Goal: Task Accomplishment & Management: Manage account settings

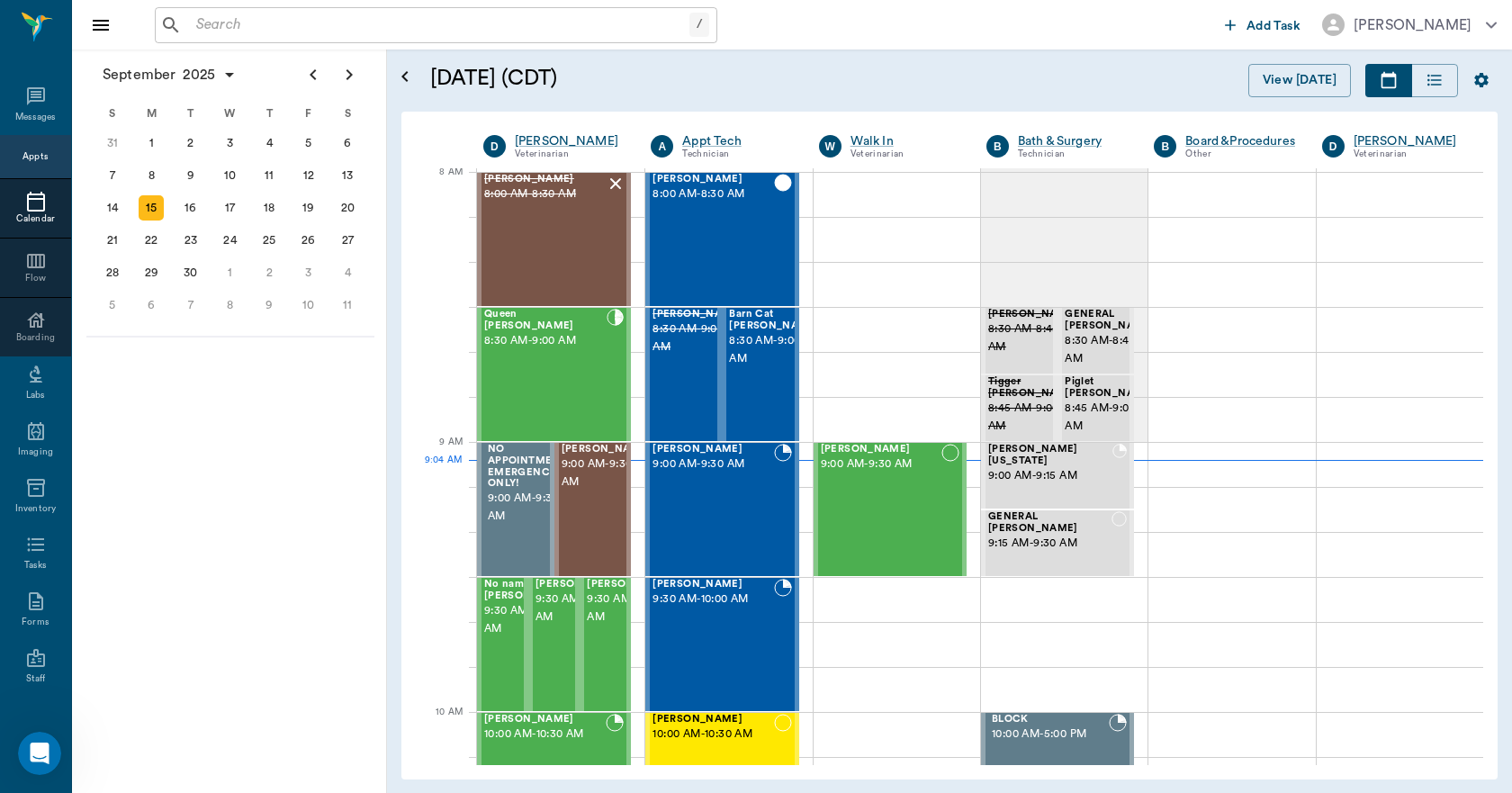
scroll to position [2475, 0]
click at [757, 484] on div "Penny Steward 9:00 AM - 9:30 AM" at bounding box center [713, 509] width 121 height 132
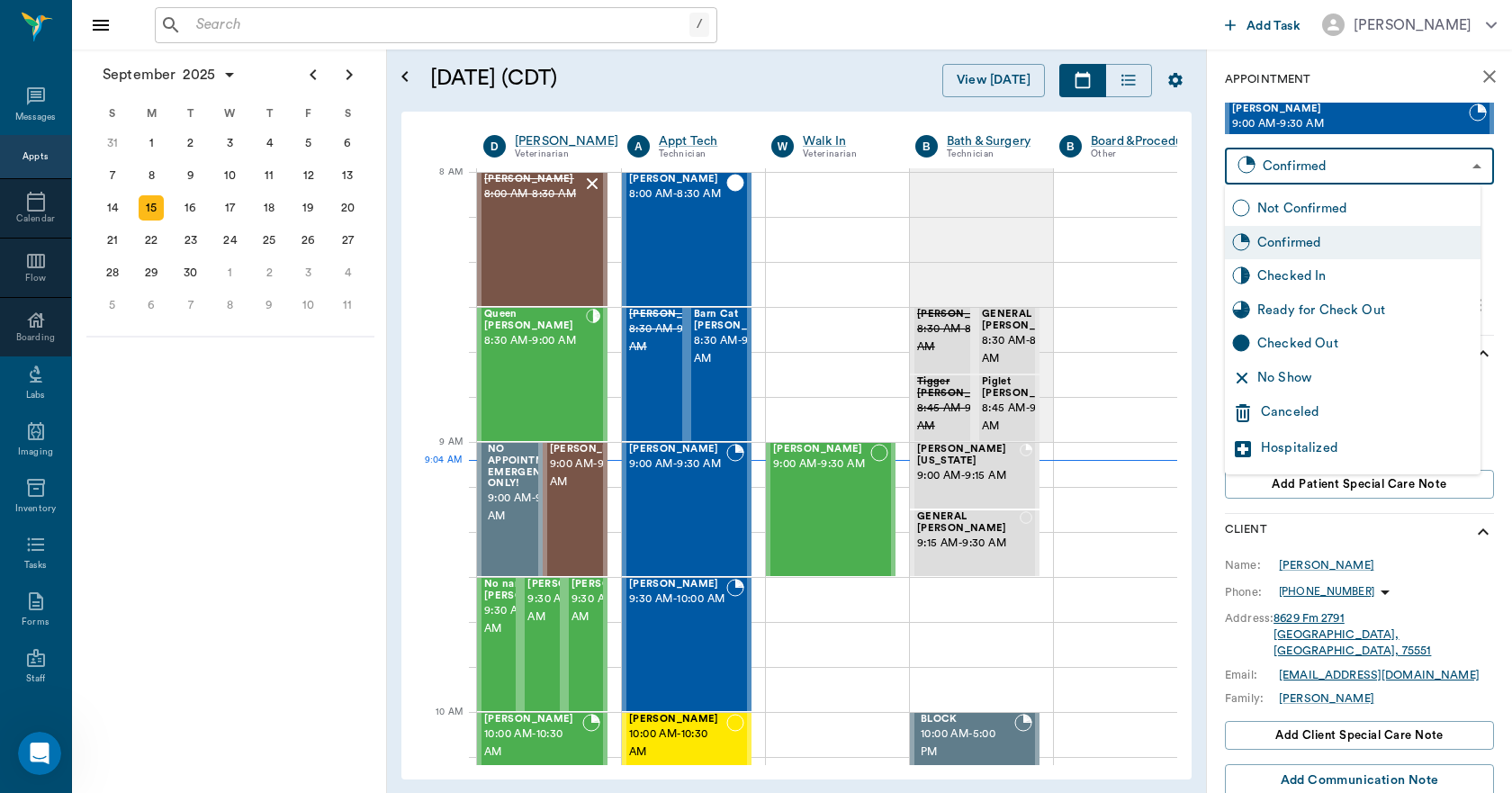
click at [1331, 172] on body "/ ​ Add Task Dr. Bert Ellsworth Nectar Messages Appts Calendar Flow Boarding La…" at bounding box center [756, 396] width 1512 height 793
click at [1323, 283] on div "Checked In" at bounding box center [1365, 276] width 216 height 20
type input "CHECKED_IN"
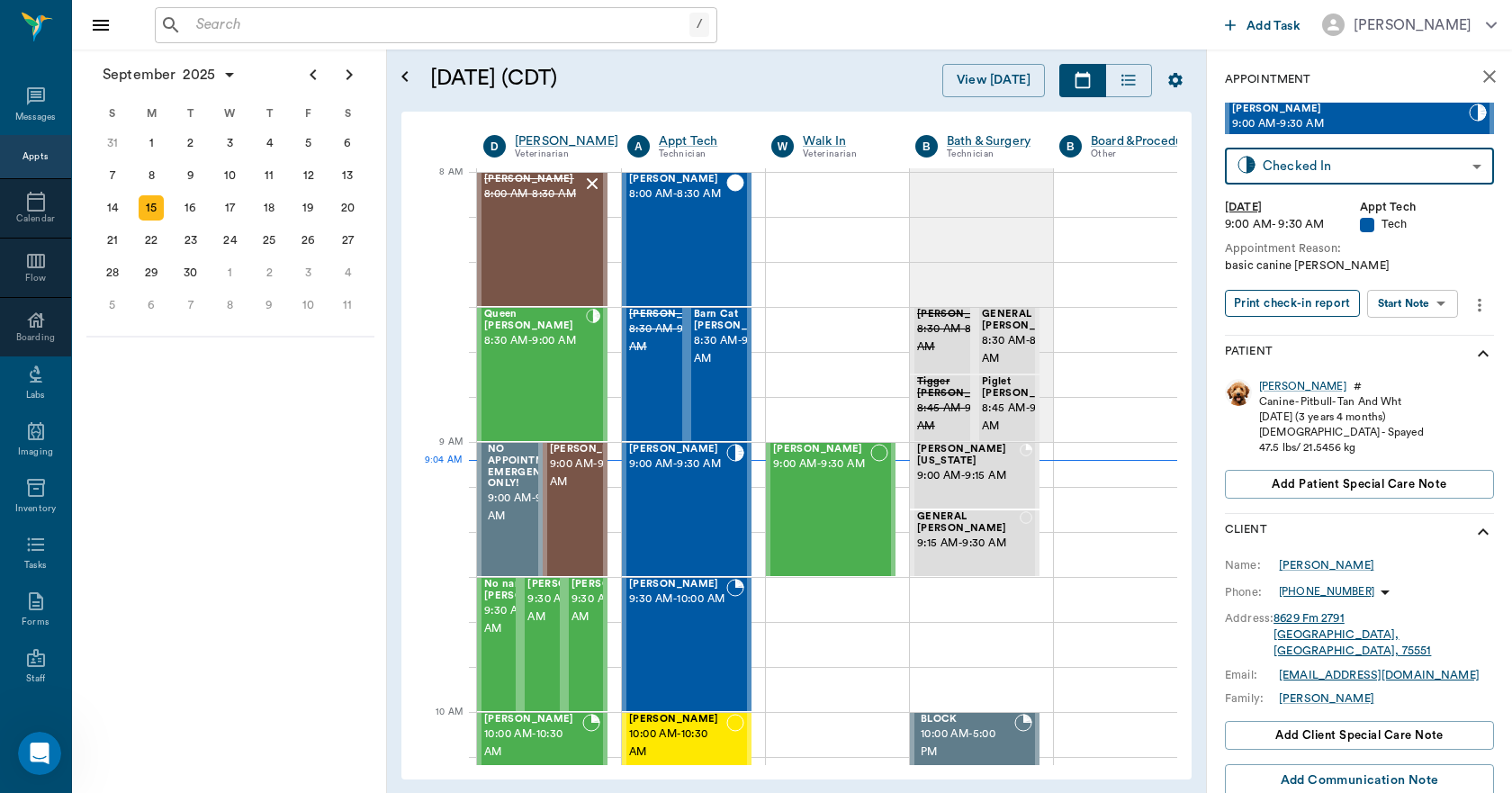
click at [1317, 309] on button "Print check-in report" at bounding box center [1292, 304] width 135 height 28
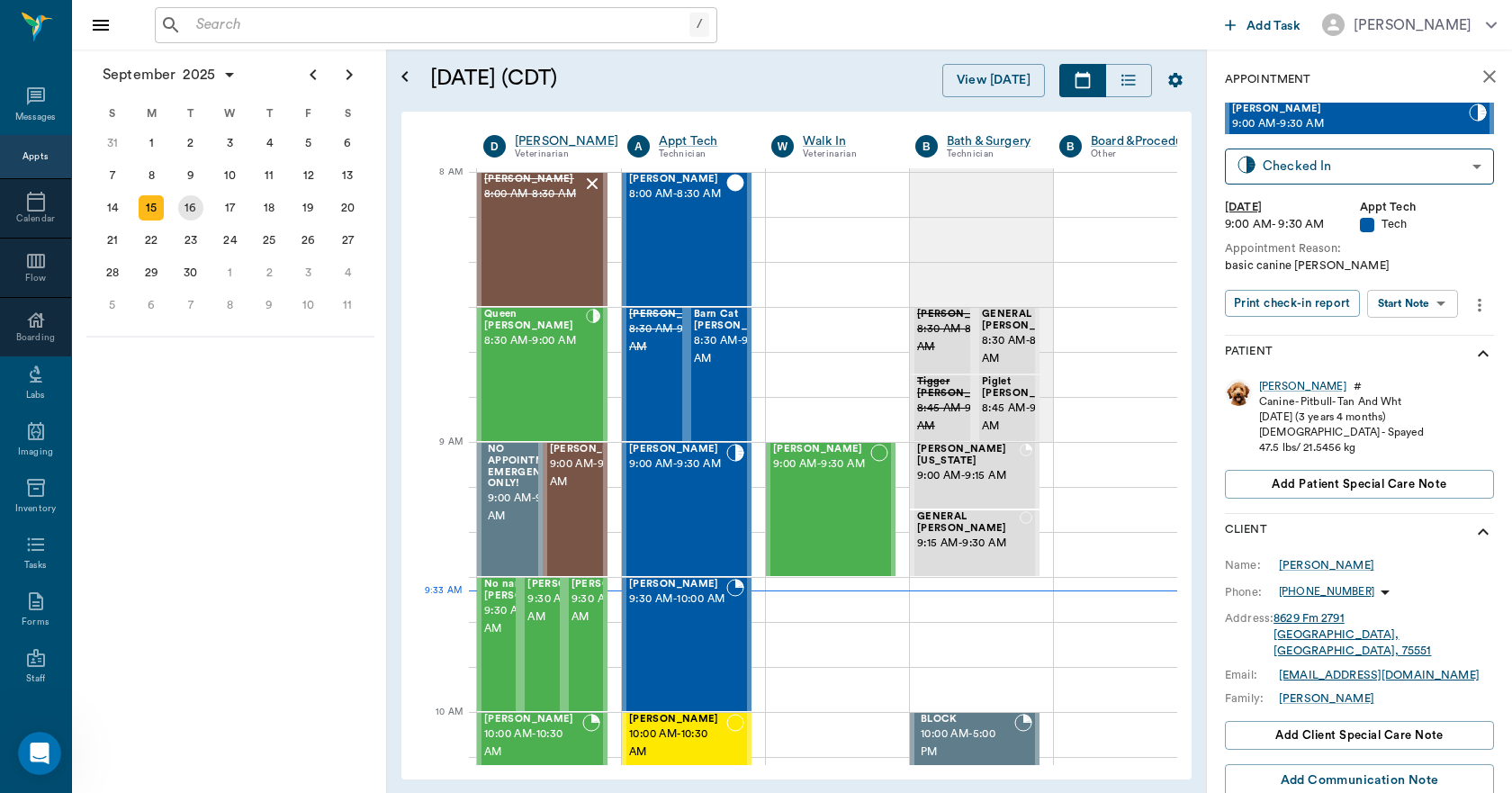
click at [193, 203] on div "16" at bounding box center [190, 207] width 25 height 25
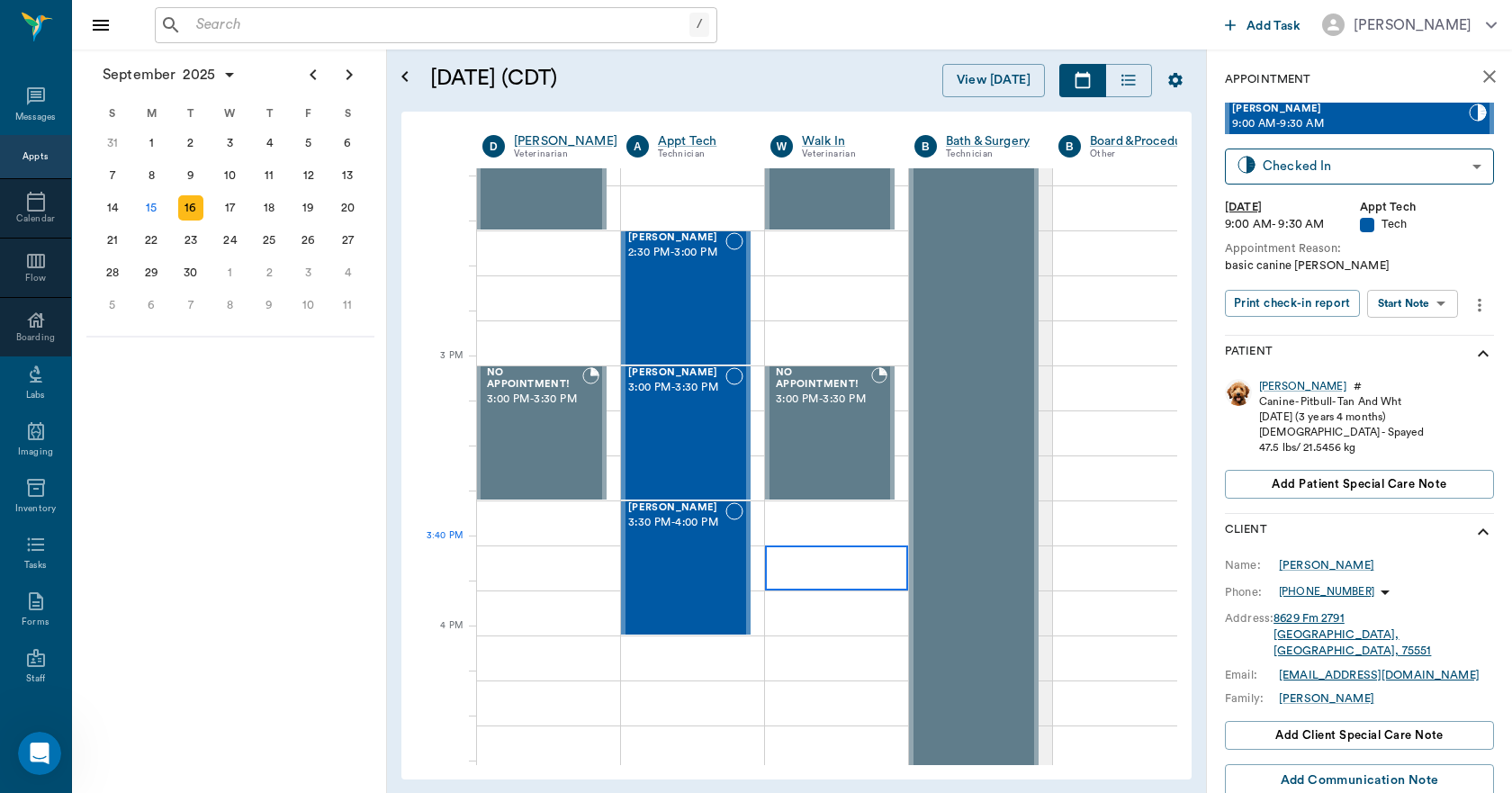
scroll to position [1710, 1]
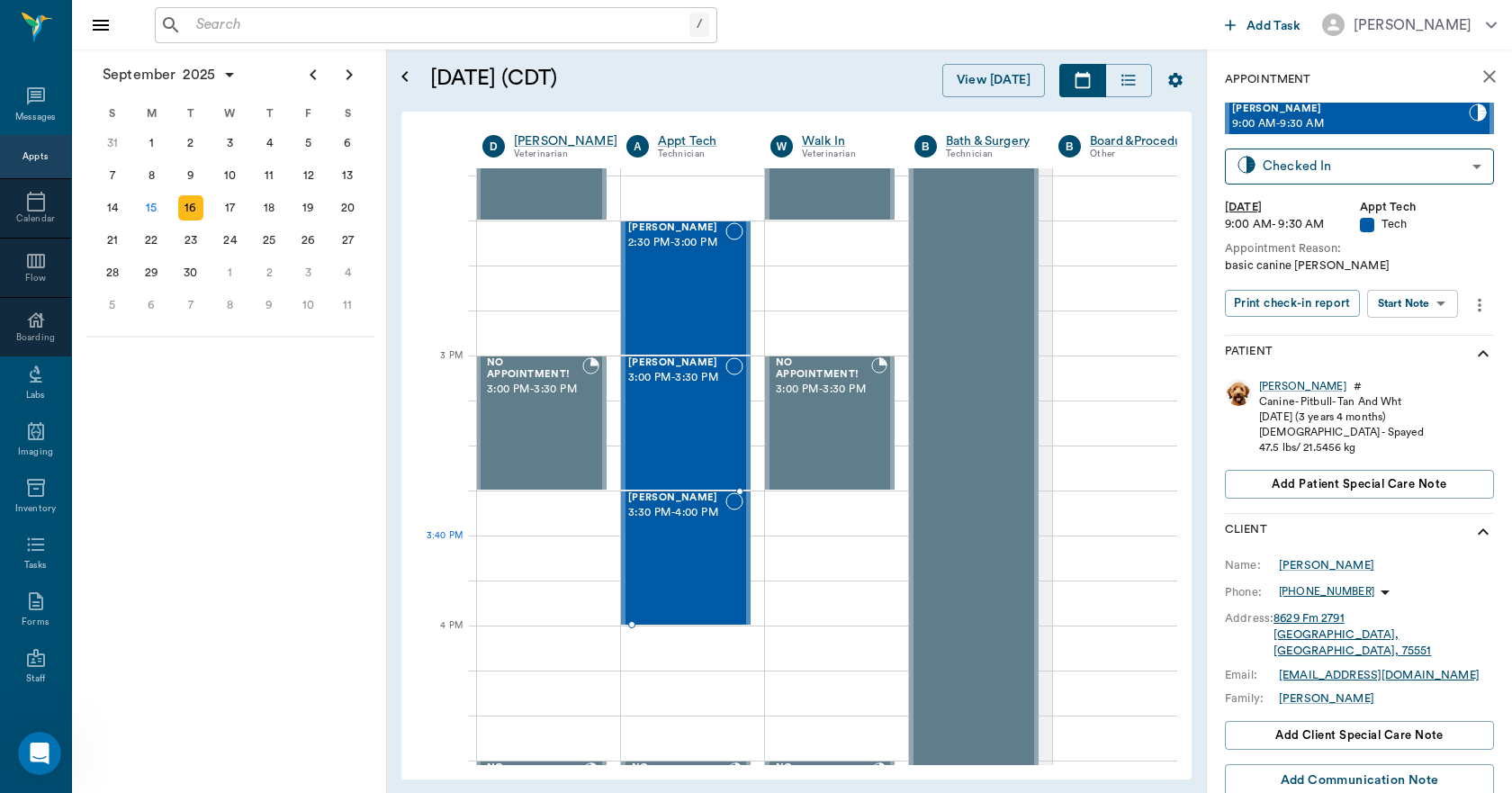
click at [686, 567] on div "Blitz Middleton 3:30 PM - 4:00 PM" at bounding box center [677, 558] width 98 height 132
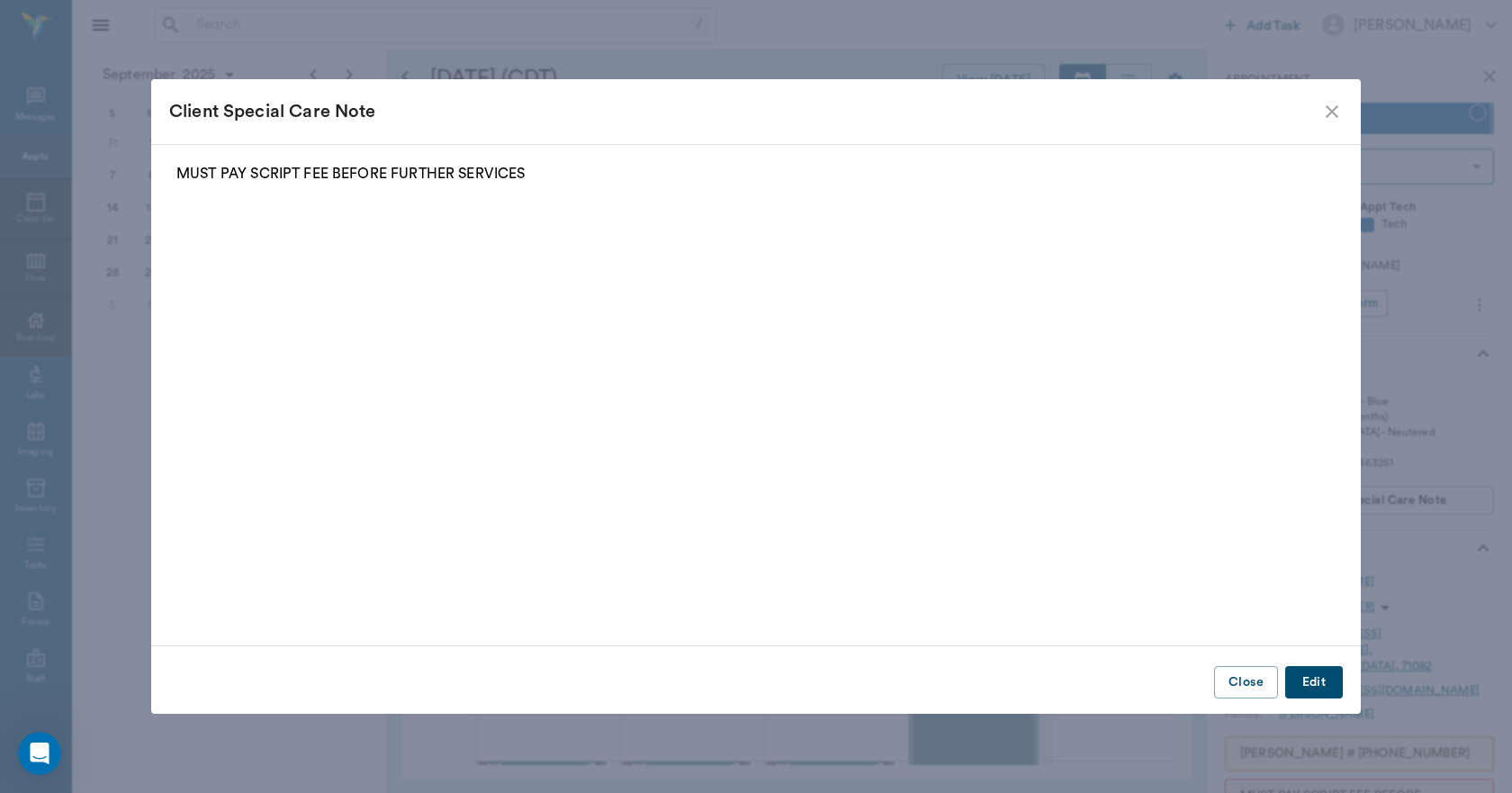
click at [1243, 683] on button "Close" at bounding box center [1246, 681] width 64 height 33
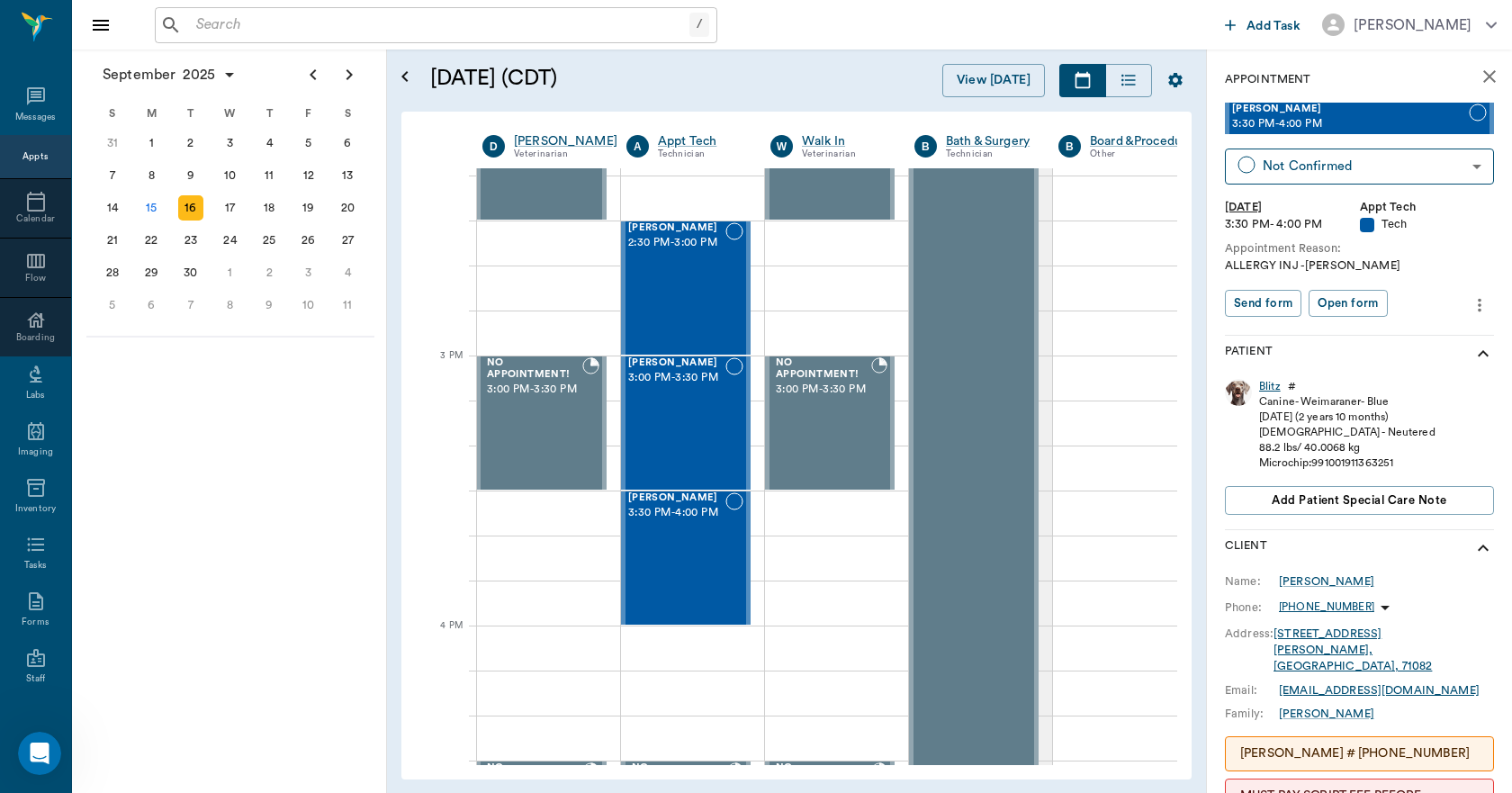
click at [1266, 382] on div "Blitz" at bounding box center [1271, 386] width 22 height 15
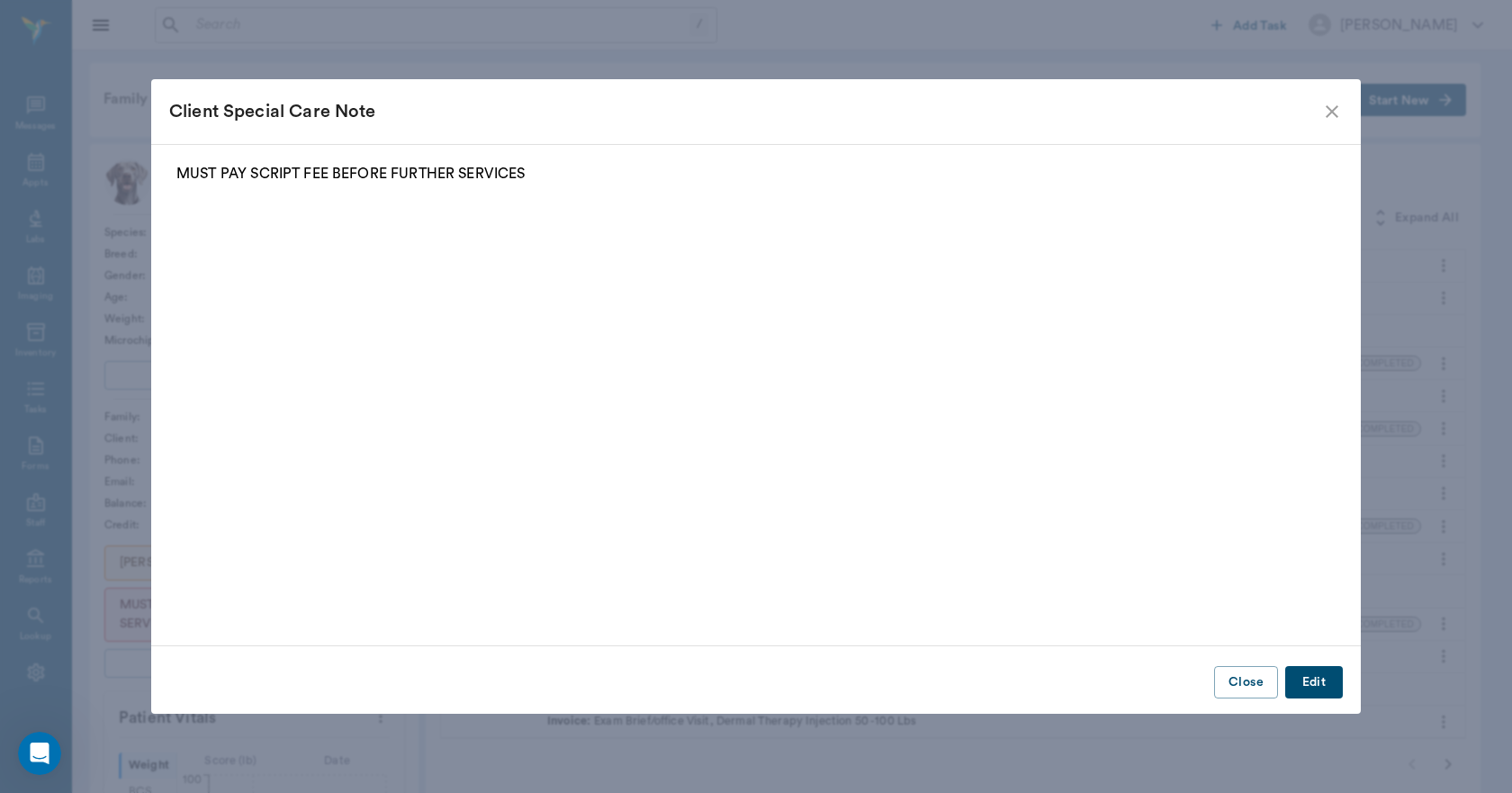
click at [1260, 681] on button "Close" at bounding box center [1246, 681] width 64 height 33
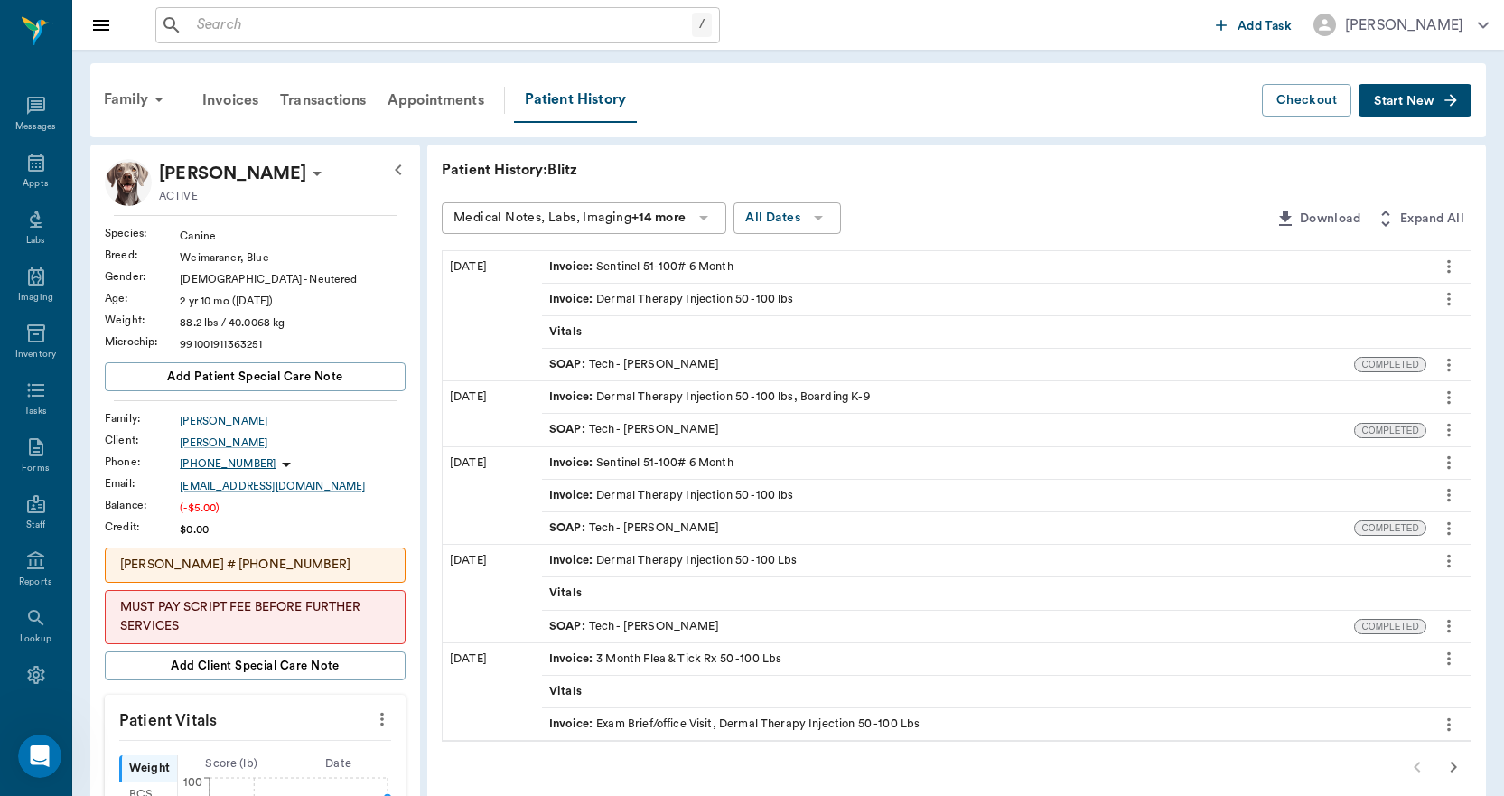
click at [1448, 360] on icon "more" at bounding box center [1449, 365] width 4 height 14
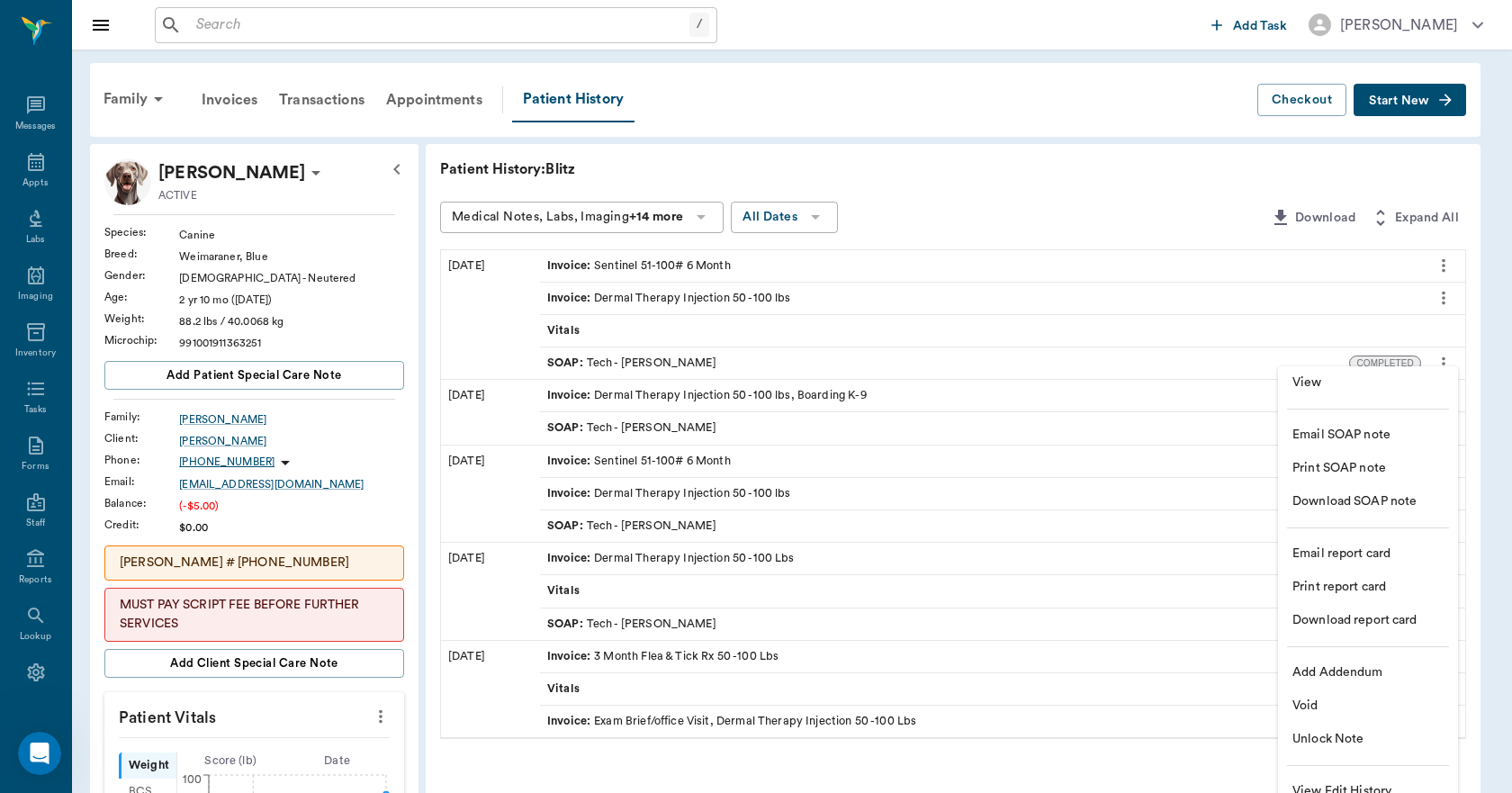
click at [1374, 386] on span "View" at bounding box center [1368, 383] width 151 height 19
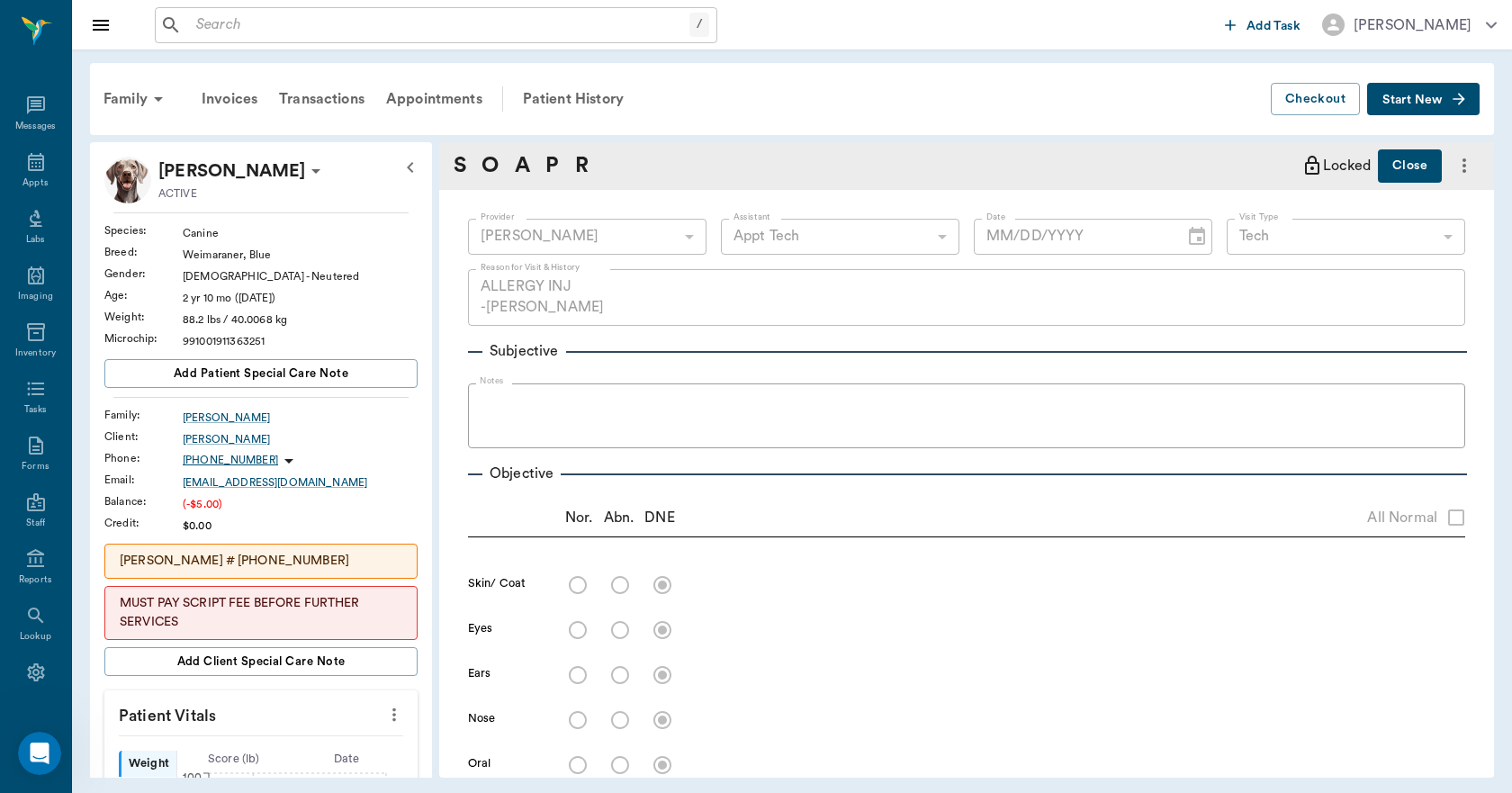
type input "682b670d8bdc6f7f8feef3db"
type input "63ec2f075fda476ae8351a4c"
type input "65d2be4f46e3a538d89b8c1a"
type textarea "ALLERGY INJ -LORY"
type input "08/04/2025"
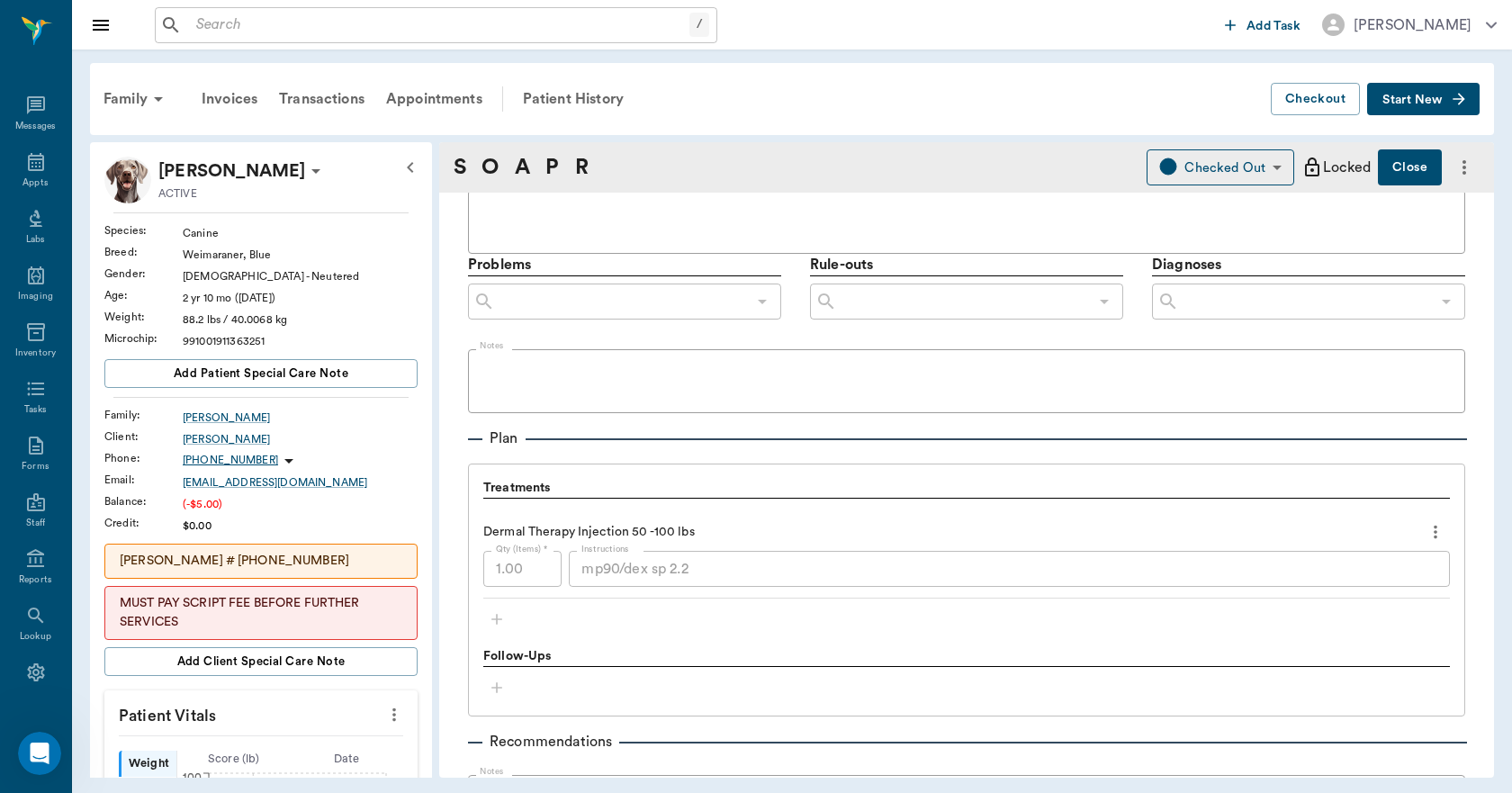
scroll to position [989, 0]
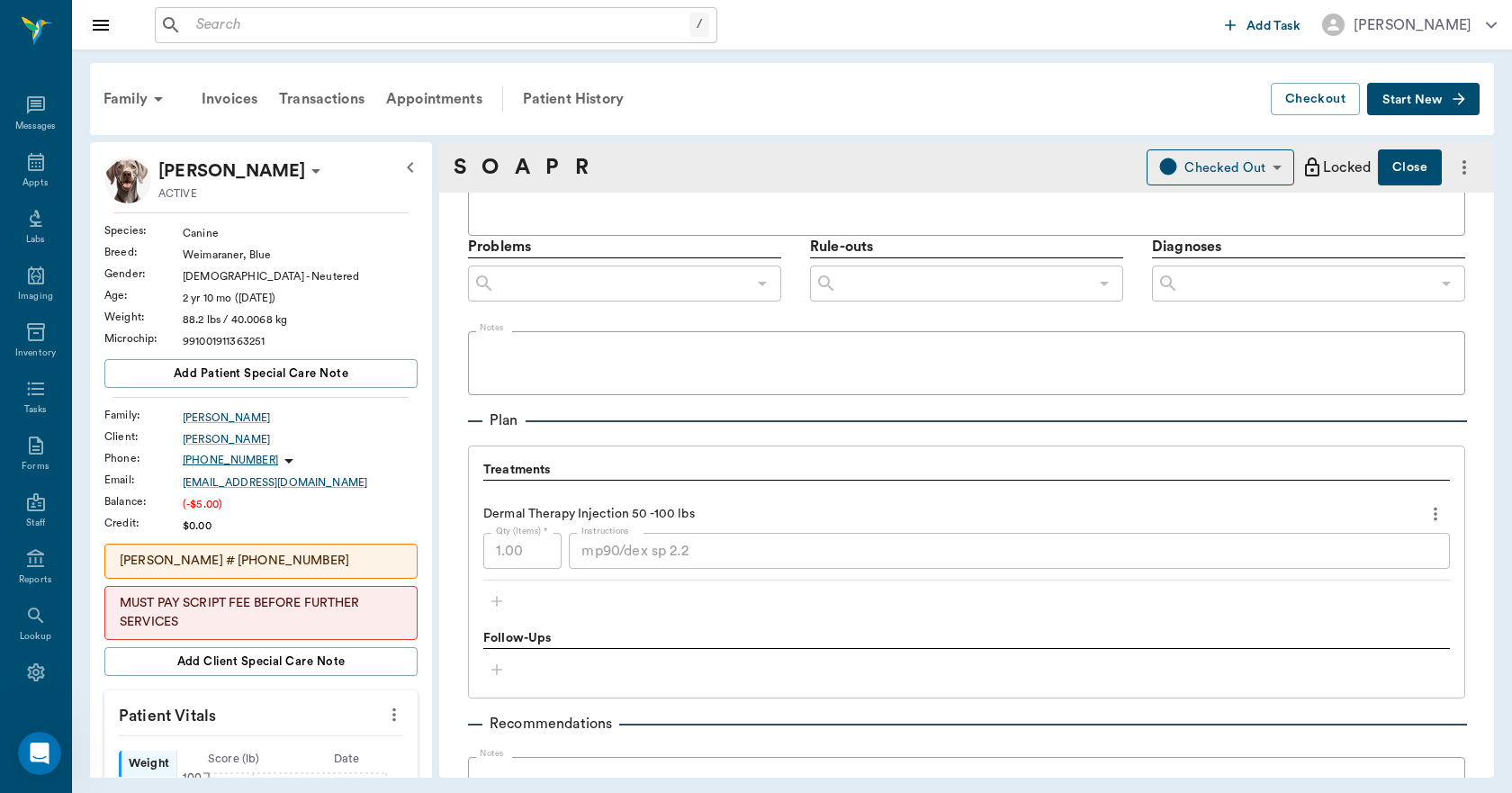
click at [573, 557] on div "mp90/dex sp 2.2 x Instructions" at bounding box center [1010, 551] width 881 height 36
click at [747, 488] on div "Dermal Therapy Injection 50 -100 lbs Qty (Items) * 1.00 Qty (Items) * Instructi…" at bounding box center [967, 534] width 967 height 93
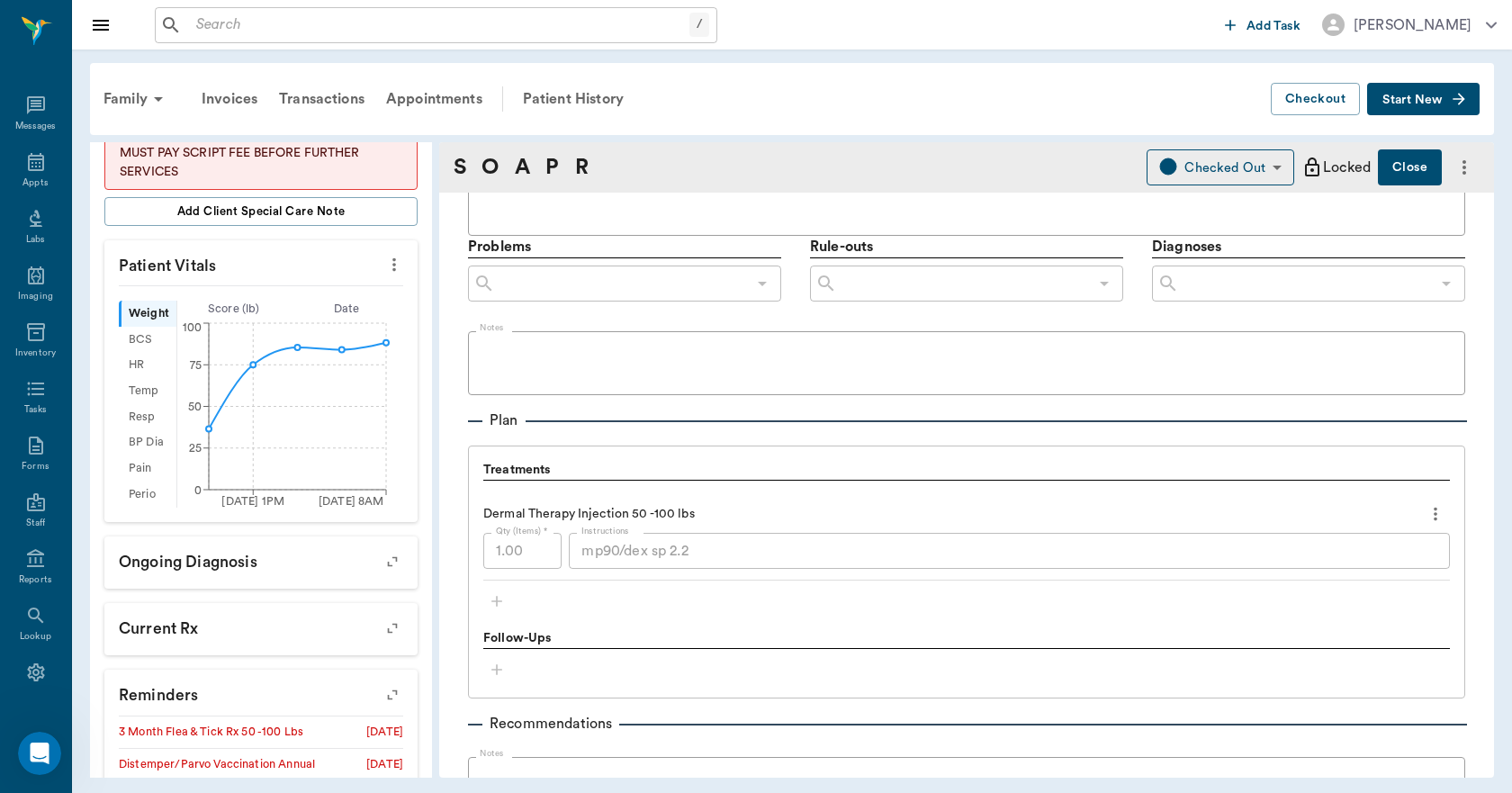
scroll to position [701, 0]
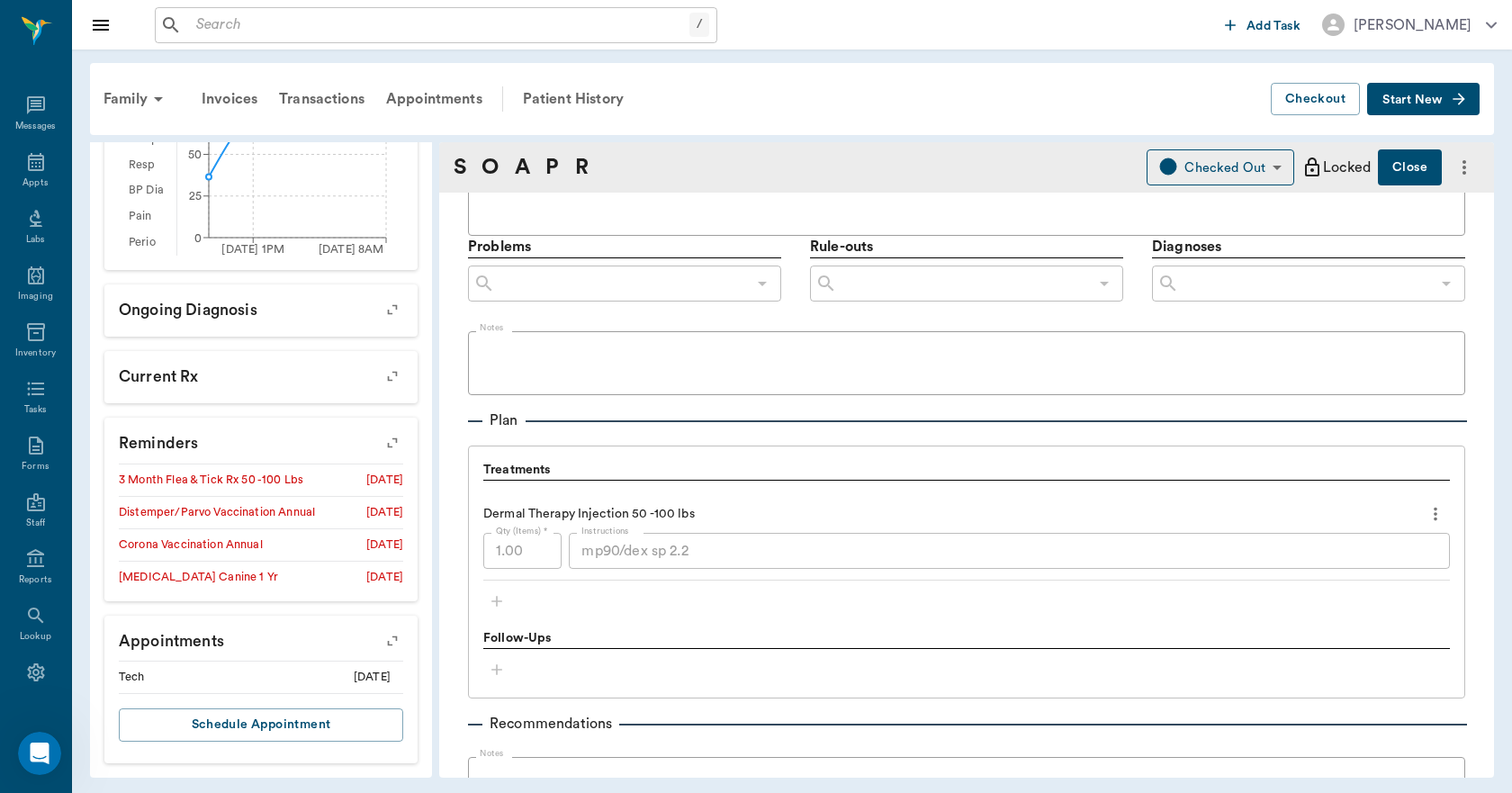
click at [380, 645] on icon "button" at bounding box center [392, 640] width 25 height 25
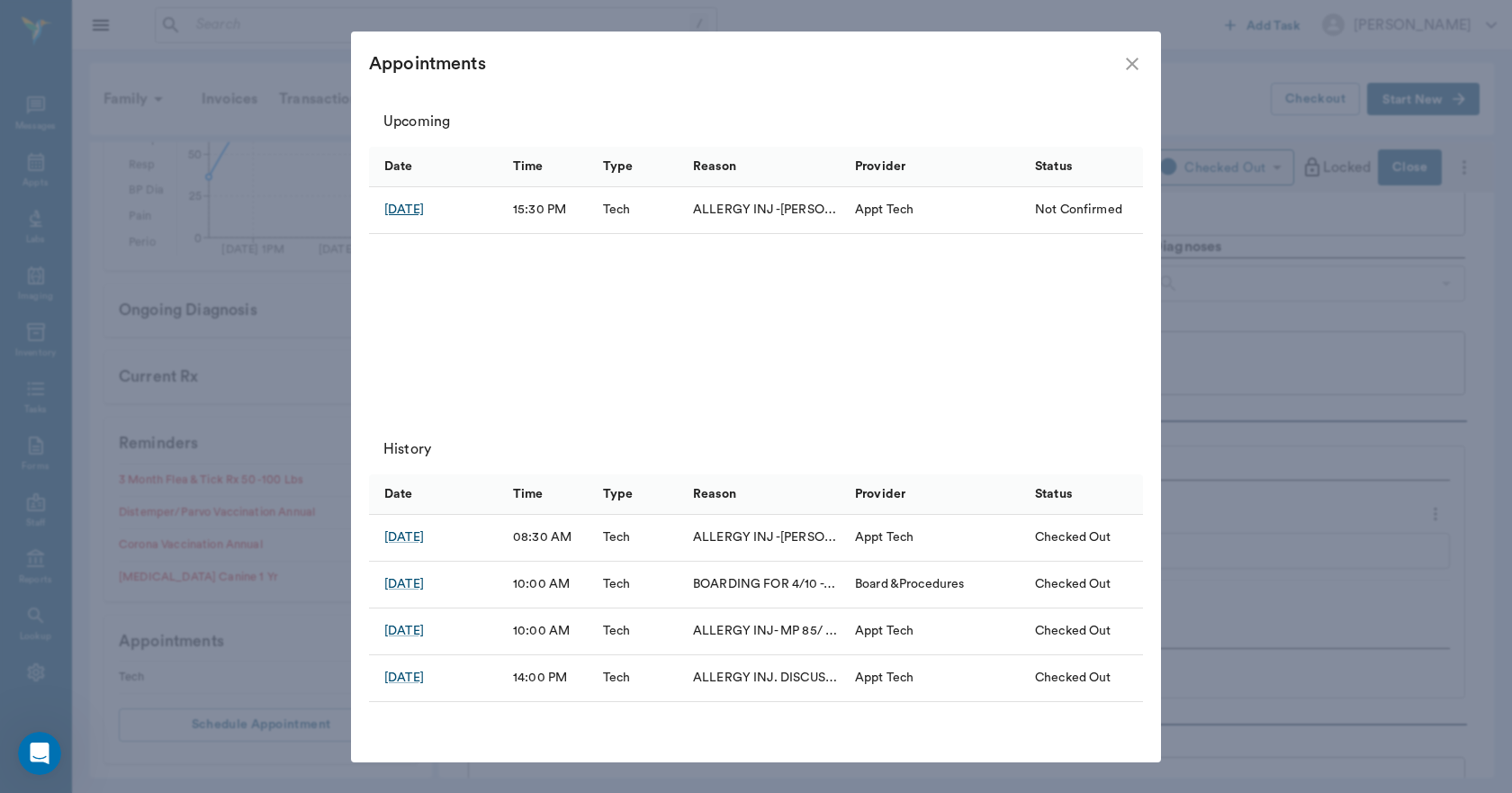
click at [424, 211] on div "Sep 16, 2025" at bounding box center [405, 209] width 40 height 18
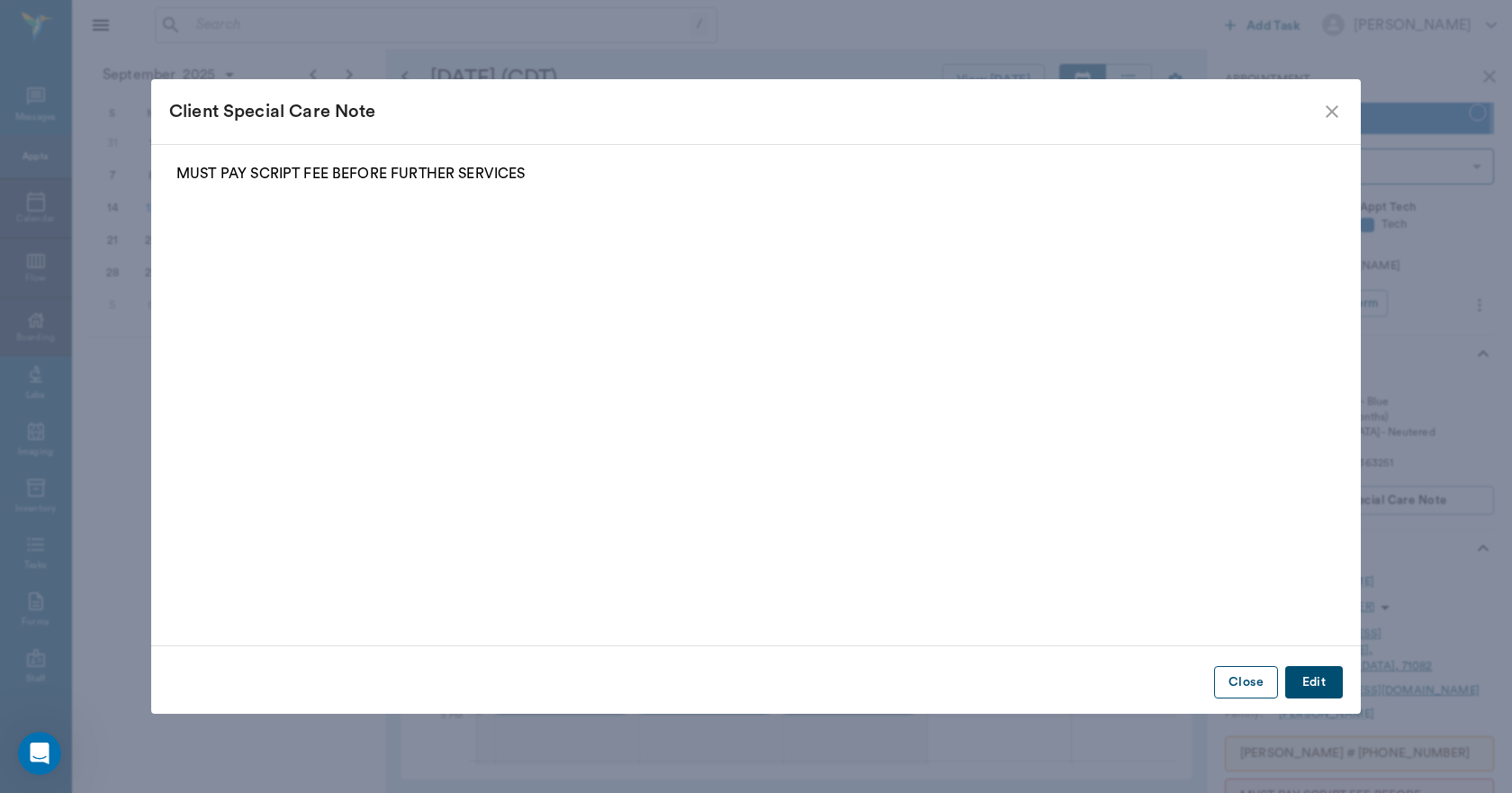
scroll to position [1890, 145]
click at [1237, 673] on button "Close" at bounding box center [1246, 681] width 64 height 33
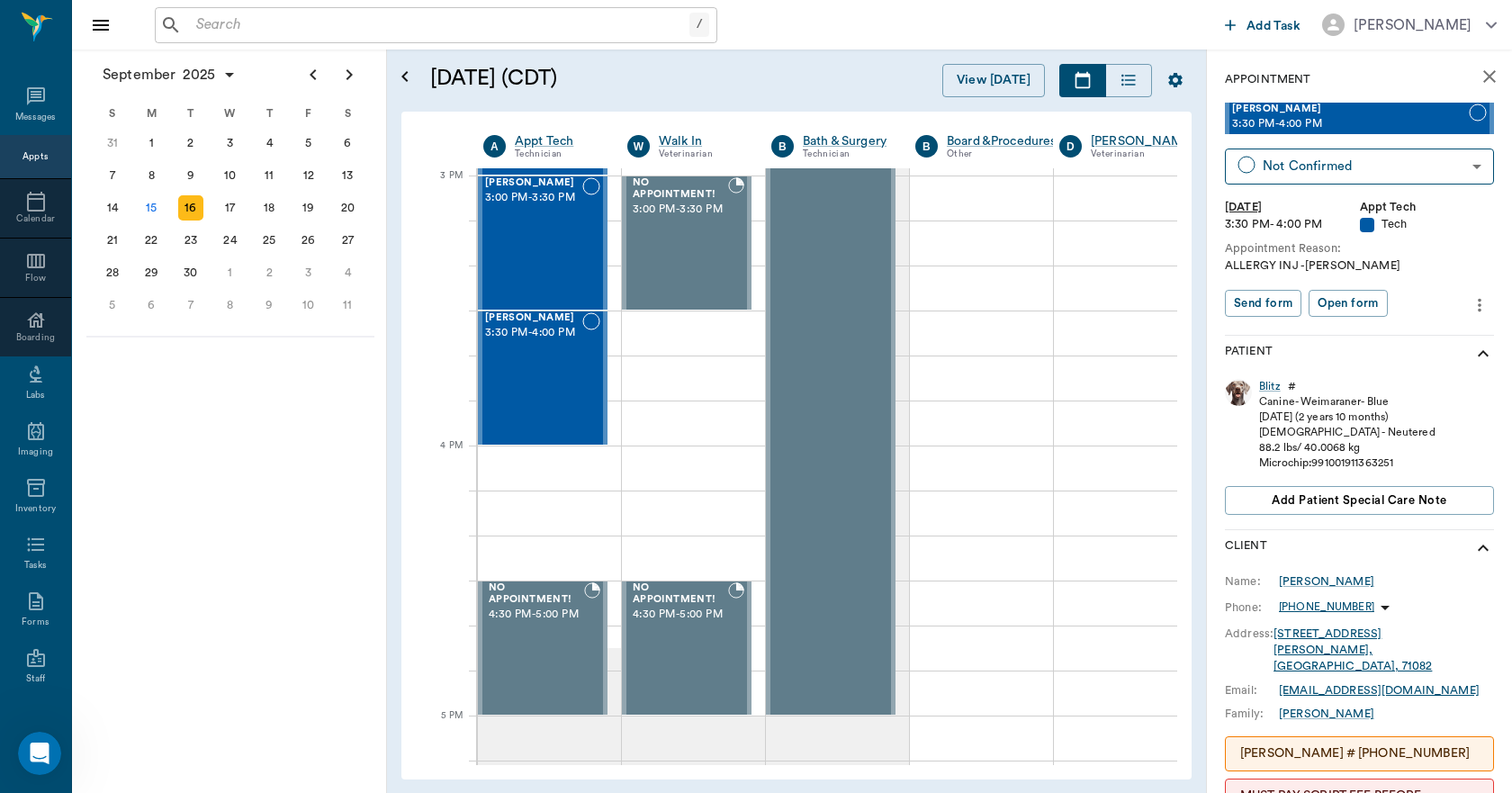
click at [1473, 302] on icon "more" at bounding box center [1480, 305] width 20 height 22
click at [1404, 328] on span "Edit appointment" at bounding box center [1391, 336] width 151 height 19
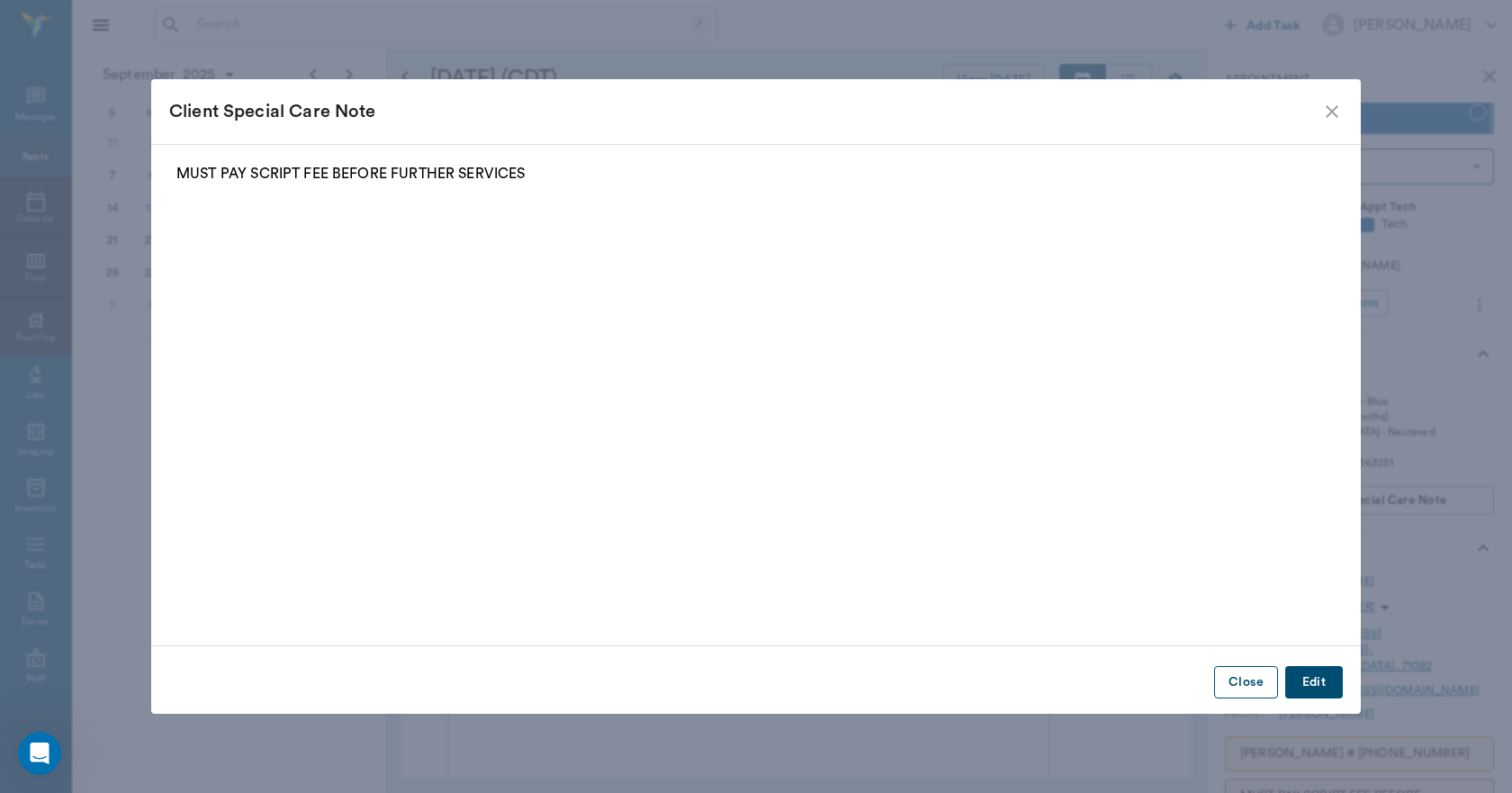
click at [1244, 668] on button "Close" at bounding box center [1246, 681] width 64 height 33
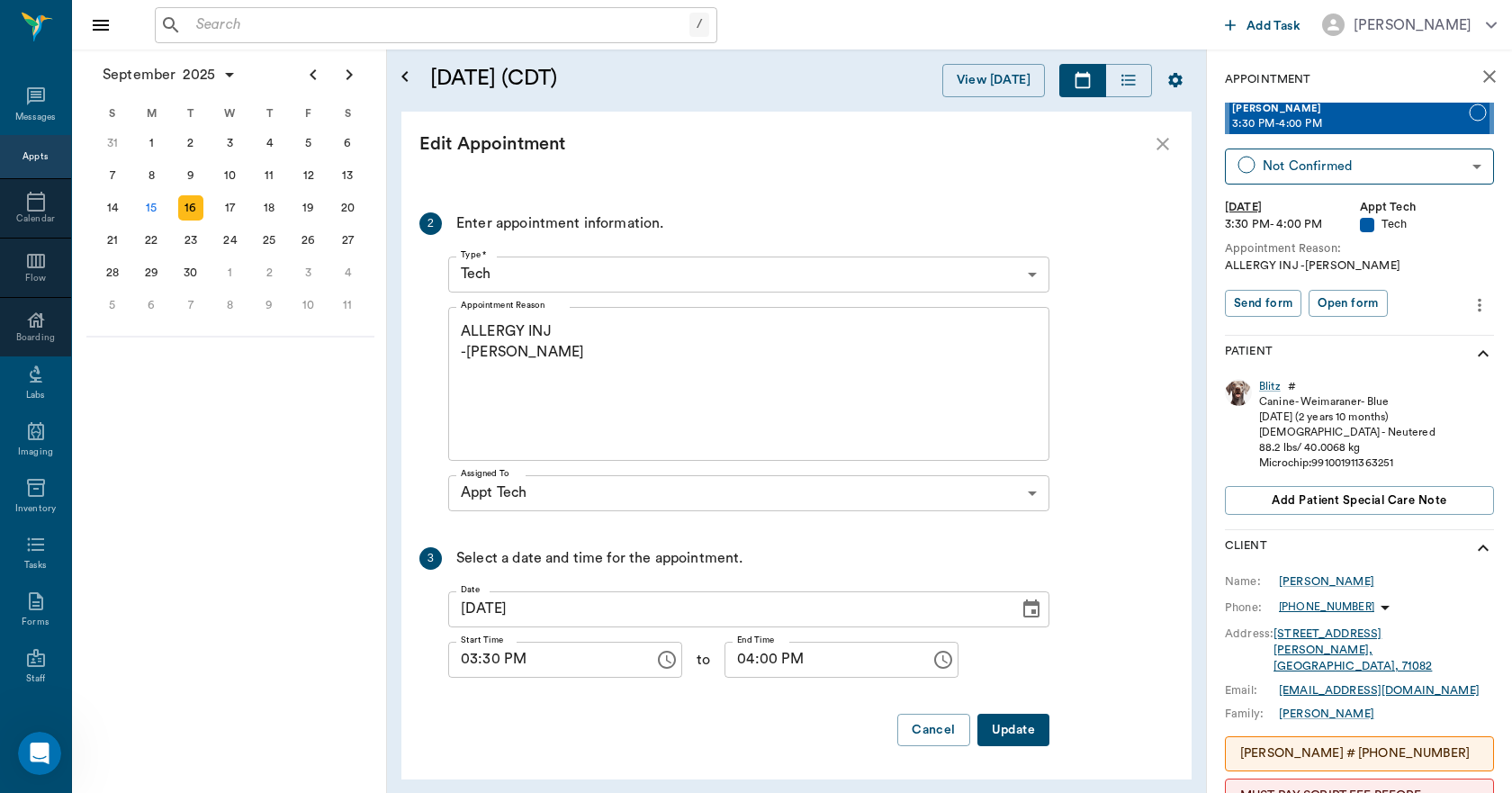
click at [590, 343] on textarea "ALLERGY INJ -LORY" at bounding box center [749, 383] width 576 height 125
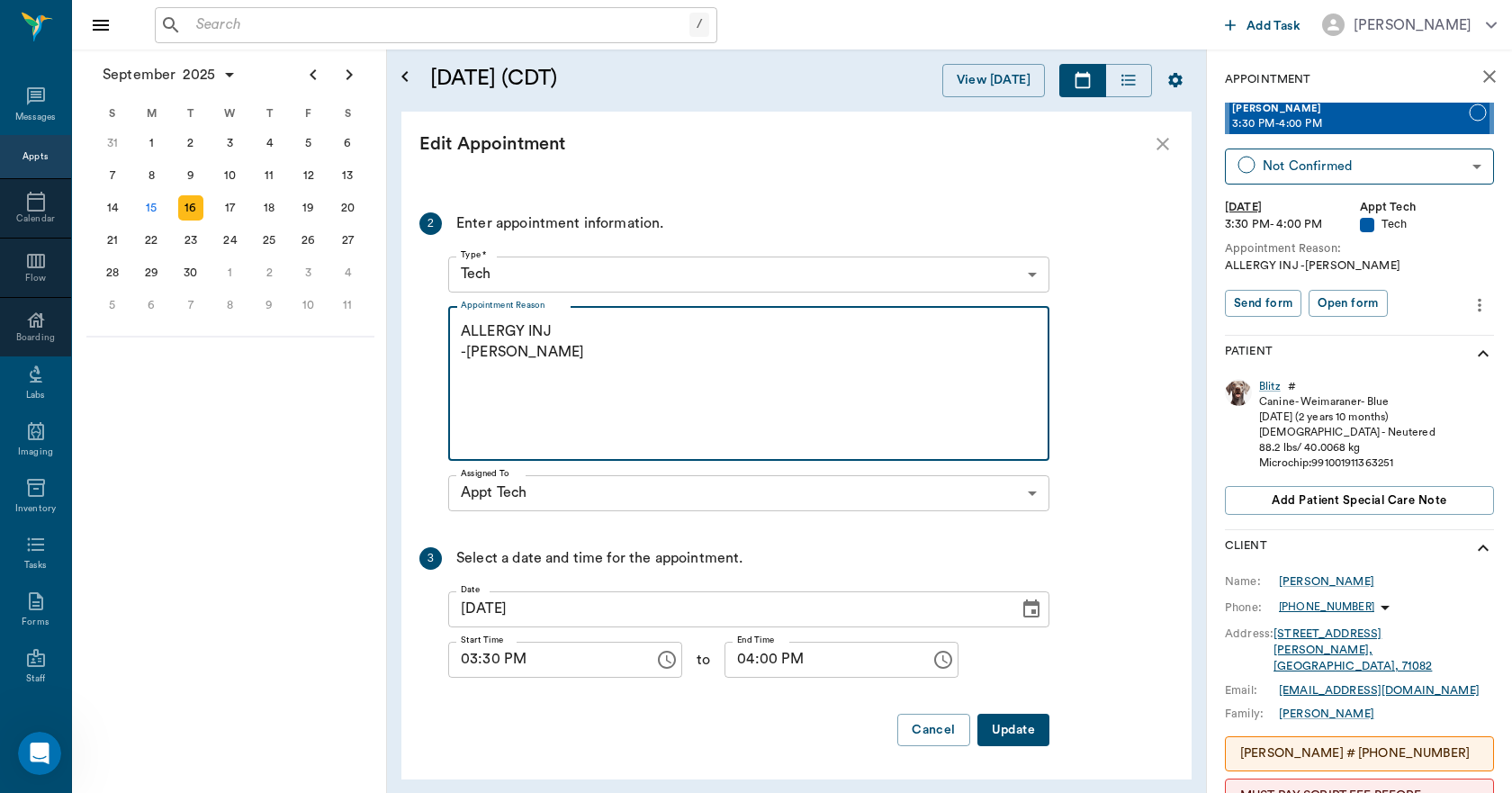
click at [554, 325] on textarea "ALLERGY INJ -LORY" at bounding box center [749, 383] width 576 height 125
paste textarea "mp90/dex sp 2.2"
type textarea "ALLERGY INJ-----mp90/dex sp 2.2 -LORY"
click at [1015, 727] on button "Update" at bounding box center [1014, 729] width 72 height 33
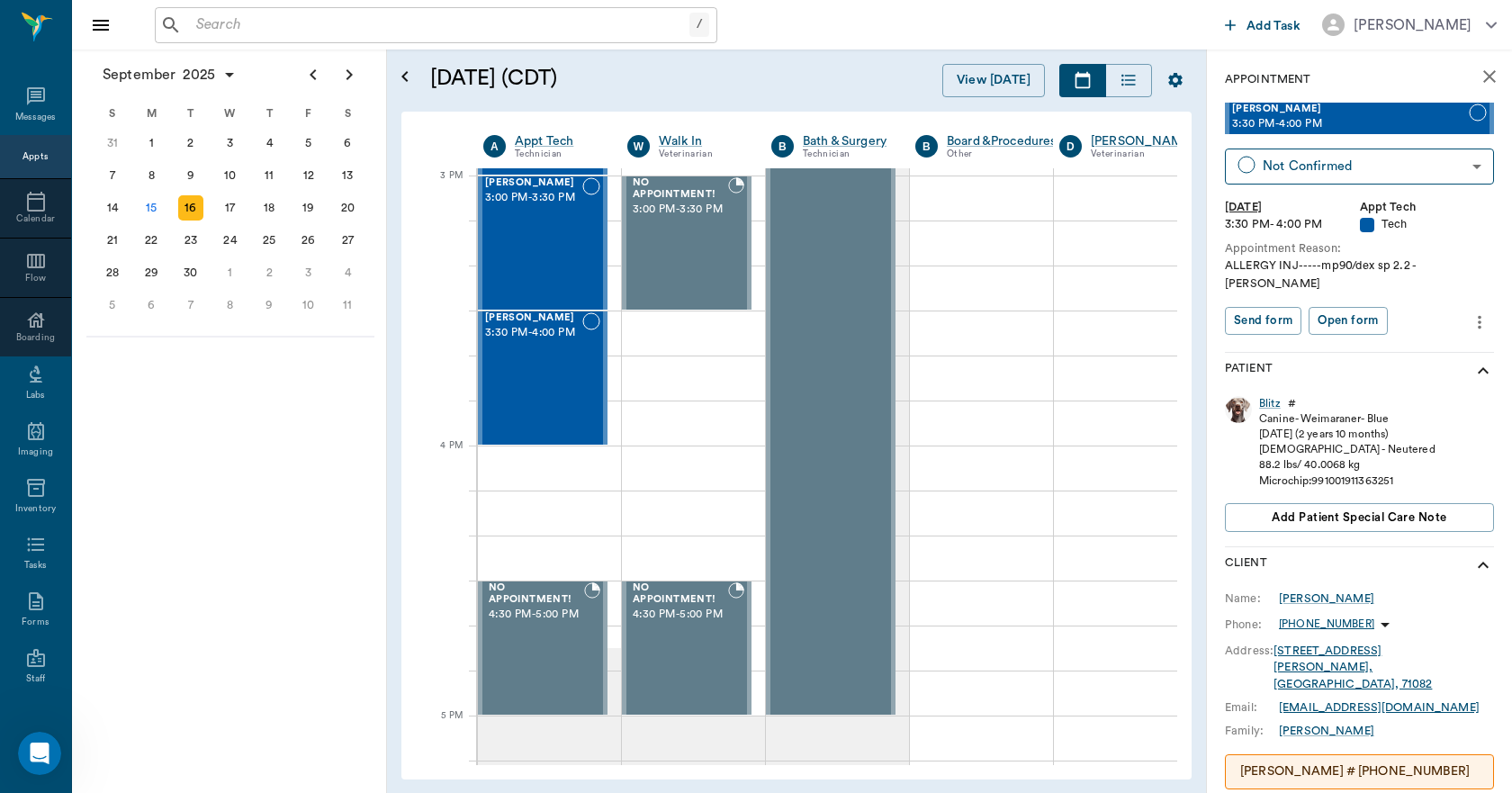
click at [1483, 75] on icon "close" at bounding box center [1489, 76] width 13 height 13
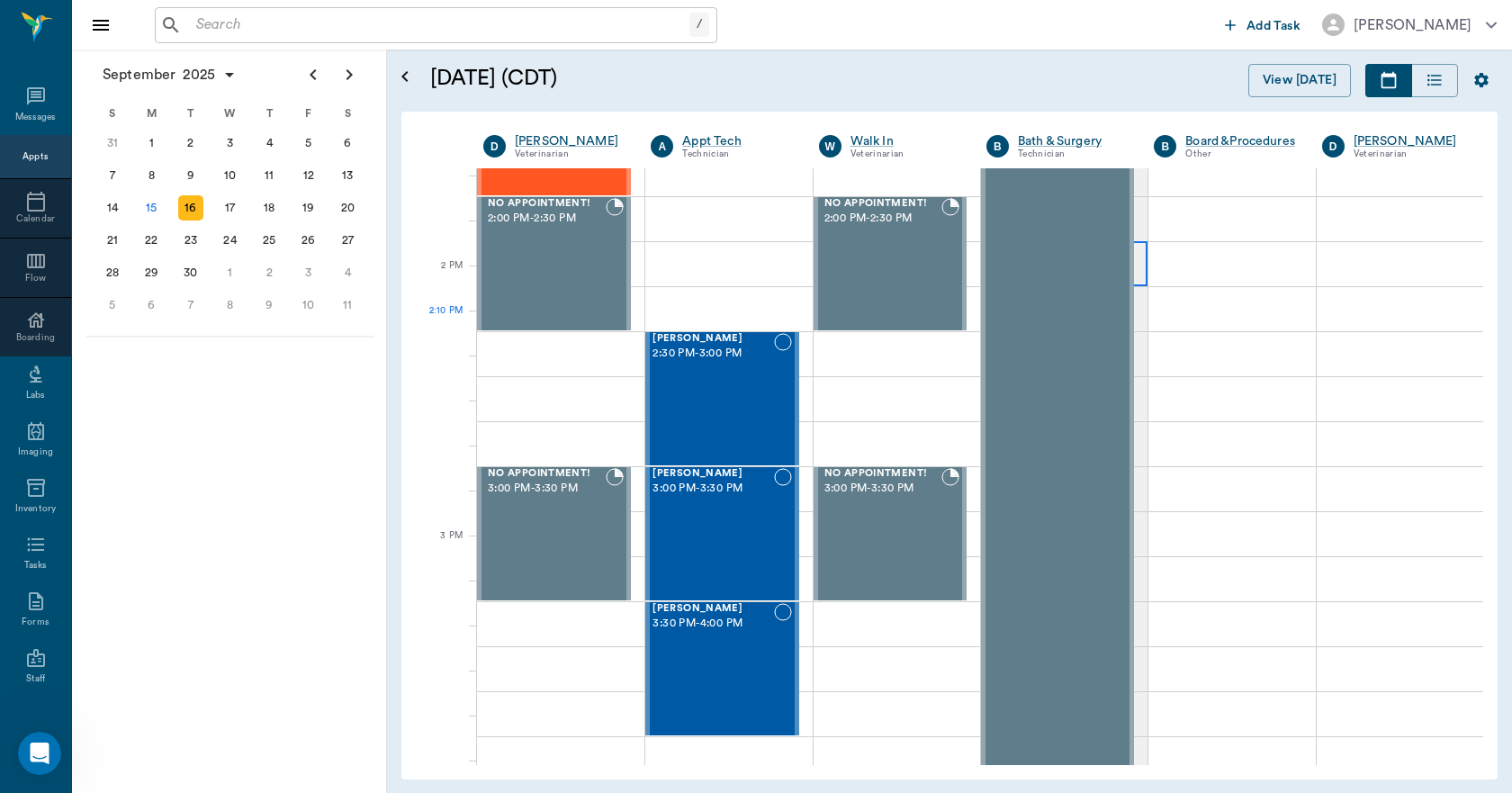
scroll to position [1529, 0]
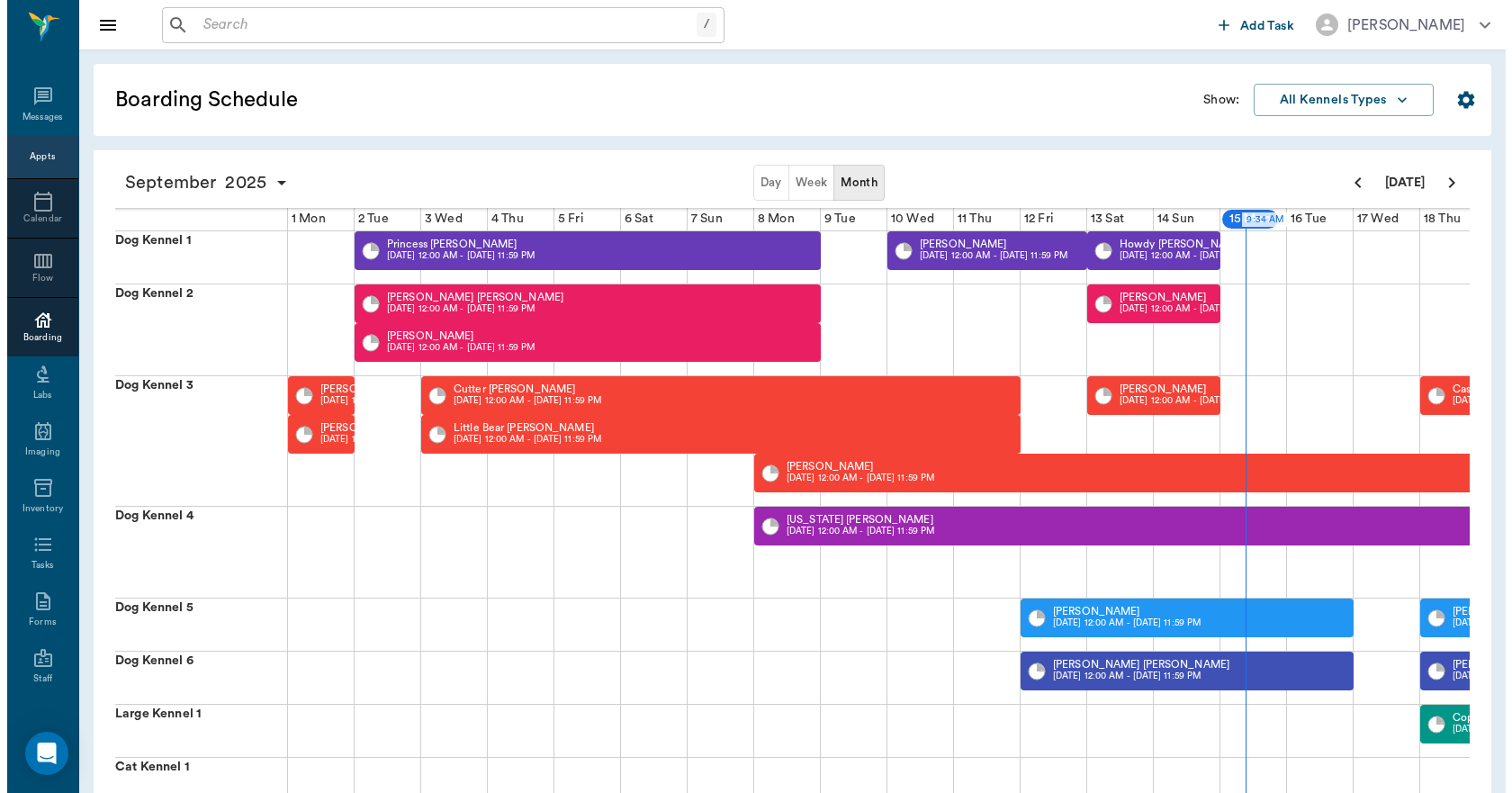
scroll to position [0, 630]
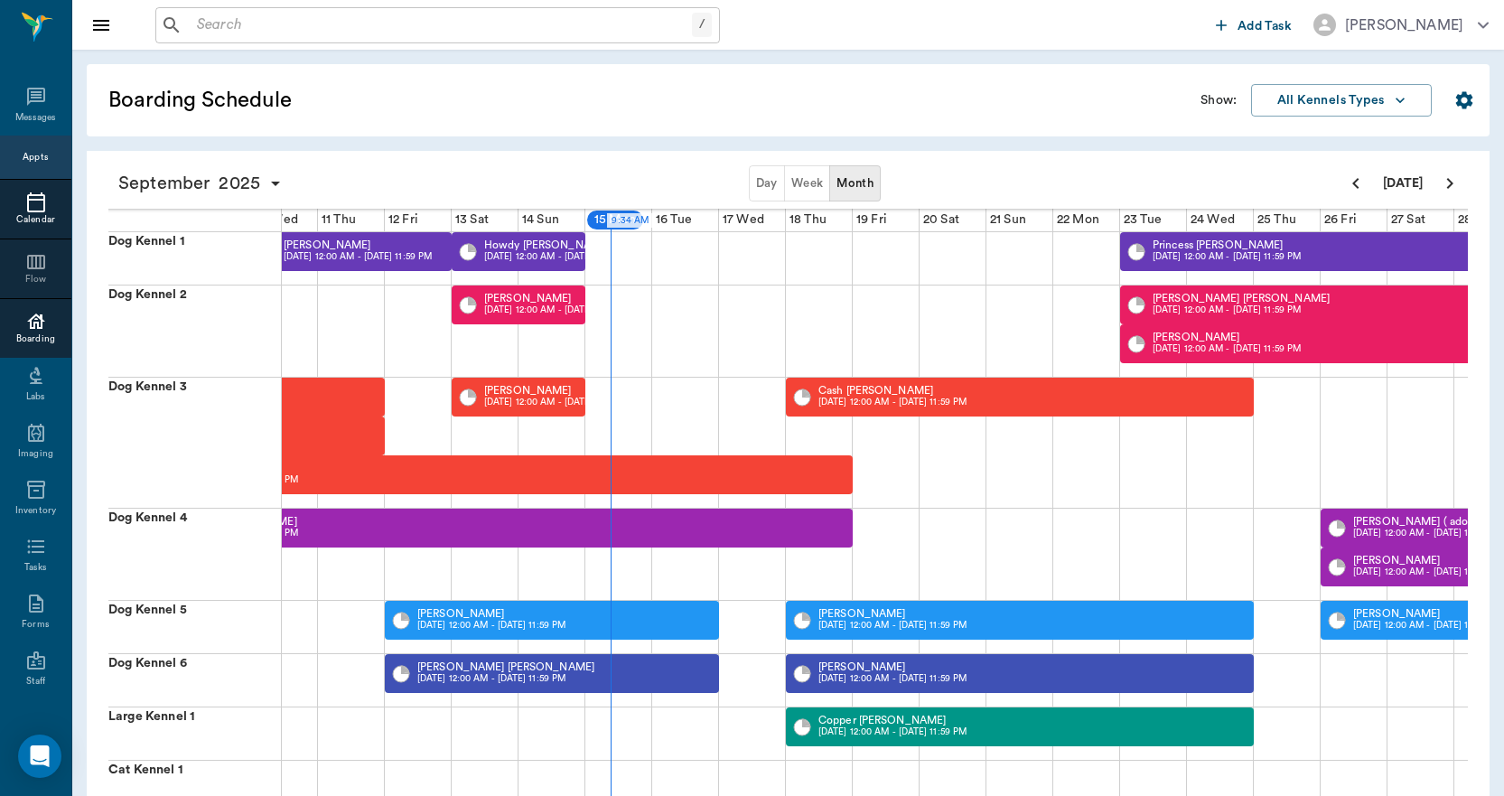
click at [25, 203] on icon at bounding box center [36, 202] width 22 height 22
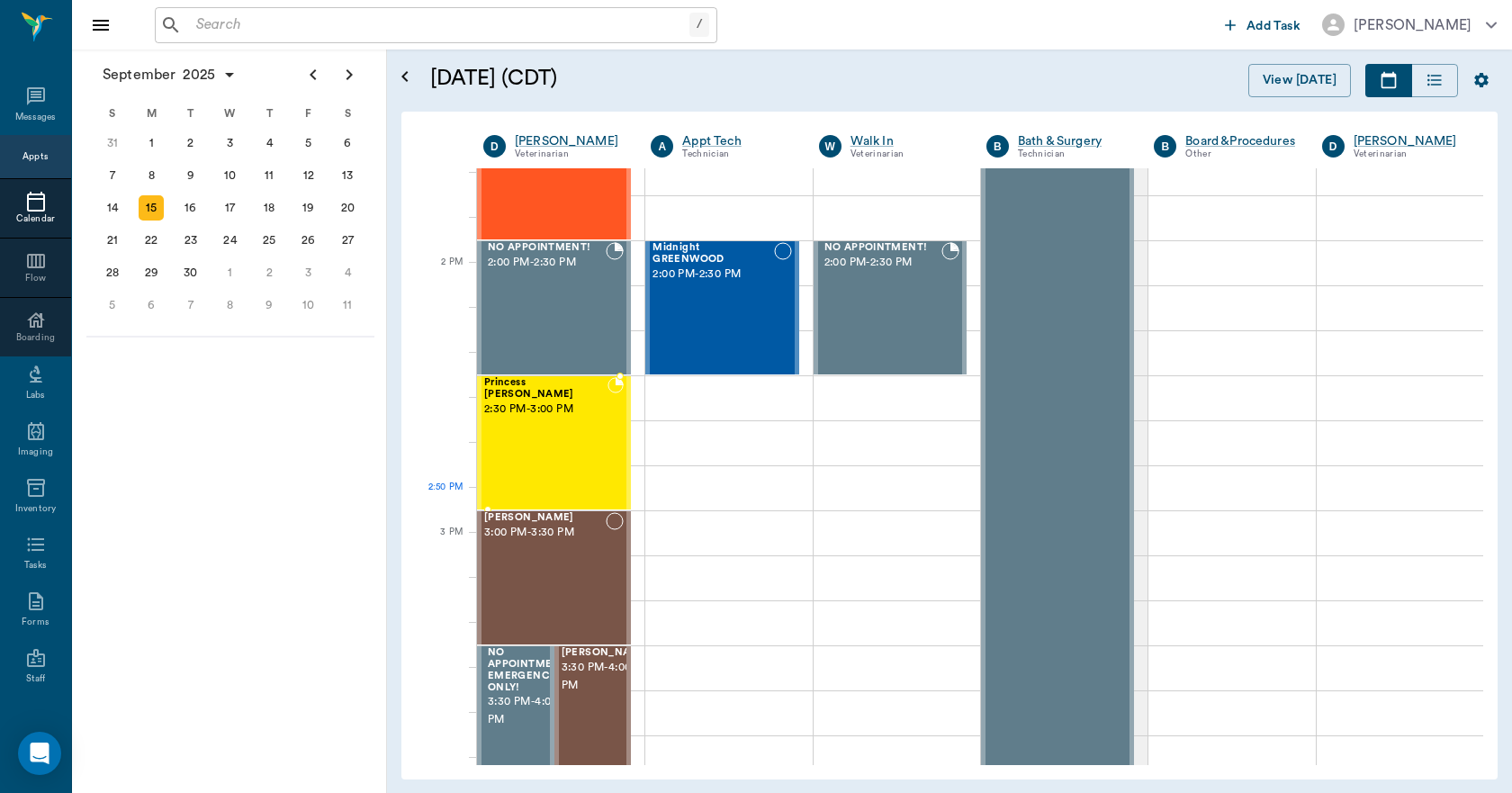
scroll to position [1622, 0]
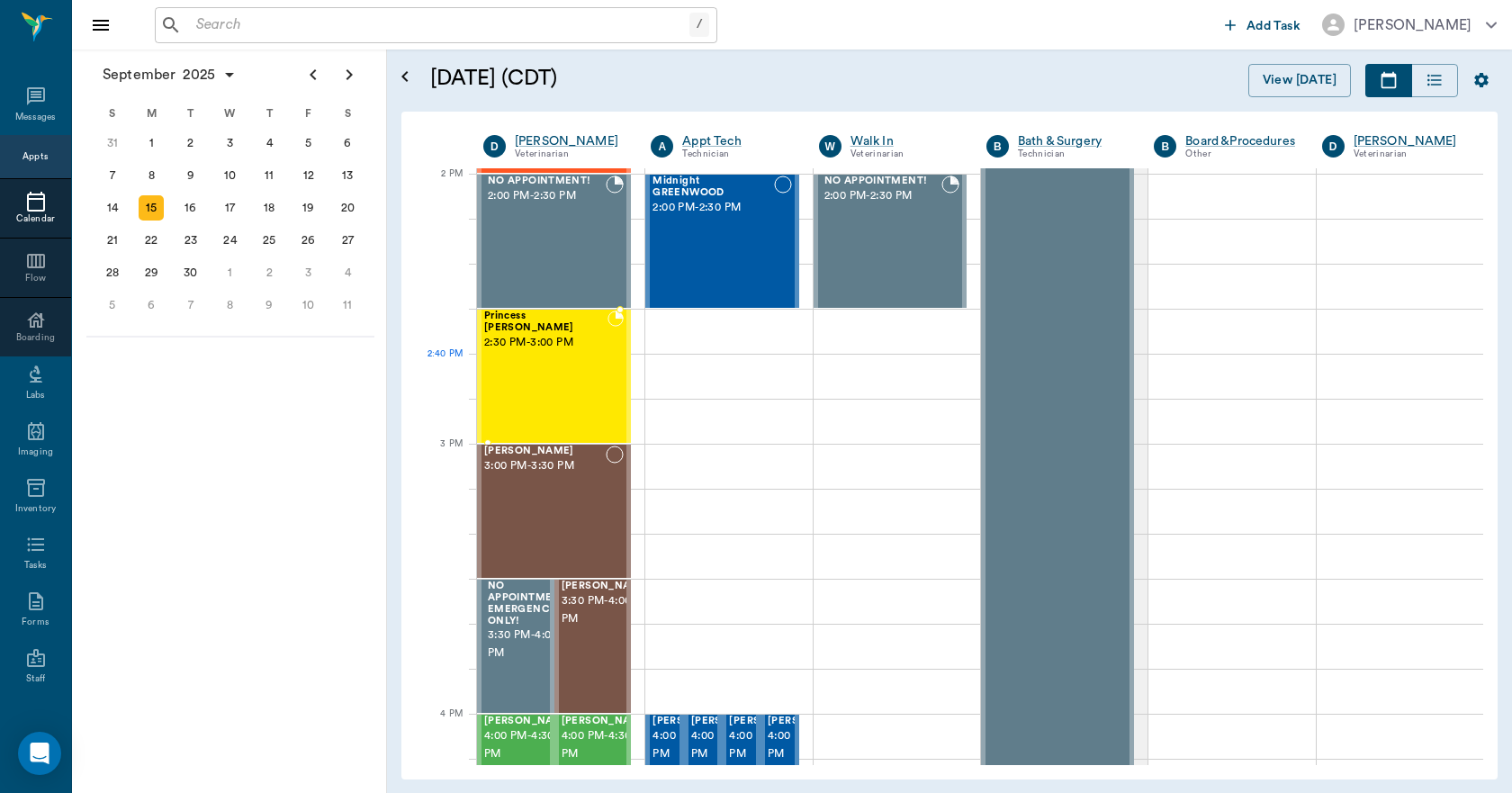
click at [555, 380] on div "Princess O'brien 2:30 PM - 3:00 PM" at bounding box center [546, 377] width 124 height 132
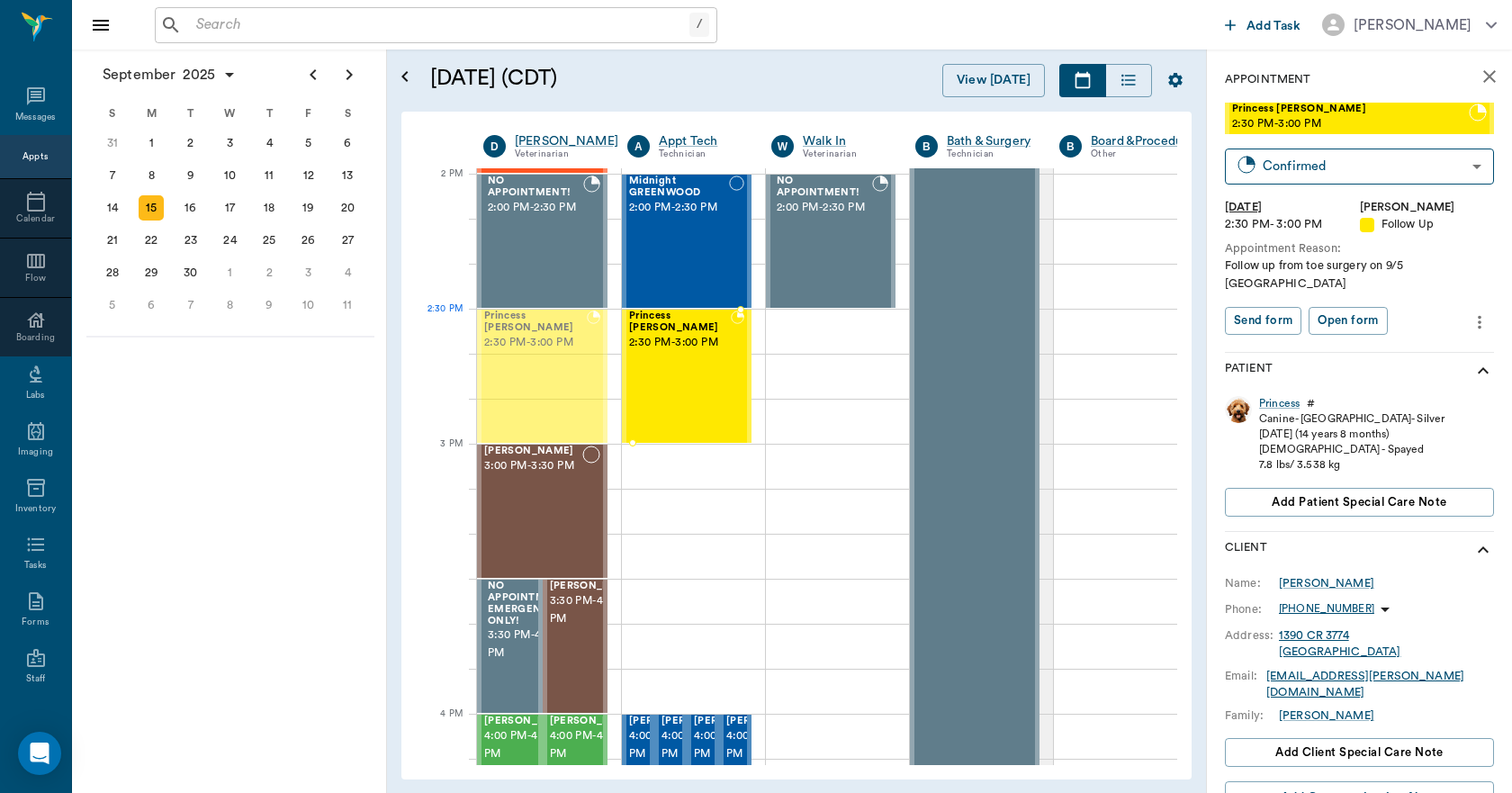
drag, startPoint x: 555, startPoint y: 380, endPoint x: 655, endPoint y: 368, distance: 100.7
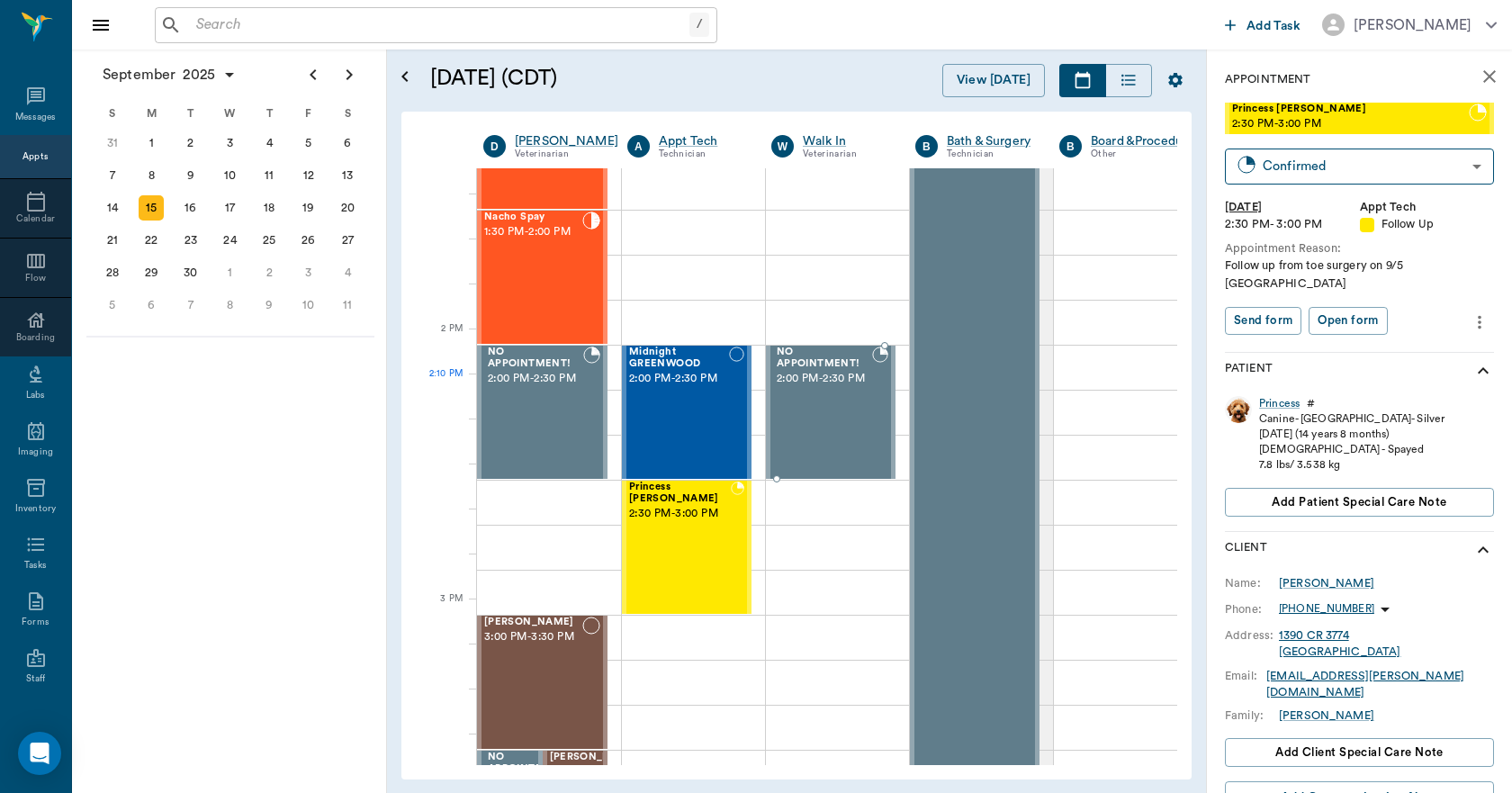
scroll to position [1442, 0]
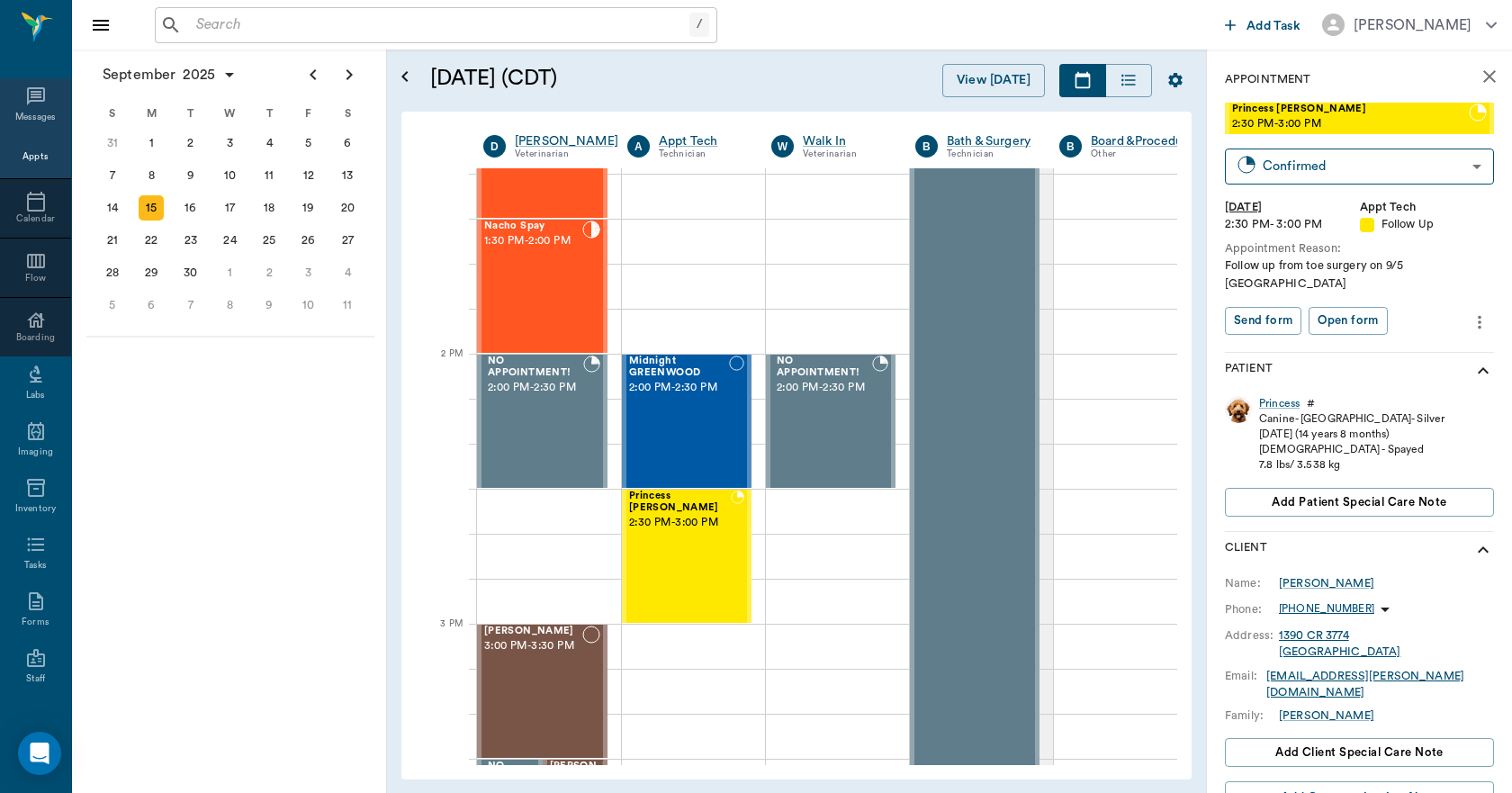
click at [35, 110] on div "Messages" at bounding box center [35, 107] width 71 height 57
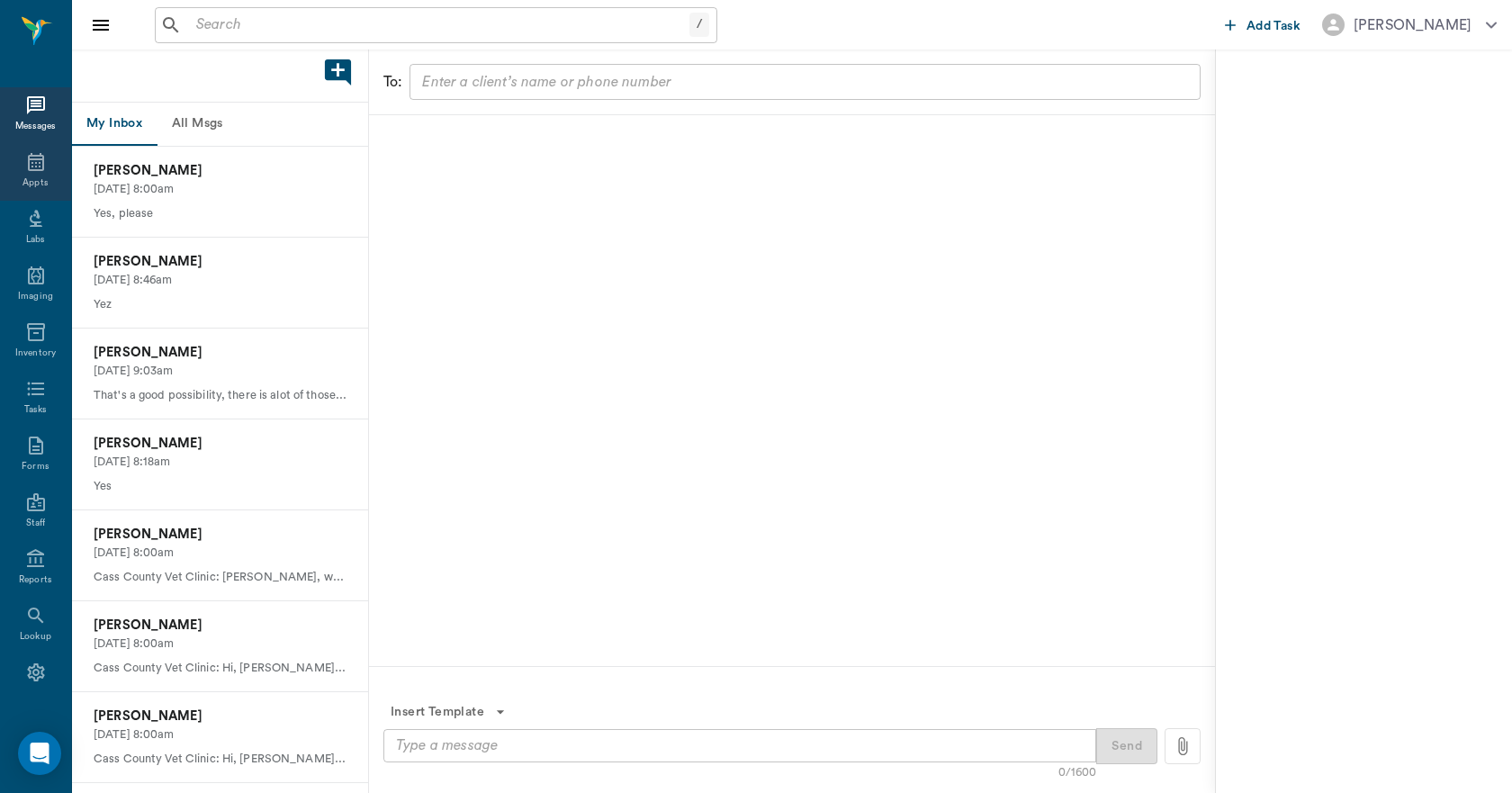
click at [28, 173] on div "Appts" at bounding box center [35, 172] width 71 height 57
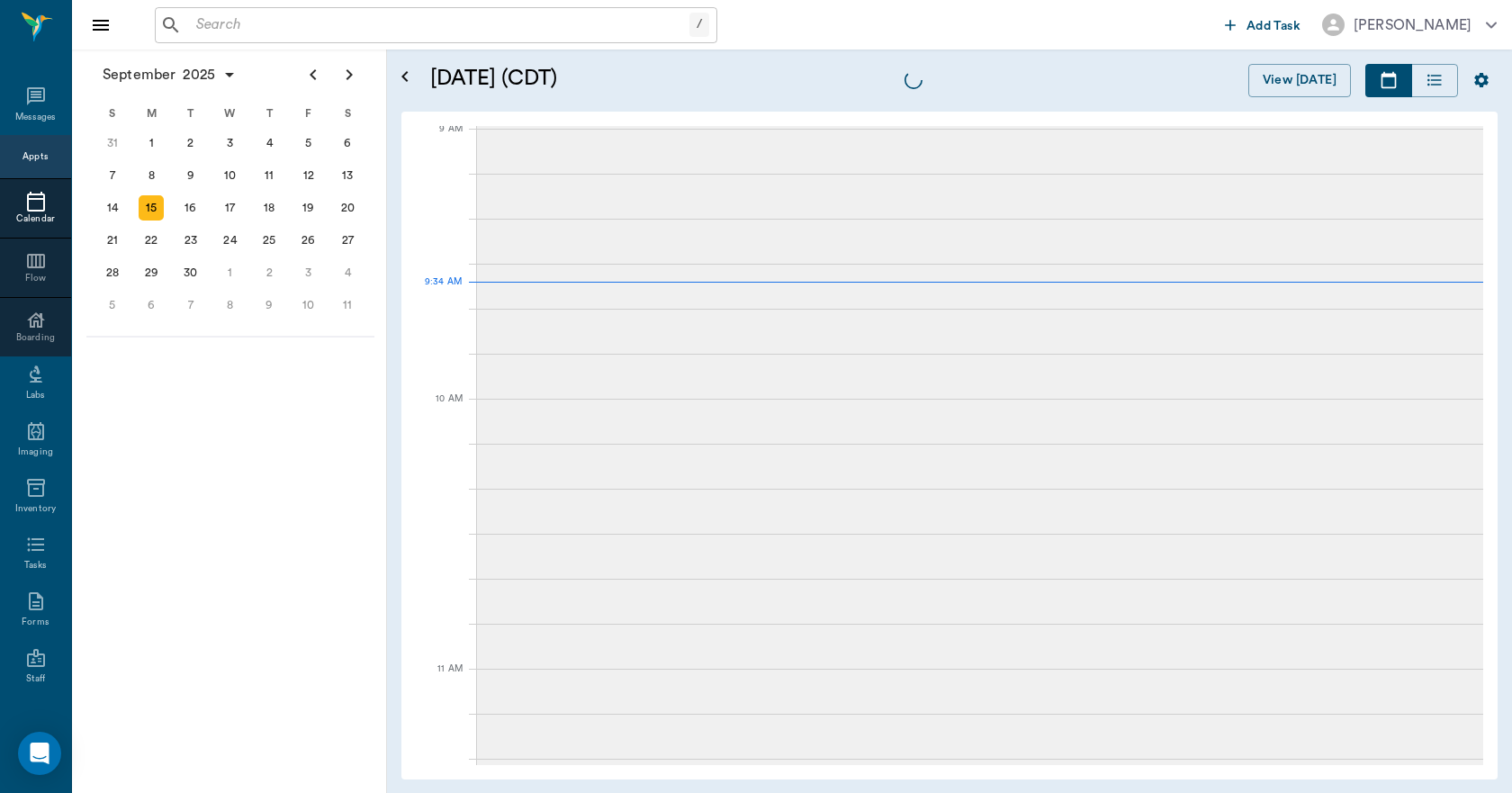
scroll to position [274, 0]
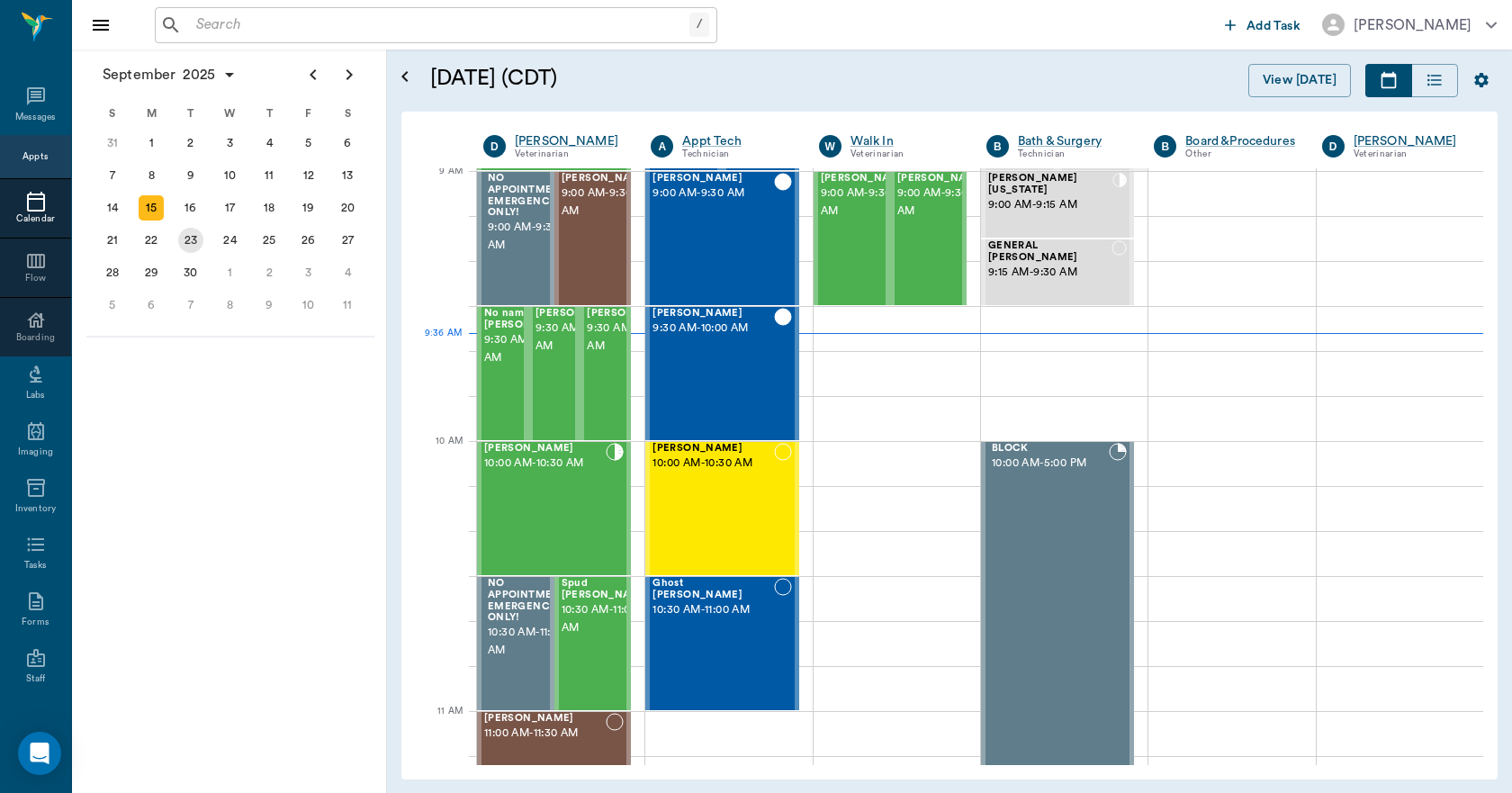
click at [181, 224] on div "23" at bounding box center [191, 240] width 40 height 33
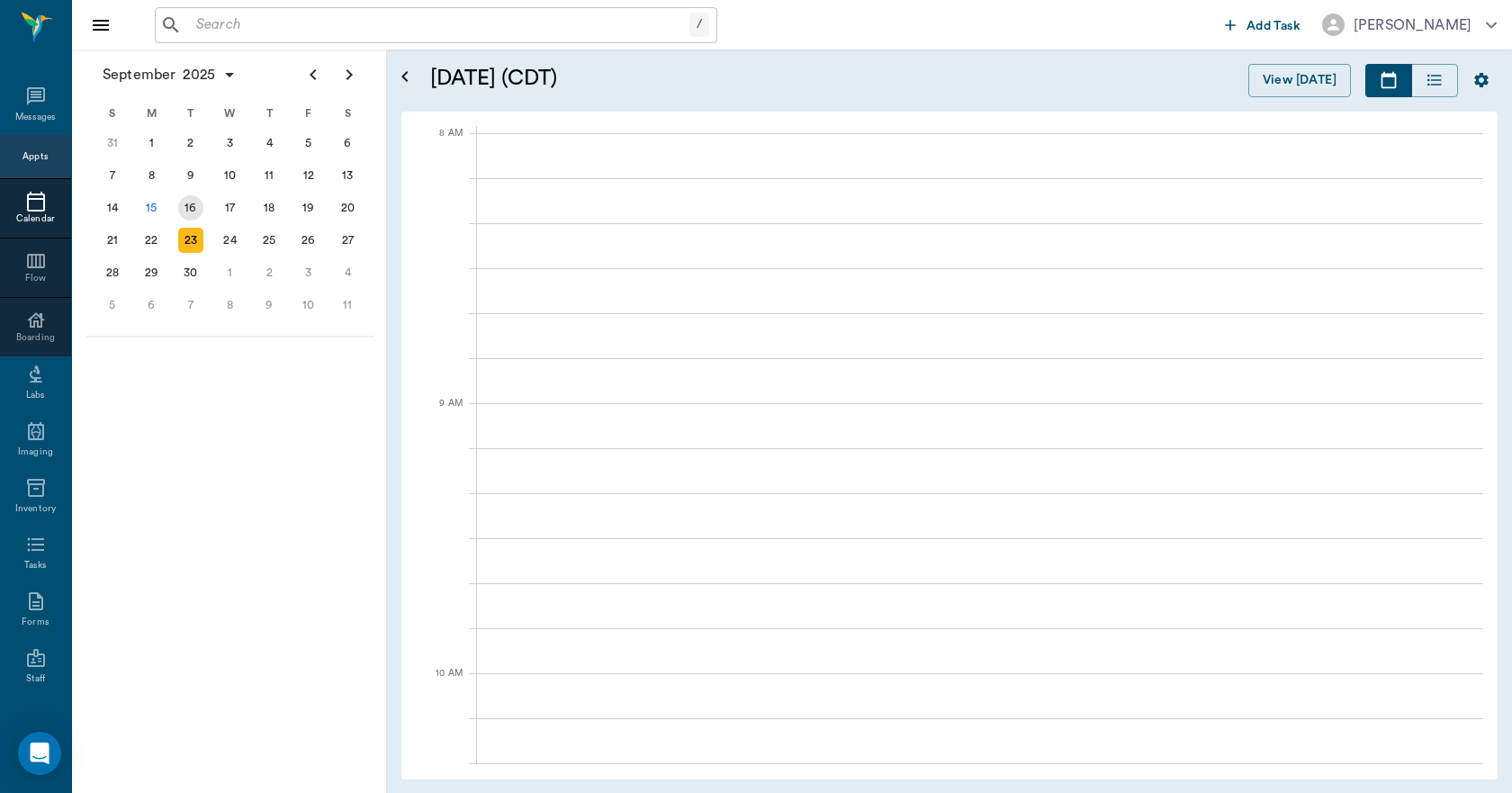
click at [181, 204] on div "16" at bounding box center [190, 207] width 25 height 25
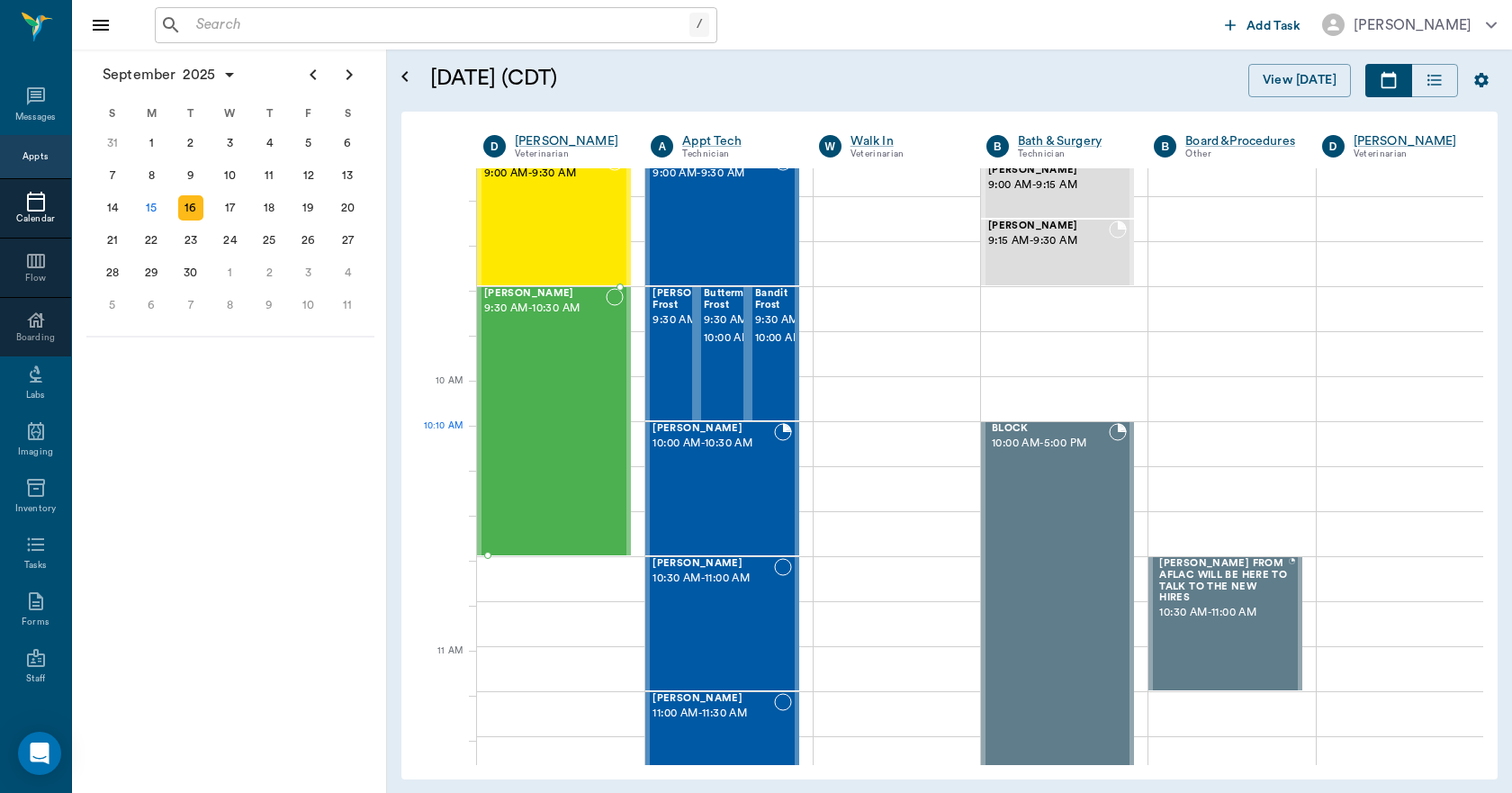
scroll to position [360, 0]
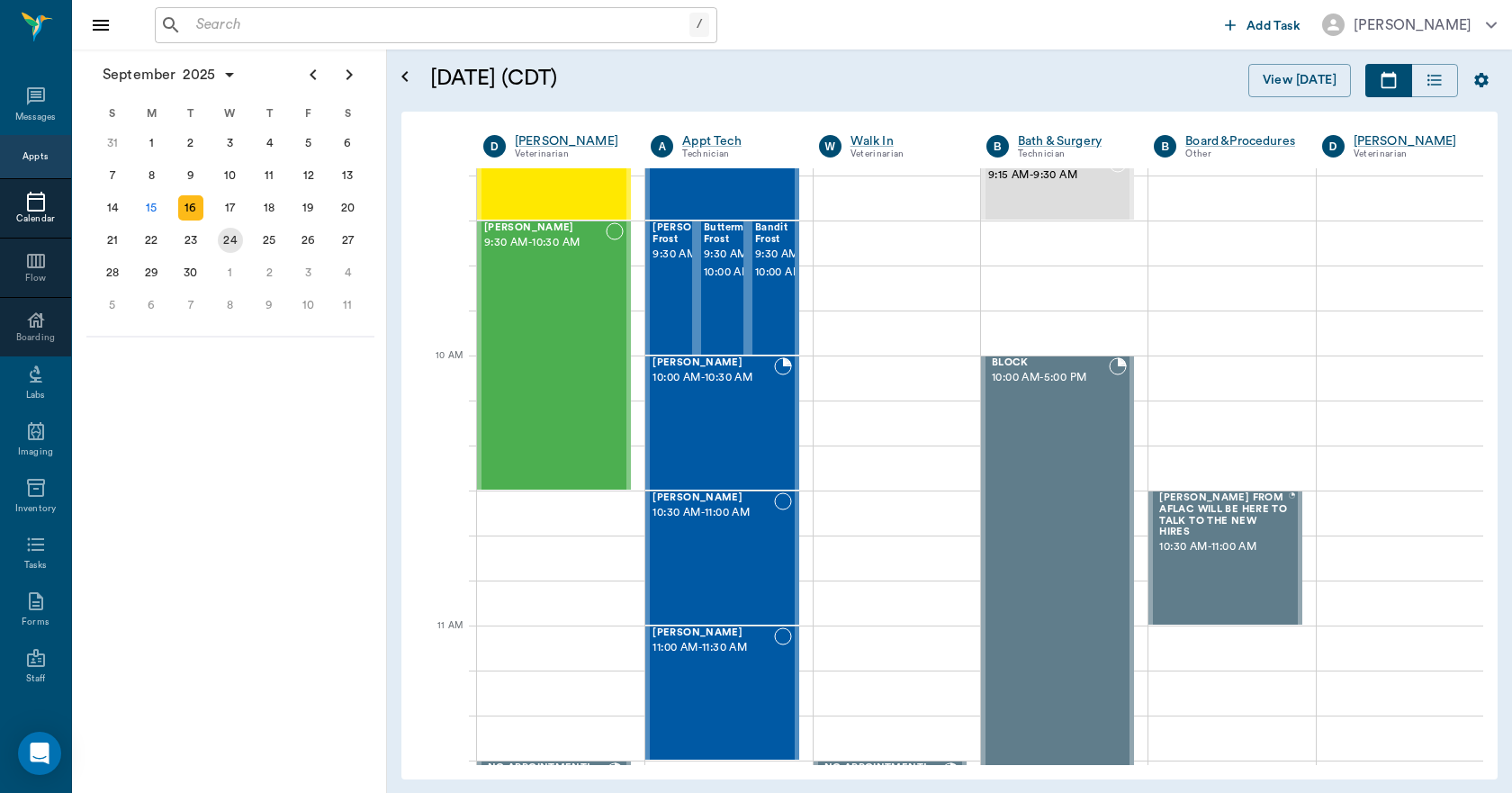
click at [220, 241] on div "24" at bounding box center [230, 240] width 25 height 25
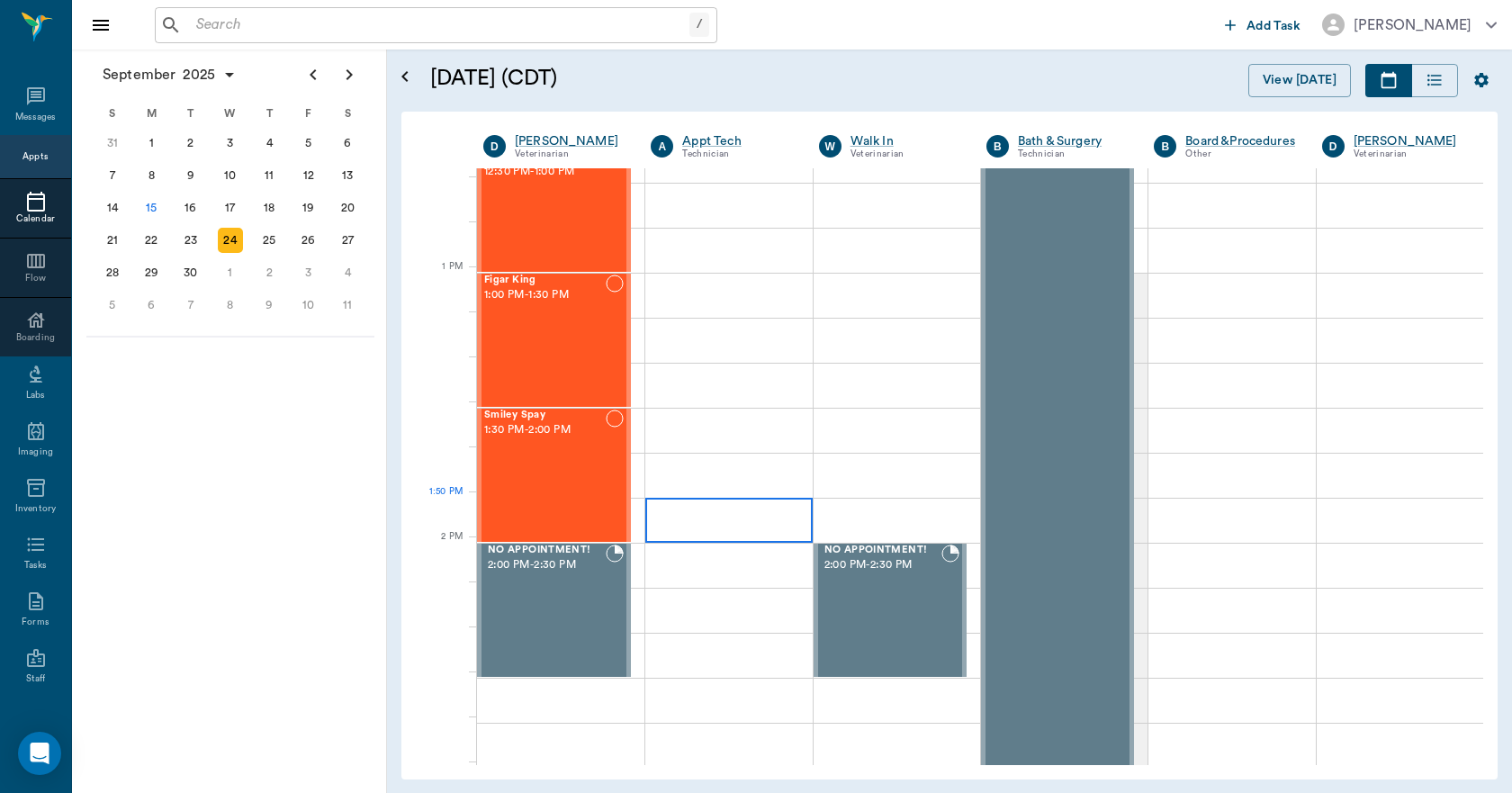
scroll to position [1259, 0]
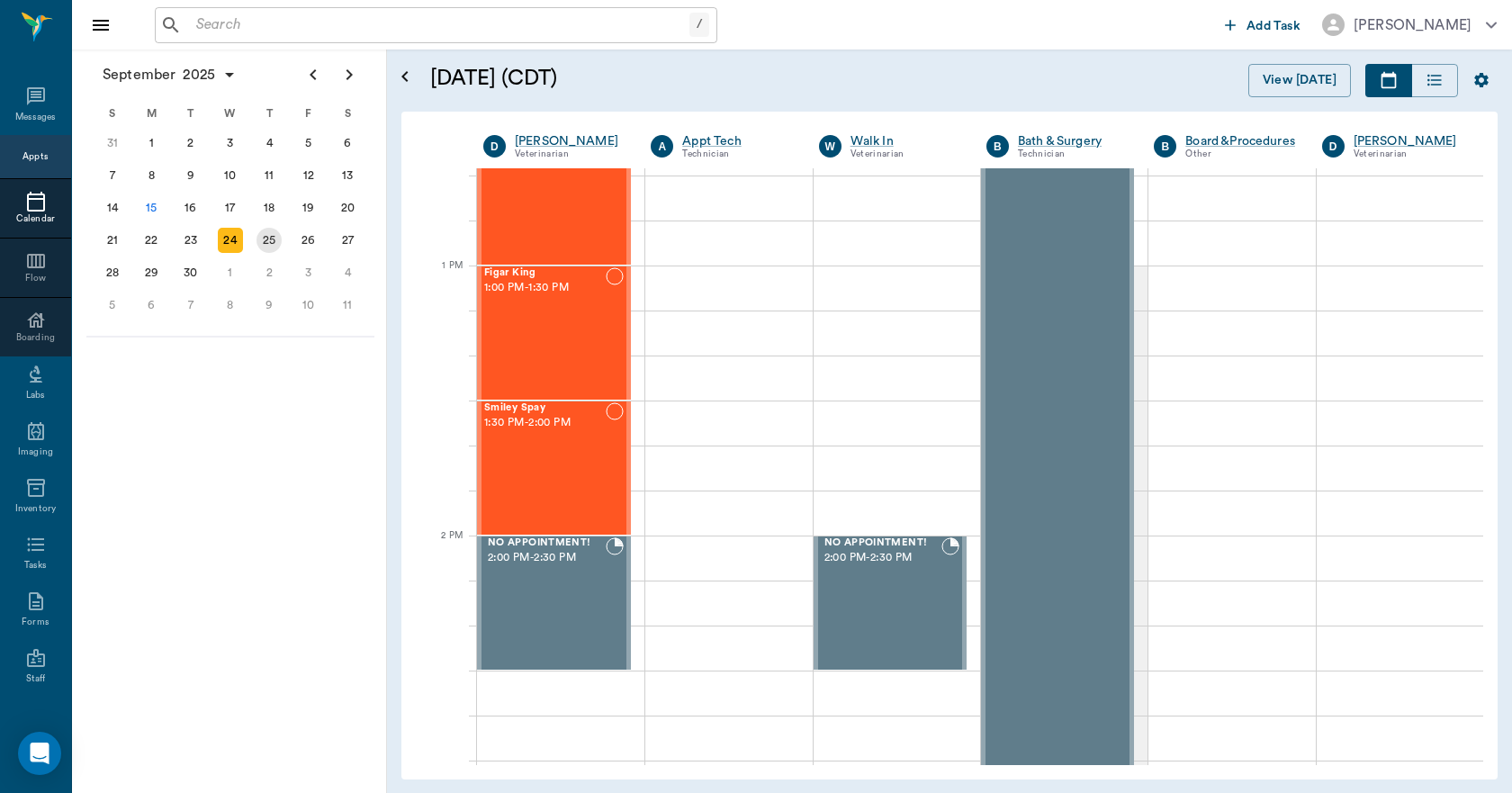
click at [274, 241] on div "25" at bounding box center [268, 240] width 25 height 25
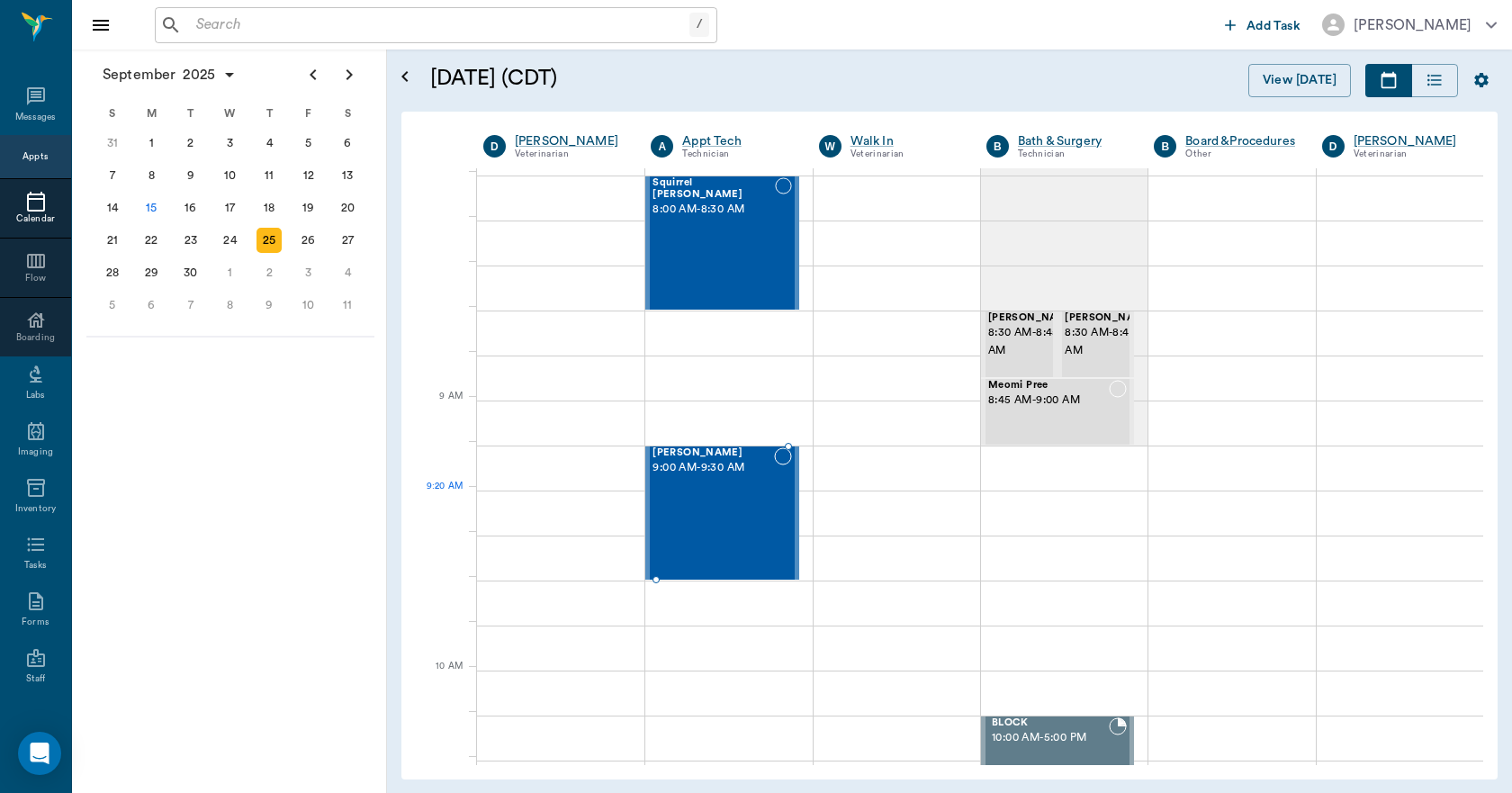
scroll to position [90, 0]
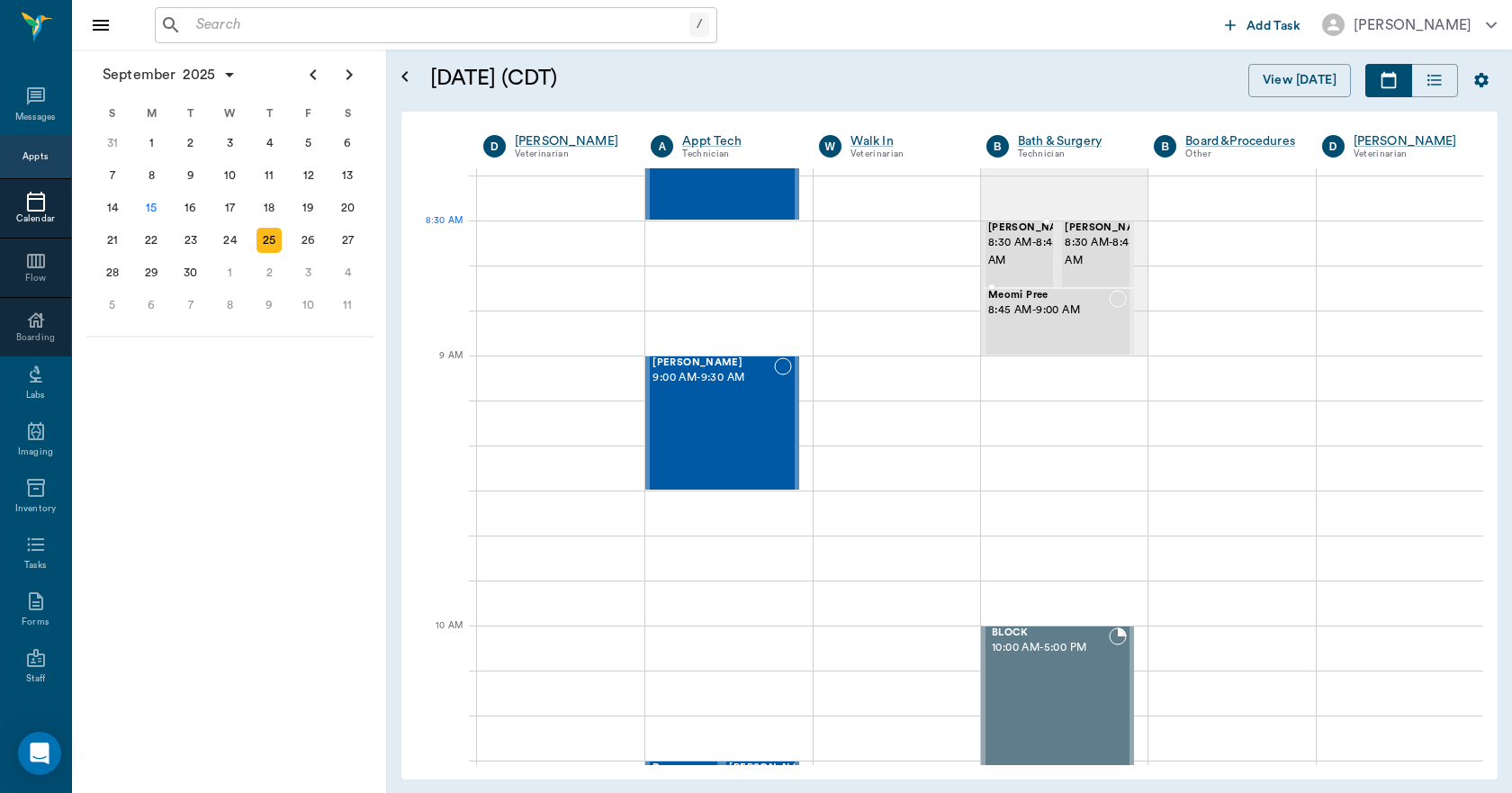
click at [1005, 246] on span "8:30 AM - 8:45 AM" at bounding box center [1034, 252] width 90 height 36
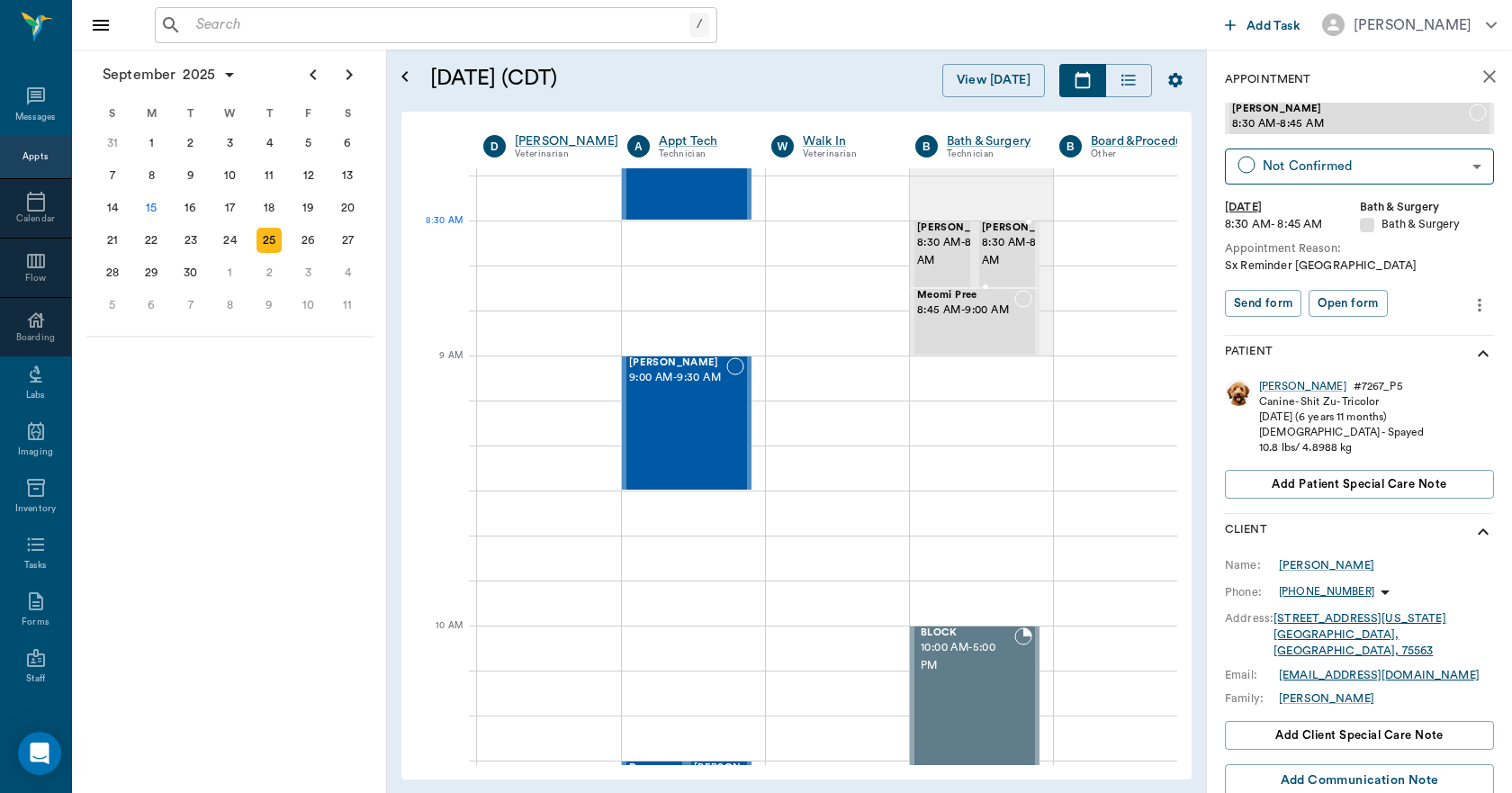
click at [1014, 260] on span "8:30 AM - 8:45 AM" at bounding box center [1027, 252] width 90 height 36
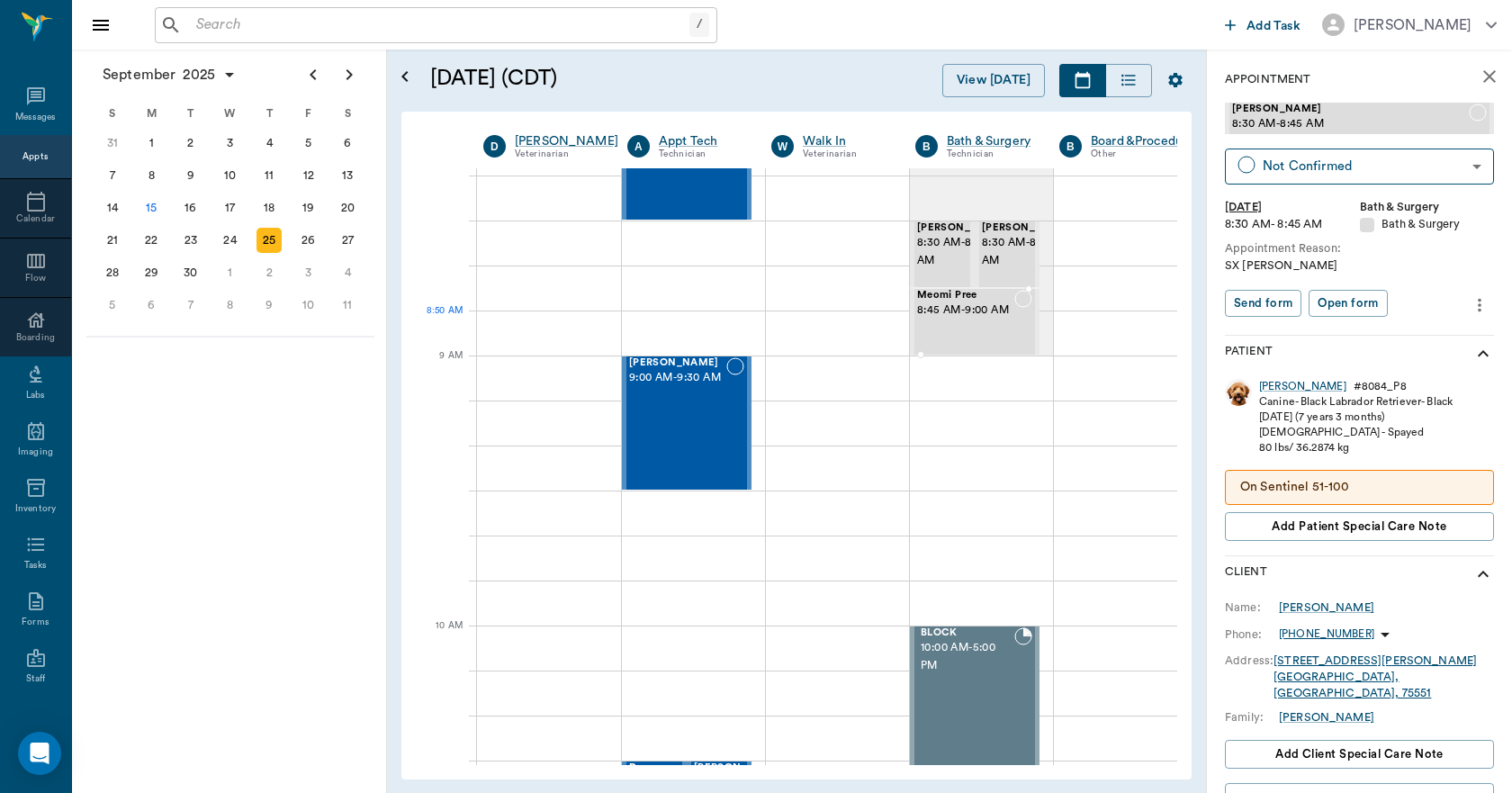
click at [944, 317] on span "8:45 AM - 9:00 AM" at bounding box center [966, 311] width 98 height 18
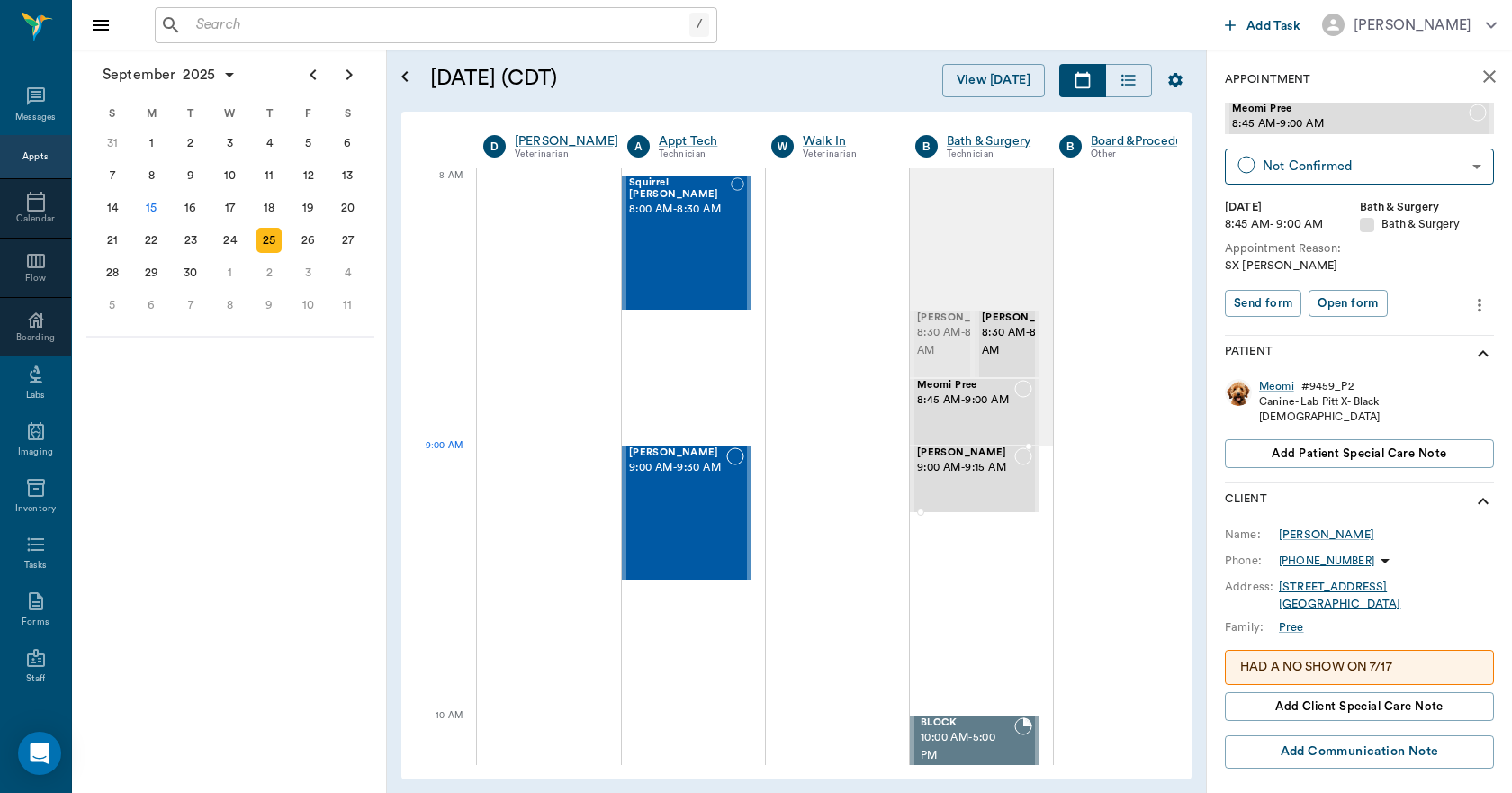
drag, startPoint x: 939, startPoint y: 330, endPoint x: 969, endPoint y: 470, distance: 143.2
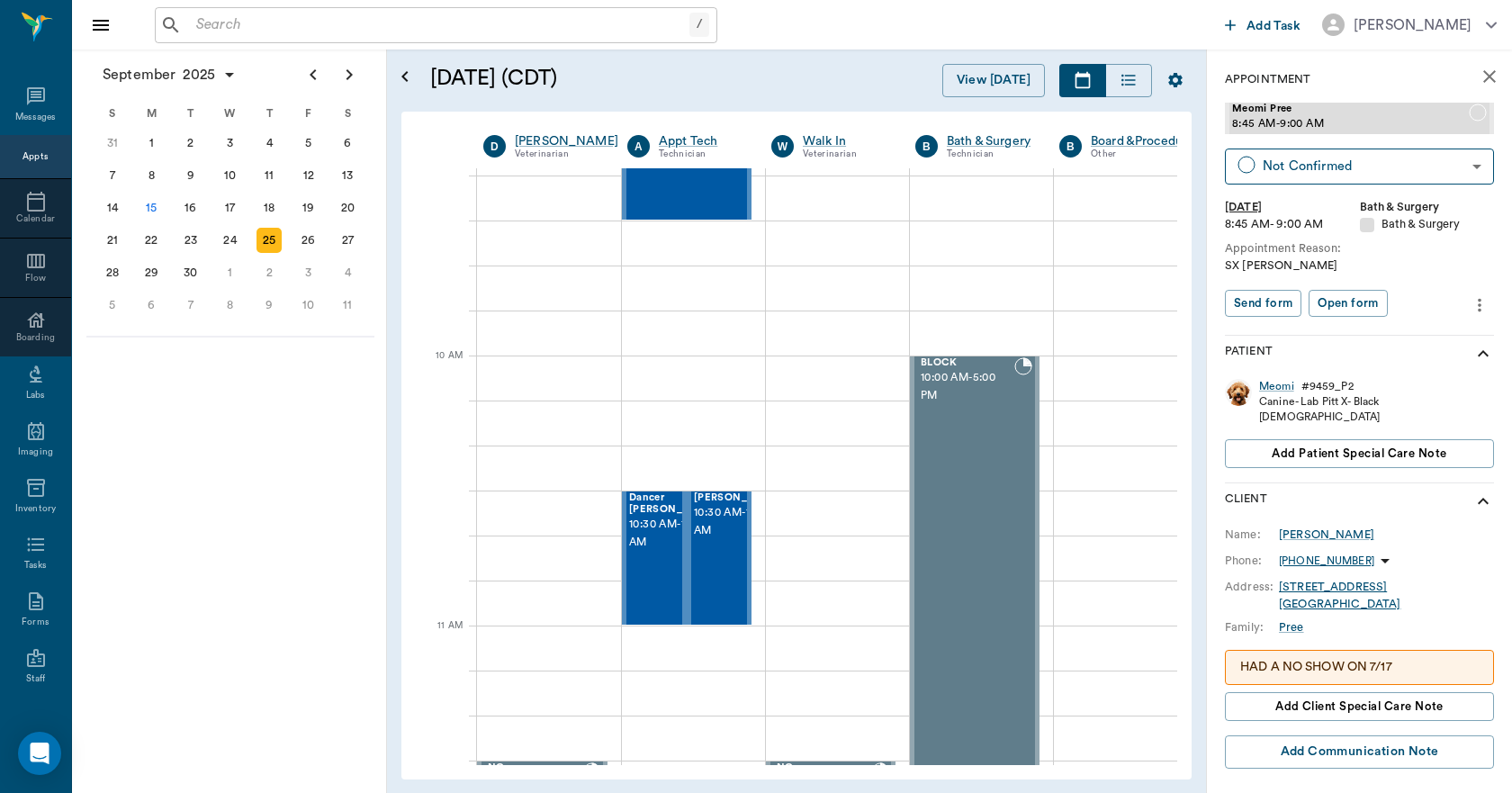
click at [1479, 73] on icon "close" at bounding box center [1490, 77] width 22 height 22
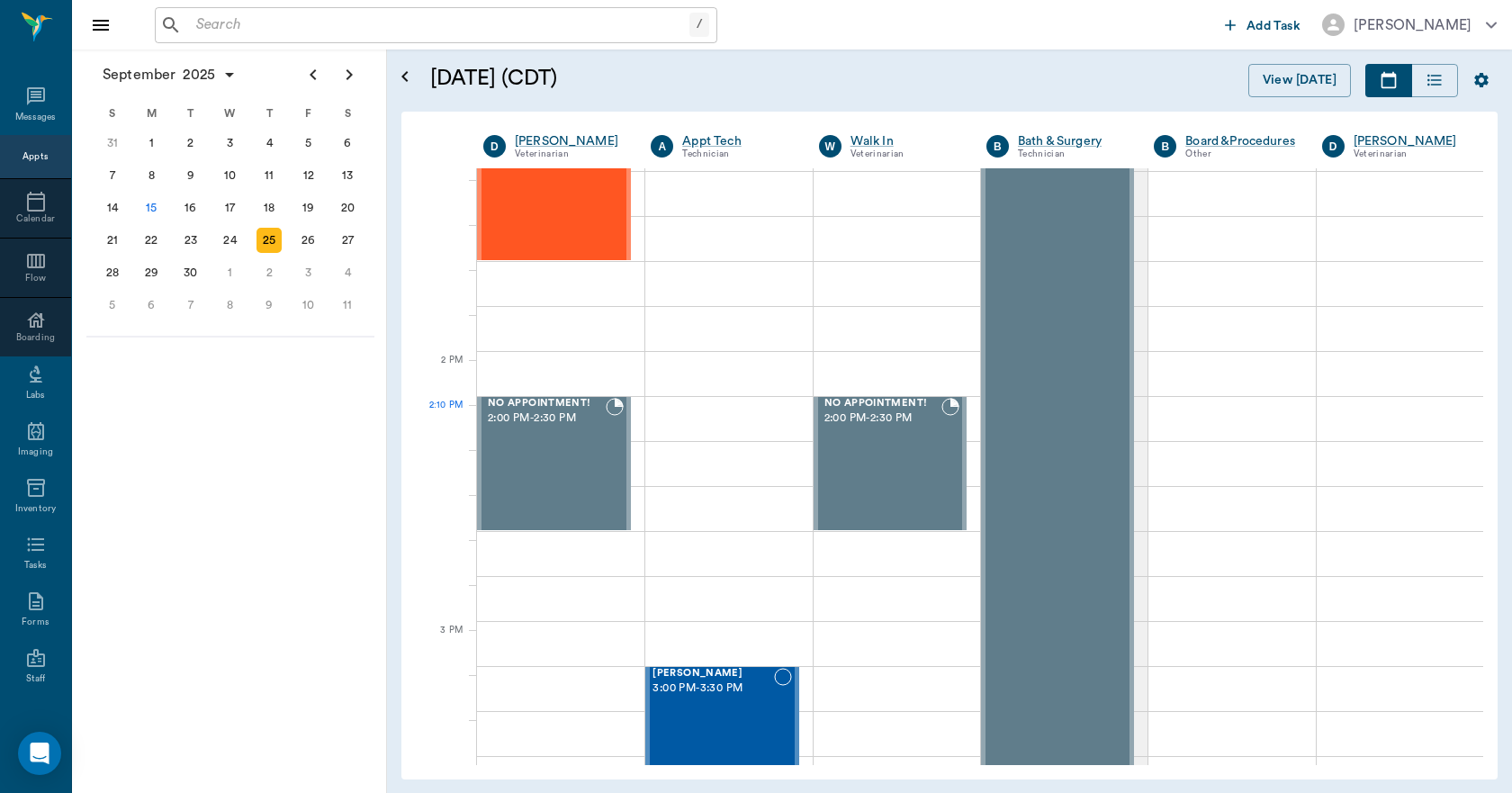
scroll to position [1440, 0]
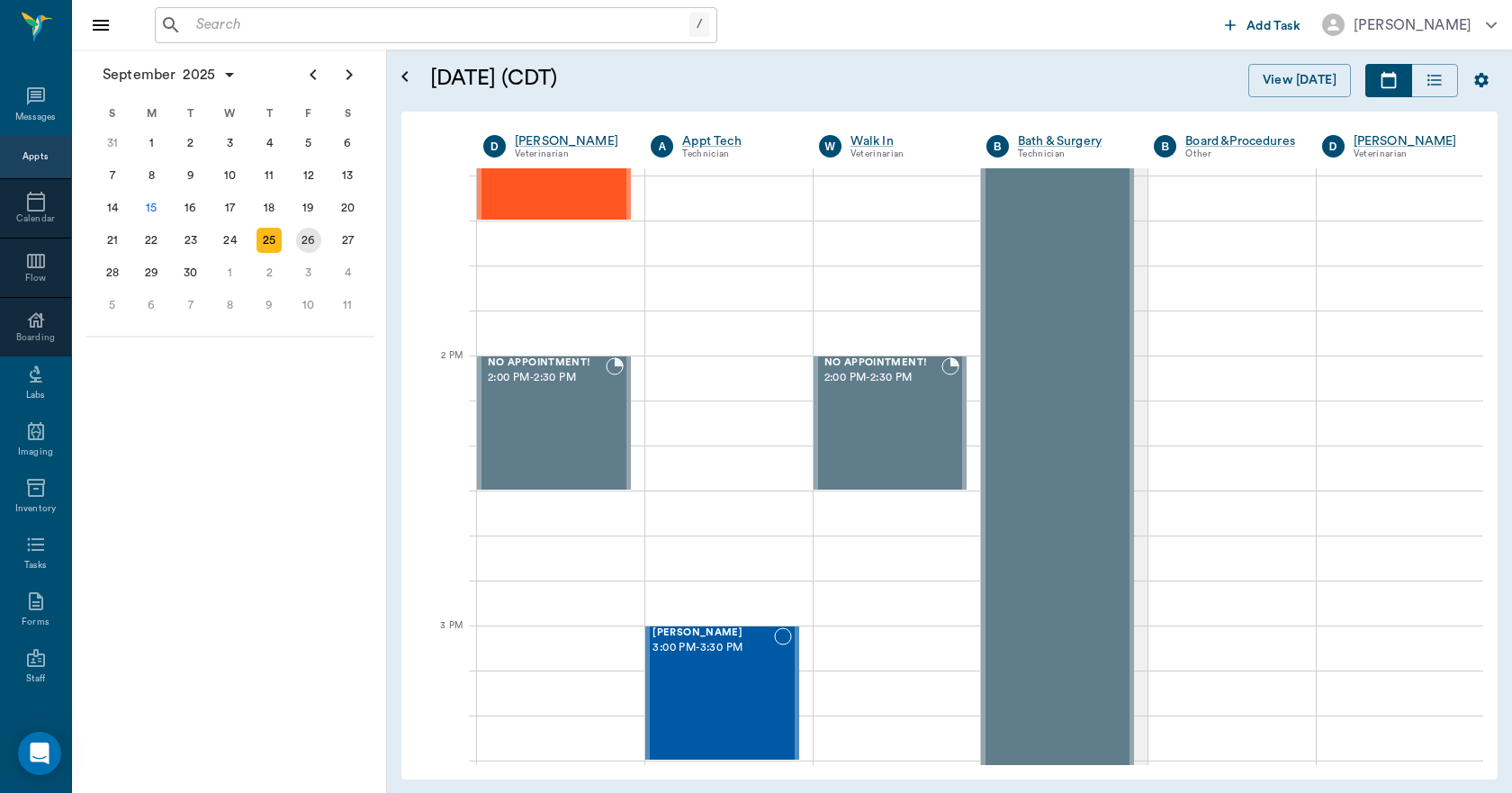
click at [308, 245] on div "26" at bounding box center [308, 240] width 25 height 25
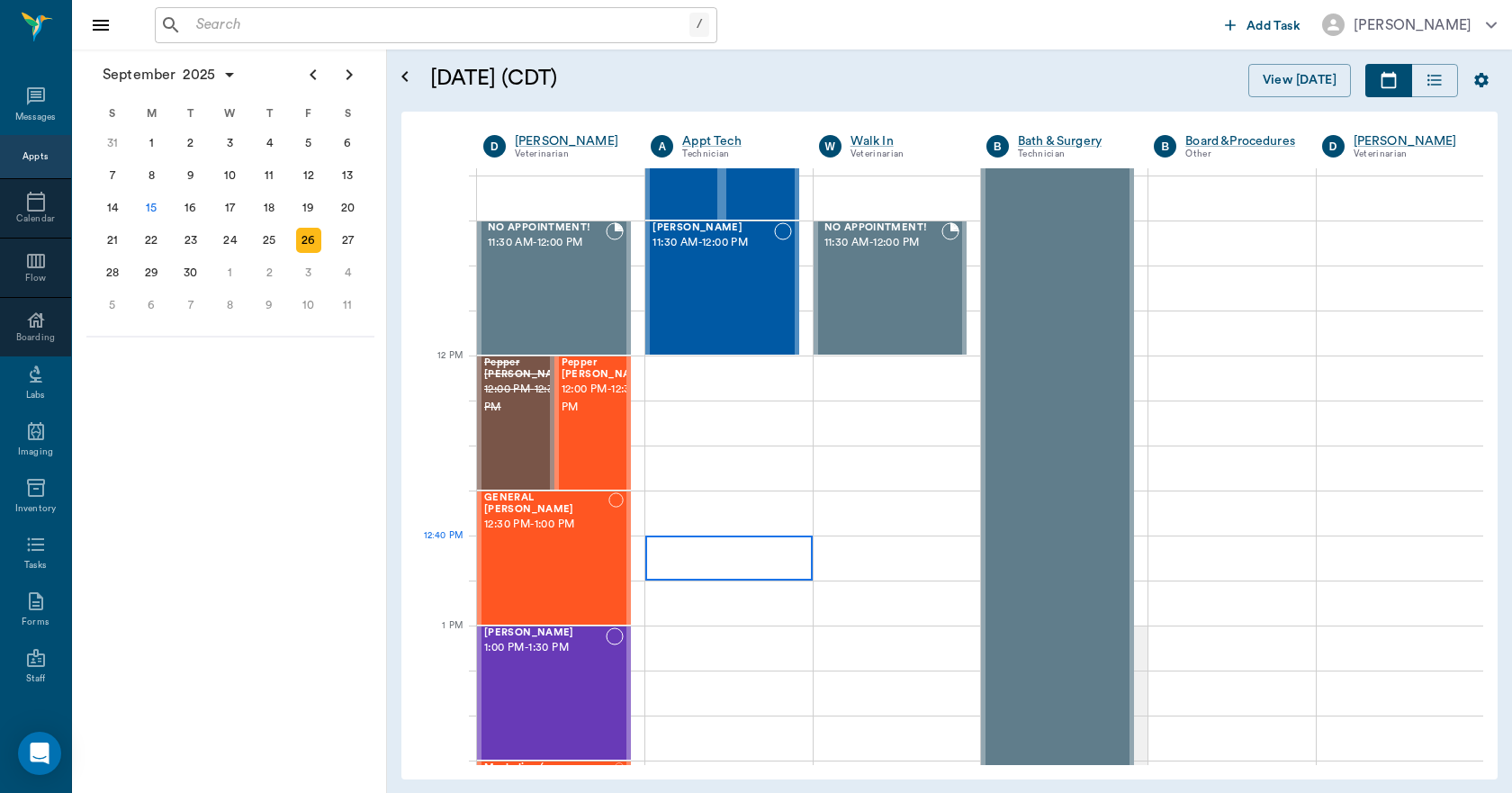
scroll to position [270, 0]
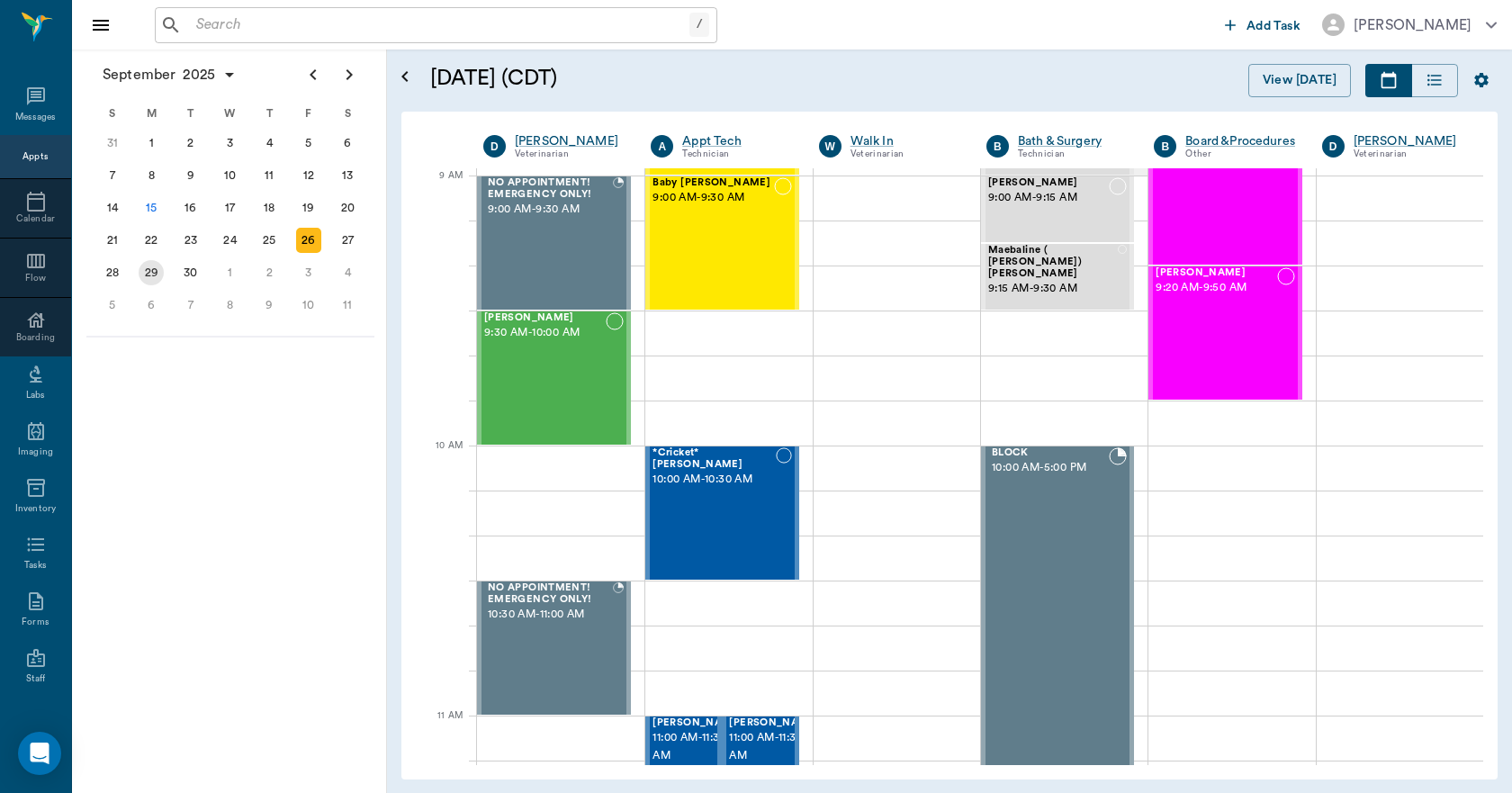
click at [143, 274] on div "29" at bounding box center [151, 272] width 25 height 25
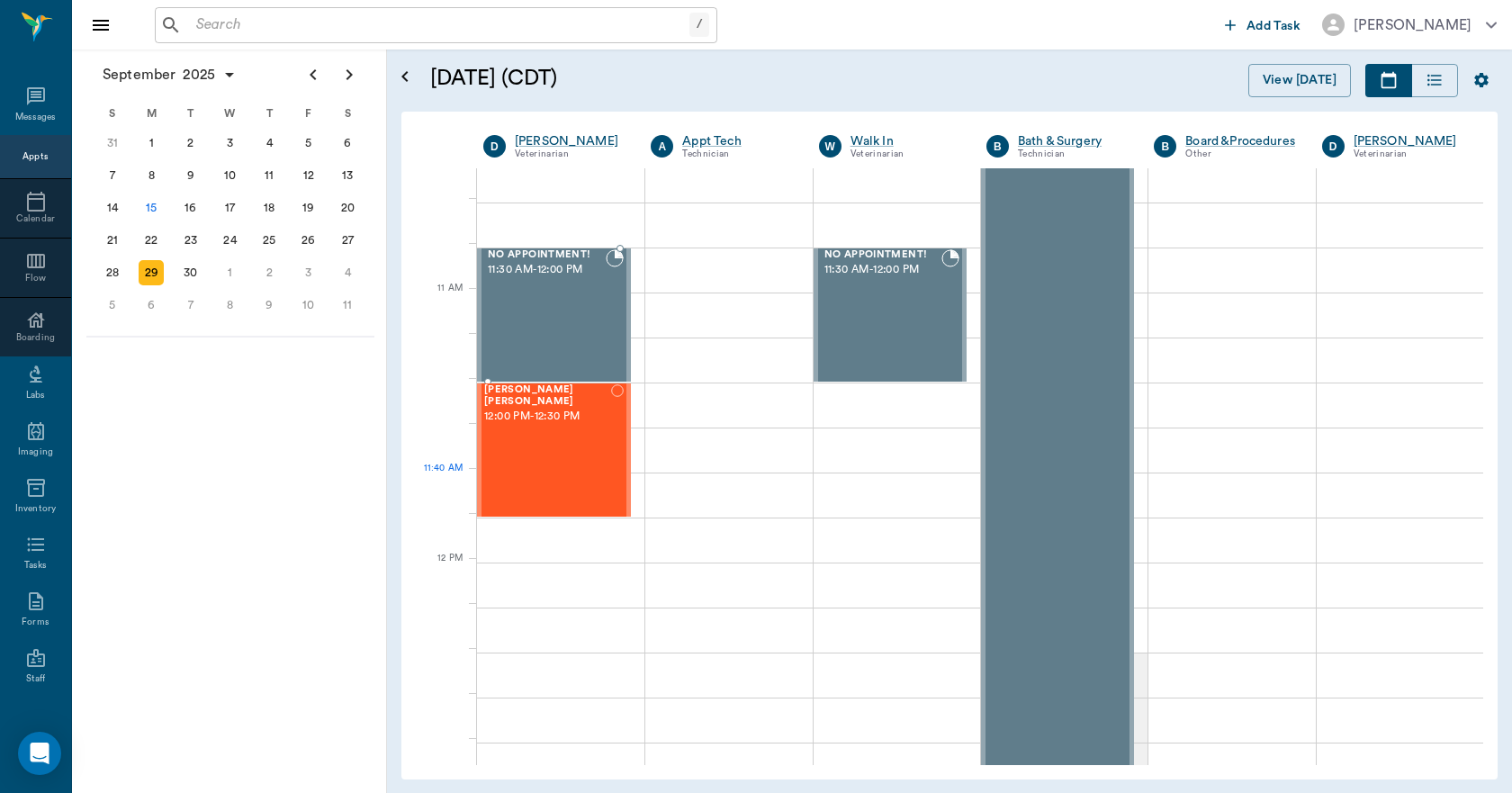
scroll to position [900, 0]
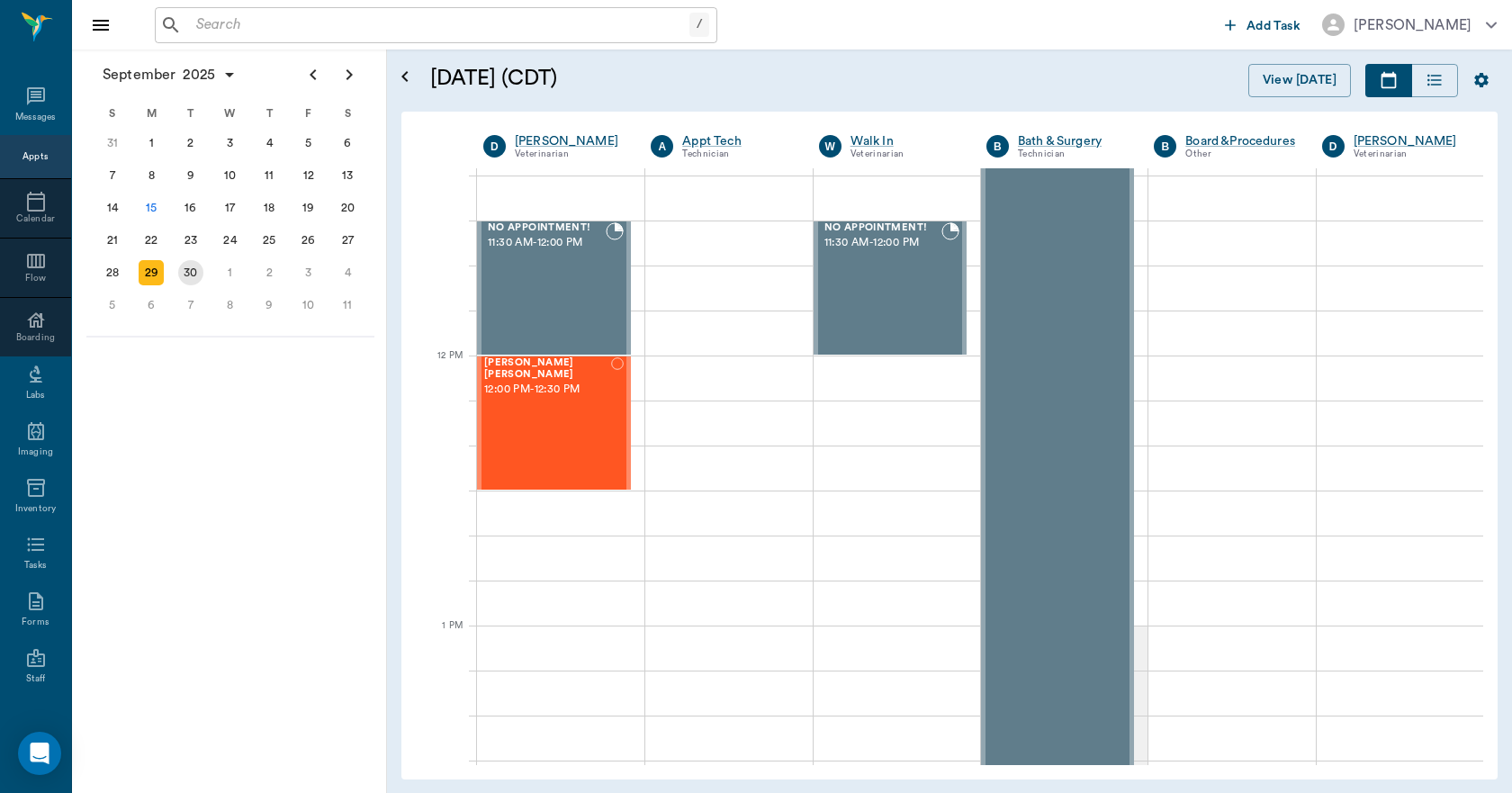
click at [193, 275] on div "30" at bounding box center [190, 272] width 25 height 25
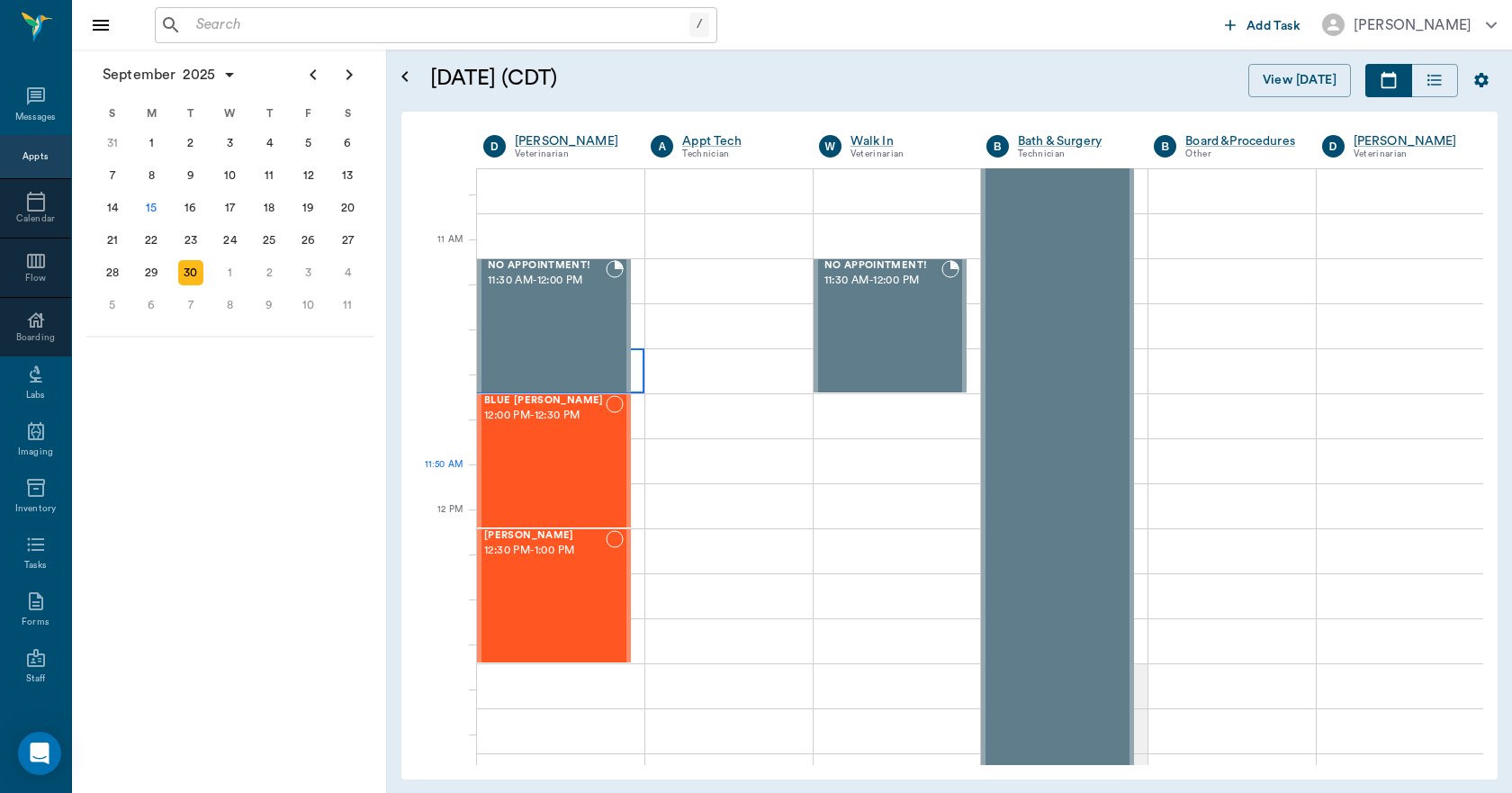
scroll to position [900, 0]
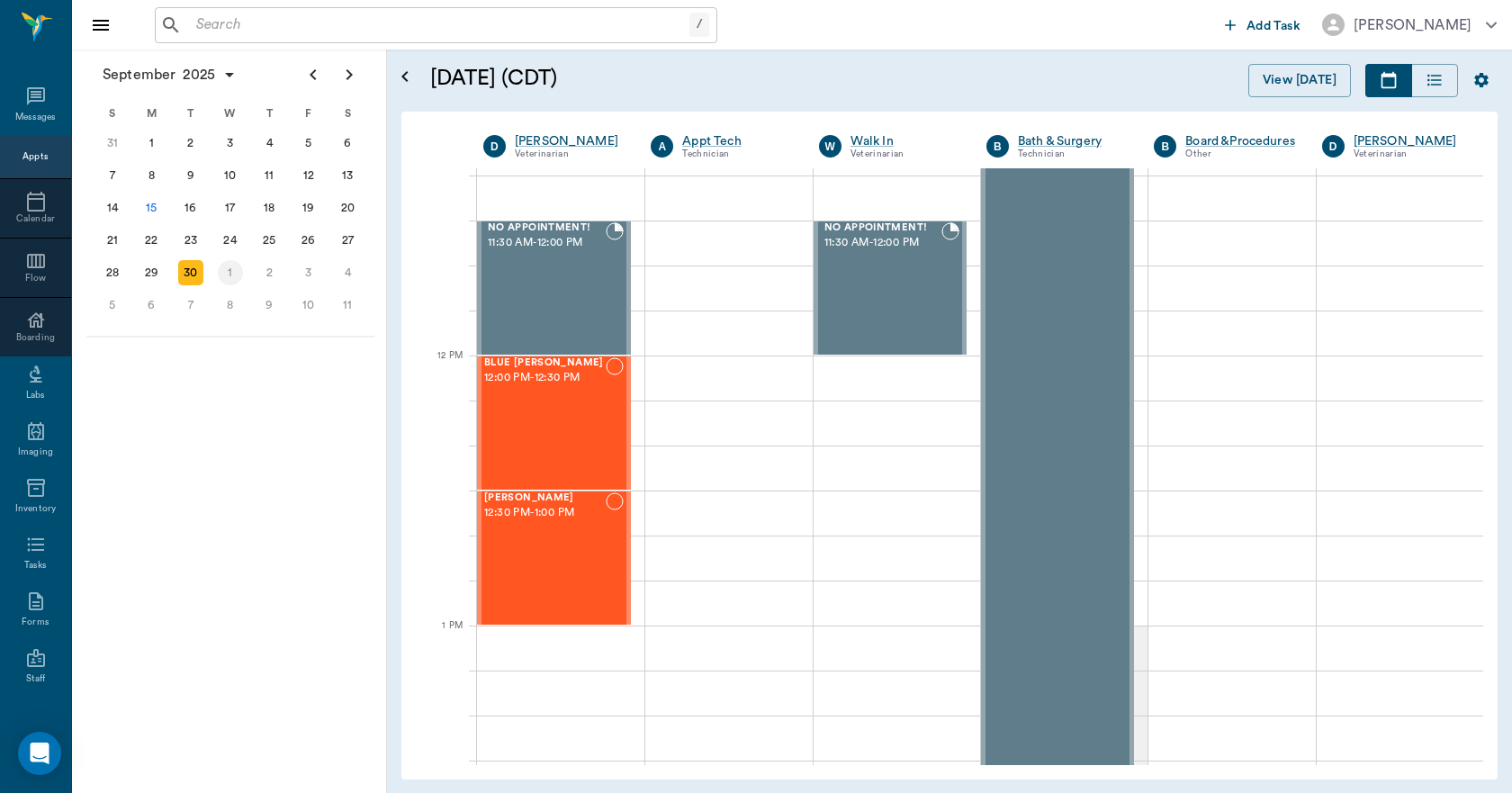
click at [241, 265] on div "1" at bounding box center [230, 272] width 25 height 25
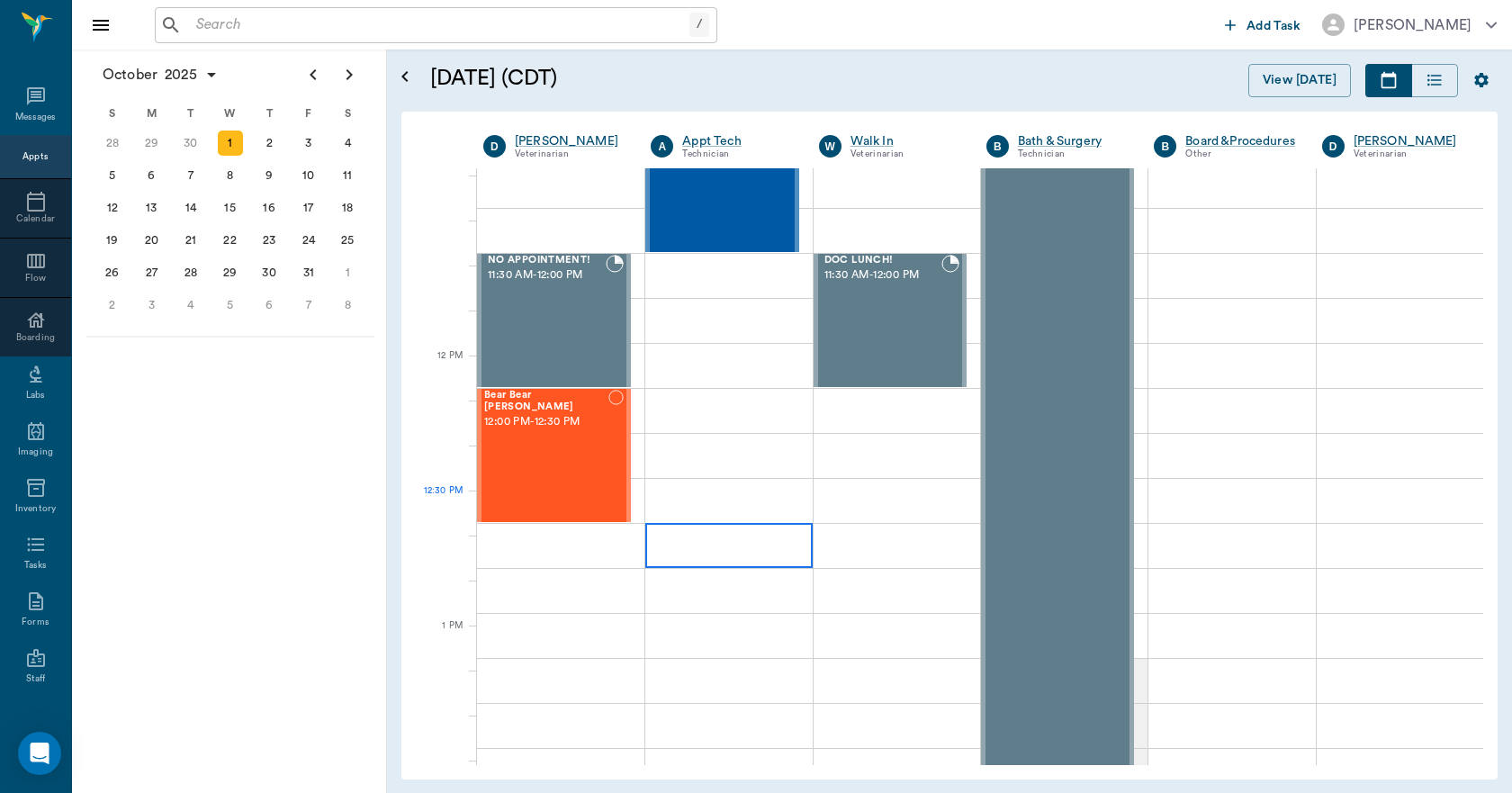
scroll to position [900, 0]
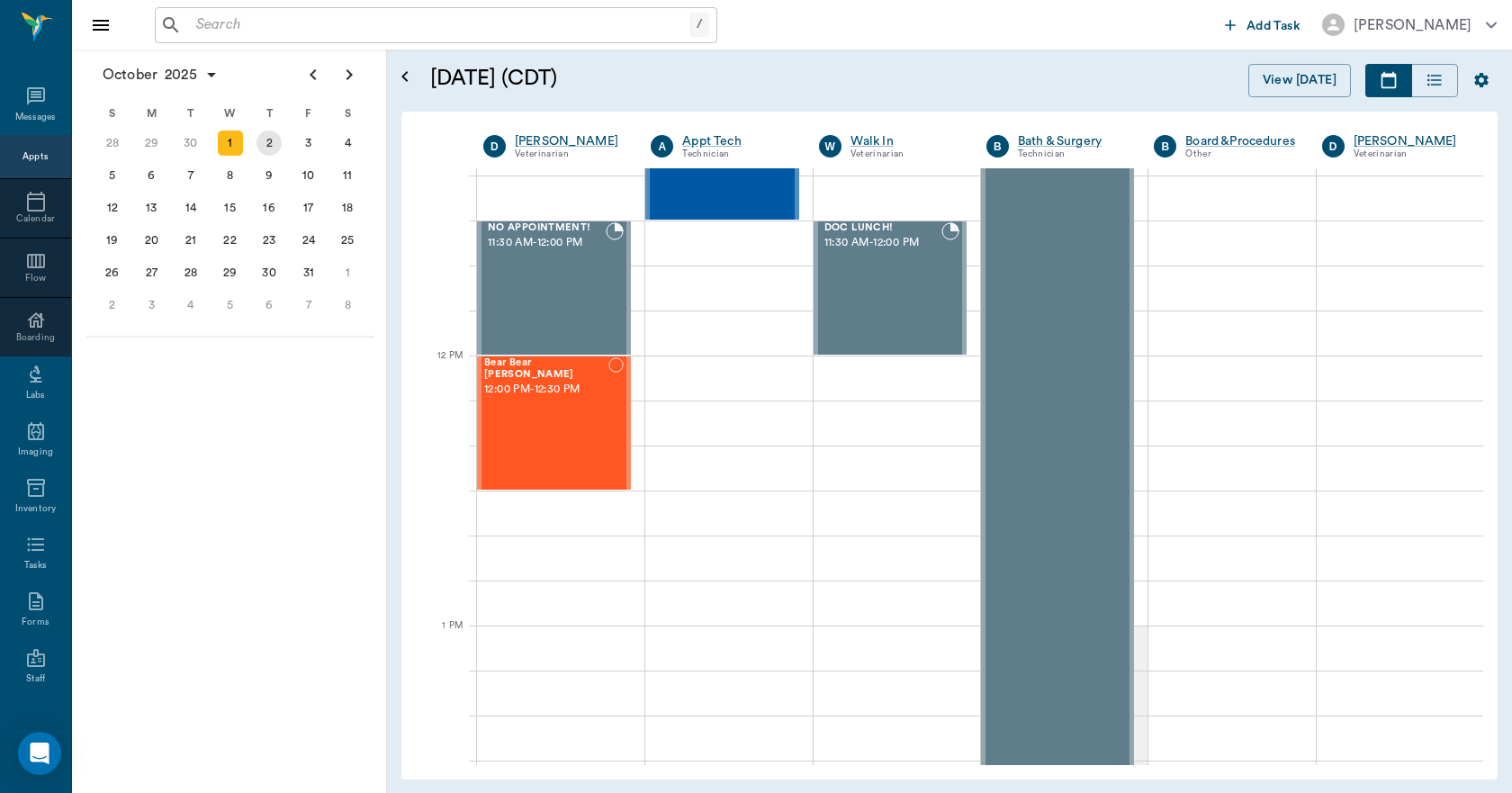
click at [272, 140] on div "2" at bounding box center [268, 142] width 25 height 25
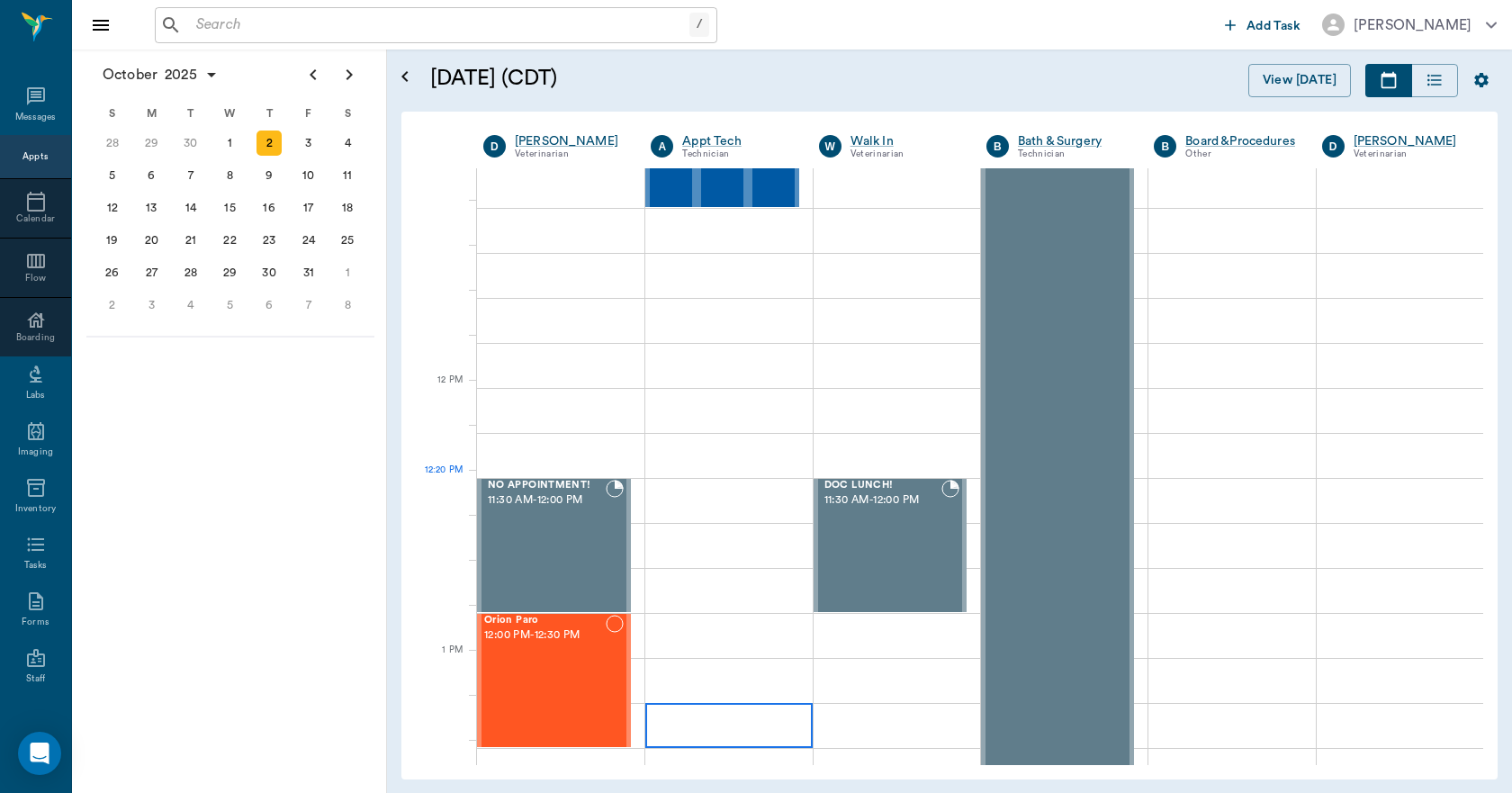
scroll to position [989, 0]
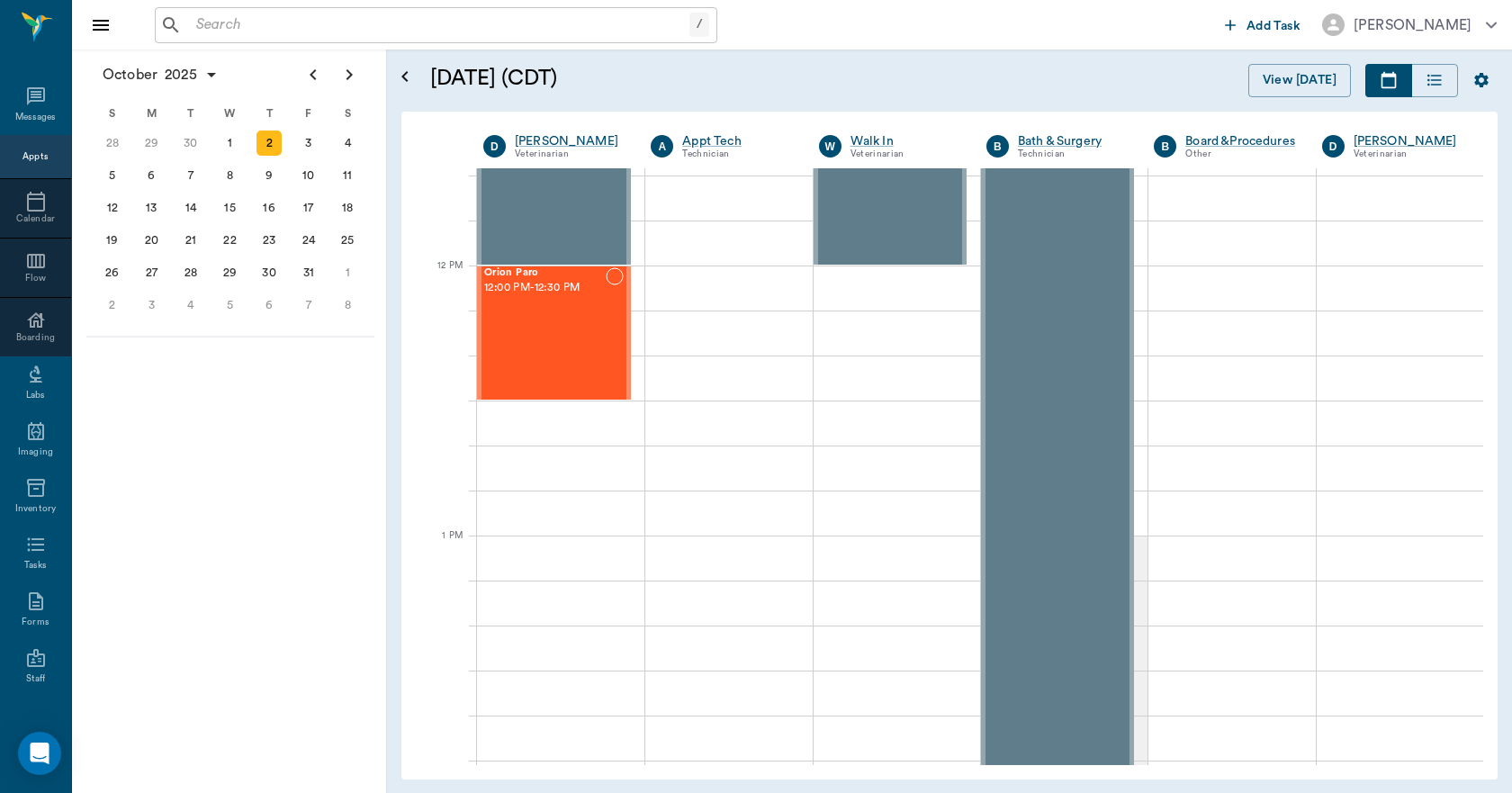
click at [287, 139] on div "2" at bounding box center [269, 142] width 40 height 33
click at [308, 138] on div "3" at bounding box center [308, 142] width 25 height 25
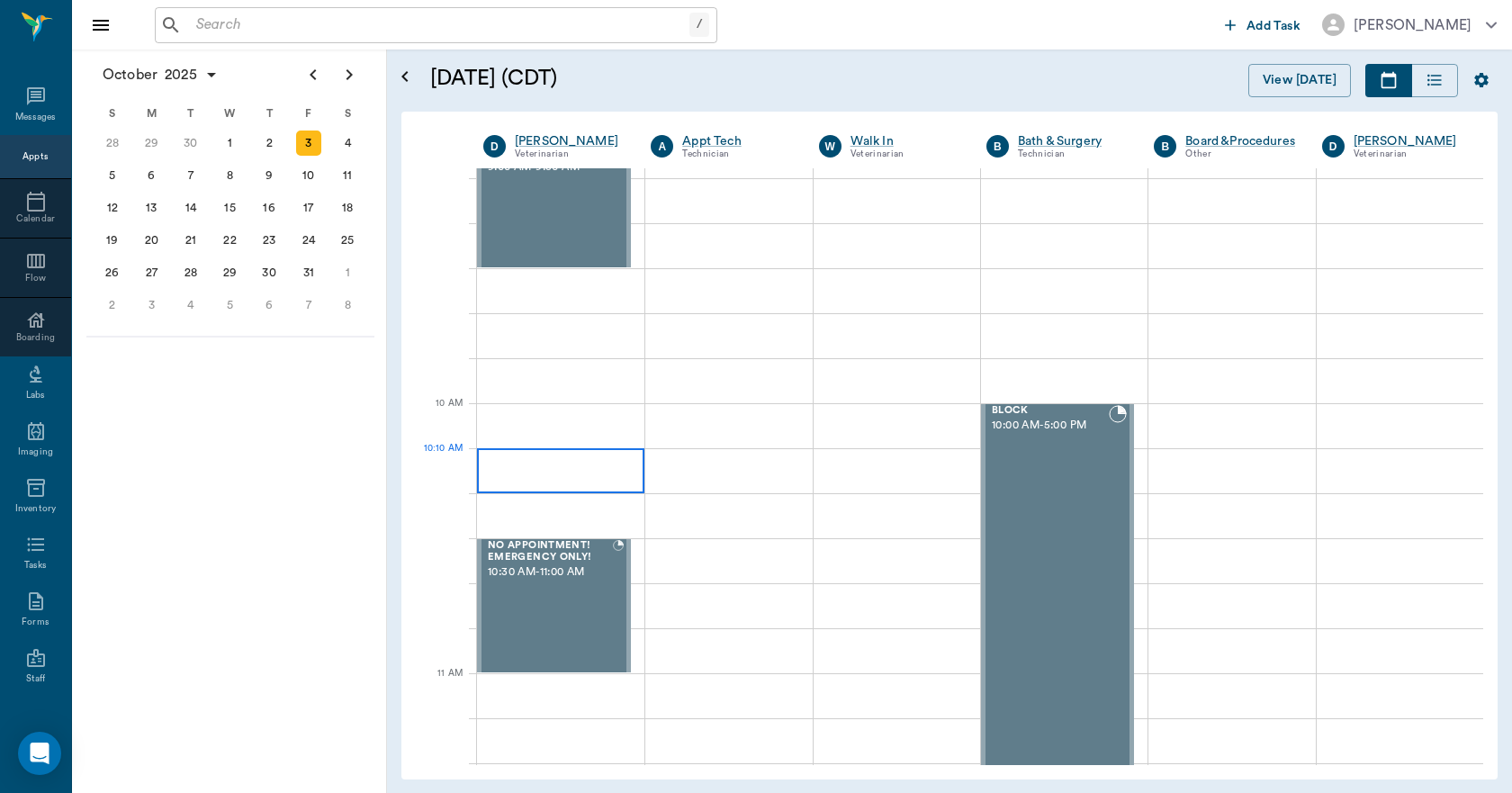
scroll to position [540, 0]
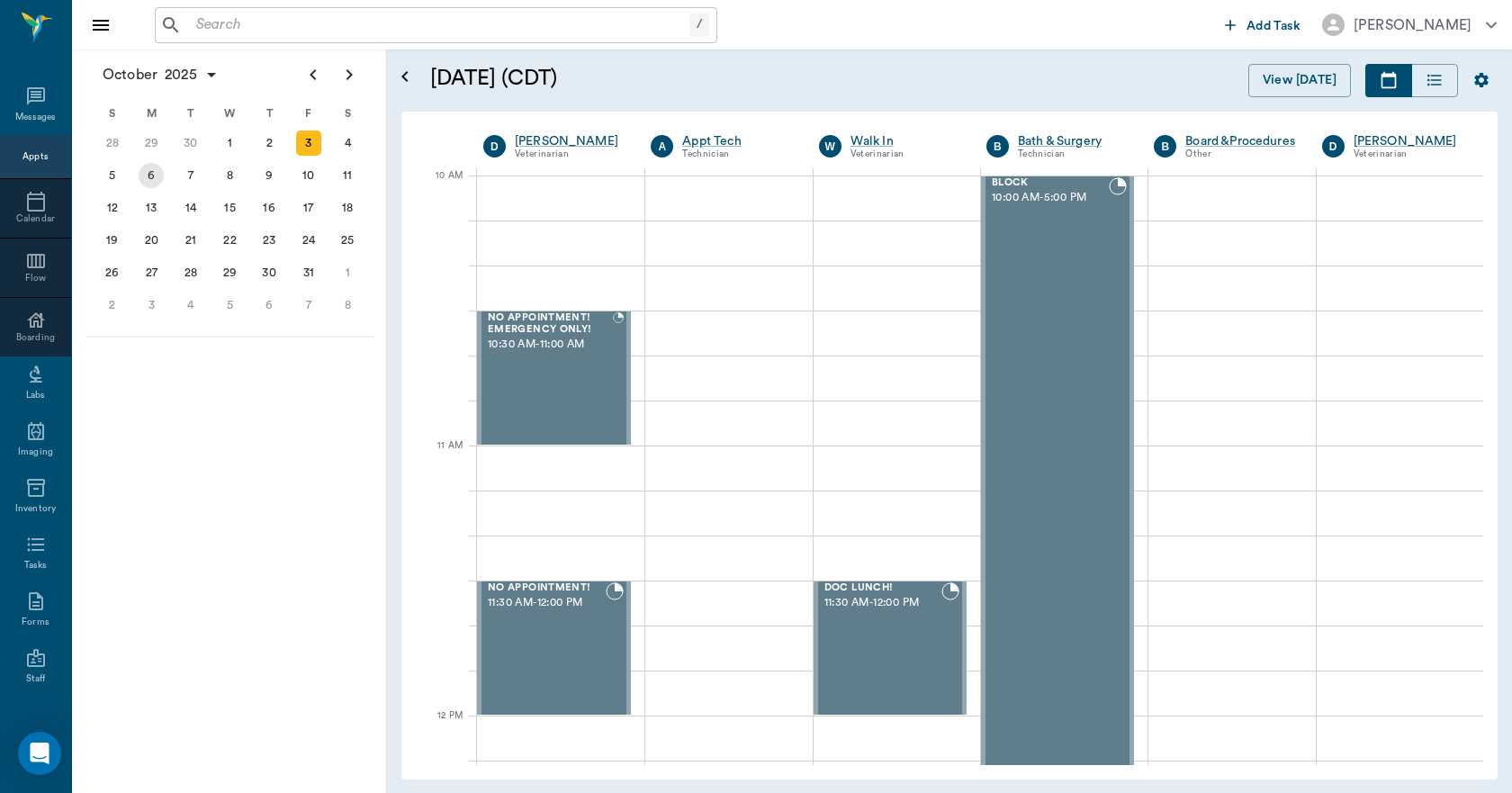
click at [148, 182] on div "6" at bounding box center [151, 174] width 25 height 25
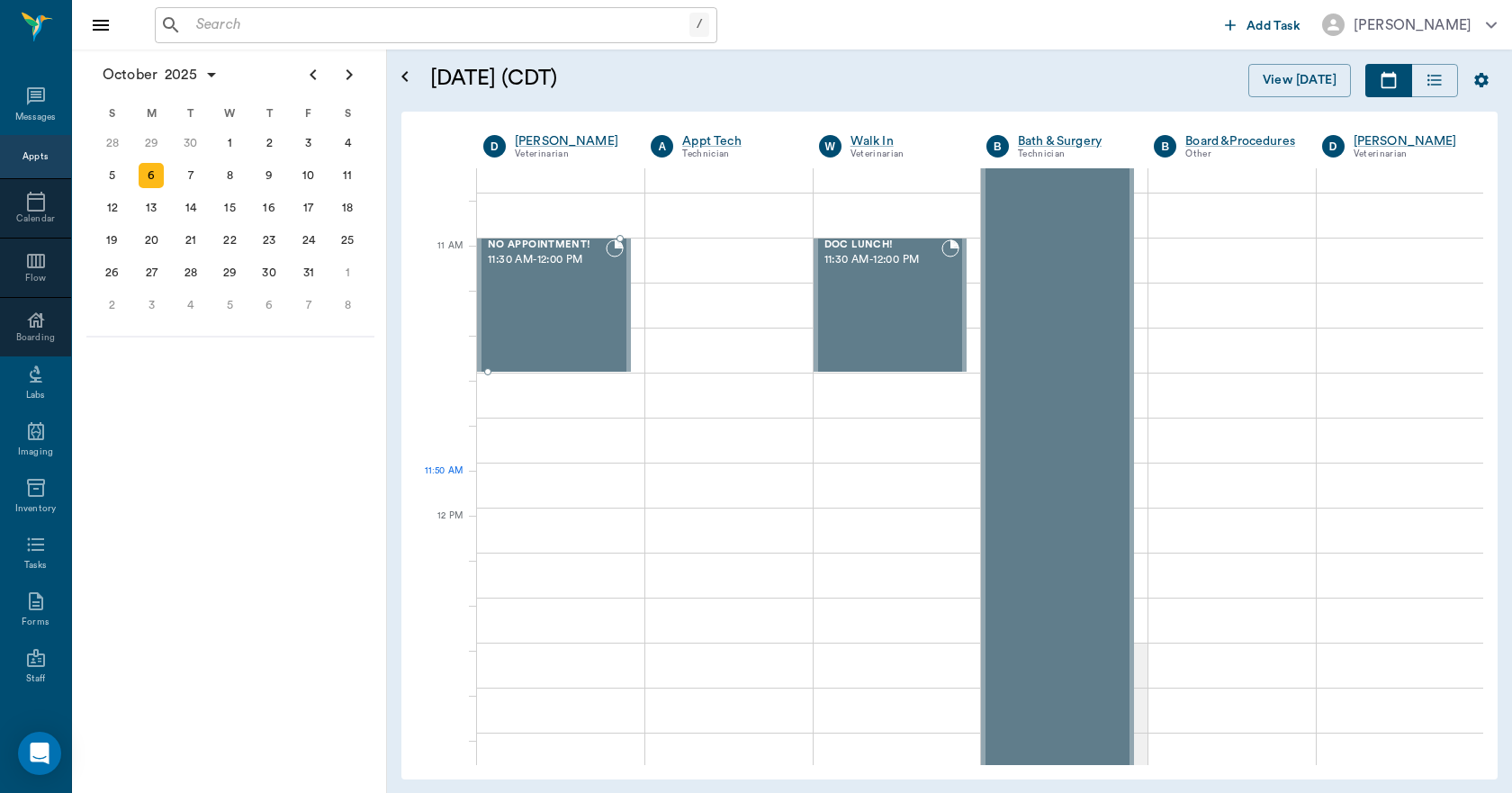
scroll to position [900, 0]
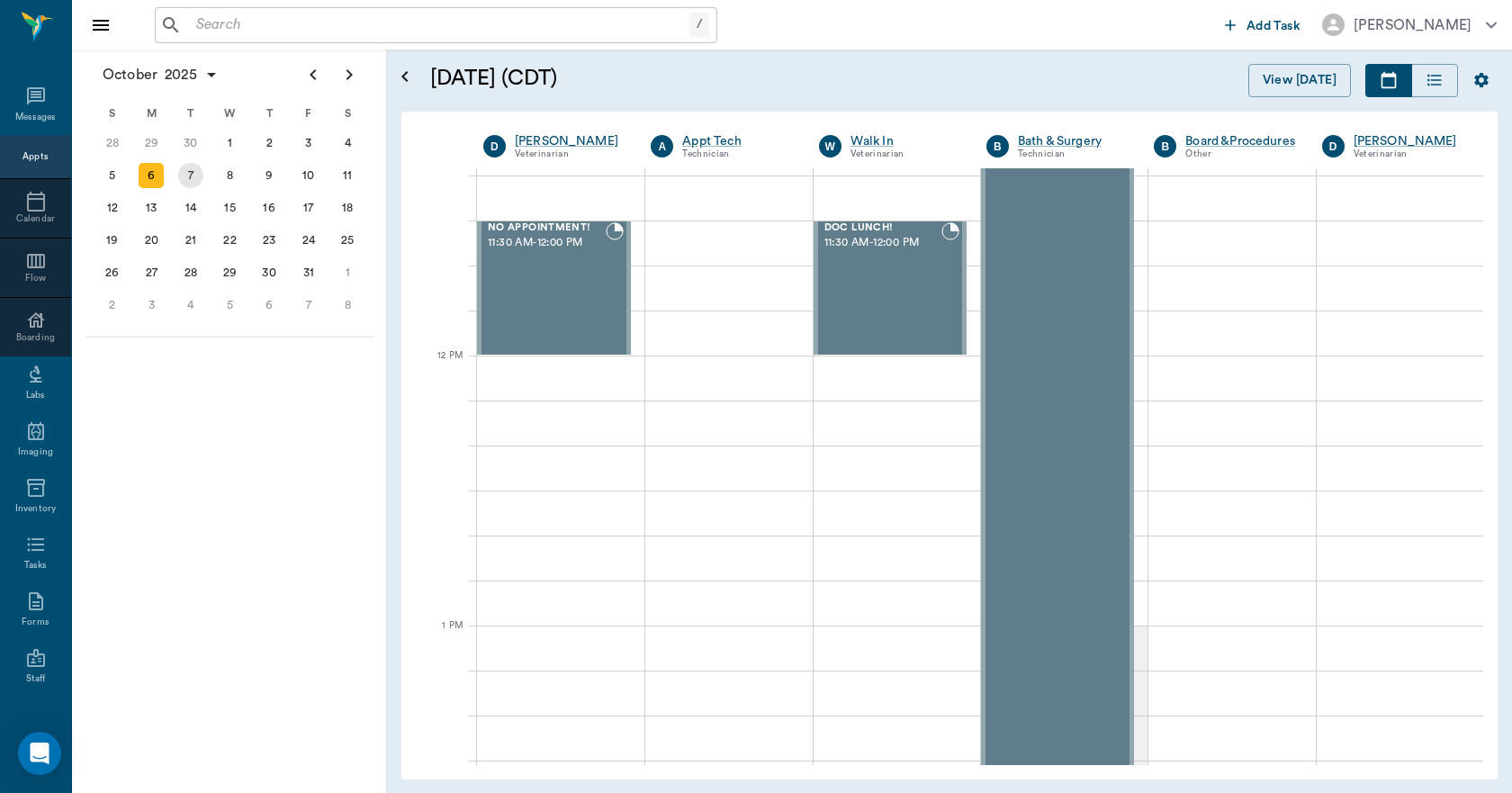
click at [186, 173] on div "7" at bounding box center [190, 174] width 25 height 25
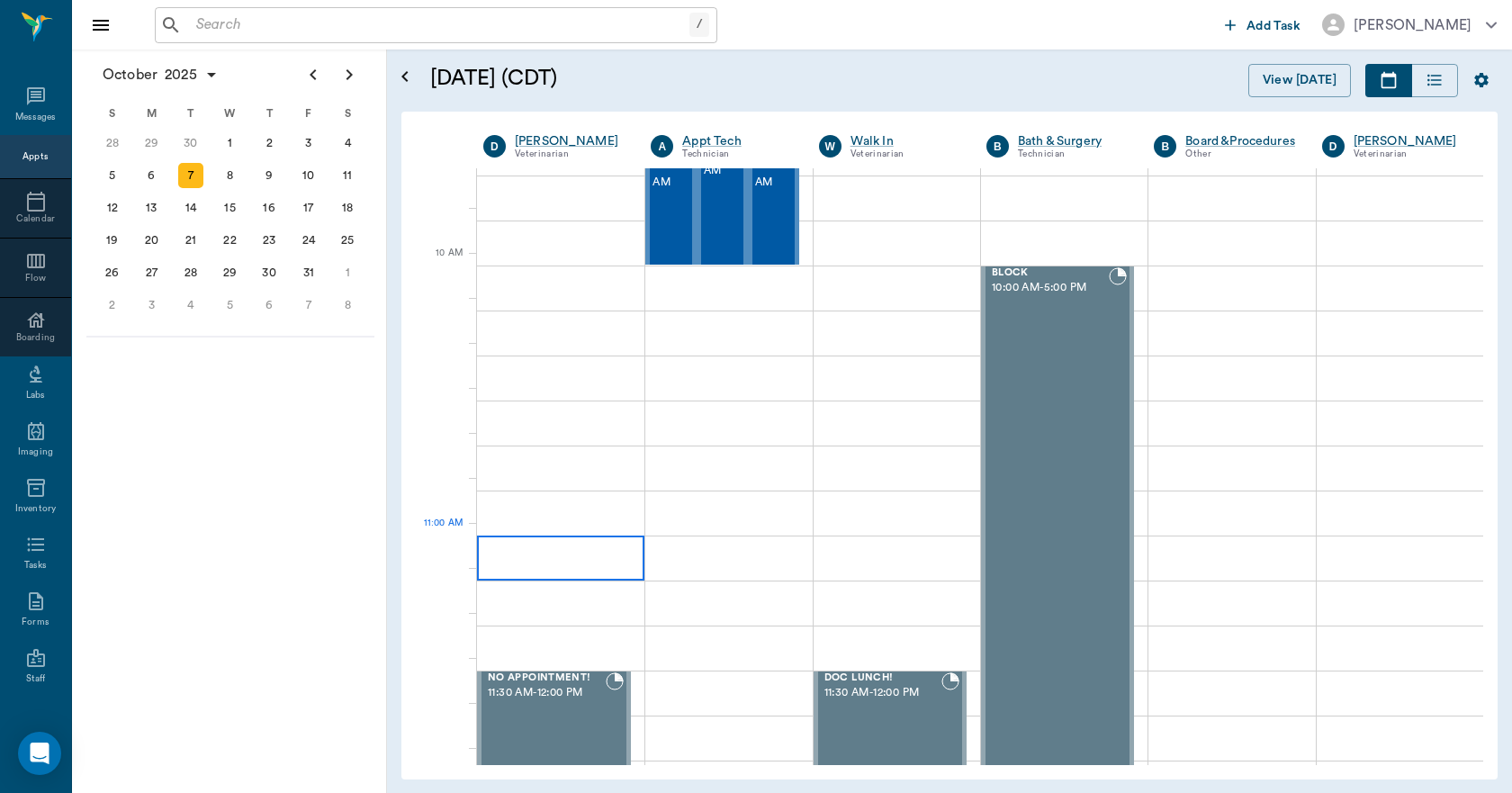
scroll to position [900, 0]
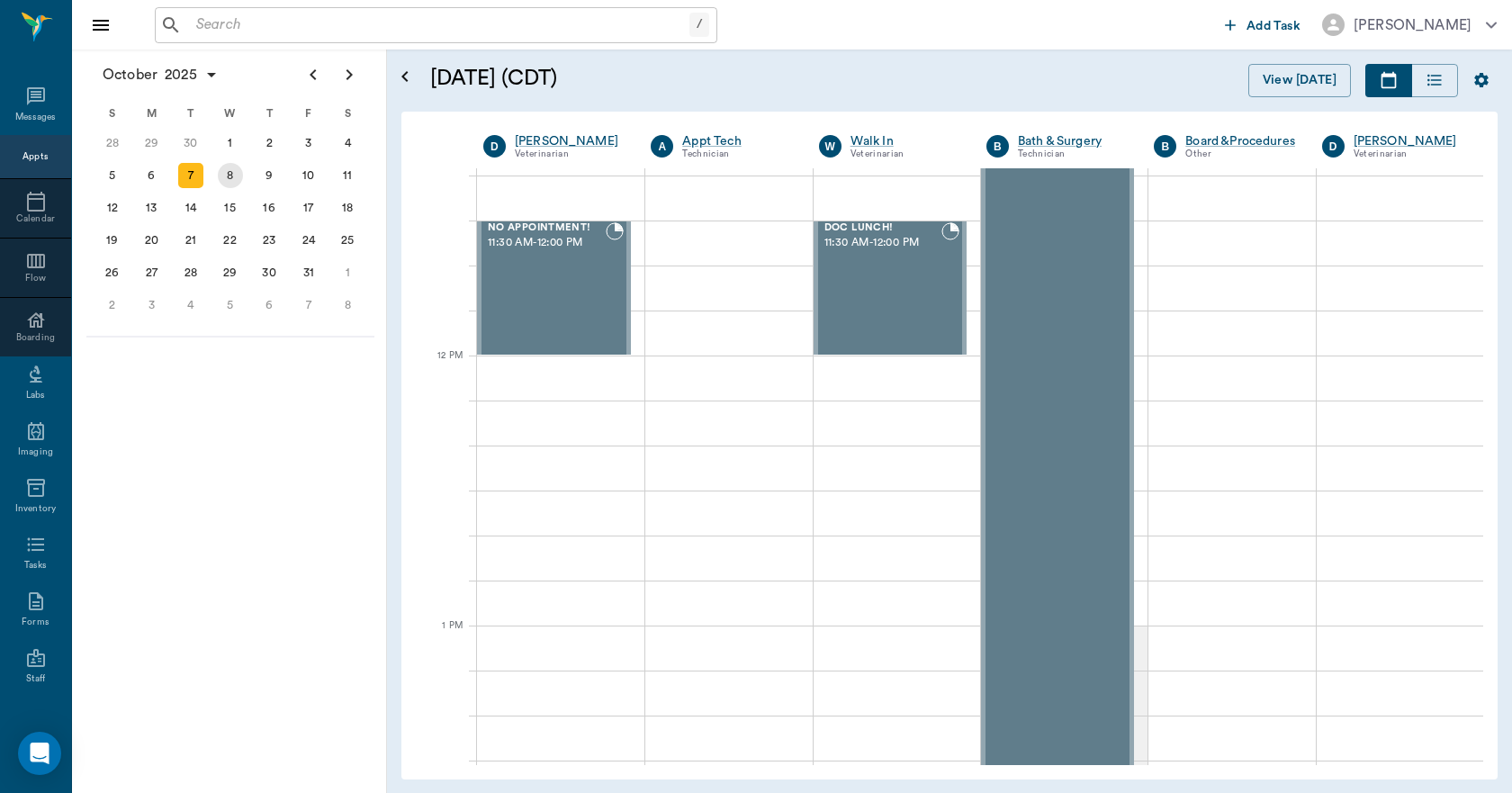
click at [239, 185] on div "8" at bounding box center [230, 175] width 40 height 33
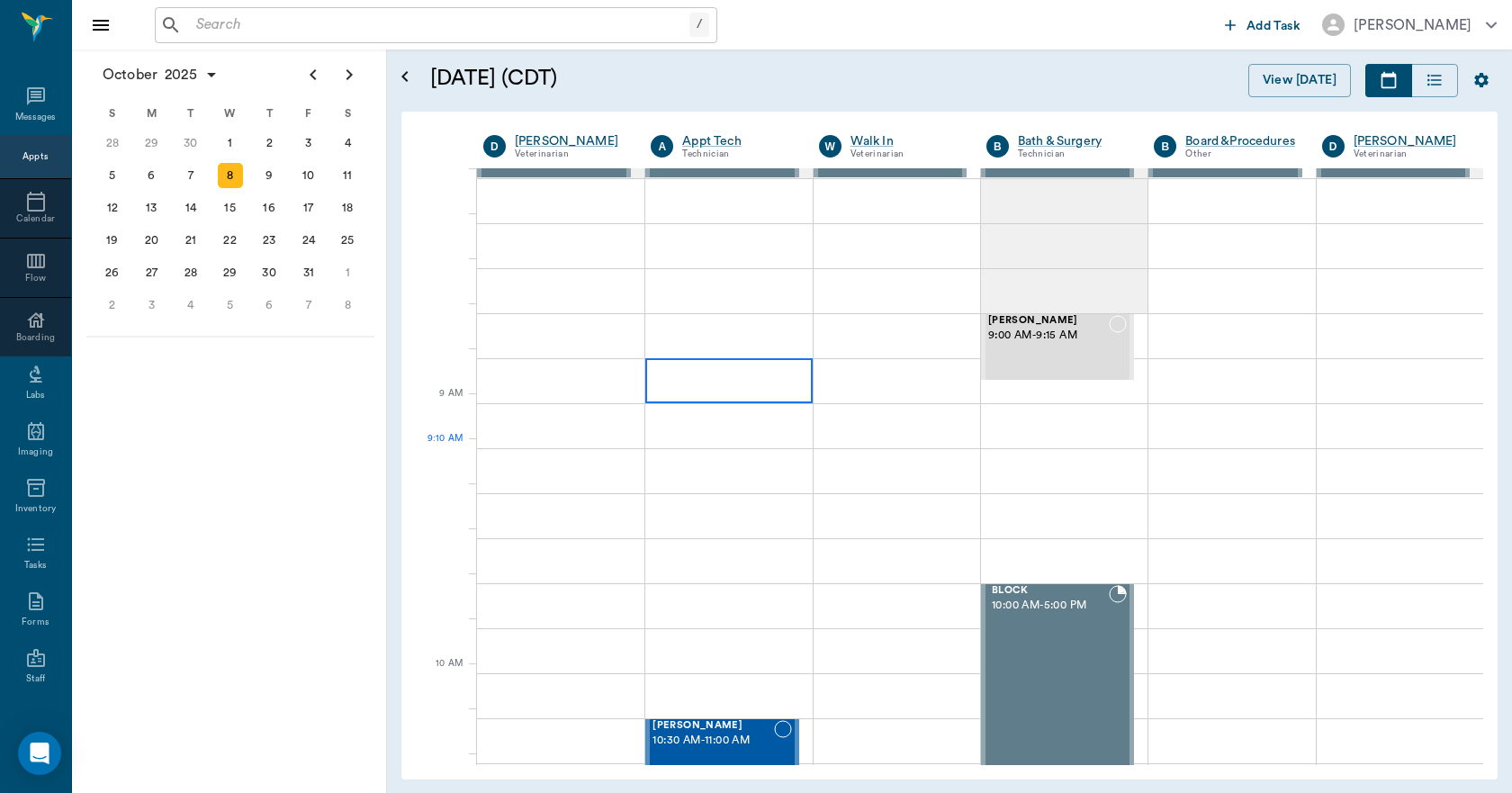
scroll to position [360, 0]
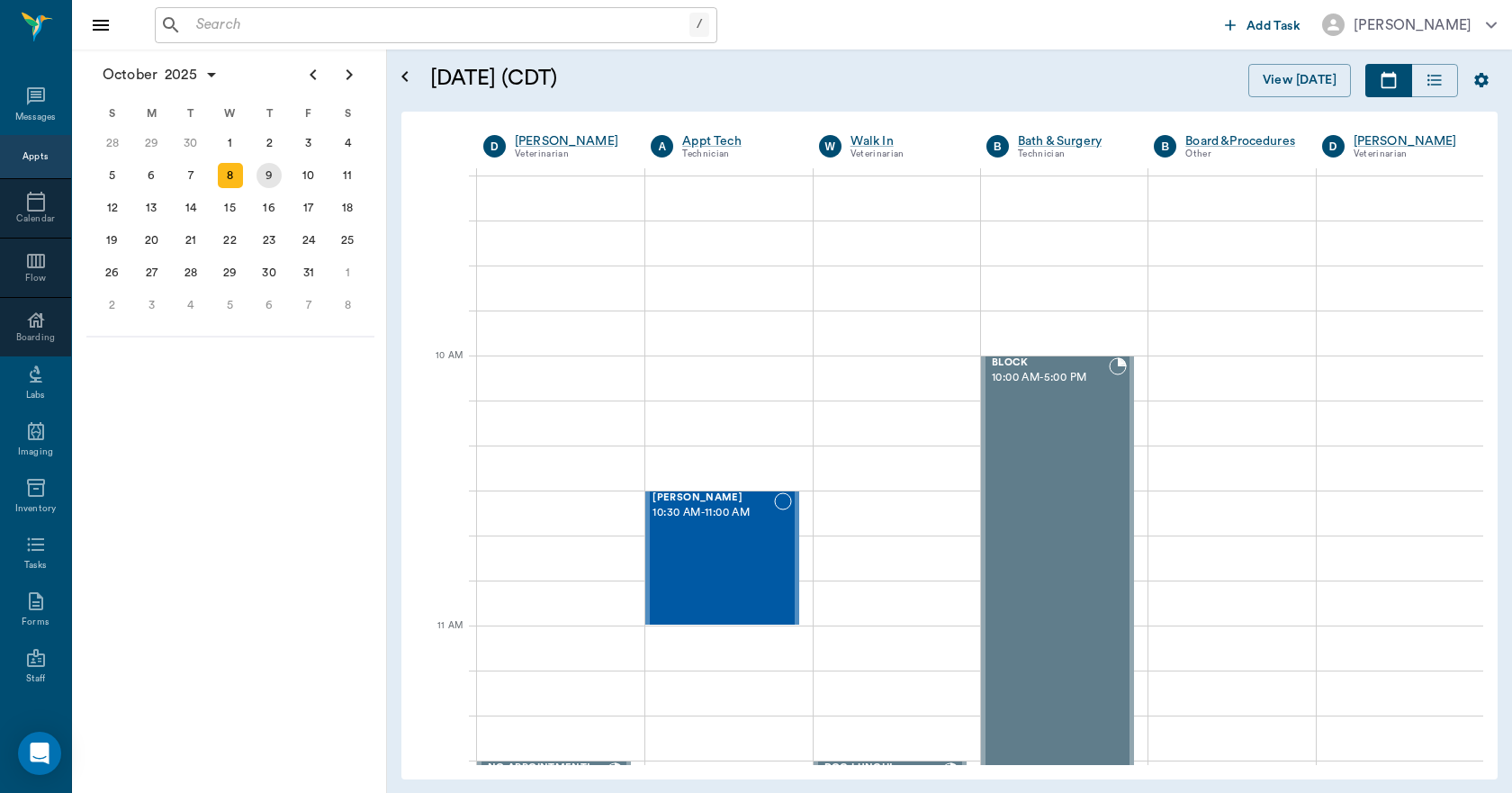
click at [274, 179] on div "9" at bounding box center [268, 174] width 25 height 25
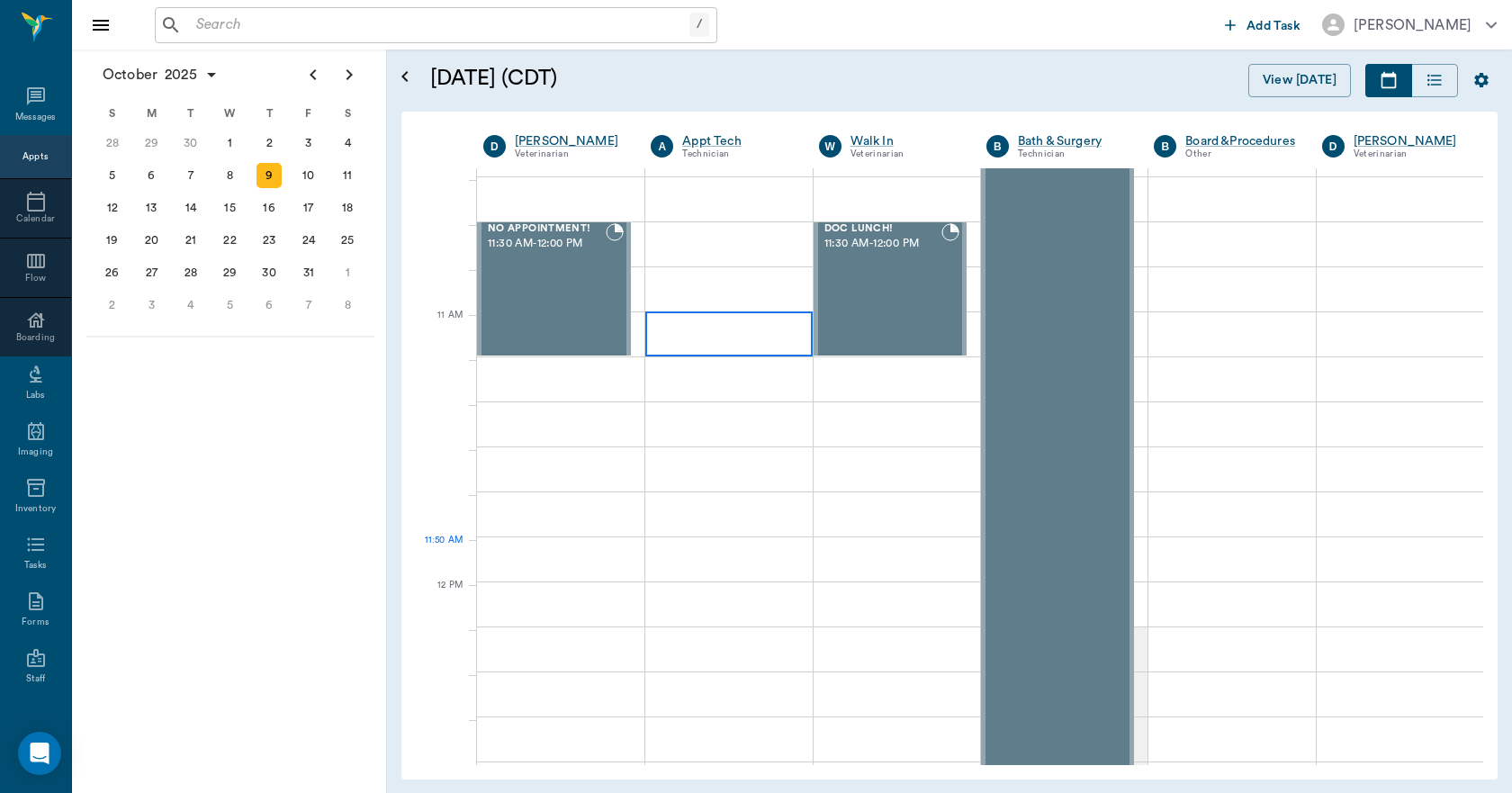
scroll to position [900, 0]
click at [304, 174] on div "10" at bounding box center [308, 174] width 25 height 25
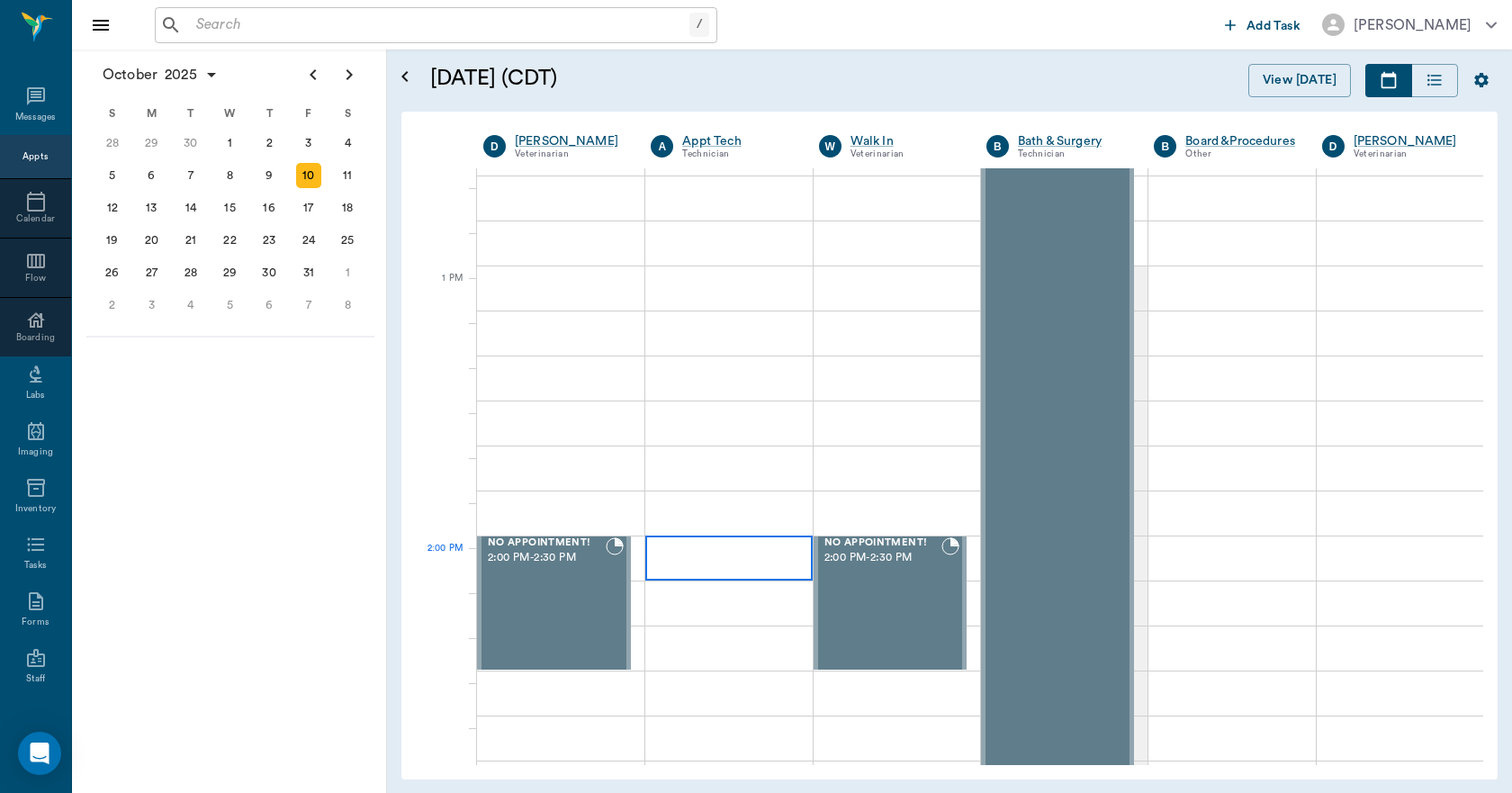
scroll to position [900, 0]
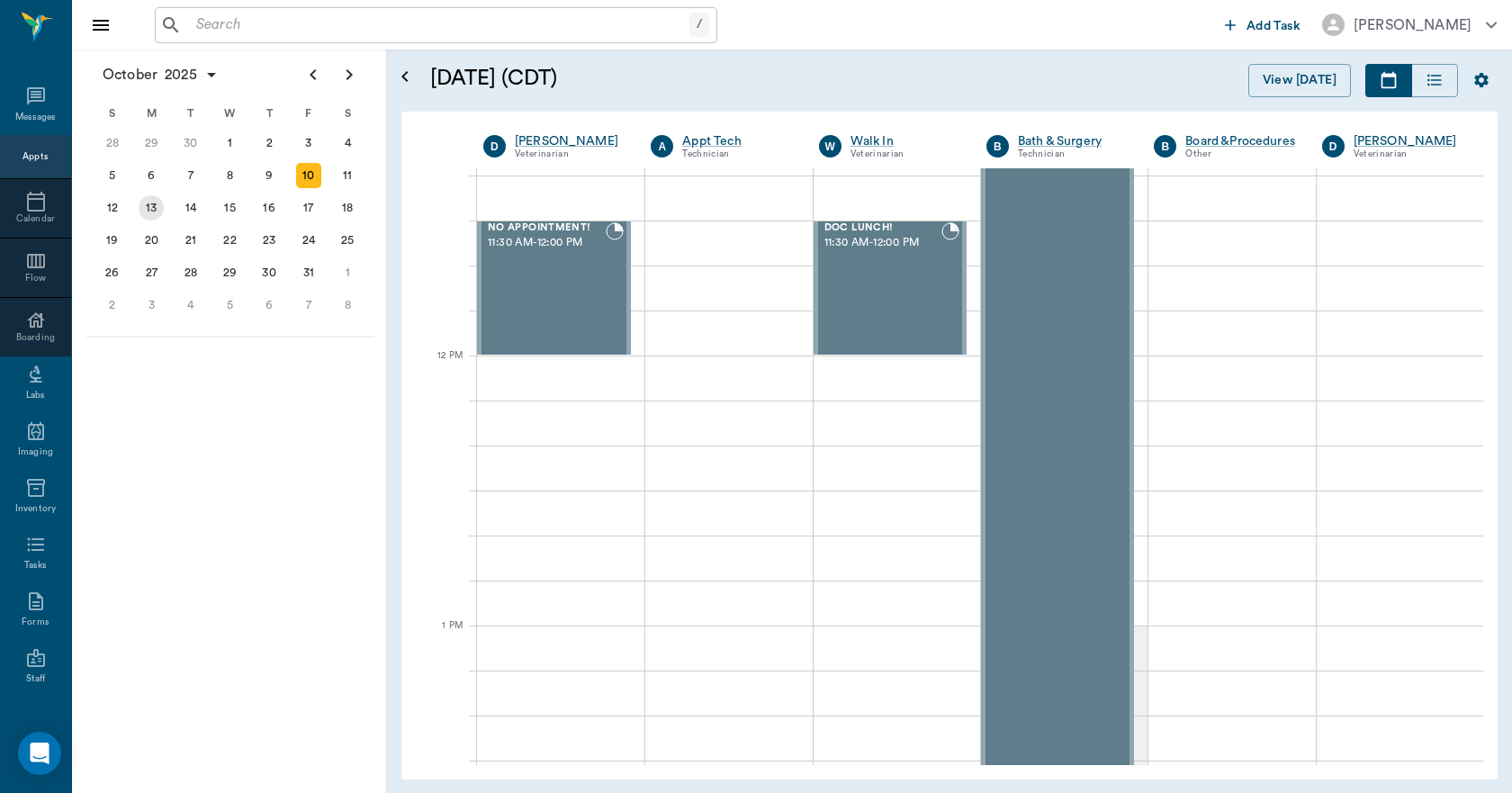
click at [141, 212] on div "13" at bounding box center [151, 207] width 25 height 25
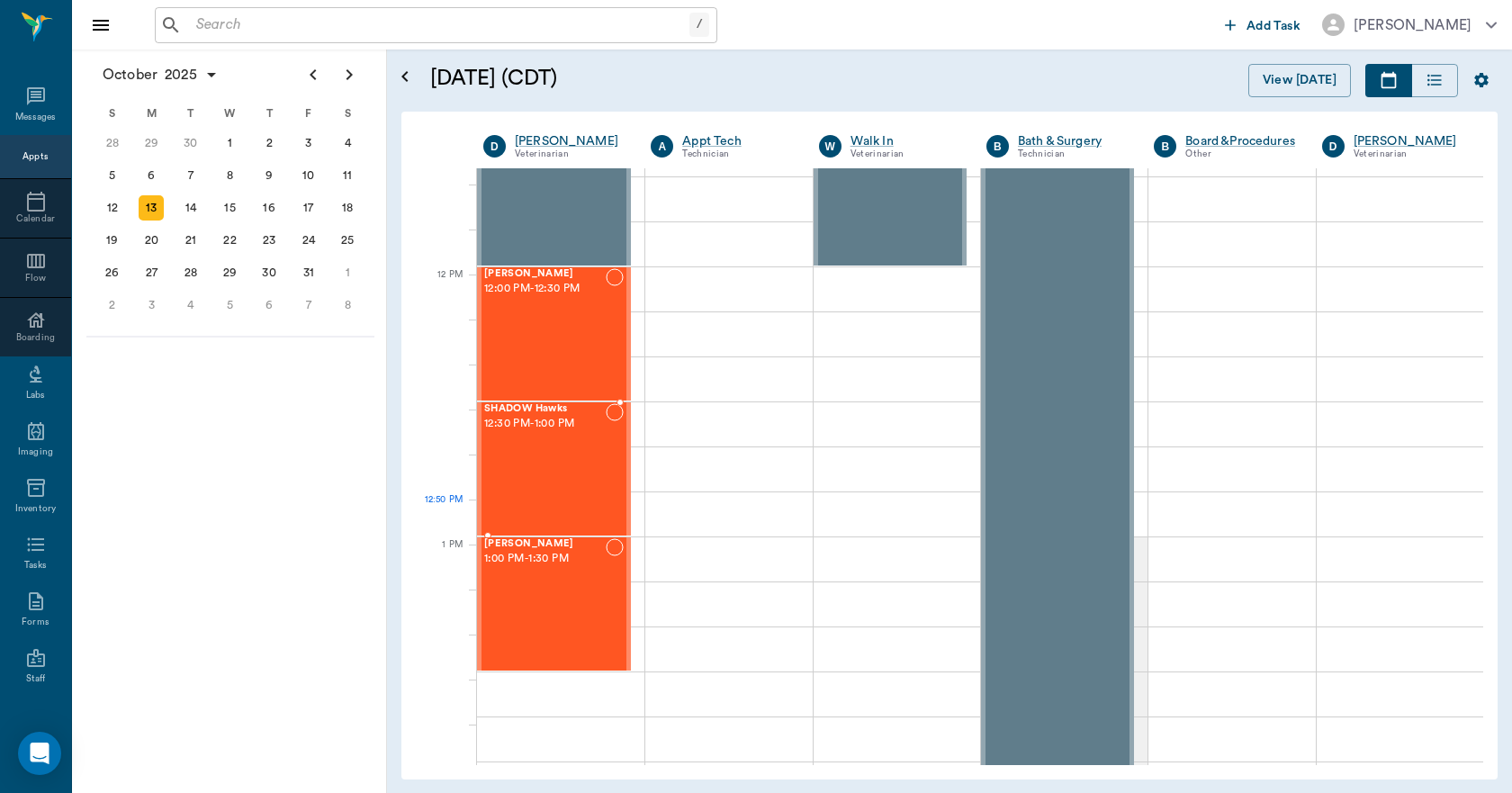
scroll to position [989, 0]
click at [195, 210] on div "14" at bounding box center [190, 207] width 25 height 25
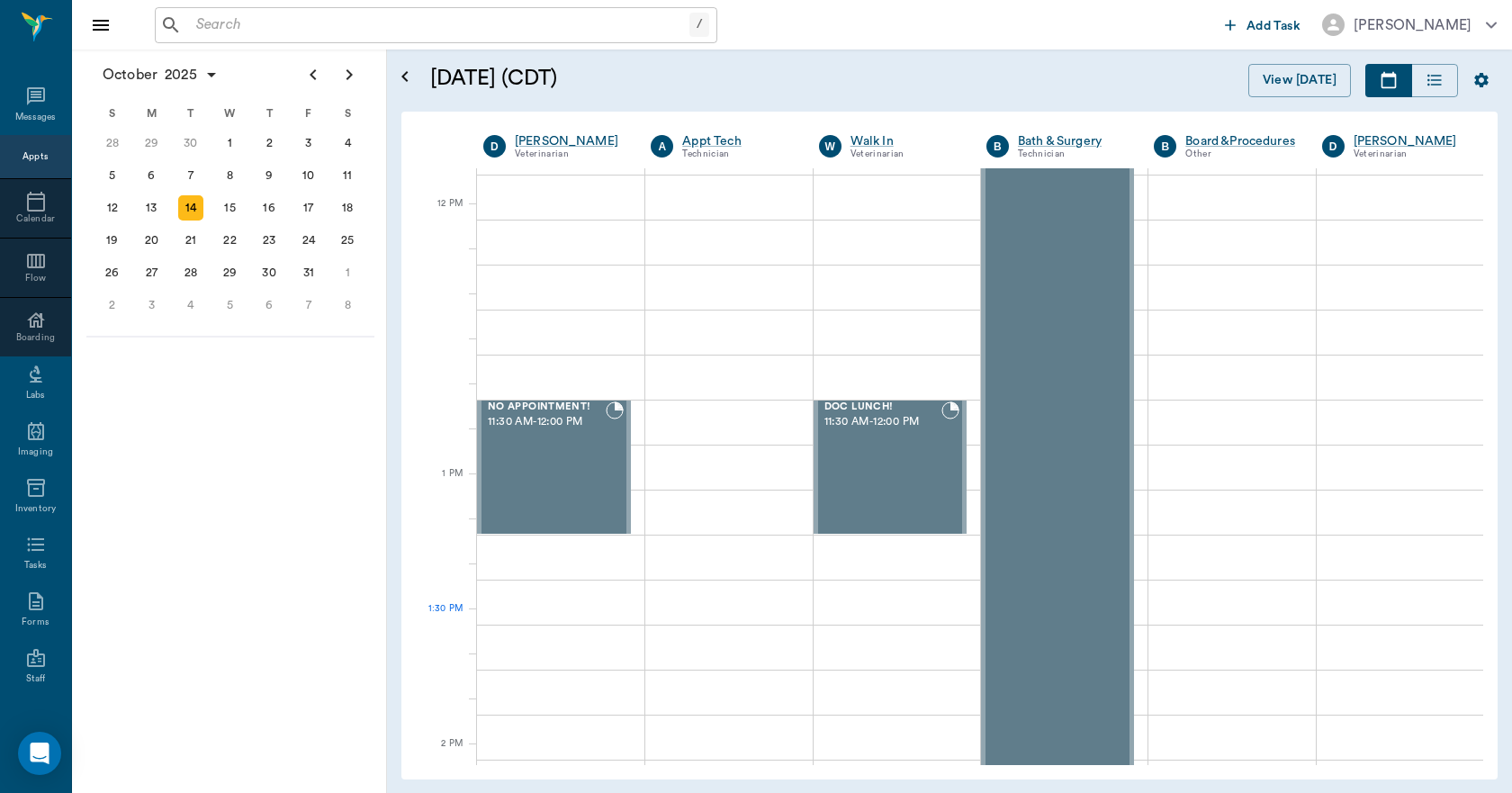
scroll to position [1080, 0]
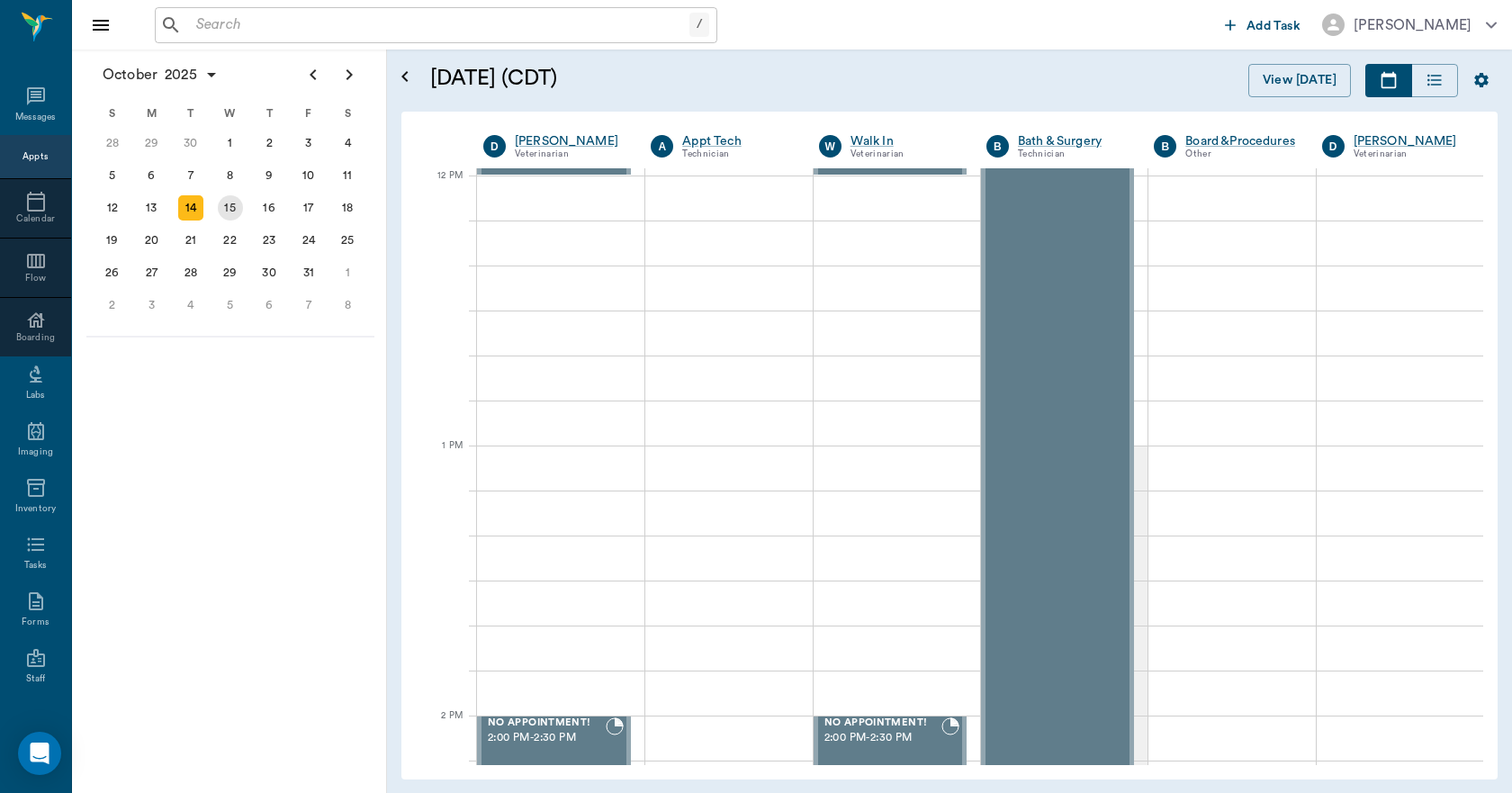
click at [222, 204] on div "15" at bounding box center [230, 207] width 25 height 25
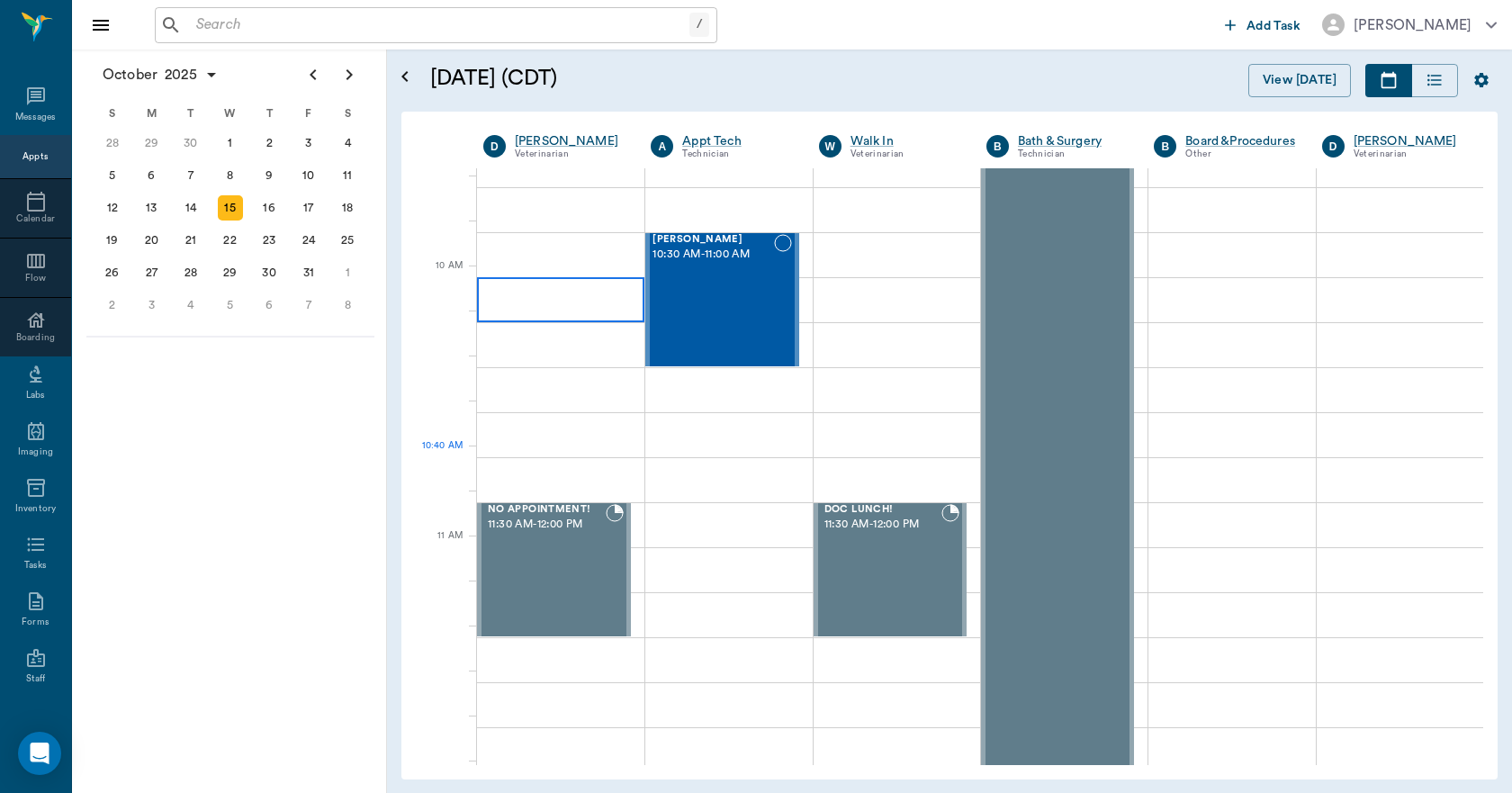
scroll to position [900, 0]
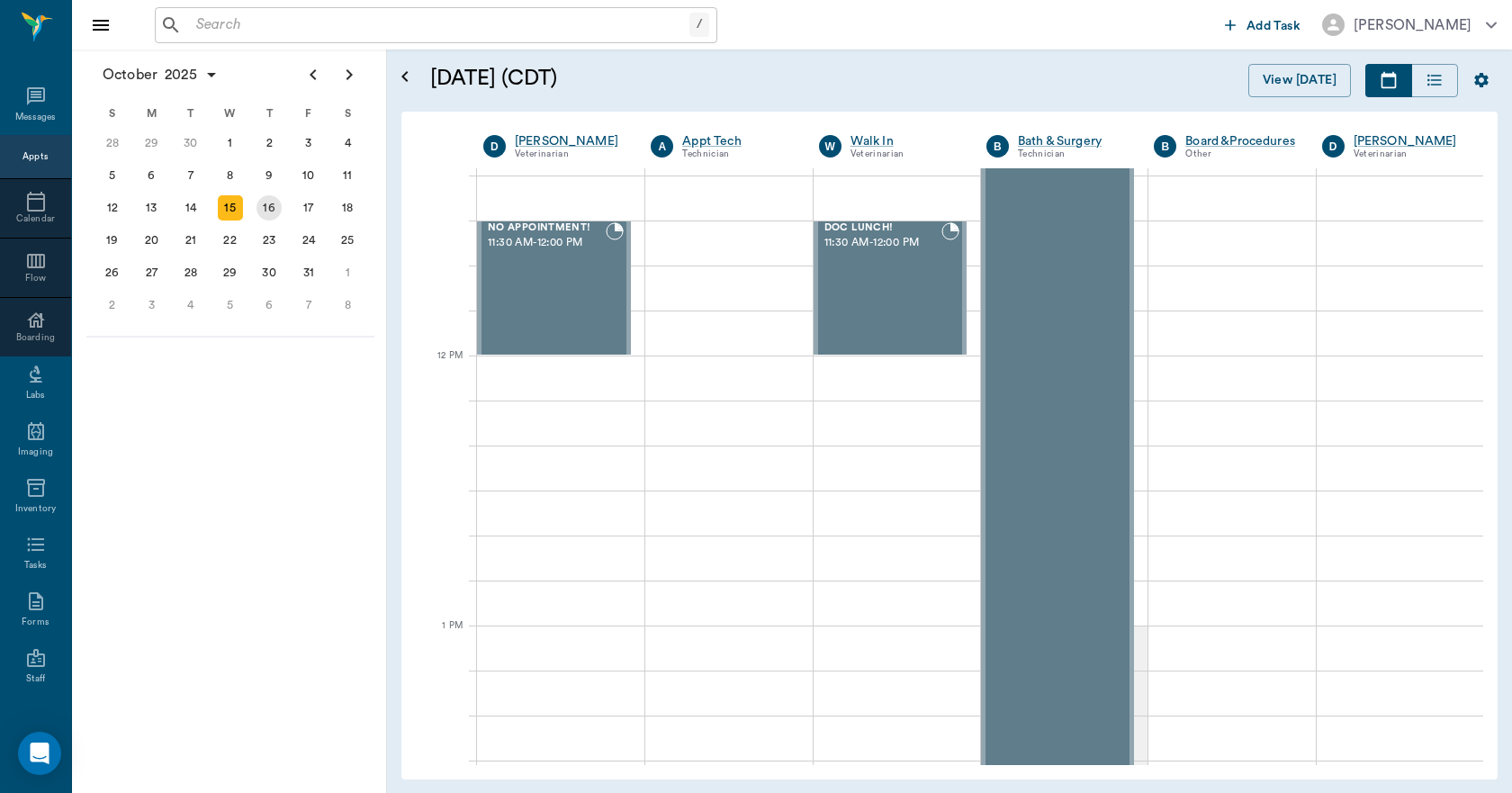
click at [275, 211] on div "16" at bounding box center [268, 207] width 25 height 25
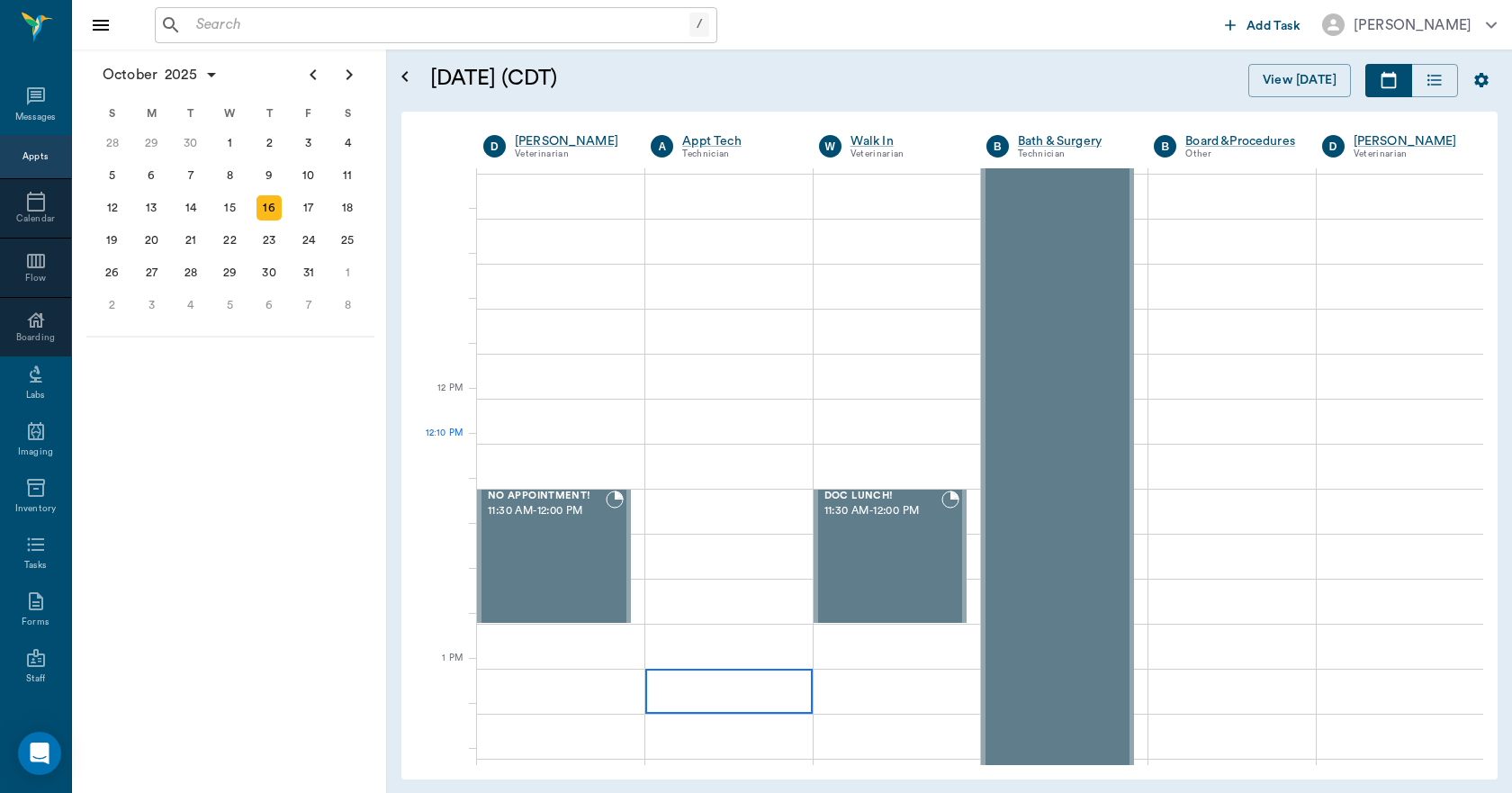
scroll to position [989, 0]
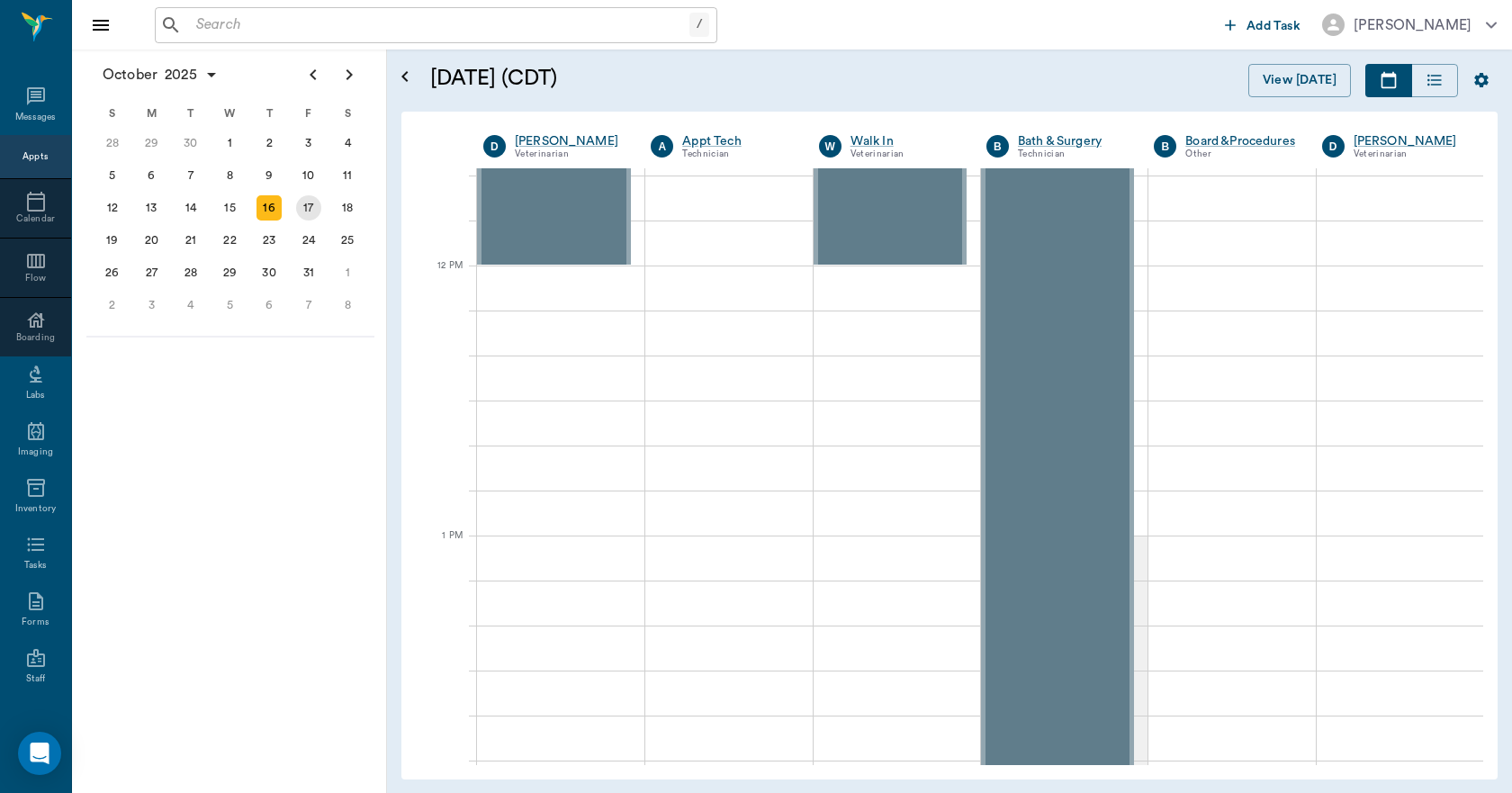
click at [295, 205] on div "17" at bounding box center [309, 207] width 40 height 33
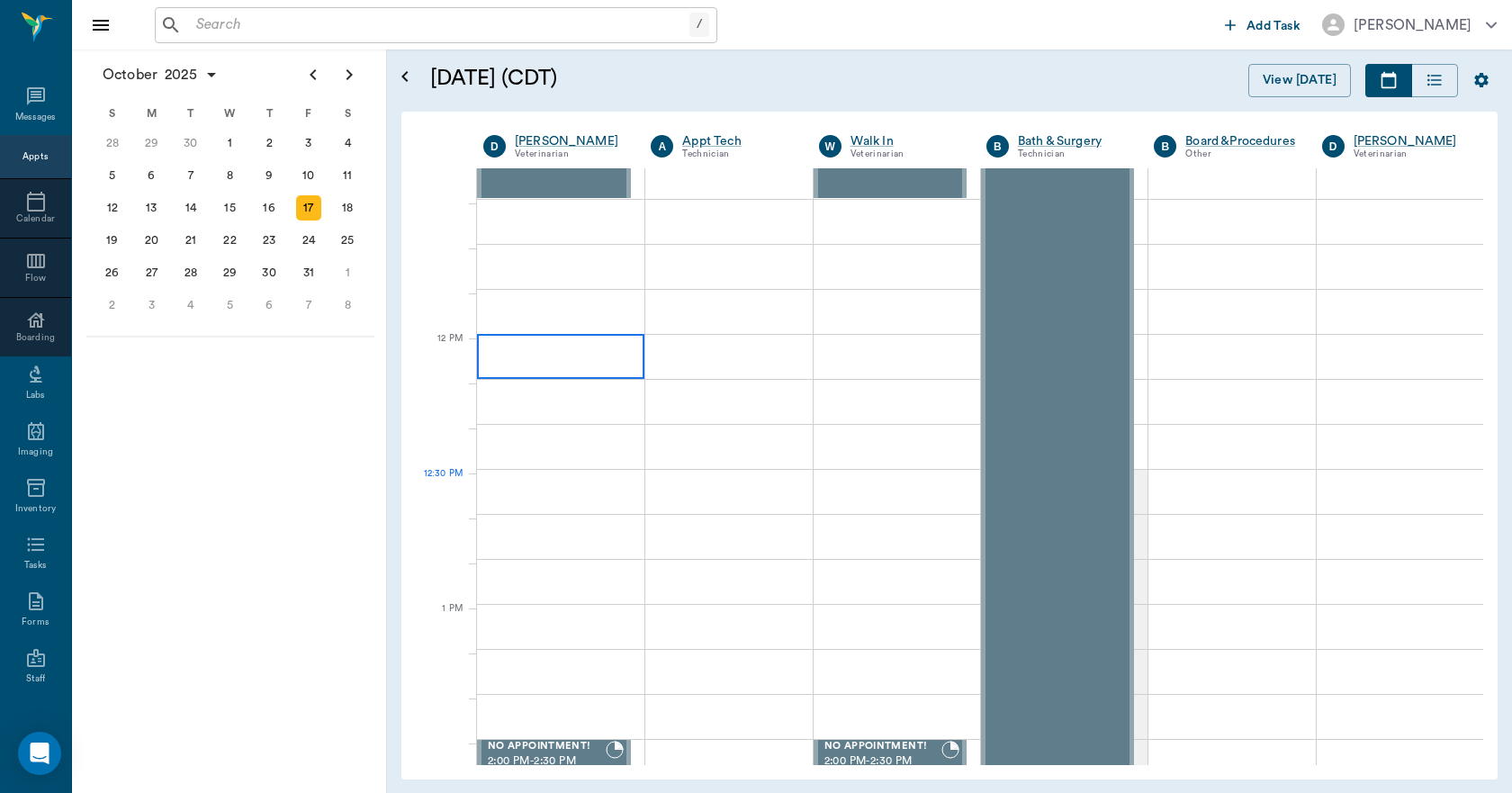
scroll to position [1080, 0]
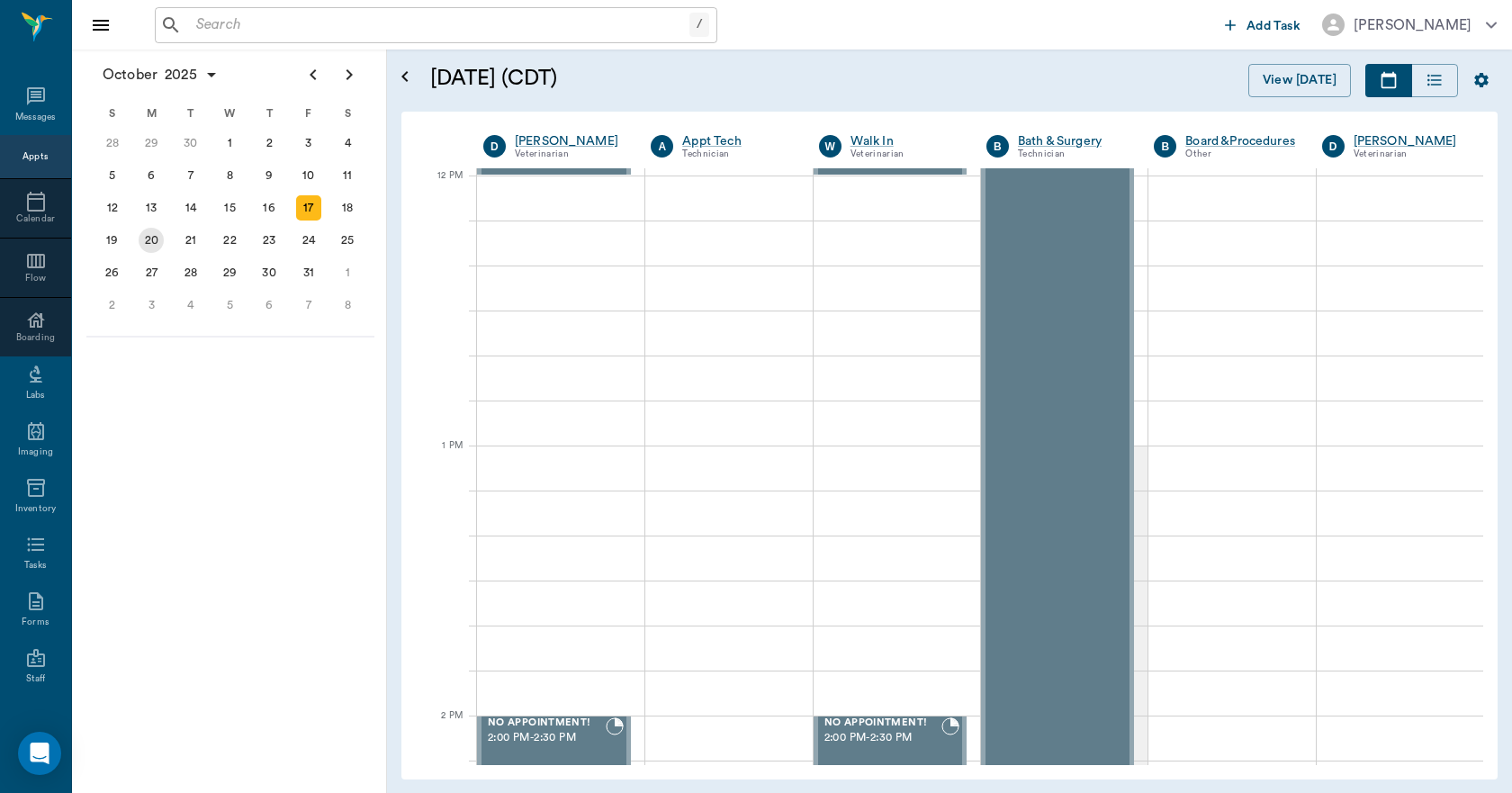
click at [156, 239] on div "20" at bounding box center [151, 240] width 25 height 25
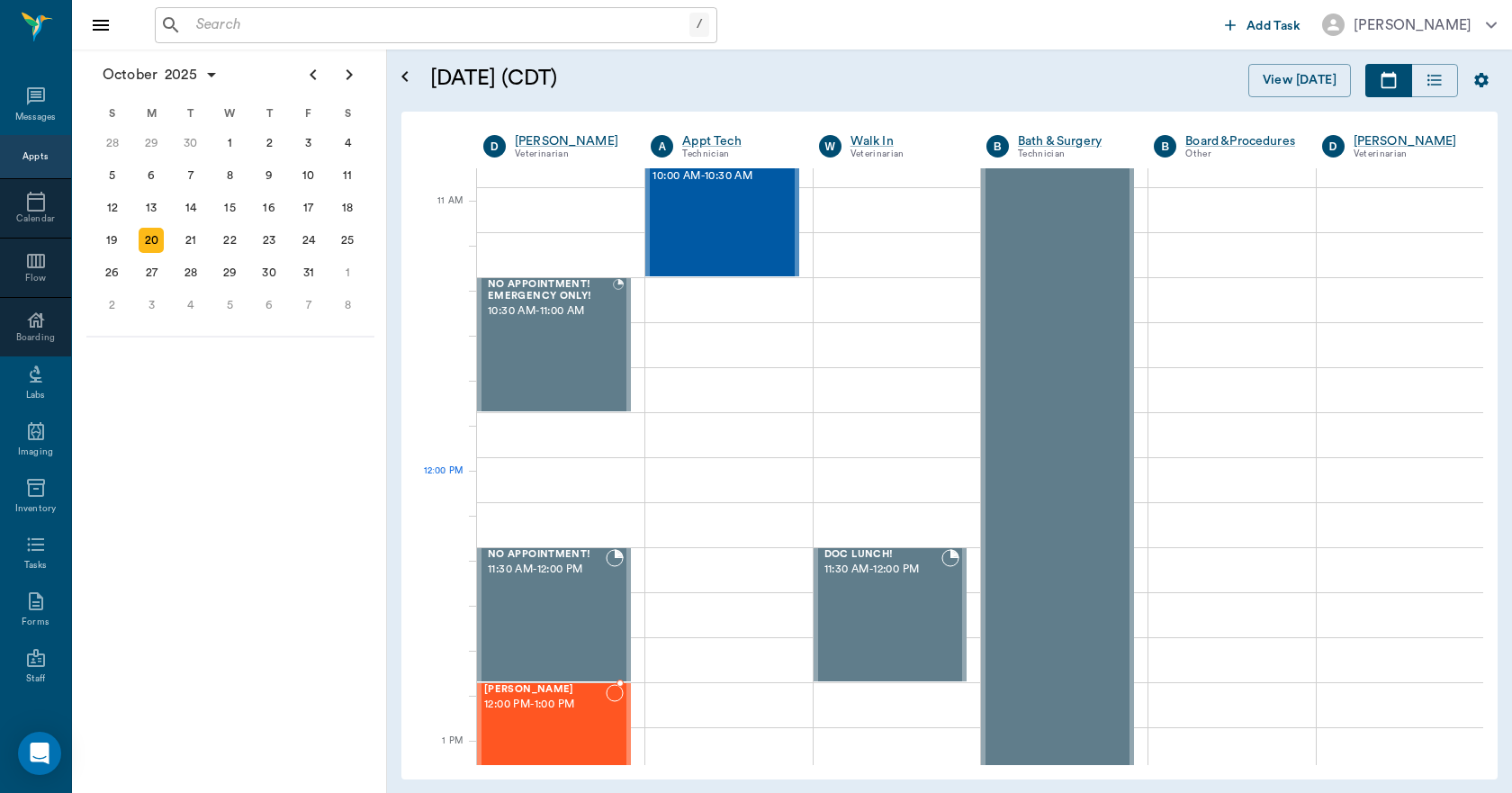
scroll to position [900, 0]
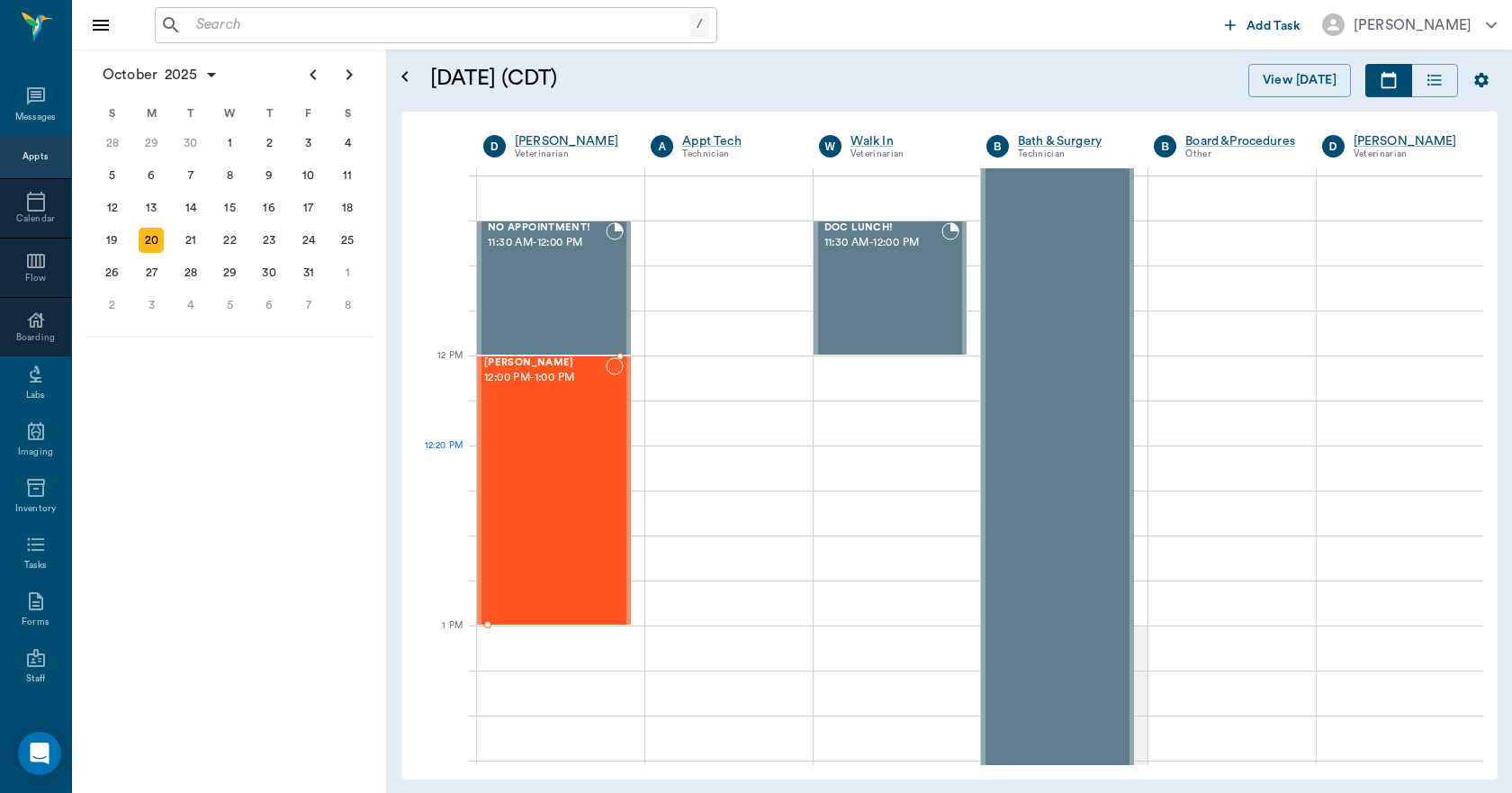
click at [606, 488] on div at bounding box center [615, 490] width 18 height 266
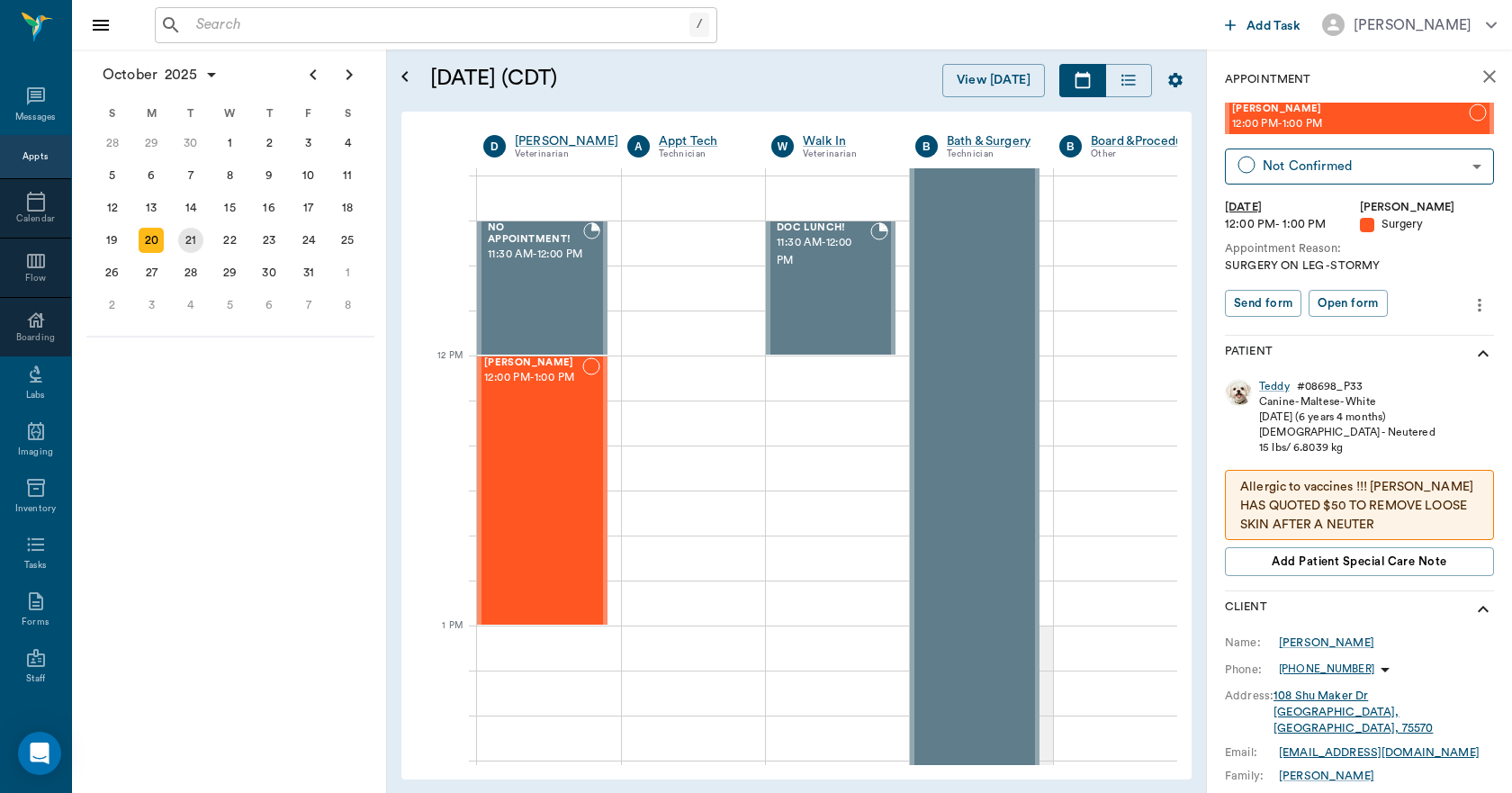
click at [188, 240] on div "21" at bounding box center [190, 240] width 25 height 25
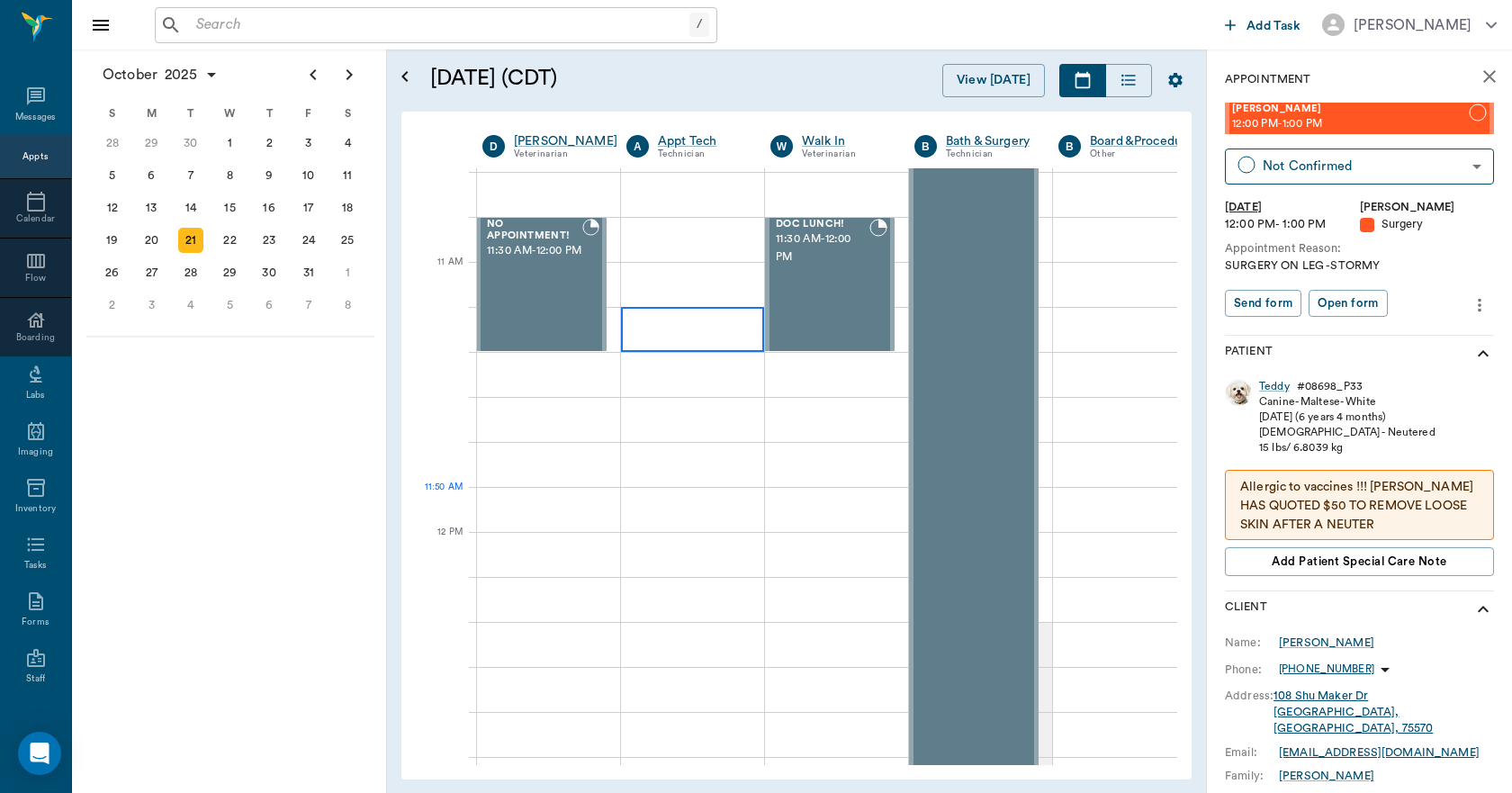
scroll to position [989, 1]
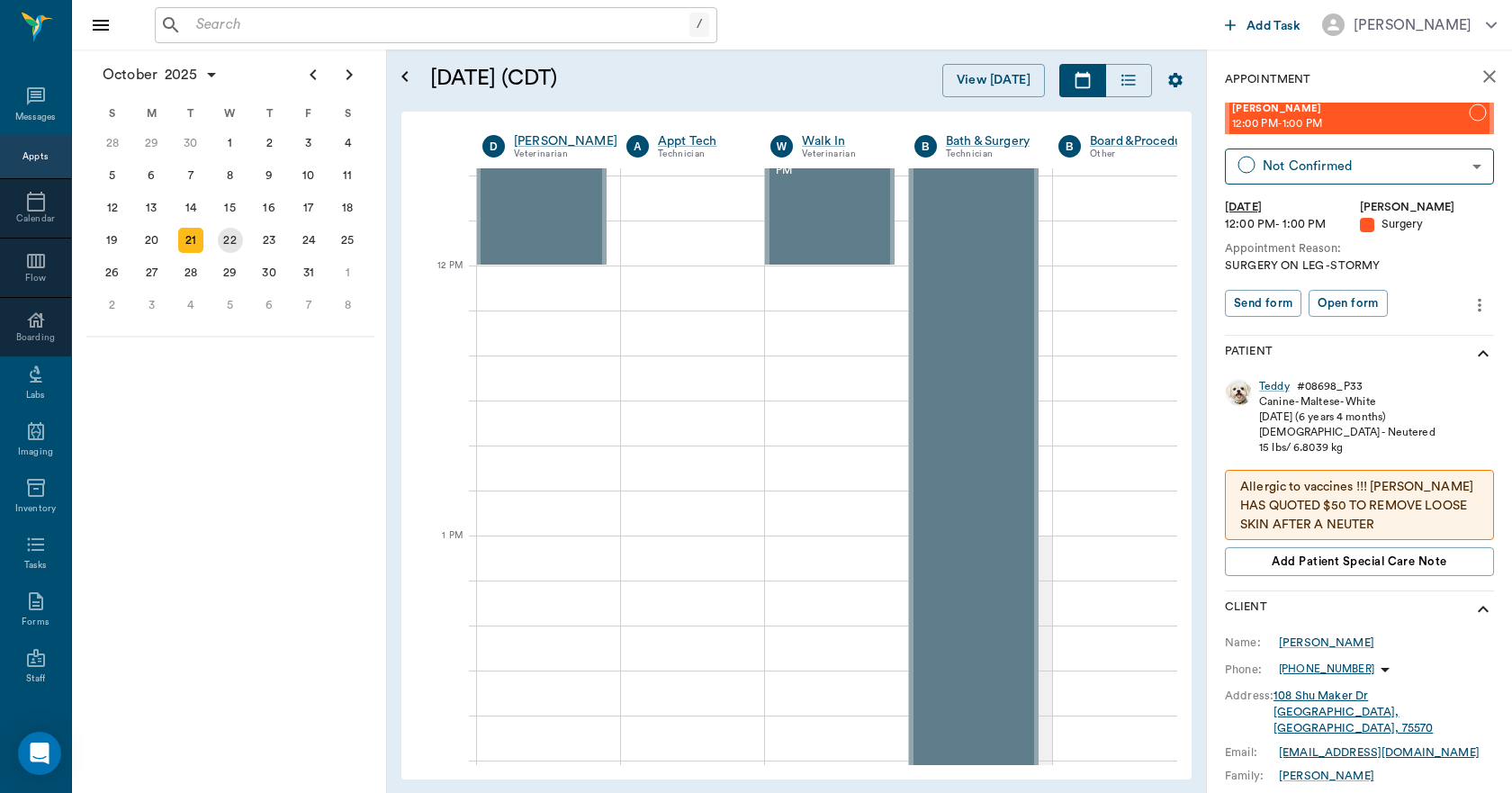
click at [237, 245] on div "22" at bounding box center [230, 240] width 25 height 25
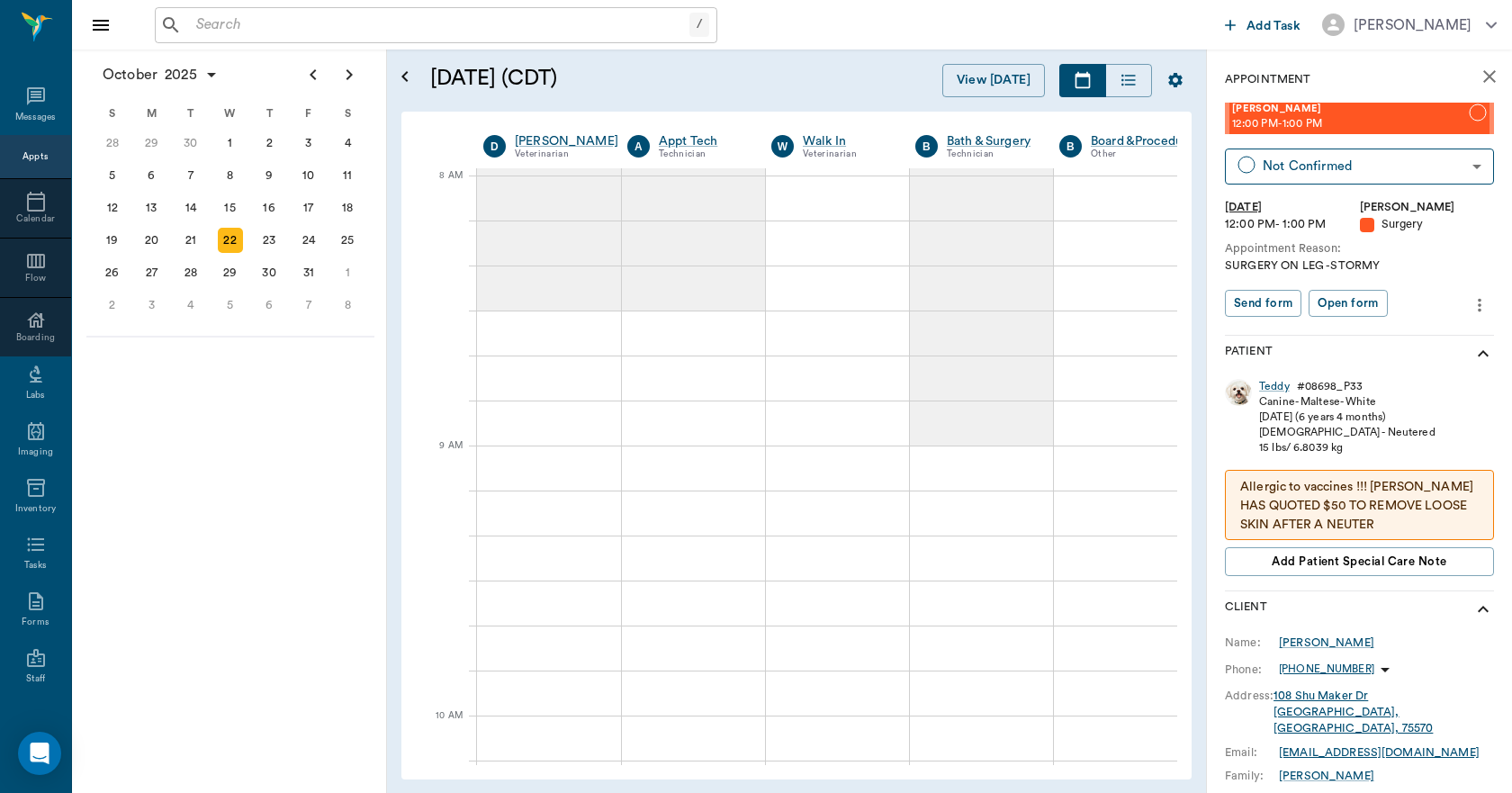
scroll to position [0, 1]
click at [1487, 74] on button "close" at bounding box center [1490, 77] width 36 height 36
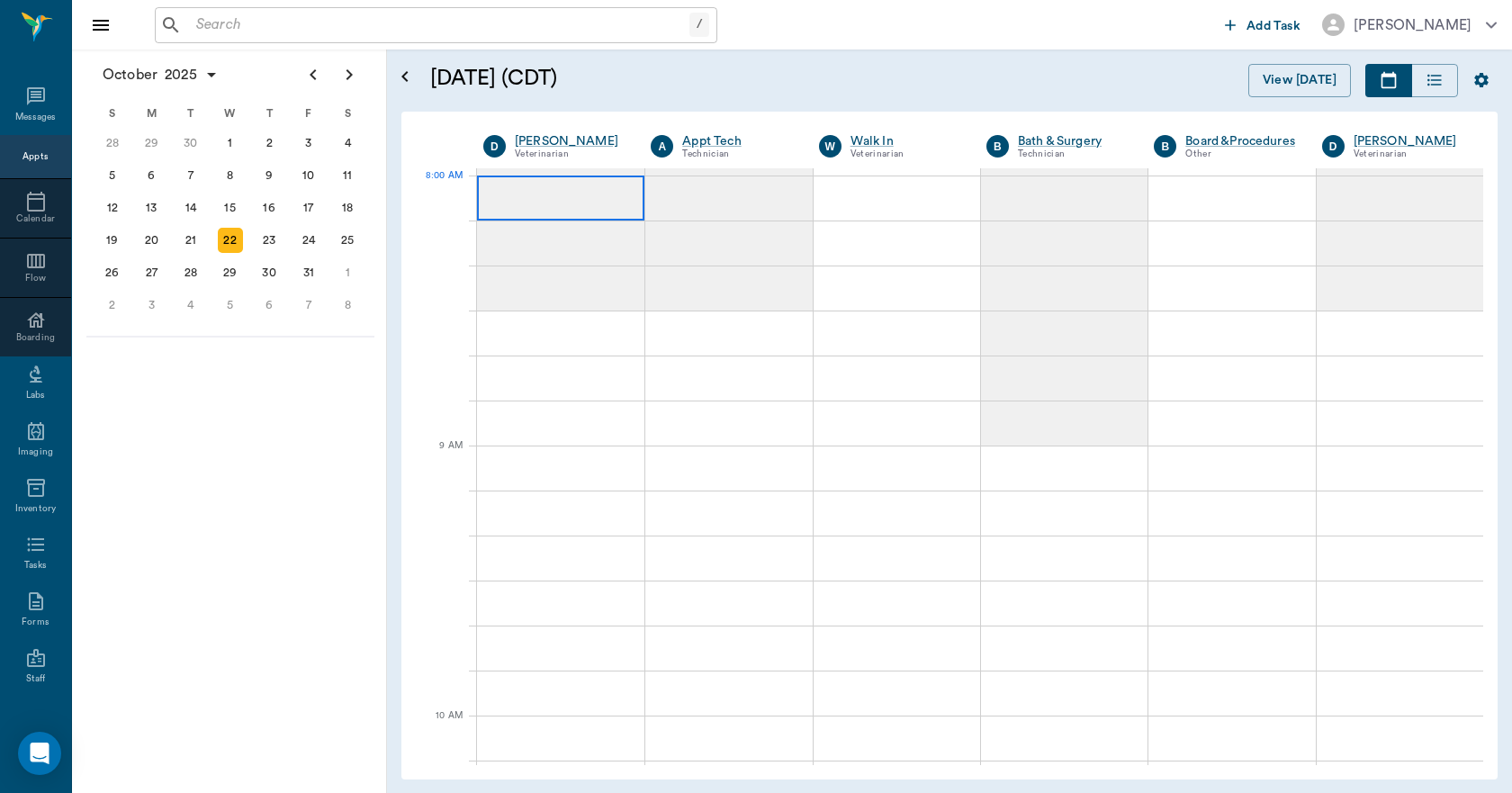
click at [534, 195] on div at bounding box center [561, 197] width 167 height 45
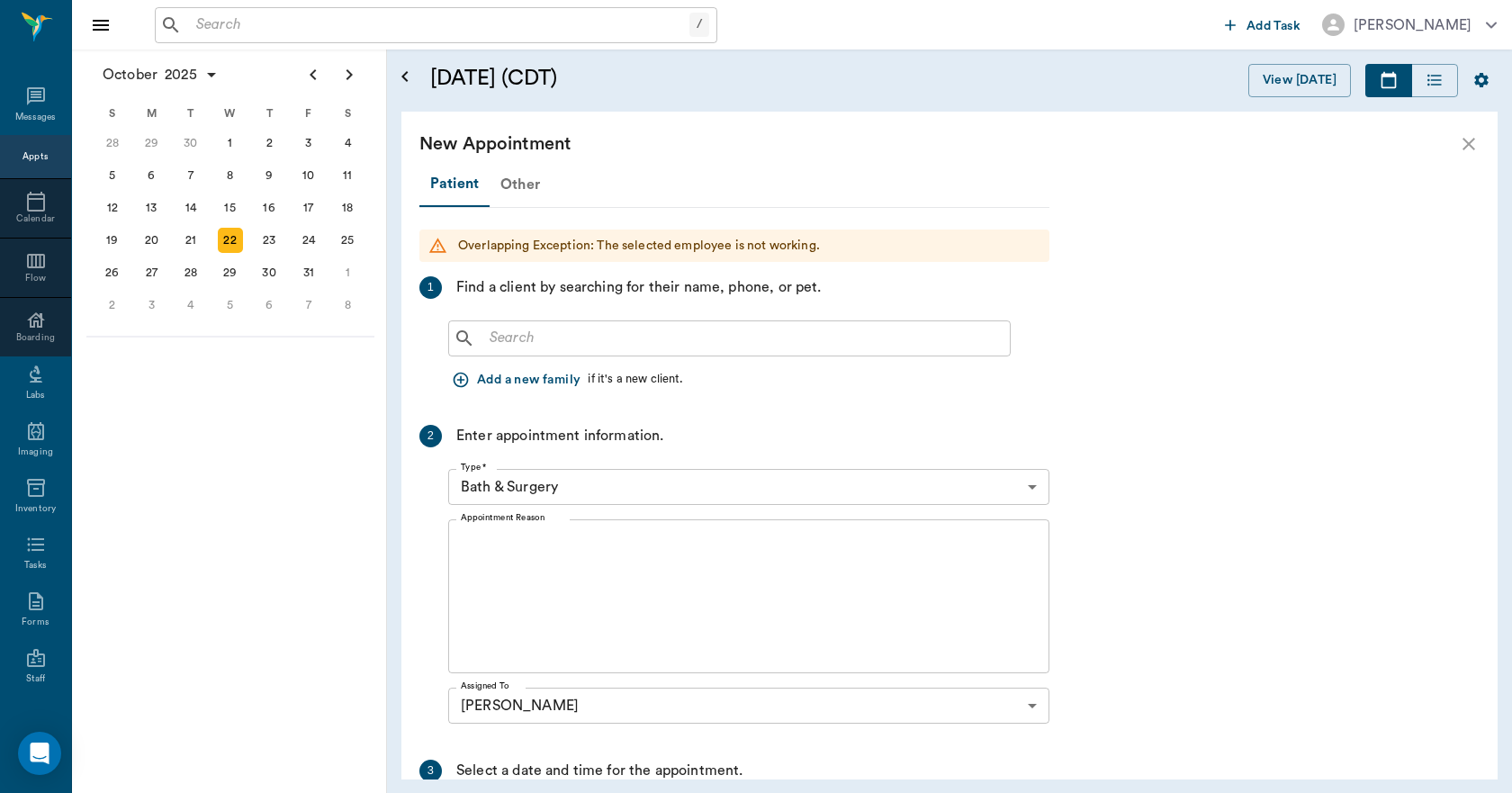
click at [518, 189] on div "Other" at bounding box center [519, 183] width 61 height 43
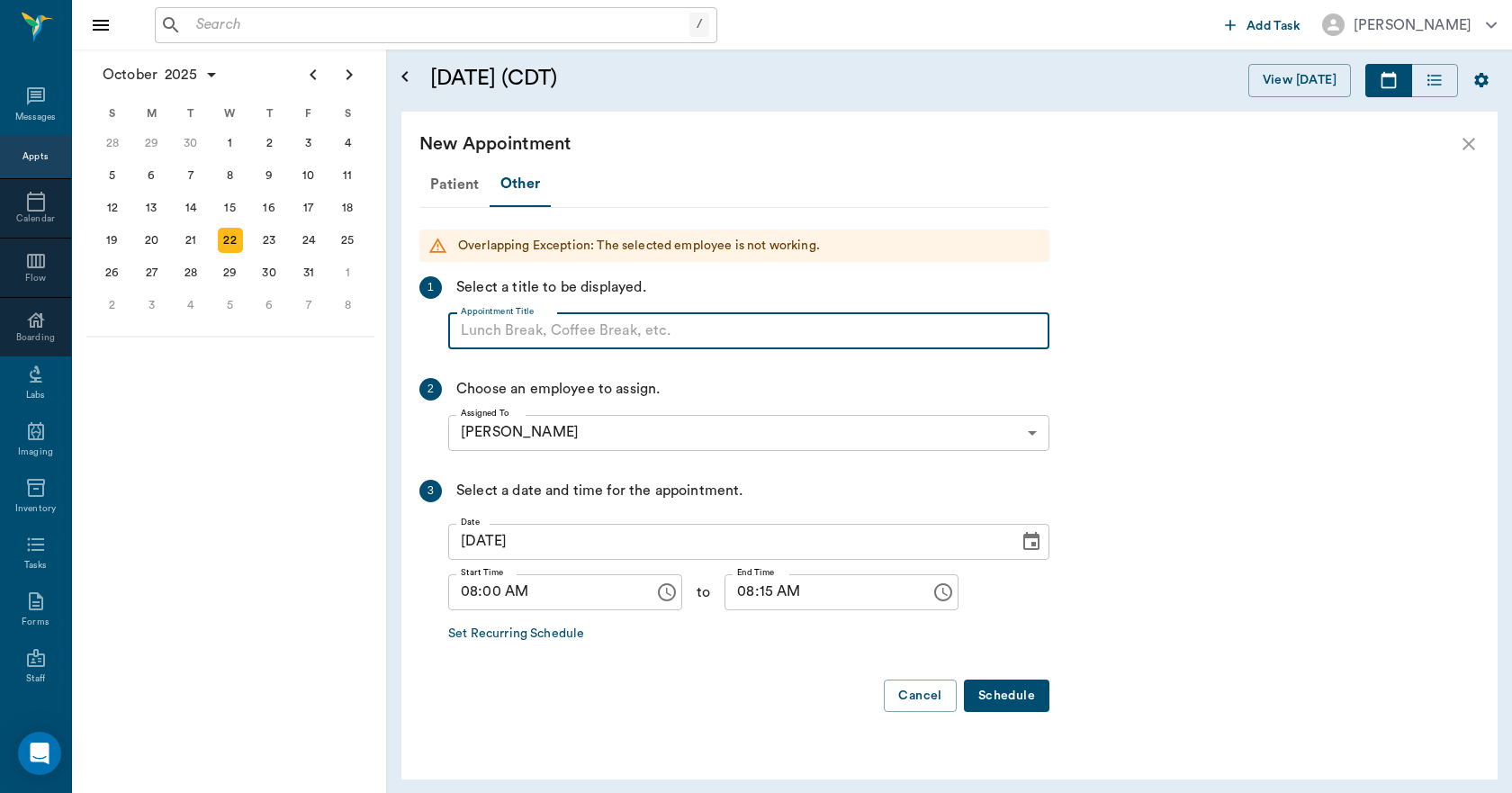
click at [568, 328] on input "Appointment Title" at bounding box center [749, 331] width 601 height 36
type input "n"
type input "M"
drag, startPoint x: 763, startPoint y: 322, endPoint x: 452, endPoint y: 348, distance: 312.1
click at [452, 348] on input "NO APPOINTMENT! EMERGENCY ONLY!" at bounding box center [749, 331] width 601 height 36
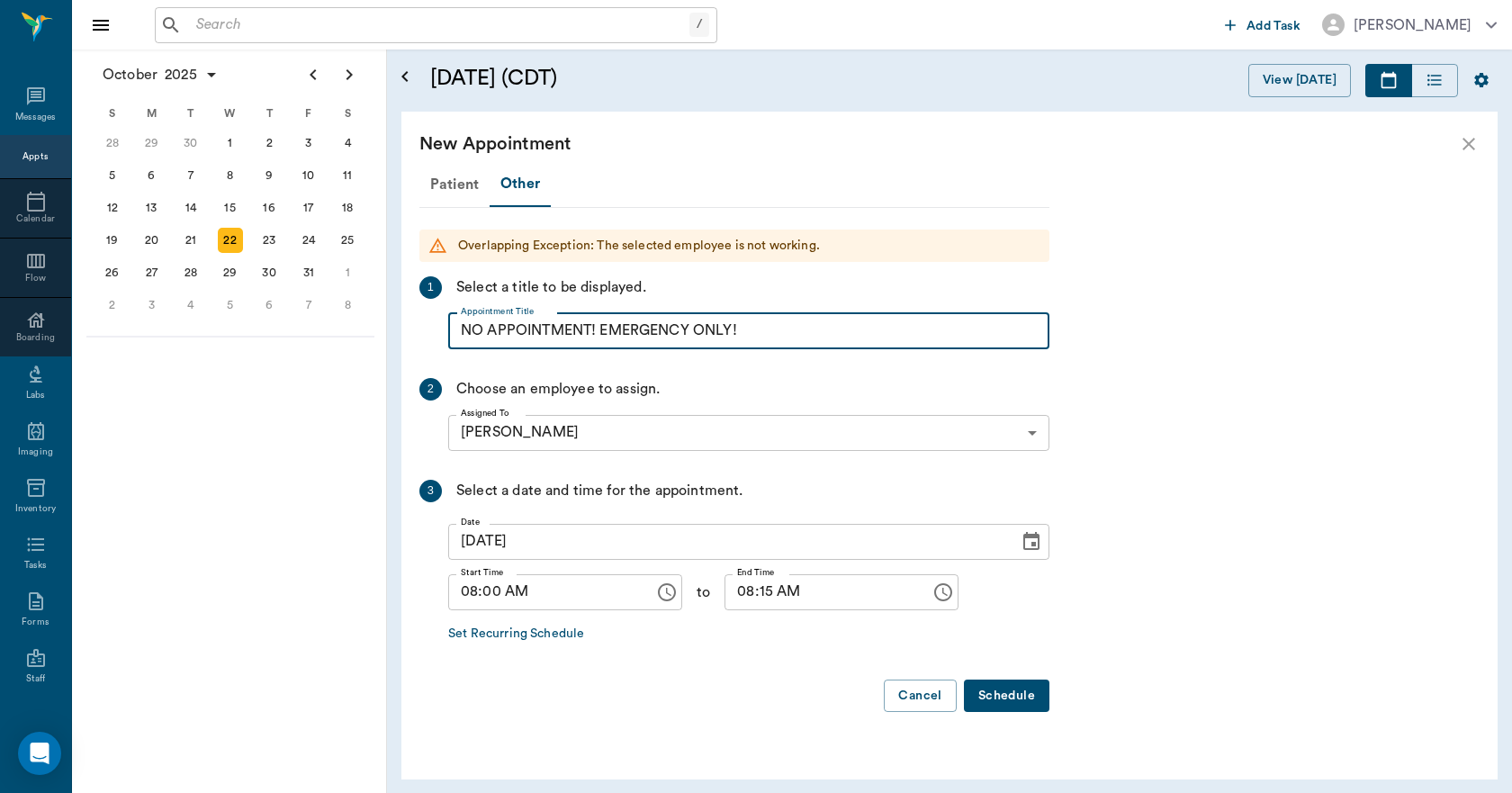
click at [786, 331] on input "NO APPOINTMENT! EMERGENCY ONLY!" at bounding box center [749, 331] width 601 height 36
type input "NO APPOINTMENT!"
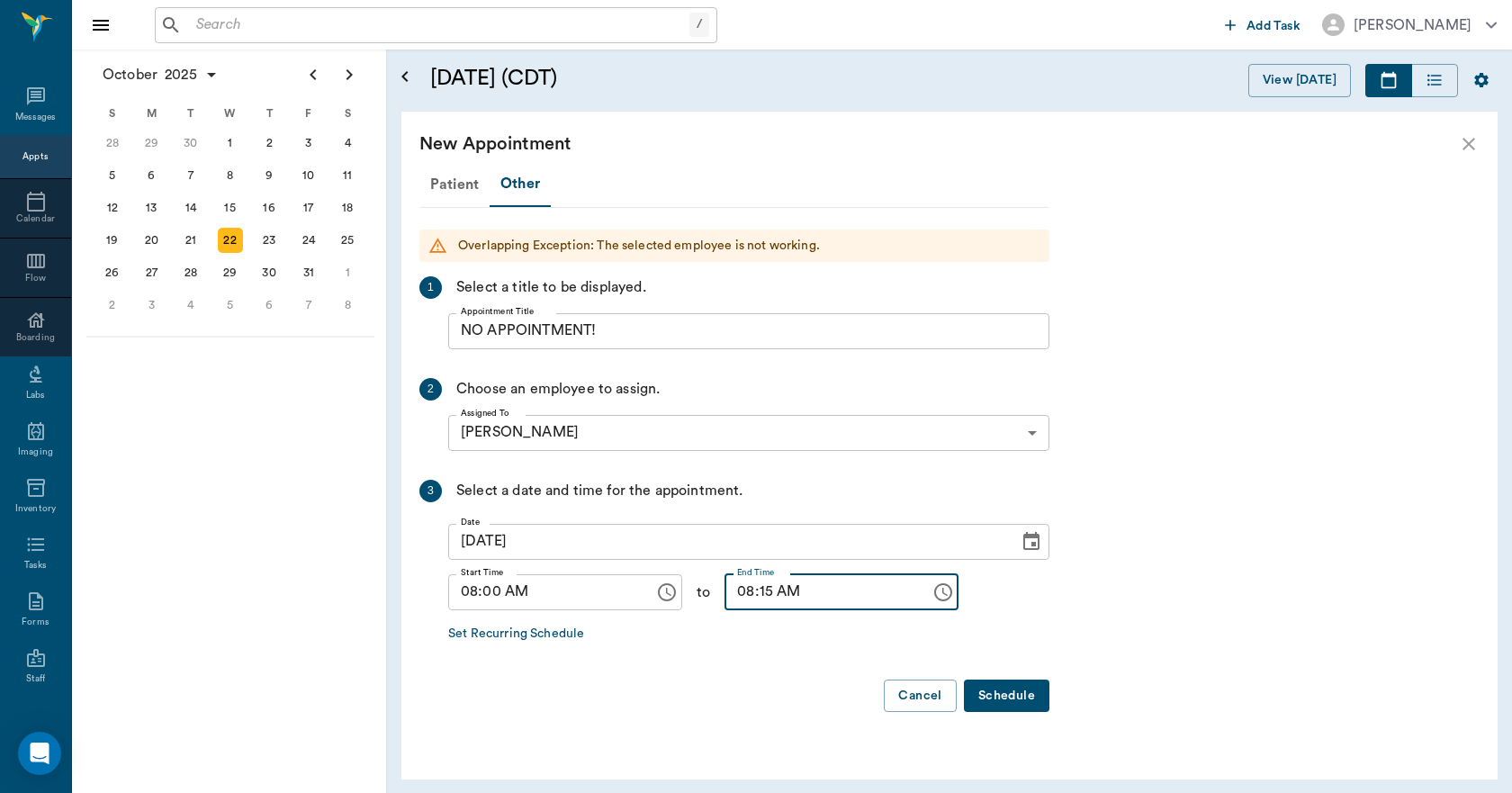
click at [752, 597] on input "08:15 AM" at bounding box center [821, 592] width 193 height 36
type input "08:30 AM"
click at [995, 695] on button "Schedule" at bounding box center [1007, 695] width 86 height 33
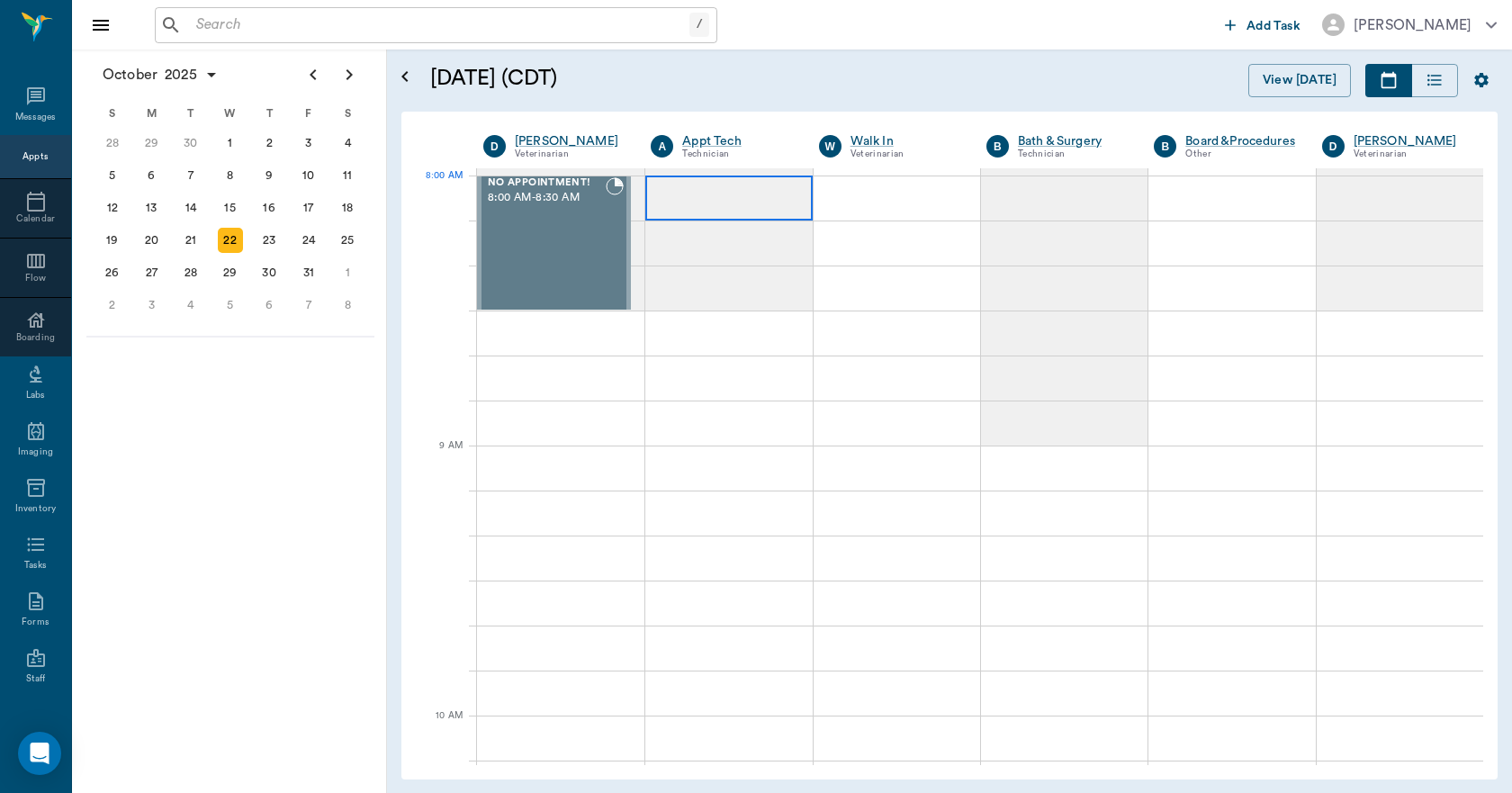
click at [702, 189] on div at bounding box center [729, 197] width 166 height 45
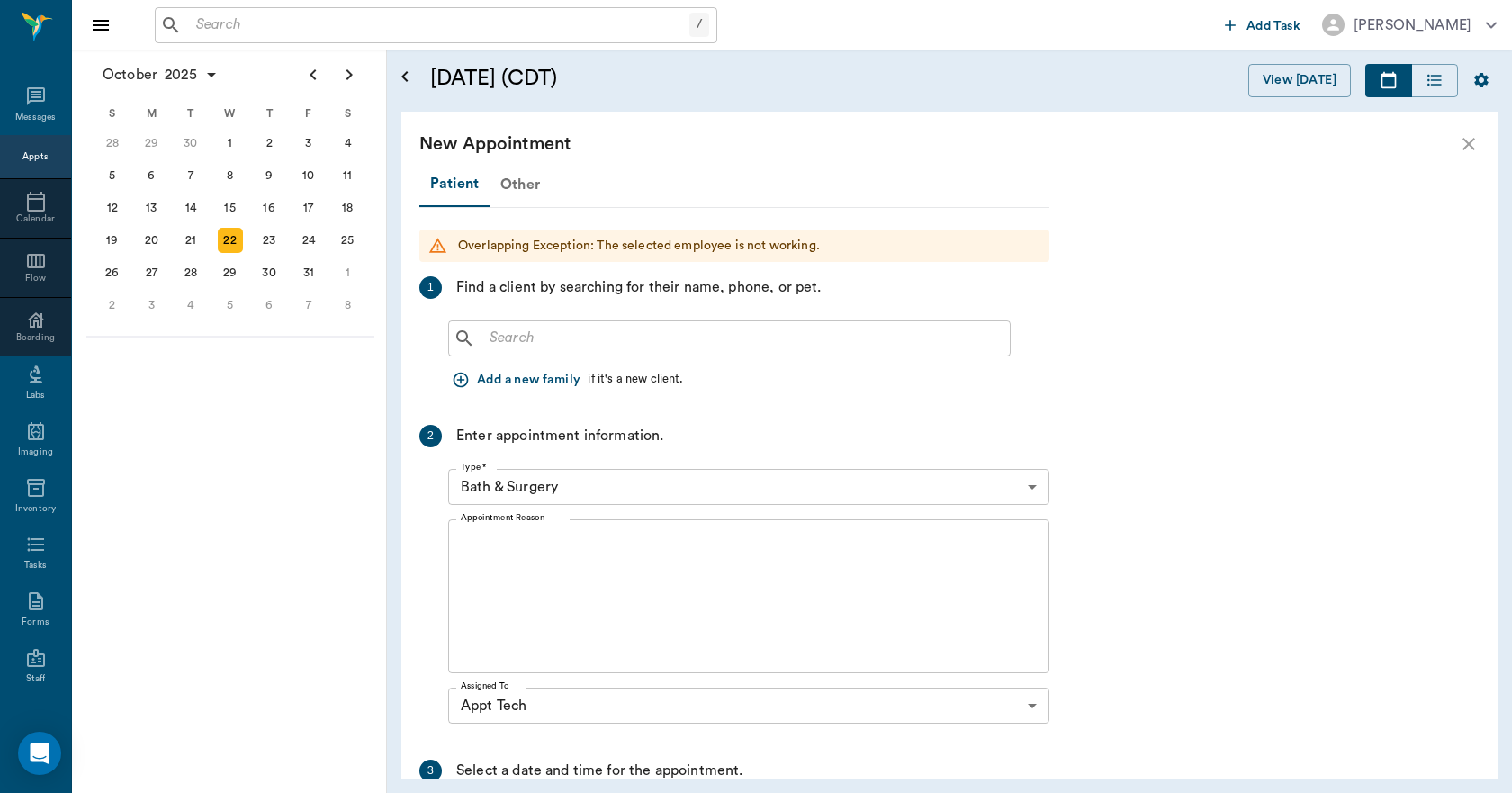
click at [511, 188] on div "Other" at bounding box center [519, 183] width 61 height 43
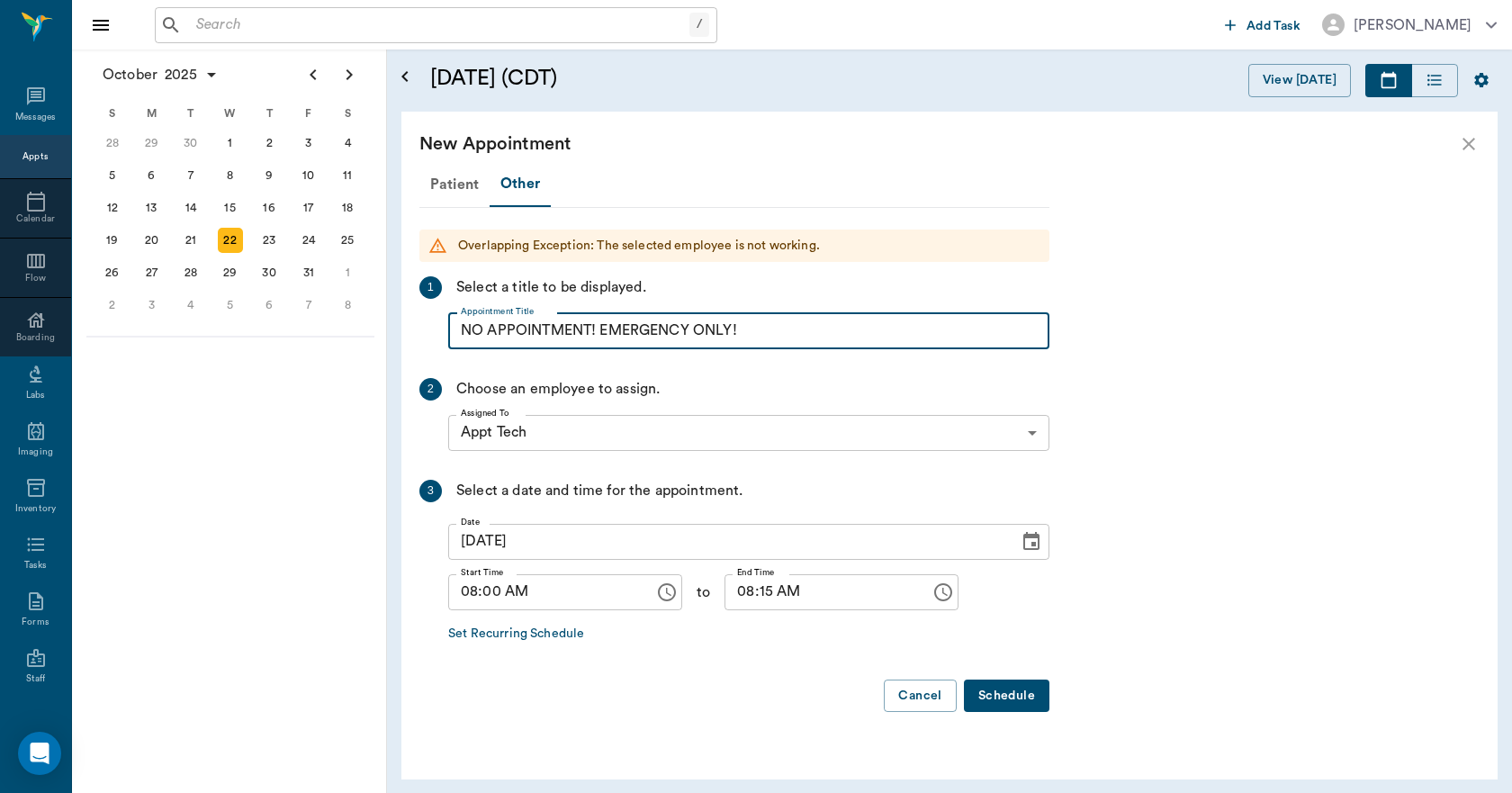
drag, startPoint x: 761, startPoint y: 336, endPoint x: 601, endPoint y: 358, distance: 161.5
click at [601, 358] on div "Patient Other Overlapping Exception: The selected employee is not working. 1 Se…" at bounding box center [735, 444] width 630 height 565
type input "NO APPOINTMENT!"
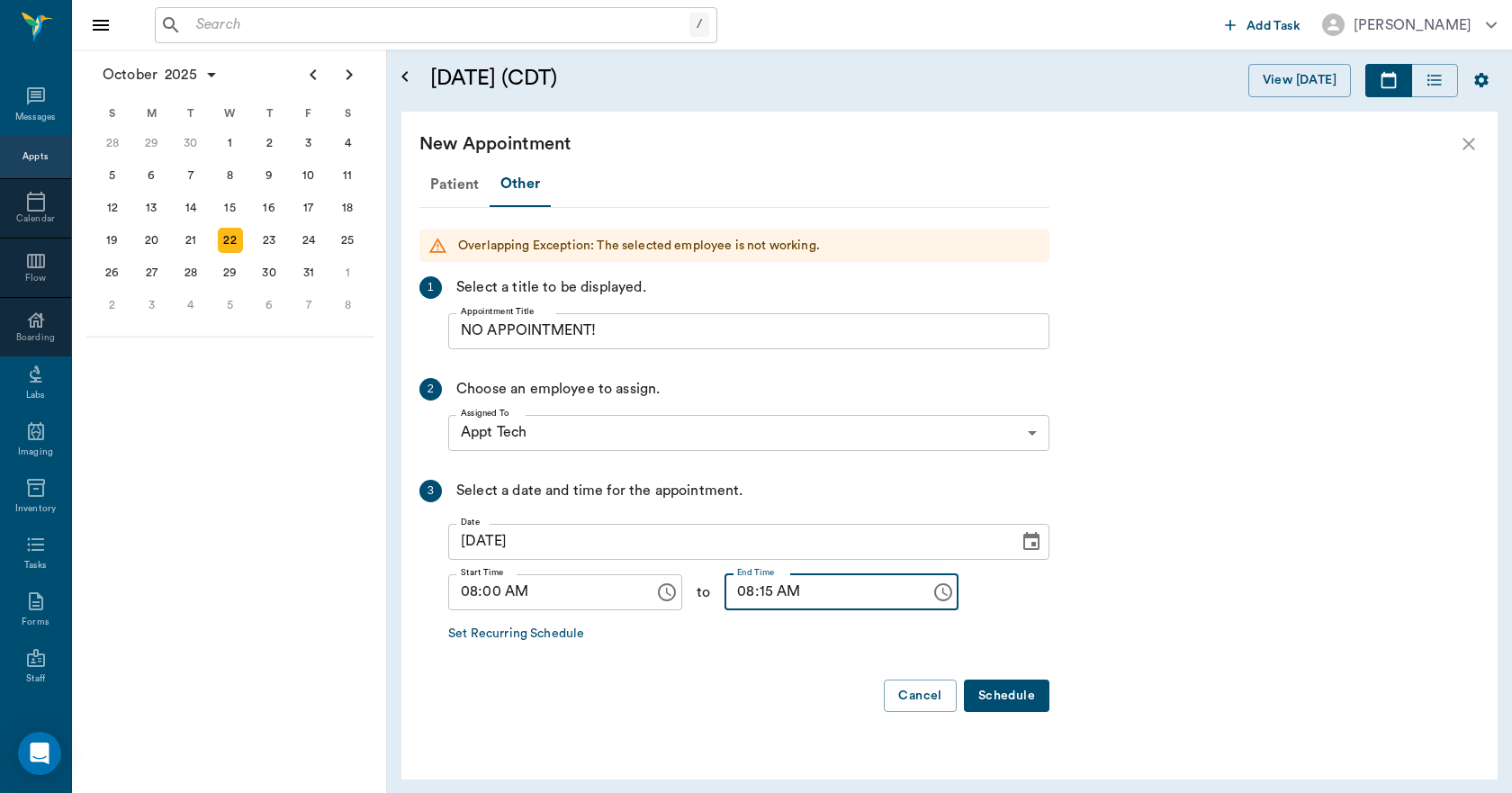
click at [743, 584] on input "08:15 AM" at bounding box center [821, 592] width 193 height 36
type input "08:30 AM"
click at [1012, 688] on button "Schedule" at bounding box center [1007, 695] width 86 height 33
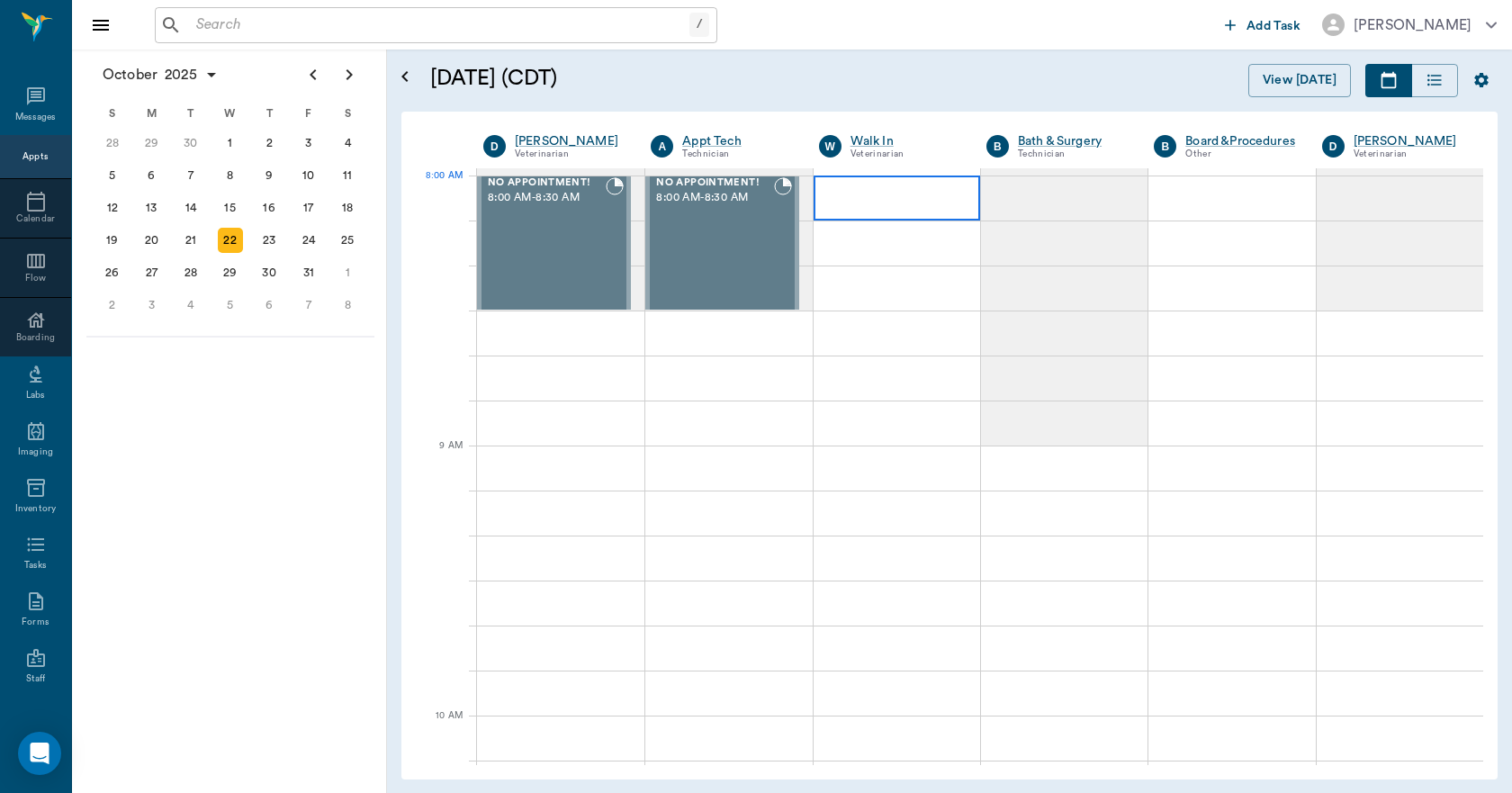
click at [862, 204] on div at bounding box center [896, 197] width 166 height 45
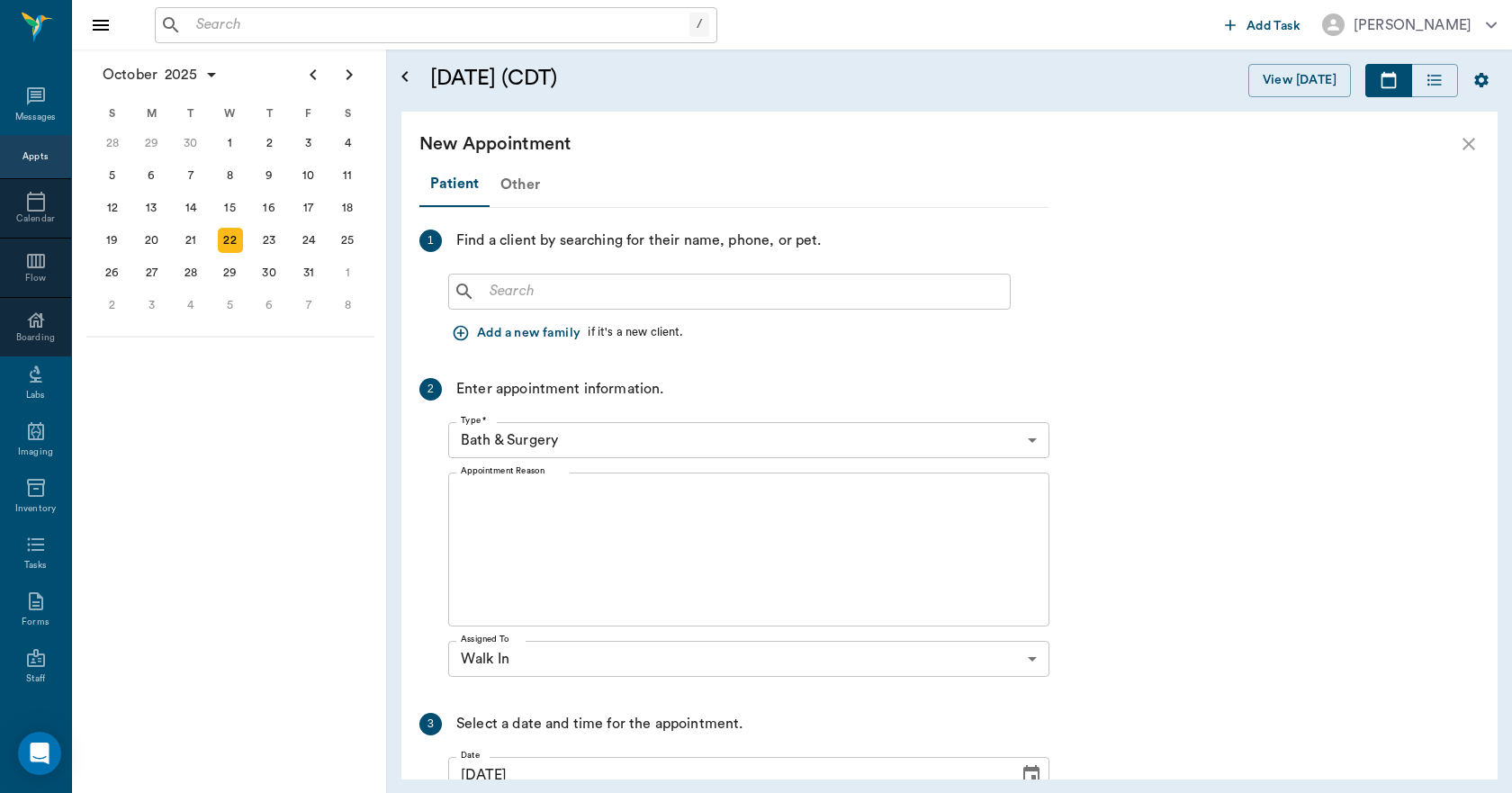
click at [518, 189] on div "Other" at bounding box center [519, 183] width 61 height 43
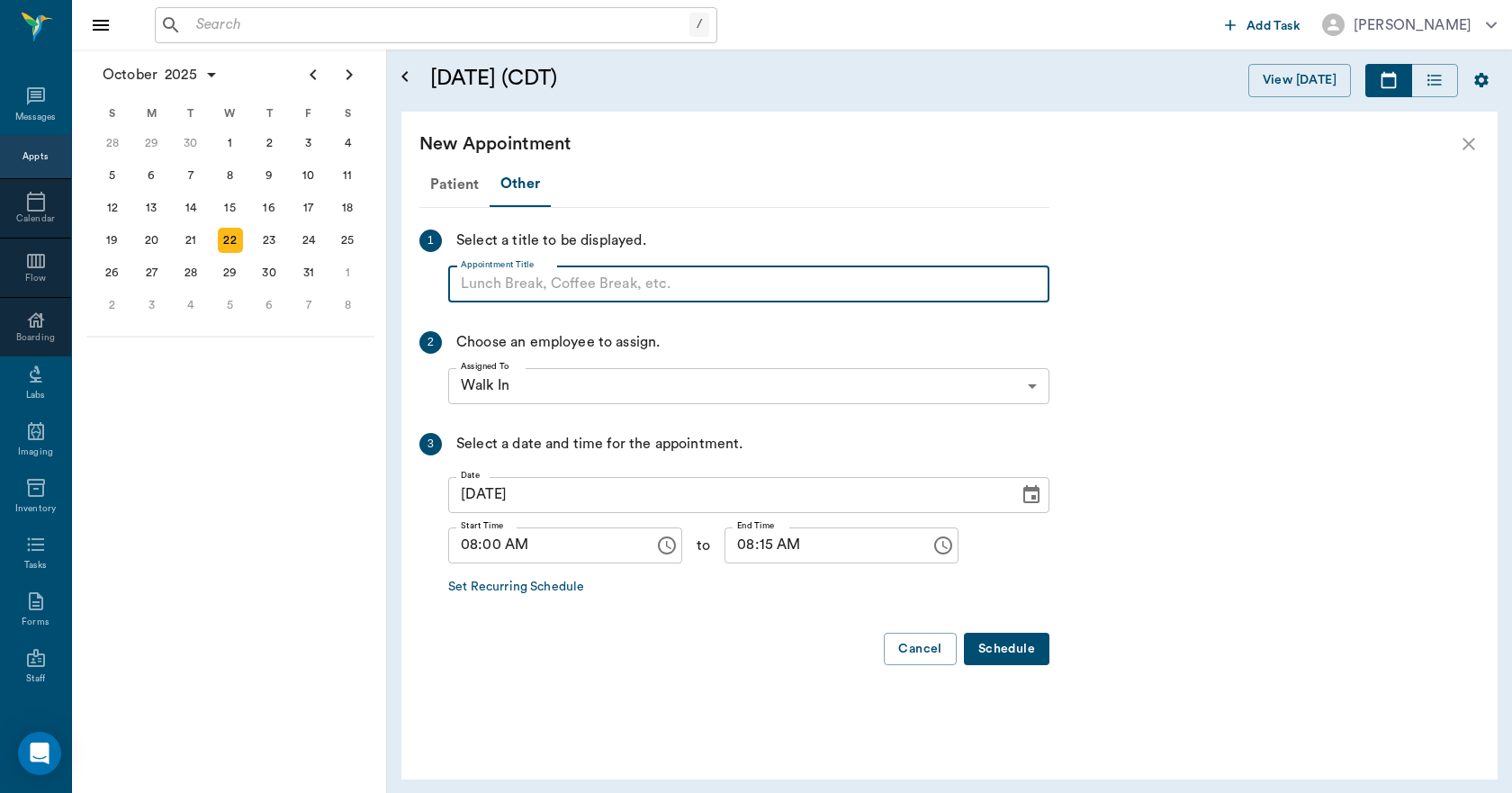
paste input "NO APPOINTMENT! EMERGENCY ONLY!"
drag, startPoint x: 761, startPoint y: 275, endPoint x: 601, endPoint y: 322, distance: 166.8
click at [601, 322] on div "Patient Other 1 Select a title to be displayed. Appointment Title NO APPOINTMEN…" at bounding box center [735, 421] width 630 height 518
type input "NO APPOINTMENT!"
click at [742, 546] on input "08:15 AM" at bounding box center [821, 545] width 193 height 36
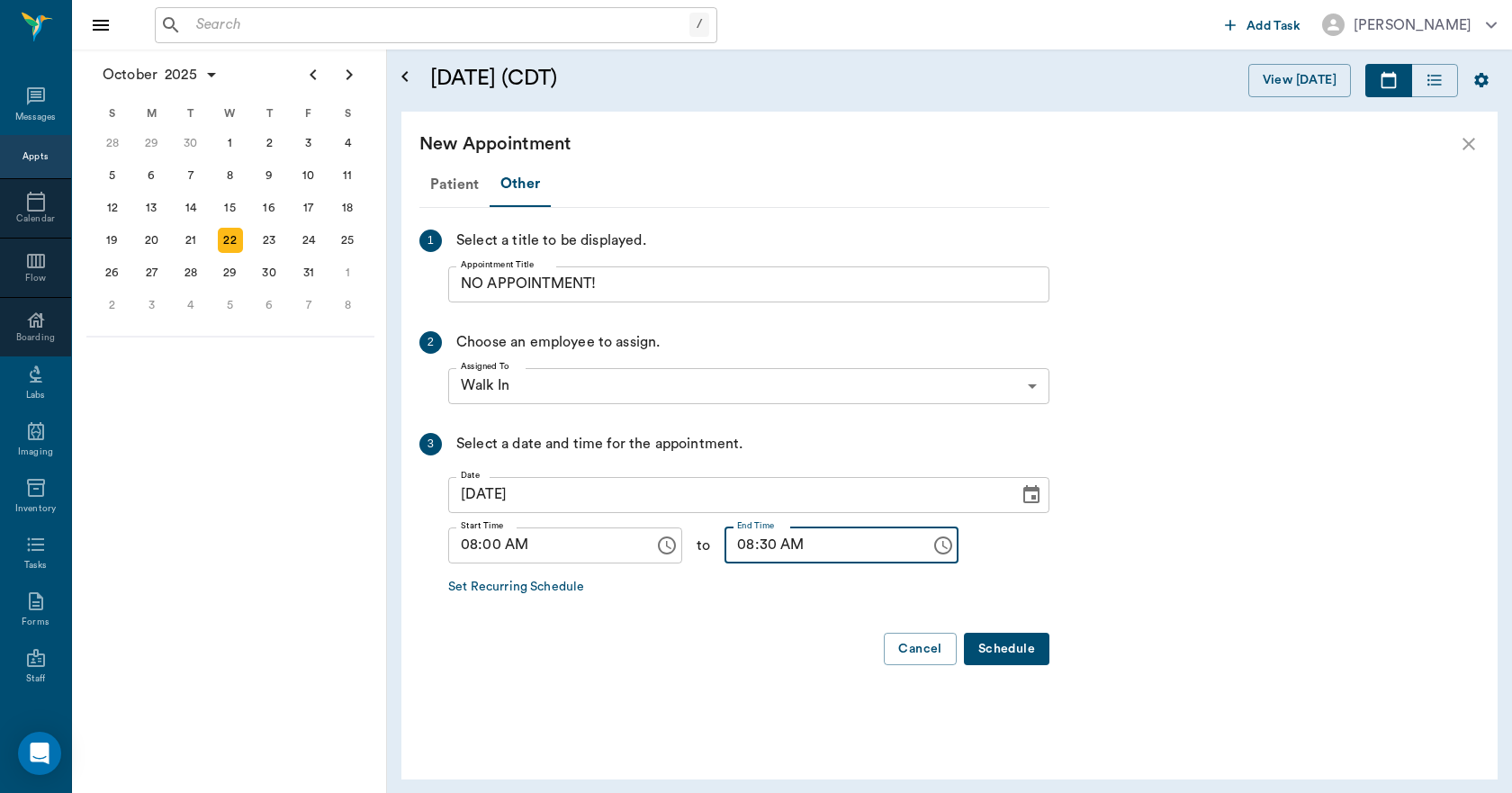
type input "08:30 AM"
click at [994, 640] on button "Schedule" at bounding box center [1007, 649] width 86 height 33
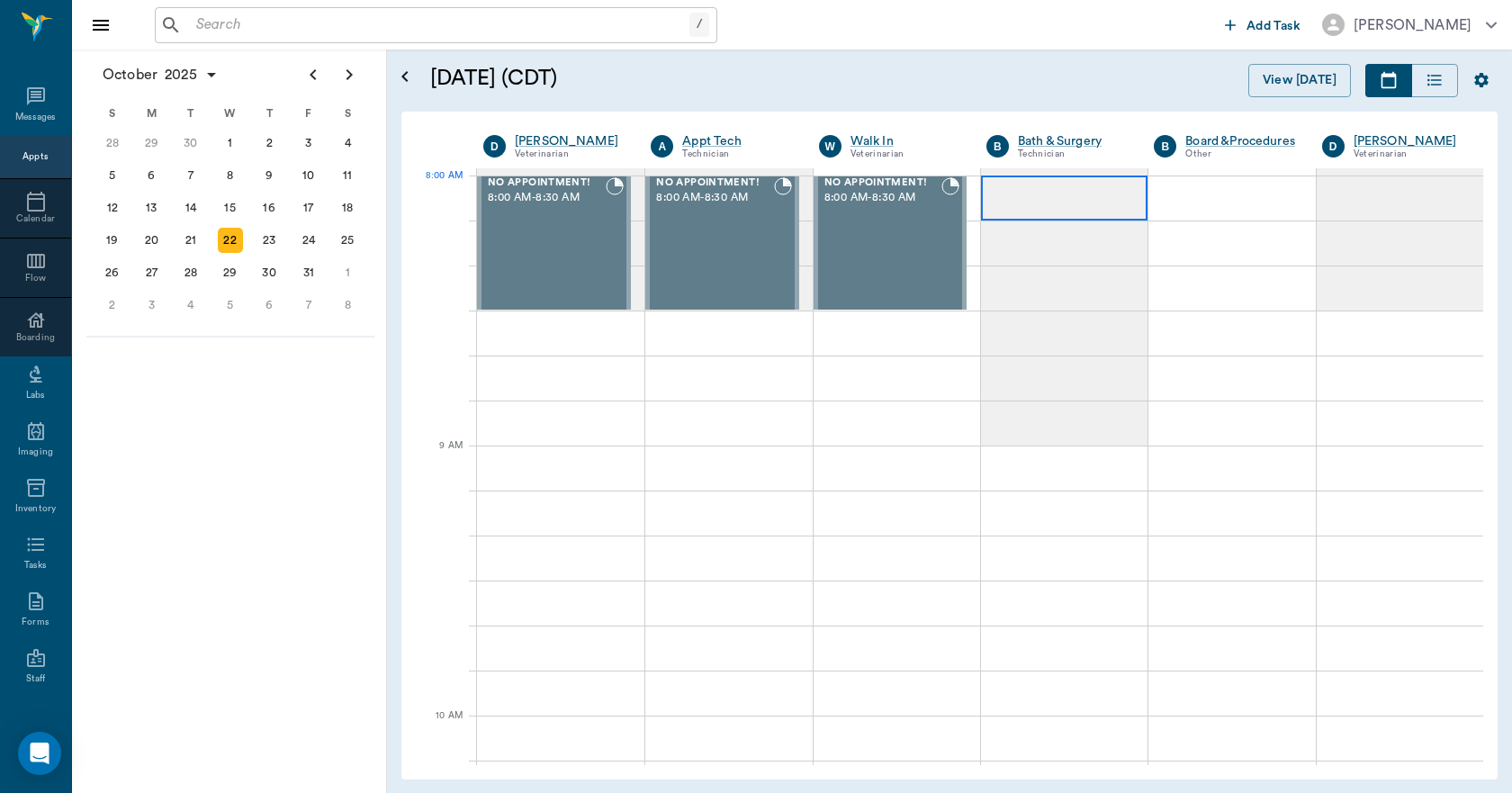
click at [1052, 211] on div at bounding box center [1063, 197] width 166 height 45
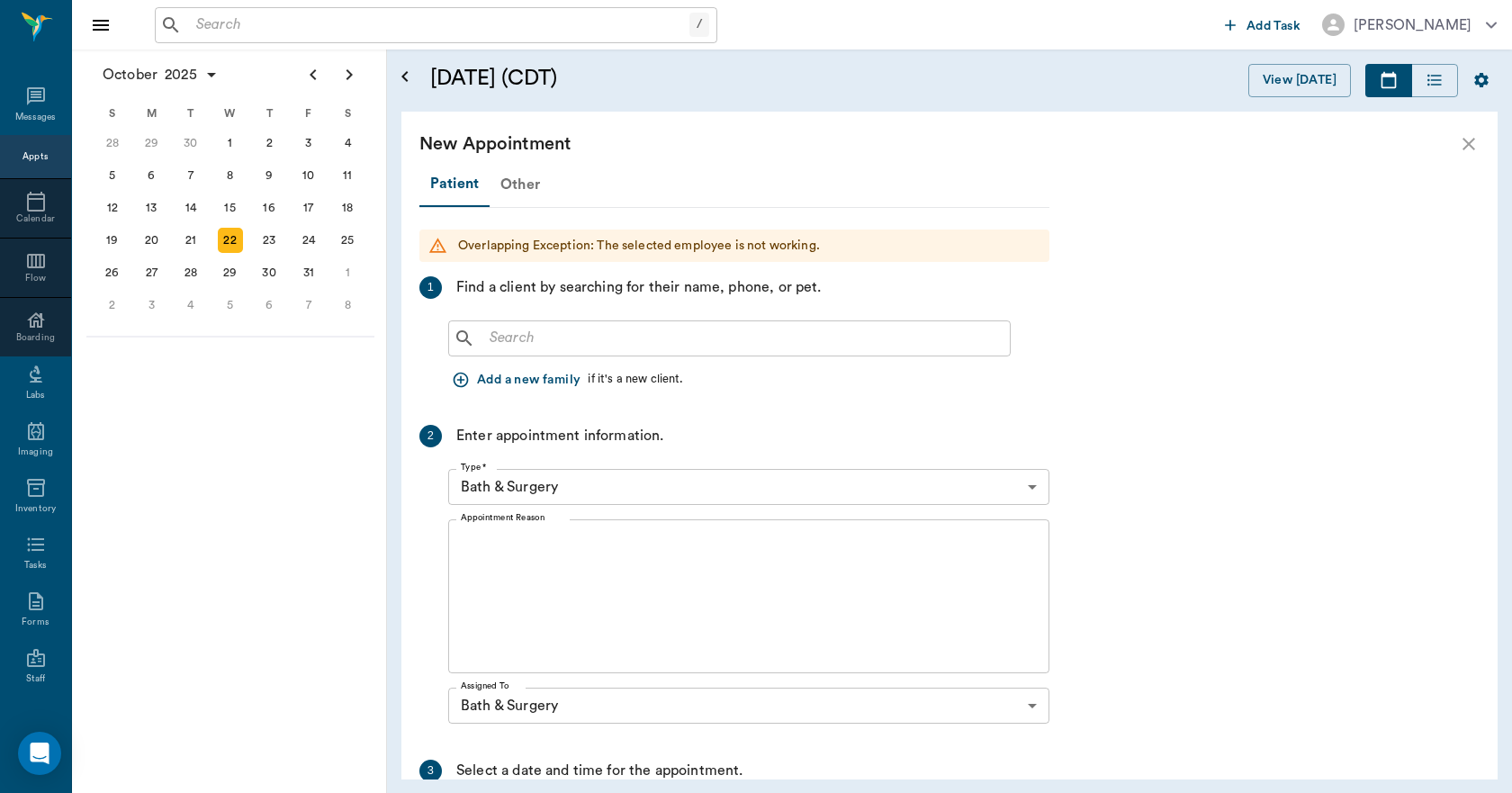
click at [526, 190] on div "Other" at bounding box center [519, 183] width 61 height 43
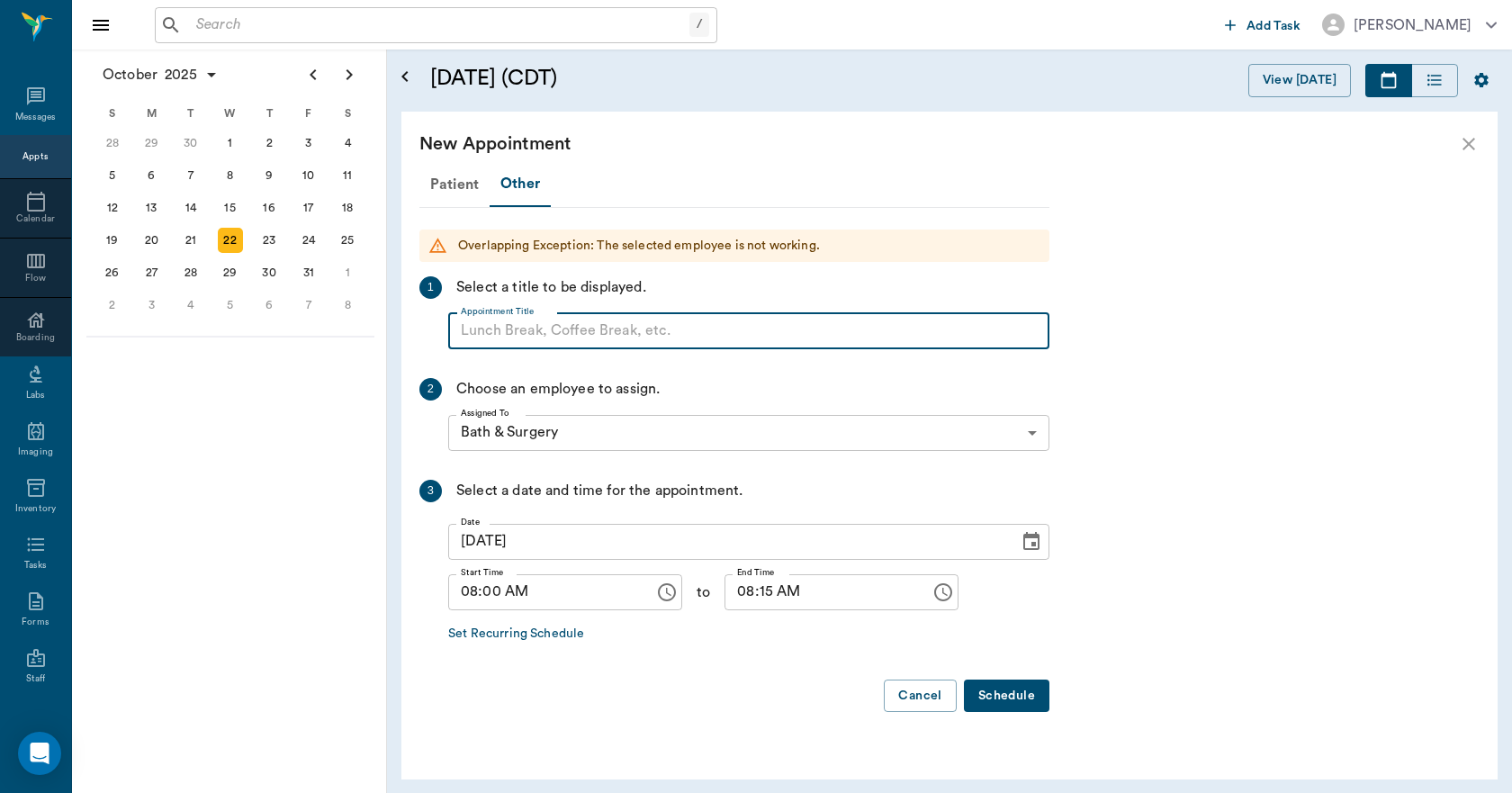
paste input "NO APPOINTMENT! EMERGENCY ONLY!"
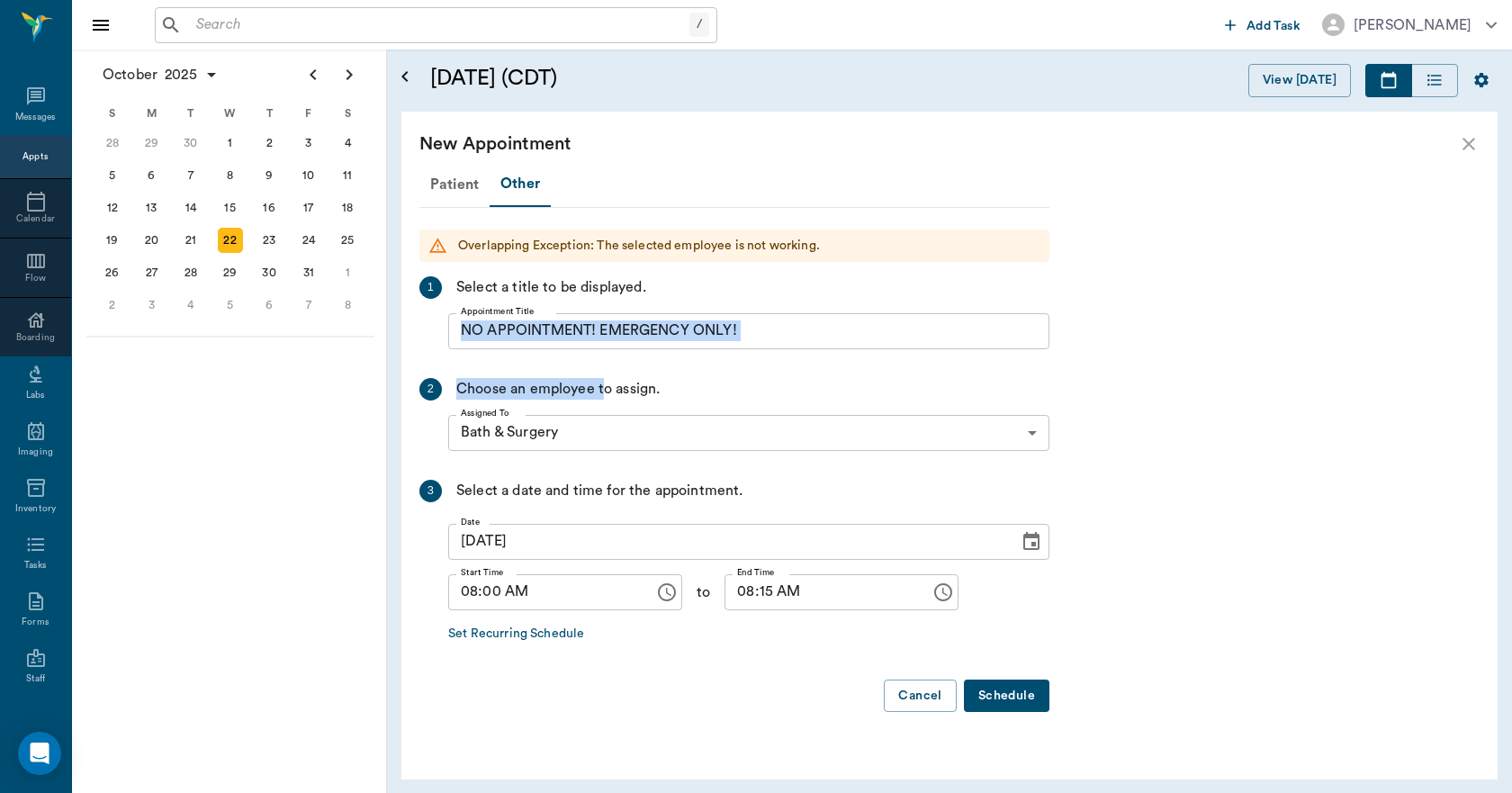
drag, startPoint x: 754, startPoint y: 311, endPoint x: 605, endPoint y: 358, distance: 156.2
click at [605, 358] on div "Patient Other Overlapping Exception: The selected employee is not working. 1 Se…" at bounding box center [735, 444] width 630 height 565
click at [684, 368] on div "Patient Other Overlapping Exception: The selected employee is not working. 1 Se…" at bounding box center [735, 444] width 630 height 565
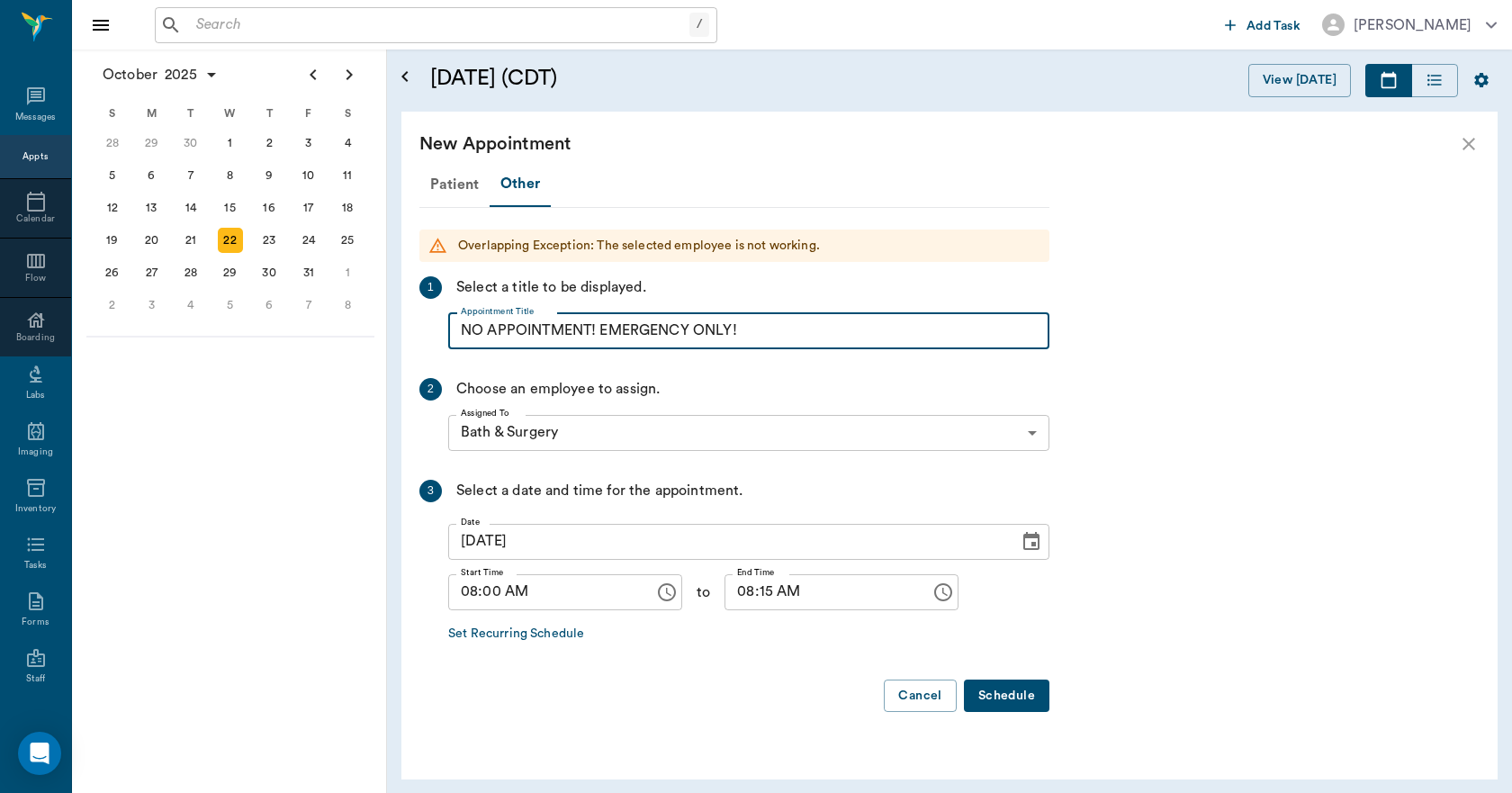
drag, startPoint x: 771, startPoint y: 317, endPoint x: 600, endPoint y: 338, distance: 172.3
click at [600, 338] on input "NO APPOINTMENT! EMERGENCY ONLY!" at bounding box center [749, 331] width 601 height 36
type input "NO APPOINTMENT!"
click at [749, 597] on input "08:15 AM" at bounding box center [821, 592] width 193 height 36
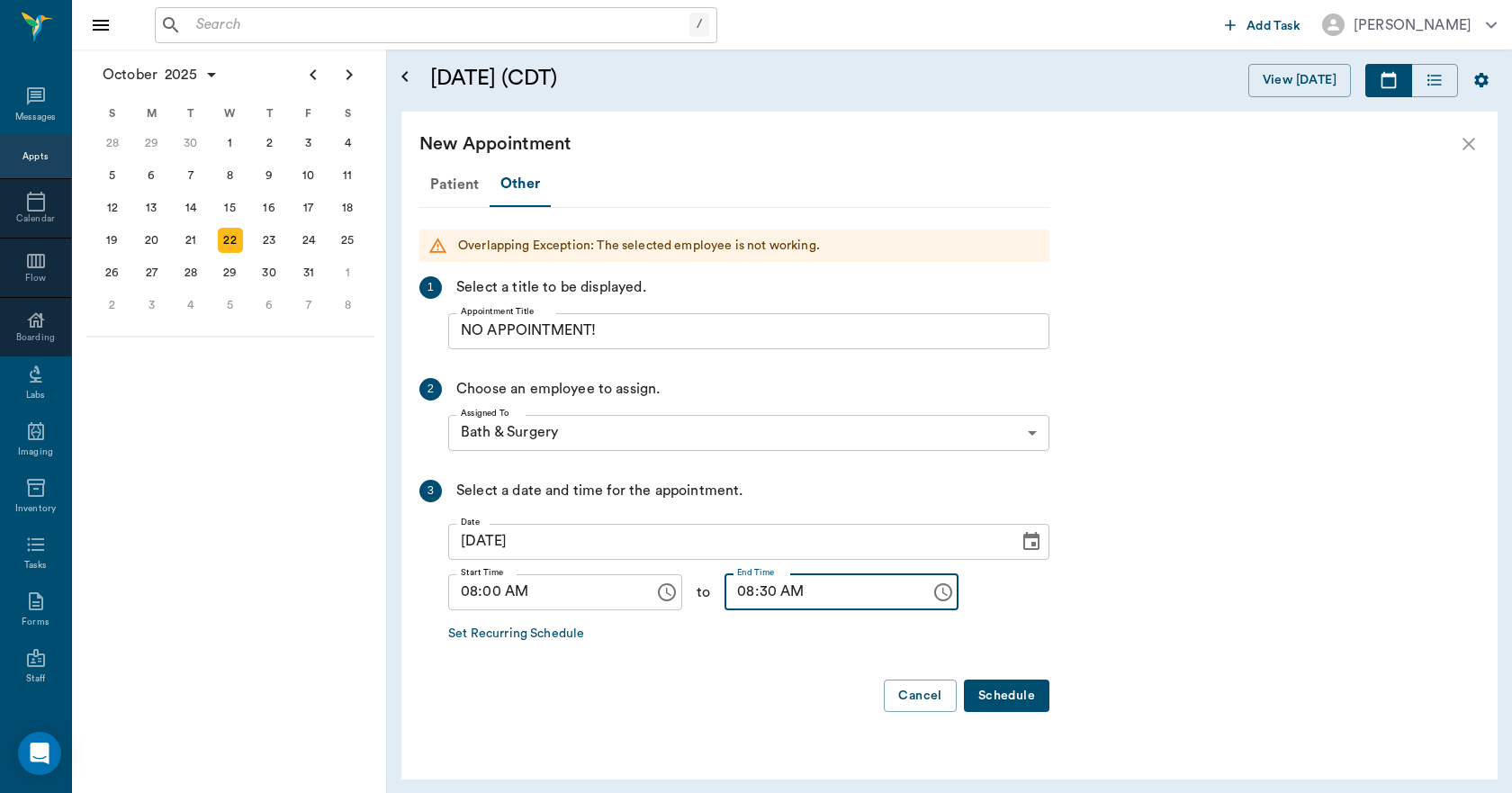
type input "08:30 AM"
click at [986, 695] on button "Schedule" at bounding box center [1007, 695] width 86 height 33
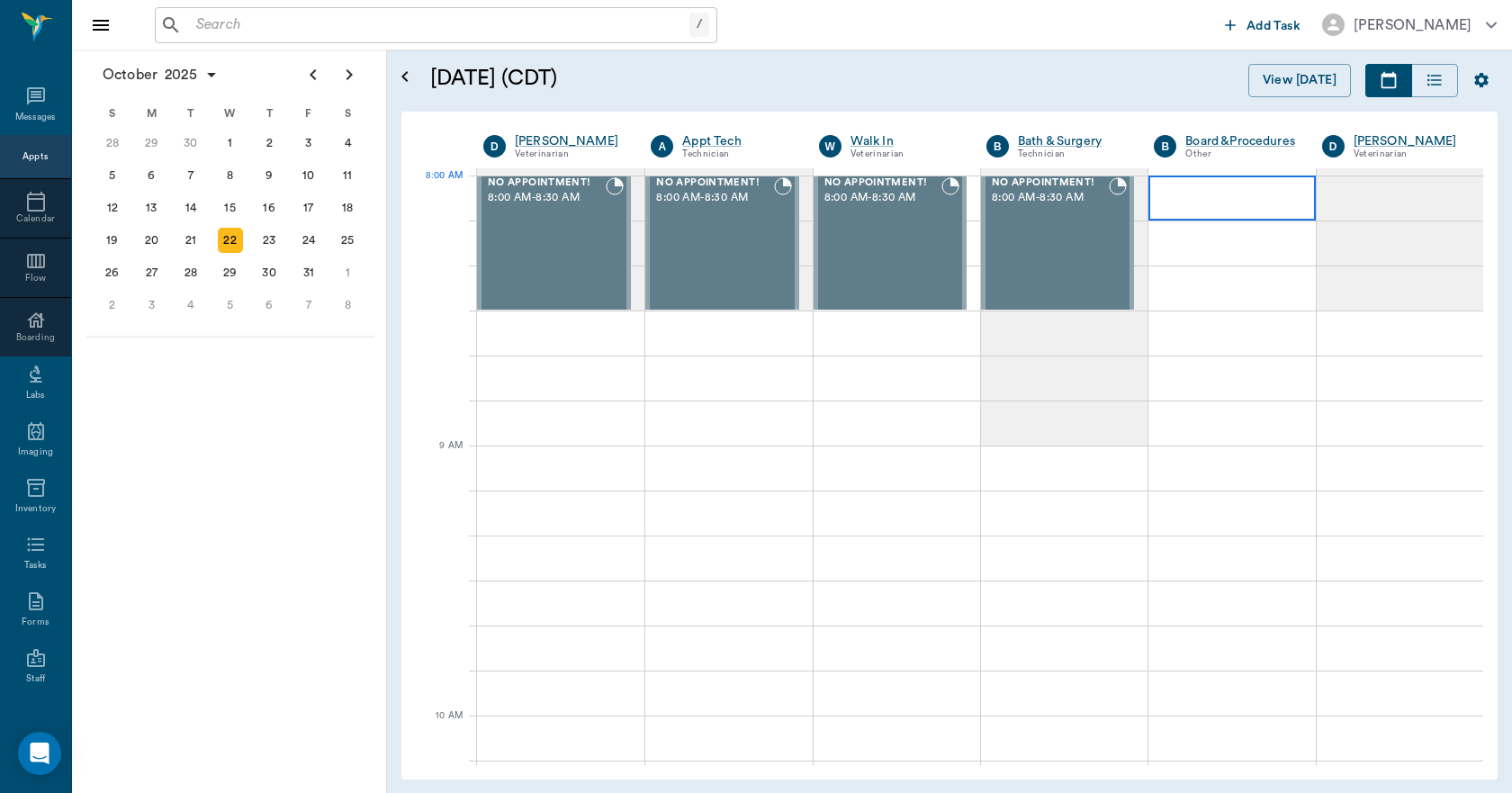
click at [1175, 197] on div at bounding box center [1231, 197] width 166 height 45
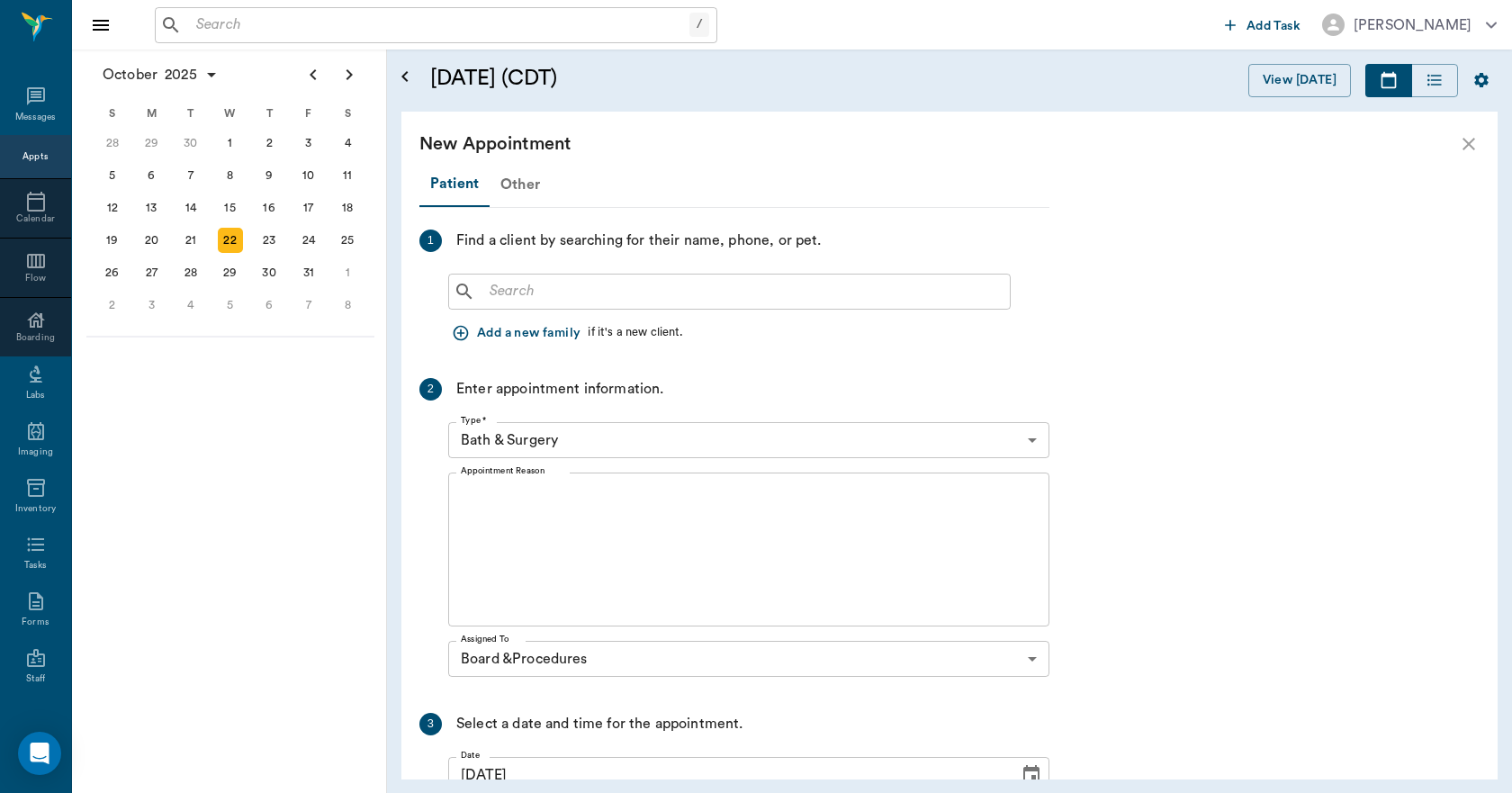
click at [521, 180] on div "Other" at bounding box center [519, 183] width 61 height 43
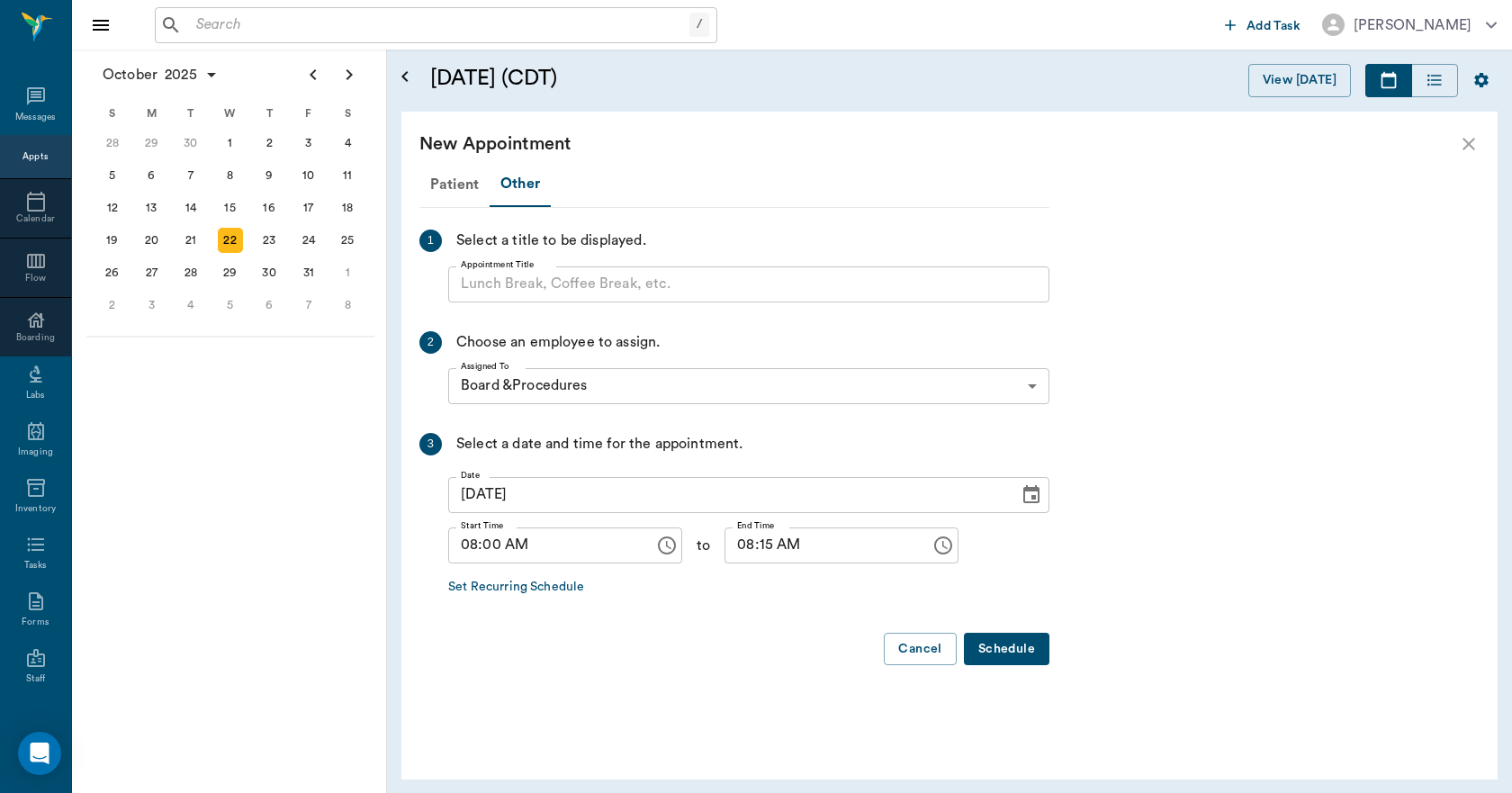
click at [518, 291] on input "Appointment Title" at bounding box center [749, 284] width 601 height 36
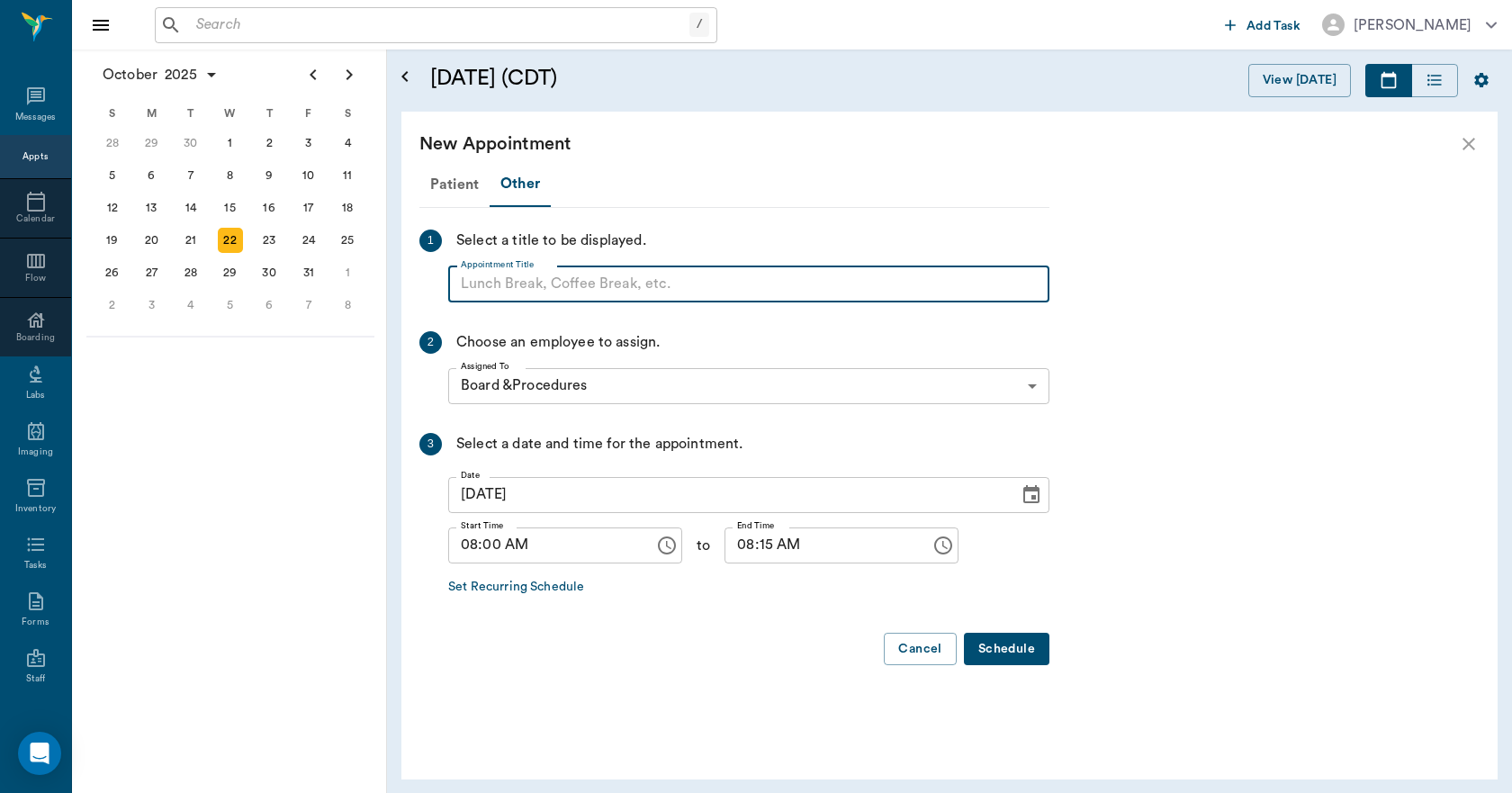
paste input "NO APPOINTMENT! EMERGENCY ONLY!"
drag, startPoint x: 725, startPoint y: 284, endPoint x: 600, endPoint y: 312, distance: 128.1
click at [600, 312] on div "Patient Other 1 Select a title to be displayed. Appointment Title NO APPOINTMEN…" at bounding box center [735, 421] width 630 height 518
type input "NO APPOINTMENT!"
click at [753, 545] on input "08:15 AM" at bounding box center [821, 545] width 193 height 36
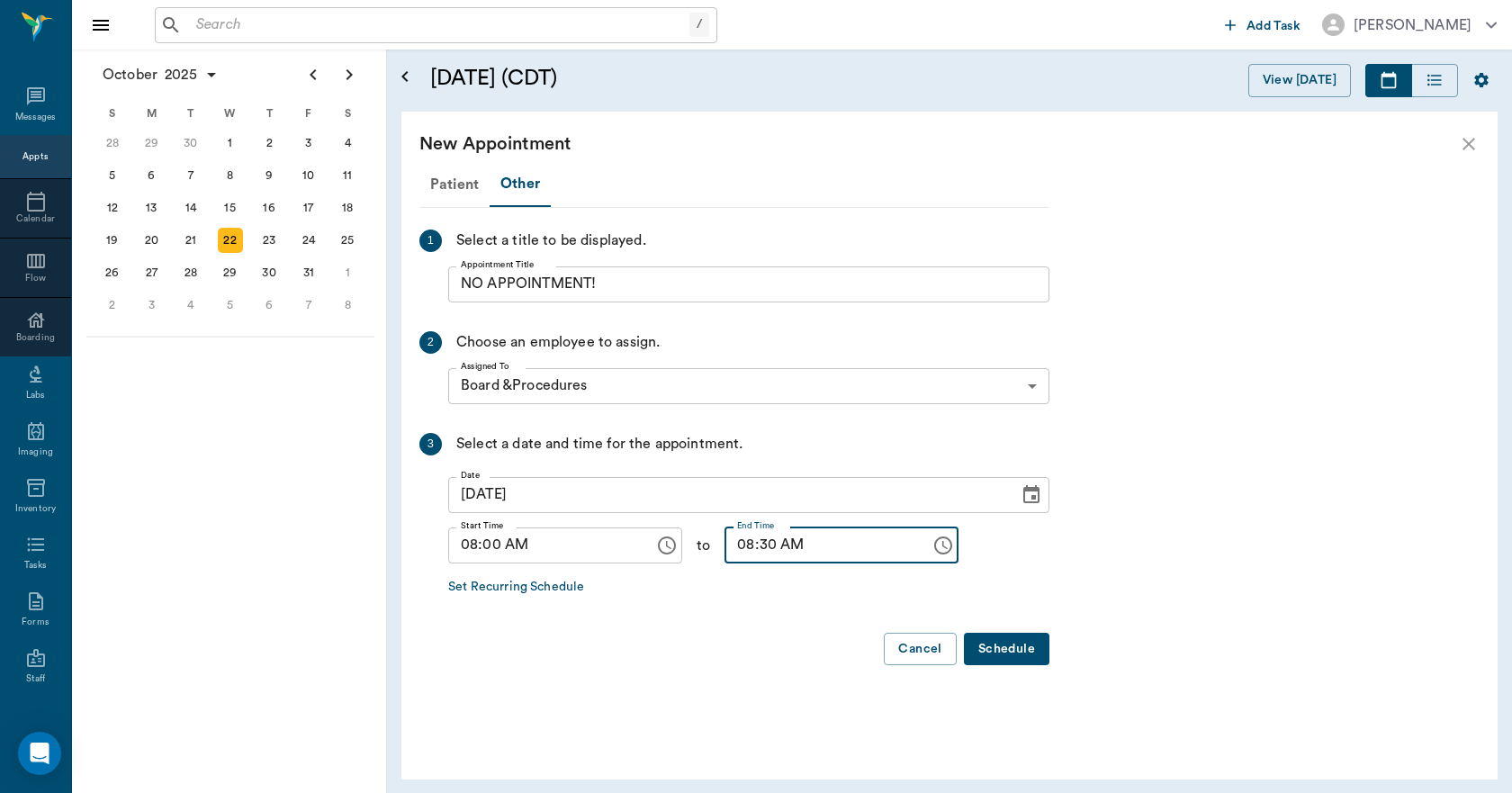
type input "08:30 AM"
click at [1009, 652] on button "Schedule" at bounding box center [1007, 649] width 86 height 33
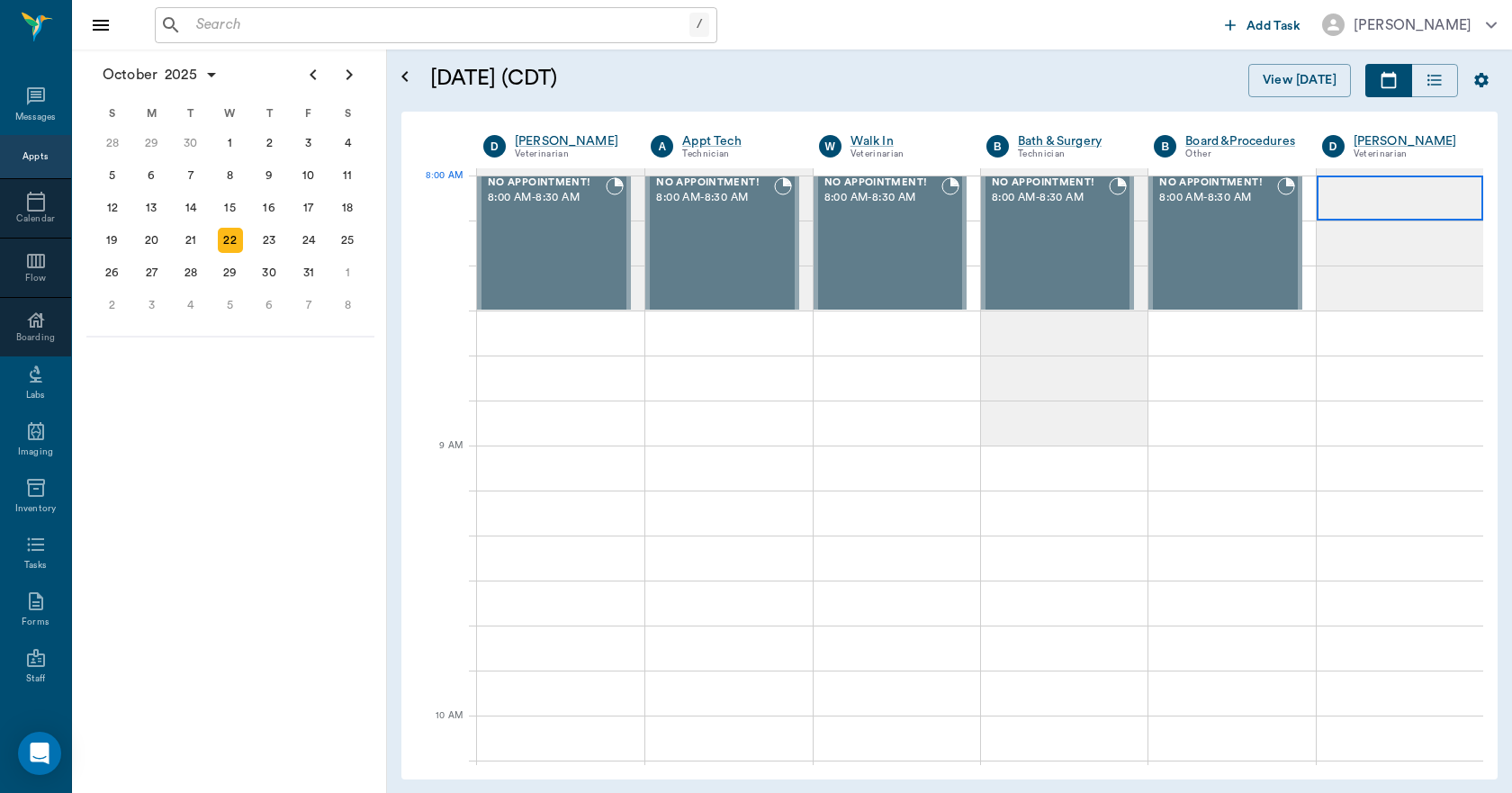
click at [1325, 199] on div at bounding box center [1399, 197] width 166 height 45
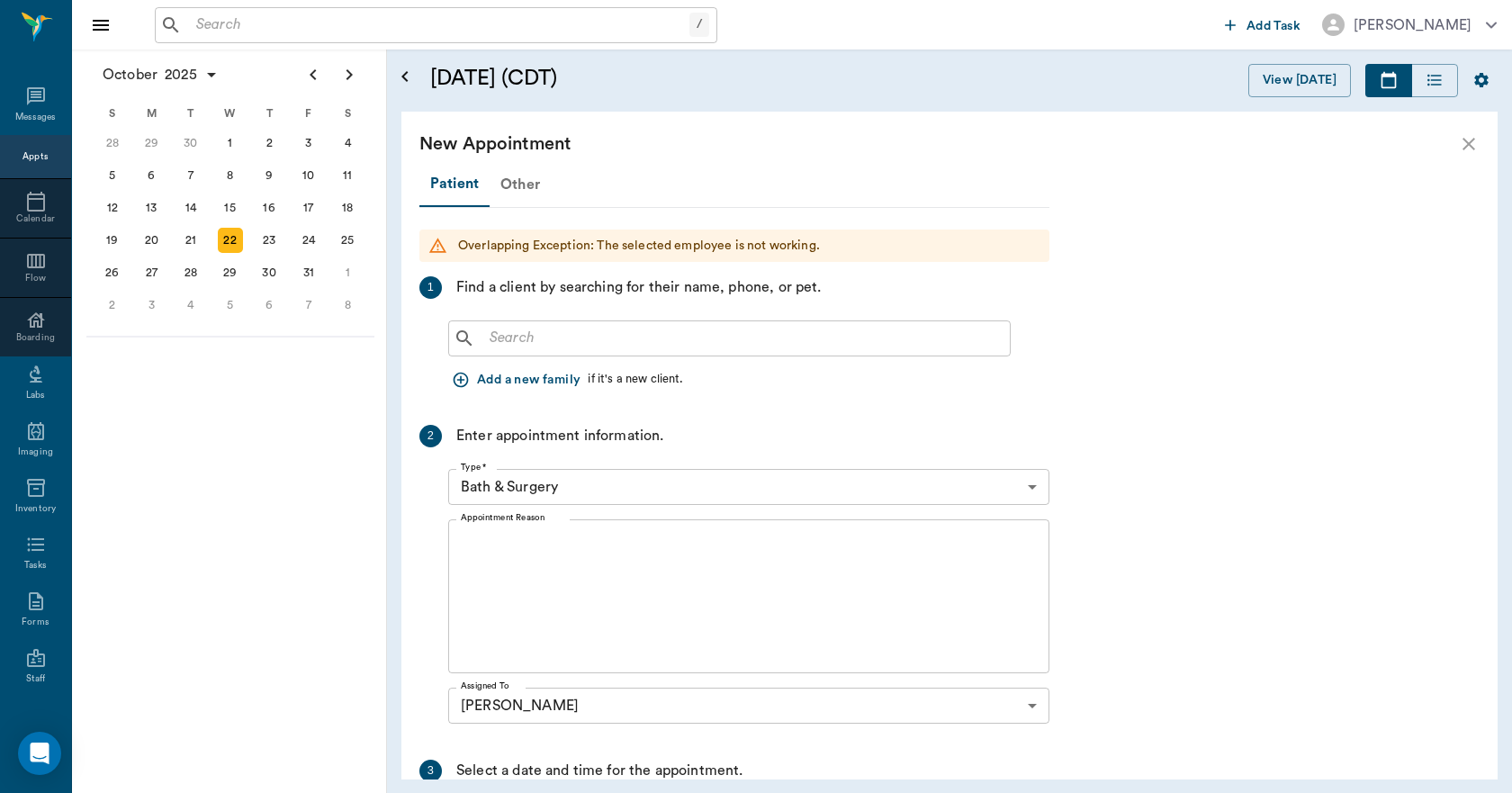
click at [529, 183] on div "Other" at bounding box center [519, 183] width 61 height 43
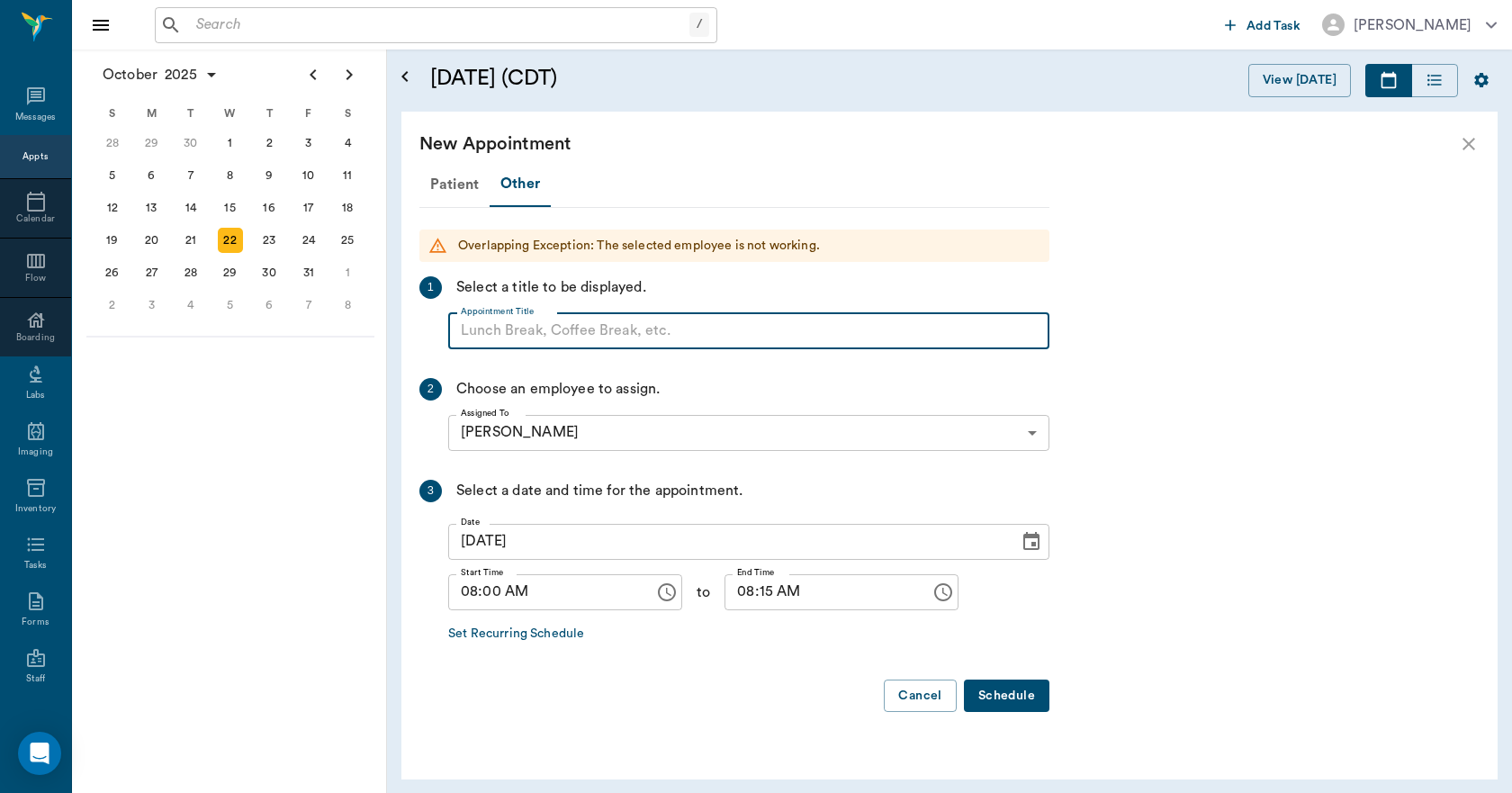
paste input "NO APPOINTMENT! EMERGENCY ONLY!"
drag, startPoint x: 765, startPoint y: 330, endPoint x: 594, endPoint y: 351, distance: 172.3
click at [596, 351] on div "Patient Other Overlapping Exception: The selected employee is not working. 1 Se…" at bounding box center [735, 444] width 630 height 565
type input "NO APPOINTMENT!"
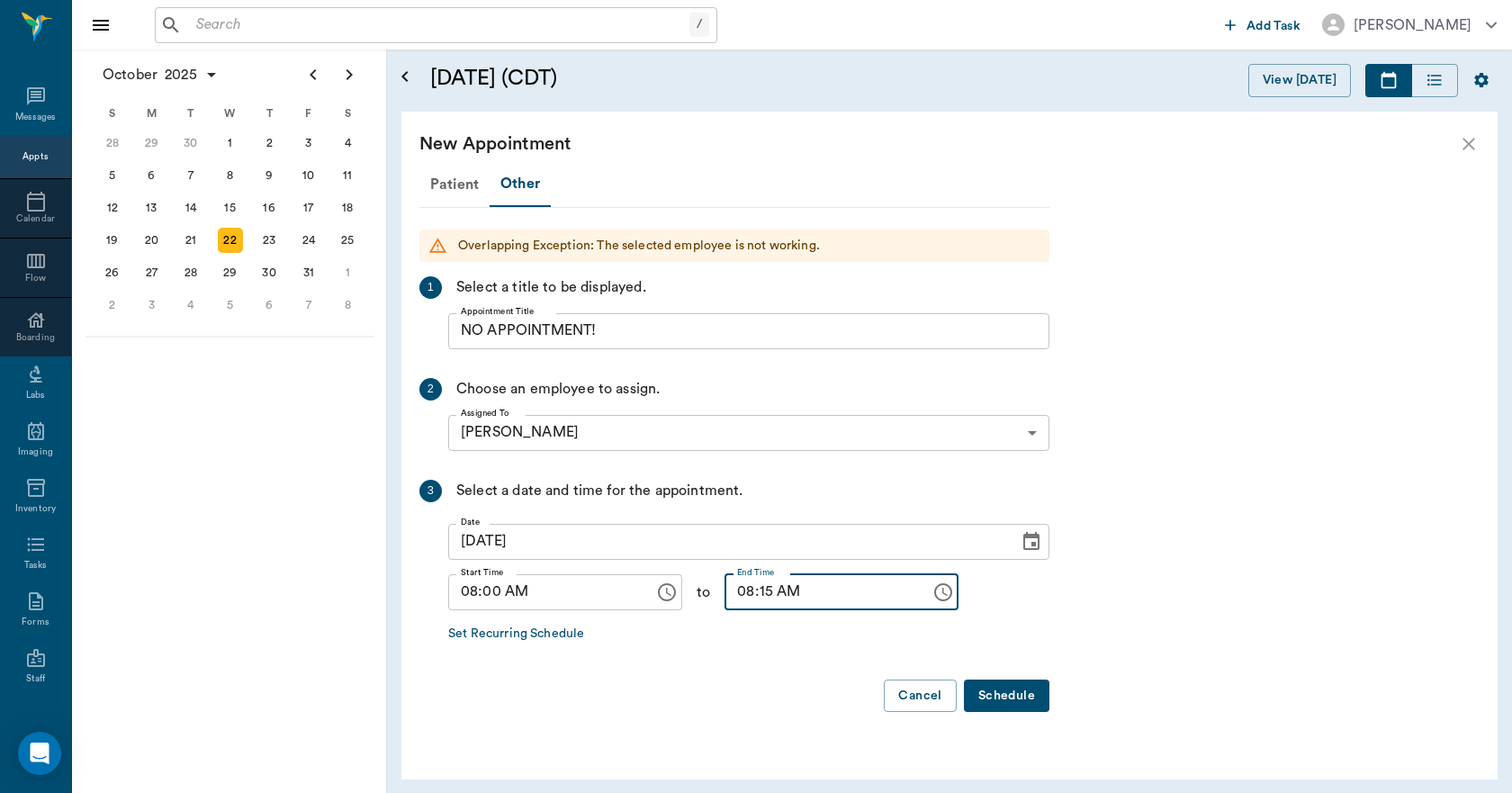
click at [756, 588] on input "08:15 AM" at bounding box center [821, 592] width 193 height 36
type input "08:30 AM"
click at [985, 687] on button "Schedule" at bounding box center [1007, 695] width 86 height 33
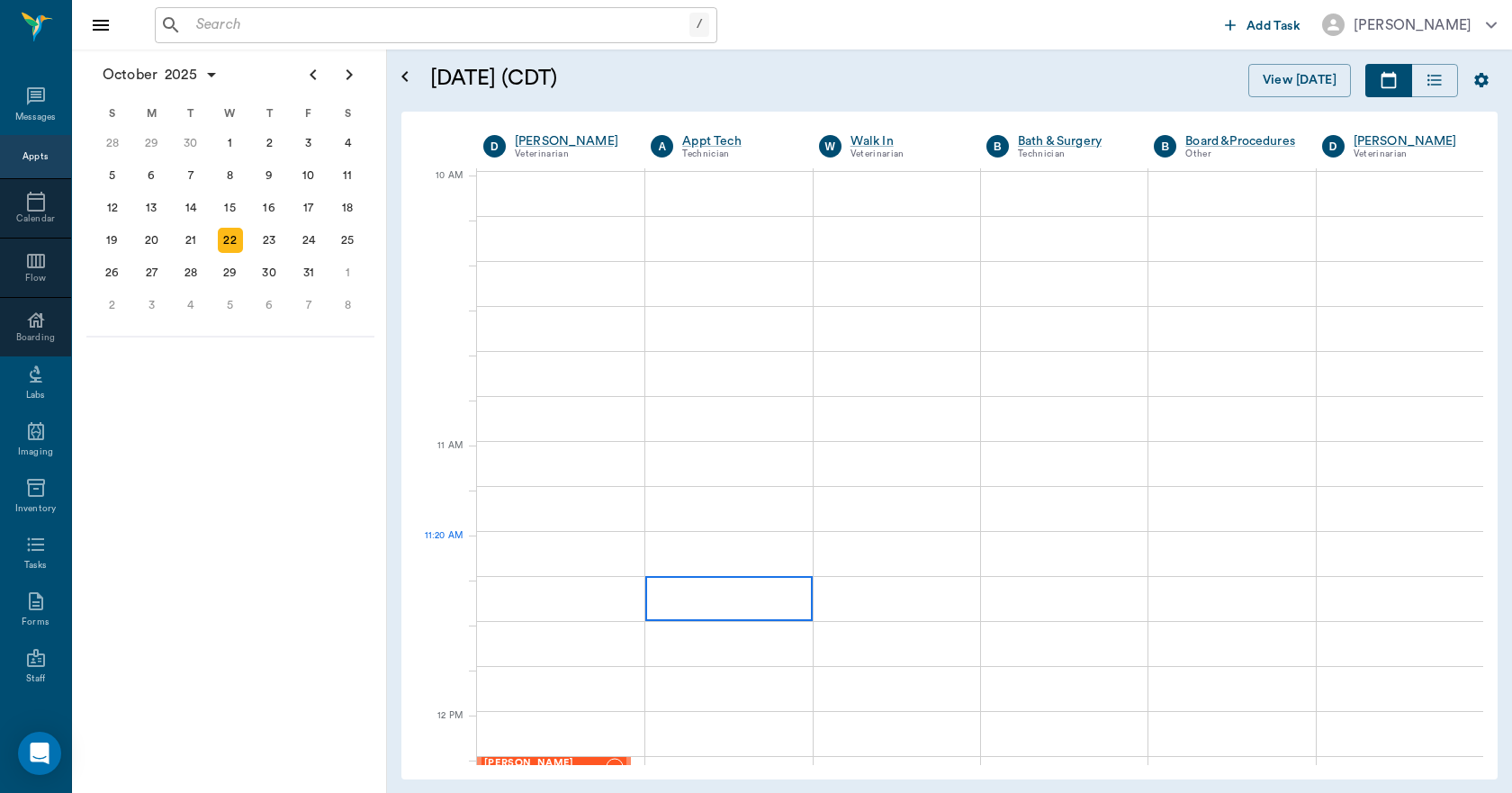
scroll to position [540, 0]
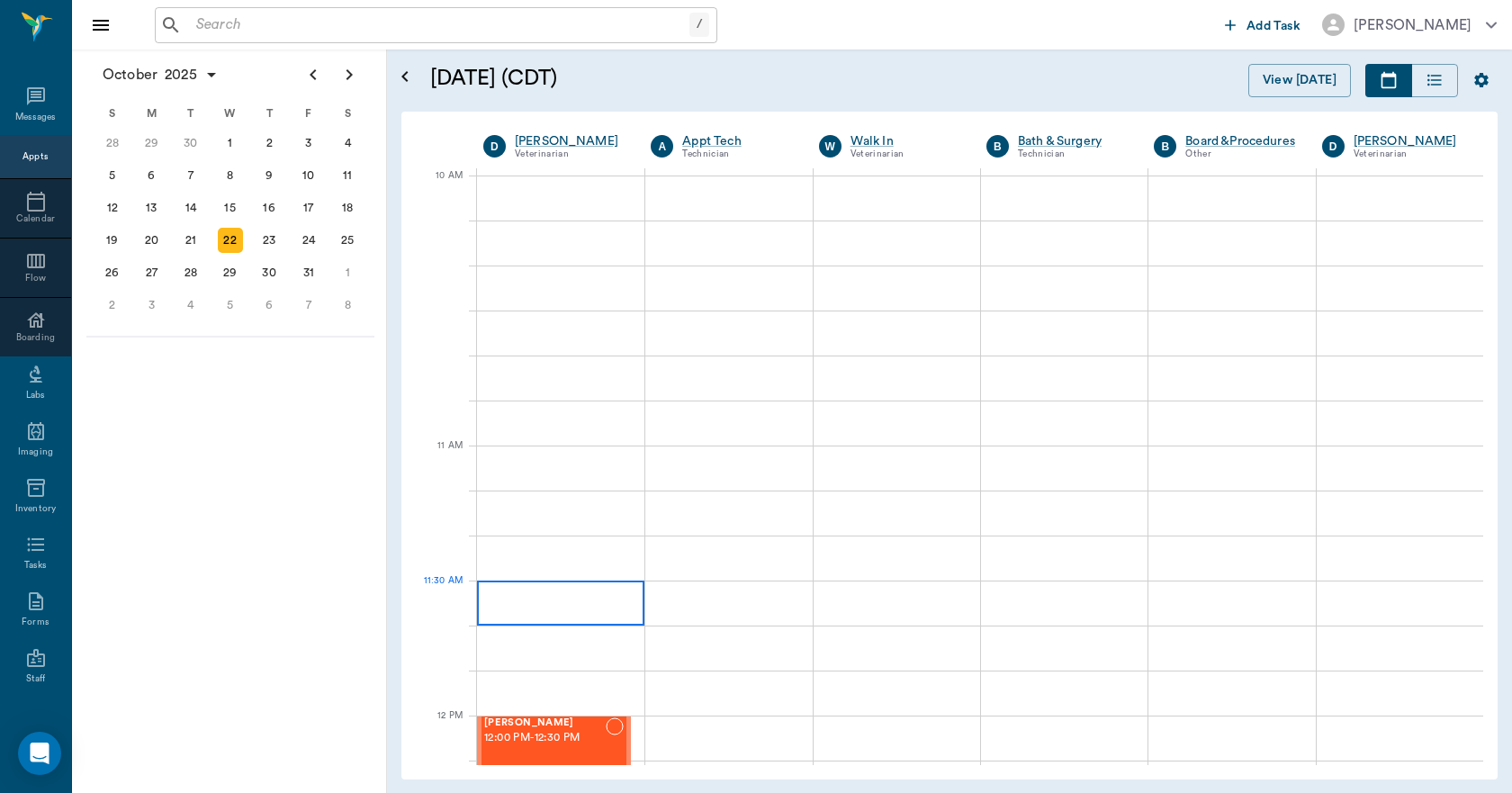
click at [557, 587] on div at bounding box center [561, 603] width 167 height 45
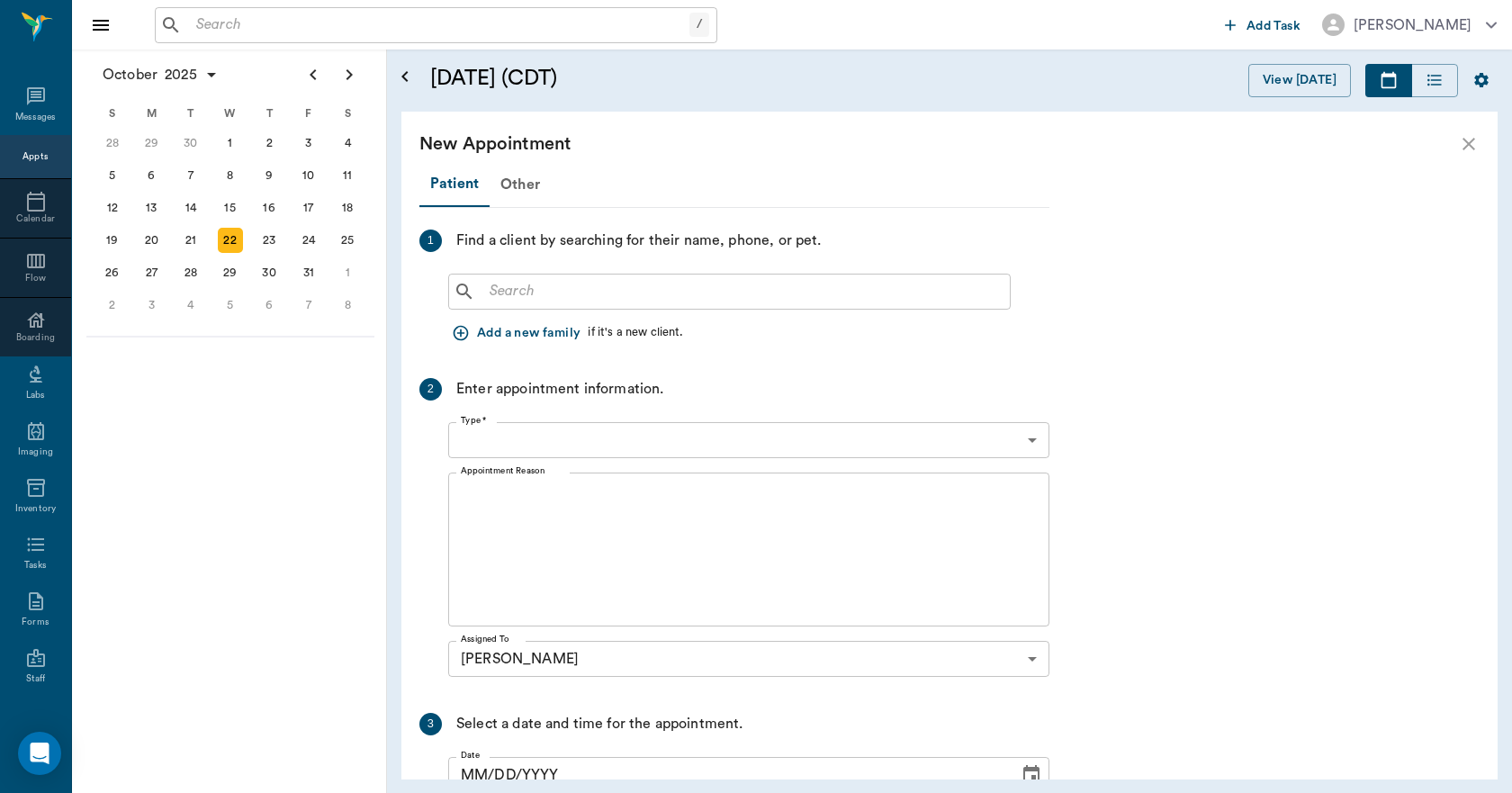
type input "[DATE]"
type input "11:30 AM"
type input "11:45 AM"
click at [521, 188] on div "Other" at bounding box center [519, 183] width 61 height 43
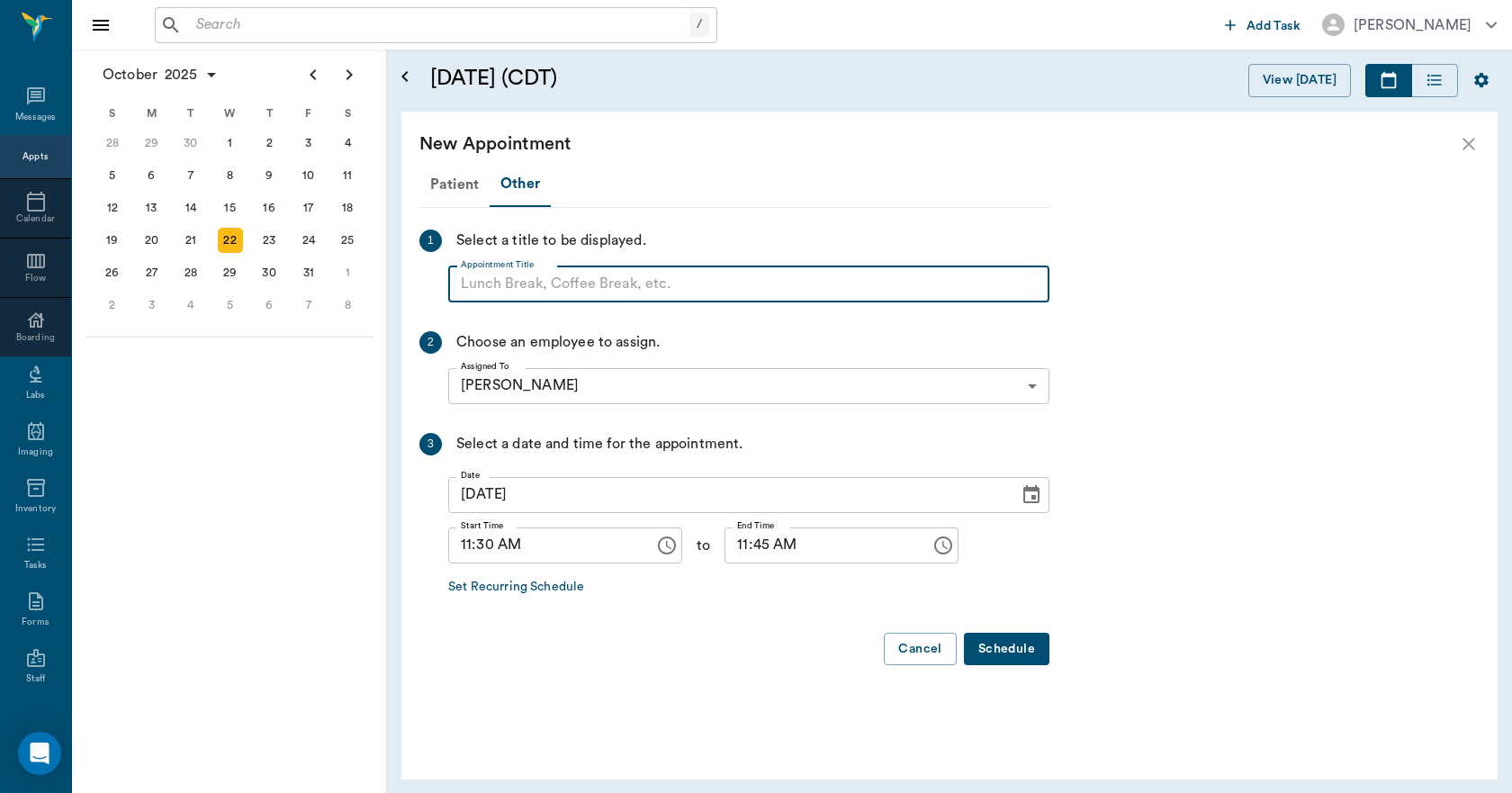
paste input "NO APPOINTMENT! EMERGENCY ONLY!"
drag, startPoint x: 759, startPoint y: 277, endPoint x: 600, endPoint y: 311, distance: 162.6
click at [600, 311] on div "Patient Other 1 Select a title to be displayed. Appointment Title NO APPOINTMEN…" at bounding box center [735, 421] width 630 height 518
type input "NO APPOINTMENT!"
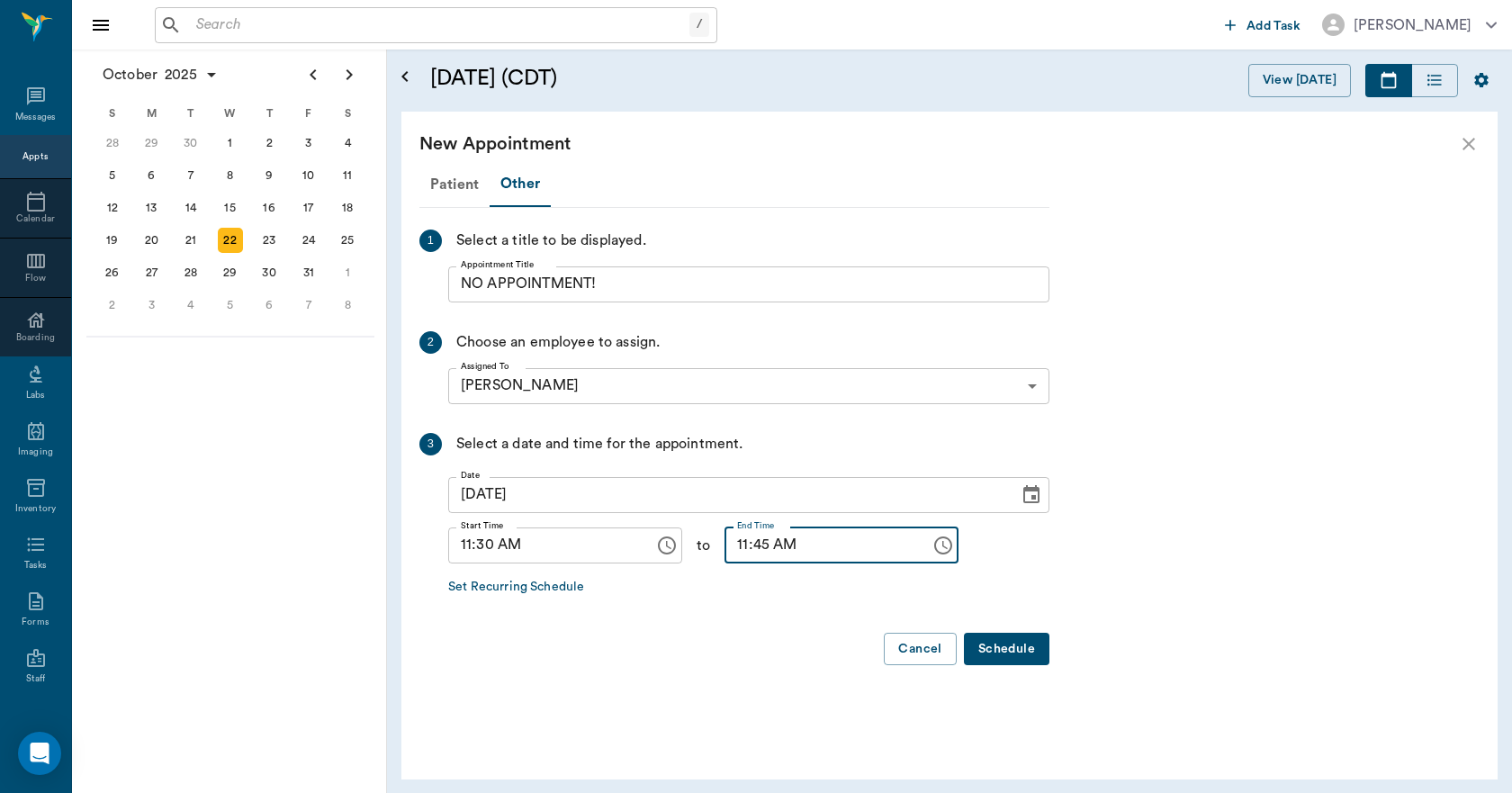
click at [746, 544] on input "11:45 AM" at bounding box center [821, 545] width 193 height 36
click at [725, 544] on input "11:45 AM" at bounding box center [821, 545] width 193 height 36
type input "12:00 PM"
click at [1016, 653] on button "Schedule" at bounding box center [1007, 649] width 86 height 33
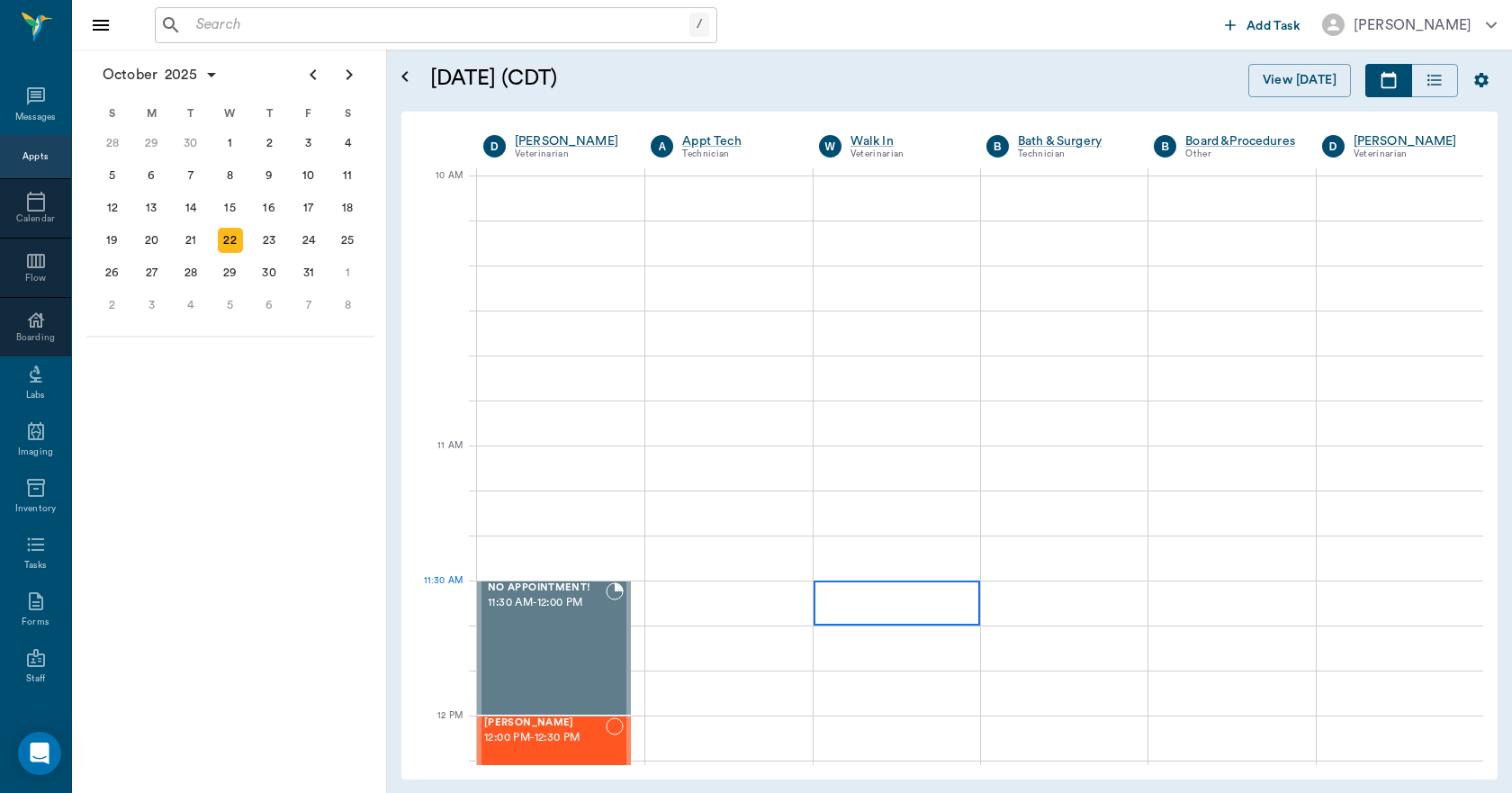
click at [884, 600] on div at bounding box center [896, 603] width 166 height 45
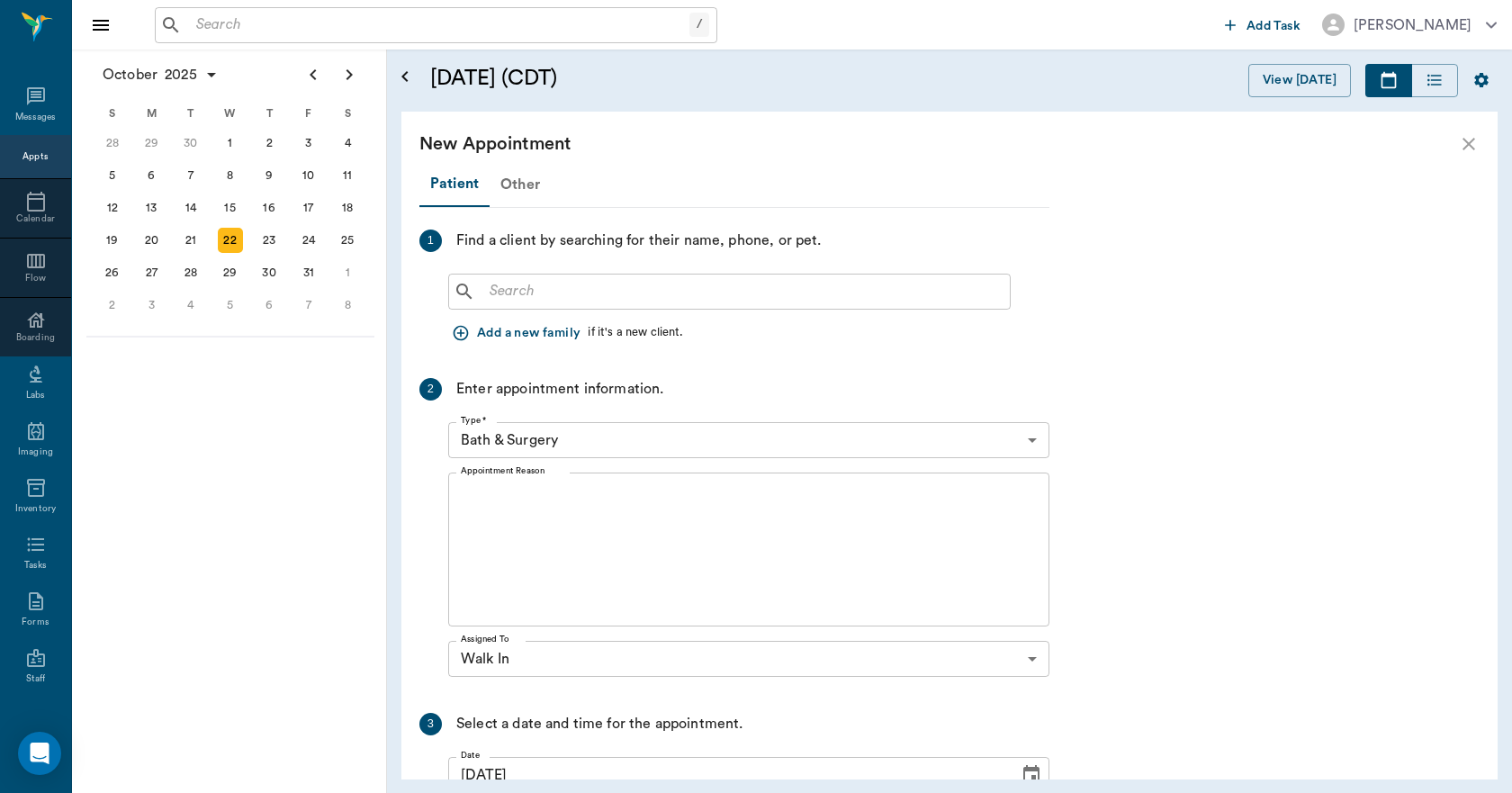
click at [516, 187] on div "Other" at bounding box center [519, 183] width 61 height 43
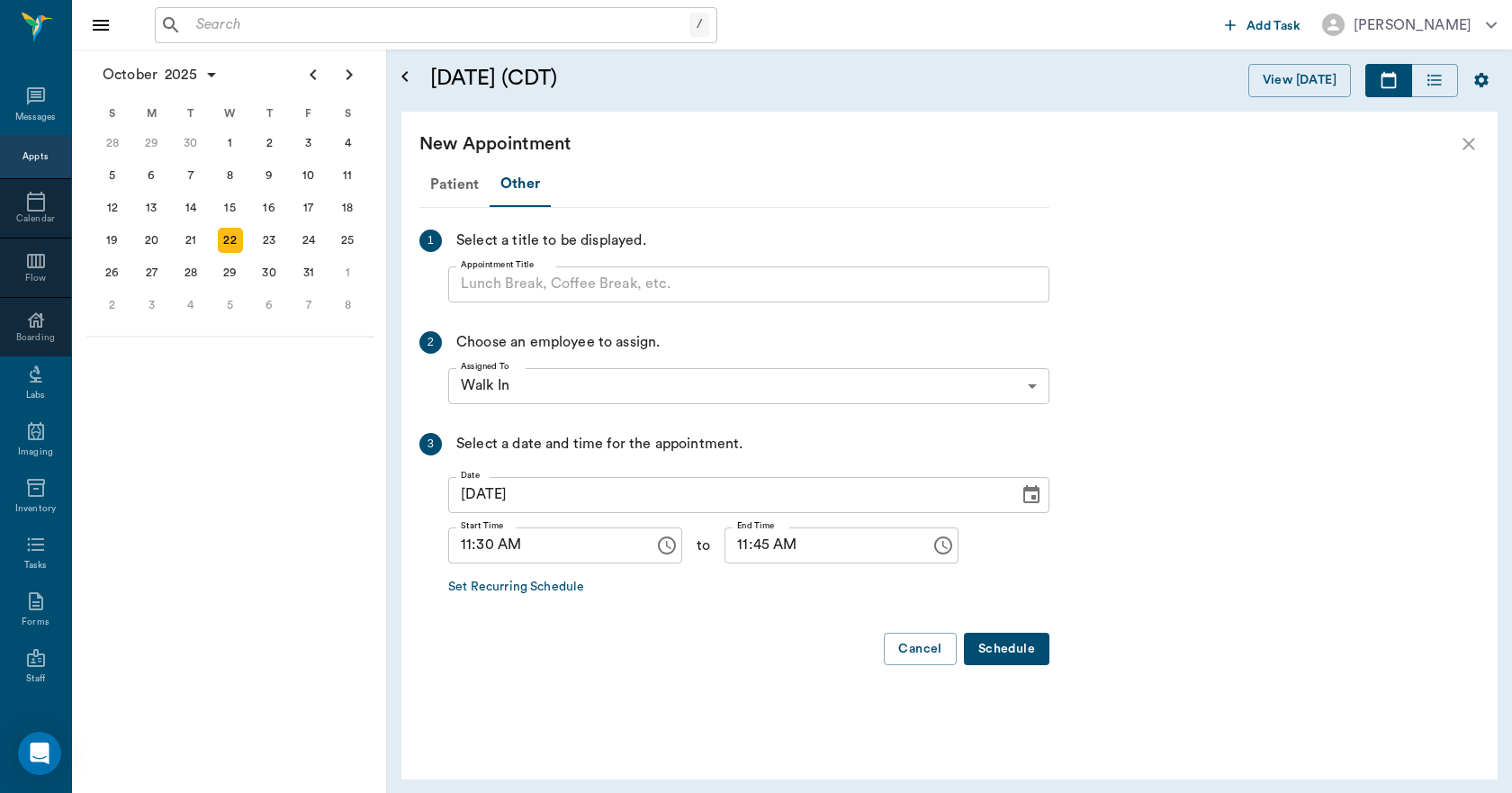
click at [536, 288] on input "Appointment Title" at bounding box center [749, 284] width 601 height 36
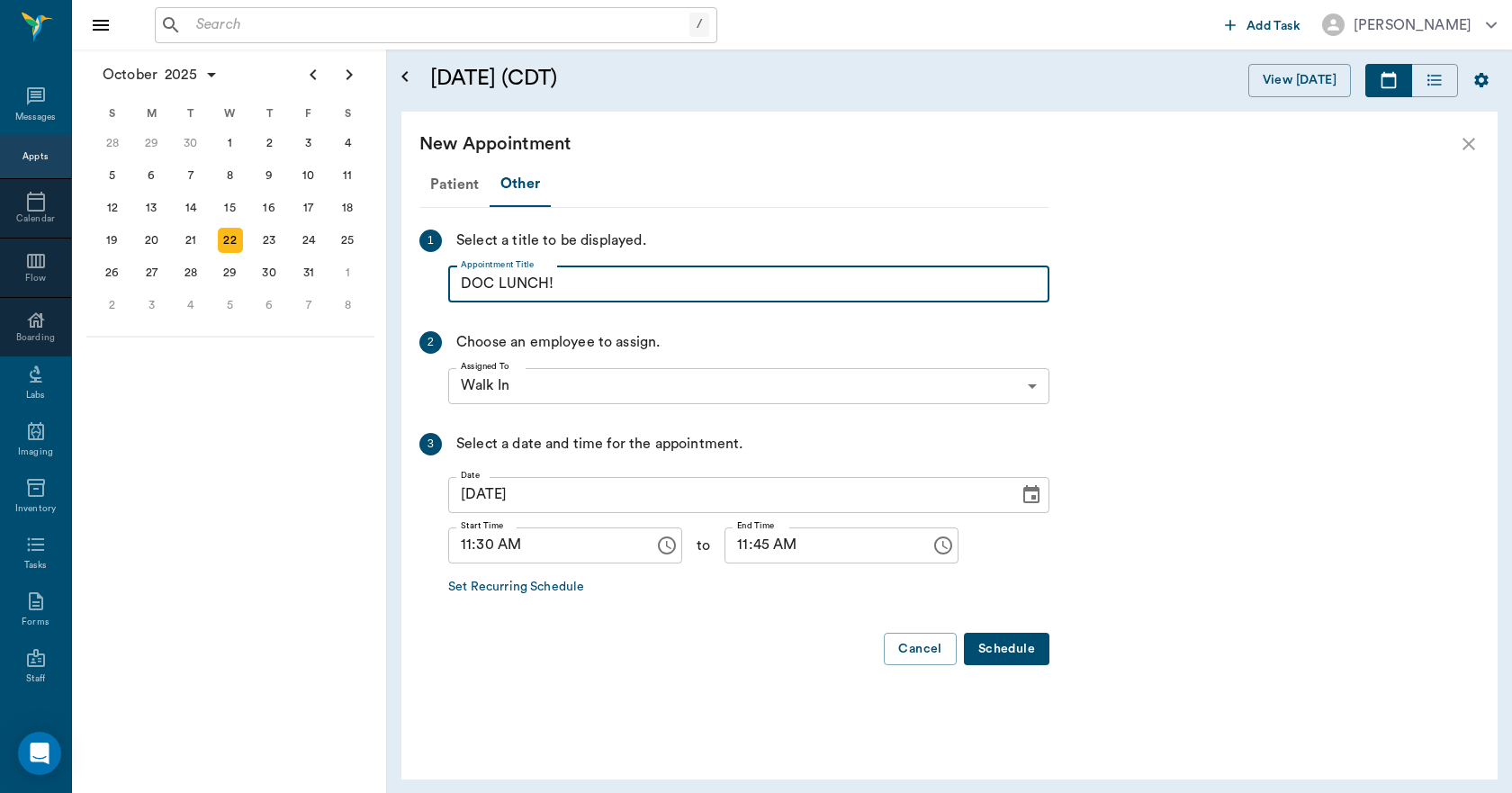
type input "DOC LUNCH!"
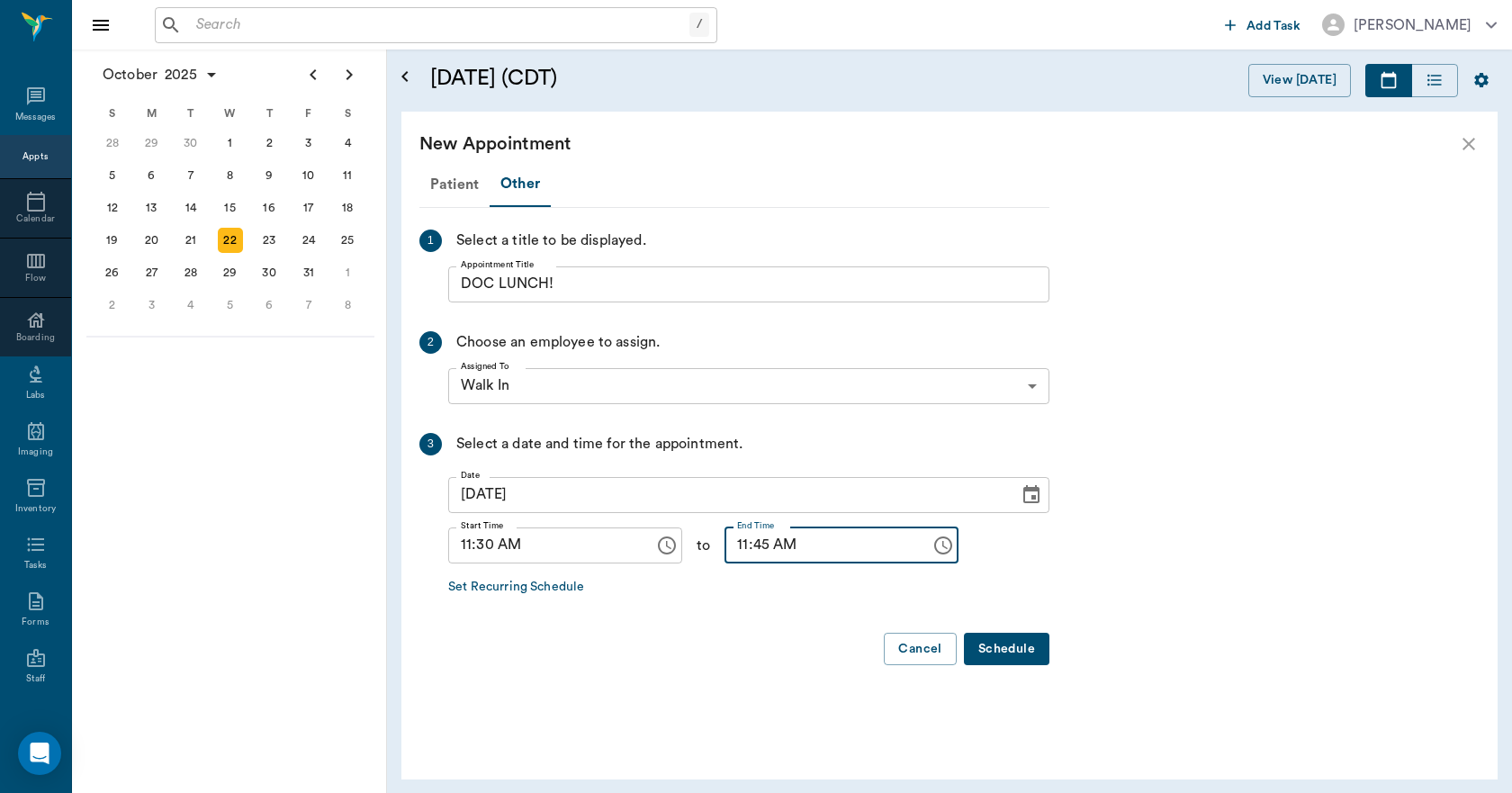
click at [725, 556] on input "11:45 AM" at bounding box center [821, 545] width 193 height 36
type input "12:00 PM"
click at [991, 643] on button "Schedule" at bounding box center [1007, 649] width 86 height 33
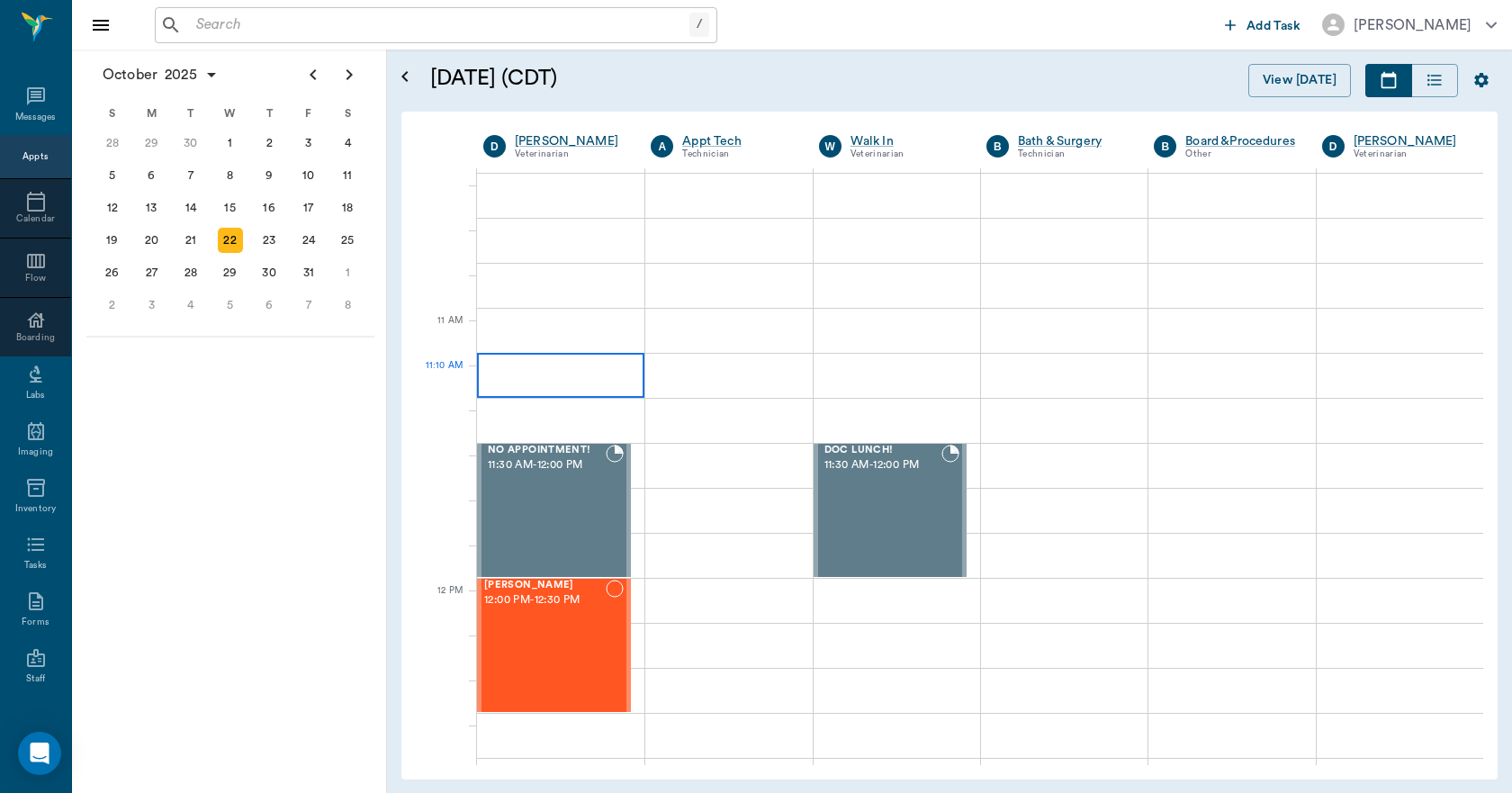
scroll to position [630, 0]
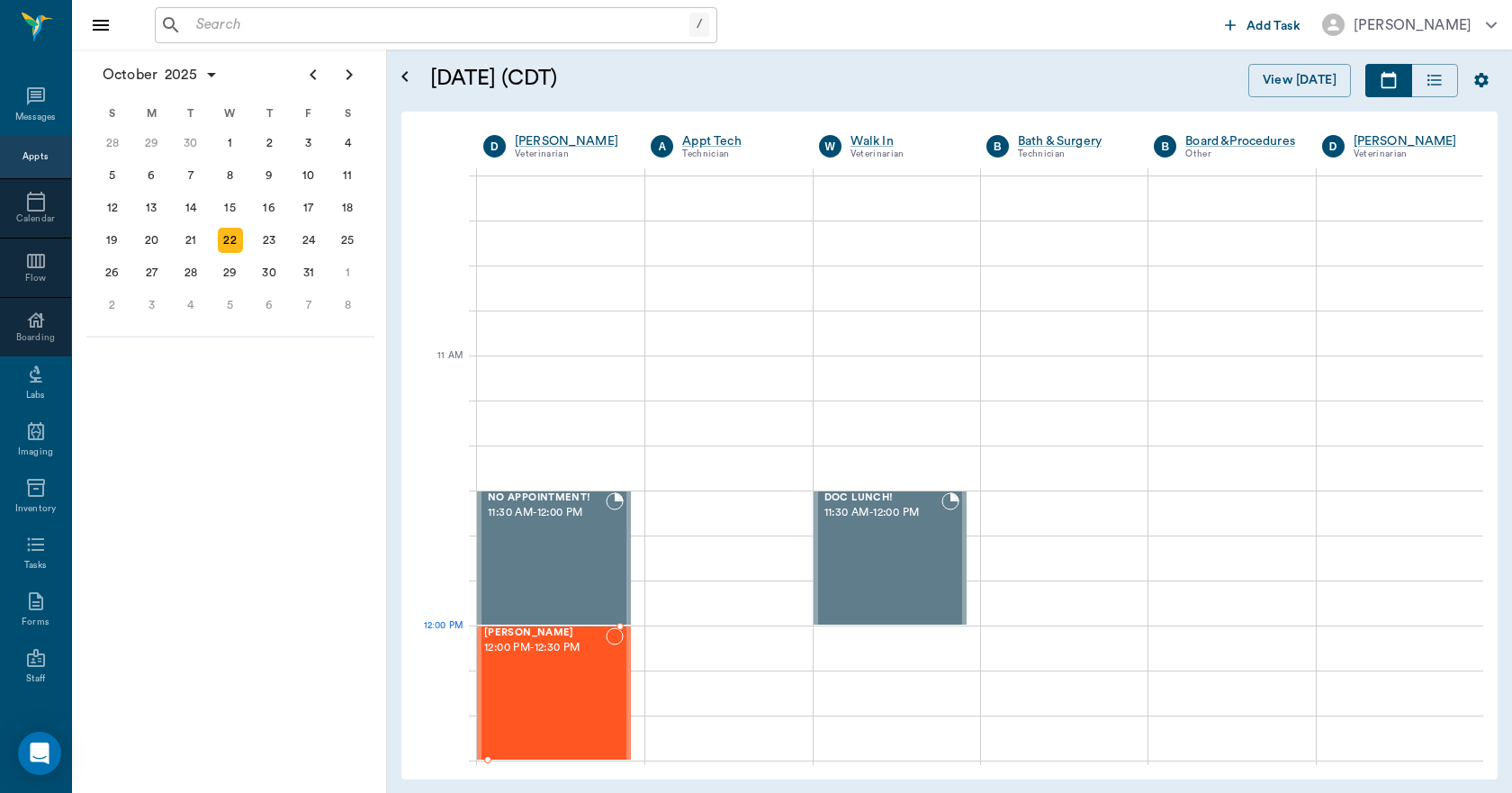
click at [546, 652] on span "12:00 PM - 12:30 PM" at bounding box center [545, 648] width 122 height 18
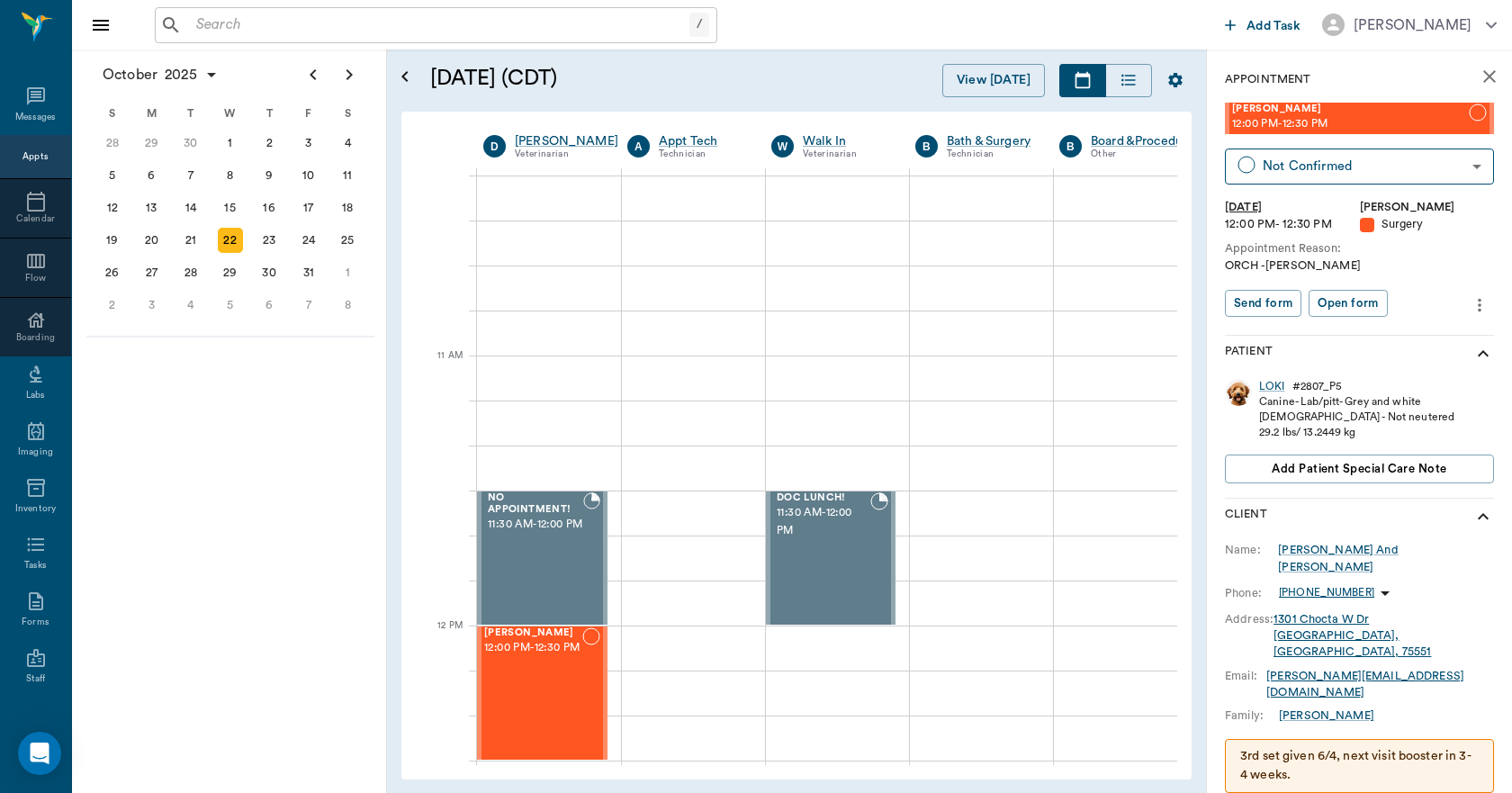
click at [1479, 66] on icon "close" at bounding box center [1490, 77] width 22 height 22
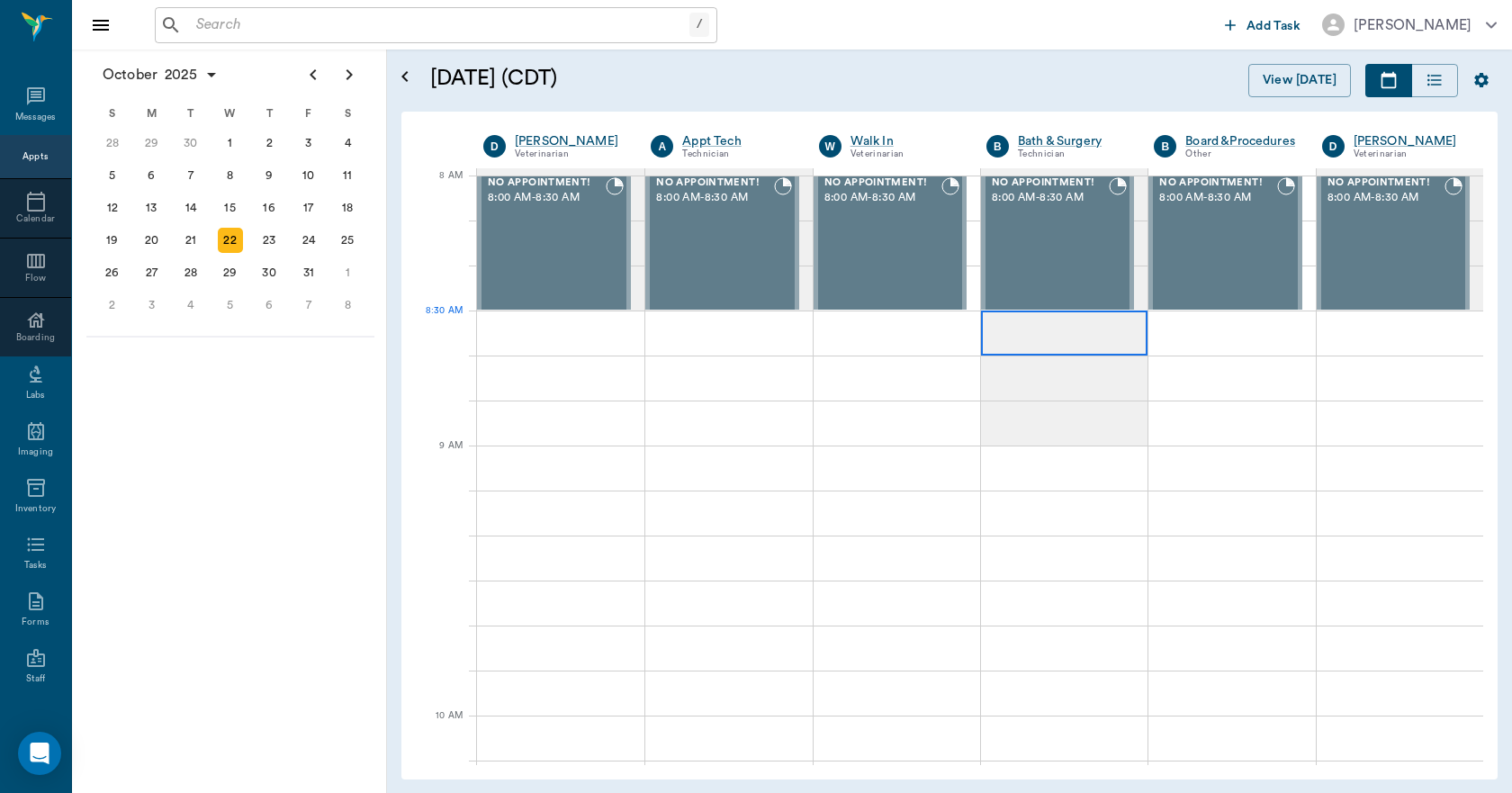
click at [1014, 327] on div at bounding box center [1063, 333] width 166 height 45
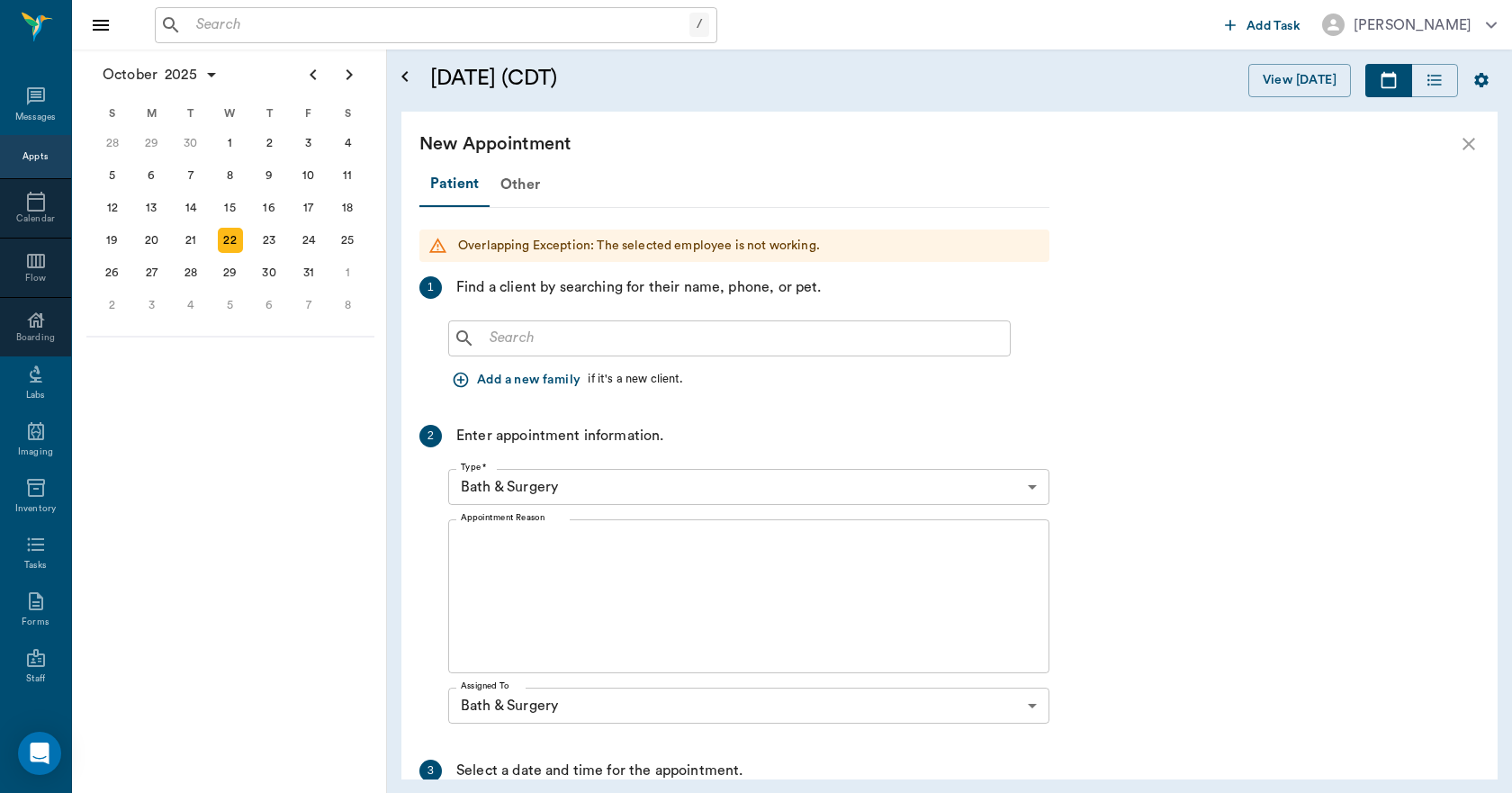
click at [598, 351] on div "​" at bounding box center [730, 339] width 562 height 36
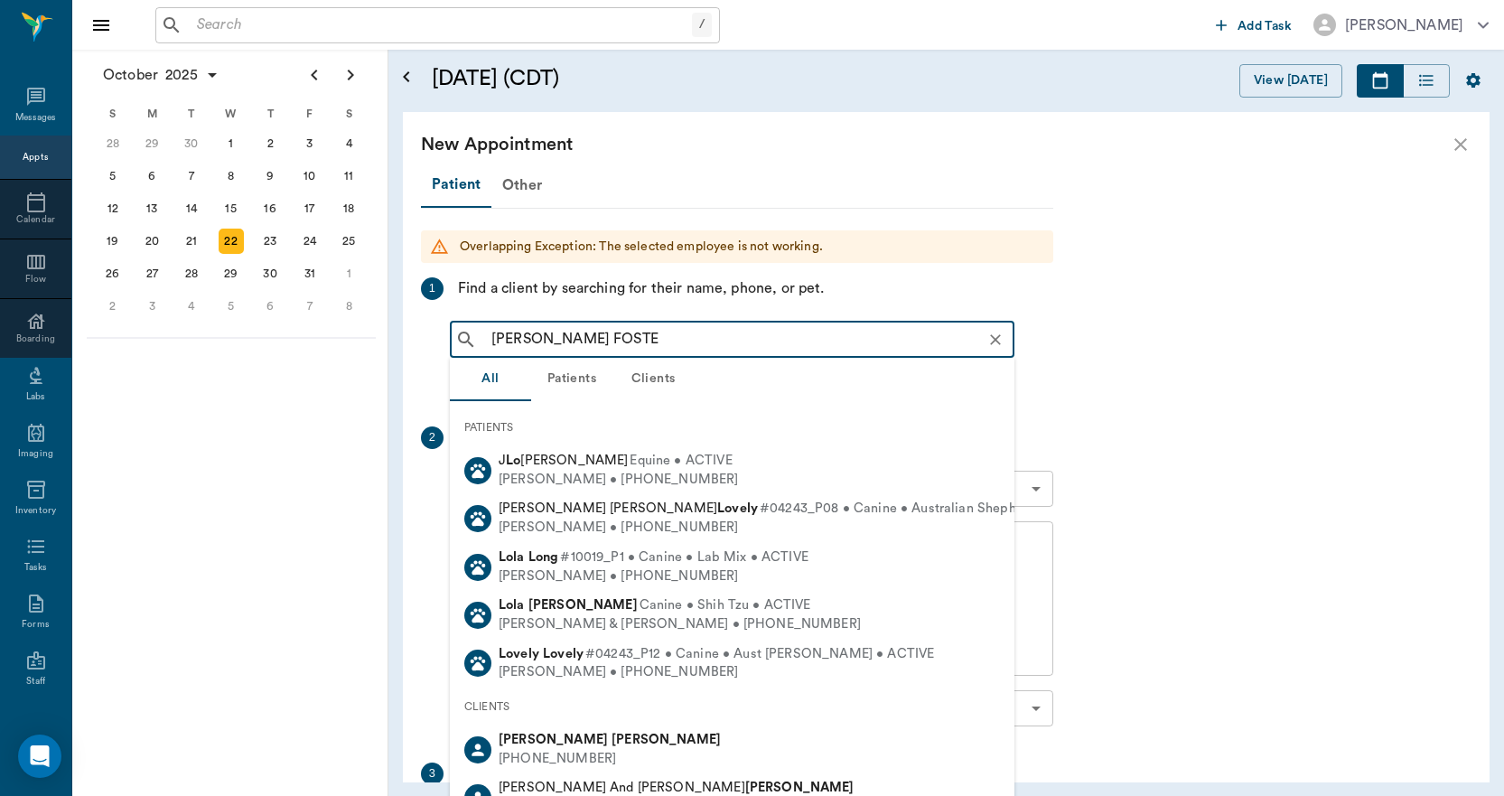
type input "LOKI FOSTER"
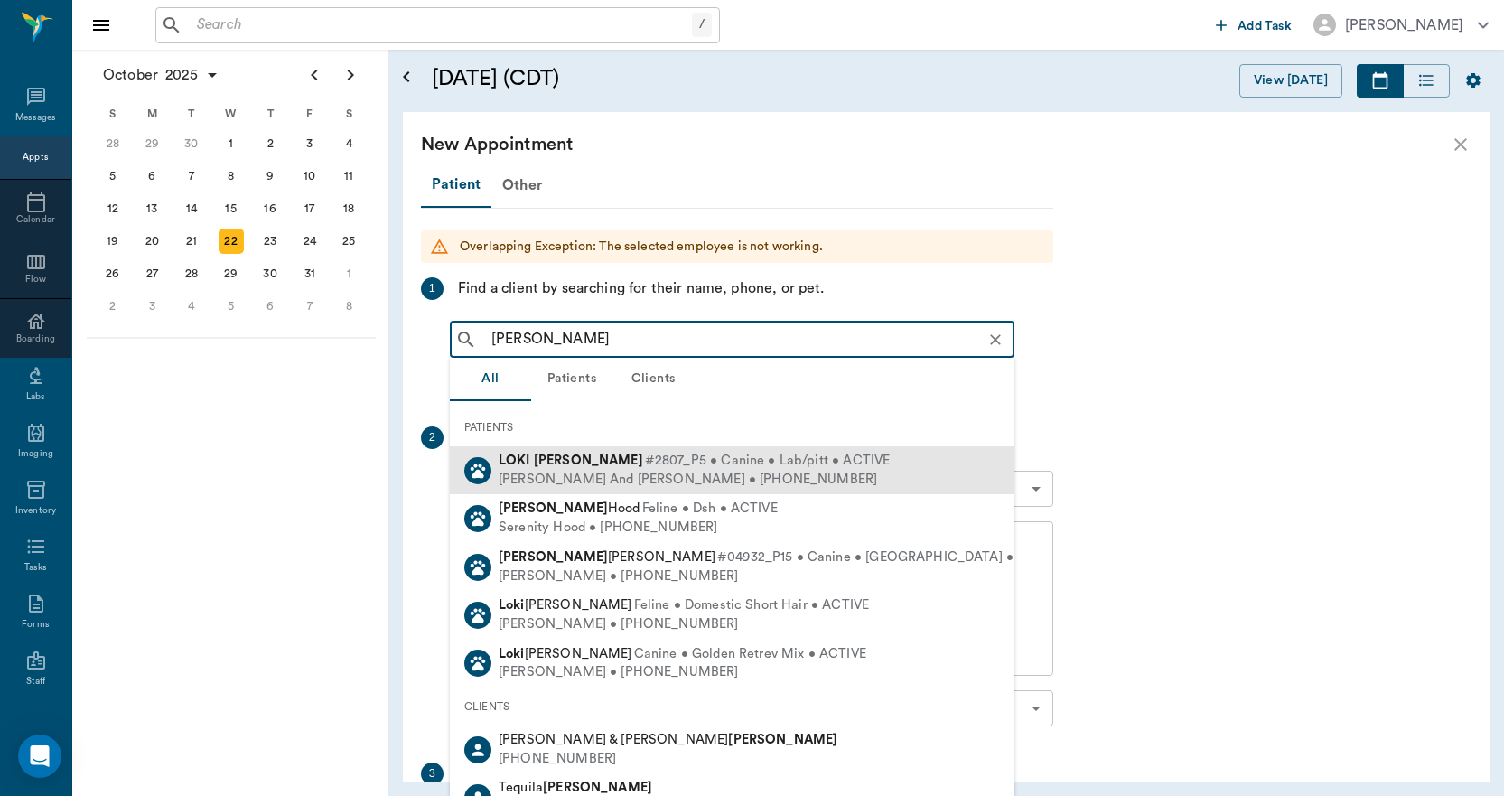
click at [645, 468] on span "#2807_P5 • Canine • Lab/pitt • ACTIVE" at bounding box center [768, 461] width 246 height 19
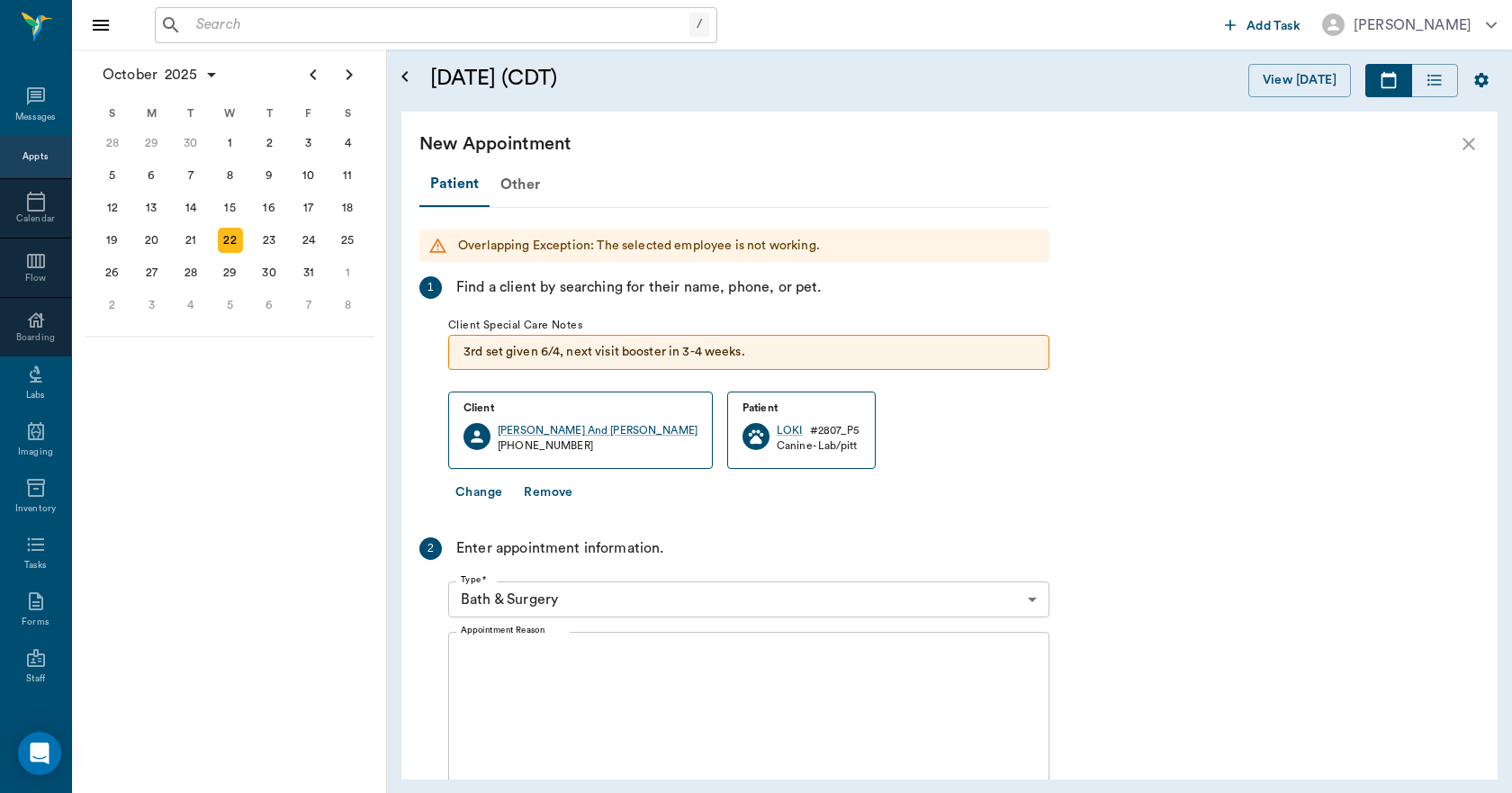
click at [1469, 134] on icon "close" at bounding box center [1469, 144] width 22 height 22
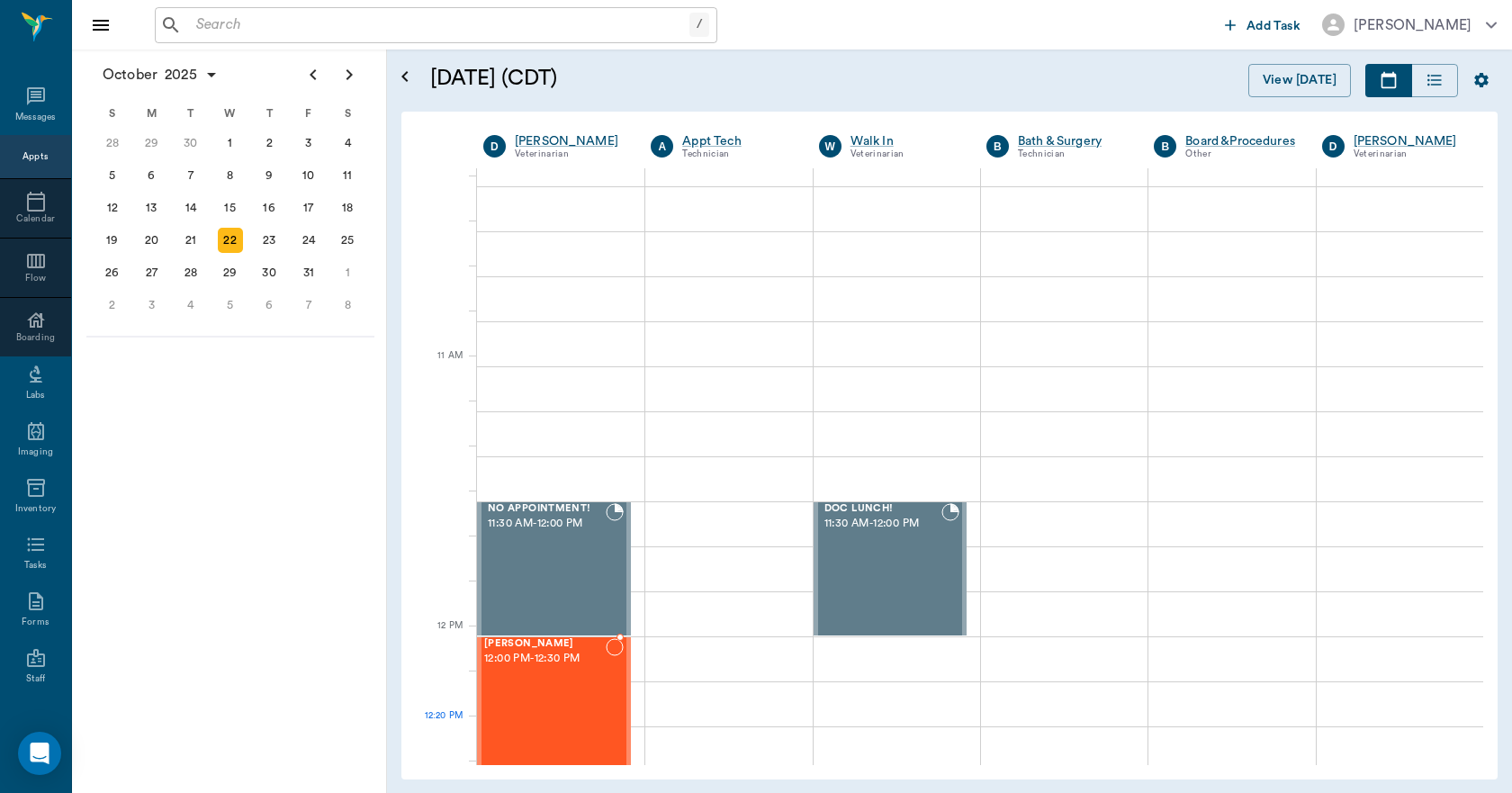
scroll to position [630, 0]
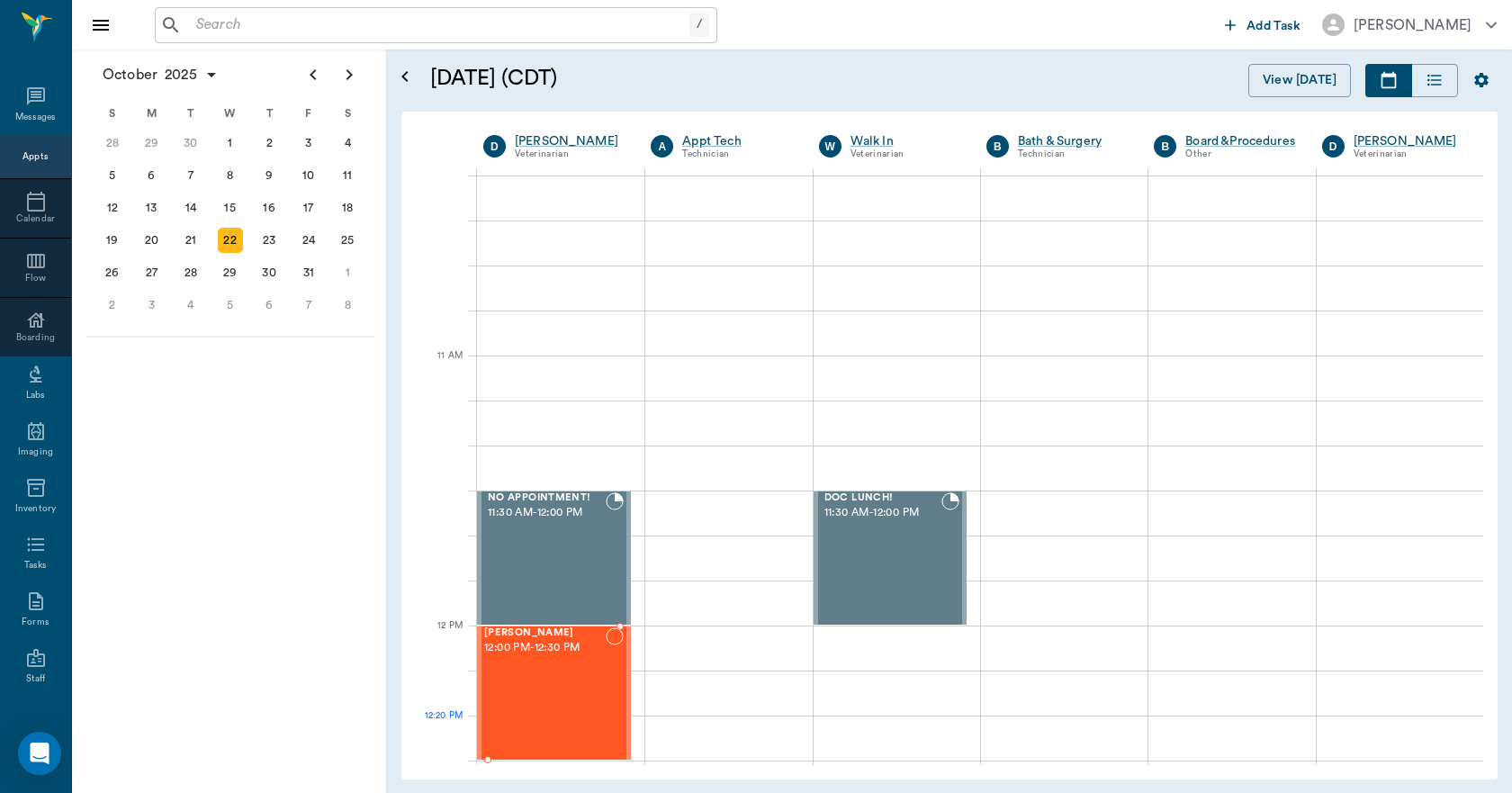
click at [570, 718] on div "LOKI Foster 12:00 PM - 12:30 PM" at bounding box center [545, 693] width 122 height 132
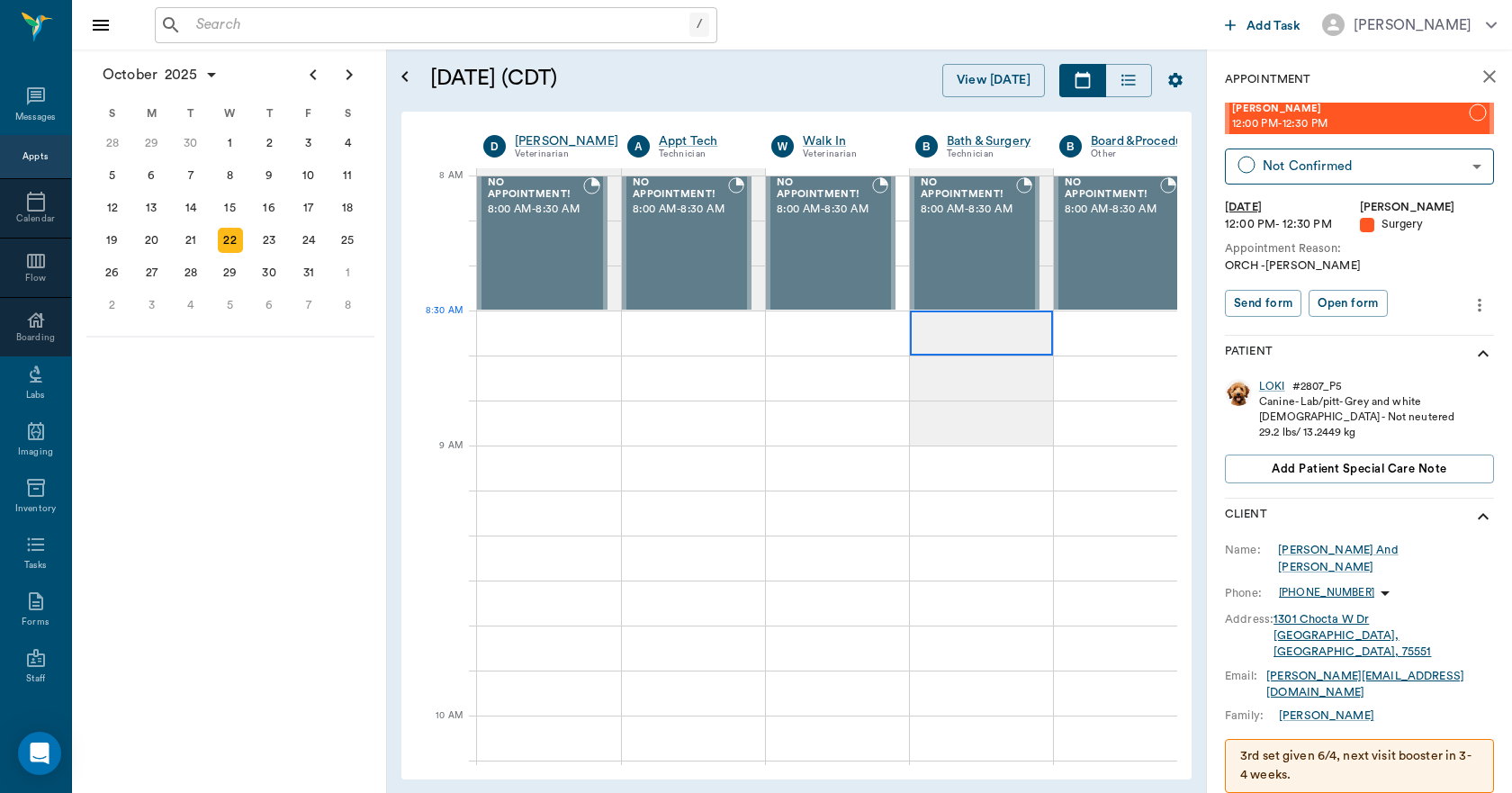
click at [960, 330] on div at bounding box center [982, 333] width 144 height 45
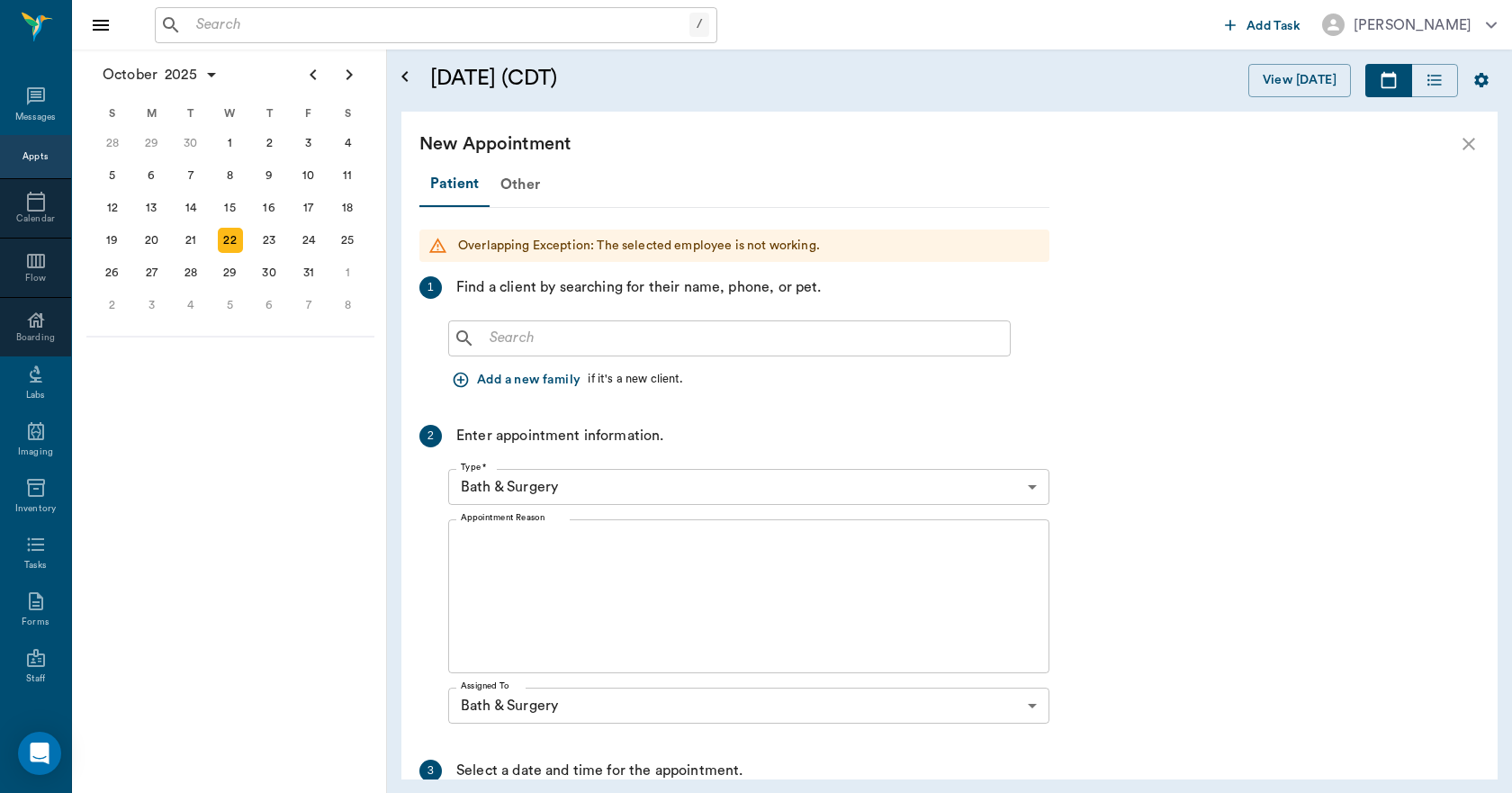
click at [574, 338] on input "text" at bounding box center [743, 338] width 520 height 25
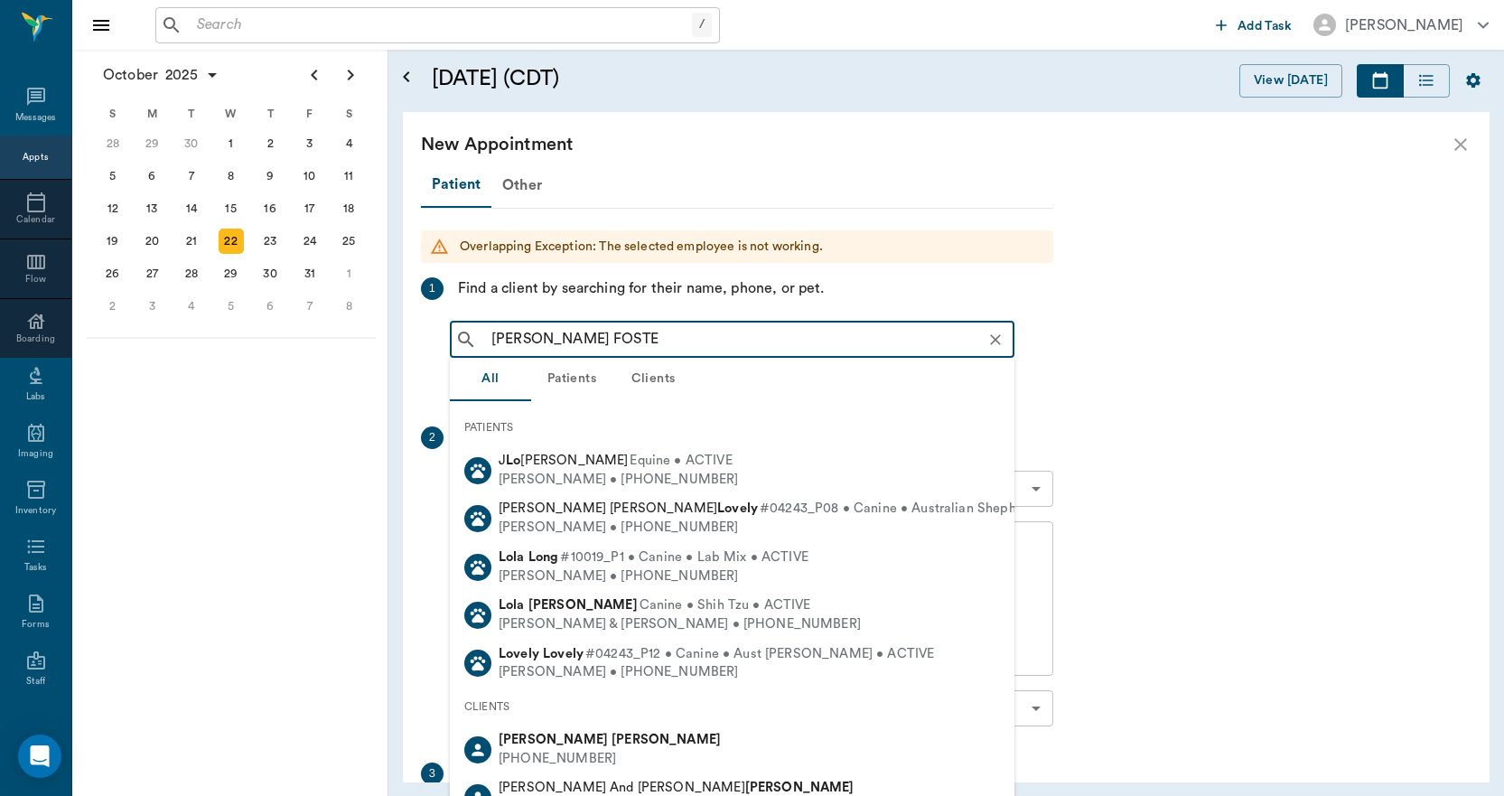
type input "LOKI FOSTER"
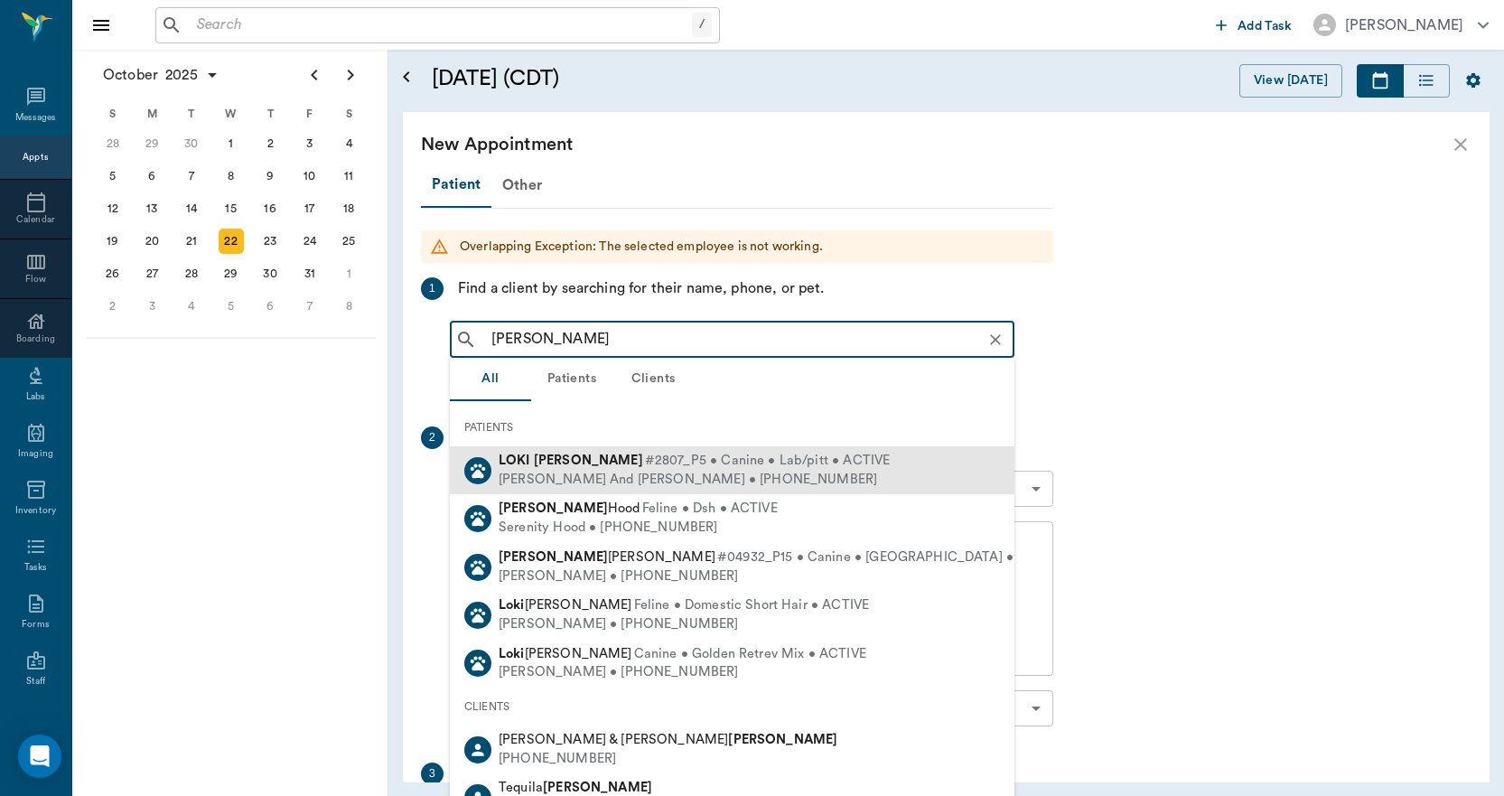
click at [572, 488] on div "Terry And Melba Foster • (903) 244-2841" at bounding box center [694, 480] width 391 height 19
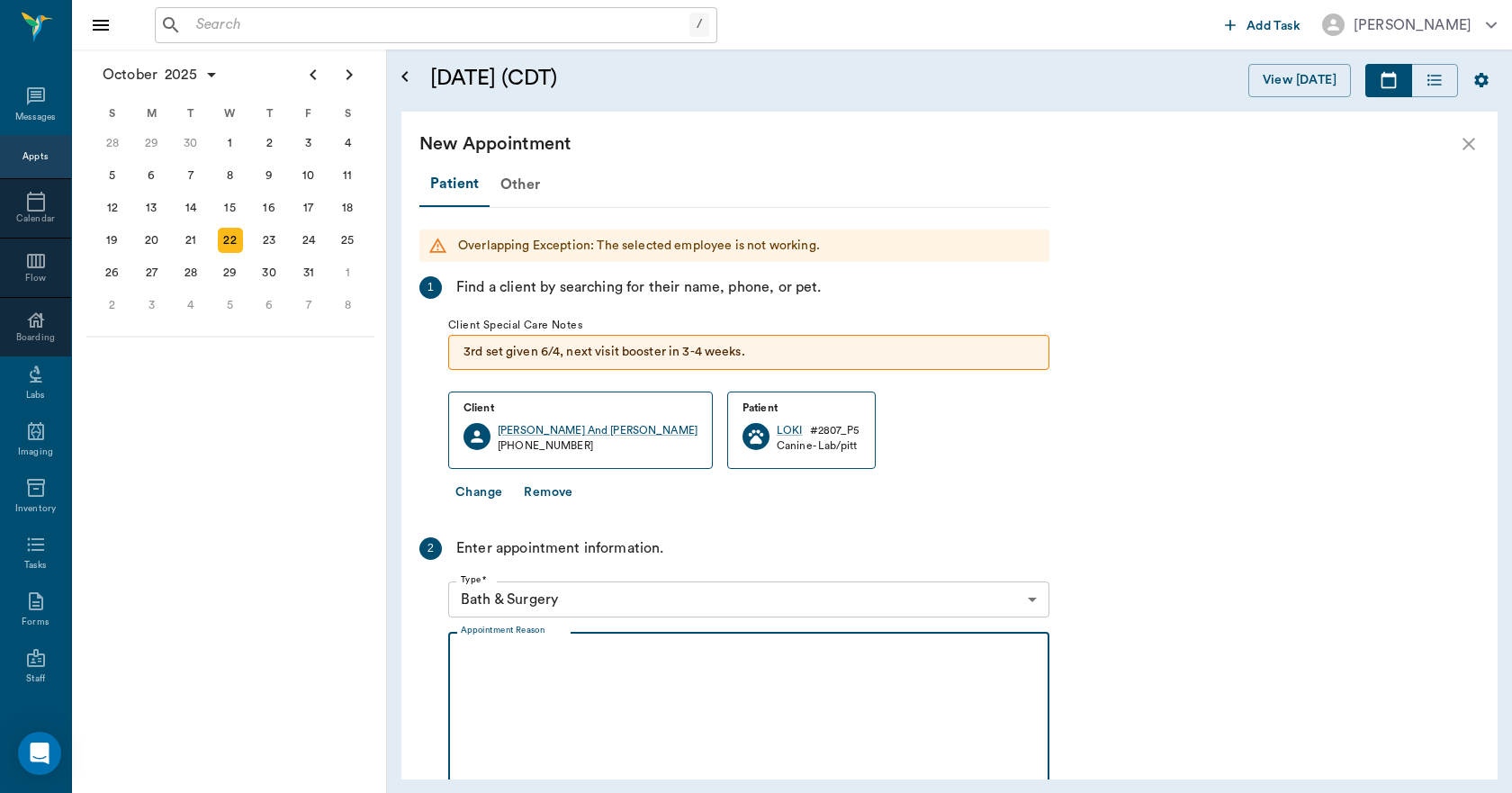
click at [583, 663] on textarea "Appointment Reason" at bounding box center [749, 708] width 576 height 125
type textarea "D"
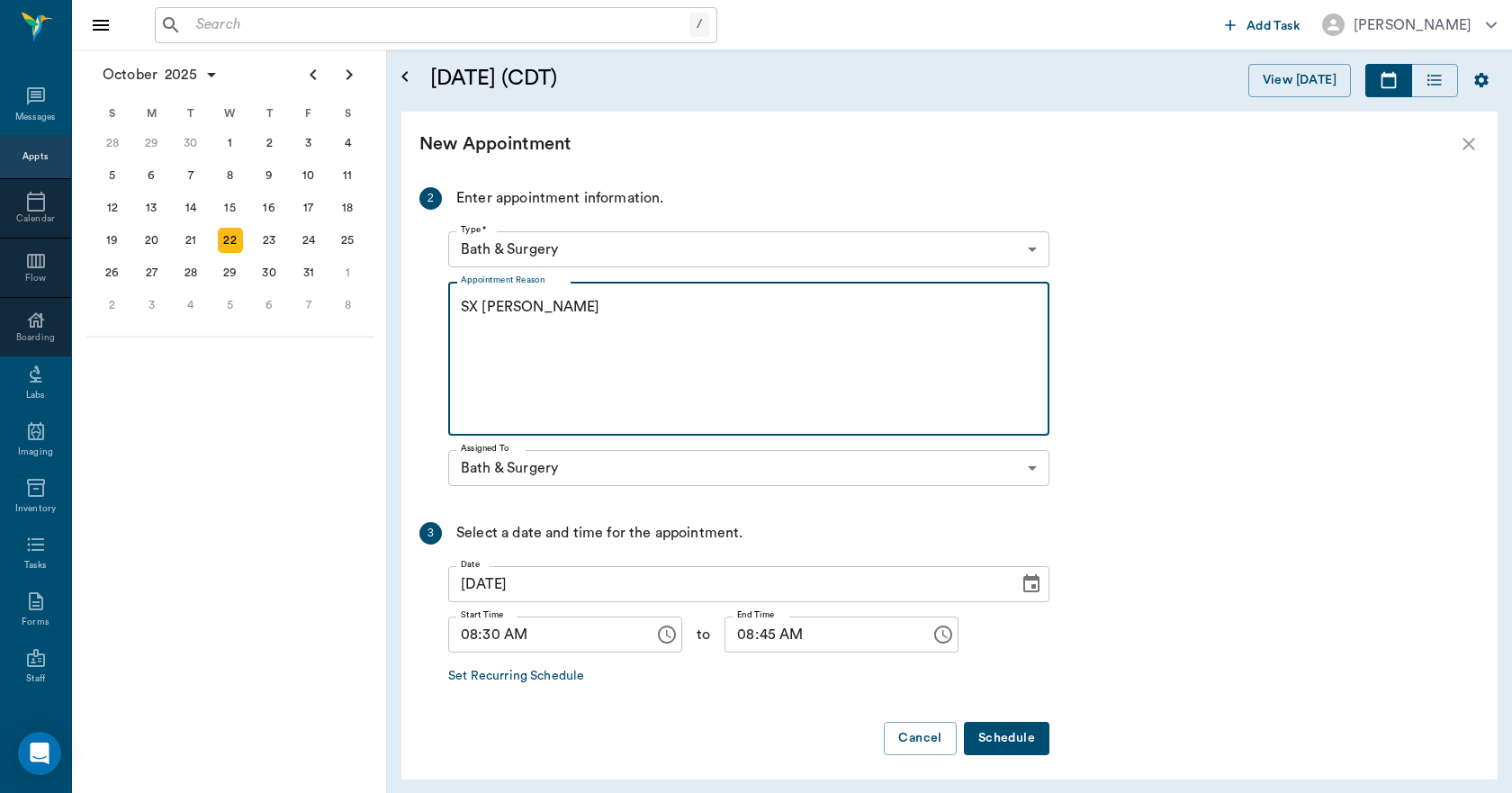
scroll to position [358, 0]
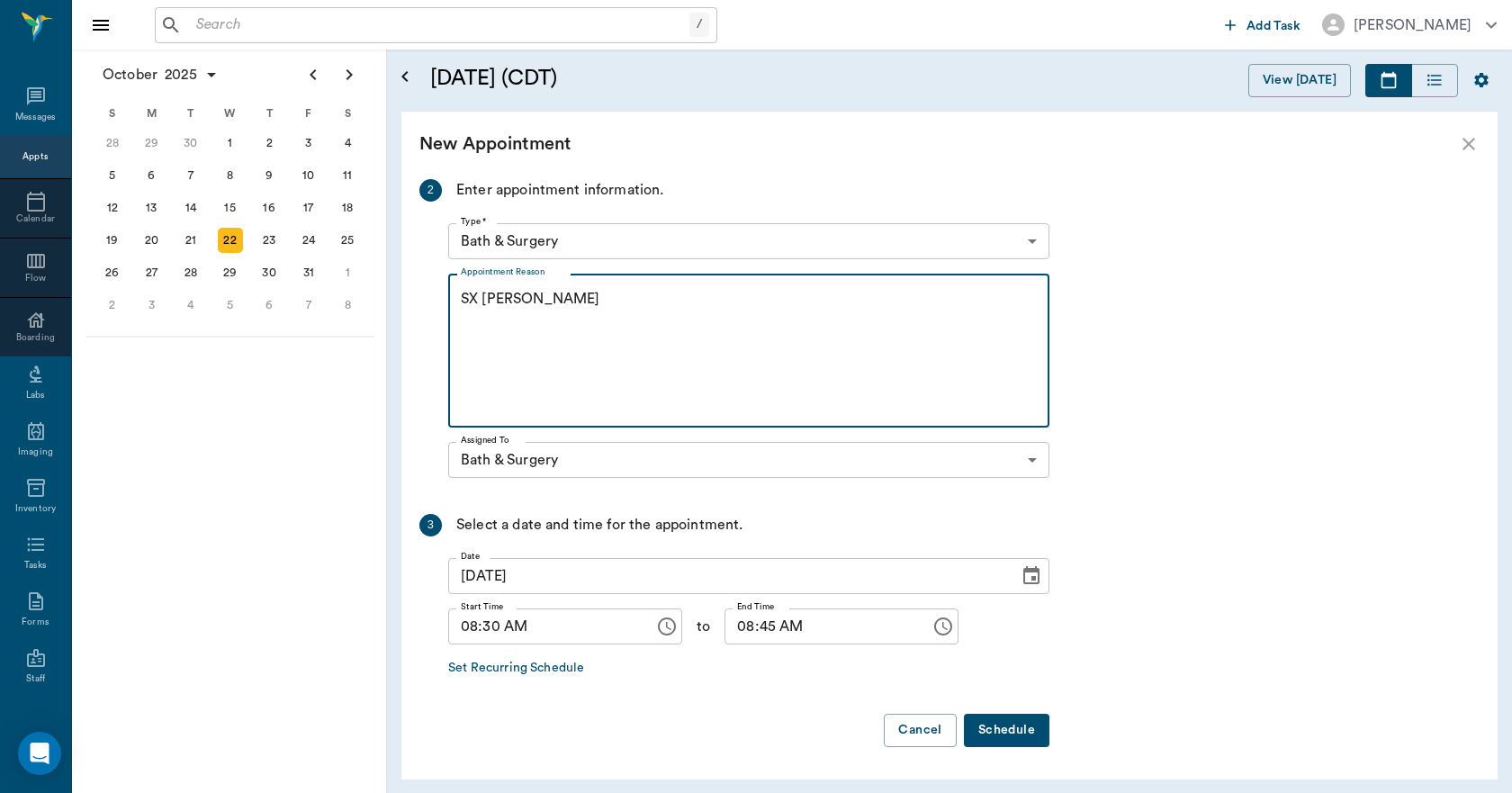
type textarea "SX REMINDER -LORY"
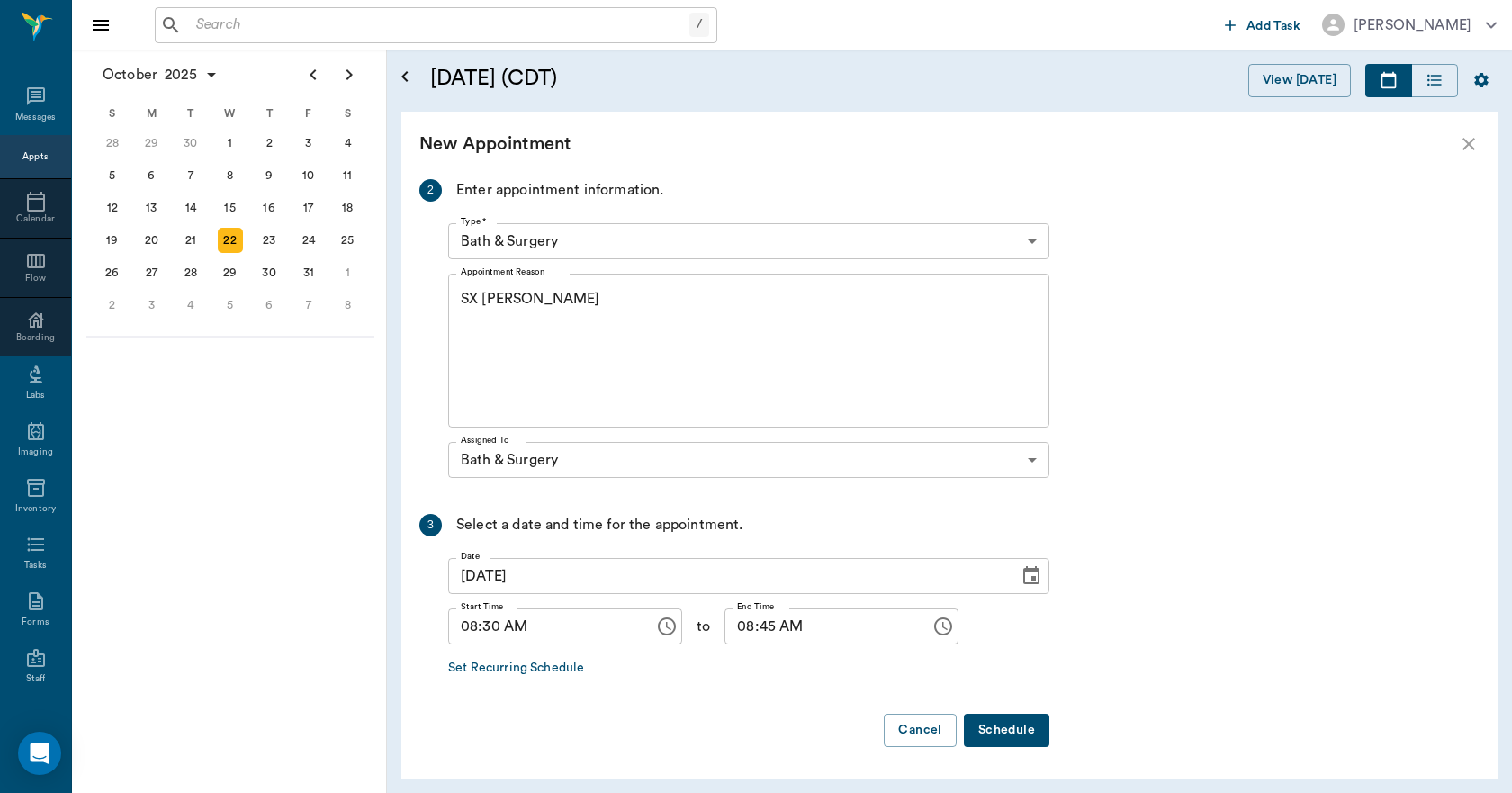
click at [990, 729] on button "Schedule" at bounding box center [1007, 729] width 86 height 33
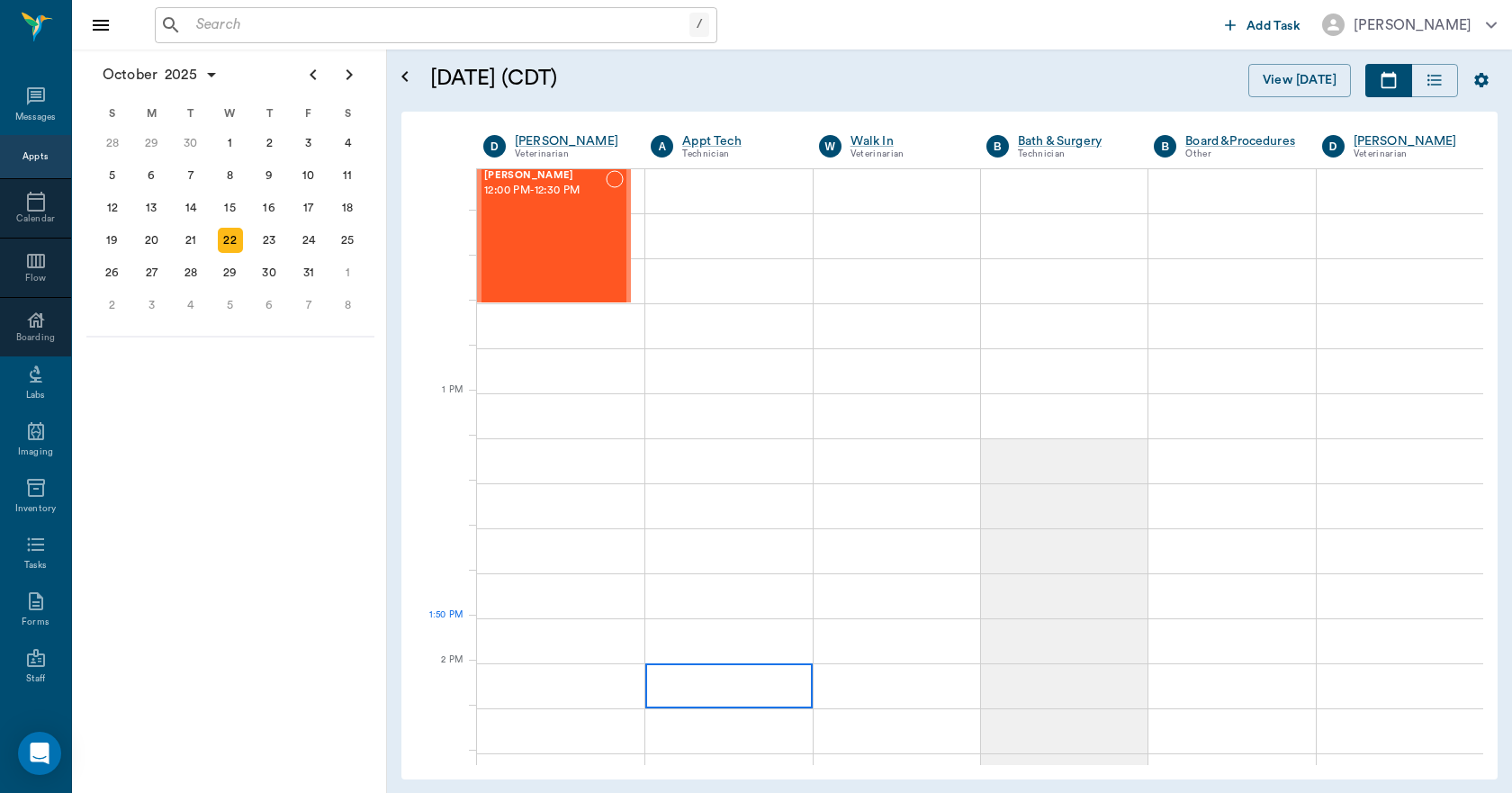
scroll to position [1170, 0]
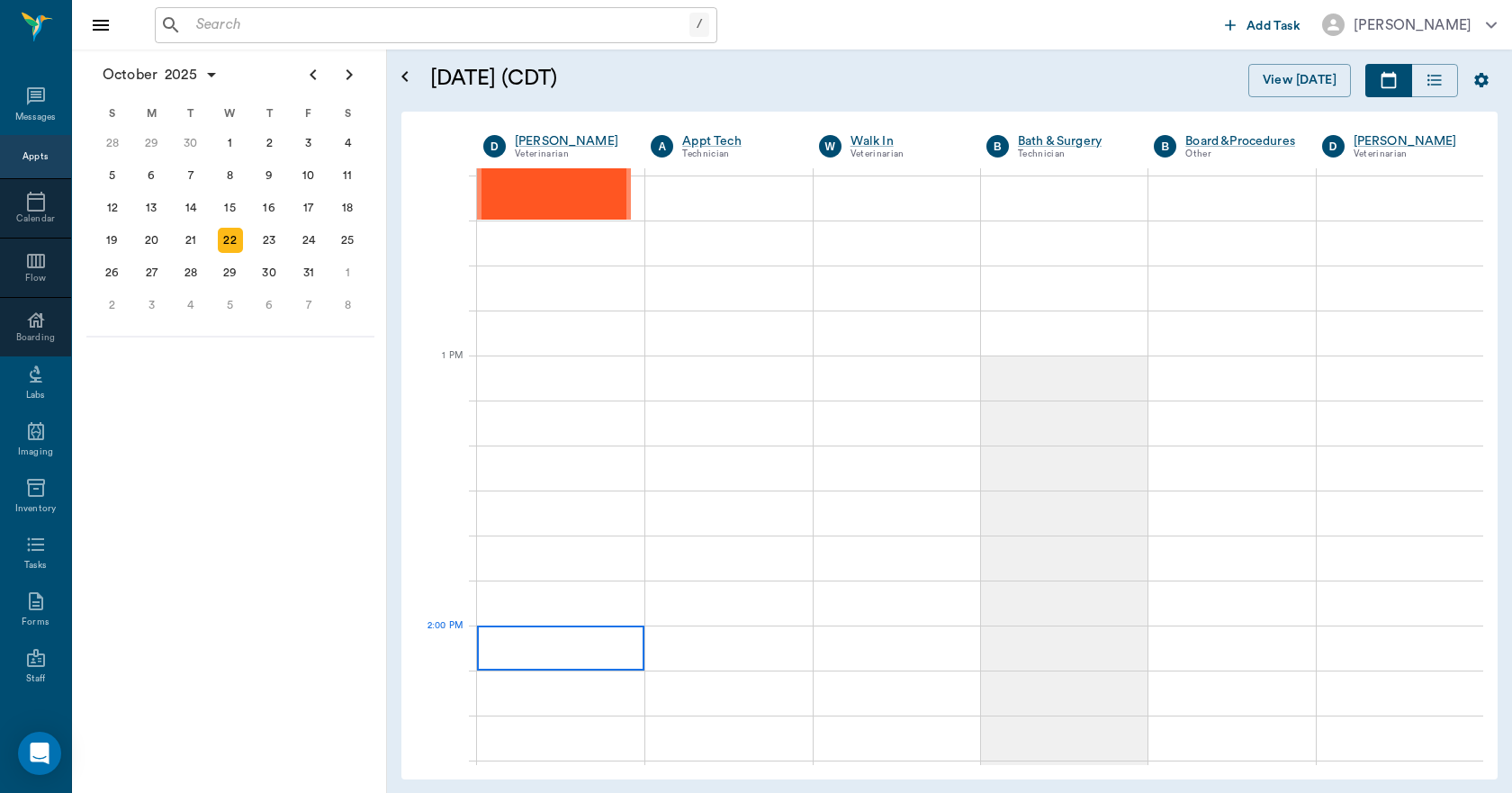
click at [601, 645] on div at bounding box center [561, 648] width 167 height 45
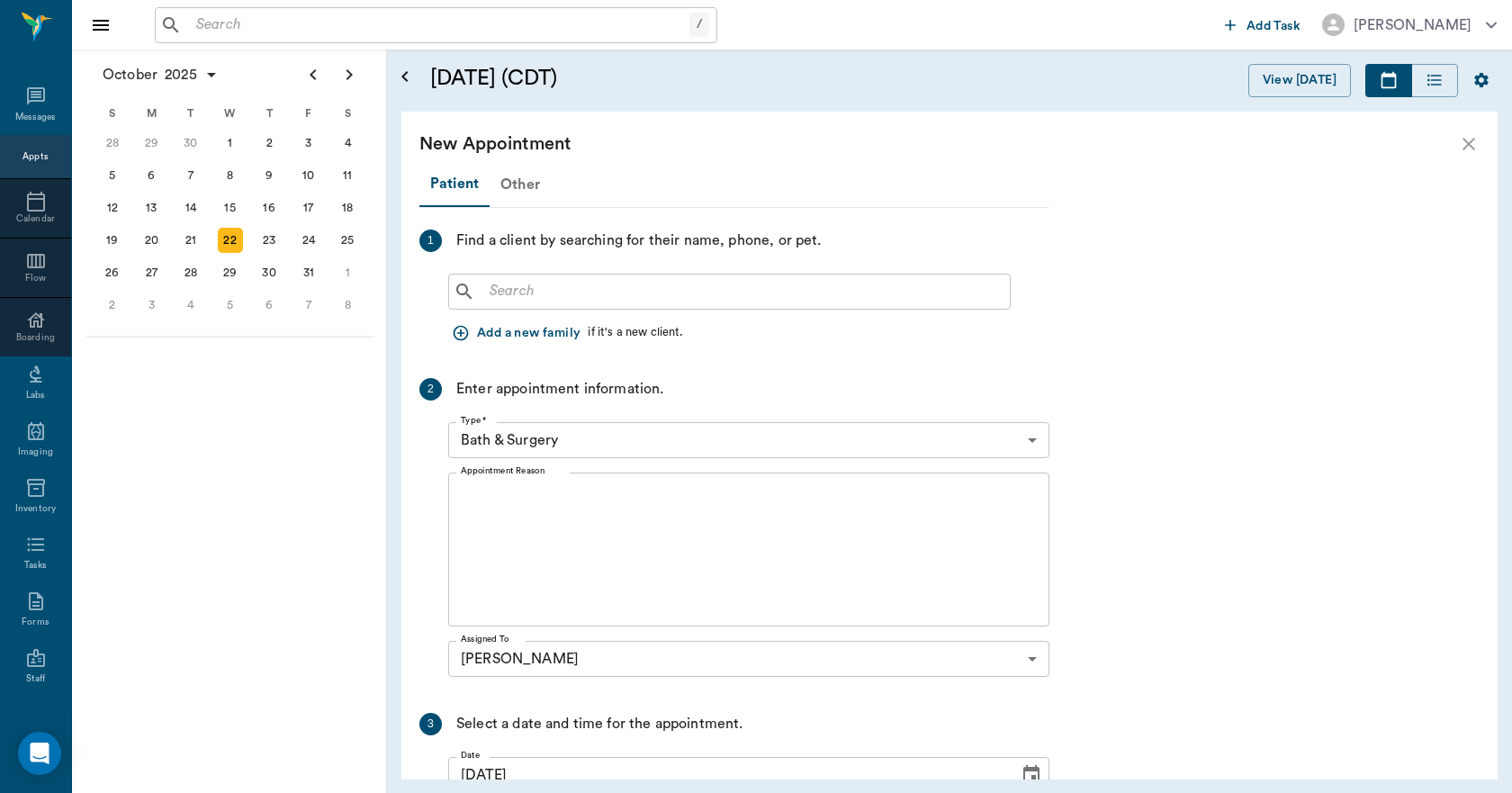
click at [517, 190] on div "Other" at bounding box center [519, 183] width 61 height 43
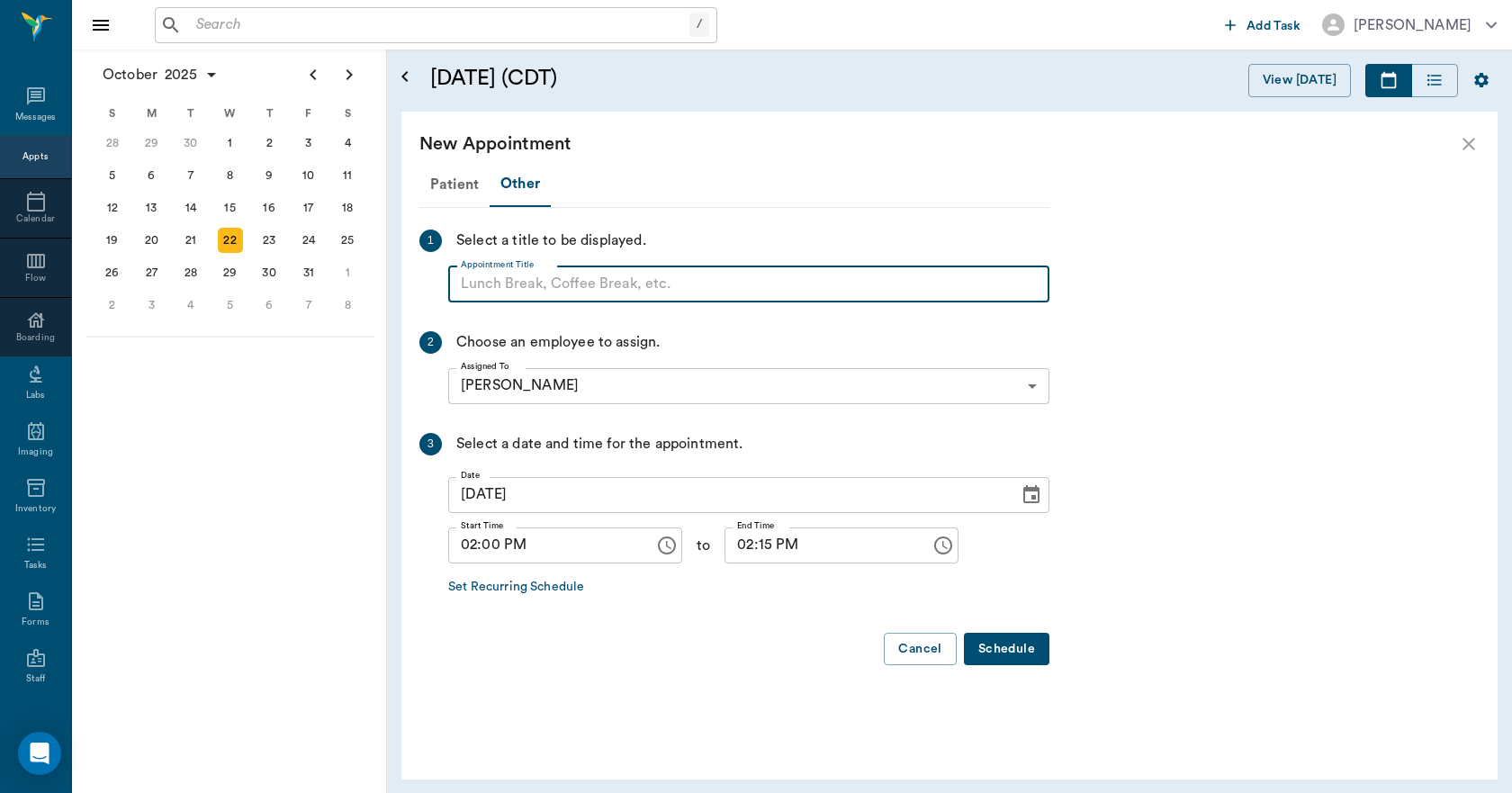
paste input "NO APPOINTMENT! EMERGENCY ONLY!"
type input "NO APPOINTMENT!"
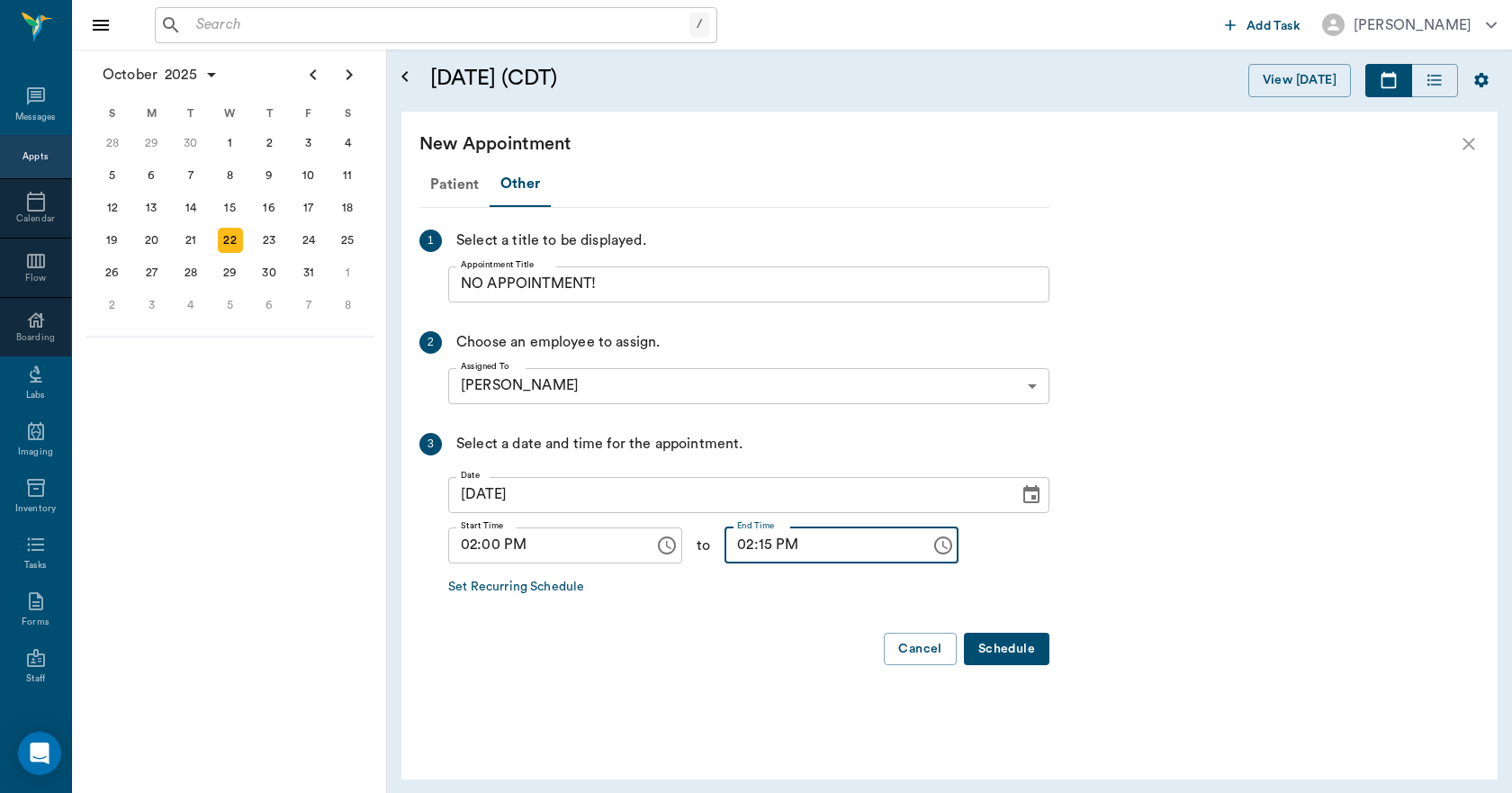
click at [746, 554] on input "02:15 PM" at bounding box center [821, 545] width 193 height 36
type input "02:30 PM"
click at [1022, 646] on button "Schedule" at bounding box center [1007, 649] width 86 height 33
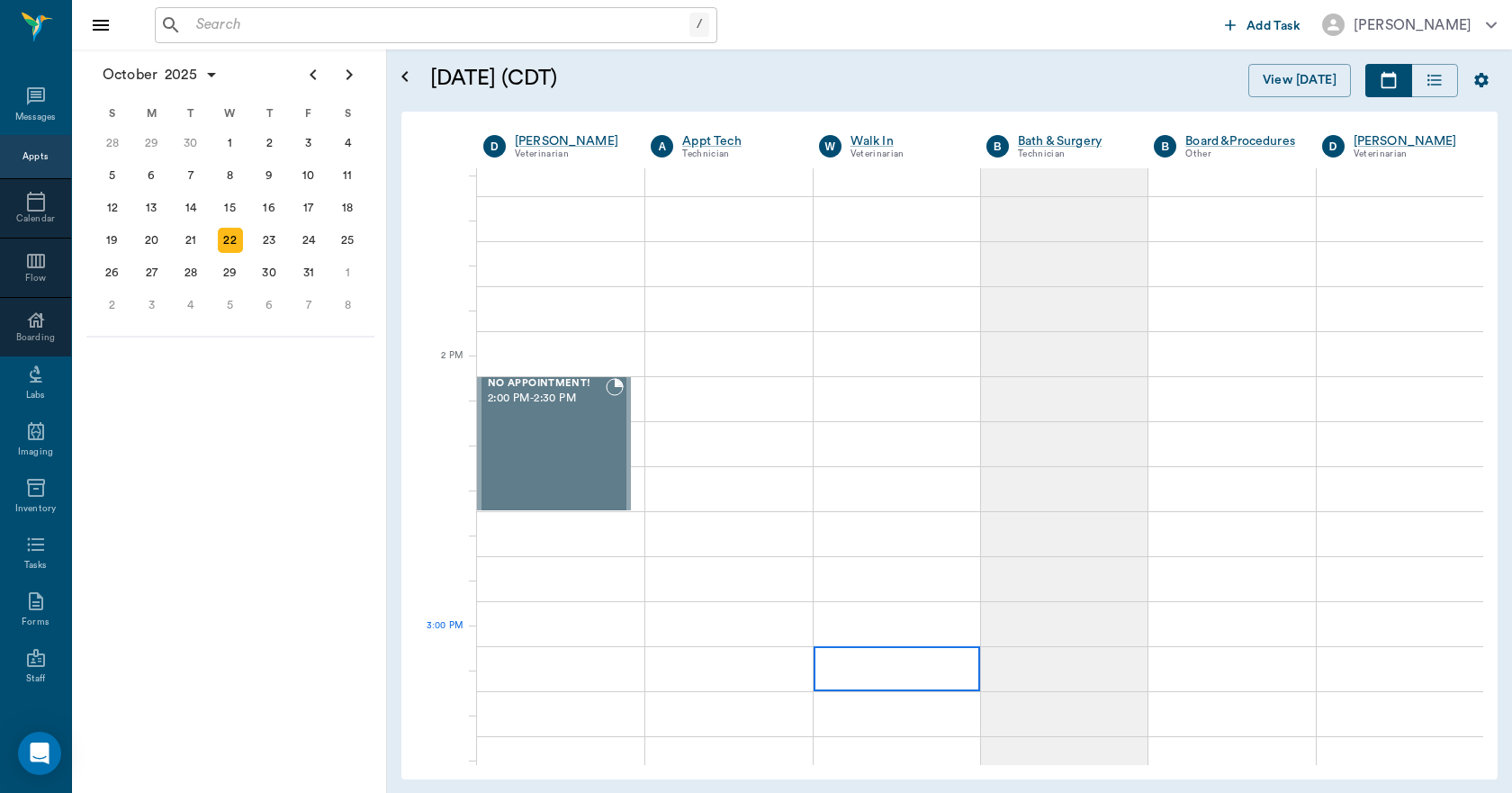
scroll to position [1440, 0]
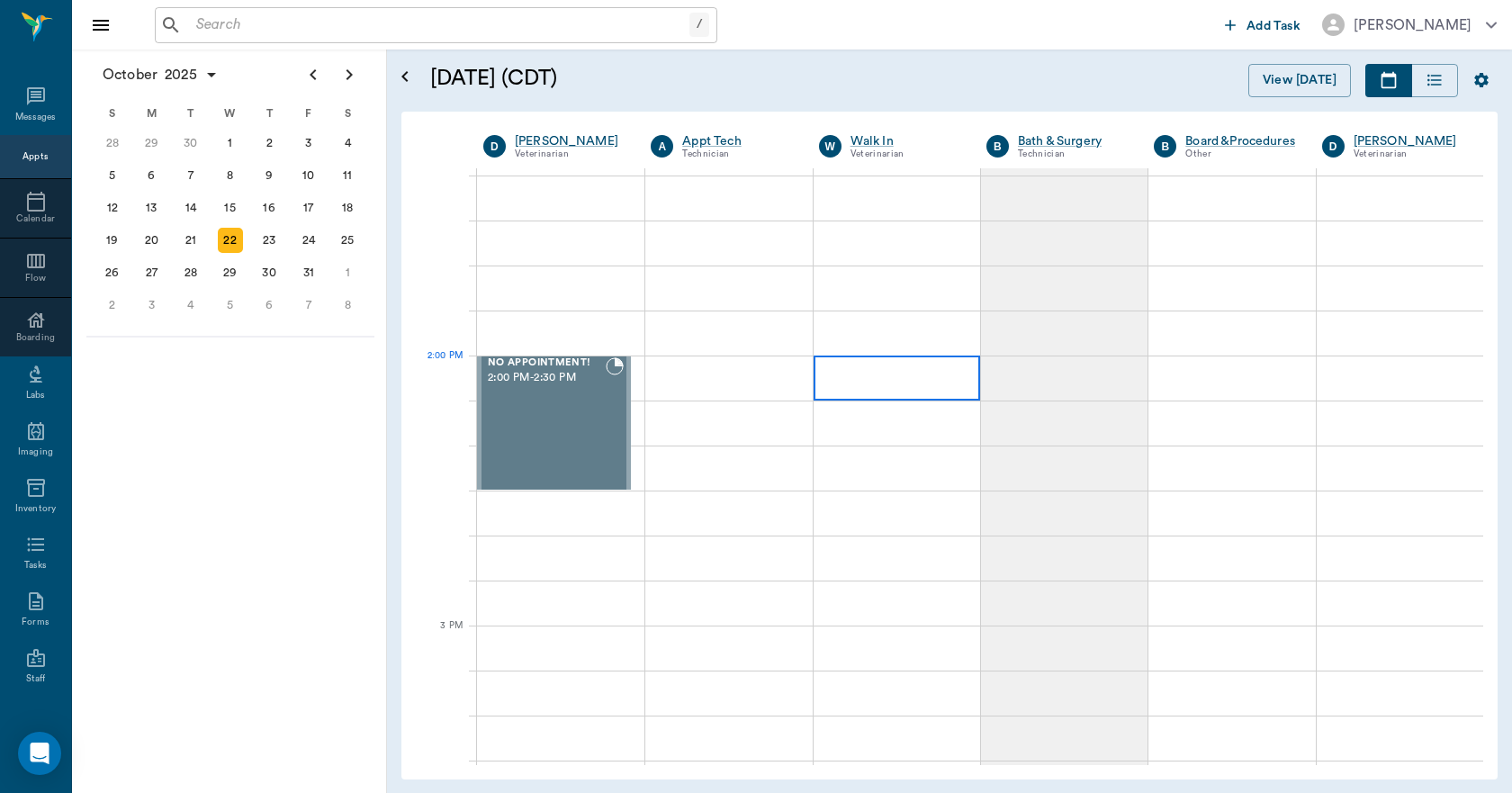
click at [911, 377] on div at bounding box center [896, 378] width 166 height 45
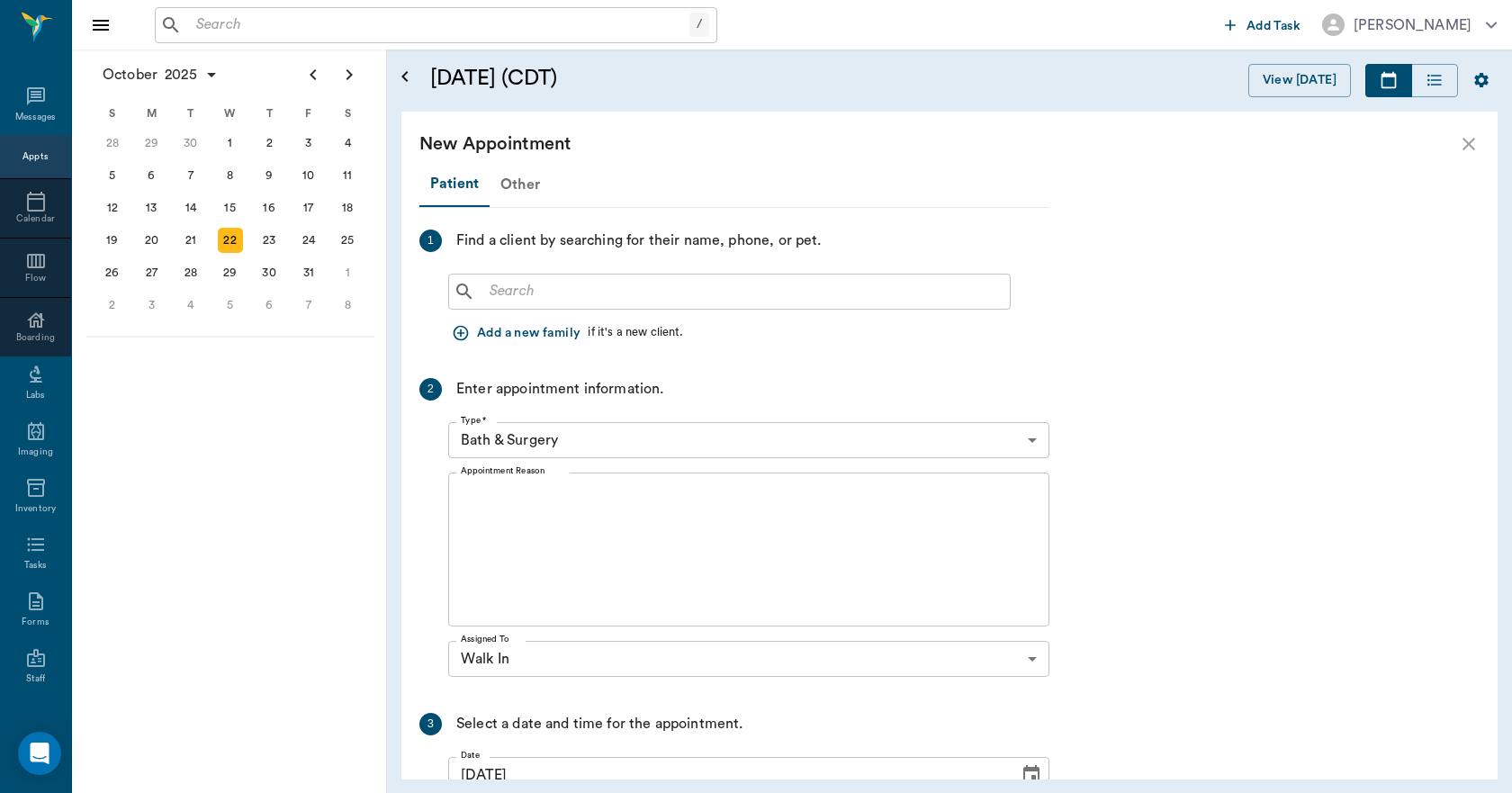
click at [517, 187] on div "Other" at bounding box center [519, 183] width 61 height 43
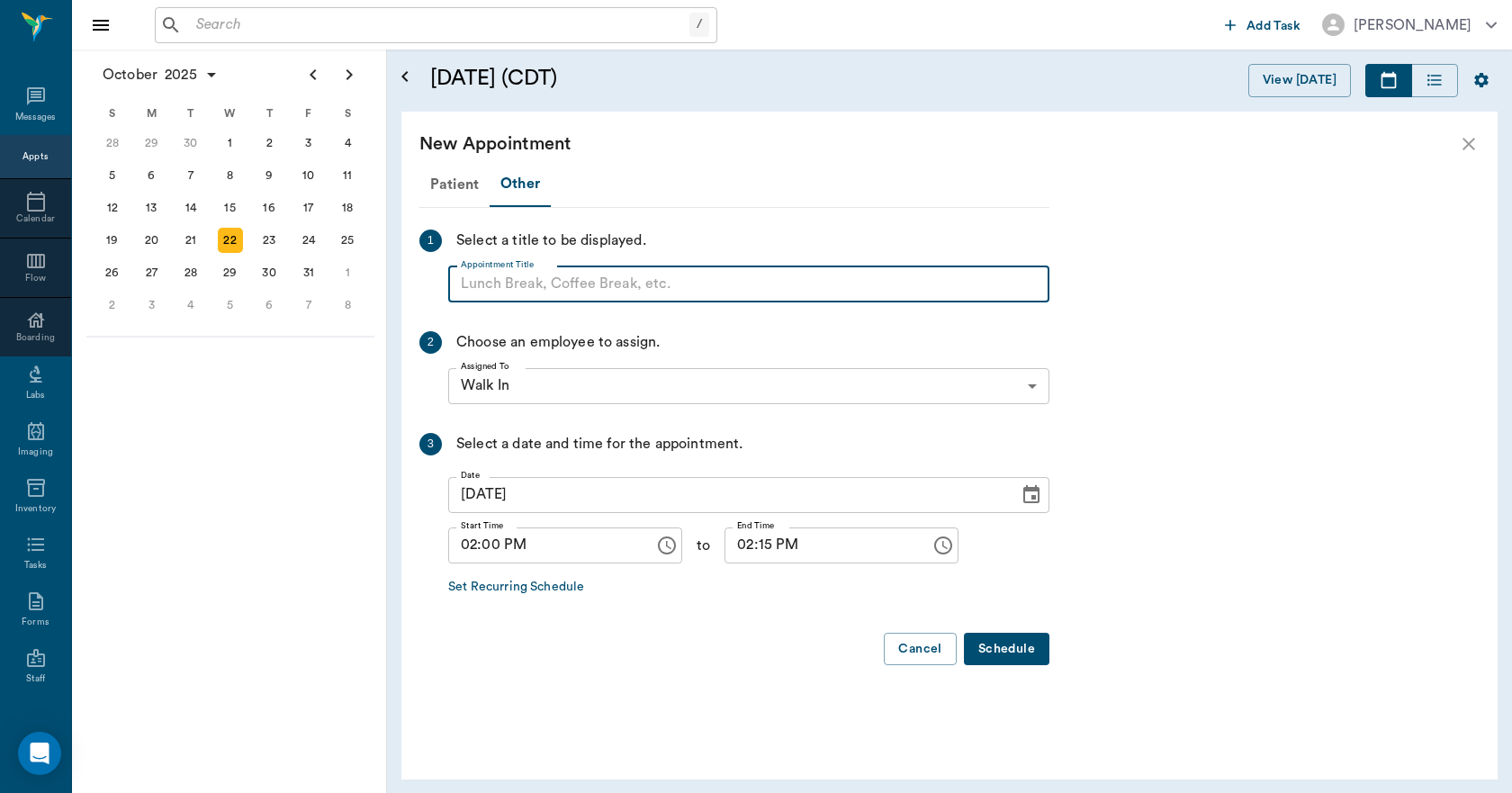
paste input "NO APPOINTMENT! EMERGENCY ONLY!"
drag, startPoint x: 753, startPoint y: 283, endPoint x: 601, endPoint y: 308, distance: 154.0
click at [601, 308] on div "Patient Other 1 Select a title to be displayed. Appointment Title NO APPOINTMEN…" at bounding box center [735, 421] width 630 height 518
type input "NO APPOINTMENT!"
click at [751, 551] on input "02:15 PM" at bounding box center [821, 545] width 193 height 36
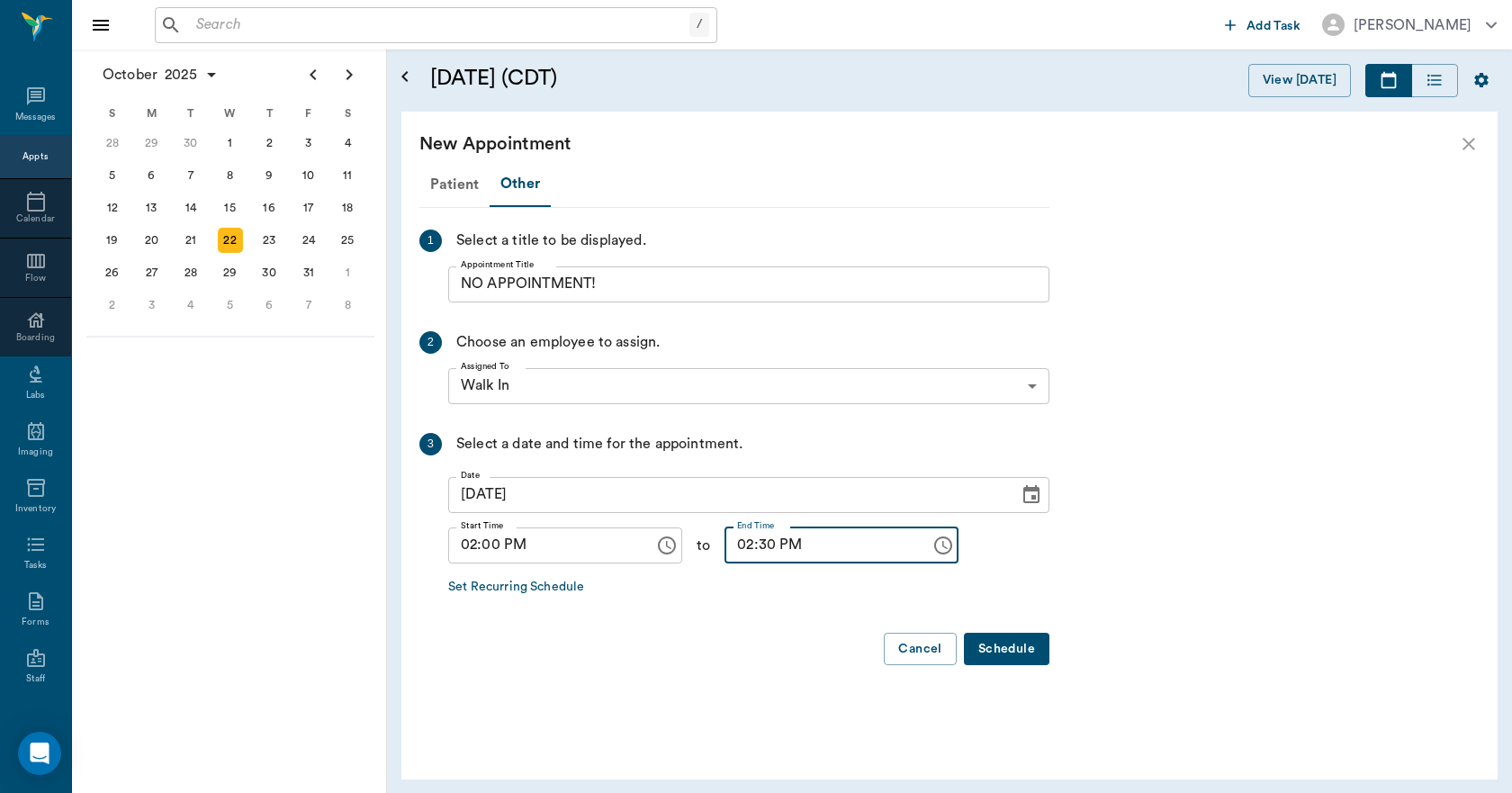
type input "02:30 PM"
click at [992, 646] on button "Schedule" at bounding box center [1007, 649] width 86 height 33
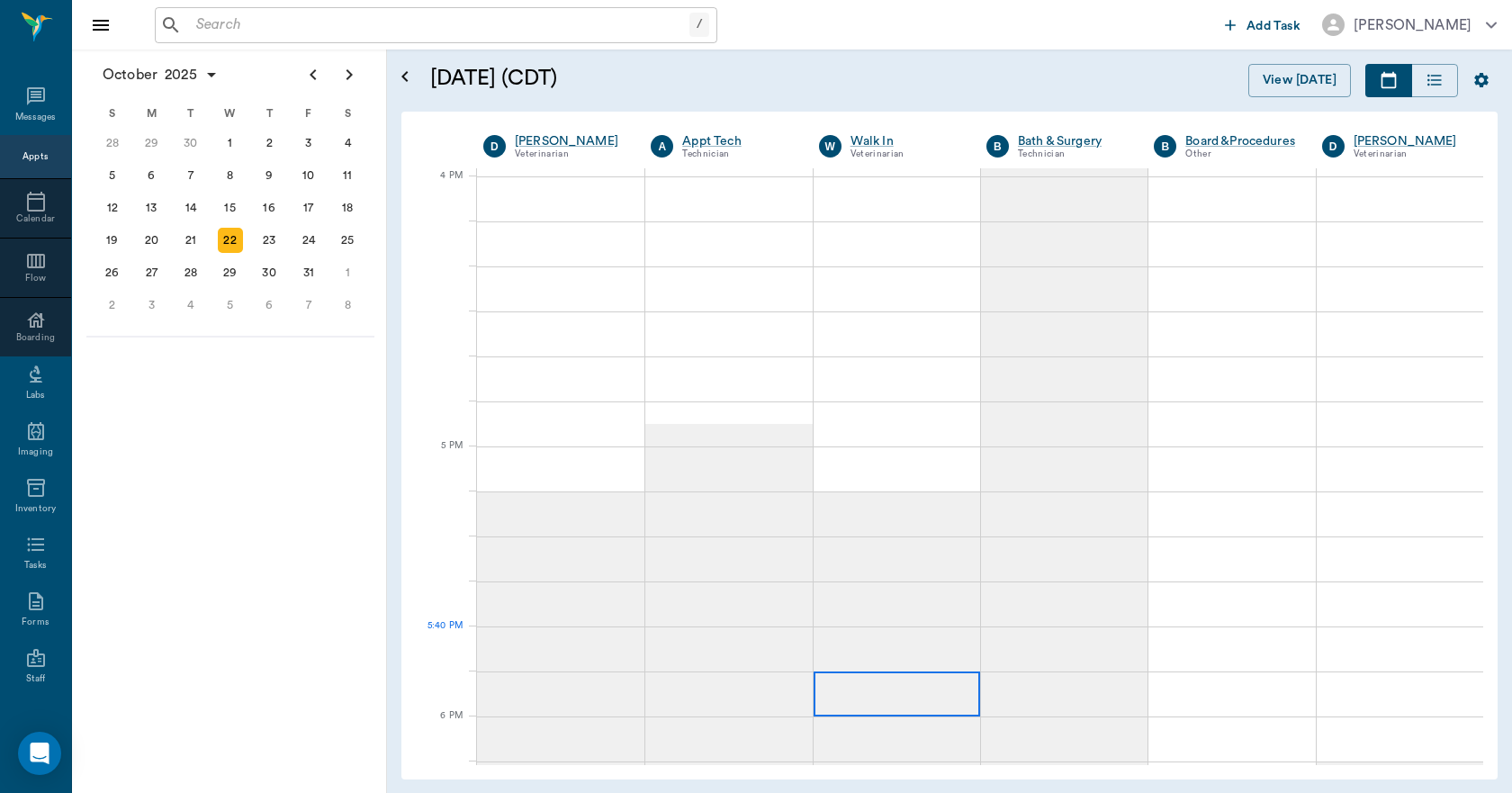
scroll to position [2160, 0]
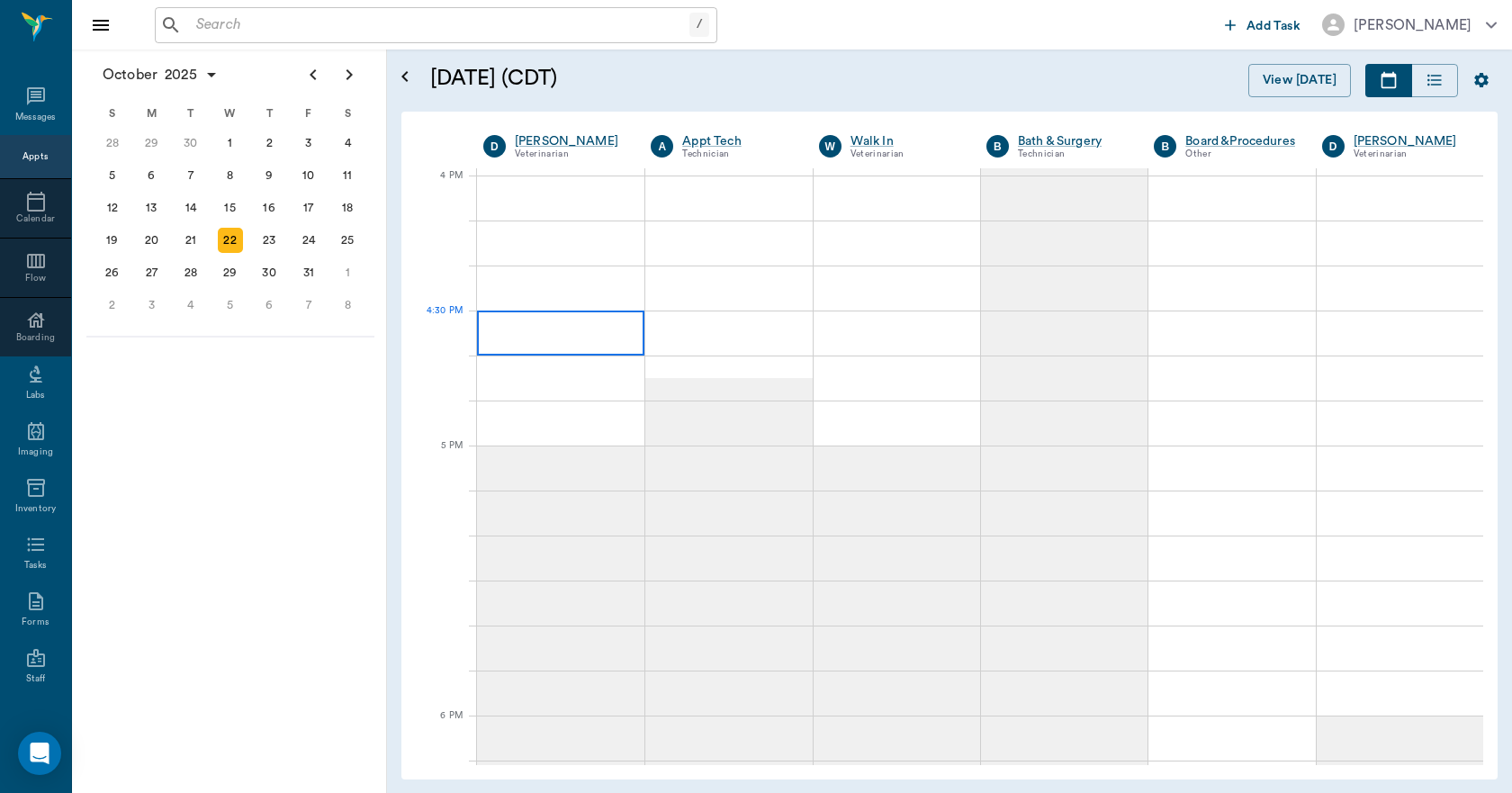
click at [582, 339] on div at bounding box center [561, 333] width 167 height 45
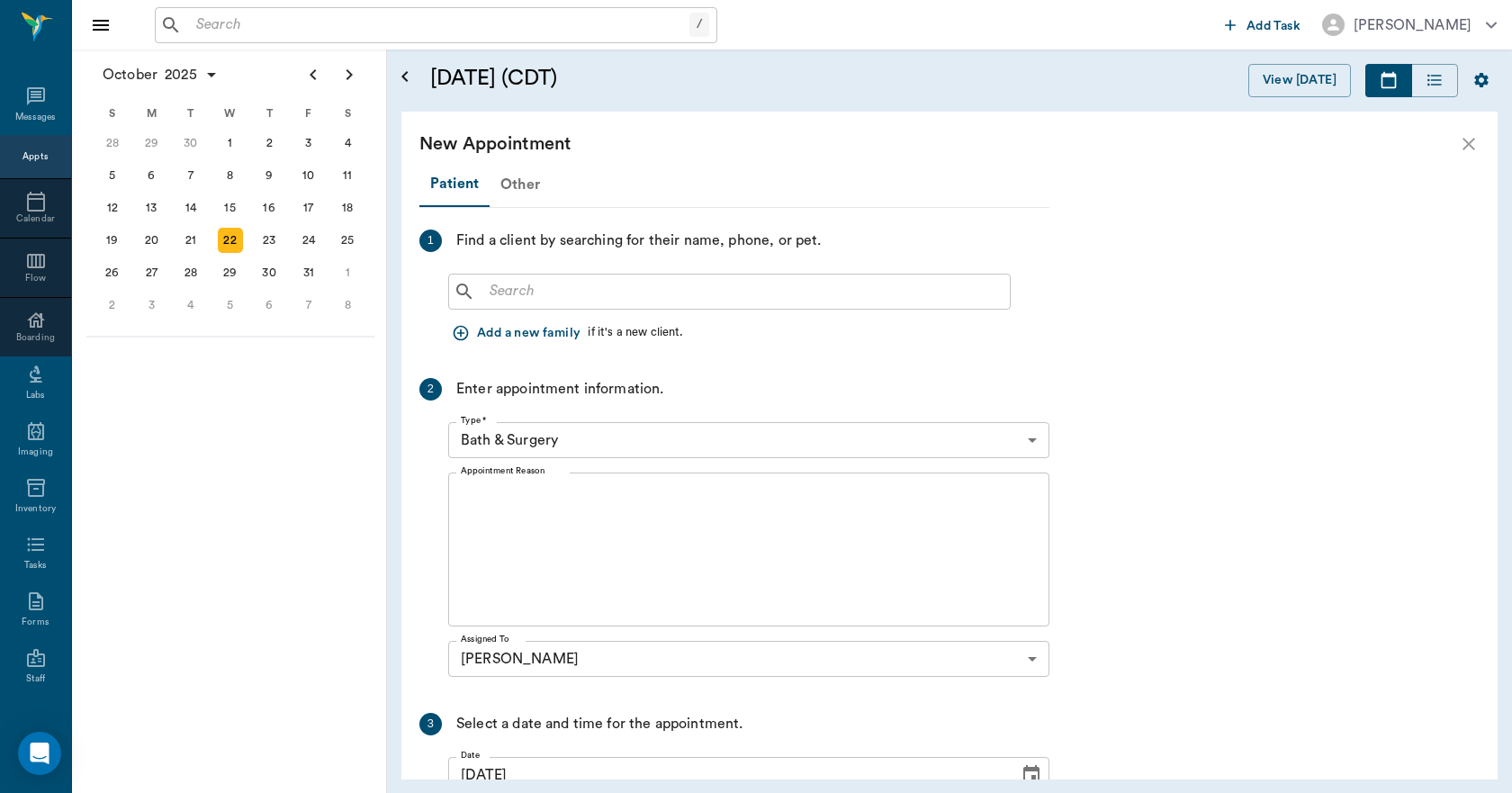
click at [516, 179] on div "Other" at bounding box center [519, 183] width 61 height 43
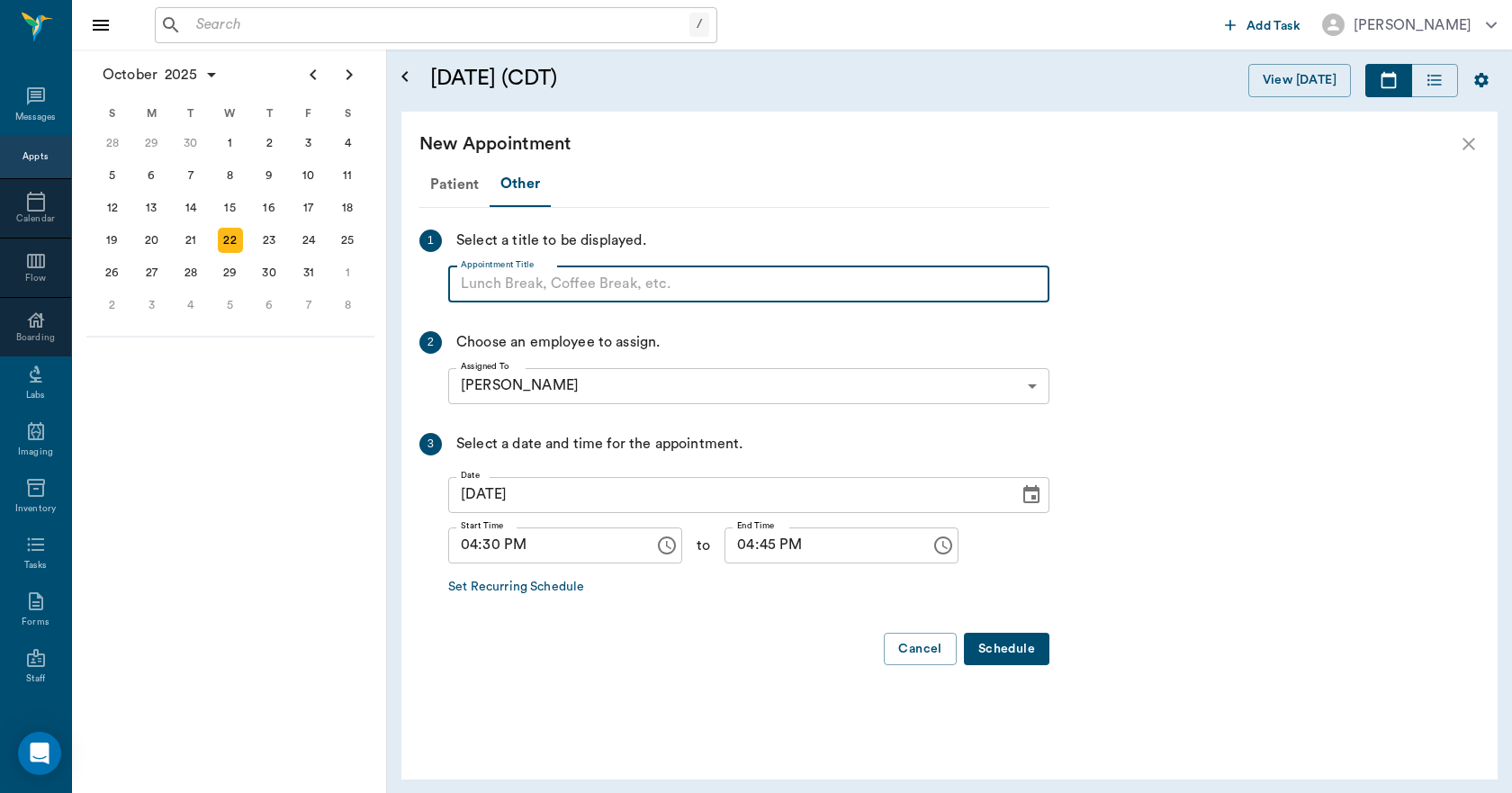
paste input "NO APPOINTMENT! EMERGENCY ONLY!"
drag, startPoint x: 761, startPoint y: 283, endPoint x: 597, endPoint y: 302, distance: 165.1
click at [597, 302] on div "Patient Other 1 Select a title to be displayed. Appointment Title NO APPOINTMEN…" at bounding box center [735, 421] width 630 height 518
type input "NO APPOINTMENT!"
click at [734, 548] on input "04:45 PM" at bounding box center [821, 545] width 193 height 36
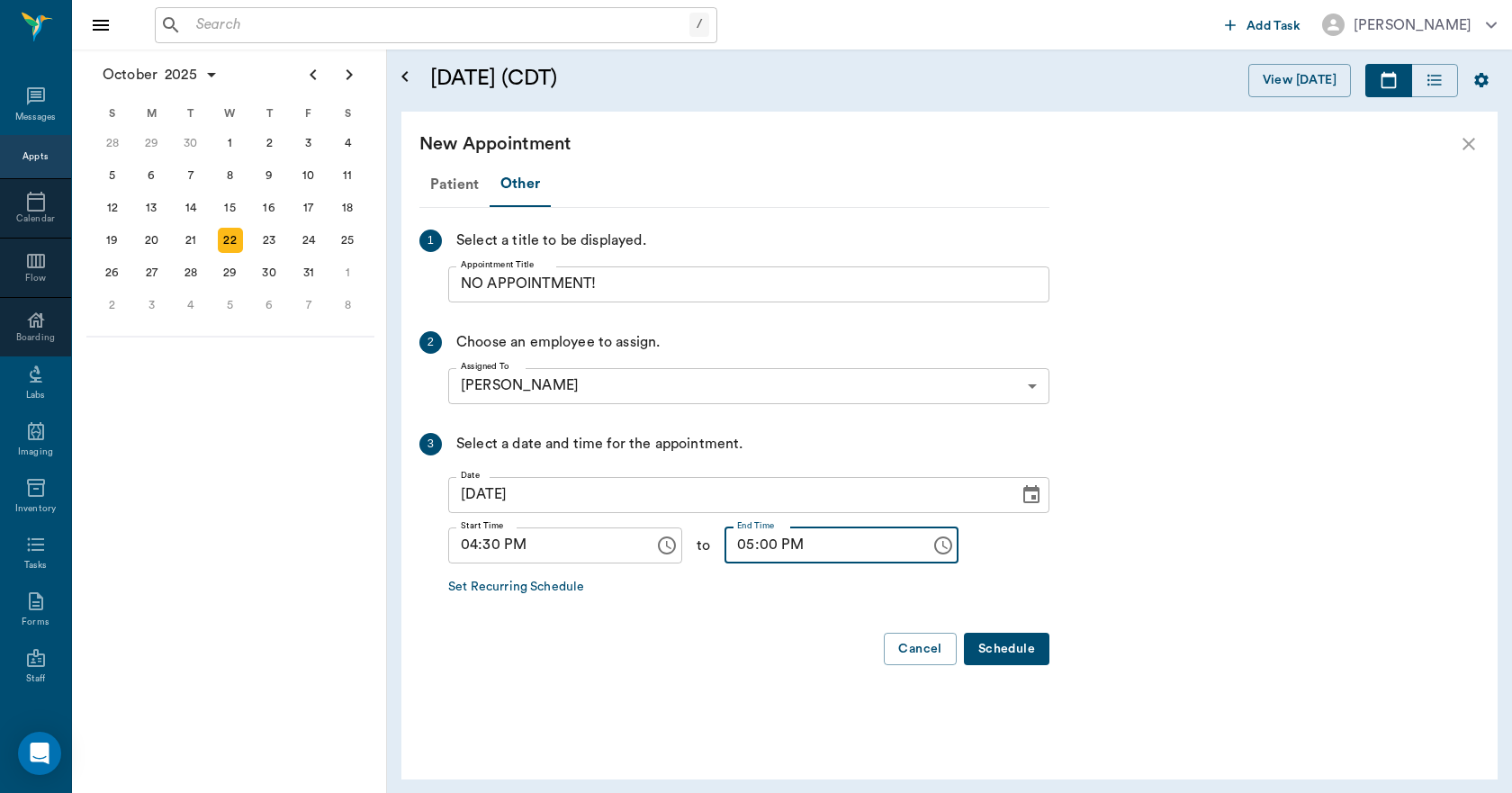
type input "05:00 PM"
click at [1012, 652] on button "Schedule" at bounding box center [1007, 649] width 86 height 33
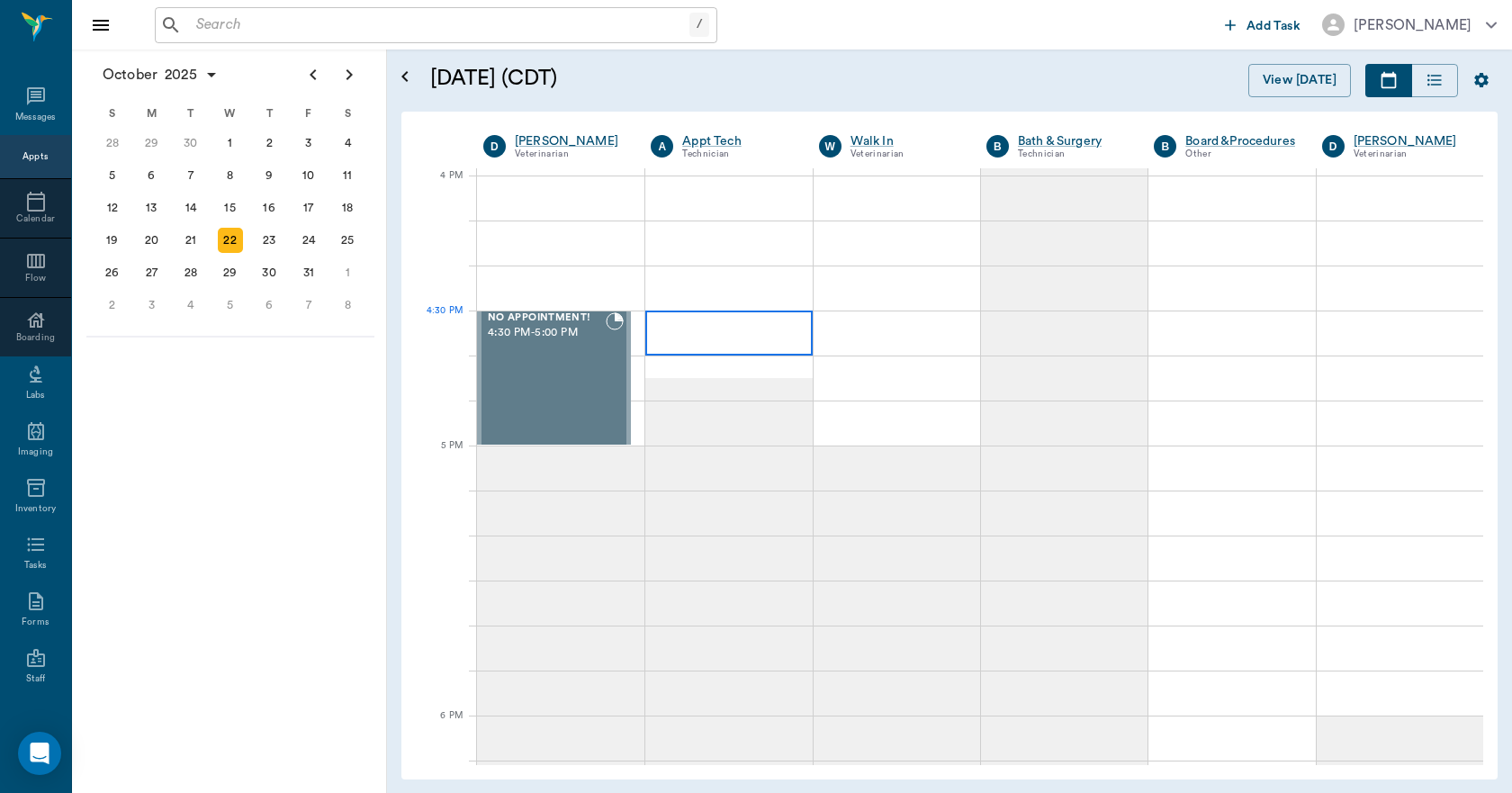
click at [754, 332] on div at bounding box center [729, 333] width 166 height 45
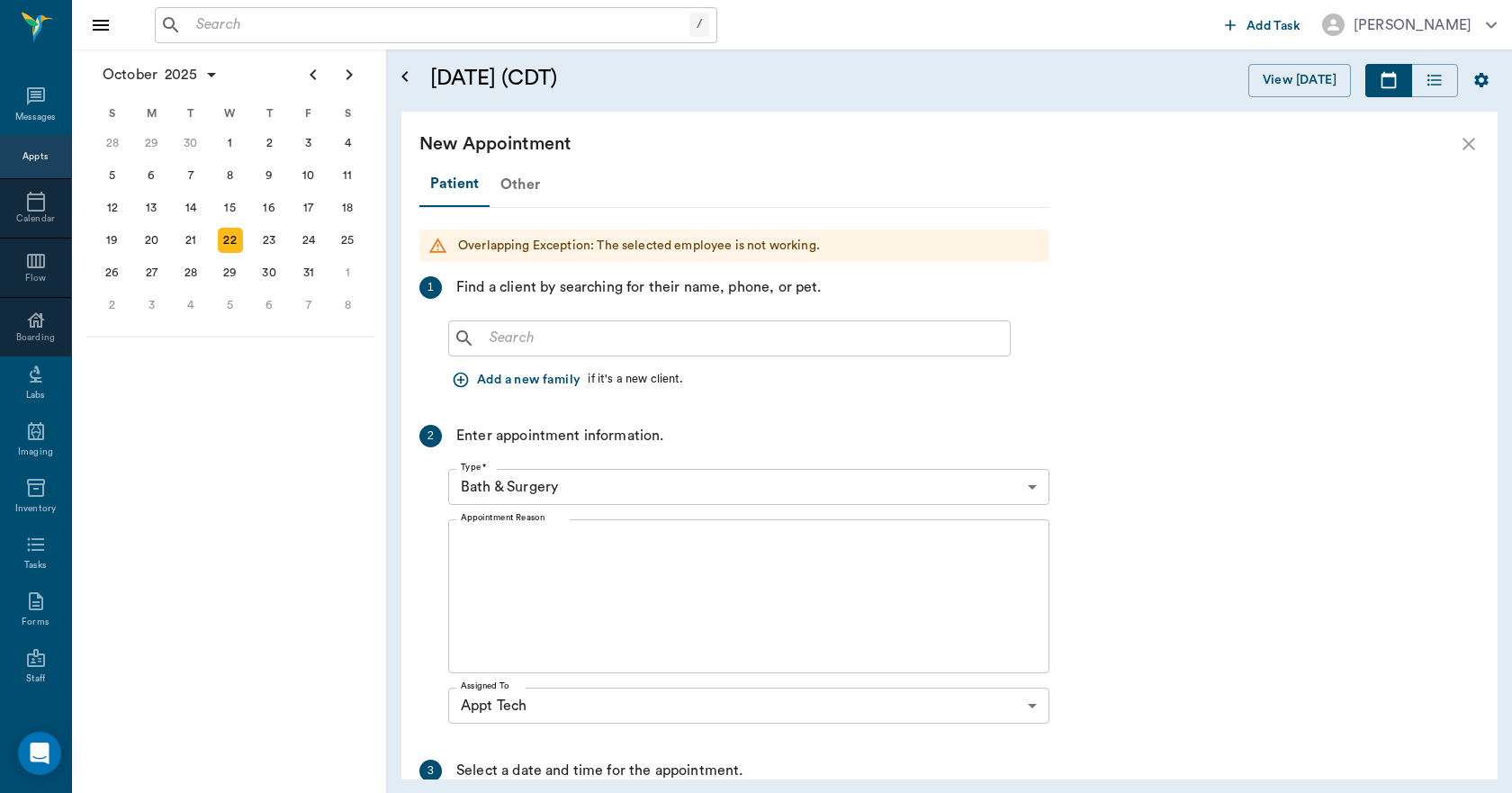
click at [523, 181] on div "Other" at bounding box center [519, 183] width 61 height 43
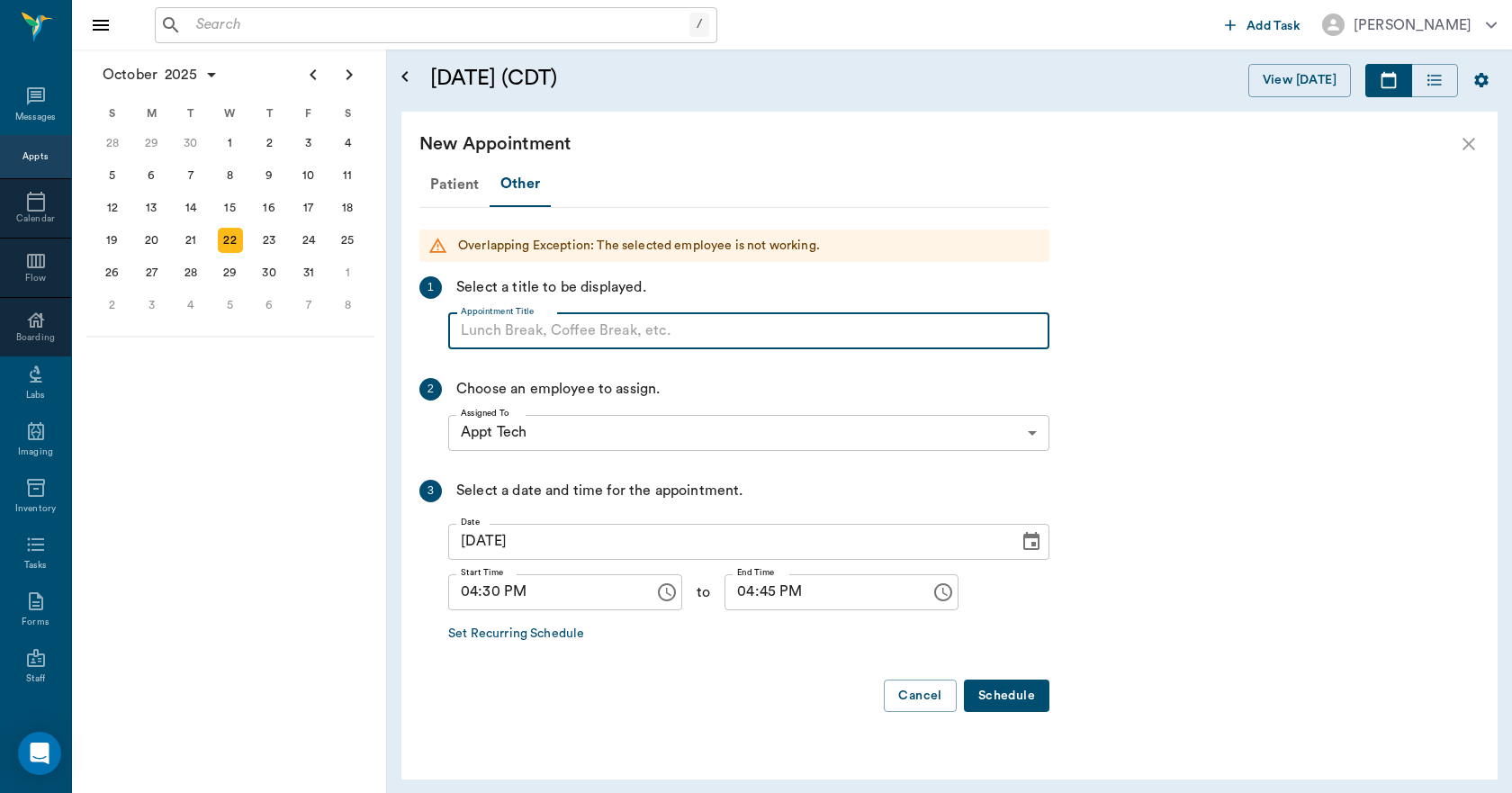
paste input "NO APPOINTMENT! EMERGENCY ONLY!"
drag, startPoint x: 747, startPoint y: 328, endPoint x: 609, endPoint y: 347, distance: 139.3
click at [603, 347] on input "NO APPOINTMENT! EMERGENCY ONLY!" at bounding box center [749, 331] width 601 height 36
type input "NO APPOINTMENT!"
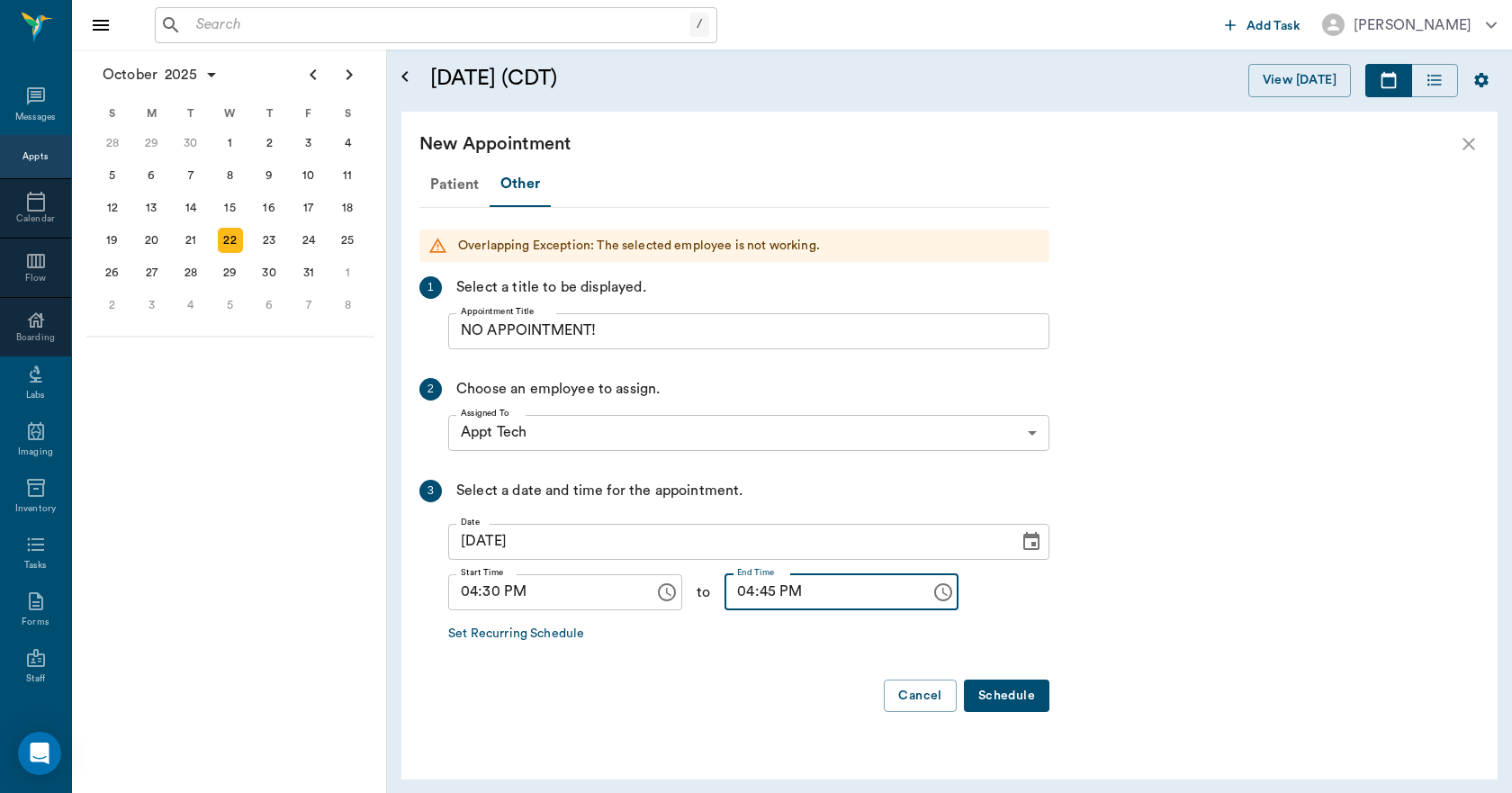
click at [736, 595] on input "04:45 PM" at bounding box center [821, 592] width 193 height 36
type input "05:00 PM"
click at [1014, 696] on button "Schedule" at bounding box center [1007, 695] width 86 height 33
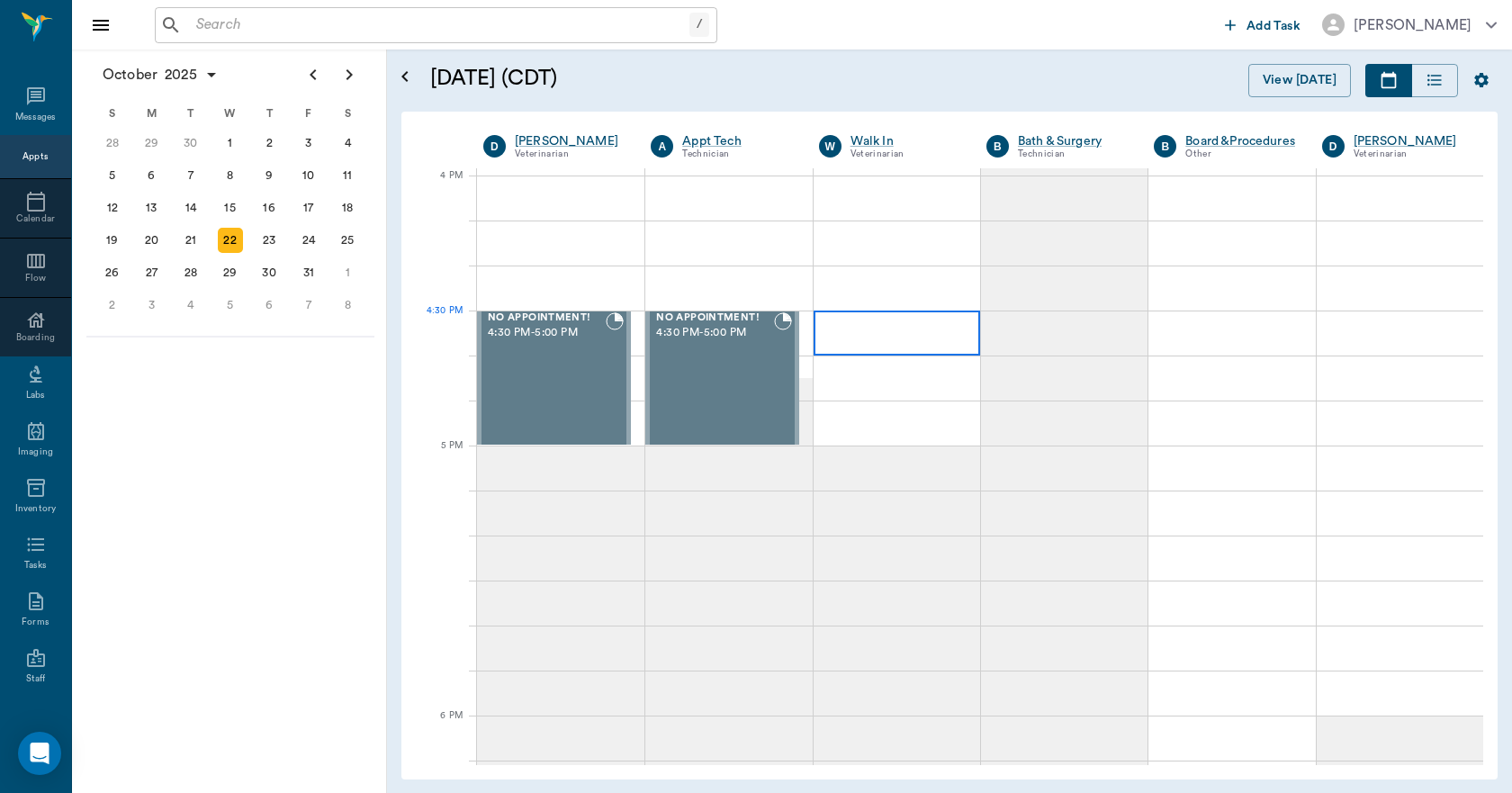
click at [847, 329] on div at bounding box center [896, 333] width 166 height 45
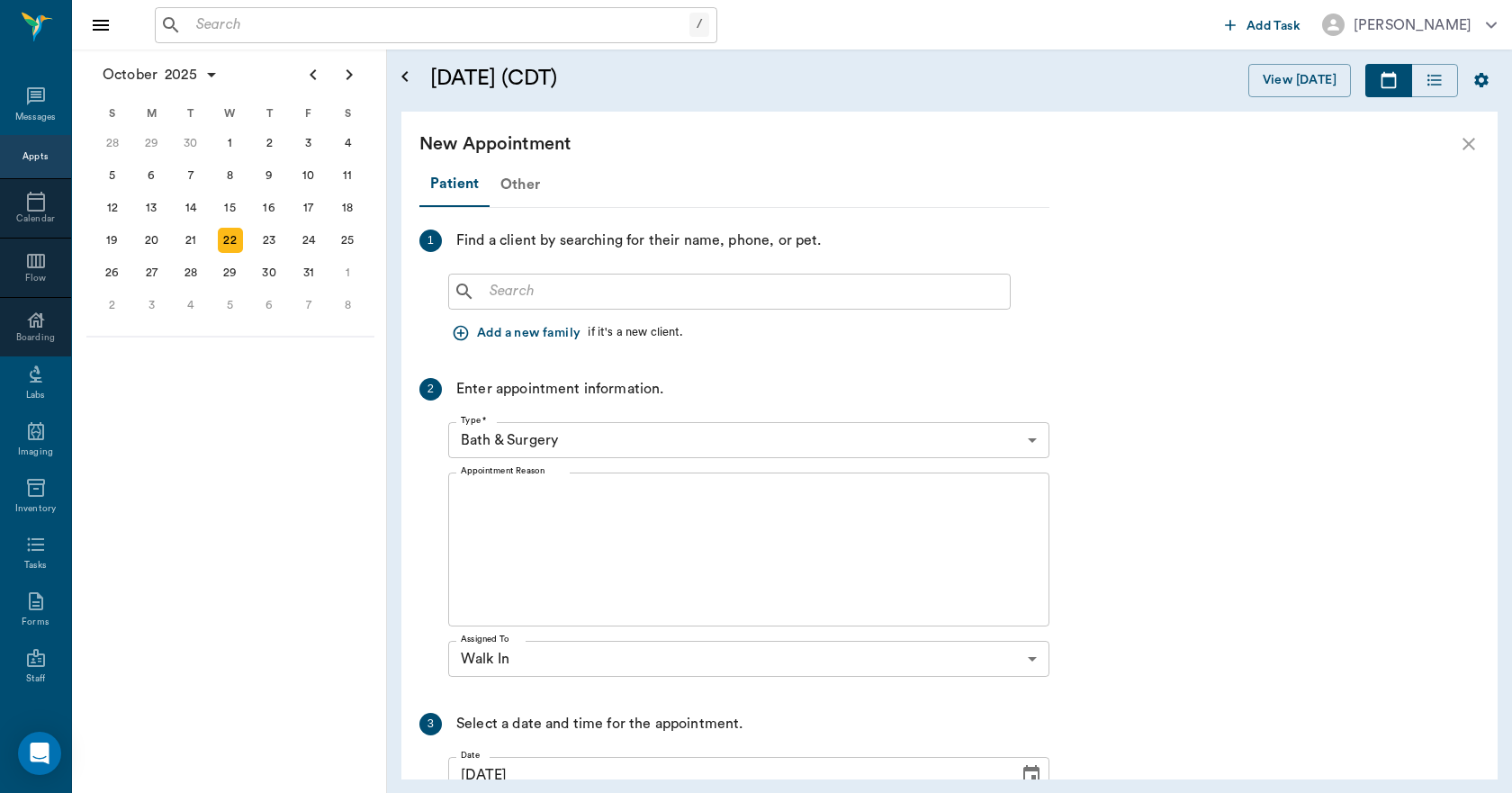
click at [527, 184] on div "Other" at bounding box center [519, 183] width 61 height 43
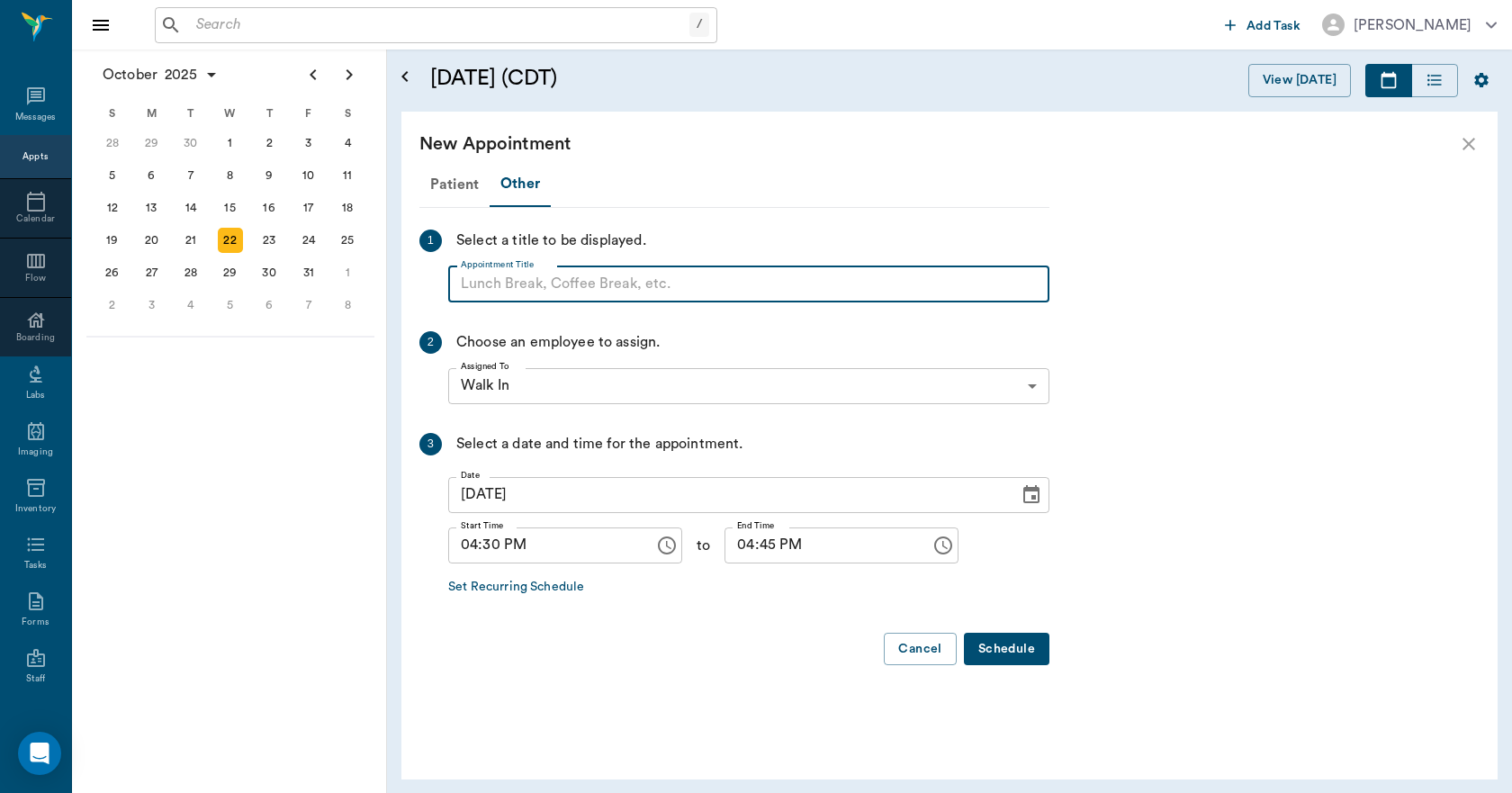
paste input "NO APPOINTMENT! EMERGENCY ONLY!"
drag, startPoint x: 757, startPoint y: 279, endPoint x: 602, endPoint y: 288, distance: 155.3
click at [602, 288] on input "NO APPOINTMENT! EMERGENCY ONLY!" at bounding box center [749, 284] width 601 height 36
type input "NO APPOINTMENT!"
click at [736, 547] on input "04:45 PM" at bounding box center [821, 545] width 193 height 36
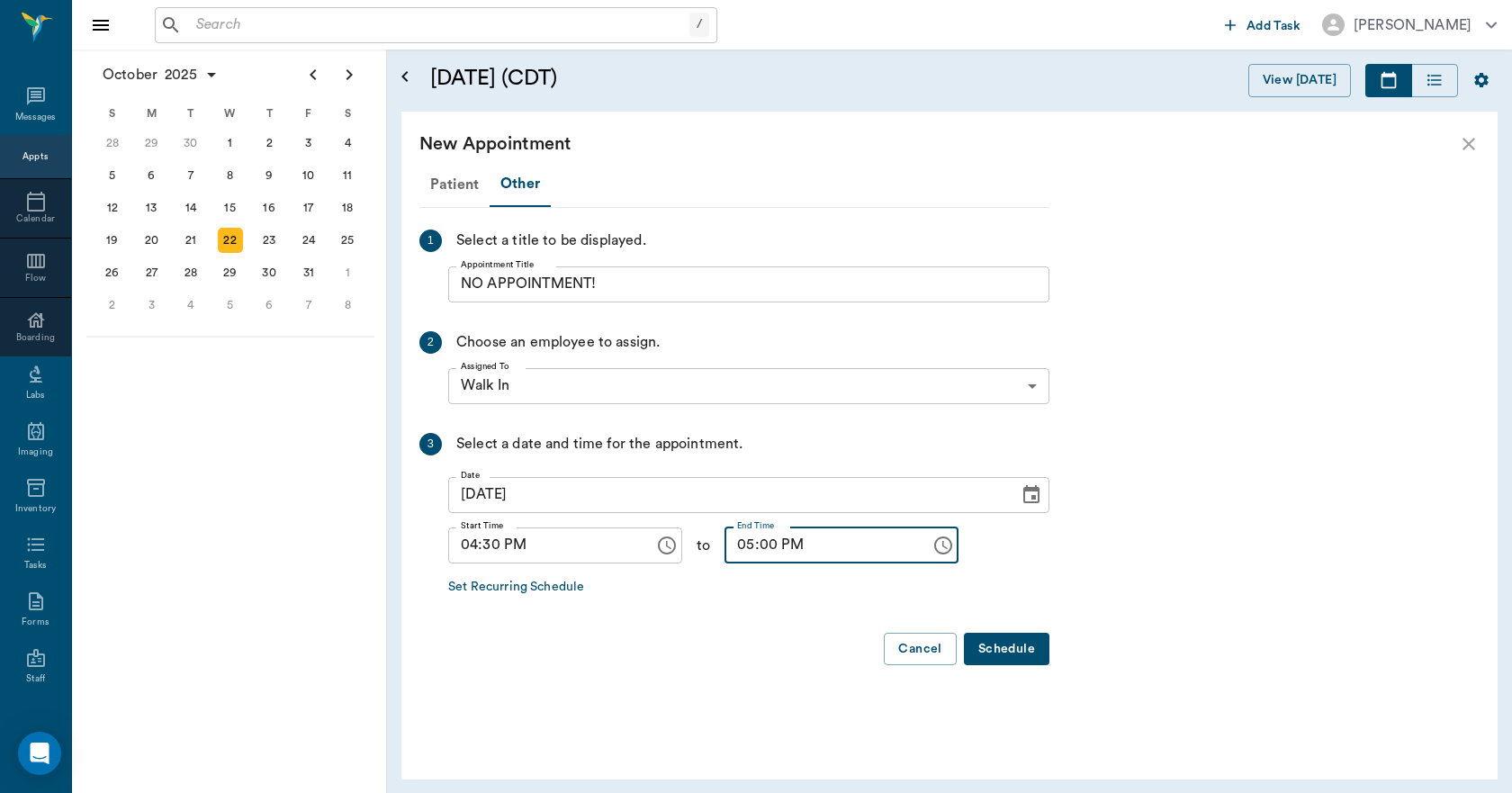
type input "05:00 PM"
click at [1000, 654] on button "Schedule" at bounding box center [1007, 649] width 86 height 33
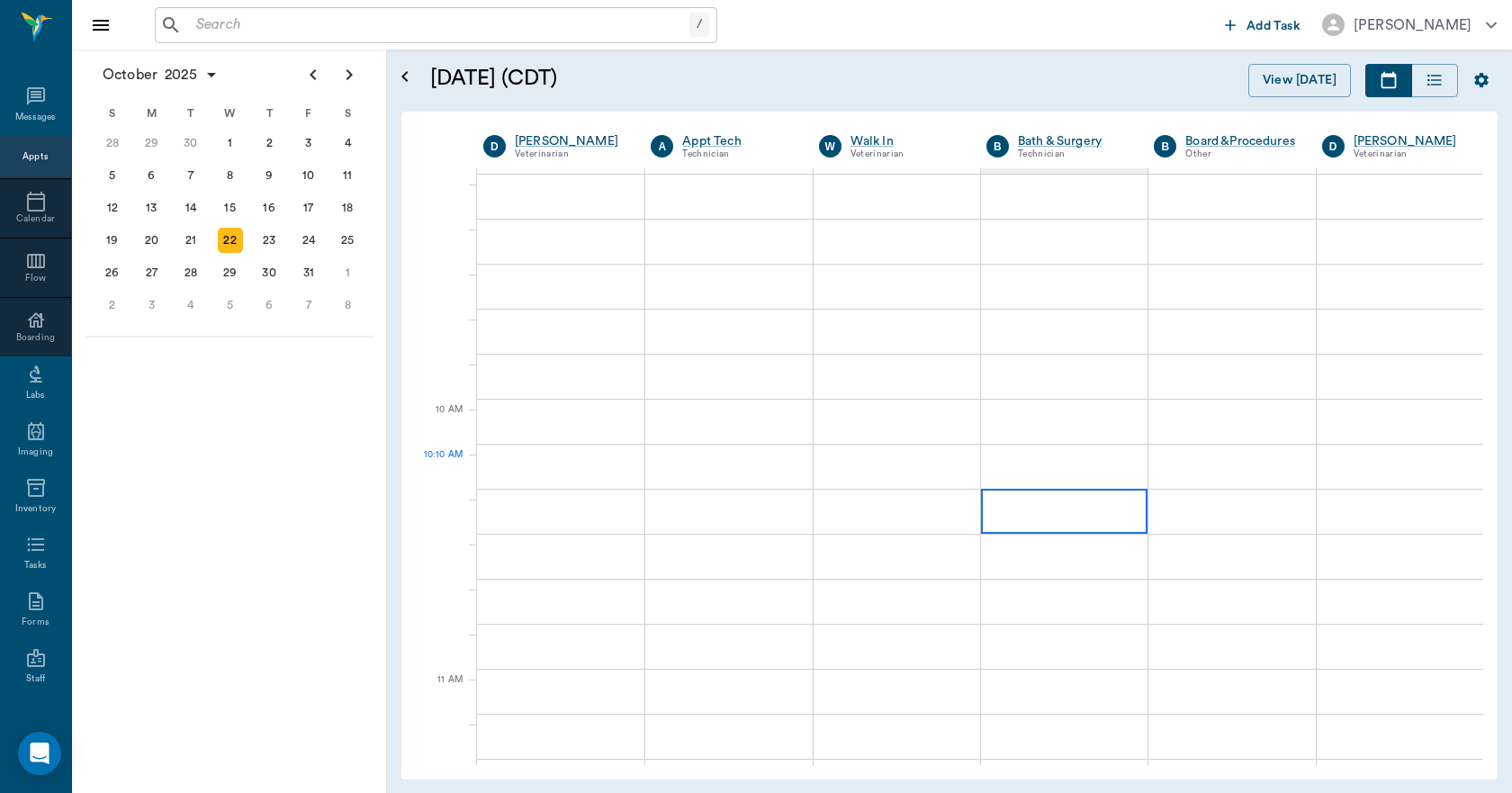
scroll to position [270, 0]
click at [1062, 472] on div at bounding box center [1063, 467] width 166 height 45
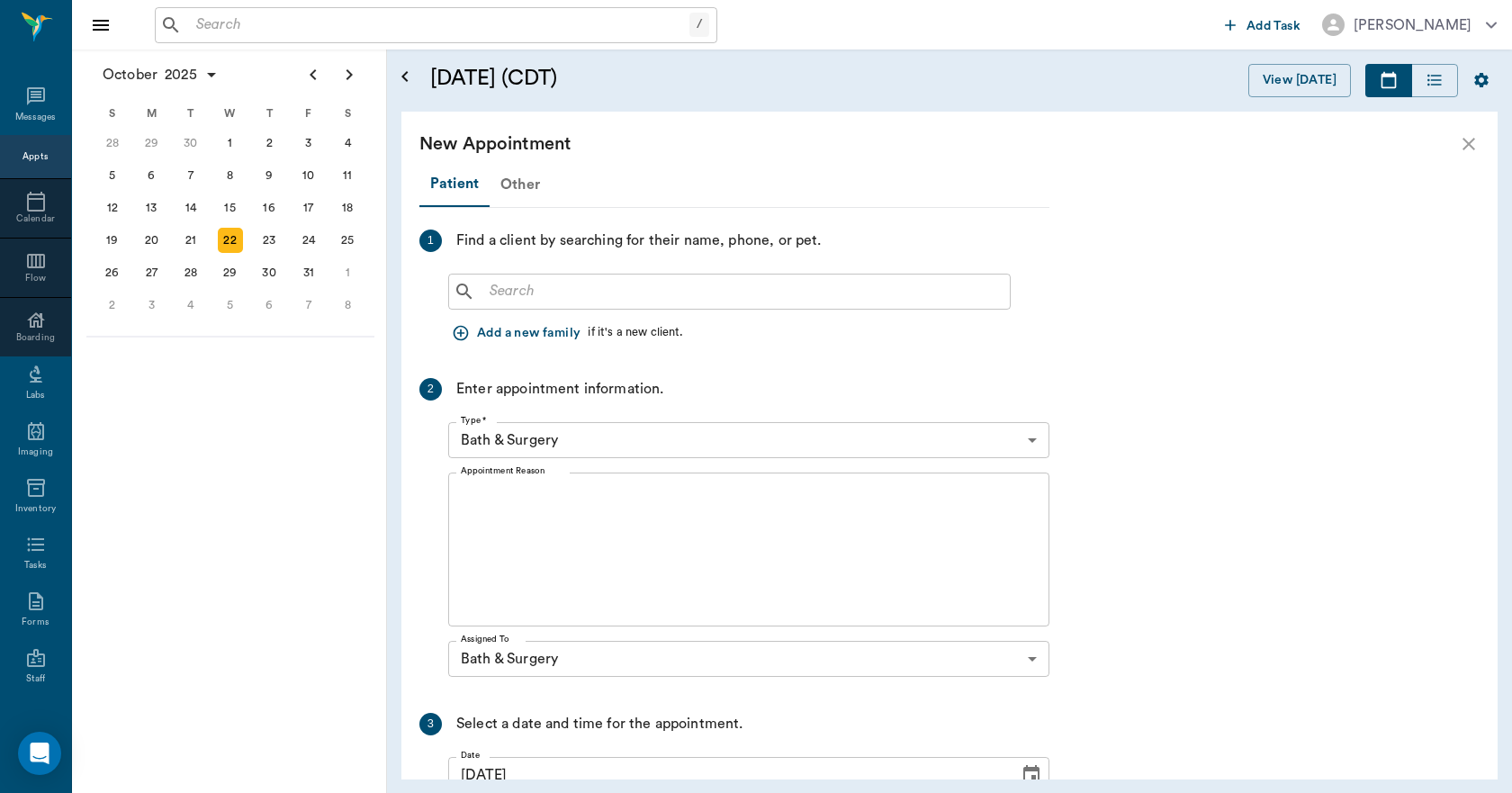
click at [507, 183] on div "Other" at bounding box center [519, 183] width 61 height 43
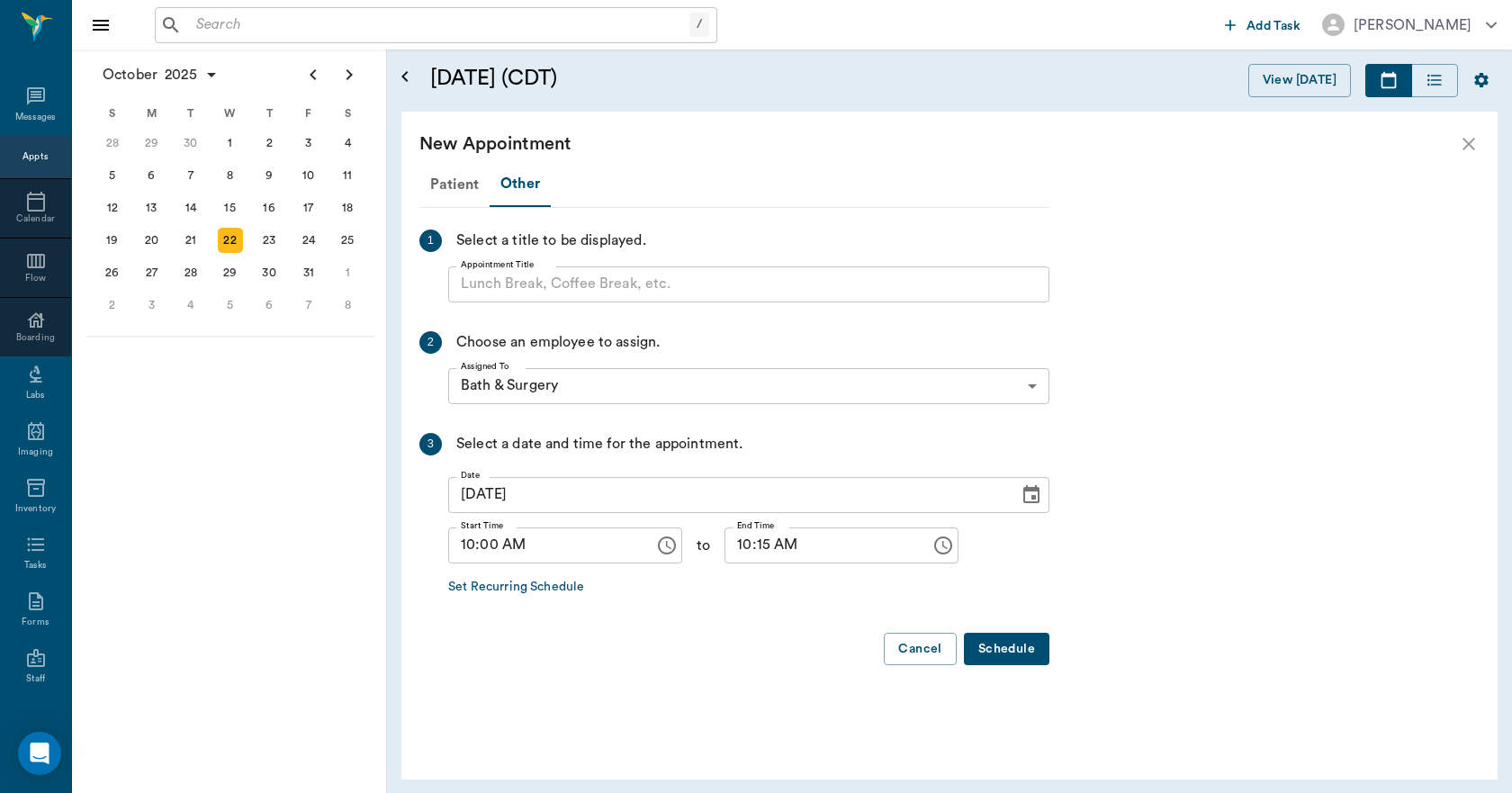
click at [532, 281] on input "Appointment Title" at bounding box center [749, 284] width 601 height 36
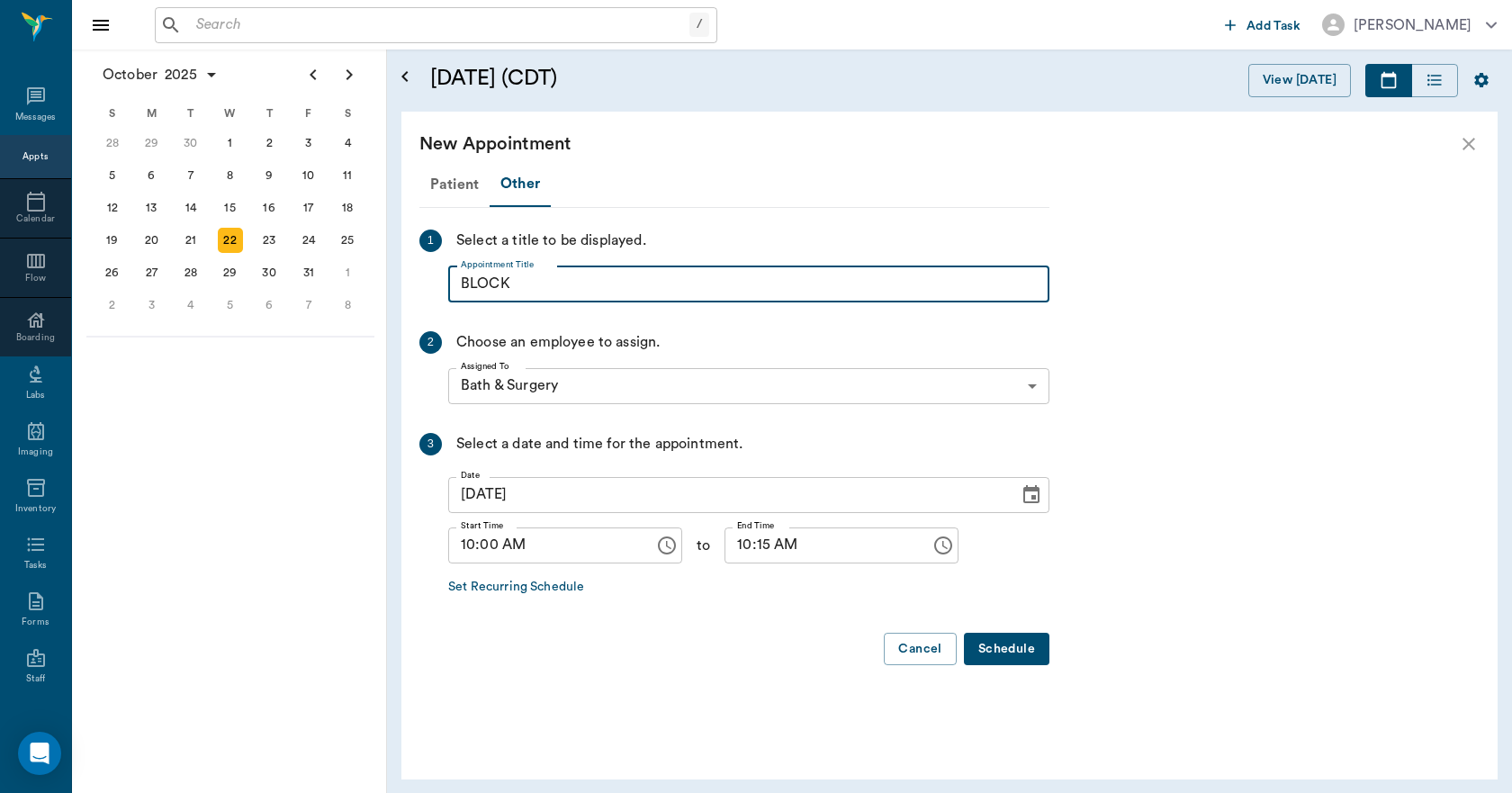
type input "BLOCK"
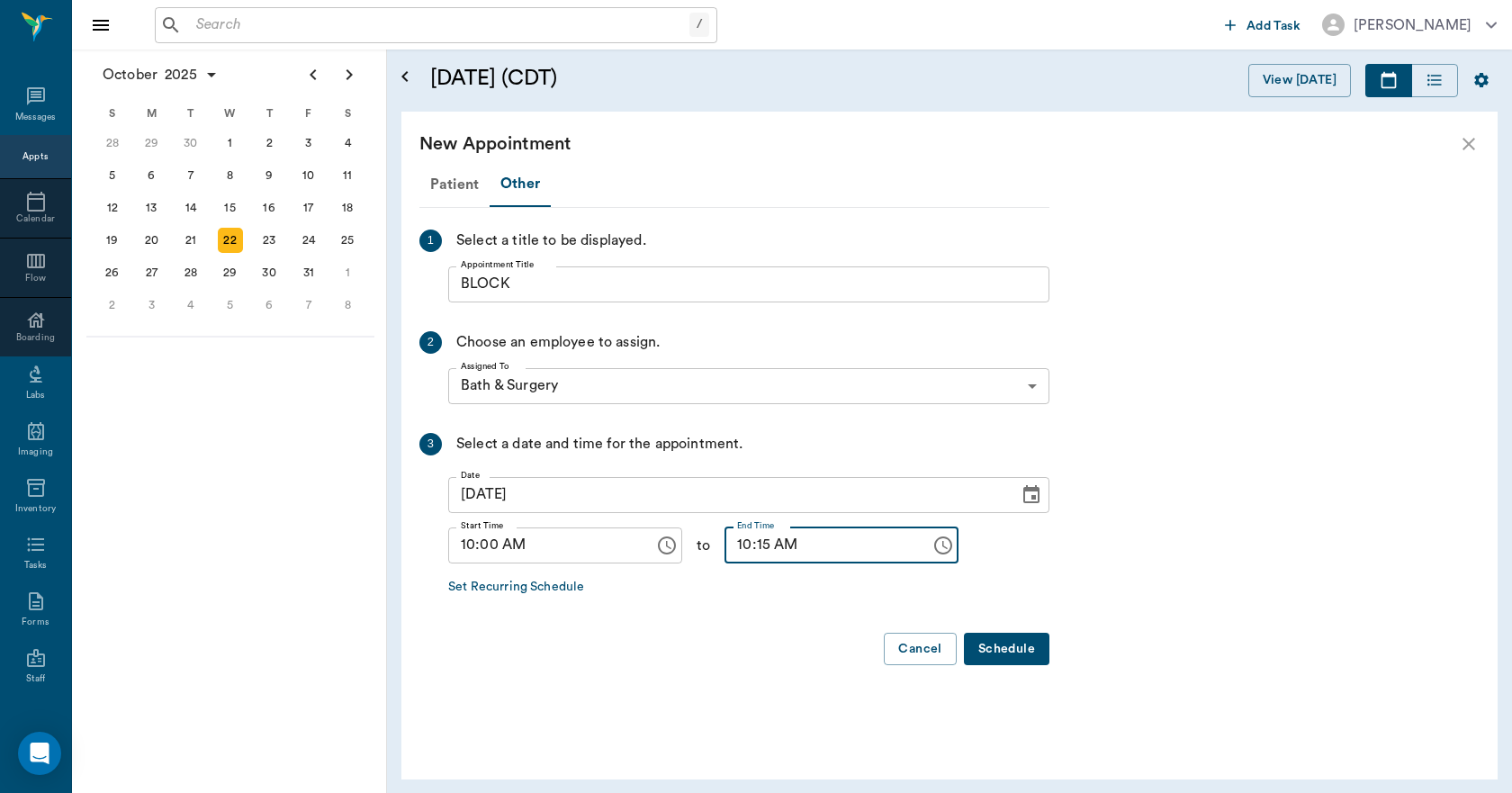
click at [727, 547] on input "10:15 AM" at bounding box center [821, 545] width 193 height 36
type input "05:00 PM"
click at [1038, 649] on button "Schedule" at bounding box center [1007, 649] width 86 height 33
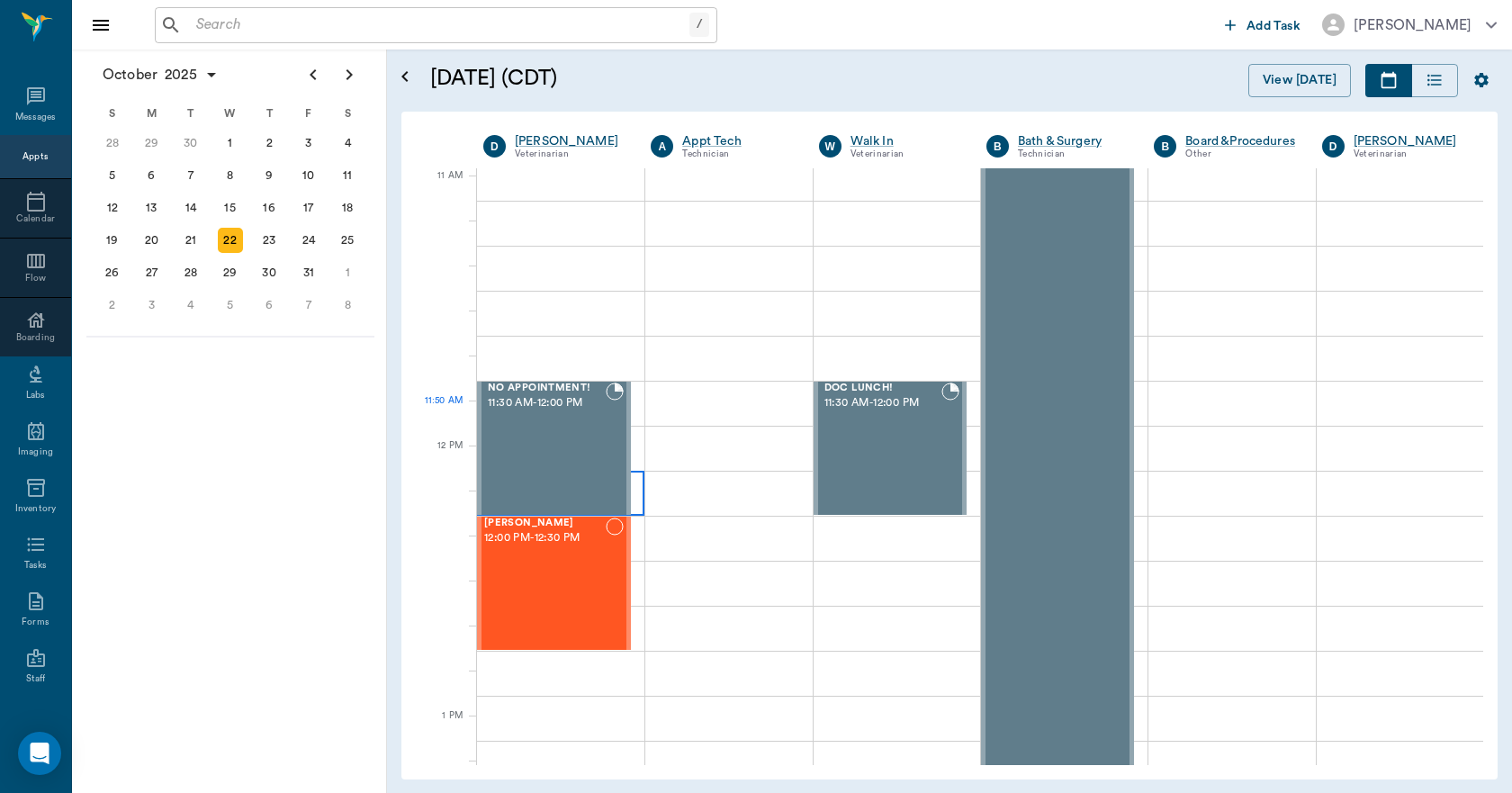
scroll to position [810, 0]
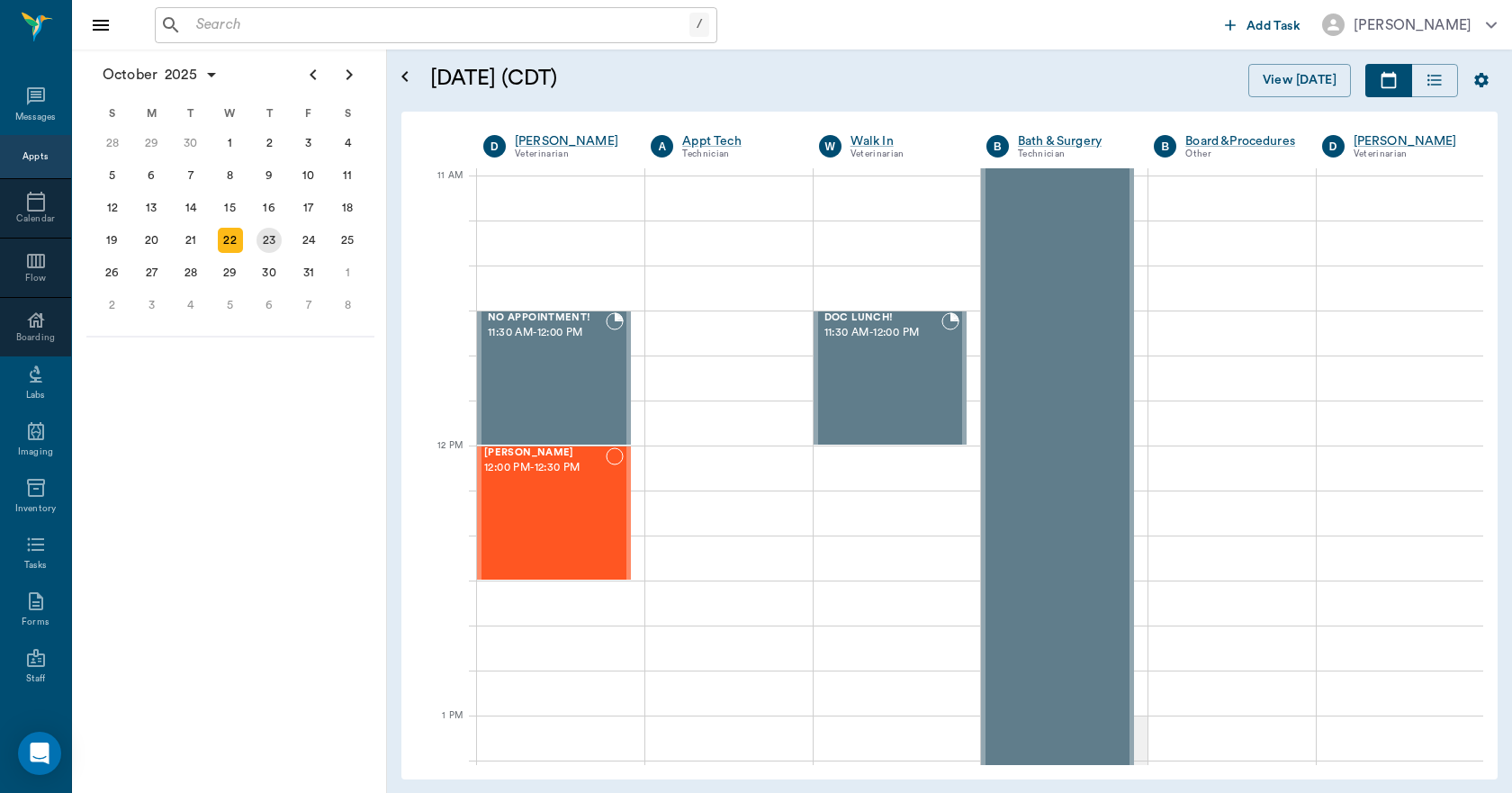
click at [261, 241] on div "23" at bounding box center [268, 240] width 25 height 25
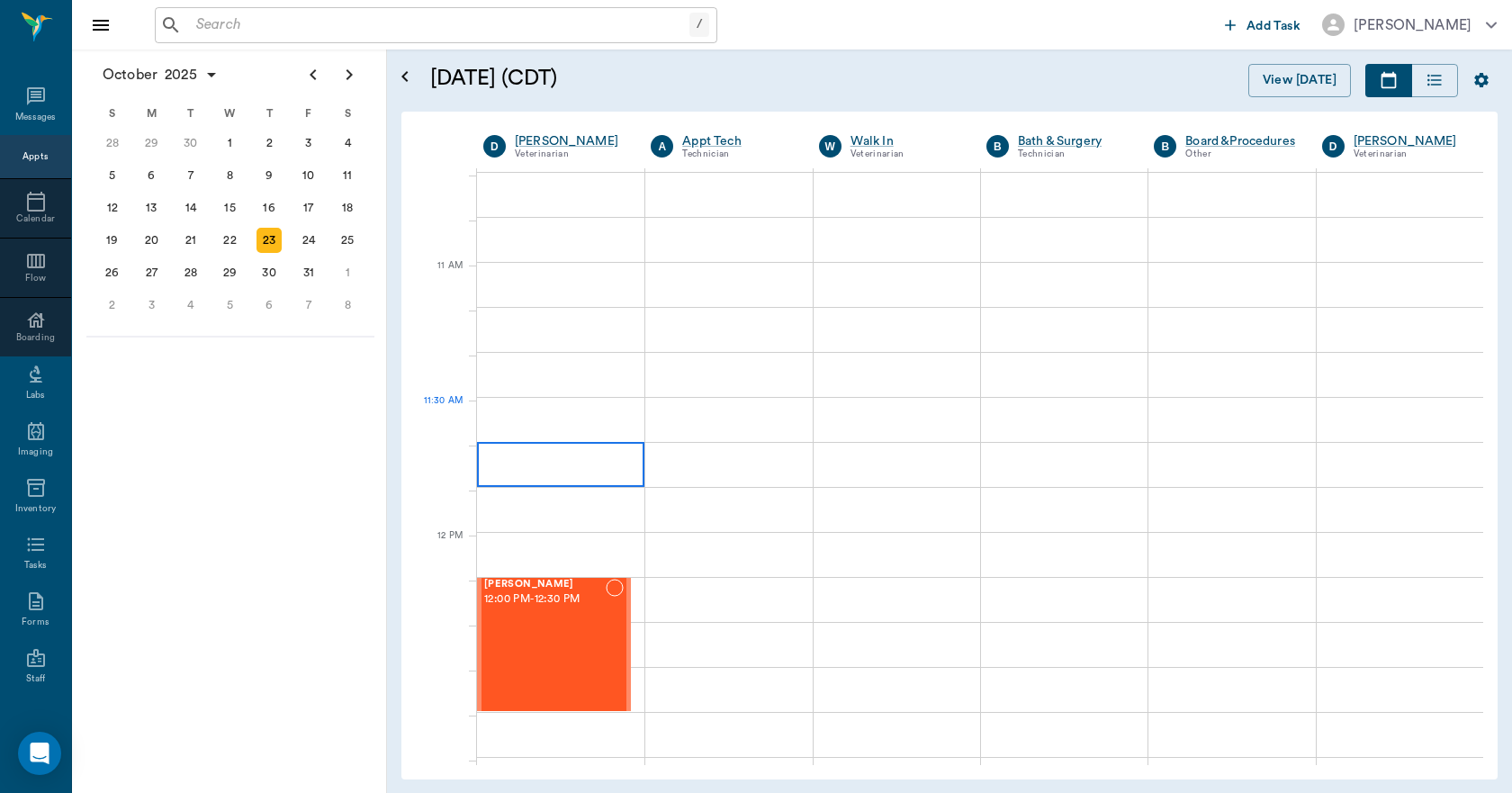
scroll to position [720, 0]
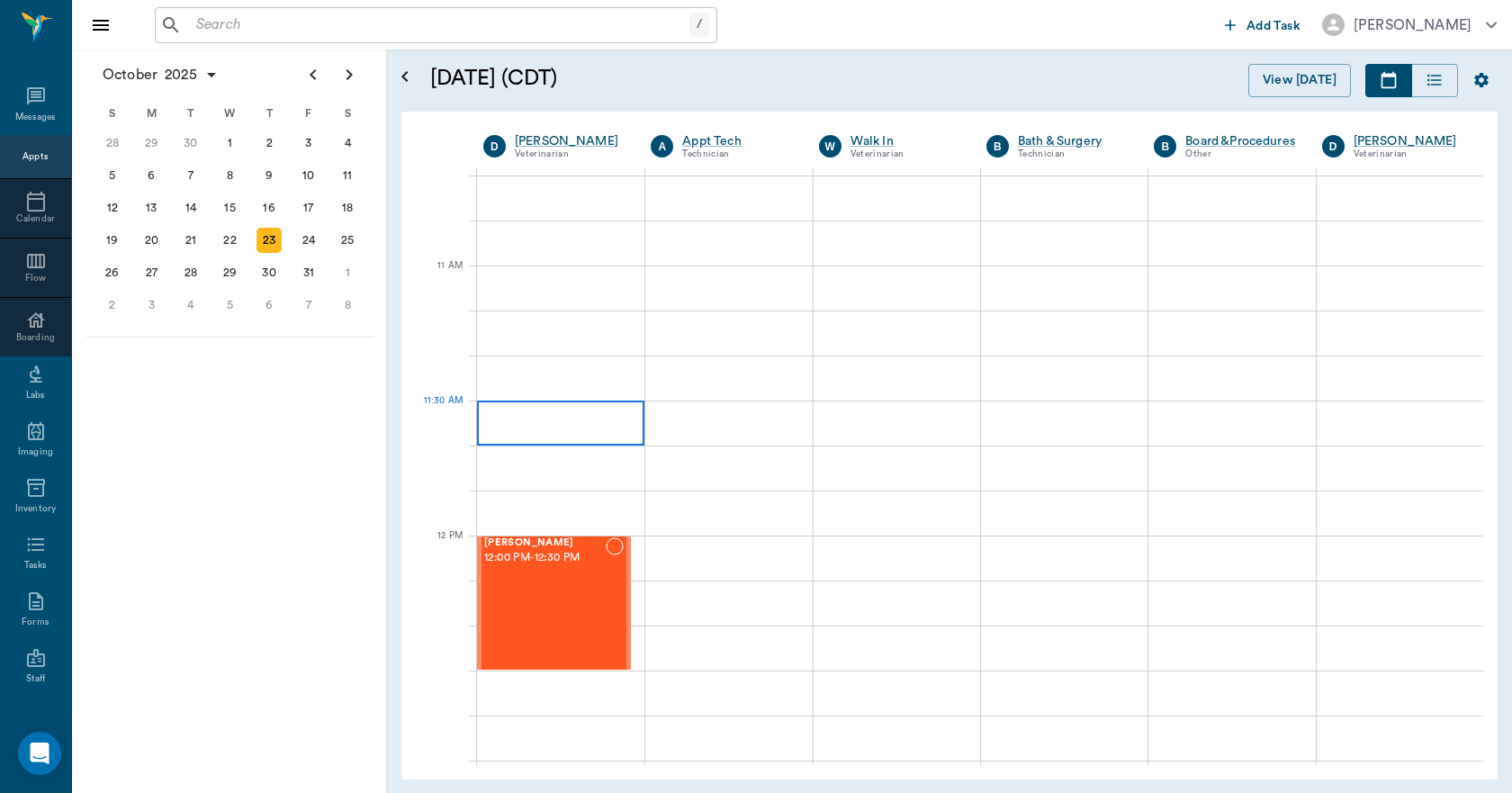
click at [566, 422] on div at bounding box center [561, 422] width 167 height 45
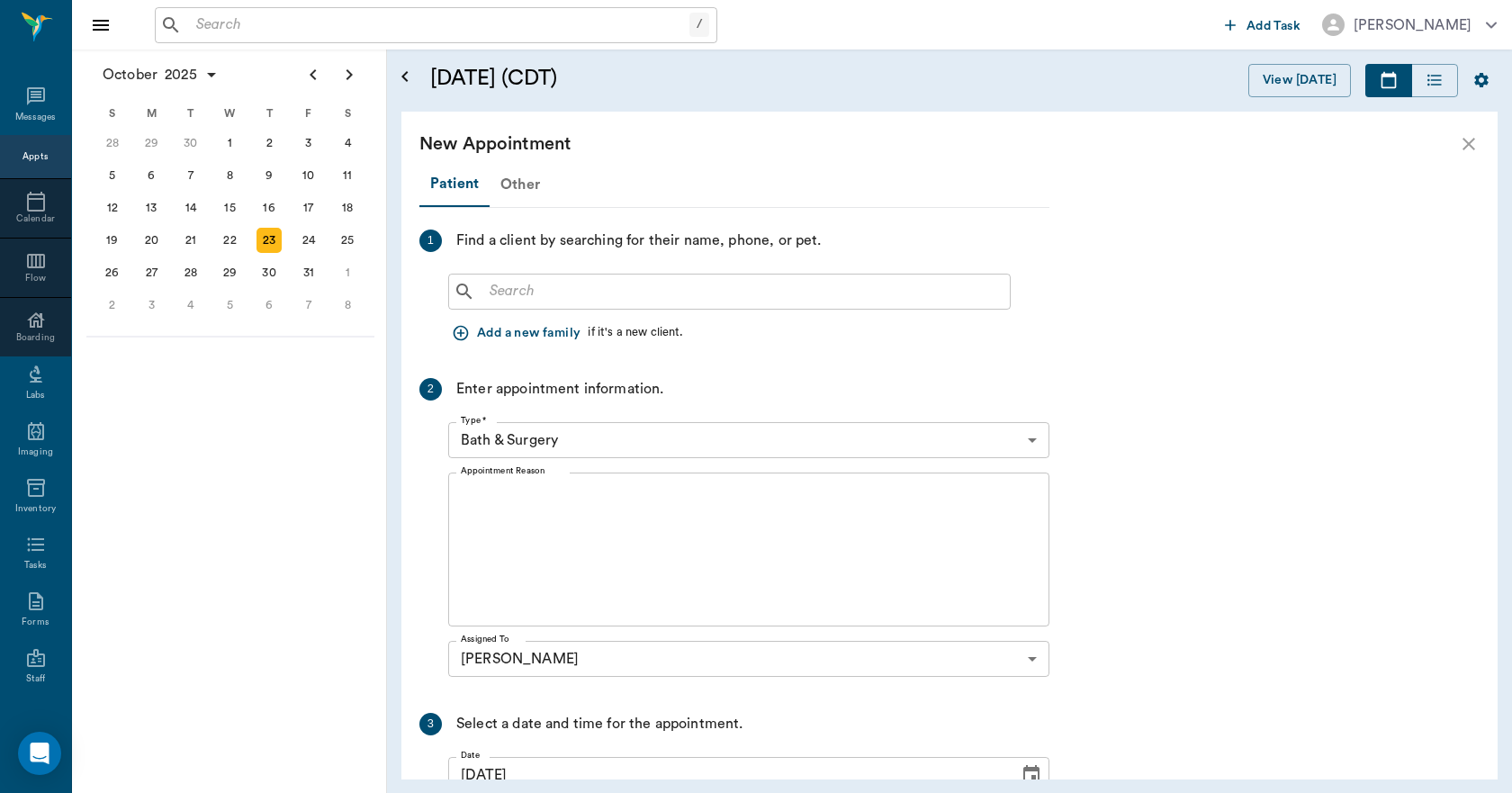
click at [524, 182] on div "Other" at bounding box center [519, 183] width 61 height 43
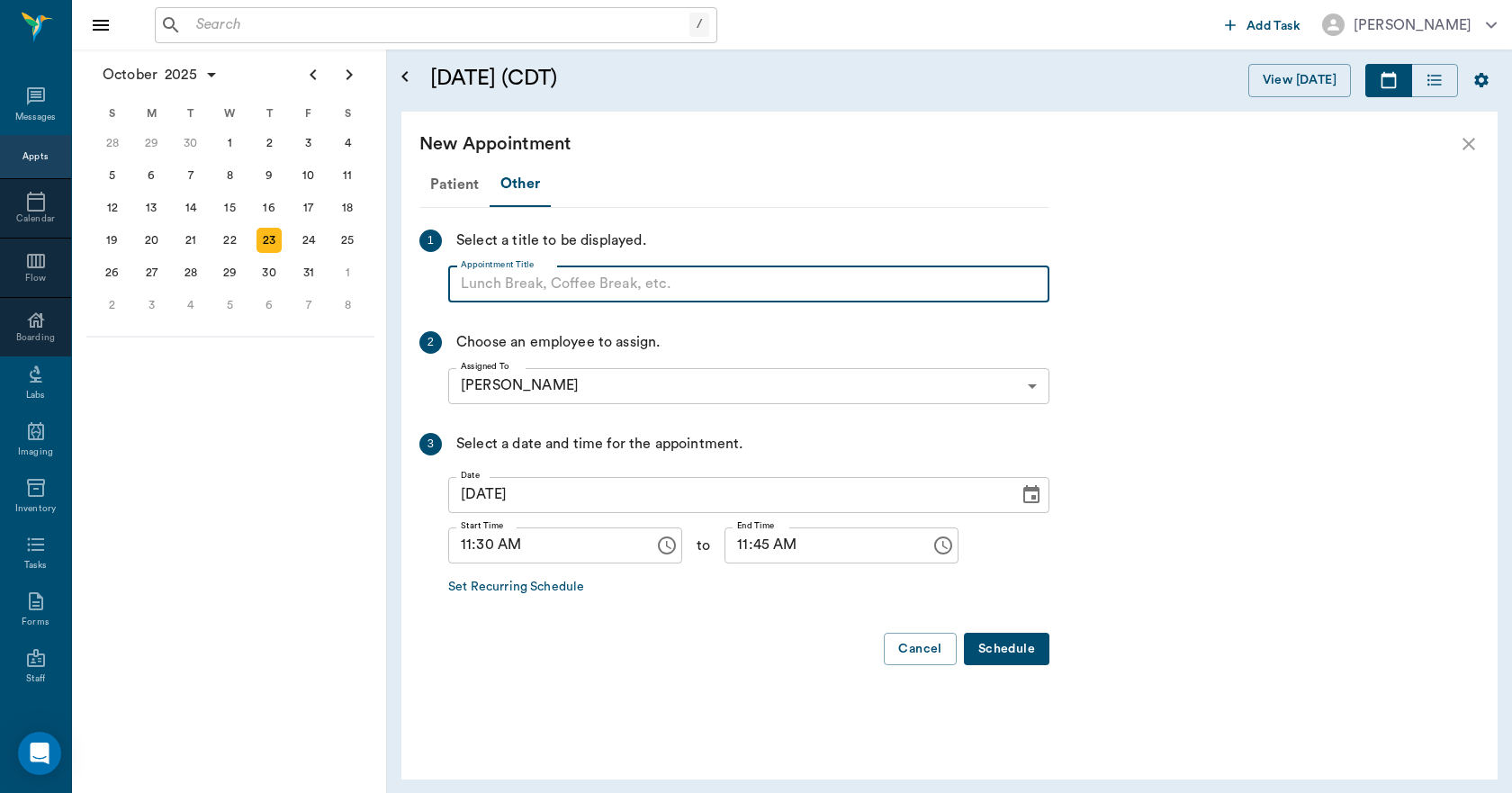
paste input "NO APPOINTMENT! EMERGENCY ONLY!"
drag, startPoint x: 748, startPoint y: 279, endPoint x: 602, endPoint y: 301, distance: 147.6
click at [602, 301] on input "NO APPOINTMENT! EMERGENCY ONLY!" at bounding box center [749, 284] width 601 height 36
type input "NO APPOINTMENT!"
click at [730, 541] on input "11:45 AM" at bounding box center [821, 545] width 193 height 36
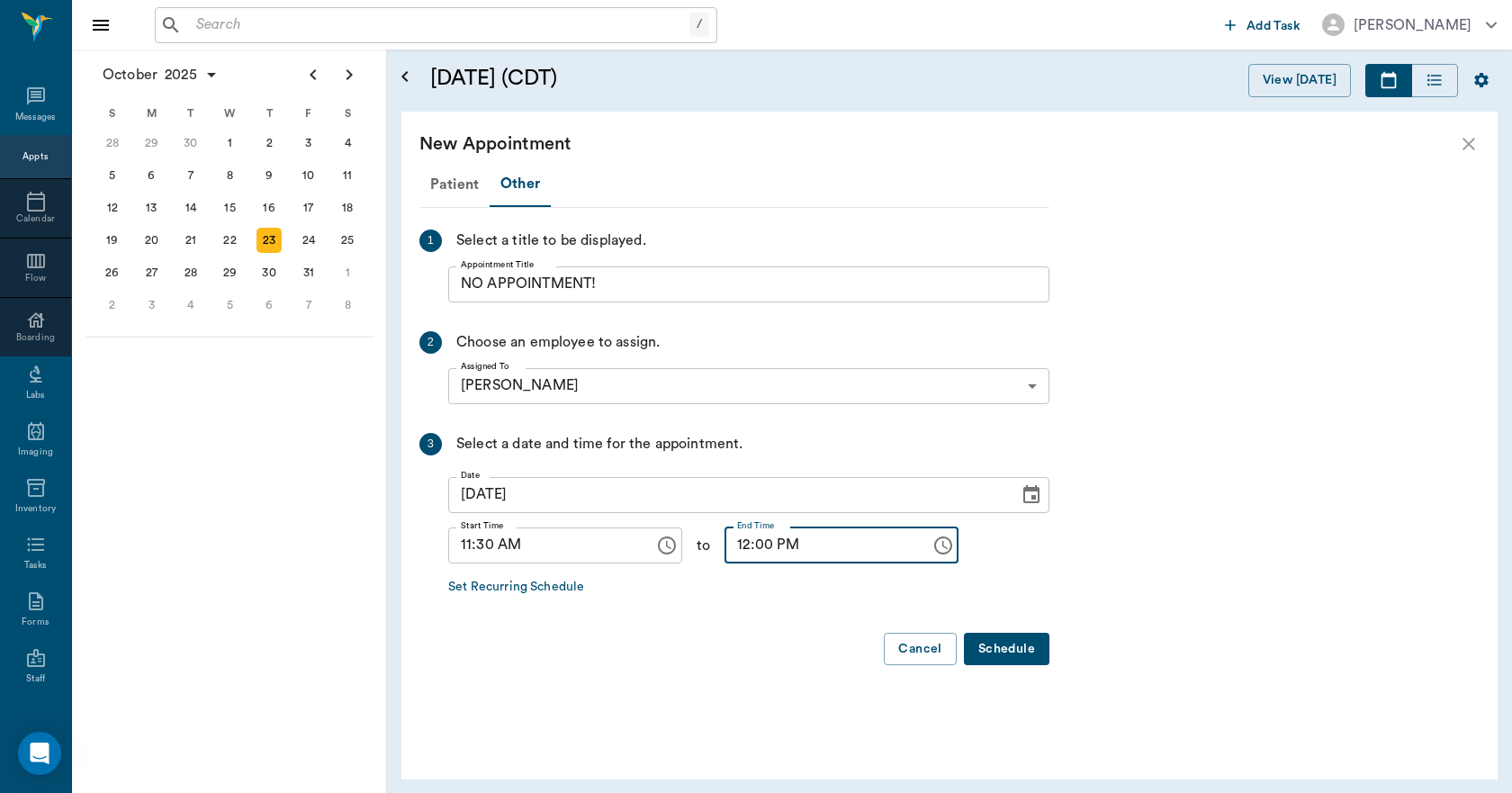
type input "12:00 PM"
click at [1010, 655] on button "Schedule" at bounding box center [1007, 649] width 86 height 33
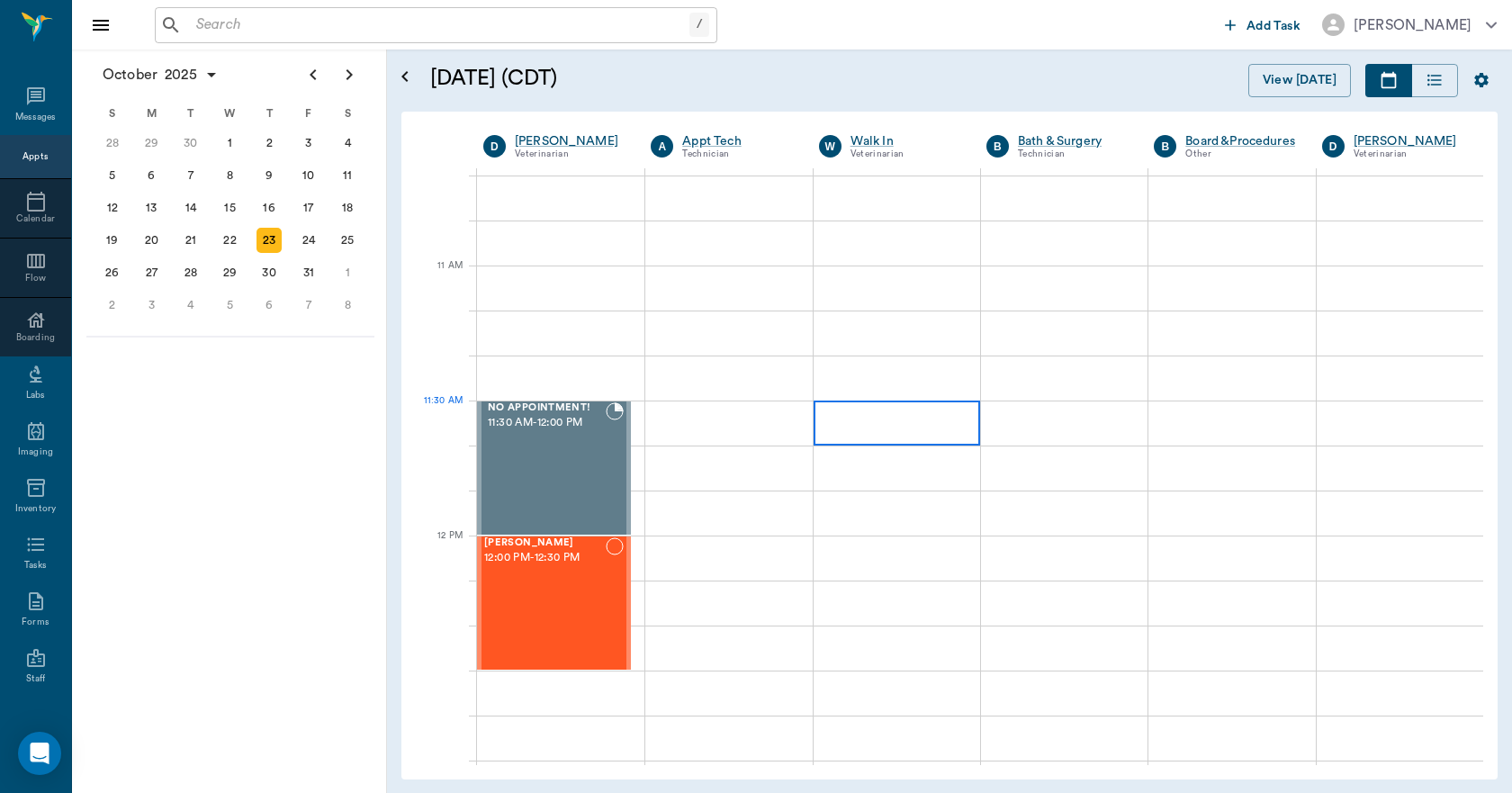
click at [880, 413] on div at bounding box center [896, 422] width 166 height 45
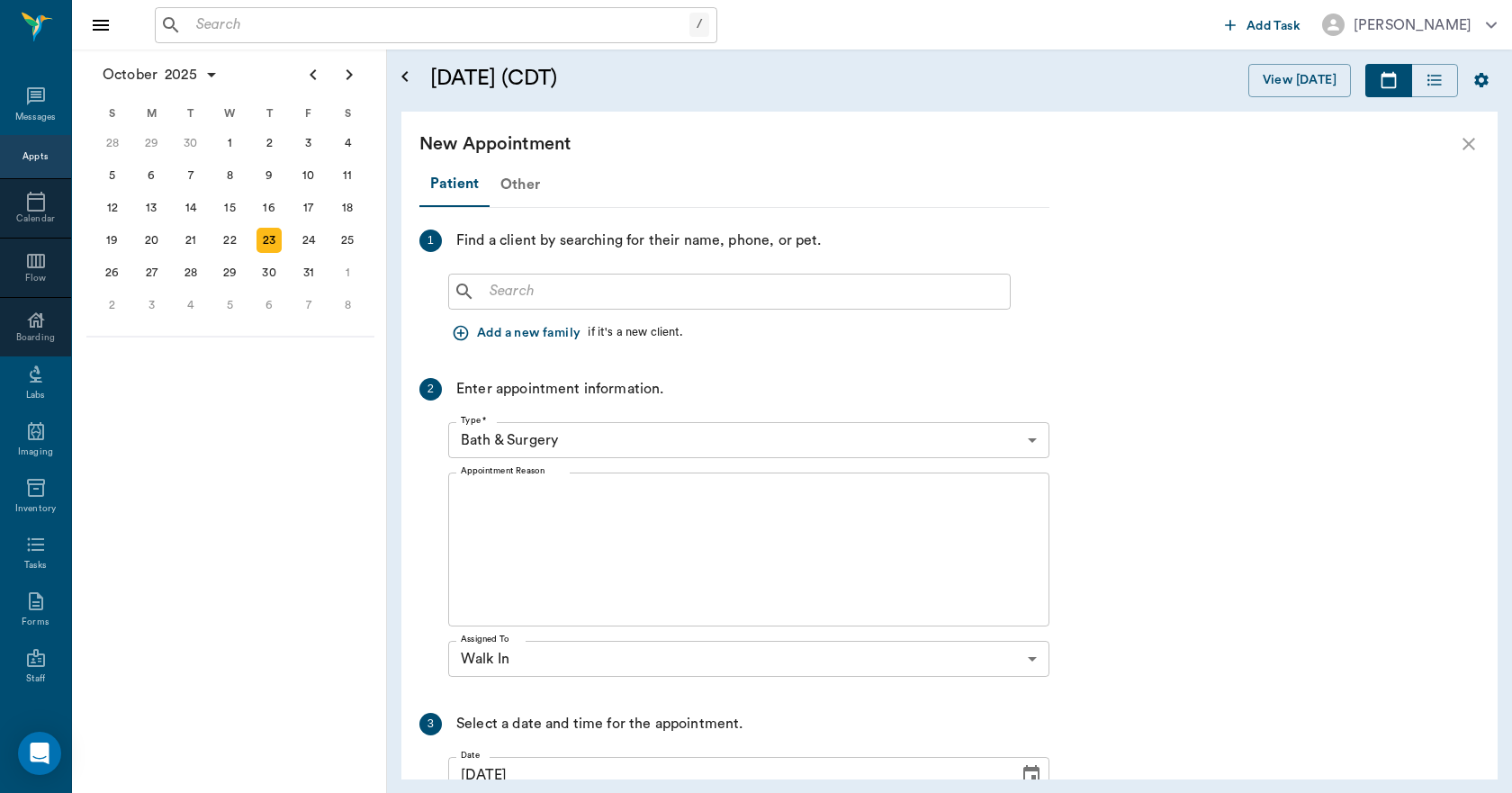
click at [532, 189] on div "Other" at bounding box center [519, 183] width 61 height 43
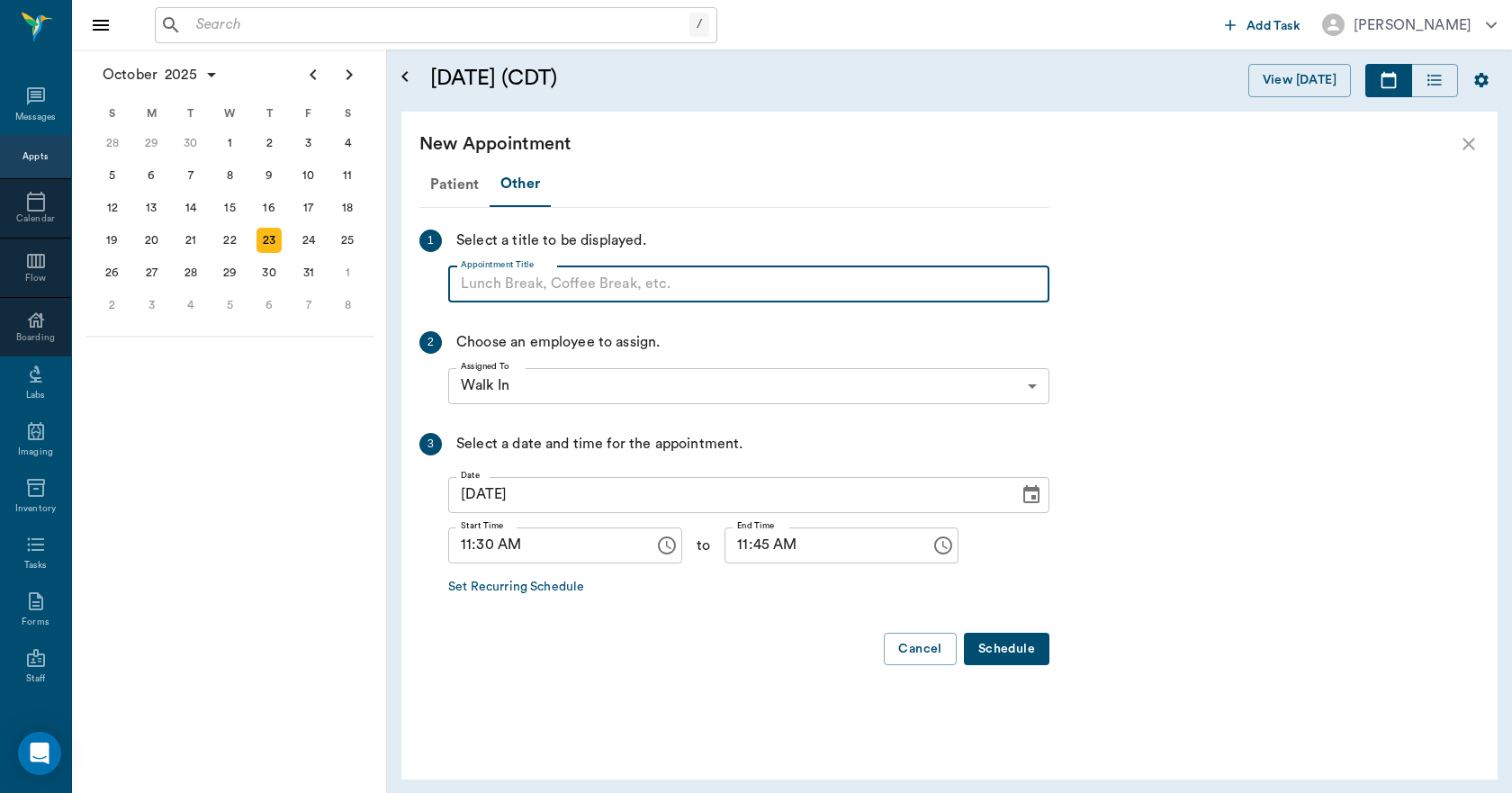
paste input "NO APPOINTMENT! EMERGENCY ONLY!"
drag, startPoint x: 762, startPoint y: 281, endPoint x: 599, endPoint y: 307, distance: 165.1
click at [599, 307] on div "Patient Other 1 Select a title to be displayed. Appointment Title NO APPOINTMEN…" at bounding box center [735, 421] width 630 height 518
type input "NO APPOINTMENT!"
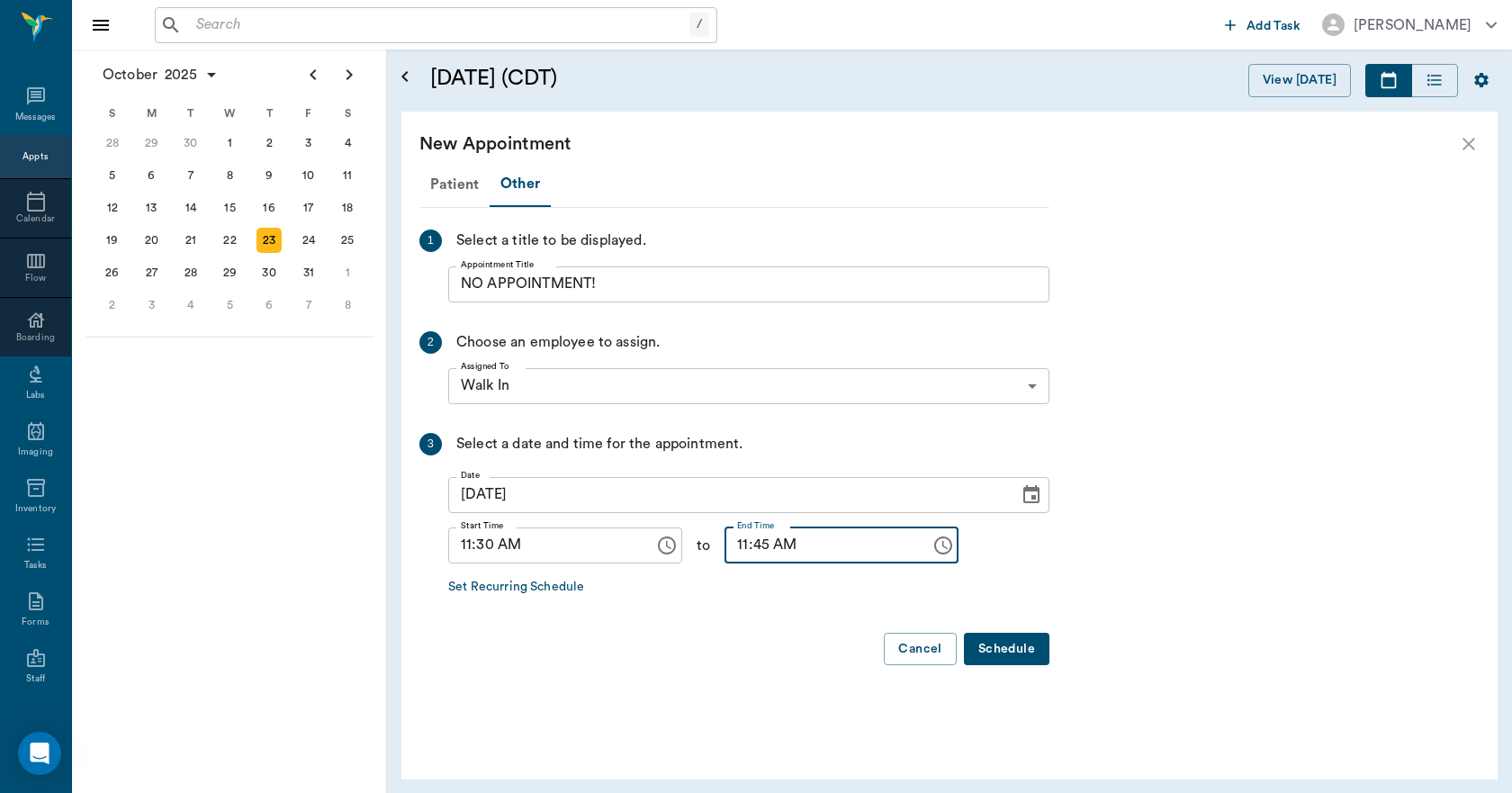
click at [725, 542] on input "11:45 AM" at bounding box center [821, 545] width 193 height 36
type input "12:00 PM"
click at [1015, 642] on button "Schedule" at bounding box center [1007, 649] width 86 height 33
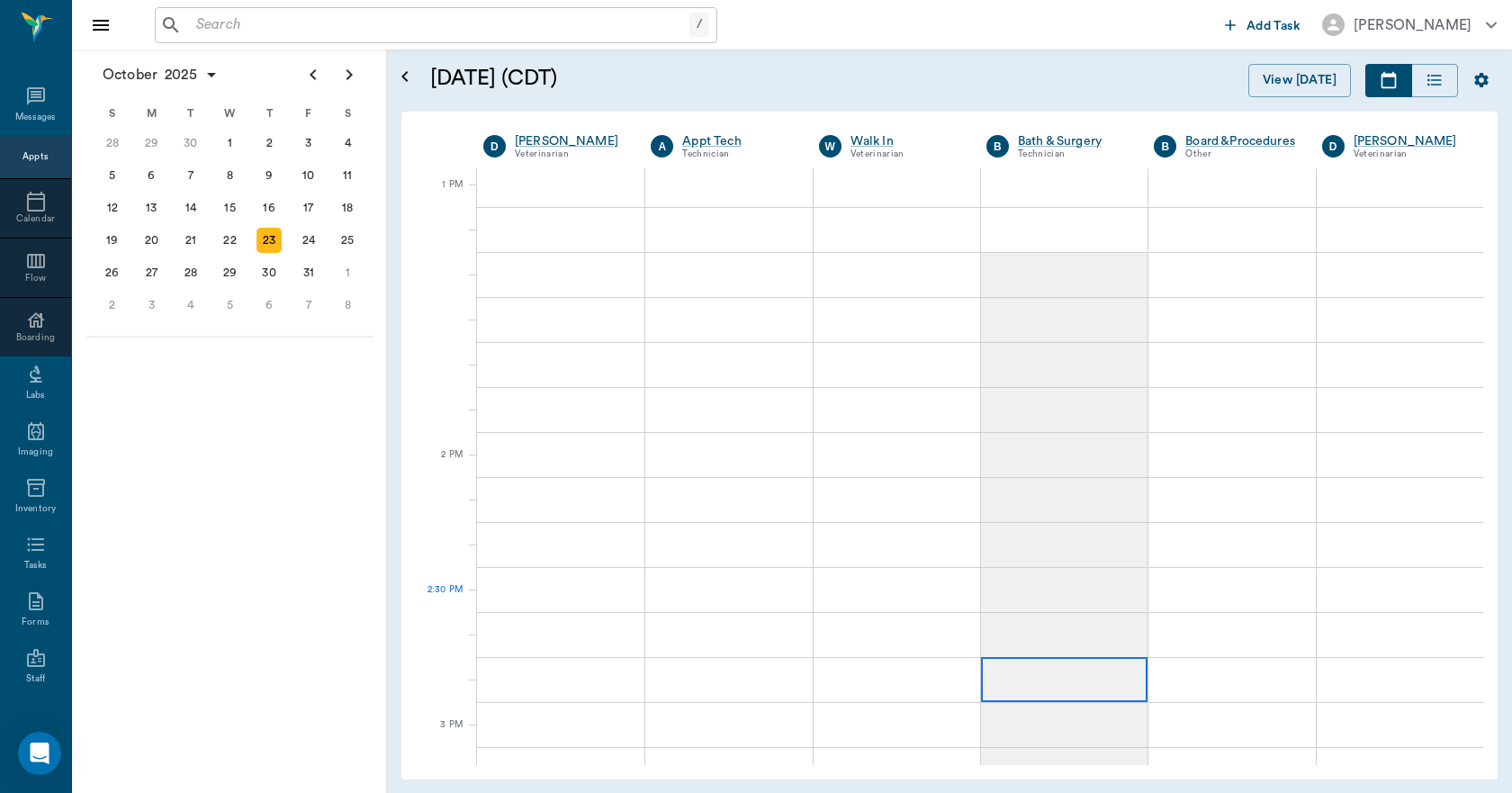
scroll to position [1350, 0]
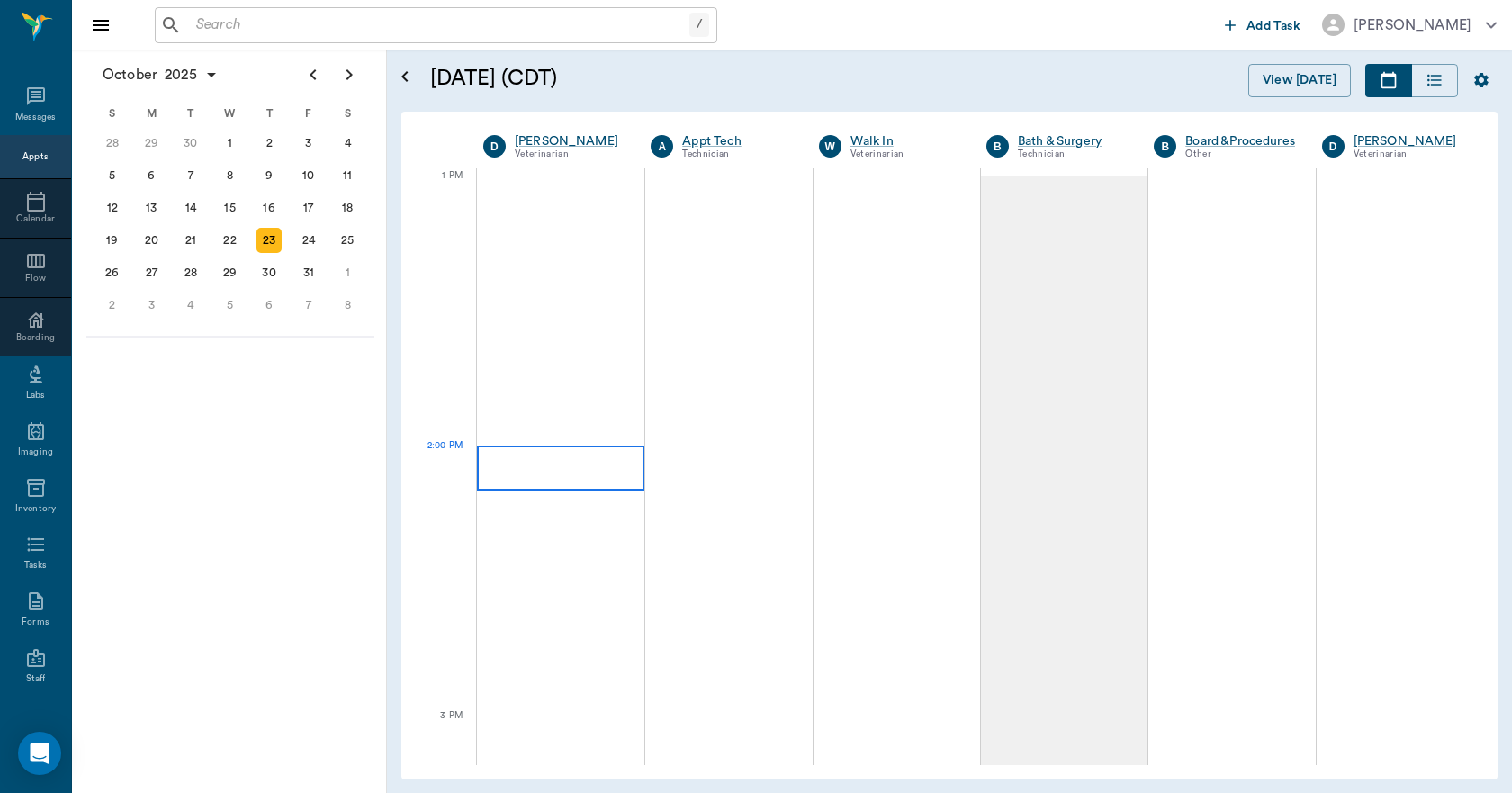
click at [564, 477] on div at bounding box center [561, 467] width 167 height 45
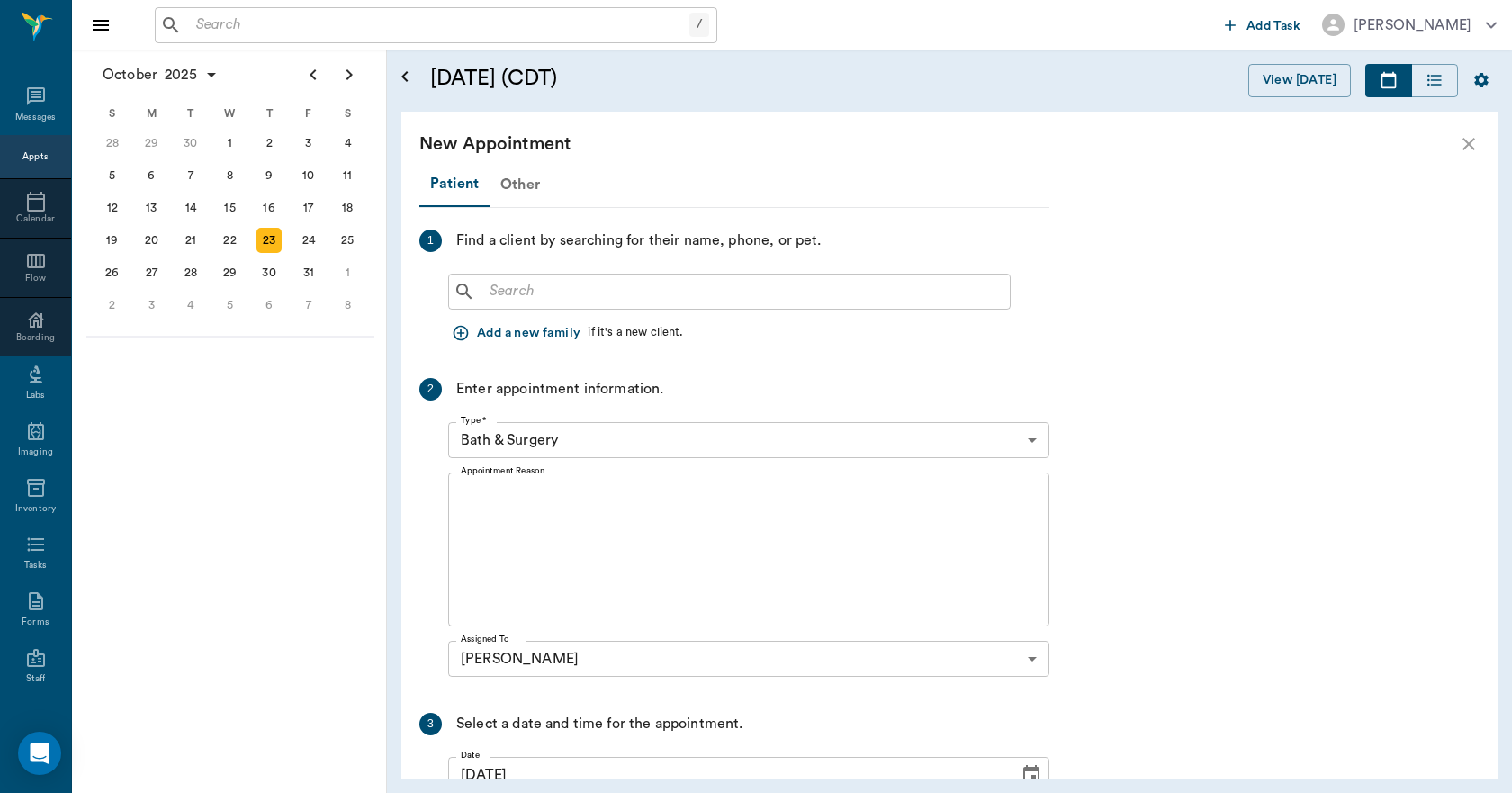
click at [520, 193] on div "Other" at bounding box center [519, 183] width 61 height 43
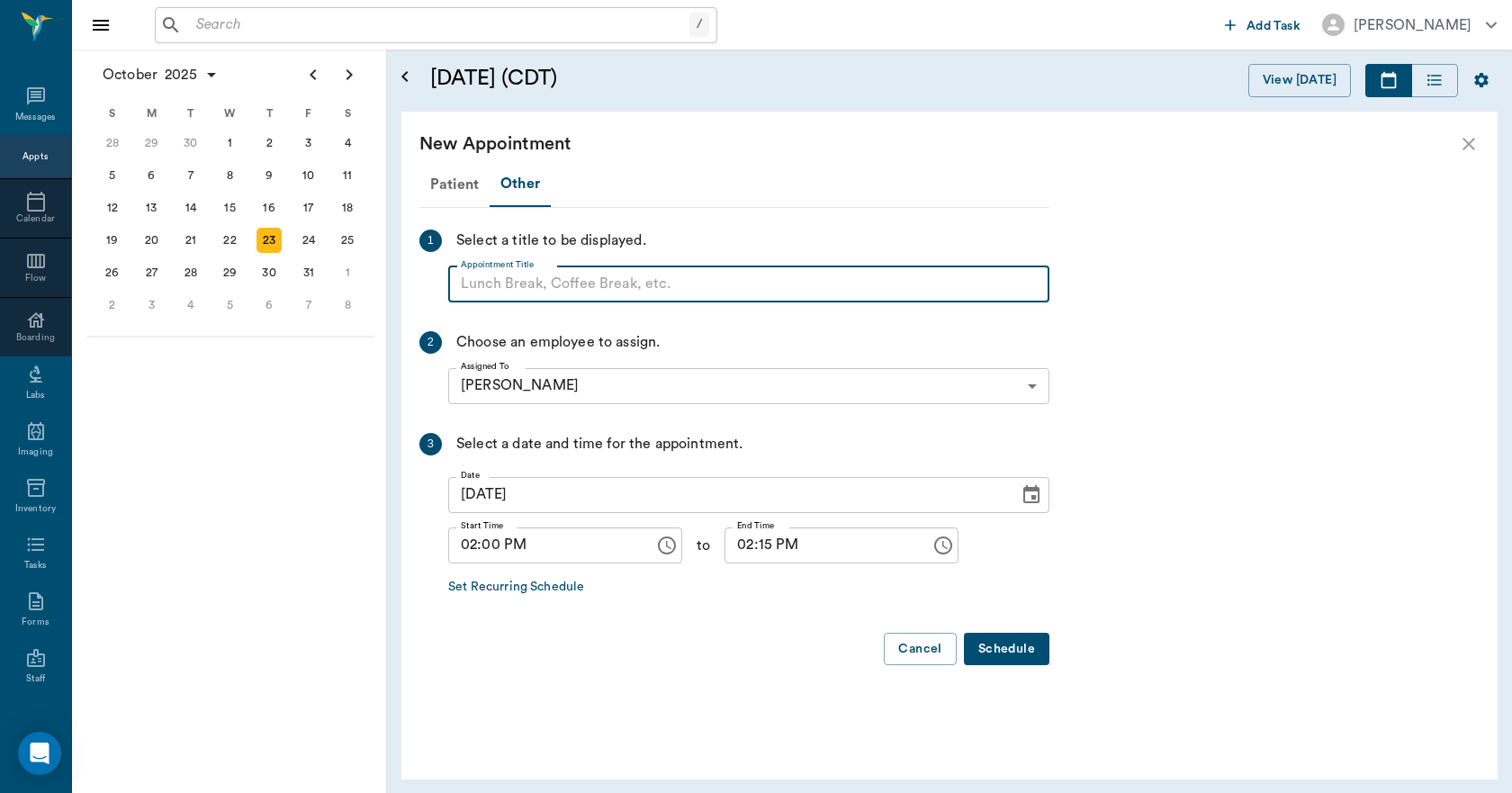
paste input "NO APPOINTMENT! EMERGENCY ONLY!"
drag, startPoint x: 759, startPoint y: 272, endPoint x: 599, endPoint y: 293, distance: 161.4
click at [599, 293] on input "NO APPOINTMENT! EMERGENCY ONLY!" at bounding box center [749, 284] width 601 height 36
type input "NO APPOINTMENT!"
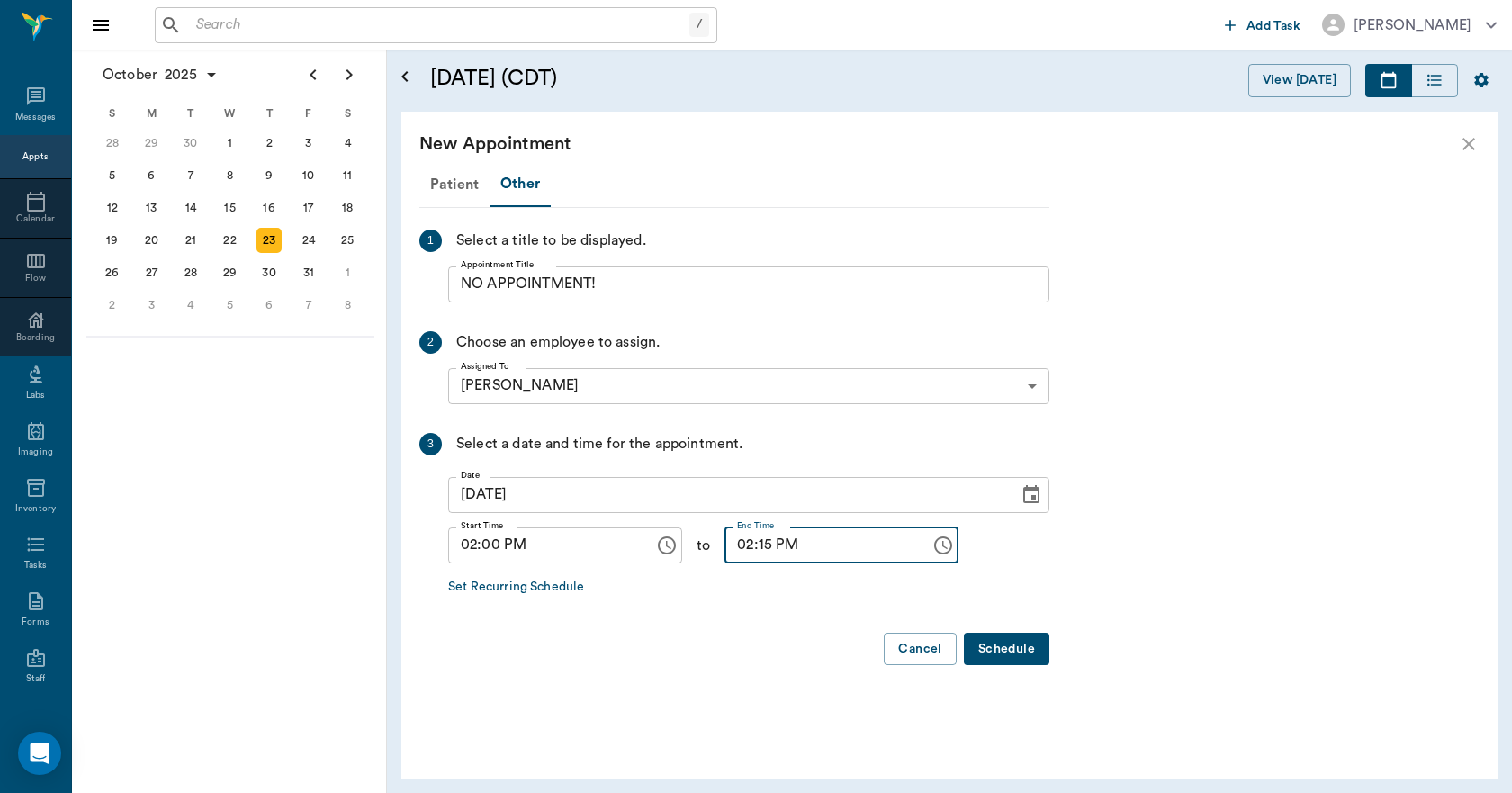
click at [756, 544] on input "02:15 PM" at bounding box center [821, 545] width 193 height 36
type input "02:30 PM"
click at [991, 635] on button "Schedule" at bounding box center [1007, 649] width 86 height 33
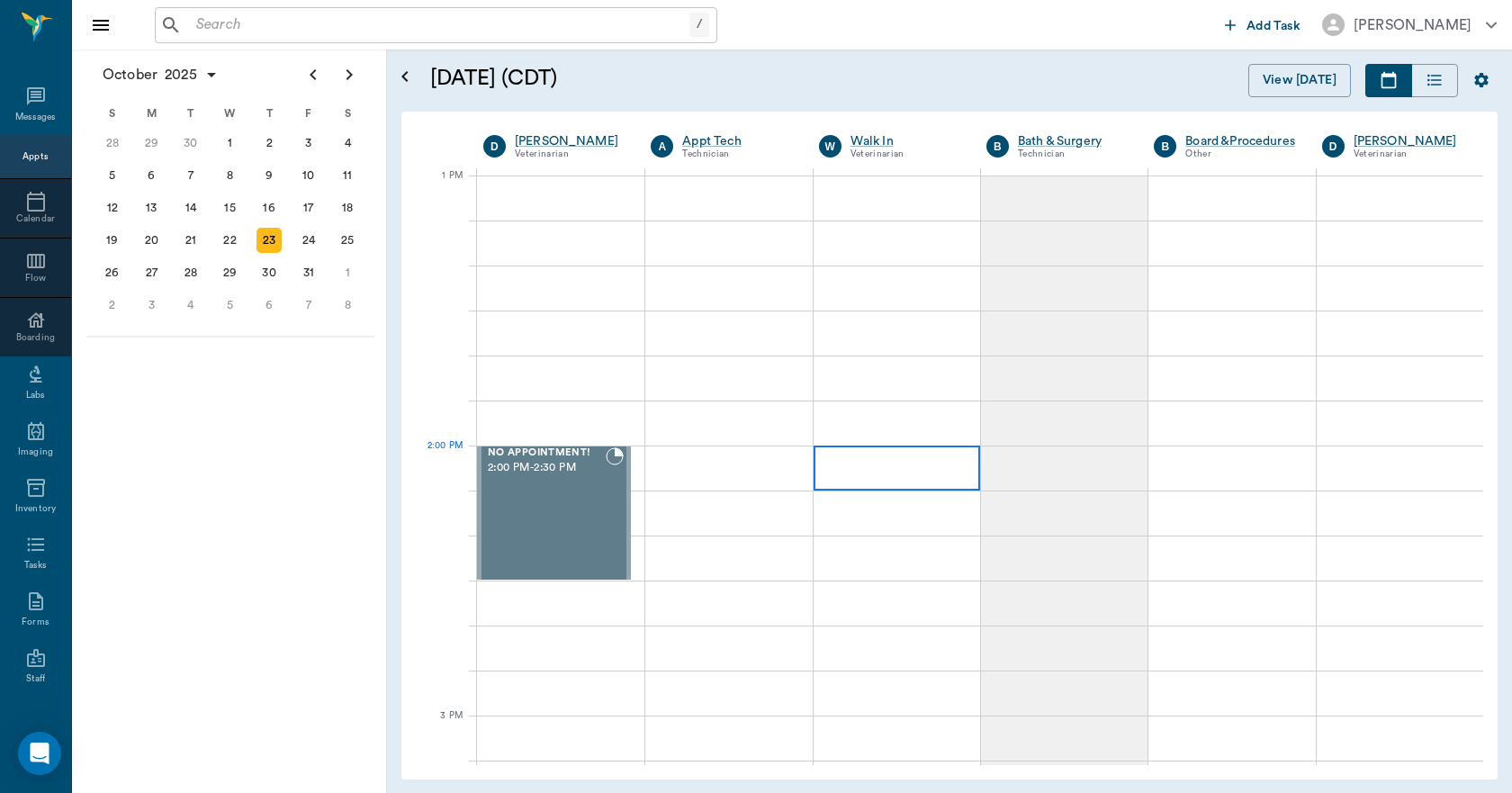
click at [865, 469] on div at bounding box center [896, 467] width 166 height 45
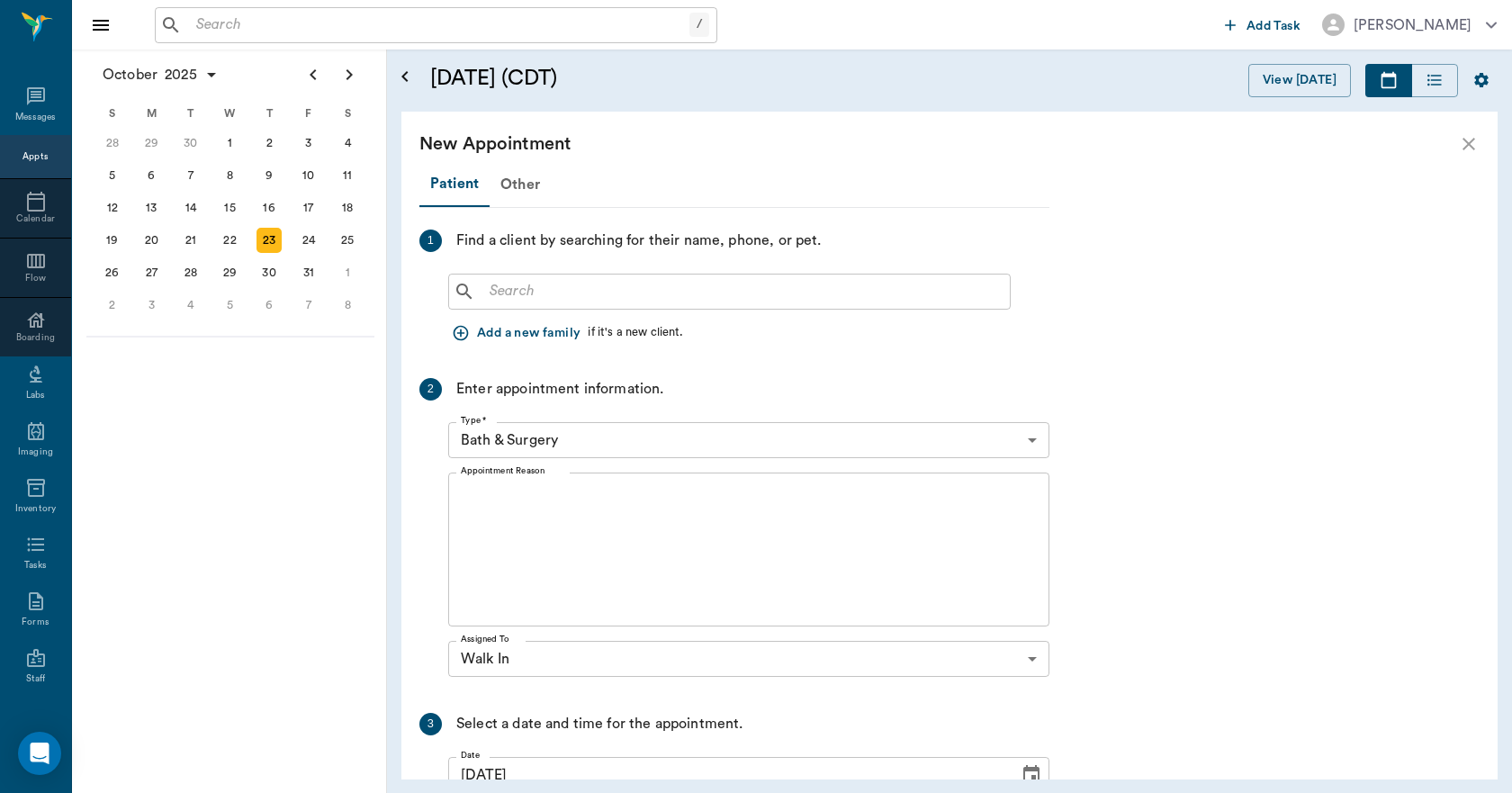
click at [523, 173] on div "New Appointment" at bounding box center [950, 143] width 1096 height 65
click at [522, 182] on div "Other" at bounding box center [519, 183] width 61 height 43
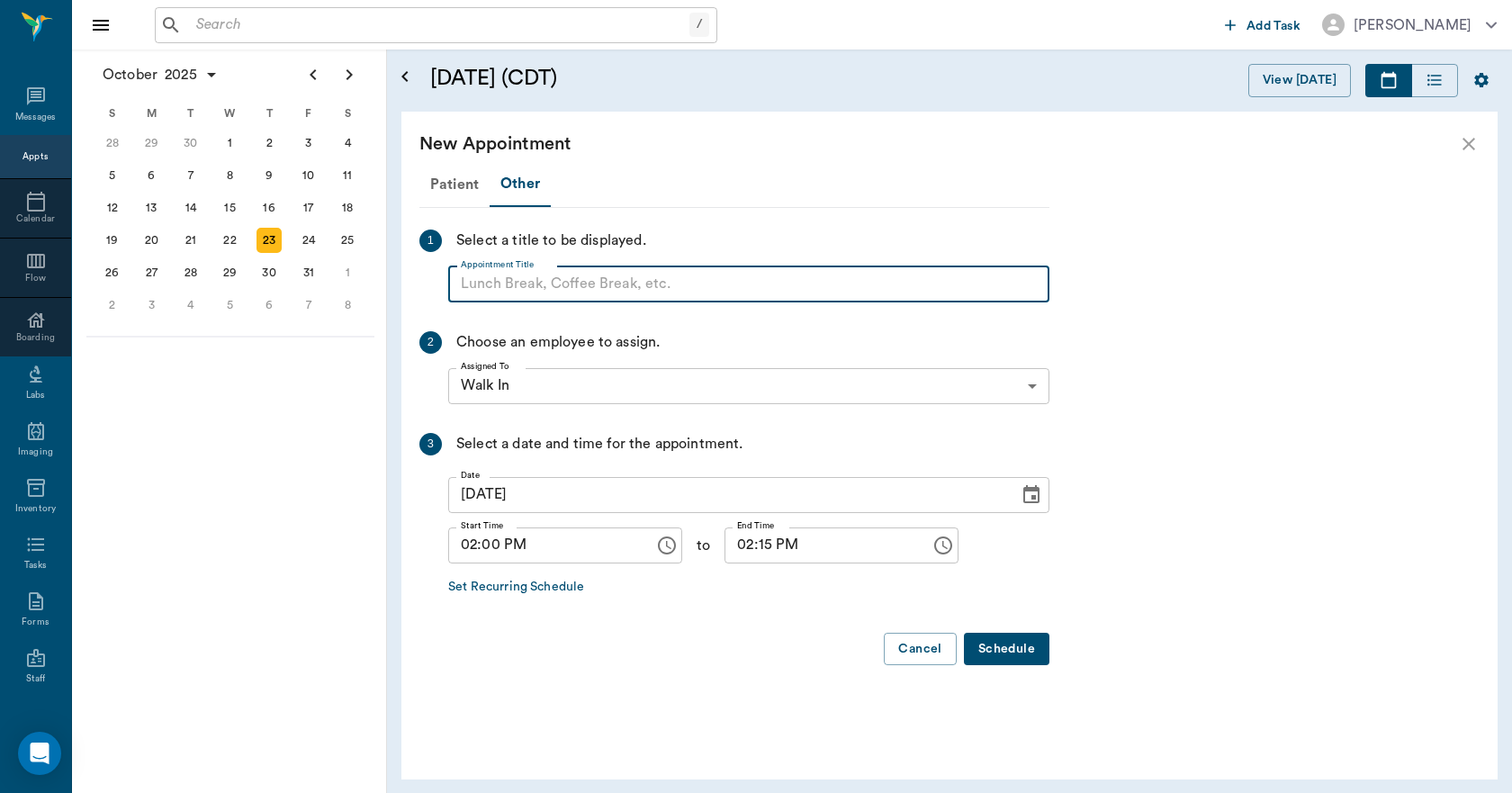
paste input "NO APPOINTMENT! EMERGENCY ONLY!"
drag, startPoint x: 767, startPoint y: 275, endPoint x: 603, endPoint y: 291, distance: 164.8
click at [603, 291] on input "NO APPOINTMENT! EMERGENCY ONLY!" at bounding box center [749, 284] width 601 height 36
type input "NO APPOINTMENT!"
click at [752, 538] on input "02:15 PM" at bounding box center [821, 545] width 193 height 36
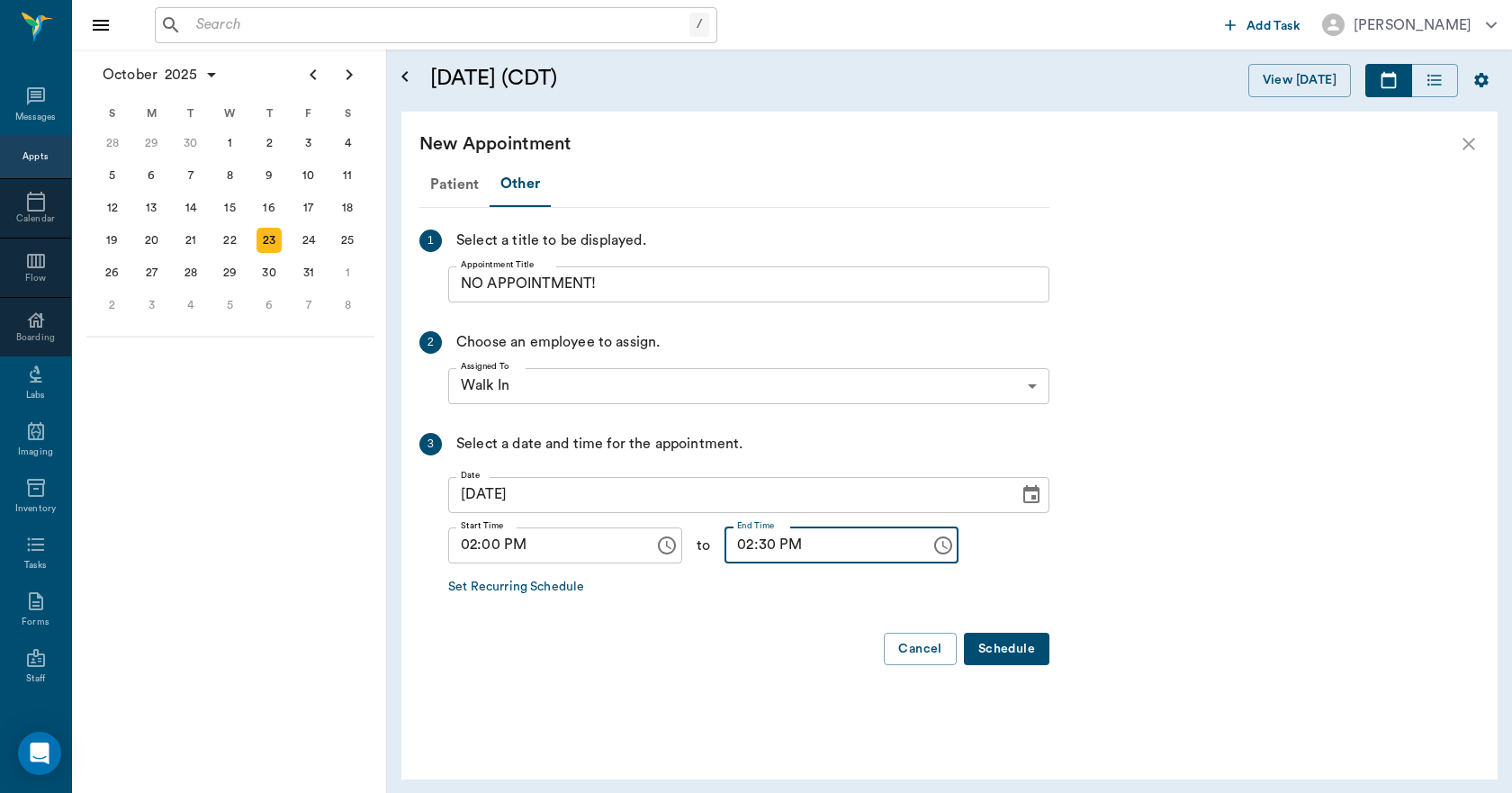
type input "02:30 PM"
click at [1006, 655] on button "Schedule" at bounding box center [1007, 649] width 86 height 33
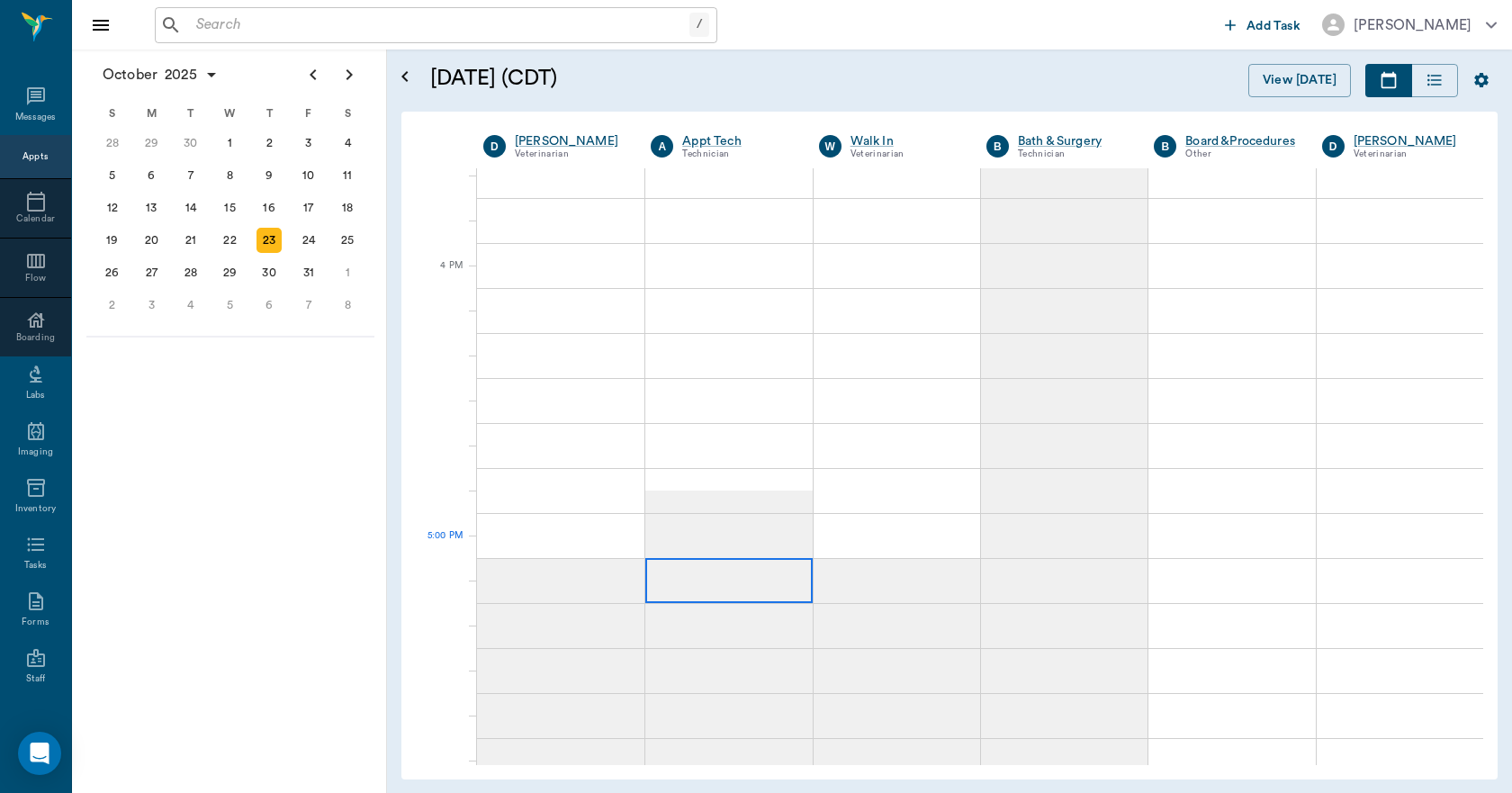
scroll to position [2069, 0]
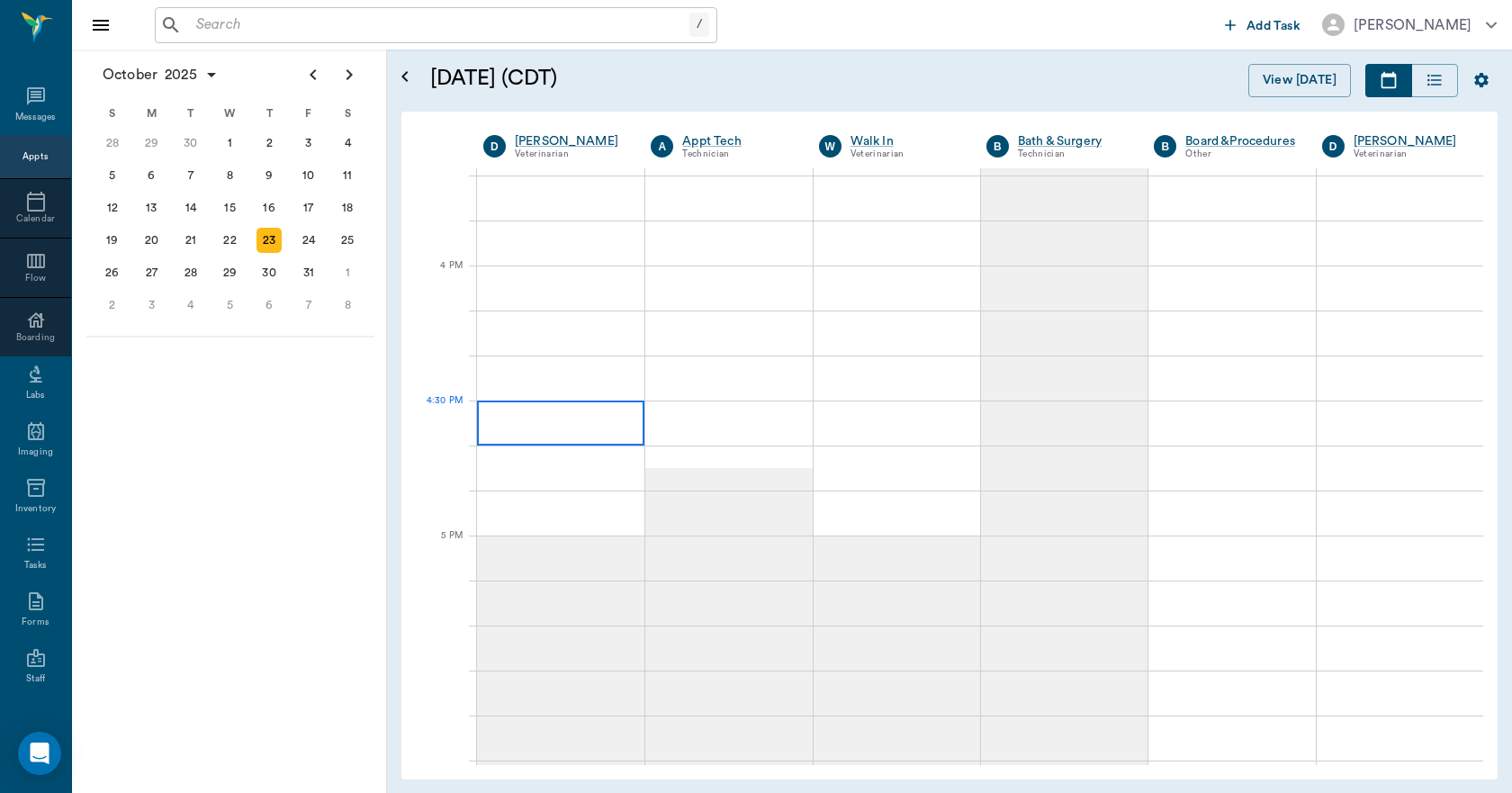
click at [548, 434] on div at bounding box center [561, 422] width 167 height 45
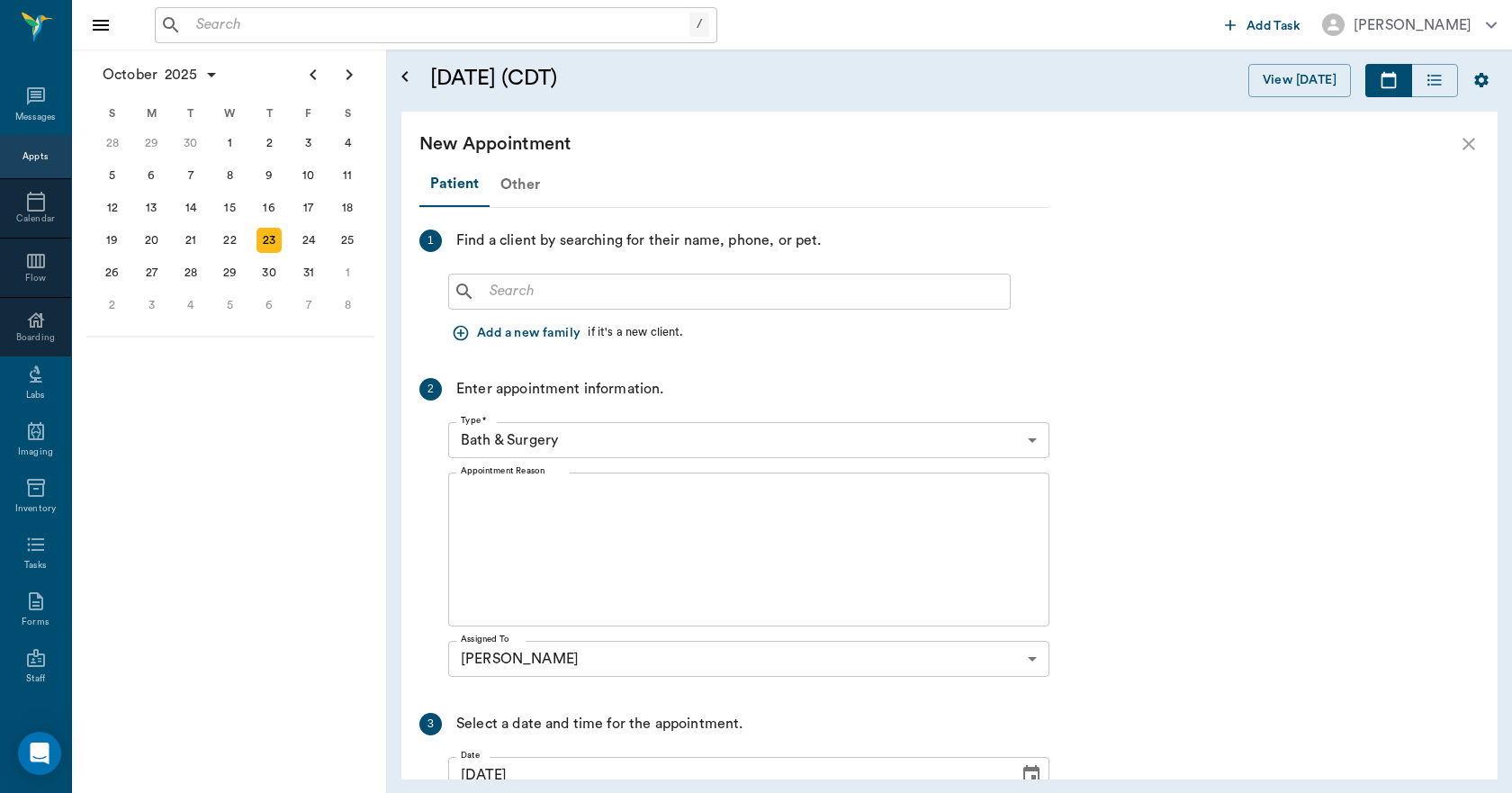
click at [512, 181] on div "Other" at bounding box center [519, 183] width 61 height 43
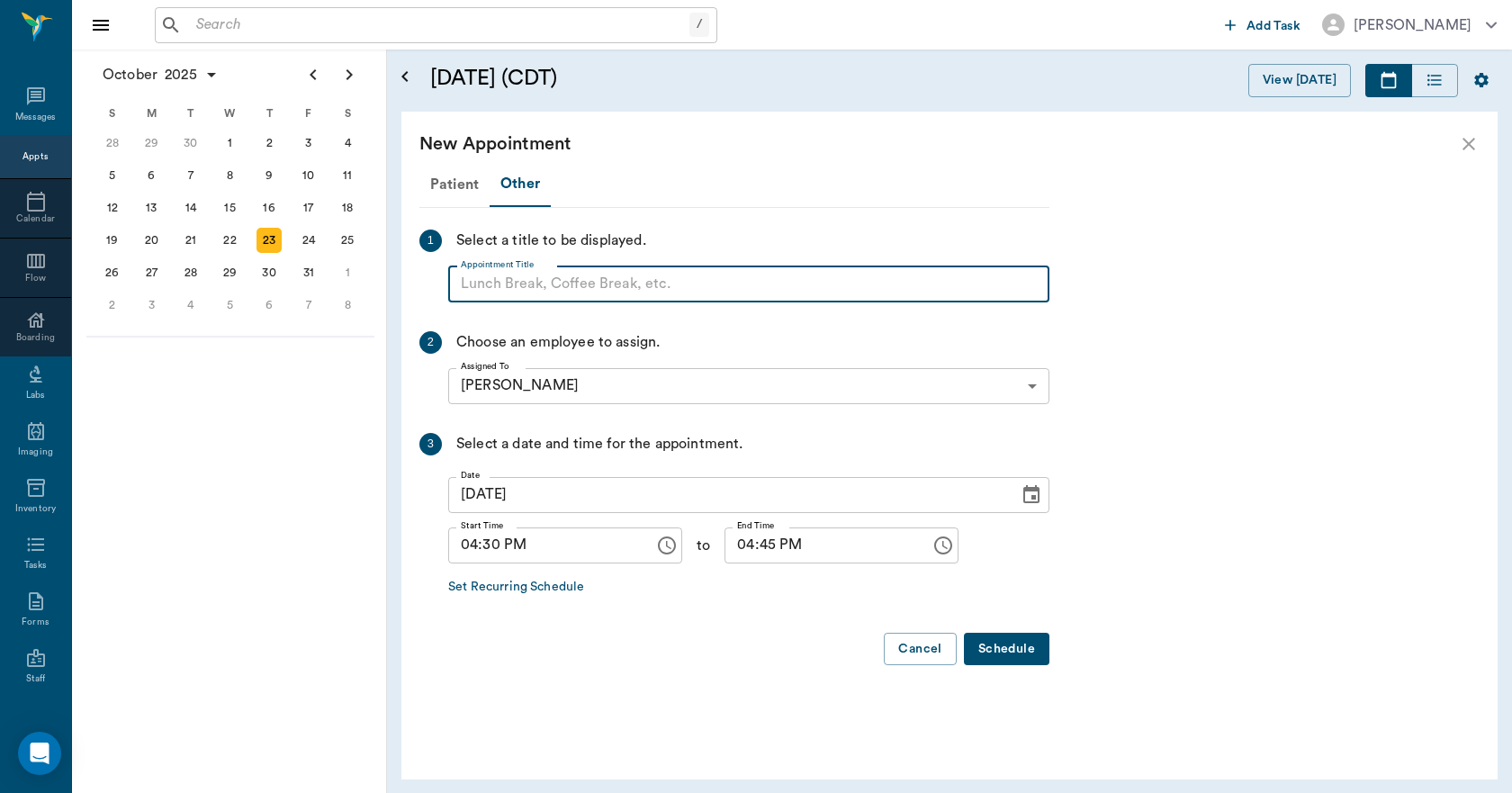
paste input "NO APPOINTMENT! EMERGENCY ONLY!"
drag, startPoint x: 755, startPoint y: 284, endPoint x: 596, endPoint y: 294, distance: 159.3
click at [596, 294] on input "NO APPOINTMENT! EMERGENCY ONLY!" at bounding box center [749, 284] width 601 height 36
type input "NO APPOINTMENT!"
click at [729, 553] on input "04:45 PM" at bounding box center [821, 545] width 193 height 36
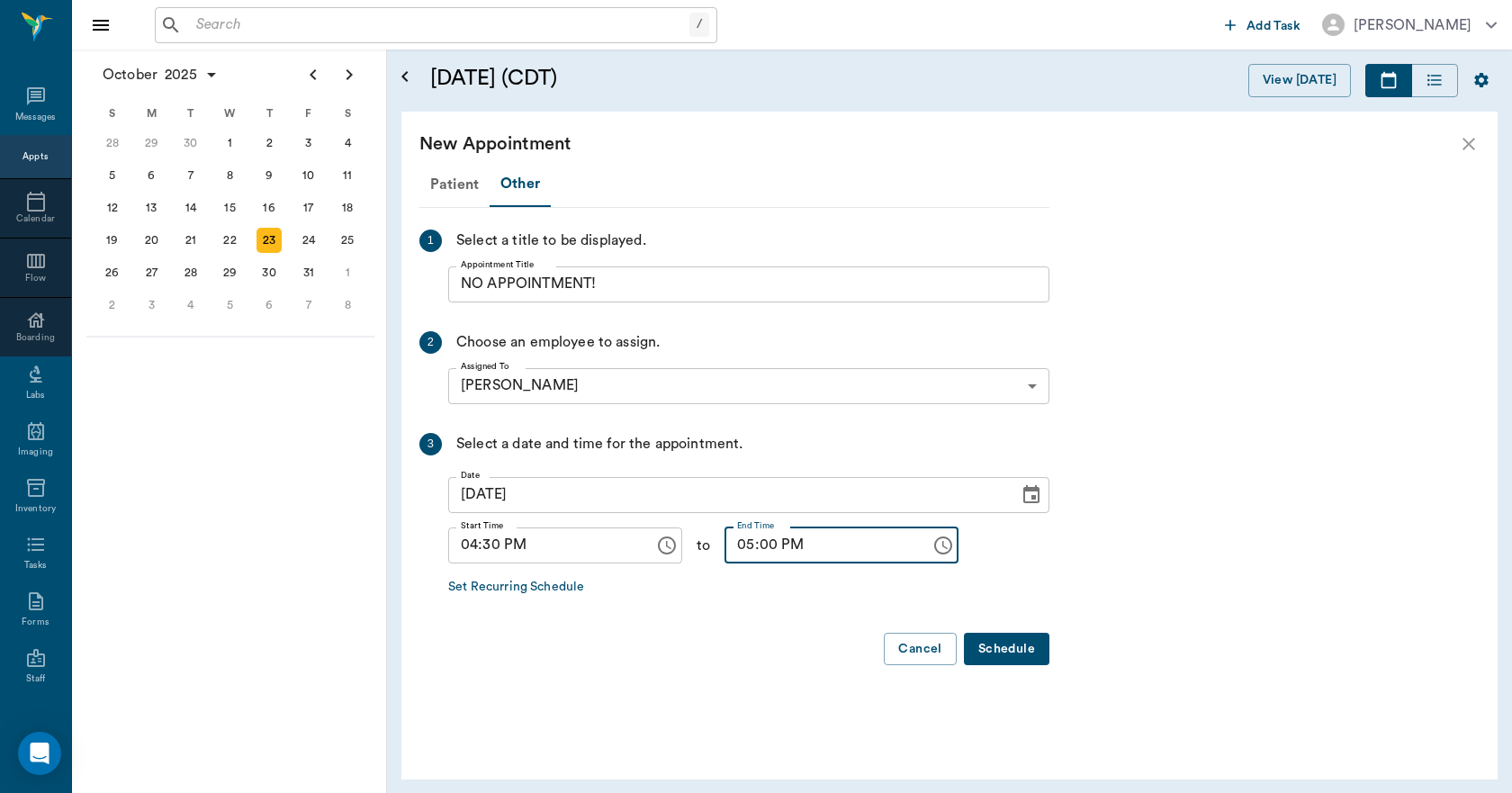
type input "05:00 PM"
click at [1000, 650] on button "Schedule" at bounding box center [1007, 649] width 86 height 33
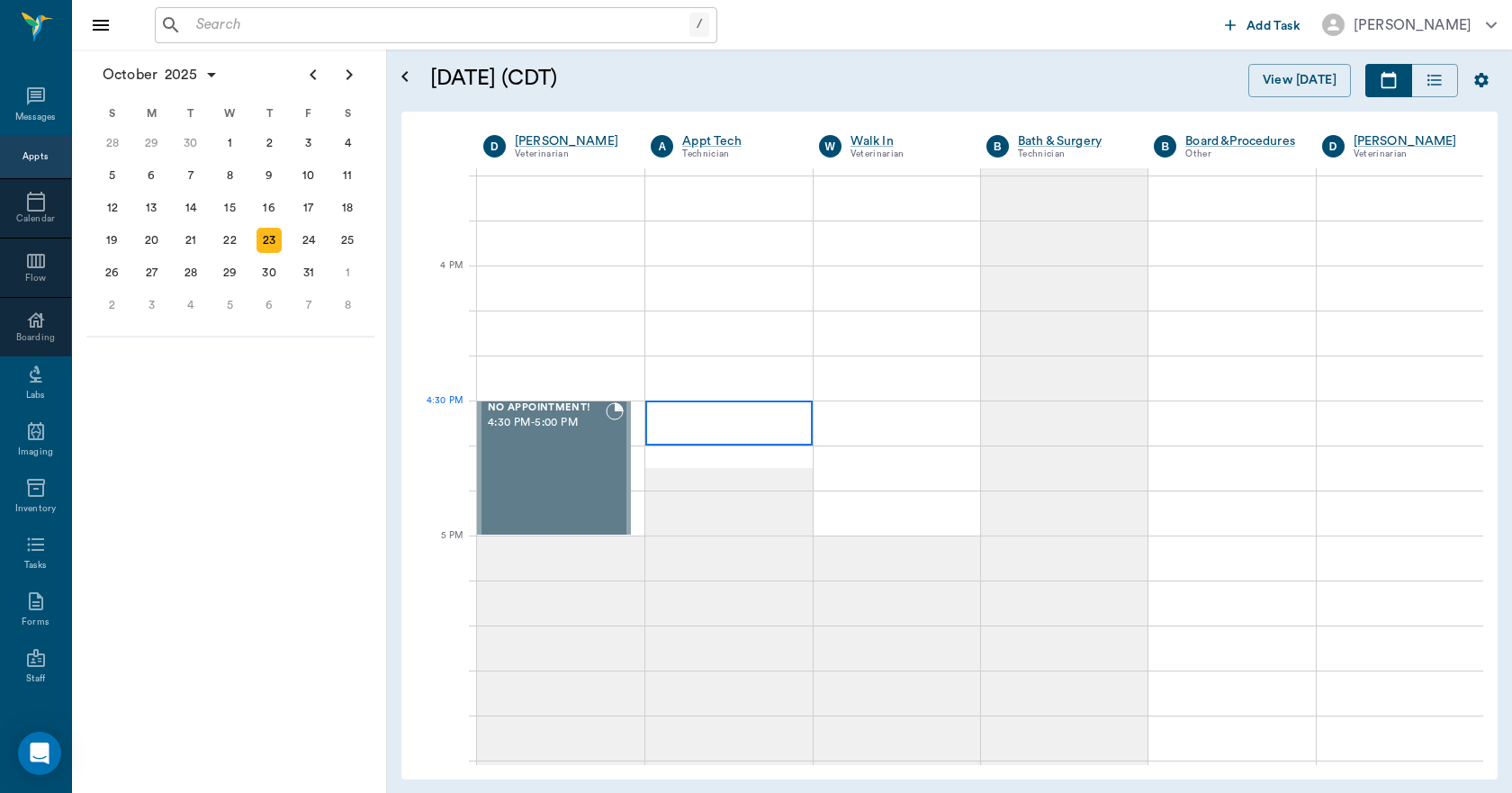
click at [706, 427] on div at bounding box center [729, 422] width 166 height 45
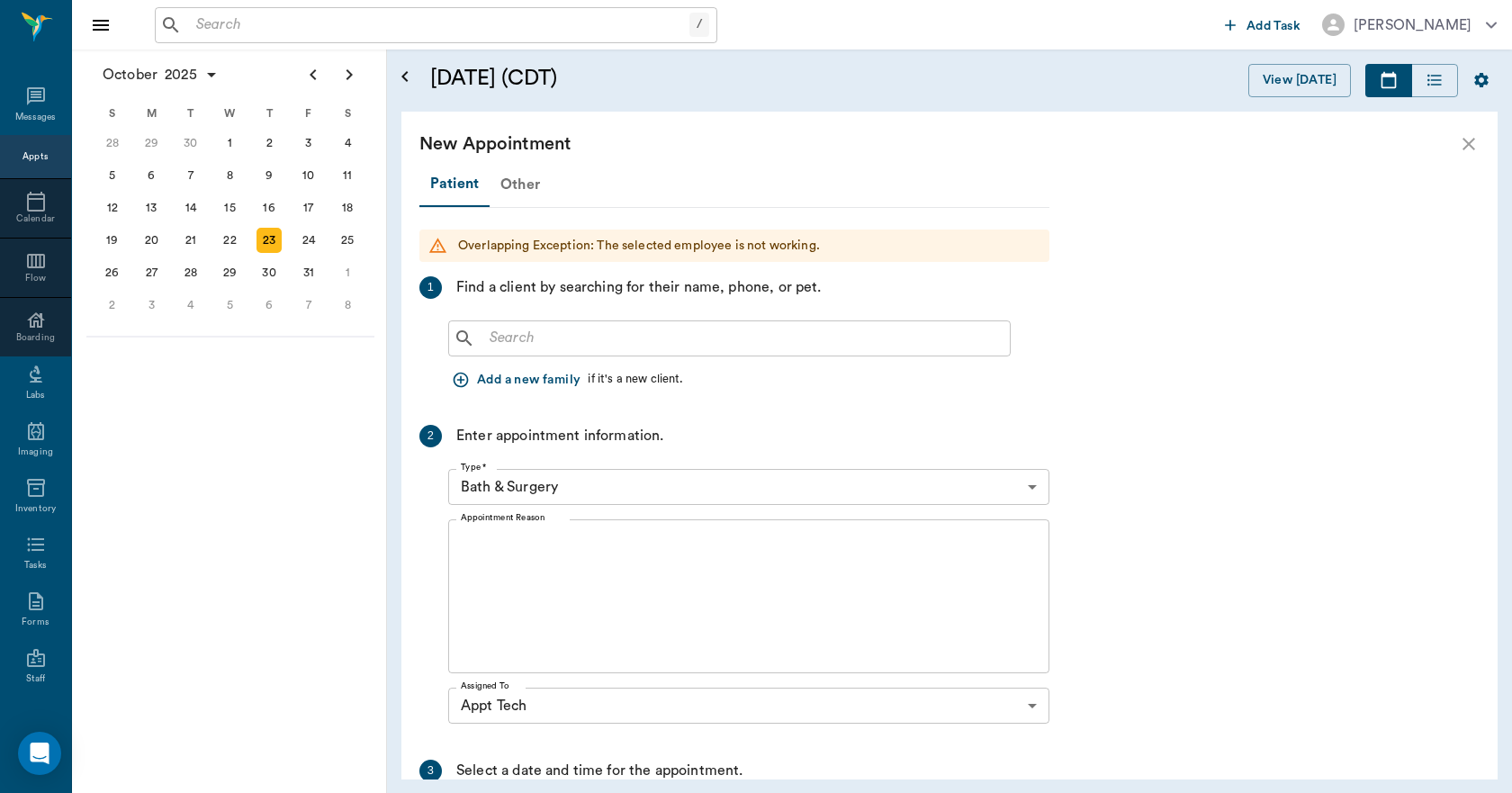
click at [525, 186] on div "Other" at bounding box center [519, 183] width 61 height 43
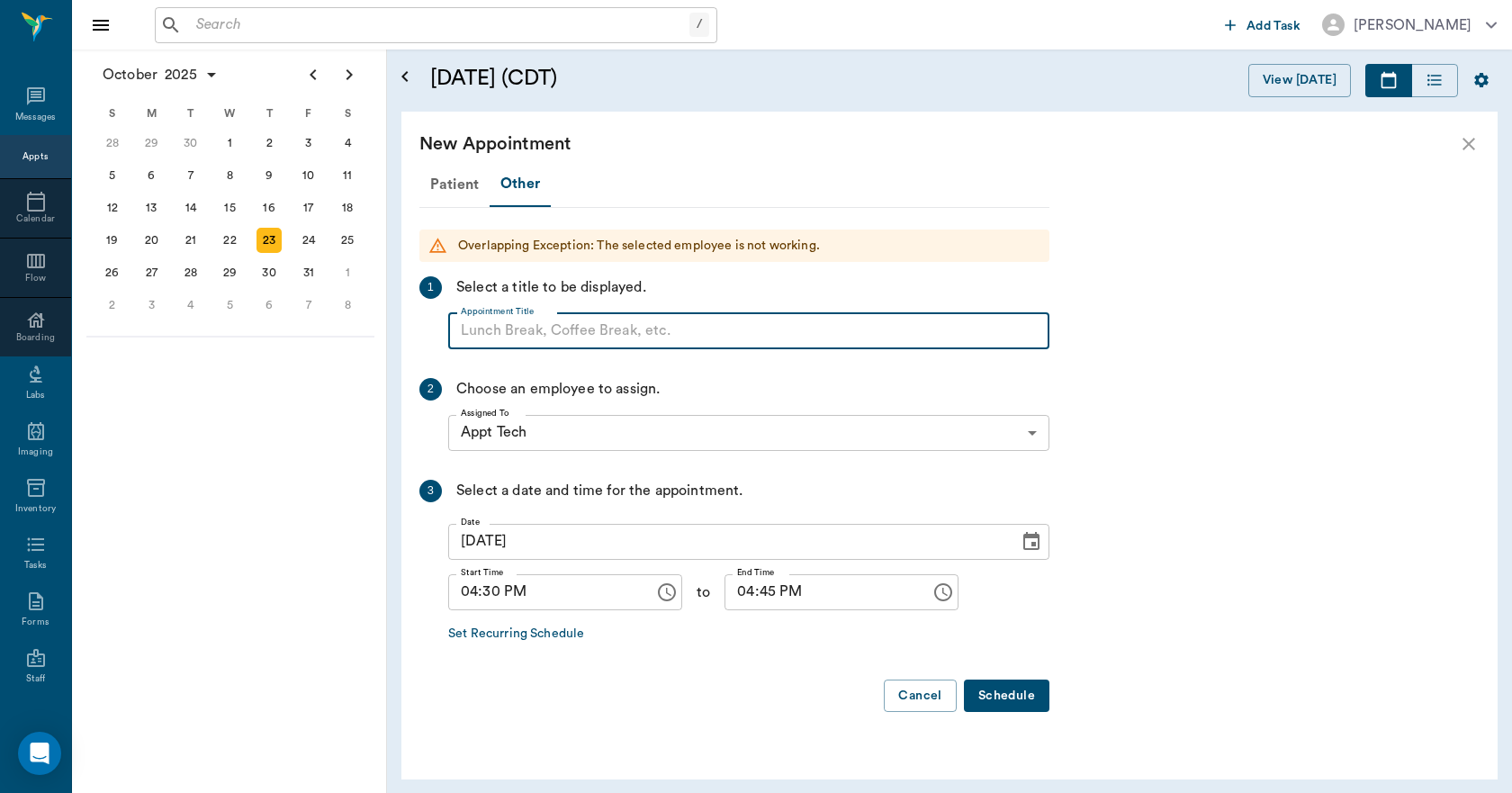
paste input "NO APPOINTMENT! EMERGENCY ONLY!"
drag, startPoint x: 757, startPoint y: 327, endPoint x: 601, endPoint y: 339, distance: 156.5
click at [601, 339] on input "NO APPOINTMENT! EMERGENCY ONLY!" at bounding box center [749, 331] width 601 height 36
type input "NO APPOINTMENT!"
click at [732, 597] on input "04:45 PM" at bounding box center [821, 592] width 193 height 36
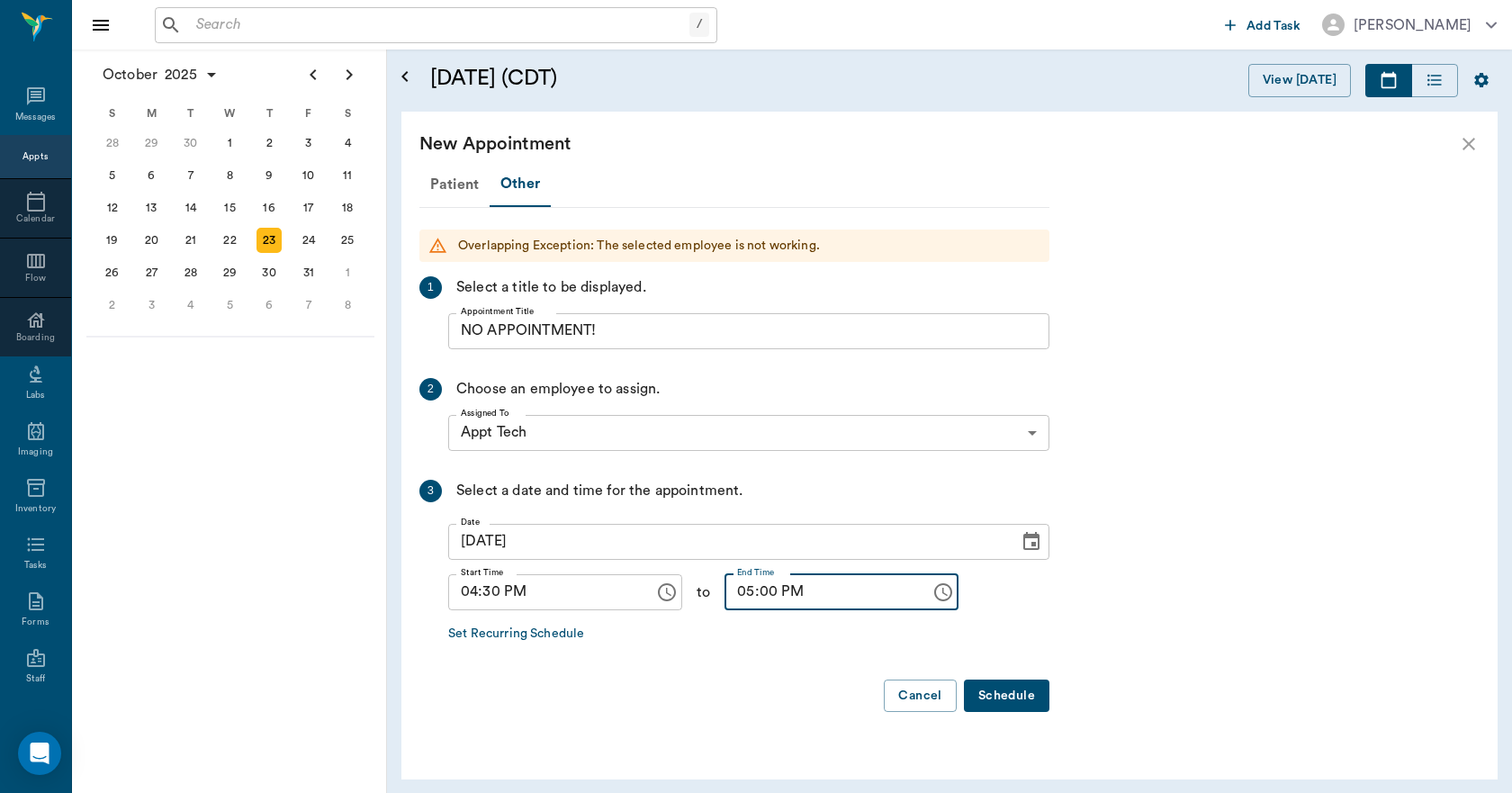
type input "05:00 PM"
click at [1009, 679] on button "Schedule" at bounding box center [1007, 695] width 86 height 33
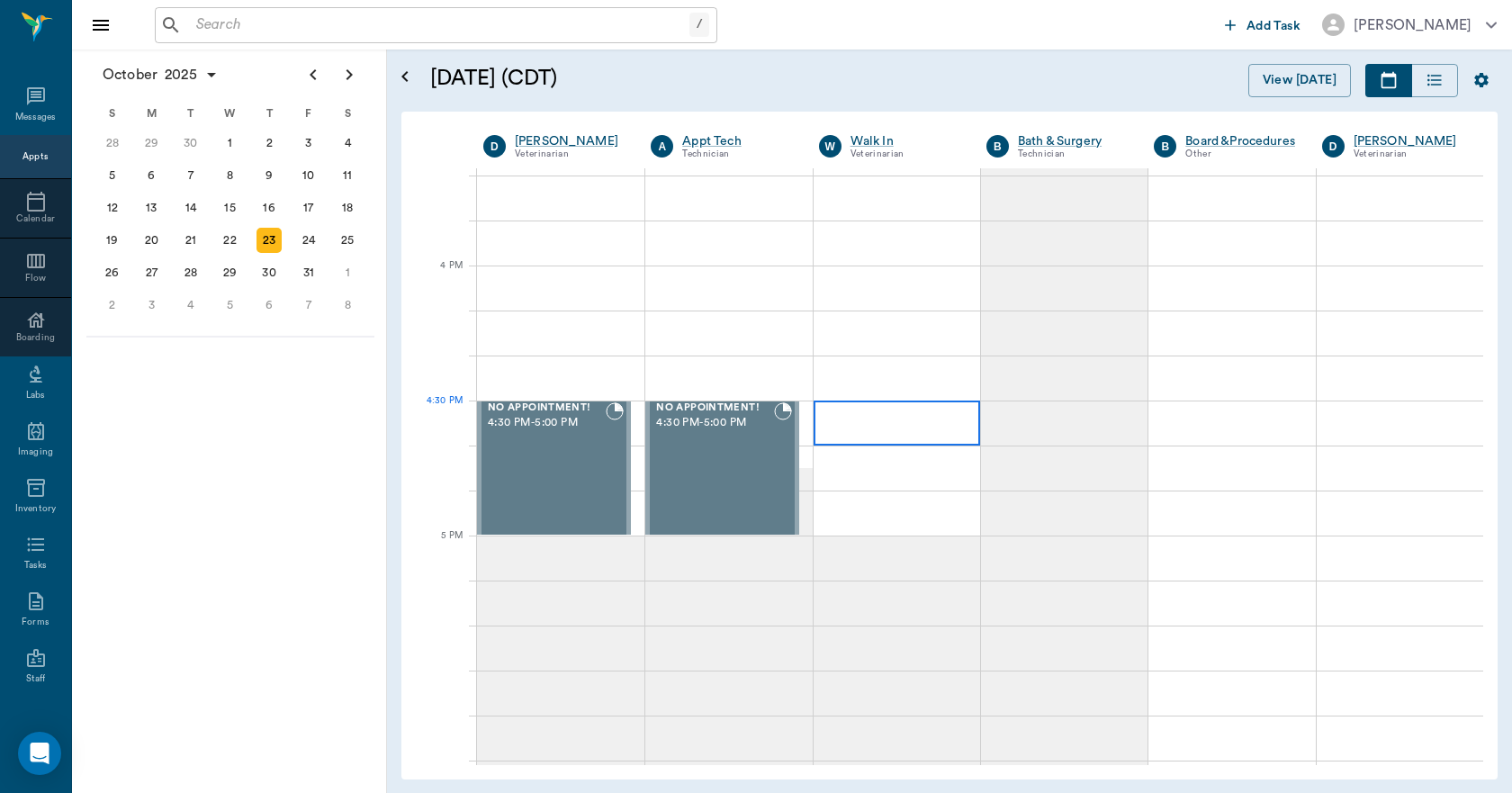
click at [873, 412] on div at bounding box center [896, 422] width 166 height 45
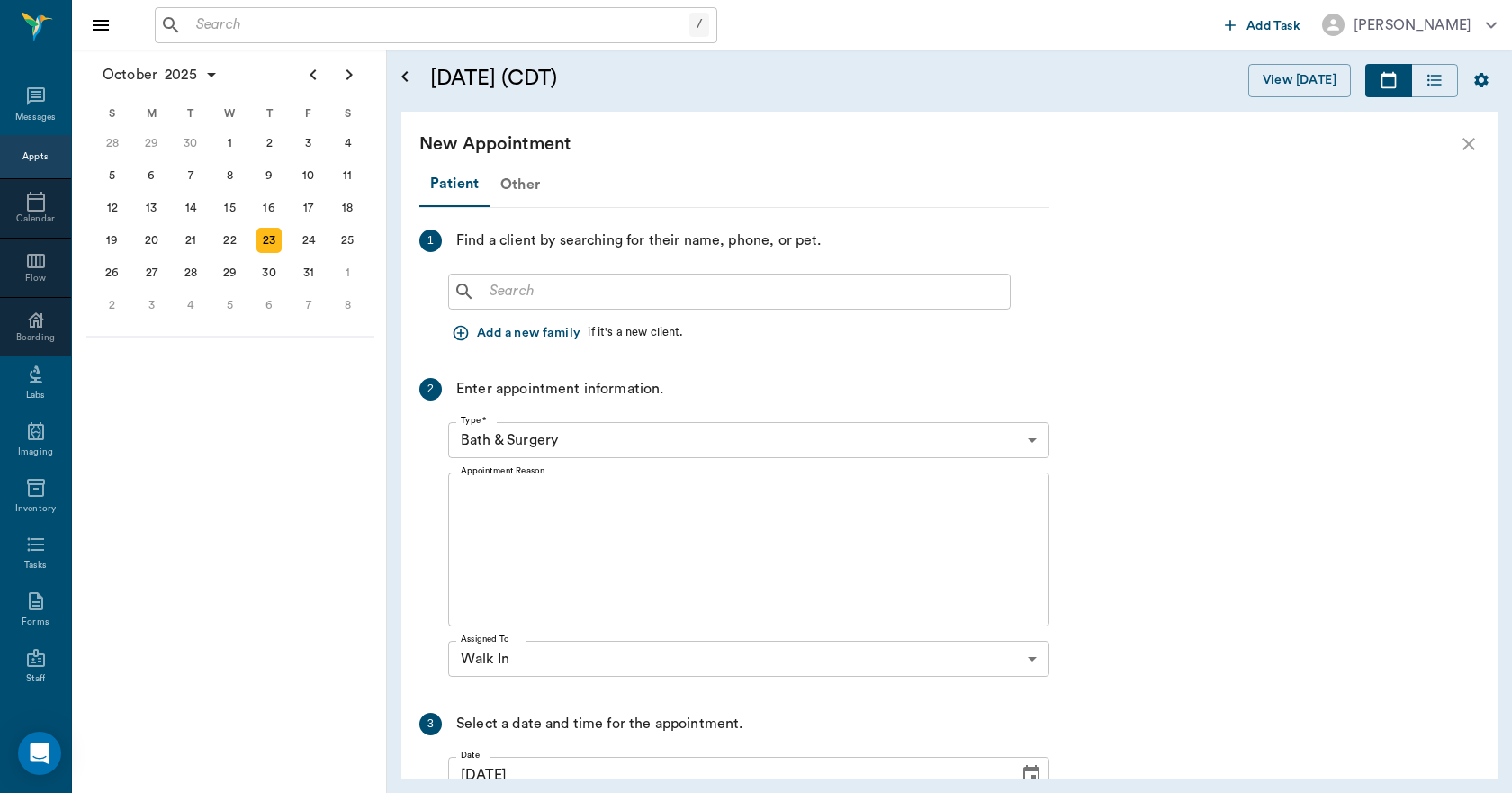
click at [533, 178] on div "Other" at bounding box center [519, 183] width 61 height 43
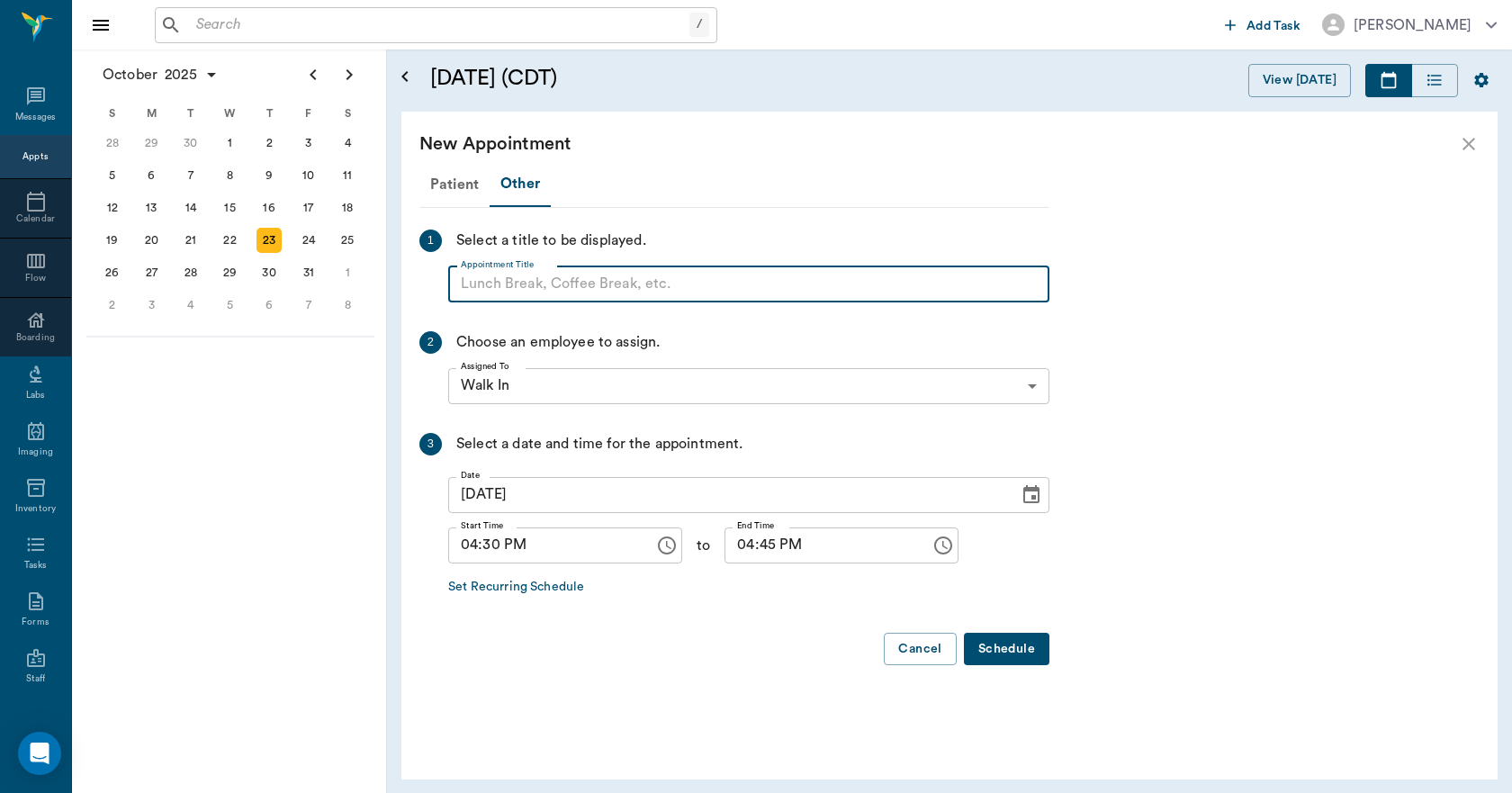
paste input "NO APPOINTMENT! EMERGENCY ONLY!"
drag, startPoint x: 755, startPoint y: 280, endPoint x: 600, endPoint y: 286, distance: 155.1
click at [600, 286] on input "NO APPOINTMENT! EMERGENCY ONLY!" at bounding box center [749, 284] width 601 height 36
type input "NO APPOINTMENT!"
click at [729, 547] on input "04:45 PM" at bounding box center [821, 545] width 193 height 36
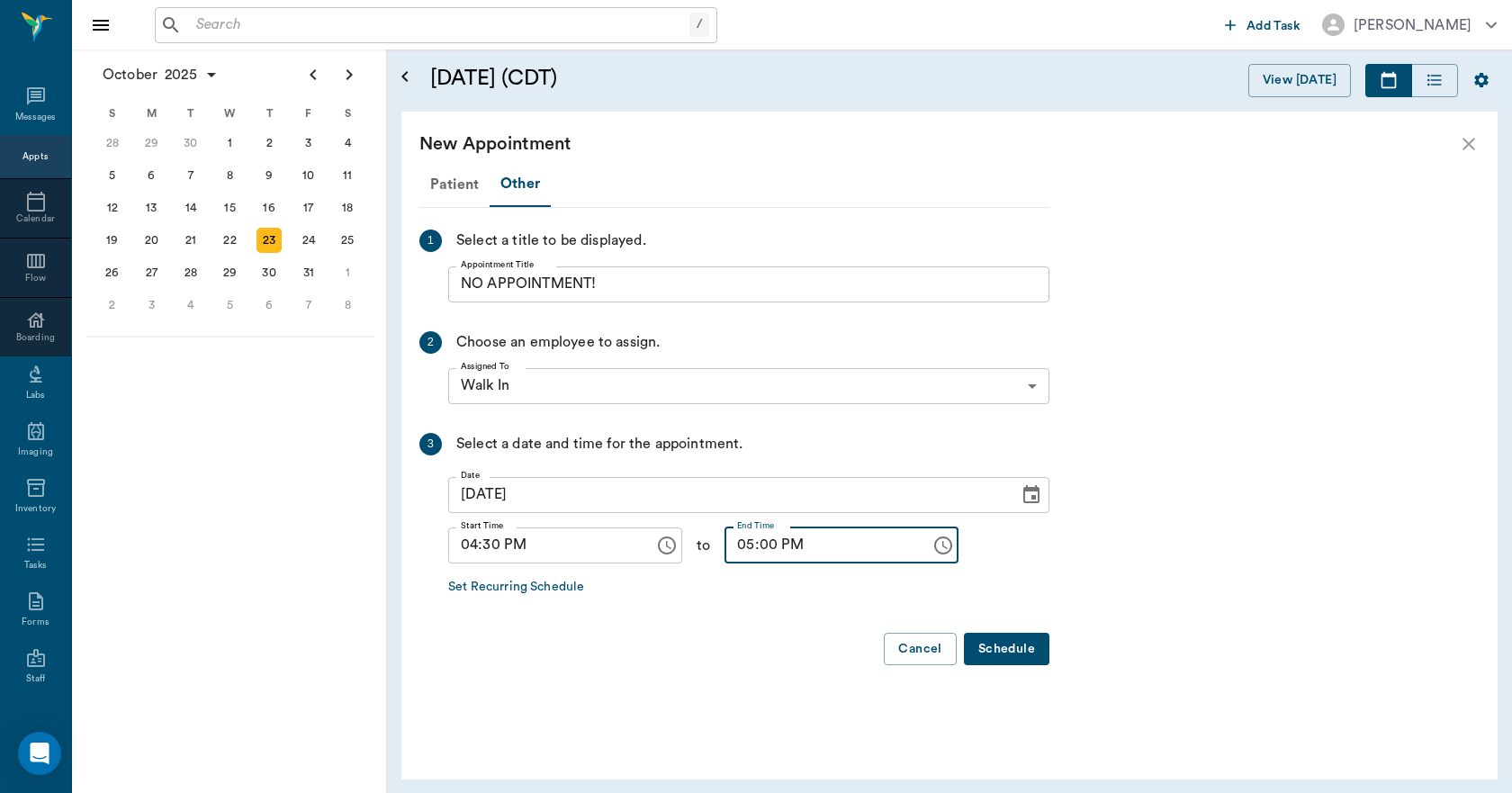
type input "05:00 PM"
click at [1001, 645] on button "Schedule" at bounding box center [1007, 649] width 86 height 33
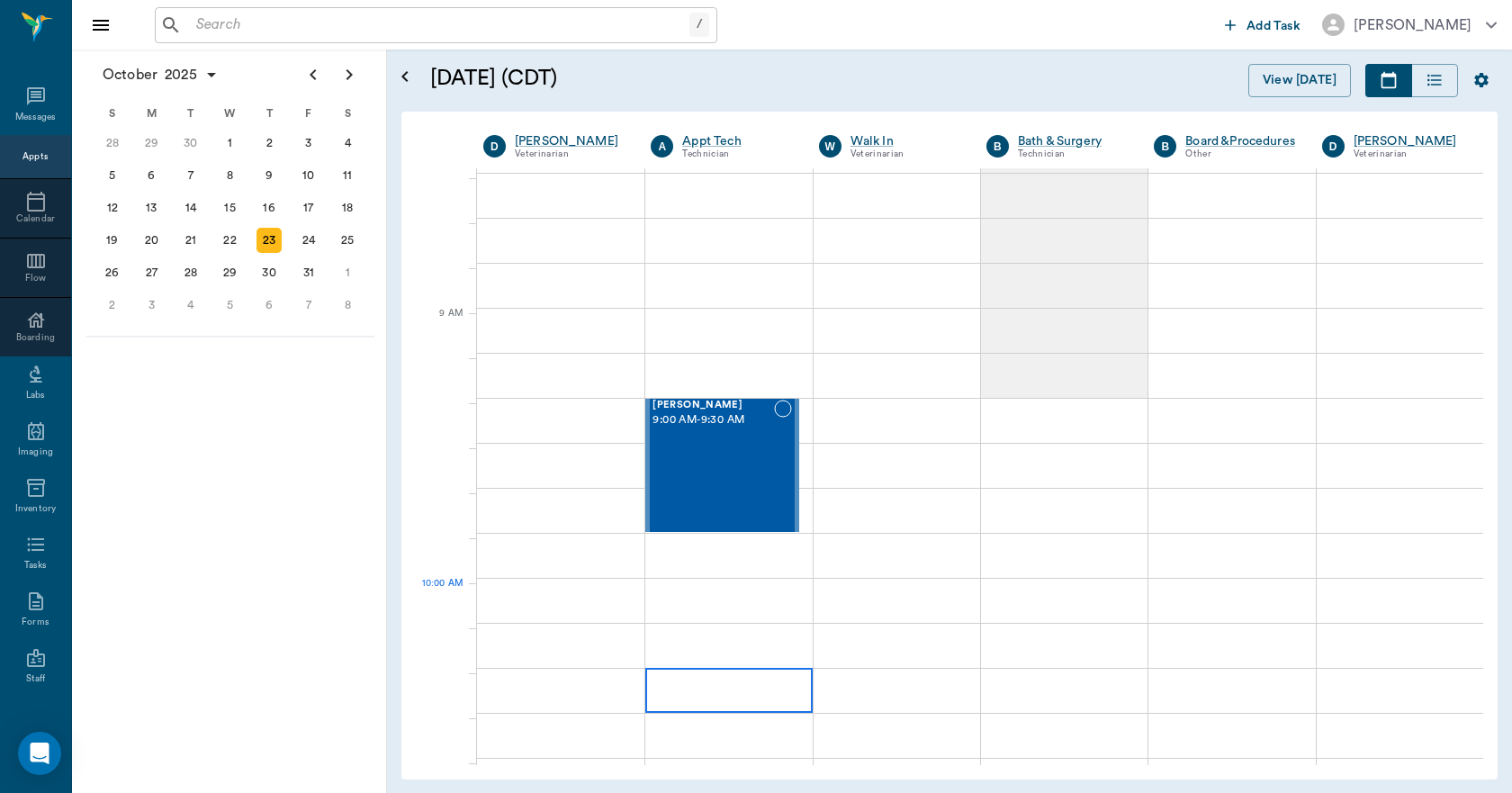
scroll to position [0, 0]
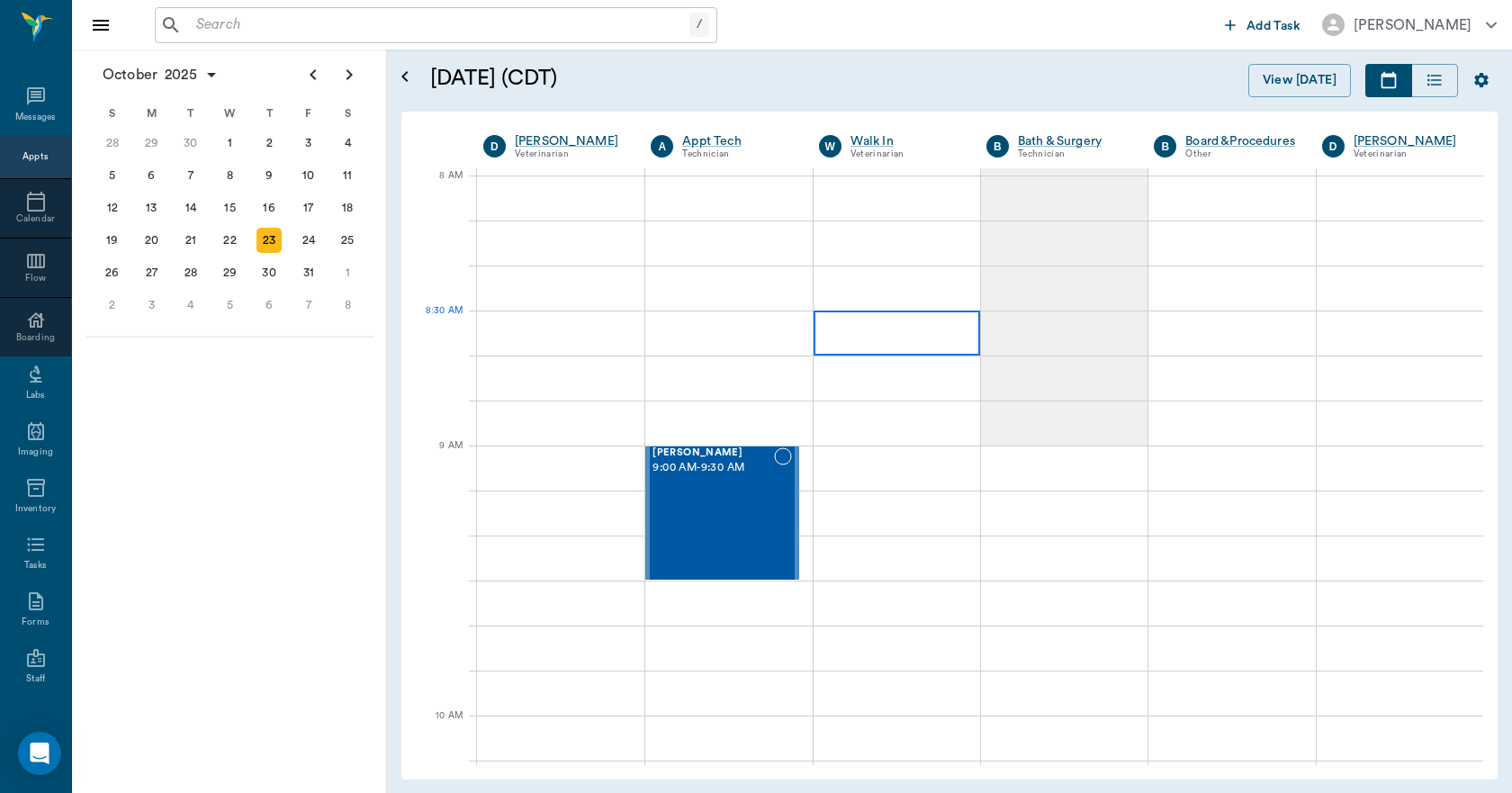
click at [859, 338] on div at bounding box center [896, 333] width 166 height 45
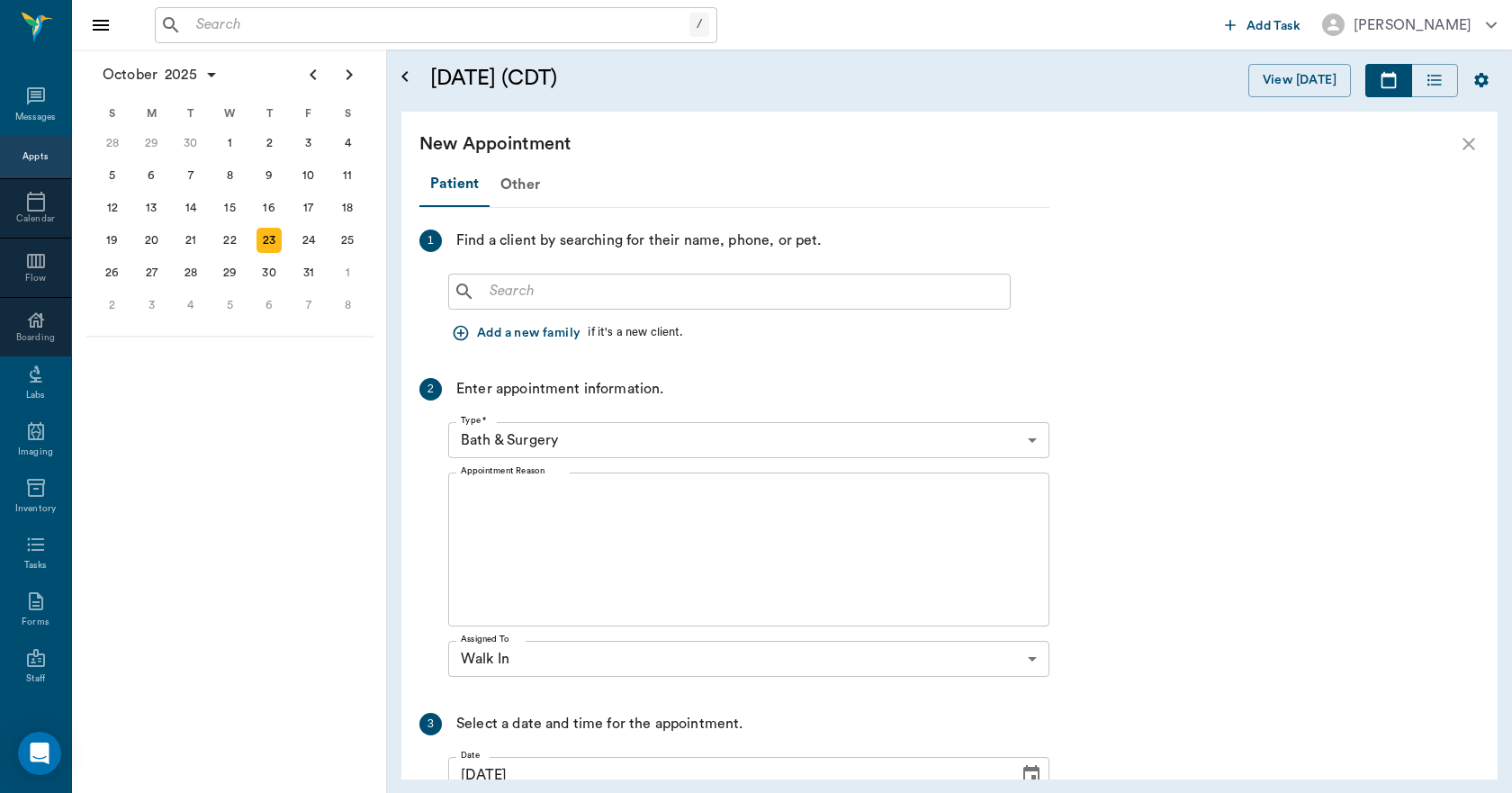
click at [525, 308] on div "​" at bounding box center [730, 292] width 562 height 36
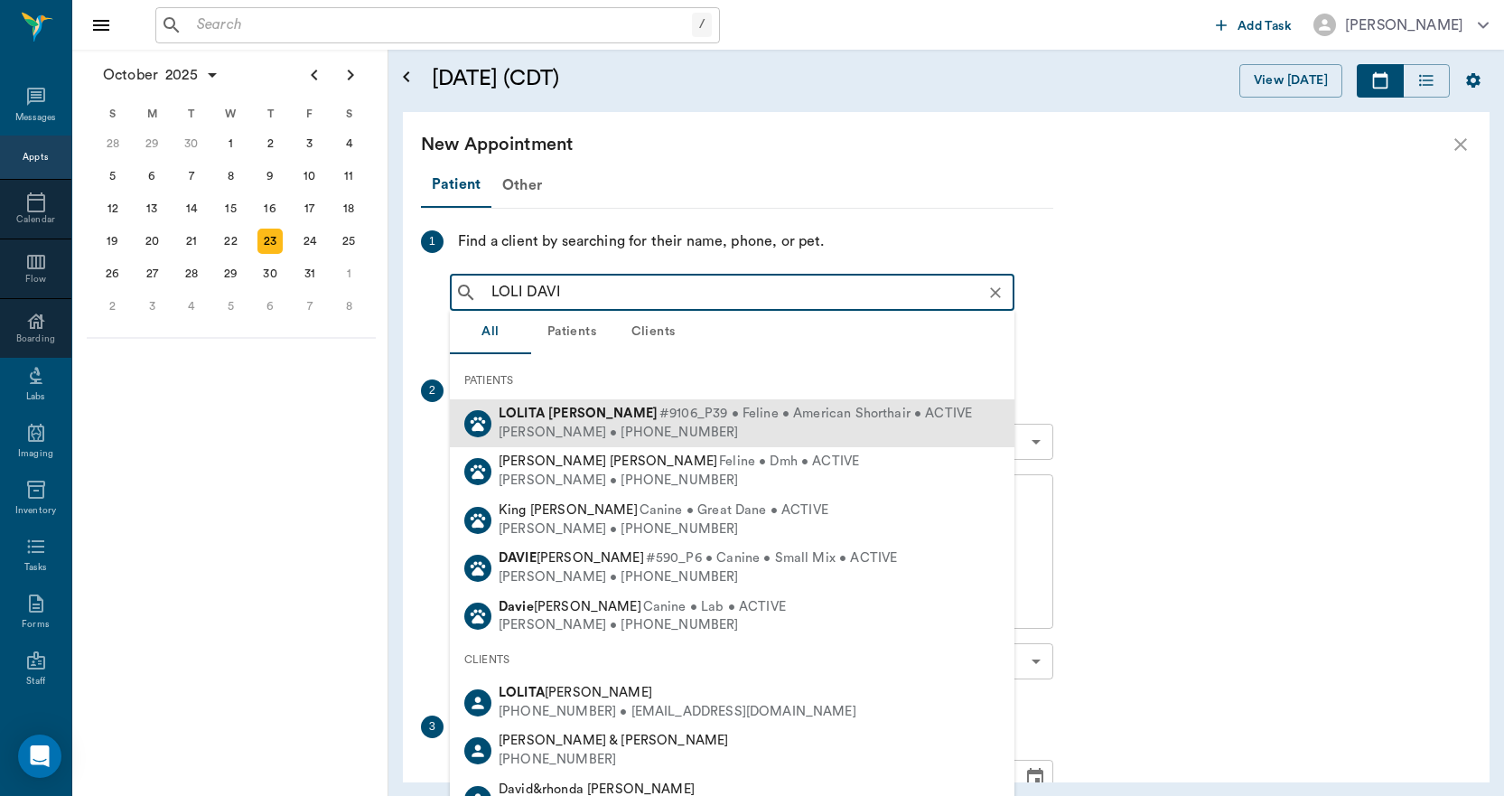
click at [533, 424] on div "Darnell Davis • (903) 728-5733" at bounding box center [735, 433] width 473 height 19
type input "LOLI DAVI"
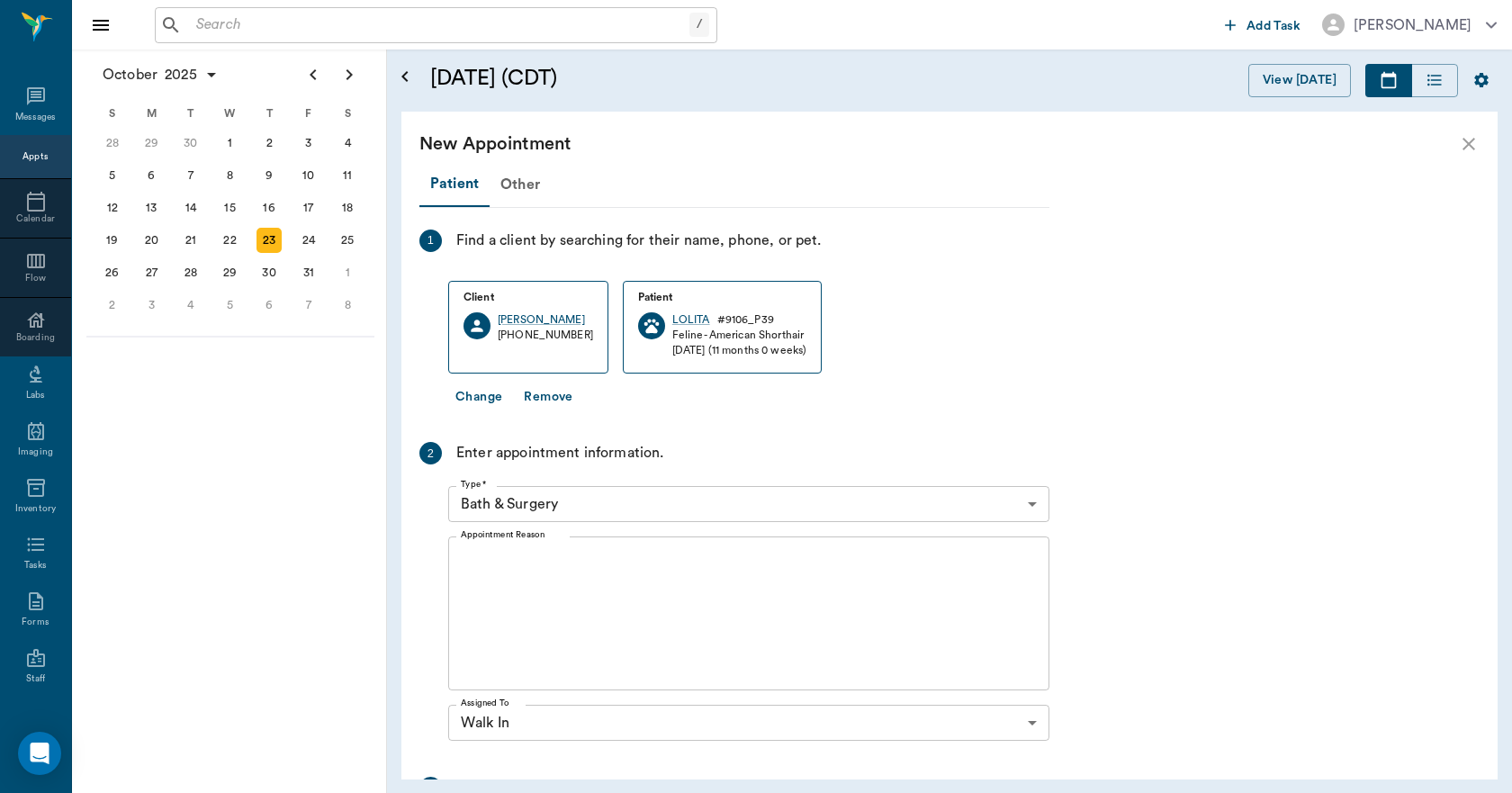
click at [529, 577] on textarea "Appointment Reason" at bounding box center [749, 614] width 576 height 125
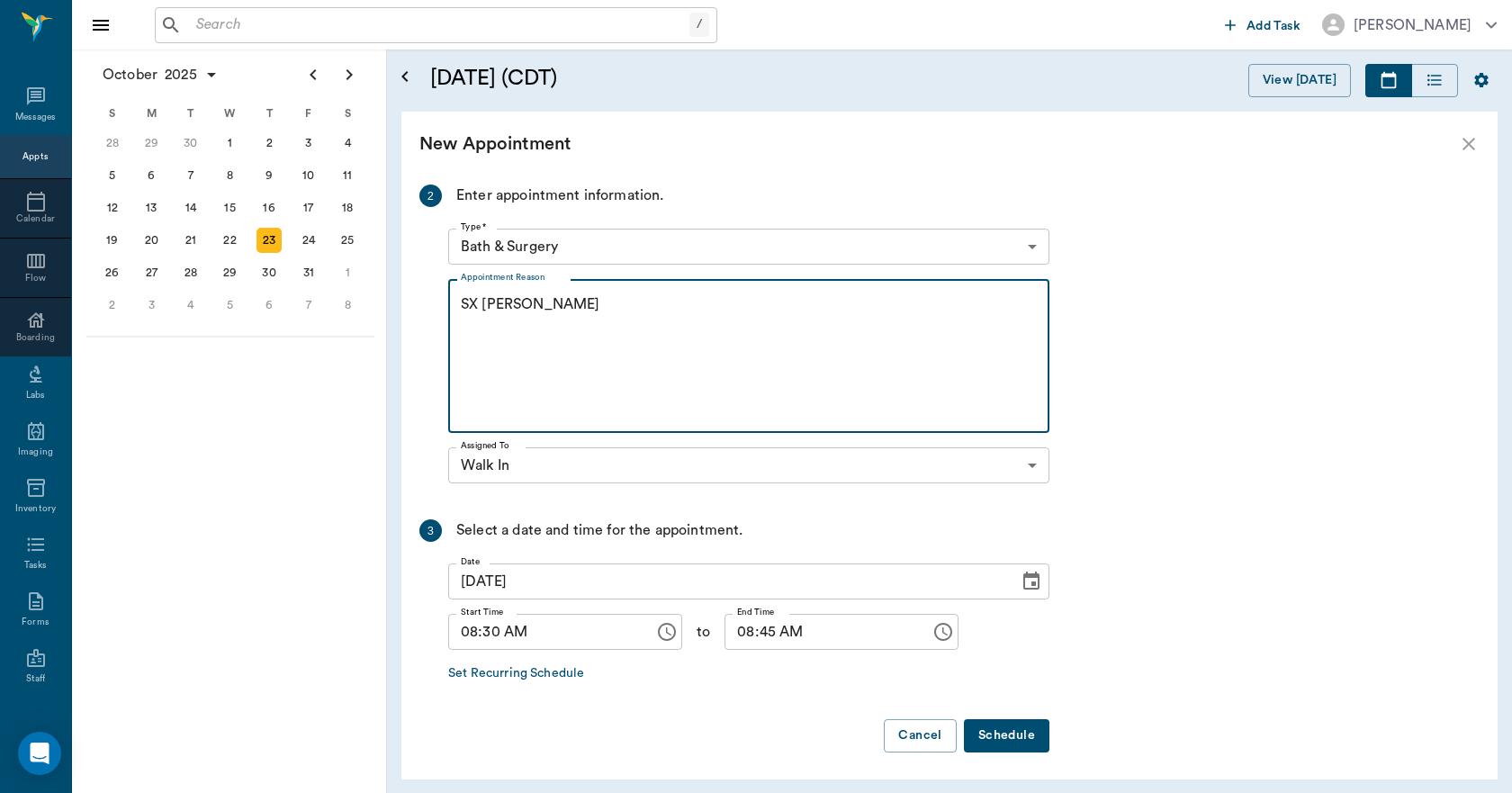
scroll to position [263, 0]
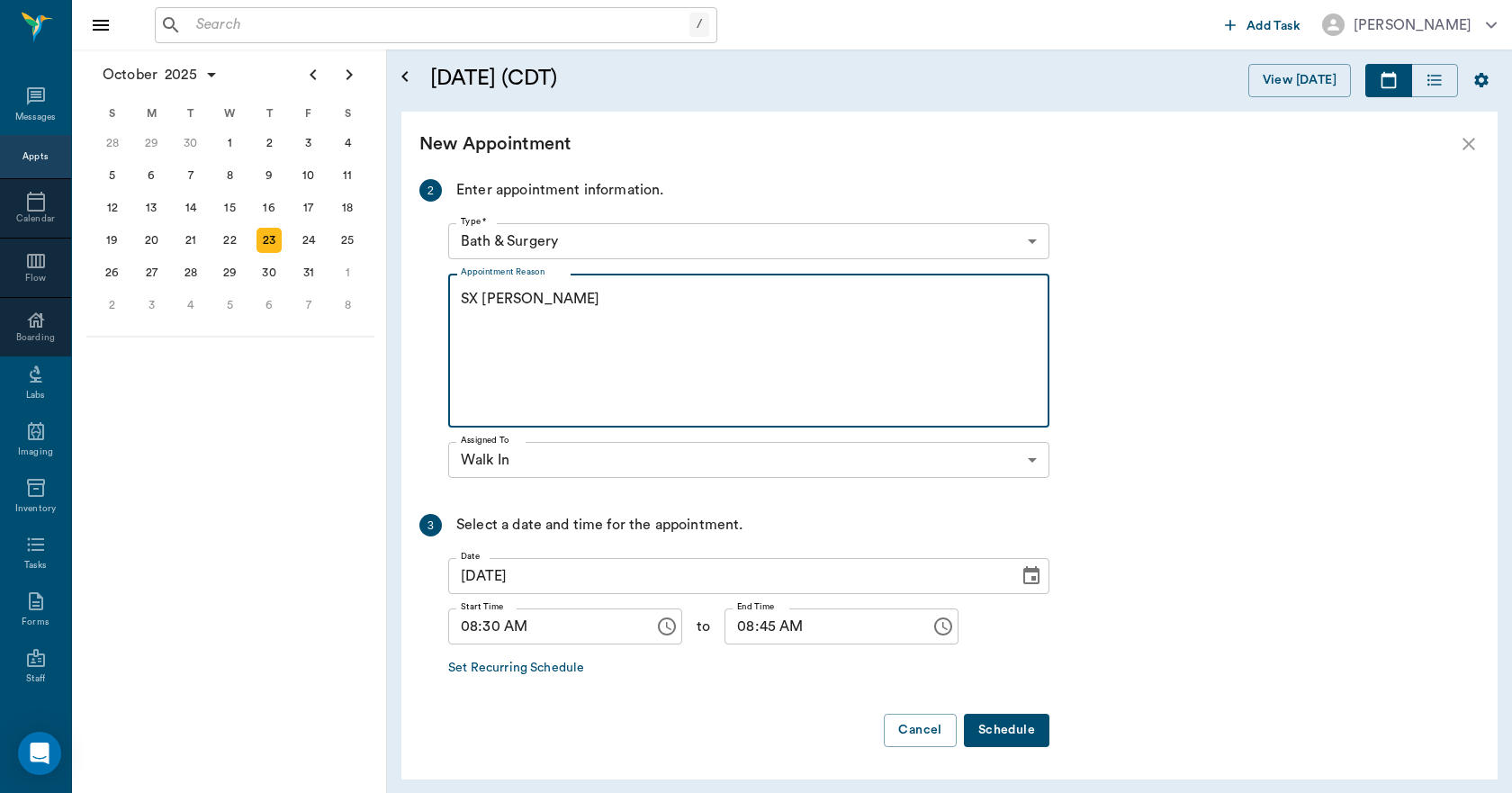
type textarea "SX REMINDER LORY"
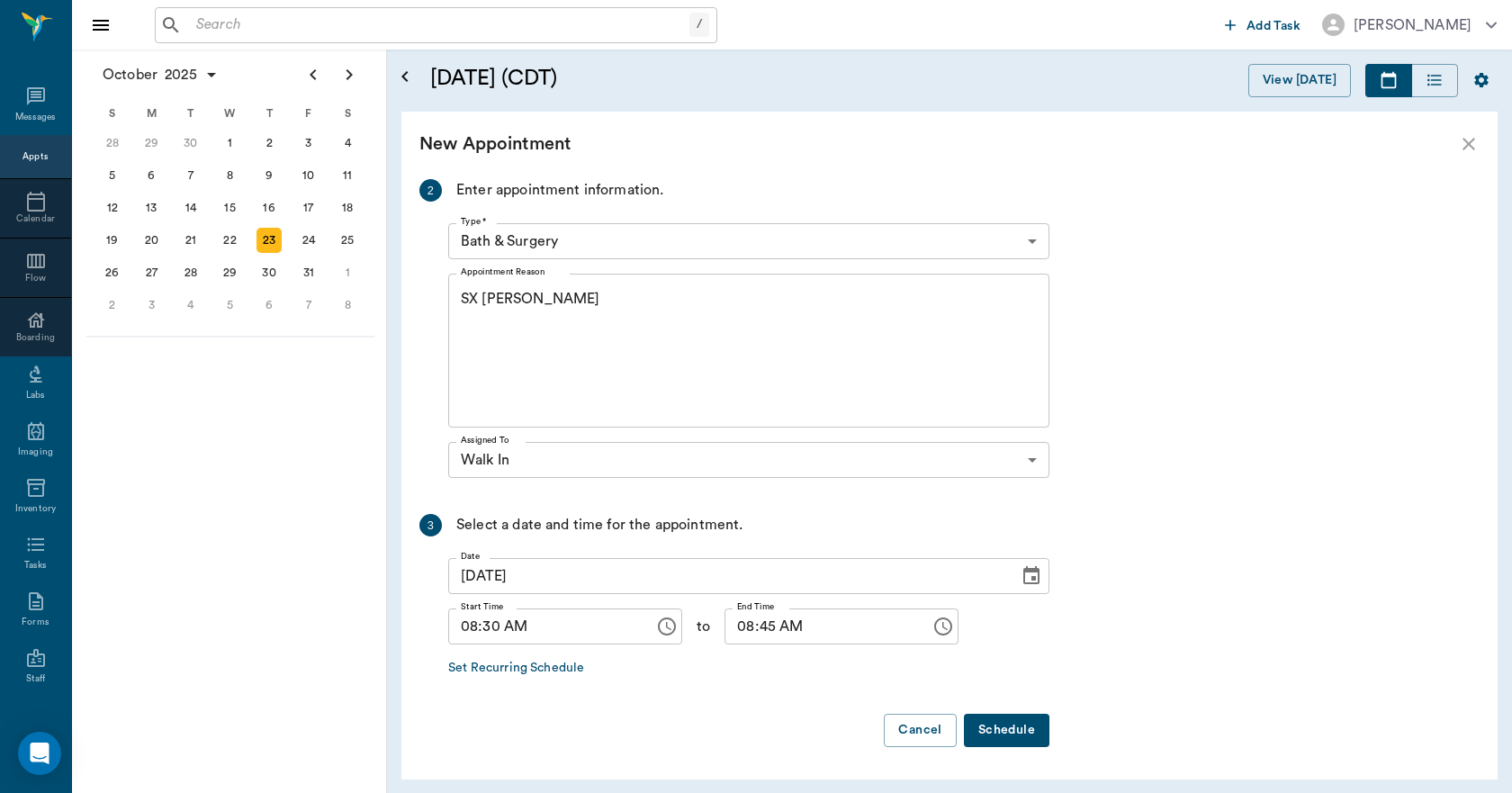
click at [992, 732] on button "Schedule" at bounding box center [1007, 729] width 86 height 33
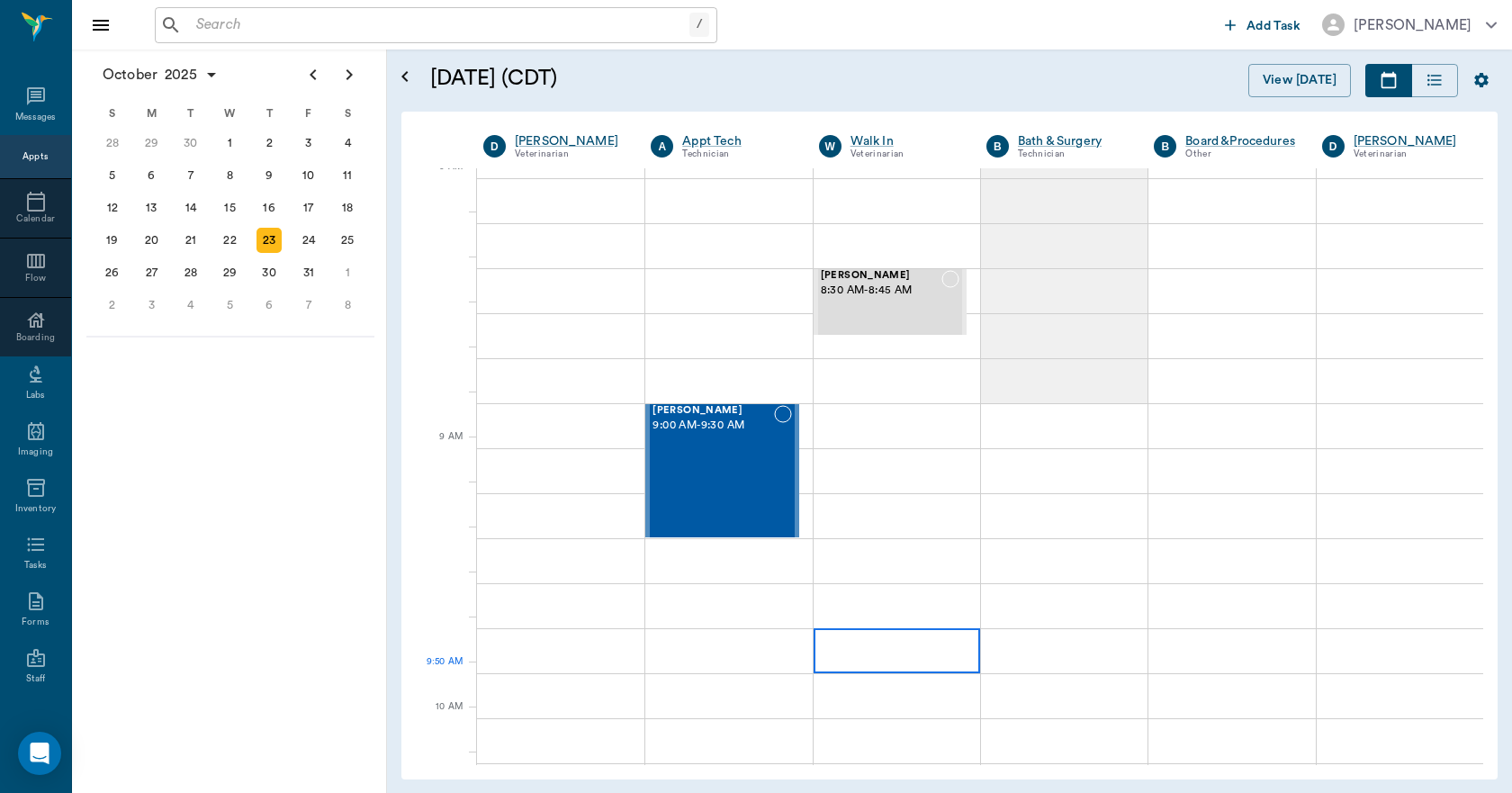
scroll to position [0, 0]
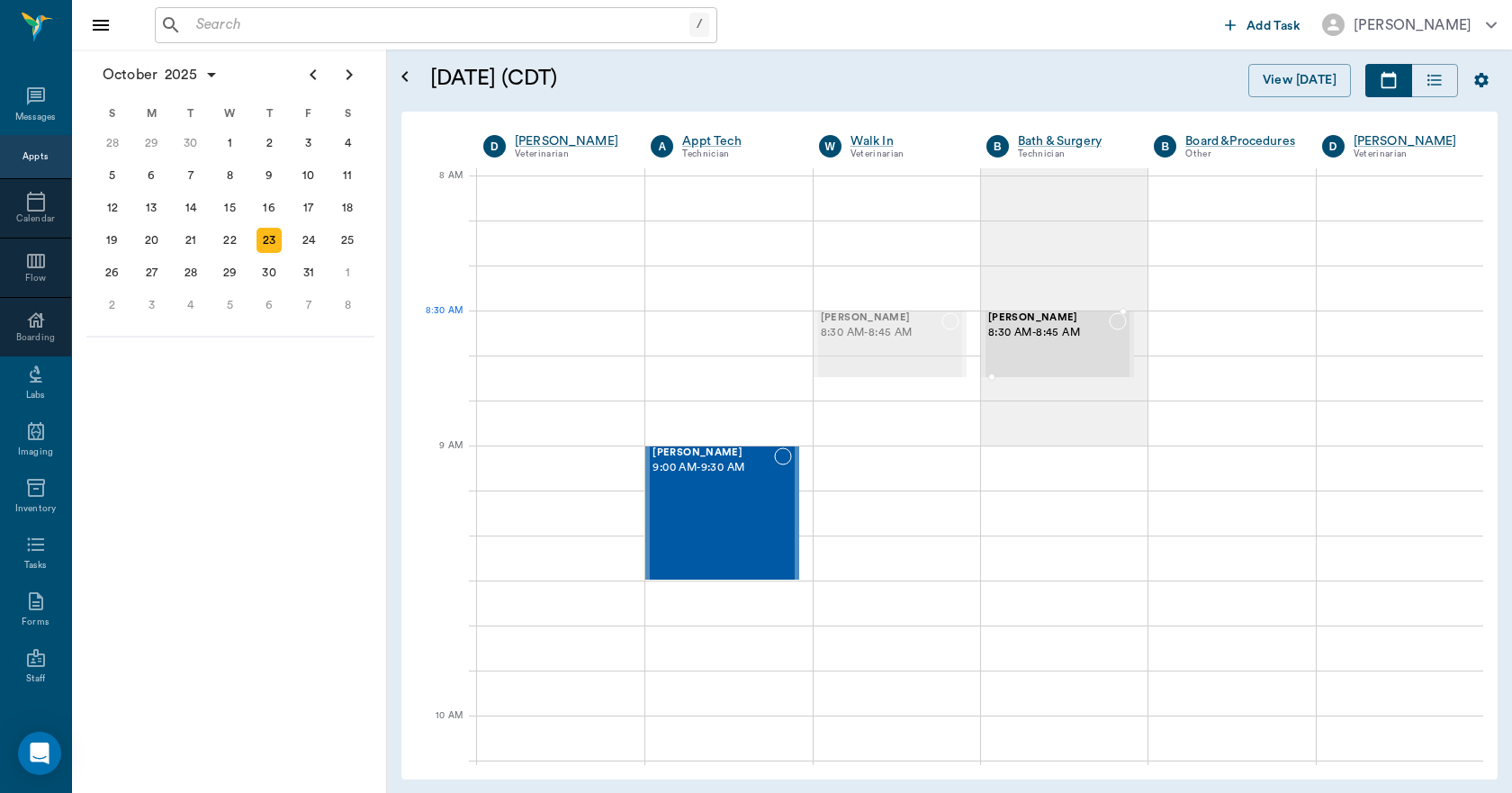
drag, startPoint x: 859, startPoint y: 334, endPoint x: 1018, endPoint y: 334, distance: 159.0
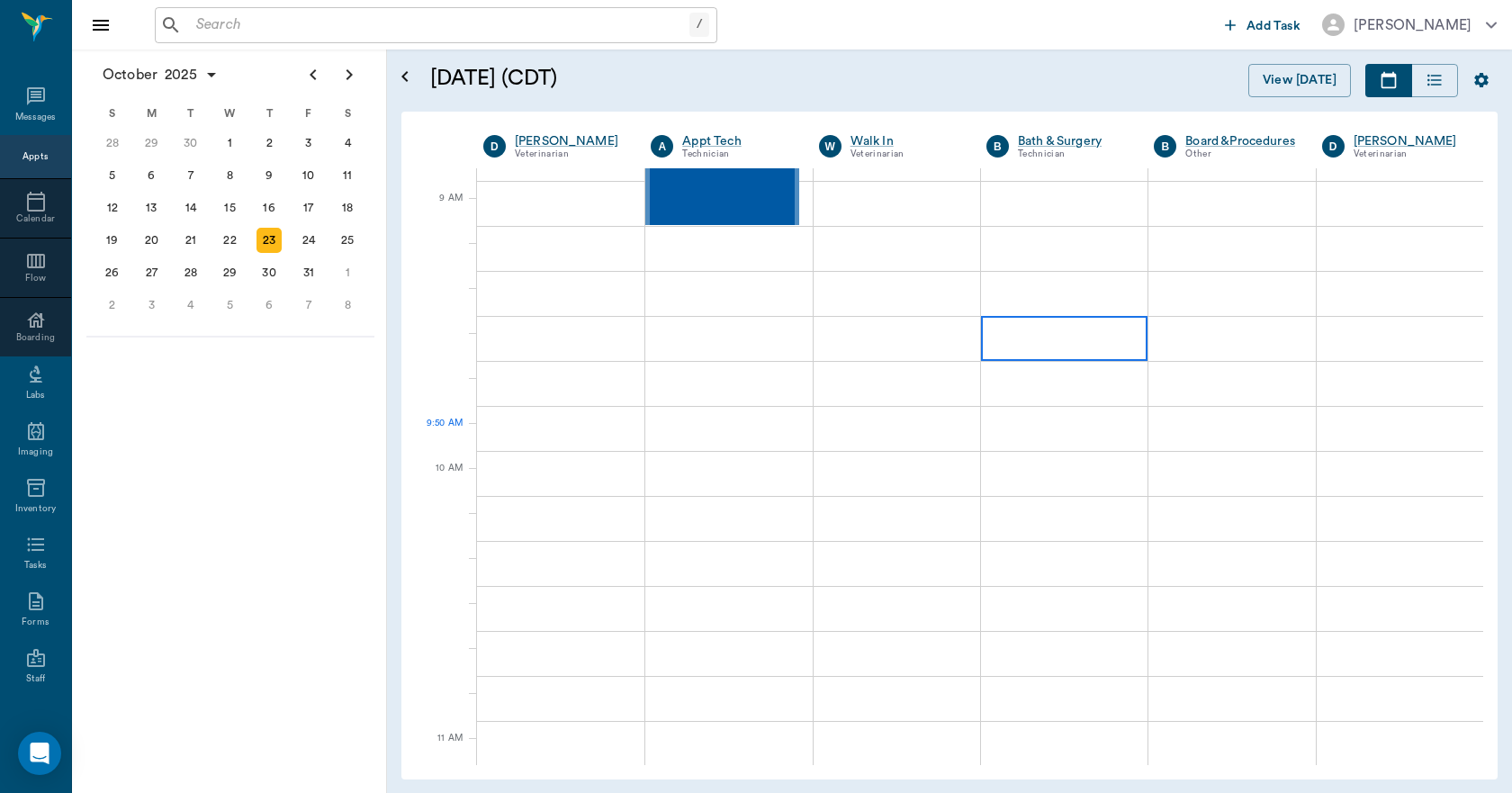
scroll to position [360, 0]
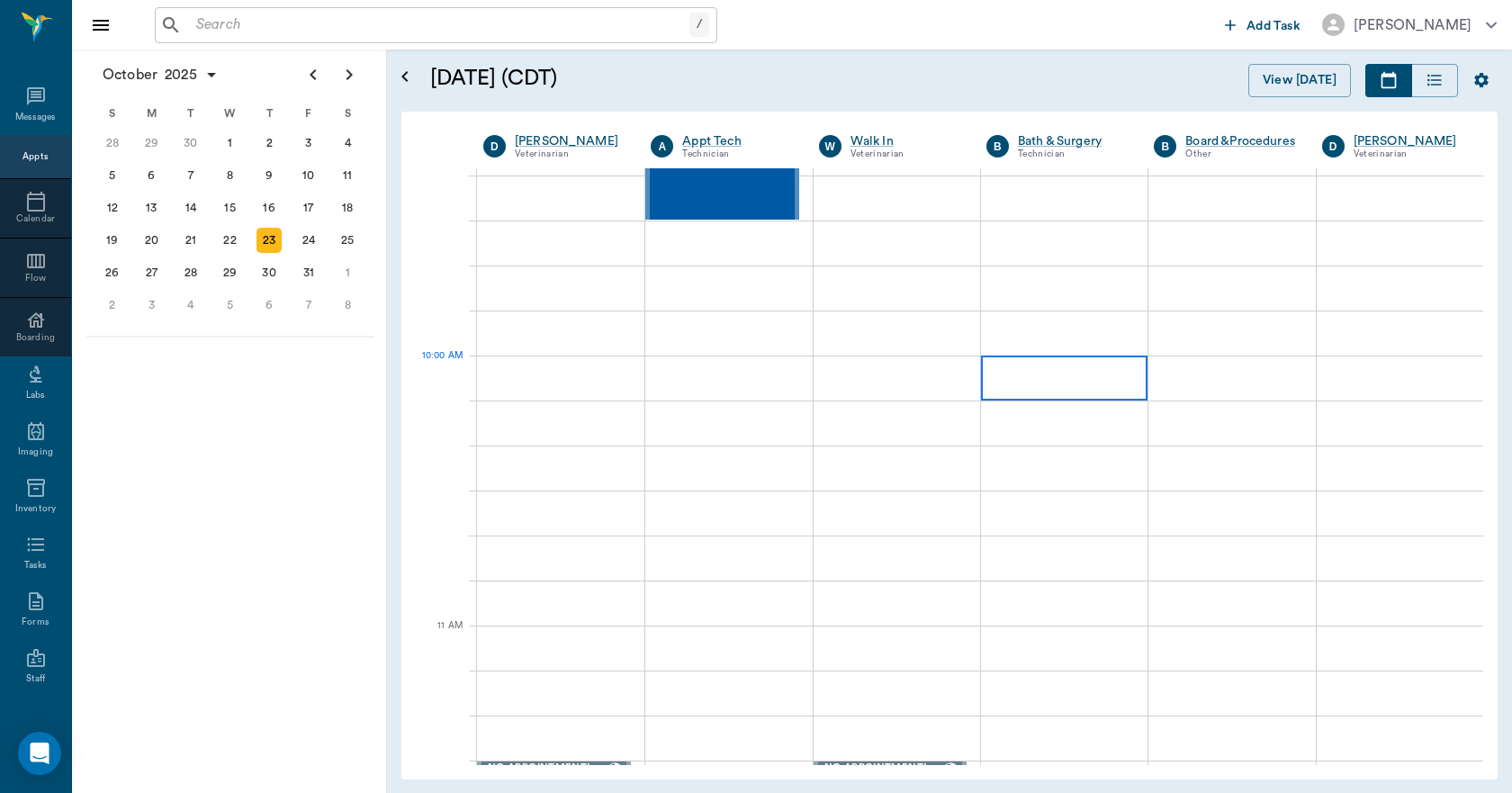
click at [1018, 376] on div at bounding box center [1063, 378] width 166 height 45
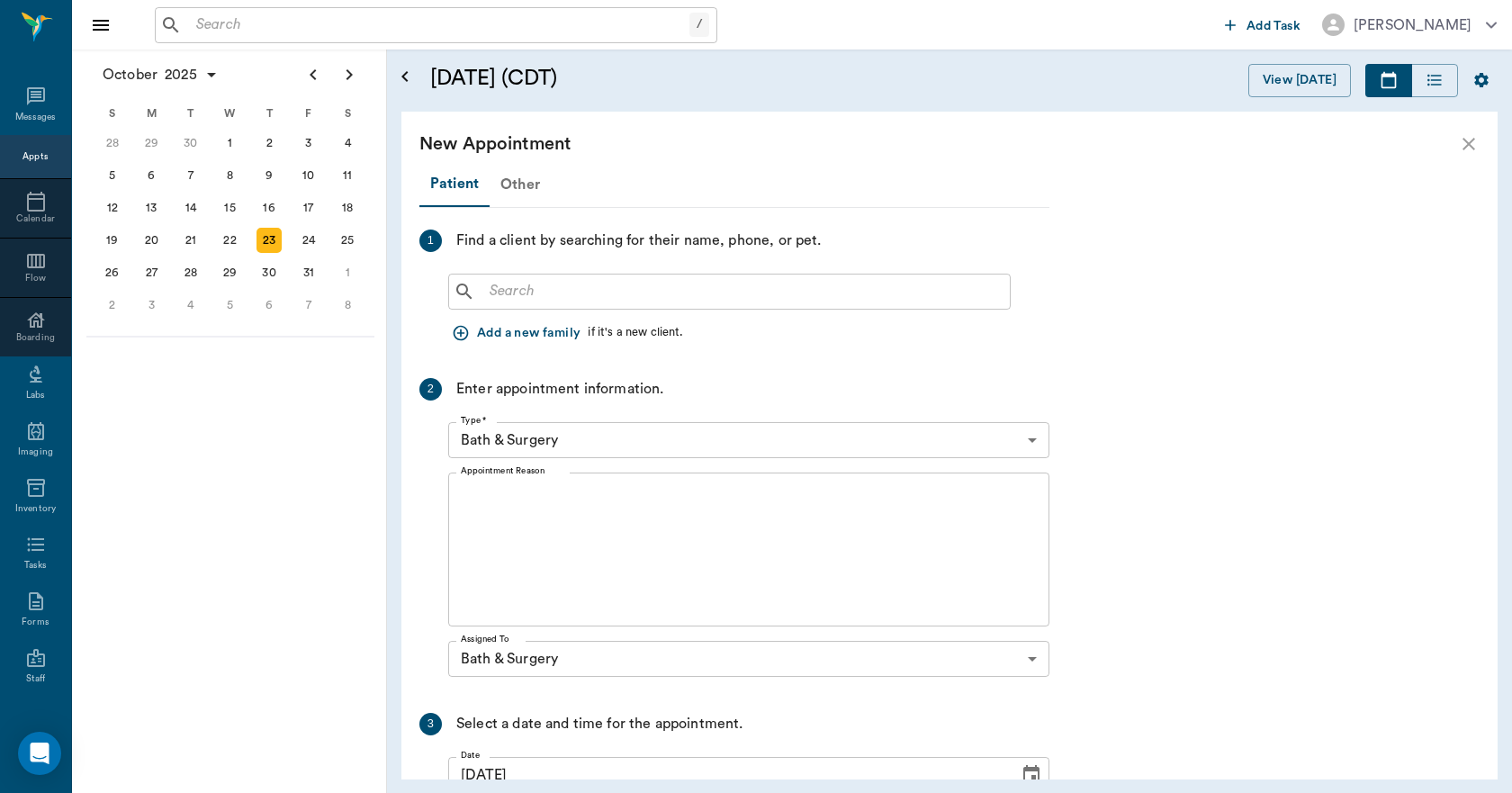
click at [518, 182] on div "Other" at bounding box center [519, 183] width 61 height 43
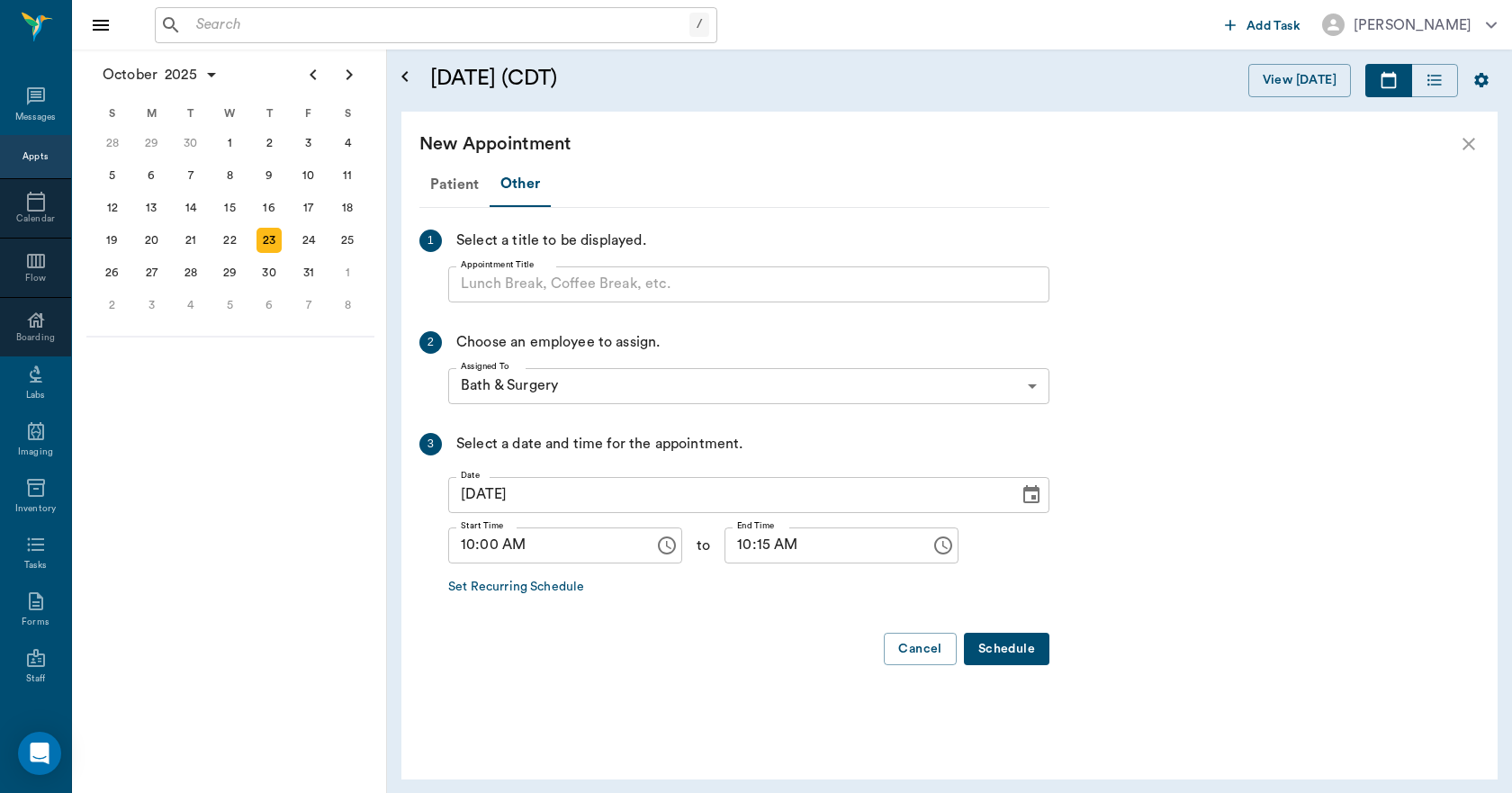
click at [529, 284] on input "Appointment Title" at bounding box center [749, 284] width 601 height 36
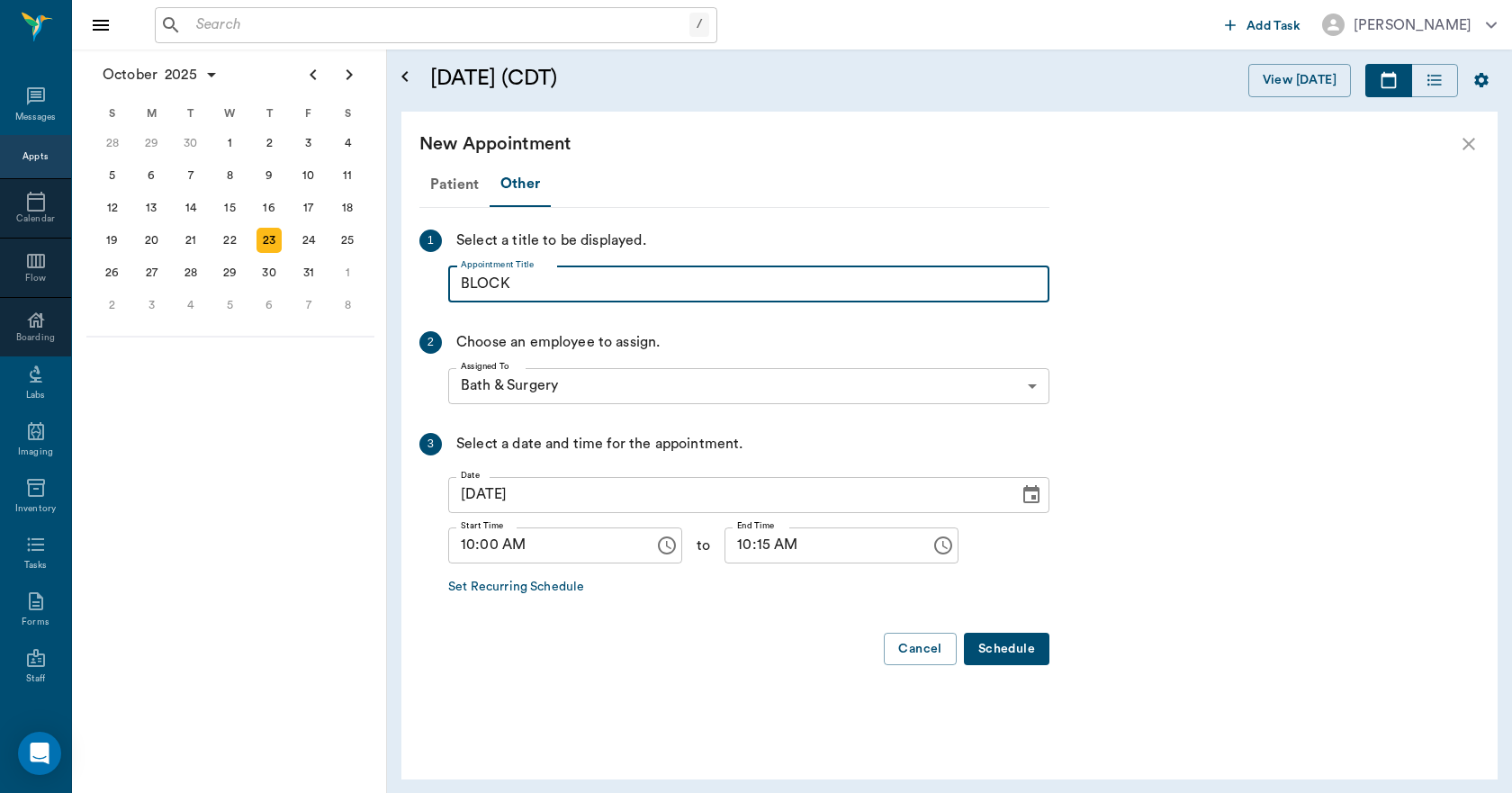
type input "BLOCK"
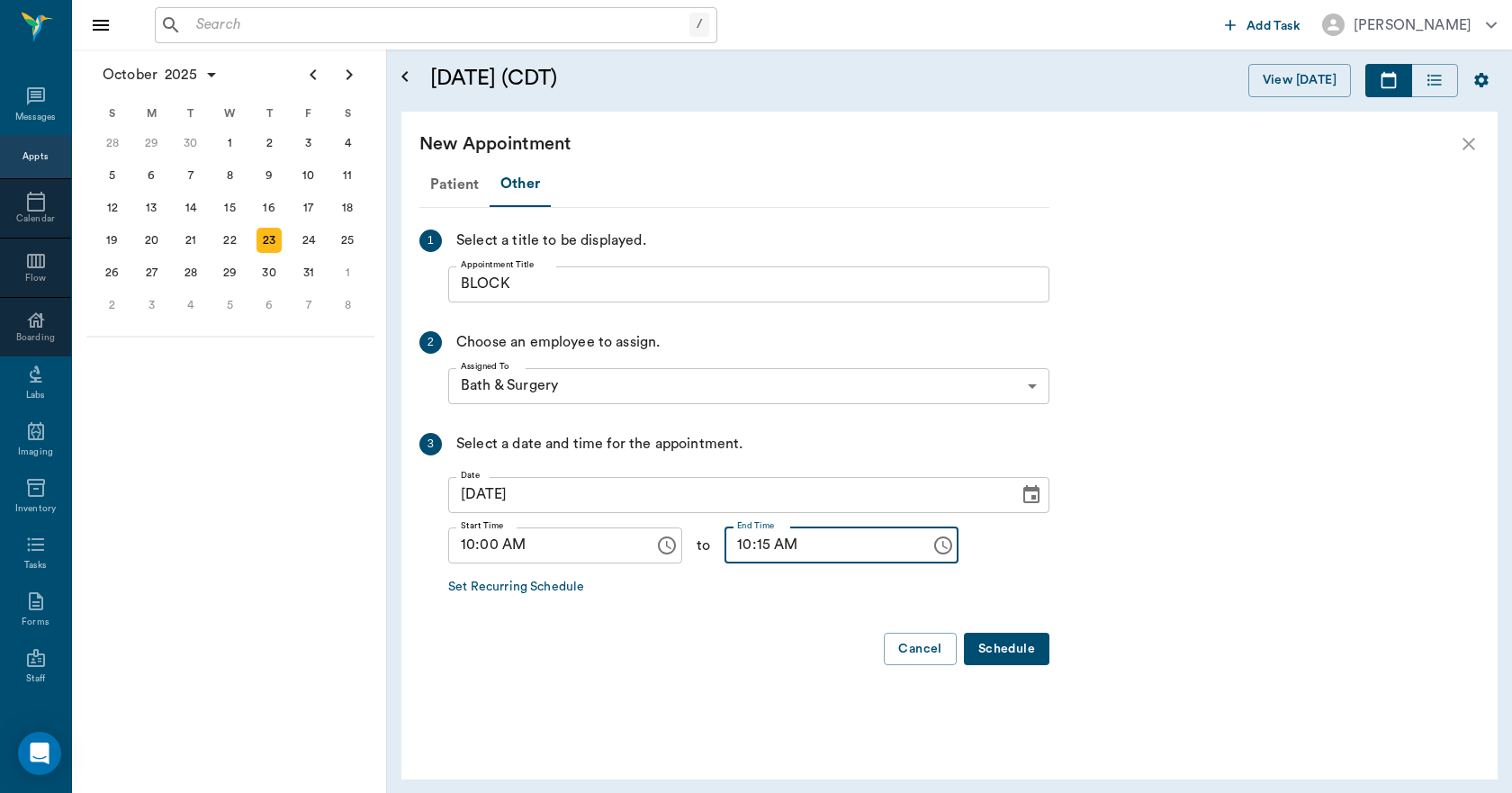
click at [725, 553] on input "10:15 AM" at bounding box center [821, 545] width 193 height 36
type input "05:00 PM"
click at [1000, 640] on button "Schedule" at bounding box center [1007, 649] width 86 height 33
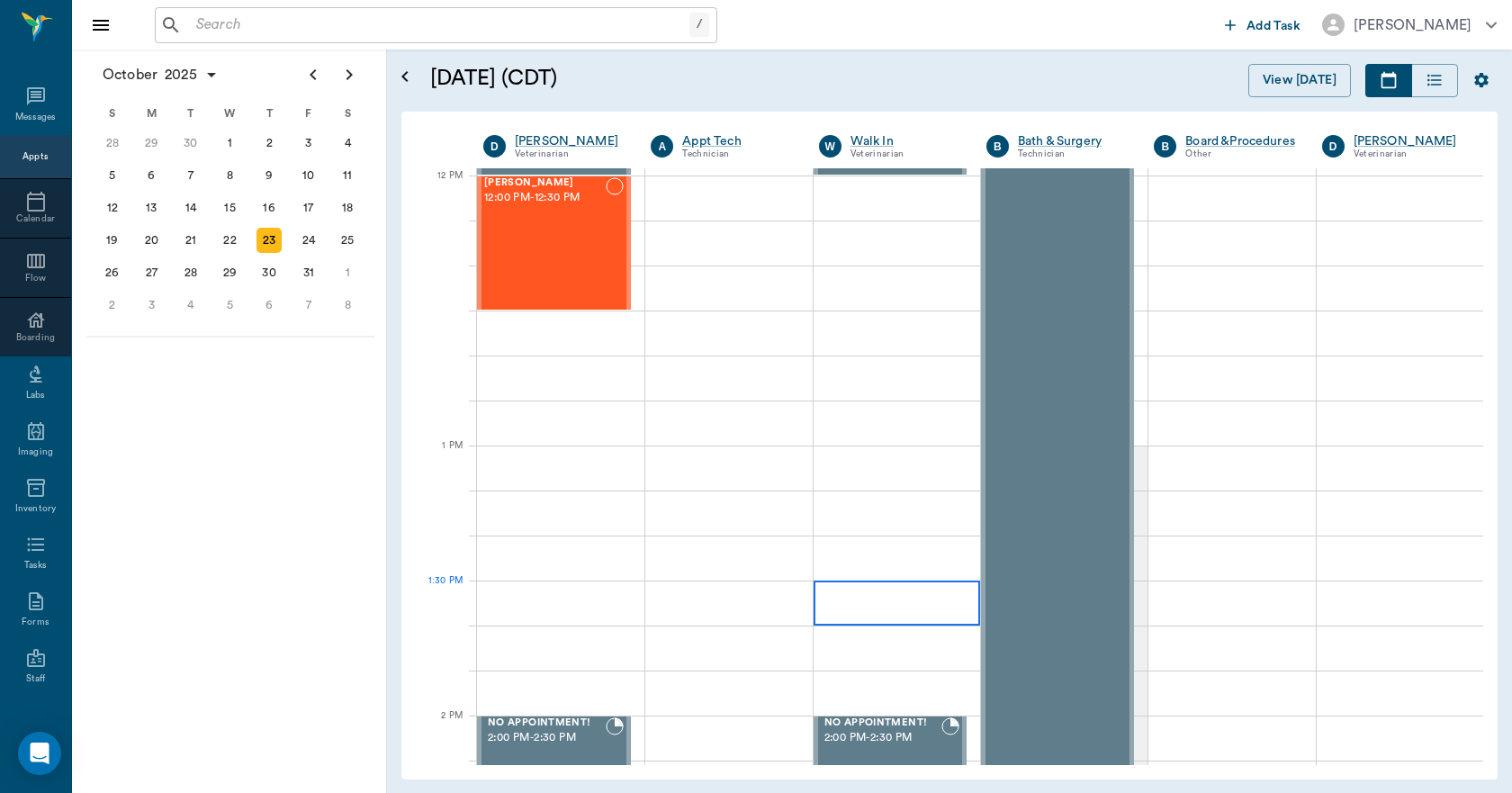
scroll to position [1529, 0]
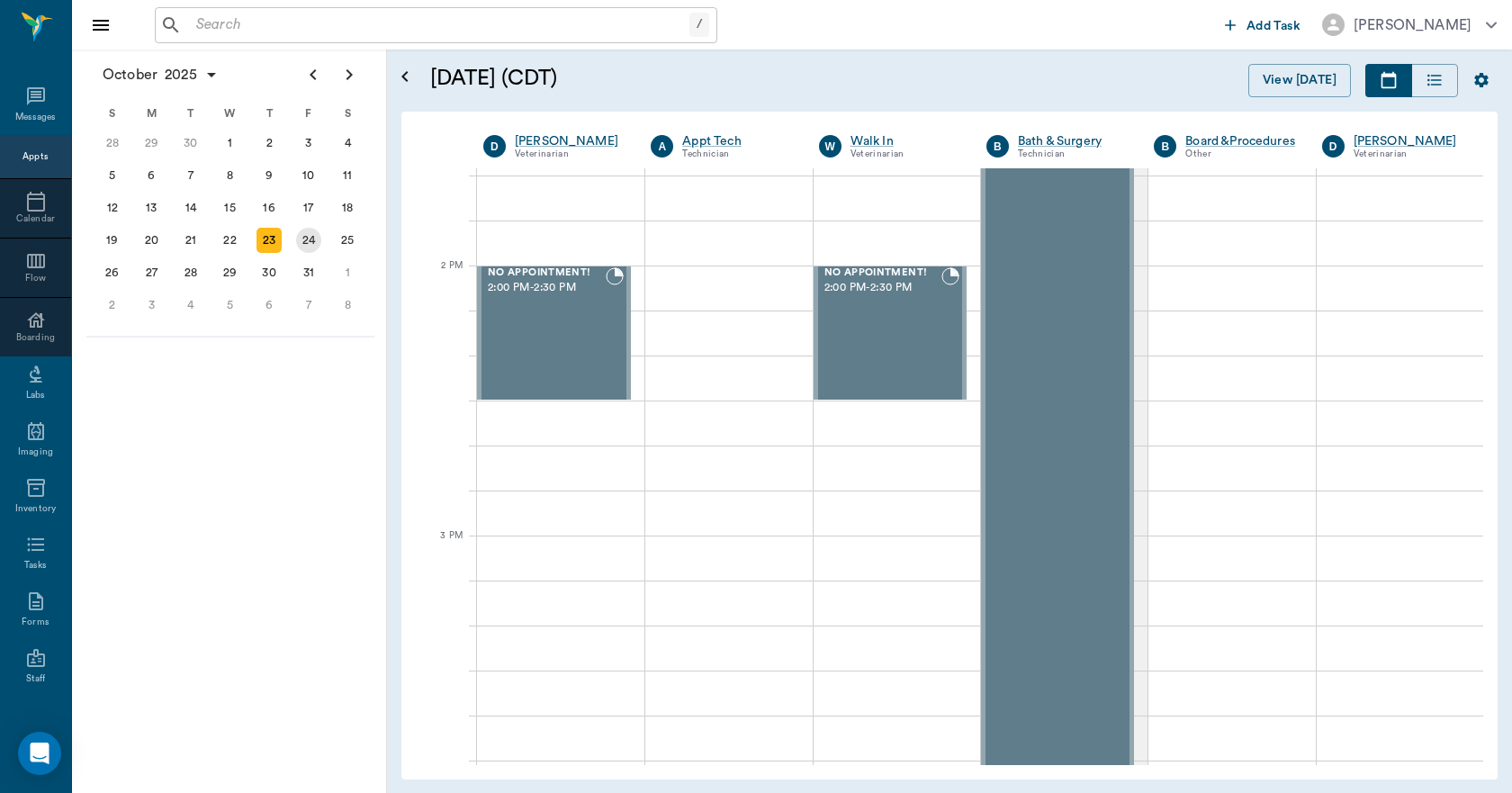
click at [320, 241] on div "24" at bounding box center [308, 240] width 25 height 25
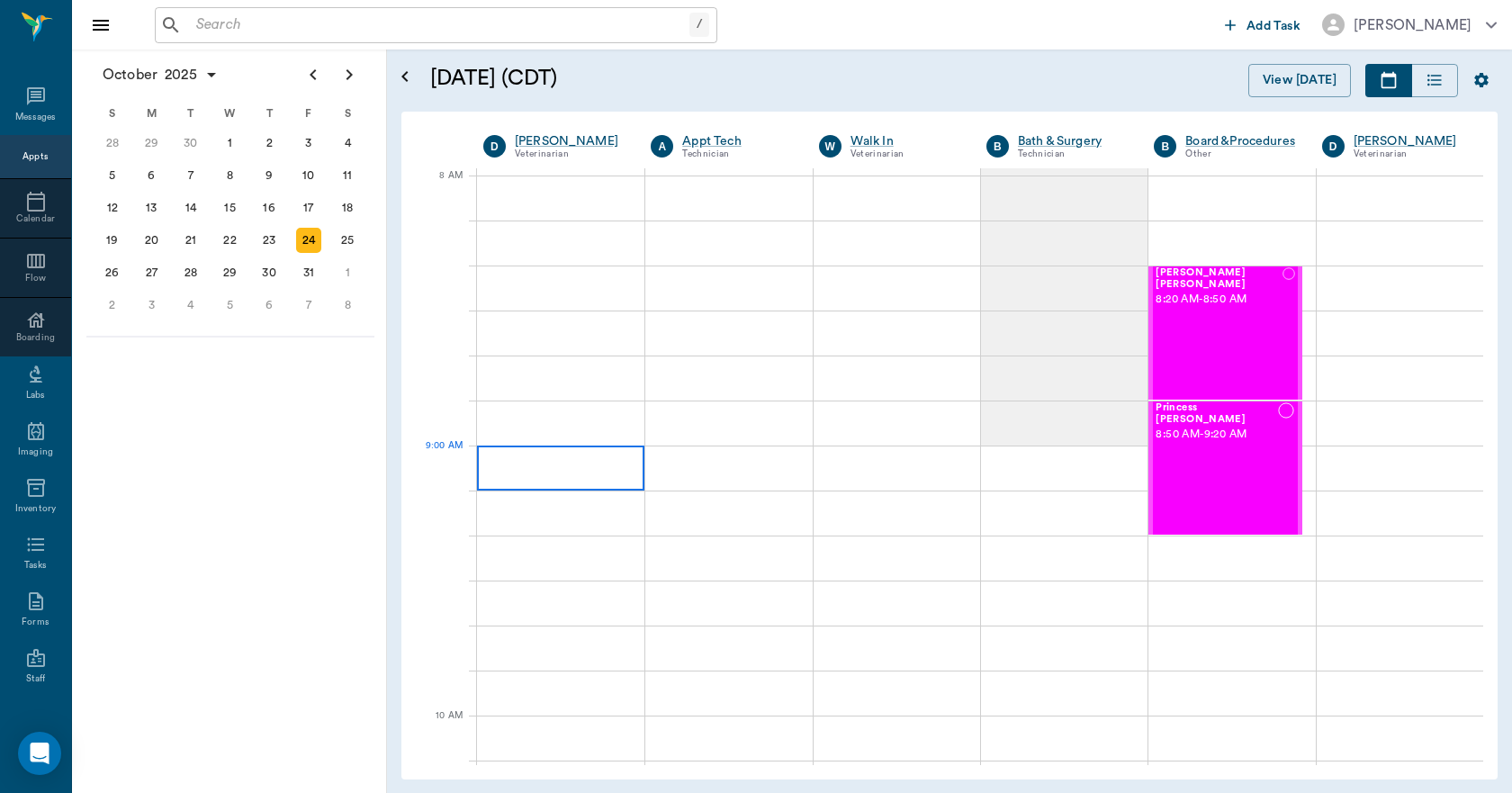
click at [554, 467] on div at bounding box center [561, 467] width 167 height 45
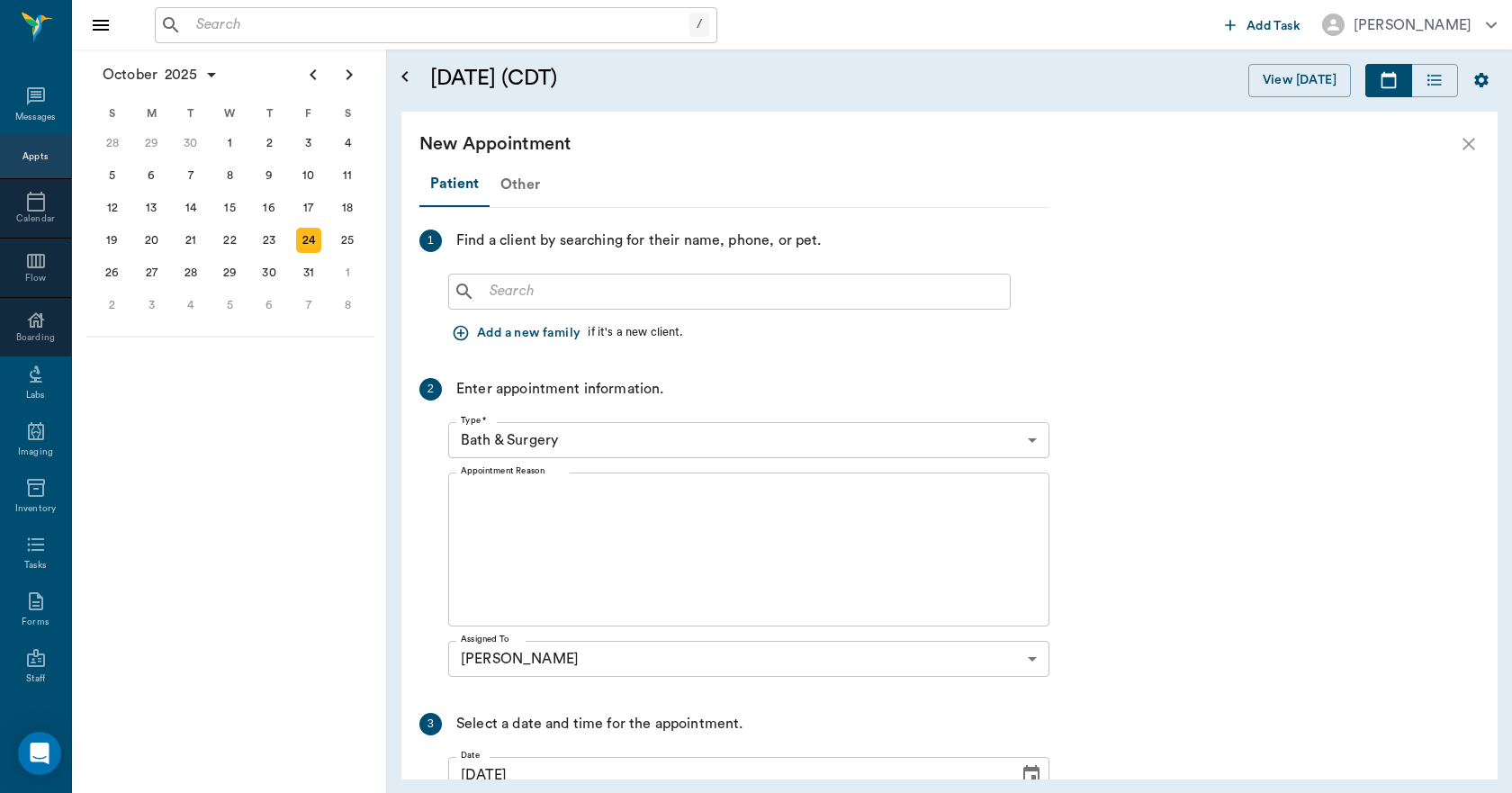
click at [515, 192] on div "Other" at bounding box center [519, 183] width 61 height 43
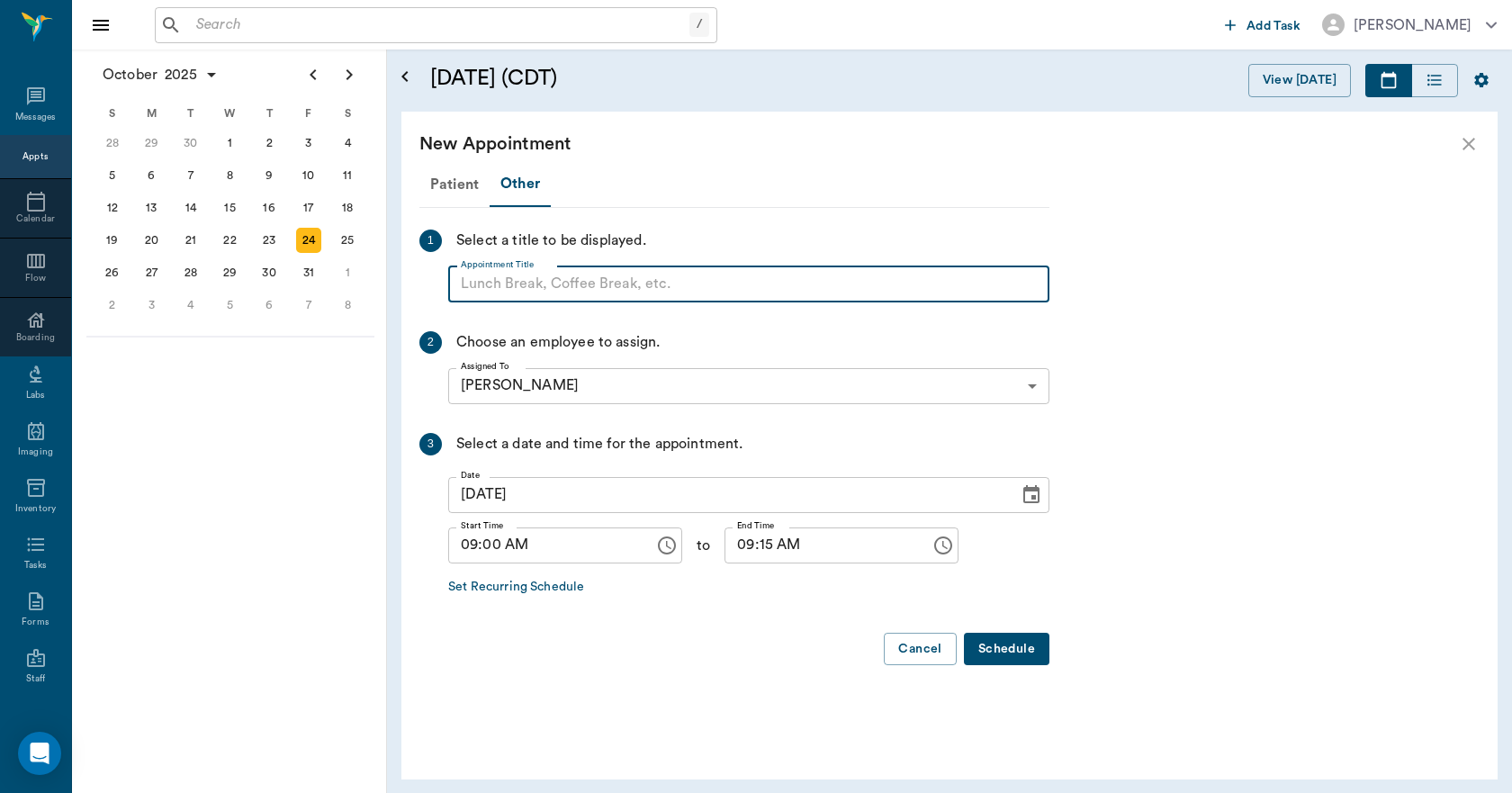
paste input "NO APPOINTMENT! EMERGENCY ONLY!"
type input "NO APPOINTMENT! EMERGENCY ONLY!"
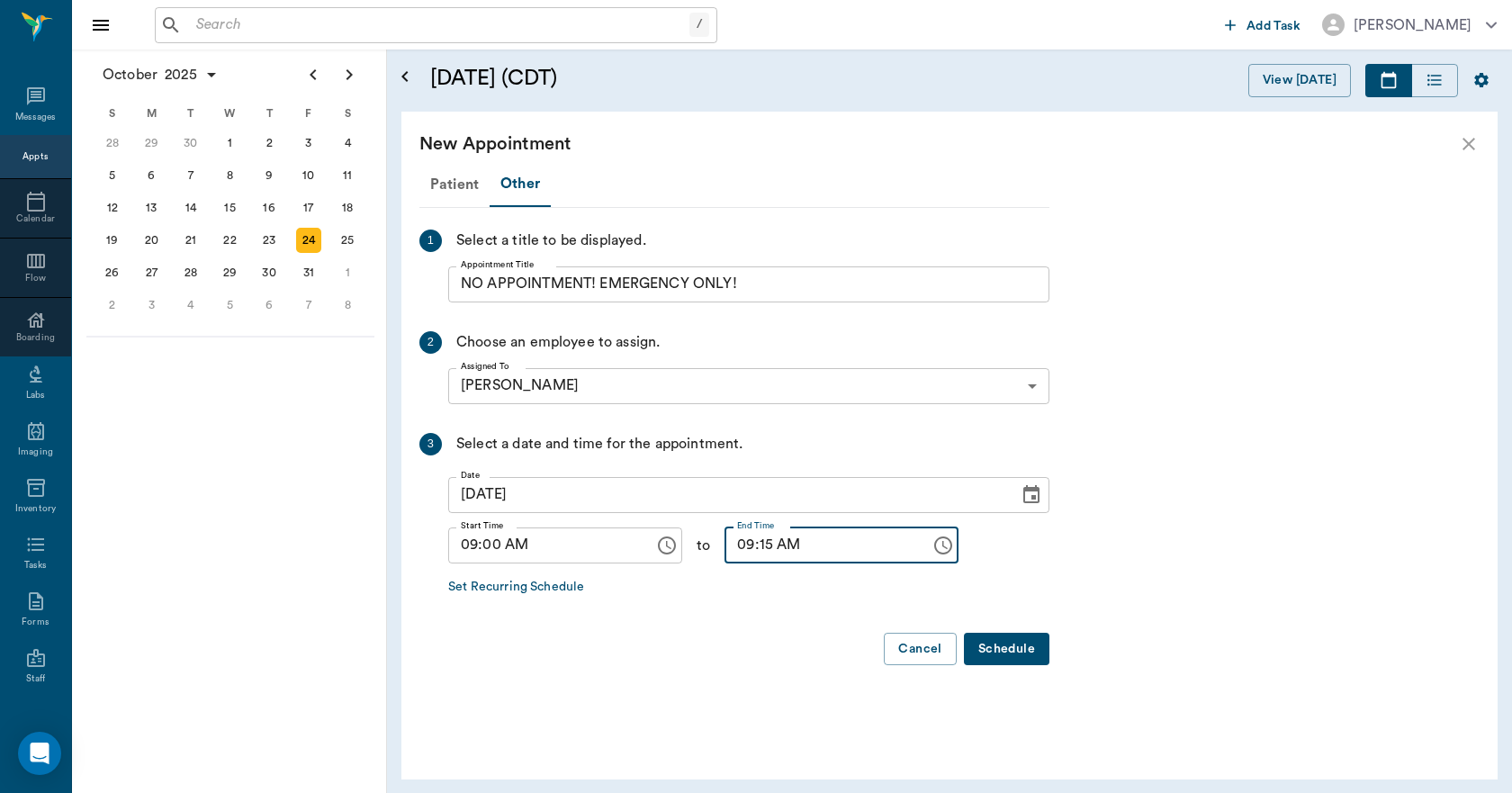
click at [749, 548] on input "09:15 AM" at bounding box center [821, 545] width 193 height 36
click at [1004, 649] on button "Schedule" at bounding box center [1007, 649] width 86 height 33
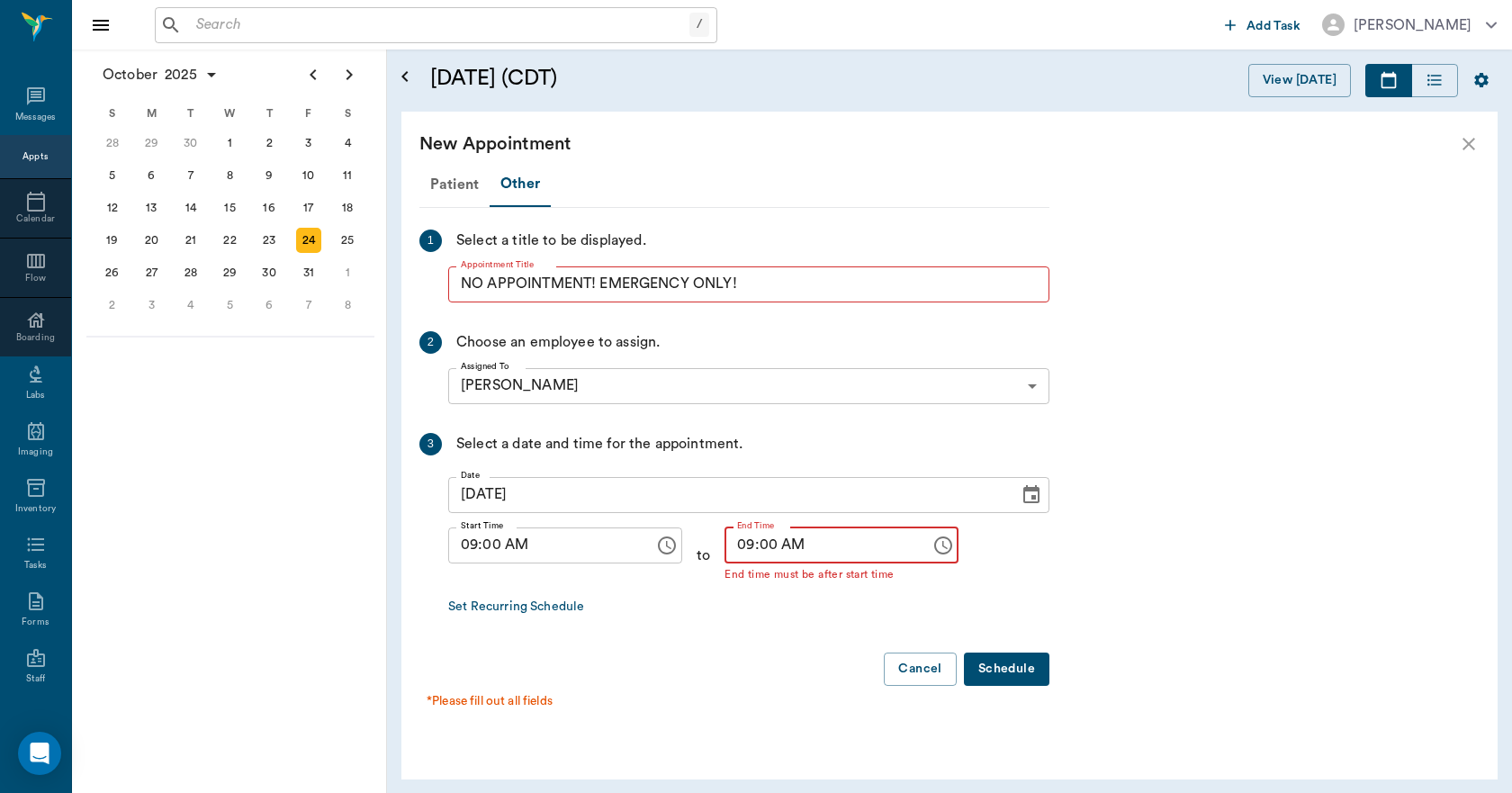
click at [753, 545] on input "09:00 AM" at bounding box center [821, 545] width 193 height 36
click at [737, 547] on input "09:00 AM" at bounding box center [821, 545] width 193 height 36
click at [750, 543] on input "09:00 AM" at bounding box center [821, 545] width 193 height 36
type input "09:30 AM"
click at [1012, 674] on button "Schedule" at bounding box center [1007, 668] width 86 height 33
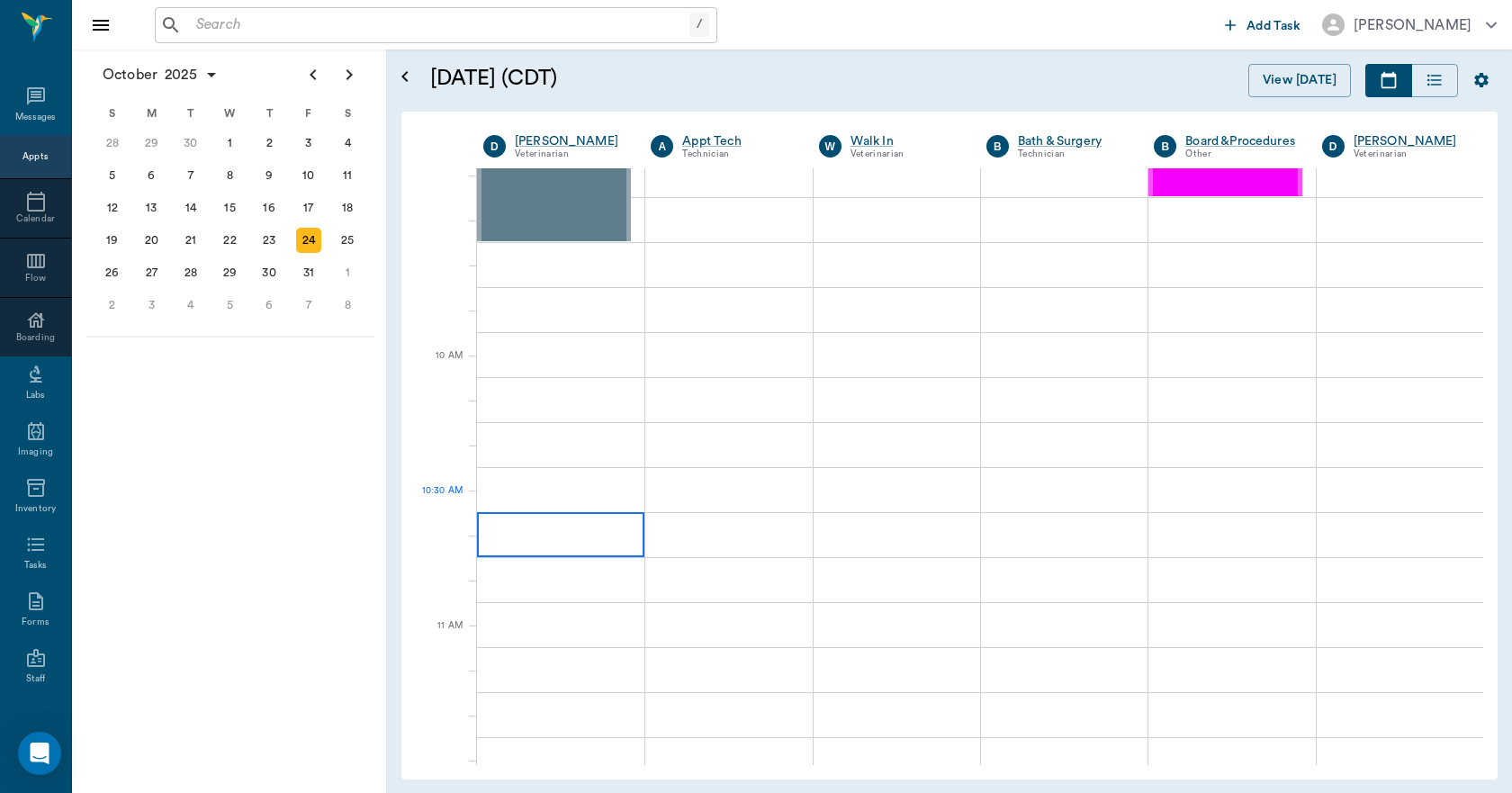
scroll to position [360, 0]
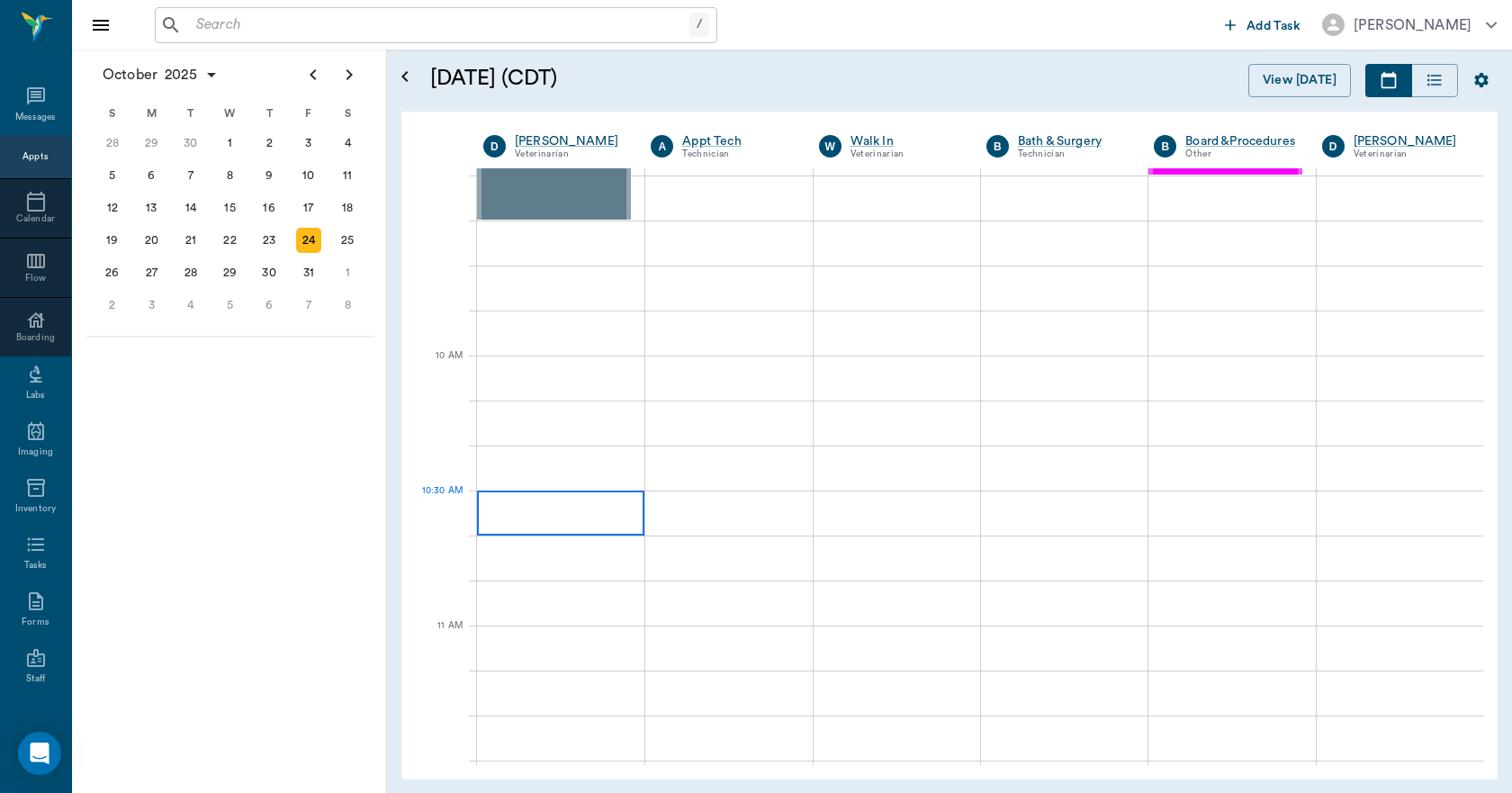
click at [501, 520] on div at bounding box center [561, 512] width 167 height 45
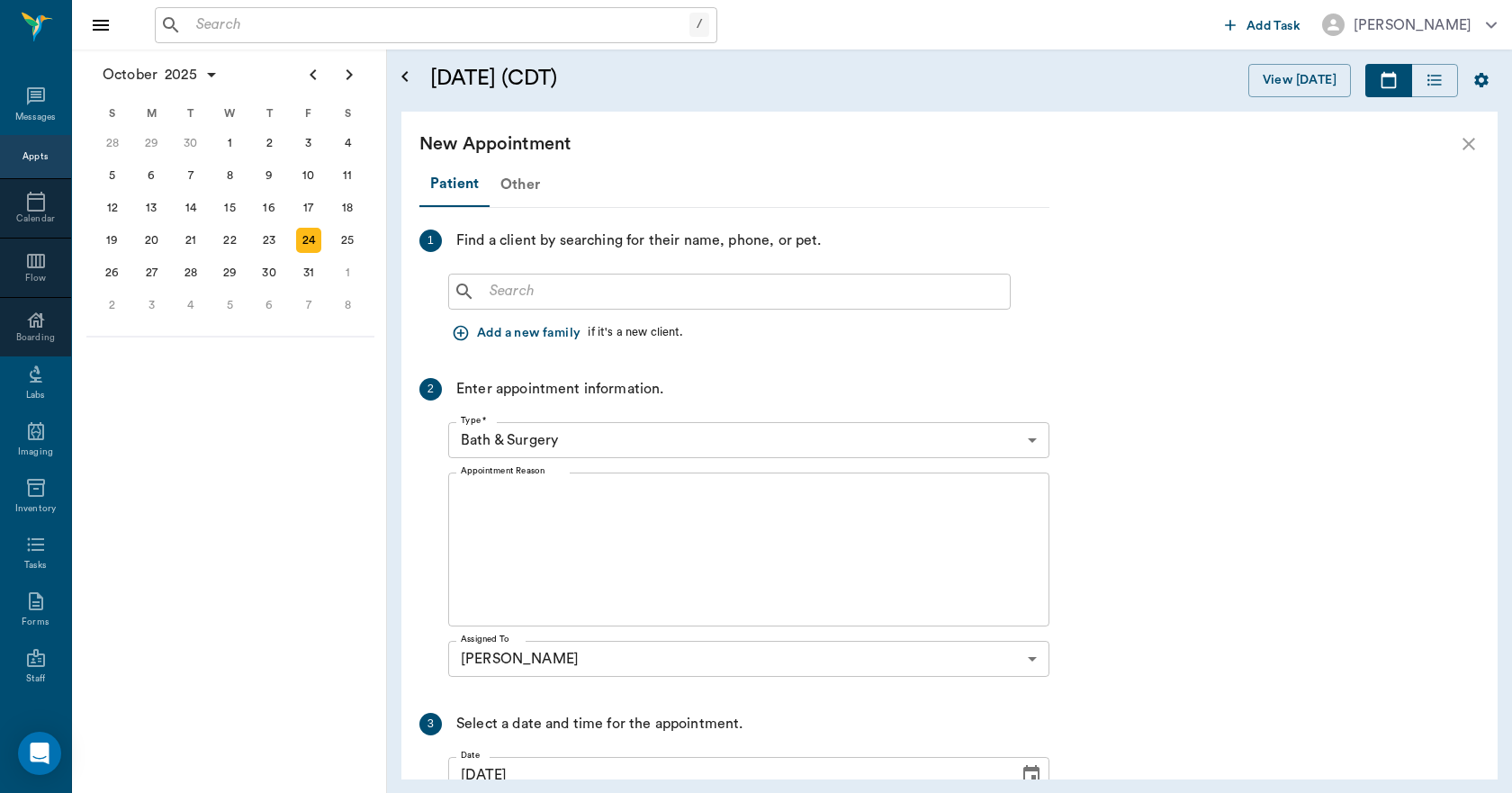
click at [516, 186] on div "Other" at bounding box center [519, 183] width 61 height 43
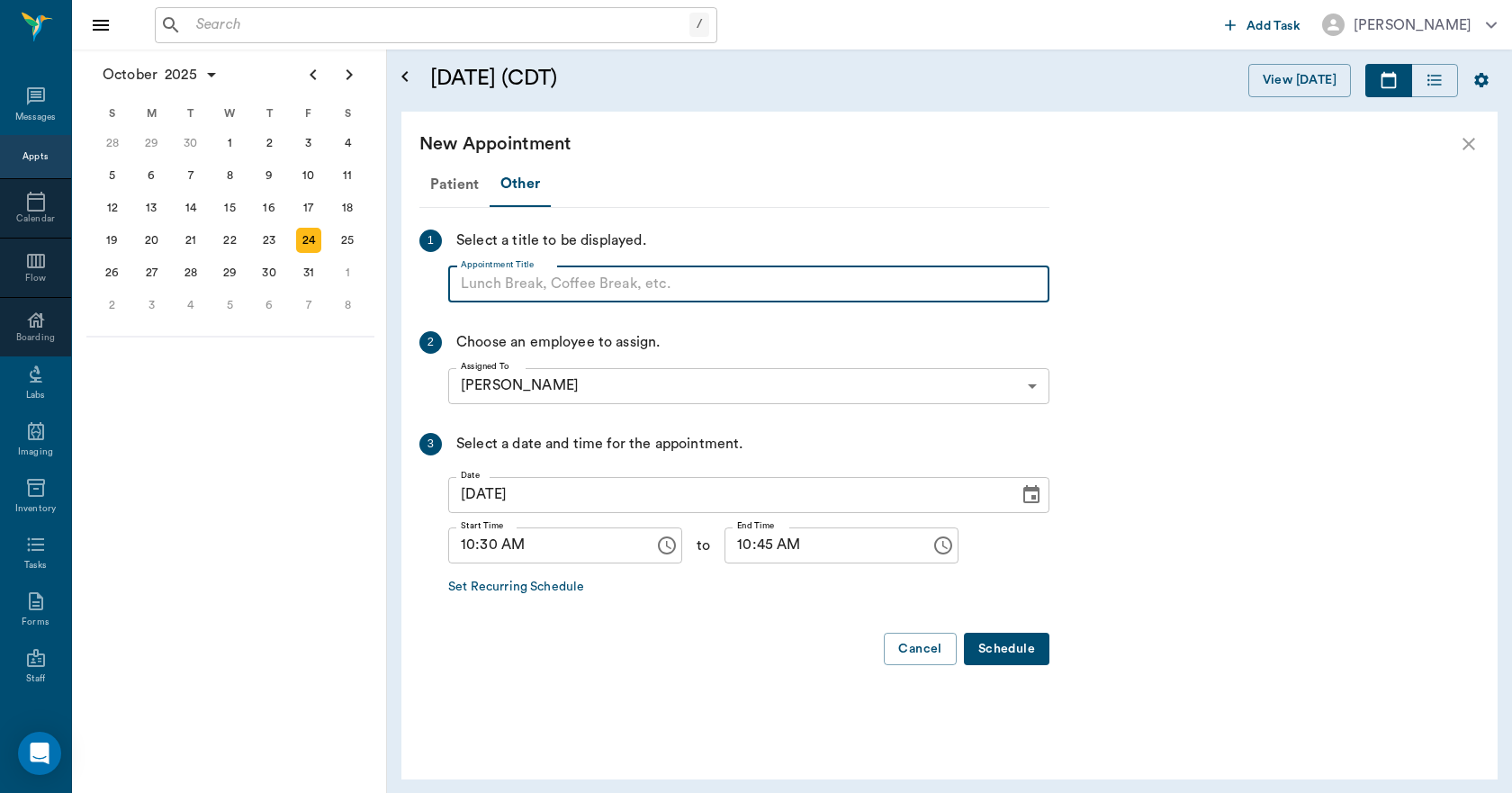
paste input "NO APPOINTMENT! EMERGENCY ONLY!"
type input "NO APPOINTMENT! EMERGENCY ONLY!"
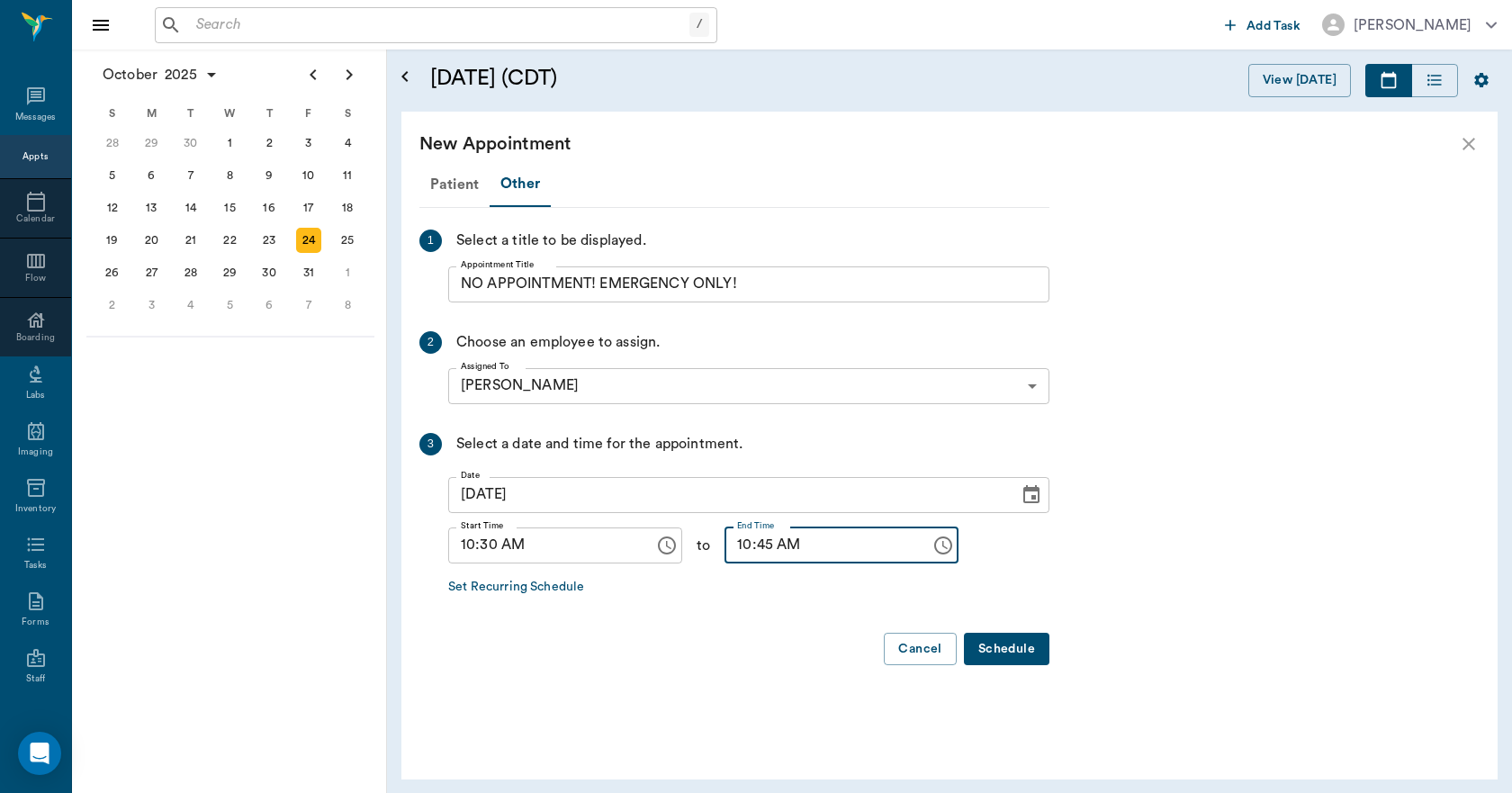
click at [732, 553] on input "10:45 AM" at bounding box center [821, 545] width 193 height 36
type input "11:00 AM"
click at [999, 651] on button "Schedule" at bounding box center [1007, 649] width 86 height 33
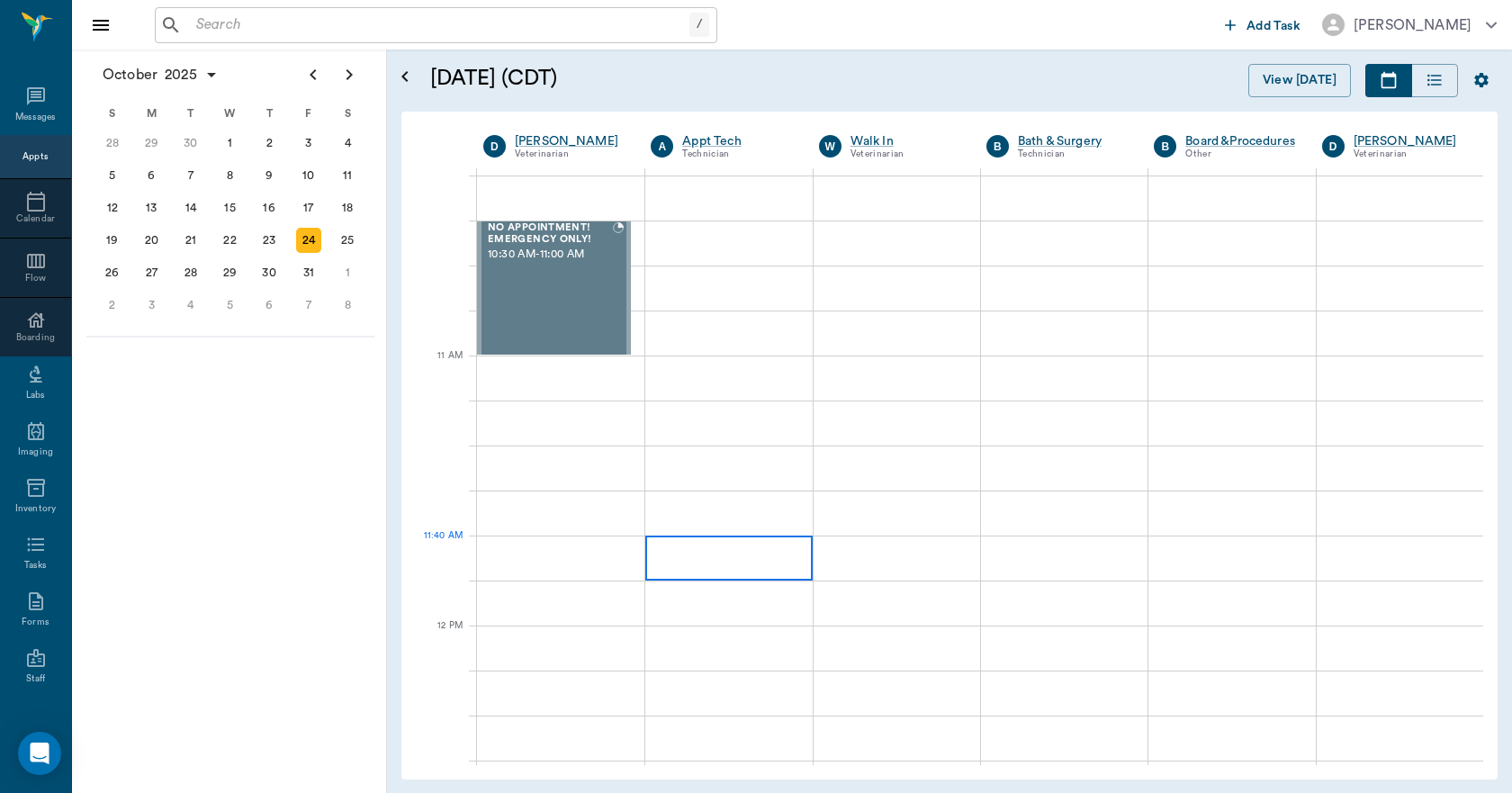
scroll to position [720, 0]
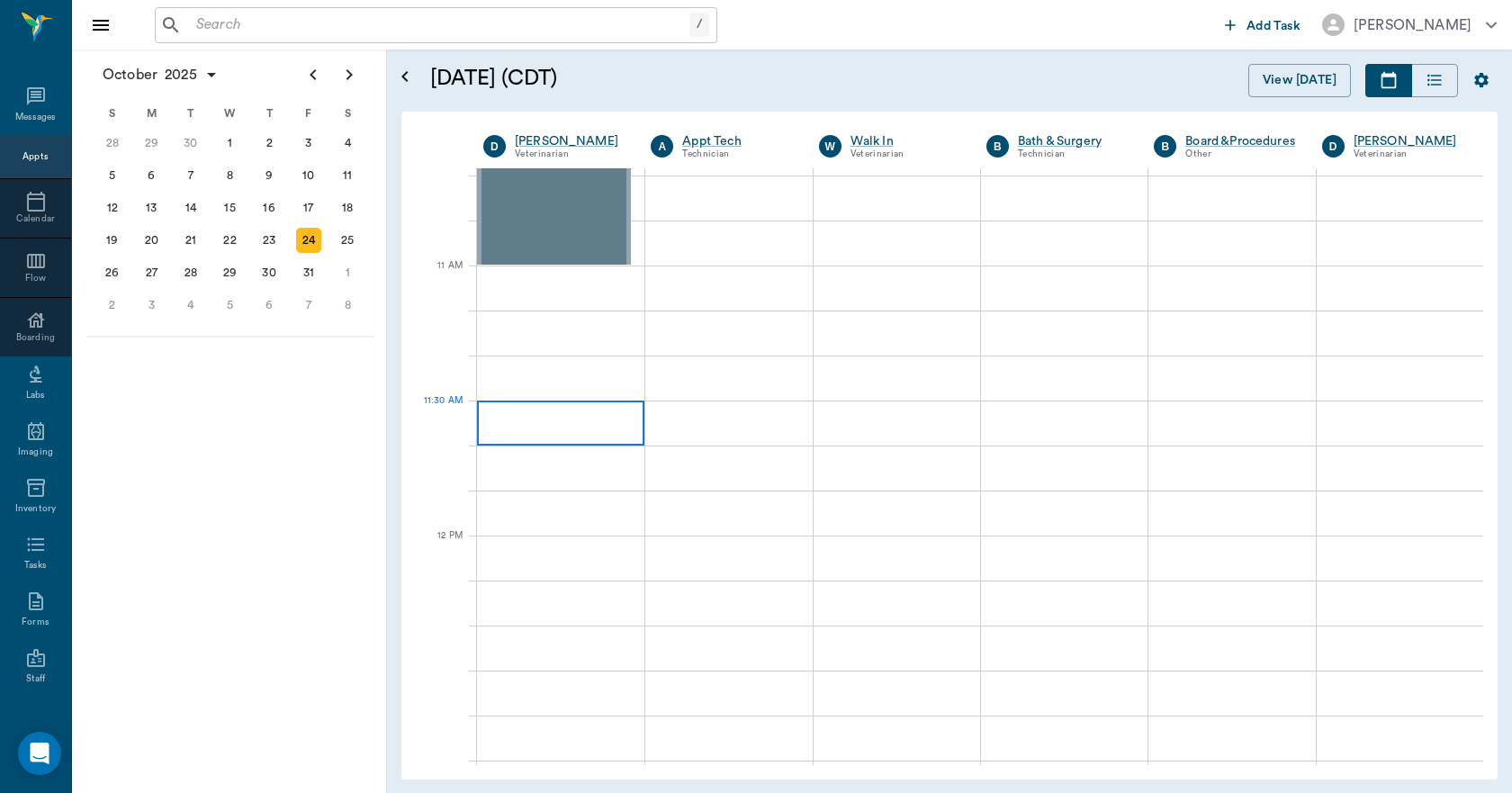
click at [590, 441] on div at bounding box center [561, 422] width 167 height 45
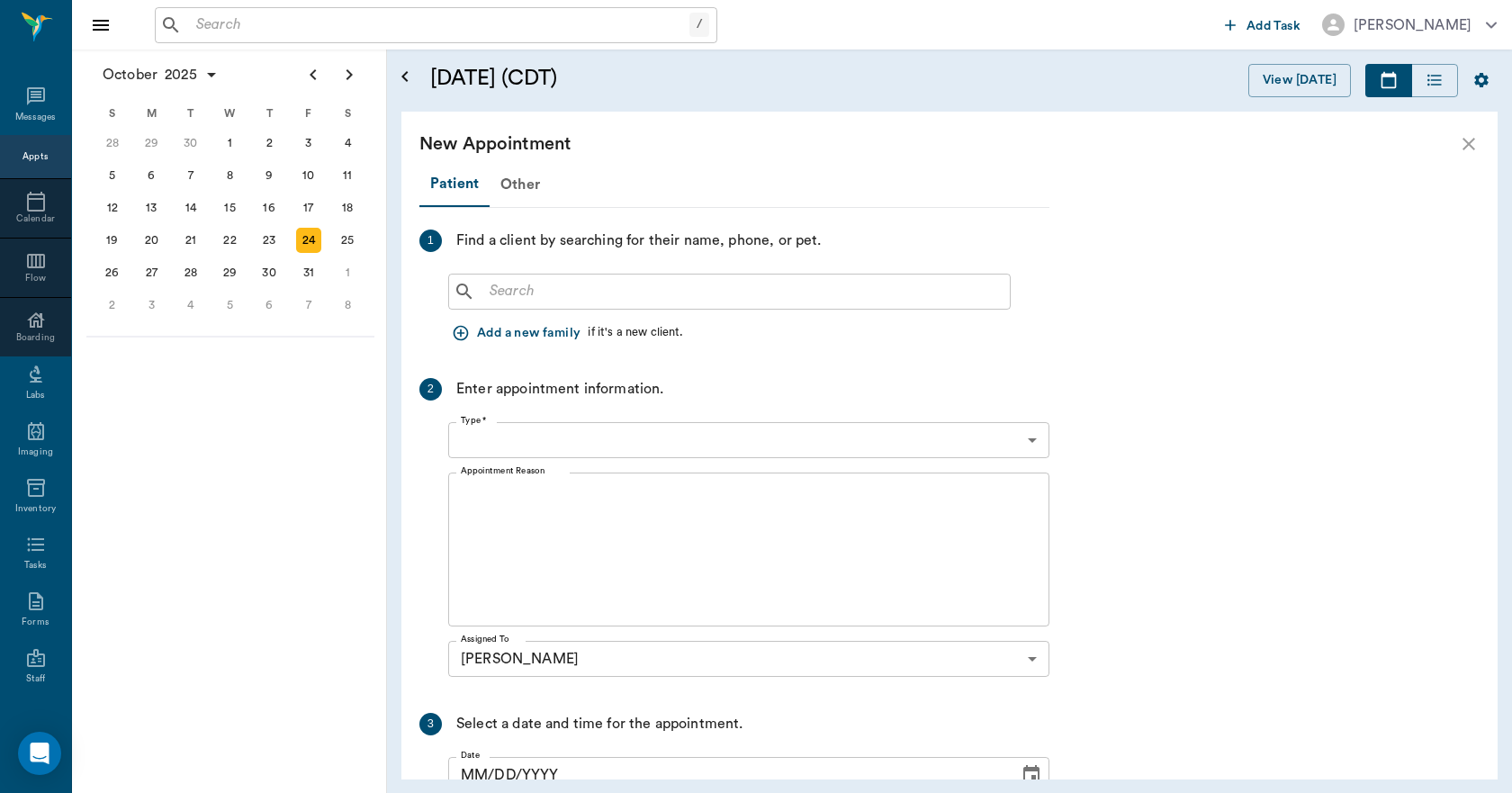
type input "10/24/2025"
type input "11:30 AM"
type input "11:45 AM"
click at [519, 182] on div "Other" at bounding box center [519, 183] width 61 height 43
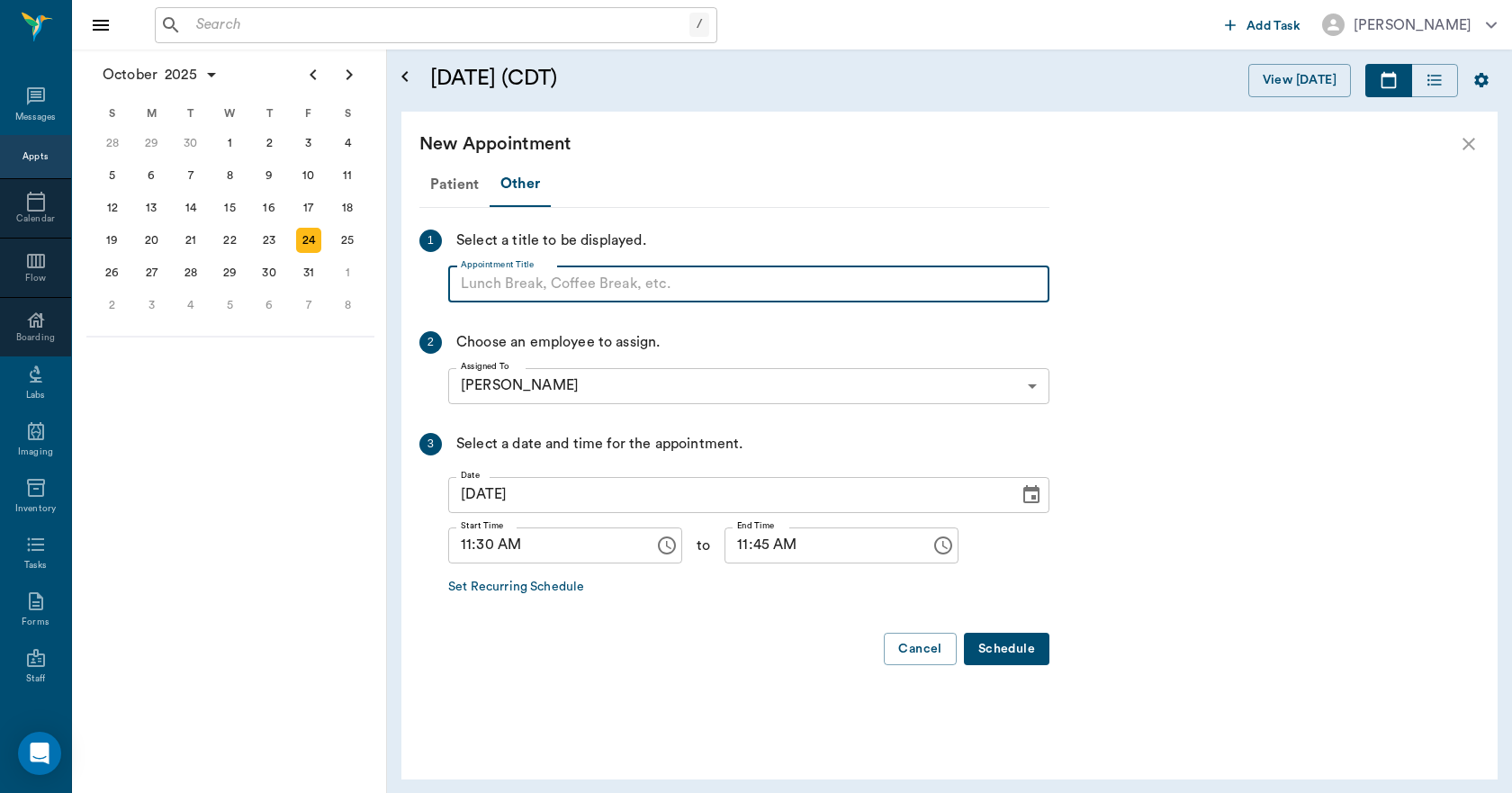
paste input "NO APPOINTMENT! EMERGENCY ONLY!"
drag, startPoint x: 748, startPoint y: 279, endPoint x: 601, endPoint y: 300, distance: 148.5
click at [601, 300] on input "NO APPOINTMENT! EMERGENCY ONLY!" at bounding box center [749, 284] width 601 height 36
type input "NO APPOINTMENT!"
click at [730, 540] on input "11:45 AM" at bounding box center [821, 545] width 193 height 36
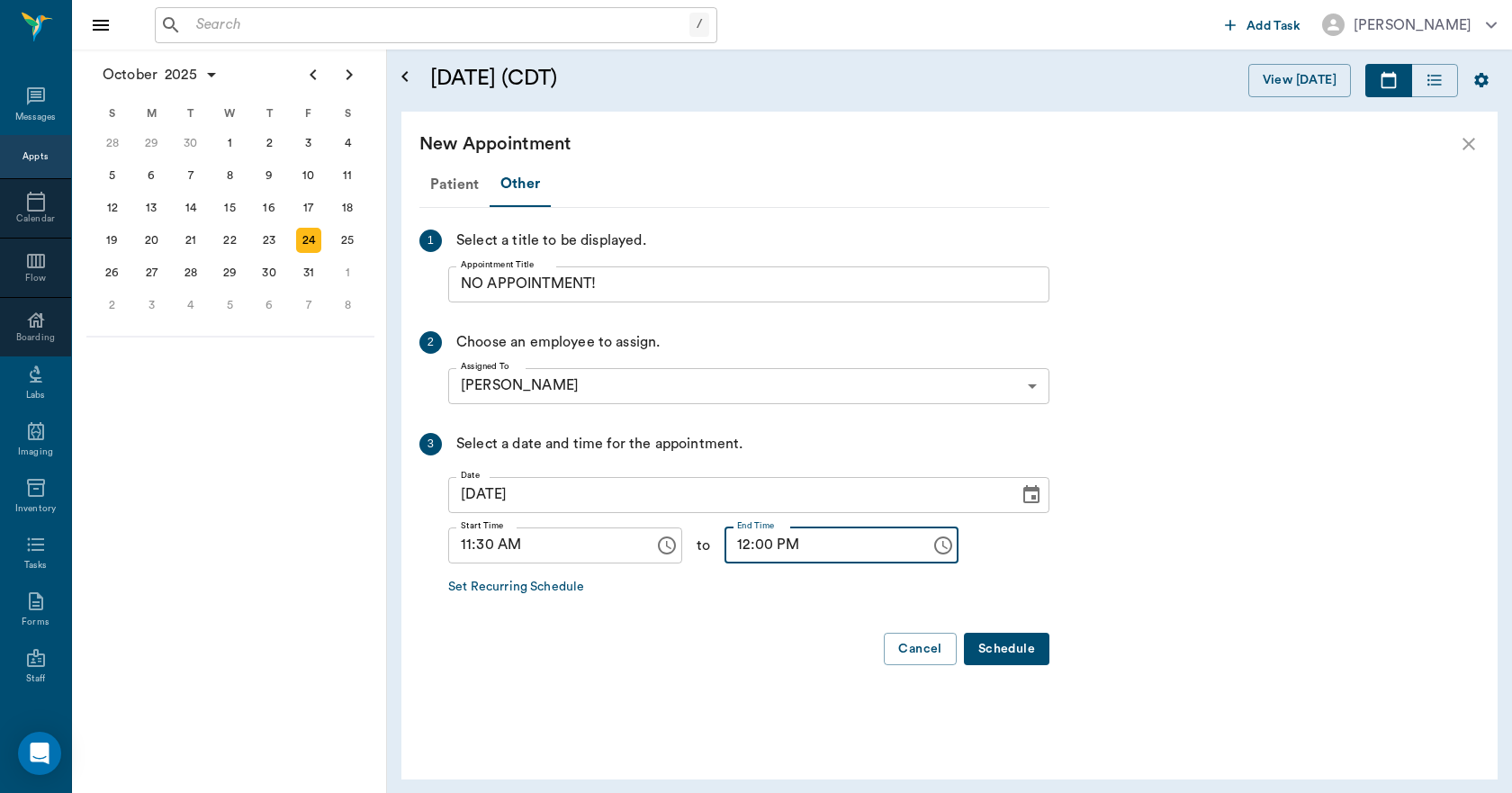
type input "12:00 PM"
click at [991, 646] on button "Schedule" at bounding box center [1007, 649] width 86 height 33
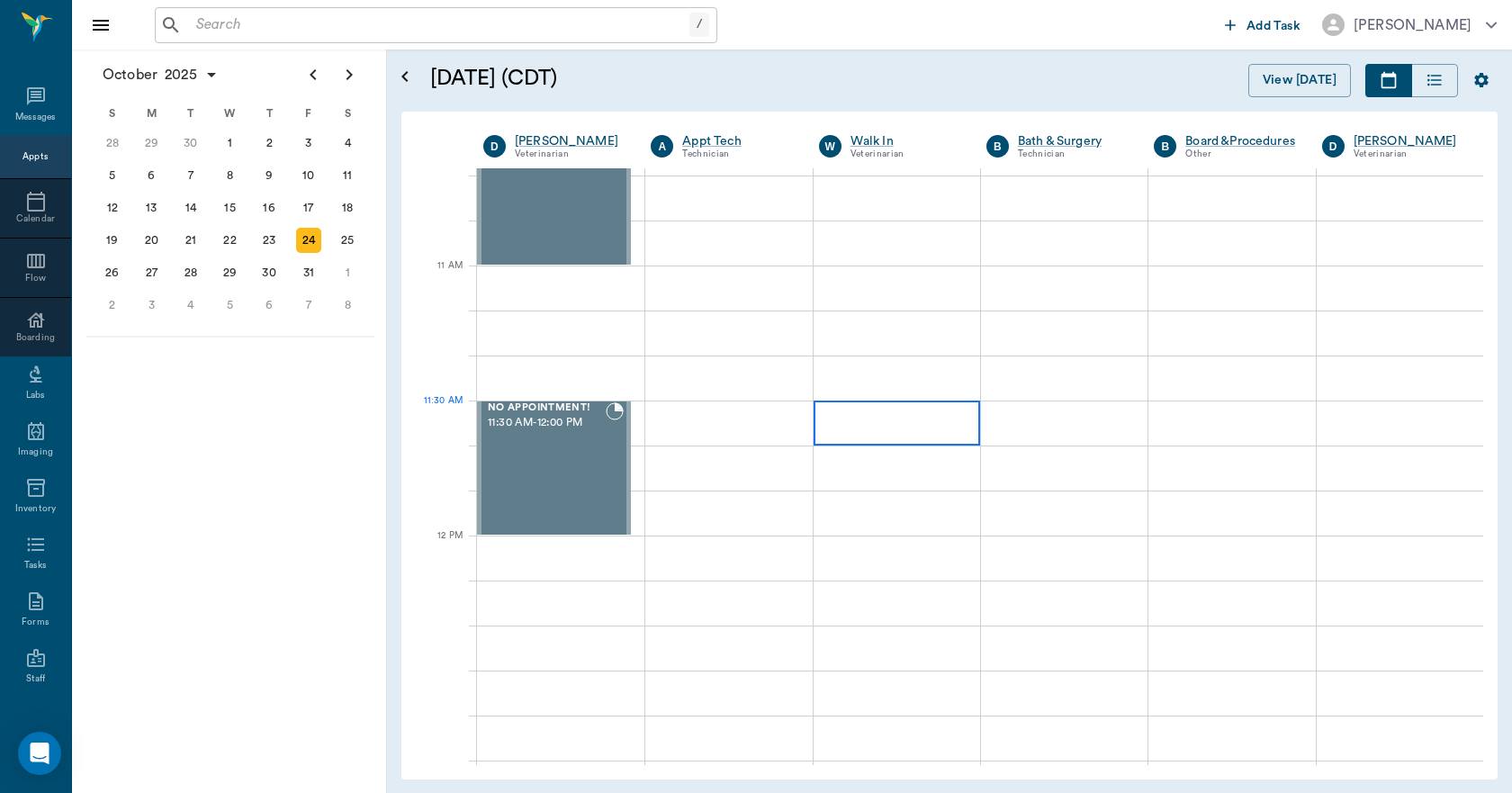
click at [879, 429] on div at bounding box center [896, 422] width 166 height 45
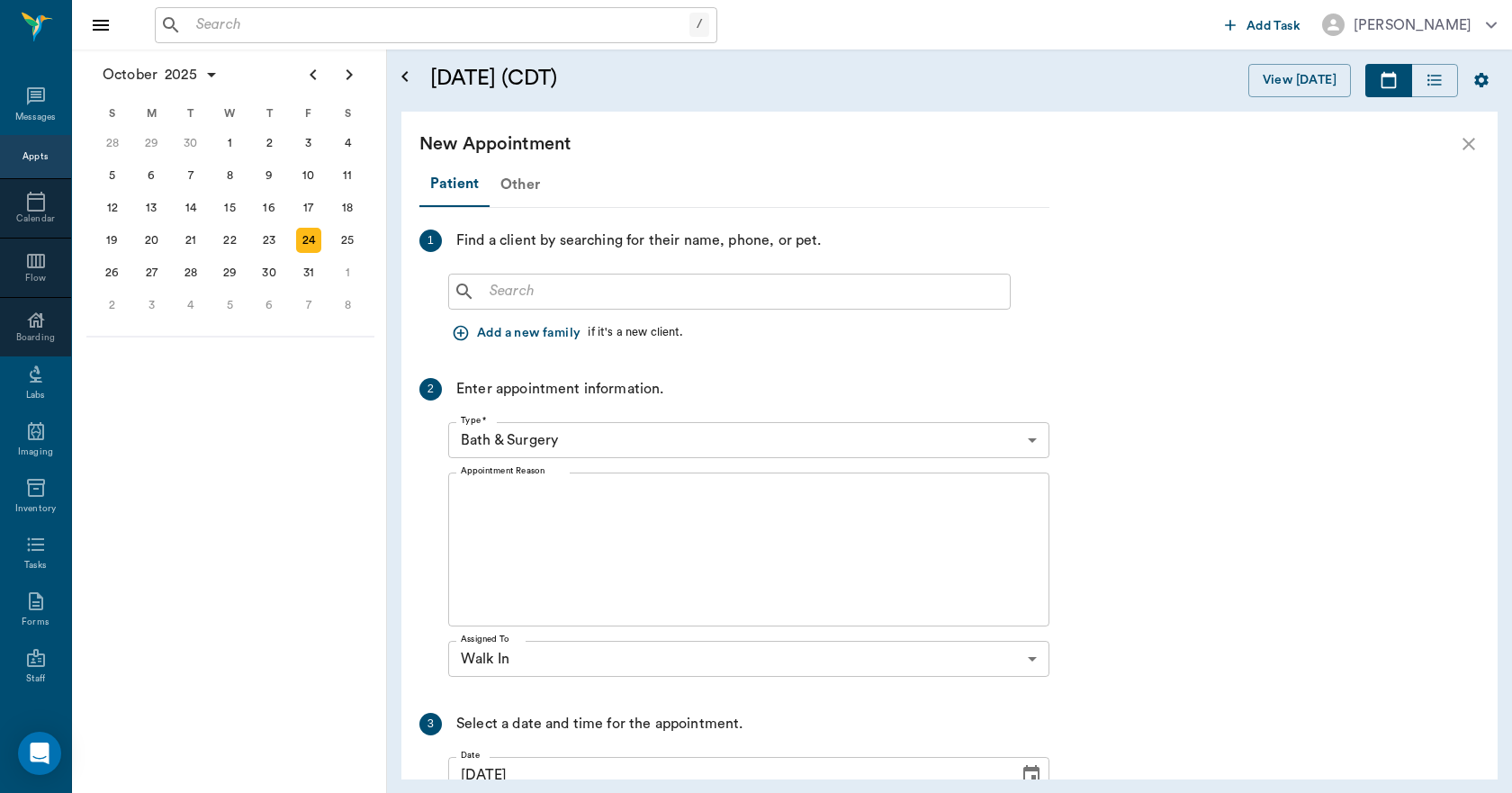
click at [511, 181] on div "Other" at bounding box center [519, 183] width 61 height 43
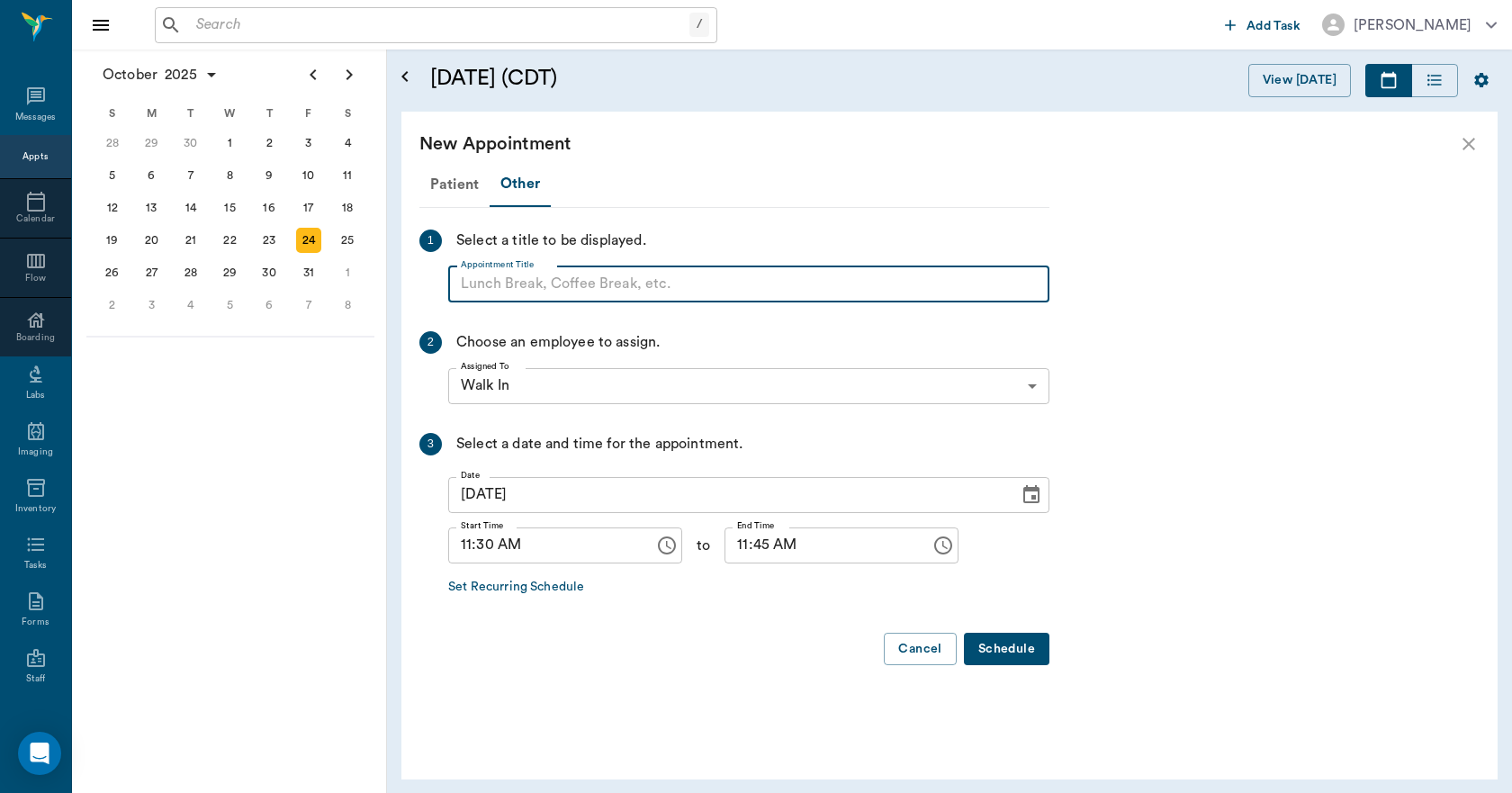
click at [555, 290] on input "Appointment Title" at bounding box center [749, 284] width 601 height 36
type input "DOC LUNCH!"
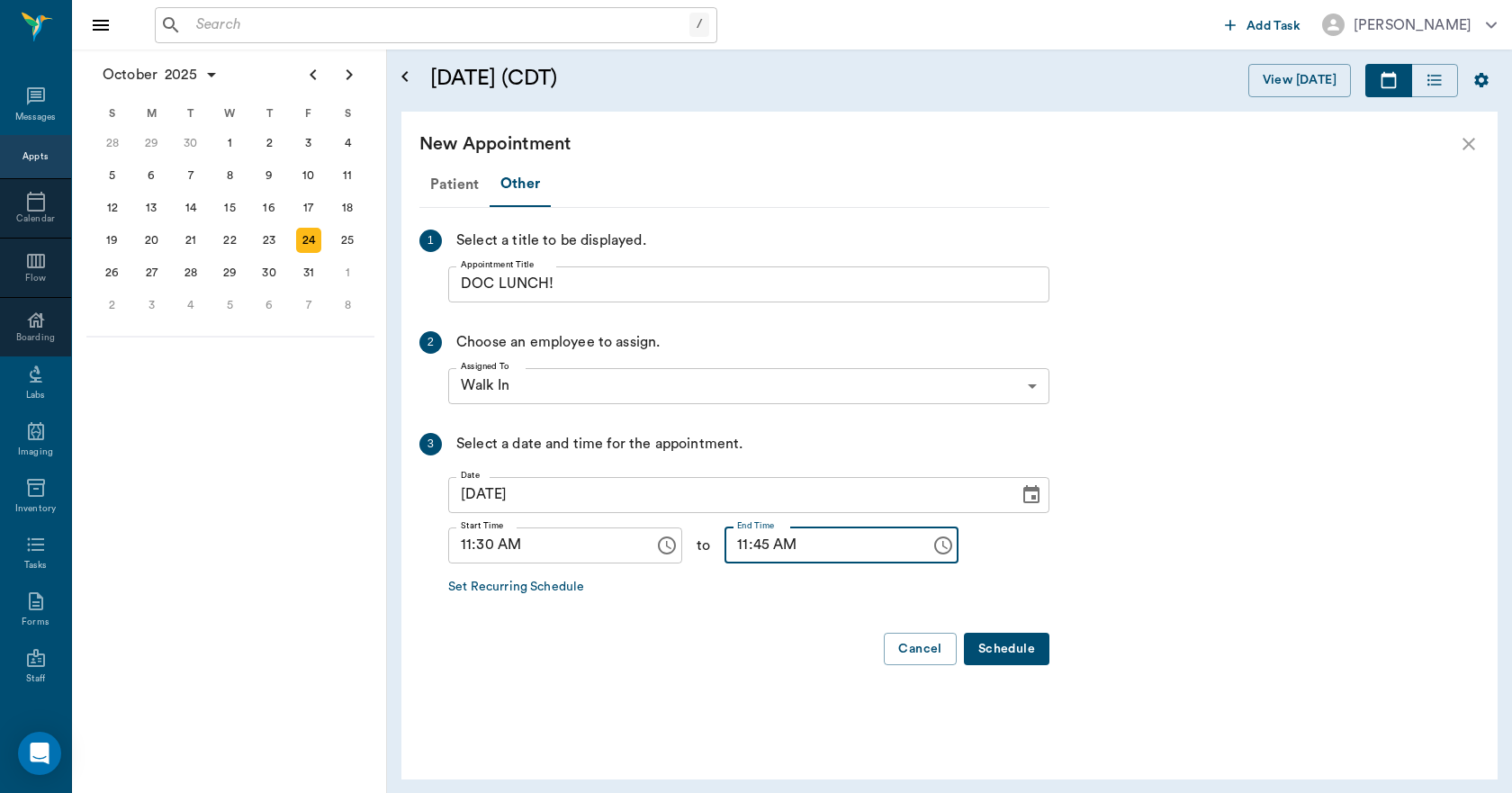
click at [725, 545] on input "11:45 AM" at bounding box center [821, 545] width 193 height 36
click at [749, 547] on input "12:10 AM" at bounding box center [821, 545] width 193 height 36
type input "12:00 PM"
click at [1007, 644] on button "Schedule" at bounding box center [1007, 649] width 86 height 33
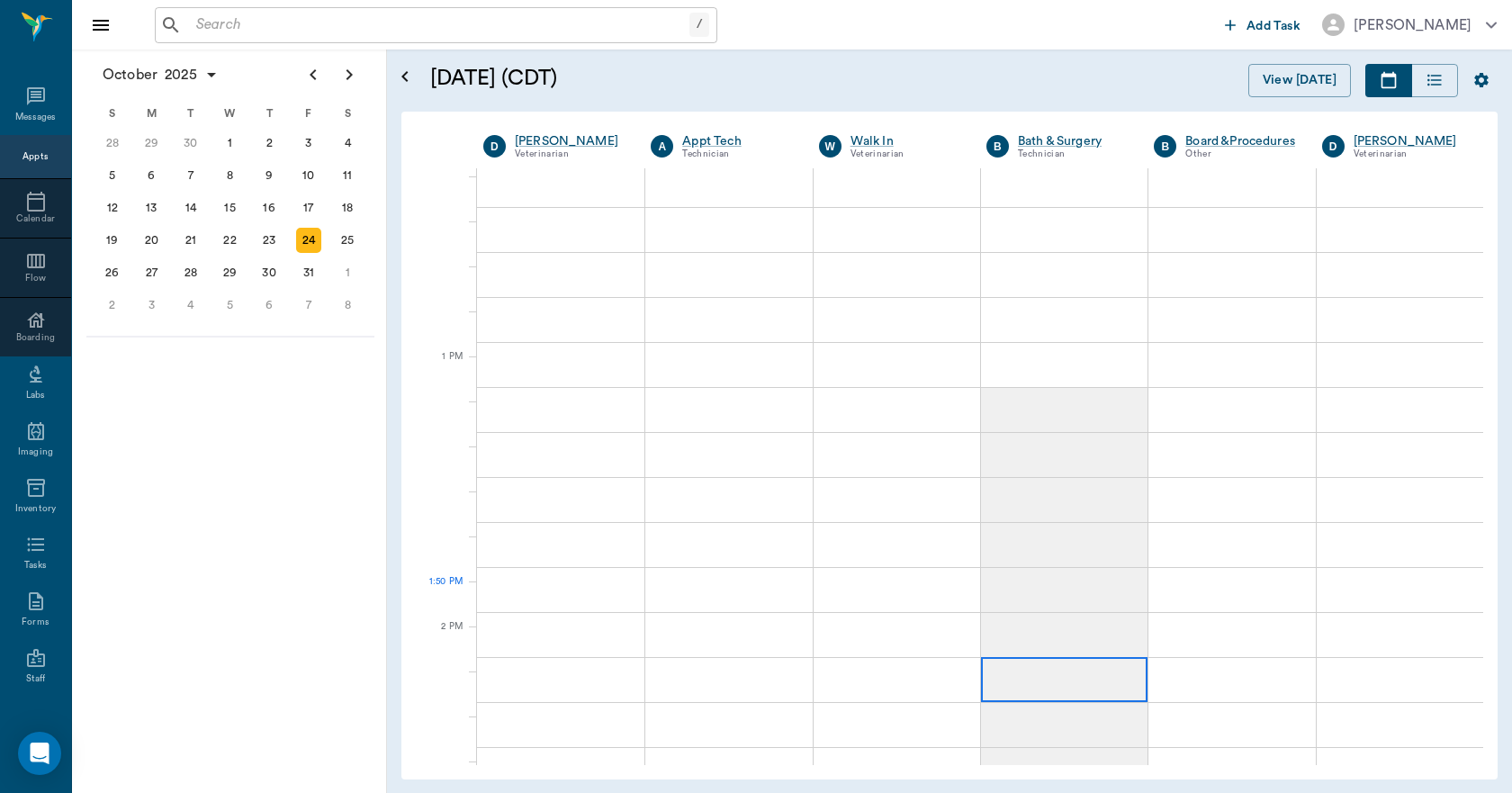
scroll to position [1170, 0]
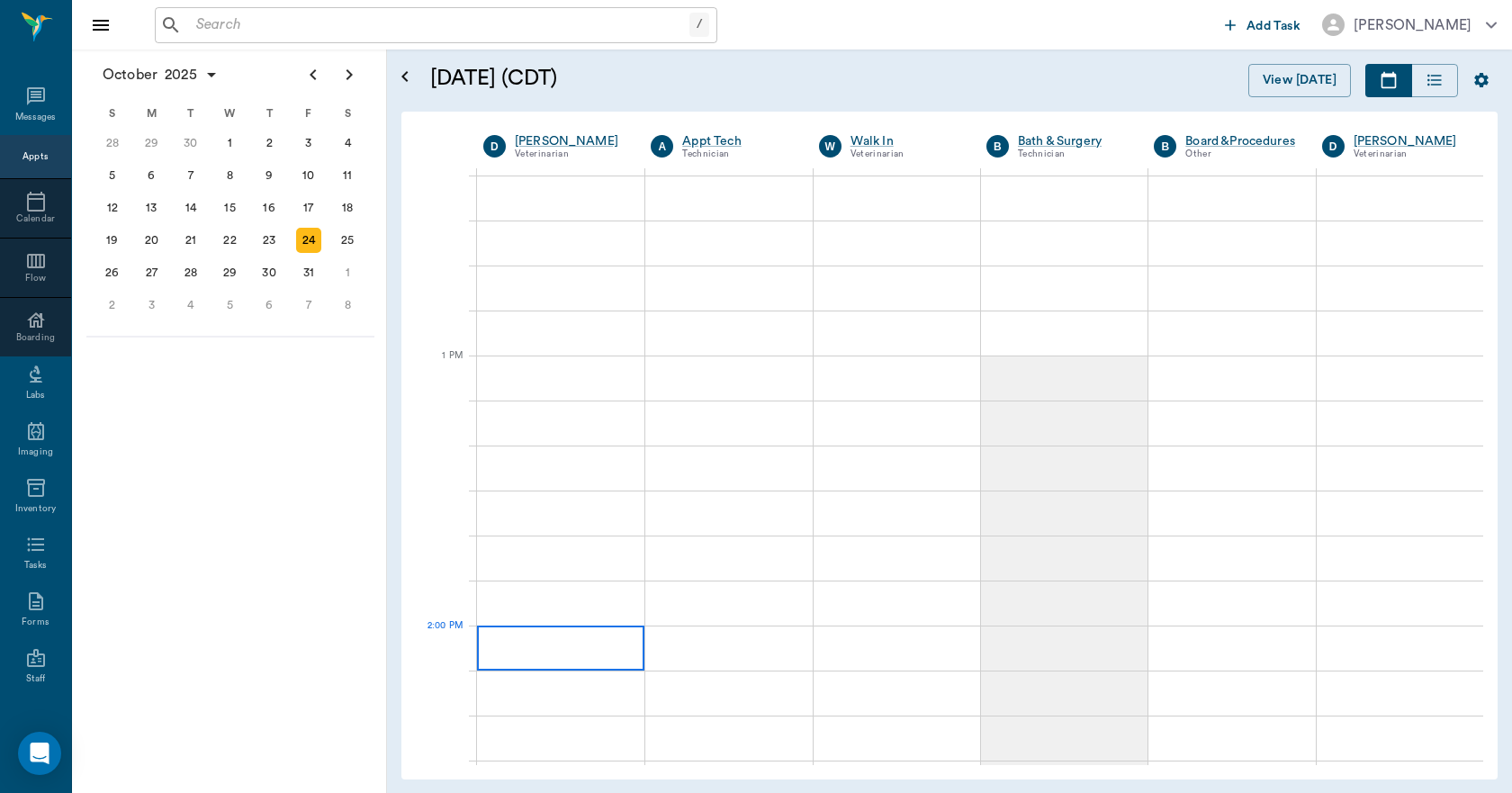
click at [600, 652] on div at bounding box center [561, 648] width 167 height 45
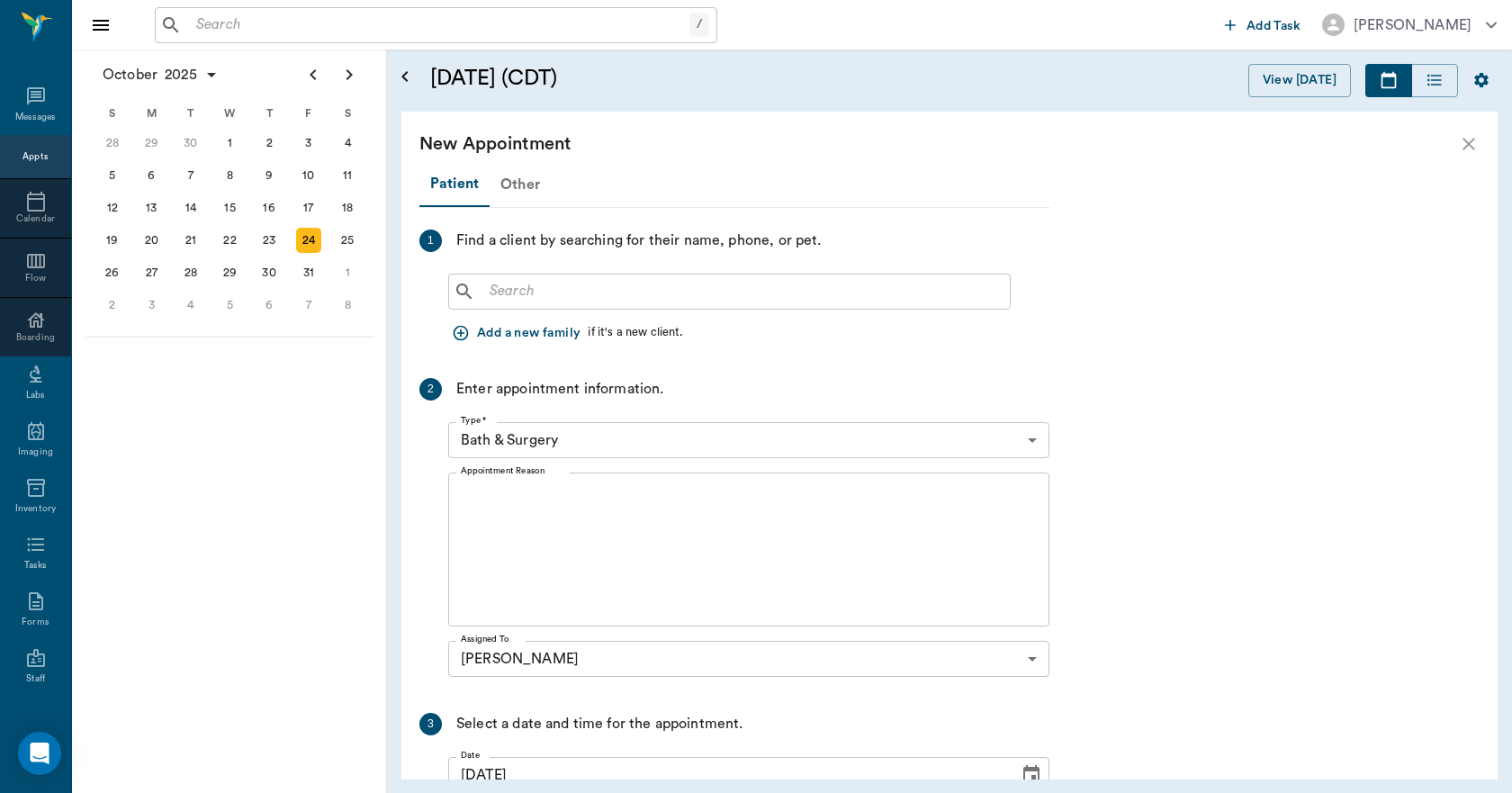
click at [513, 181] on div "Other" at bounding box center [519, 183] width 61 height 43
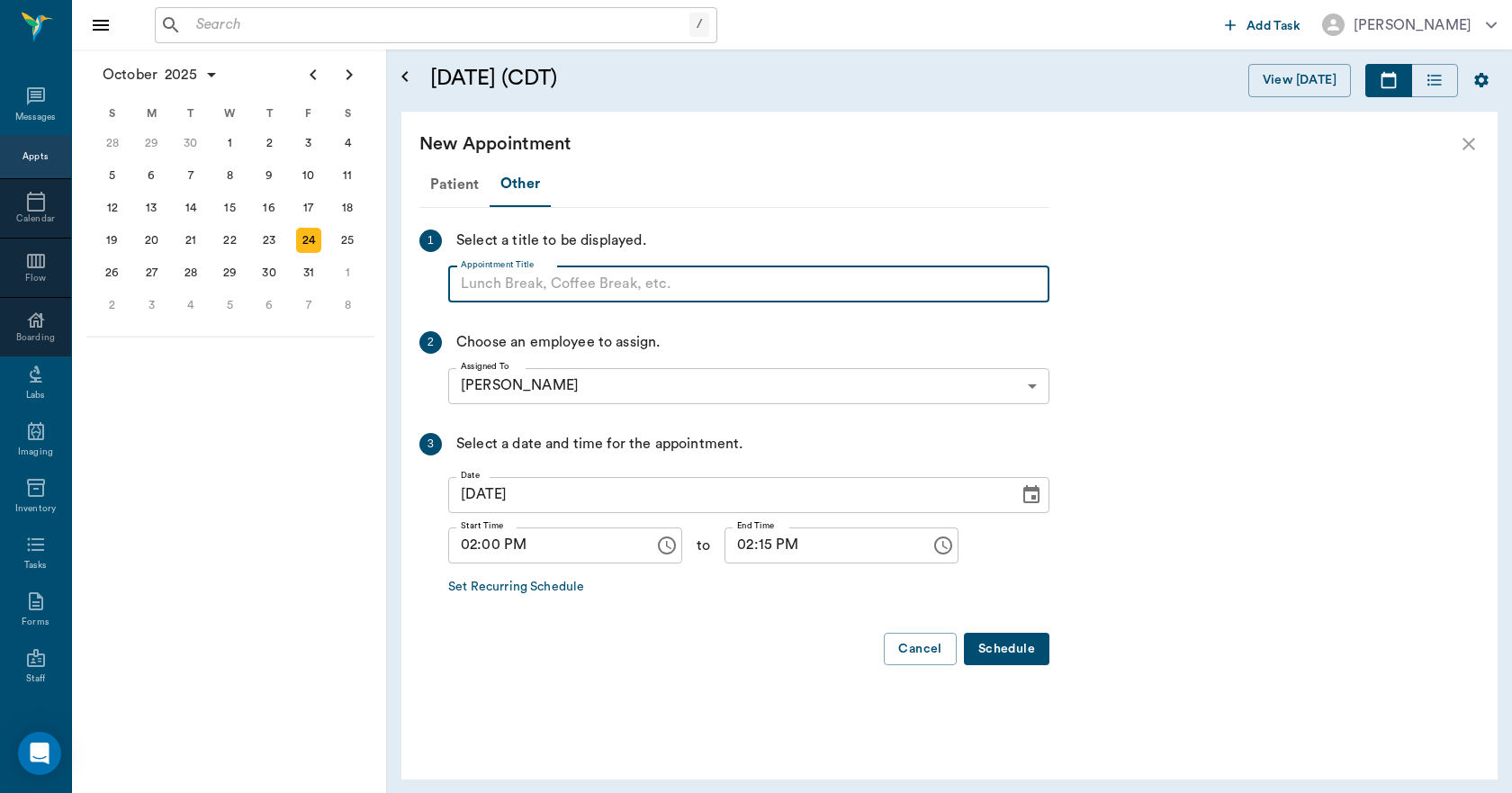
paste input "NO APPOINTMENT! EMERGENCY ONLY!"
drag, startPoint x: 754, startPoint y: 269, endPoint x: 601, endPoint y: 277, distance: 153.2
click at [601, 277] on input "NO APPOINTMENT! EMERGENCY ONLY!" at bounding box center [749, 284] width 601 height 36
type input "NO APPOINTMENT!"
click at [750, 547] on input "02:15 PM" at bounding box center [821, 545] width 193 height 36
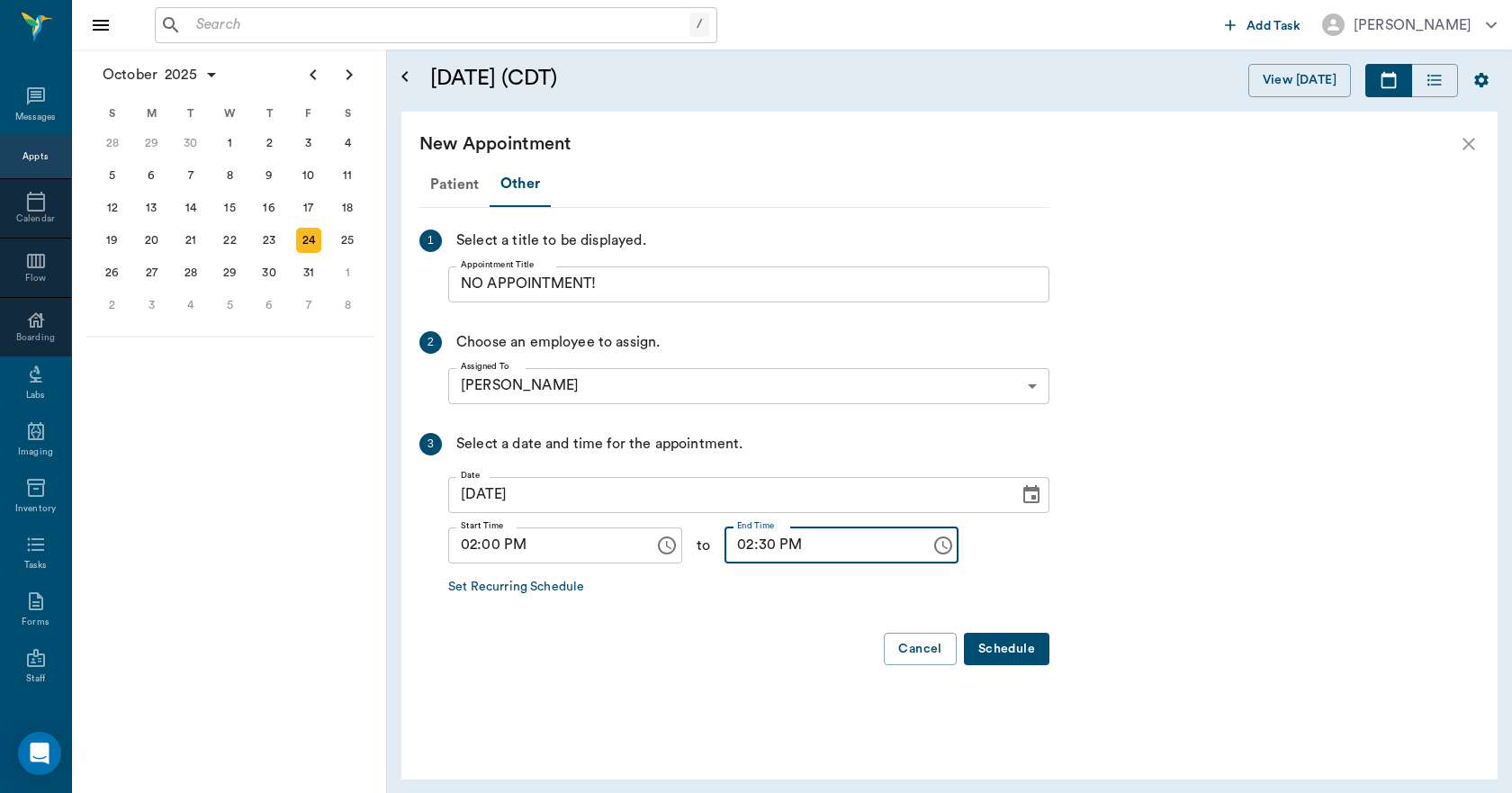
type input "02:30 PM"
click at [999, 647] on button "Schedule" at bounding box center [1007, 649] width 86 height 33
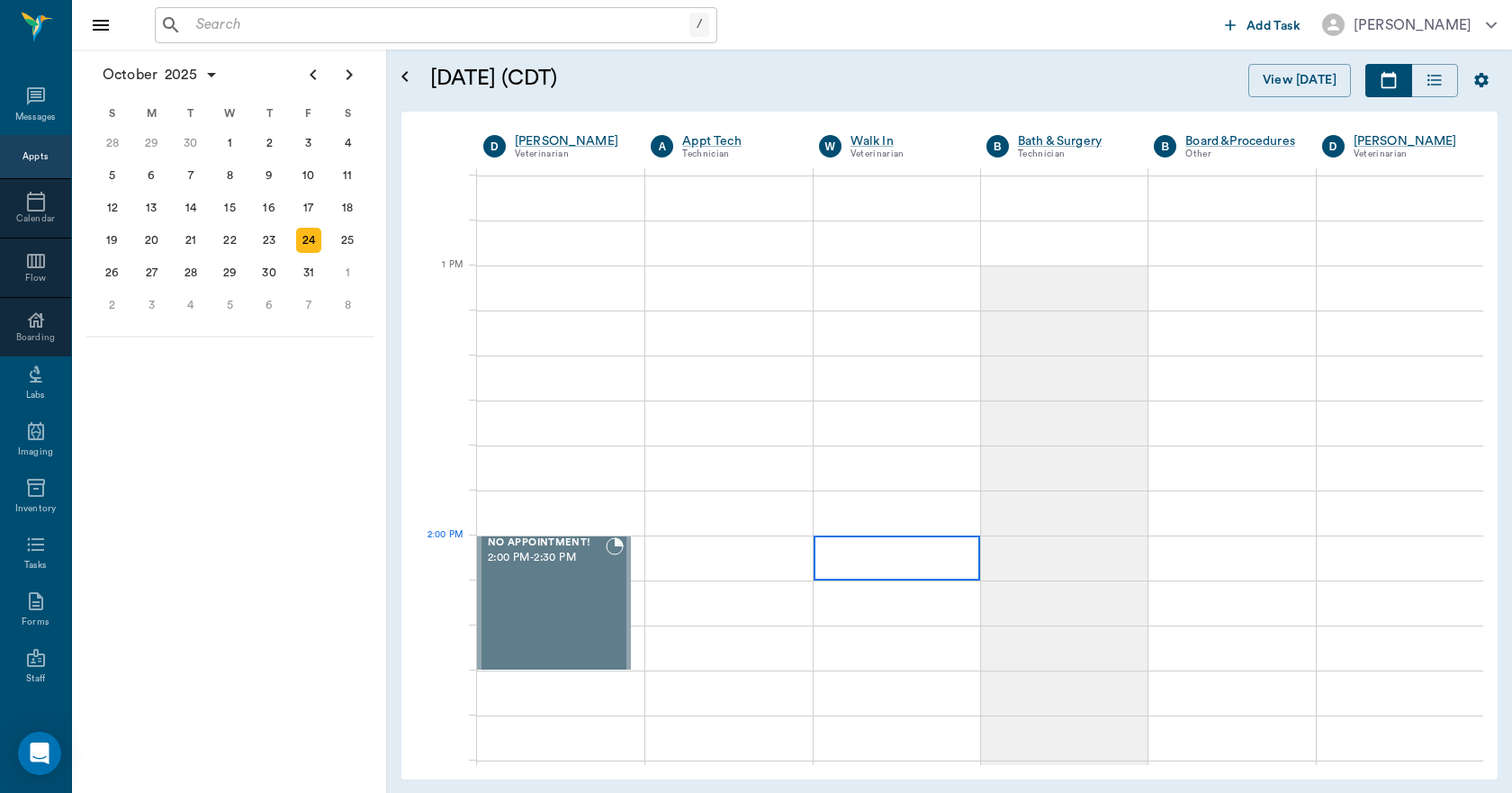
scroll to position [1350, 0]
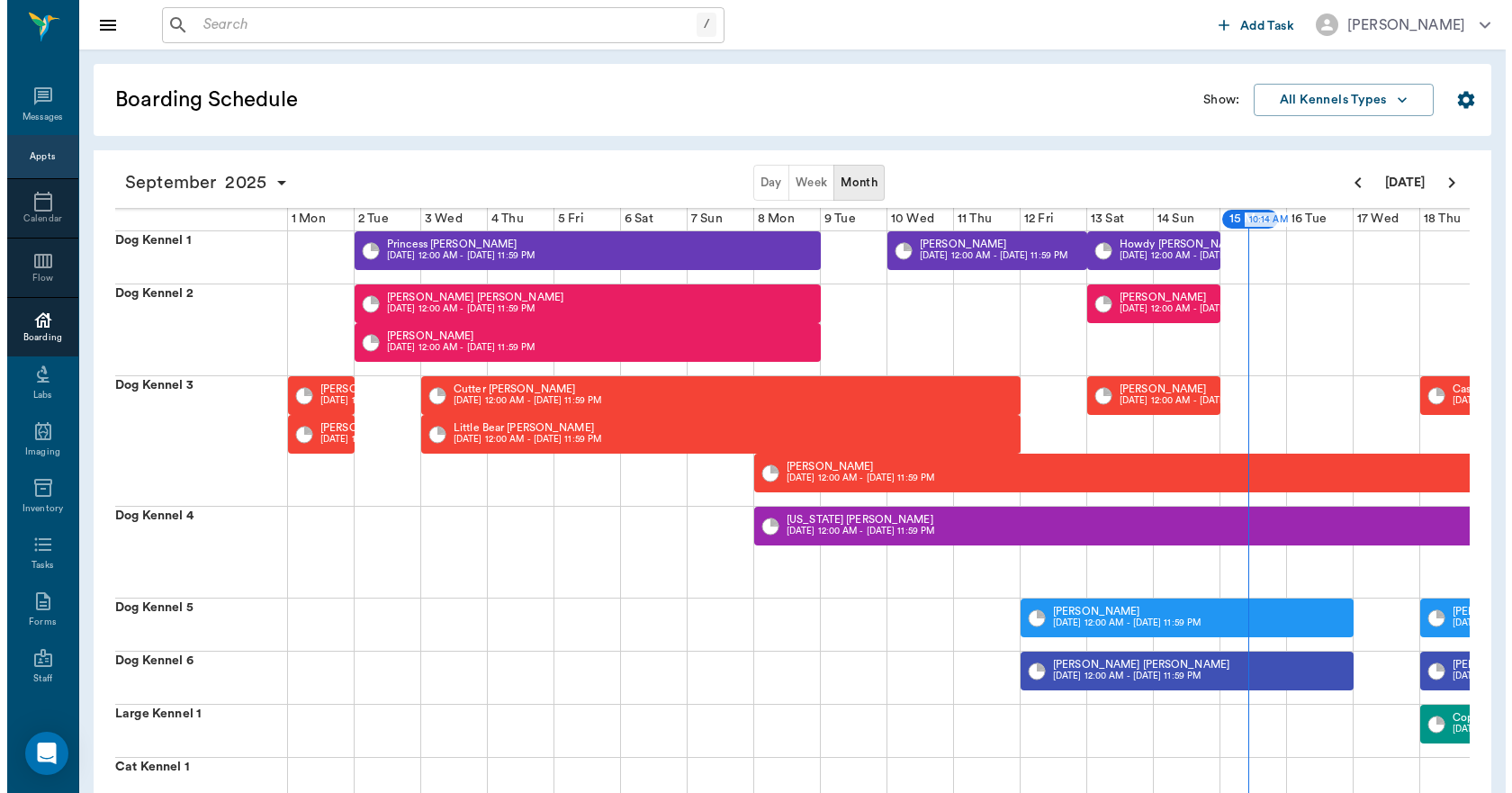
scroll to position [0, 630]
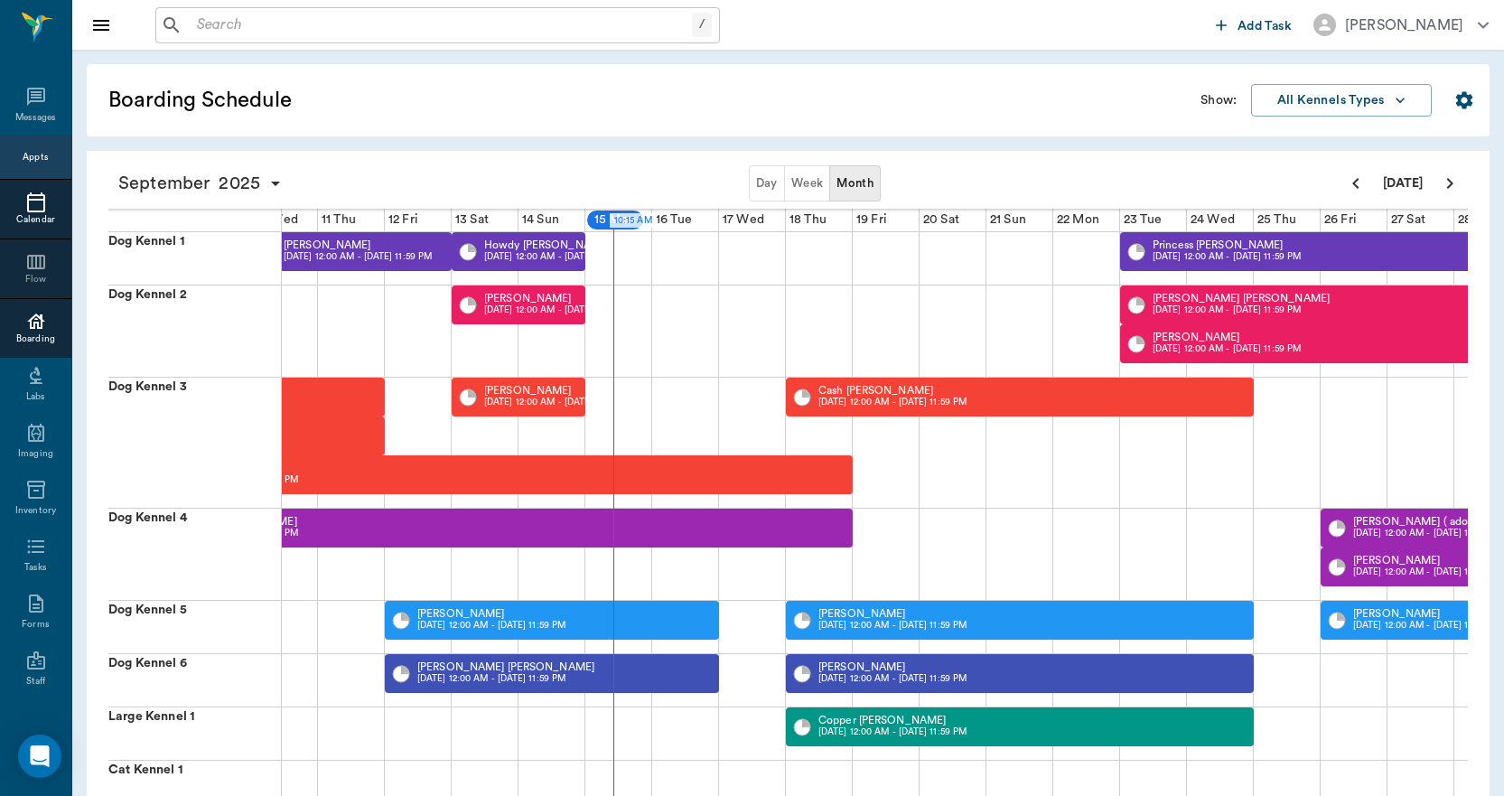
click at [42, 210] on div at bounding box center [35, 202] width 71 height 22
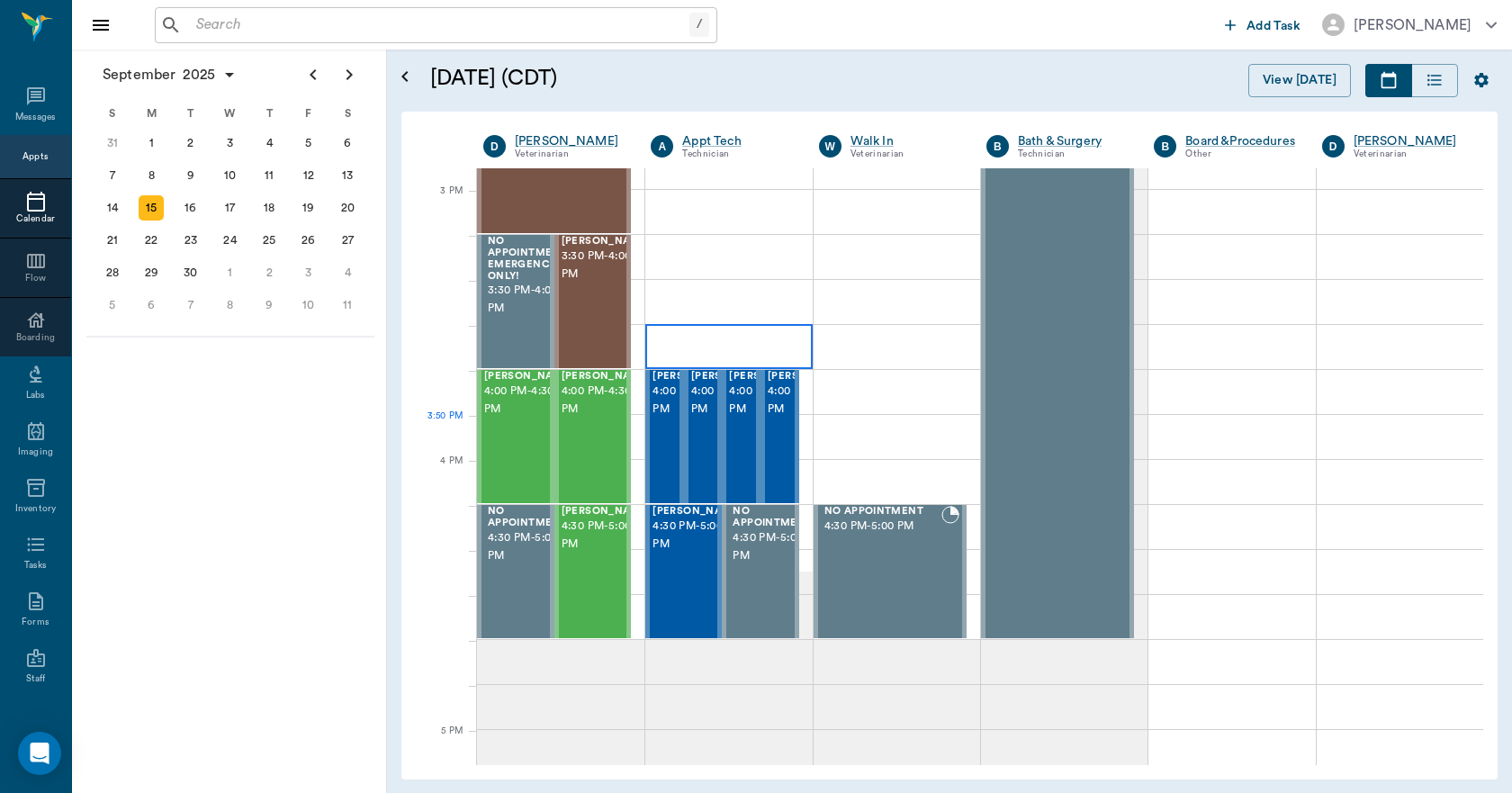
scroll to position [1982, 0]
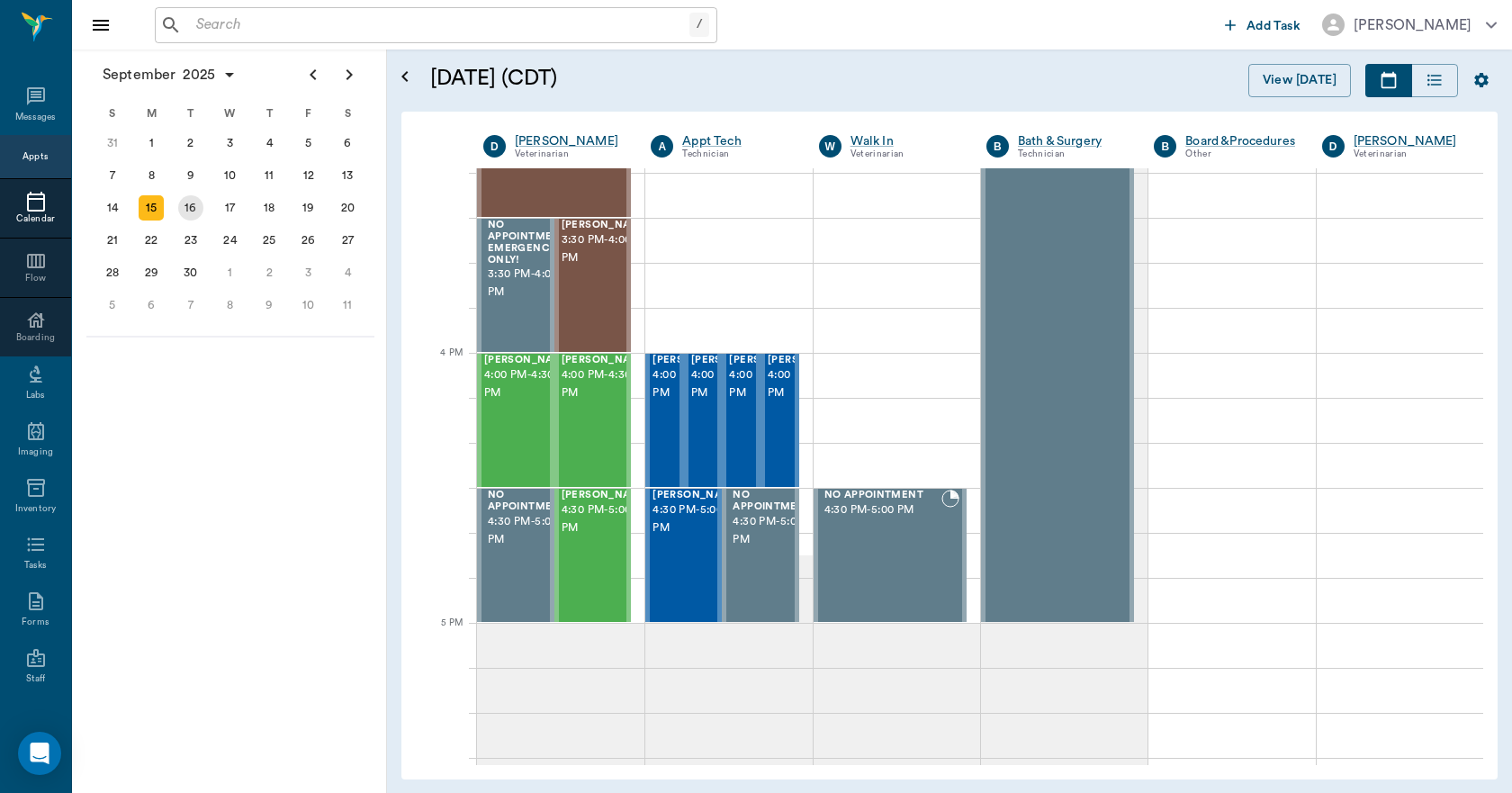
click at [197, 210] on div "16" at bounding box center [190, 207] width 25 height 25
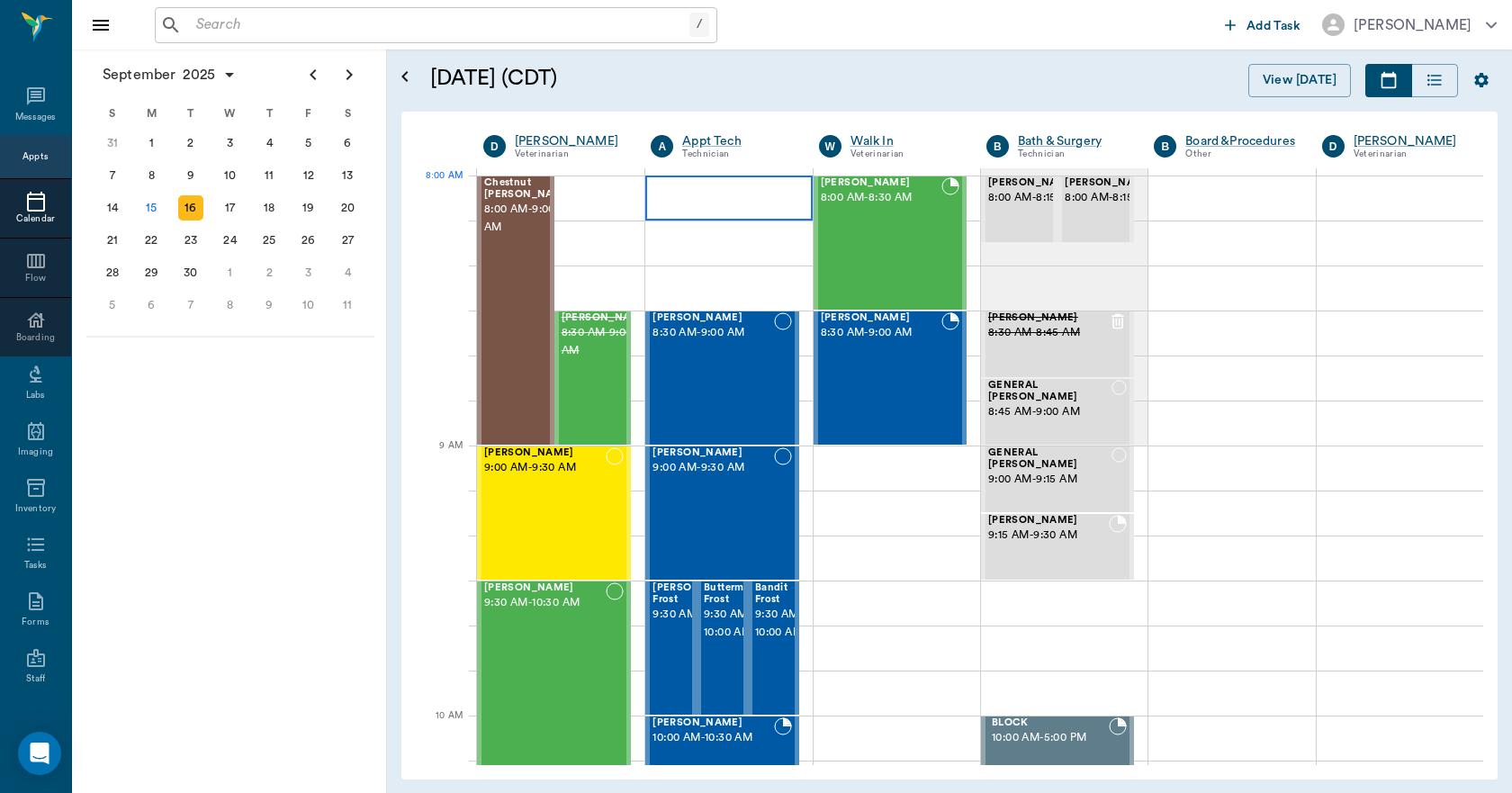
click at [730, 203] on div at bounding box center [729, 197] width 166 height 45
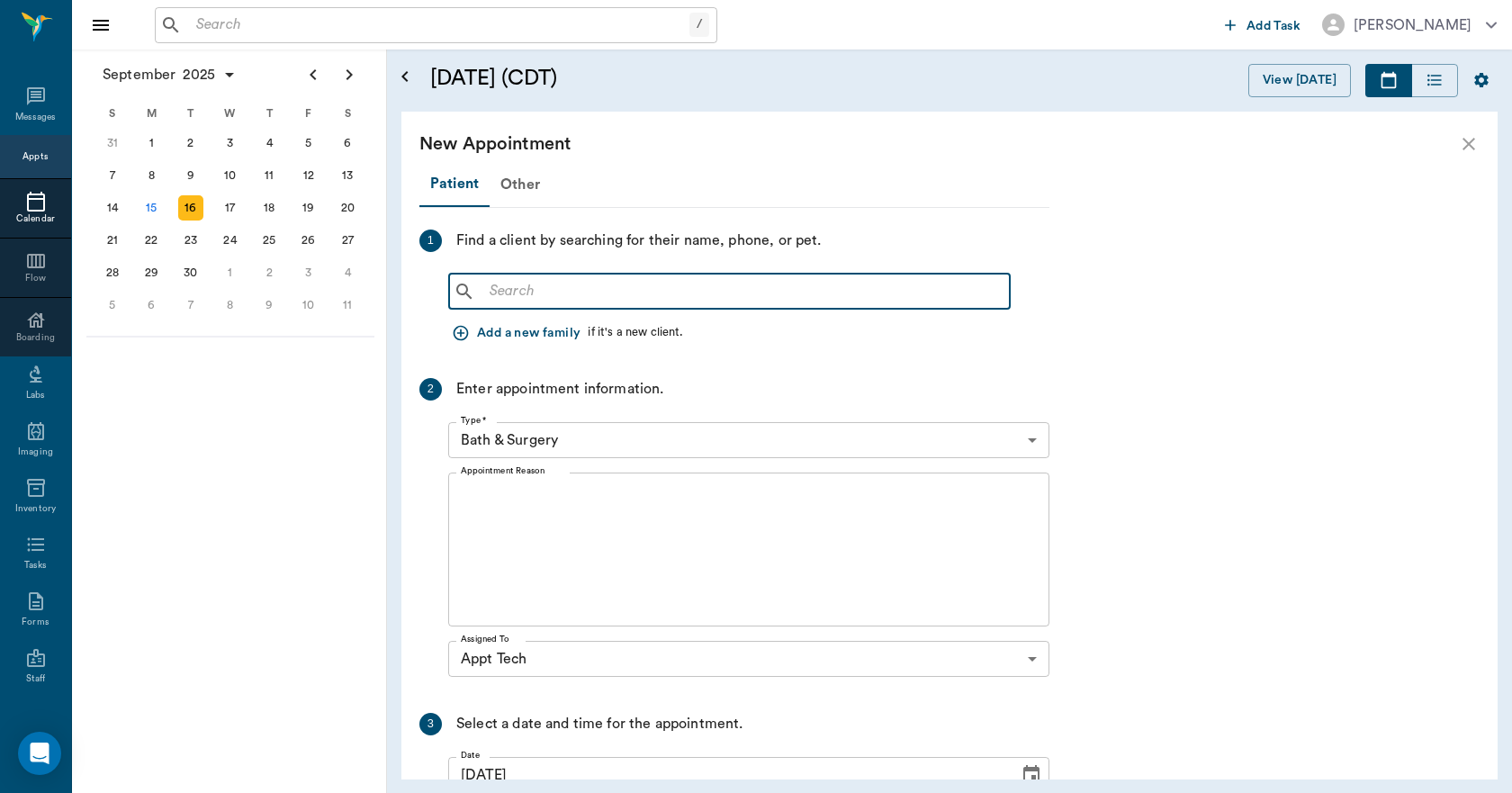
click at [566, 293] on input "text" at bounding box center [743, 291] width 520 height 25
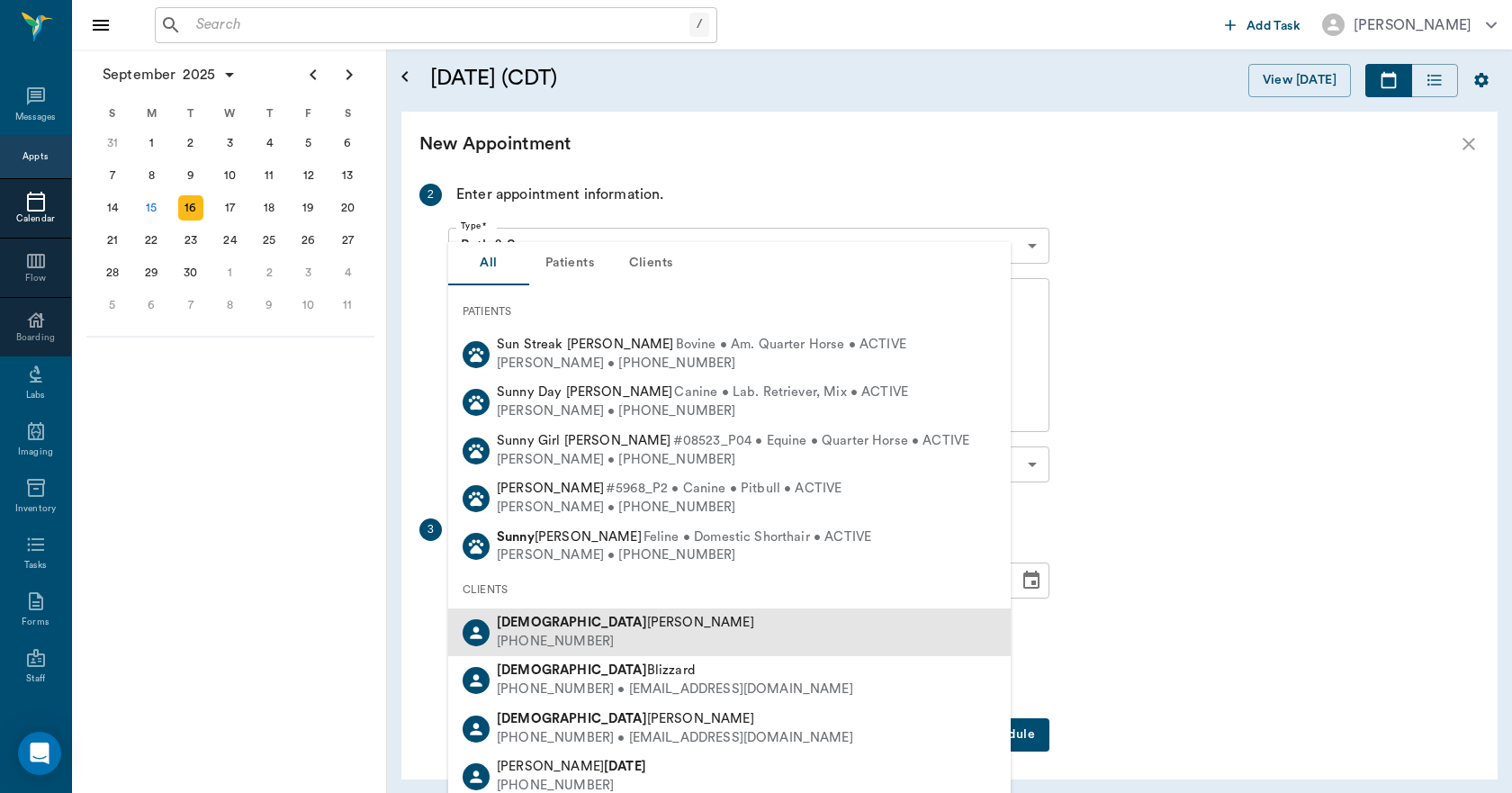
scroll to position [199, 0]
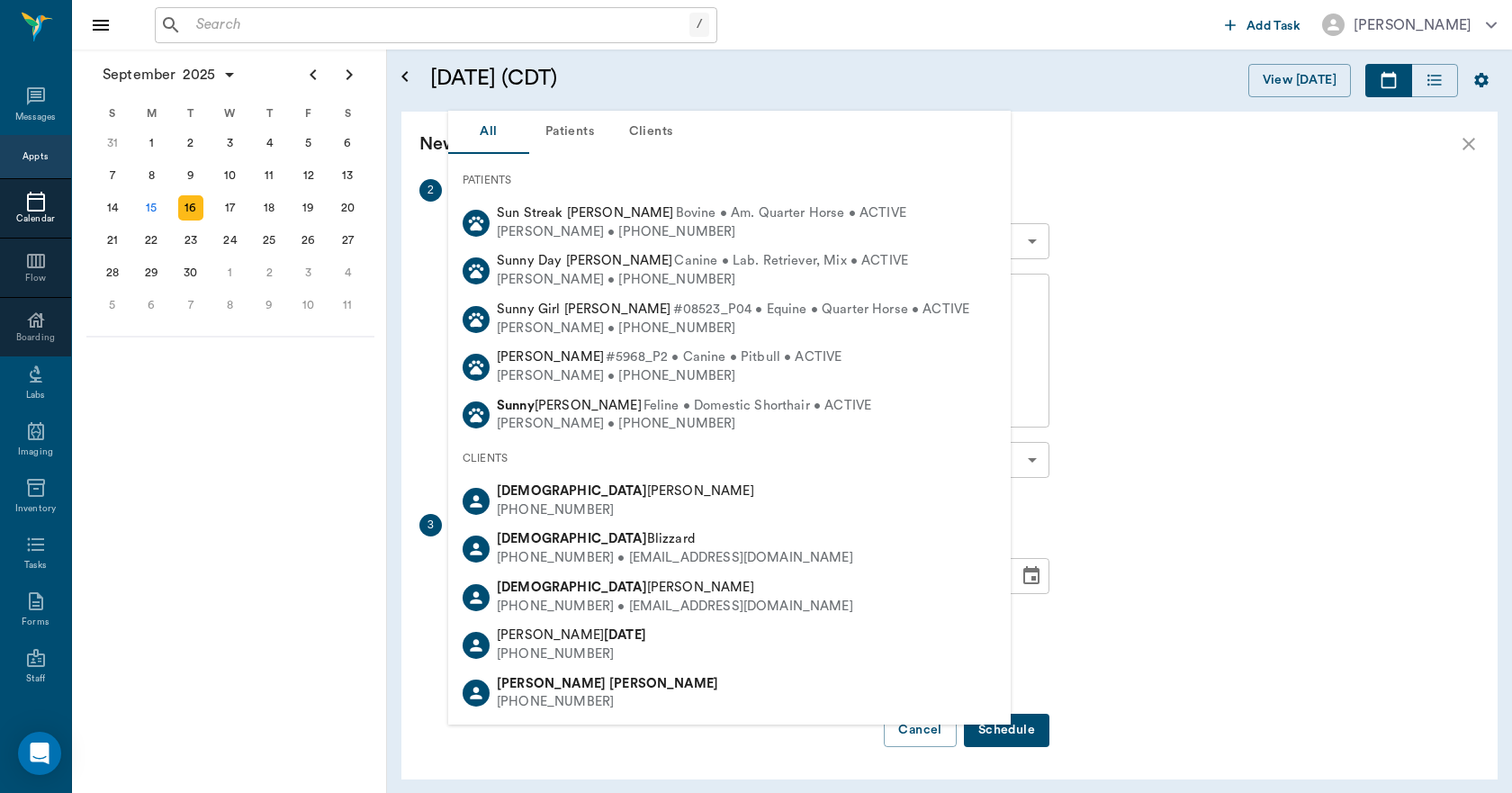
click at [586, 689] on div "Sonny Corbett" at bounding box center [608, 683] width 221 height 19
type input "SUN CORB"
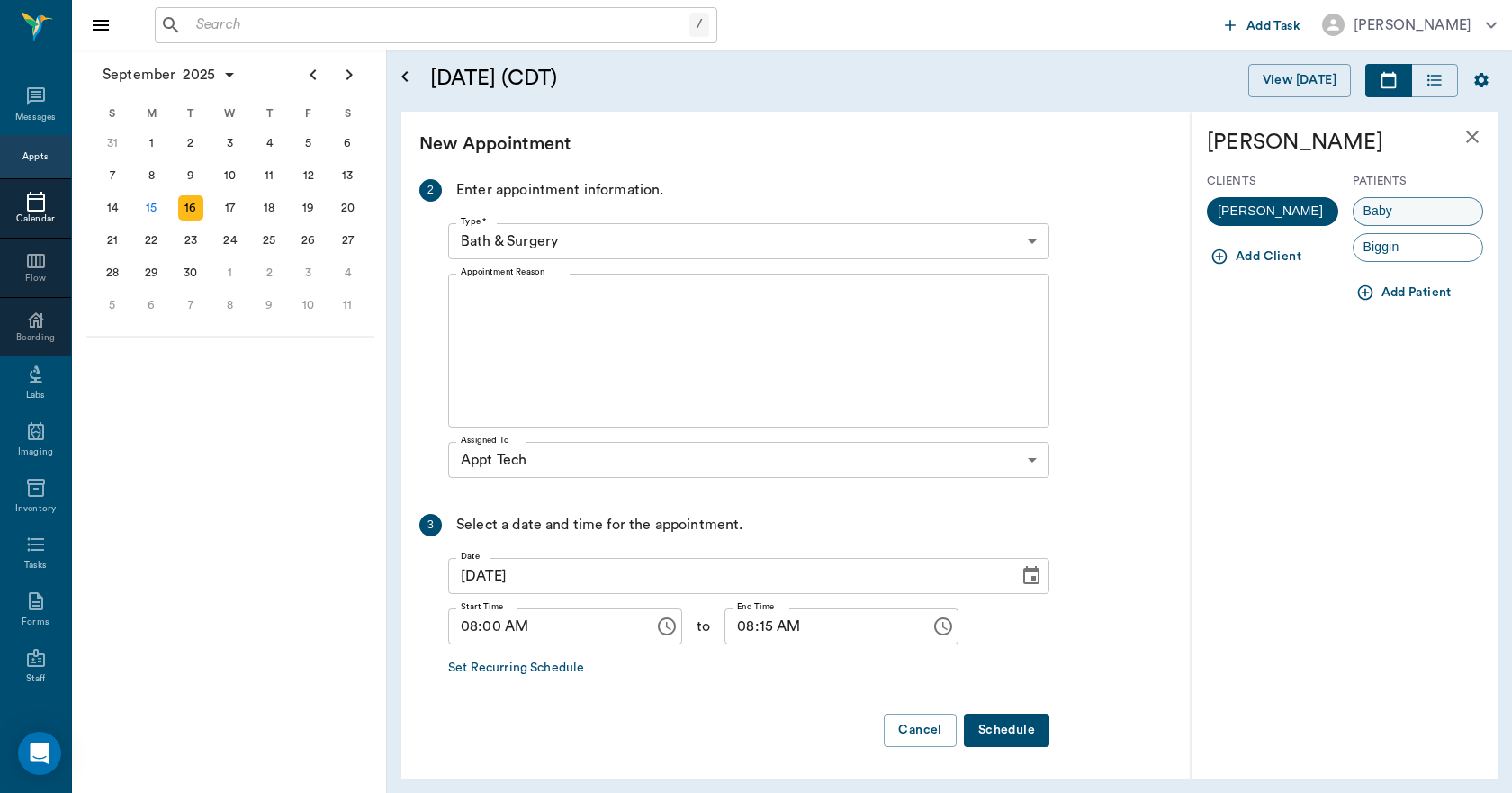
click at [1377, 212] on span "Baby" at bounding box center [1378, 210] width 50 height 19
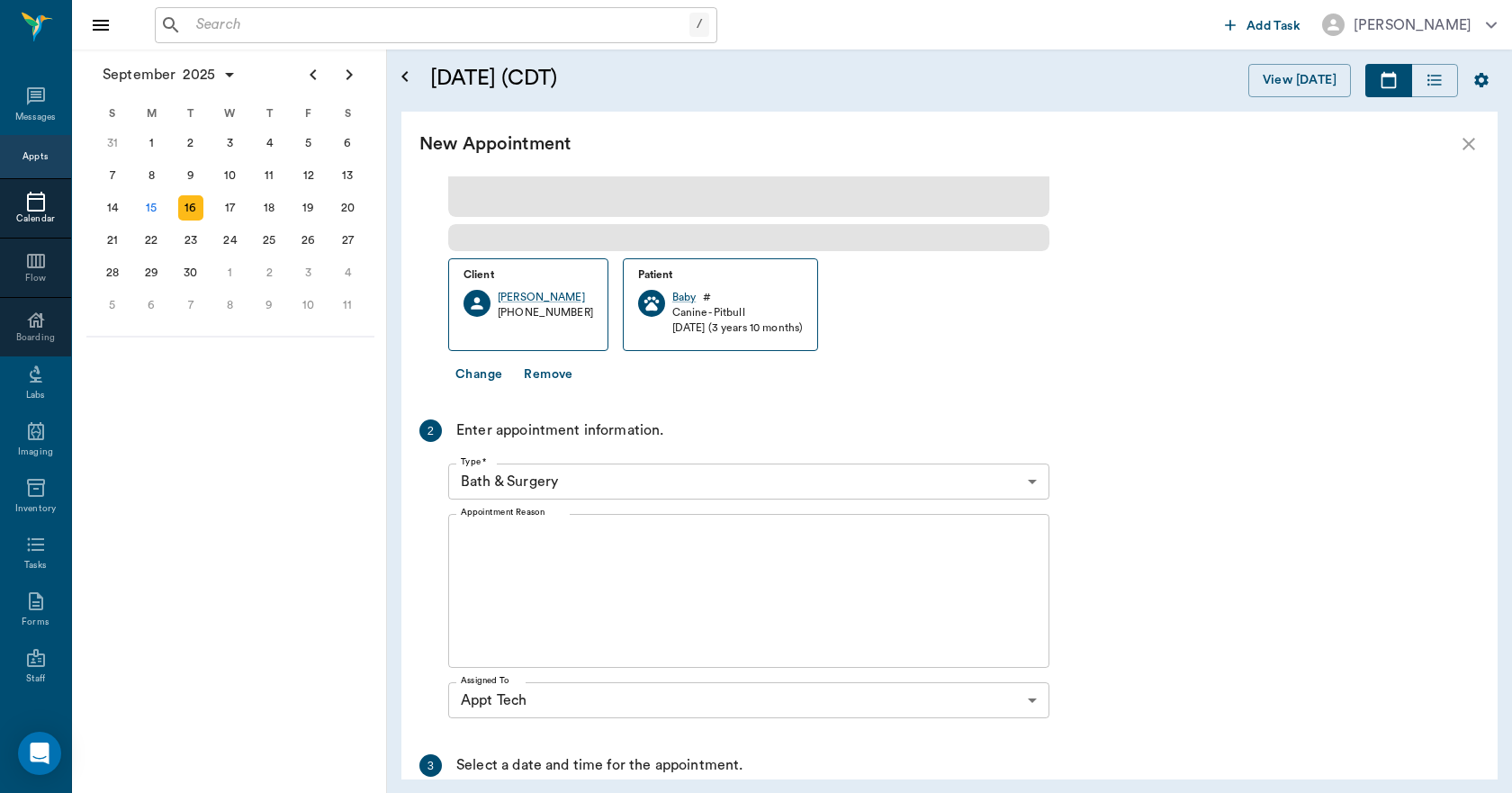
scroll to position [425, 0]
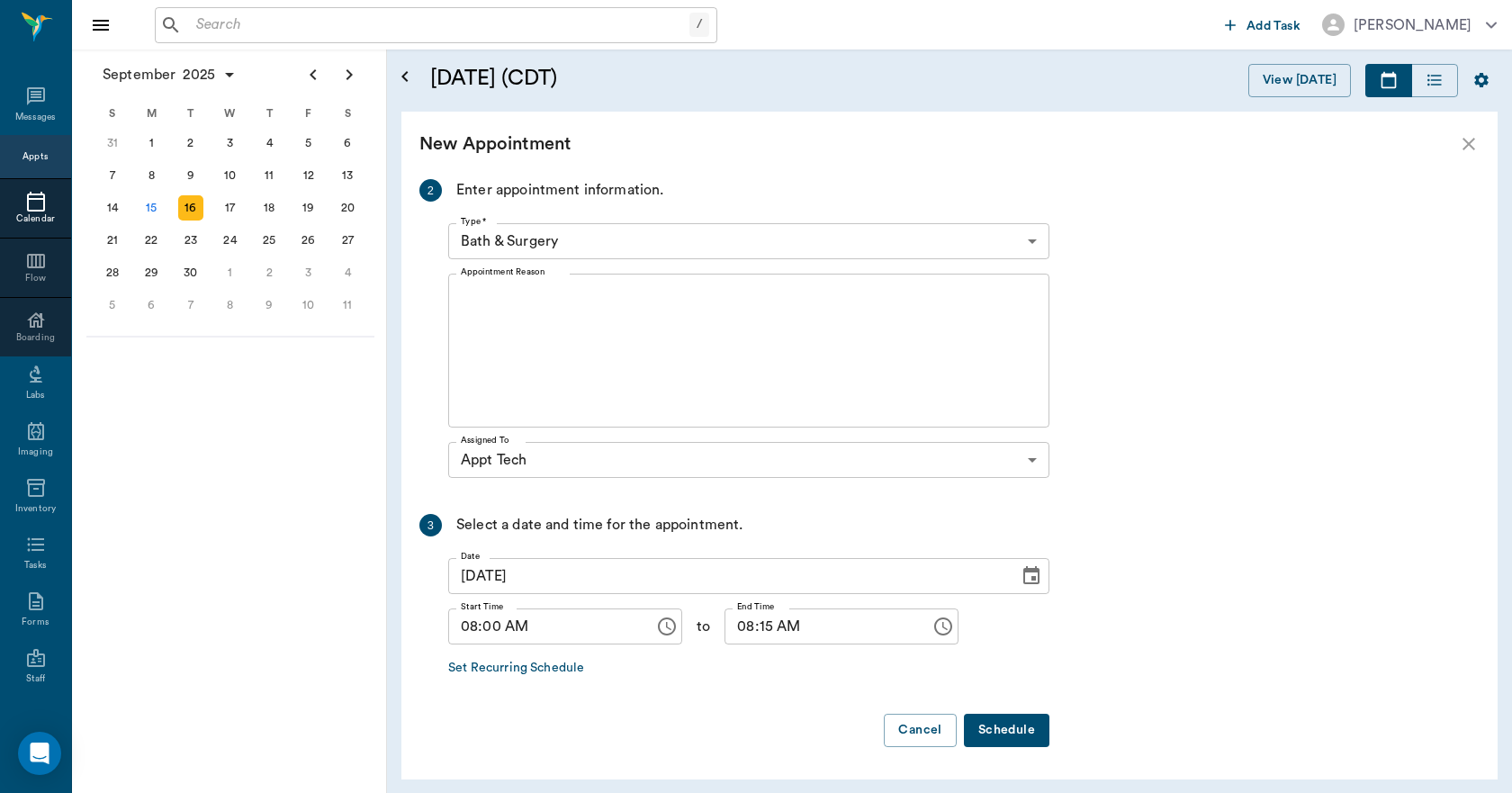
click at [618, 246] on body "/ ​ Add Task Dr. Bert Ellsworth Nectar Messages Appts Calendar Flow Boarding La…" at bounding box center [756, 396] width 1512 height 793
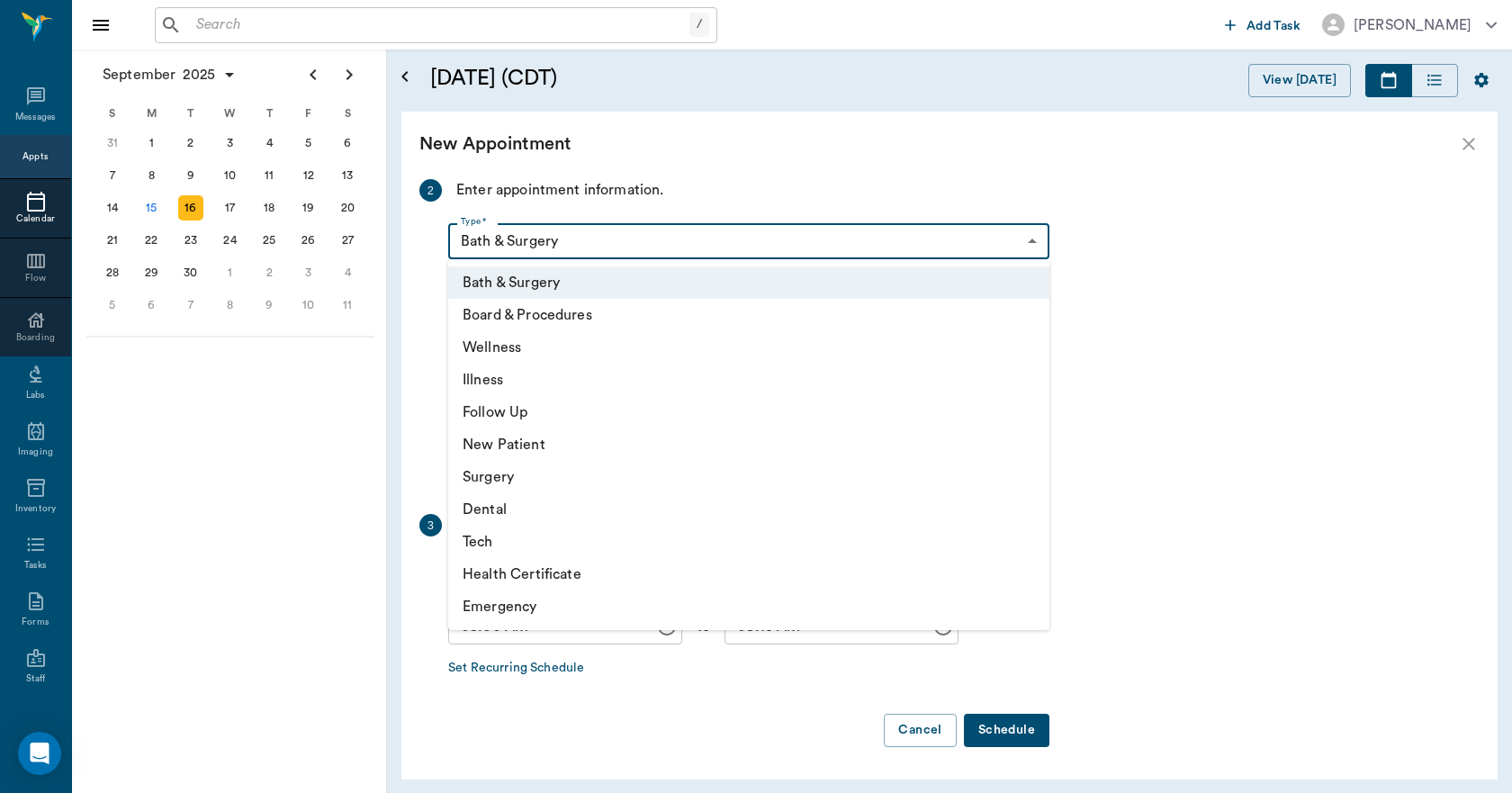
click at [488, 531] on li "Tech" at bounding box center [749, 541] width 601 height 33
type input "65d2be4f46e3a538d89b8c1a"
type input "08:30 AM"
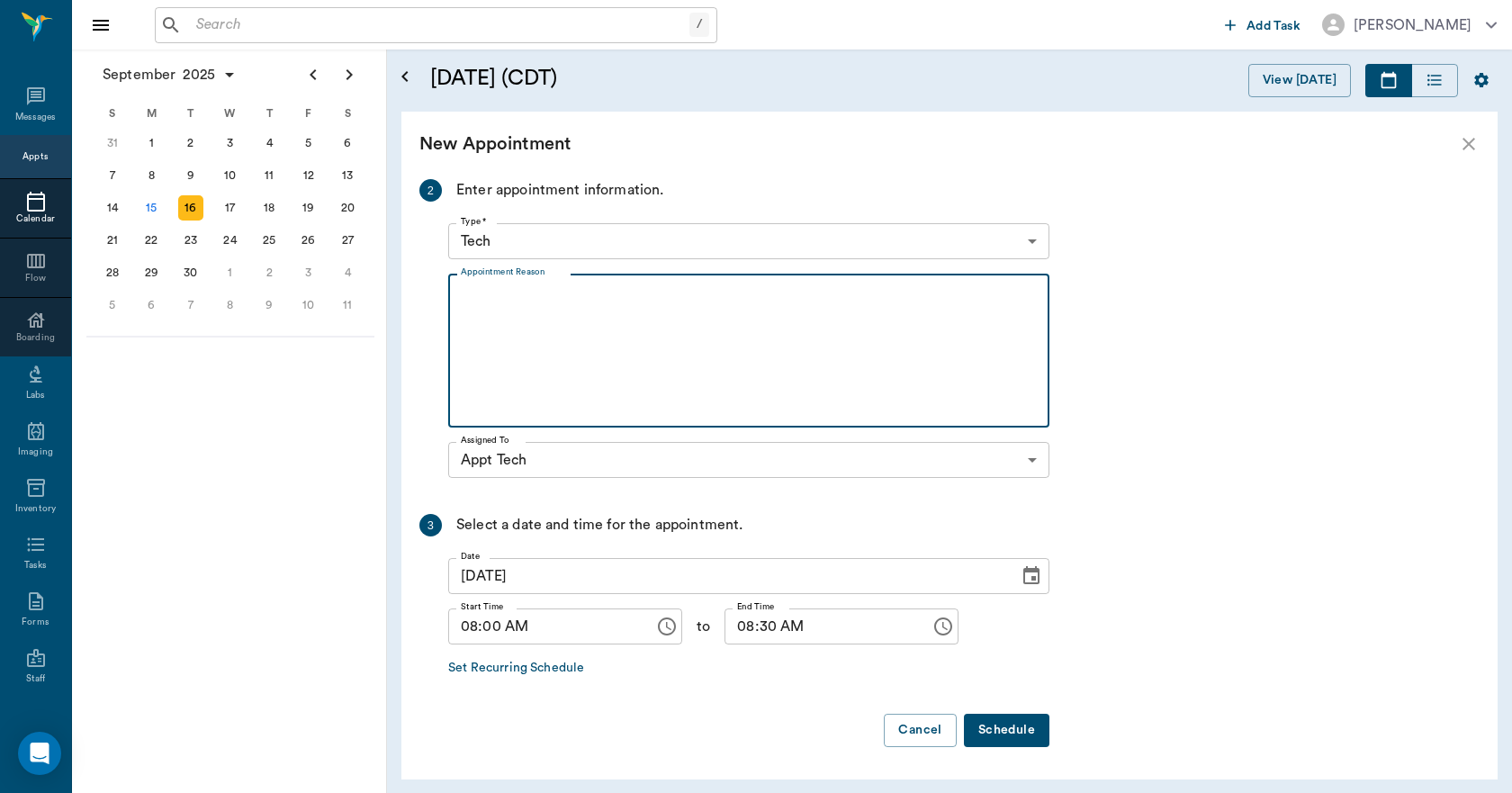
click at [618, 352] on textarea "Appointment Reason" at bounding box center [749, 351] width 576 height 125
type textarea "HWI -LORY"
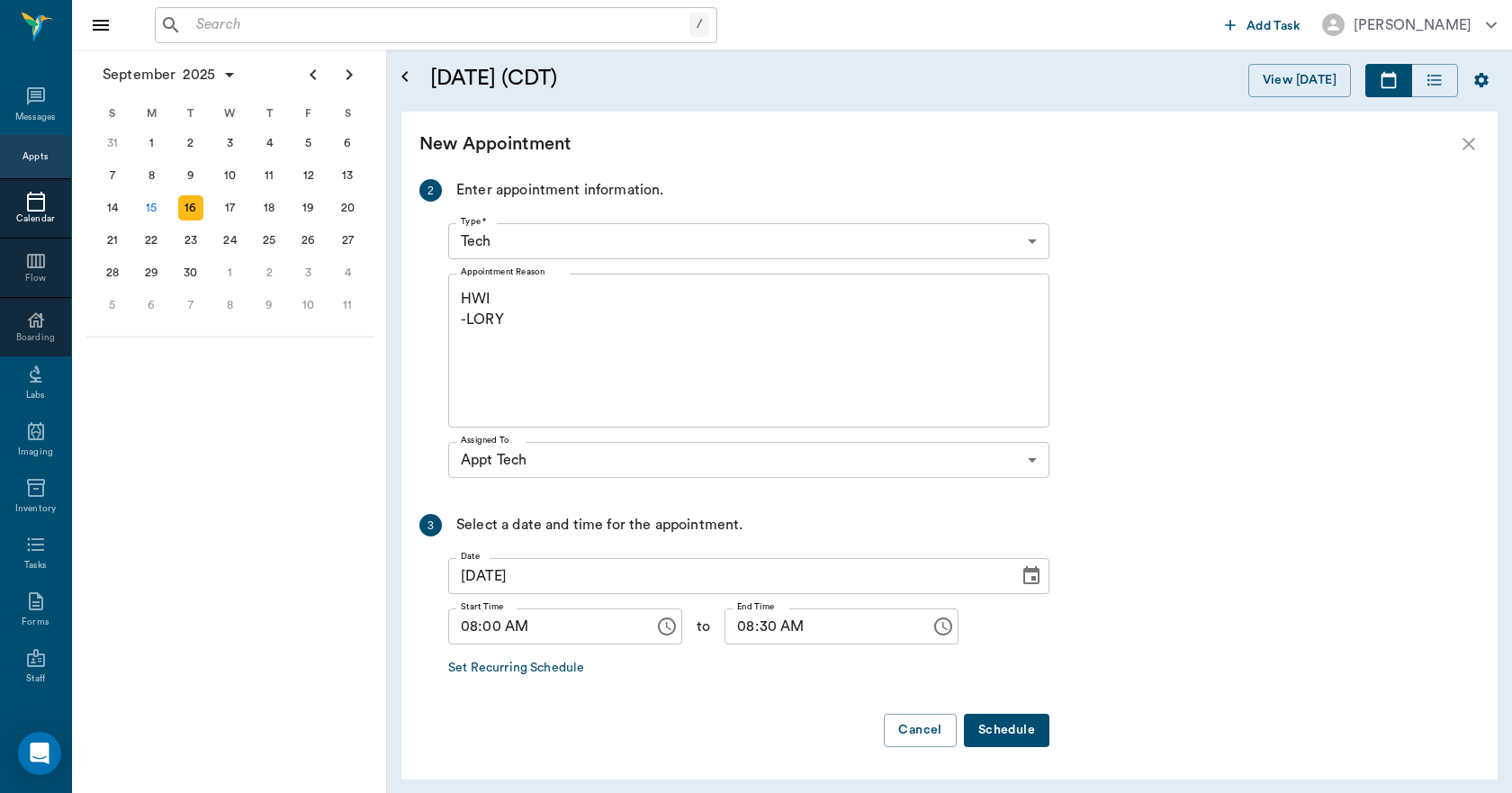
click at [987, 733] on button "Schedule" at bounding box center [1007, 729] width 86 height 33
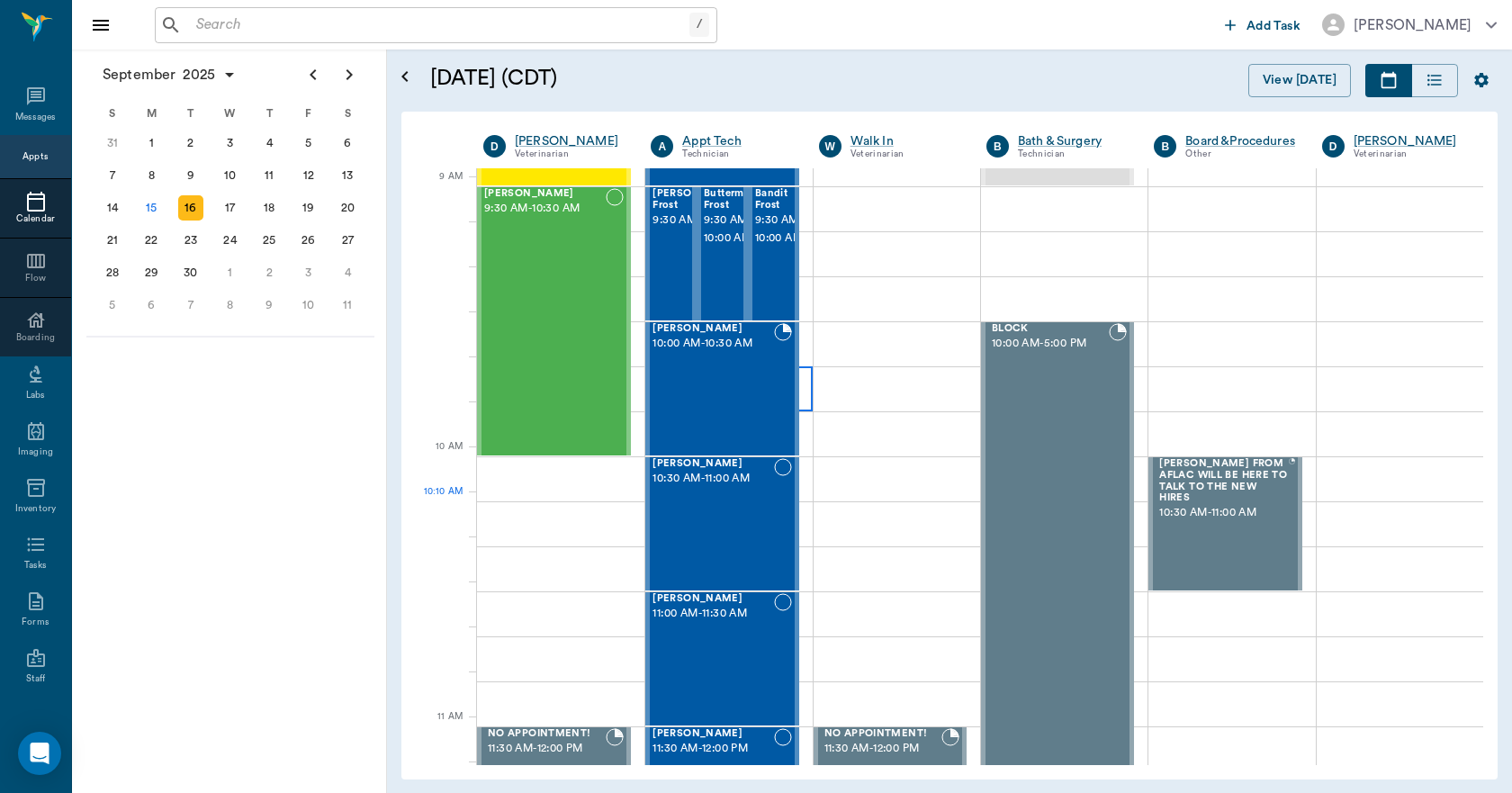
scroll to position [90, 0]
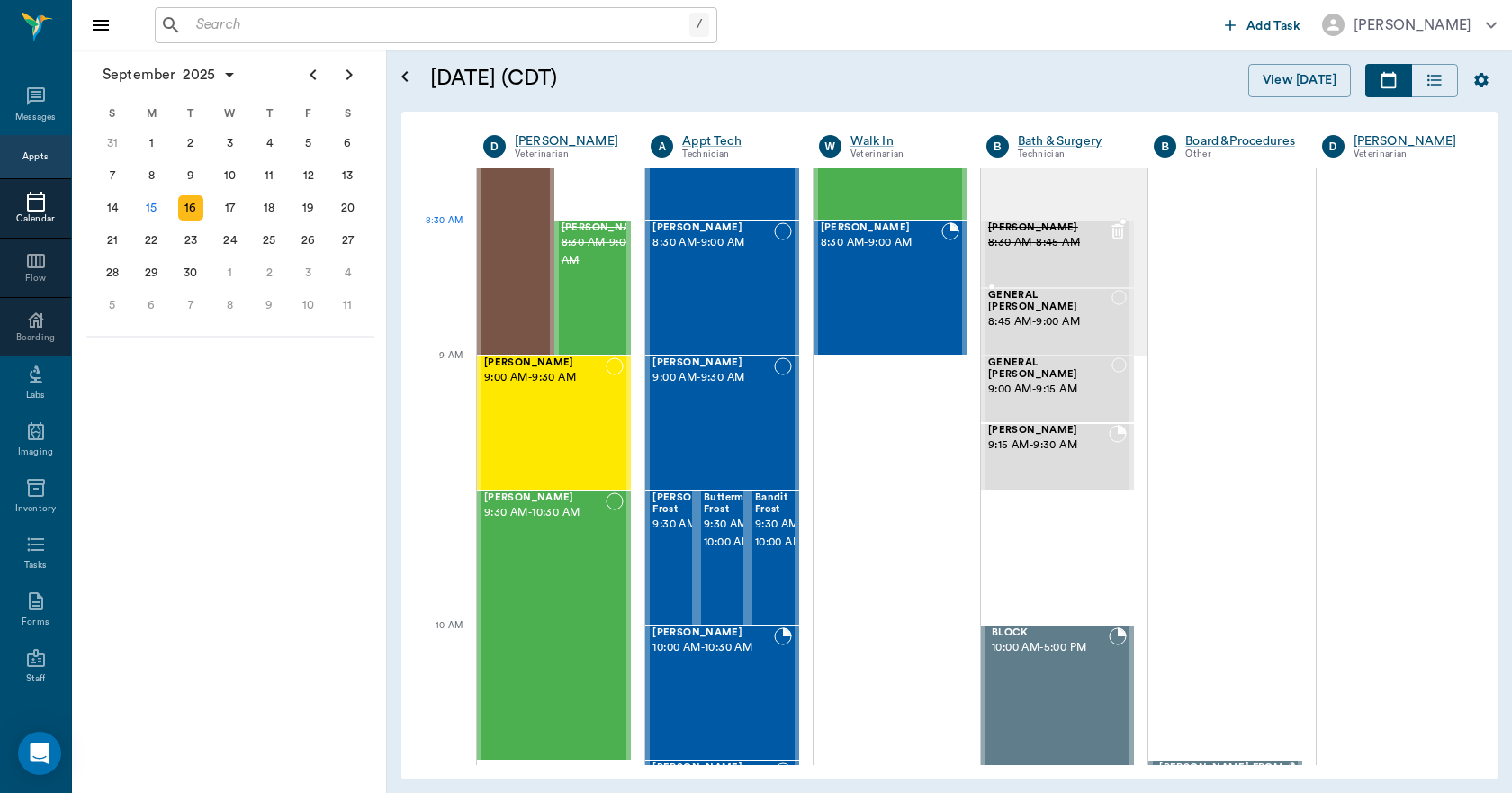
click at [1009, 228] on span "[PERSON_NAME]" at bounding box center [1049, 228] width 121 height 12
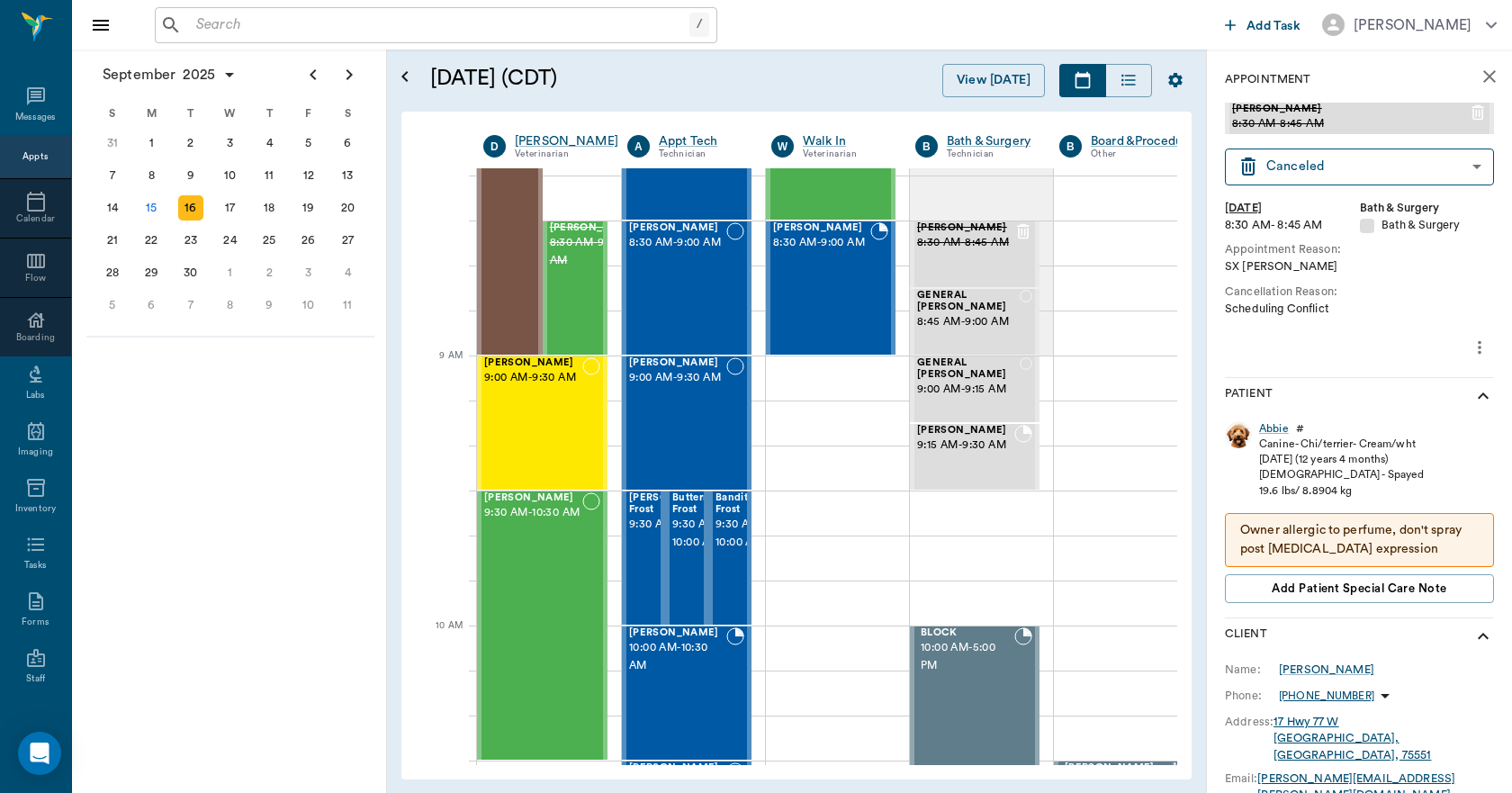
click at [1479, 84] on icon "close" at bounding box center [1490, 77] width 22 height 22
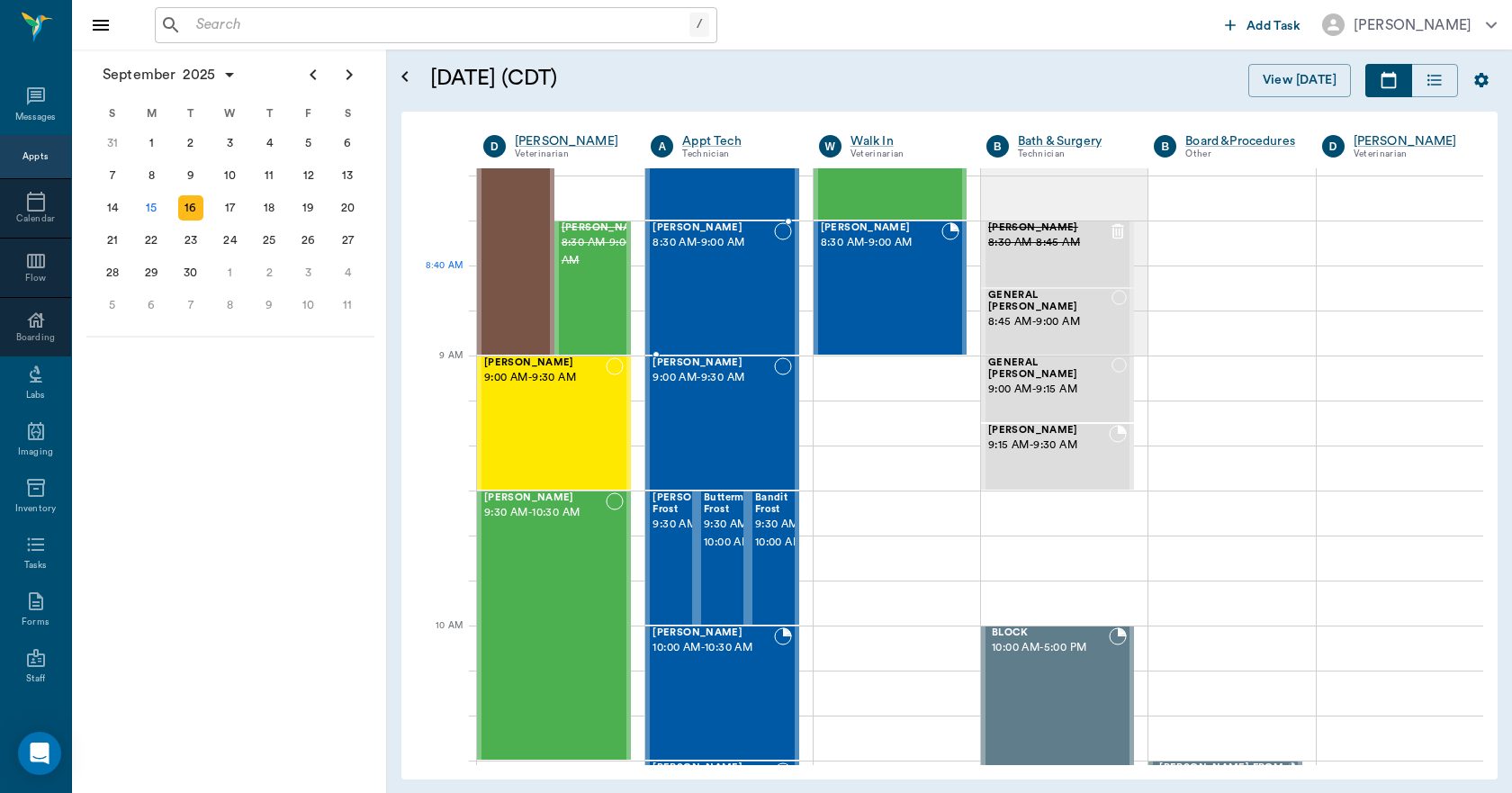
click at [705, 296] on div "Abbie Guillory 8:30 AM - 9:00 AM" at bounding box center [713, 288] width 121 height 132
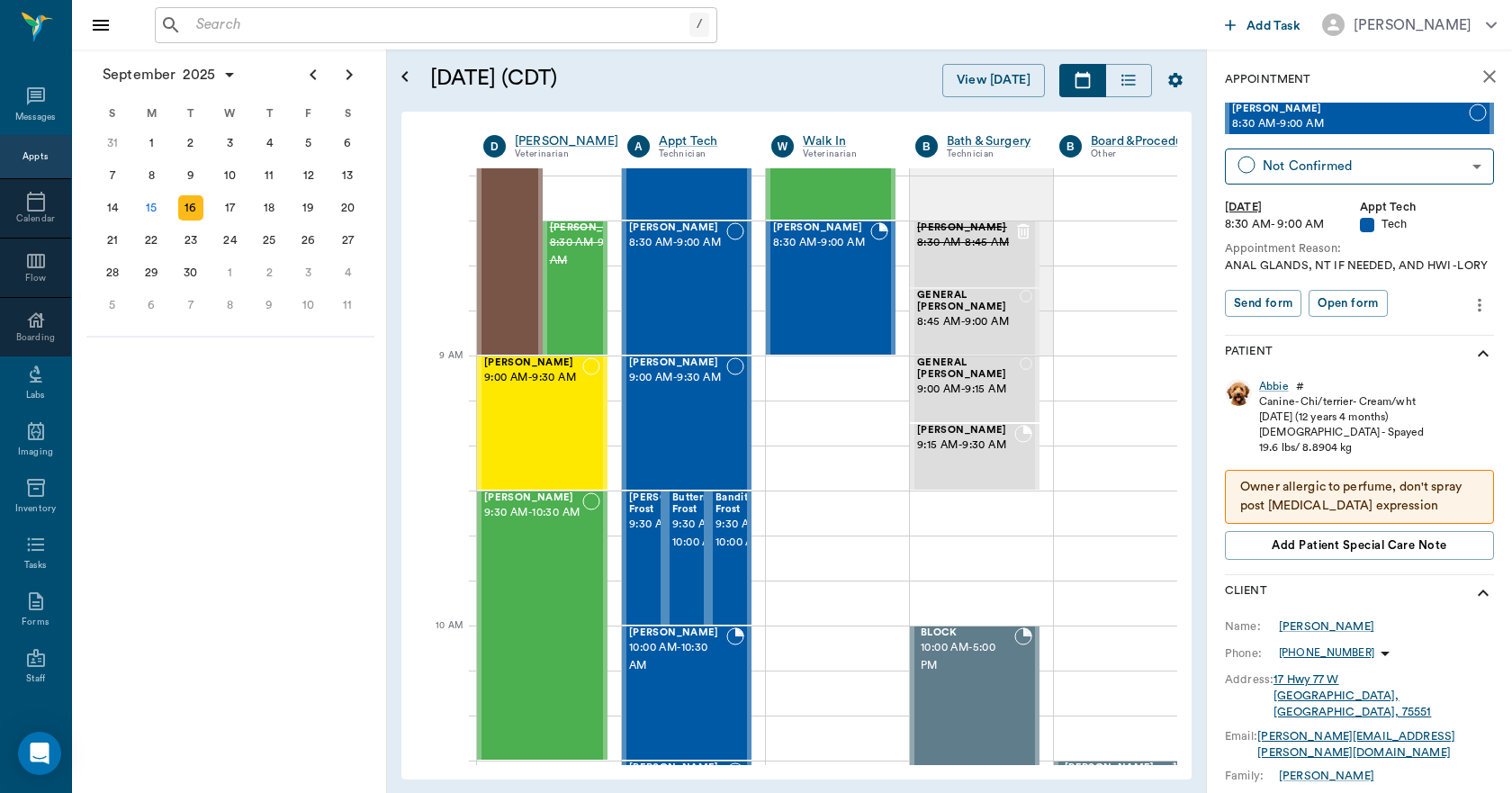
click at [1479, 70] on icon "close" at bounding box center [1490, 77] width 22 height 22
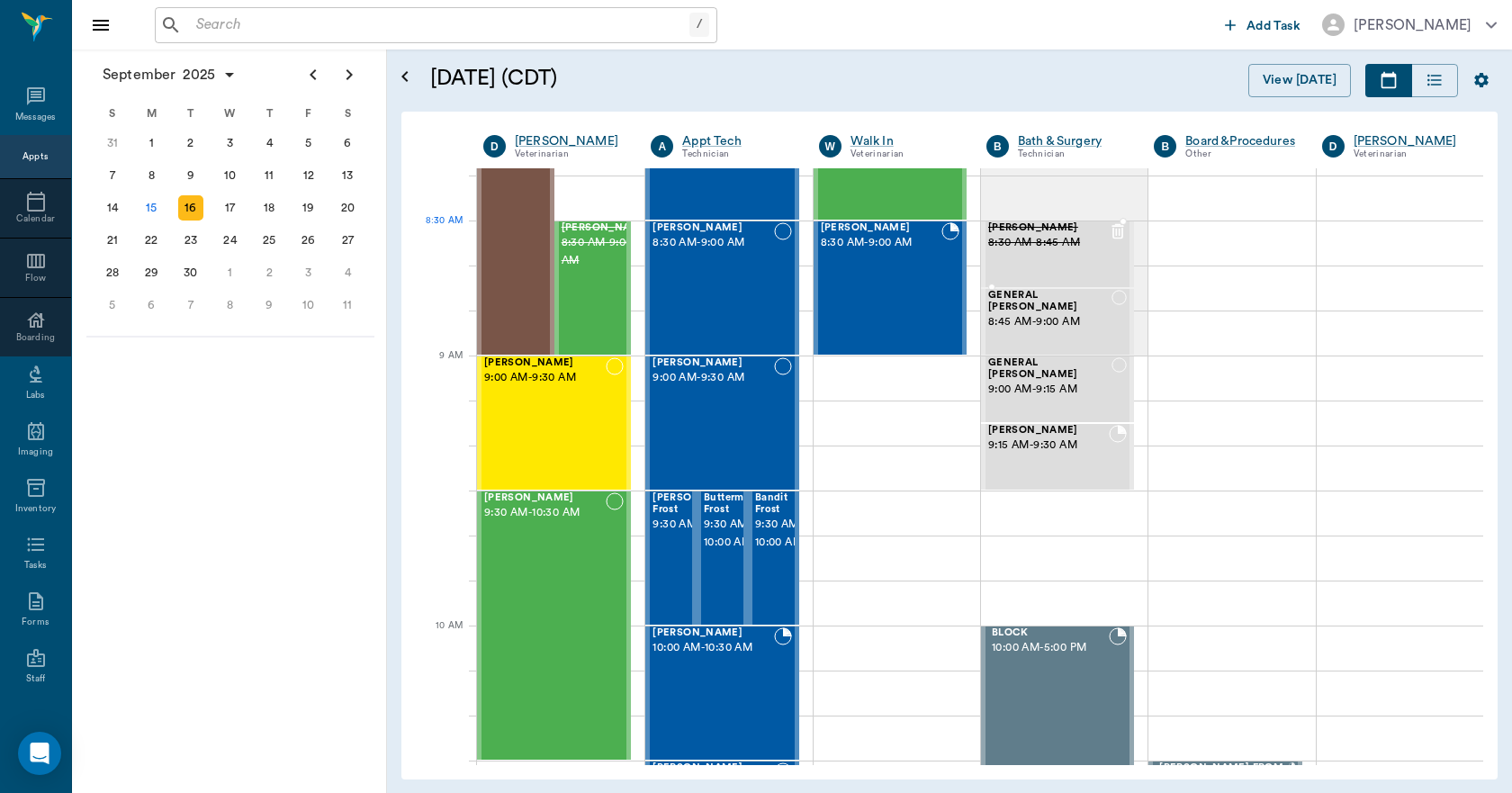
click at [1025, 246] on span "8:30 AM - 8:45 AM" at bounding box center [1049, 243] width 121 height 18
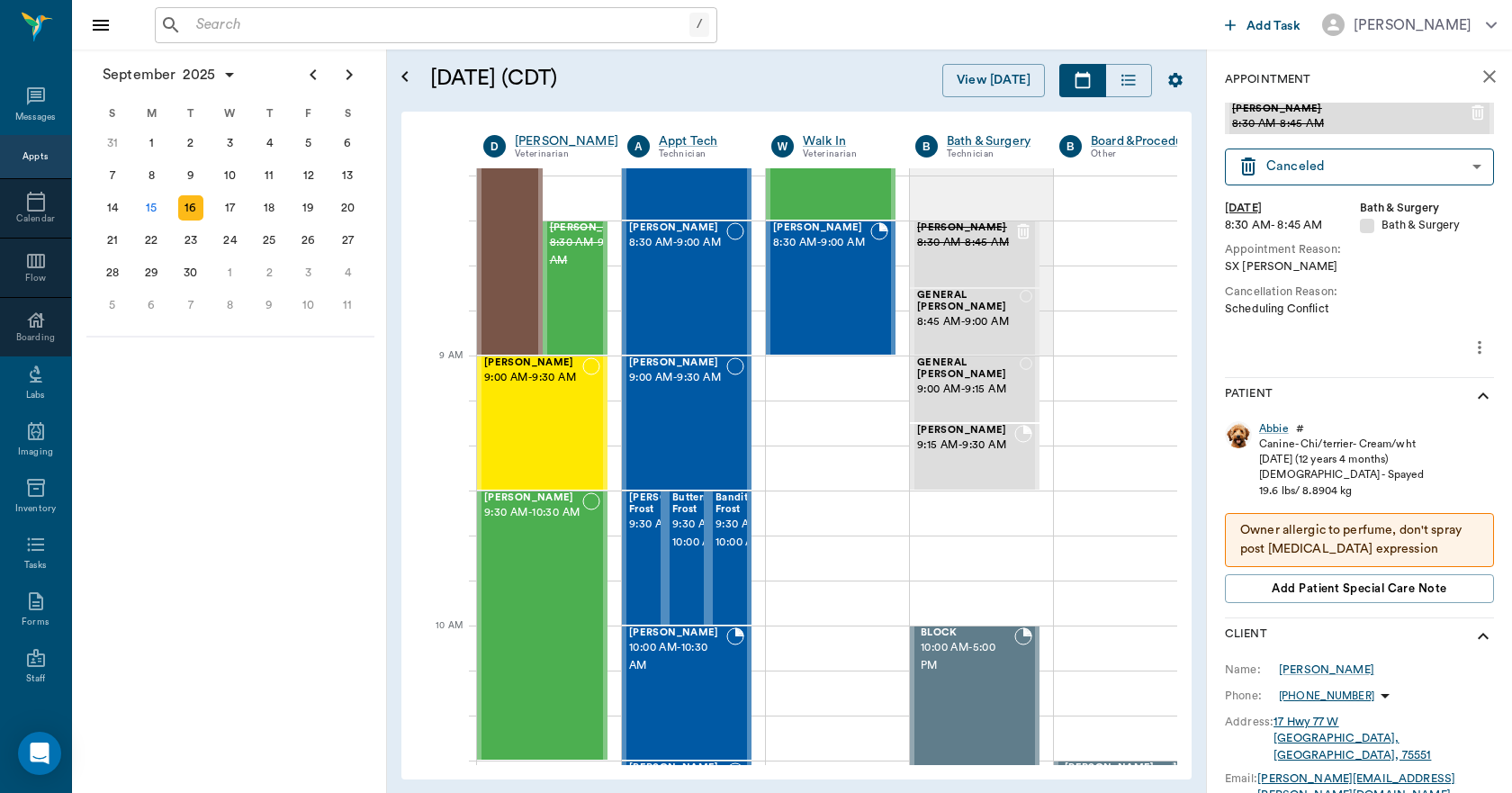
click at [1470, 347] on icon "more" at bounding box center [1480, 348] width 20 height 22
click at [1373, 444] on span "View edit history" at bounding box center [1391, 444] width 151 height 19
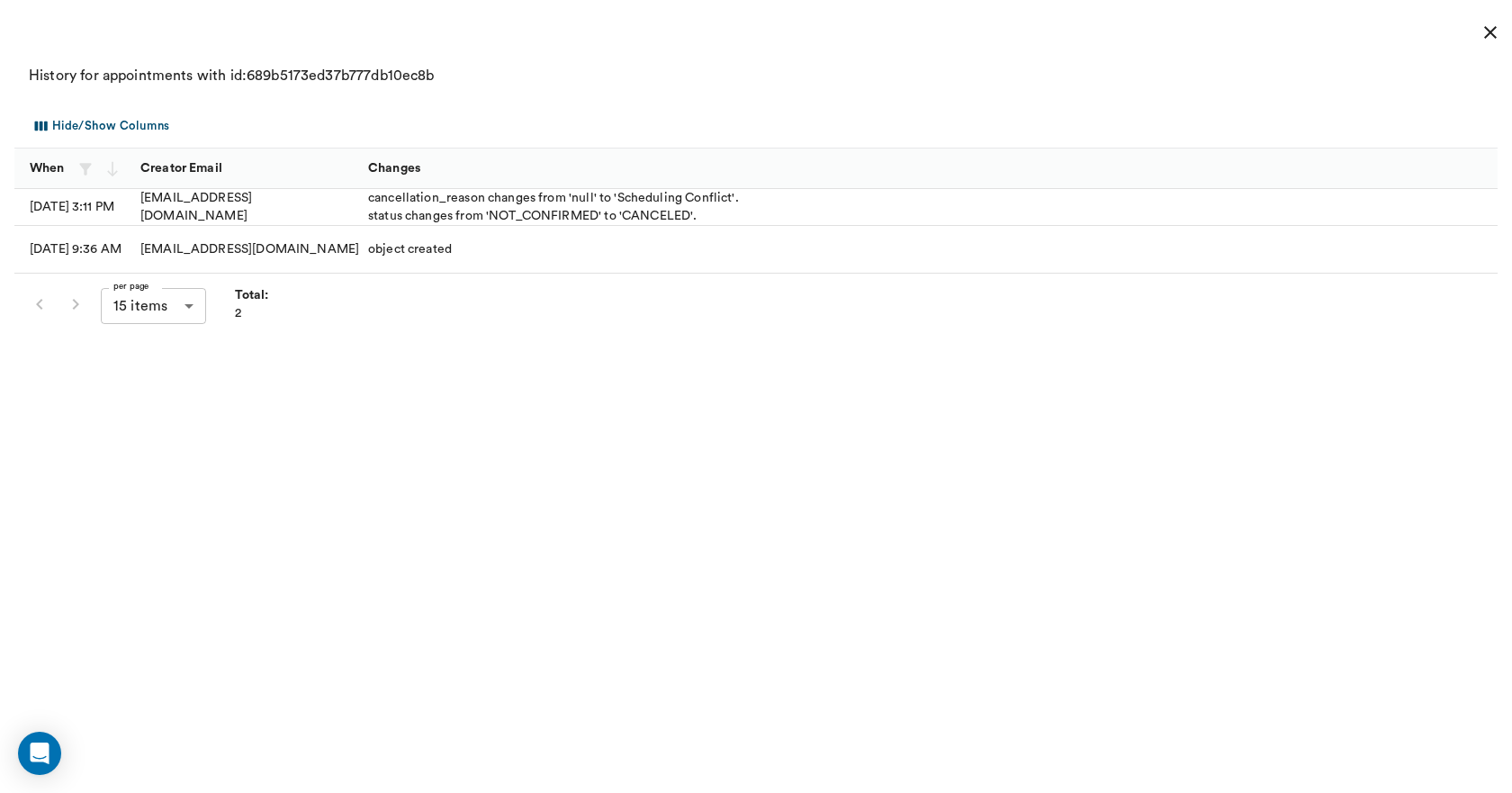
click at [1485, 30] on icon "close" at bounding box center [1491, 33] width 22 height 22
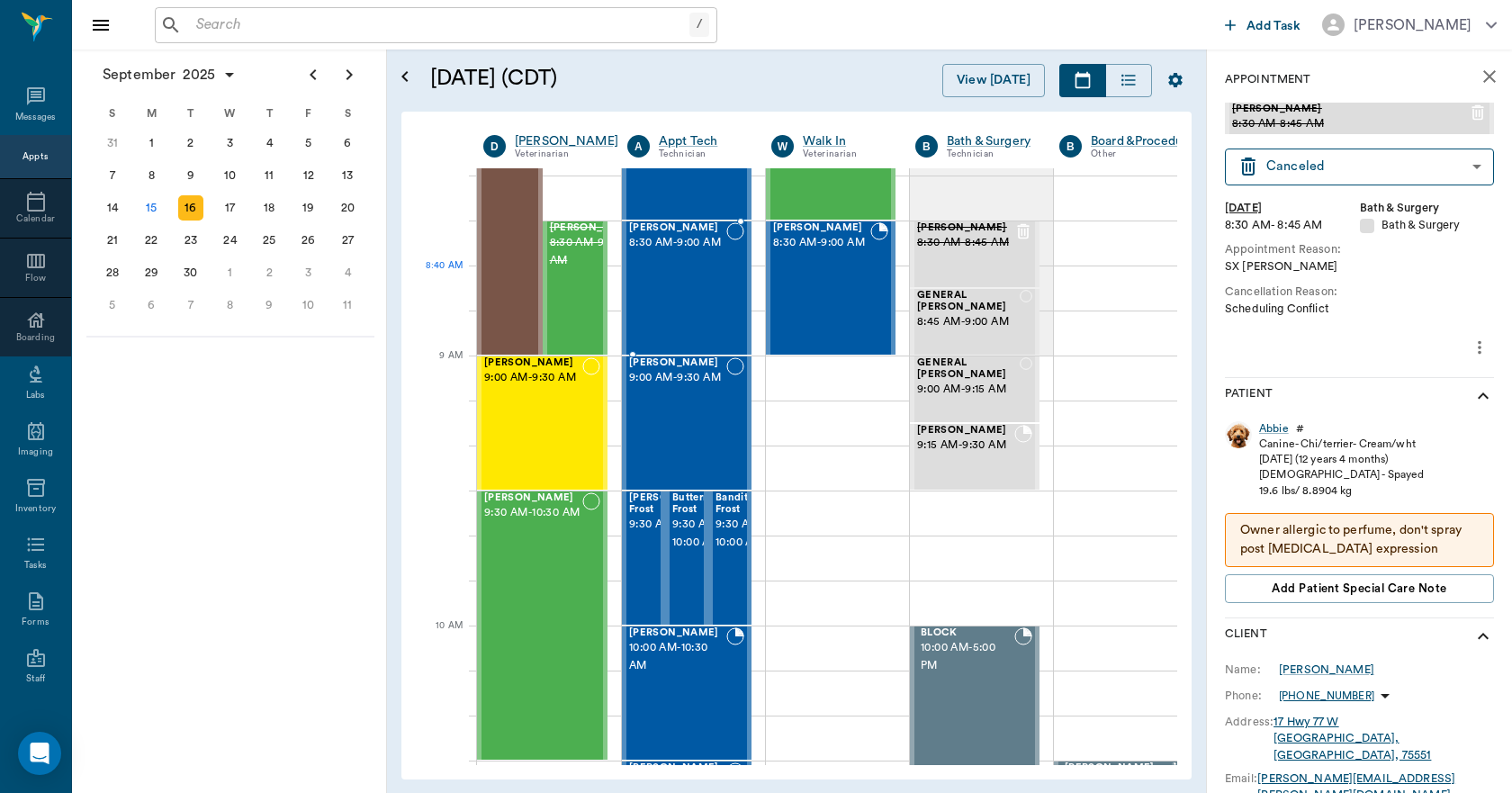
click at [690, 270] on div "Abbie Guillory 8:30 AM - 9:00 AM" at bounding box center [678, 288] width 98 height 132
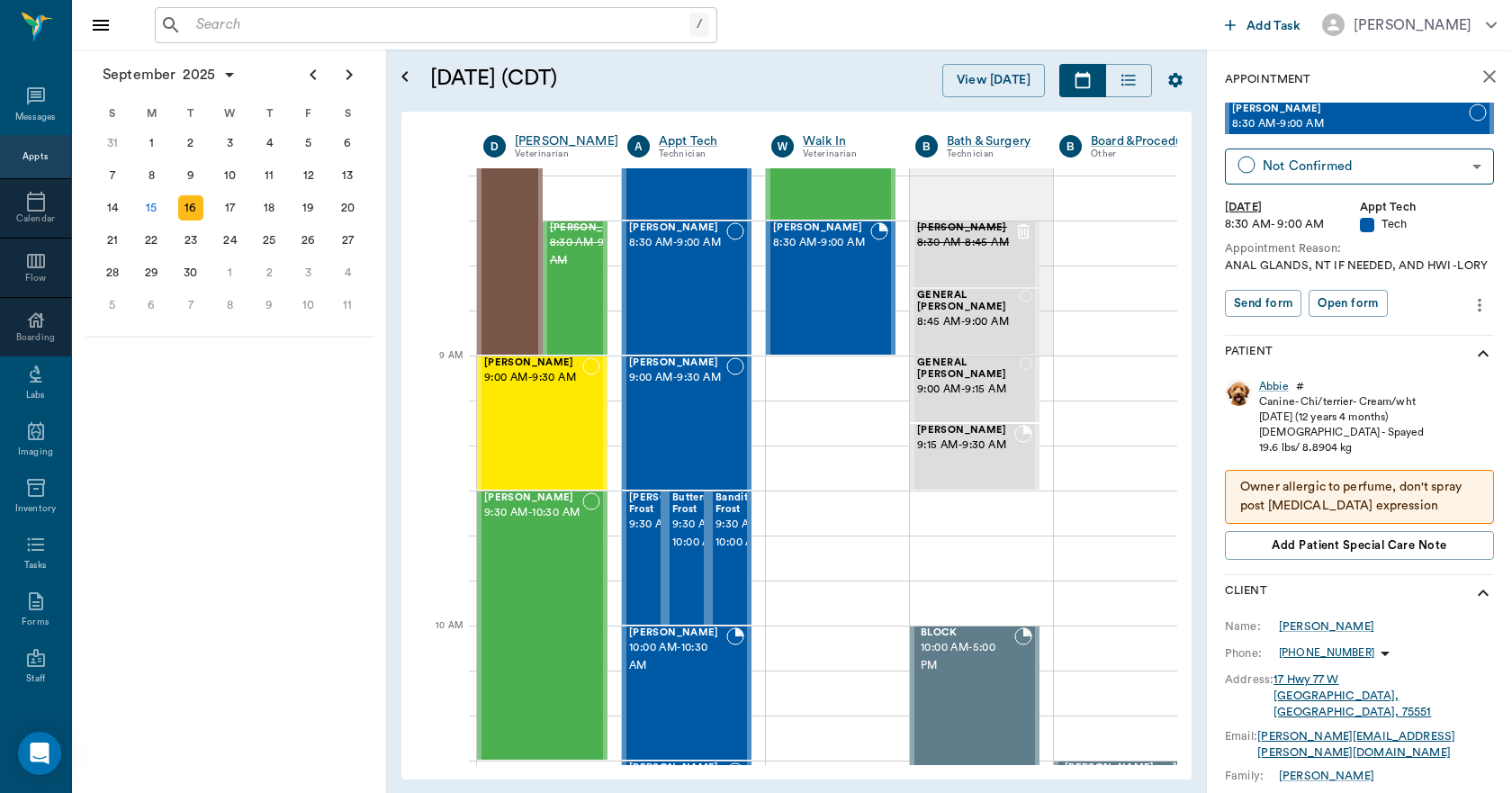
click at [1474, 313] on icon "more" at bounding box center [1480, 305] width 20 height 22
click at [1373, 418] on span "View edit history" at bounding box center [1391, 419] width 151 height 19
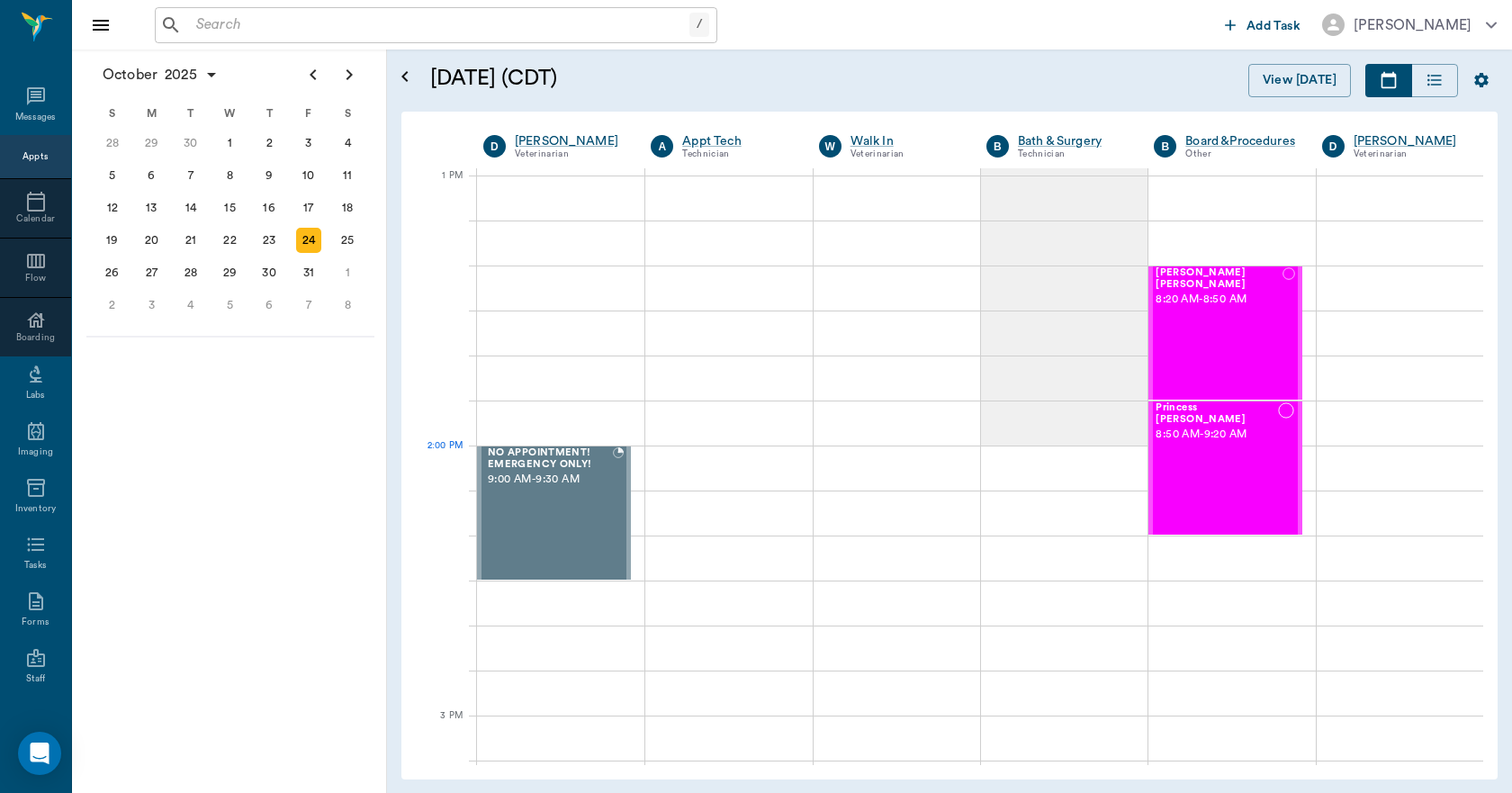
scroll to position [1350, 0]
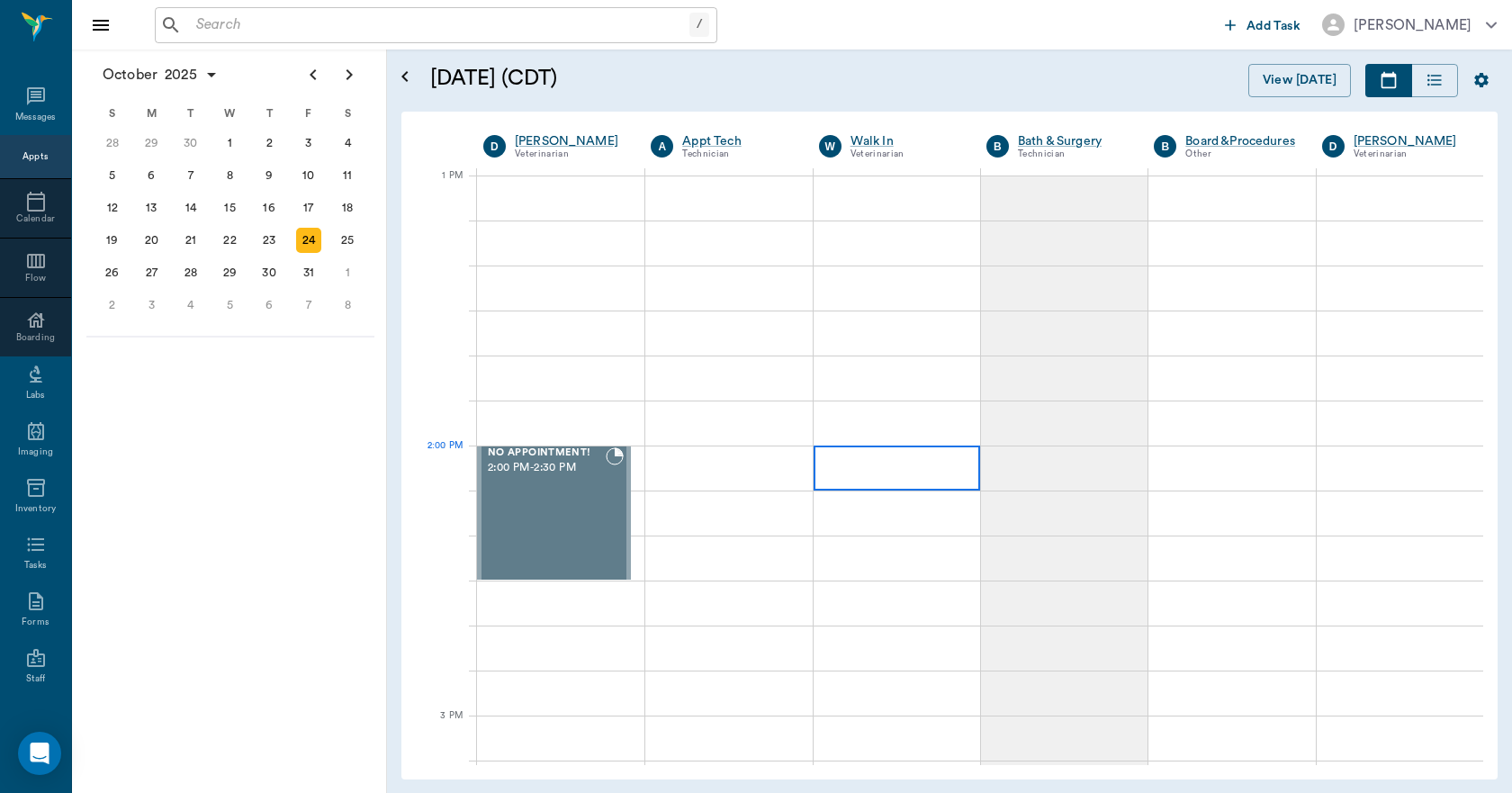
click at [899, 469] on div at bounding box center [896, 467] width 166 height 45
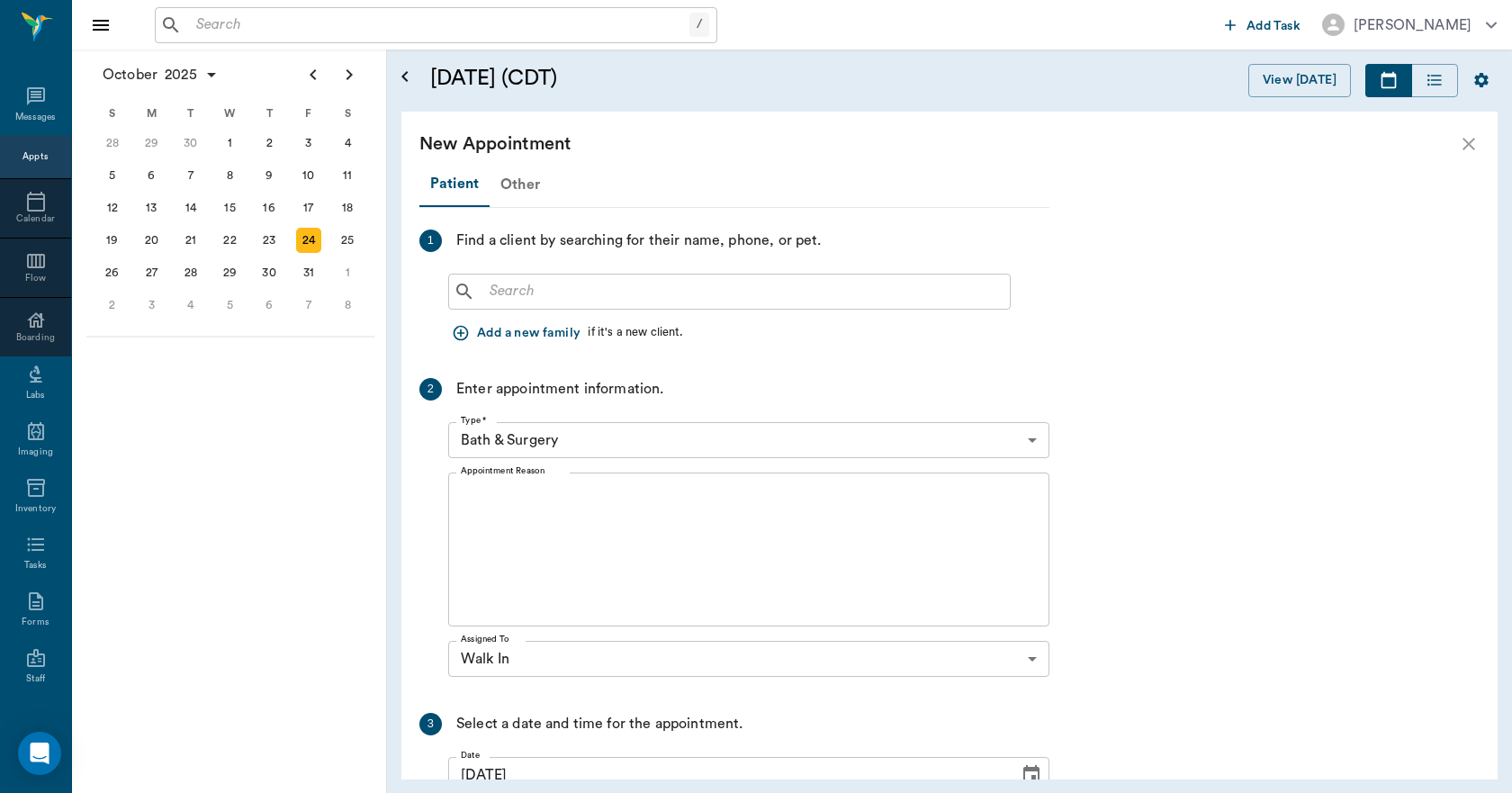
click at [523, 187] on div "Other" at bounding box center [519, 183] width 61 height 43
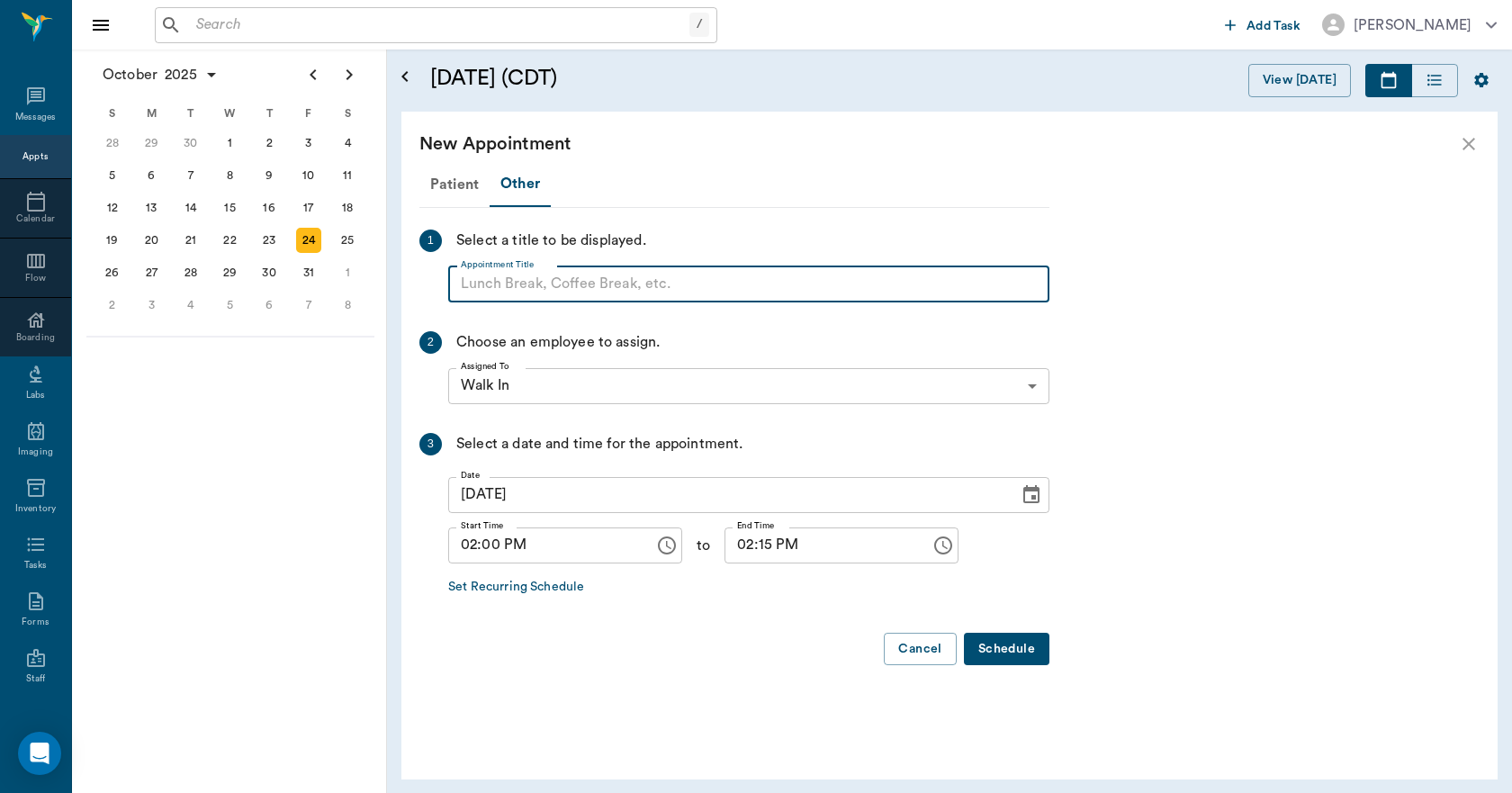
paste input "NO APPOINTMENT! EMERGENCY ONLY!"
drag, startPoint x: 750, startPoint y: 276, endPoint x: 602, endPoint y: 290, distance: 148.7
click at [602, 290] on input "NO APPOINTMENT! EMERGENCY ONLY!" at bounding box center [749, 284] width 601 height 36
type input "NO APPOINTMENT!"
click at [748, 546] on input "02:15 PM" at bounding box center [821, 545] width 193 height 36
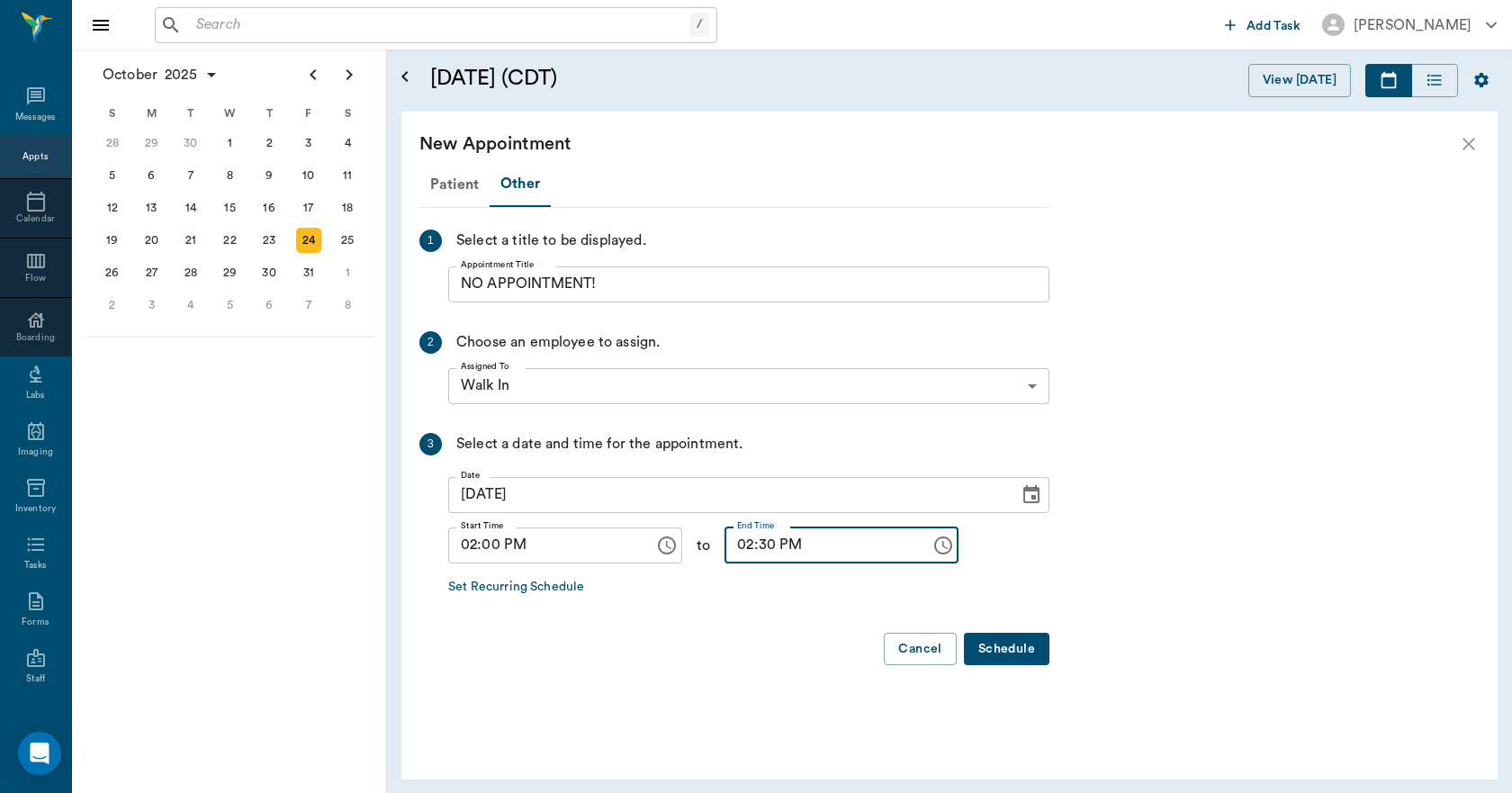
type input "02:30 PM"
click at [985, 644] on button "Schedule" at bounding box center [1007, 649] width 86 height 33
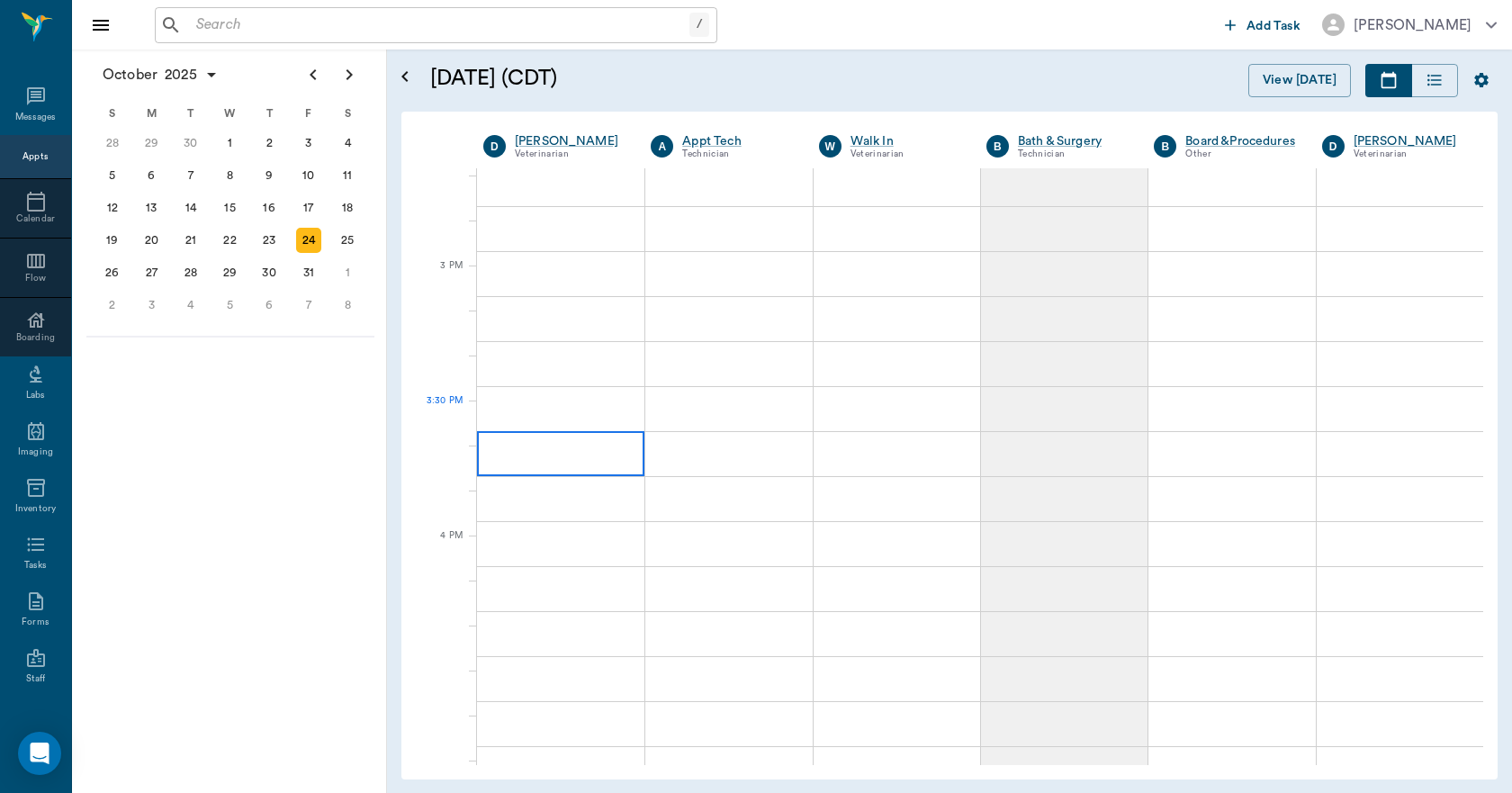
scroll to position [1799, 0]
click at [608, 436] on div at bounding box center [561, 422] width 167 height 45
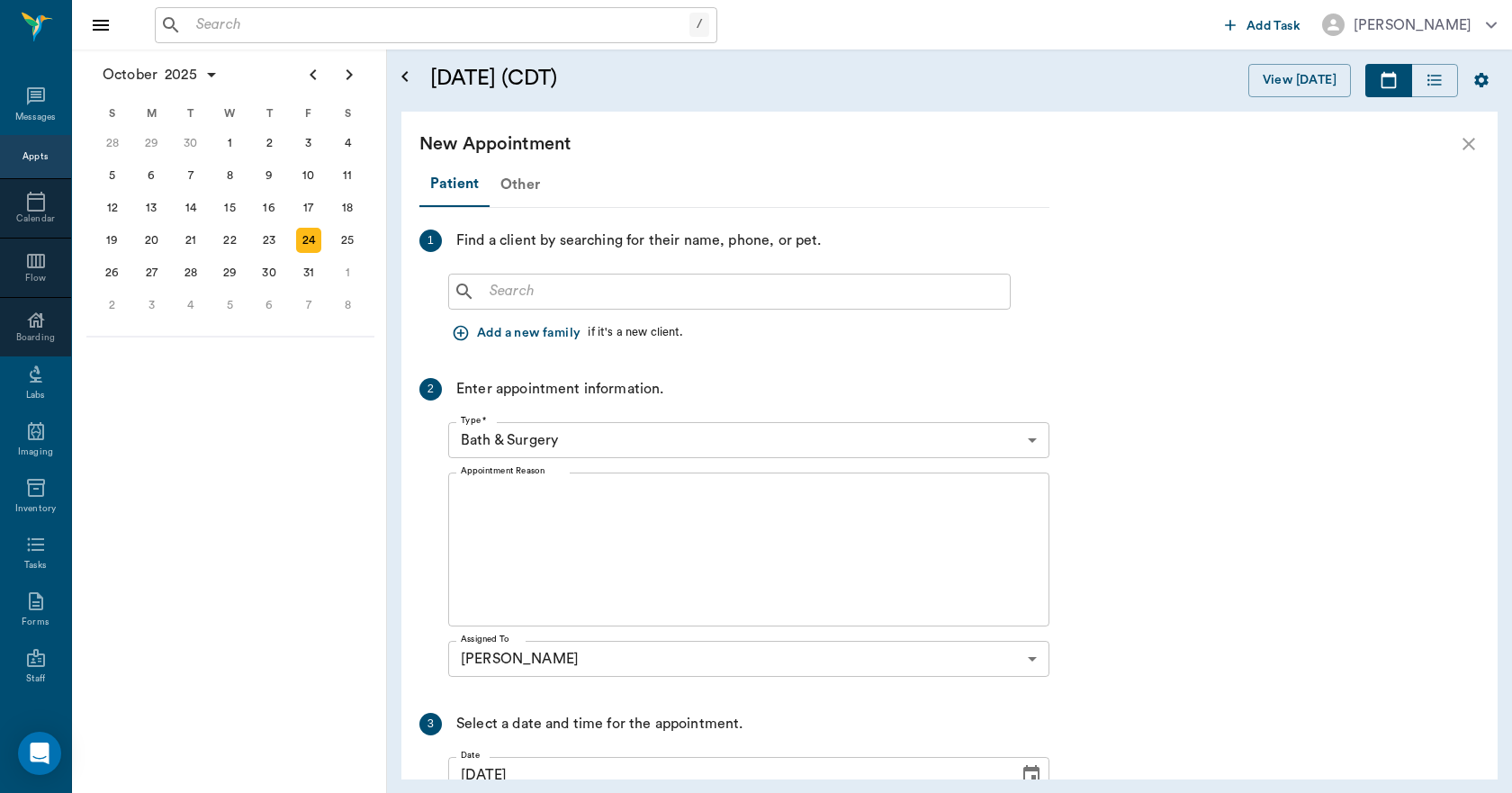
click at [528, 186] on div "Other" at bounding box center [519, 183] width 61 height 43
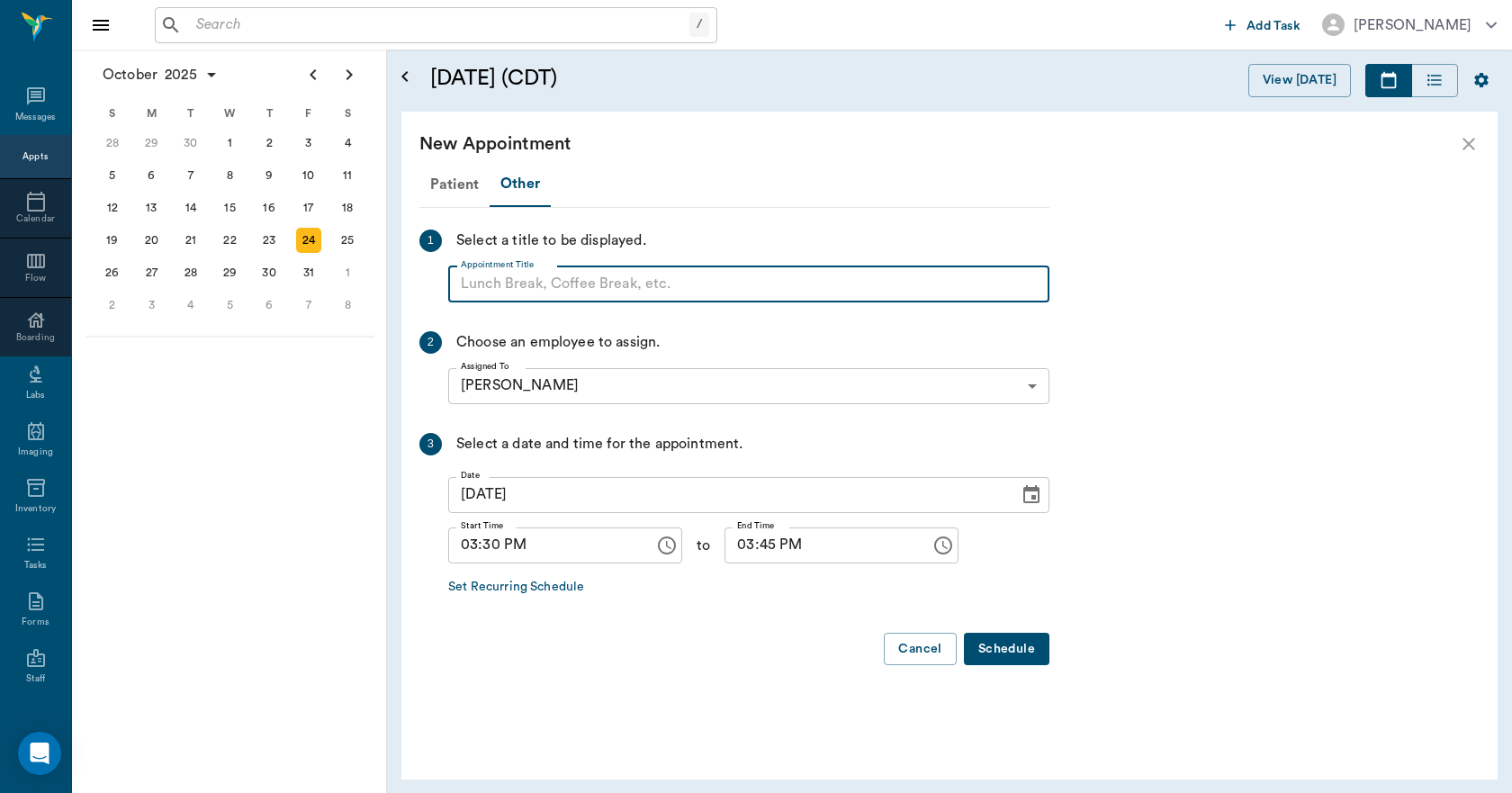
paste input "NO APPOINTMENT! EMERGENCY ONLY!"
type input "NO APPOINTMENT! EMERGENCY ONLY!"
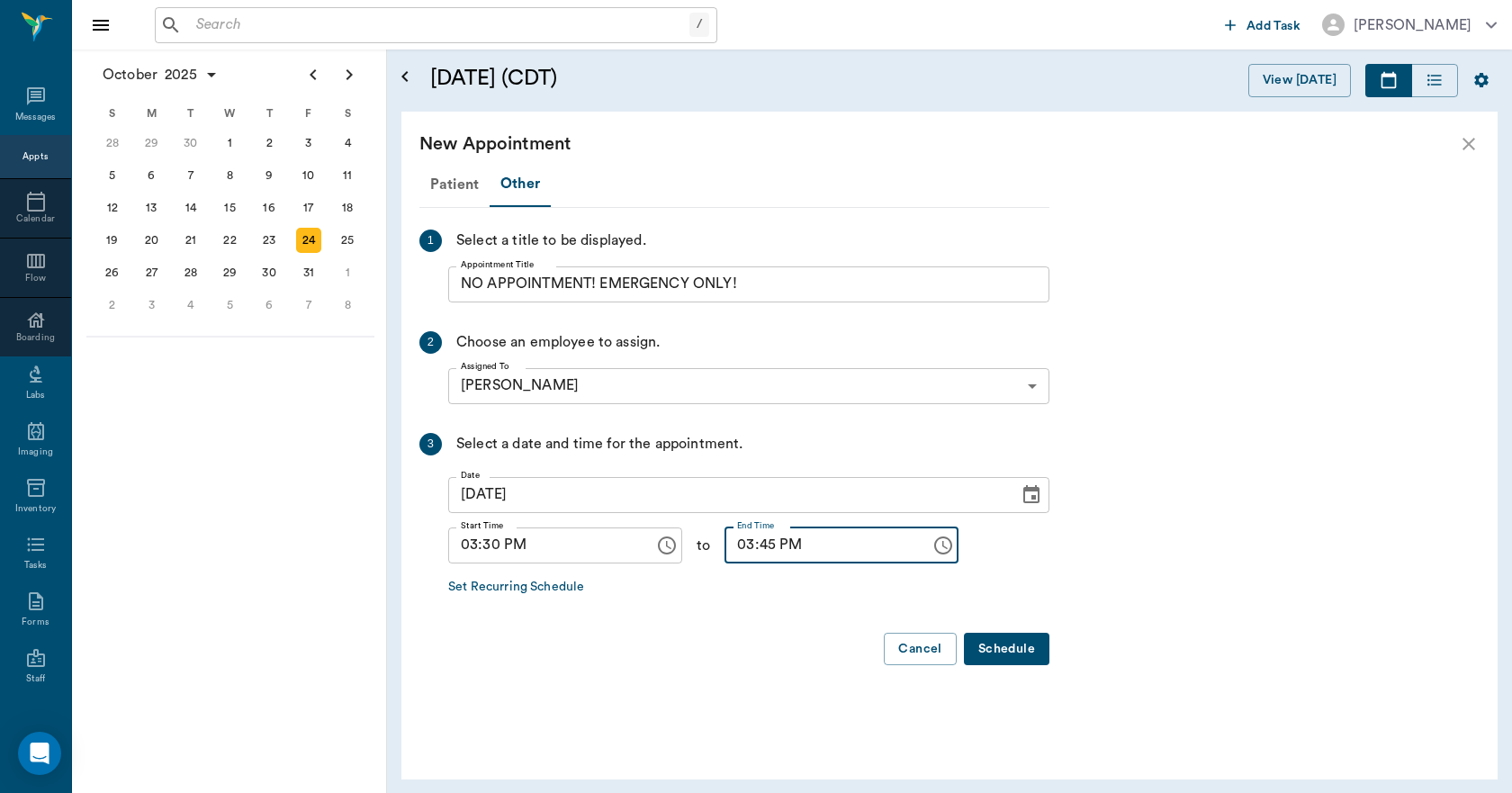
click at [727, 547] on input "03:45 PM" at bounding box center [821, 545] width 193 height 36
type input "04:00 PM"
click at [1002, 650] on button "Schedule" at bounding box center [1007, 649] width 86 height 33
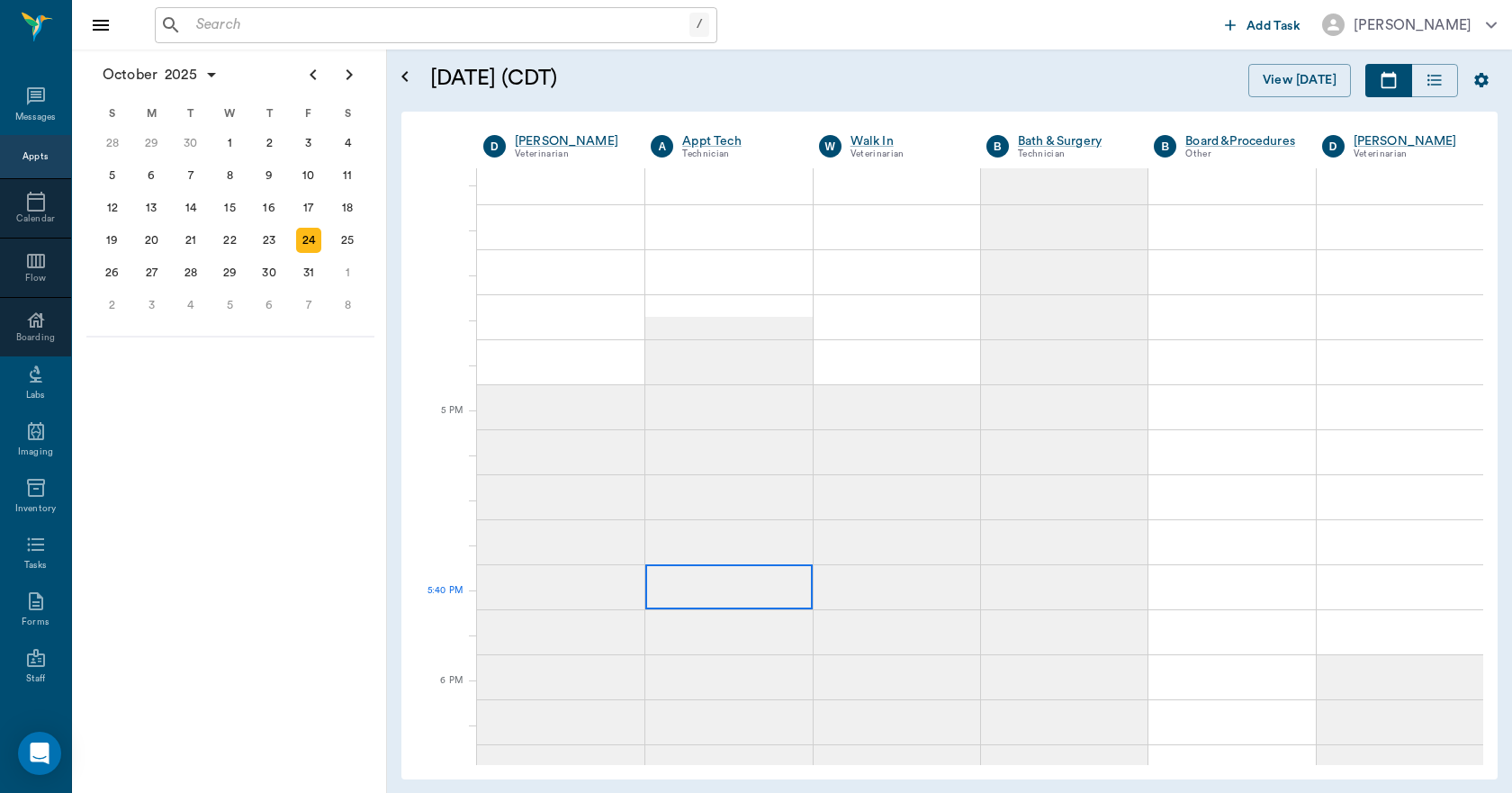
scroll to position [2249, 0]
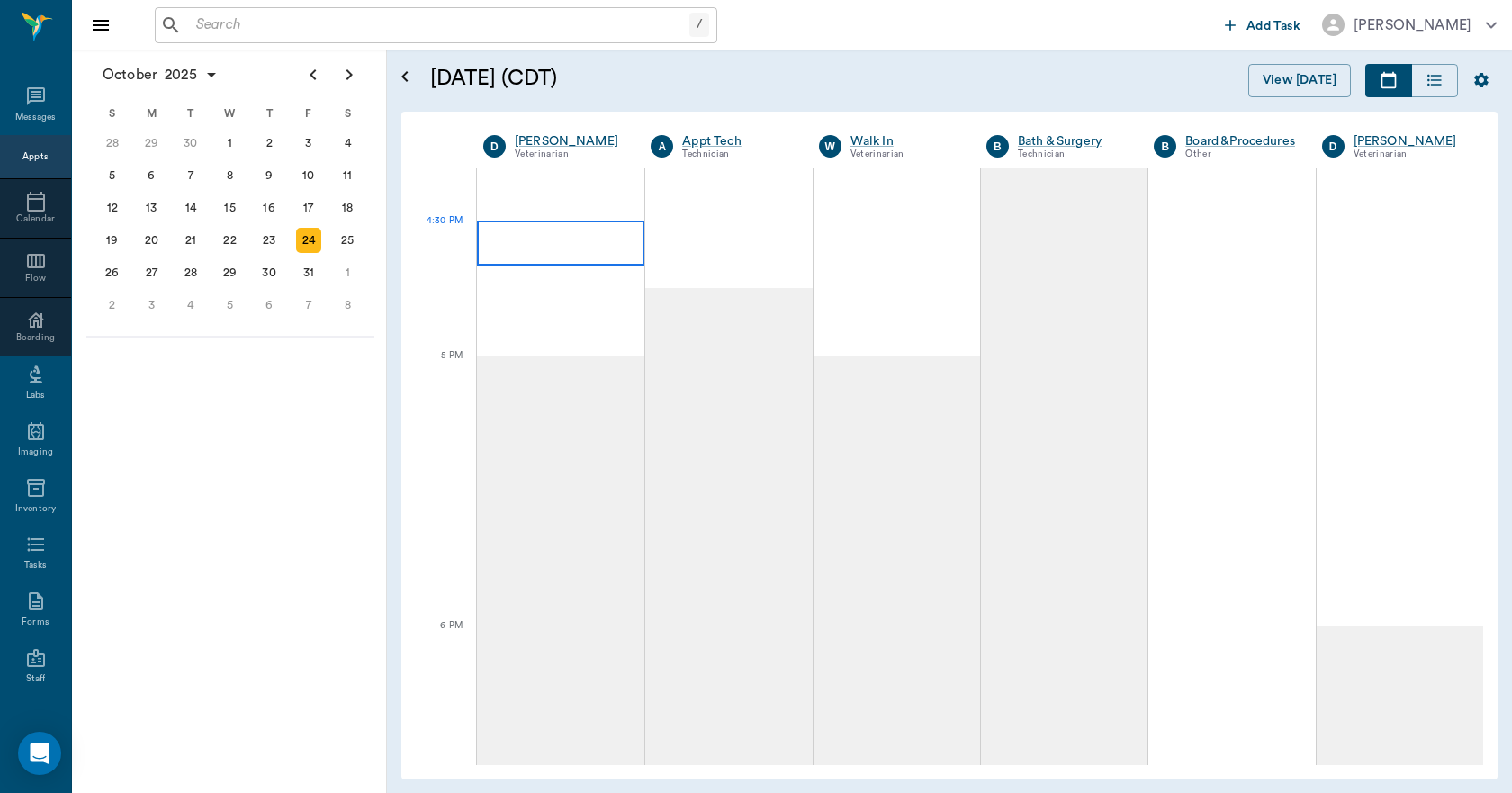
click at [557, 254] on div at bounding box center [561, 242] width 167 height 45
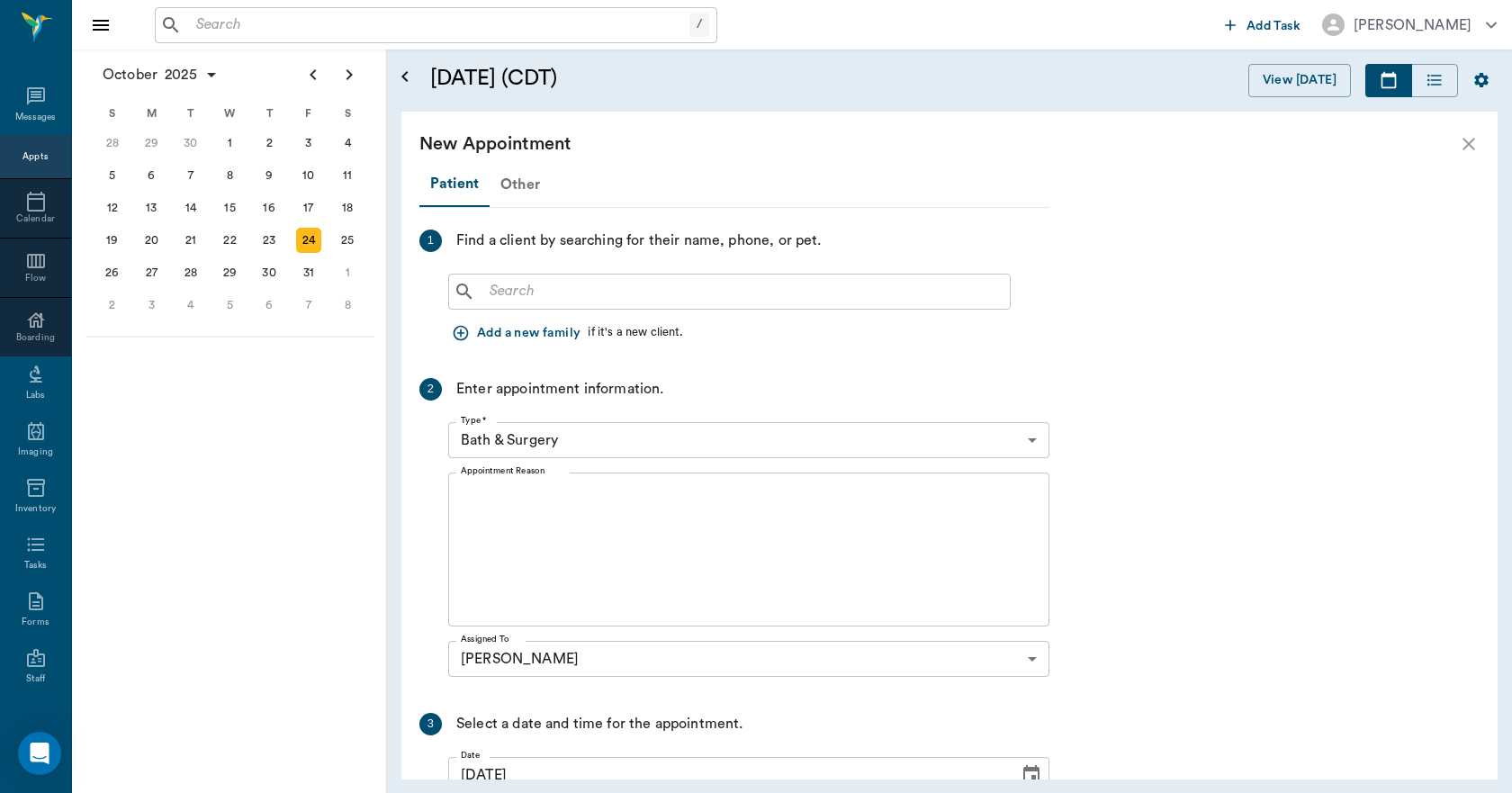
click at [522, 183] on div "Other" at bounding box center [519, 183] width 61 height 43
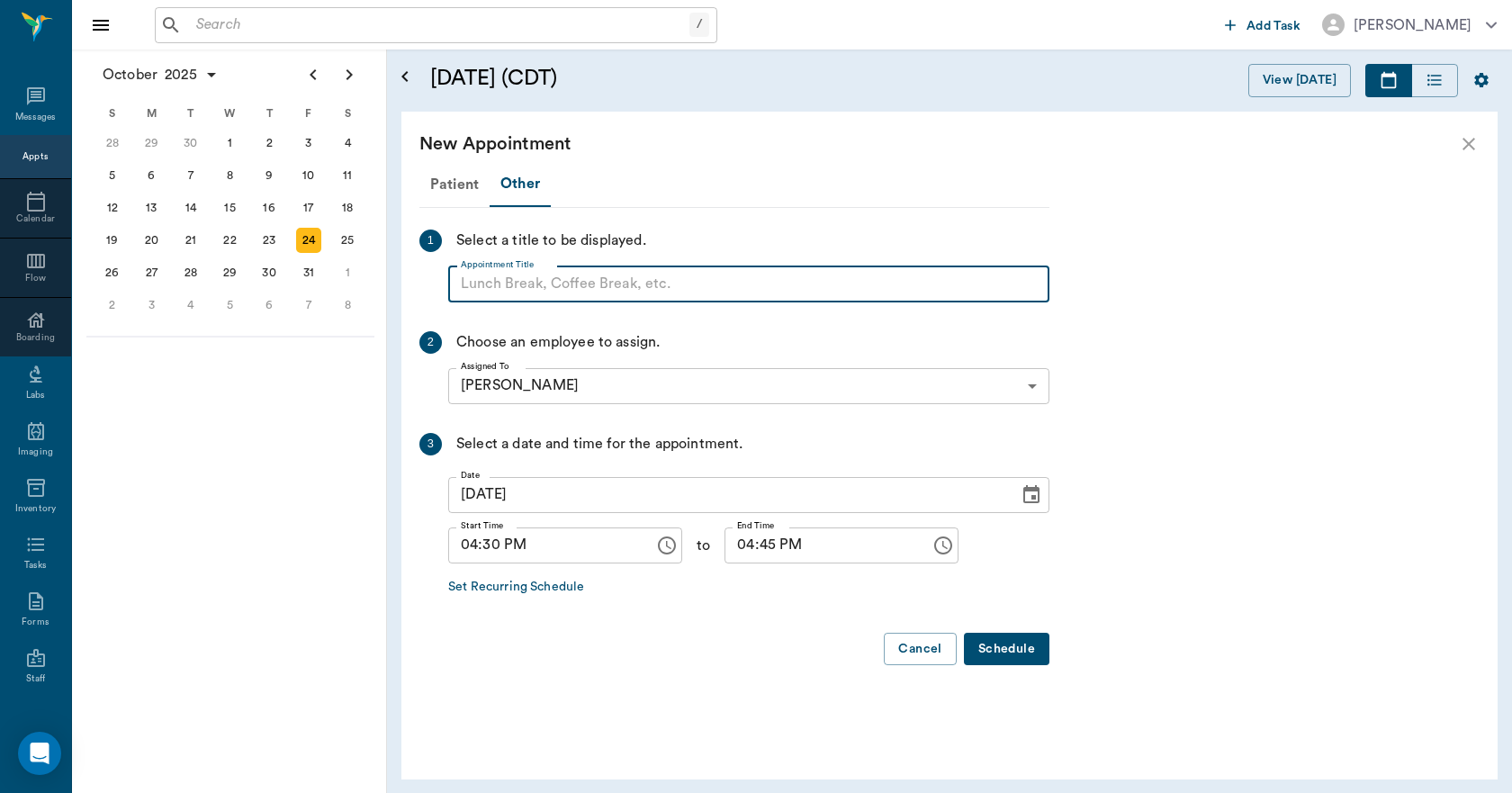
paste input "NO APPOINTMENT! EMERGENCY ONLY!"
drag, startPoint x: 749, startPoint y: 278, endPoint x: 600, endPoint y: 284, distance: 149.1
click at [600, 284] on input "NO APPOINTMENT! EMERGENCY ONLY!" at bounding box center [749, 284] width 601 height 36
type input "NO APPOINTMENT!"
click at [739, 559] on input "04:45 PM" at bounding box center [821, 545] width 193 height 36
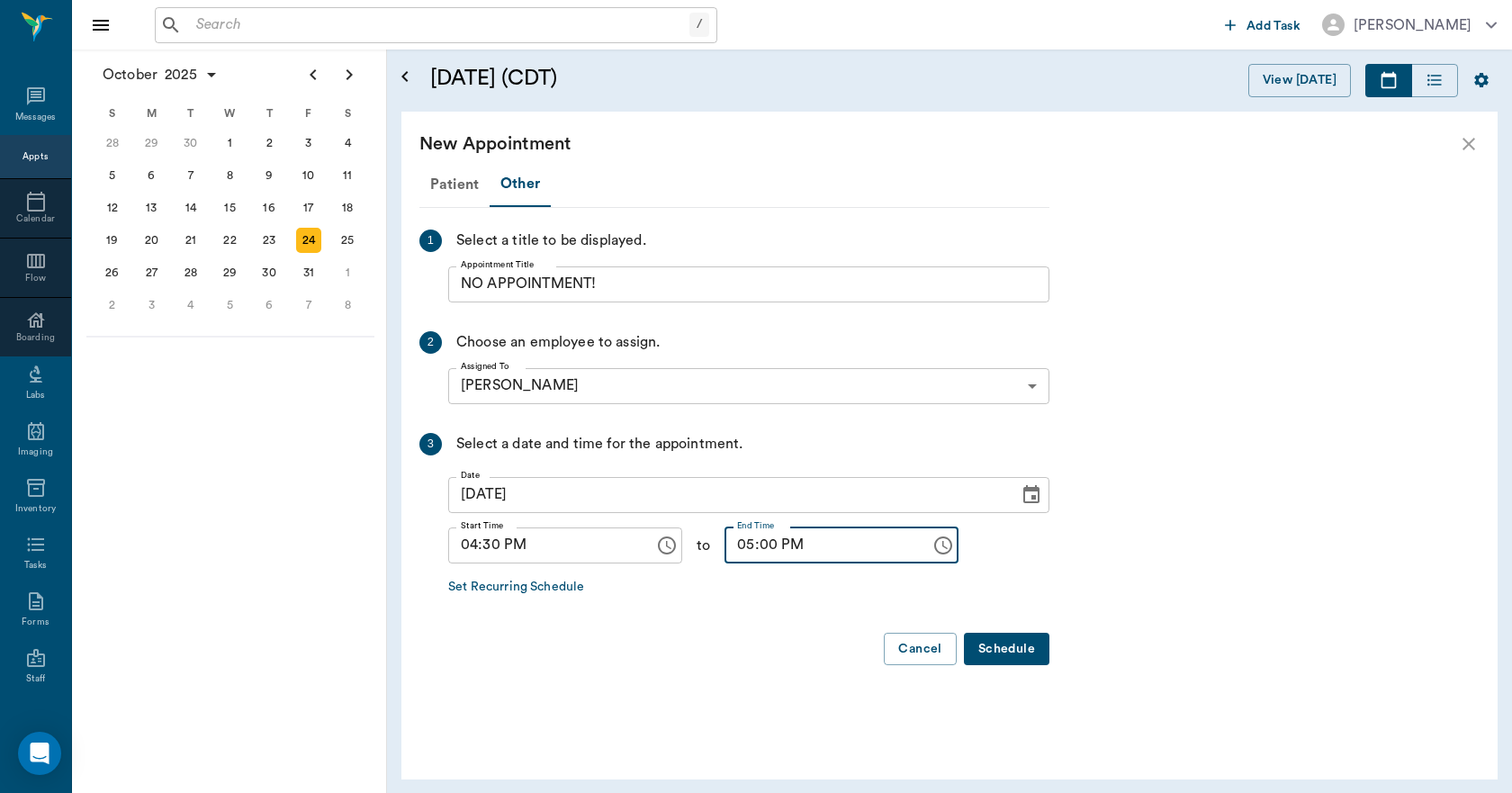
type input "05:00 PM"
click at [1016, 644] on button "Schedule" at bounding box center [1007, 649] width 86 height 33
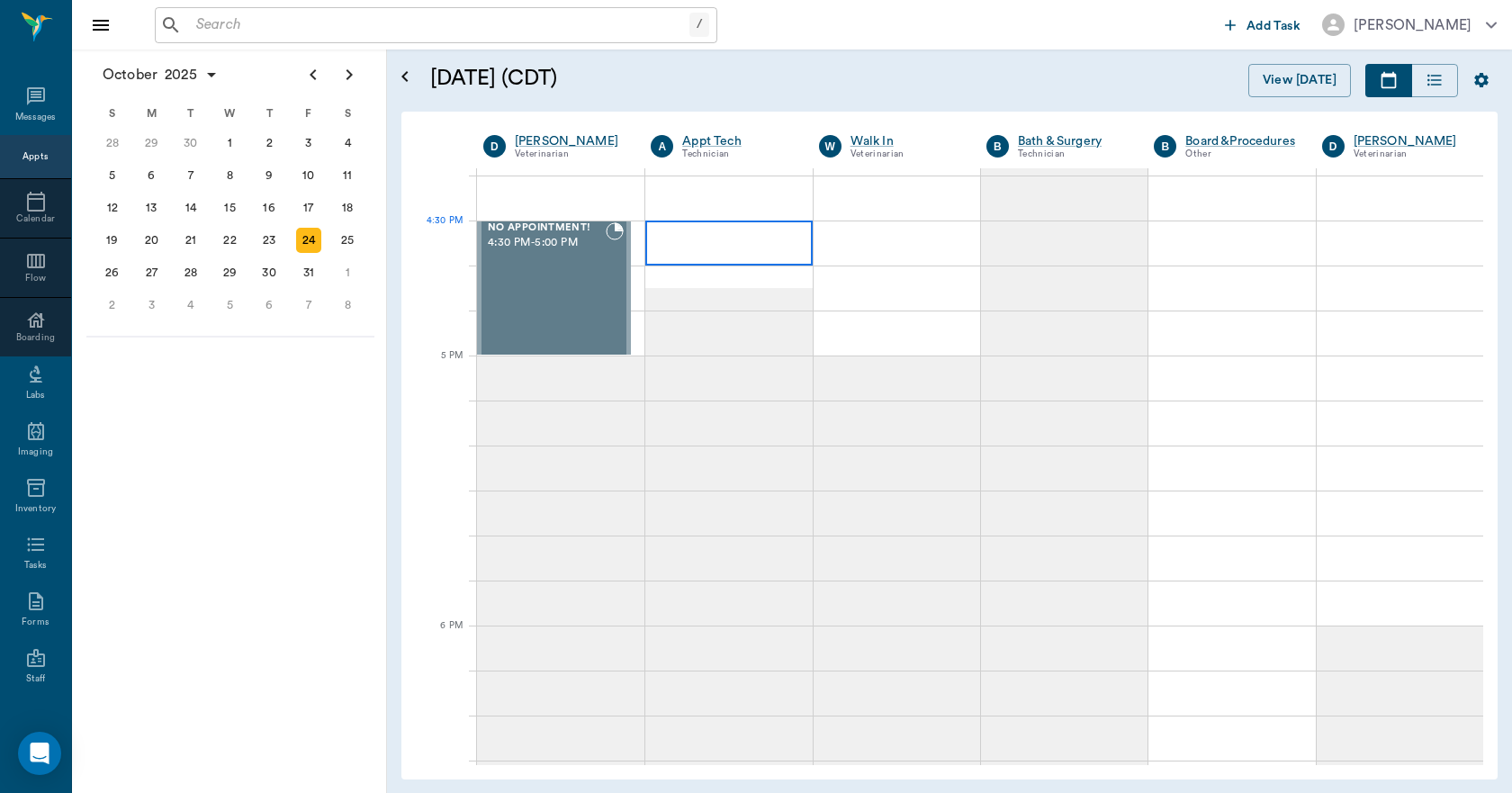
click at [696, 246] on div at bounding box center [729, 242] width 166 height 45
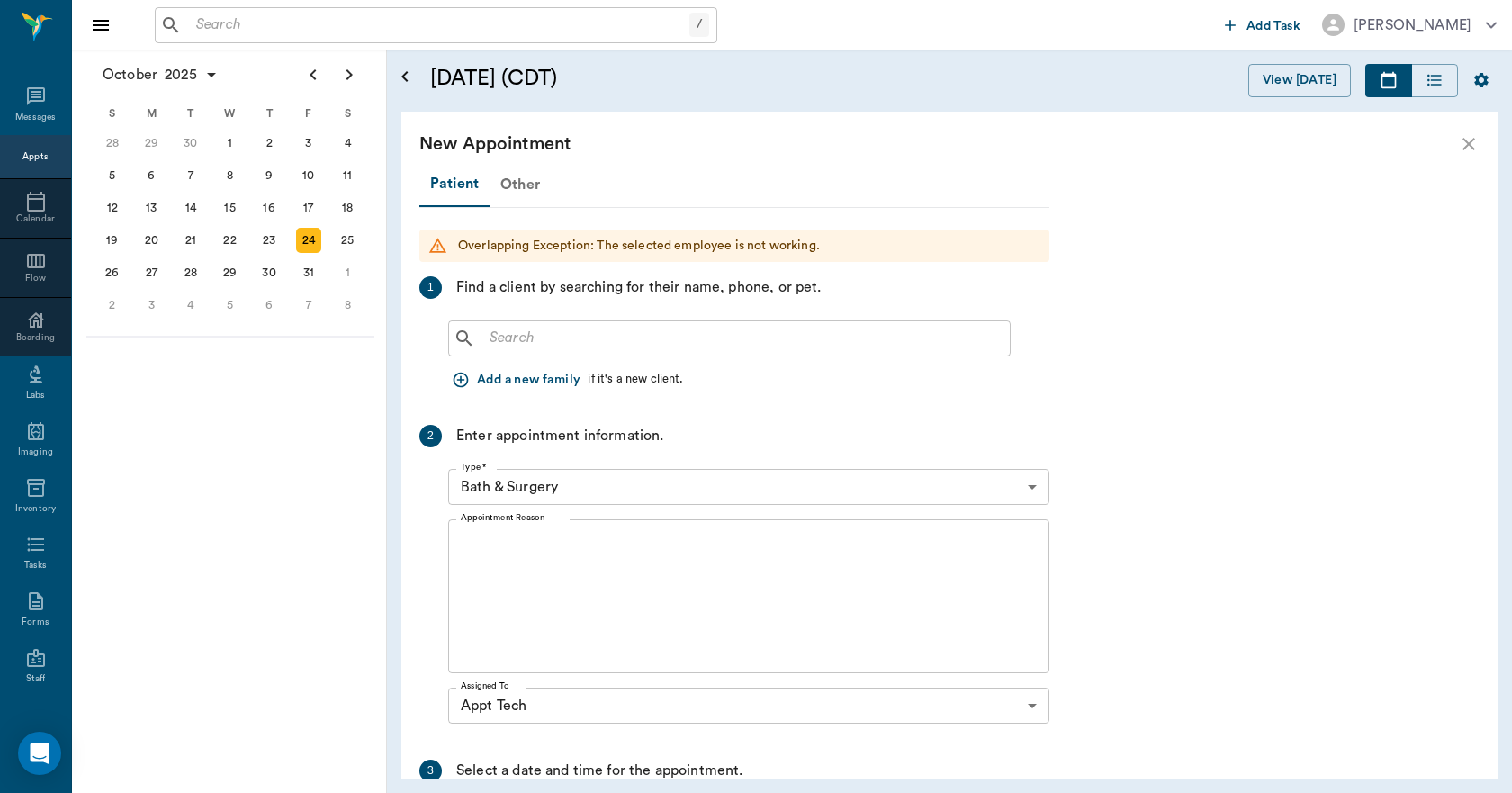
click at [502, 179] on div "Other" at bounding box center [519, 183] width 61 height 43
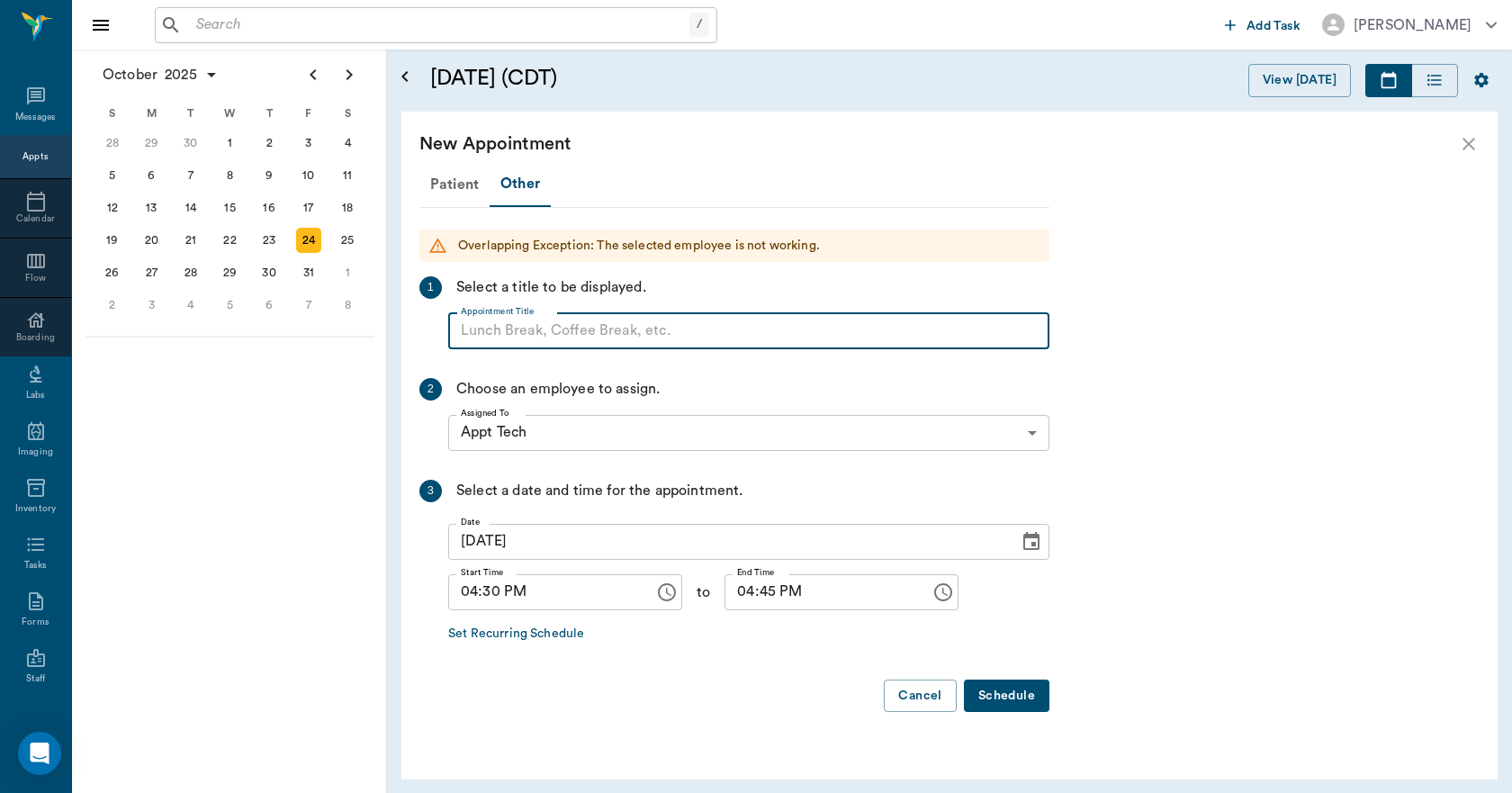
paste input "NO APPOINTMENT! EMERGENCY ONLY!"
drag, startPoint x: 753, startPoint y: 330, endPoint x: 600, endPoint y: 349, distance: 154.2
click at [600, 349] on input "NO APPOINTMENT! EMERGENCY ONLY!" at bounding box center [749, 331] width 601 height 36
type input "NO APPOINTMENT!"
click at [725, 595] on input "04:45 PM" at bounding box center [821, 592] width 193 height 36
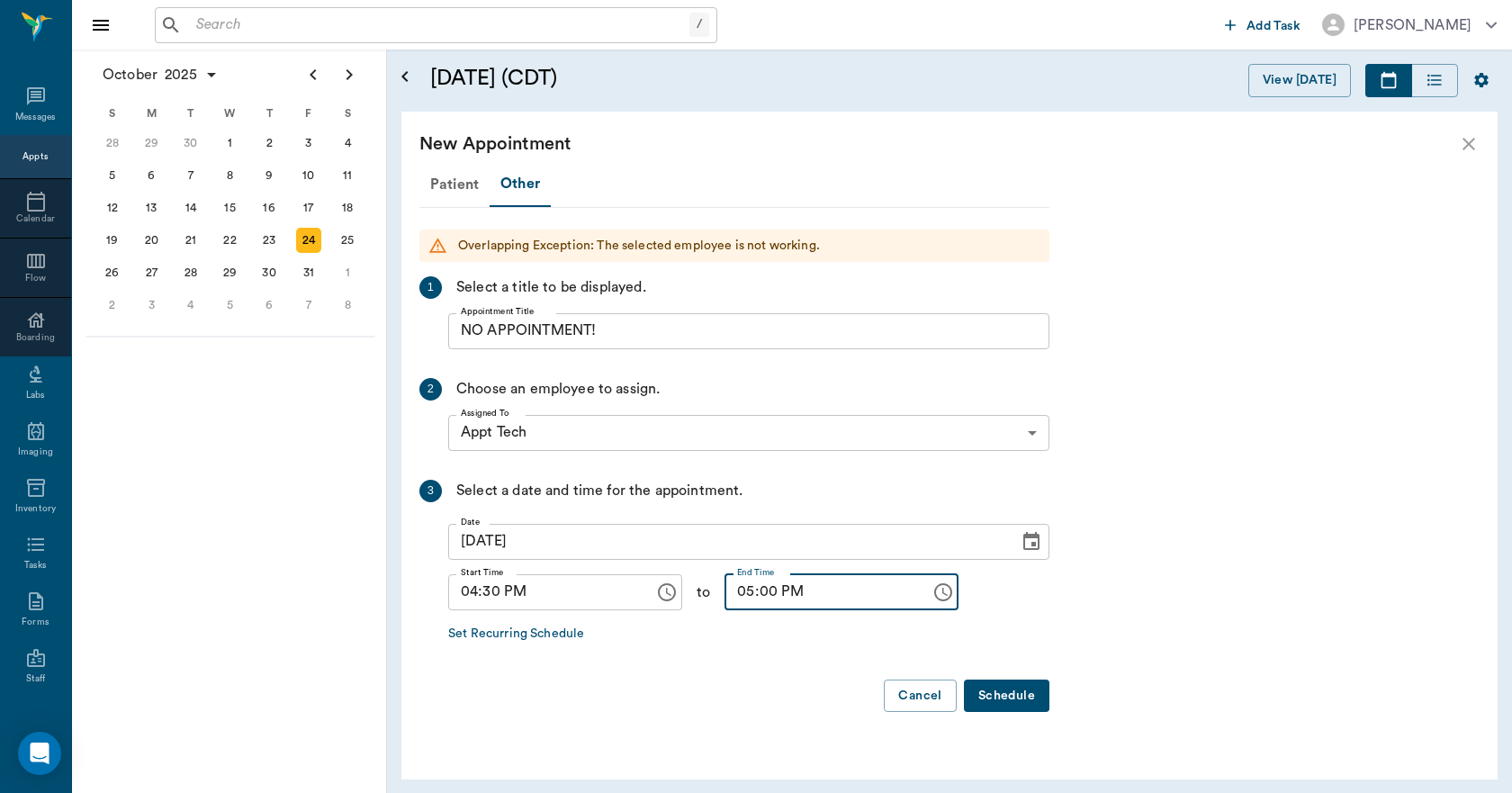
type input "05:00 PM"
click at [994, 694] on button "Schedule" at bounding box center [1007, 695] width 86 height 33
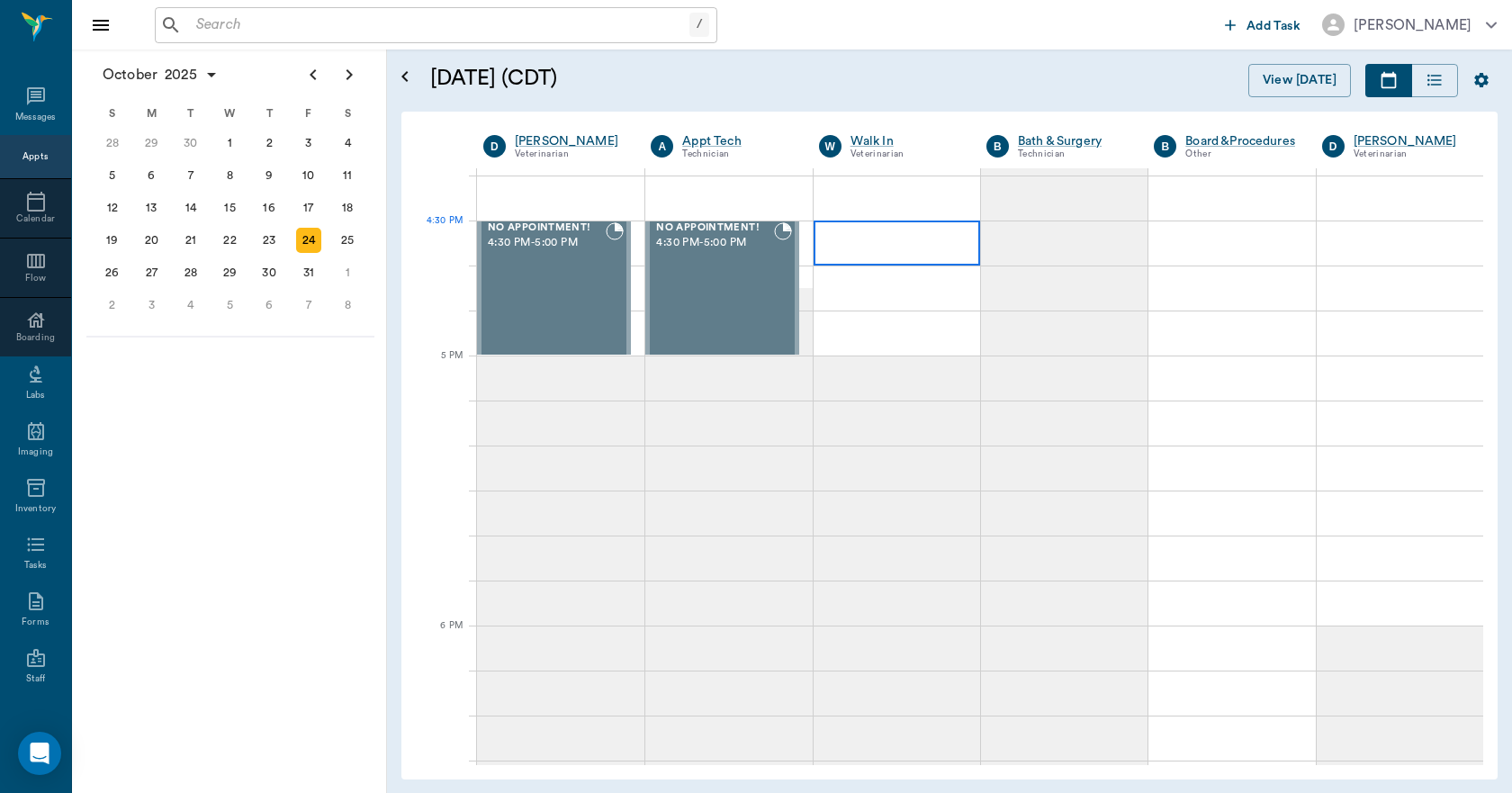
click at [830, 246] on div at bounding box center [896, 242] width 166 height 45
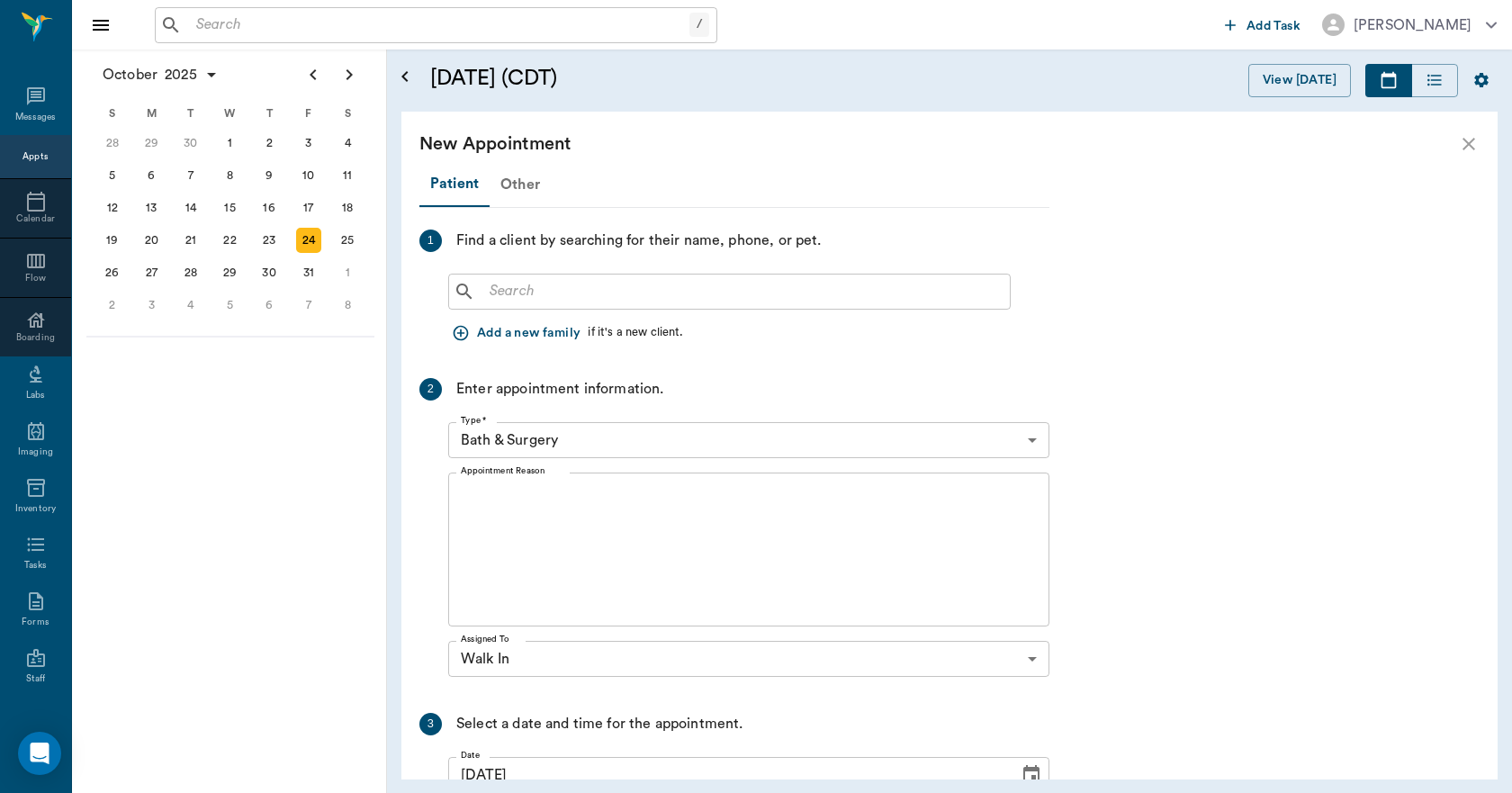
click at [521, 190] on div "Other" at bounding box center [519, 183] width 61 height 43
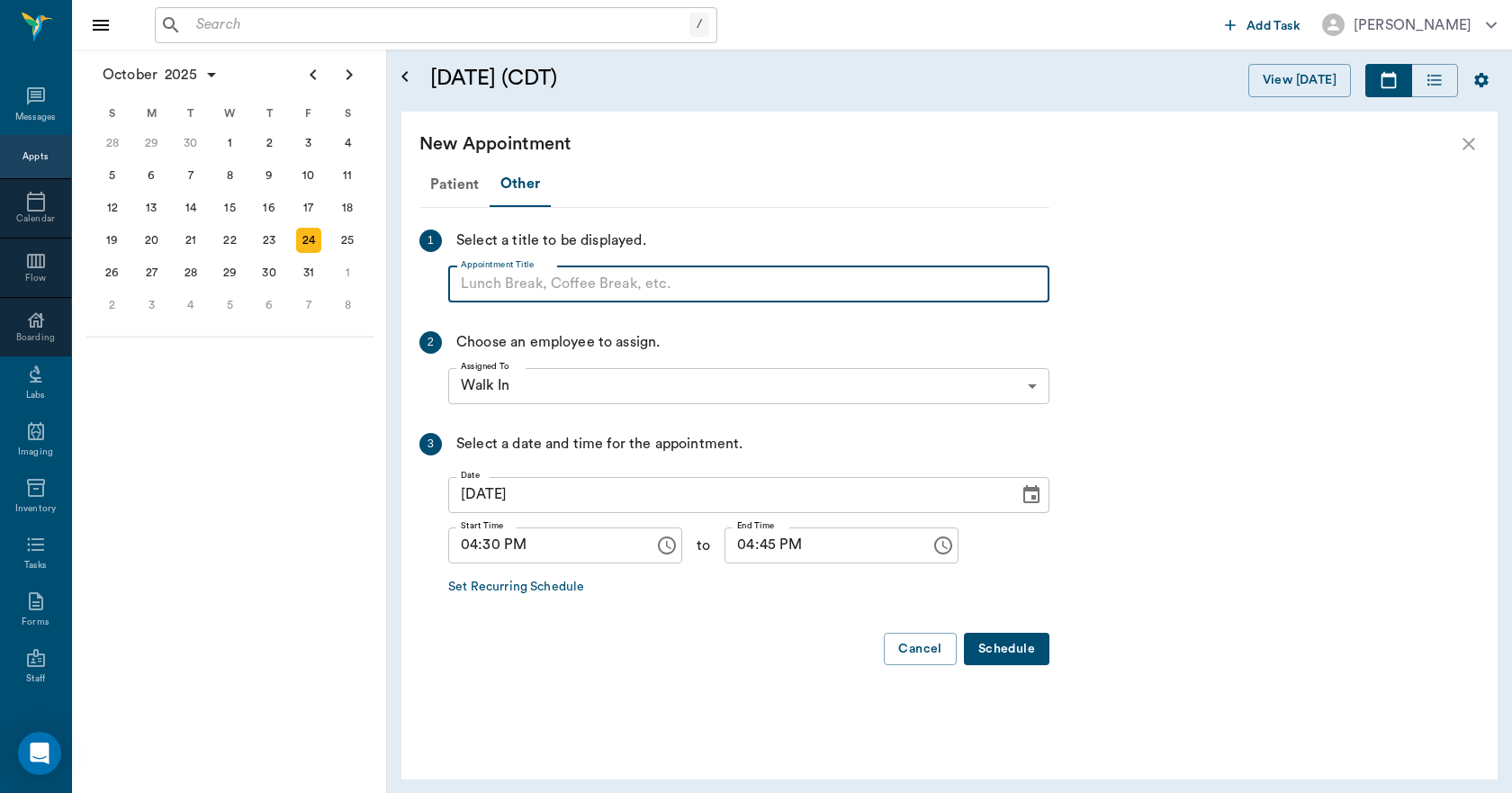
paste input "NO APPOINTMENT! EMERGENCY ONLY!"
drag, startPoint x: 754, startPoint y: 280, endPoint x: 599, endPoint y: 304, distance: 156.8
click at [599, 304] on div "Patient Other 1 Select a title to be displayed. Appointment Title NO APPOINTMEN…" at bounding box center [735, 421] width 630 height 518
type input "NO APPOINTMENT!"
click at [739, 551] on input "04:45 PM" at bounding box center [821, 545] width 193 height 36
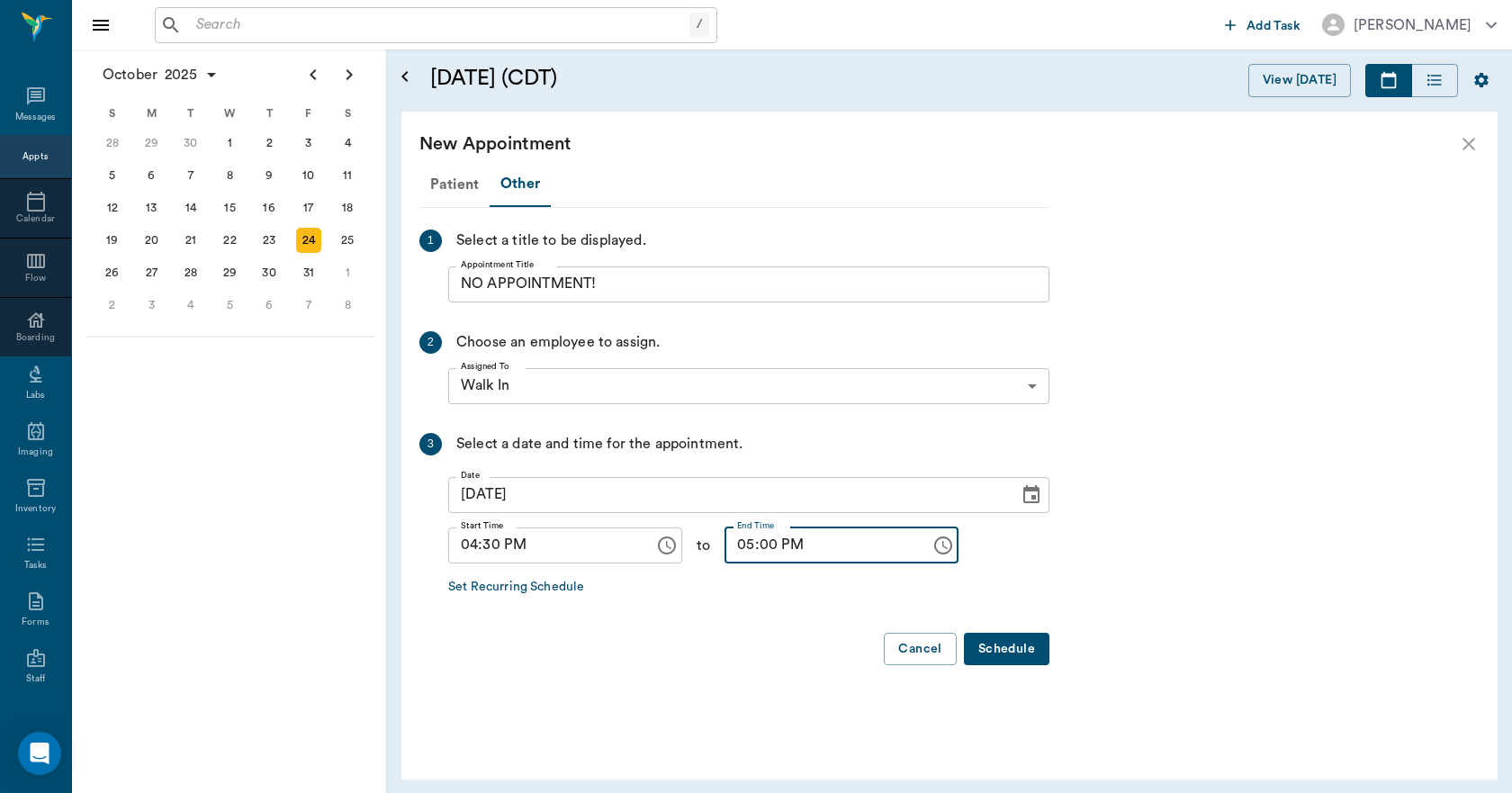
type input "05:00 PM"
click at [1005, 650] on button "Schedule" at bounding box center [1007, 649] width 86 height 33
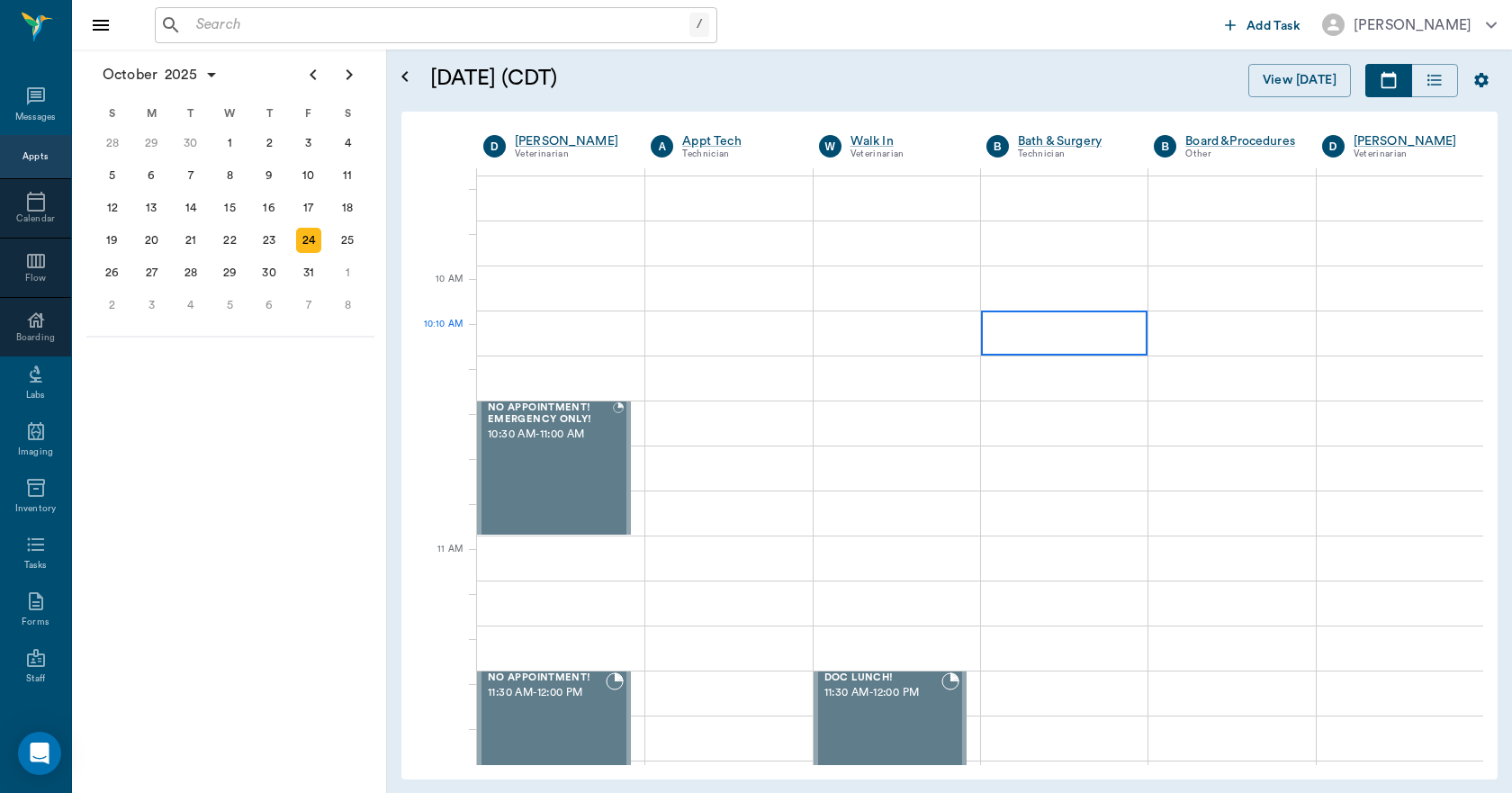
scroll to position [360, 0]
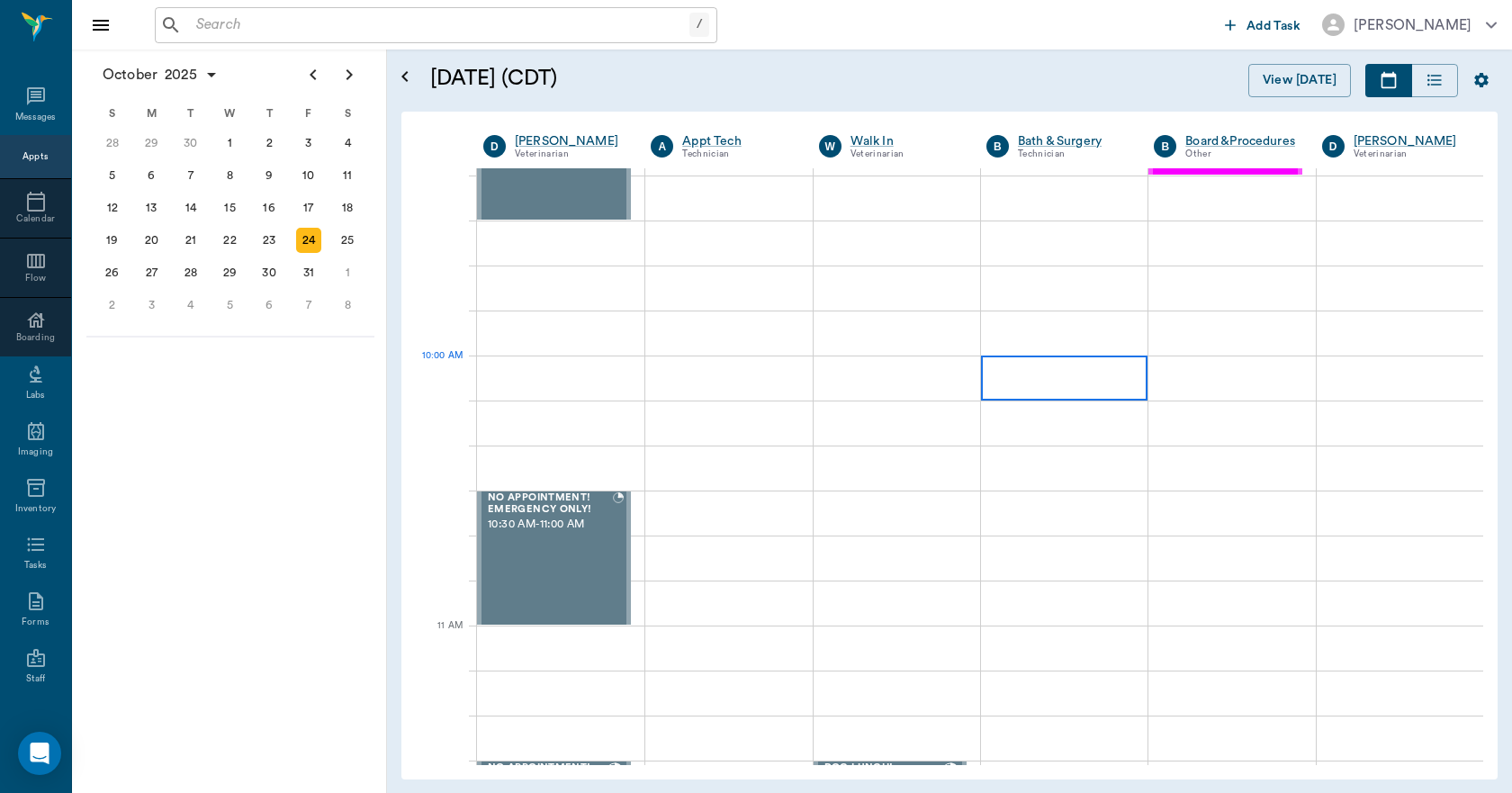
click at [1044, 384] on div at bounding box center [1063, 378] width 166 height 45
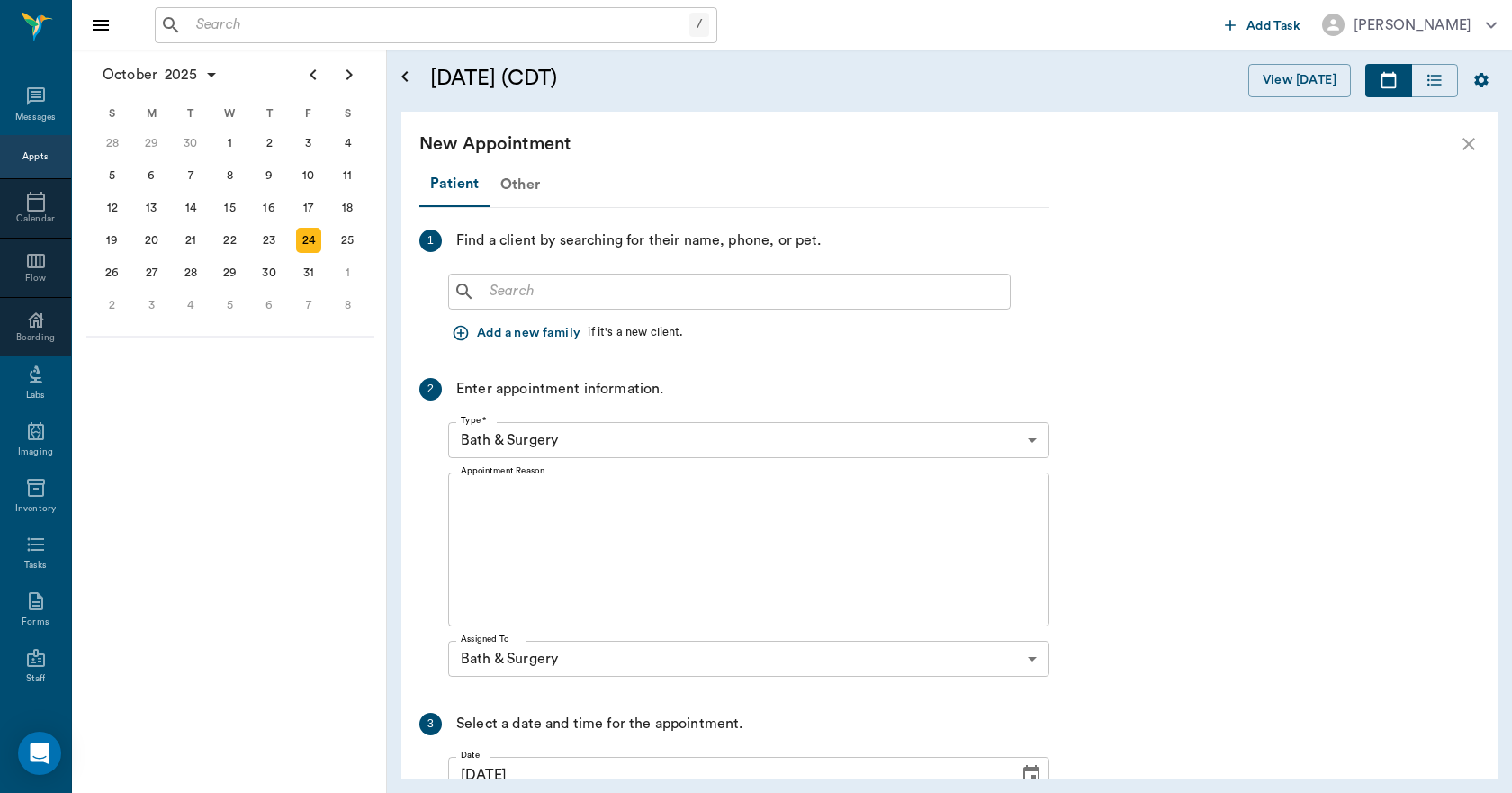
click at [522, 190] on div "Other" at bounding box center [519, 183] width 61 height 43
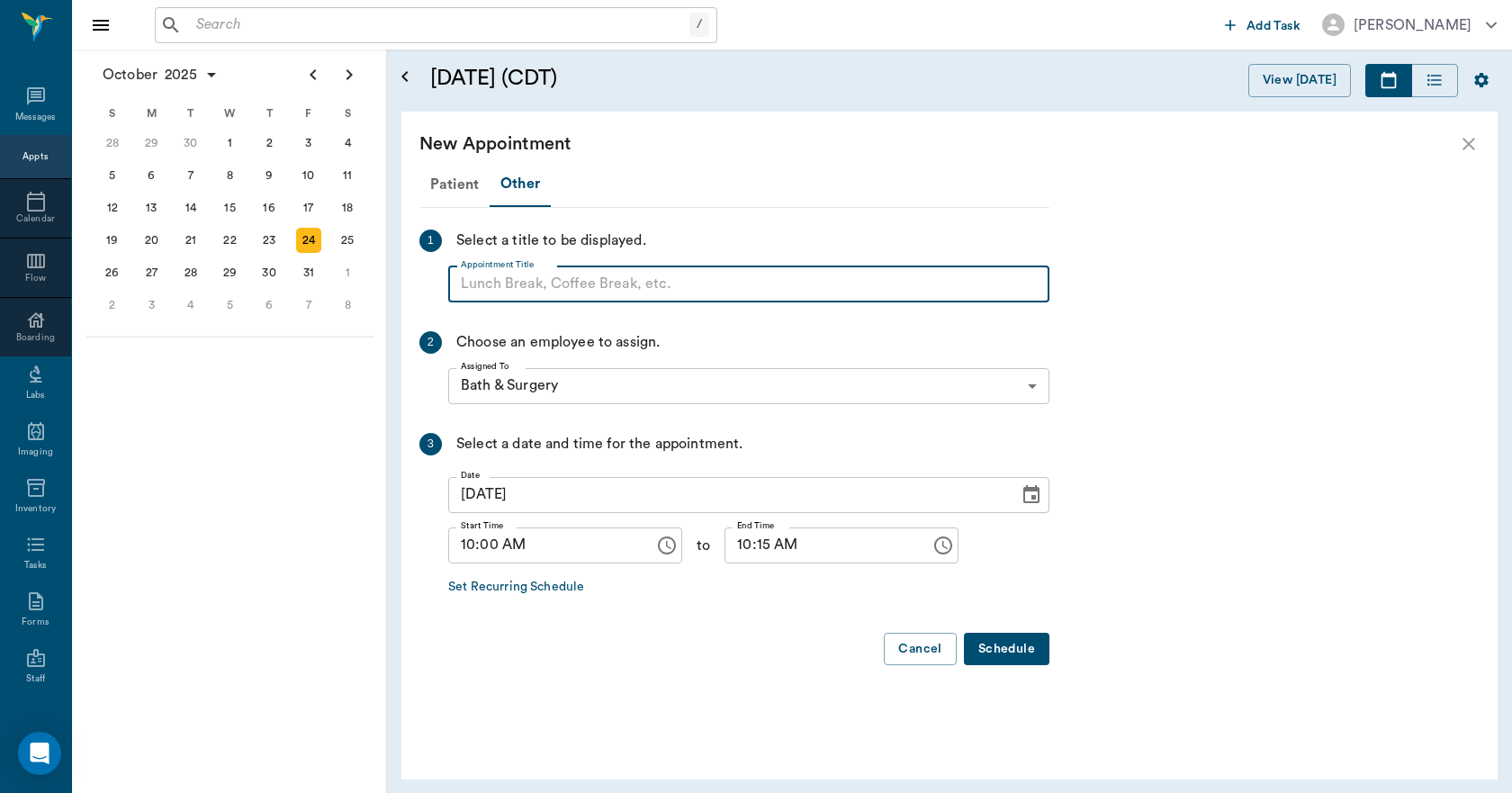
click at [547, 291] on input "Appointment Title" at bounding box center [749, 284] width 601 height 36
type input "BLOCK"
click at [725, 544] on input "10:15 AM" at bounding box center [821, 545] width 193 height 36
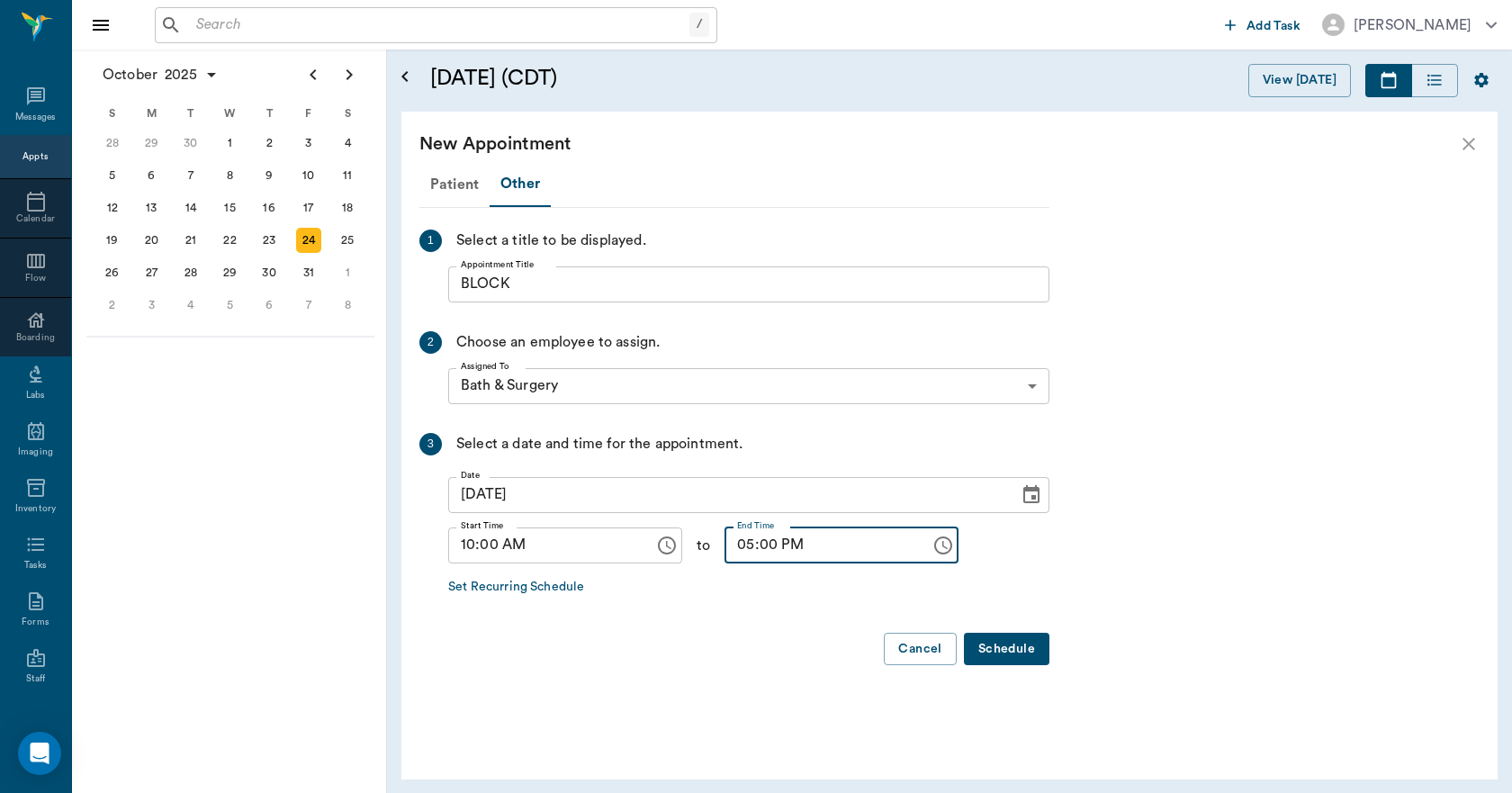
type input "05:00 PM"
click at [1004, 650] on button "Schedule" at bounding box center [1007, 649] width 86 height 33
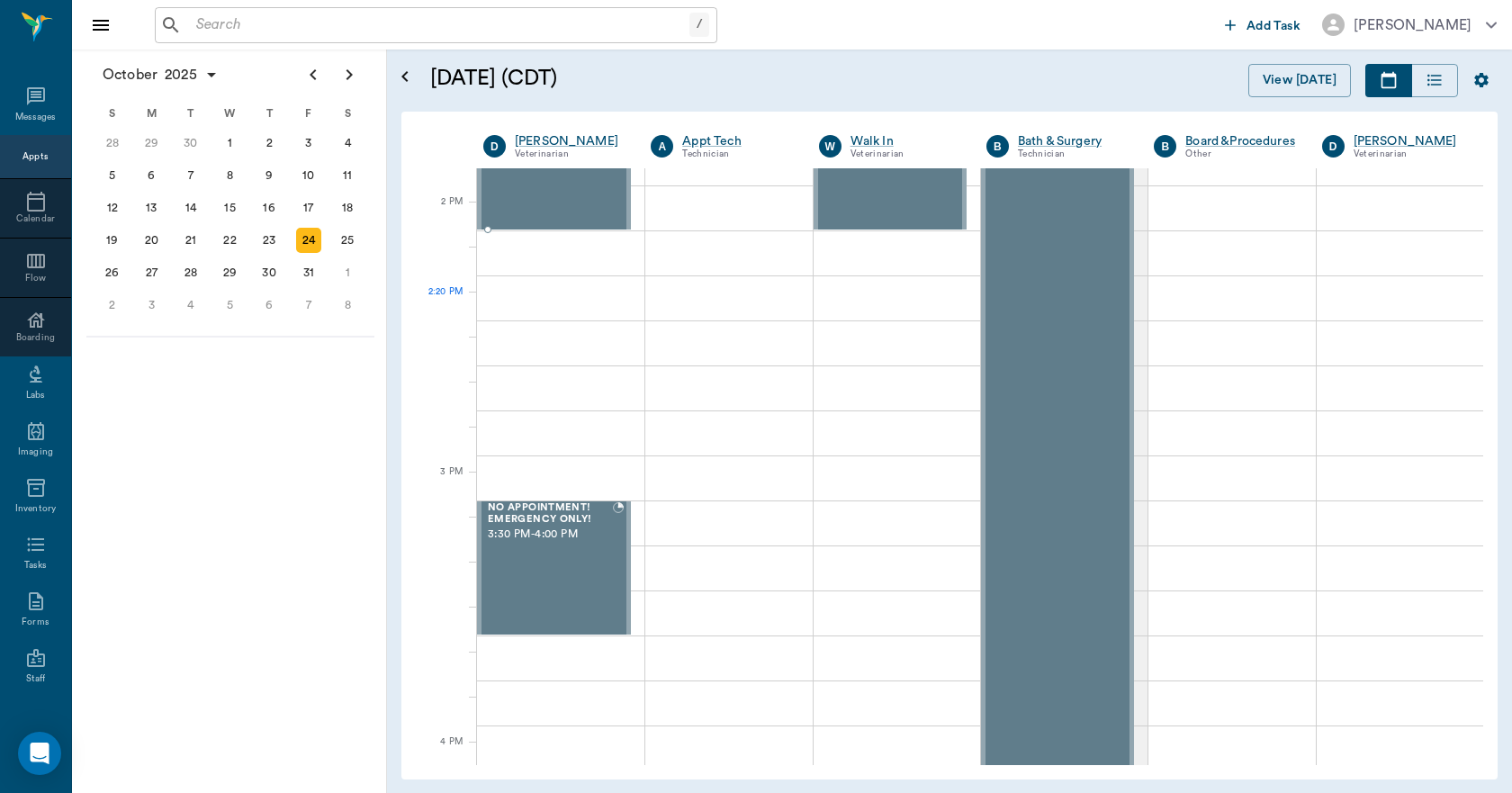
scroll to position [1710, 0]
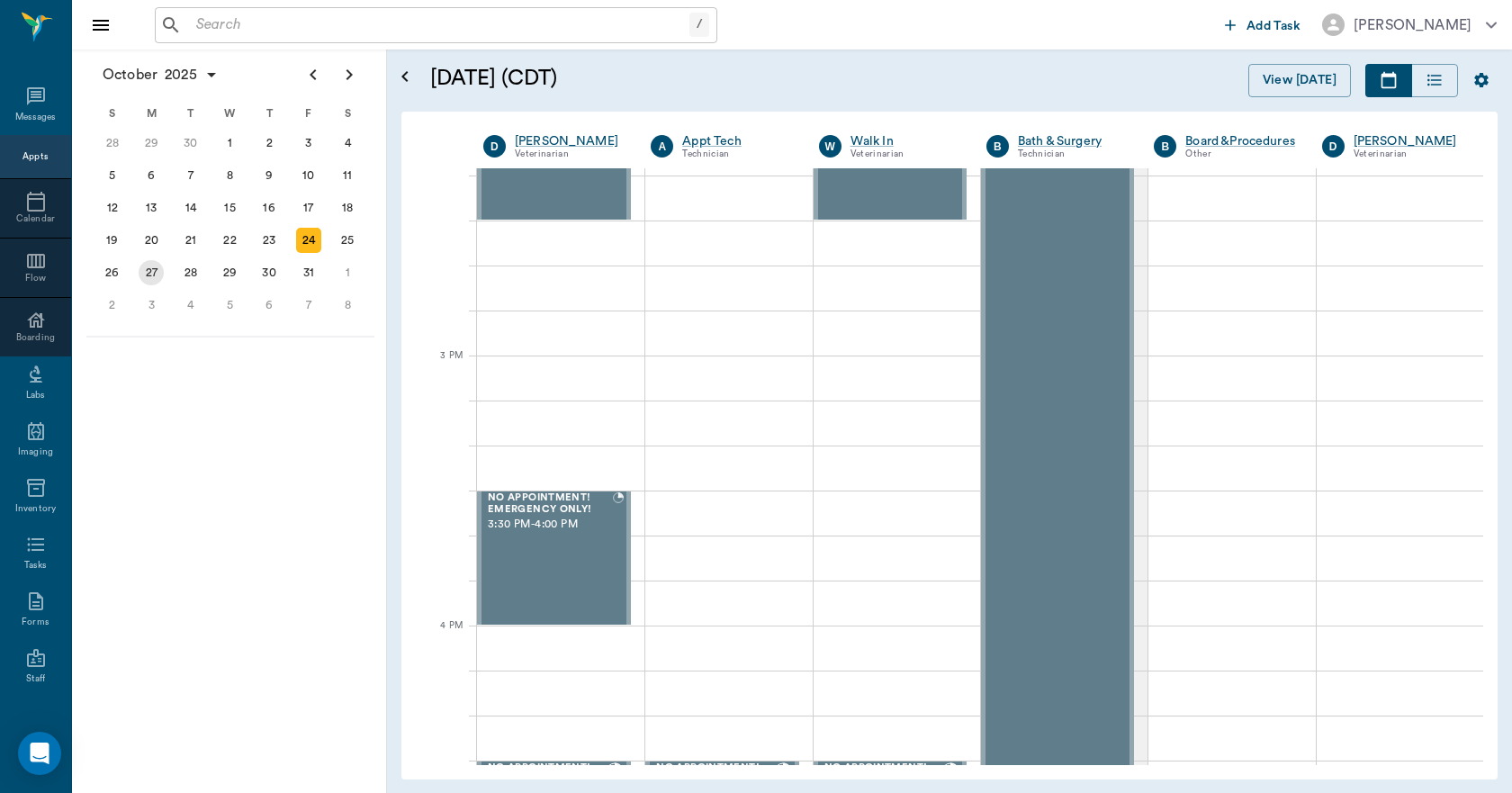
click at [160, 272] on div "27" at bounding box center [151, 272] width 25 height 25
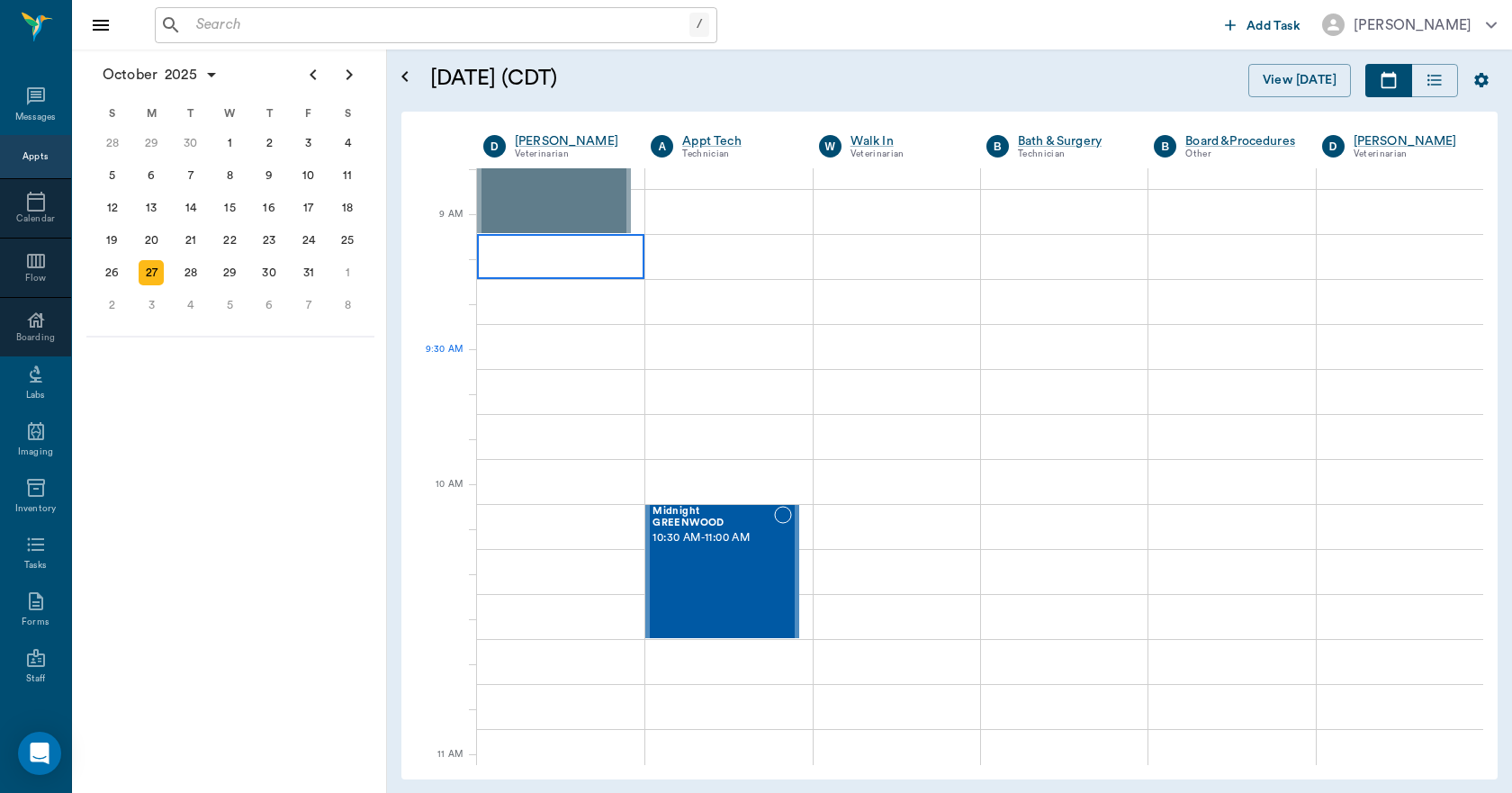
scroll to position [360, 0]
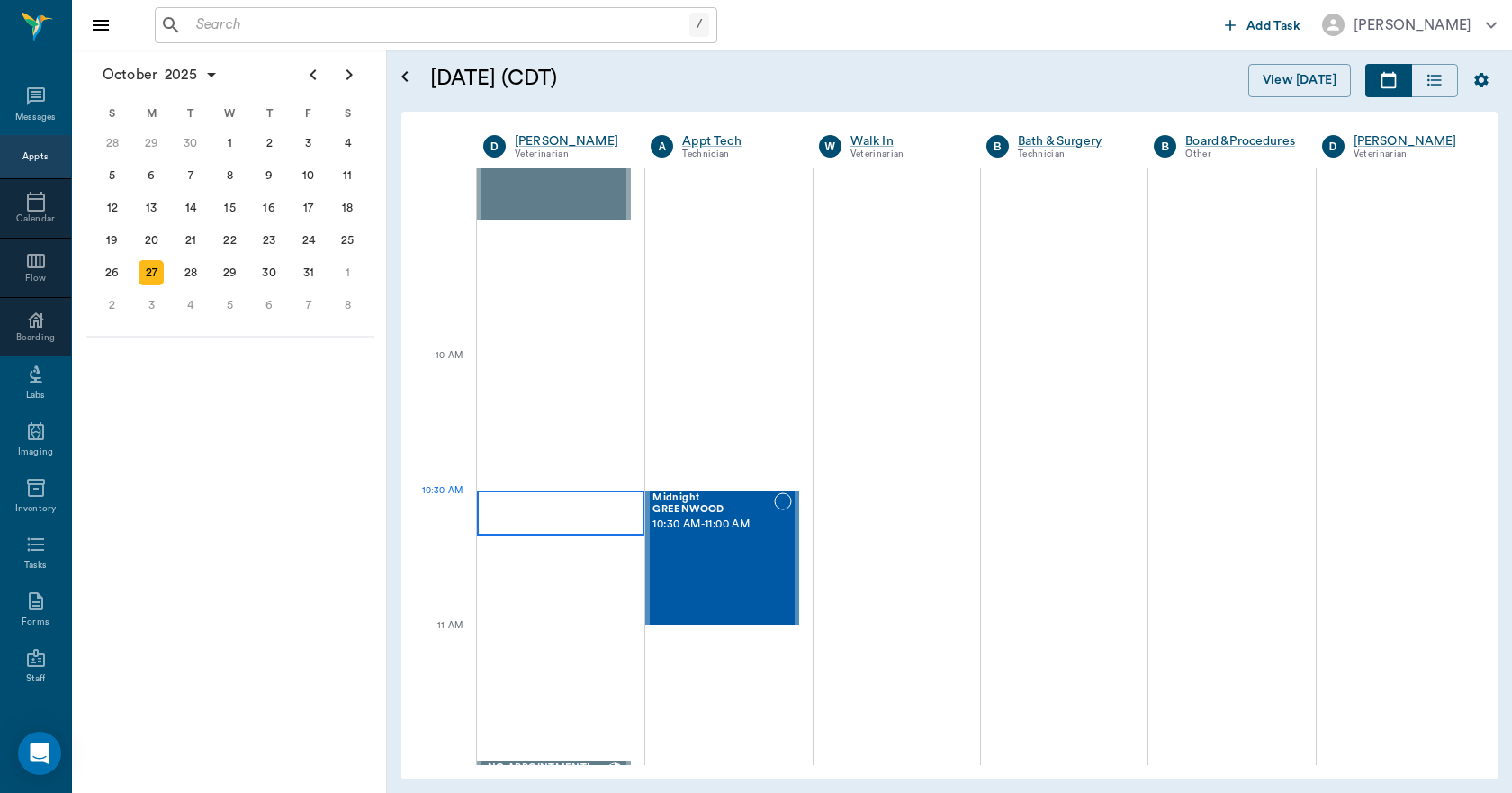
click at [573, 500] on div at bounding box center [561, 512] width 167 height 45
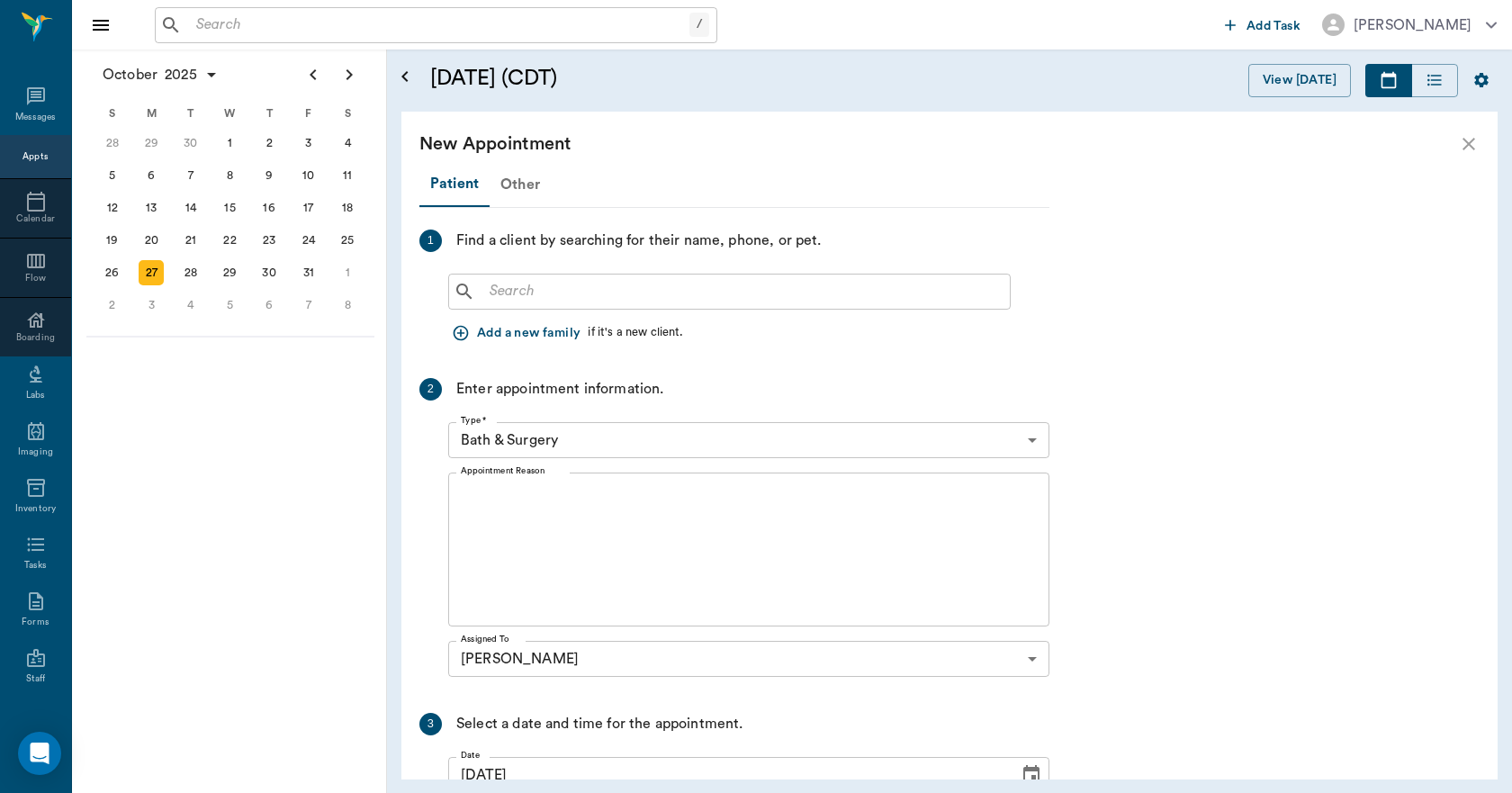
click at [520, 189] on div "Other" at bounding box center [519, 183] width 61 height 43
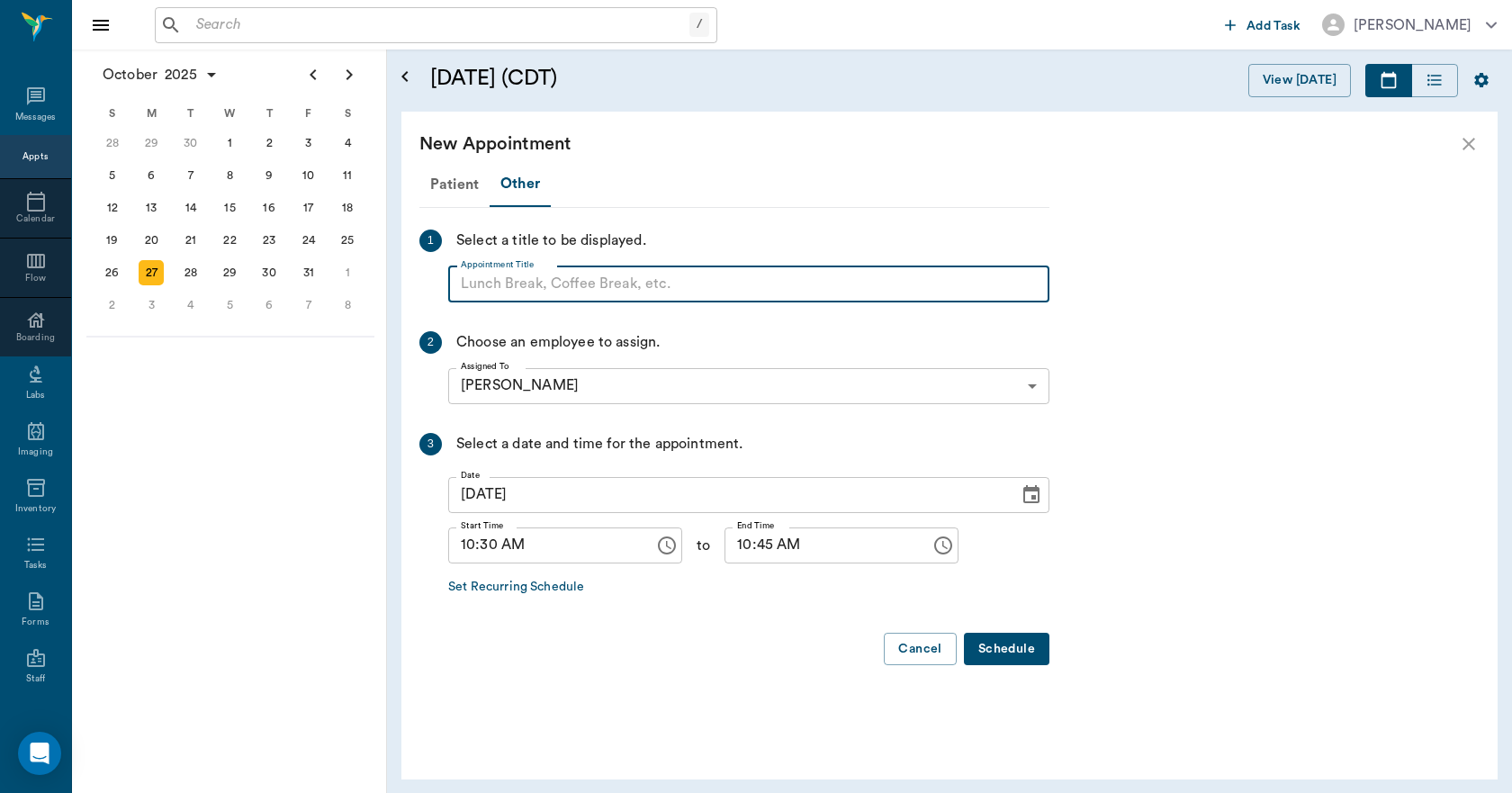
paste input "NO APPOINTMENT! EMERGENCY ONLY!"
type input "NO APPOINTMENT! EMERGENCY ONLY!"
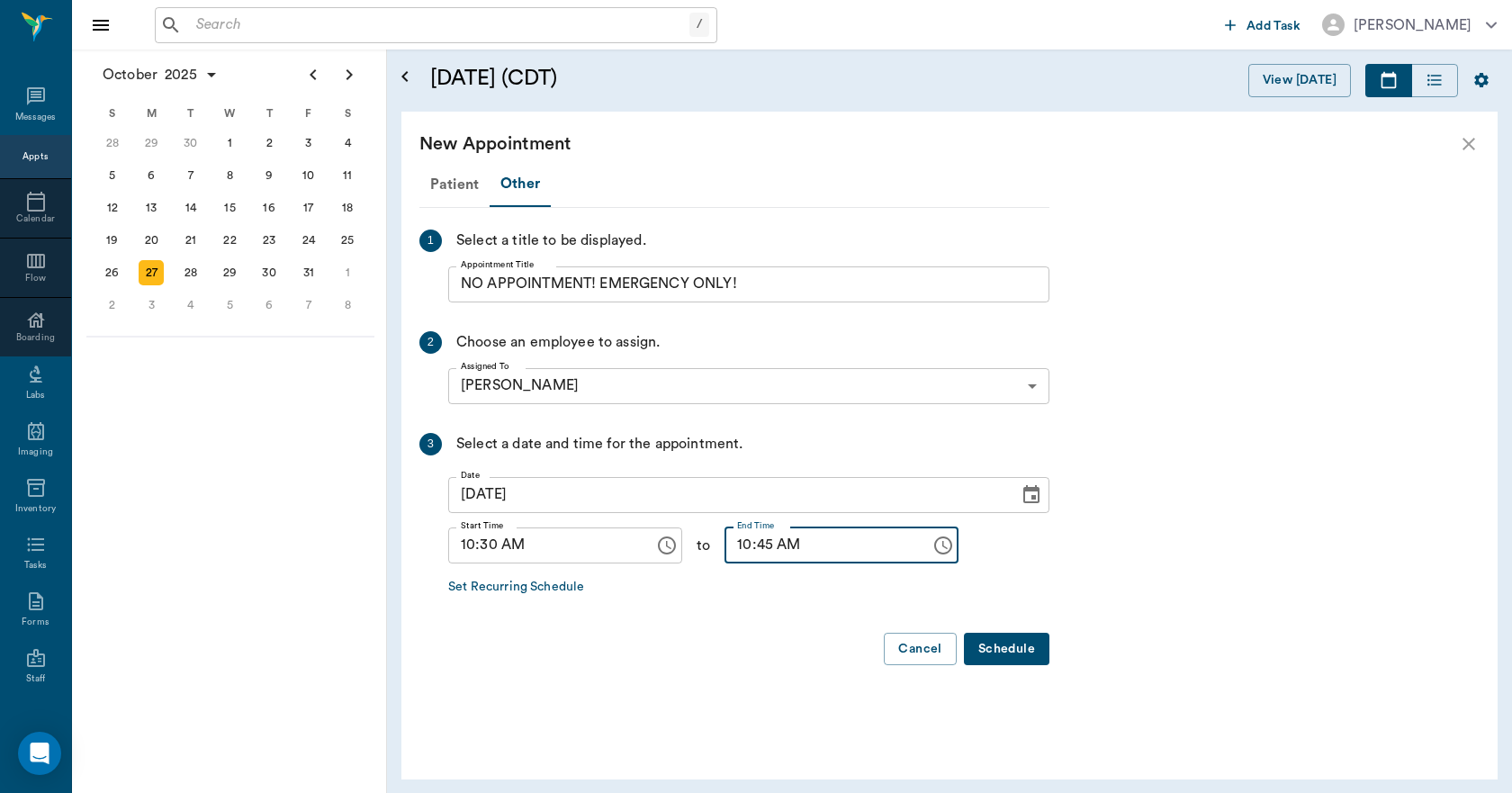
click at [732, 553] on input "10:45 AM" at bounding box center [821, 545] width 193 height 36
type input "11:00 AM"
click at [1009, 647] on button "Schedule" at bounding box center [1007, 649] width 86 height 33
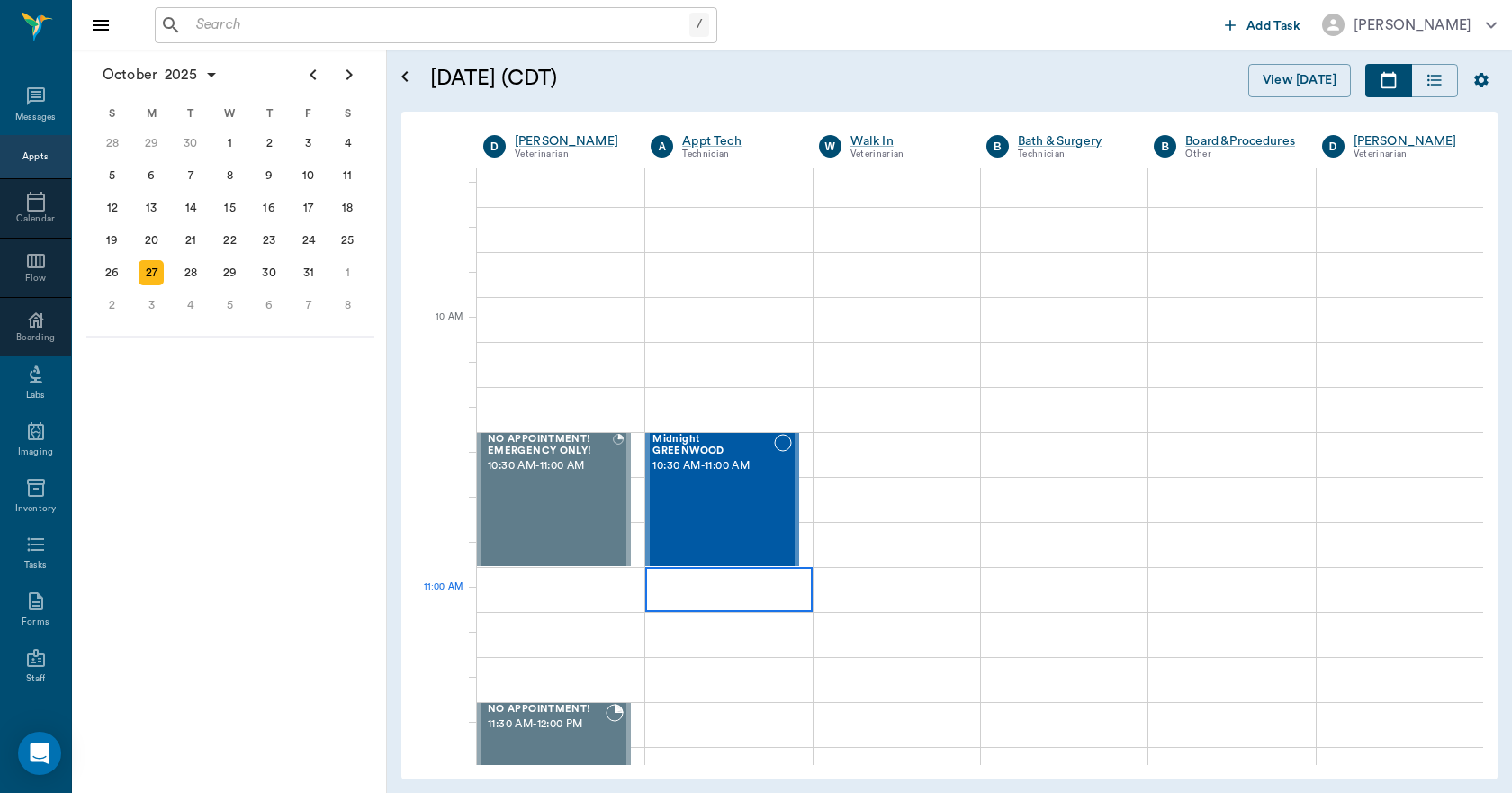
scroll to position [720, 0]
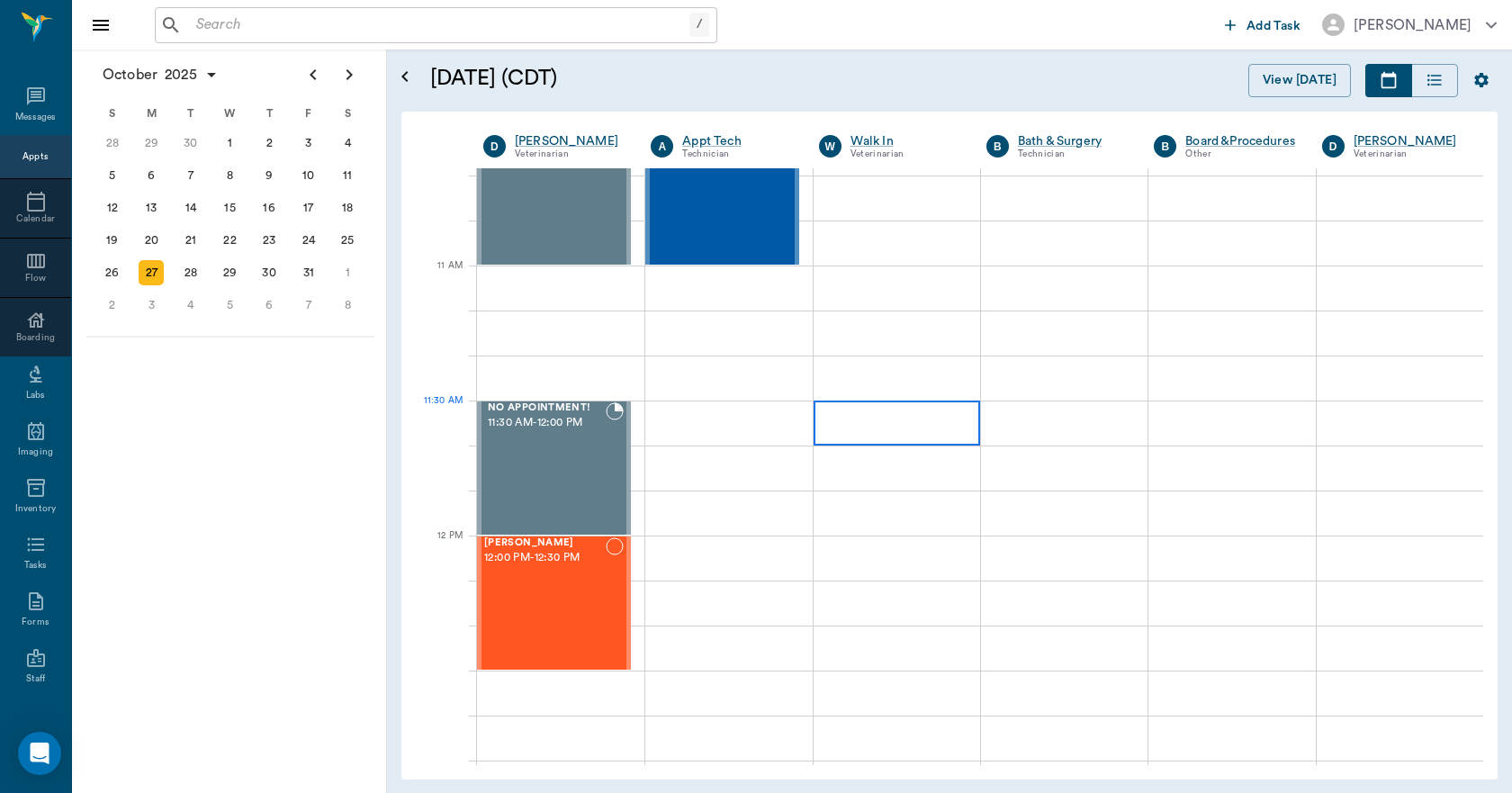
click at [915, 428] on div at bounding box center [896, 422] width 166 height 45
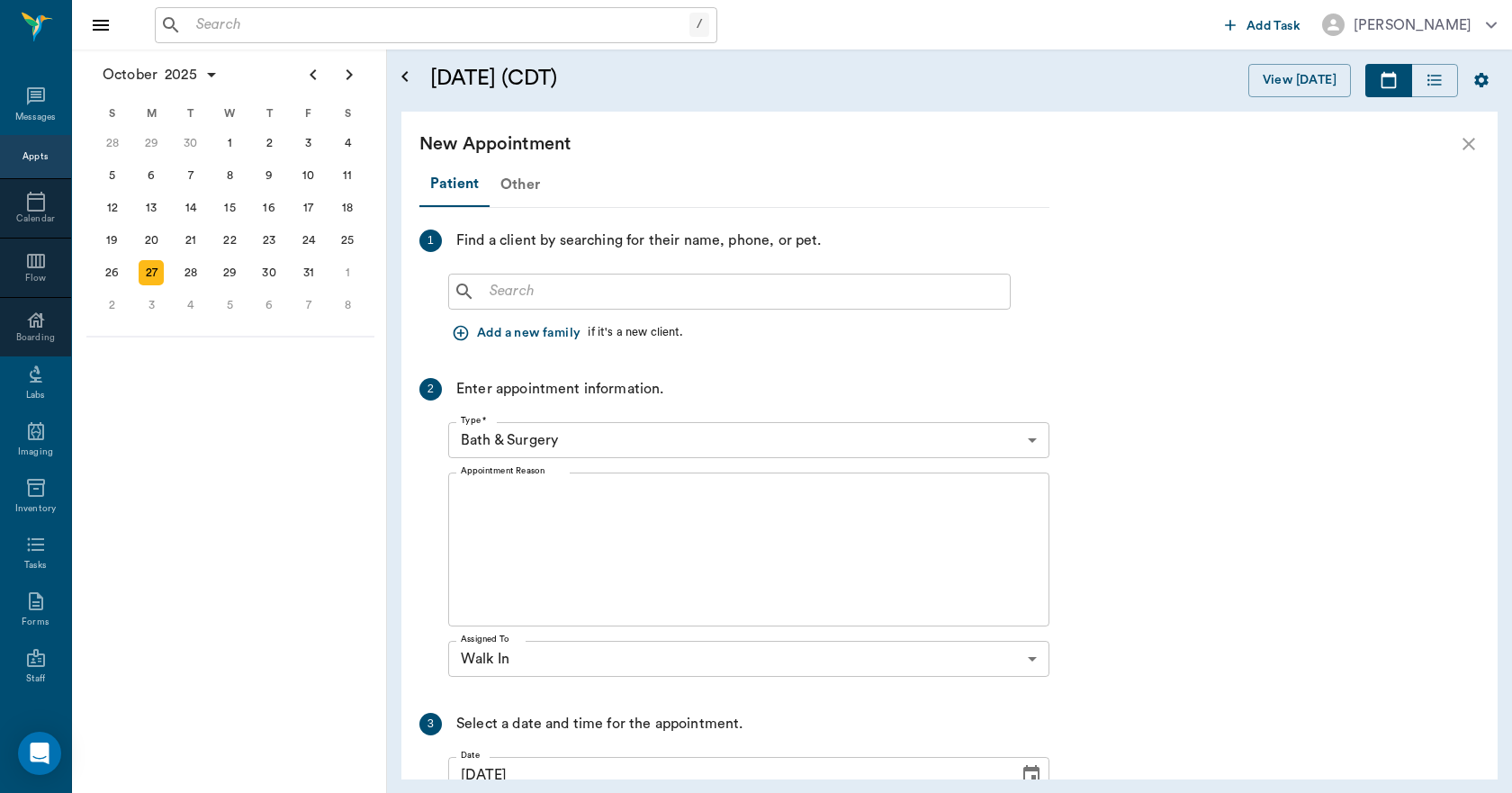
click at [534, 181] on div "Other" at bounding box center [519, 183] width 61 height 43
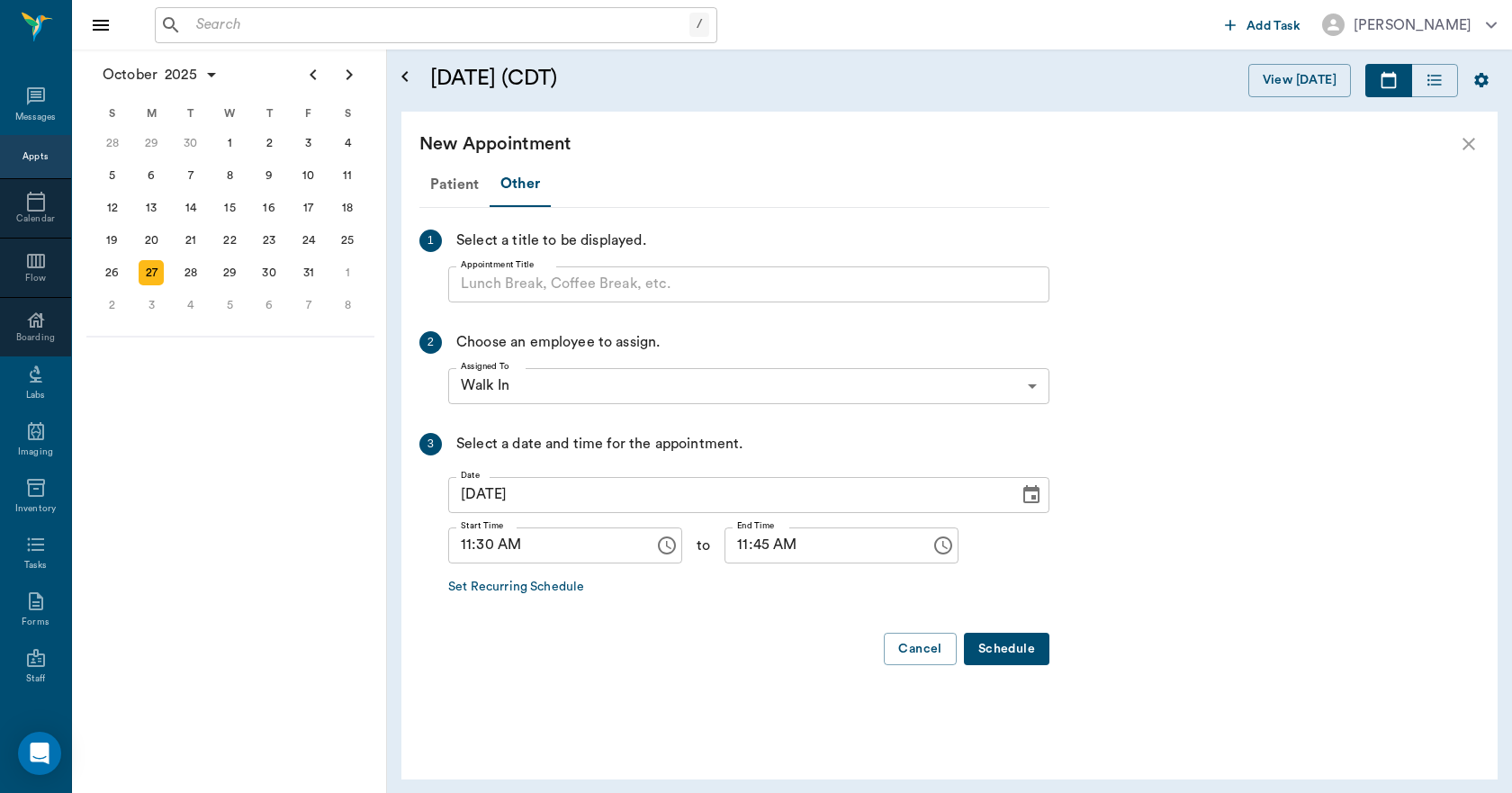
click at [526, 291] on input "Appointment Title" at bounding box center [749, 284] width 601 height 36
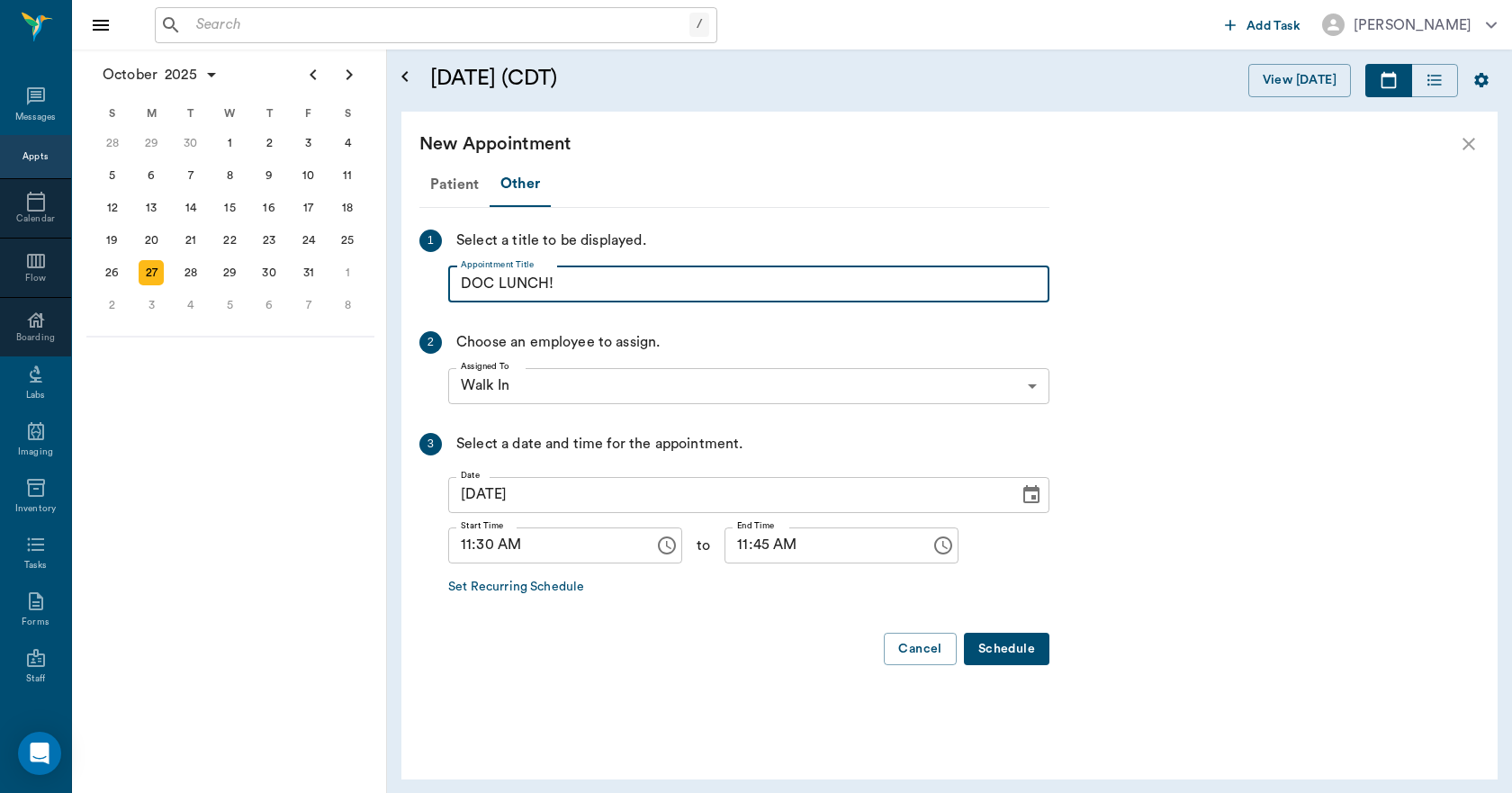
type input "DOC LUNCH!"
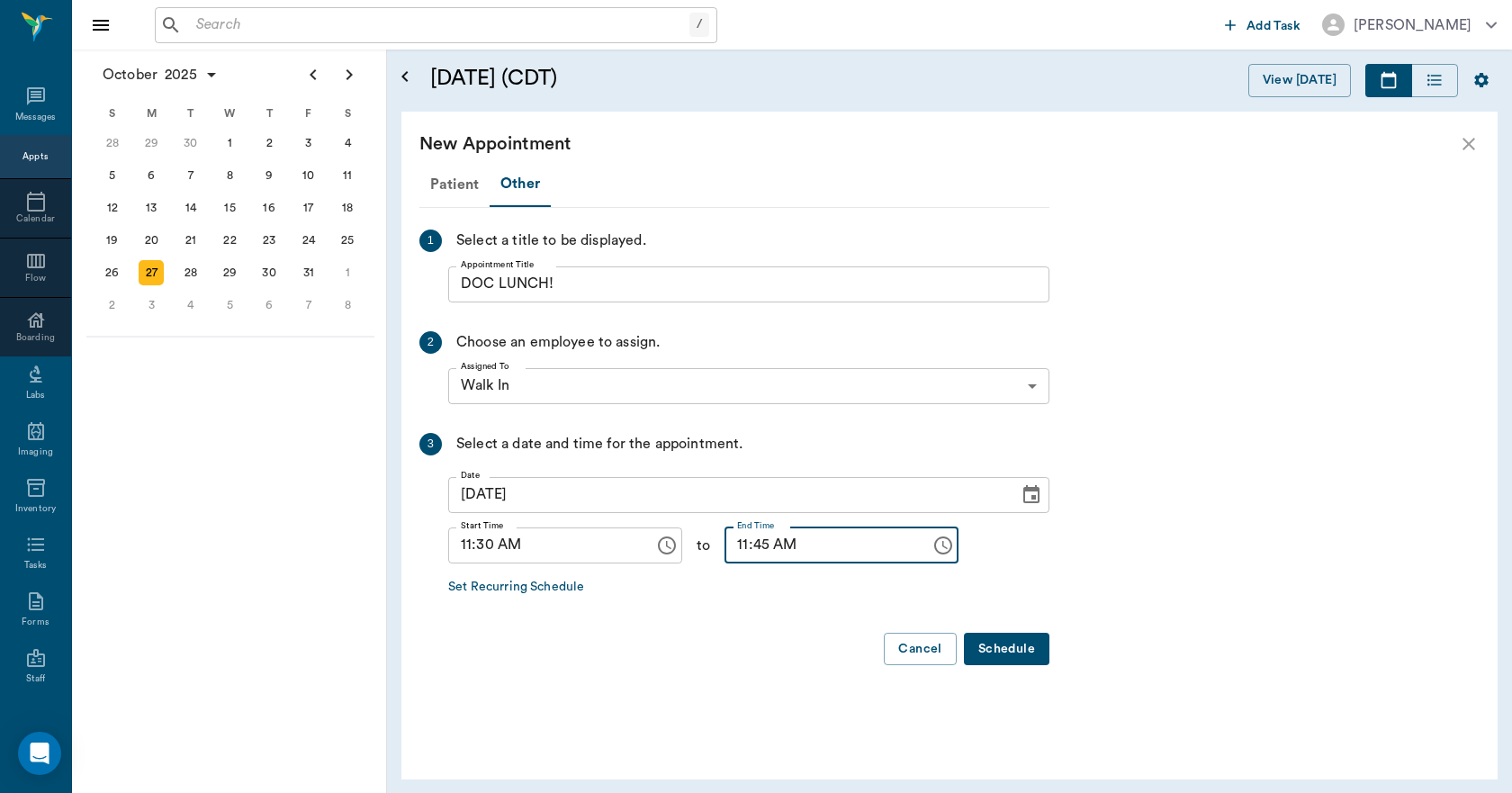
click at [730, 546] on input "11:45 AM" at bounding box center [821, 545] width 193 height 36
type input "12:00 PM"
click at [1005, 654] on button "Schedule" at bounding box center [1007, 649] width 86 height 33
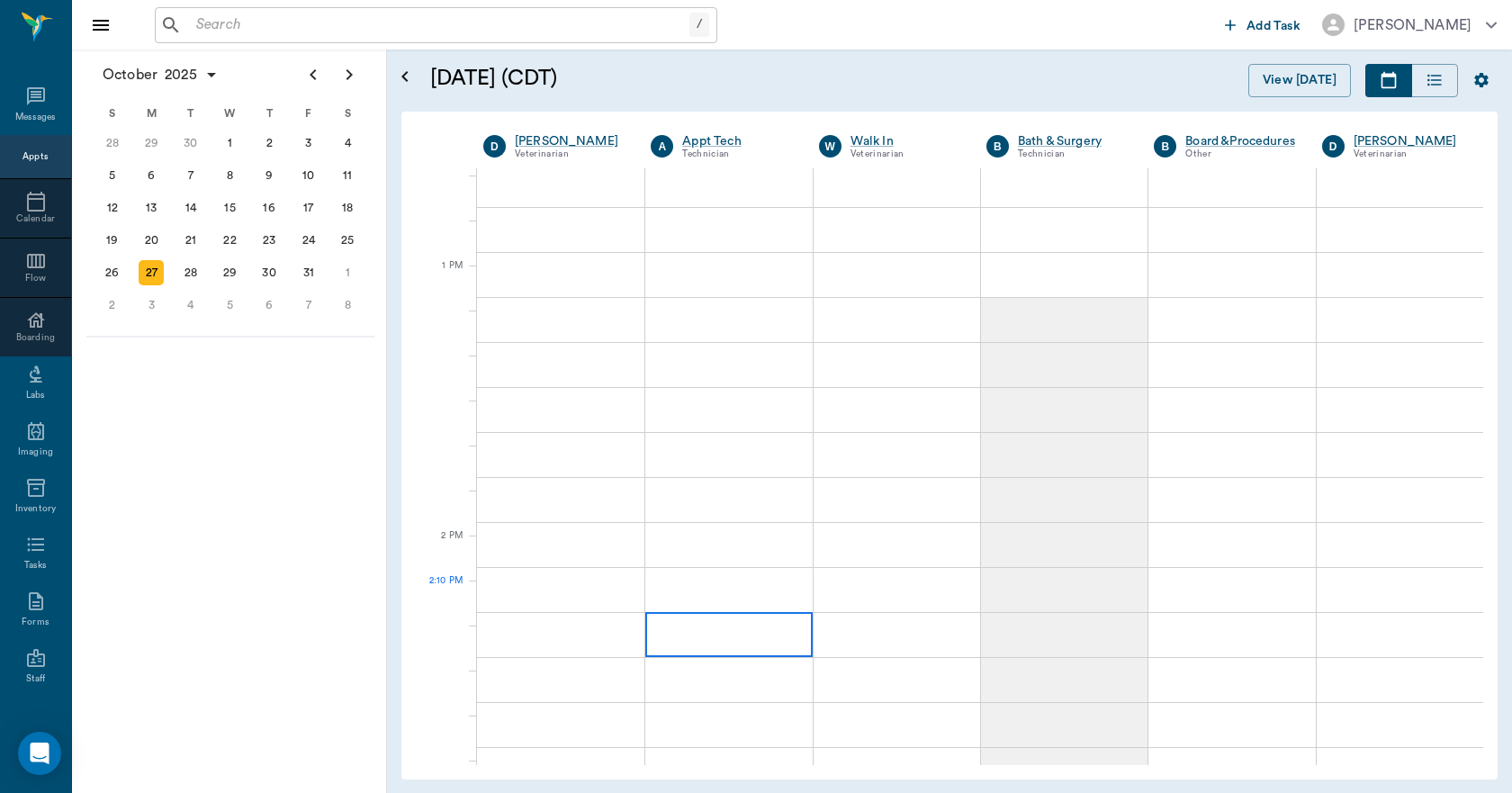
scroll to position [1259, 0]
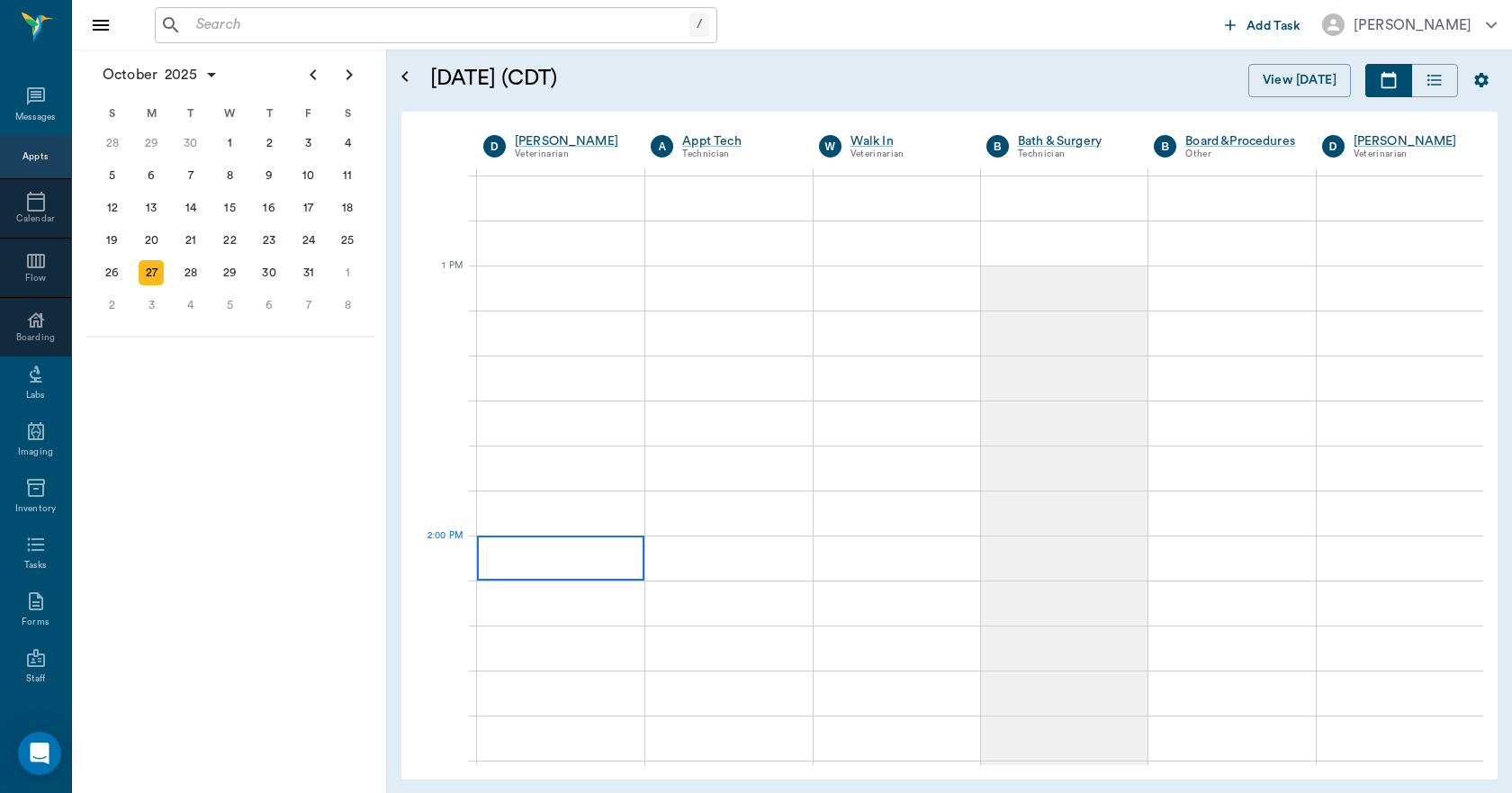
click at [603, 562] on div at bounding box center [561, 557] width 167 height 45
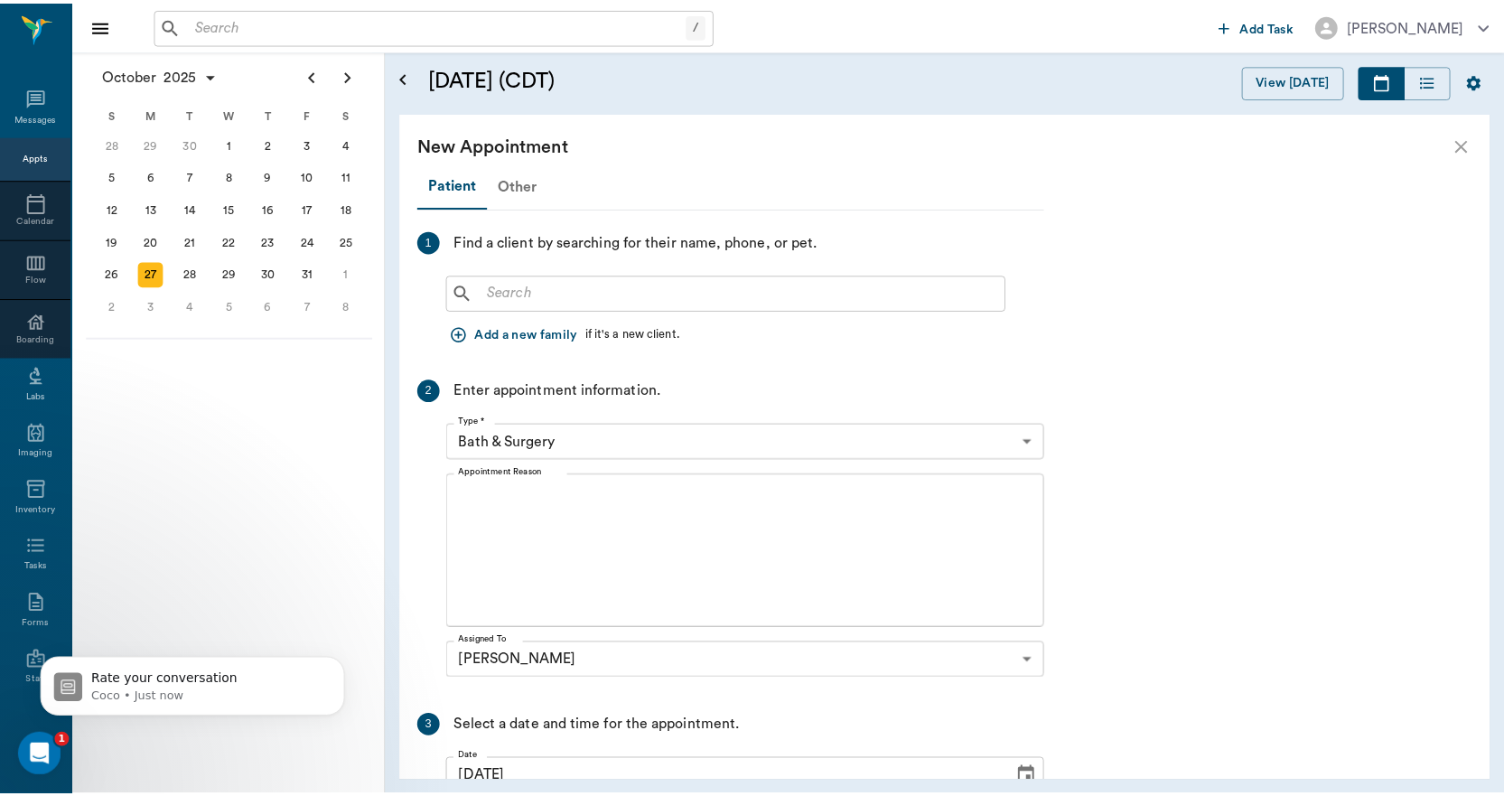
scroll to position [0, 0]
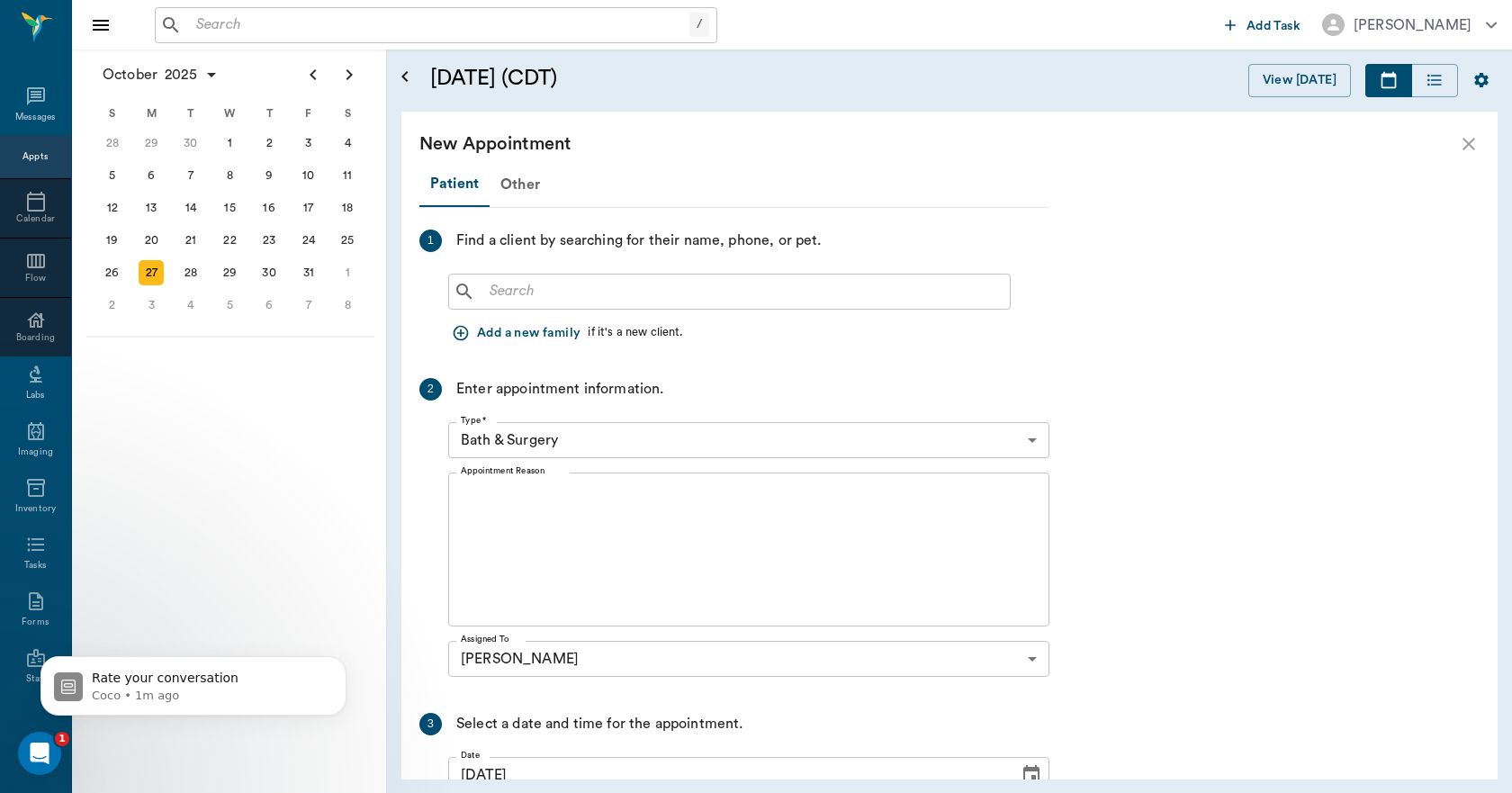
click at [1474, 148] on icon "close" at bounding box center [1469, 143] width 13 height 13
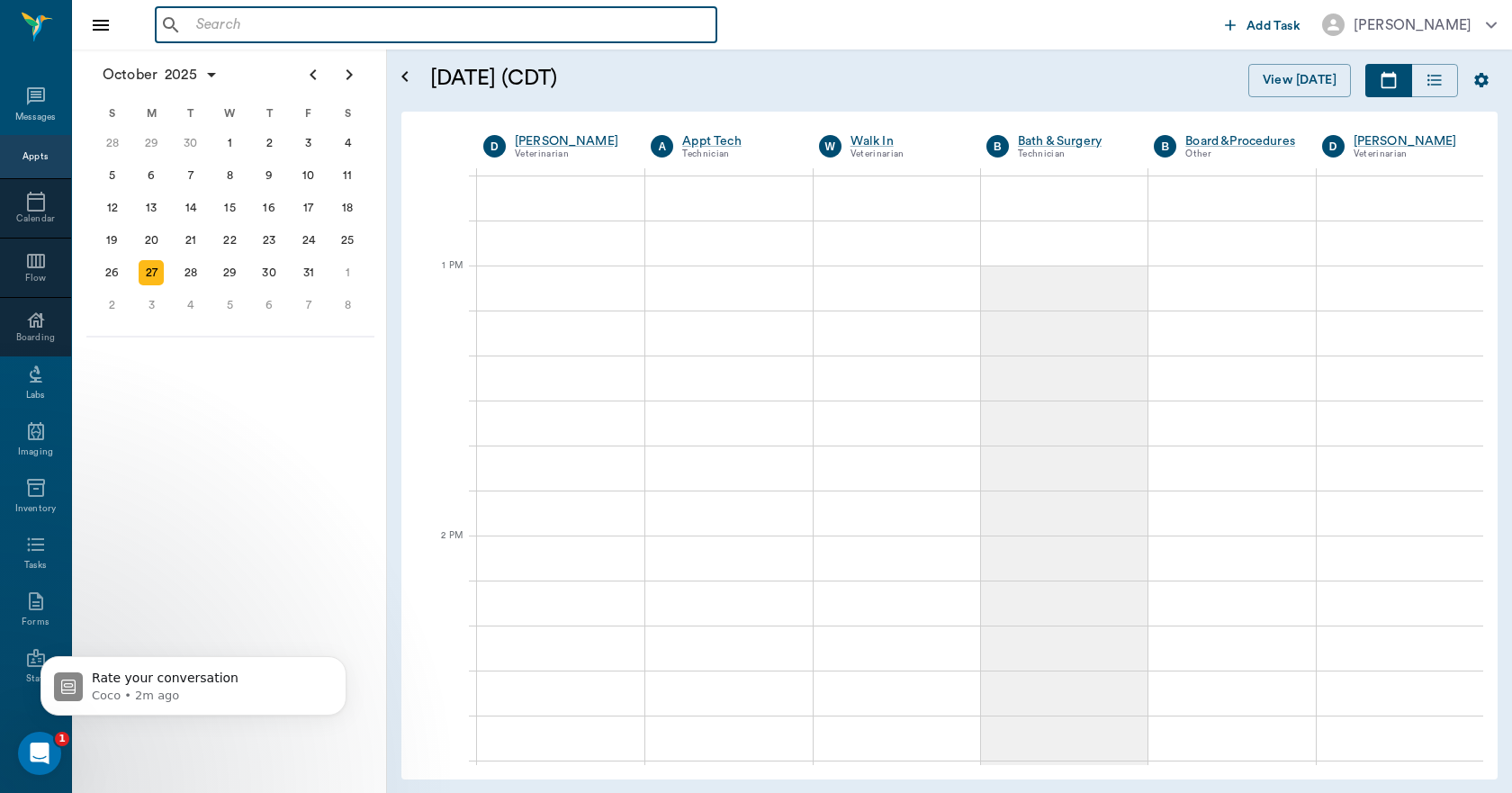
click at [510, 29] on input "text" at bounding box center [450, 25] width 520 height 25
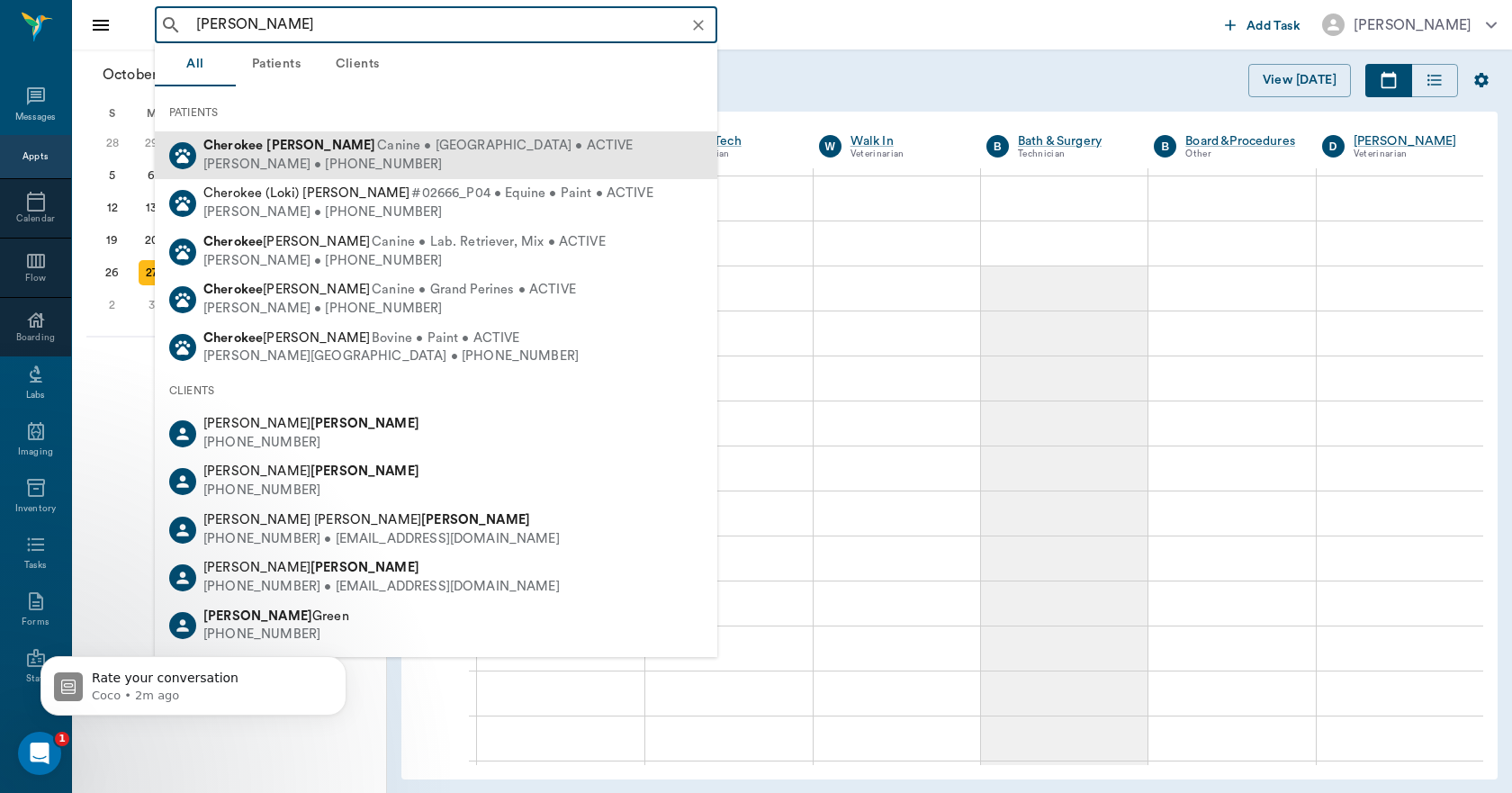
click at [390, 153] on span "Canine • [GEOGRAPHIC_DATA] • ACTIVE" at bounding box center [504, 145] width 256 height 19
type input "[PERSON_NAME]"
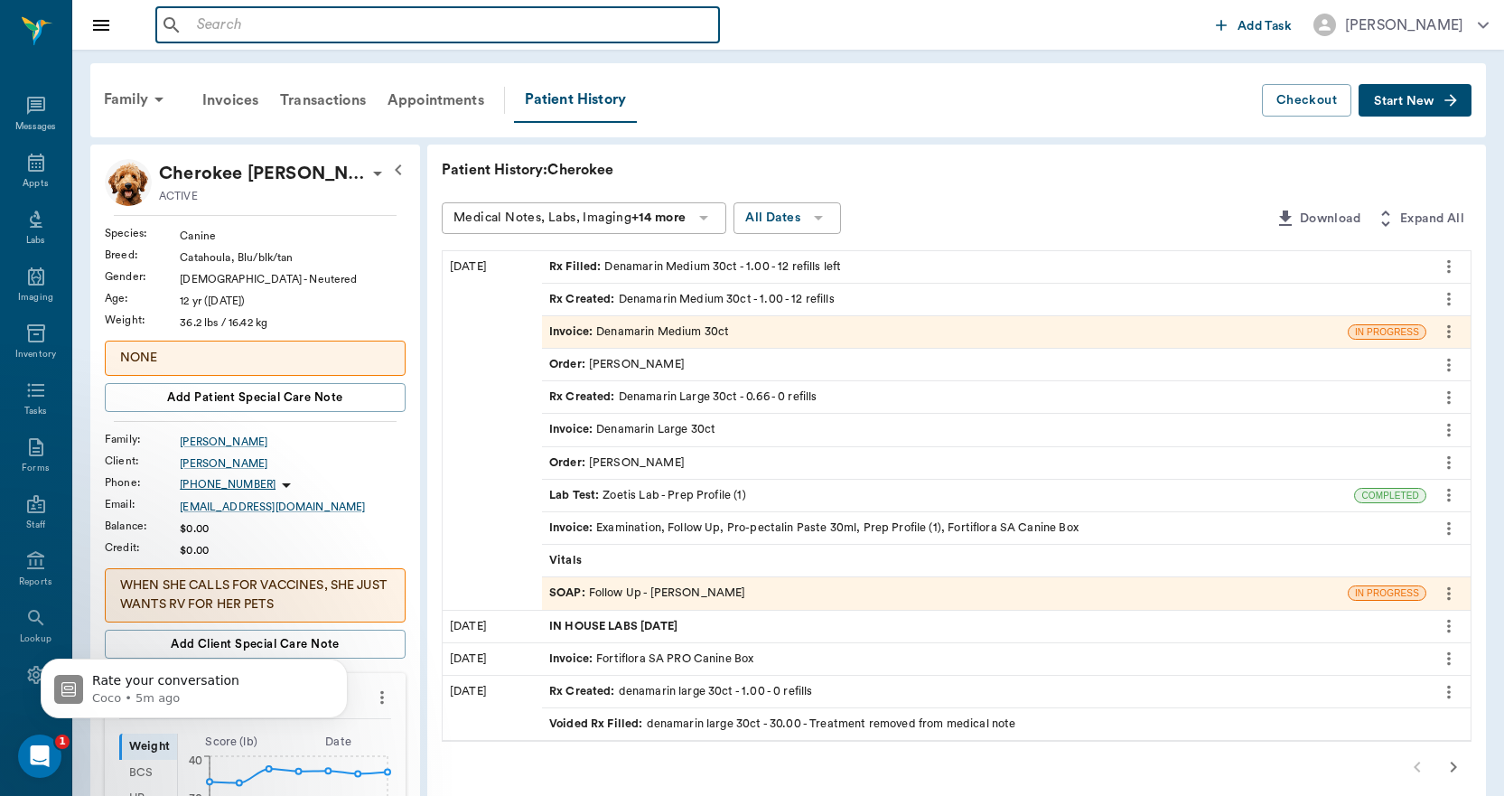
click at [393, 27] on input "text" at bounding box center [451, 25] width 522 height 25
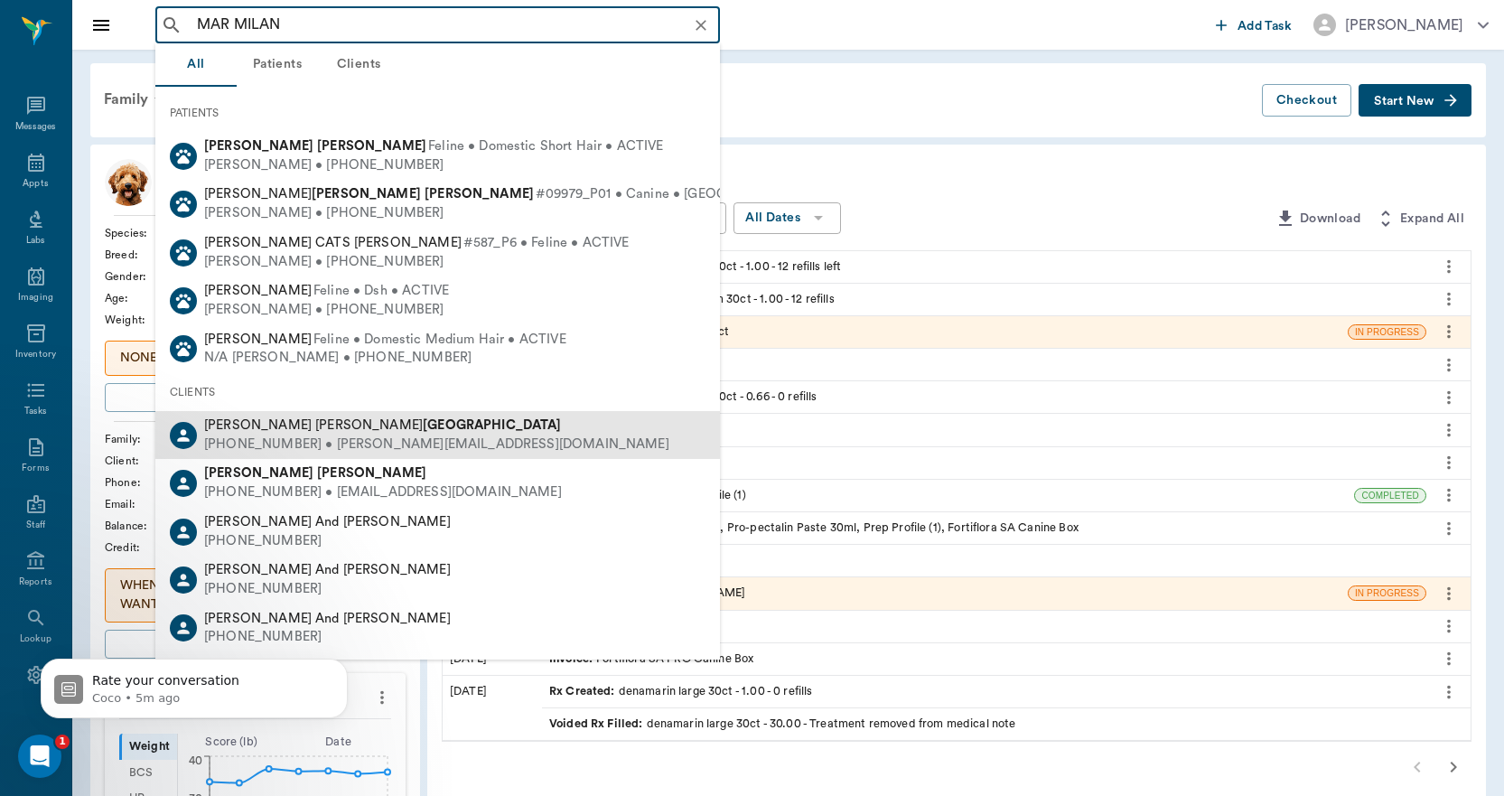
click at [423, 430] on b "[GEOGRAPHIC_DATA]" at bounding box center [492, 425] width 139 height 14
type input "MAR MILAN"
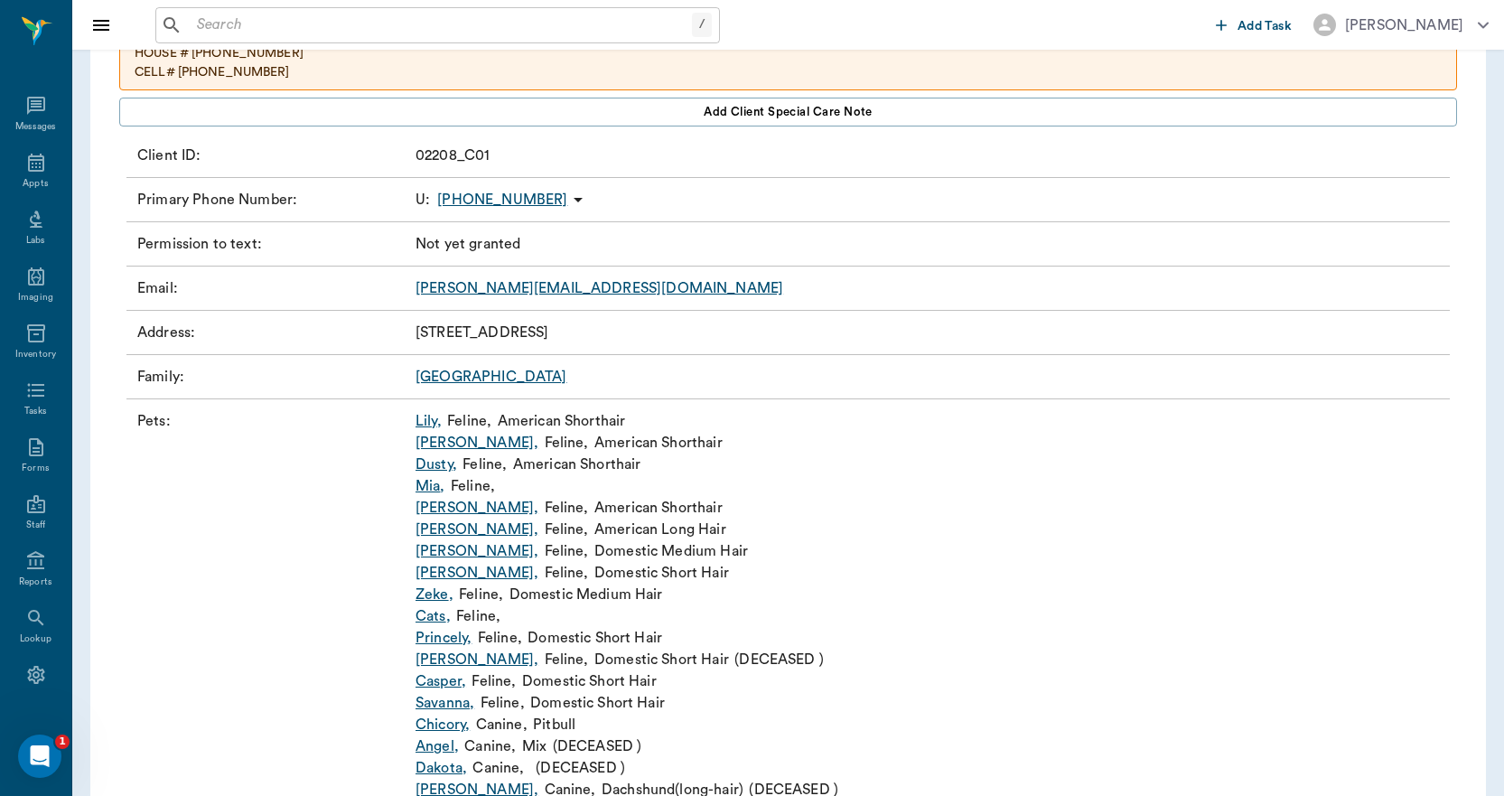
scroll to position [271, 0]
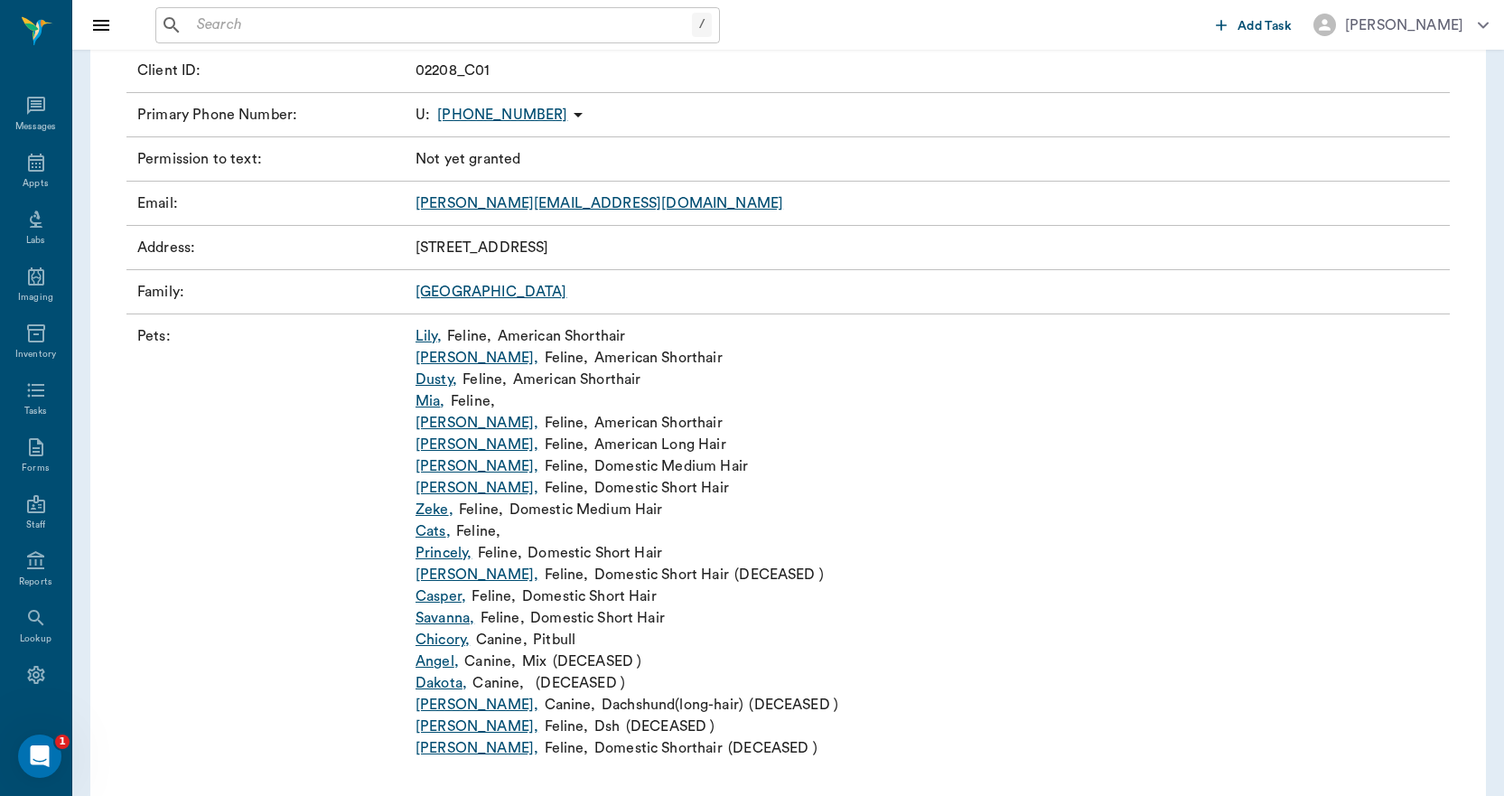
click at [436, 445] on link "[PERSON_NAME] ," at bounding box center [476, 445] width 123 height 22
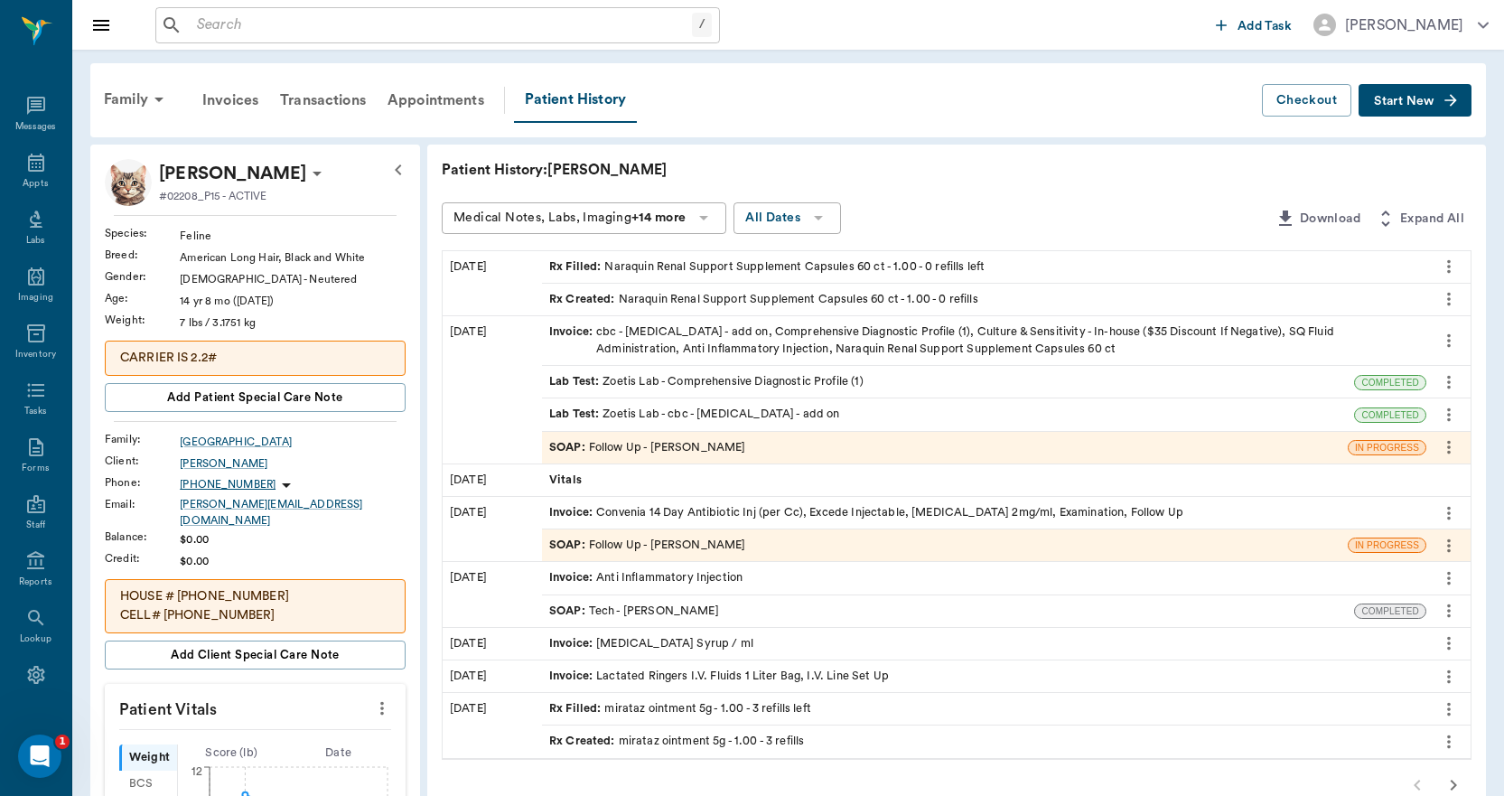
click at [644, 340] on div "Invoice : cbc - [MEDICAL_DATA] - add on, Comprehensive Diagnostic Profile (1), …" at bounding box center [984, 340] width 870 height 34
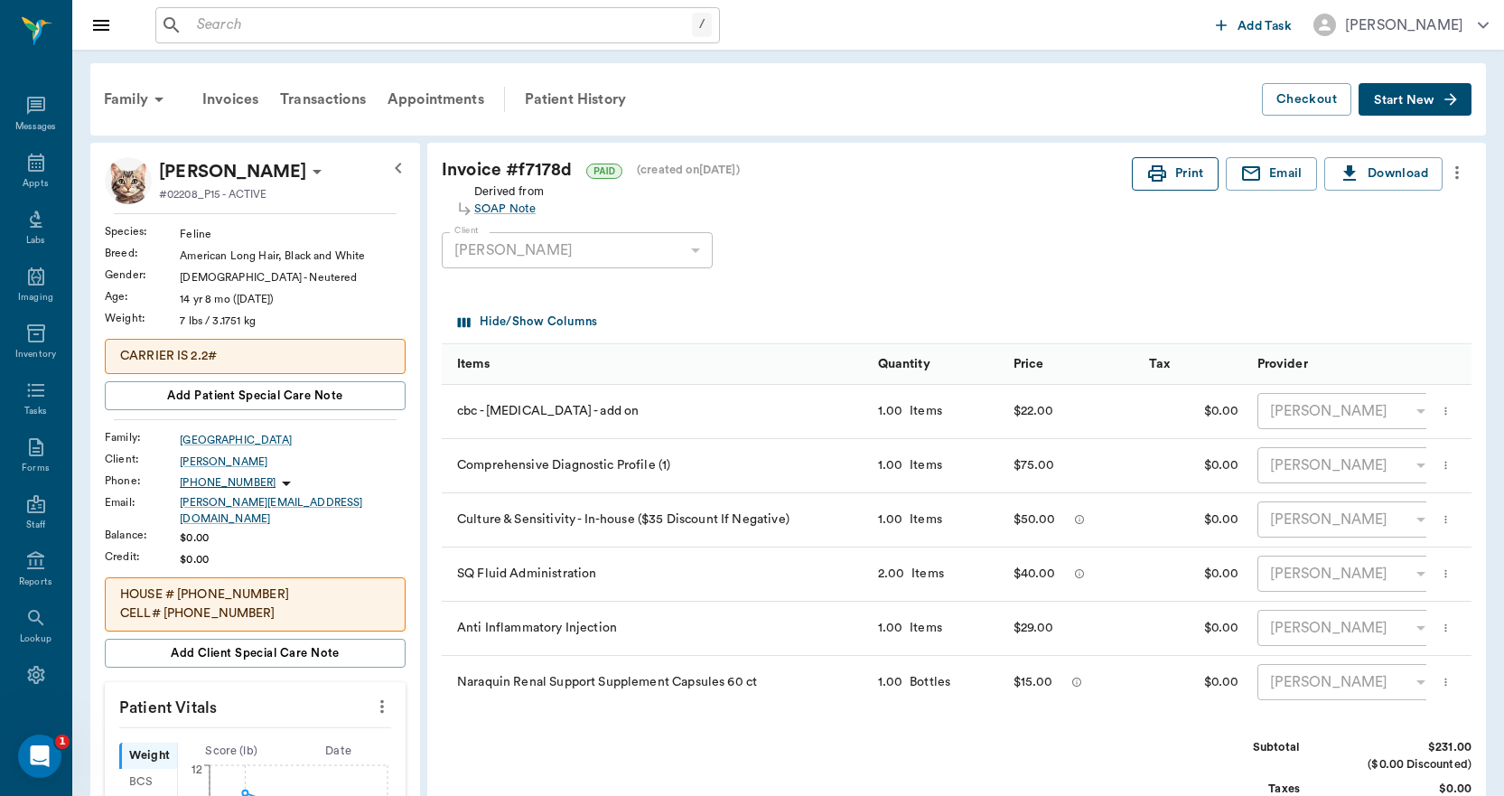
click at [1165, 178] on icon "button" at bounding box center [1157, 174] width 22 height 22
click at [33, 168] on icon at bounding box center [36, 163] width 22 height 22
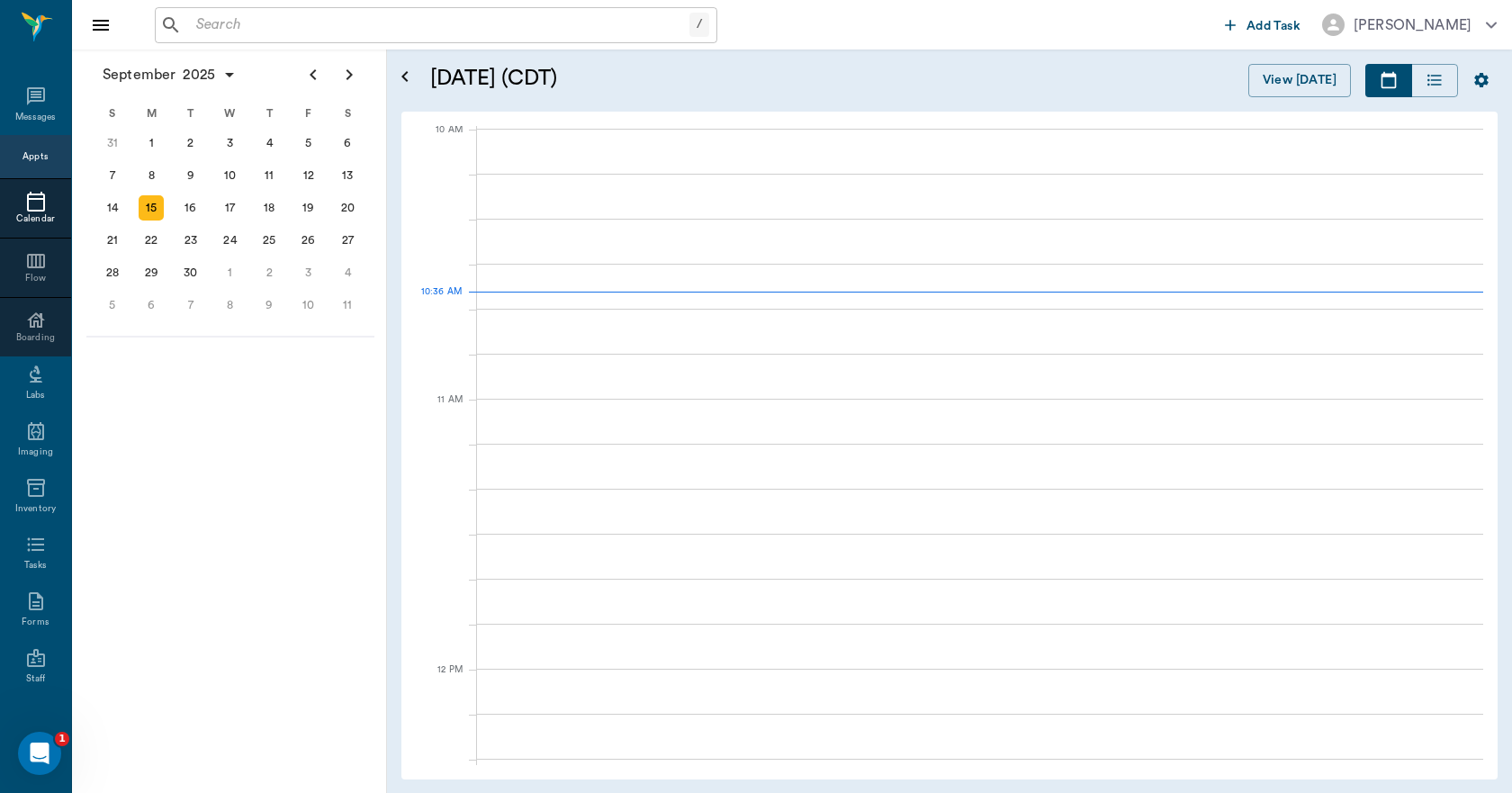
scroll to position [544, 0]
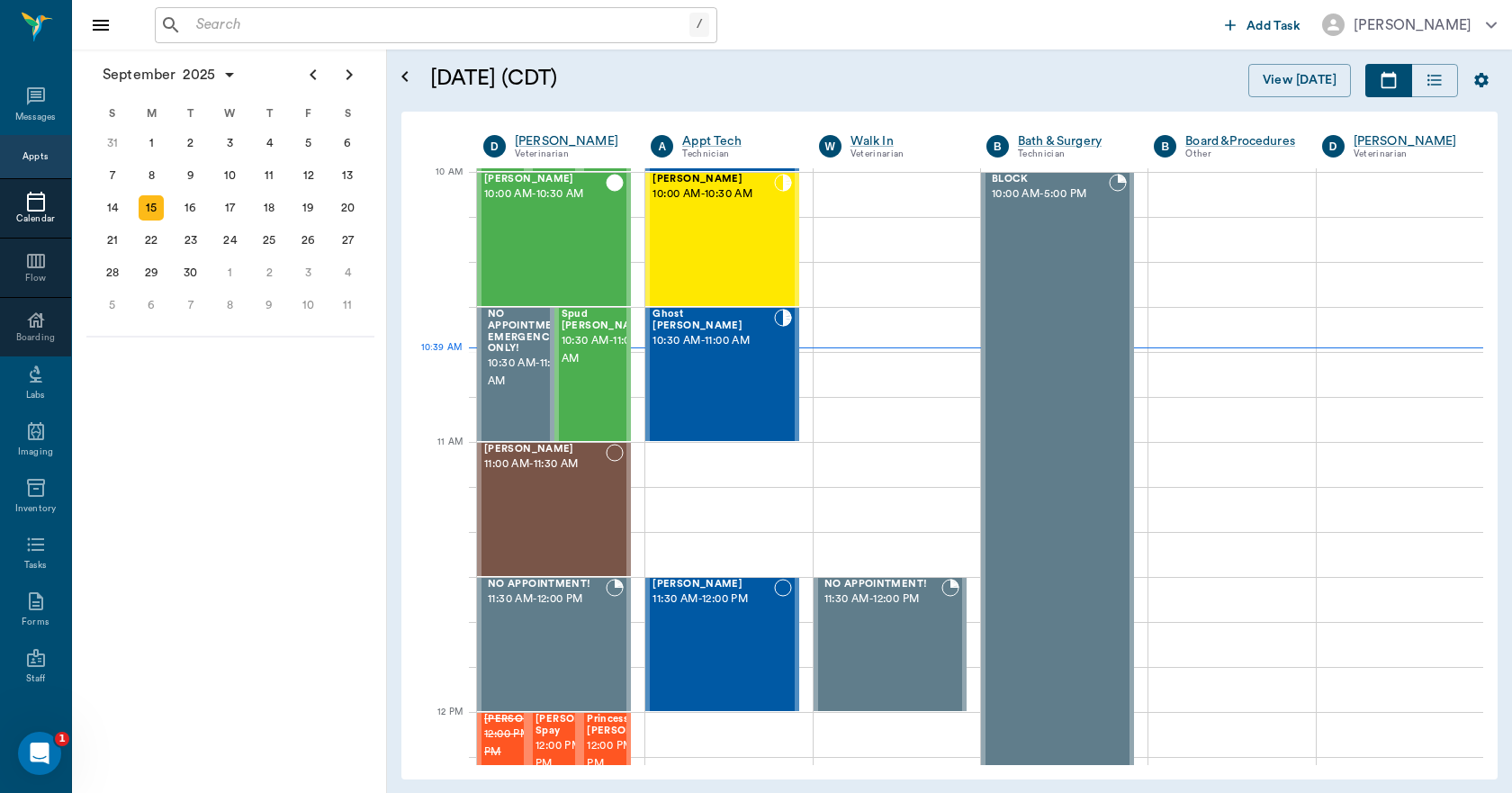
click at [216, 9] on div "/ ​" at bounding box center [436, 25] width 562 height 36
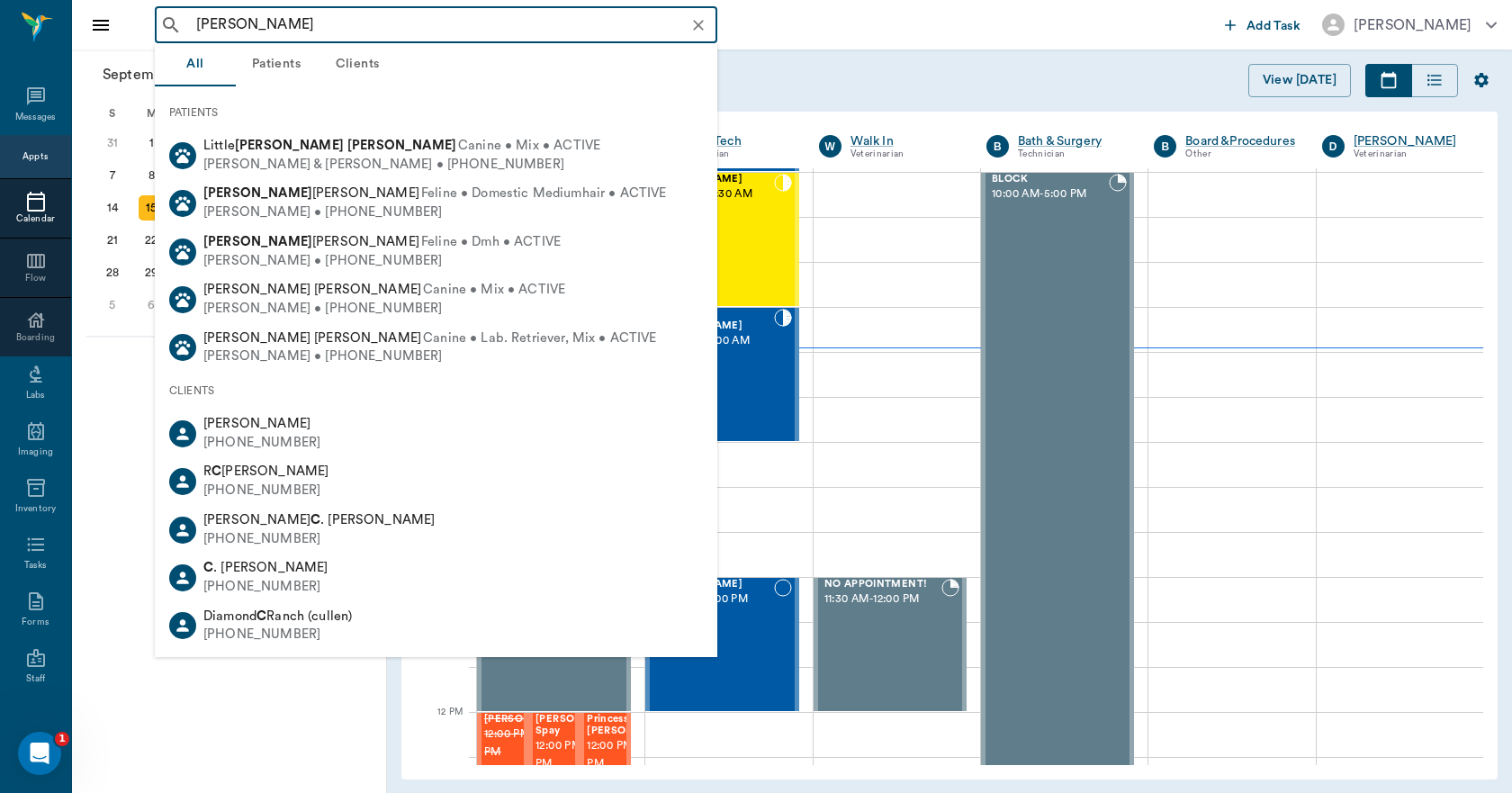
type input "[PERSON_NAME]"
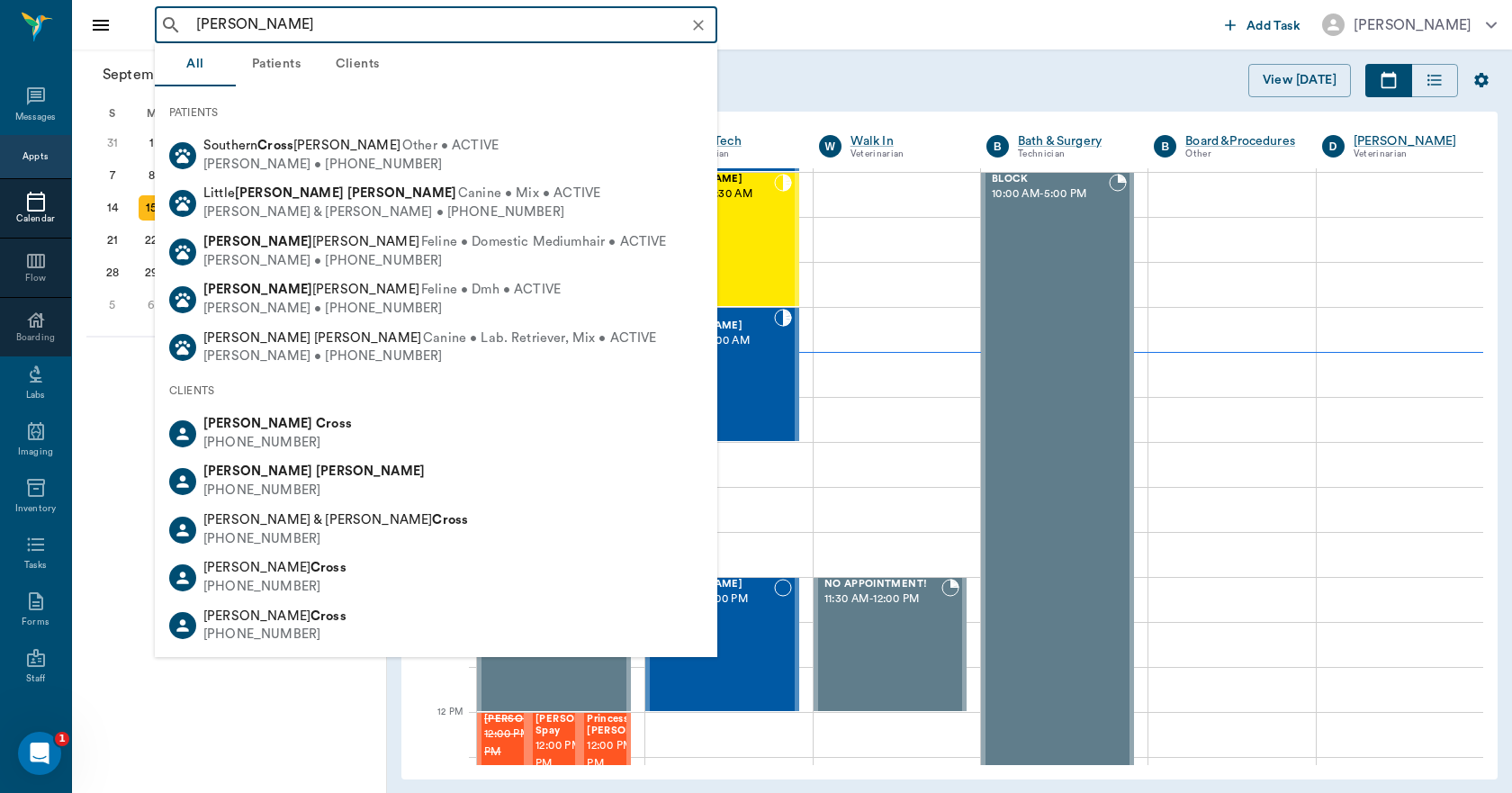
click at [702, 27] on icon "Clear" at bounding box center [699, 25] width 18 height 18
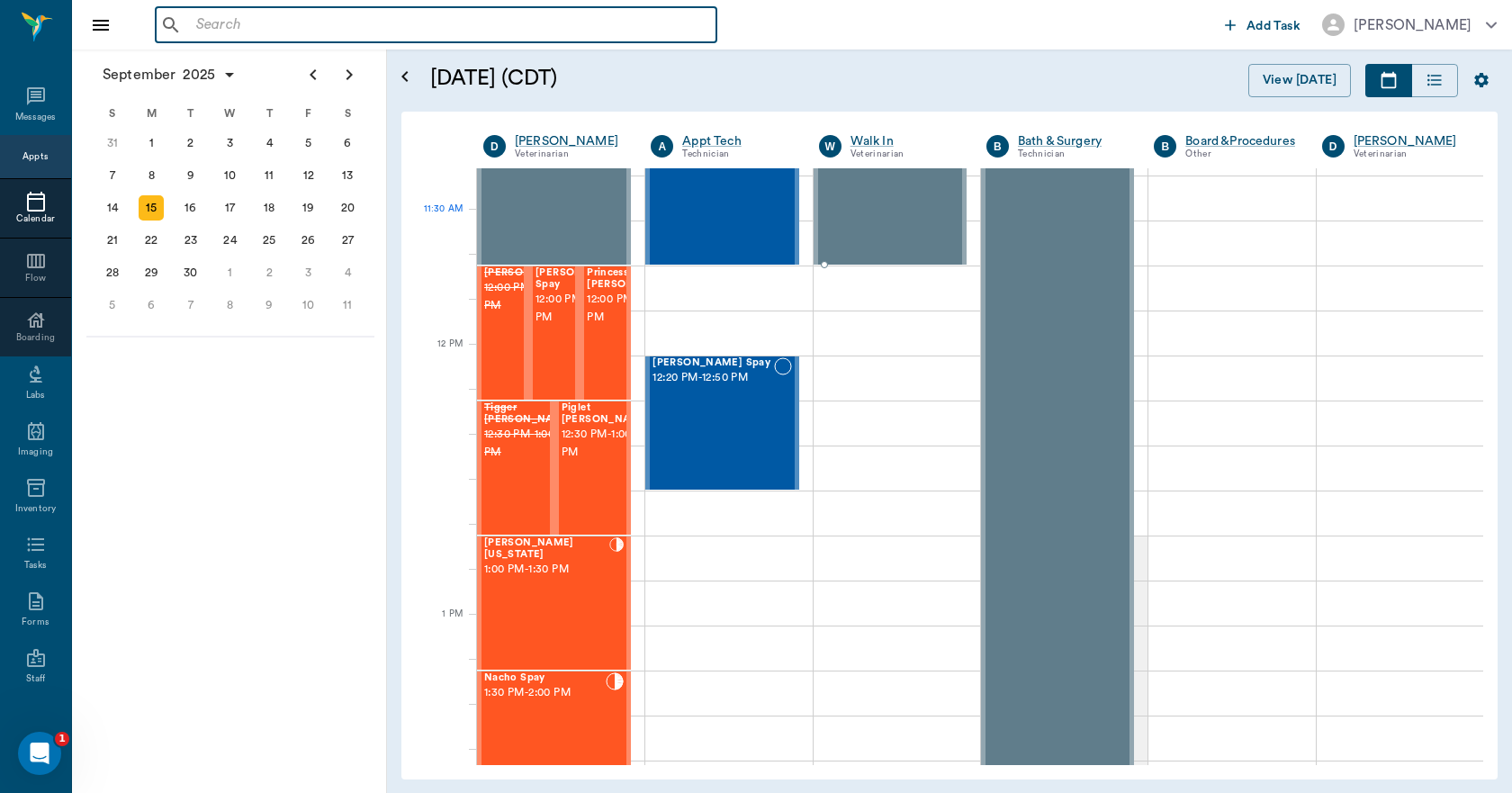
scroll to position [993, 0]
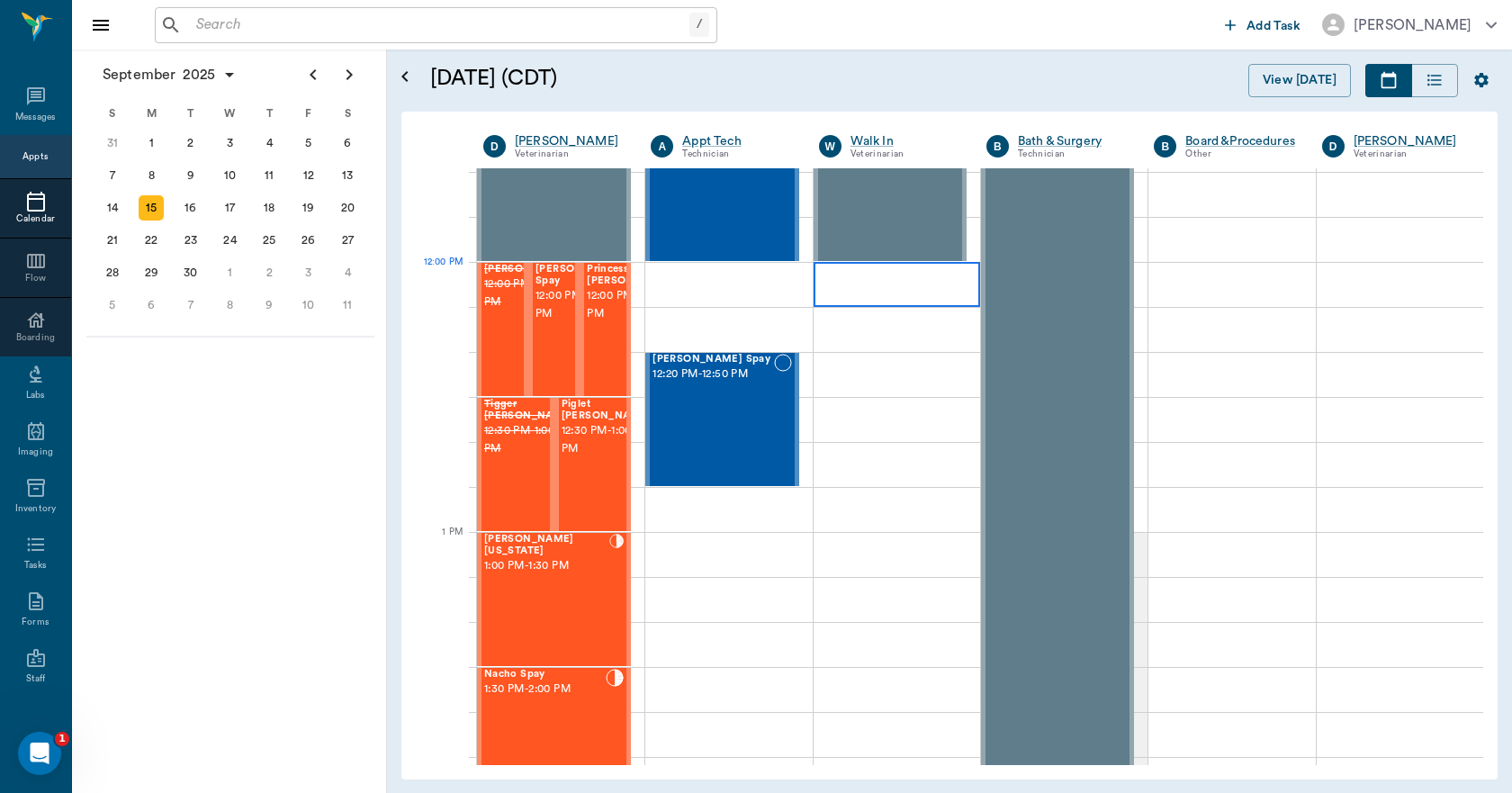
click at [927, 290] on div at bounding box center [896, 284] width 166 height 45
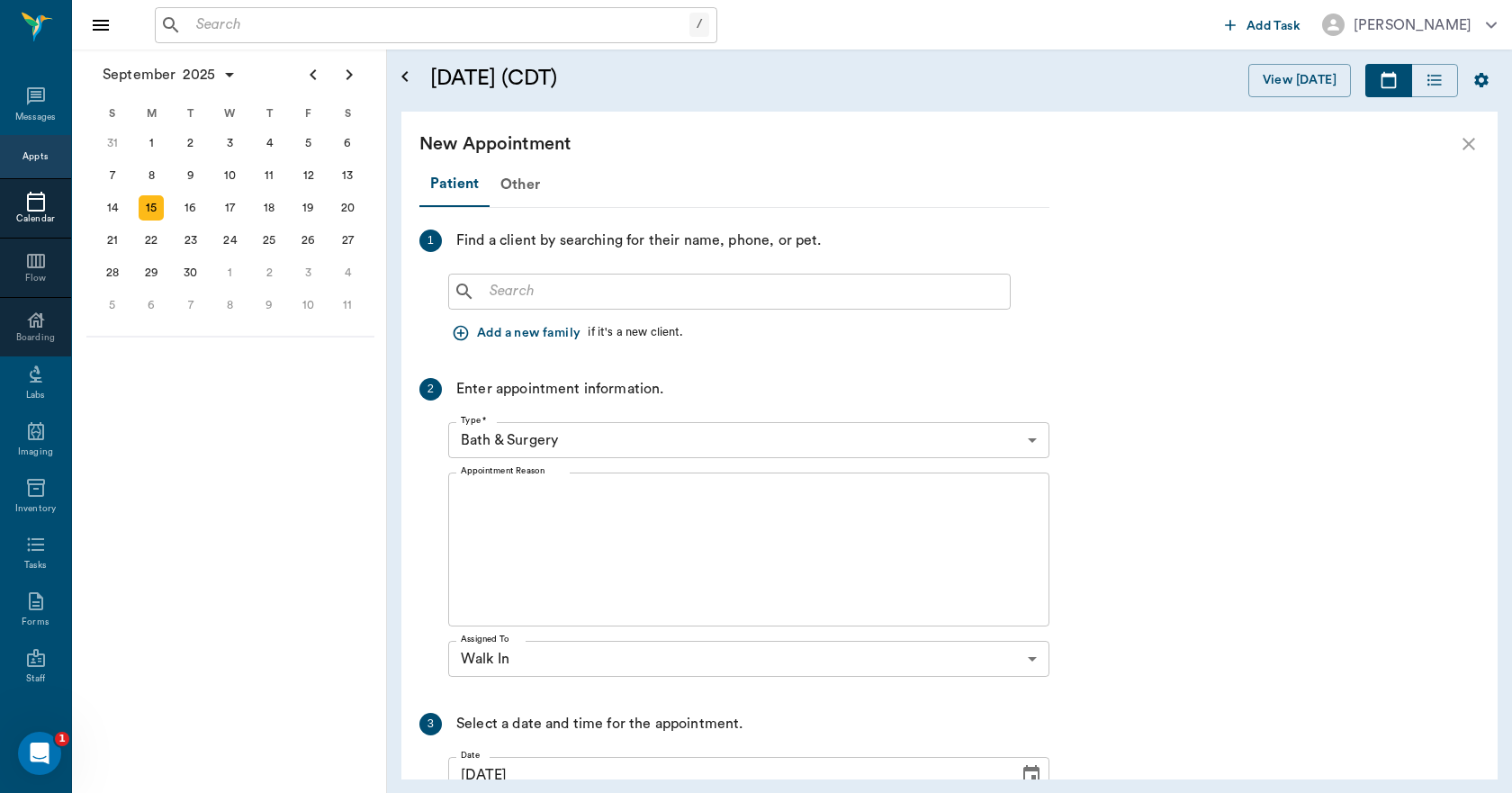
click at [581, 297] on input "text" at bounding box center [743, 291] width 520 height 25
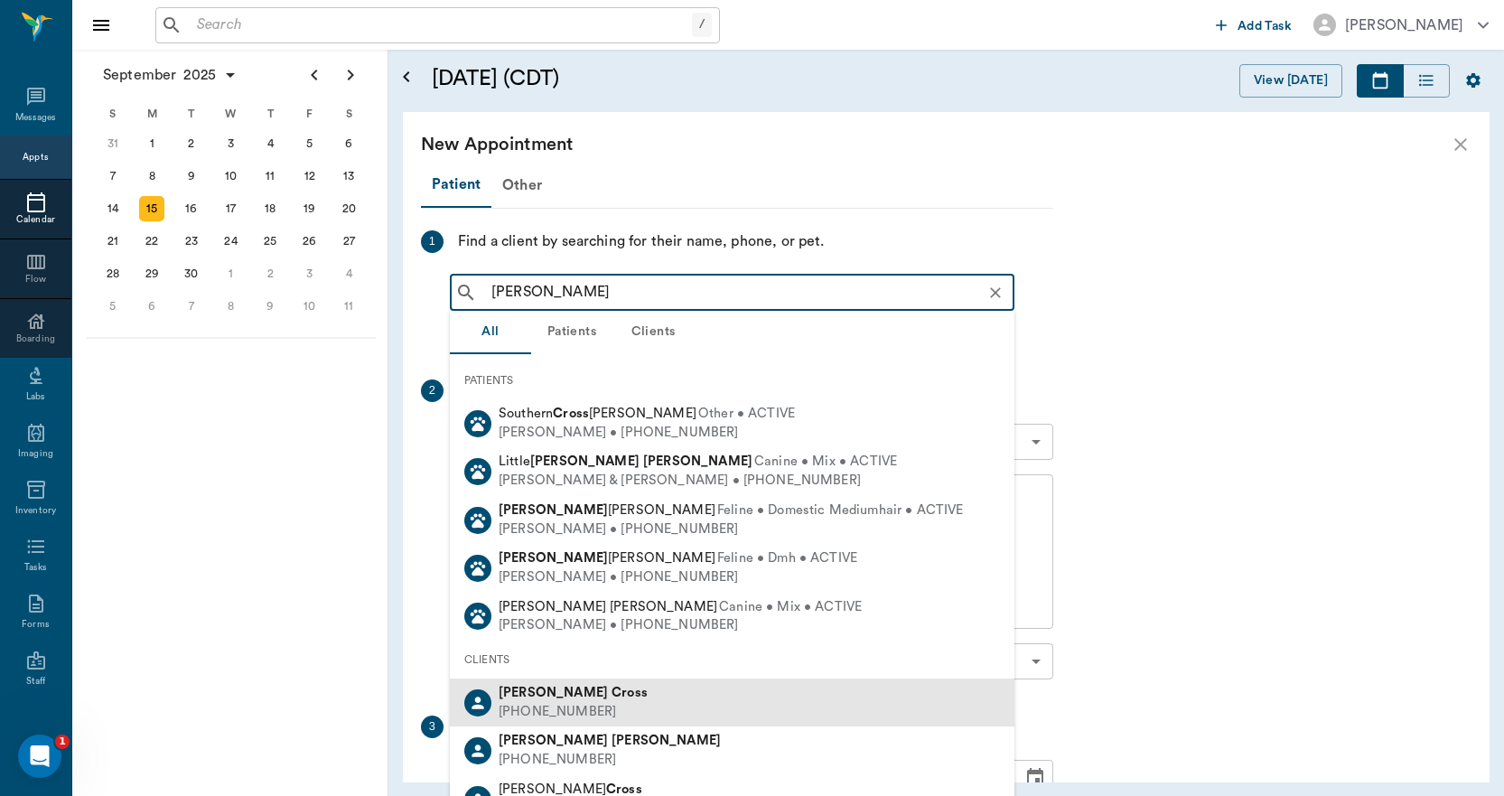
click at [541, 703] on div "[PHONE_NUMBER]" at bounding box center [573, 712] width 149 height 19
type input "[PERSON_NAME]"
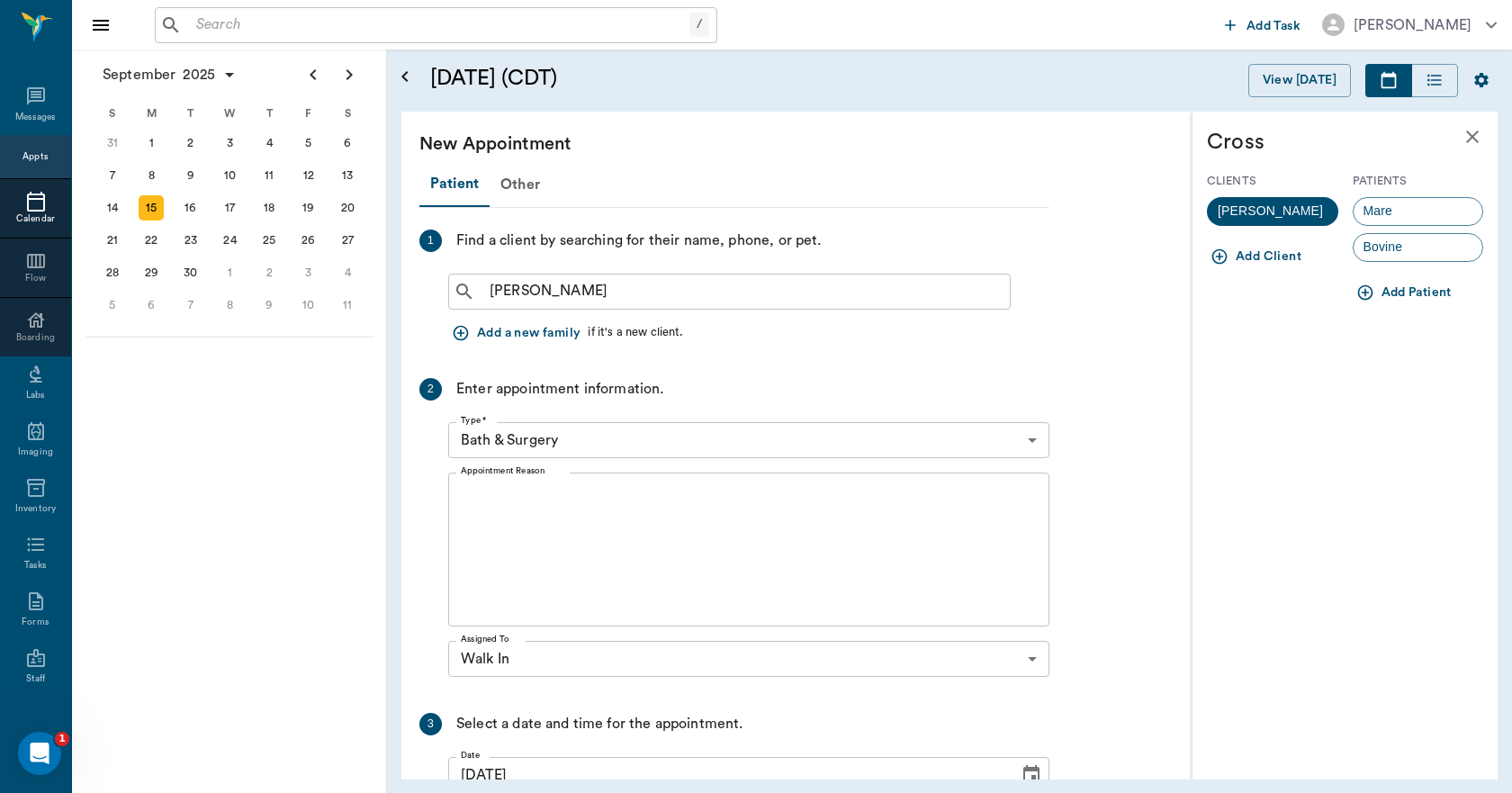
click at [1361, 247] on span "Bovine" at bounding box center [1383, 246] width 60 height 19
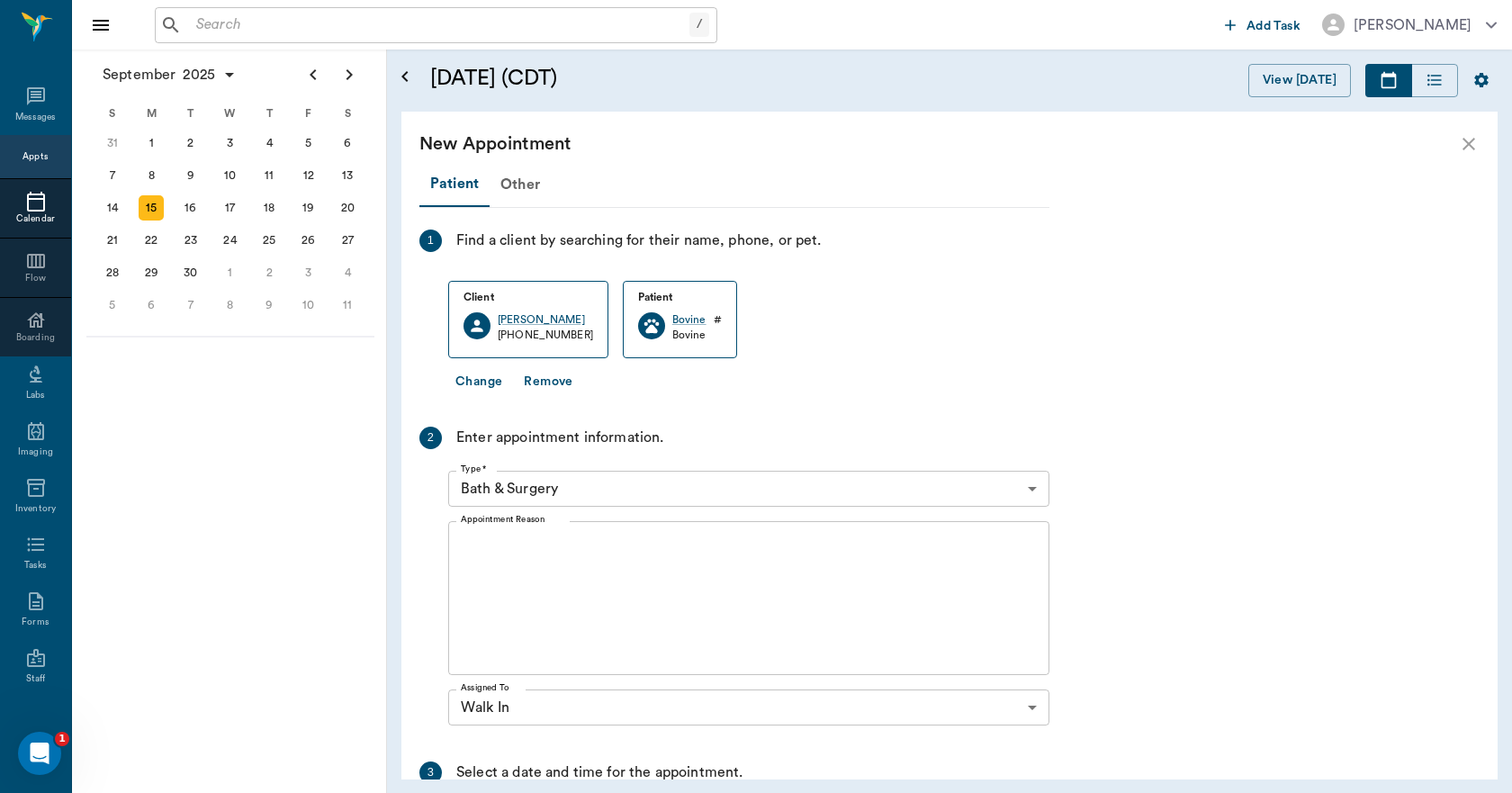
click at [595, 483] on body "/ ​ Add Task [PERSON_NAME] Nectar Messages Appts Calendar Flow Boarding Labs Im…" at bounding box center [756, 396] width 1512 height 793
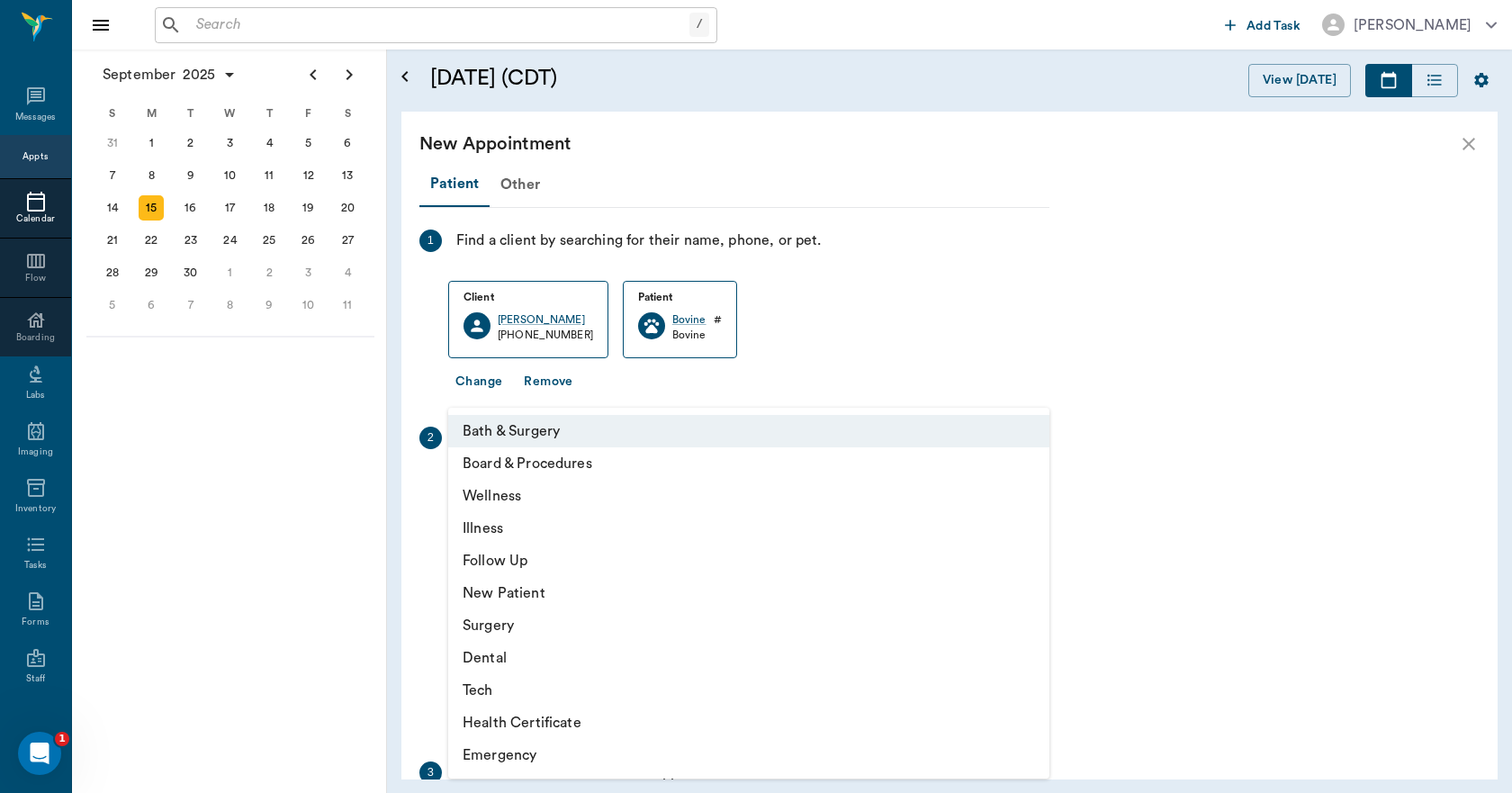
click at [494, 518] on li "Illness" at bounding box center [749, 528] width 601 height 33
type input "65d2be4f46e3a538d89b8c15"
type input "12:30 PM"
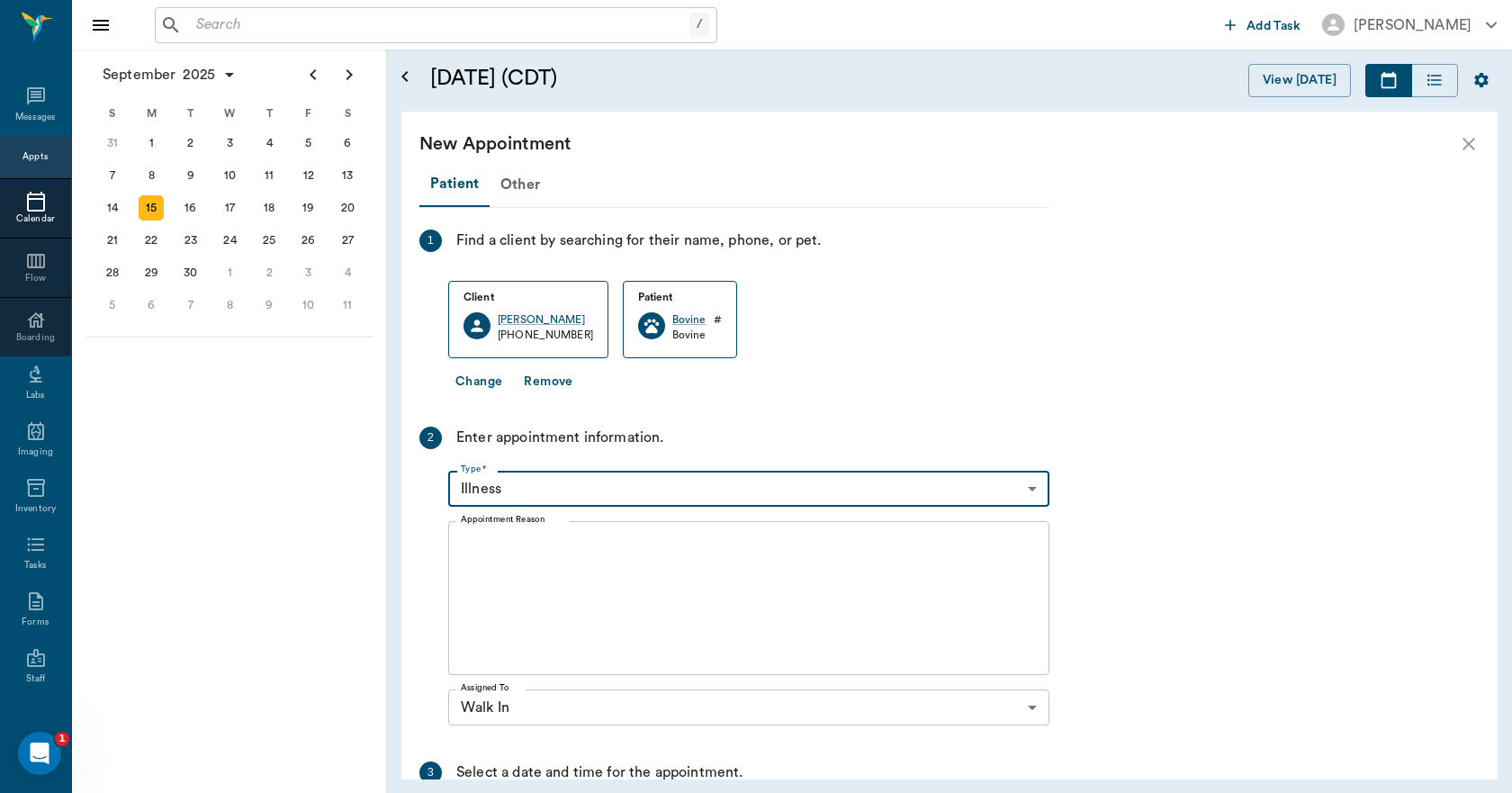
click at [560, 546] on textarea "Appointment Reason" at bounding box center [749, 598] width 576 height 125
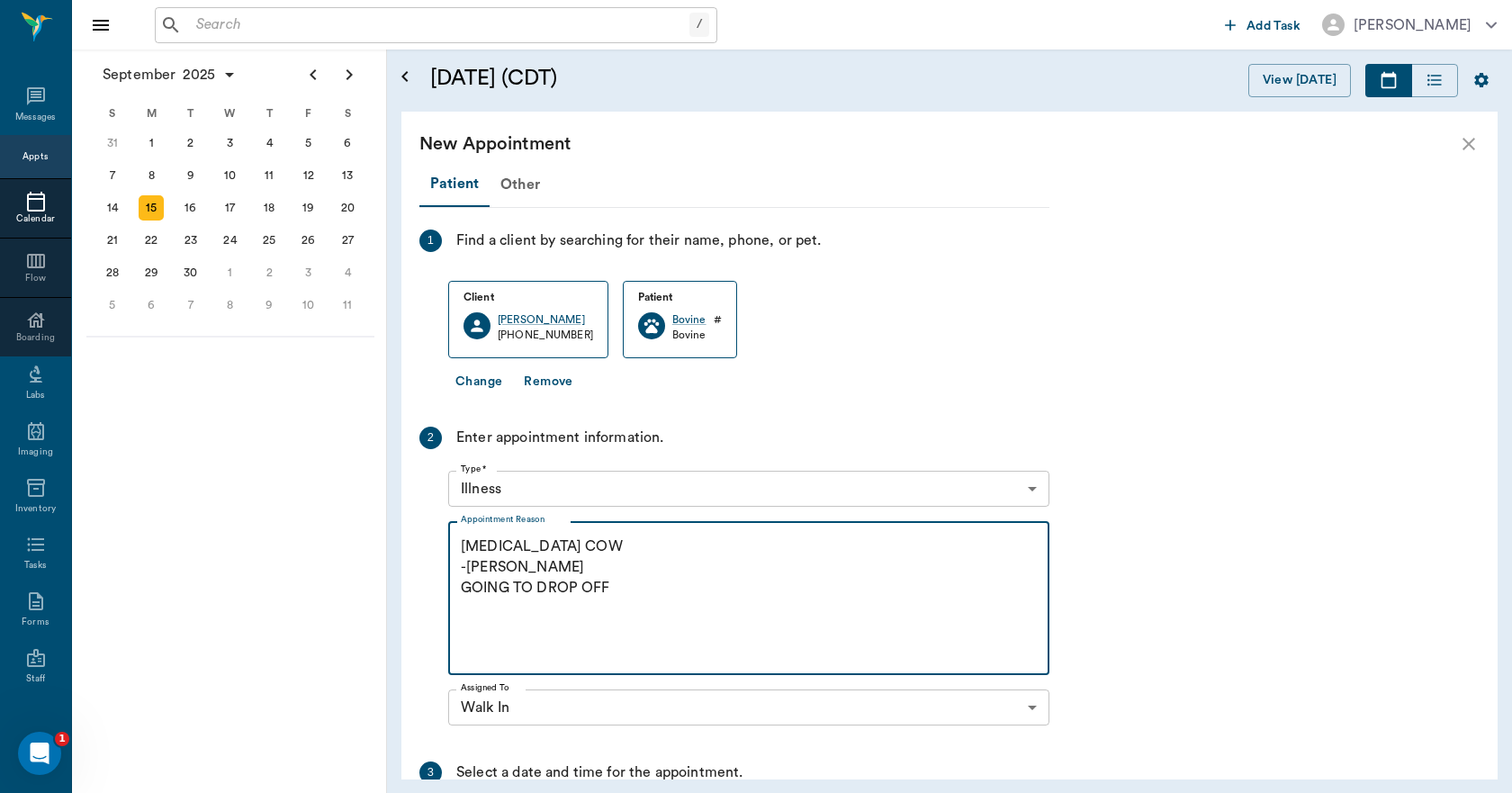
scroll to position [247, 0]
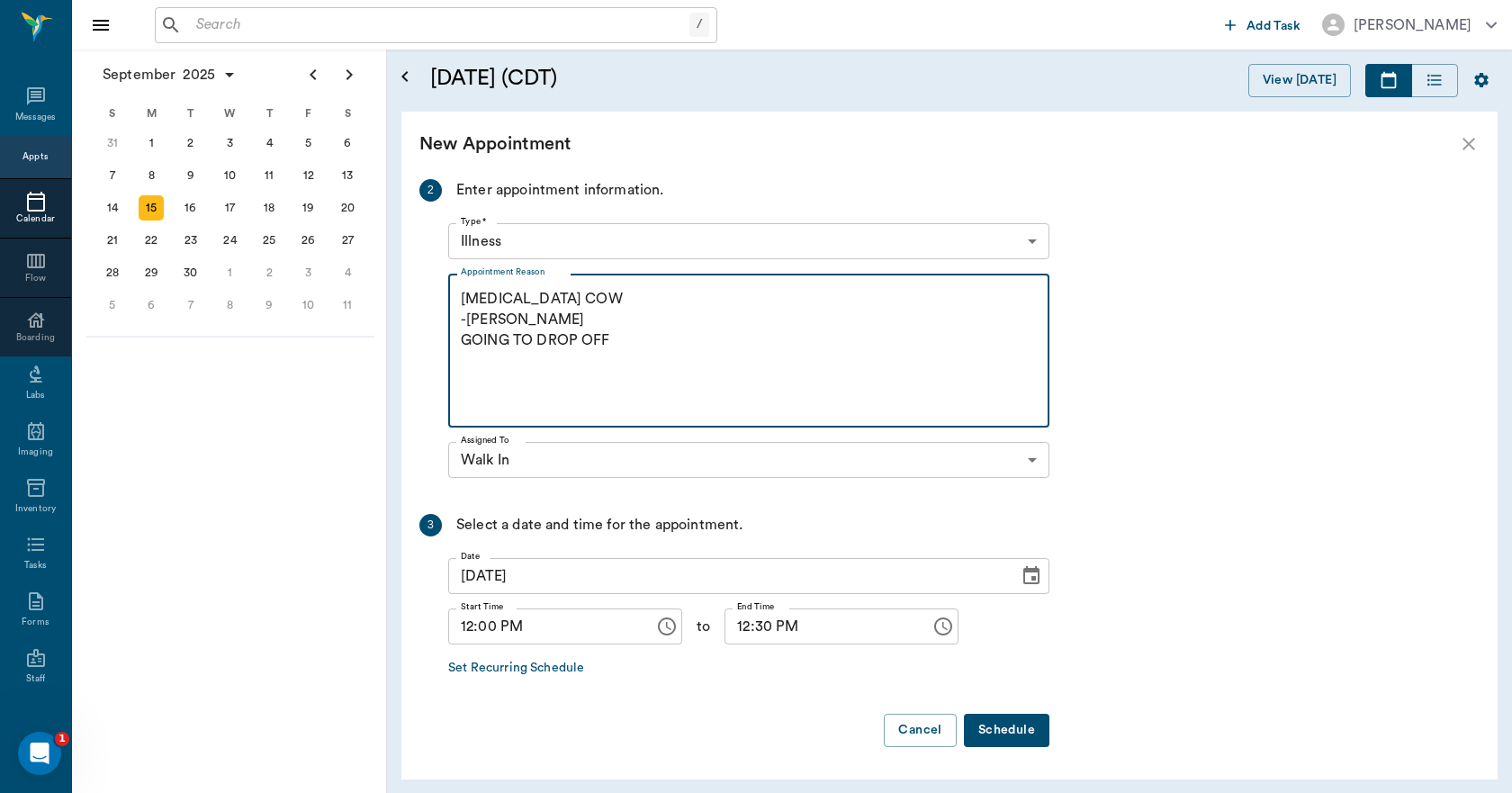
type textarea "[MEDICAL_DATA] COW -[PERSON_NAME] GOING TO DROP OFF"
click at [1009, 726] on button "Schedule" at bounding box center [1007, 729] width 86 height 33
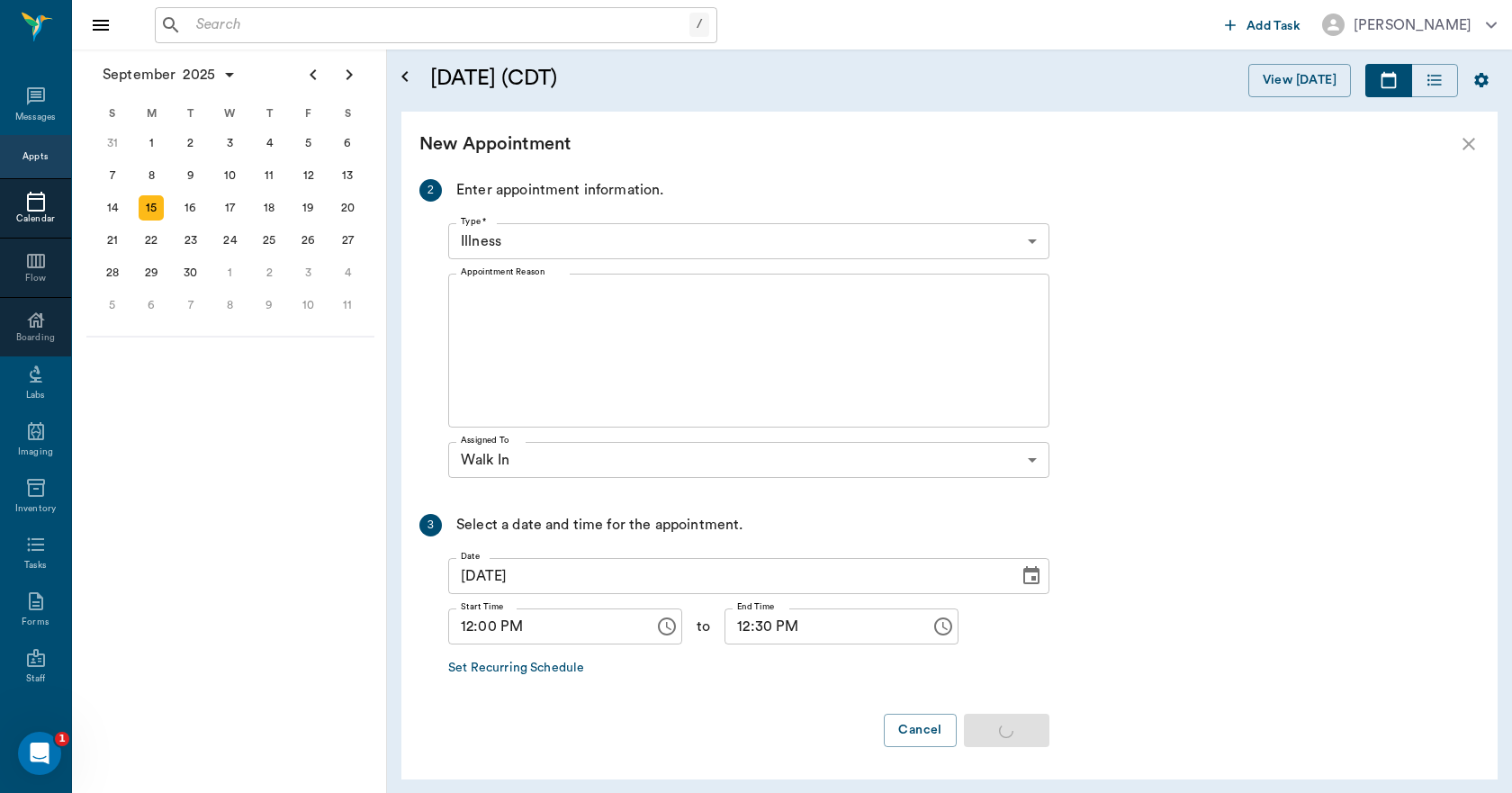
scroll to position [0, 0]
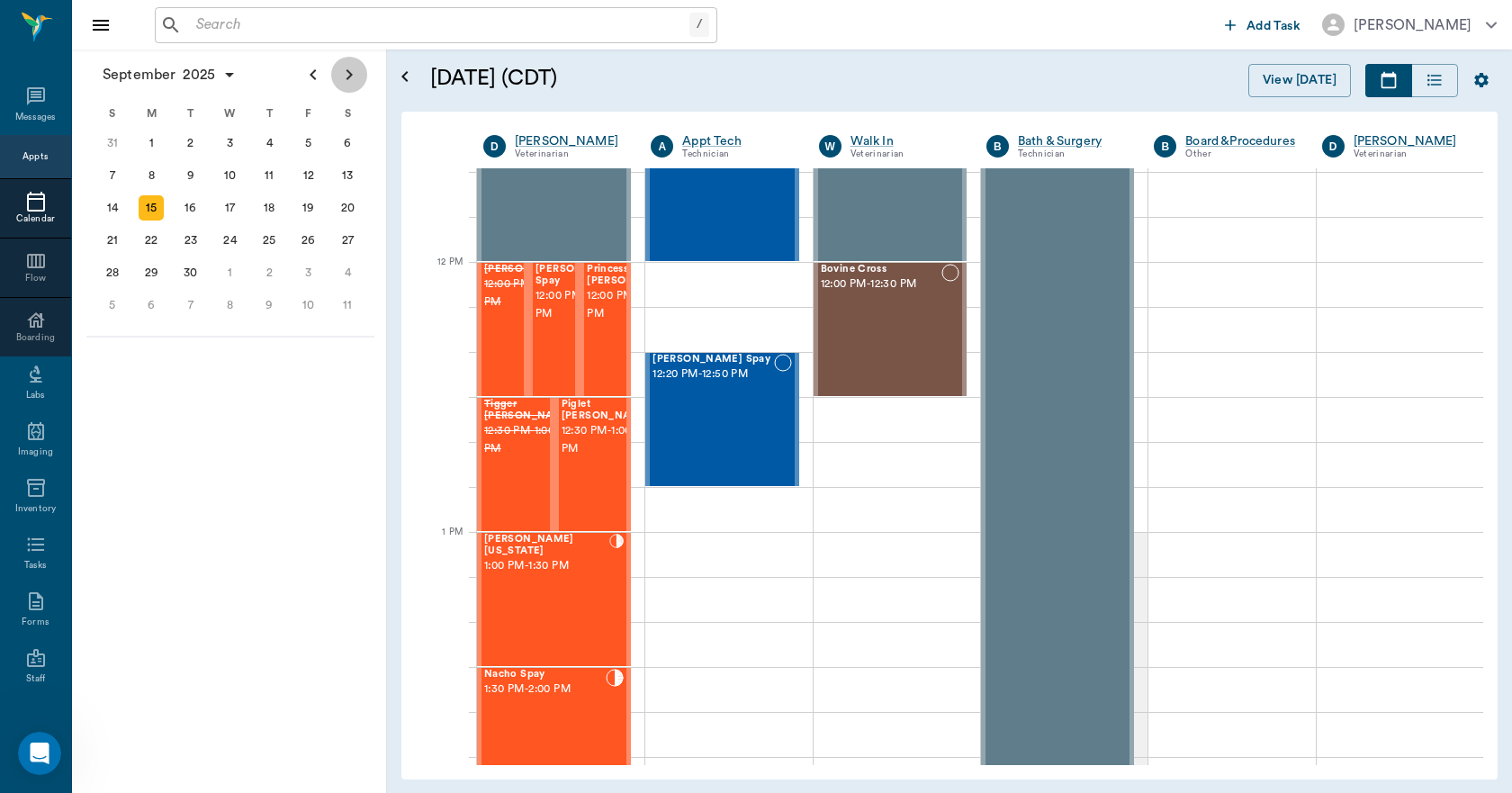
click at [353, 83] on icon "Next page" at bounding box center [350, 75] width 22 height 22
click at [313, 240] on div "24" at bounding box center [308, 240] width 25 height 25
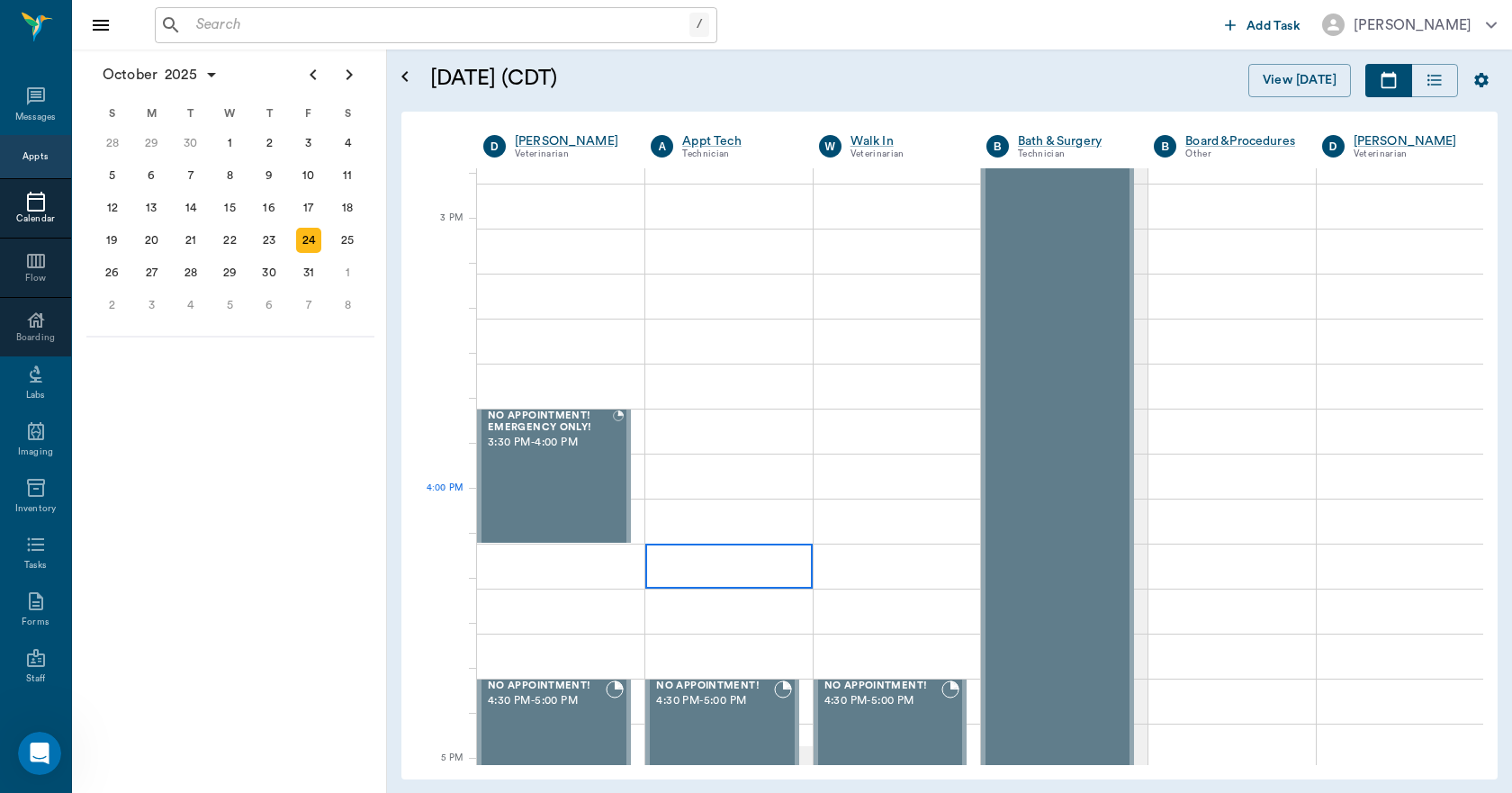
scroll to position [2069, 0]
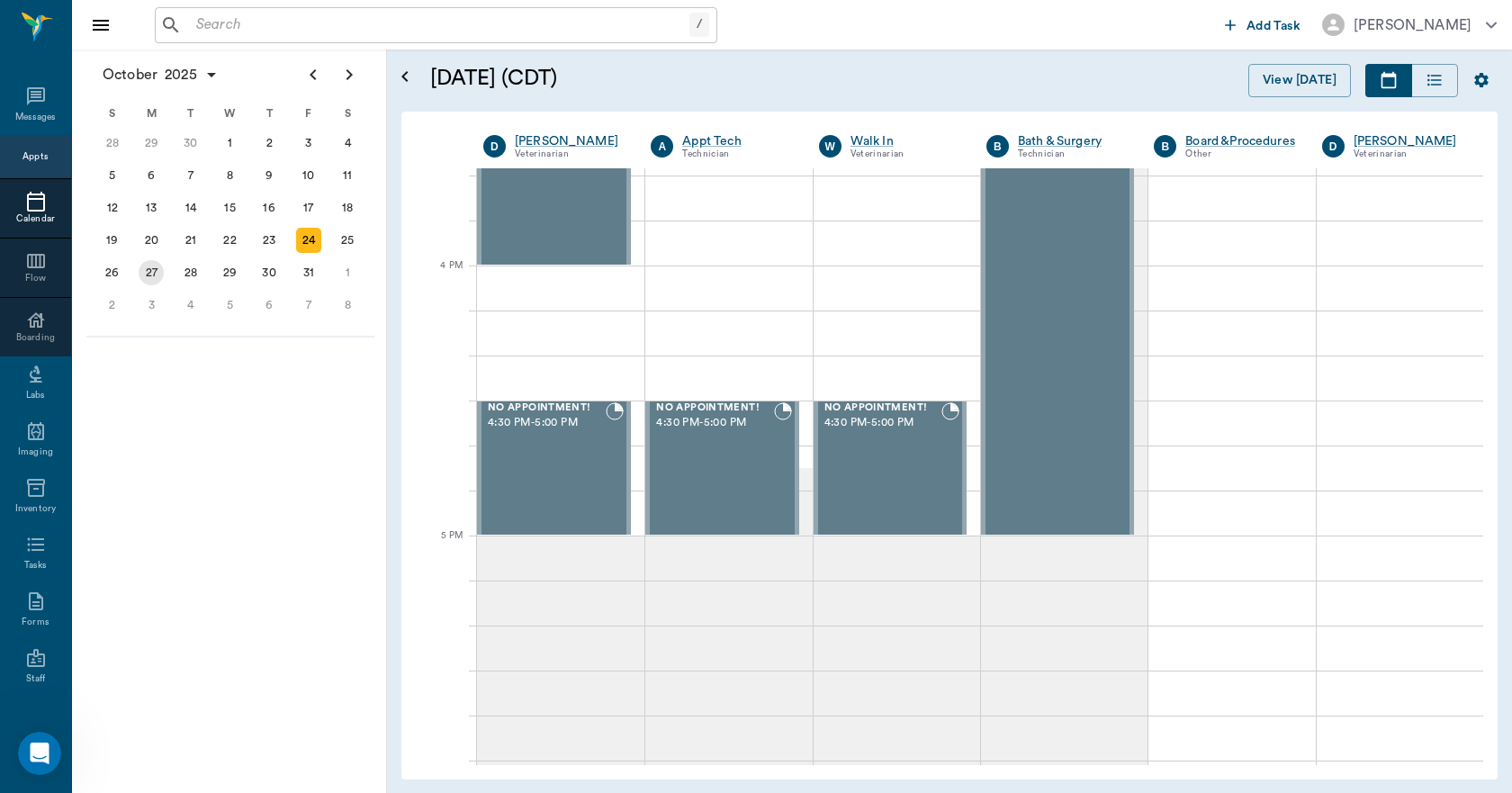
click at [150, 272] on div "27" at bounding box center [151, 272] width 25 height 25
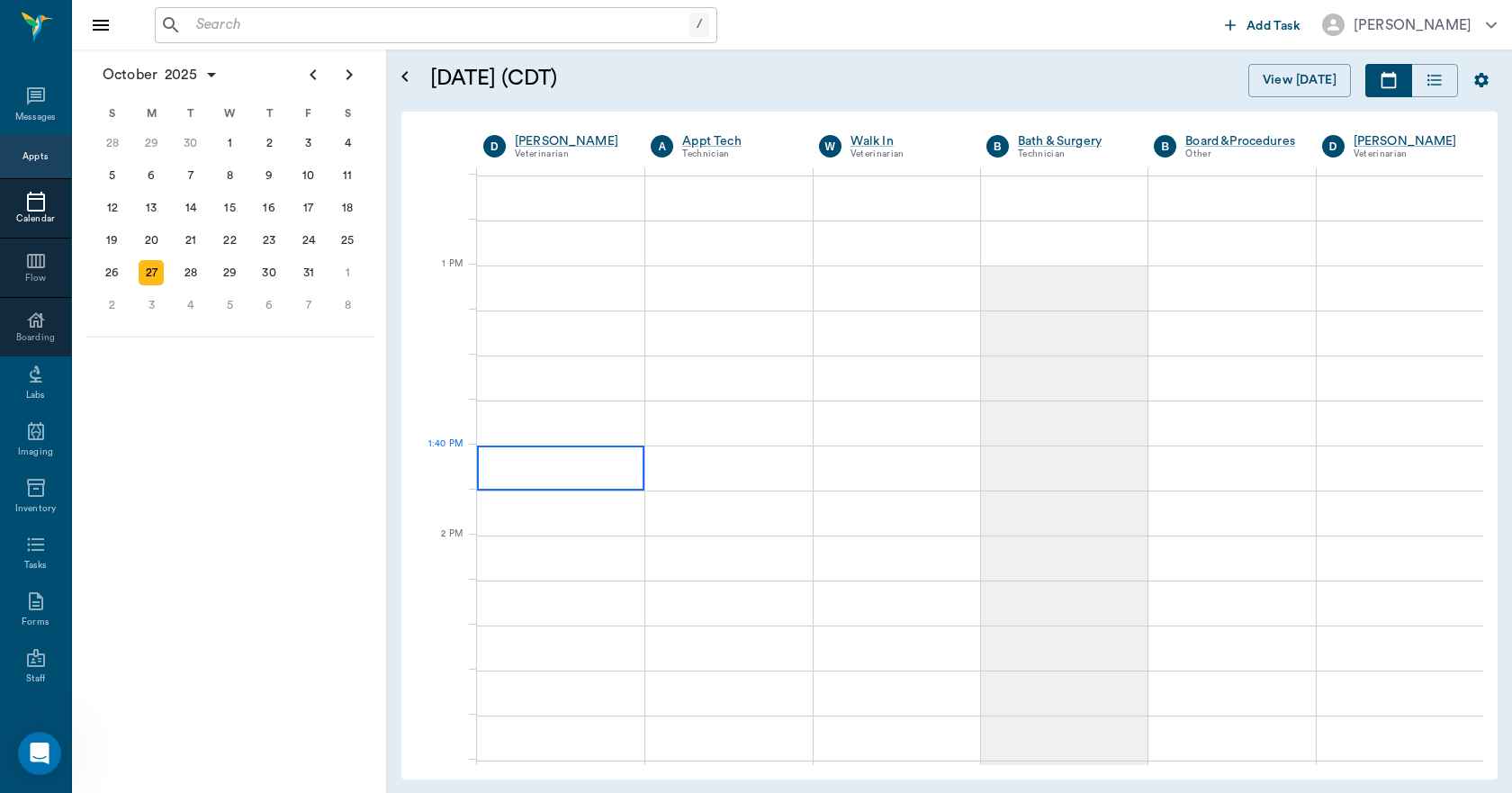
scroll to position [1350, 0]
click at [628, 483] on div at bounding box center [561, 467] width 167 height 45
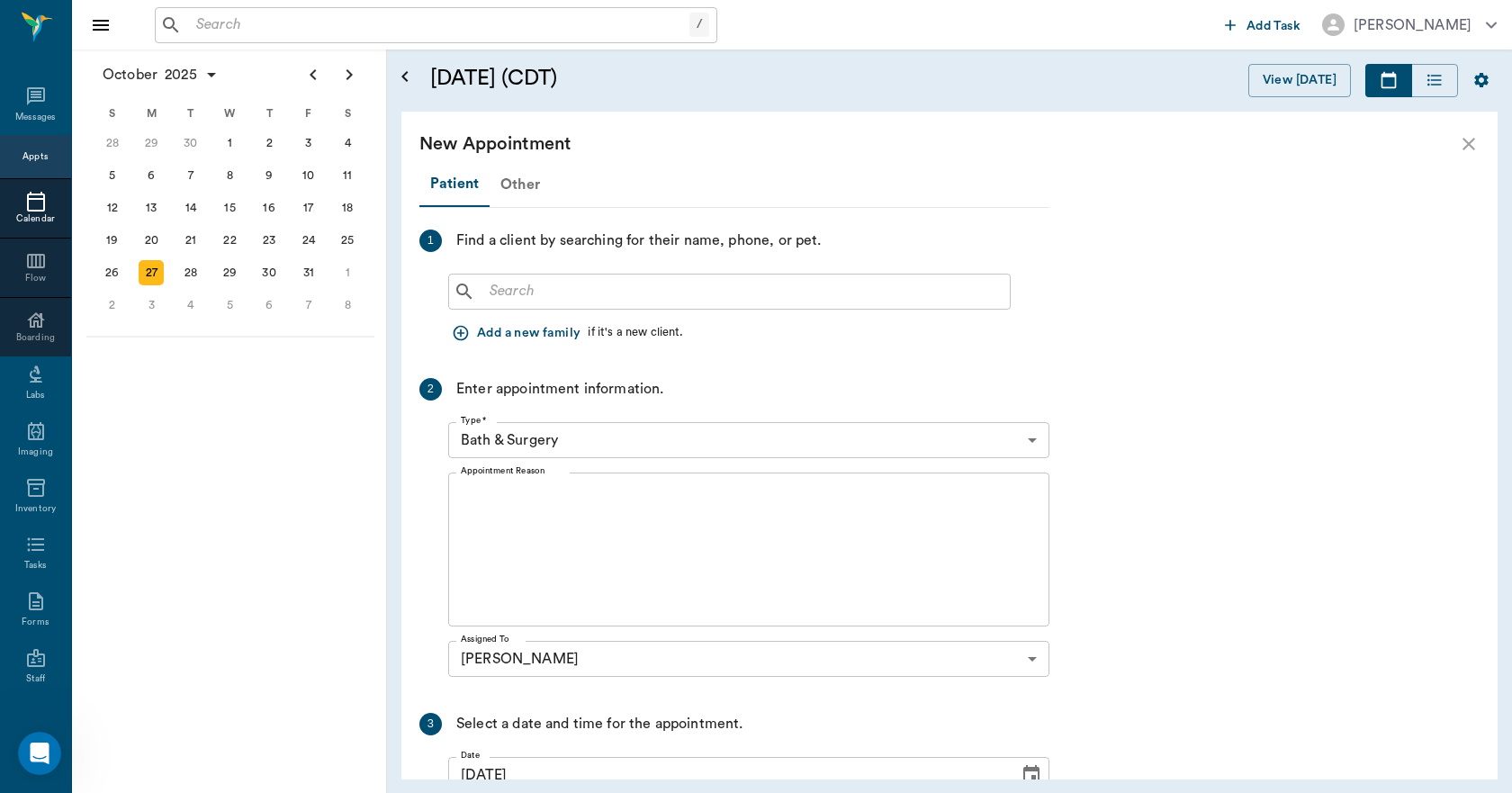
click at [517, 186] on div "Other" at bounding box center [519, 183] width 61 height 43
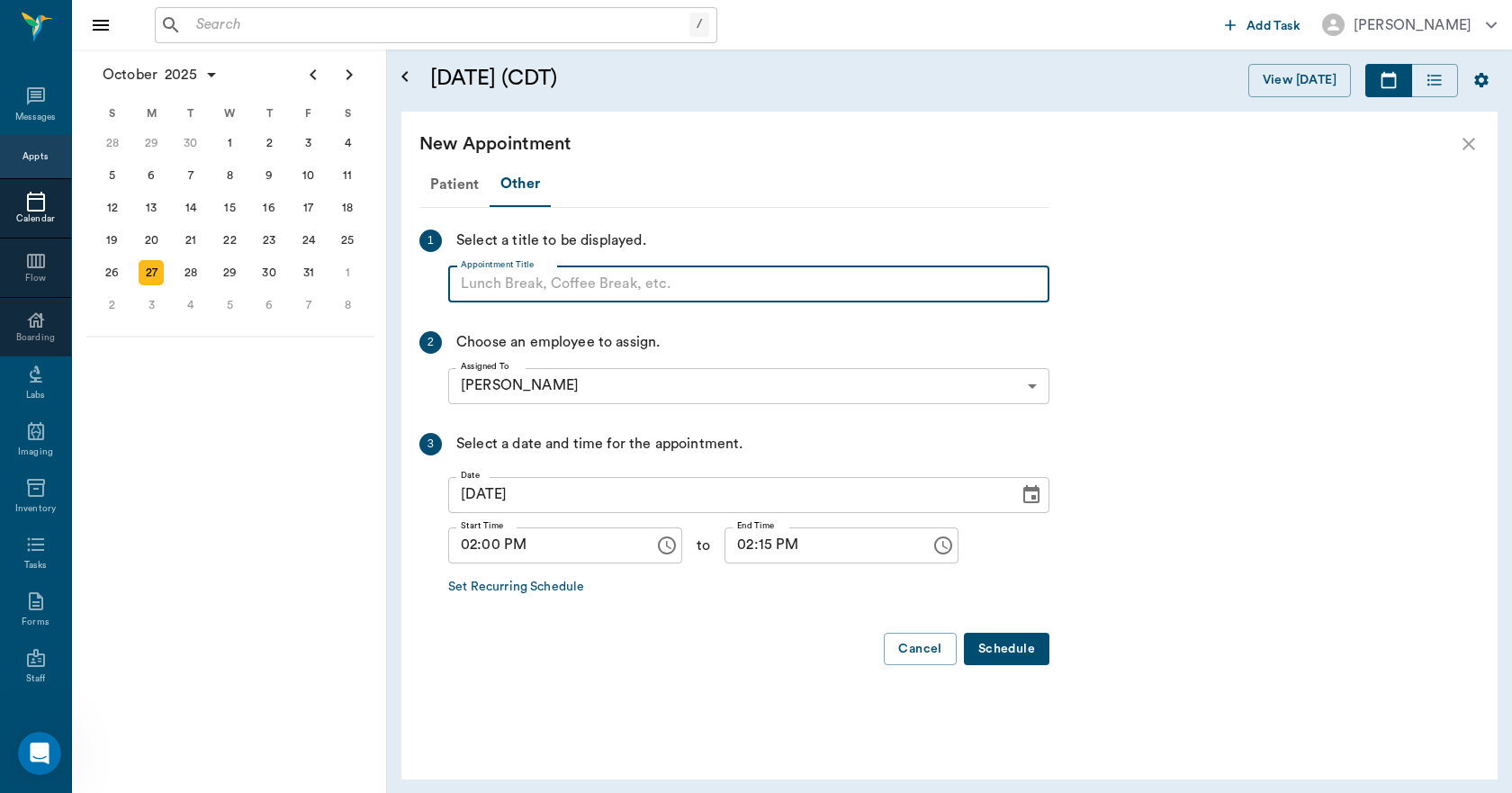
paste input "NO APPOINTMENT! EMERGENCY ONLY!"
drag, startPoint x: 756, startPoint y: 275, endPoint x: 605, endPoint y: 295, distance: 152.3
click at [605, 295] on input "NO APPOINTMENT! EMERGENCY ONLY!" at bounding box center [749, 284] width 601 height 36
type input "NO APPOINTMENT!"
click at [751, 559] on input "02:15 PM" at bounding box center [821, 545] width 193 height 36
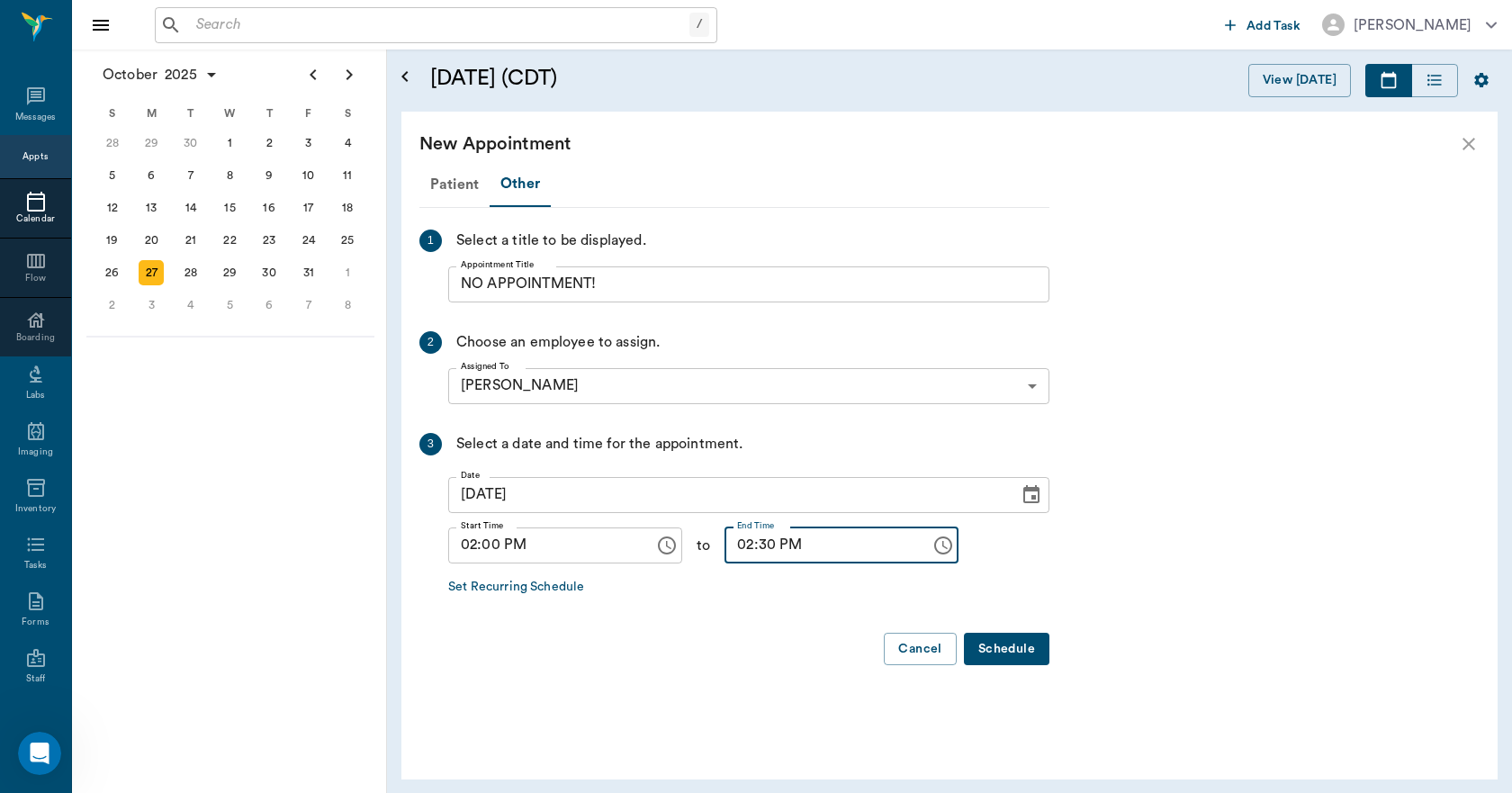
type input "02:30 PM"
click at [1004, 648] on button "Schedule" at bounding box center [1007, 649] width 86 height 33
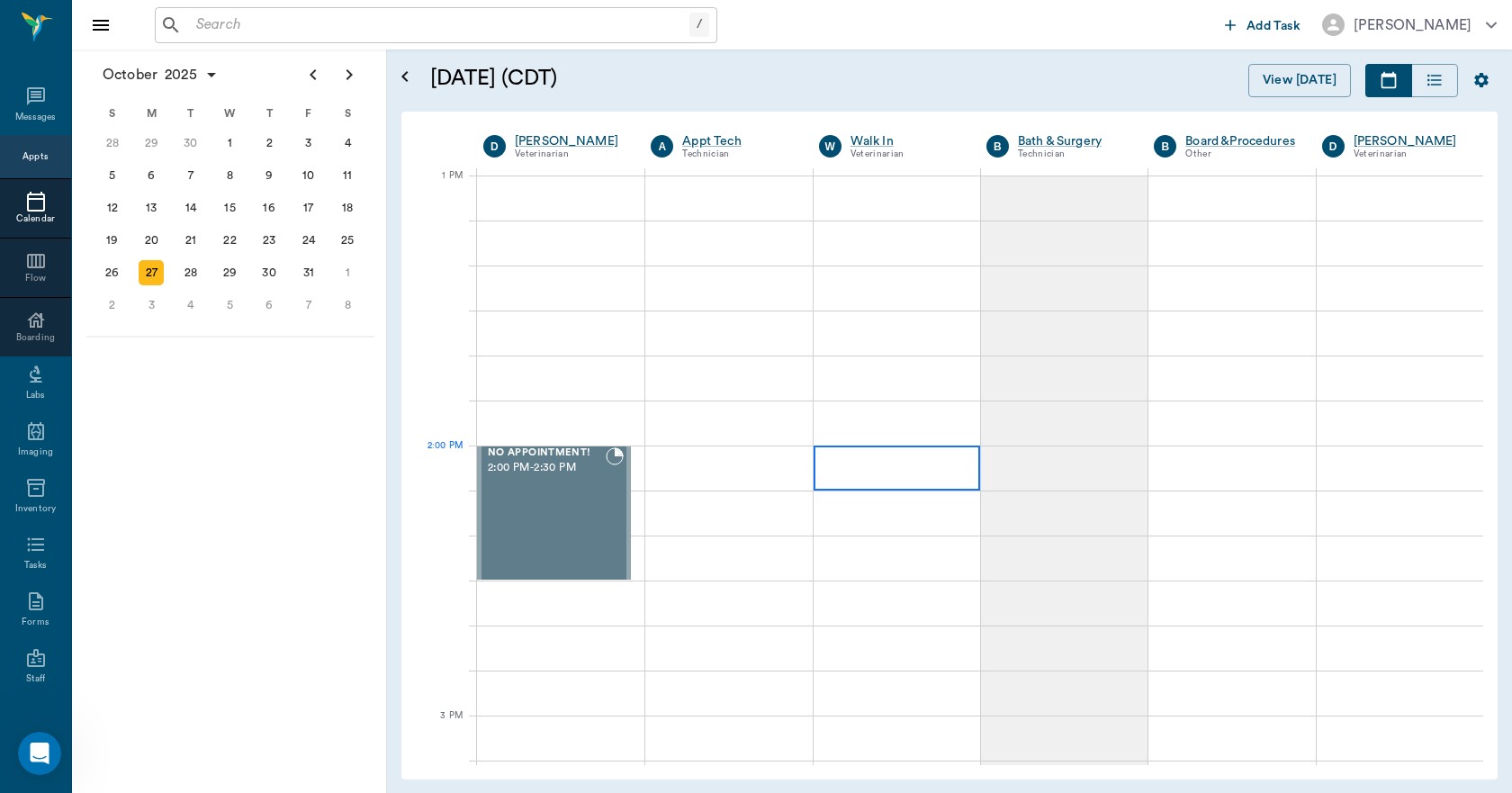
click at [888, 466] on div at bounding box center [896, 467] width 166 height 45
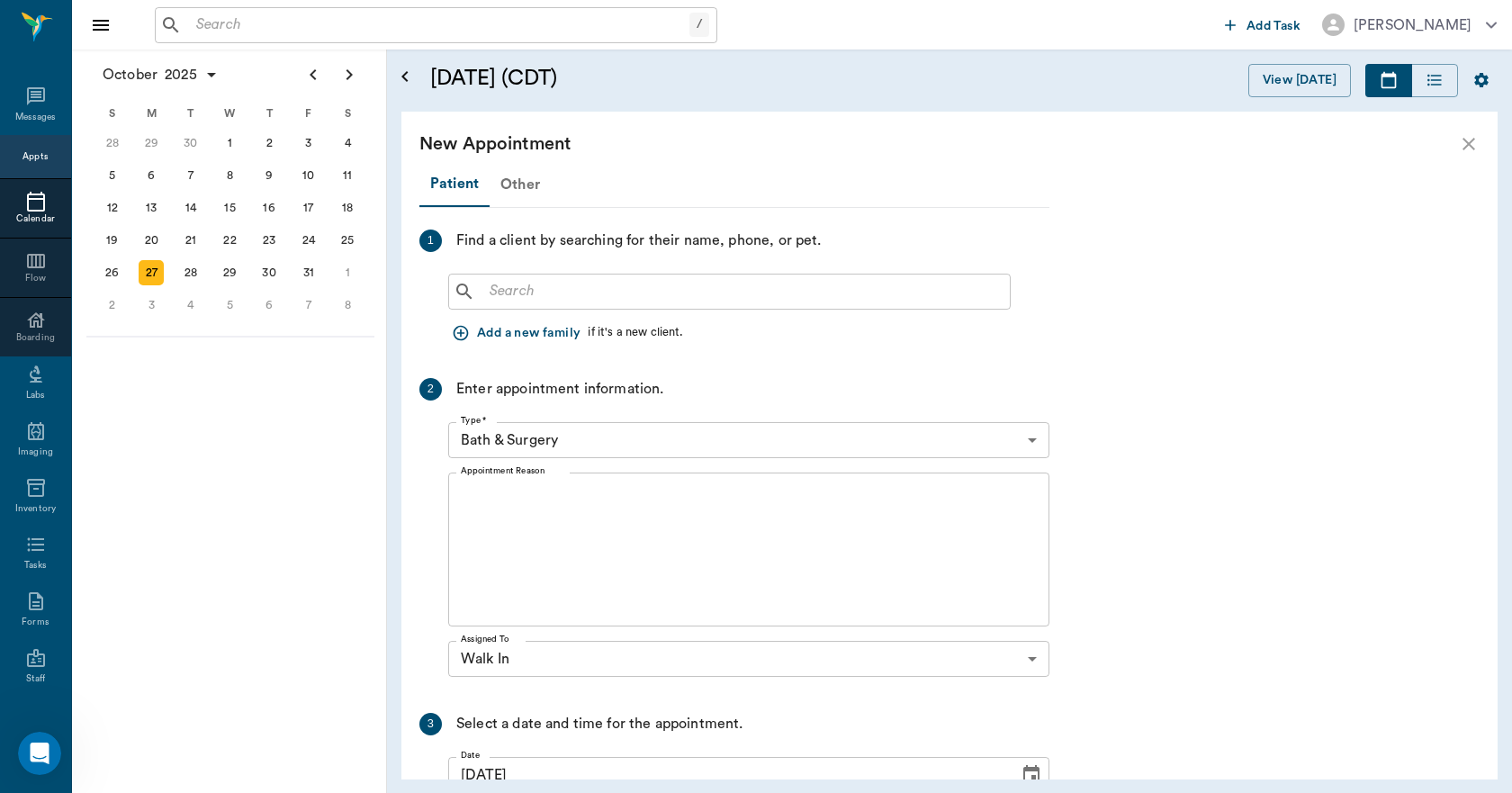
click at [520, 185] on div "Other" at bounding box center [519, 183] width 61 height 43
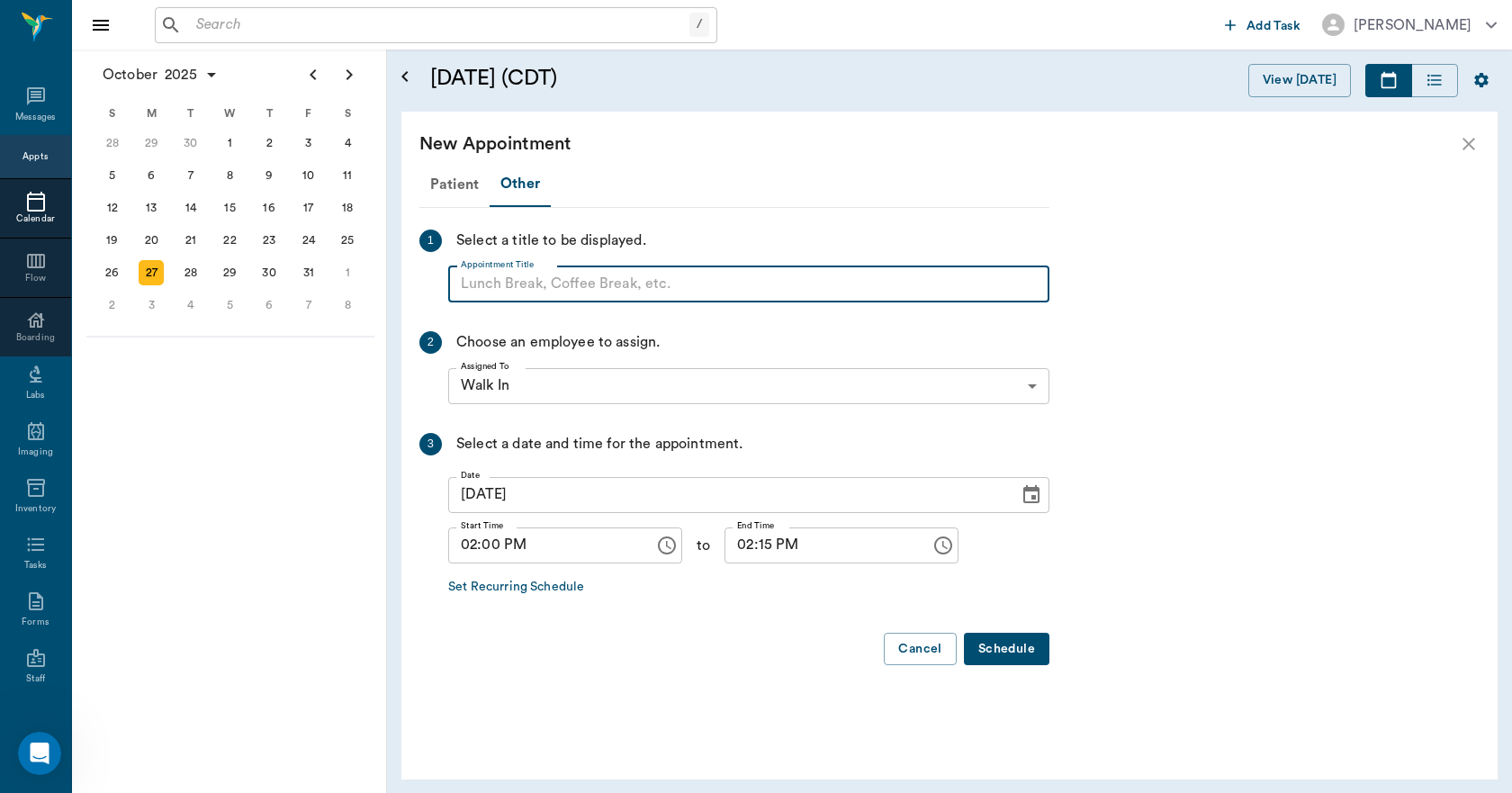
paste input "NO APPOINTMENT! EMERGENCY ONLY!"
drag, startPoint x: 759, startPoint y: 281, endPoint x: 596, endPoint y: 291, distance: 163.3
click at [596, 291] on input "NO APPOINTMENT! EMERGENCY ONLY!" at bounding box center [749, 284] width 601 height 36
type input "NO APPOINTMENT!"
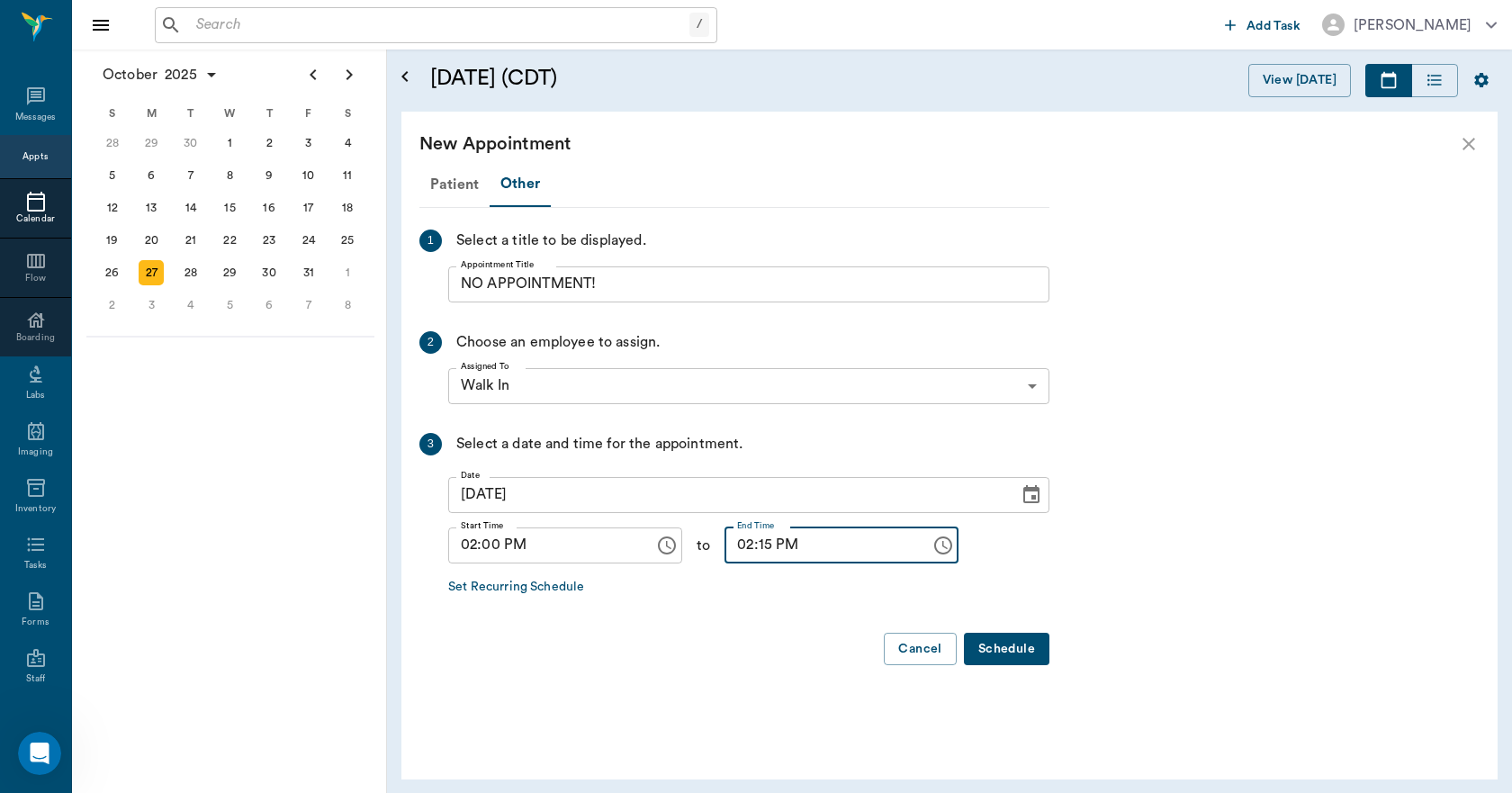
click at [748, 546] on input "02:15 PM" at bounding box center [821, 545] width 193 height 36
type input "02:30 PM"
click at [1023, 649] on button "Schedule" at bounding box center [1007, 649] width 86 height 33
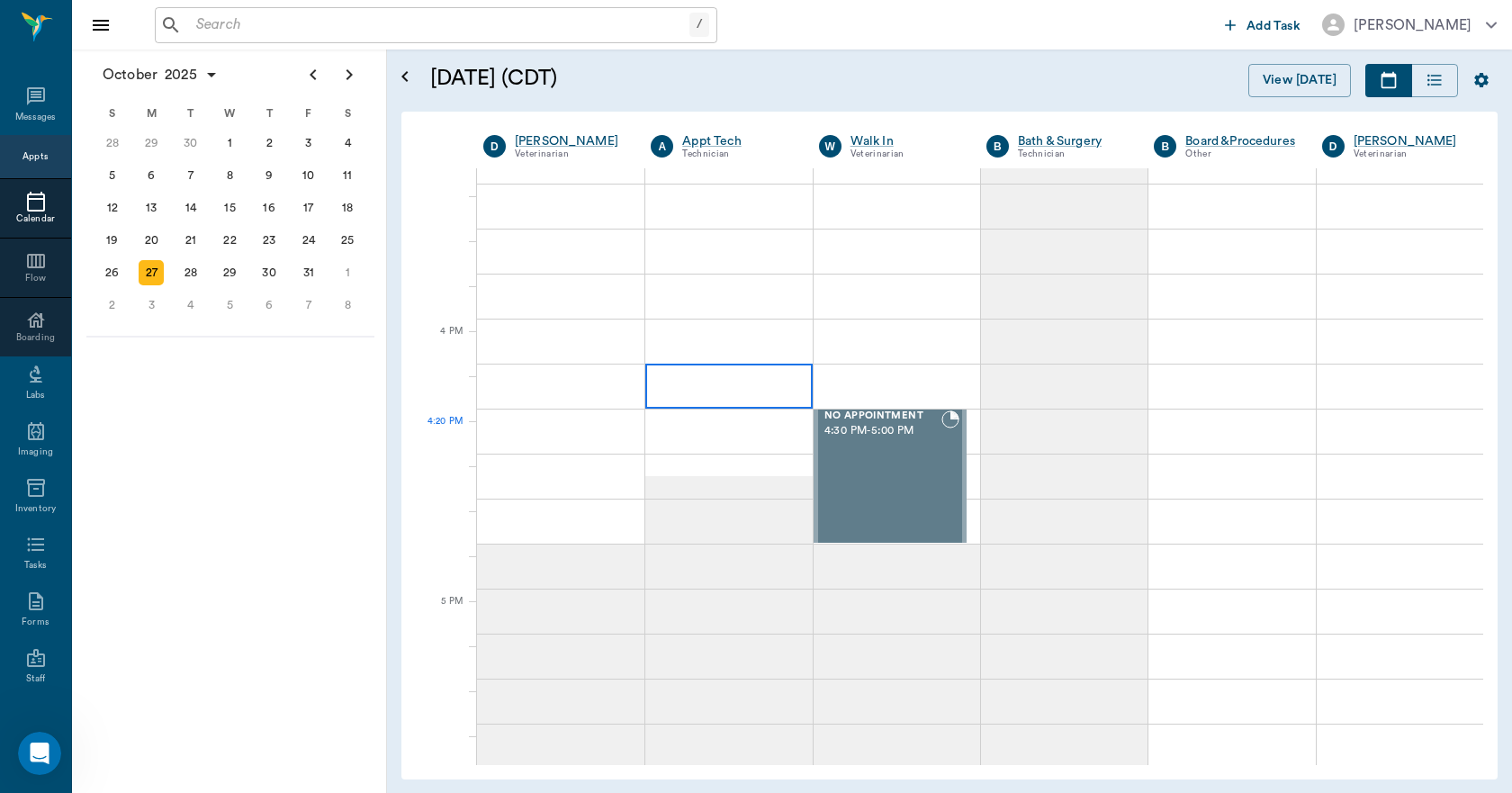
scroll to position [2069, 0]
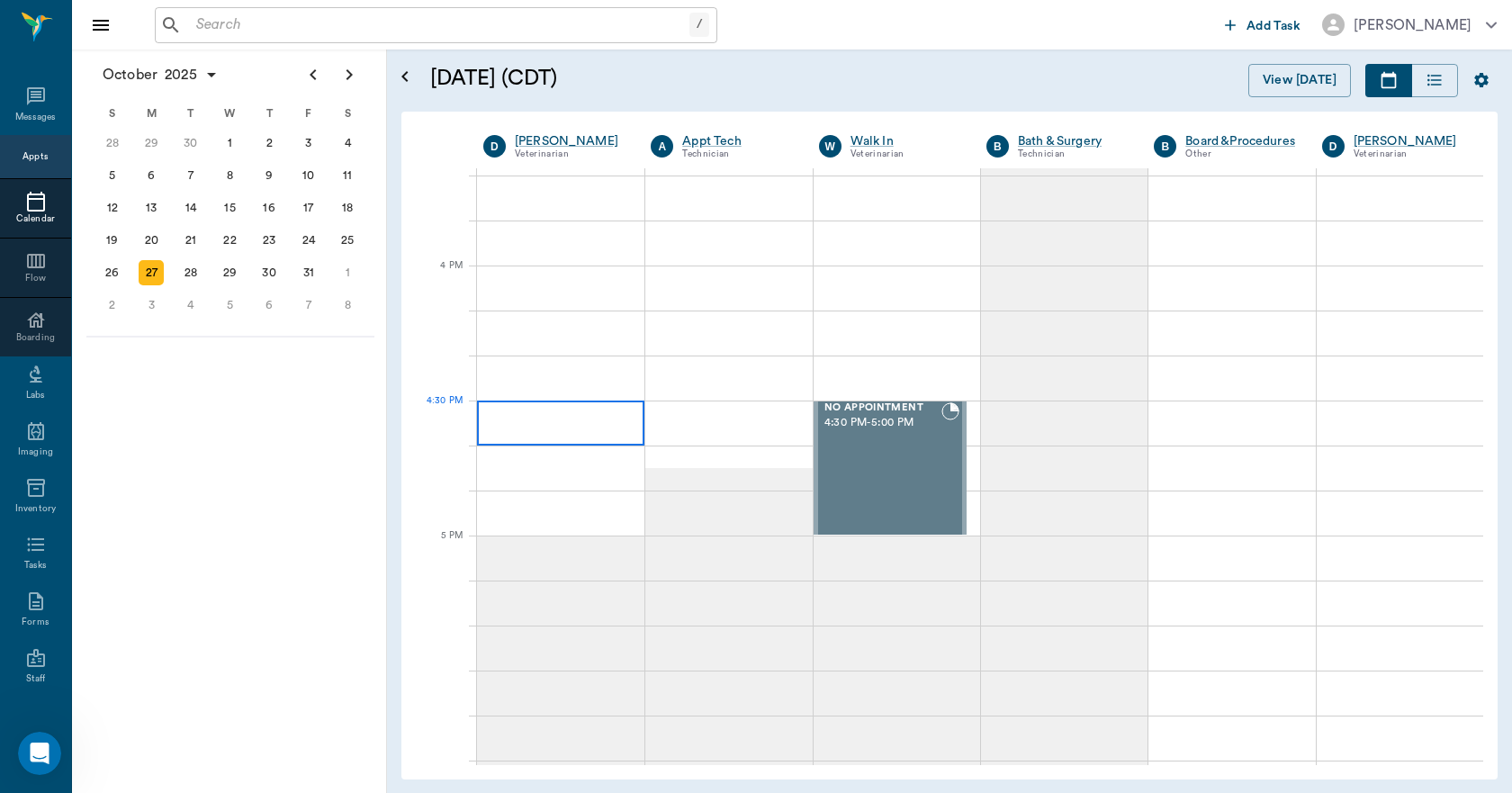
click at [522, 424] on div at bounding box center [561, 422] width 167 height 45
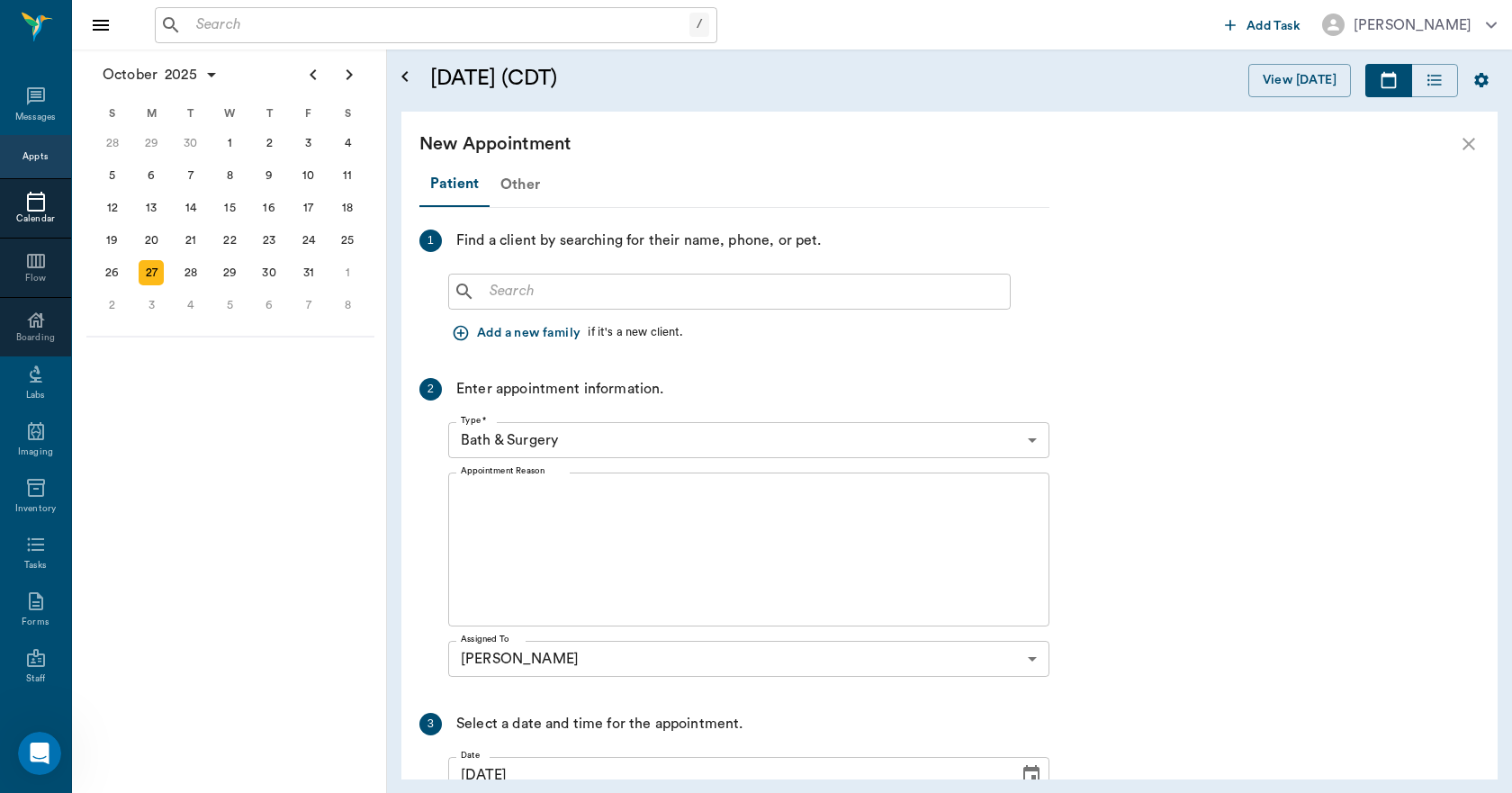
click at [503, 181] on div "Other" at bounding box center [519, 183] width 61 height 43
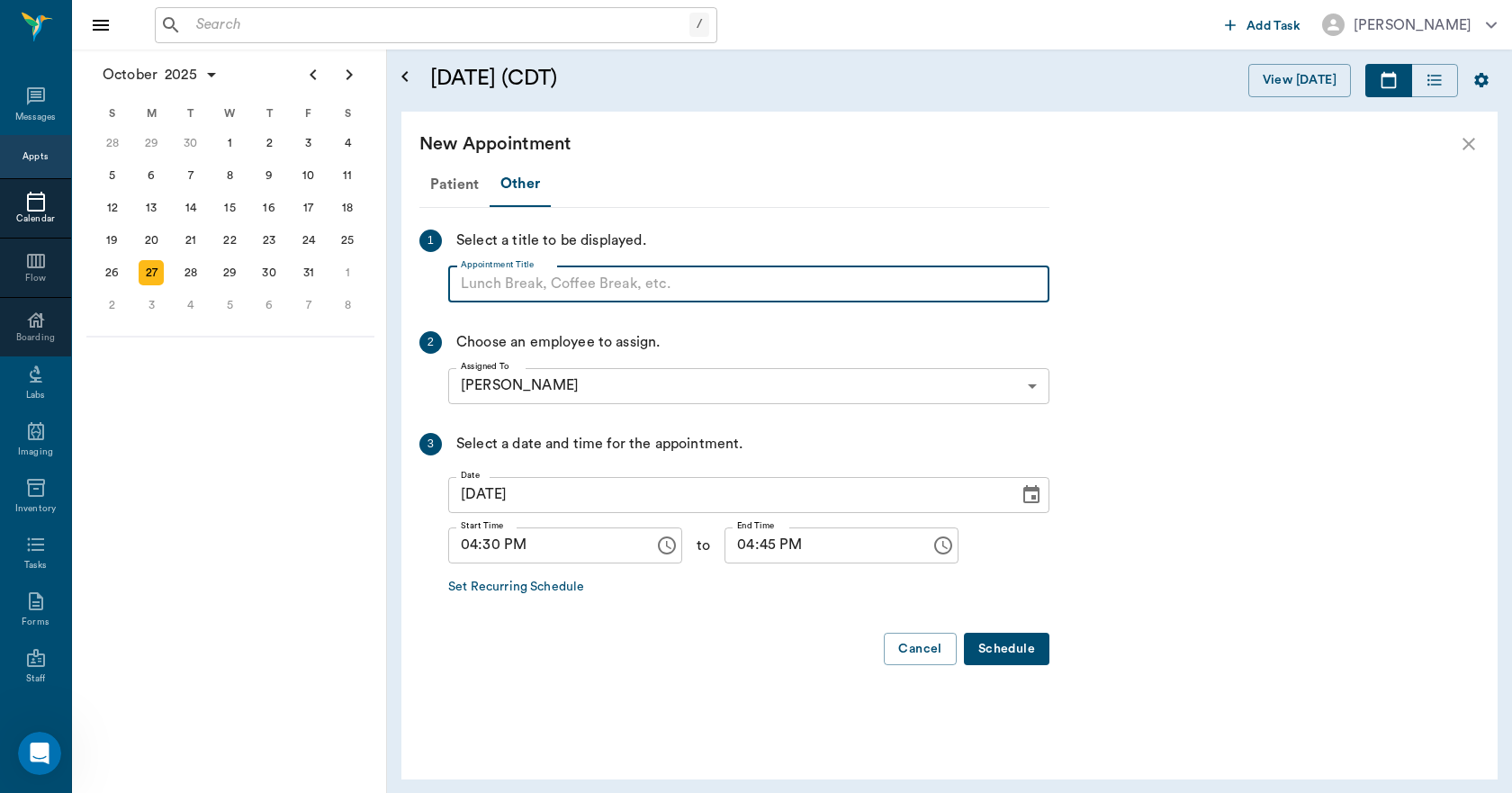
paste input "NO APPOINTMENT! EMERGENCY ONLY!"
drag, startPoint x: 755, startPoint y: 270, endPoint x: 607, endPoint y: 290, distance: 149.3
click at [607, 290] on input "NO APPOINTMENT! EMERGENCY ONLY!" at bounding box center [749, 284] width 601 height 36
type input "NO APPOINTMENT!"
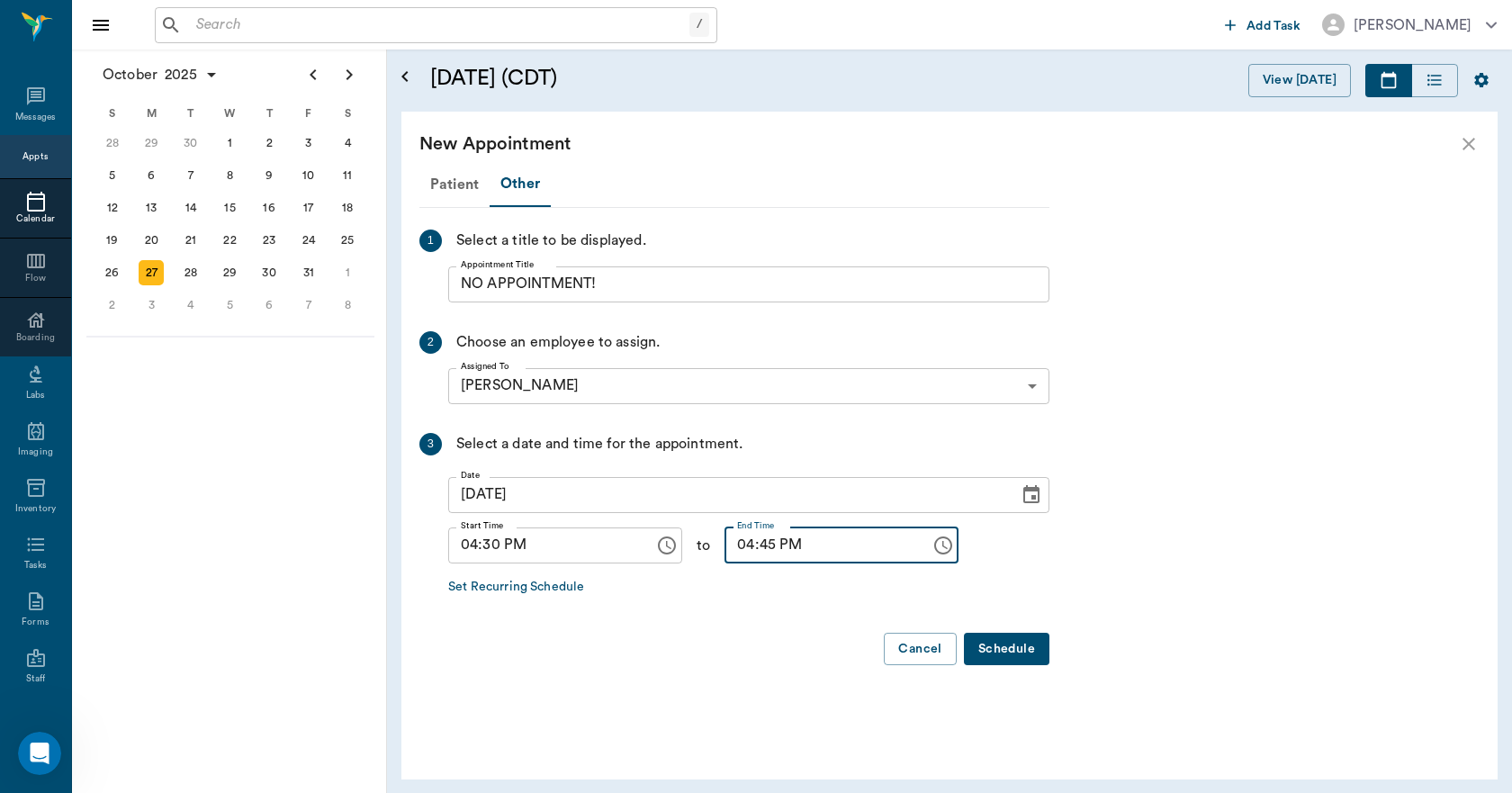
click at [725, 544] on input "04:45 PM" at bounding box center [821, 545] width 193 height 36
type input "05:00 PM"
click at [1001, 650] on button "Schedule" at bounding box center [1007, 649] width 86 height 33
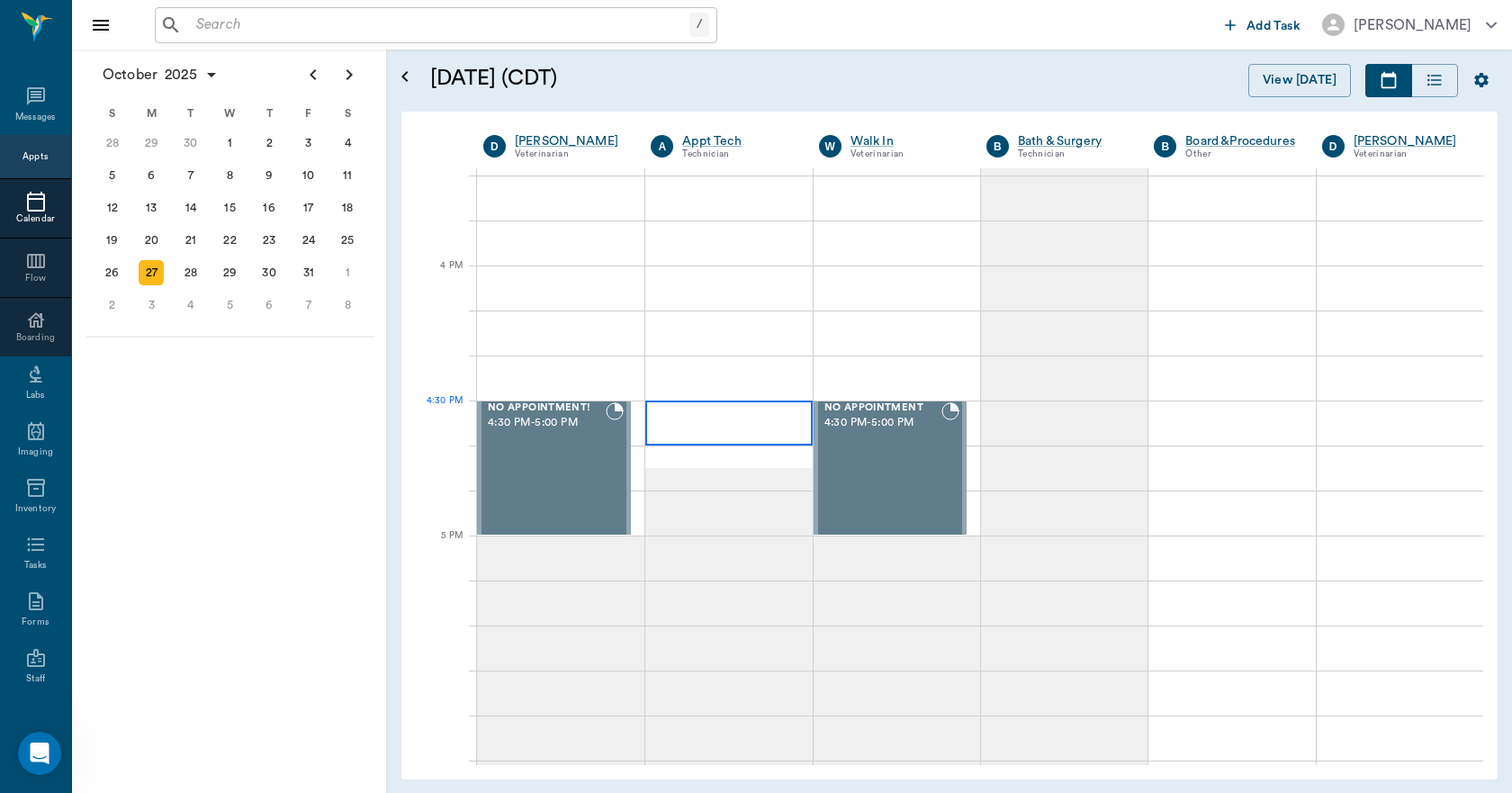
click at [765, 425] on div at bounding box center [729, 422] width 166 height 45
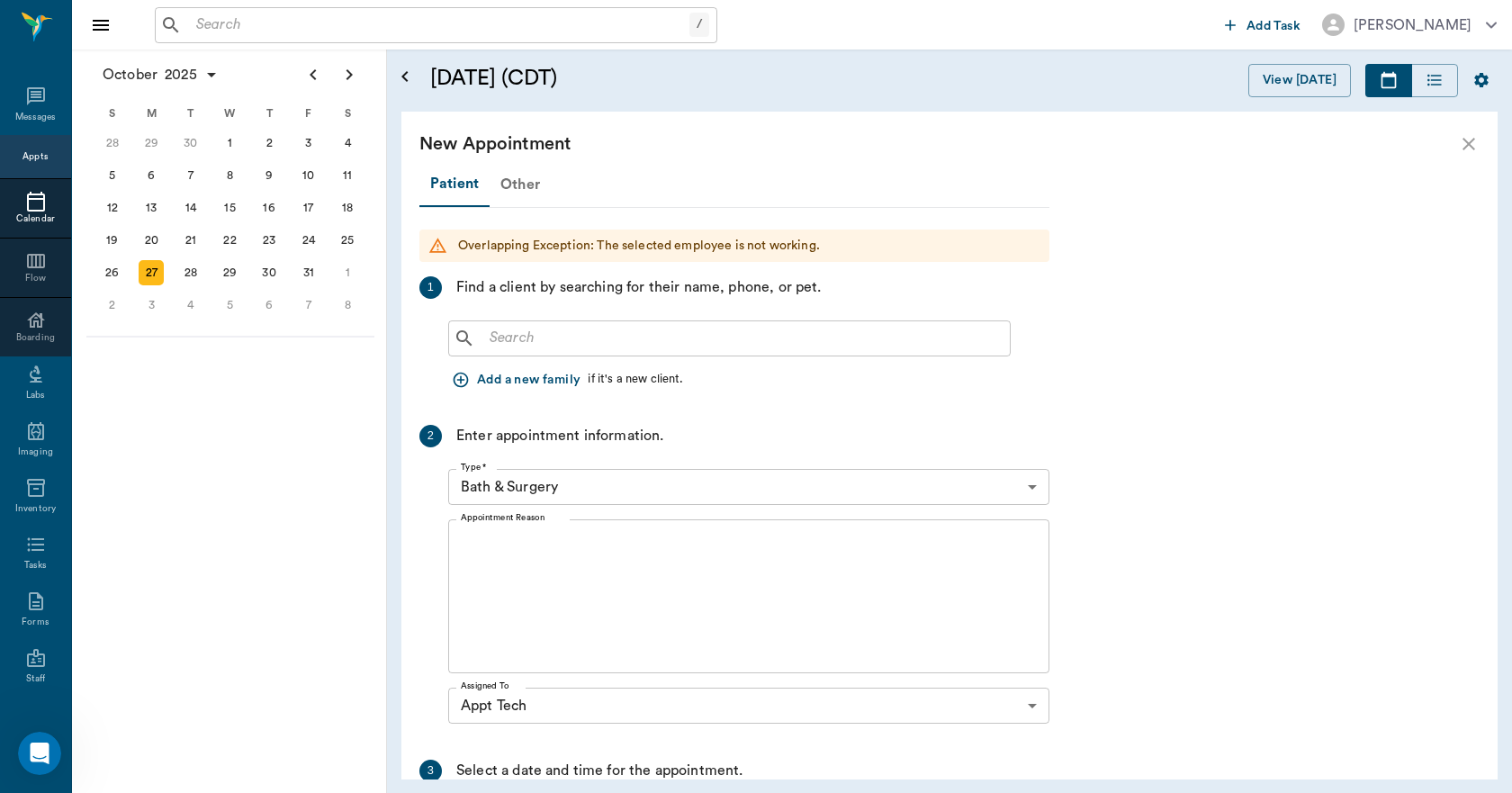
click at [501, 176] on div "Other" at bounding box center [519, 183] width 61 height 43
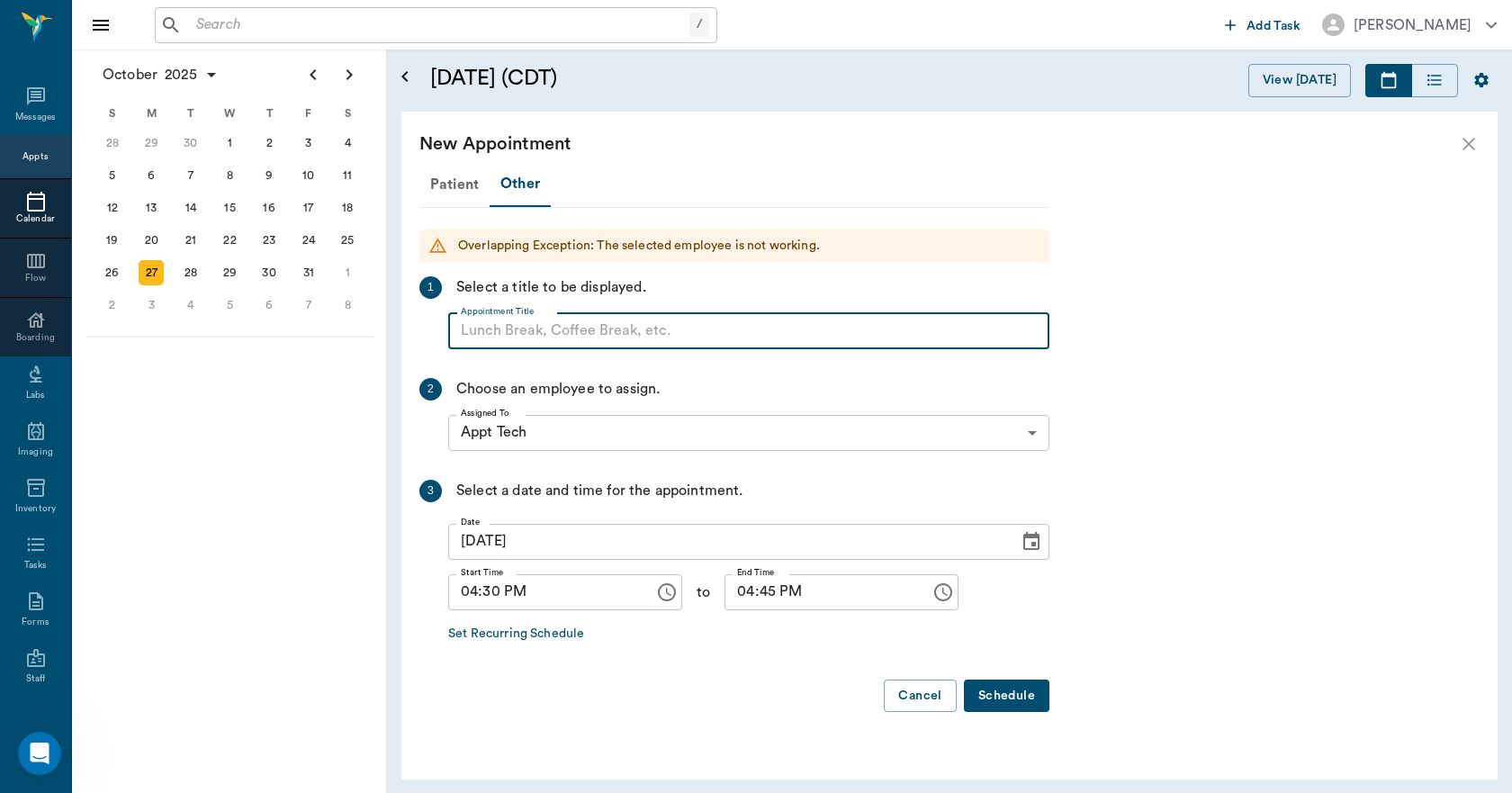
paste input "NO APPOINTMENT! EMERGENCY ONLY!"
drag, startPoint x: 750, startPoint y: 330, endPoint x: 599, endPoint y: 353, distance: 152.7
click at [598, 350] on div "Patient Other Overlapping Exception: The selected employee is not working. 1 Se…" at bounding box center [735, 444] width 630 height 565
type input "NO APPOINTMENT!"
click at [731, 590] on input "04:45 PM" at bounding box center [821, 592] width 193 height 36
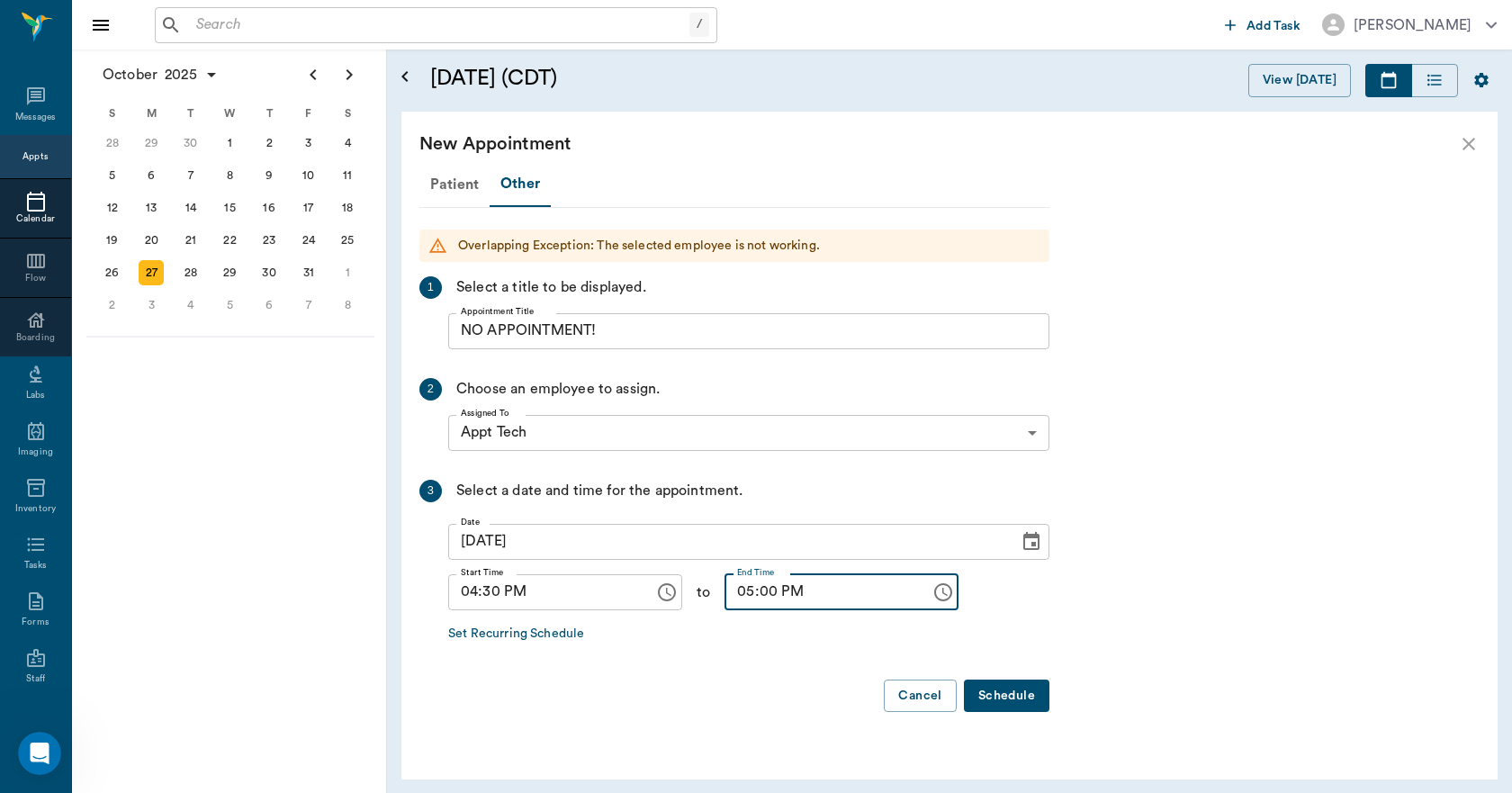
type input "05:00 PM"
click at [1008, 703] on button "Schedule" at bounding box center [1007, 695] width 86 height 33
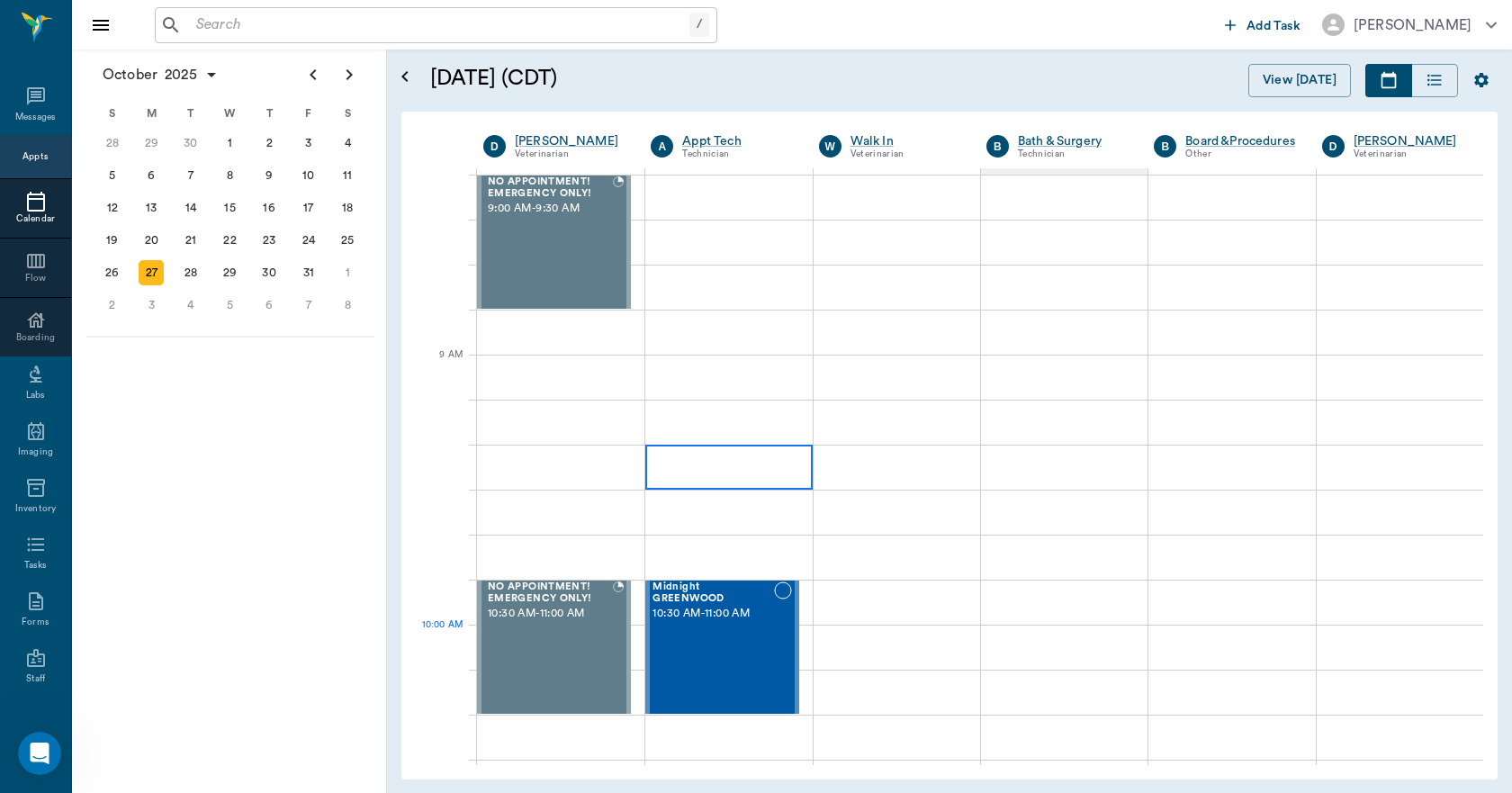
scroll to position [0, 0]
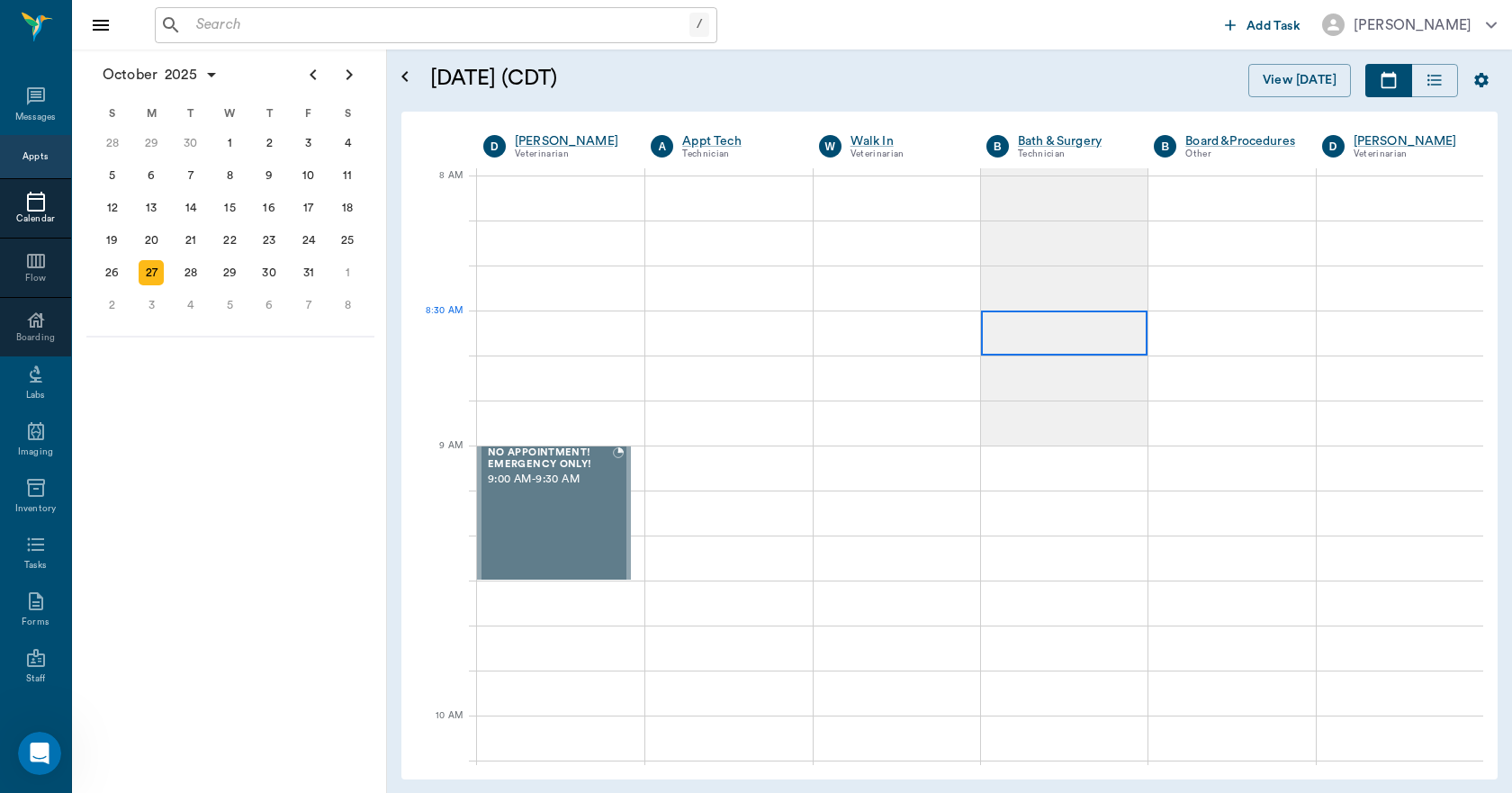
click at [1035, 328] on div at bounding box center [1063, 333] width 166 height 45
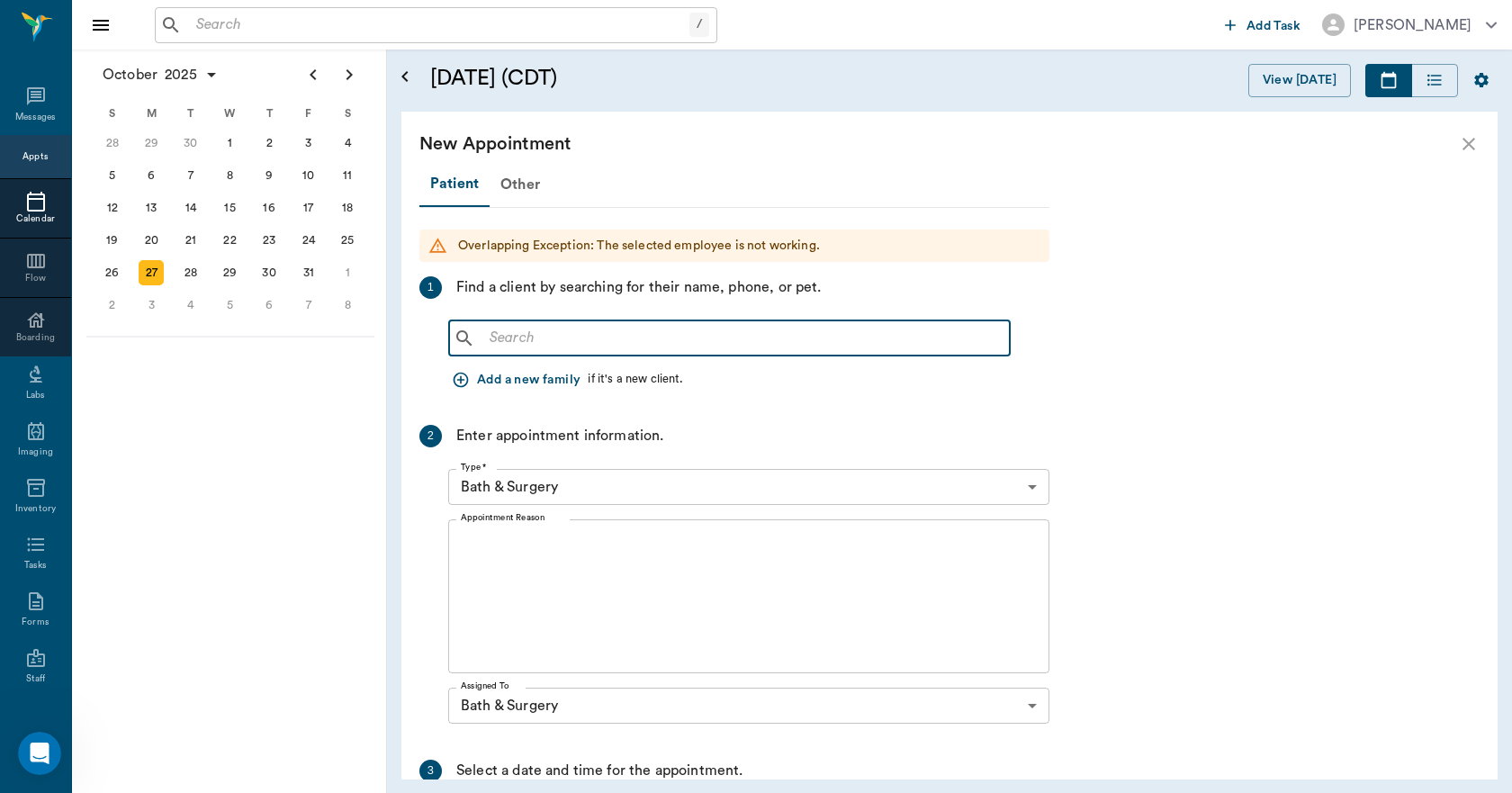
click at [532, 340] on input "text" at bounding box center [743, 338] width 520 height 25
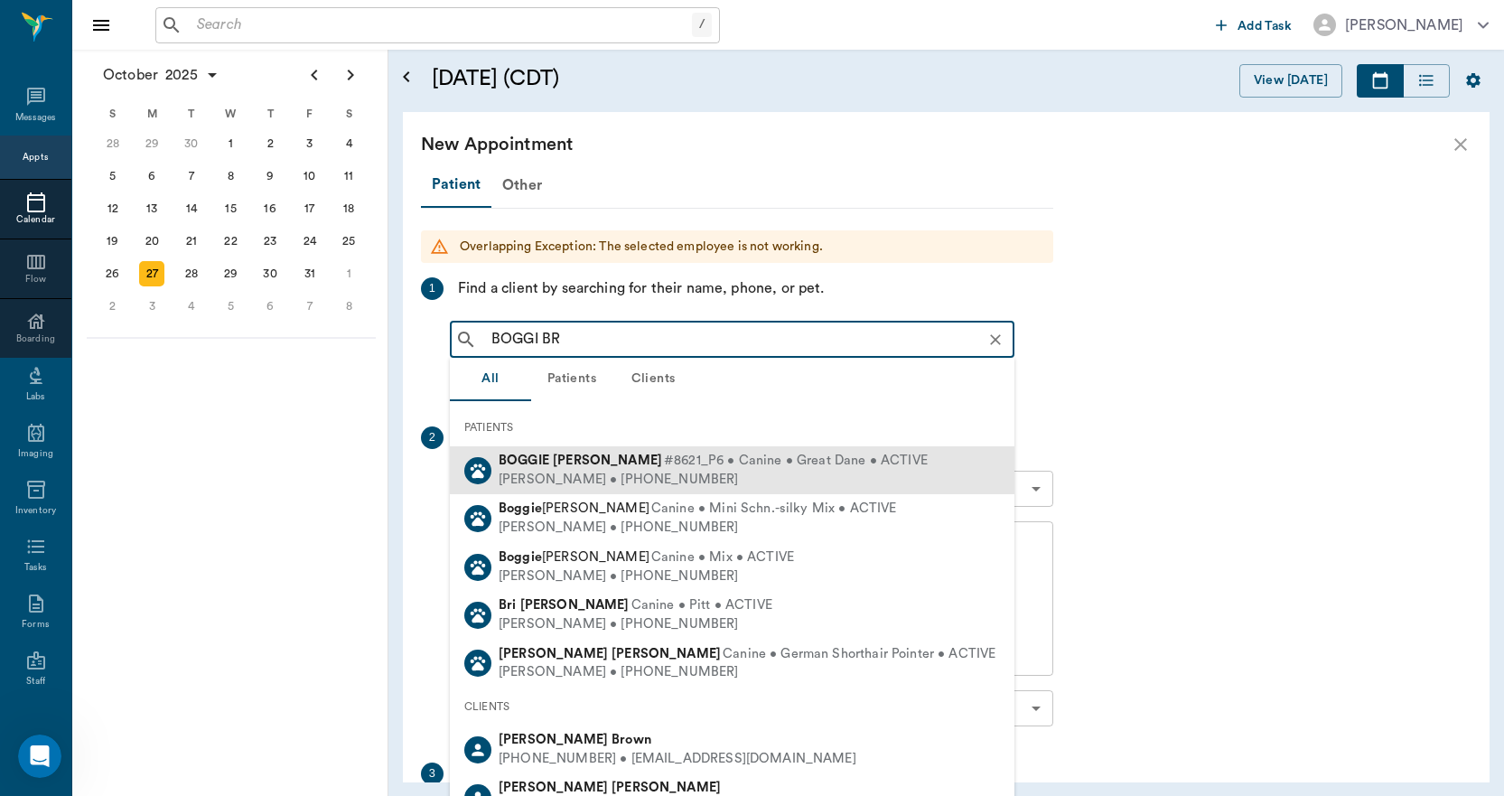
click at [572, 465] on b "[PERSON_NAME]" at bounding box center [607, 460] width 109 height 14
type input "BOGGI BR"
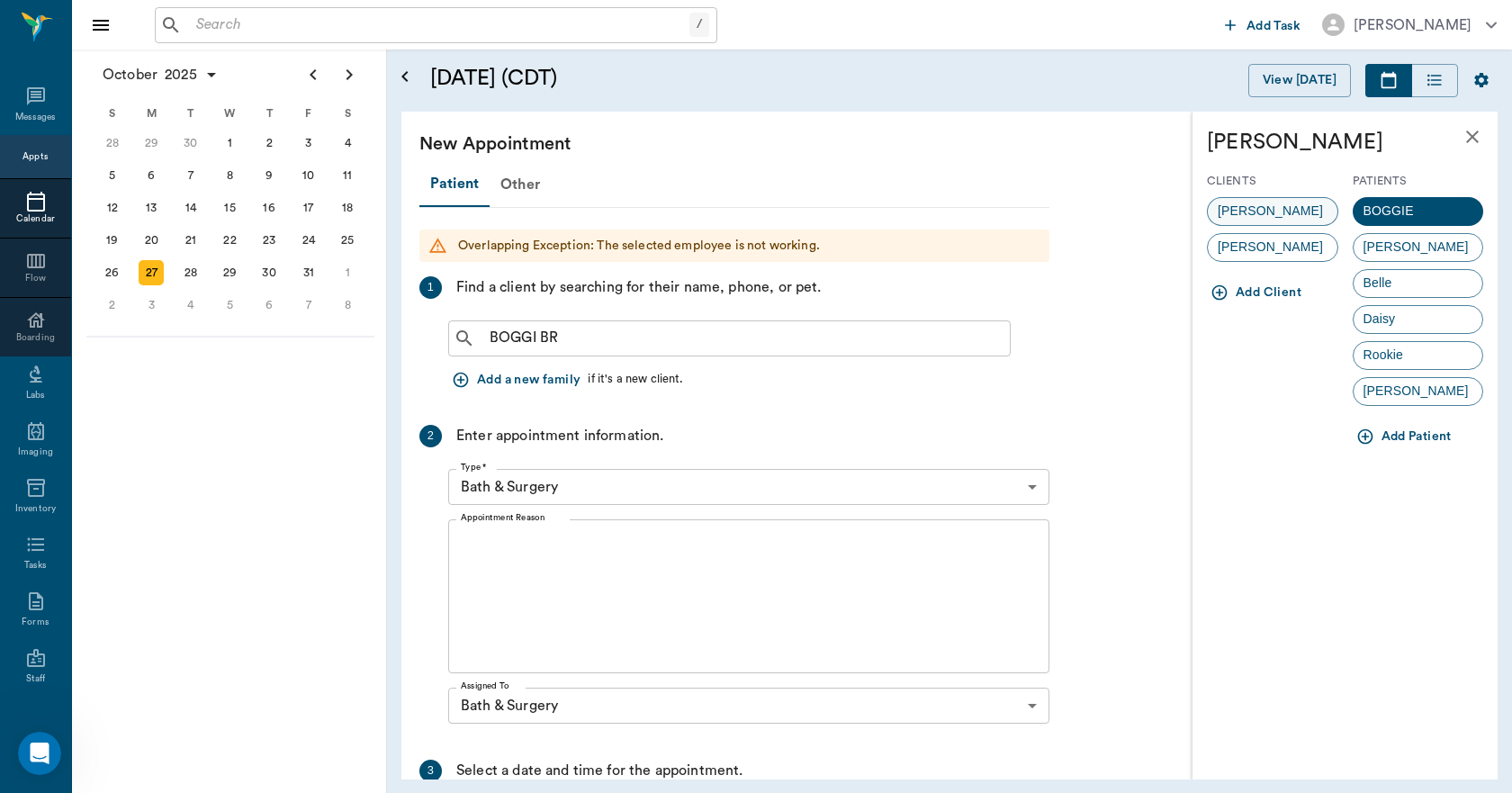
click at [1228, 203] on span "[PERSON_NAME]" at bounding box center [1271, 210] width 126 height 19
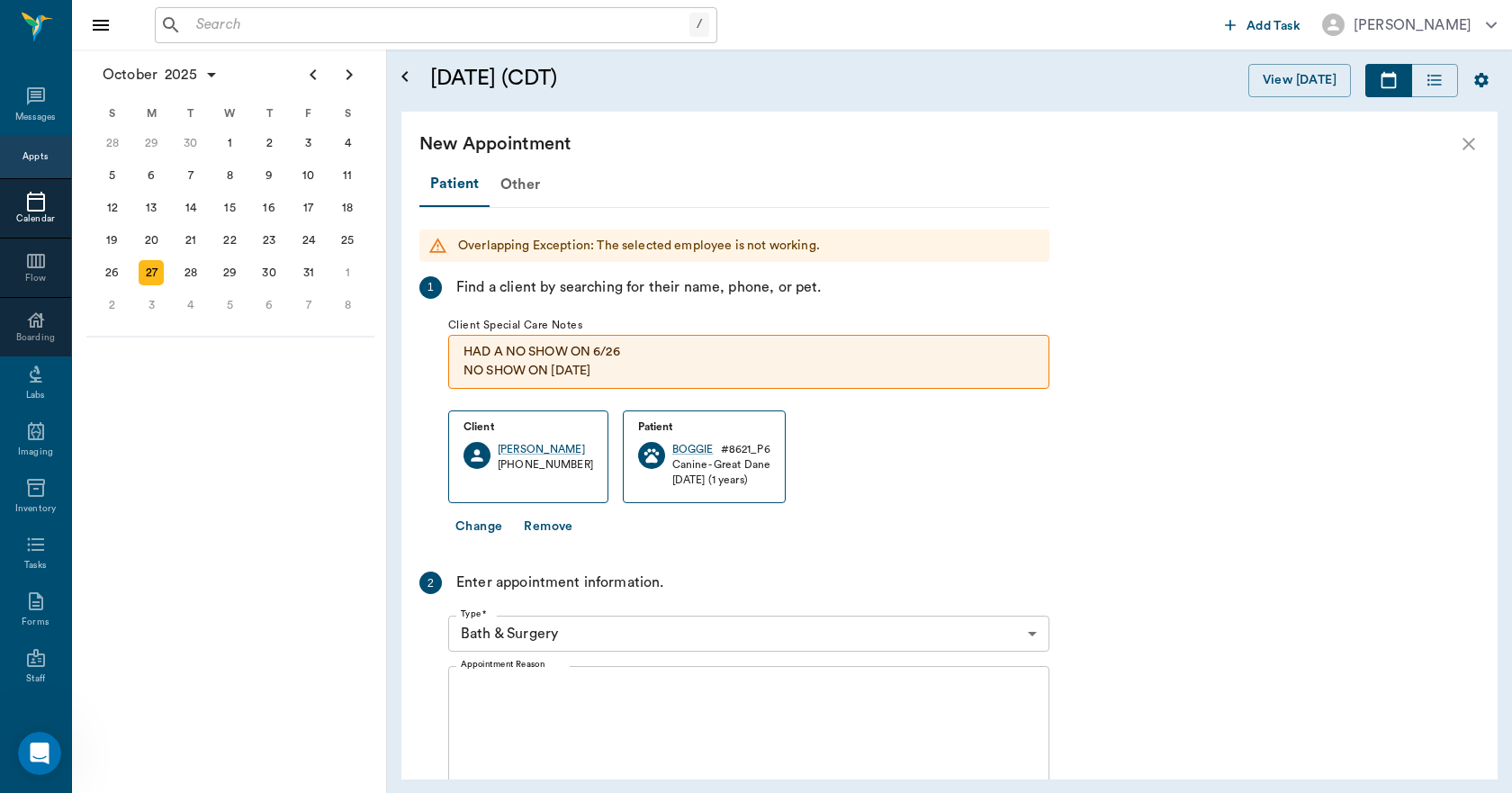
click at [547, 704] on textarea "Appointment Reason" at bounding box center [749, 743] width 576 height 125
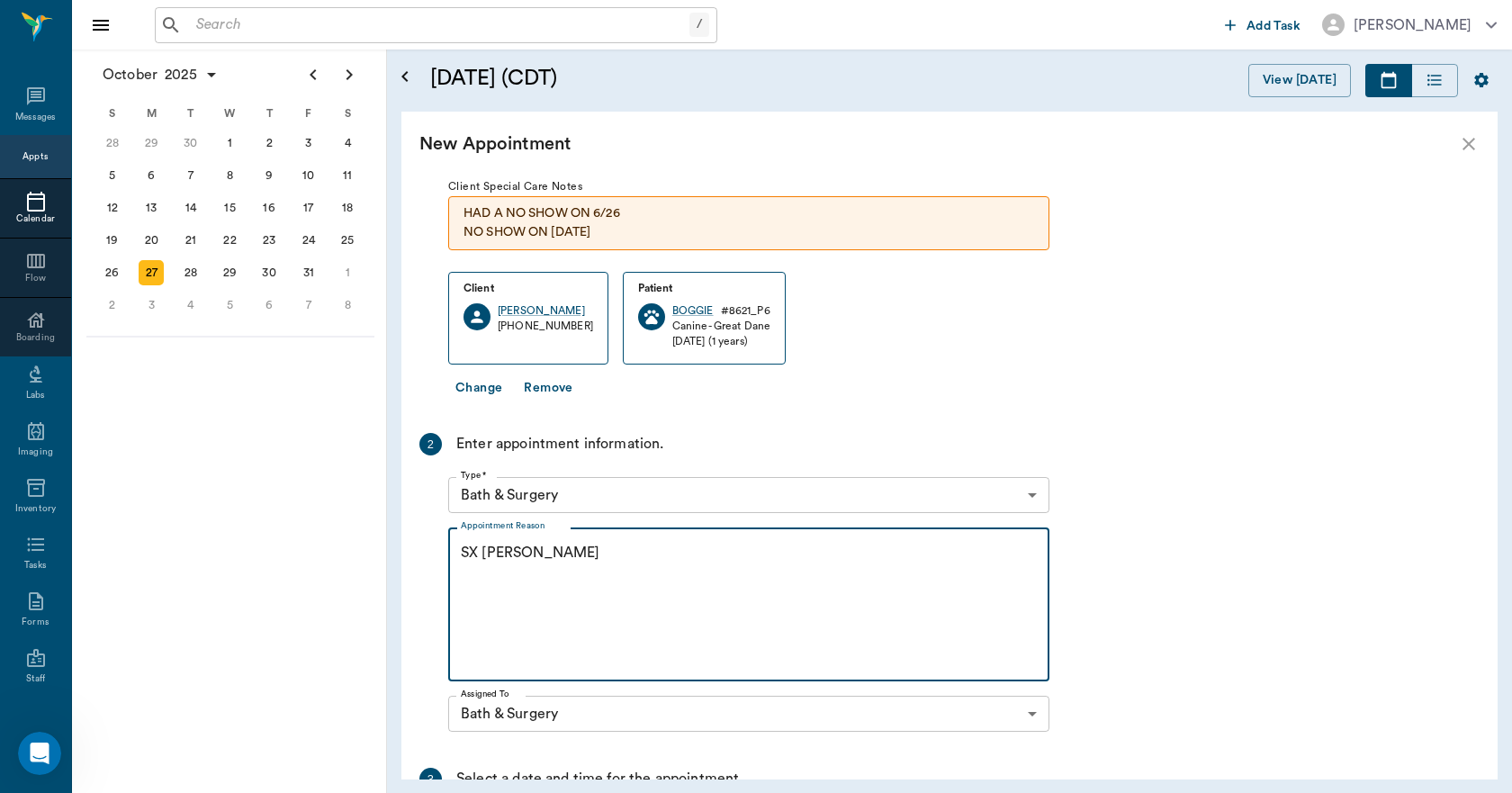
scroll to position [360, 0]
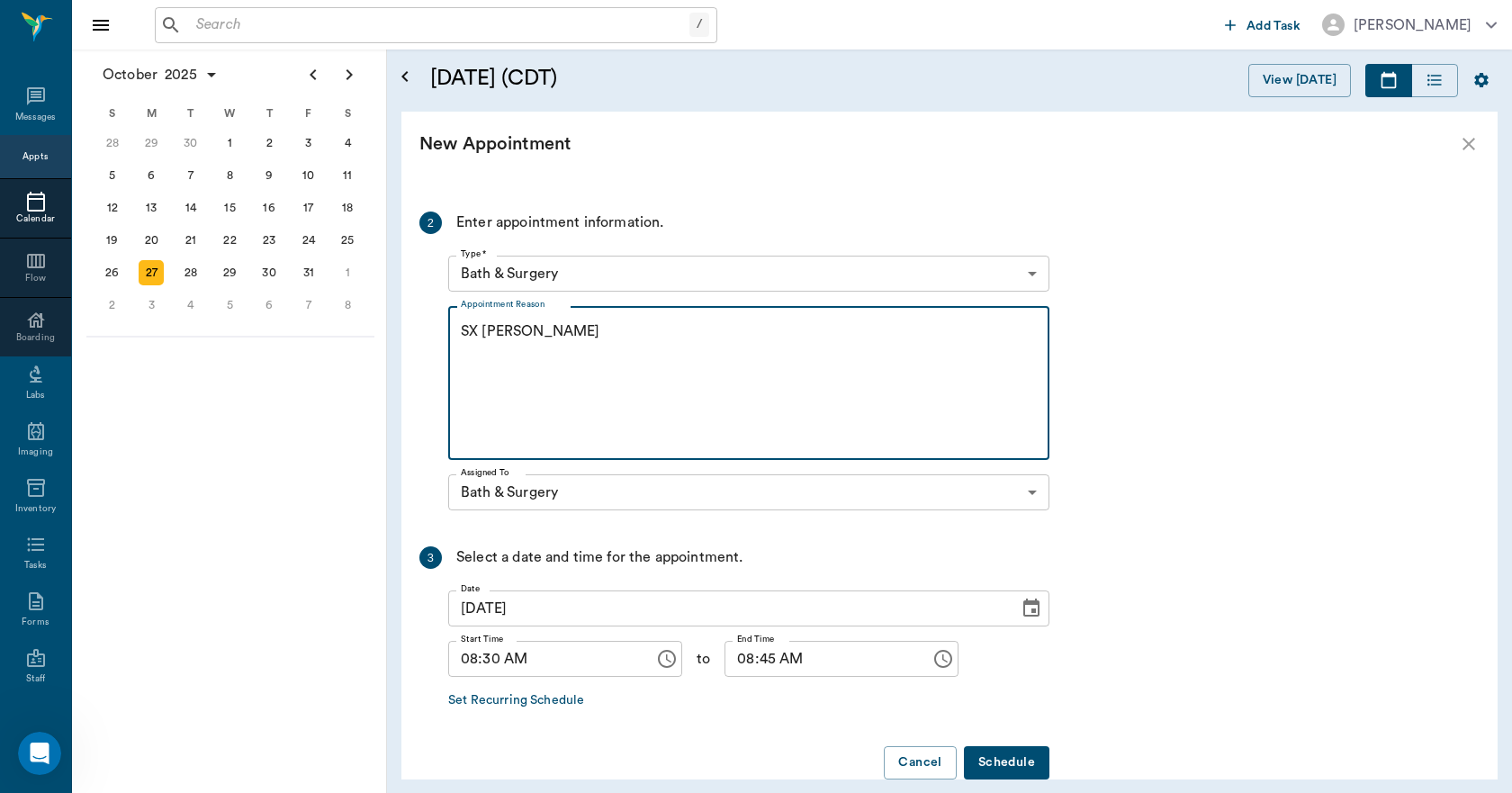
type textarea "SX [PERSON_NAME]"
click at [1000, 759] on button "Schedule" at bounding box center [1007, 762] width 86 height 33
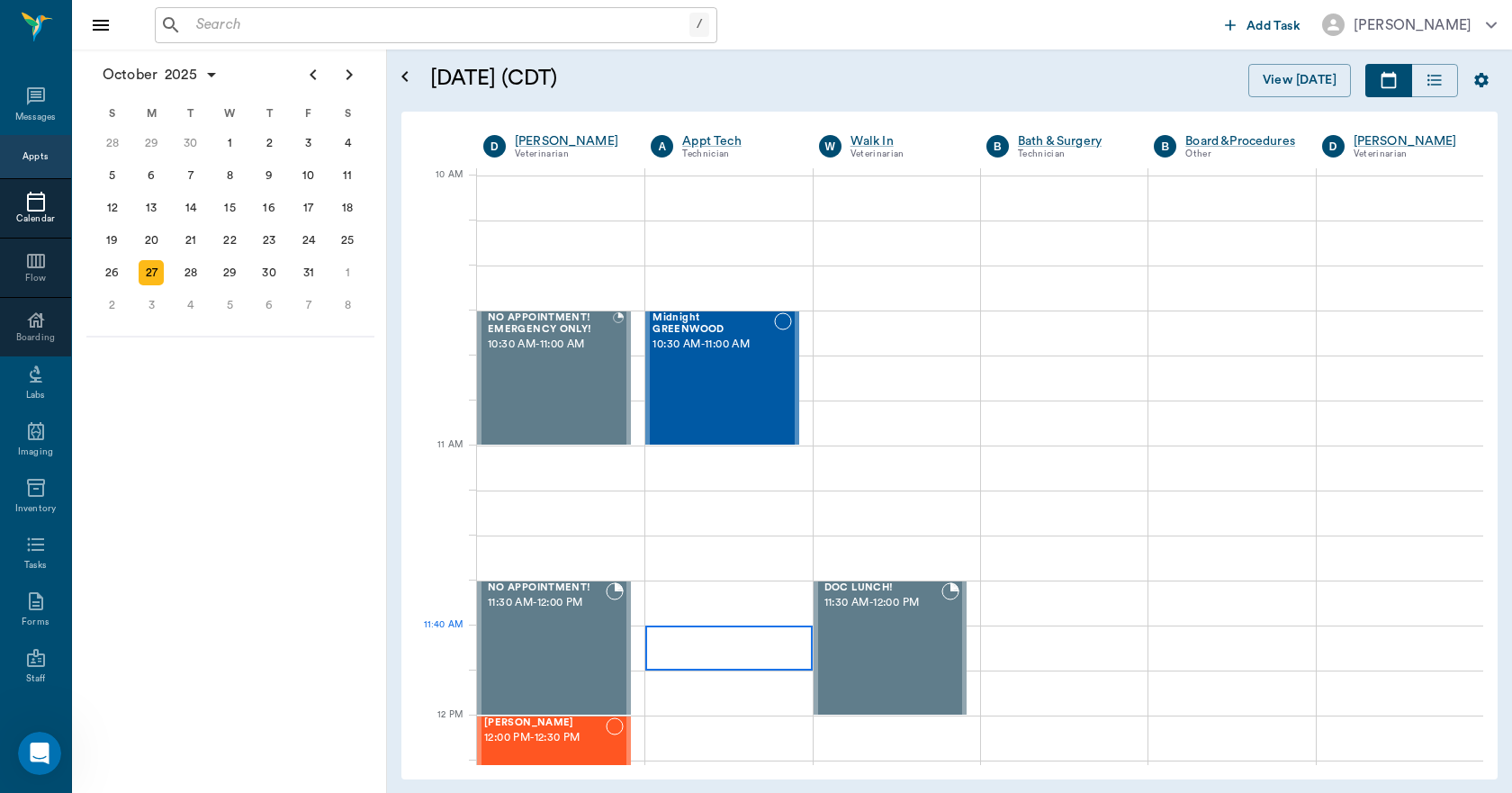
scroll to position [720, 0]
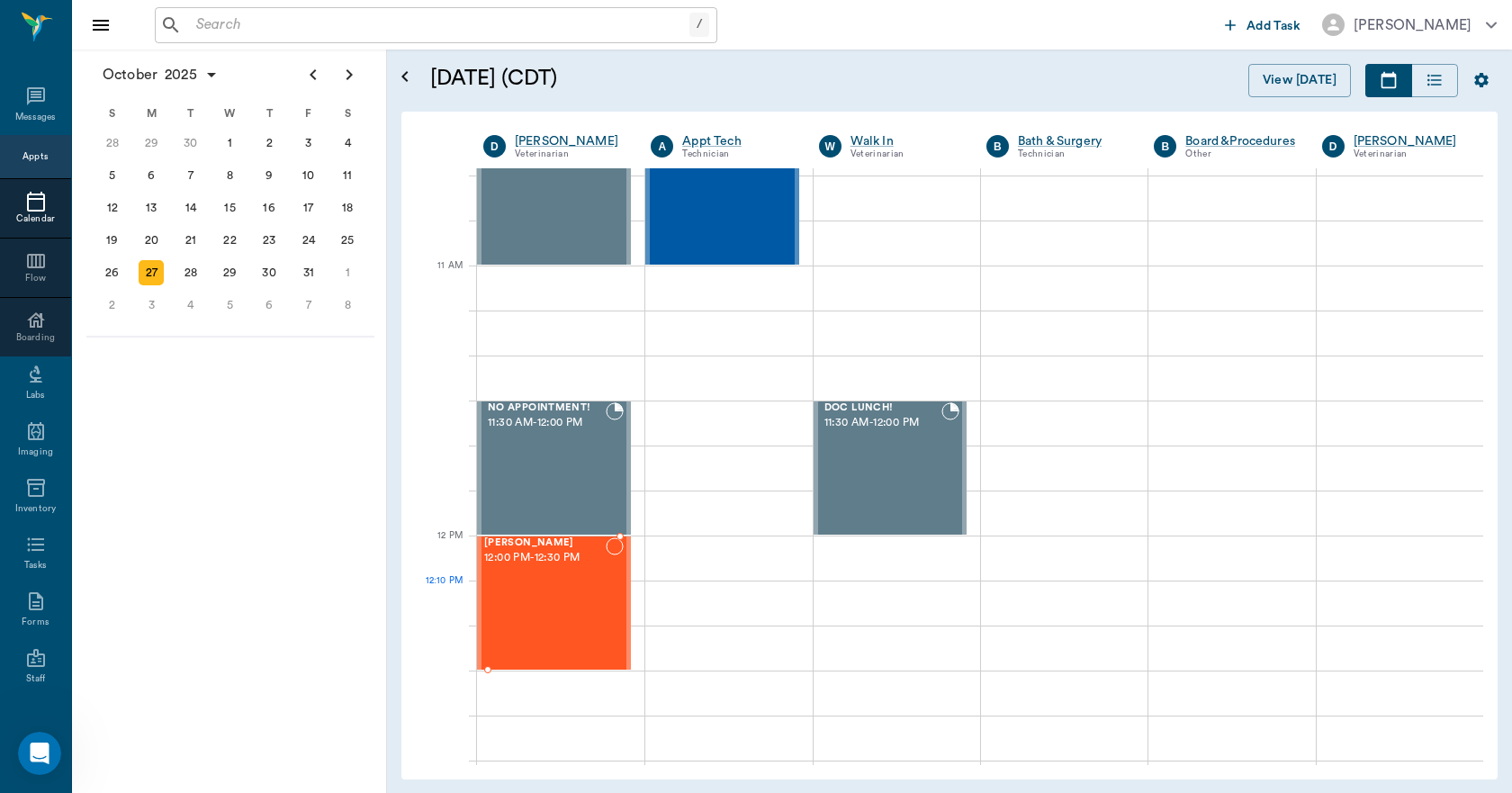
click at [565, 581] on div "[PERSON_NAME] 12:00 PM - 12:30 PM" at bounding box center [545, 603] width 122 height 132
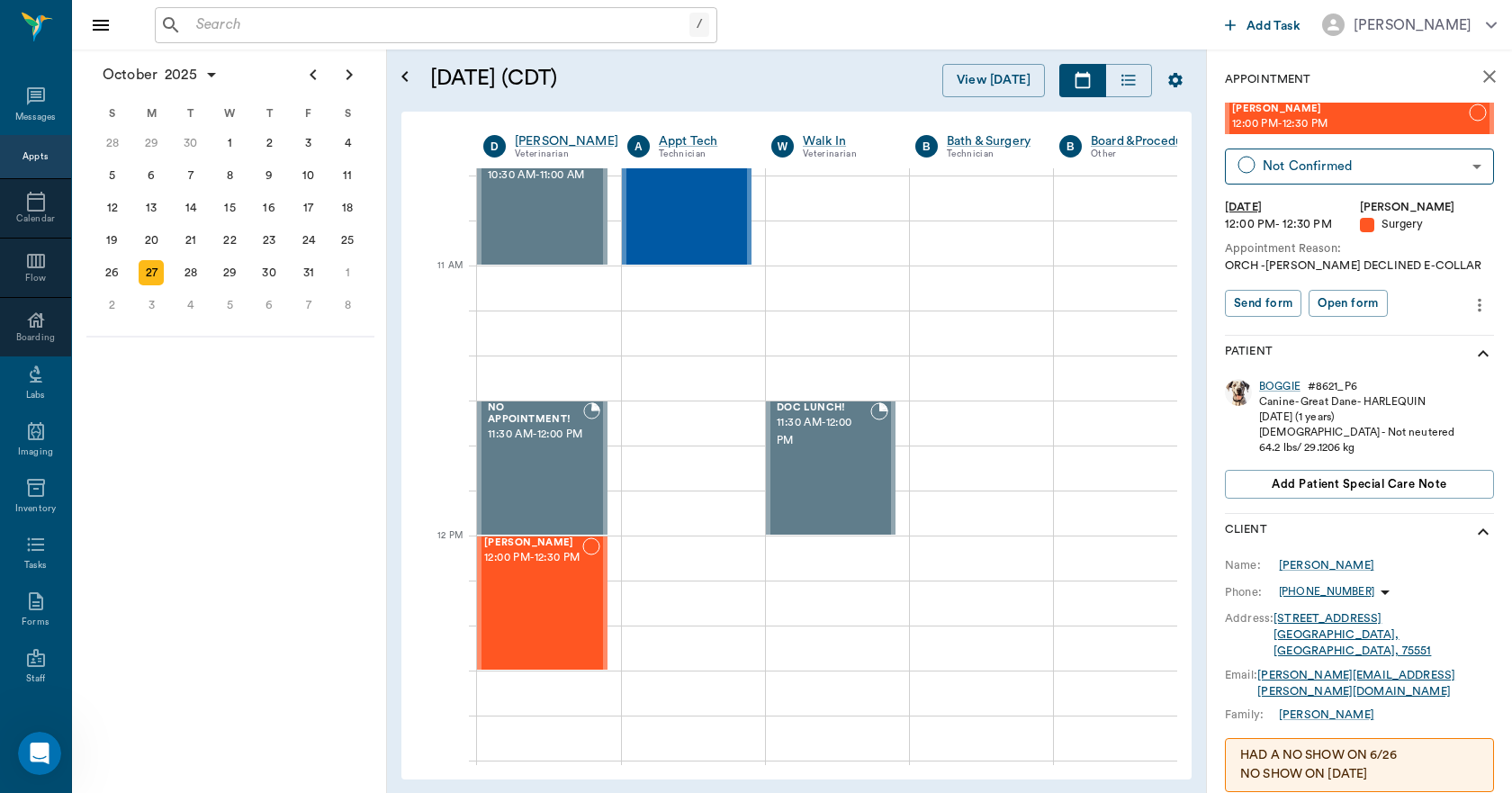
click at [1486, 72] on icon "close" at bounding box center [1490, 77] width 22 height 22
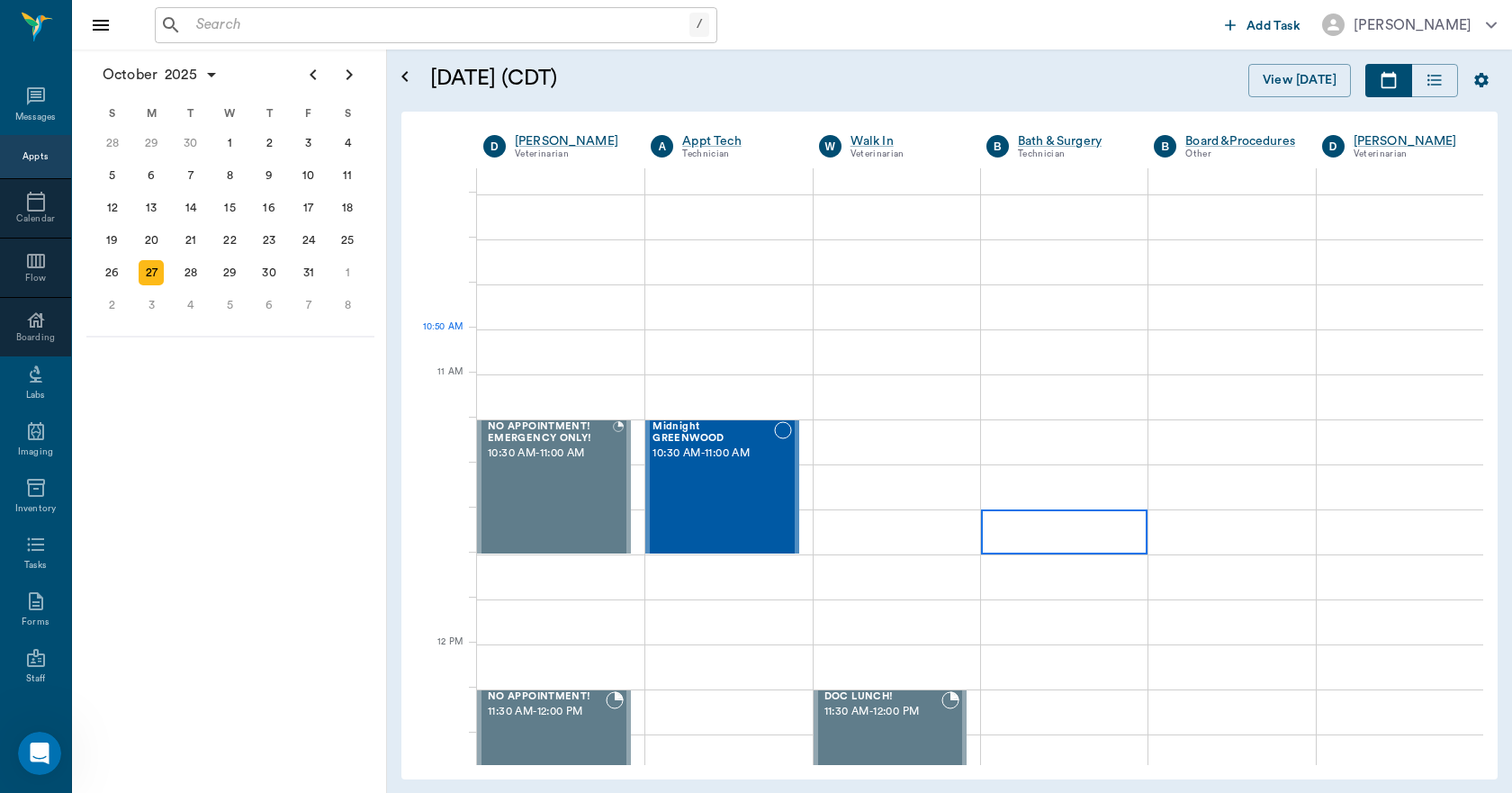
scroll to position [360, 0]
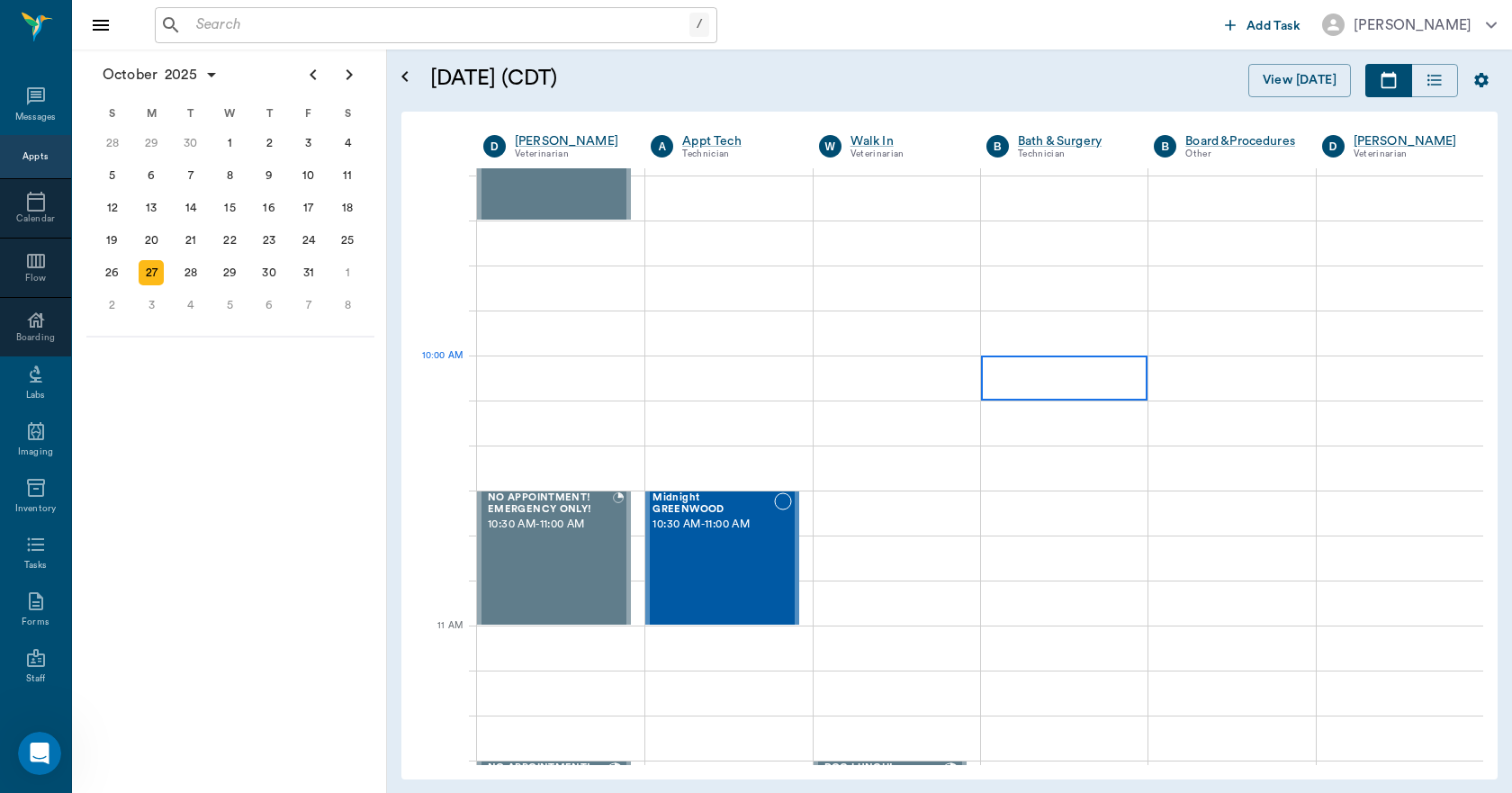
click at [1060, 389] on div at bounding box center [1063, 378] width 166 height 45
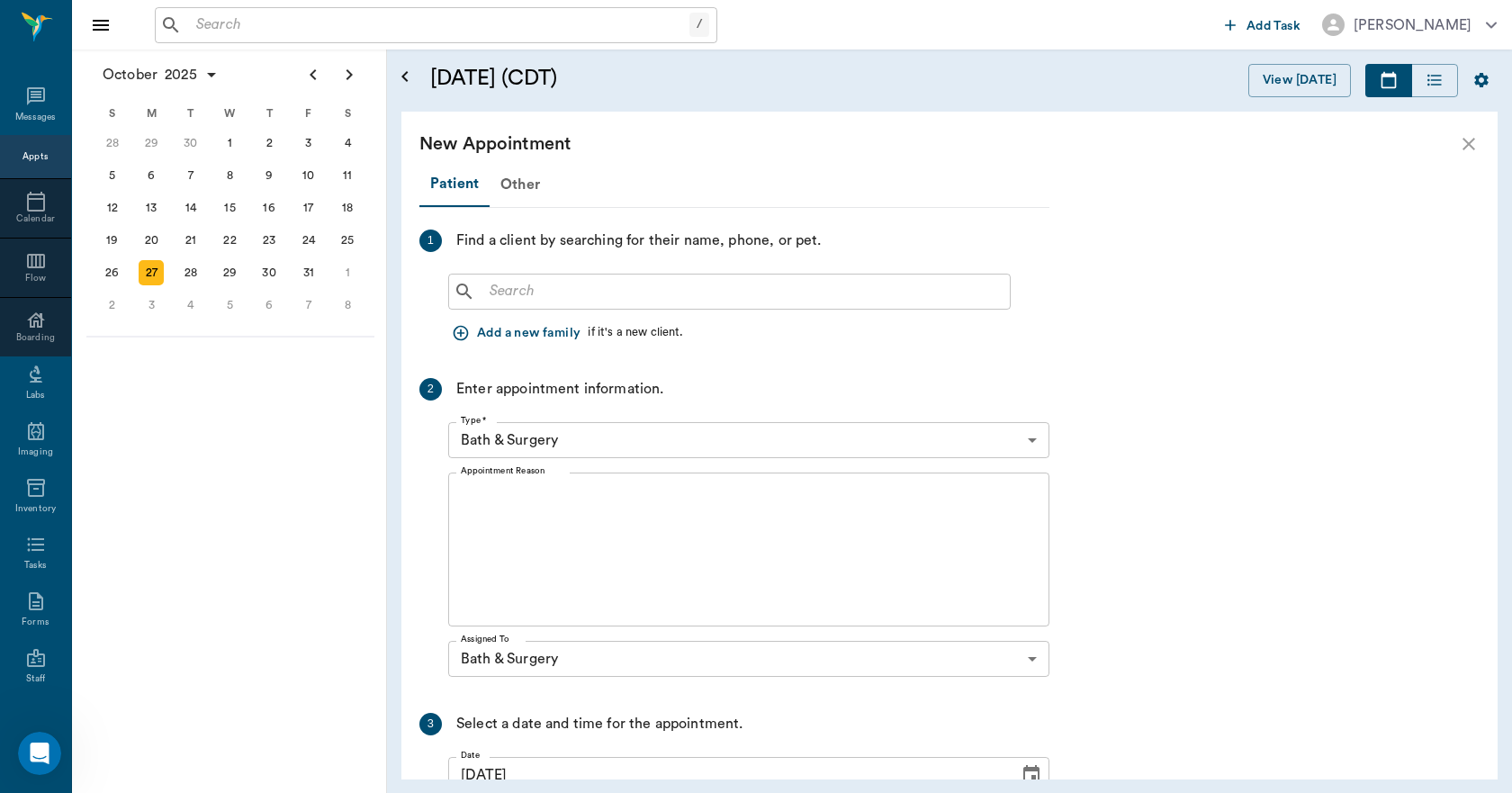
click at [500, 166] on div "New Appointment" at bounding box center [950, 143] width 1096 height 65
click at [510, 178] on div "Other" at bounding box center [519, 183] width 61 height 43
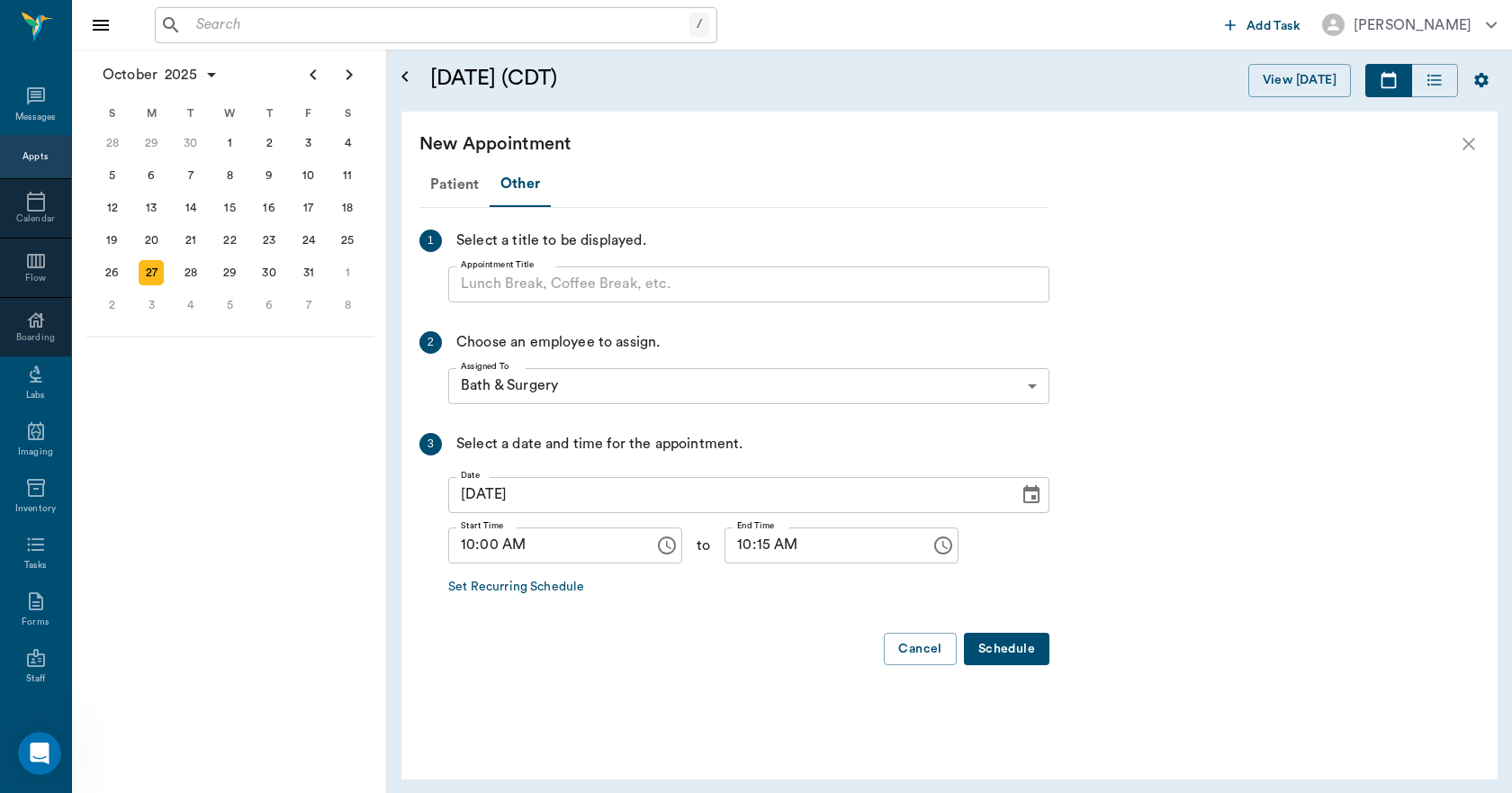
click at [521, 303] on div "Patient Other 1 Select a title to be displayed. Appointment Title Appointment T…" at bounding box center [735, 421] width 630 height 518
click at [521, 288] on input "Appointment Title" at bounding box center [749, 284] width 601 height 36
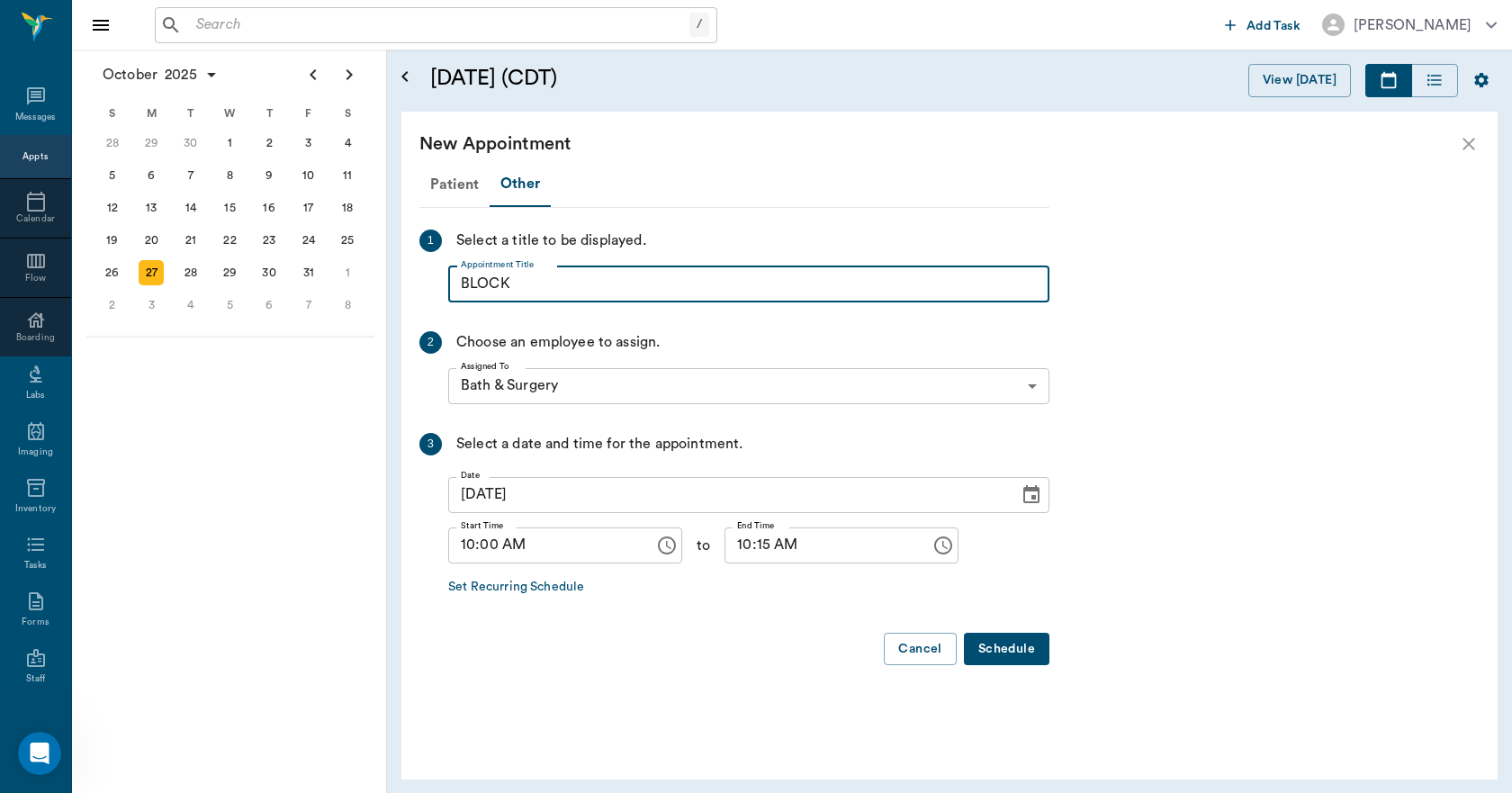
type input "BLOCK"
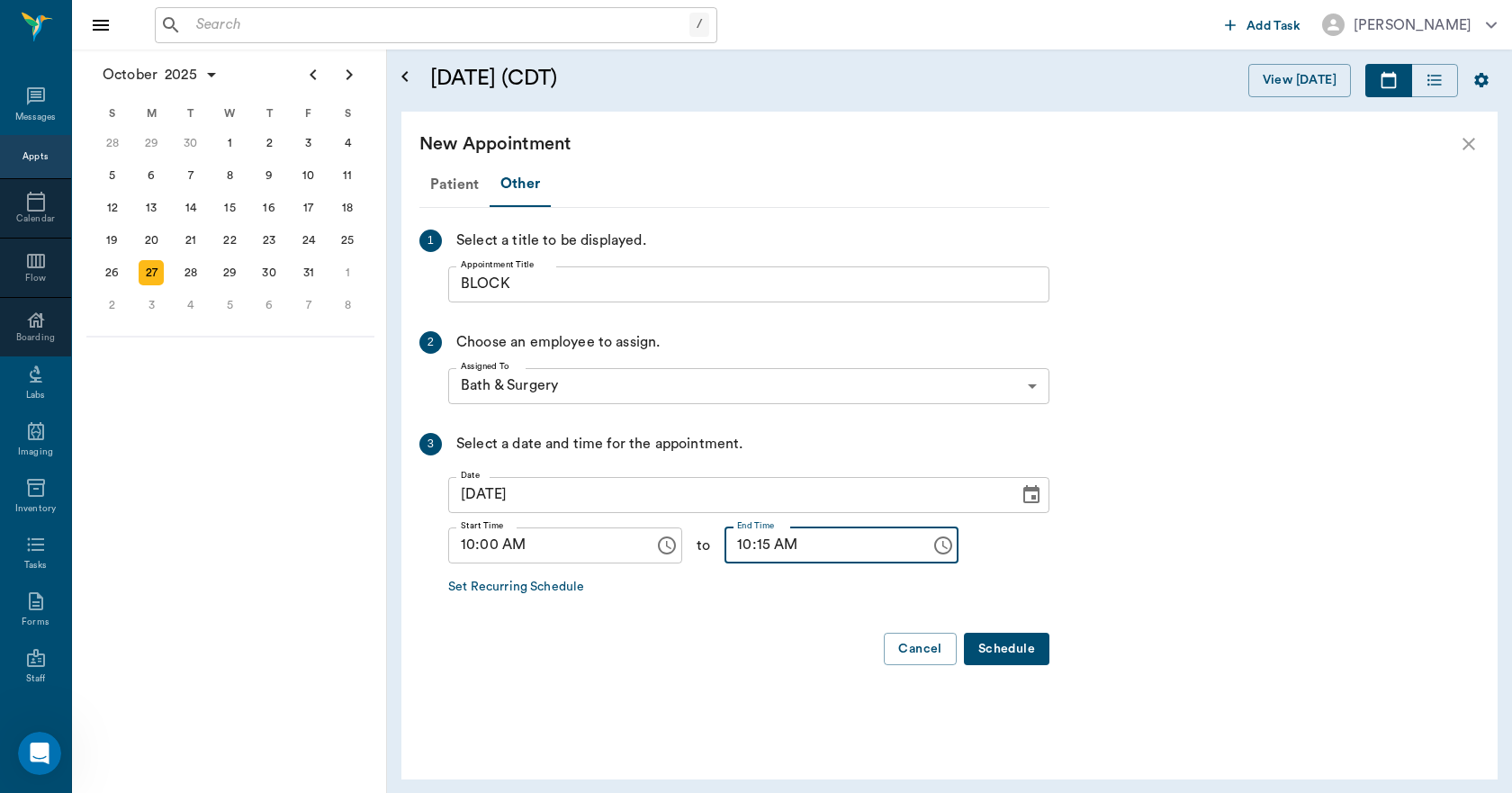
click at [734, 558] on input "10:15 AM" at bounding box center [821, 545] width 193 height 36
type input "05:00 PM"
click at [996, 653] on button "Schedule" at bounding box center [1007, 649] width 86 height 33
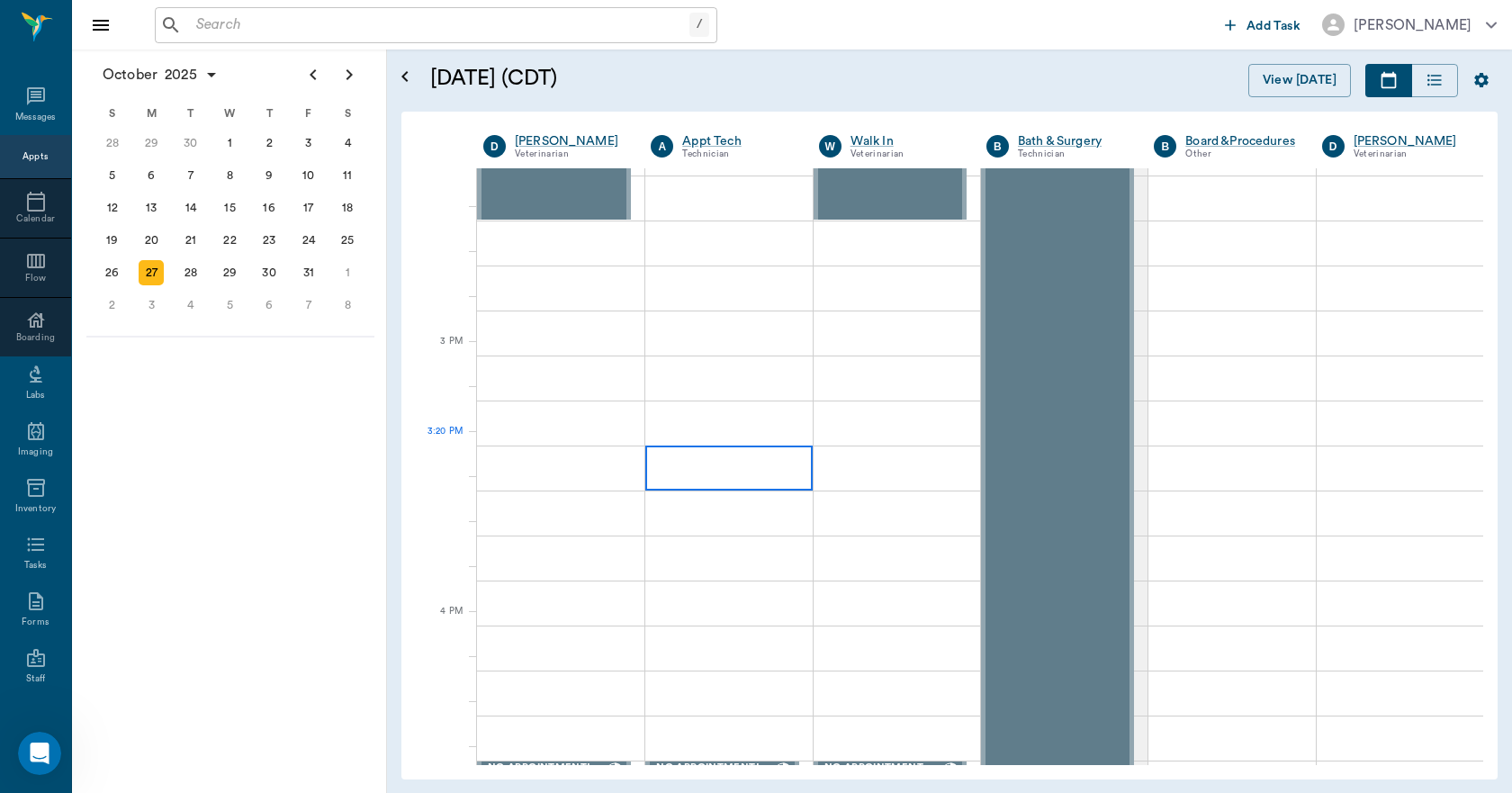
scroll to position [2069, 0]
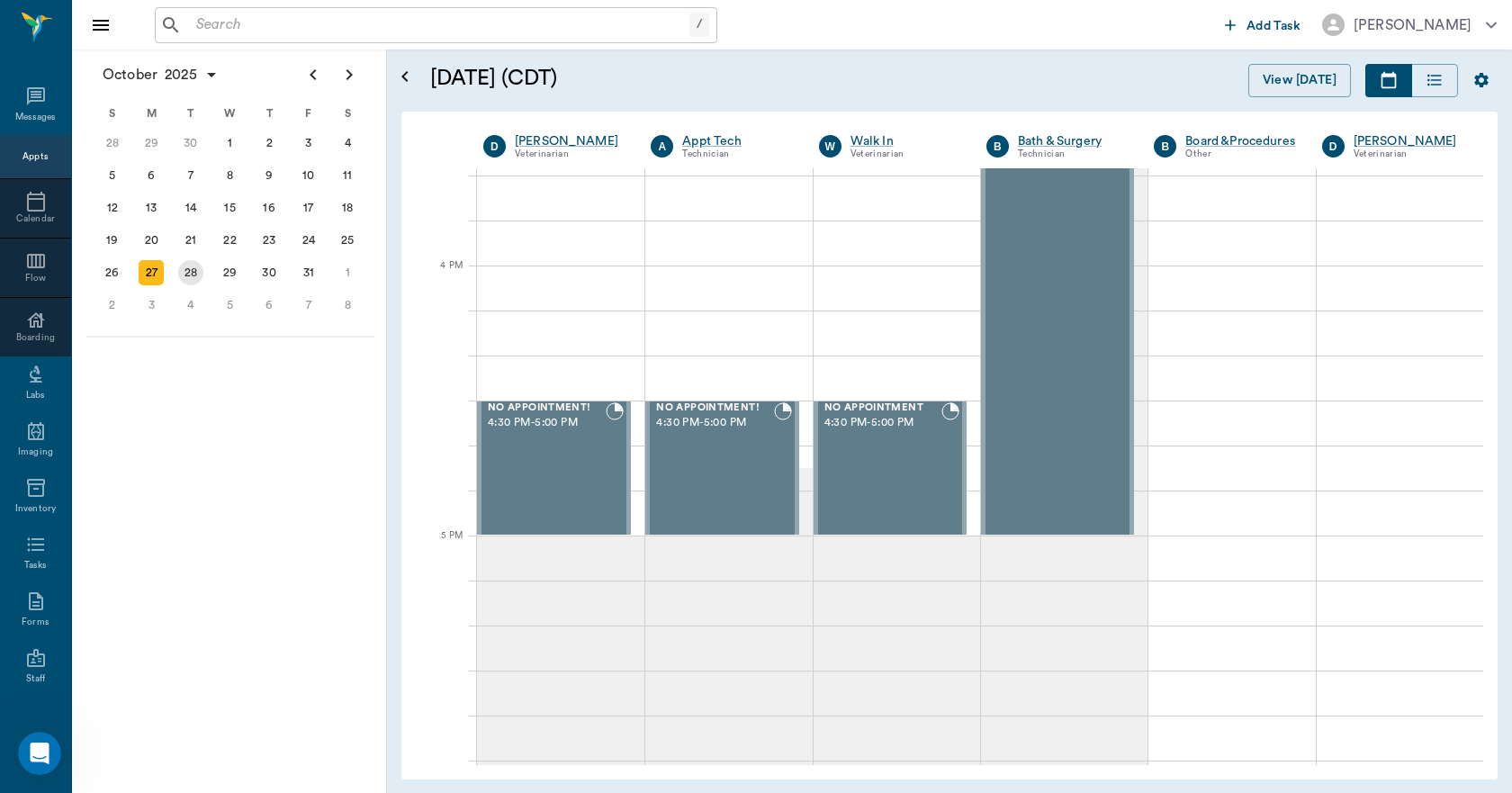
click at [181, 270] on div "28" at bounding box center [190, 272] width 25 height 25
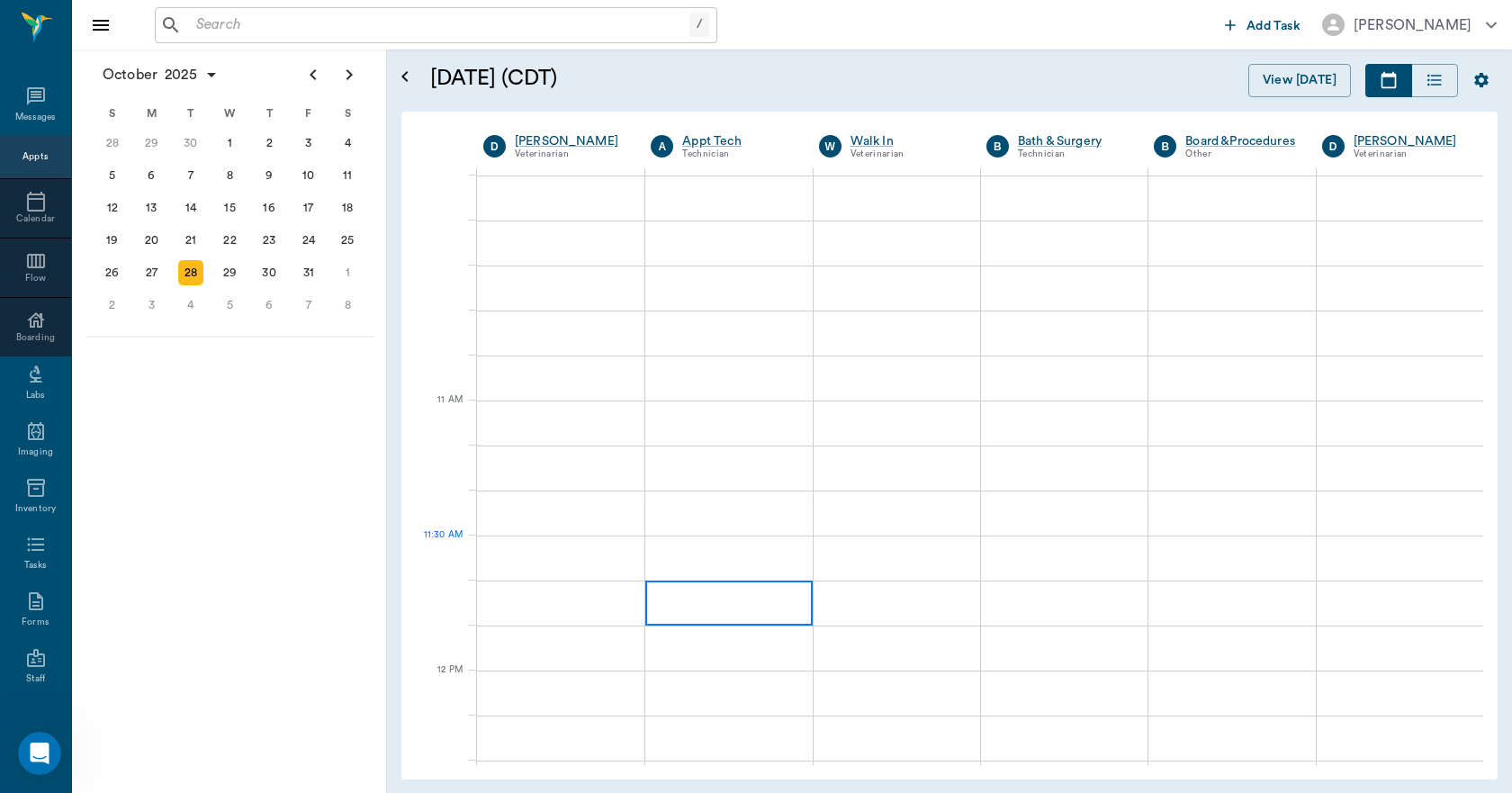
scroll to position [630, 0]
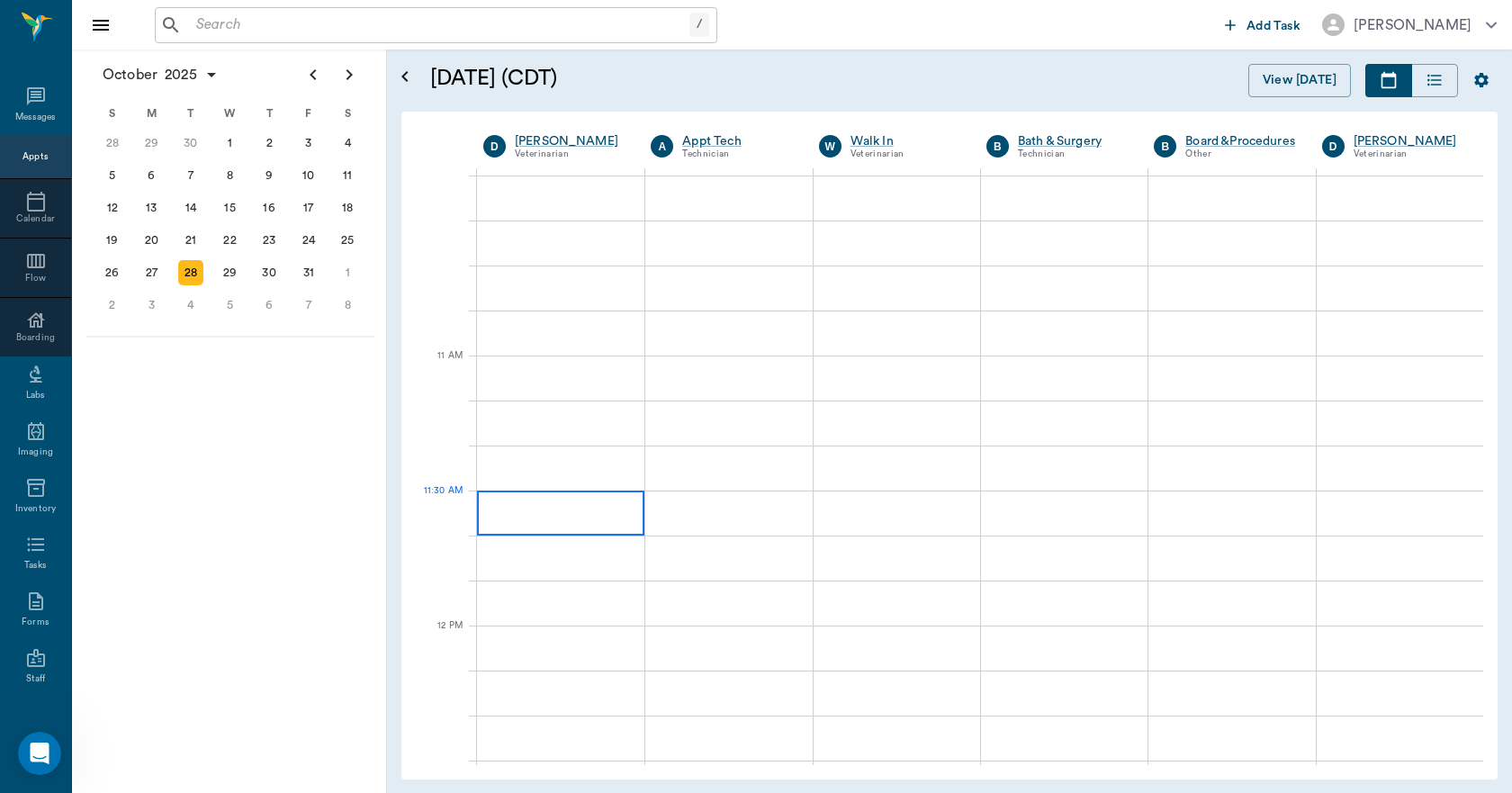
click at [592, 509] on div at bounding box center [561, 512] width 167 height 45
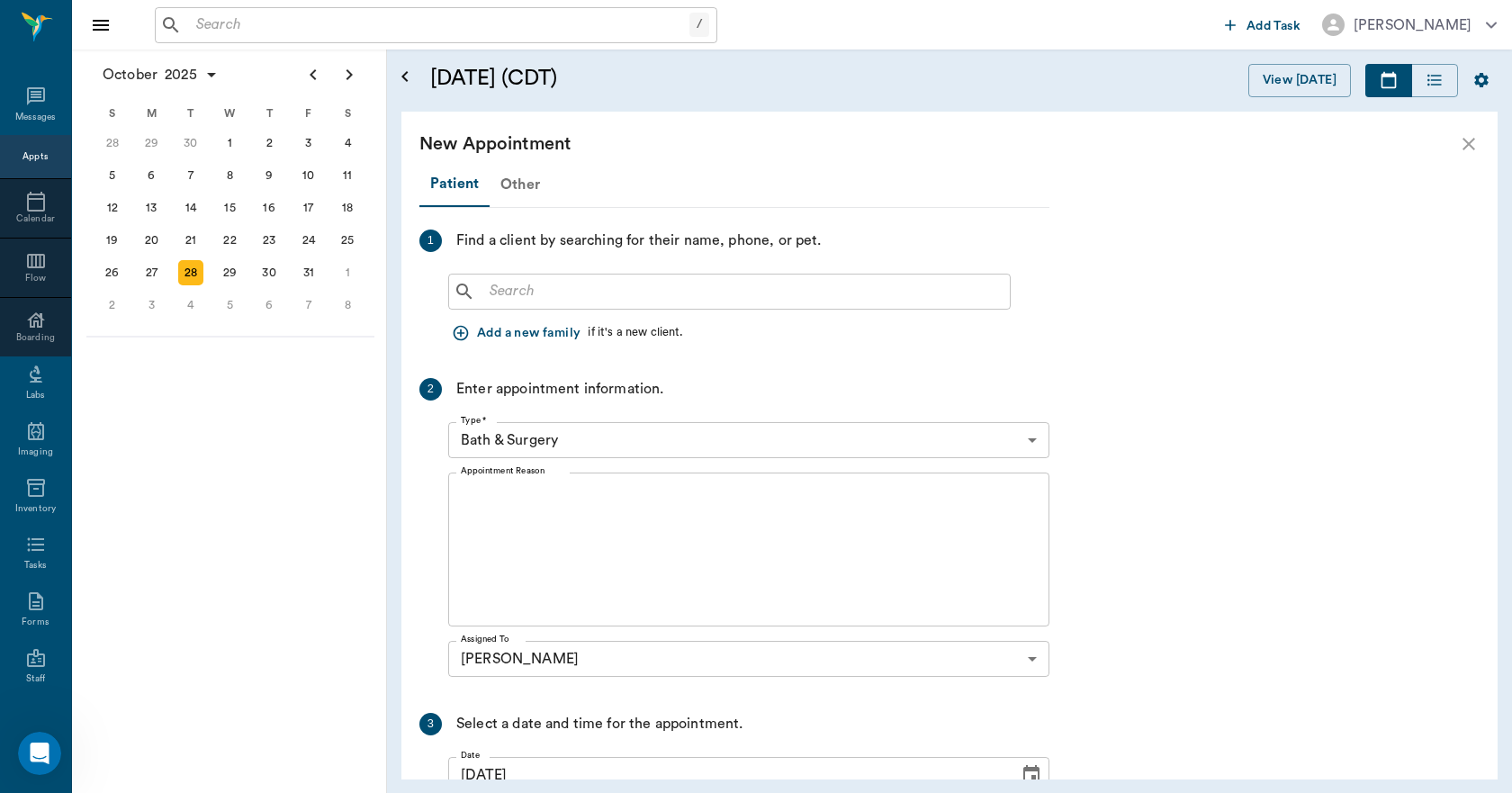
click at [523, 184] on div "Other" at bounding box center [519, 183] width 61 height 43
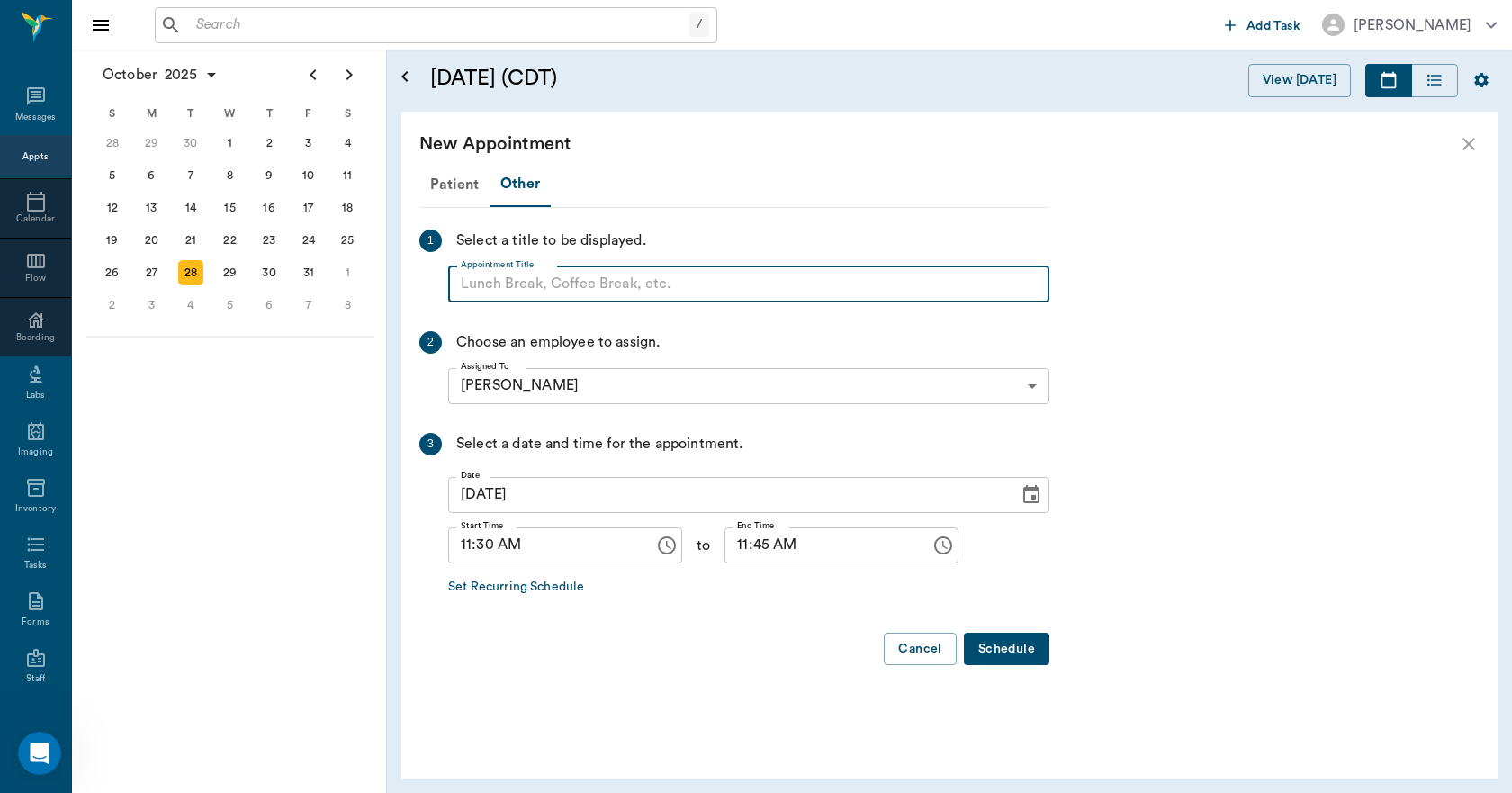
paste input "NO APPOINTMENT! EMERGENCY ONLY!"
drag, startPoint x: 773, startPoint y: 283, endPoint x: 603, endPoint y: 302, distance: 171.1
click at [603, 302] on input "NO APPOINTMENT! EMERGENCY ONLY!" at bounding box center [749, 284] width 601 height 36
type input "NO APPOINTMENT!"
click at [728, 556] on input "11:45 AM" at bounding box center [821, 545] width 193 height 36
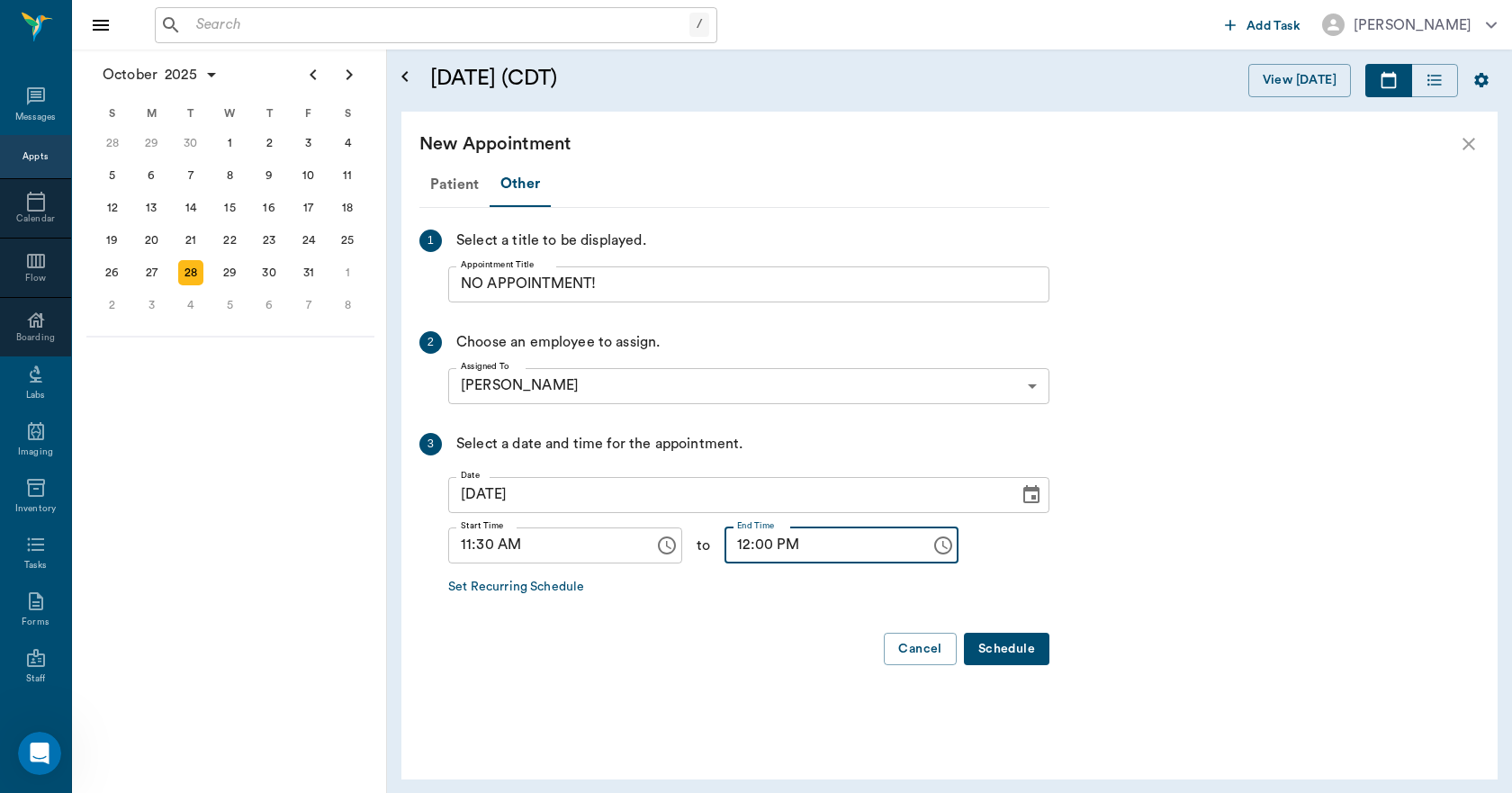
type input "12:00 PM"
click at [998, 641] on button "Schedule" at bounding box center [1007, 649] width 86 height 33
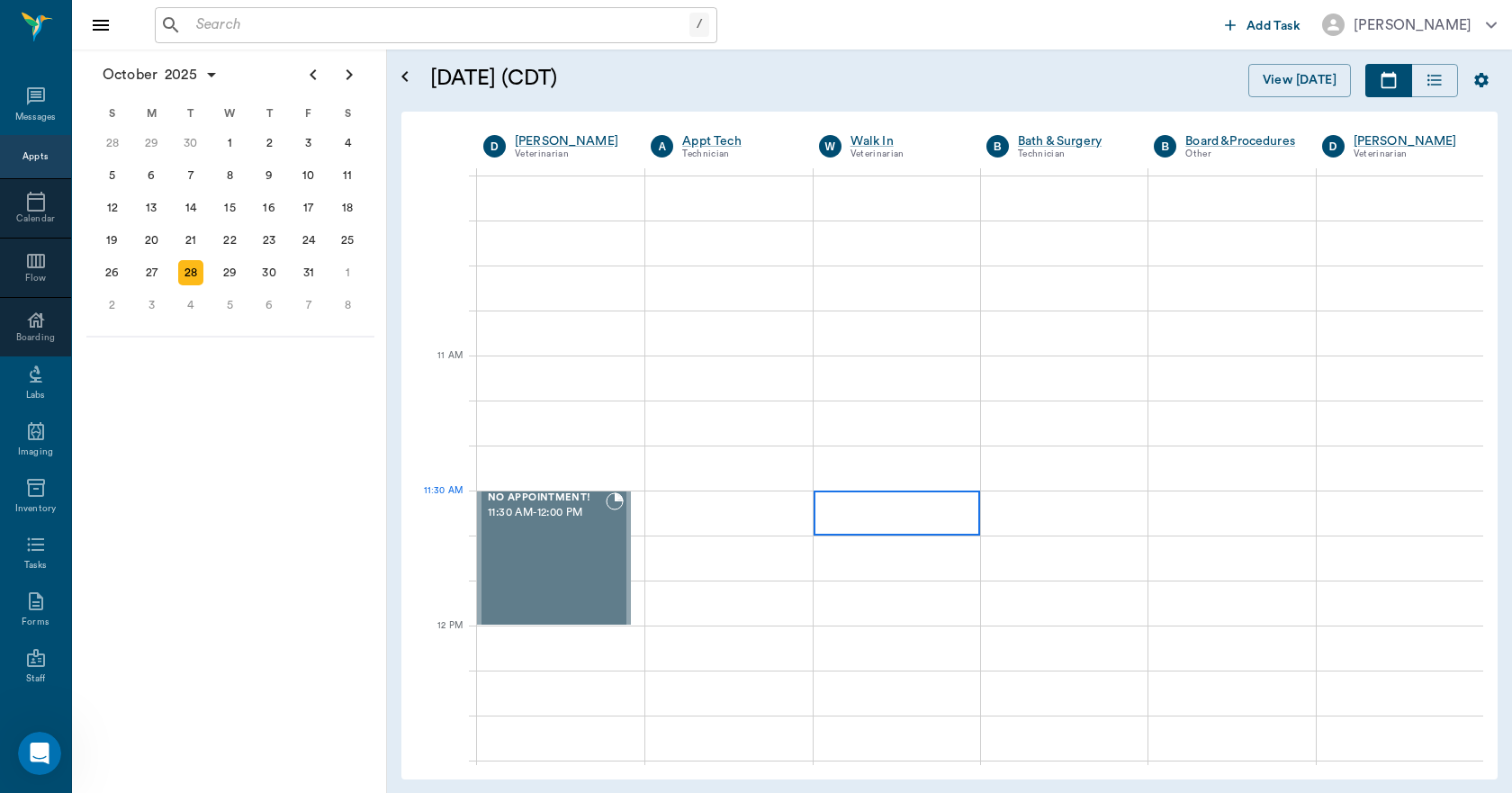
click at [855, 522] on div at bounding box center [896, 512] width 166 height 45
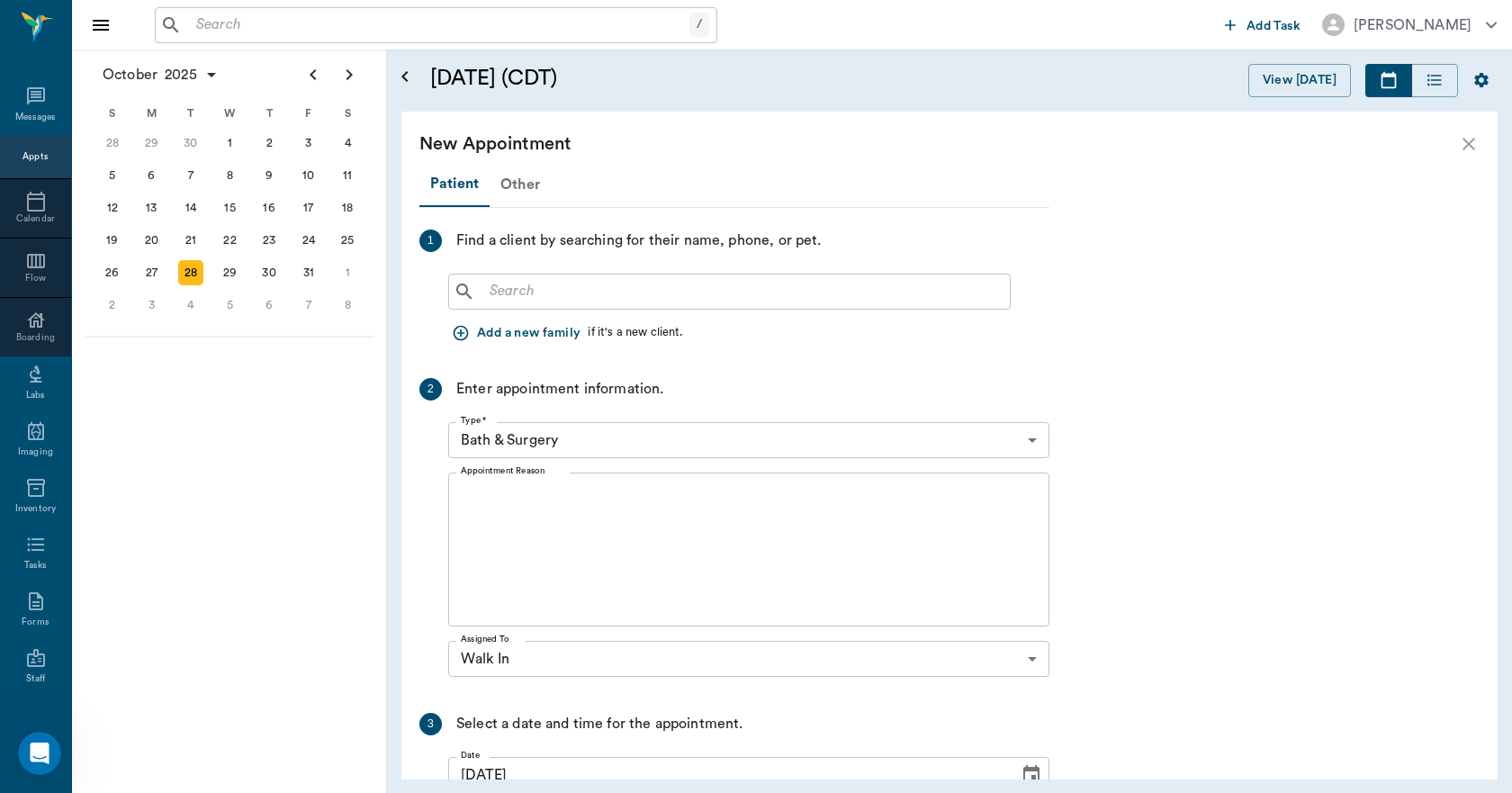
click at [525, 182] on div "Other" at bounding box center [519, 183] width 61 height 43
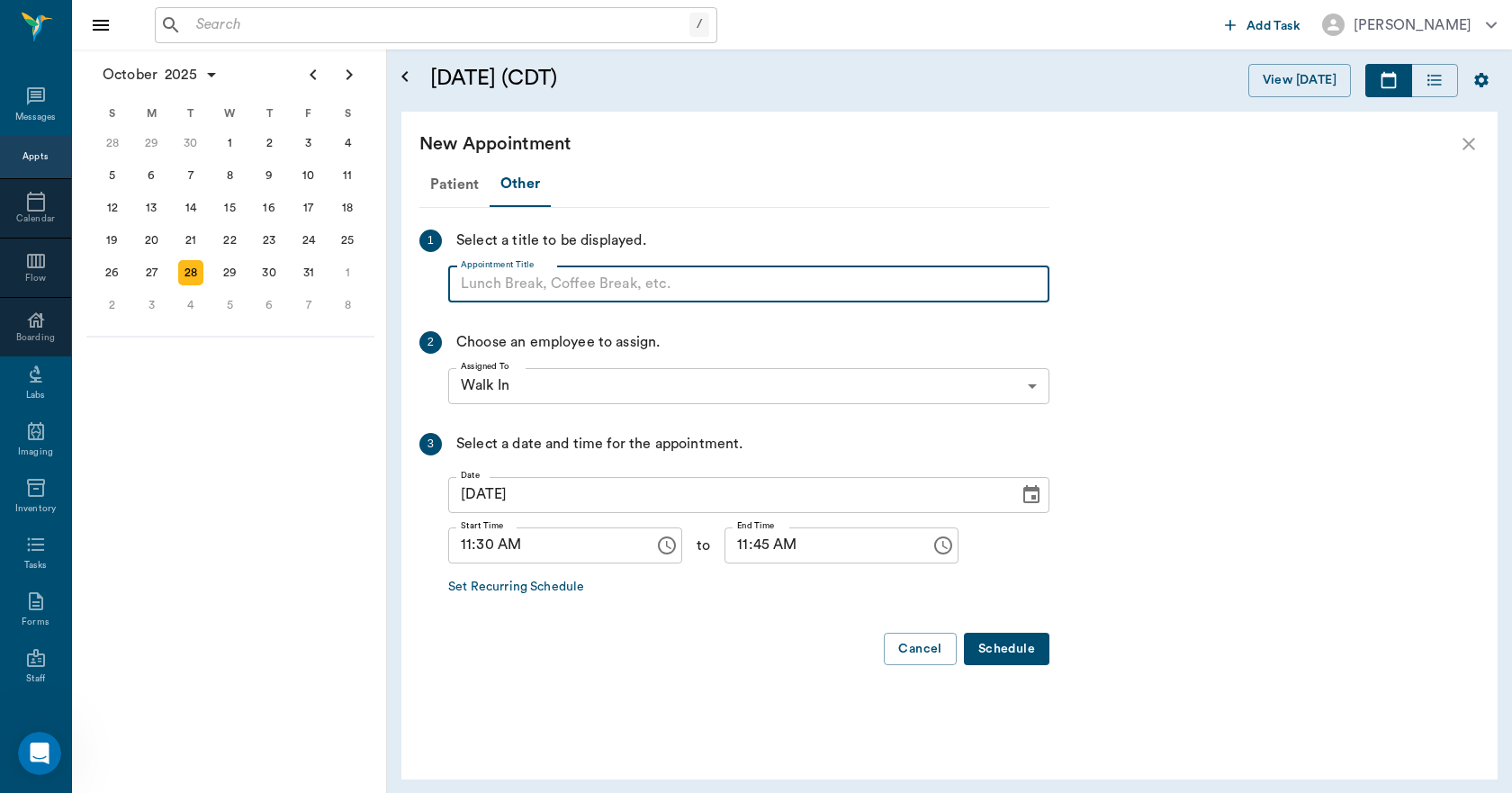
click at [526, 282] on input "Appointment Title" at bounding box center [749, 284] width 601 height 36
type input "DOC LUNCH!"
click at [725, 536] on input "11:45 AM" at bounding box center [821, 545] width 193 height 36
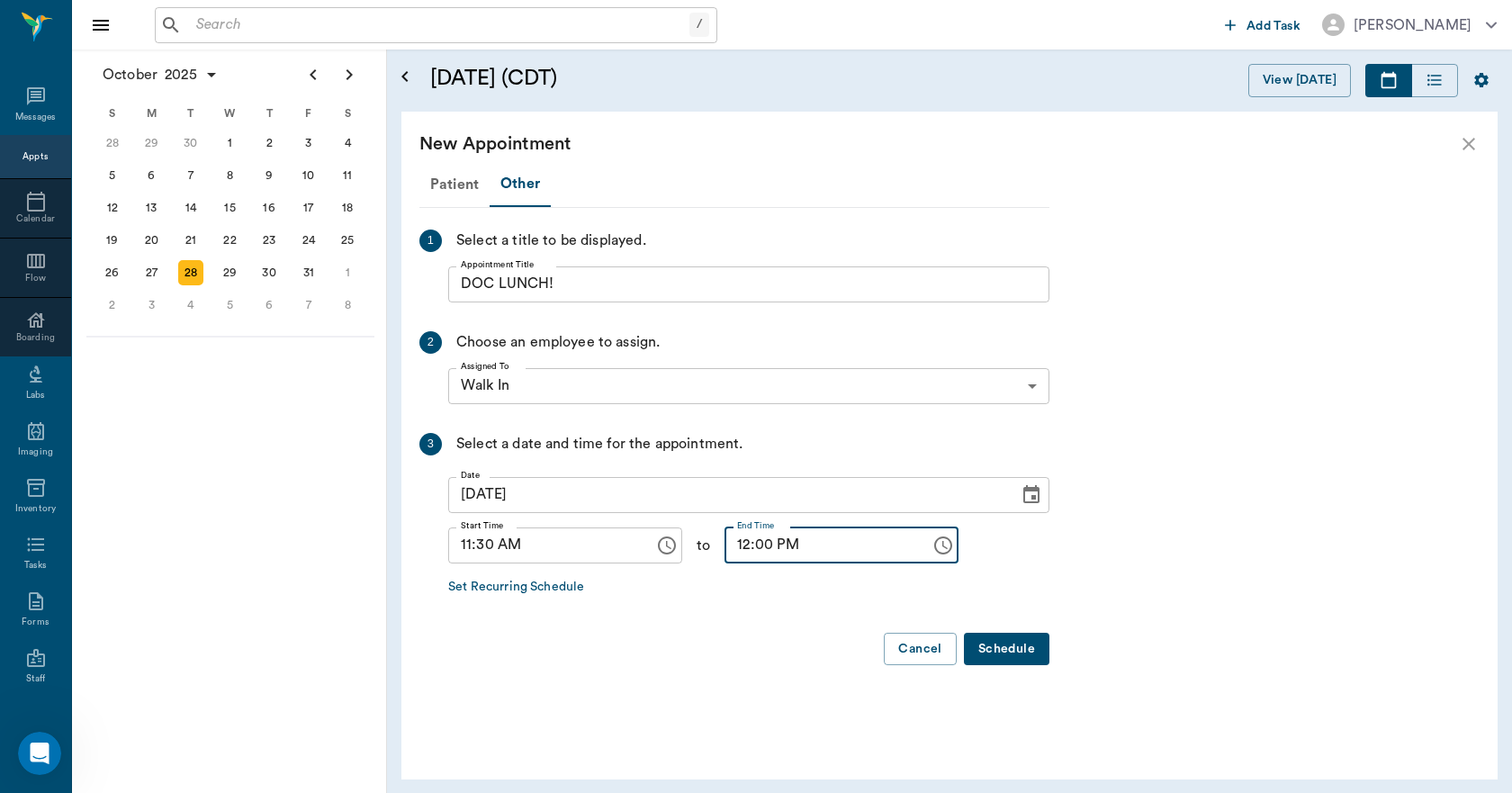
type input "12:00 PM"
click at [1025, 650] on button "Schedule" at bounding box center [1007, 649] width 86 height 33
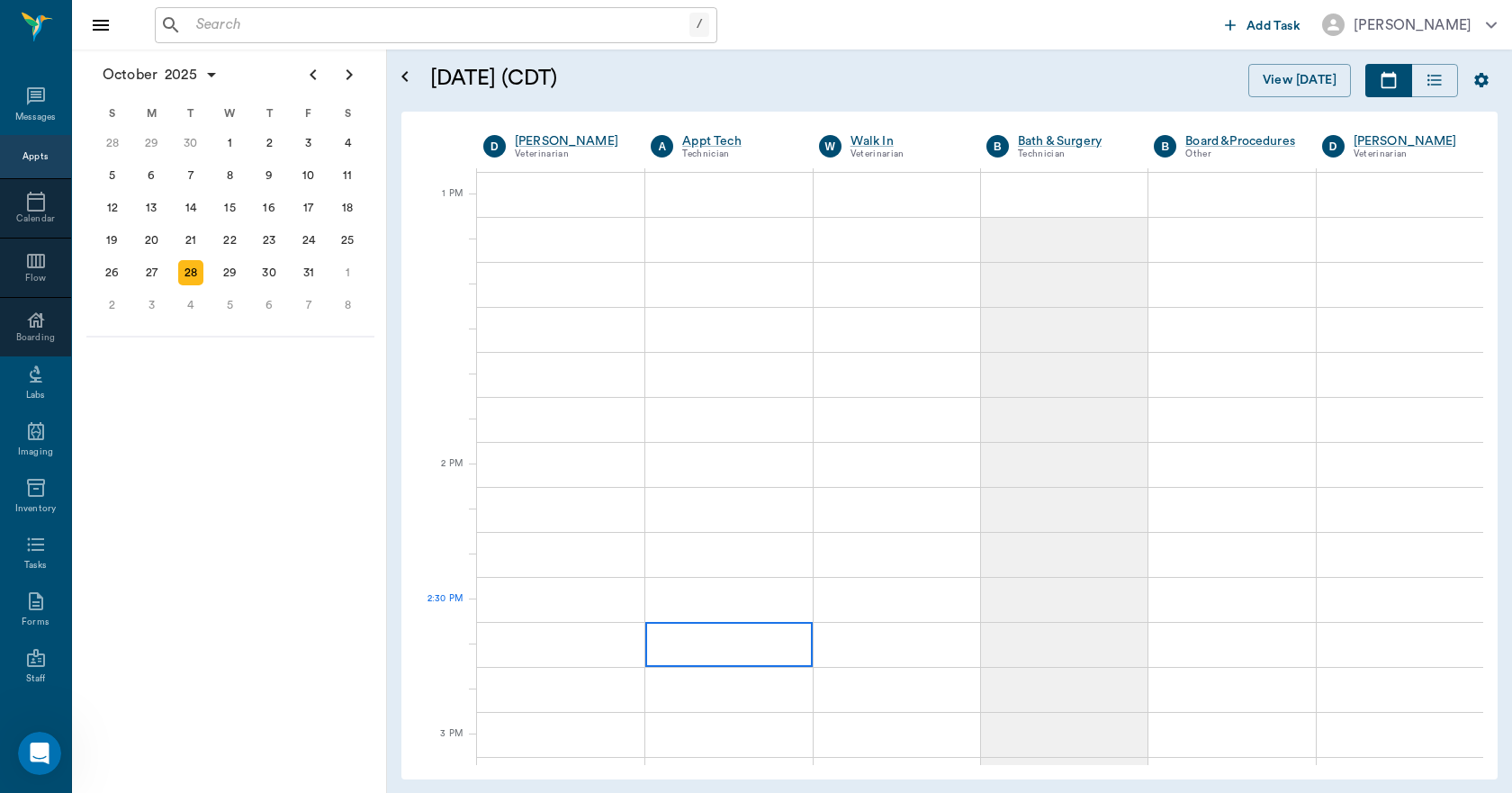
scroll to position [1350, 0]
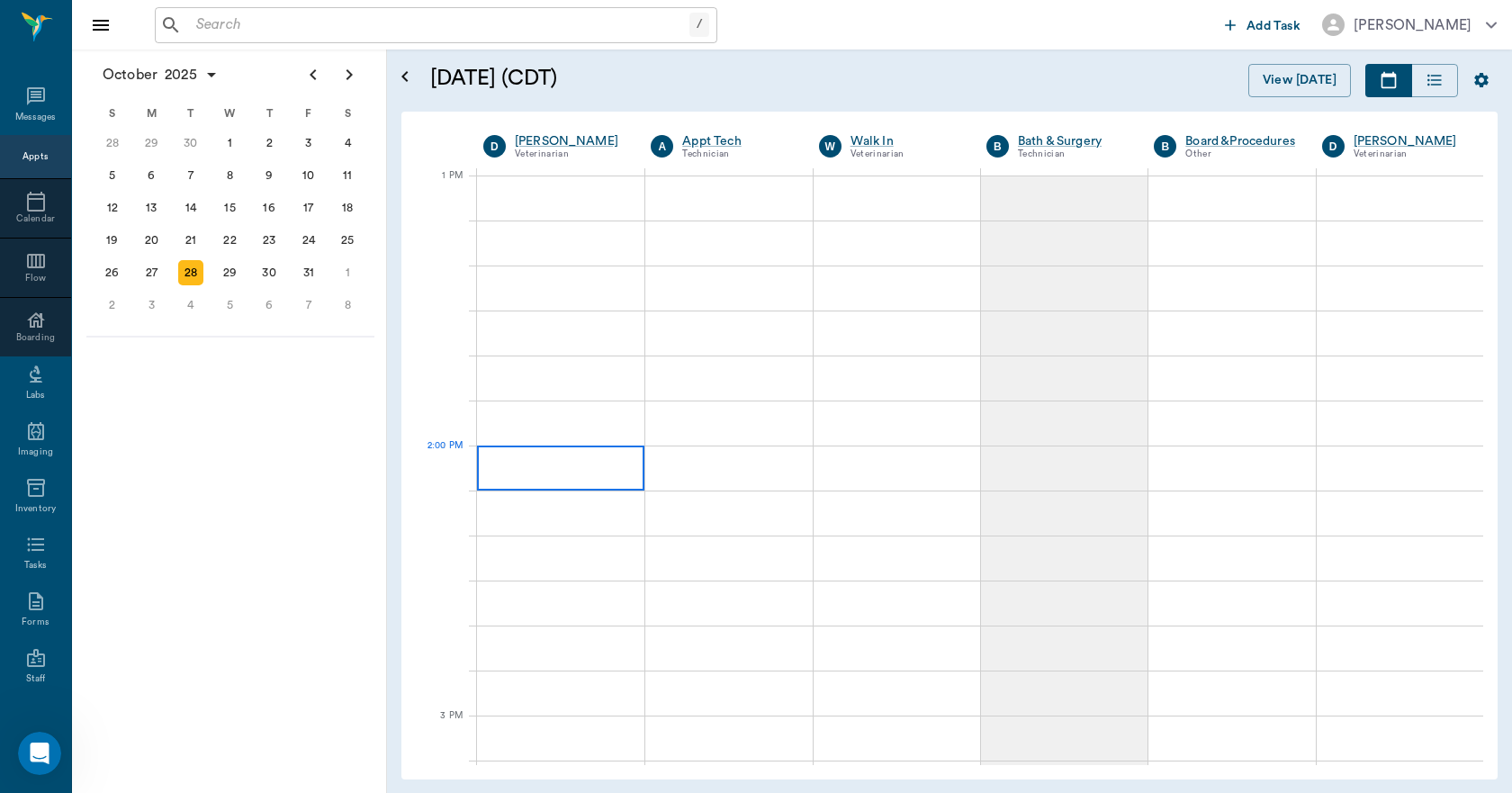
click at [557, 473] on div at bounding box center [561, 467] width 167 height 45
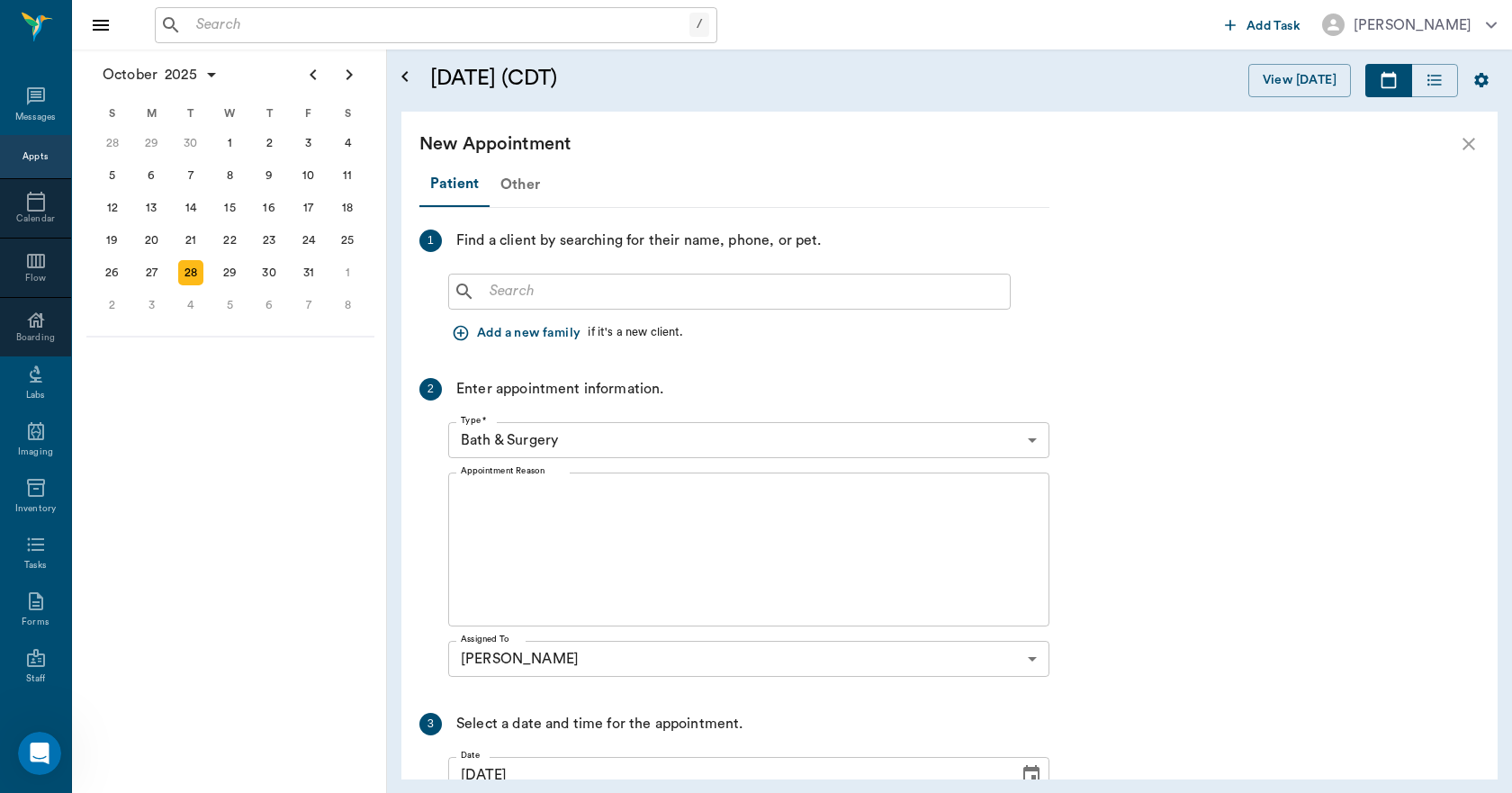
click at [516, 179] on div "Other" at bounding box center [519, 183] width 61 height 43
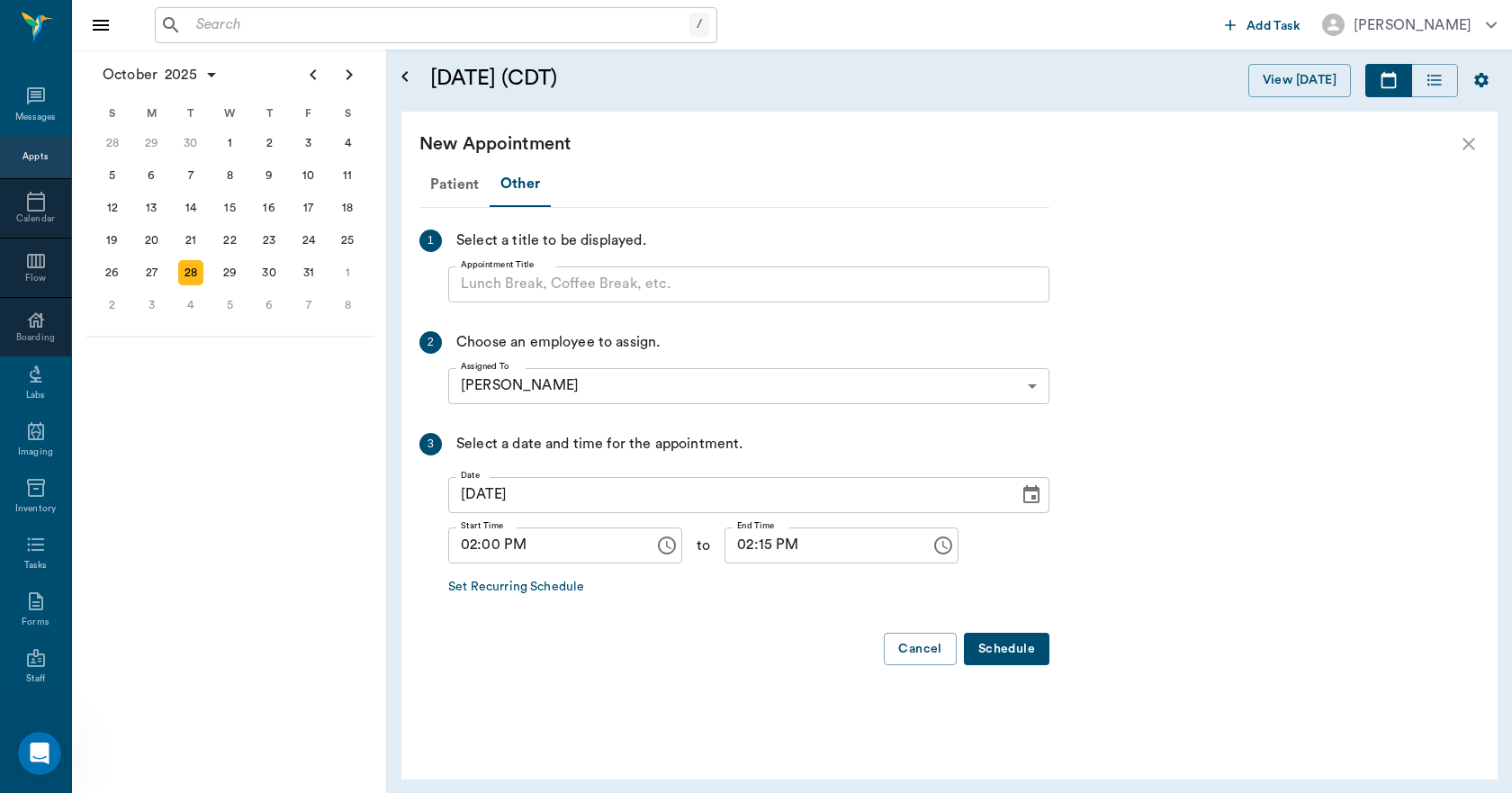
click at [513, 275] on input "Appointment Title" at bounding box center [749, 284] width 601 height 36
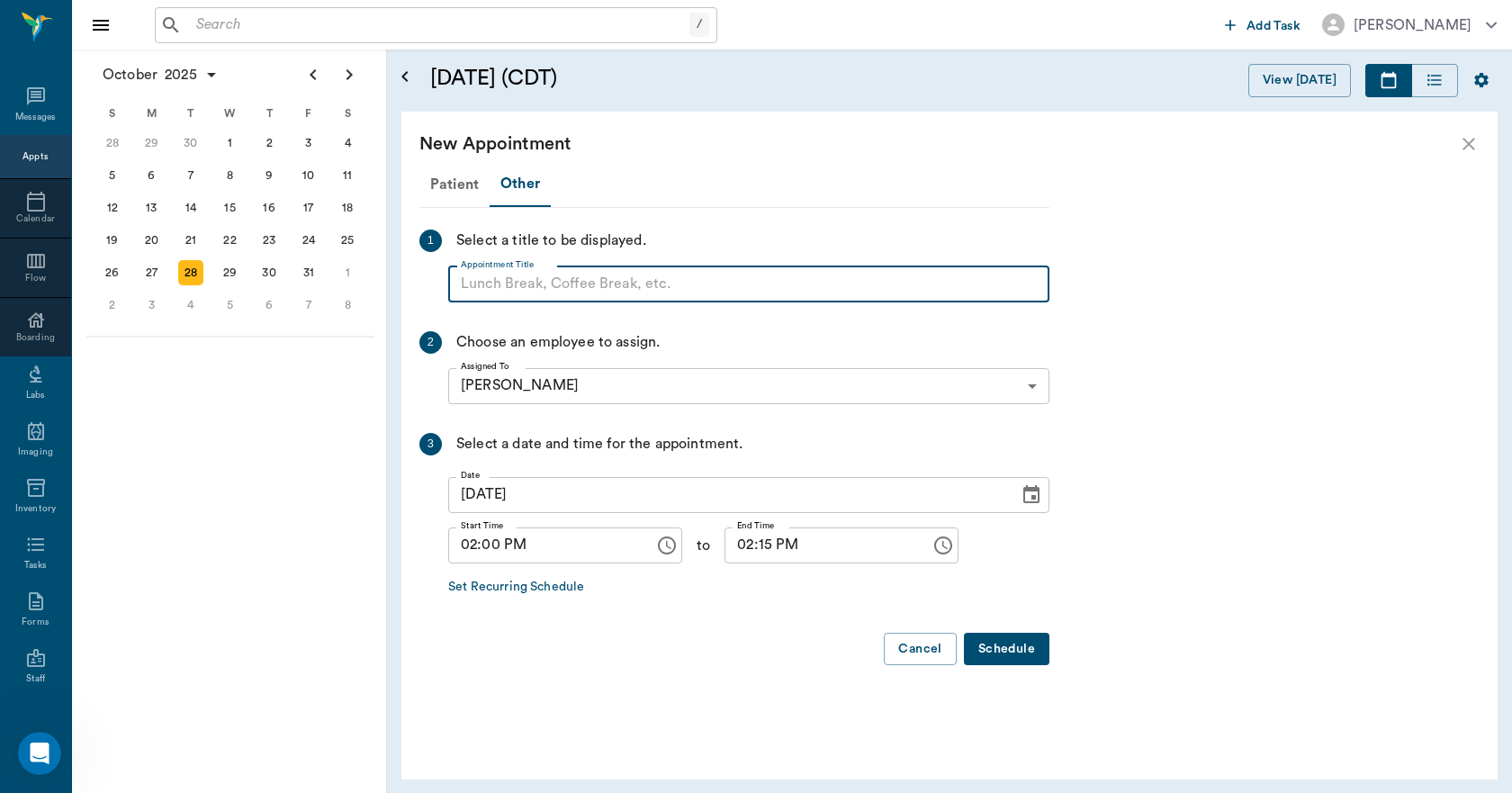
click at [494, 289] on input "Appointment Title" at bounding box center [749, 284] width 601 height 36
paste input "NO APPOINTMENT! EMERGENCY ONLY!"
drag, startPoint x: 768, startPoint y: 278, endPoint x: 605, endPoint y: 284, distance: 163.1
click at [605, 284] on input "NO APPOINTMENT! EMERGENCY ONLY!" at bounding box center [749, 284] width 601 height 36
type input "NO APPOINTMENT!"
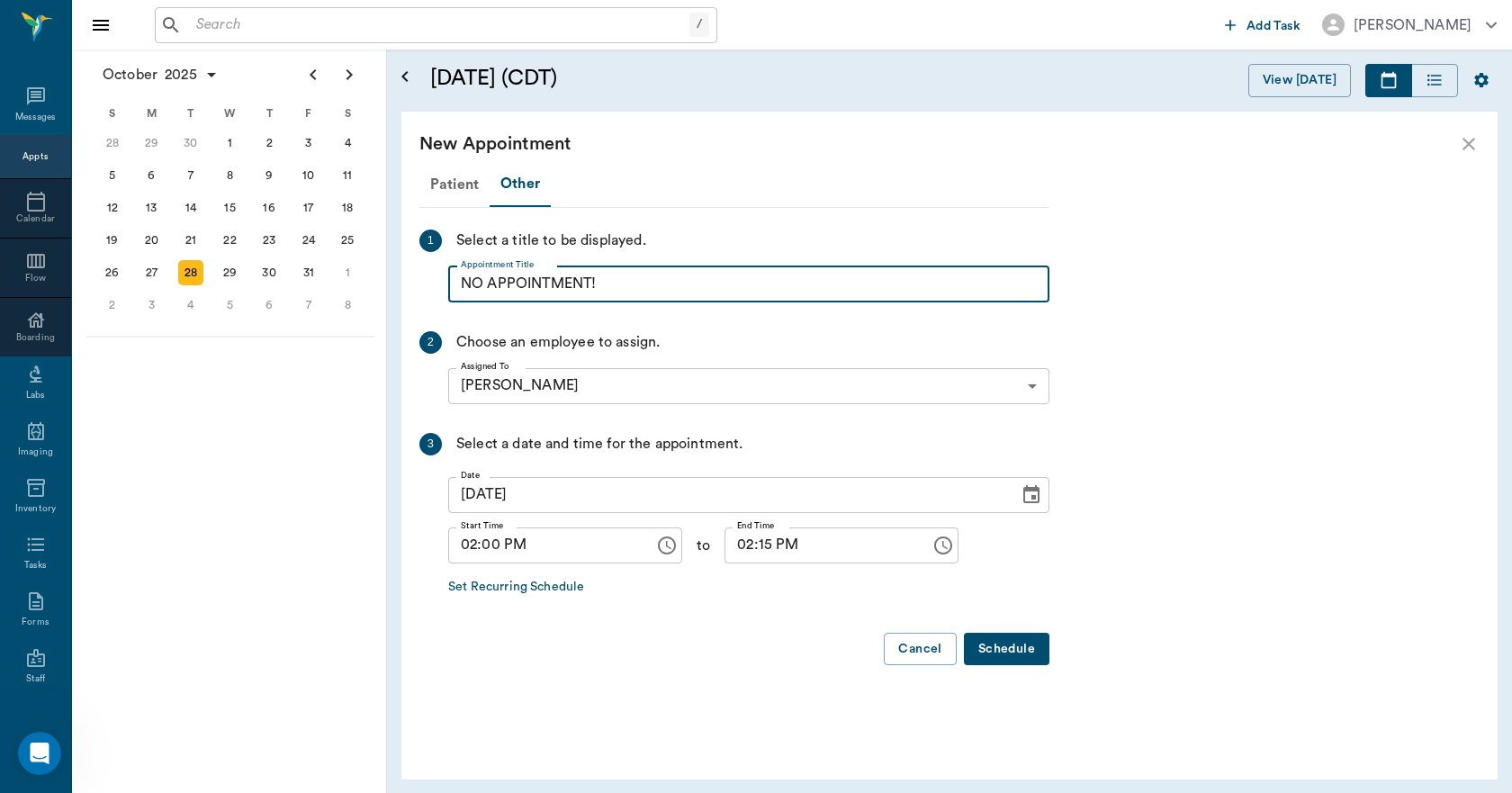
click at [748, 555] on input "02:15 PM" at bounding box center [821, 545] width 193 height 36
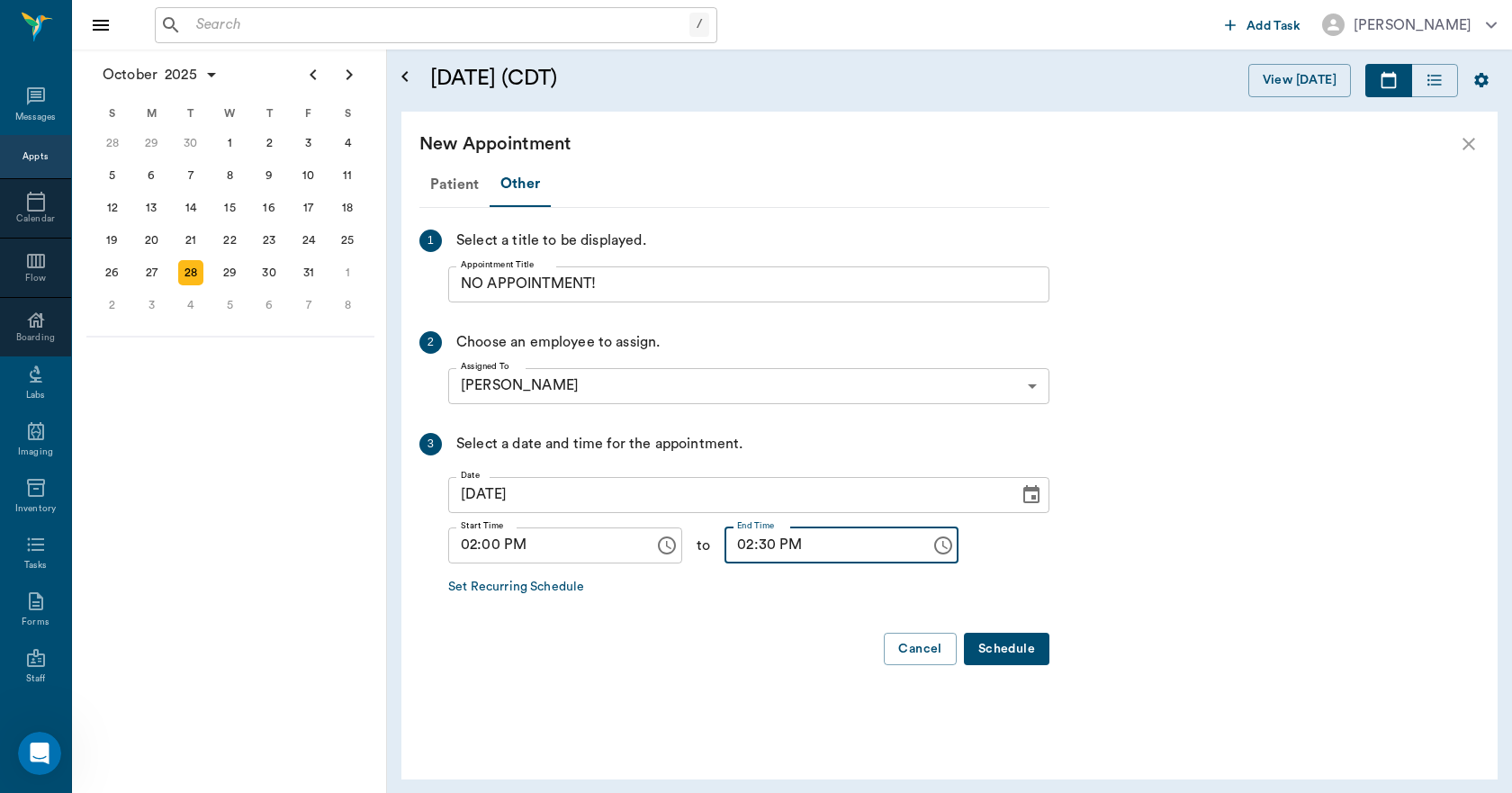
type input "02:30 PM"
click at [1037, 652] on button "Schedule" at bounding box center [1007, 649] width 86 height 33
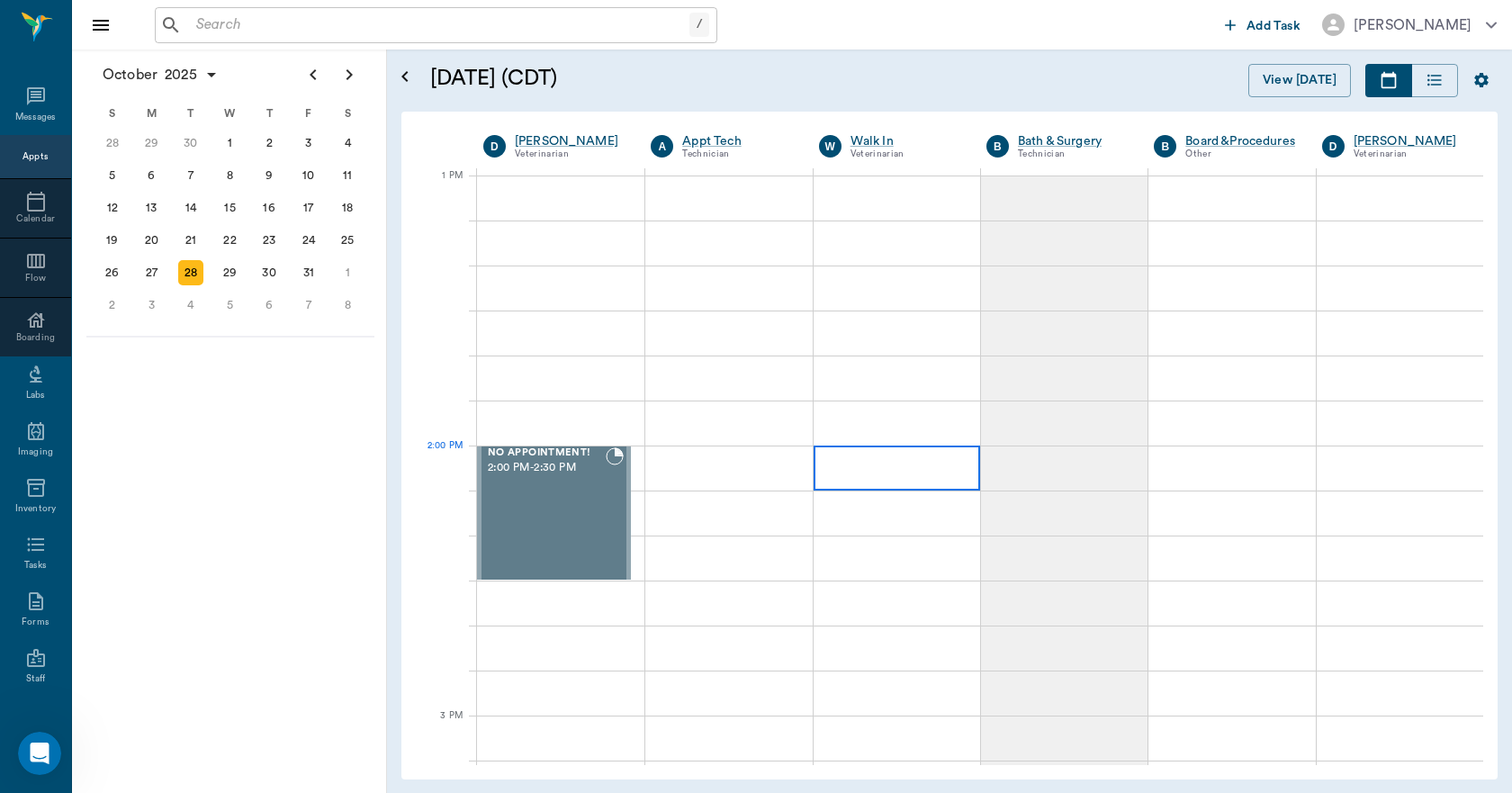
click at [889, 469] on div at bounding box center [896, 467] width 166 height 45
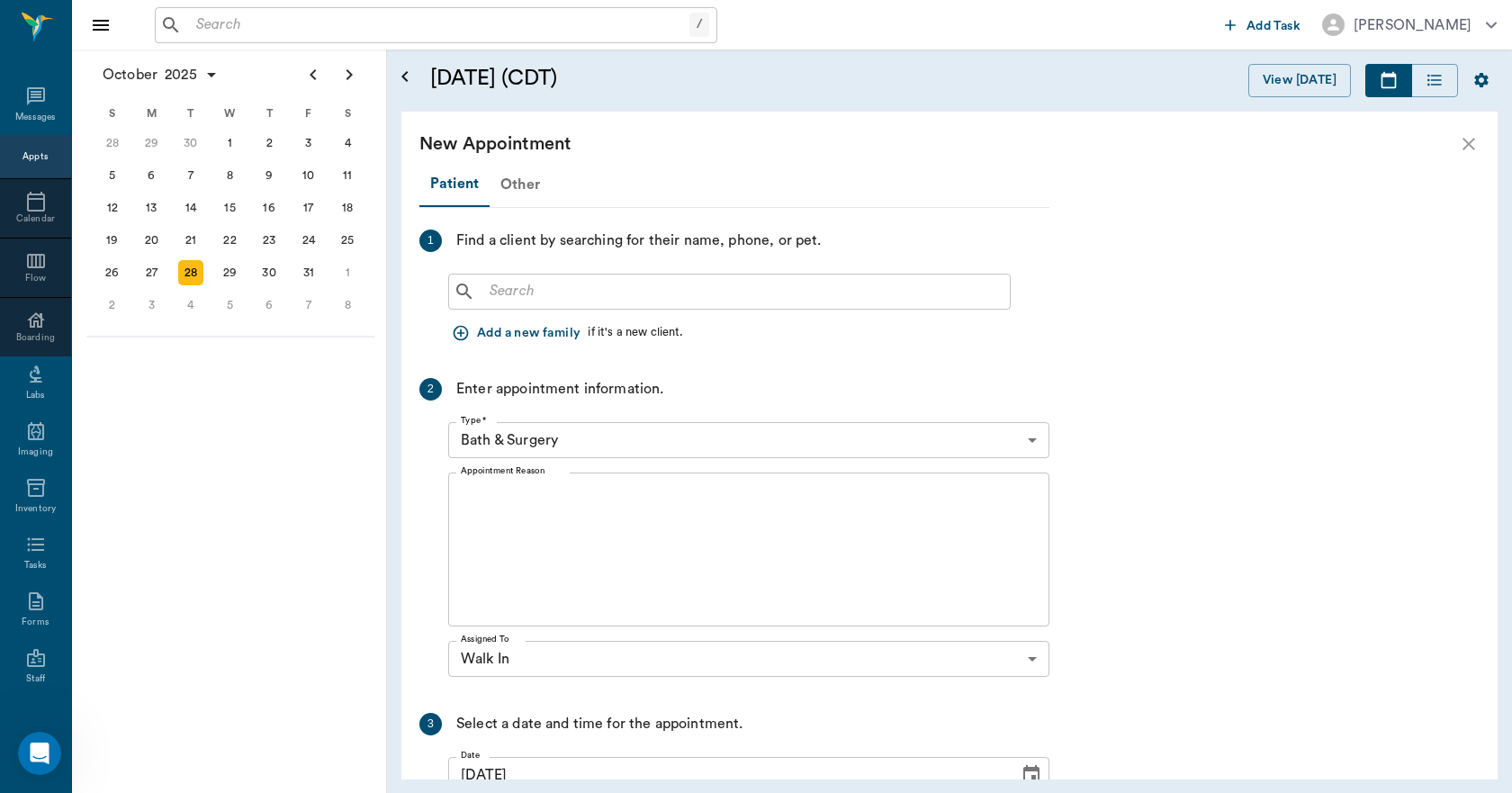
click at [516, 183] on div "Other" at bounding box center [519, 183] width 61 height 43
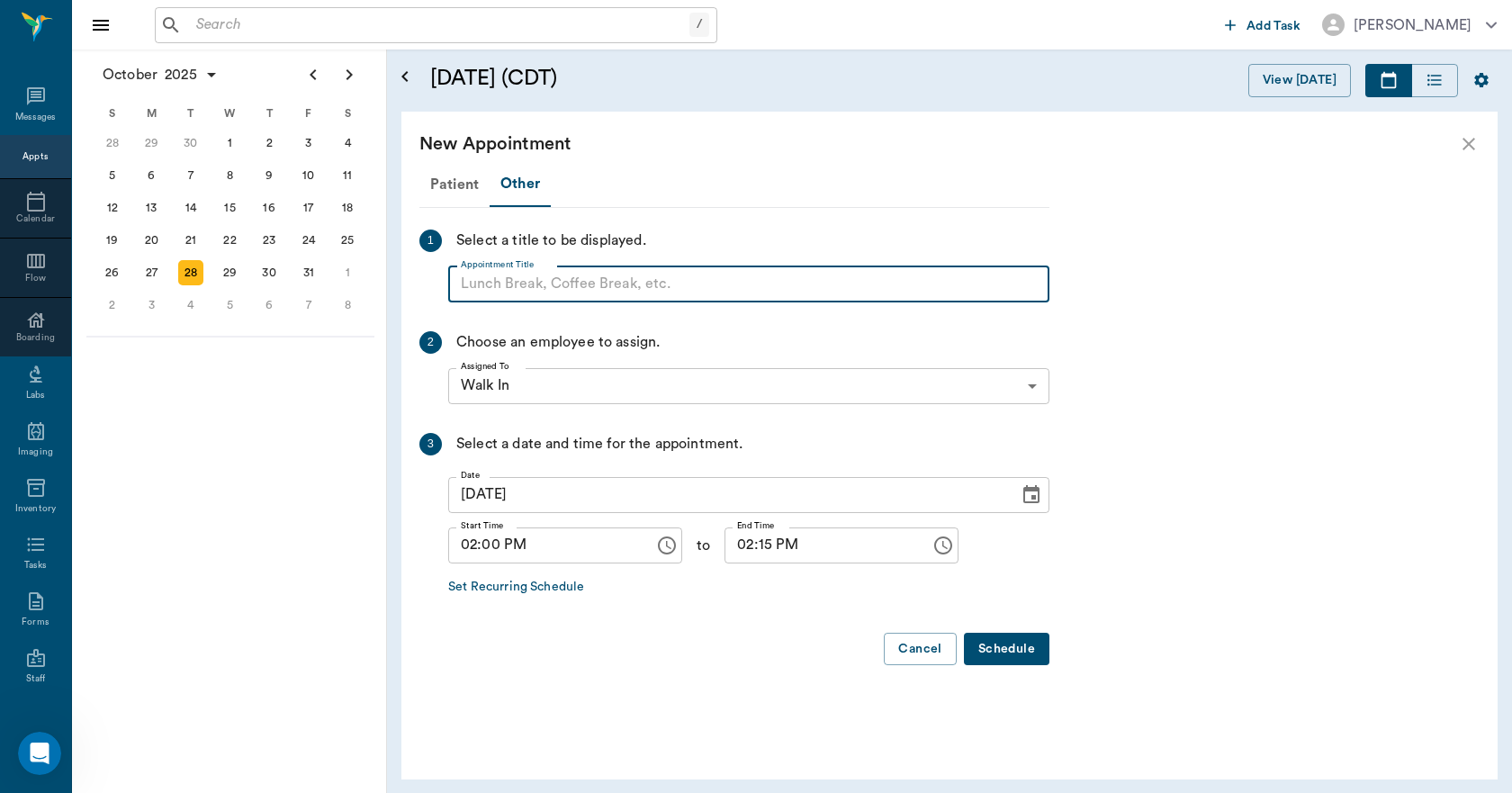
paste input "NO APPOINTMENT! EMERGENCY ONLY!"
drag, startPoint x: 752, startPoint y: 283, endPoint x: 599, endPoint y: 306, distance: 154.7
click at [599, 306] on div "Patient Other 1 Select a title to be displayed. Appointment Title NO APPOINTMEN…" at bounding box center [735, 421] width 630 height 518
type input "NO APPOINTMENT!"
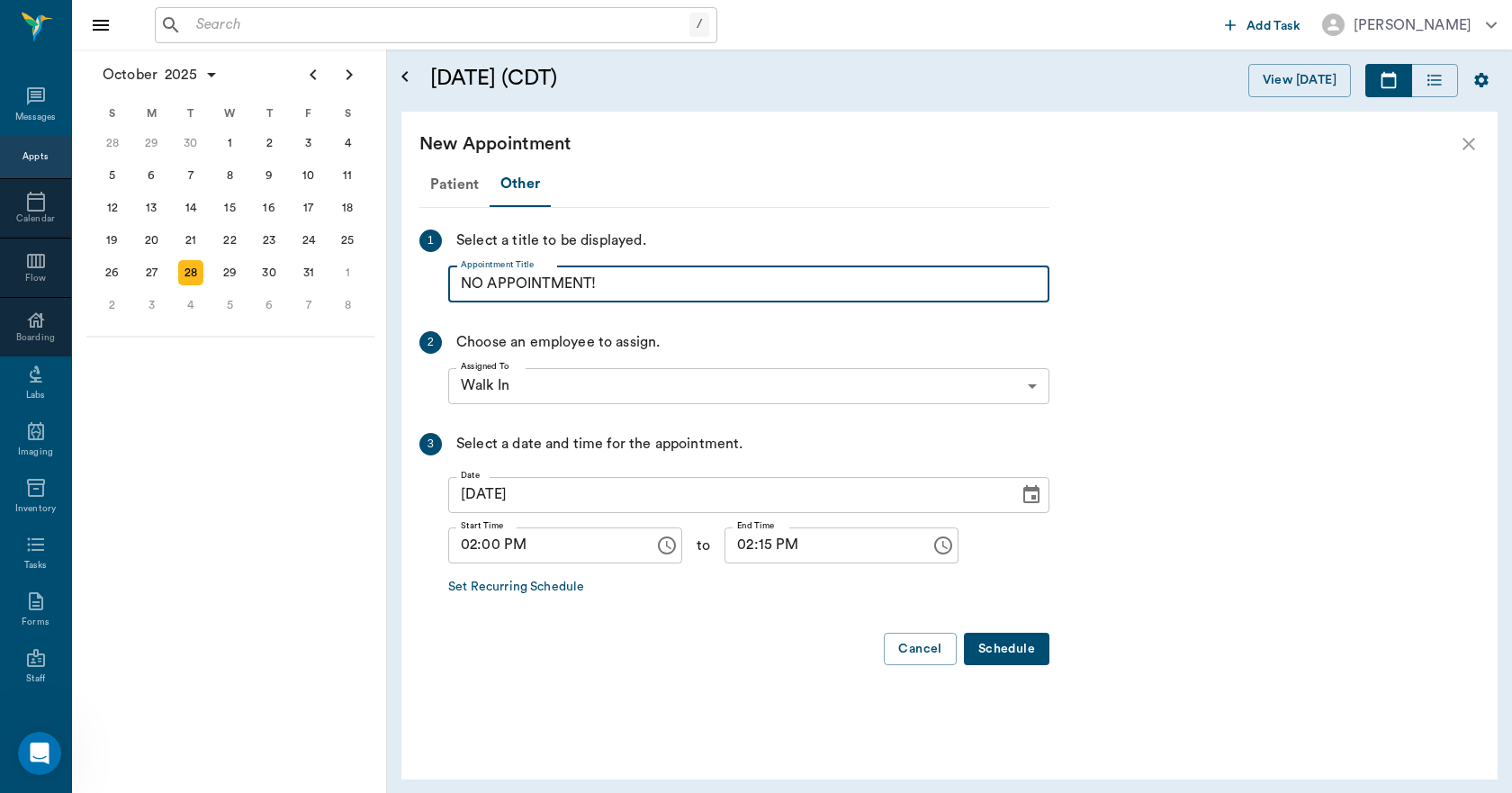
click at [753, 552] on input "02:15 PM" at bounding box center [821, 545] width 193 height 36
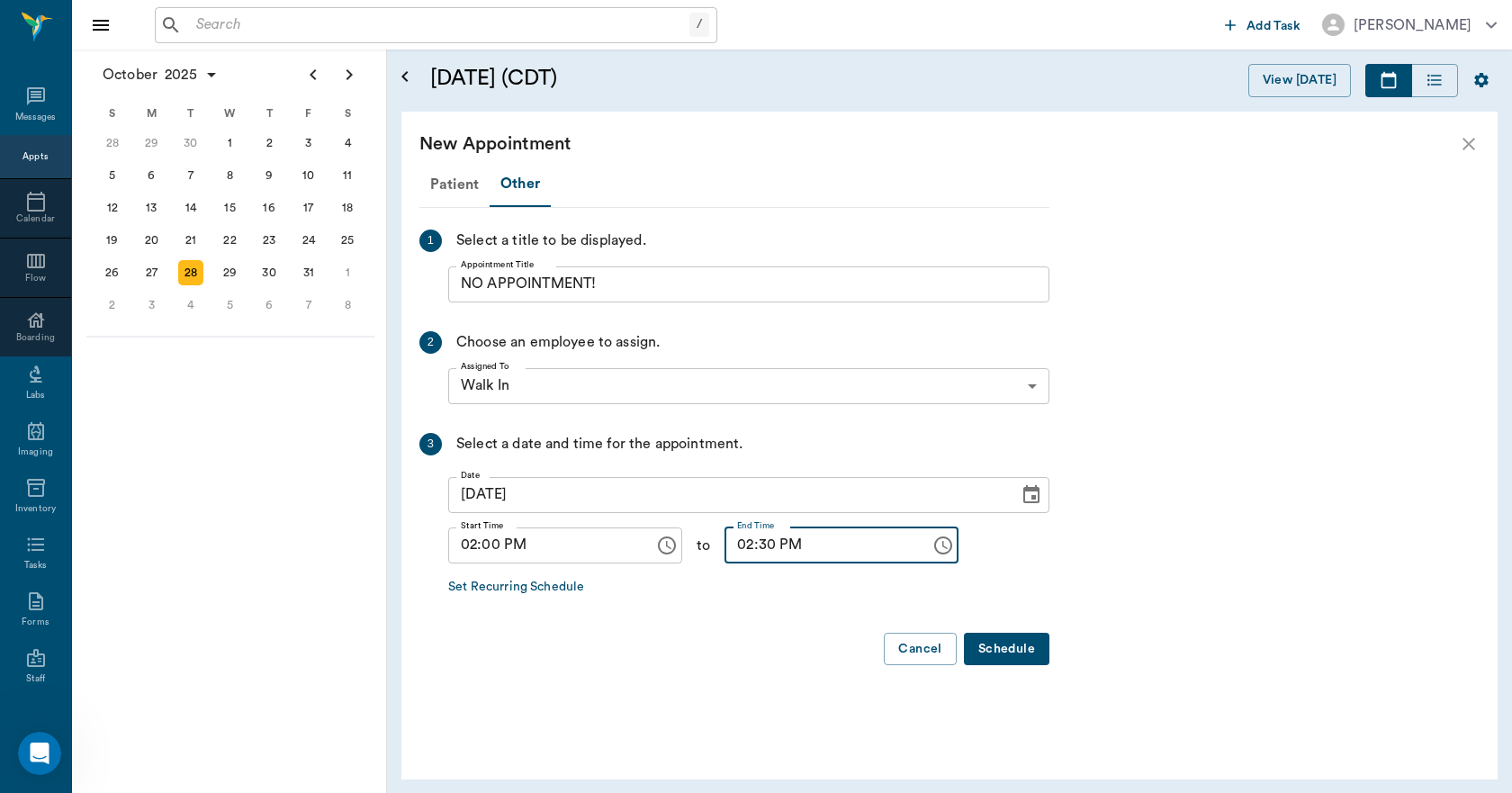
type input "02:30 PM"
click at [1015, 645] on button "Schedule" at bounding box center [1007, 649] width 86 height 33
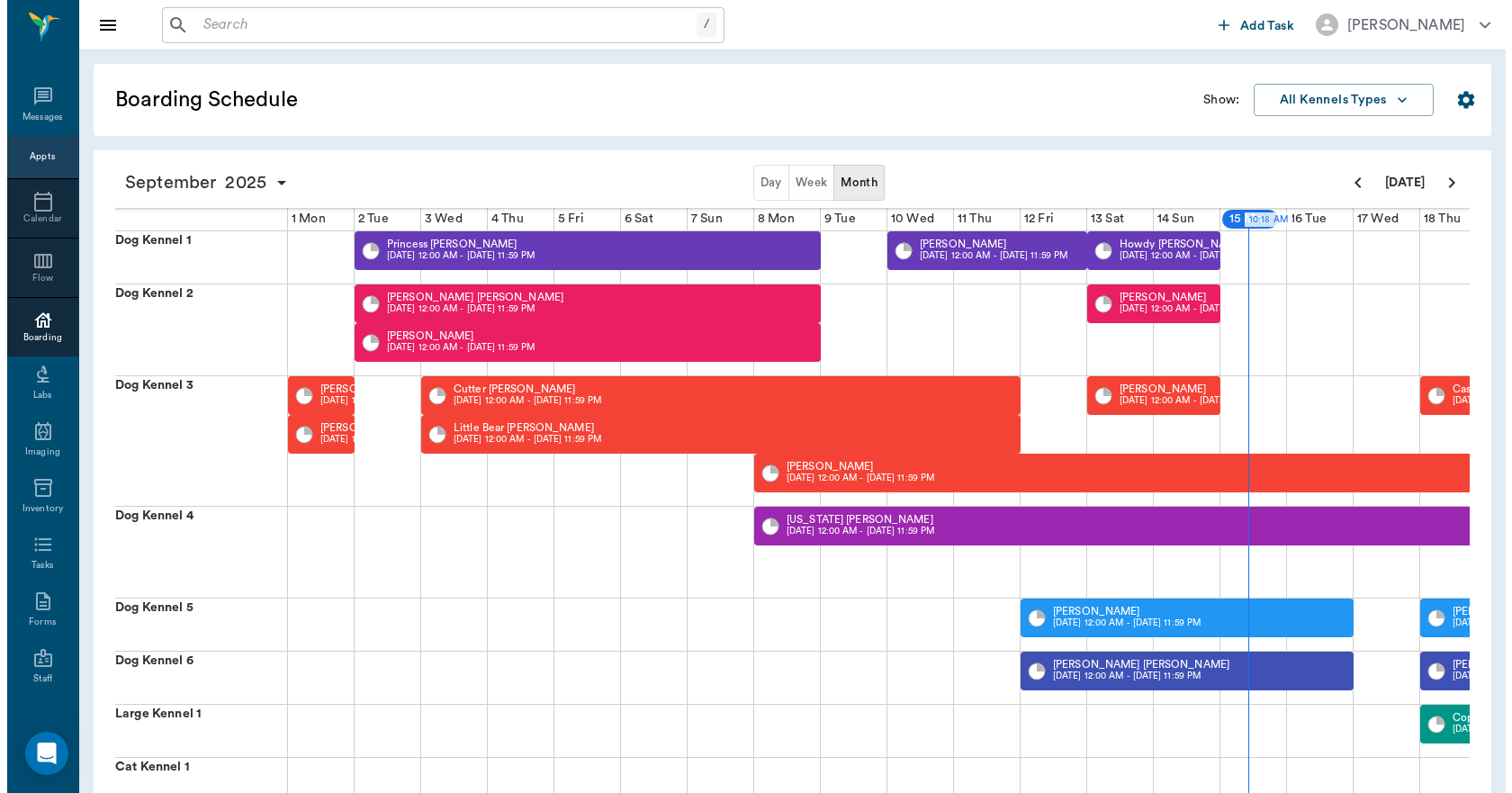
scroll to position [0, 630]
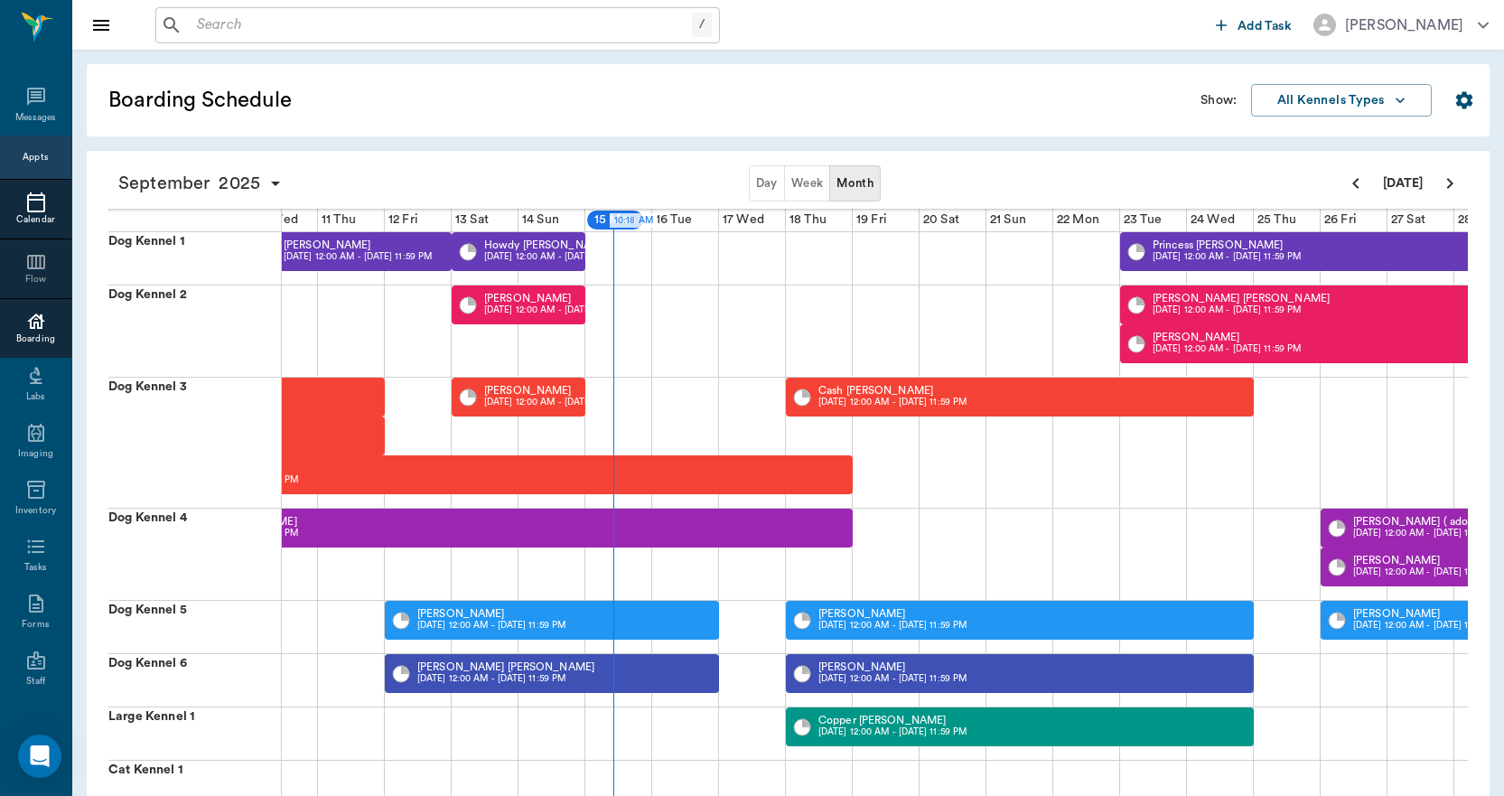
click at [37, 210] on icon at bounding box center [36, 202] width 18 height 20
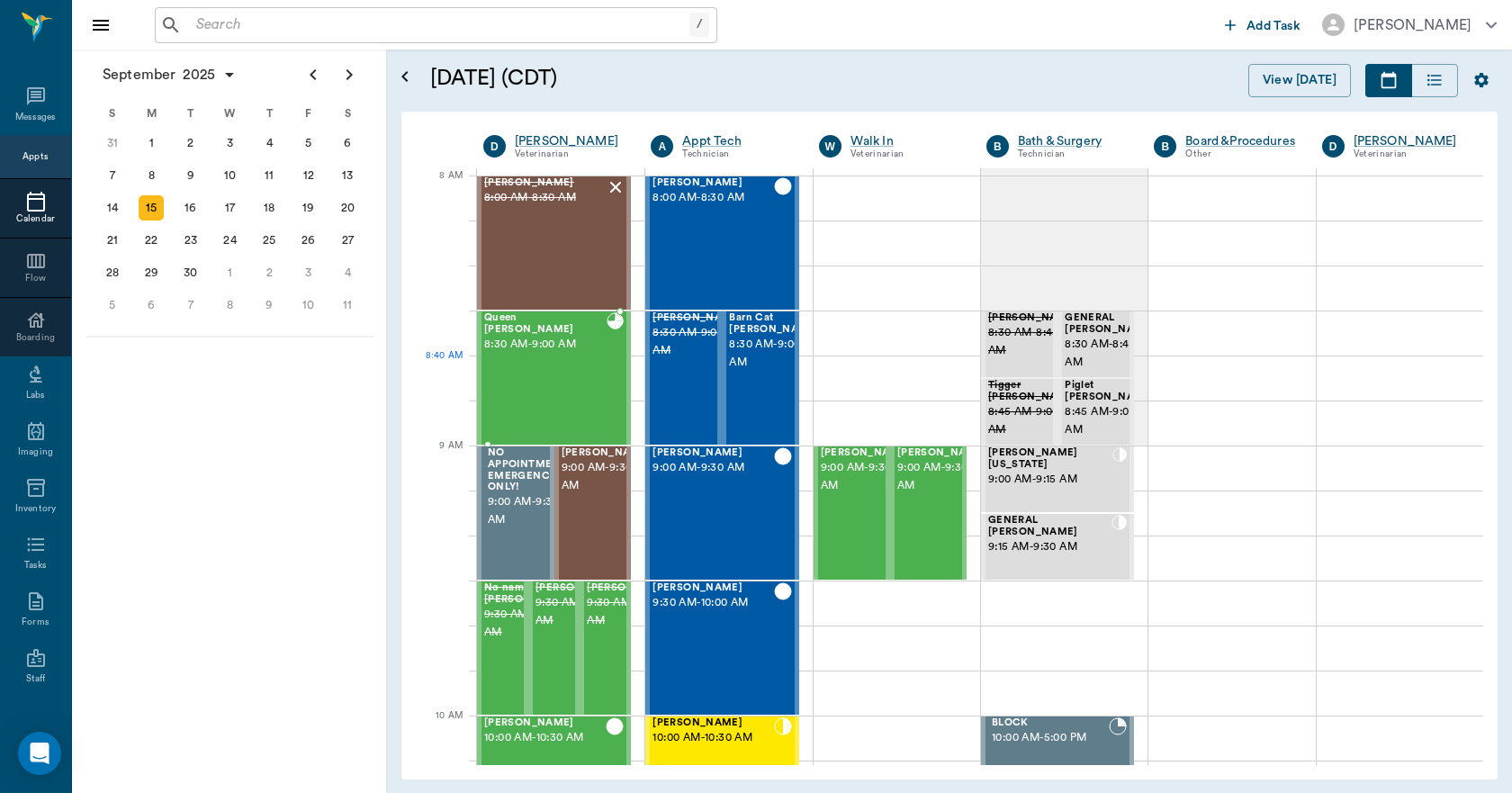
click at [533, 383] on div "Queen [PERSON_NAME] 8:30 AM - 9:00 AM" at bounding box center [545, 378] width 123 height 132
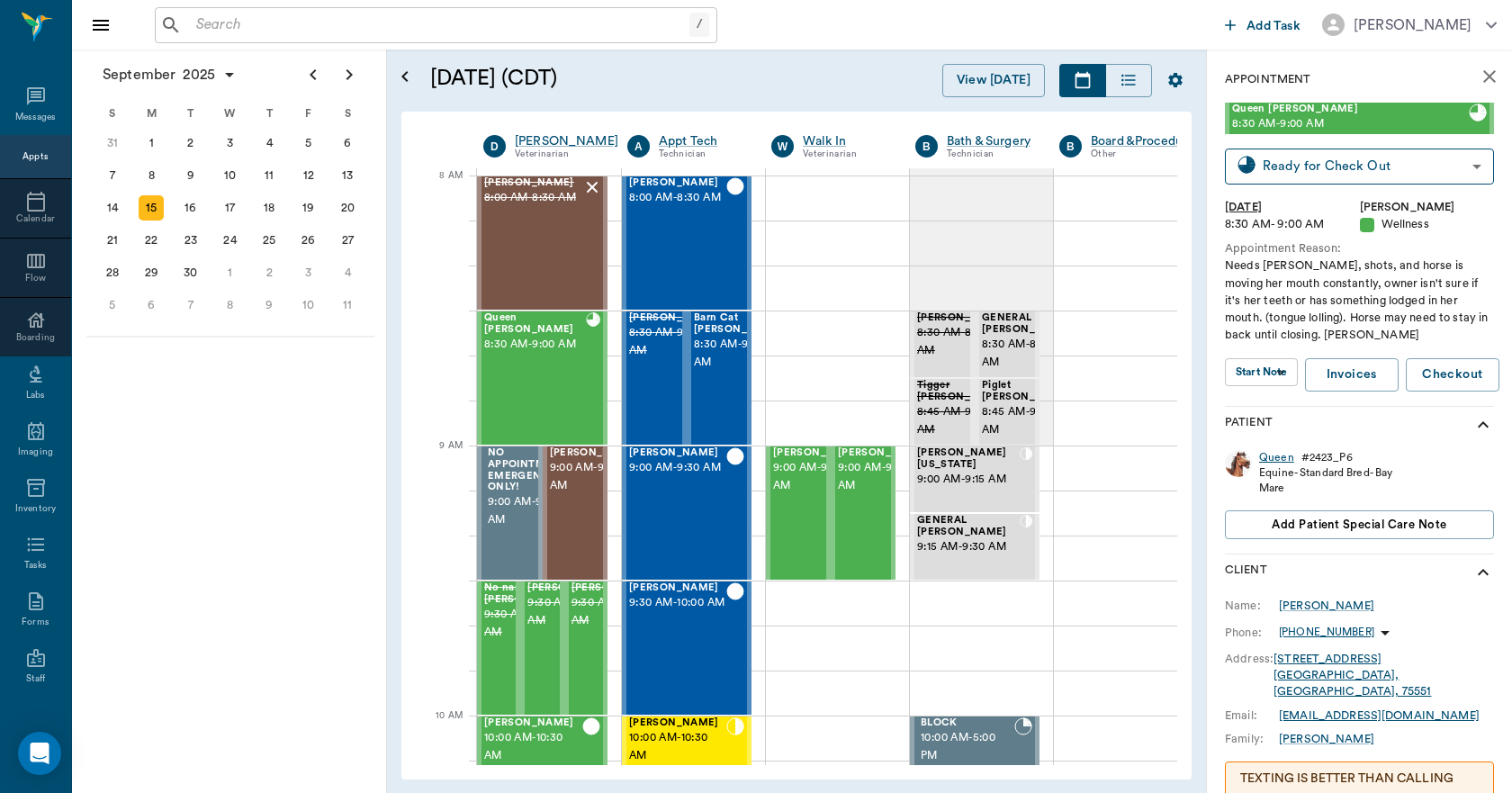
click at [1276, 461] on div "Queen" at bounding box center [1277, 457] width 35 height 15
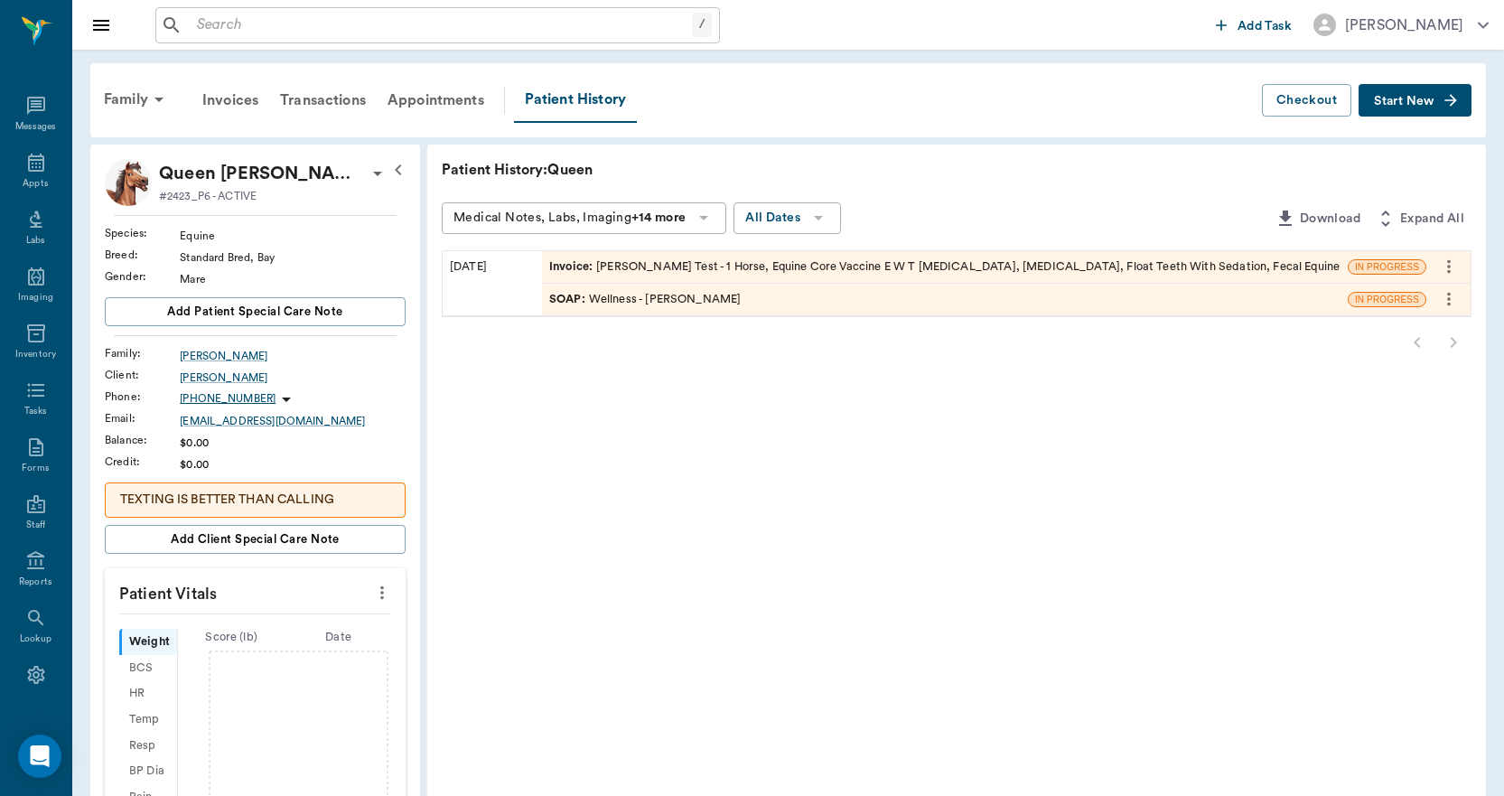
click at [772, 264] on div "Invoice : Coggin's Test - 1 Horse, Equine Core Vaccine E W T West Nile, Rabies,…" at bounding box center [944, 266] width 790 height 17
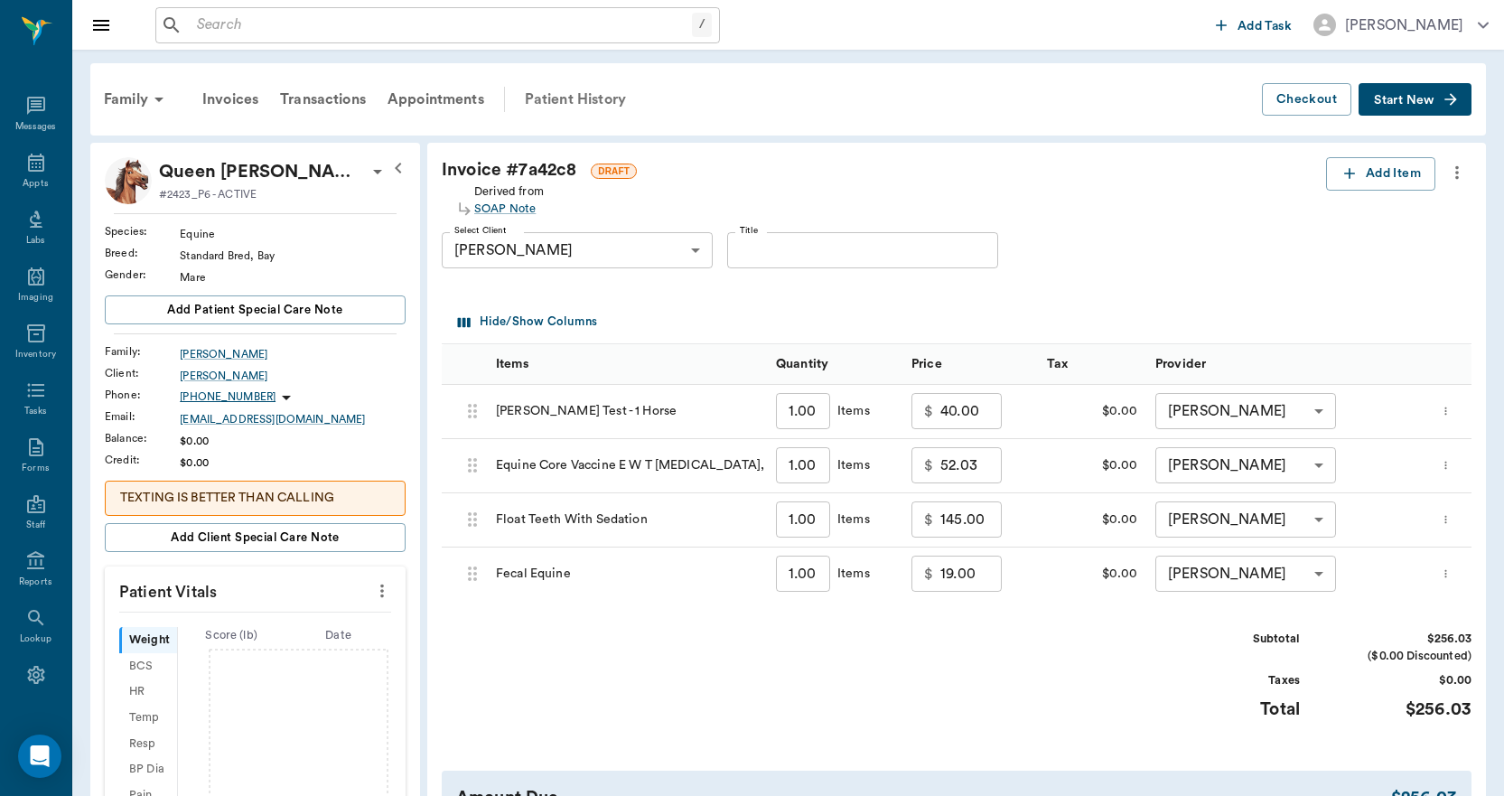
click at [562, 99] on div "Patient History" at bounding box center [575, 99] width 123 height 43
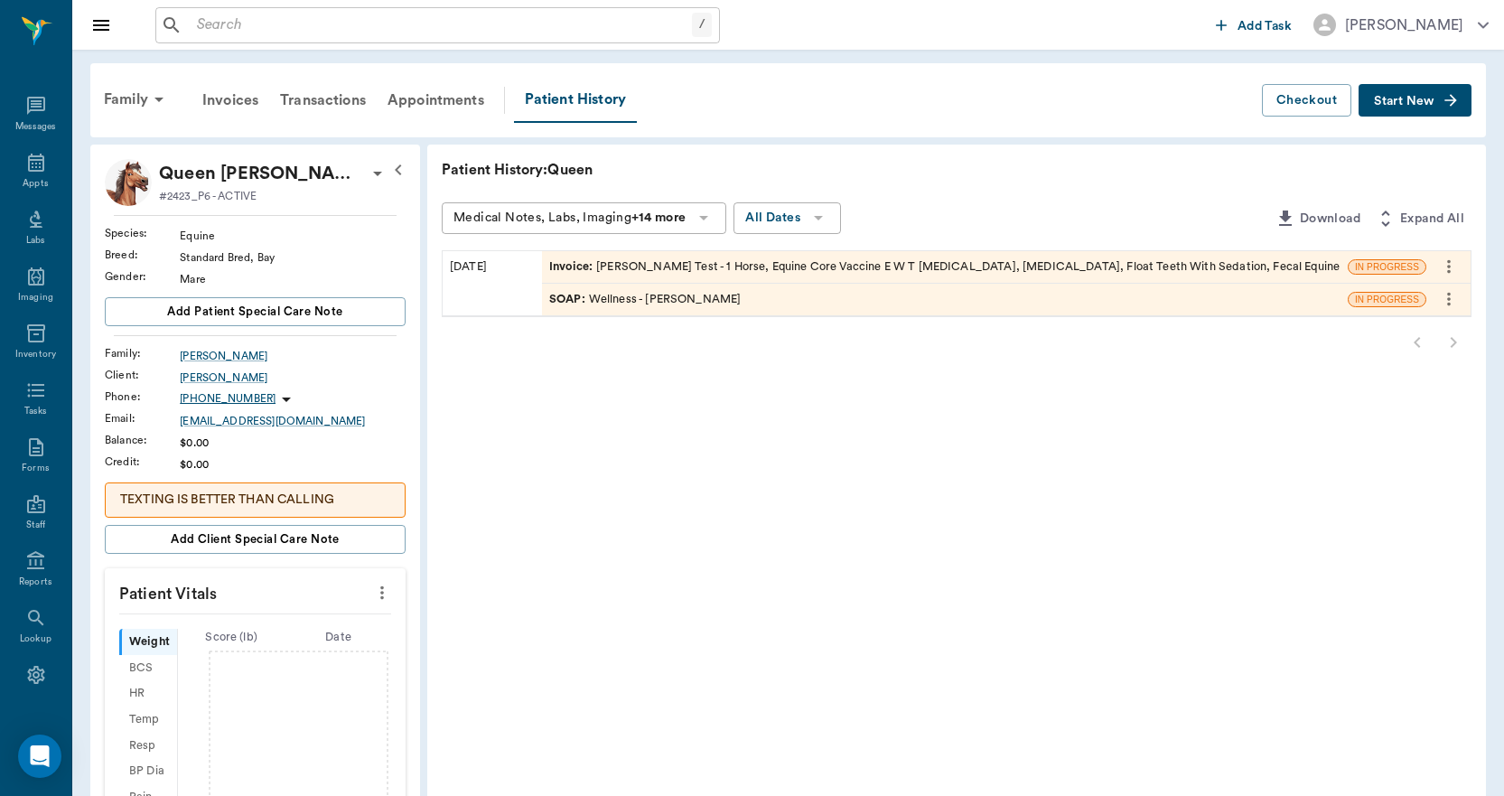
click at [647, 297] on div "SOAP : Wellness - Dr. Bert Ellsworth" at bounding box center [644, 299] width 191 height 17
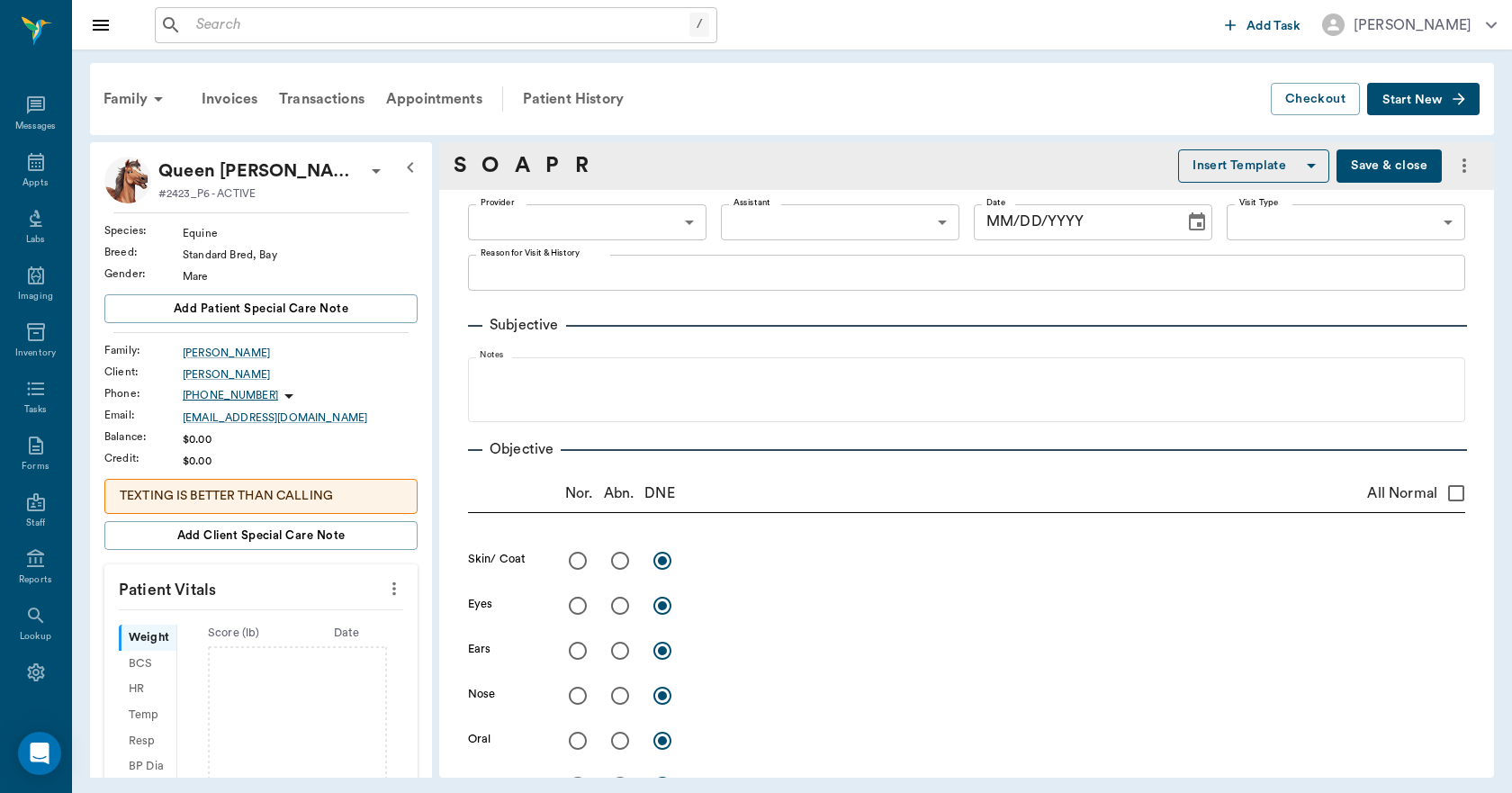
type input "63ec2f075fda476ae8351a4d"
type input "65d2be4f46e3a538d89b8c14"
type textarea "Needs coggins, shots, and horse is moving her mouth constantly, owner isn't sur…"
radio input "true"
type textarea "Level teeth but sharp points. Very narrow interdental space, tongue verily fits"
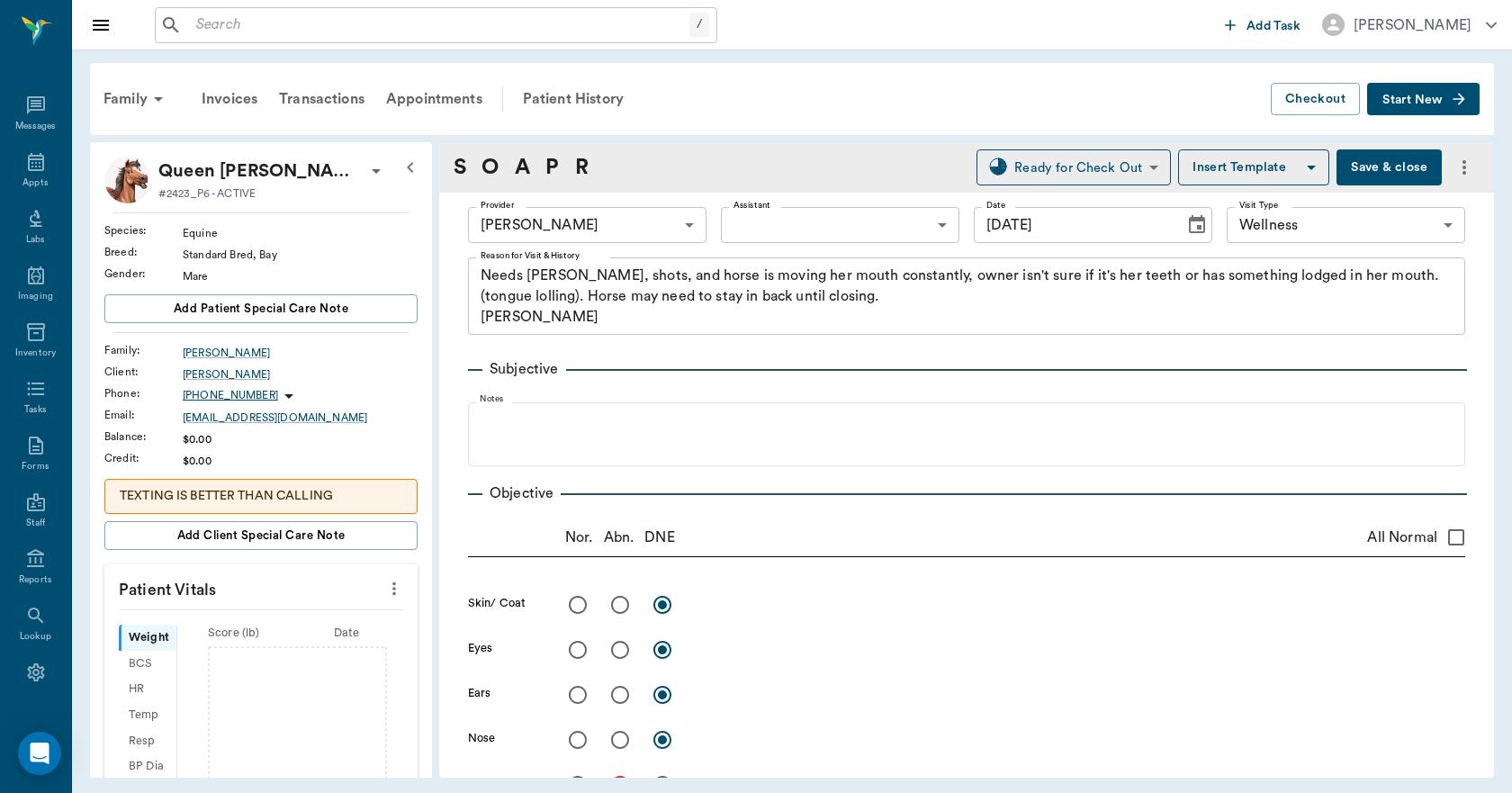
type input "09/15/2025"
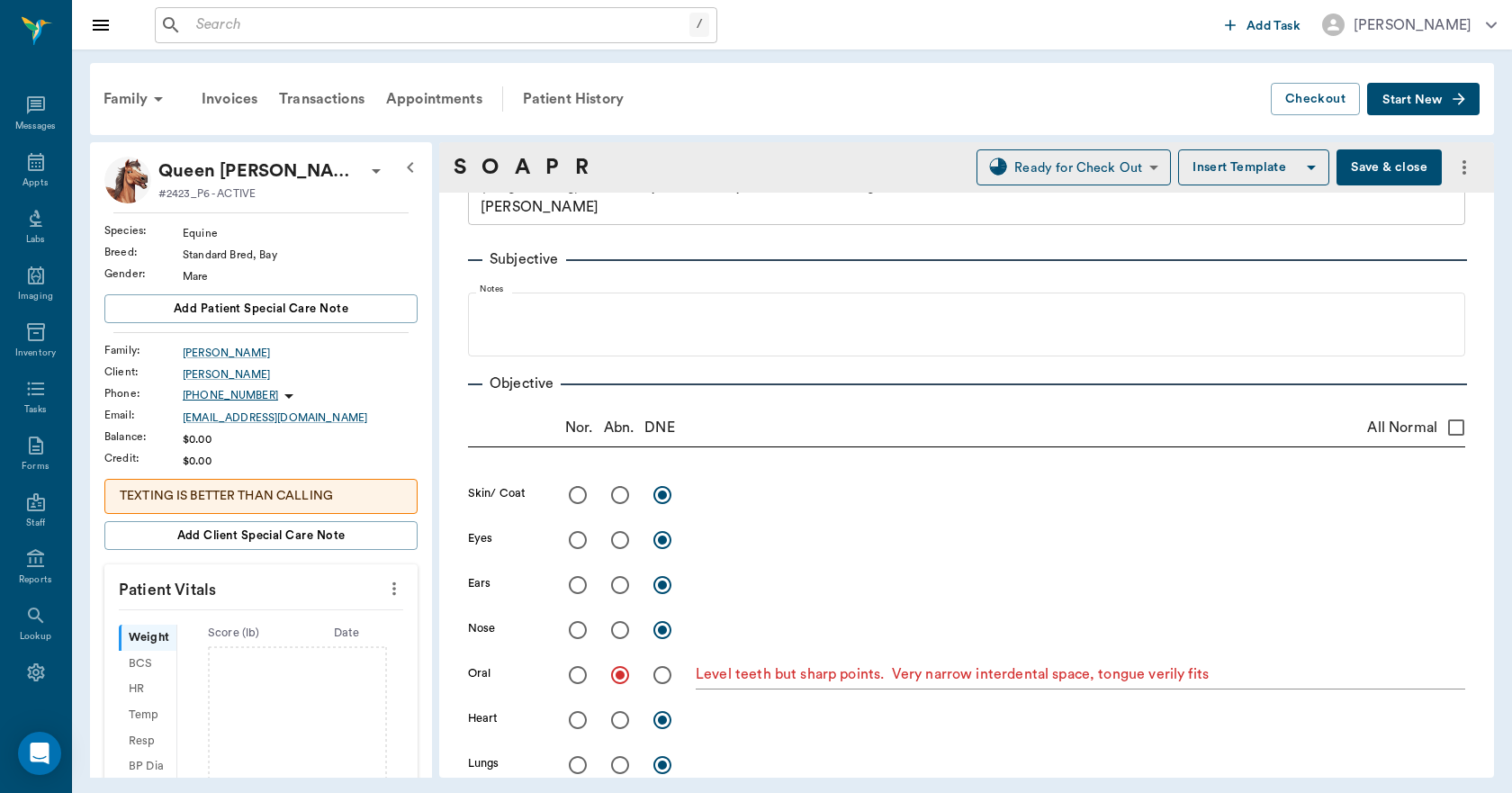
scroll to position [180, 0]
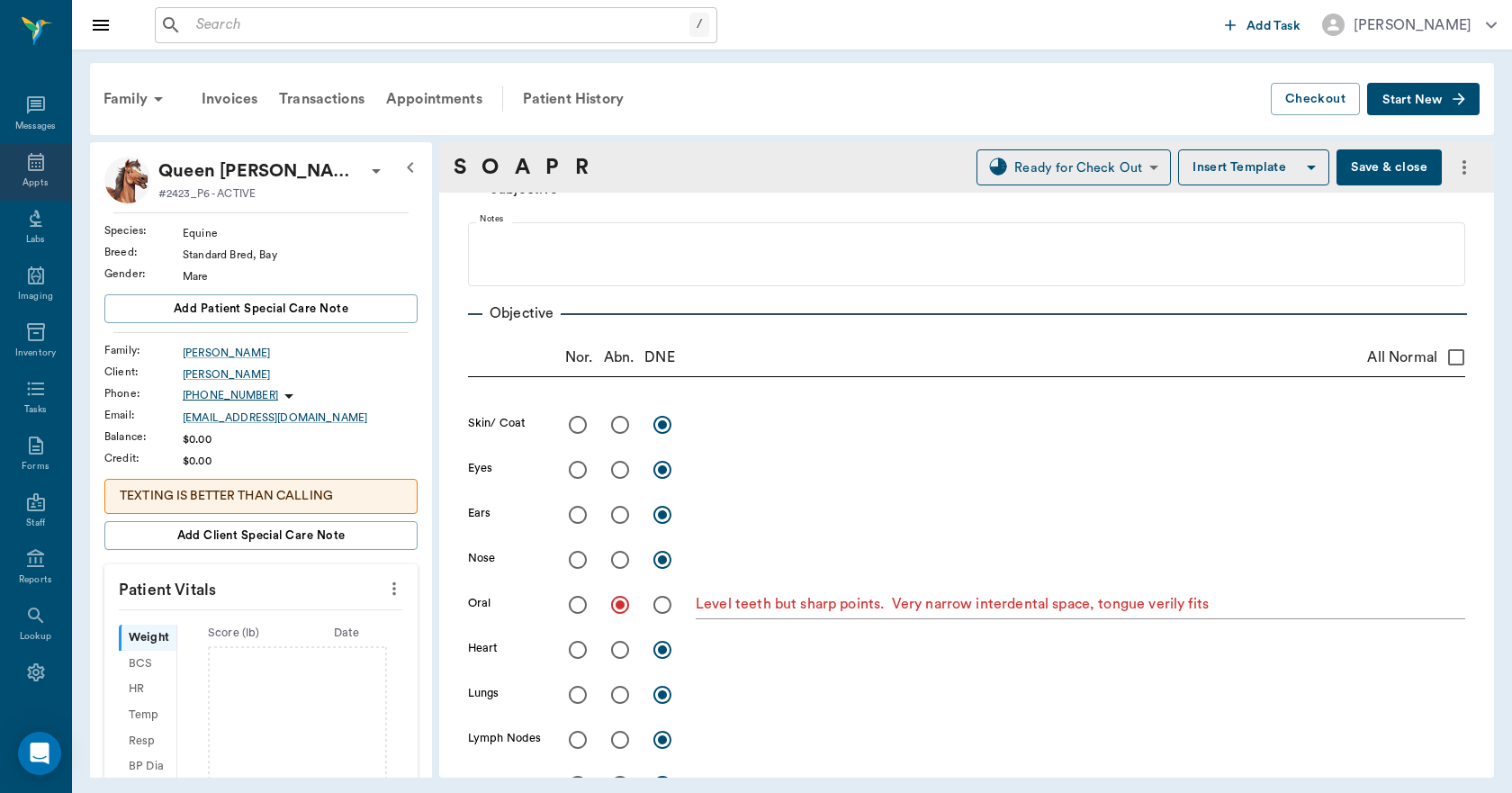
click at [2, 189] on div "Appts" at bounding box center [35, 172] width 71 height 57
click at [15, 178] on div "Appts" at bounding box center [35, 172] width 71 height 57
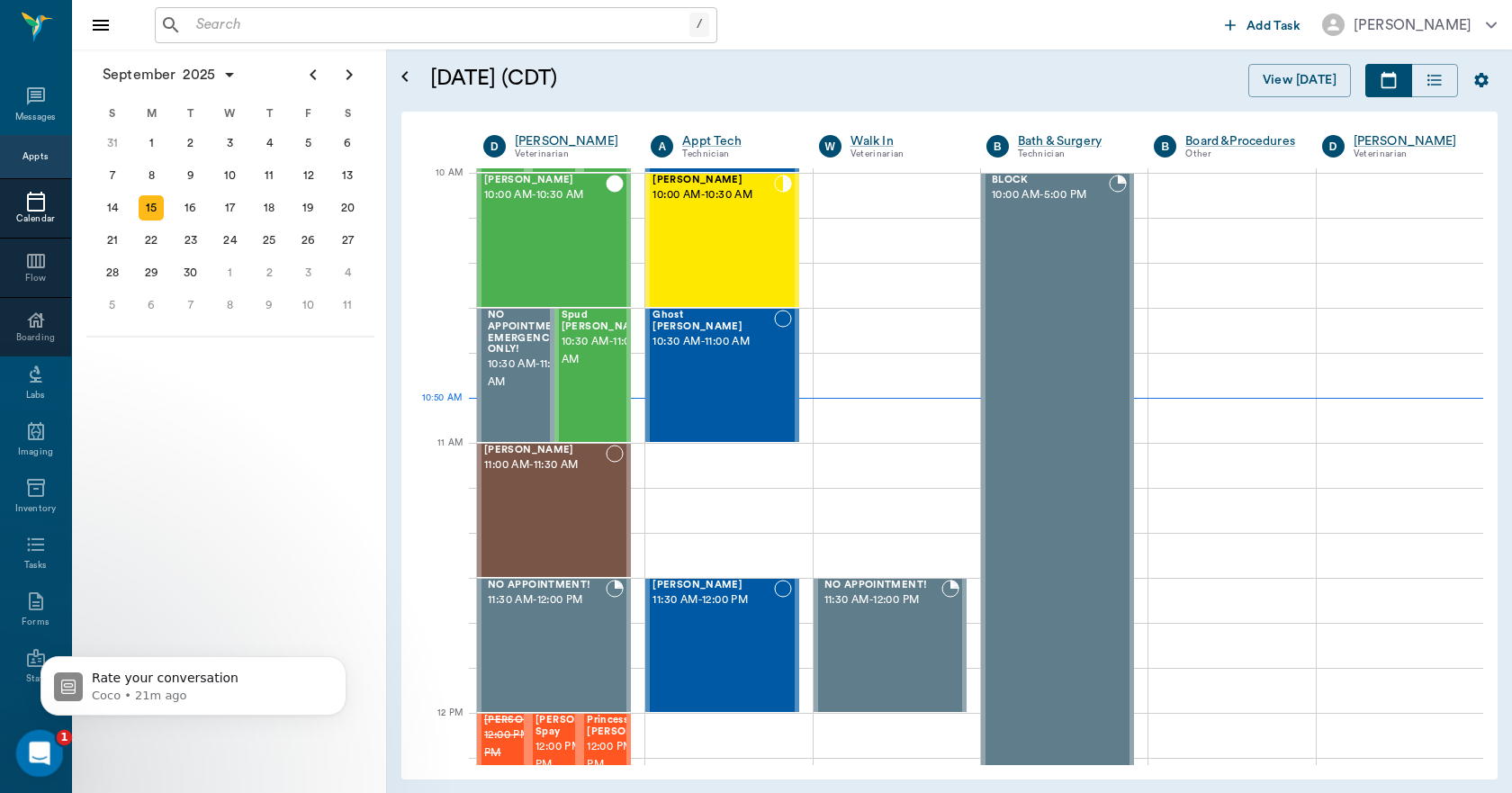
click at [33, 742] on icon "Open Intercom Messenger" at bounding box center [38, 751] width 30 height 30
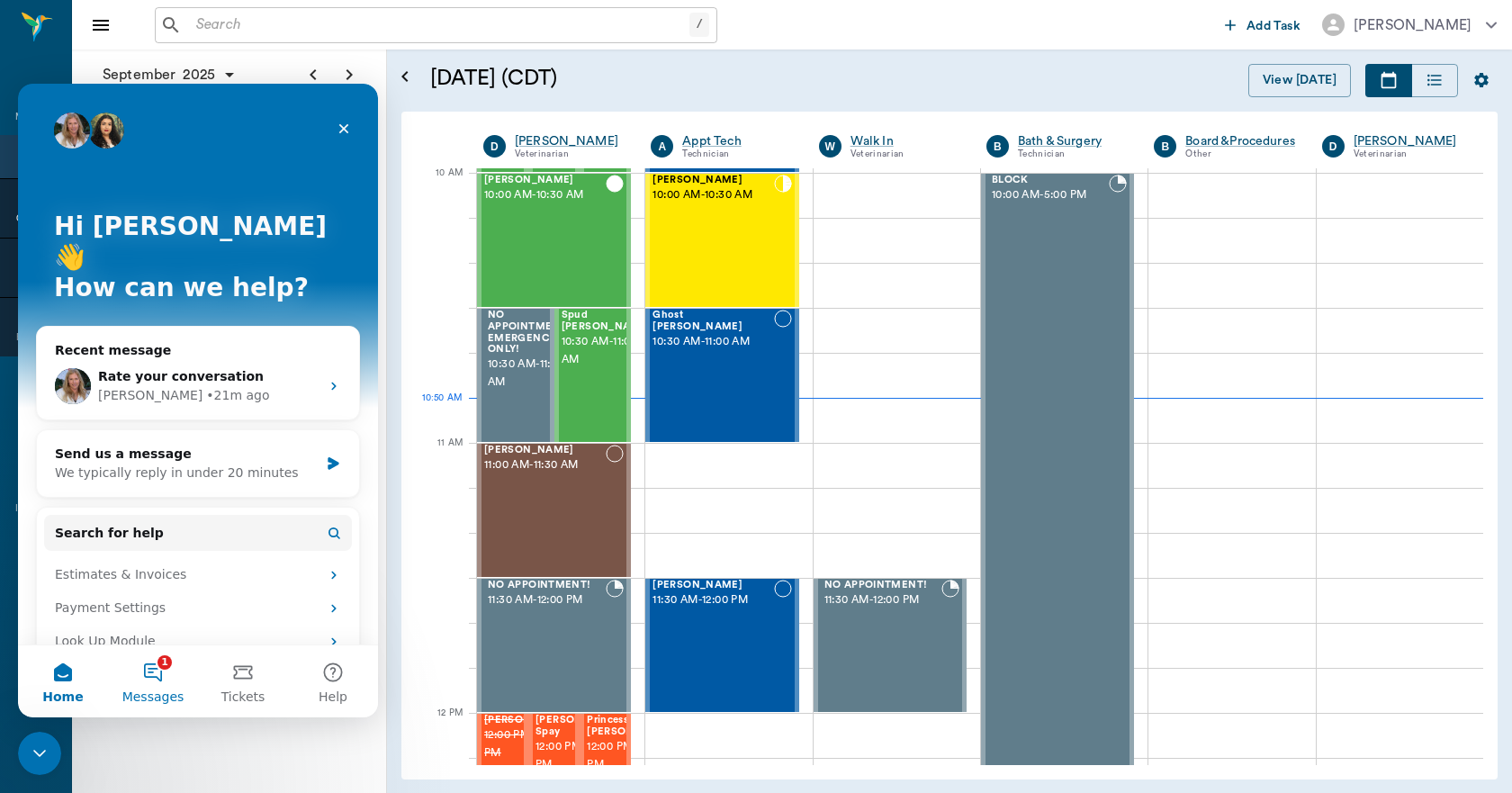
click at [156, 673] on button "1 Messages" at bounding box center [152, 681] width 90 height 72
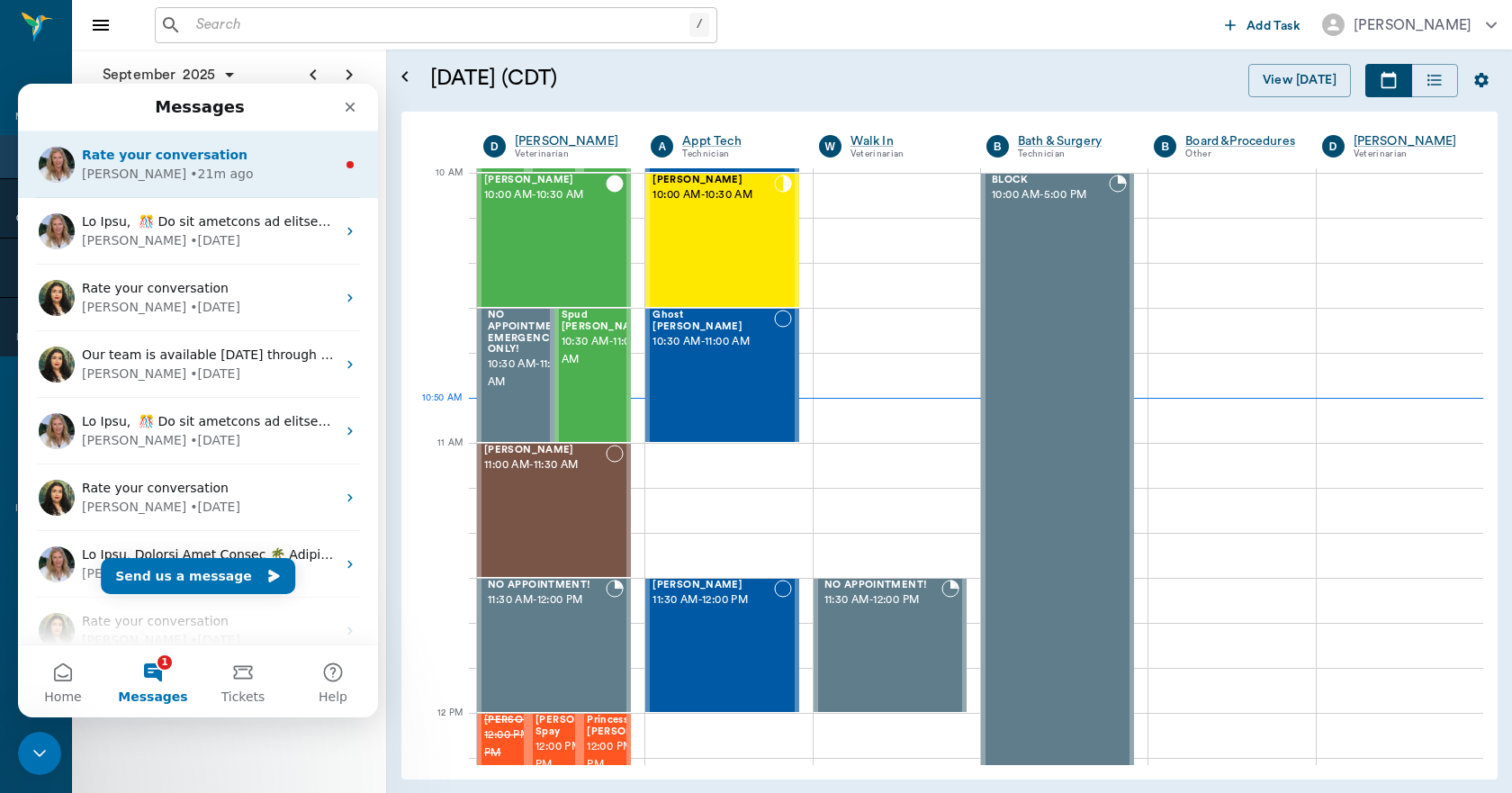
click at [192, 162] on span "Rate your conversation" at bounding box center [164, 154] width 165 height 14
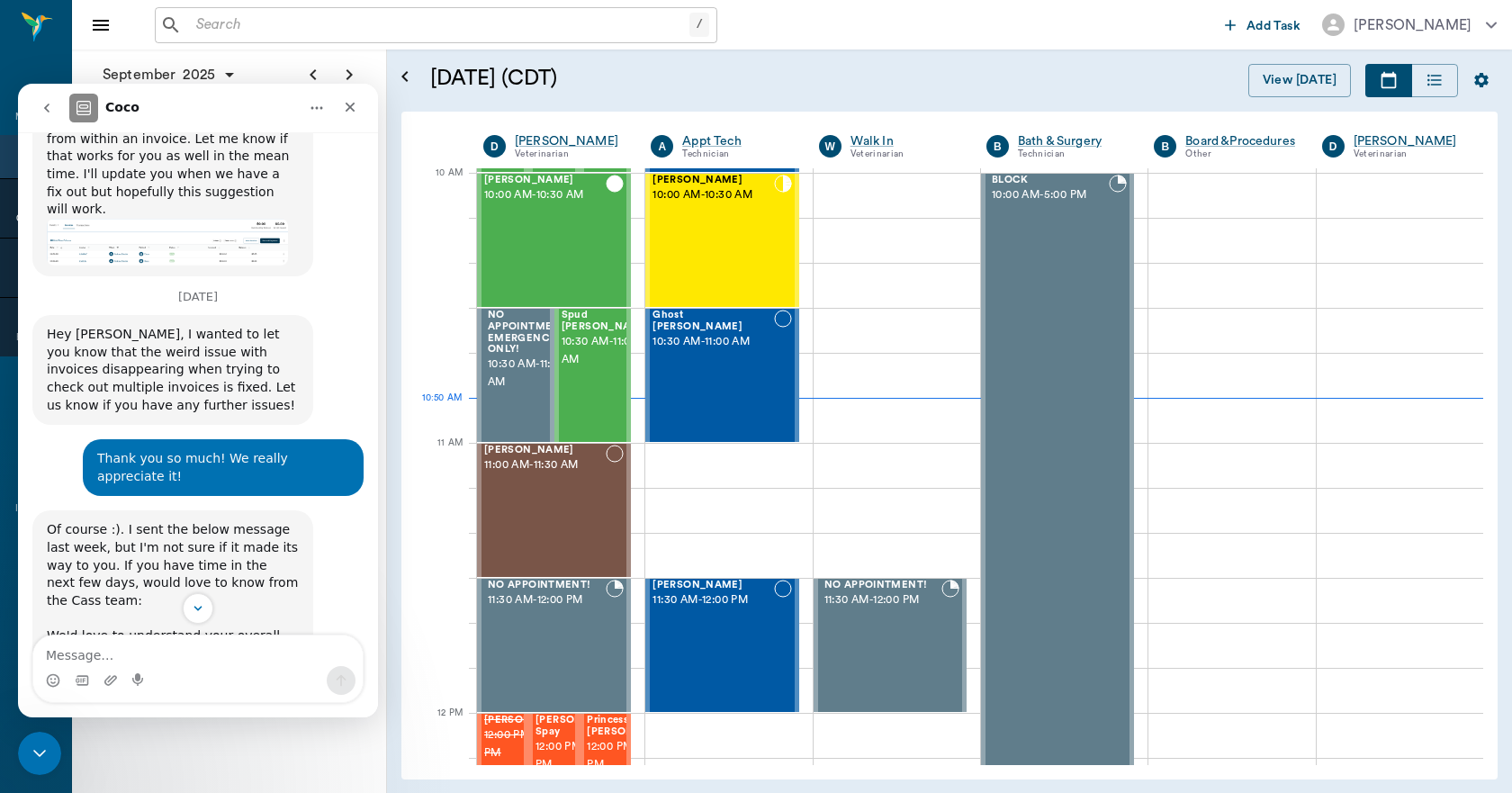
scroll to position [2054, 0]
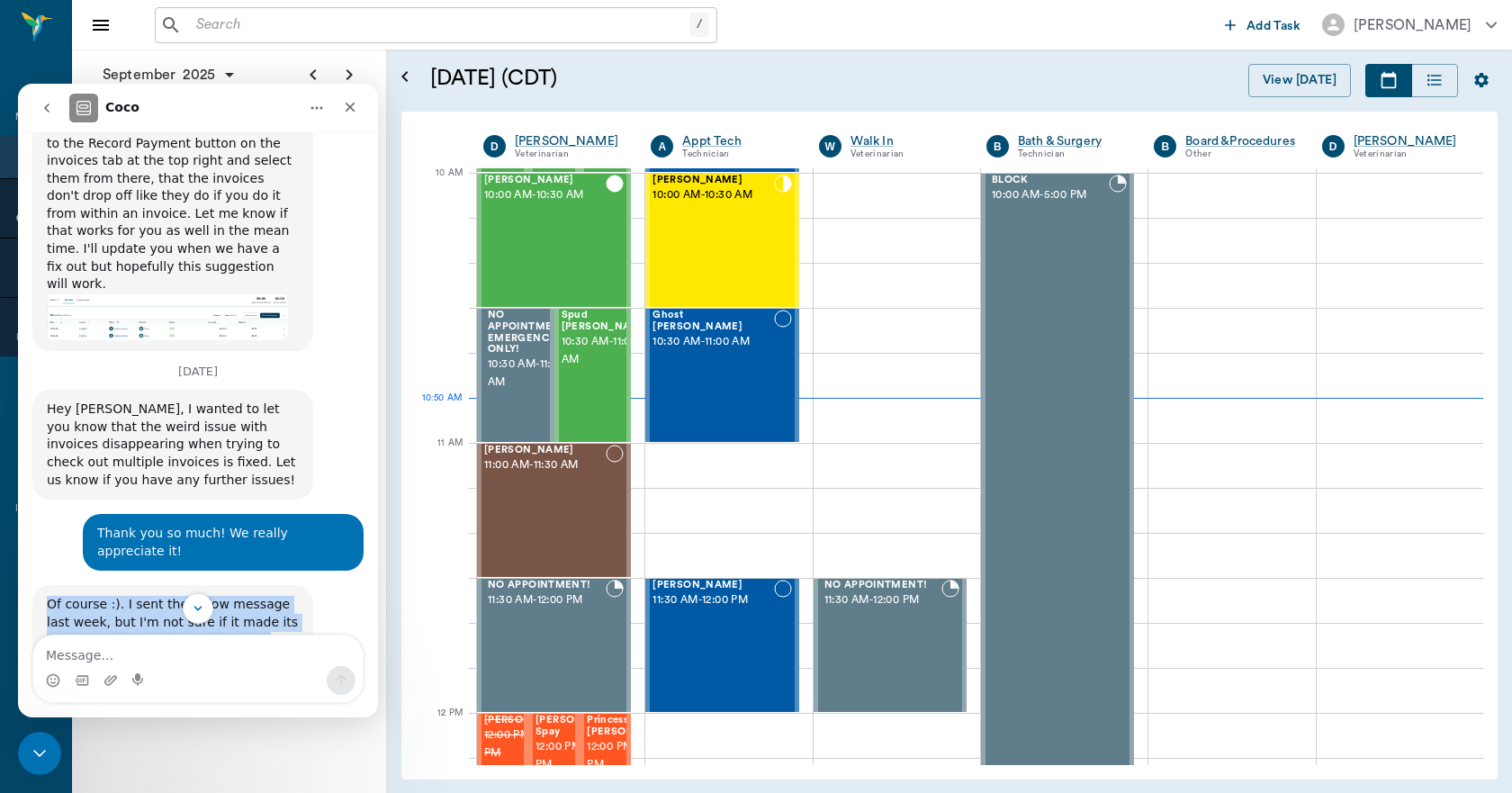
drag, startPoint x: 50, startPoint y: 267, endPoint x: 293, endPoint y: 630, distance: 436.8
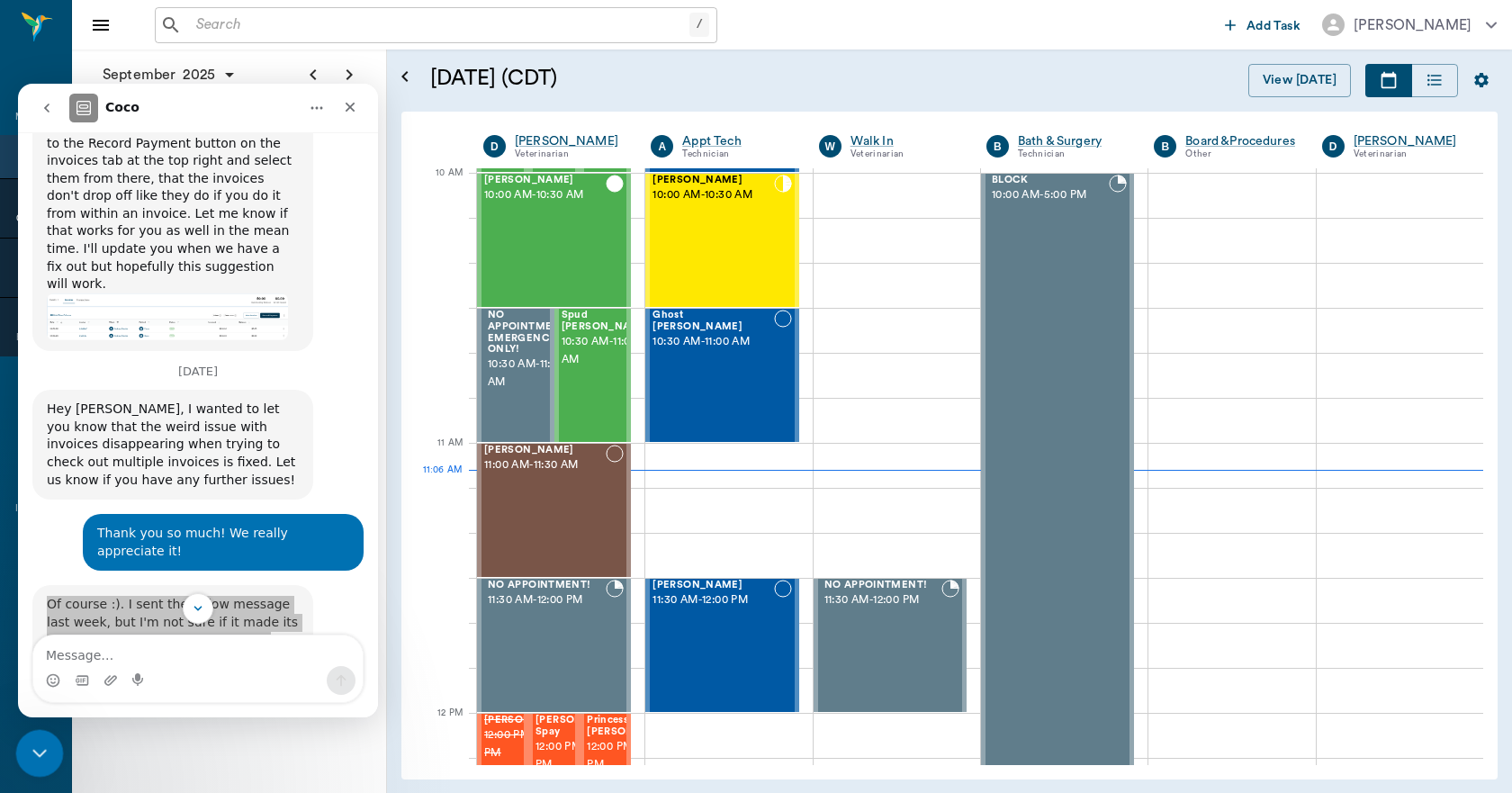
click at [26, 729] on html at bounding box center [36, 750] width 43 height 43
click at [347, 111] on icon "Close" at bounding box center [351, 108] width 10 height 10
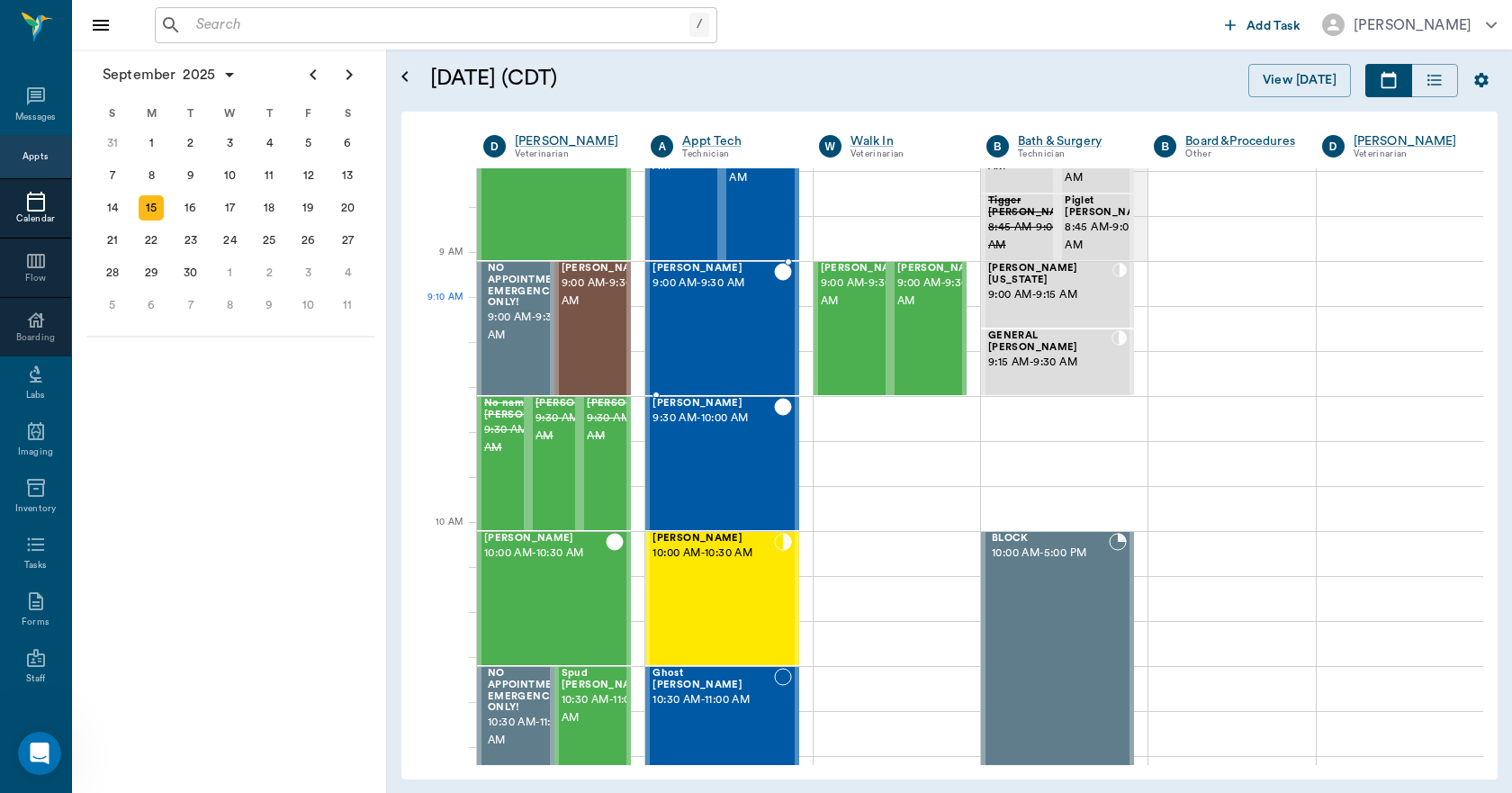
scroll to position [182, 0]
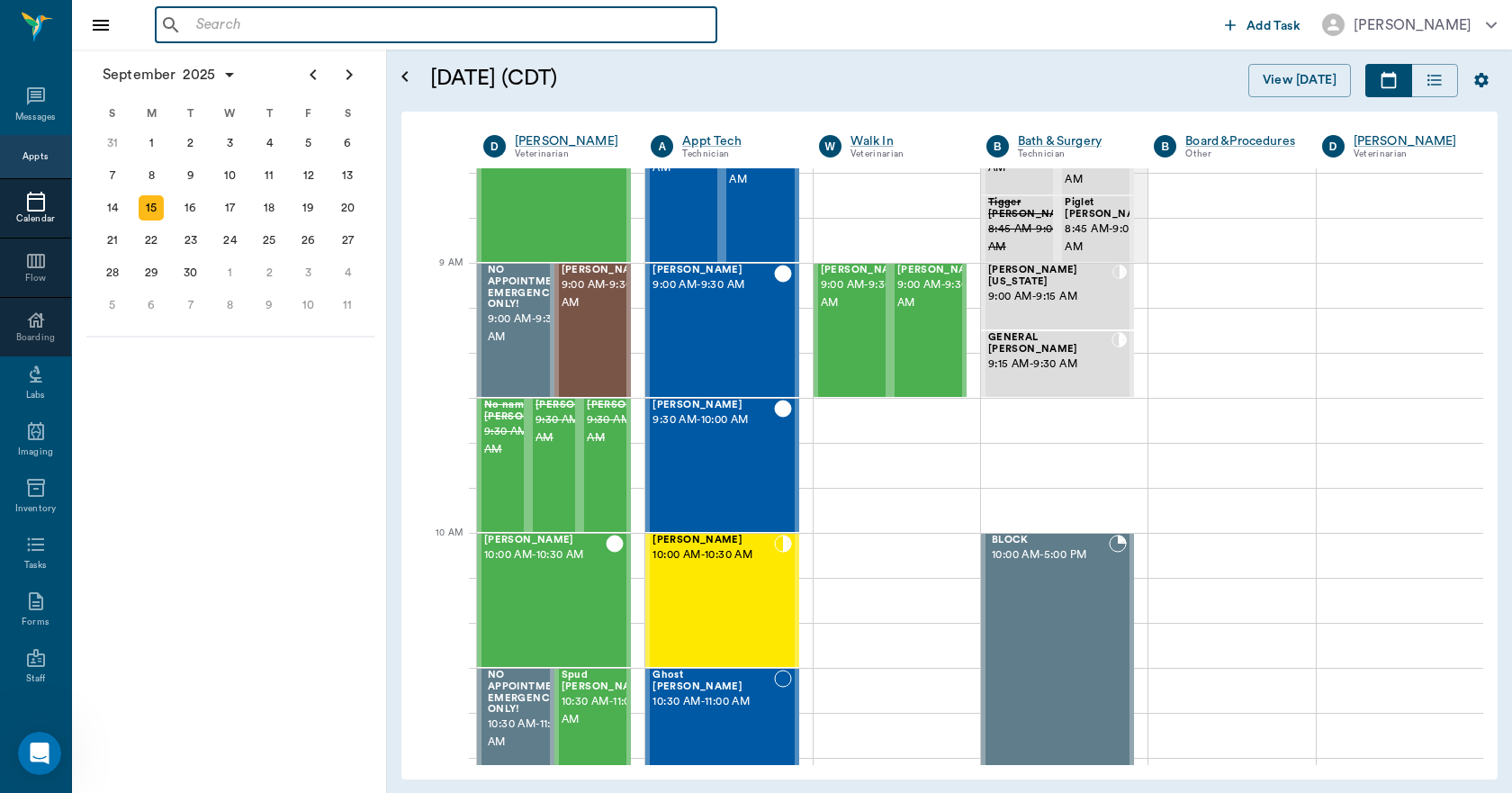
click at [340, 31] on input "text" at bounding box center [450, 25] width 520 height 25
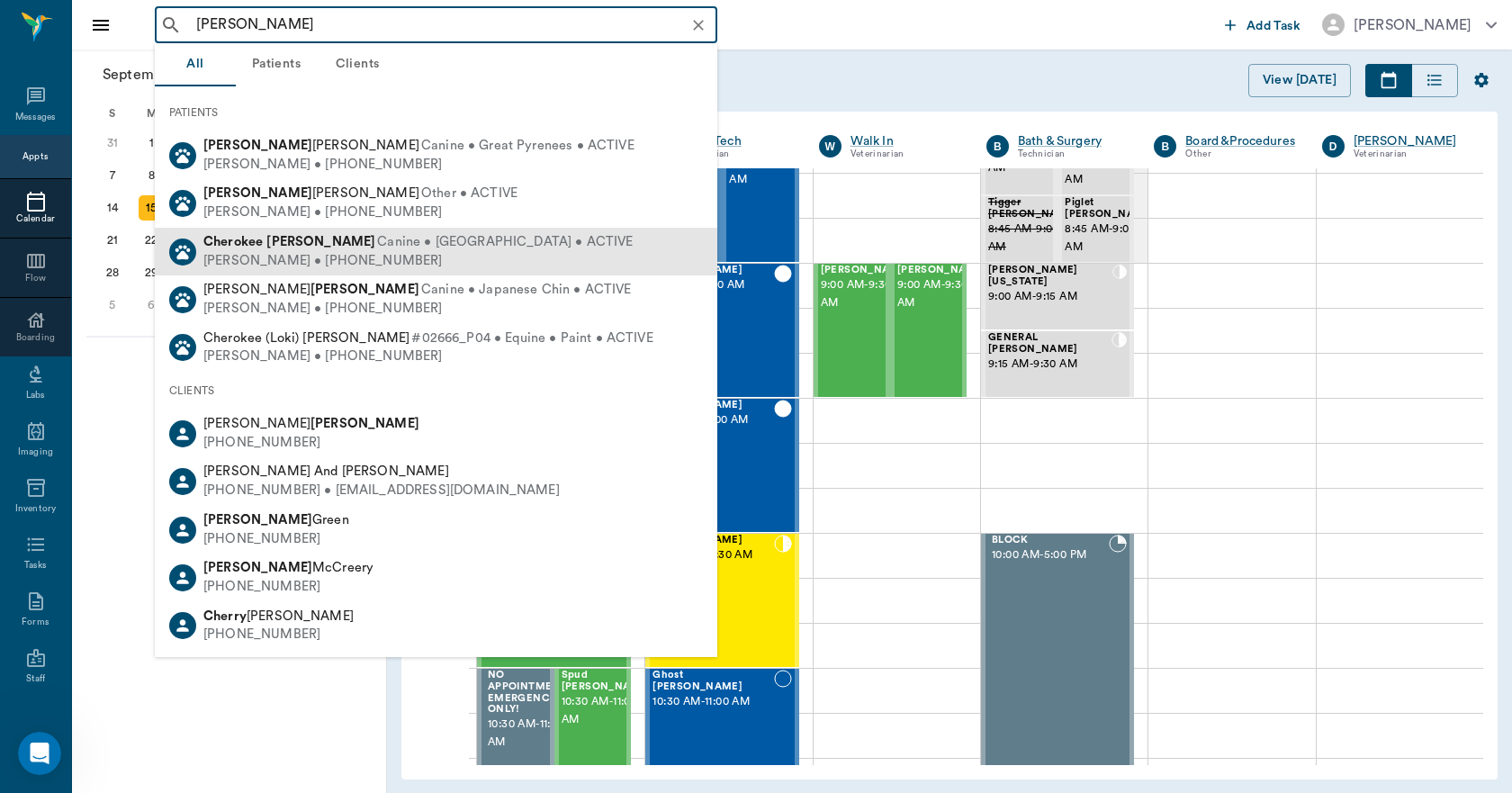
click at [287, 240] on b "Farris" at bounding box center [320, 242] width 109 height 14
type input "CHER FARR"
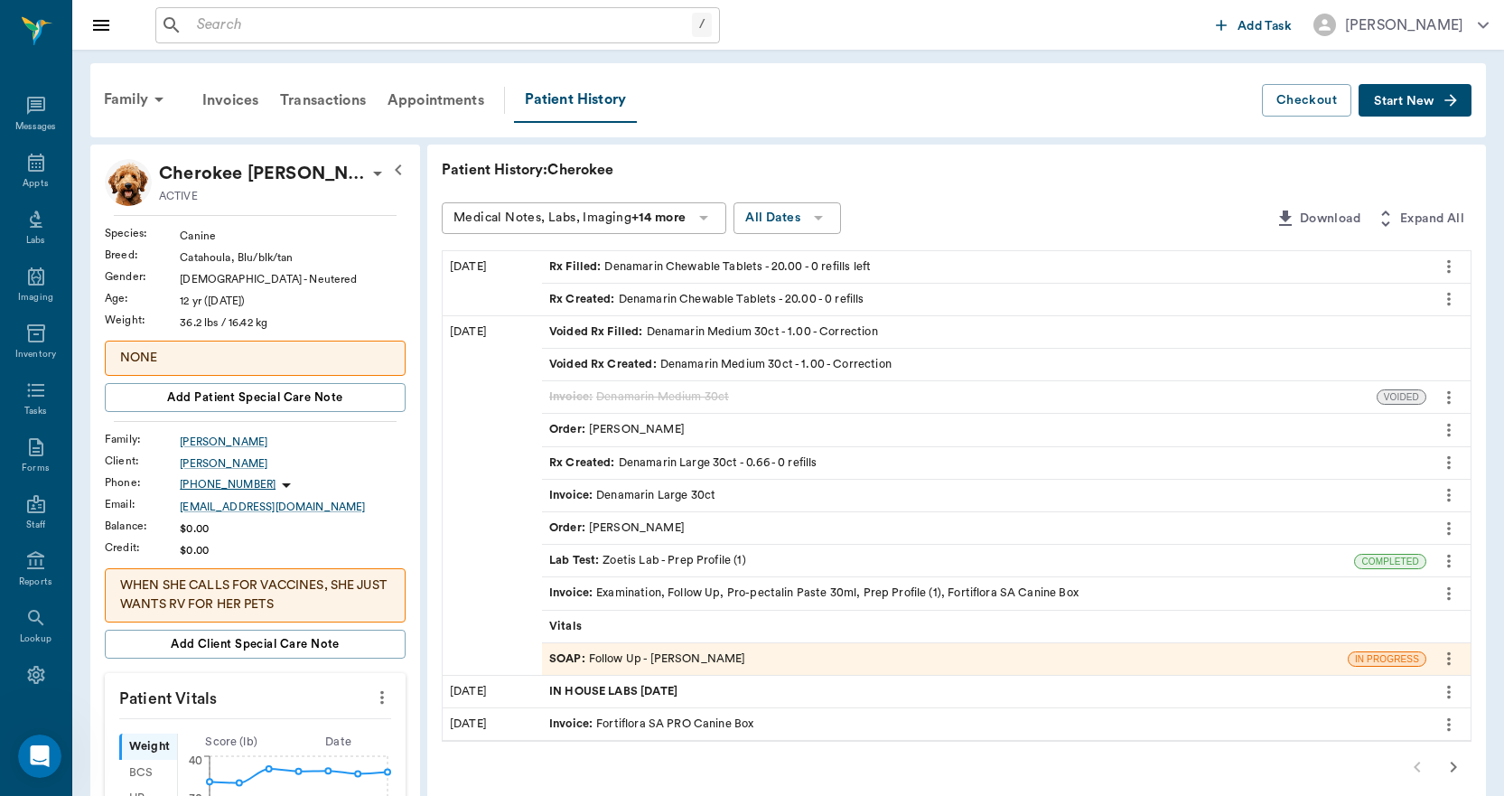
click at [315, 360] on p "NONE" at bounding box center [255, 358] width 270 height 19
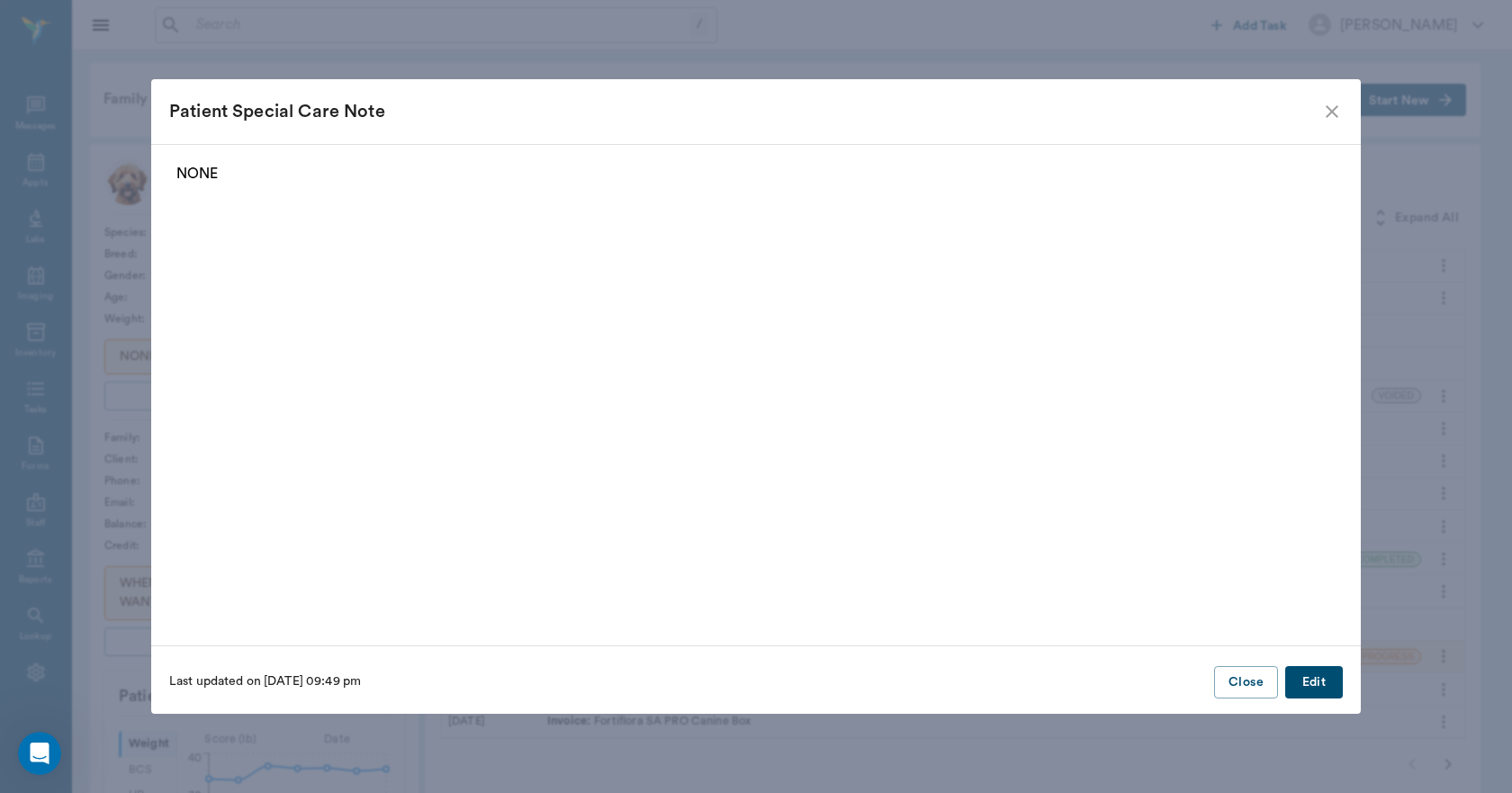
click at [1316, 672] on button "Edit" at bounding box center [1315, 681] width 58 height 33
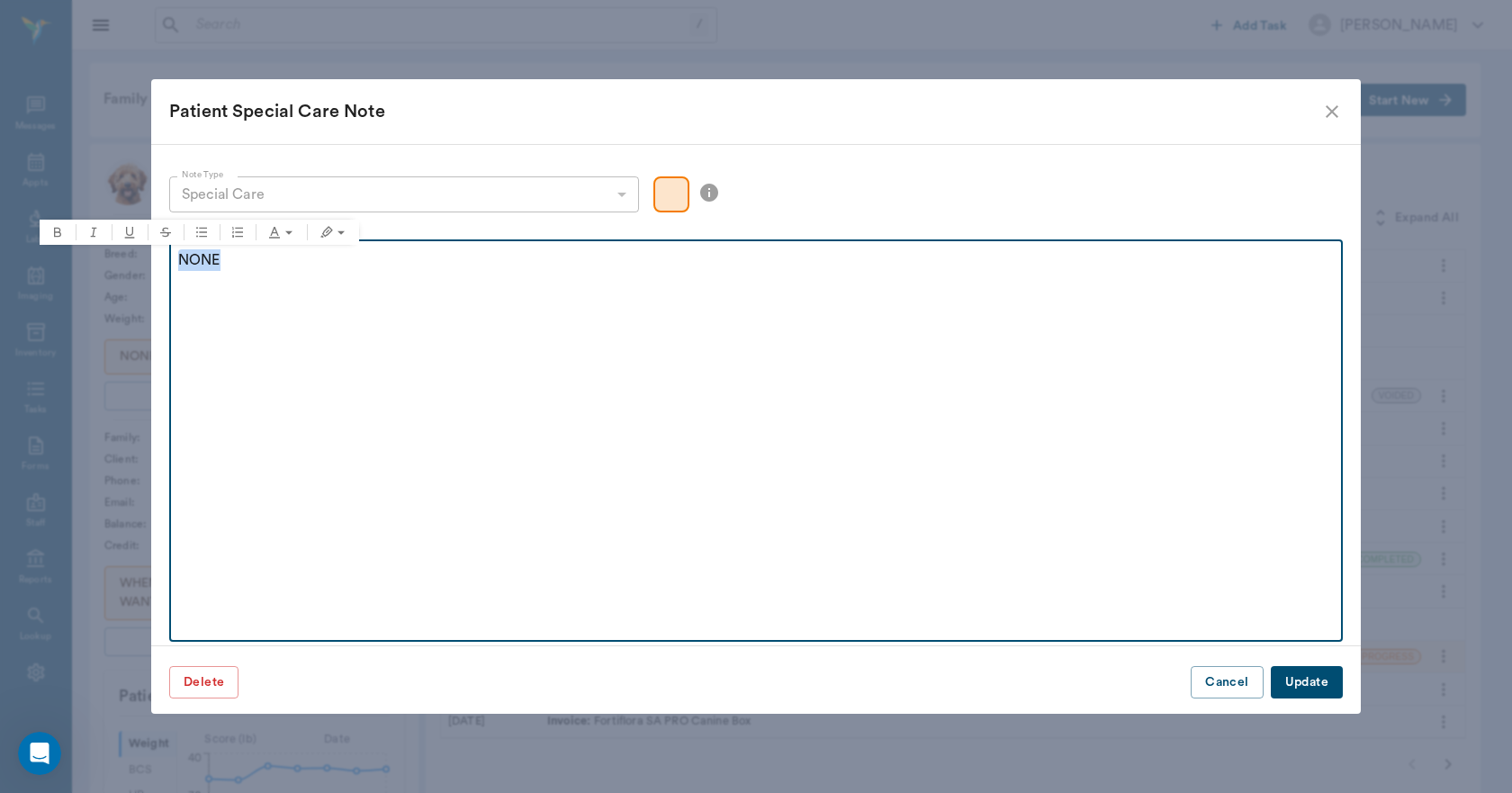
drag, startPoint x: 256, startPoint y: 265, endPoint x: 134, endPoint y: 269, distance: 122.1
click at [137, 268] on div "Patient Special Care Note Note Type Special Care special_care Note Type Note NO…" at bounding box center [756, 396] width 1512 height 793
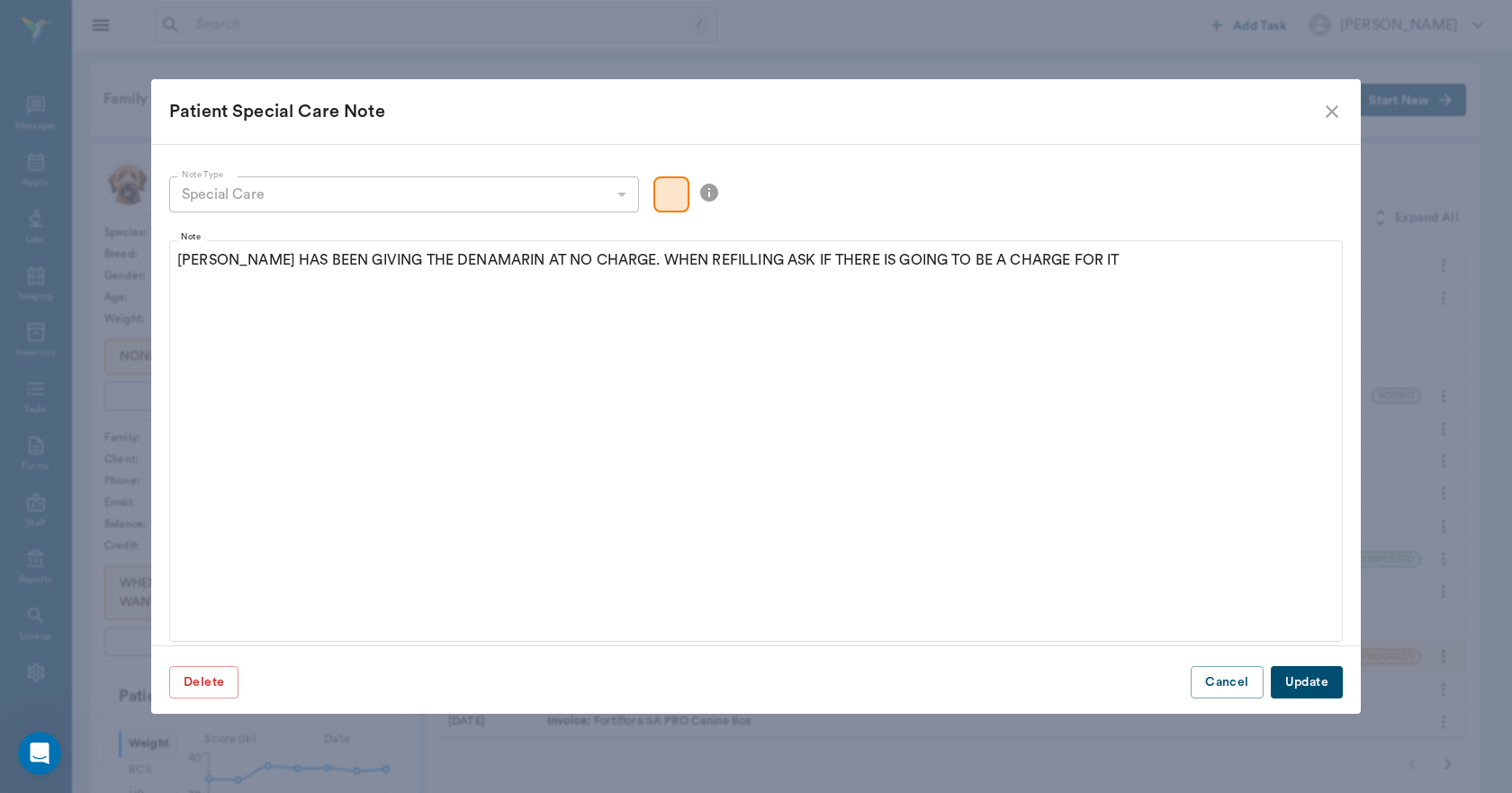
click at [1316, 679] on button "Update" at bounding box center [1307, 681] width 72 height 33
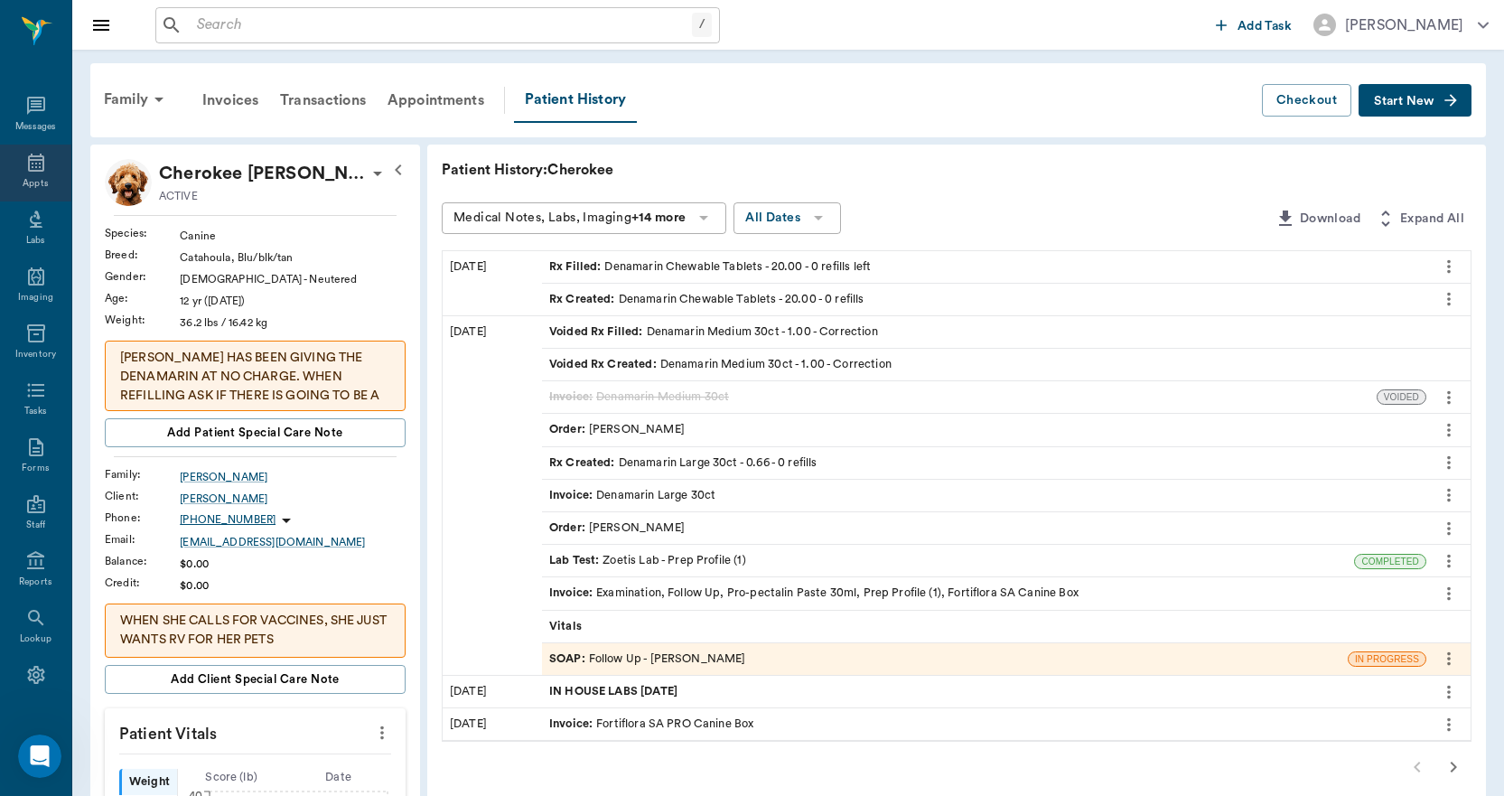
click at [34, 166] on icon at bounding box center [36, 163] width 22 height 22
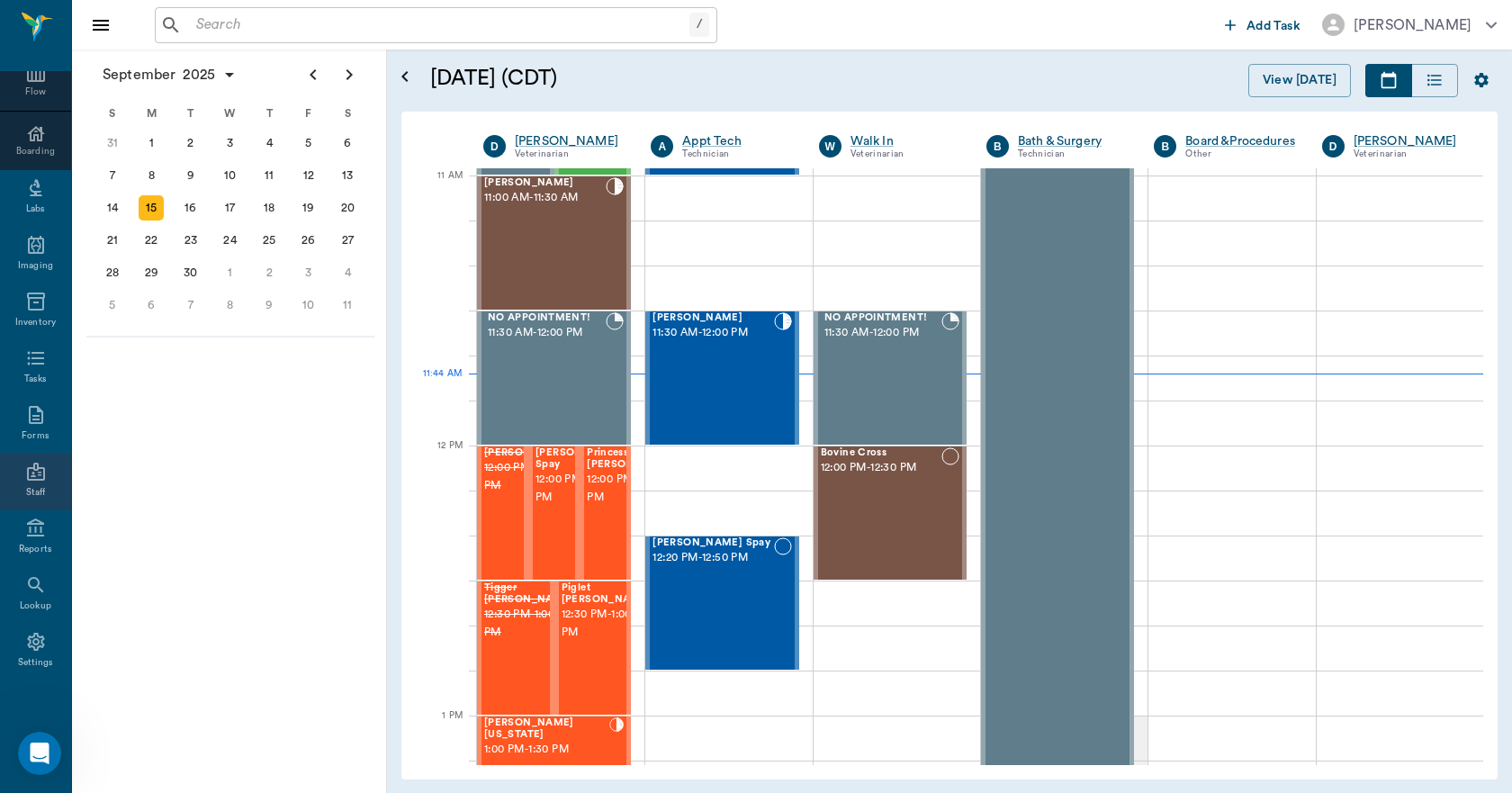
scroll to position [189, 0]
click at [33, 637] on icon at bounding box center [36, 639] width 22 height 22
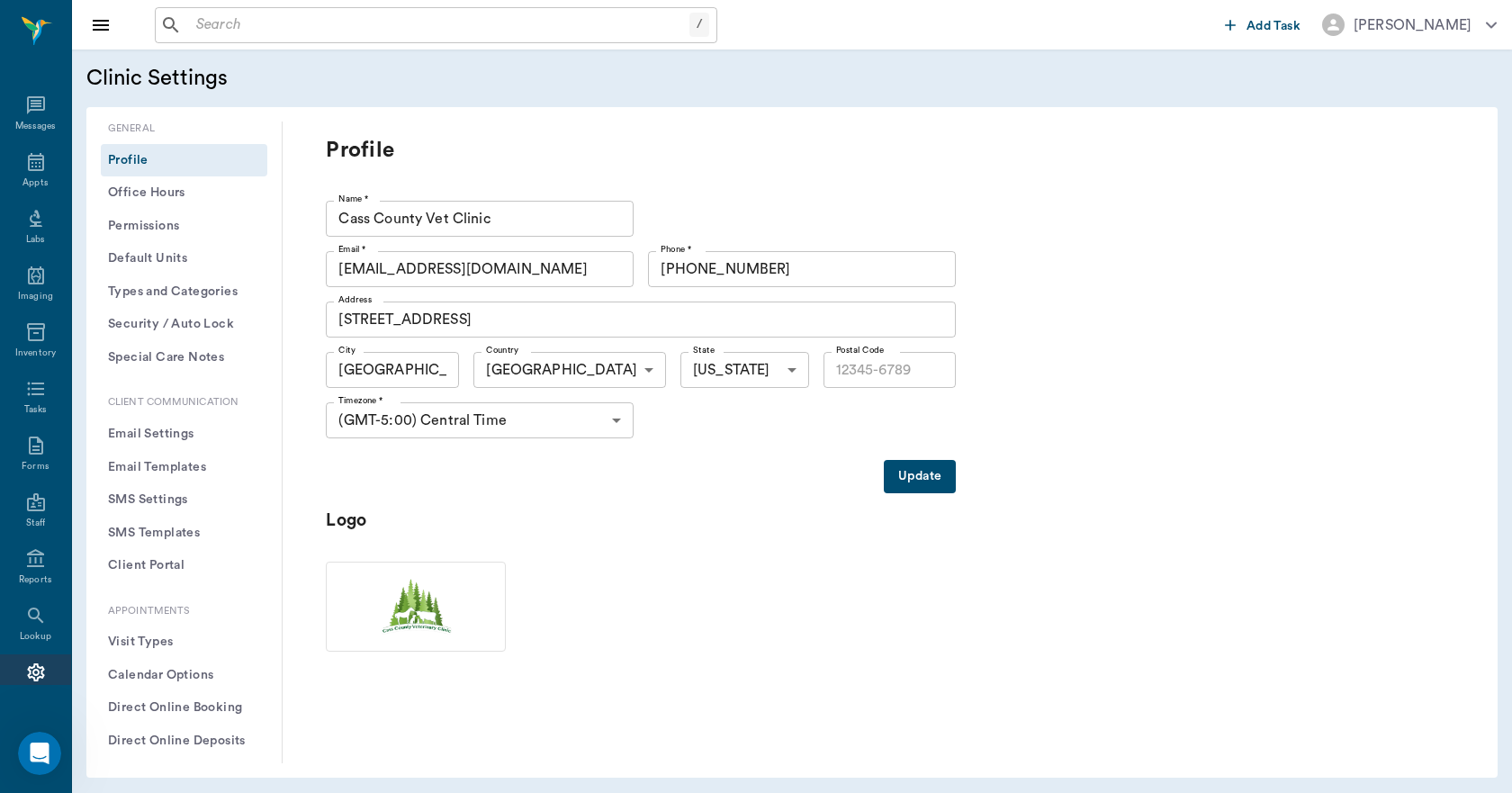
type input "75551"
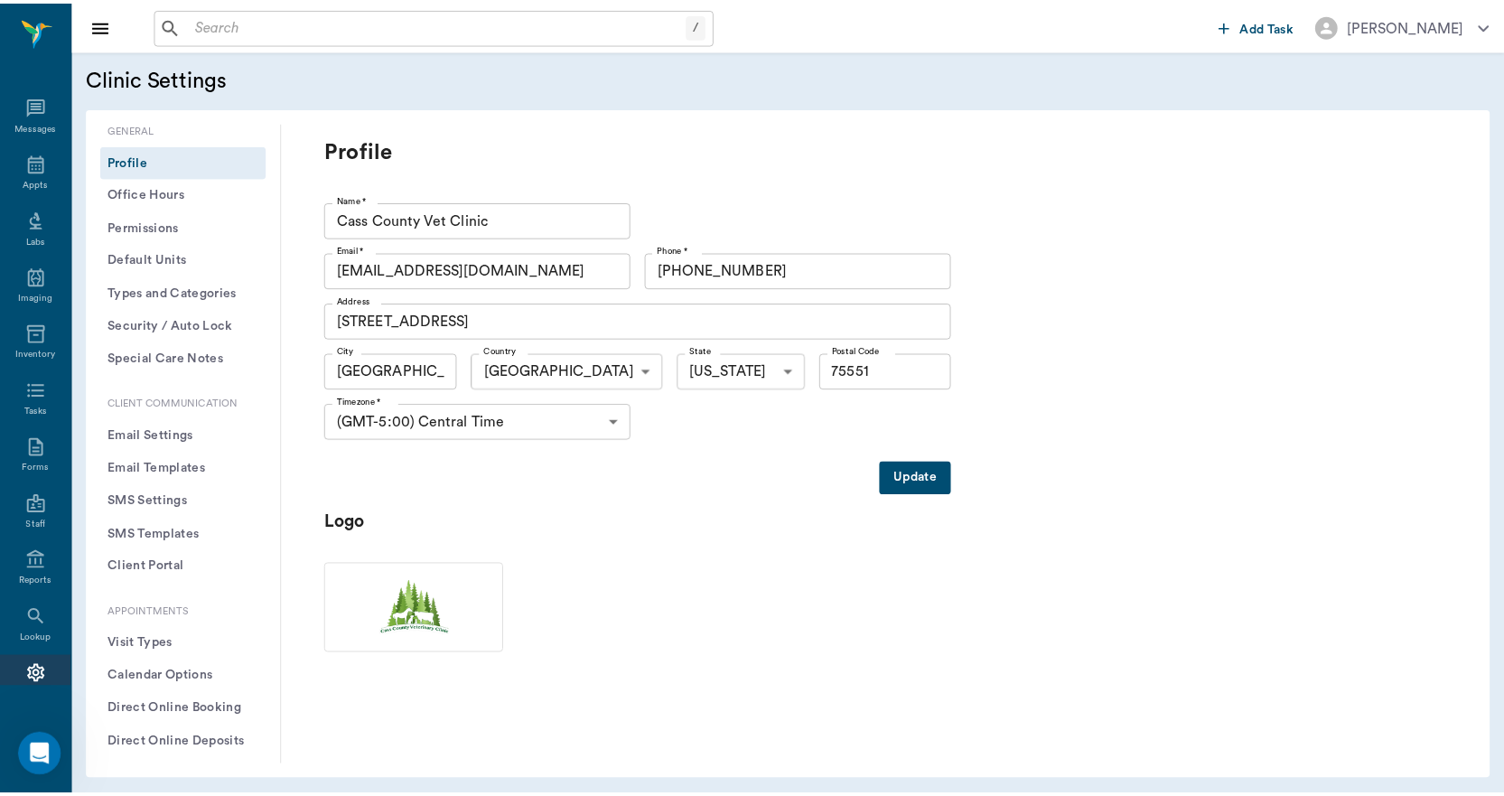
scroll to position [33, 0]
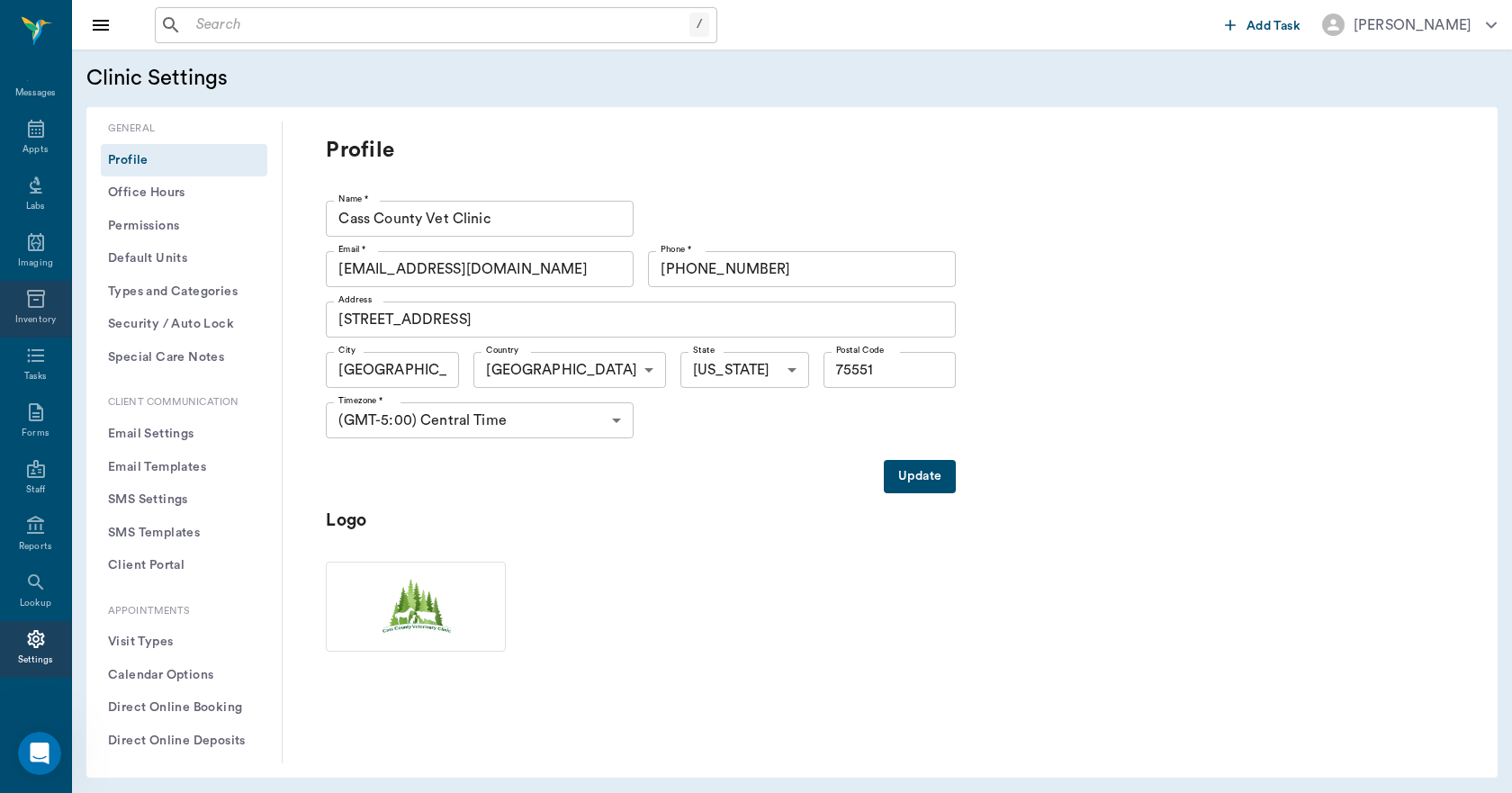
click at [27, 308] on icon at bounding box center [36, 299] width 22 height 22
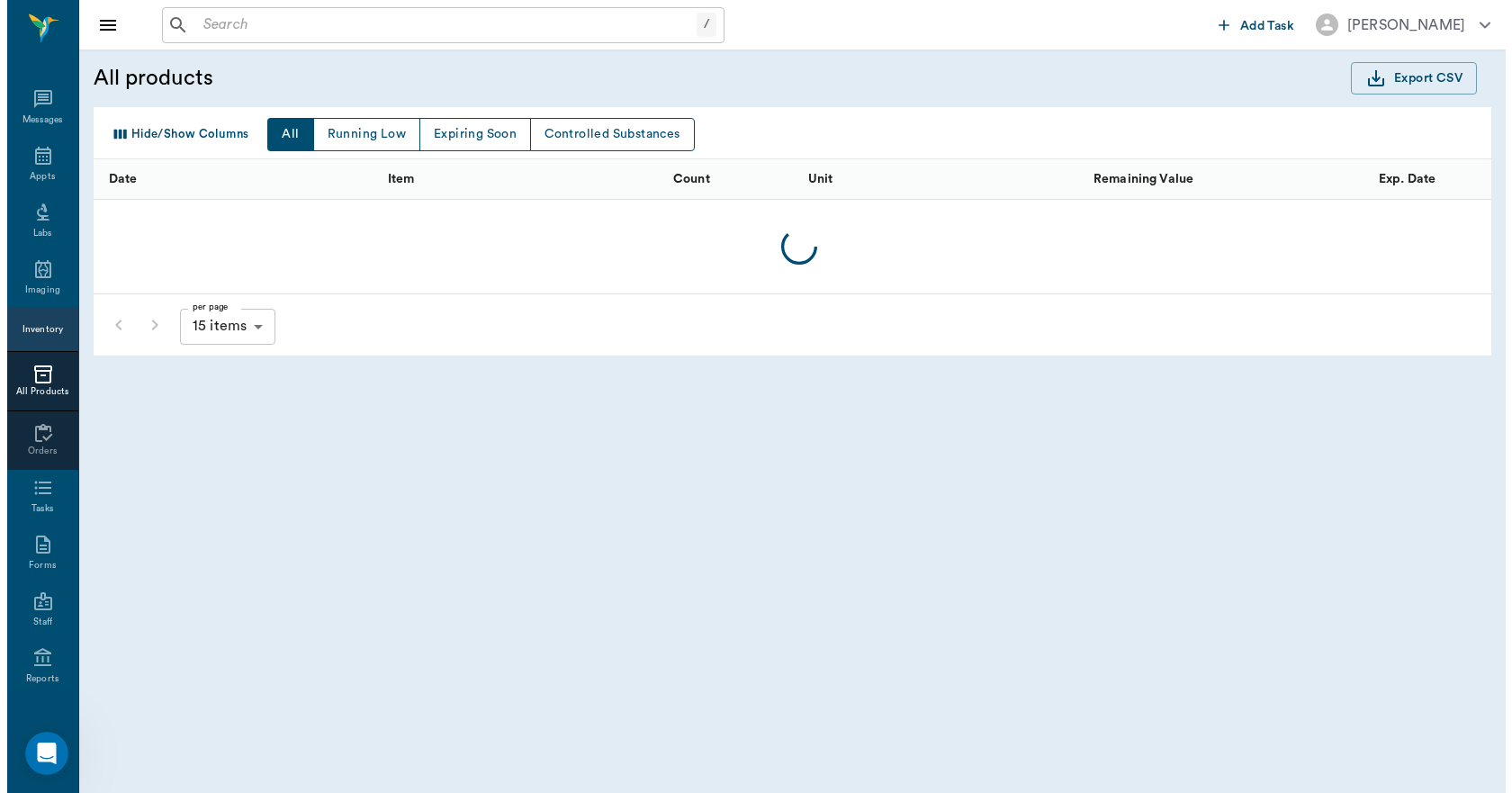
scroll to position [33, 0]
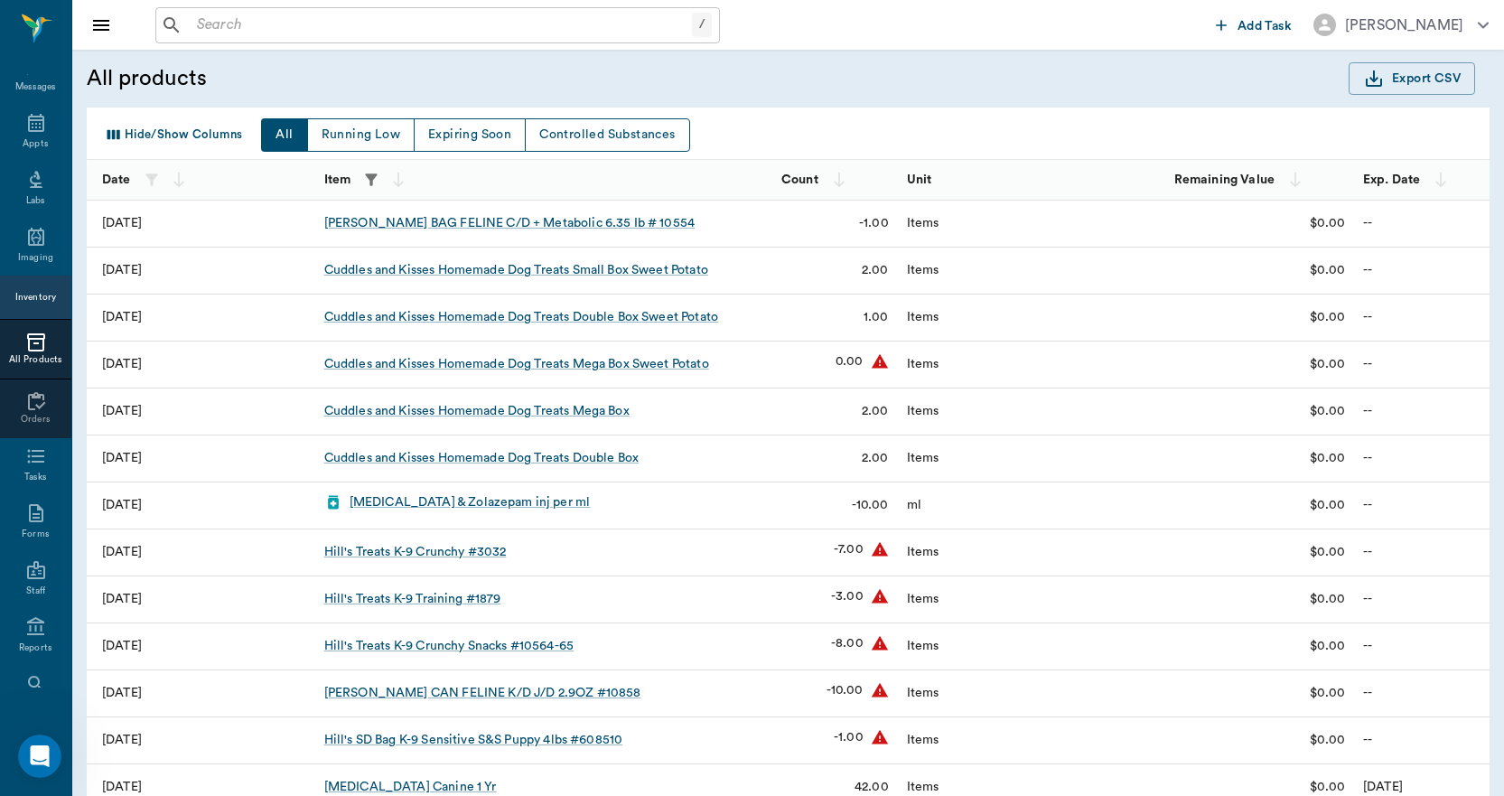
click at [365, 176] on icon "button" at bounding box center [371, 180] width 18 height 18
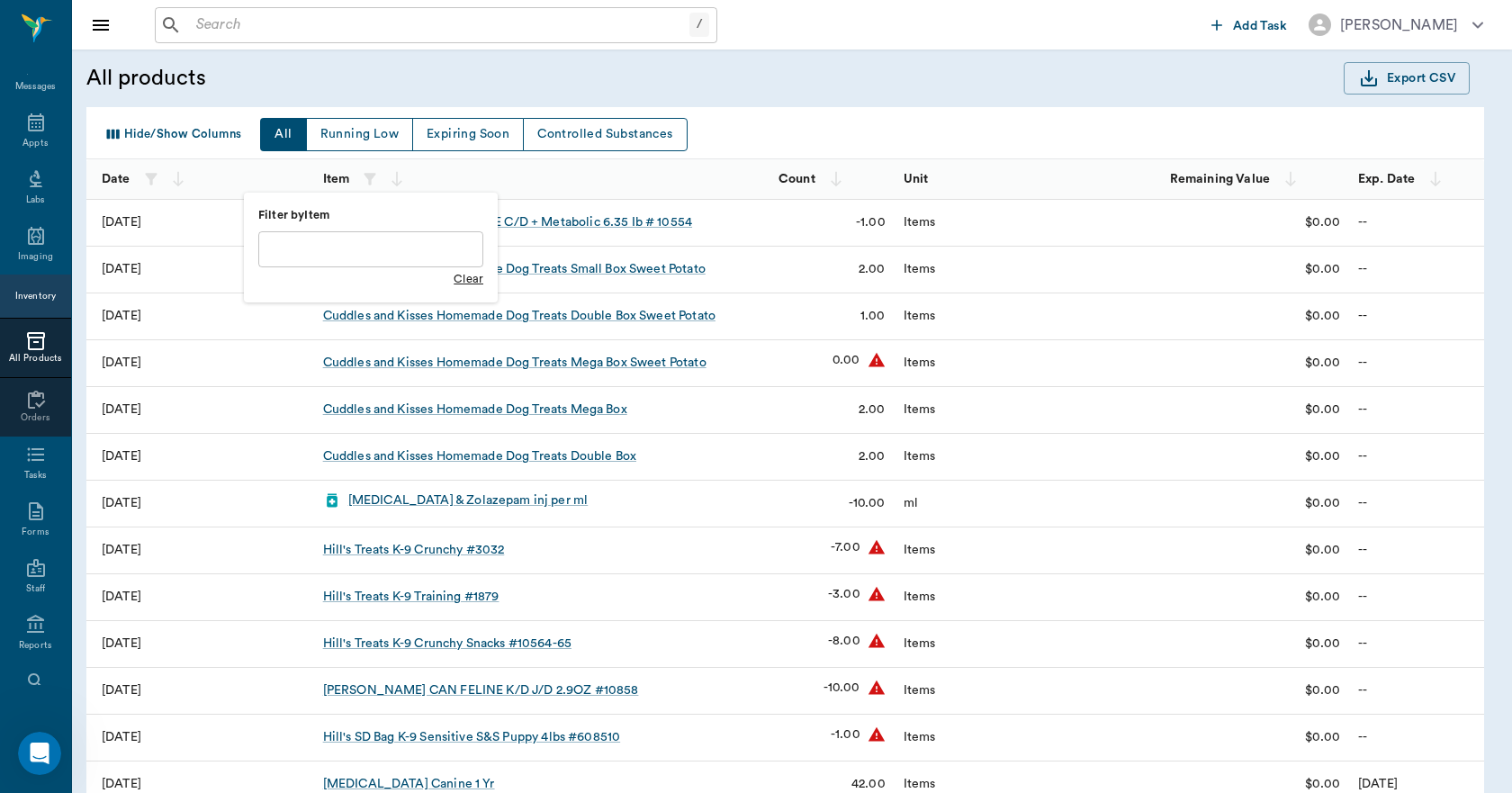
click at [402, 258] on input "text" at bounding box center [371, 249] width 225 height 36
type input "RABIES"
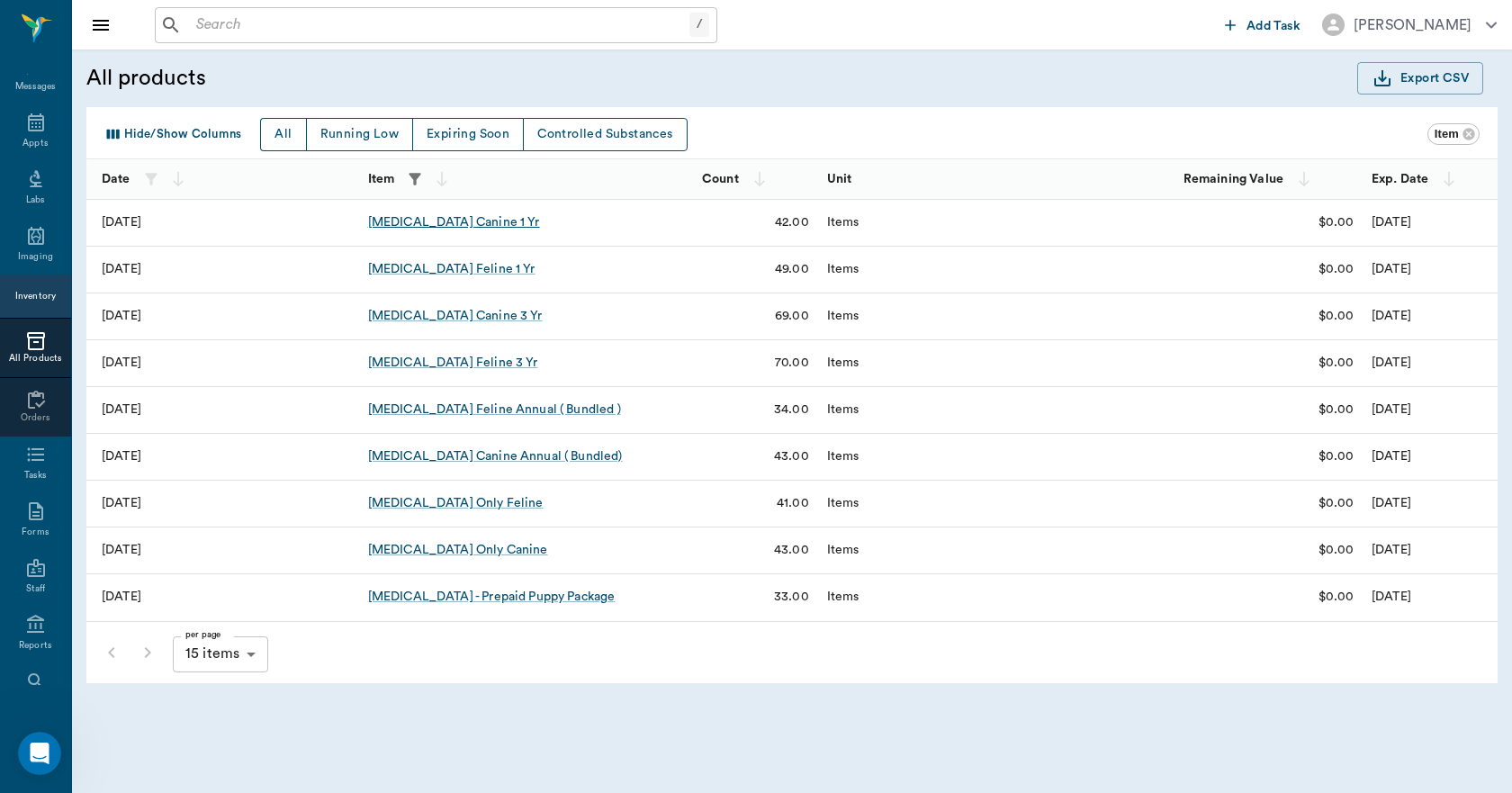
click at [531, 223] on div "Rabies Vaccination Canine 1 Yr" at bounding box center [454, 222] width 172 height 18
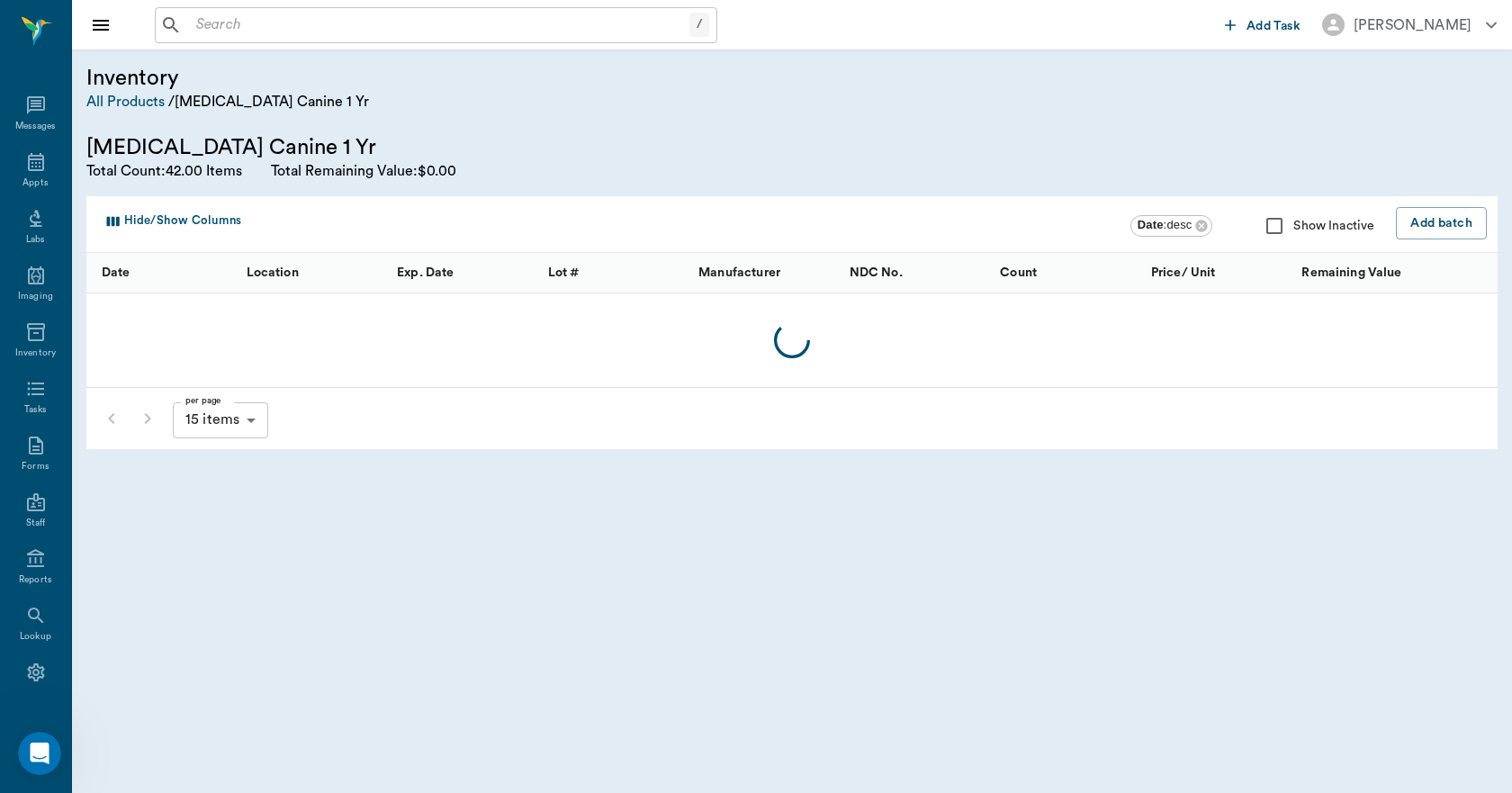
scroll to position [33, 0]
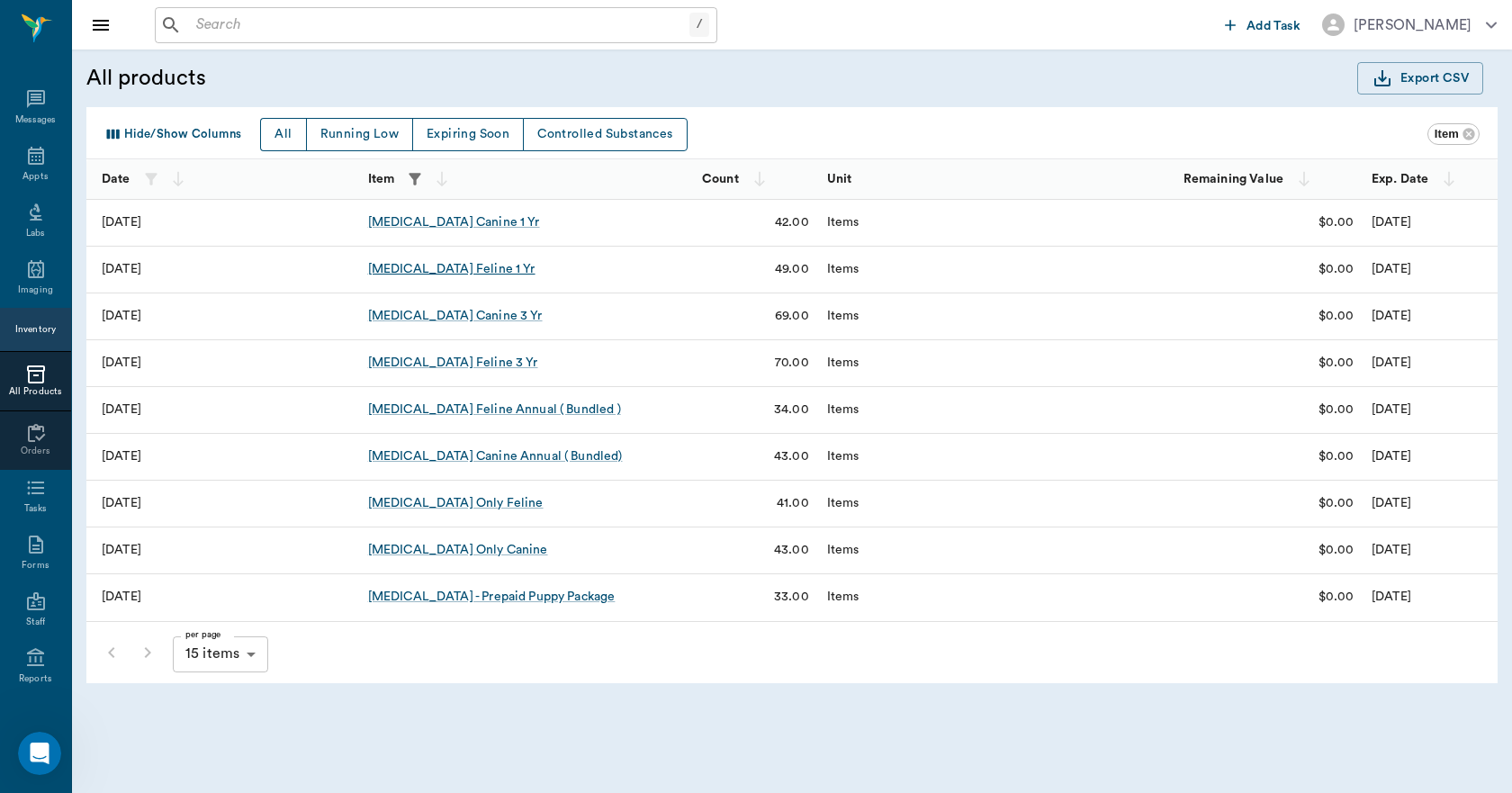
scroll to position [33, 0]
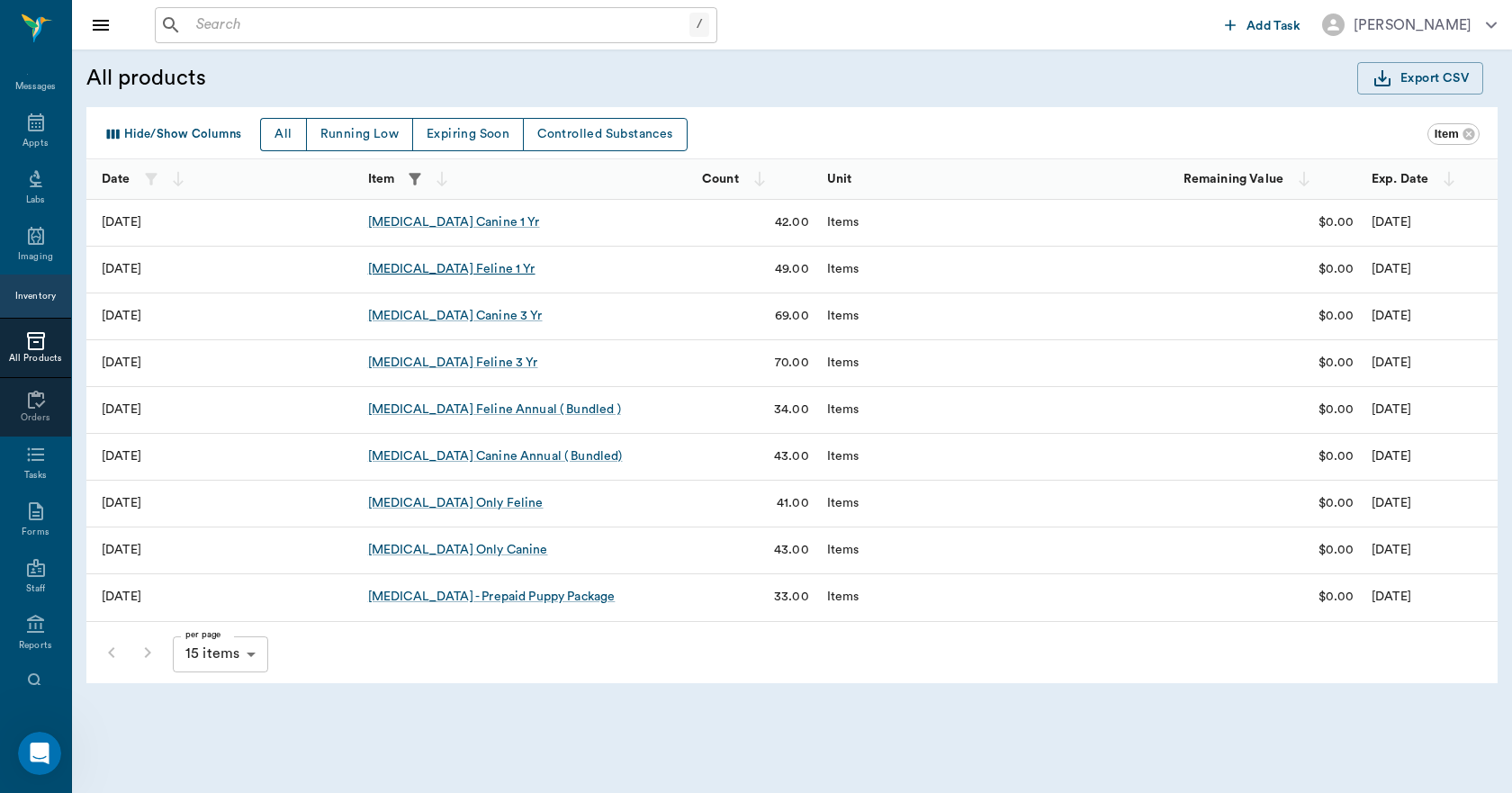
click at [419, 265] on div "Rabies Vaccination Feline 1 Yr" at bounding box center [452, 269] width 167 height 18
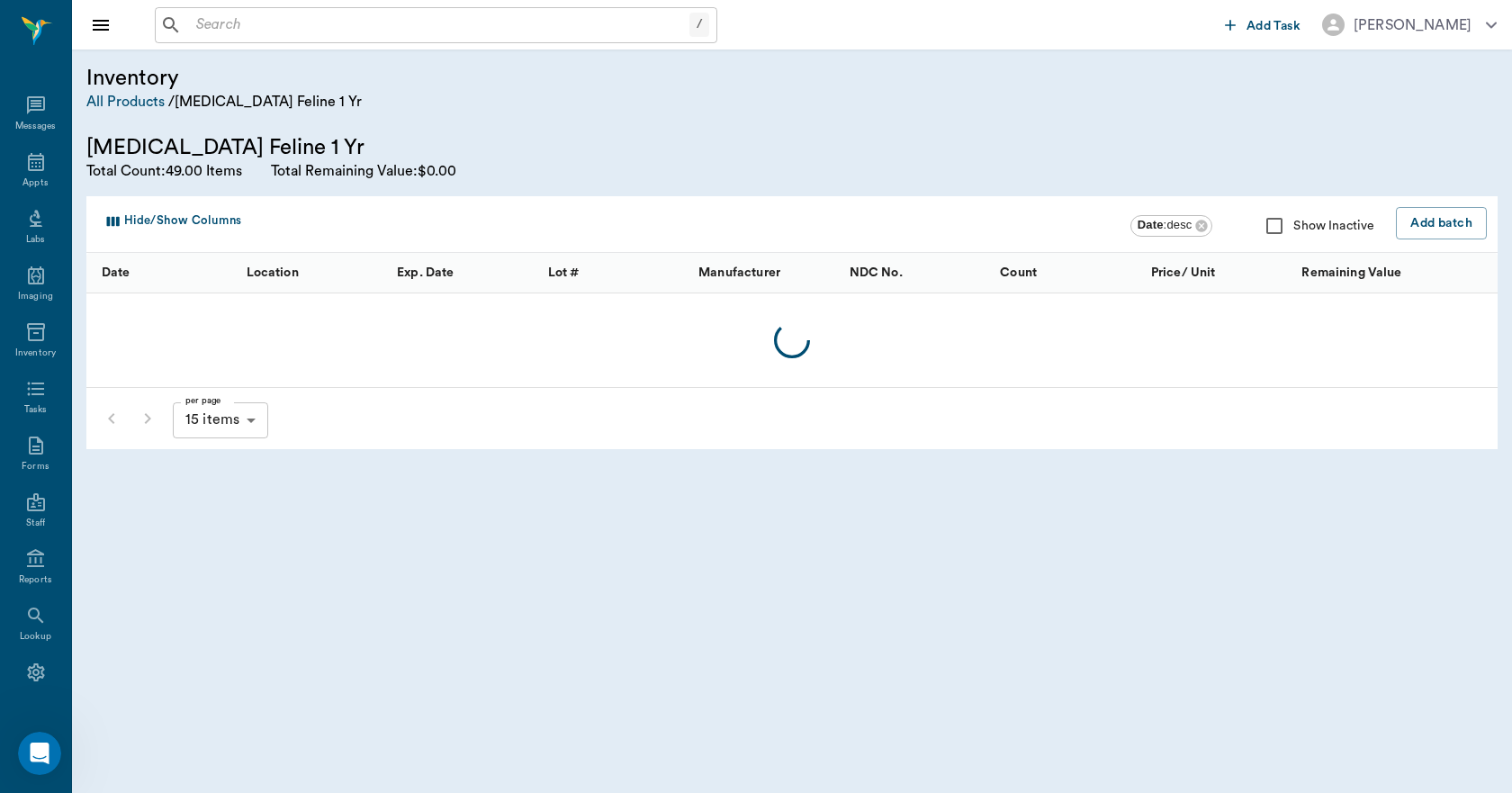
scroll to position [33, 0]
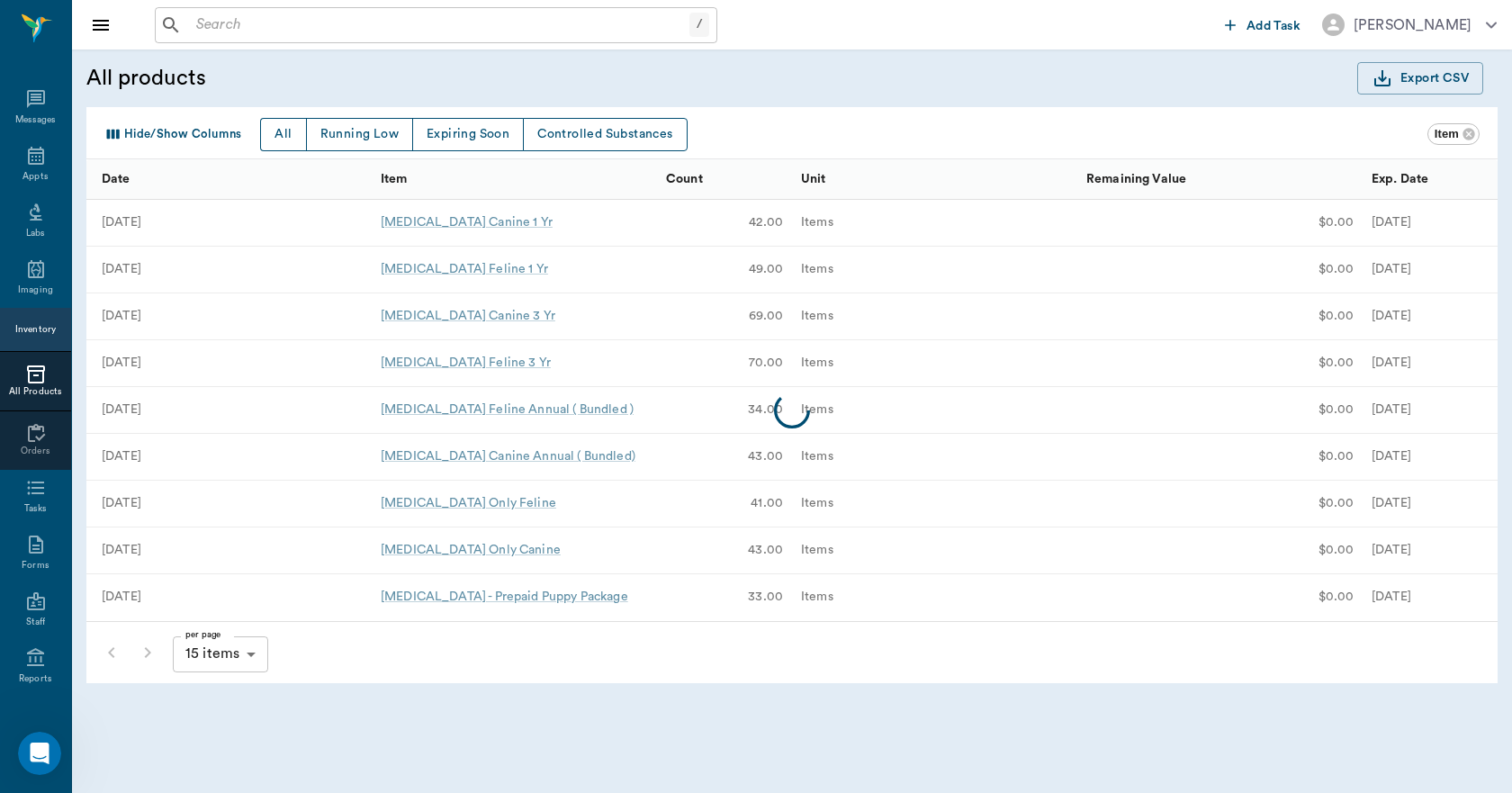
scroll to position [33, 0]
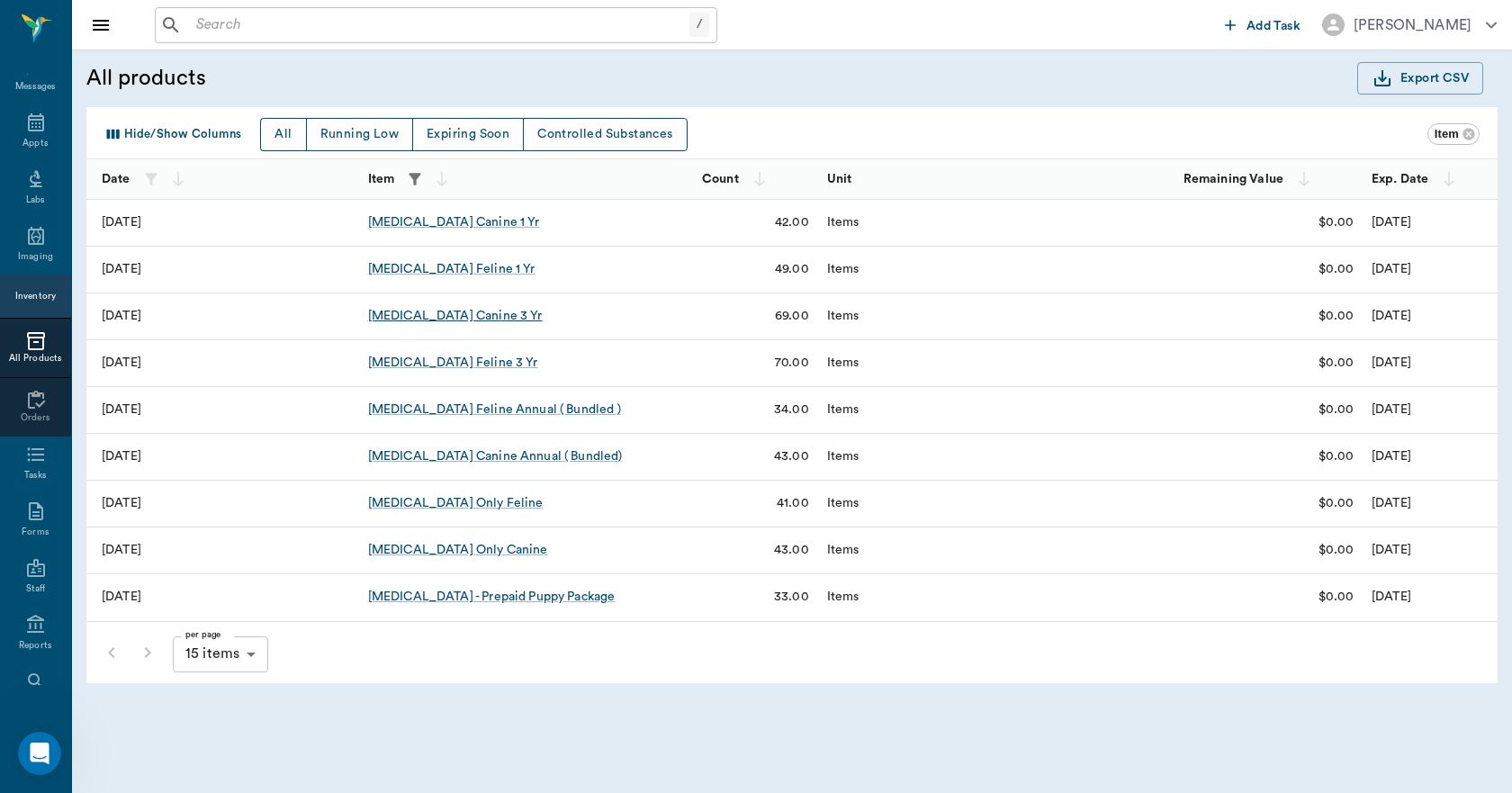
click at [432, 313] on div "Rabies Vaccination Canine 3 Yr" at bounding box center [454, 316] width 174 height 18
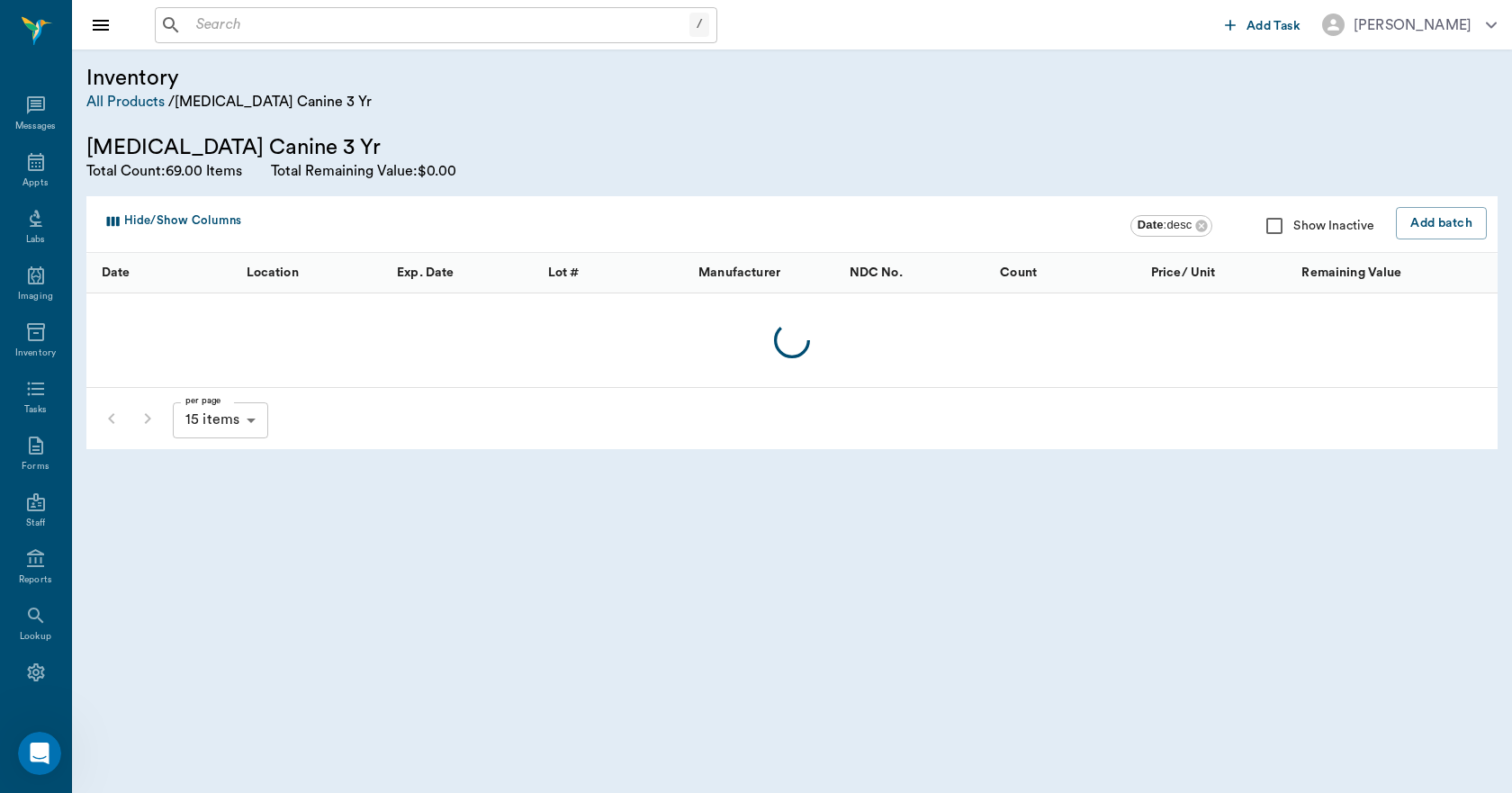
scroll to position [33, 0]
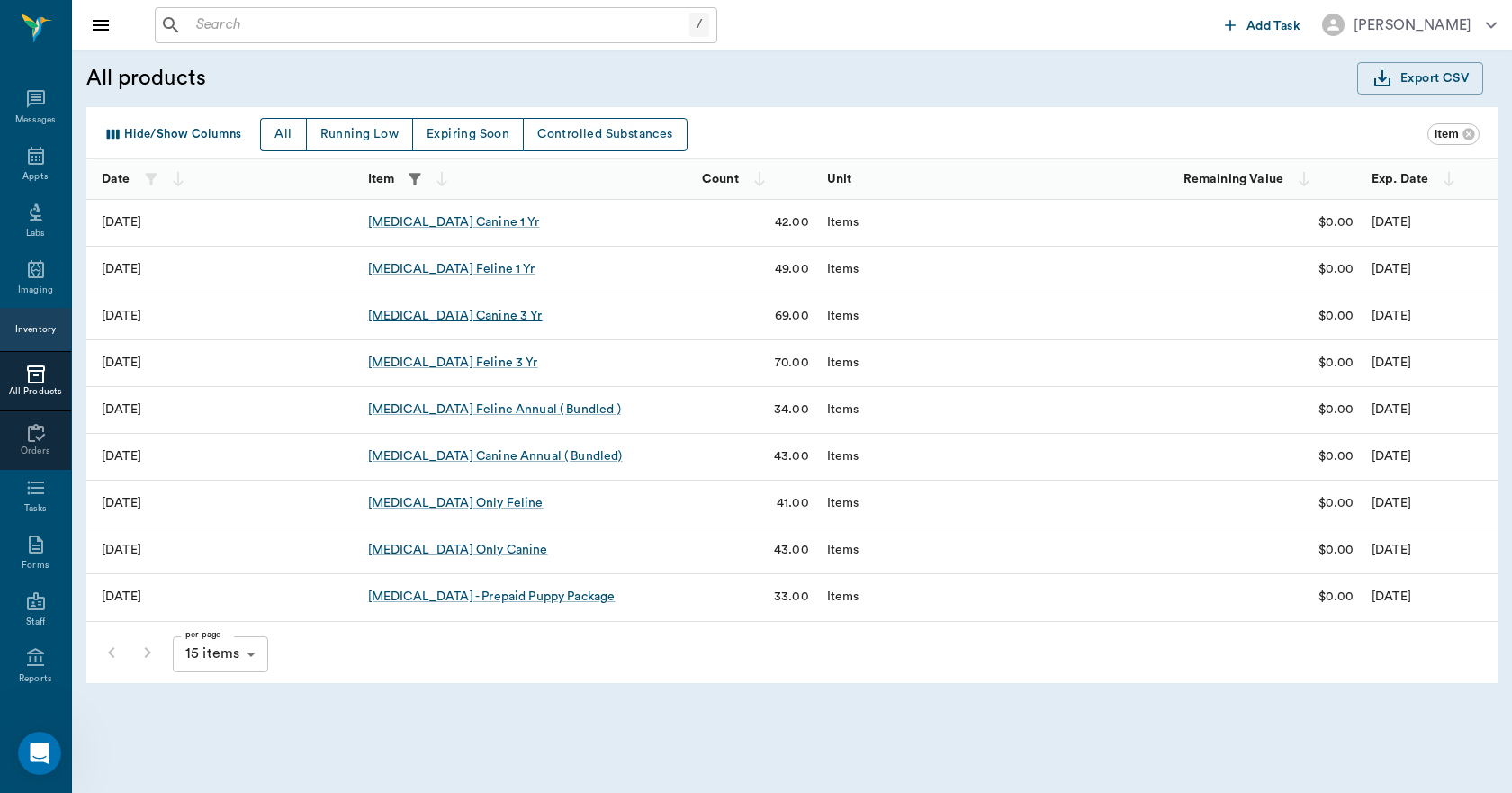
scroll to position [33, 0]
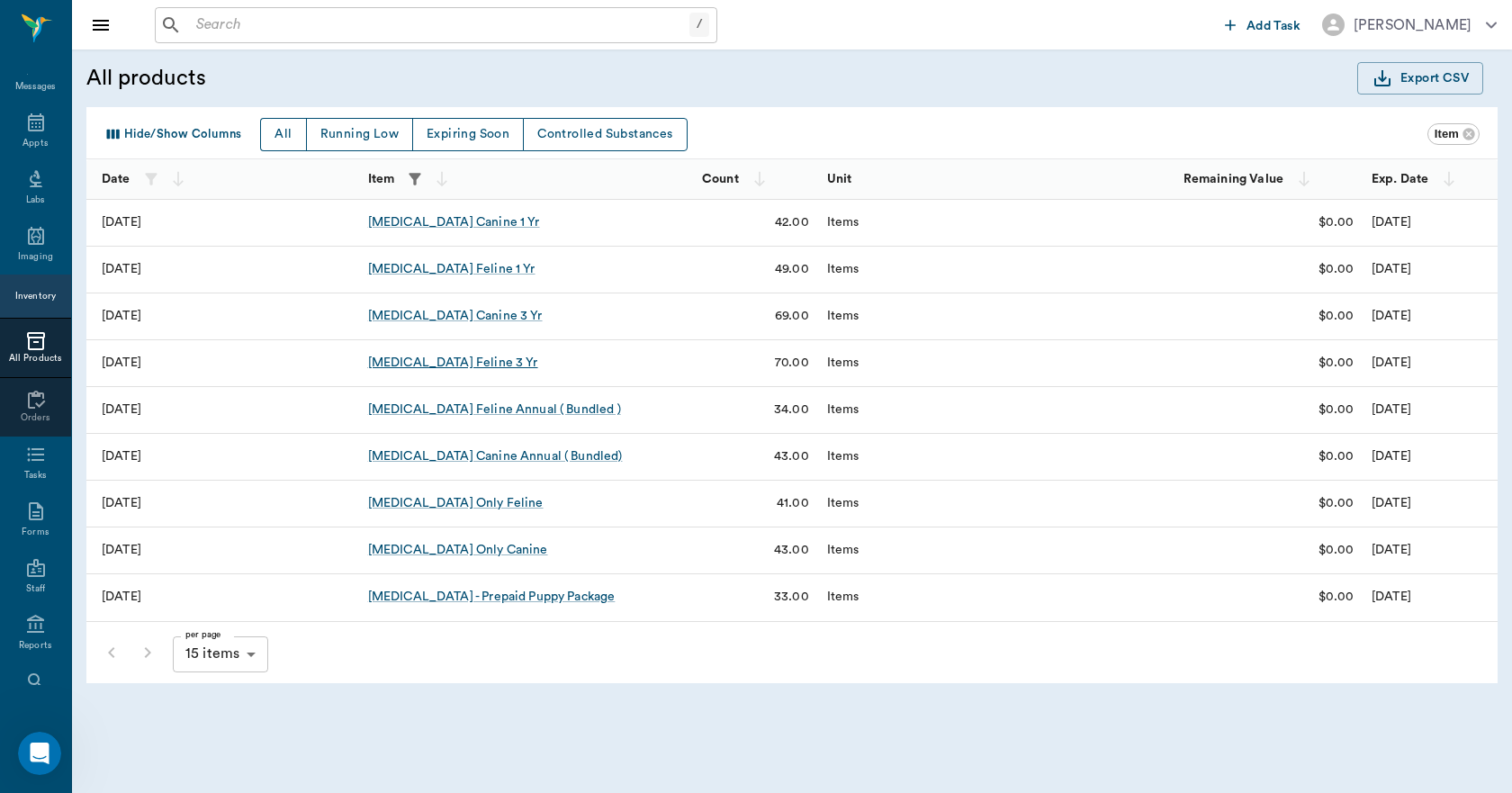
click at [454, 364] on div "Rabies Vaccination Feline 3 Yr" at bounding box center [453, 363] width 170 height 18
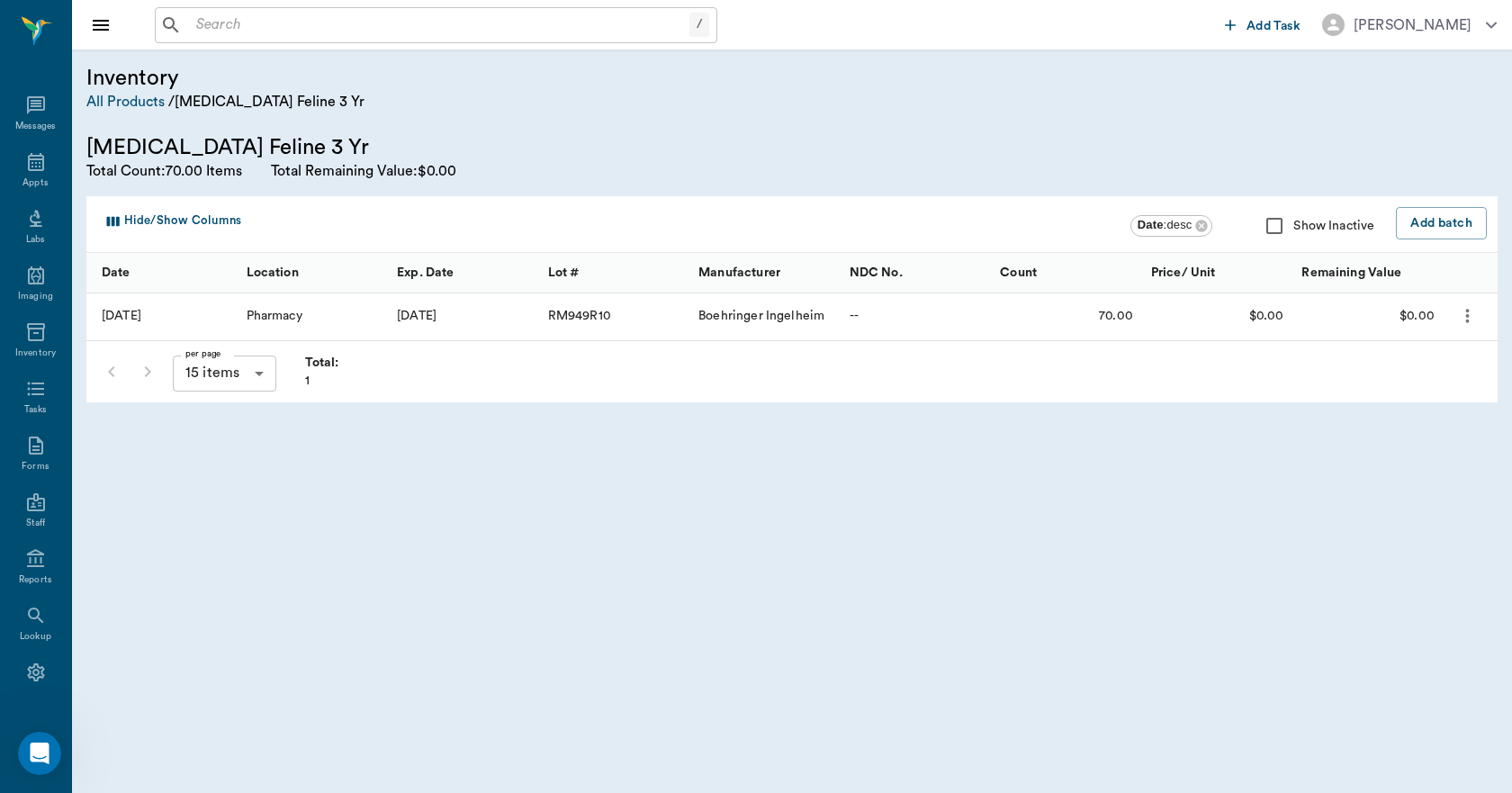
scroll to position [33, 0]
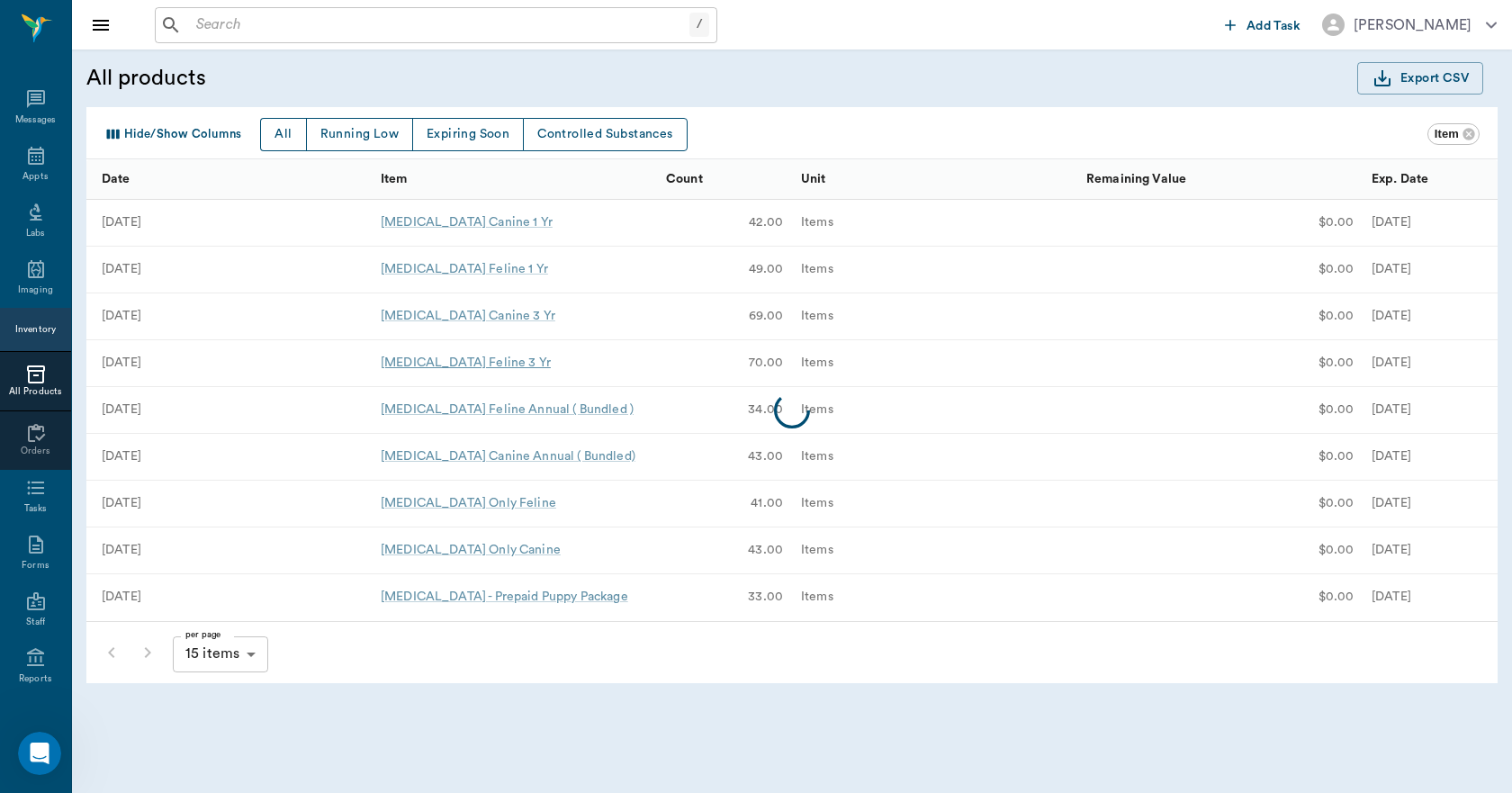
scroll to position [33, 0]
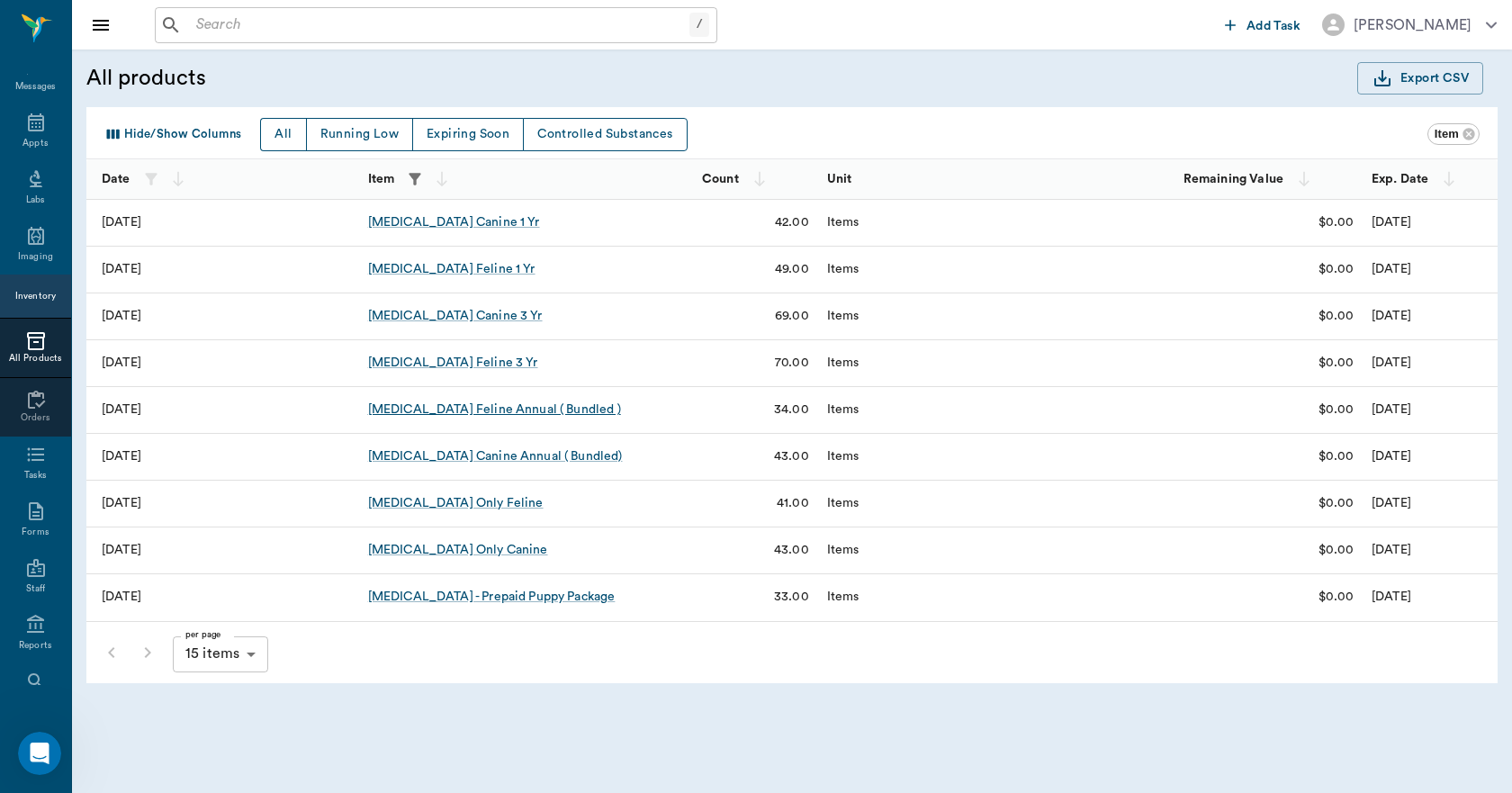
click at [475, 405] on div "Rabies Vaccination Feline Annual ( Bundled )" at bounding box center [494, 409] width 253 height 18
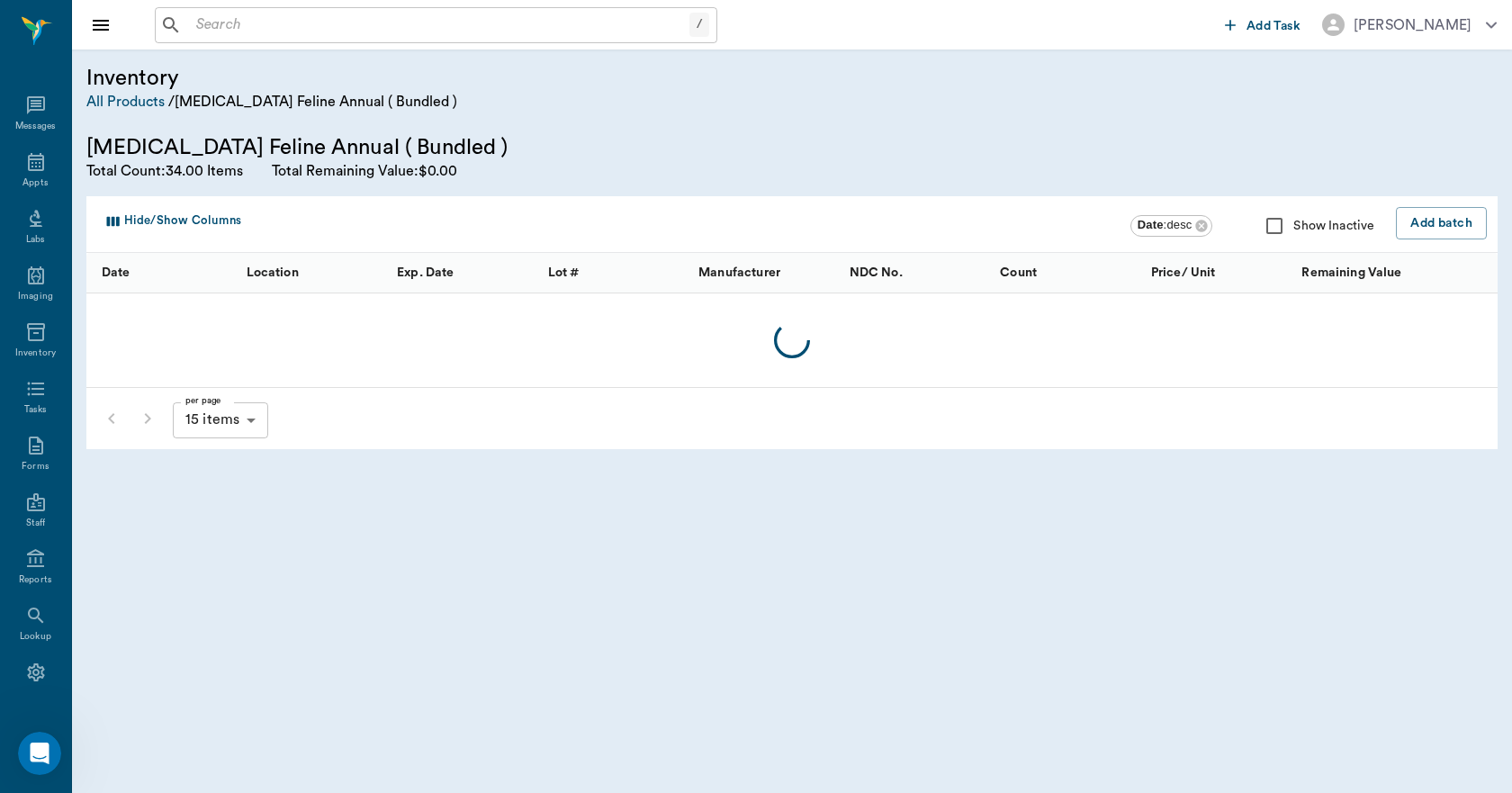
scroll to position [33, 0]
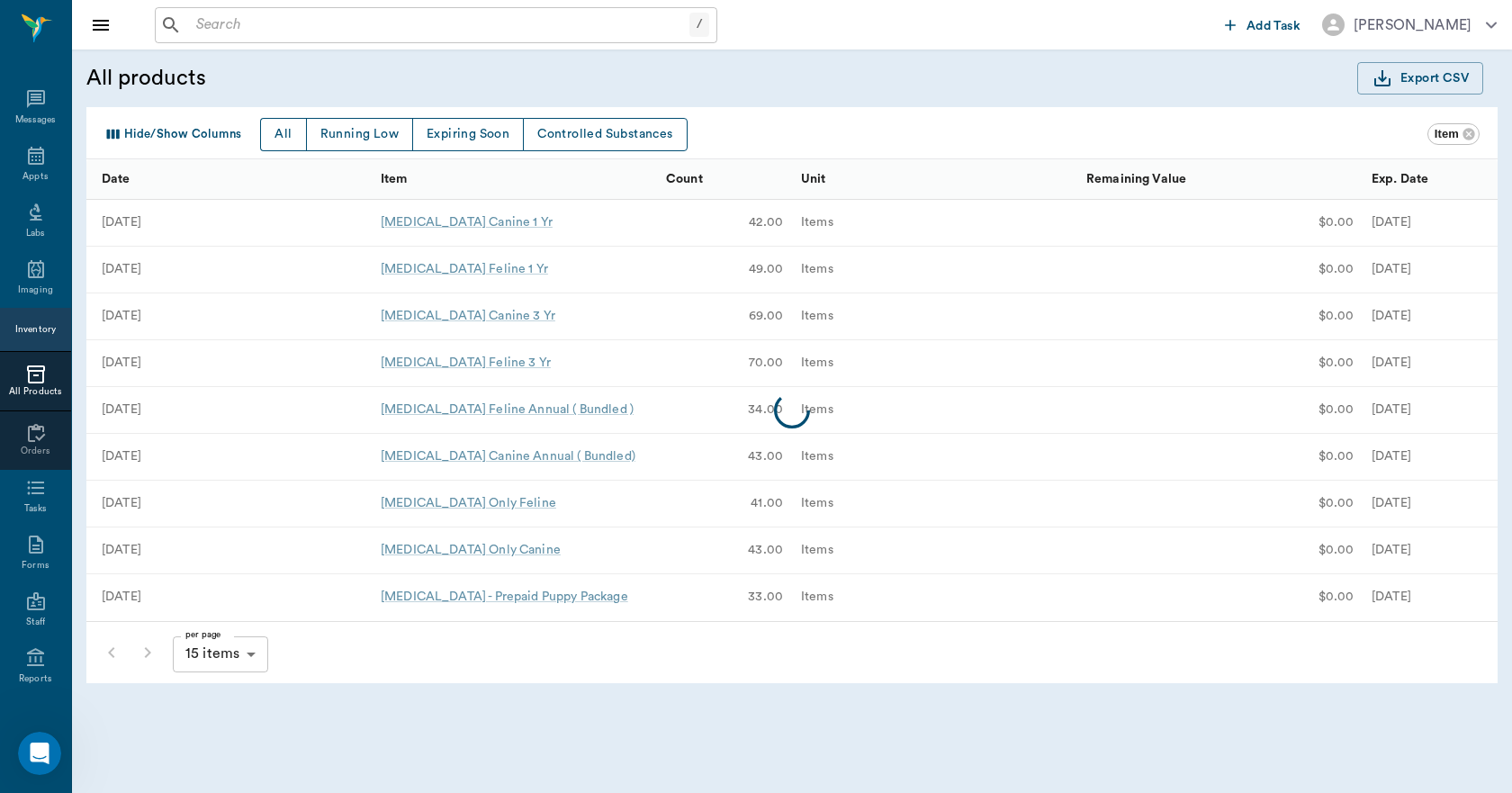
scroll to position [33, 0]
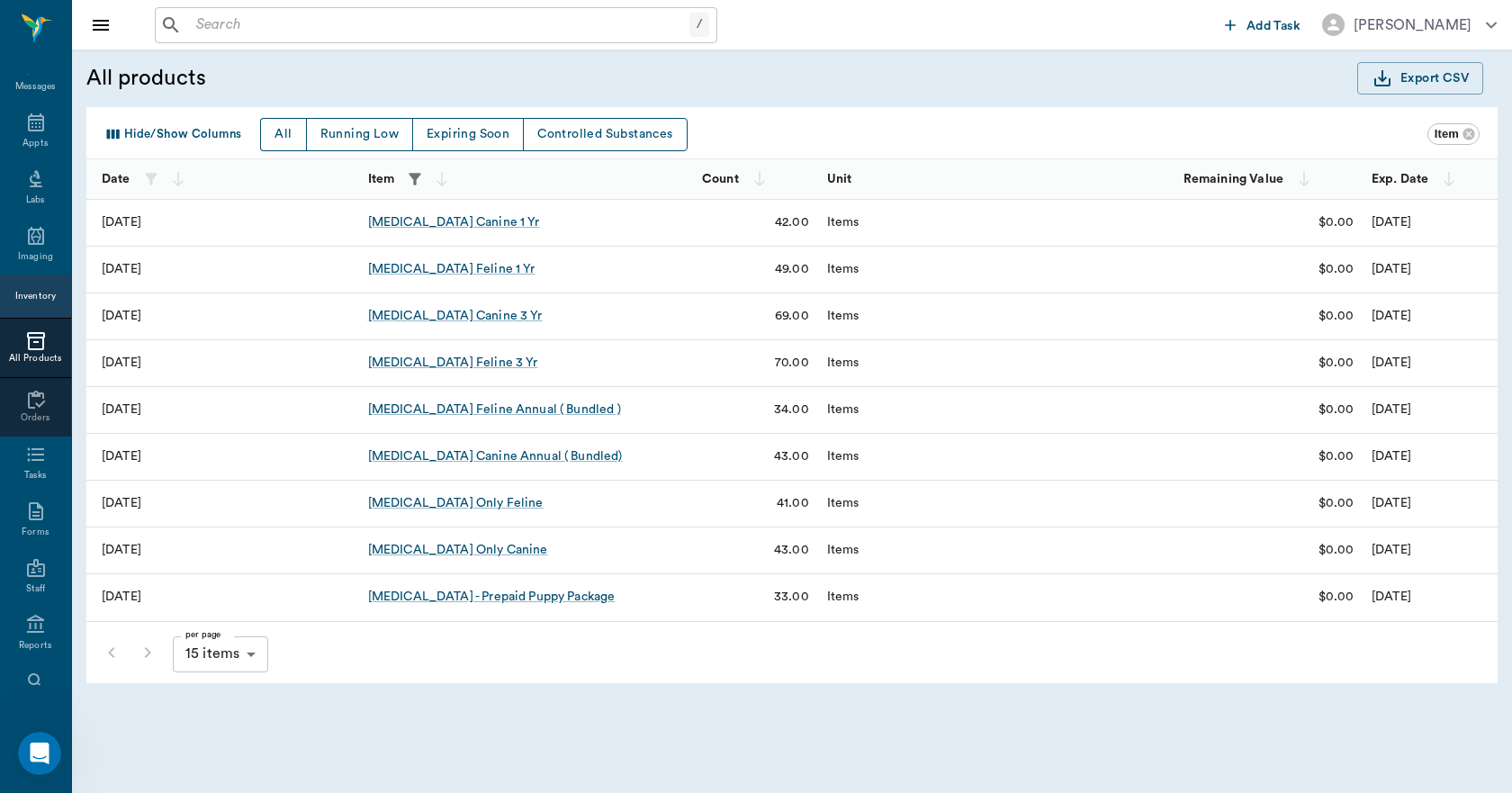
click at [414, 178] on icon "button" at bounding box center [415, 179] width 18 height 18
drag, startPoint x: 400, startPoint y: 249, endPoint x: 311, endPoint y: 255, distance: 89.2
click at [311, 255] on input "RABIES" at bounding box center [416, 249] width 225 height 36
type input "CUDD"
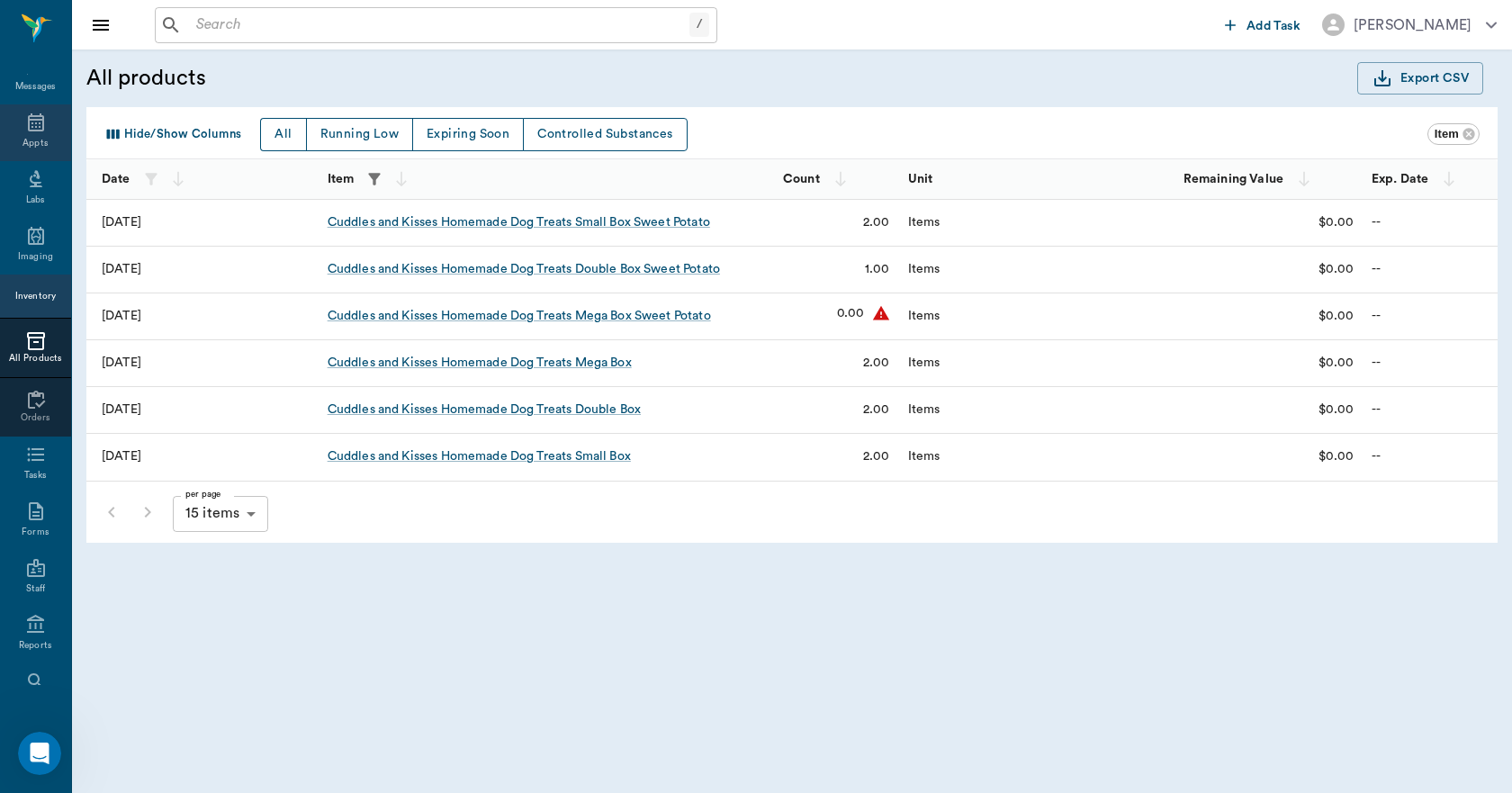
click at [37, 129] on icon at bounding box center [36, 123] width 16 height 18
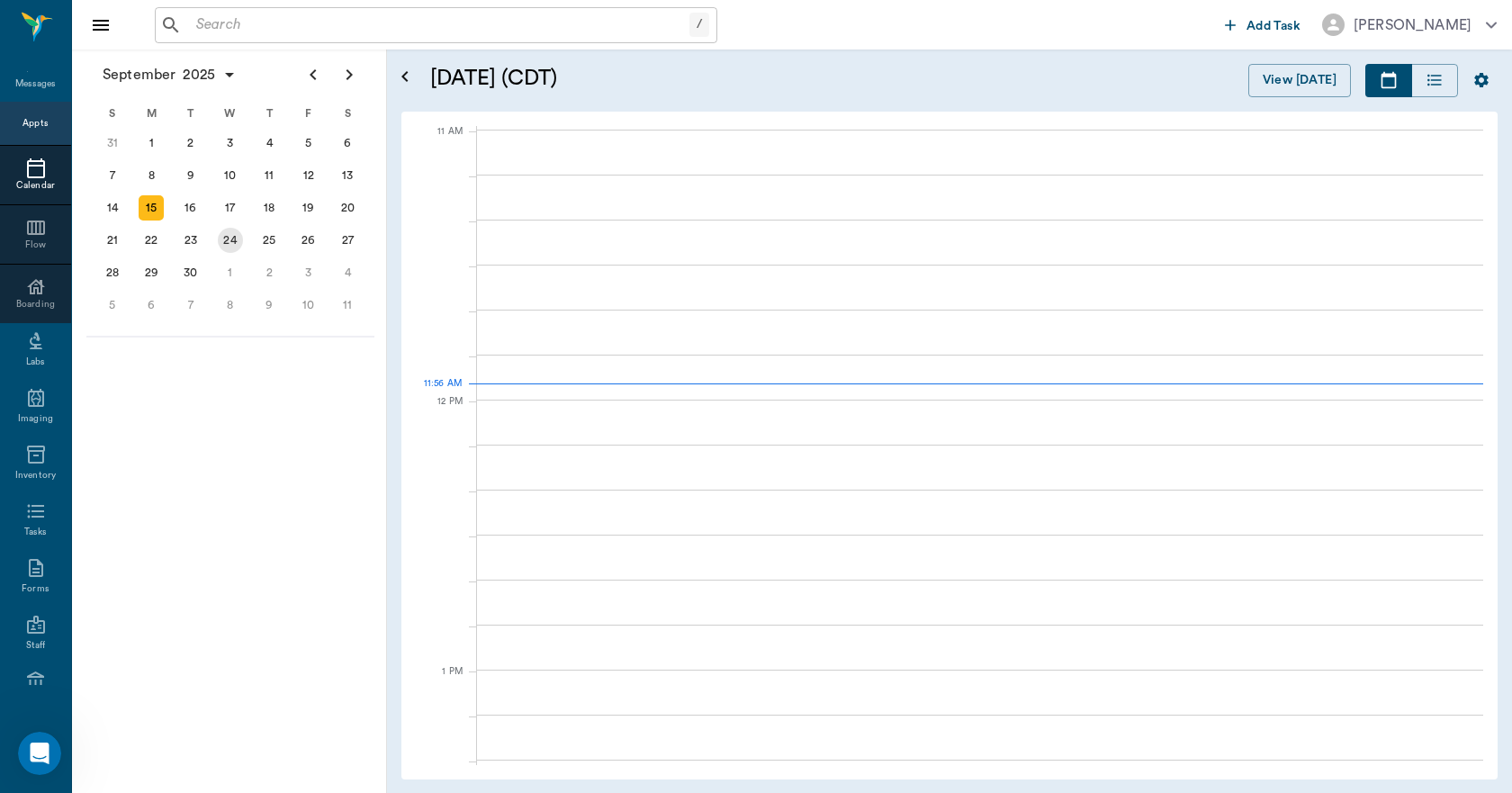
scroll to position [812, 0]
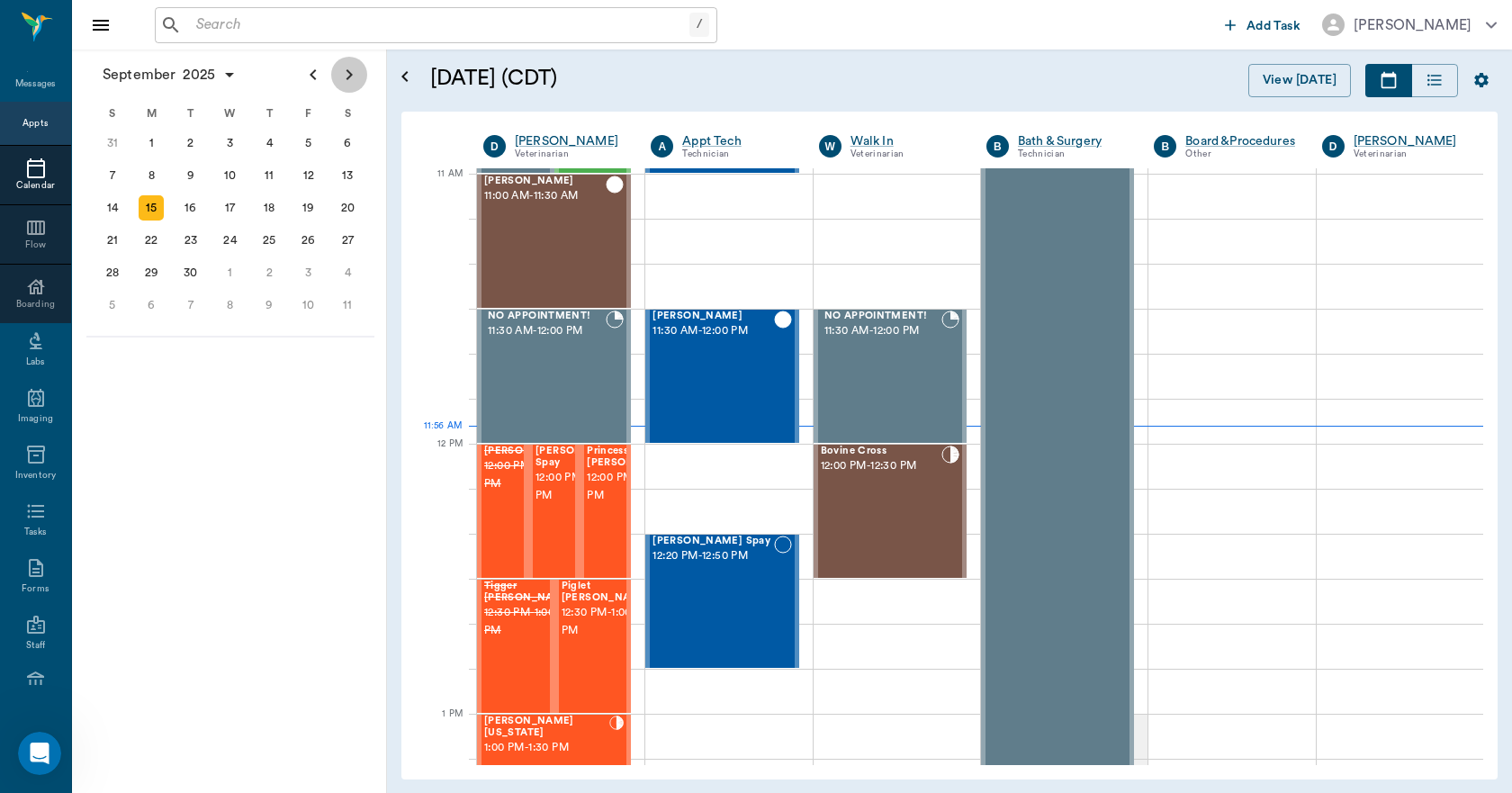
click at [357, 80] on icon "Next page" at bounding box center [350, 75] width 22 height 22
click at [231, 234] on div "22" at bounding box center [230, 240] width 25 height 25
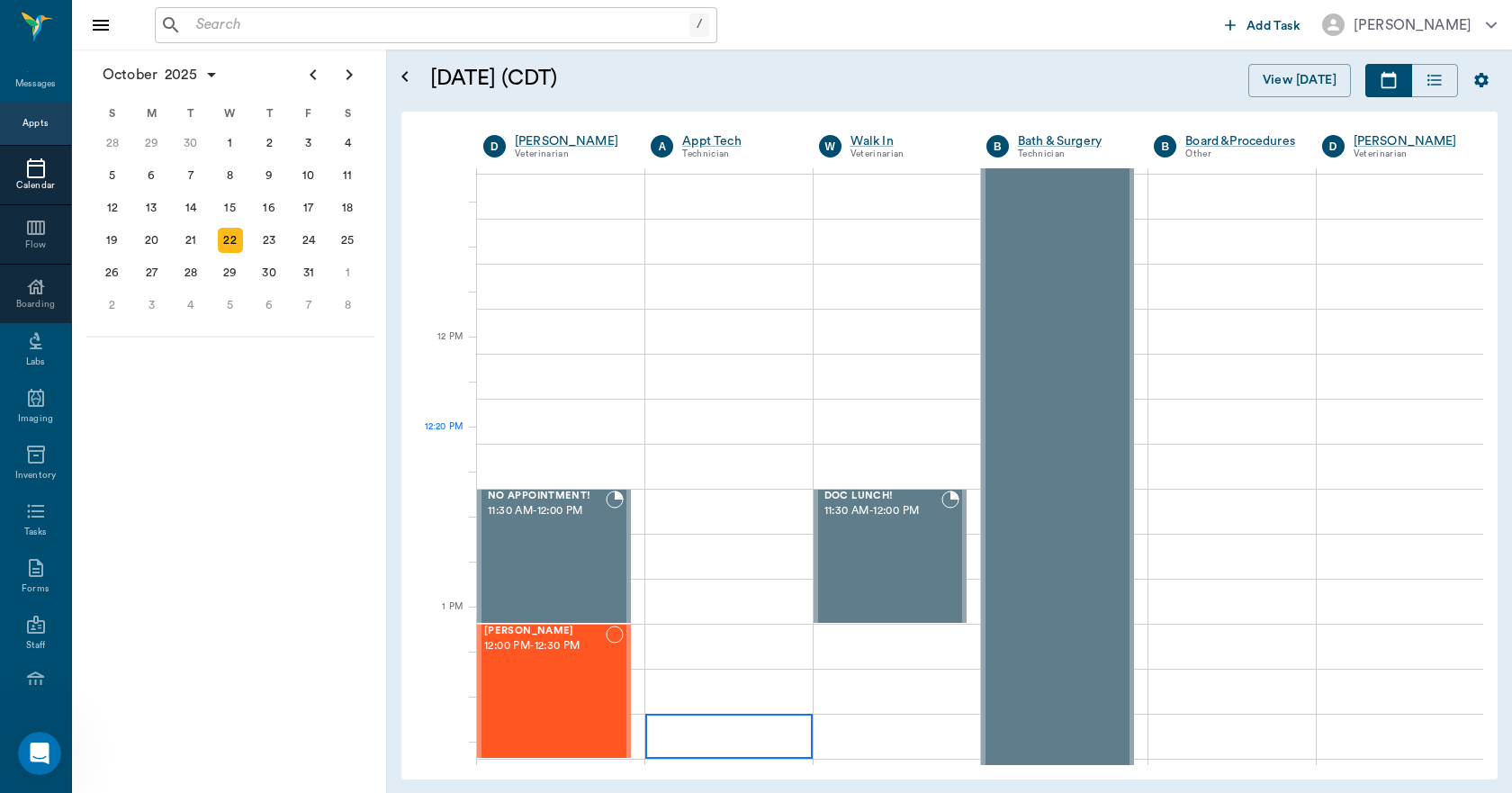
scroll to position [989, 0]
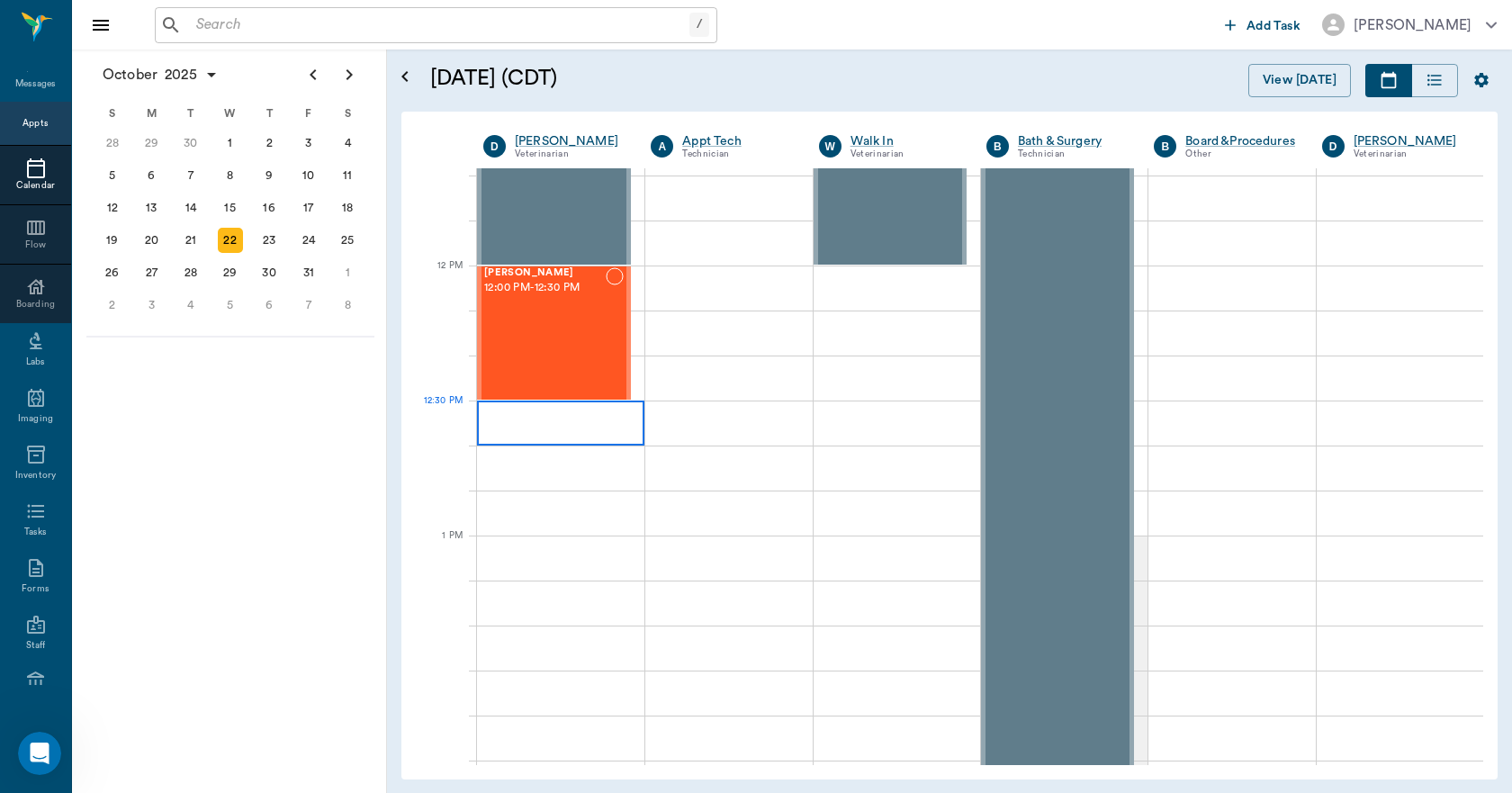
click at [539, 422] on div at bounding box center [561, 422] width 167 height 45
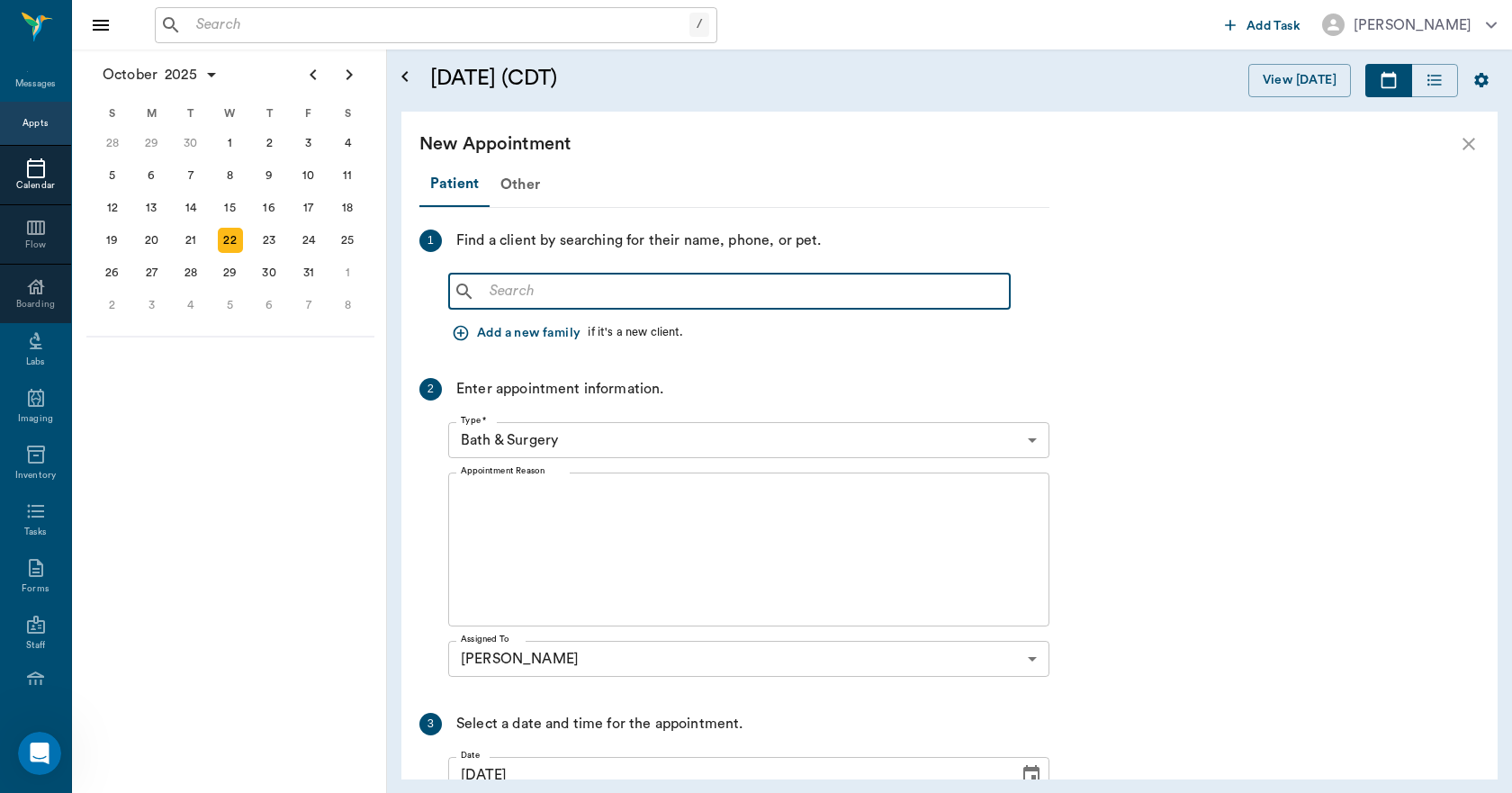
click at [554, 295] on input "text" at bounding box center [743, 291] width 520 height 25
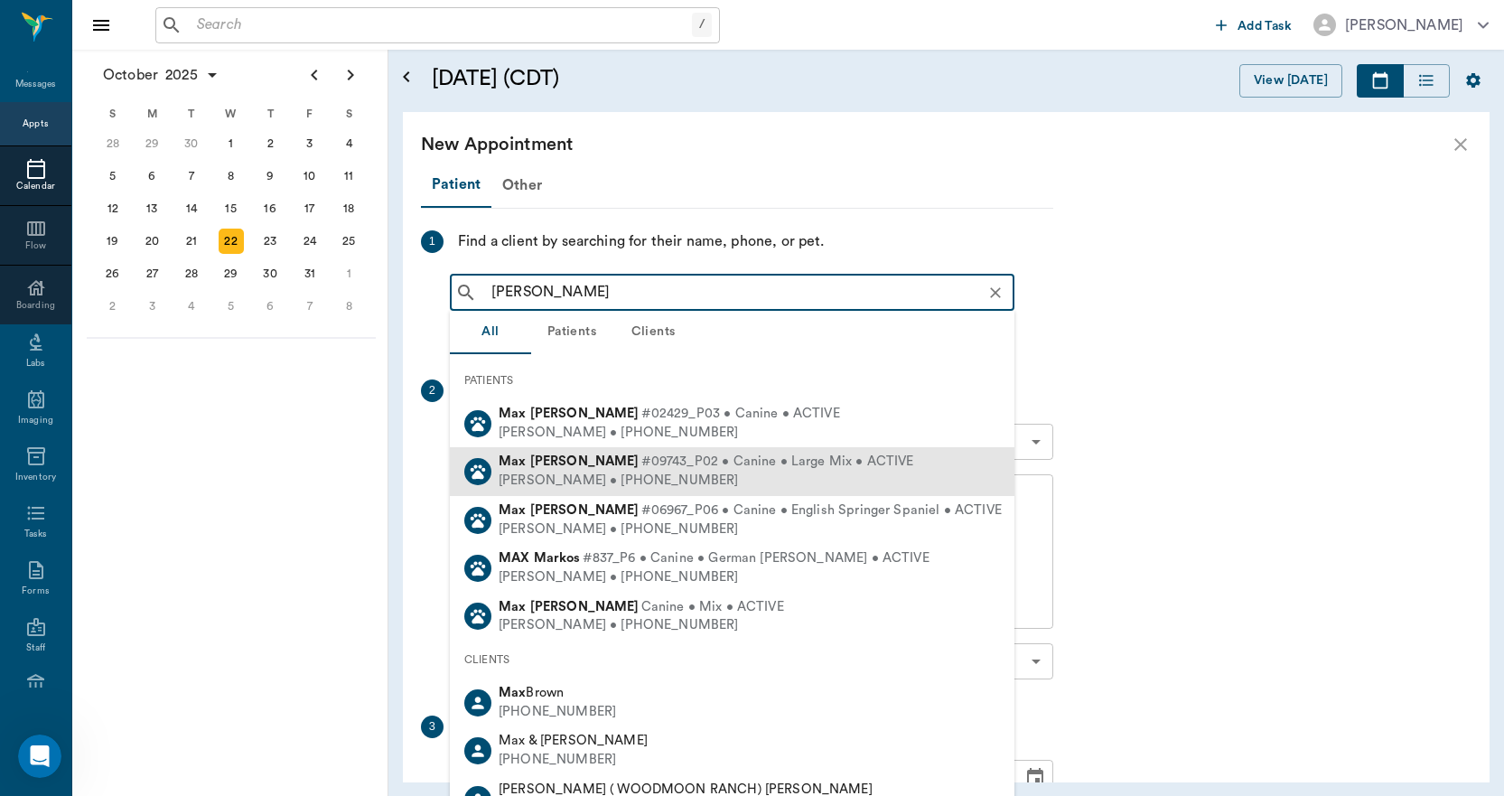
click at [569, 462] on b "Woods" at bounding box center [584, 461] width 109 height 14
type input "MAX WOOD"
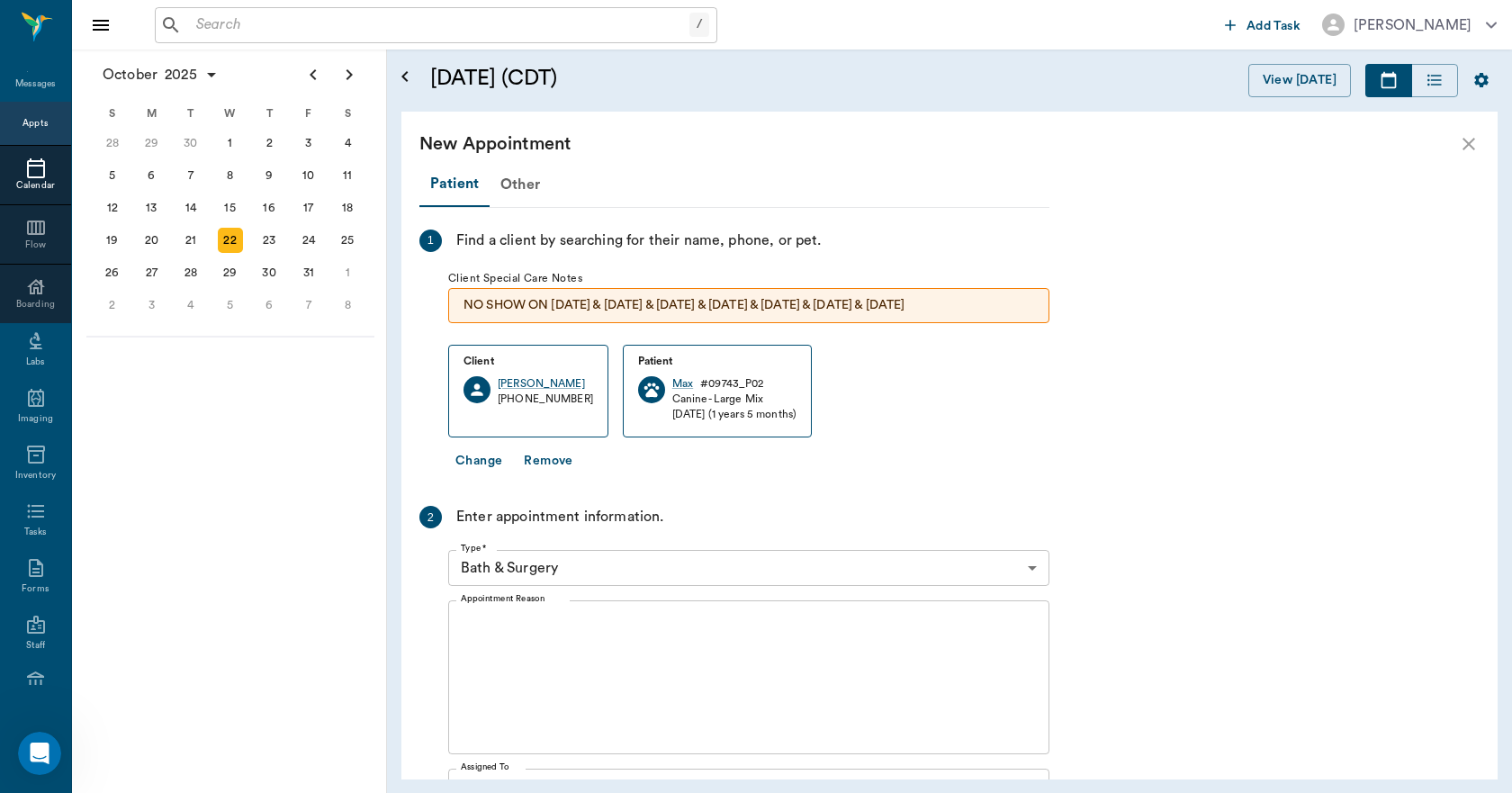
click at [604, 558] on body "/ ​ Add Task Dr. Bert Ellsworth Nectar Messages Appts Calendar Flow Boarding La…" at bounding box center [756, 396] width 1512 height 793
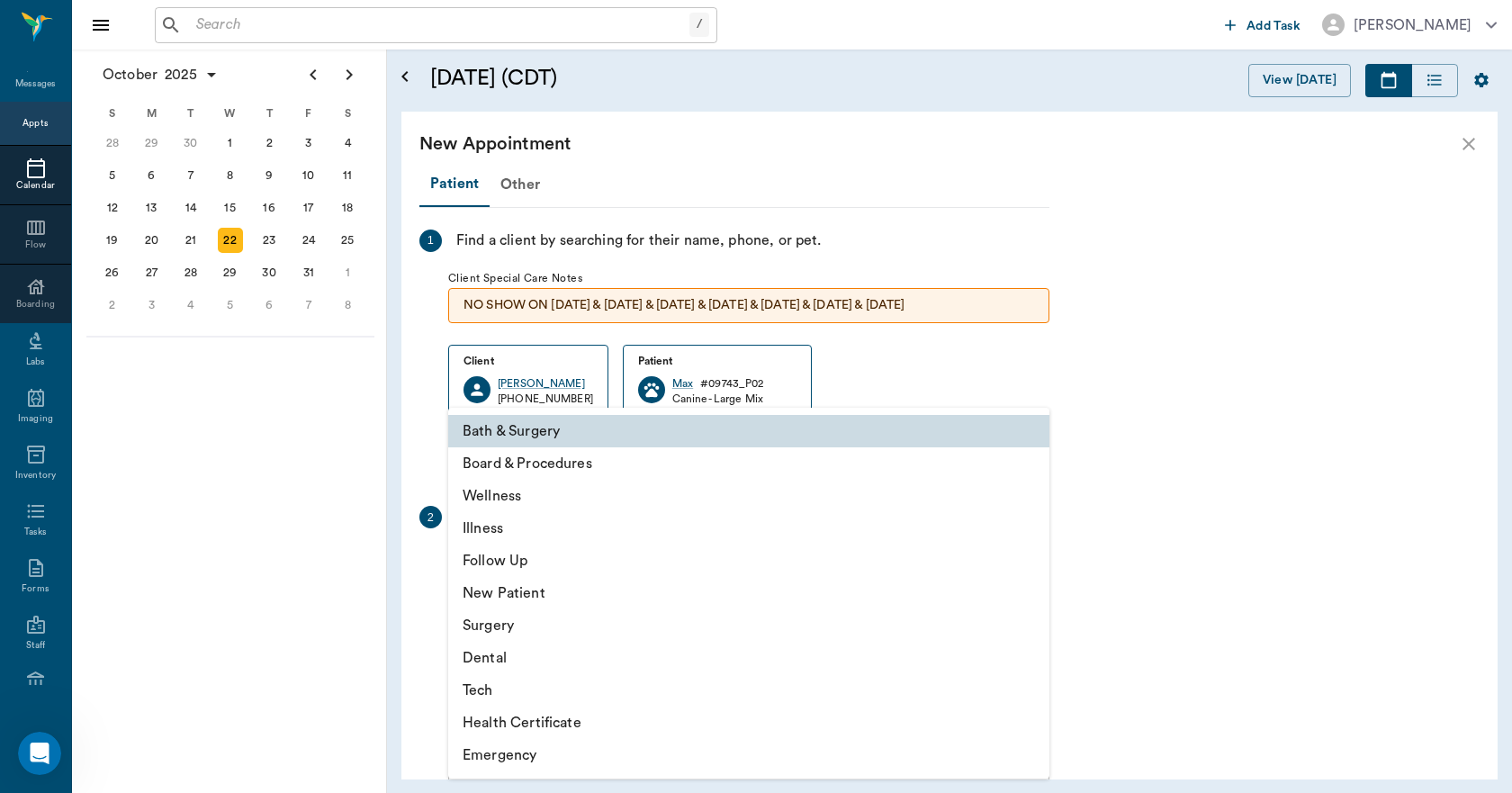
click at [518, 631] on li "Surgery" at bounding box center [749, 625] width 601 height 33
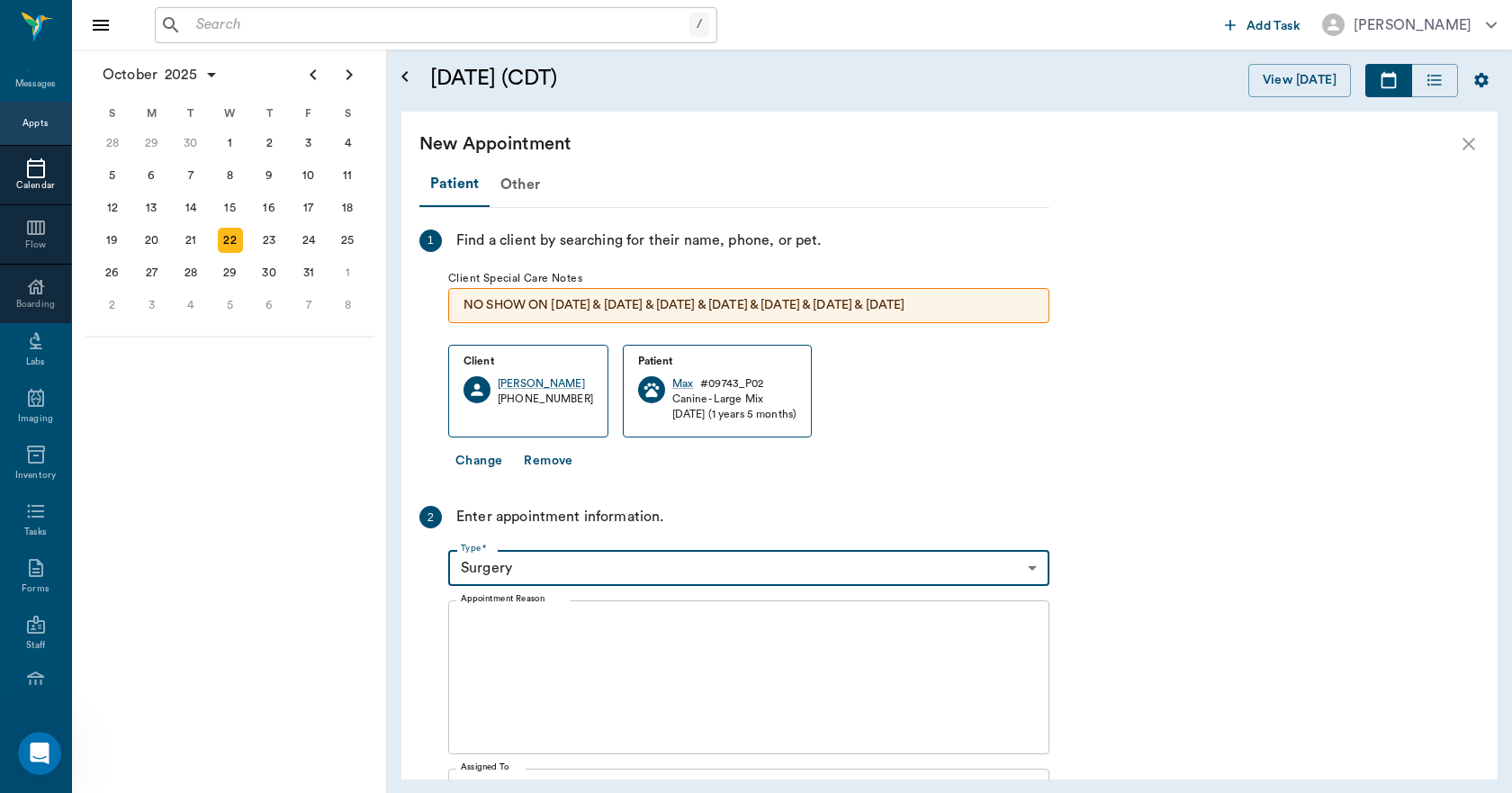
type input "65d2be4f46e3a538d89b8c18"
type input "01:00 PM"
click at [548, 637] on textarea "Appointment Reason" at bounding box center [749, 677] width 576 height 125
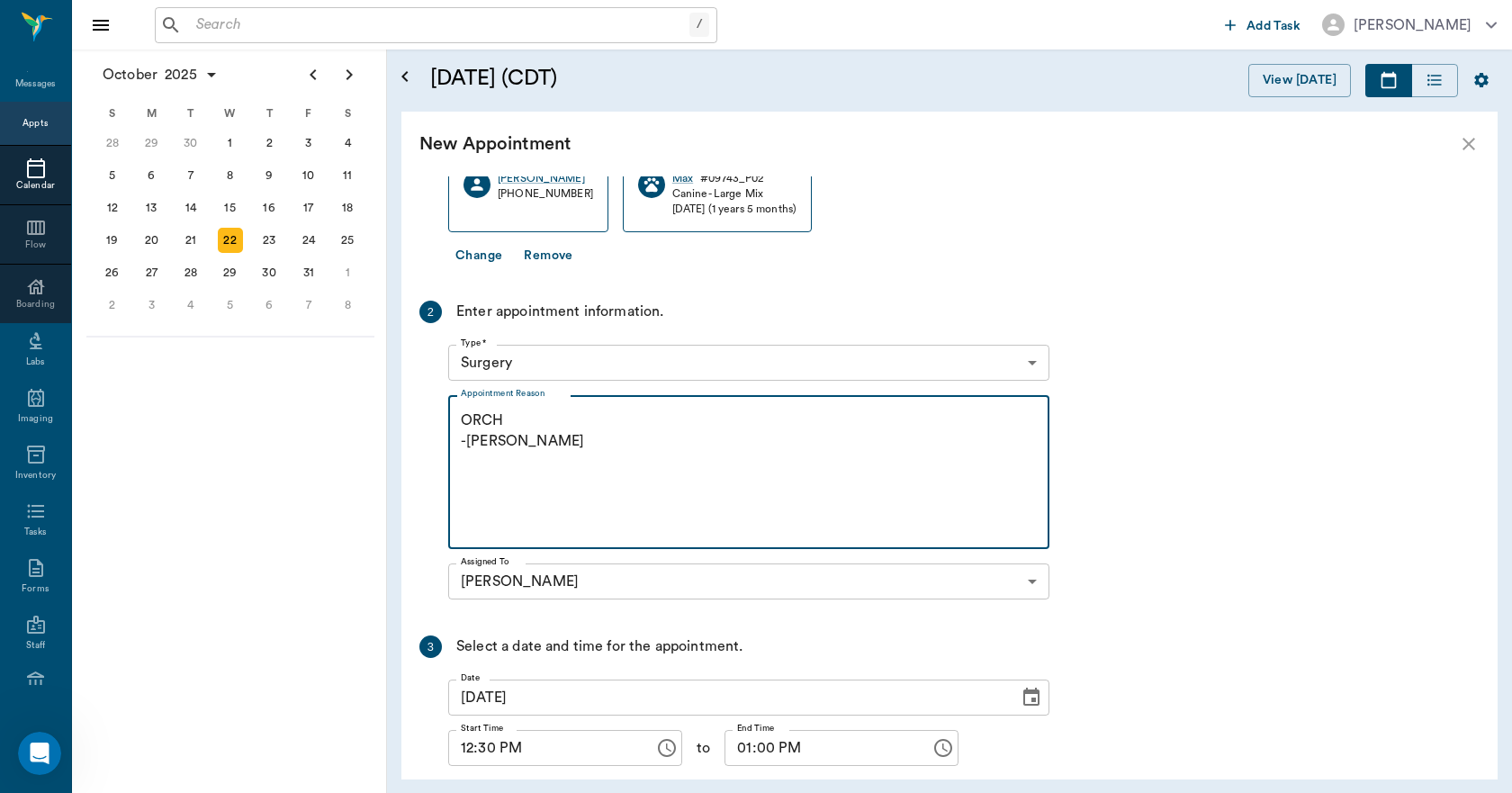
scroll to position [327, 0]
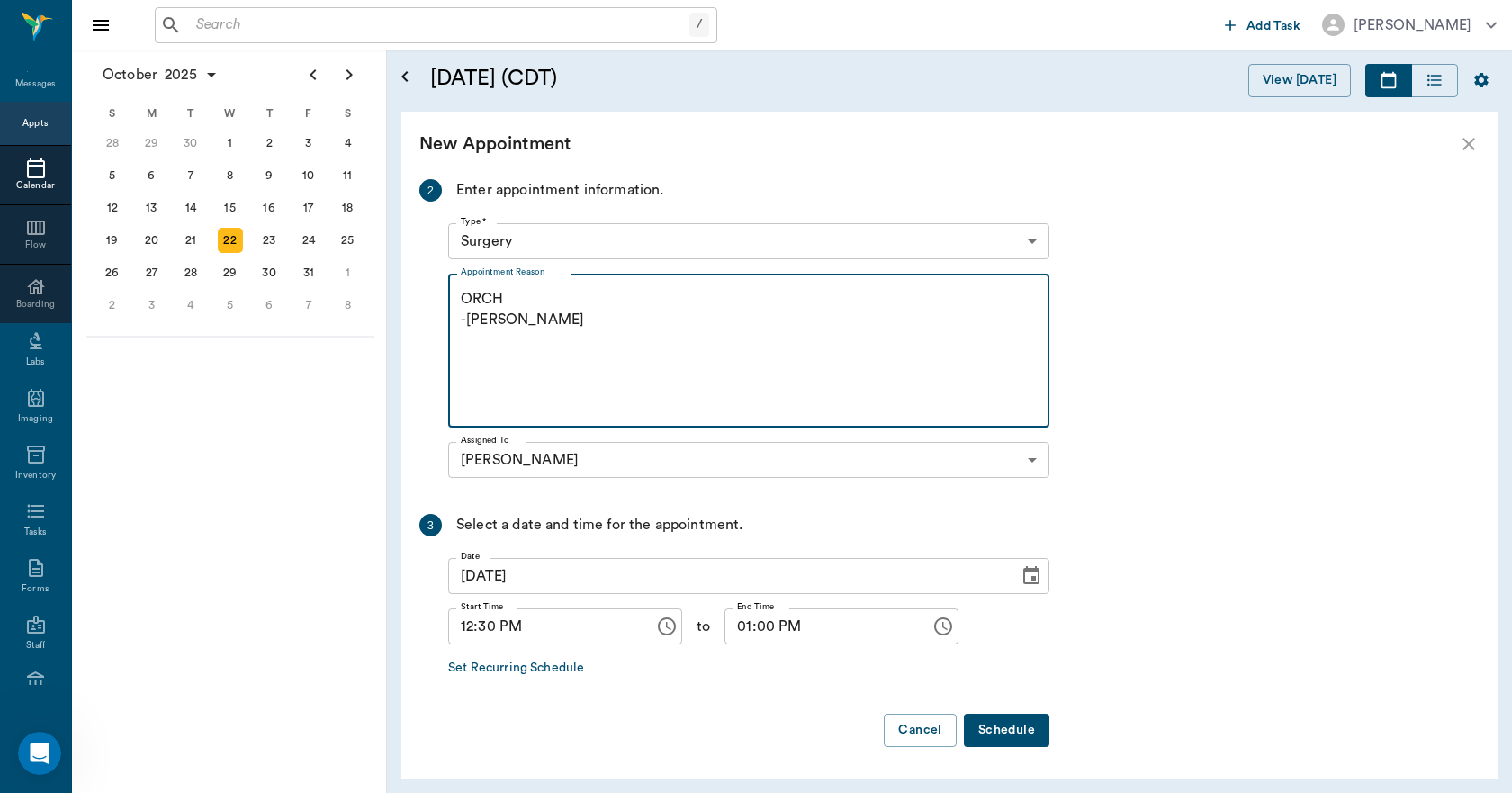
type textarea "ORCH -LORY"
click at [1014, 736] on button "Schedule" at bounding box center [1007, 729] width 86 height 33
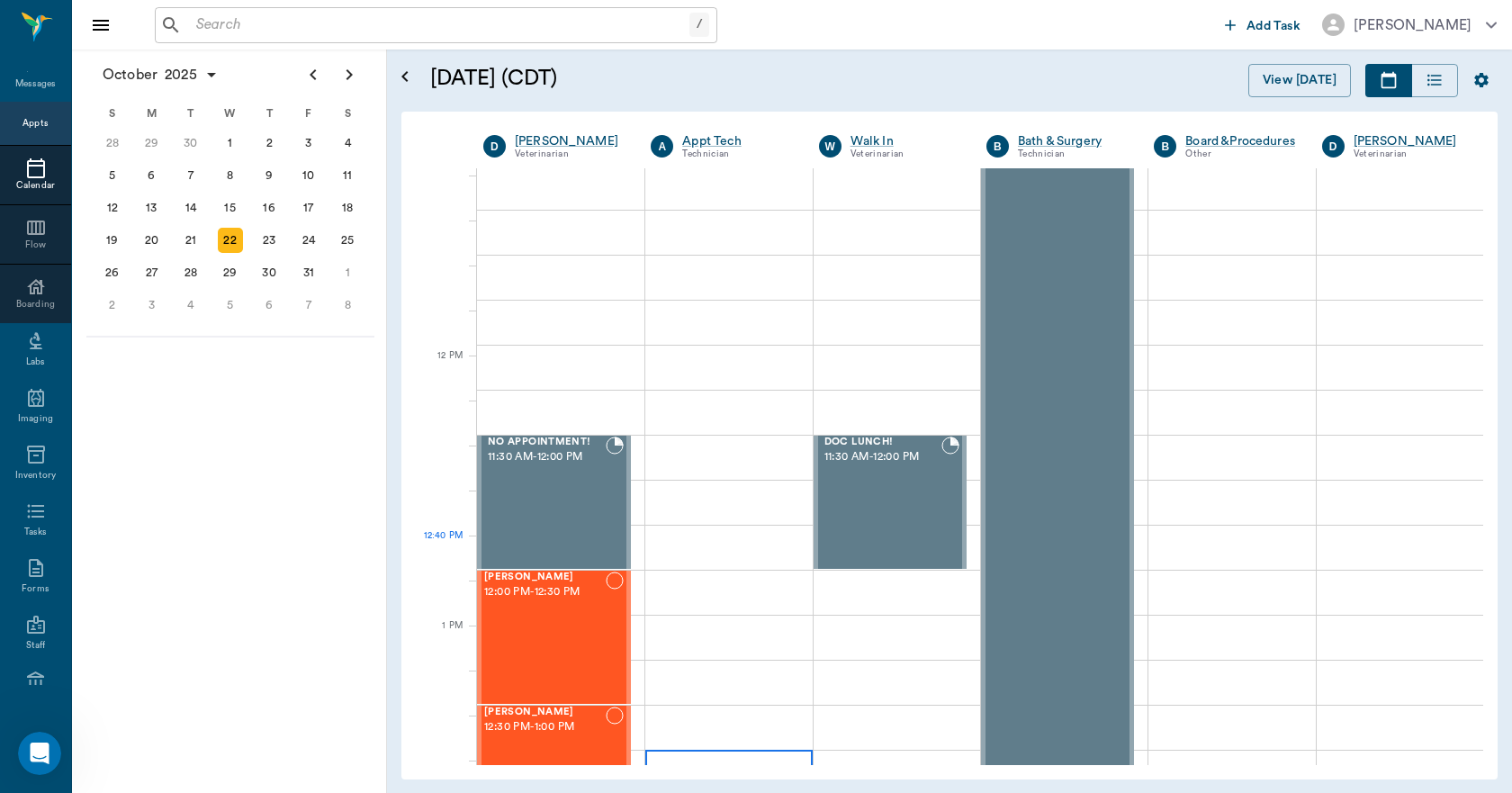
scroll to position [900, 0]
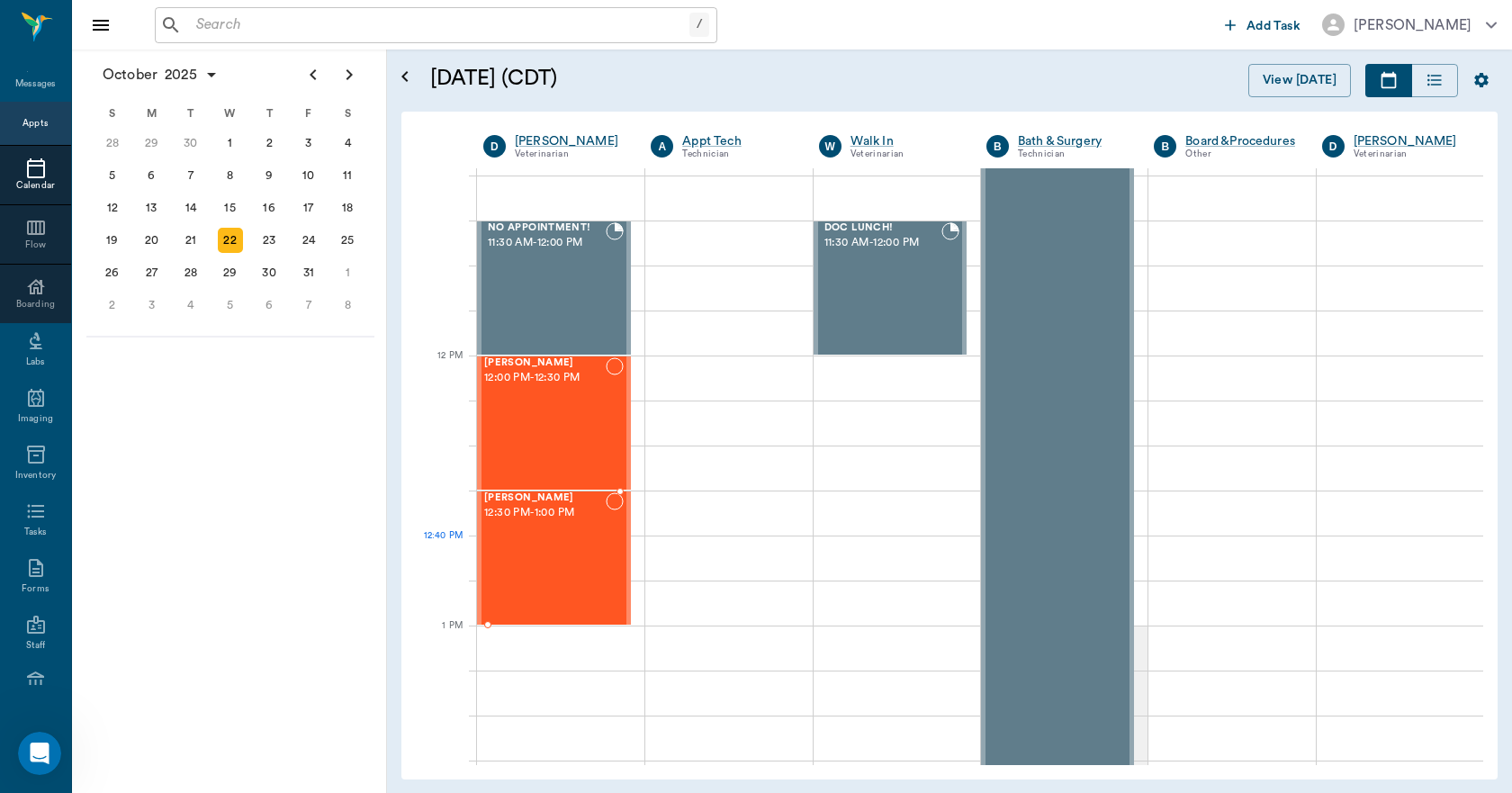
click at [562, 558] on div "Max Woods 12:30 PM - 1:00 PM" at bounding box center [545, 558] width 122 height 132
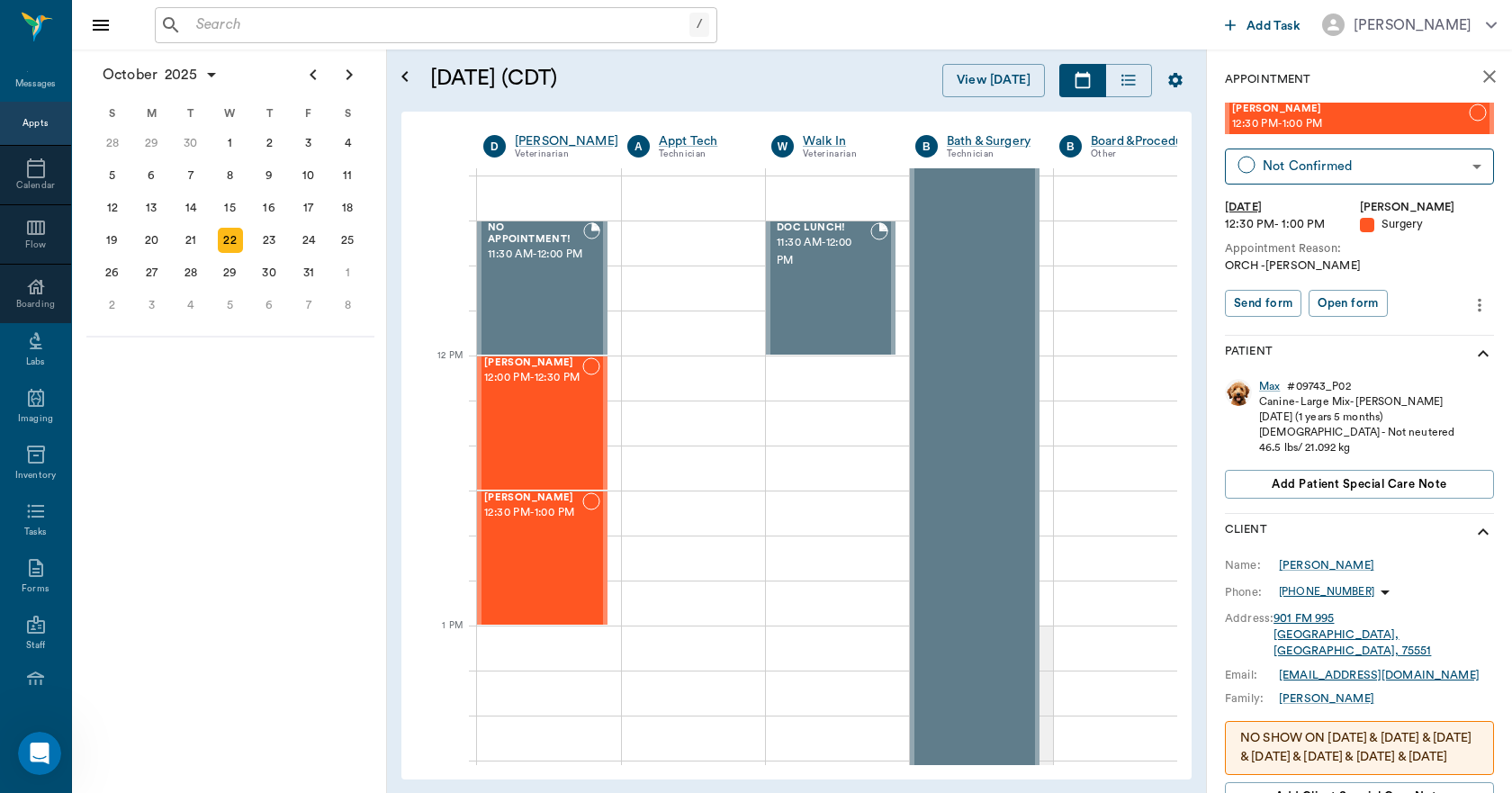
click at [1470, 308] on icon "more" at bounding box center [1480, 305] width 20 height 22
click at [1409, 337] on span "Edit appointment" at bounding box center [1391, 336] width 151 height 19
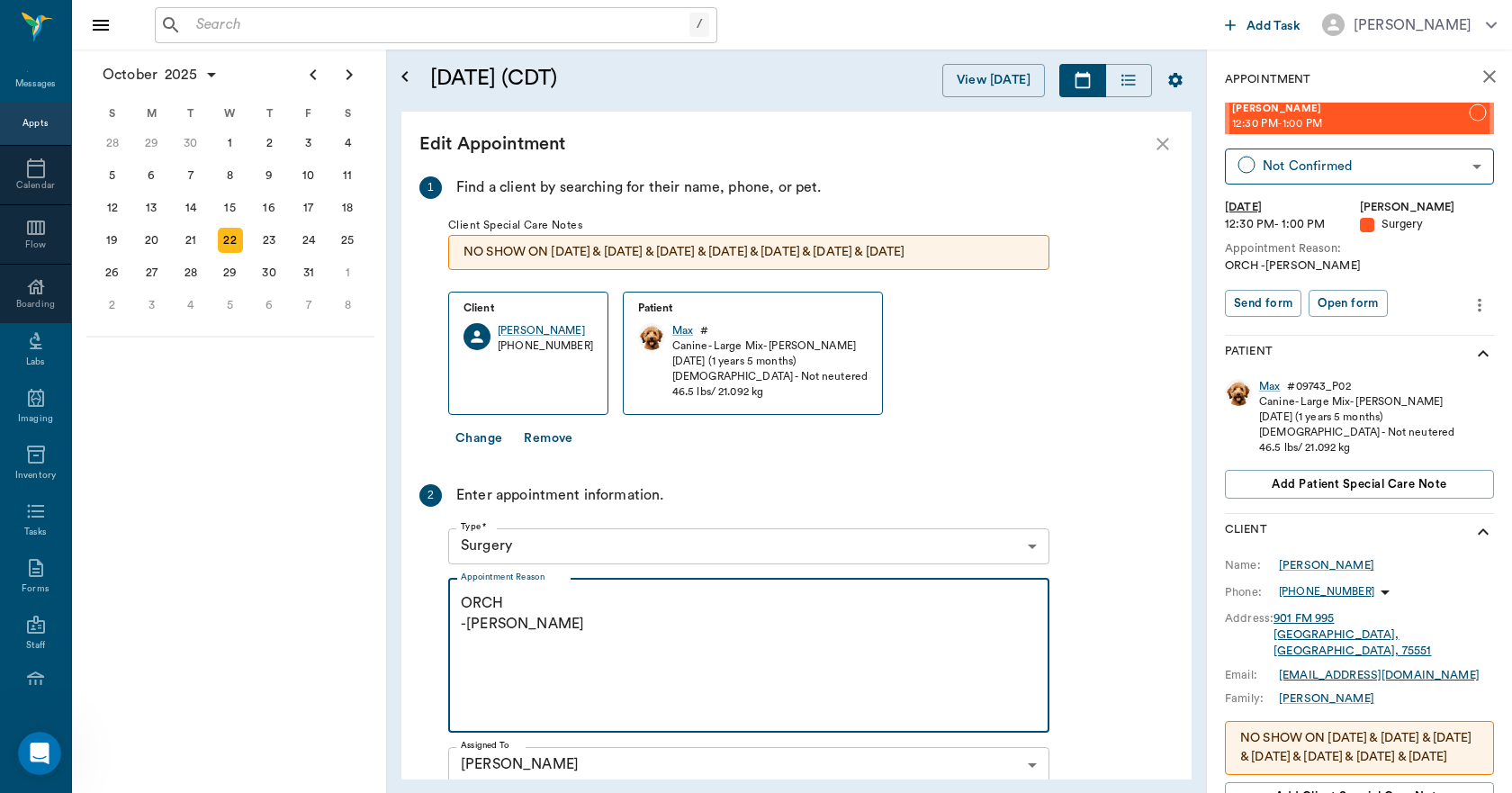
click at [544, 634] on textarea "ORCH -LORY" at bounding box center [749, 655] width 576 height 125
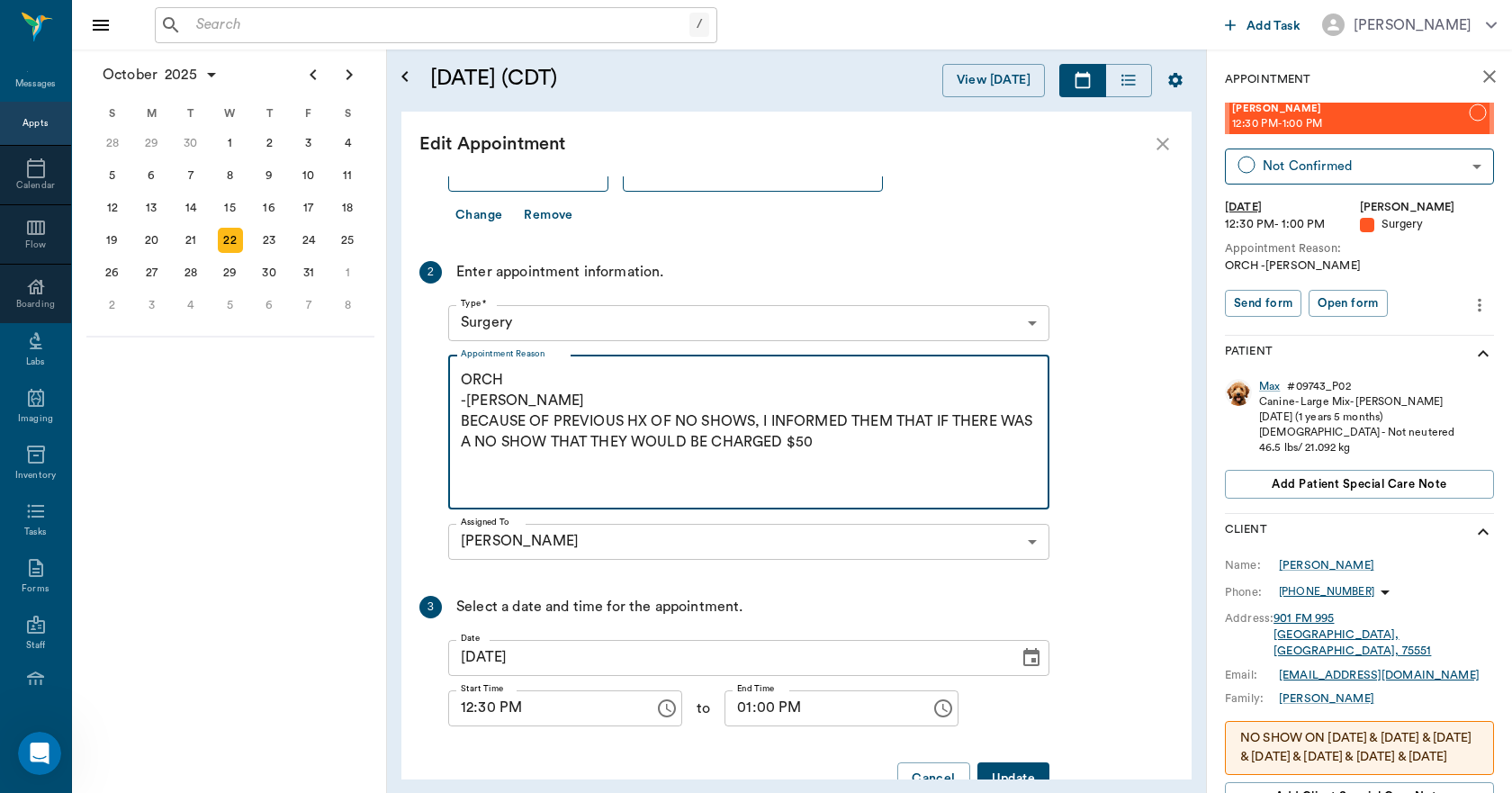
scroll to position [271, 0]
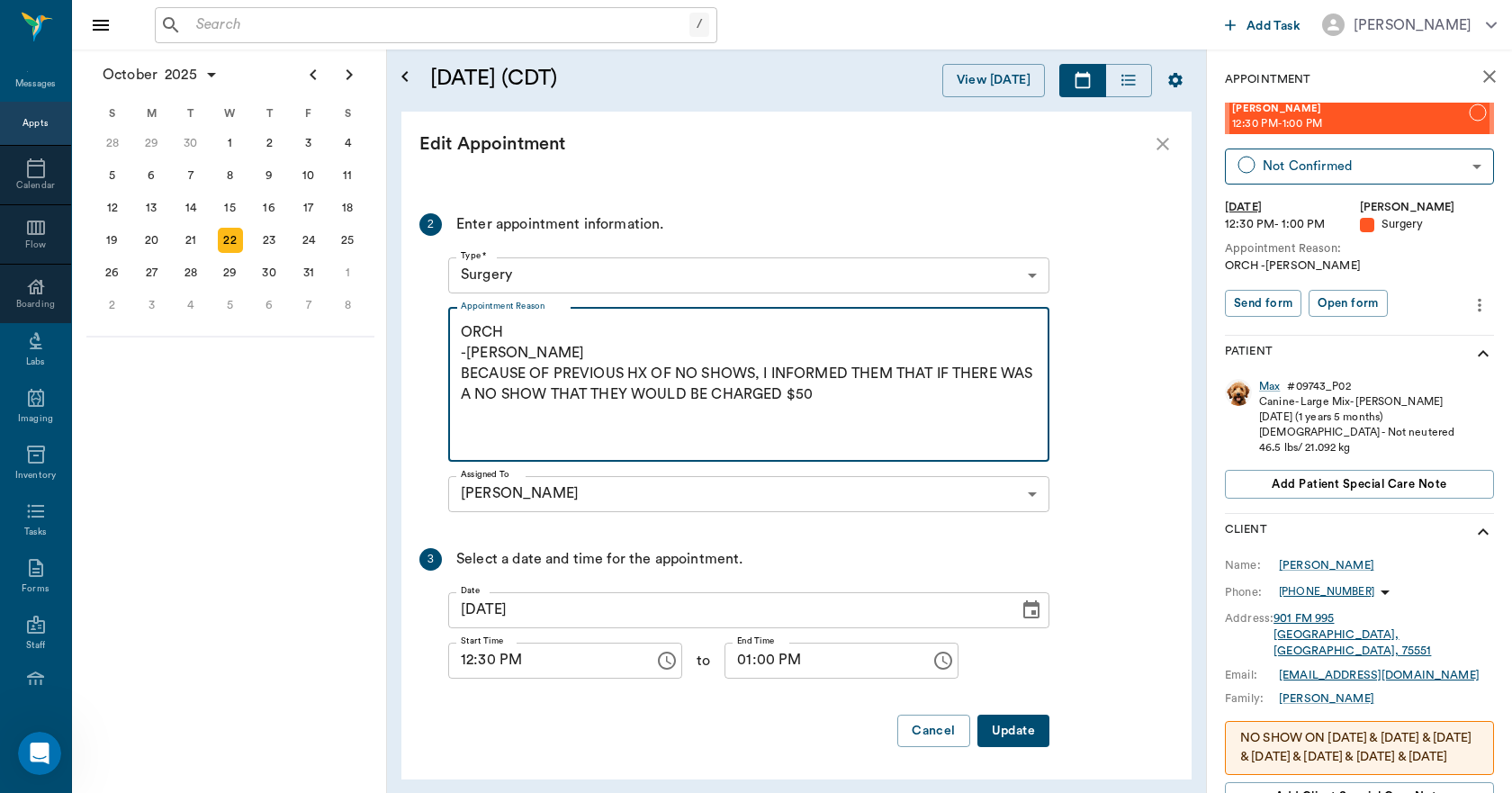
type textarea "ORCH -LORY BECAUSE OF PREVIOUS HX OF NO SHOWS, I INFORMED THEM THAT IF THERE WA…"
click at [1020, 731] on button "Update" at bounding box center [1014, 730] width 72 height 33
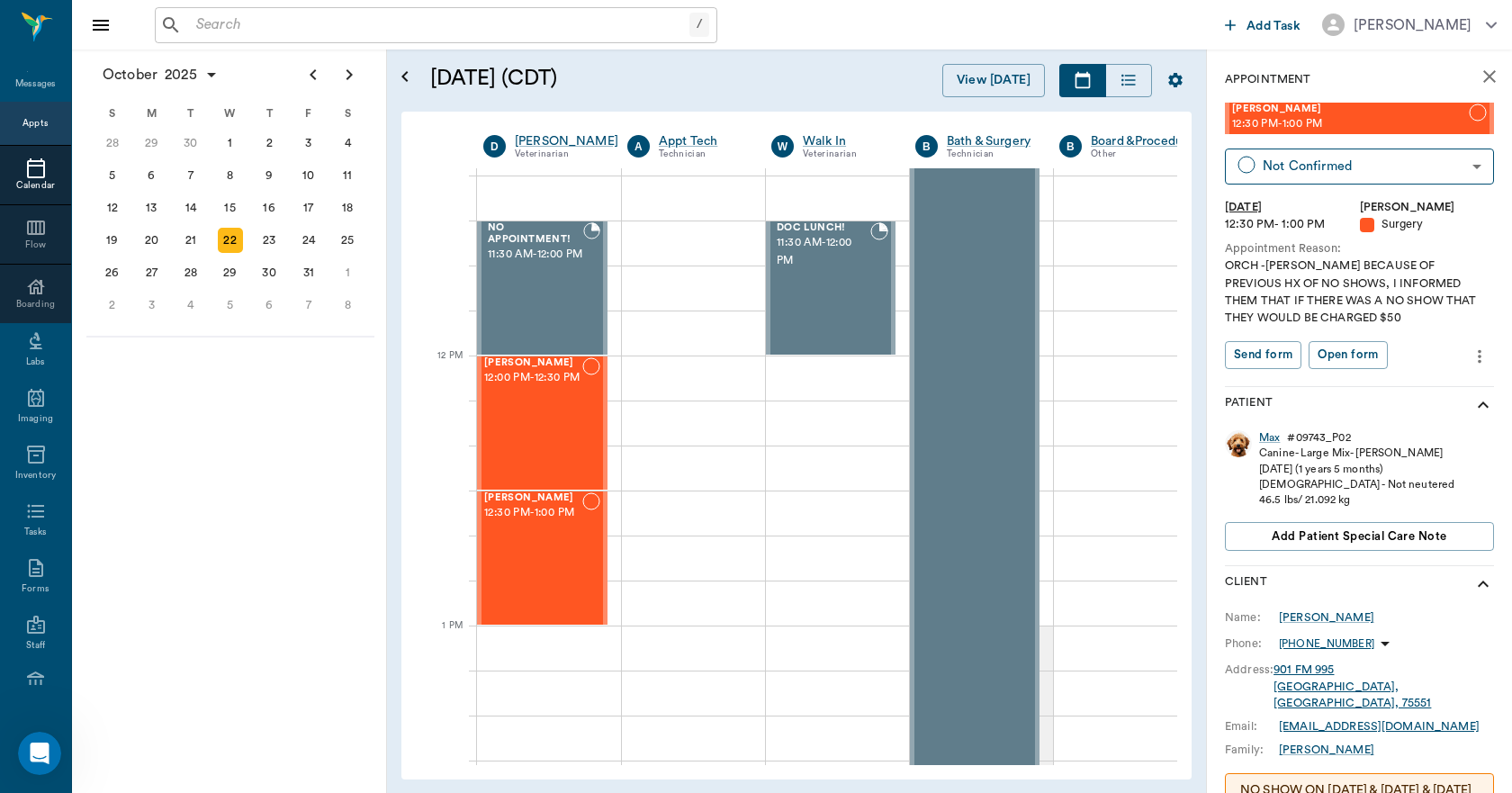
click at [38, 177] on icon at bounding box center [36, 168] width 22 height 22
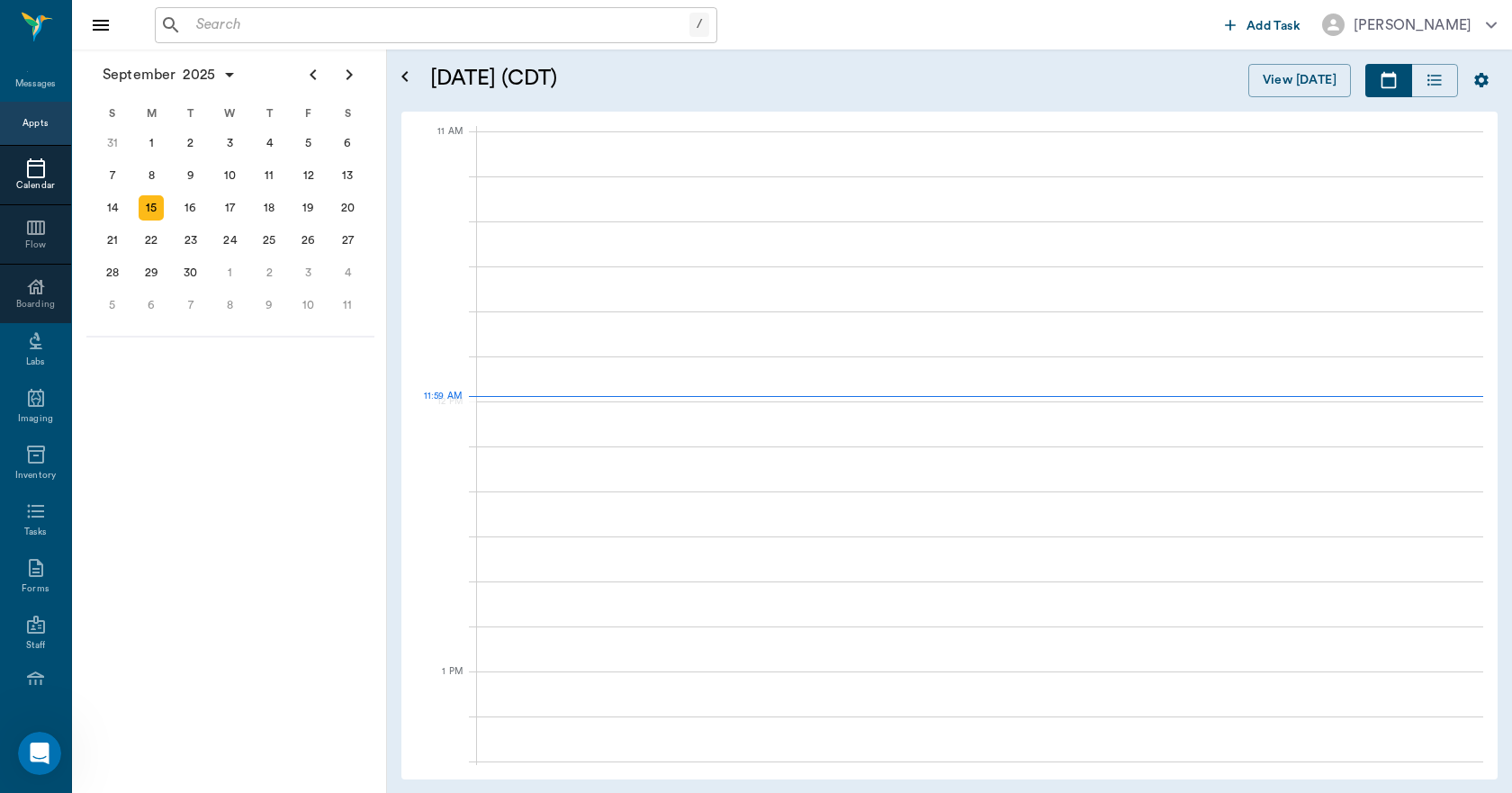
scroll to position [812, 0]
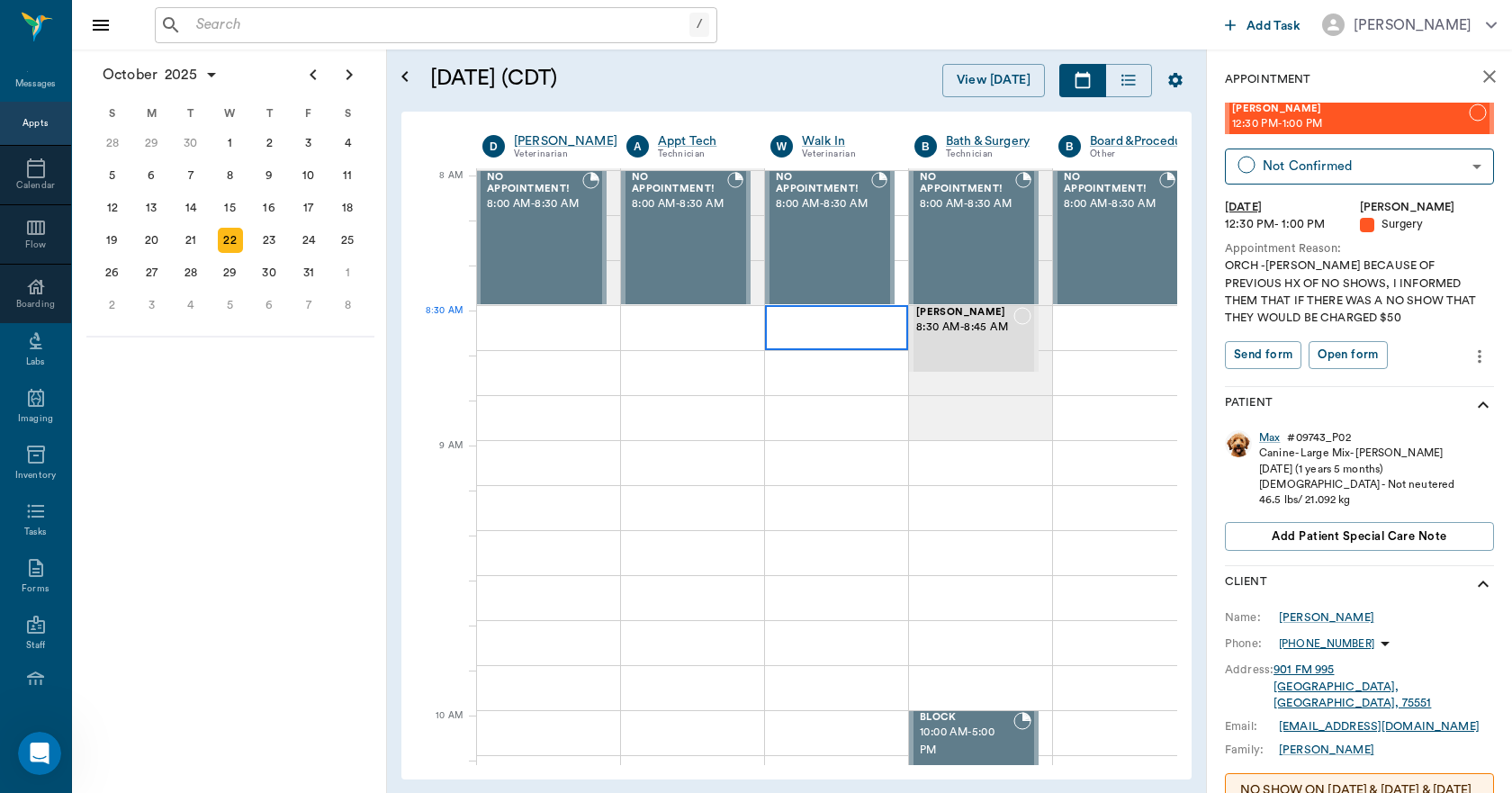
scroll to position [0, 1]
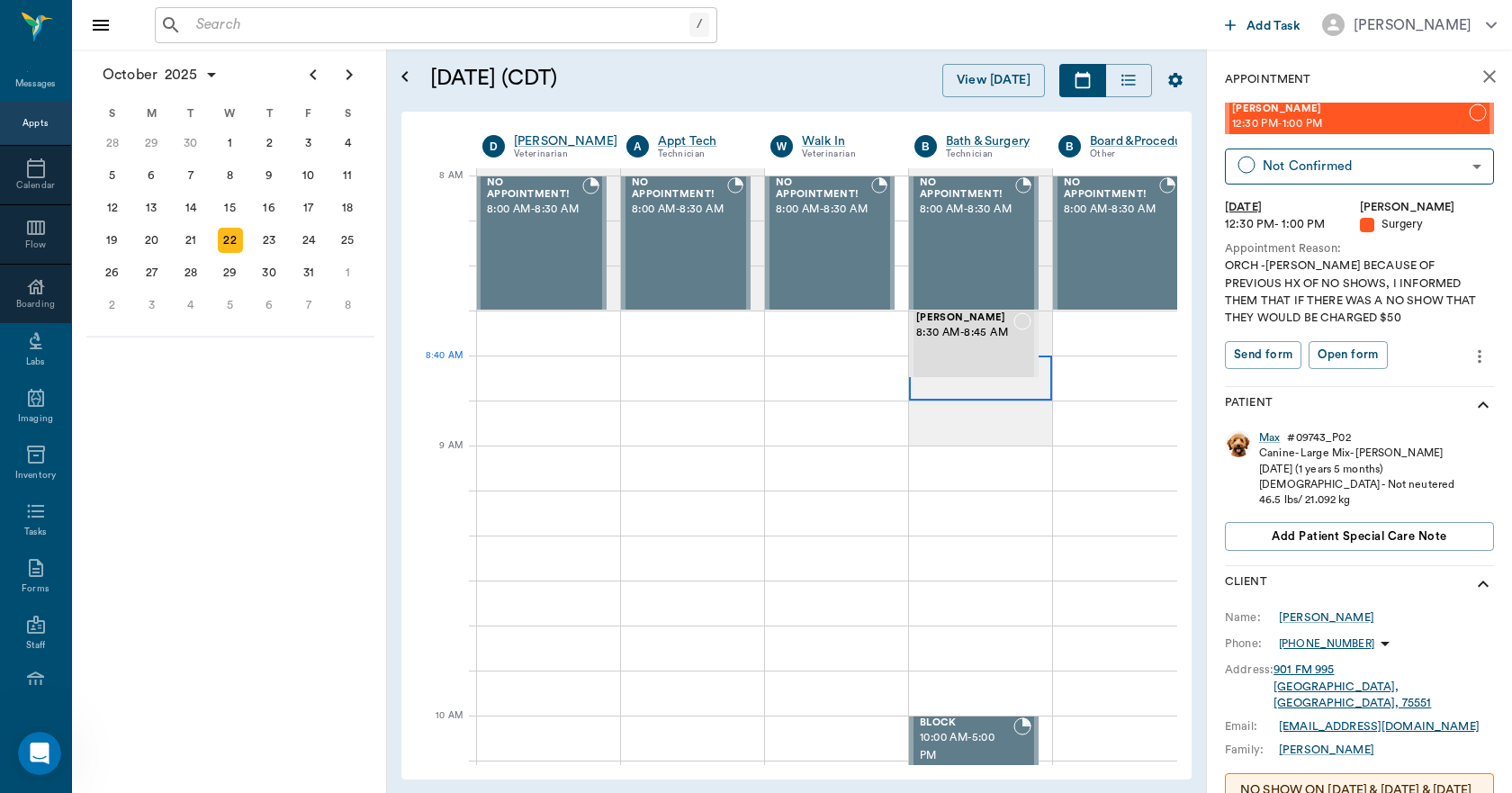
click at [942, 392] on div at bounding box center [981, 378] width 144 height 45
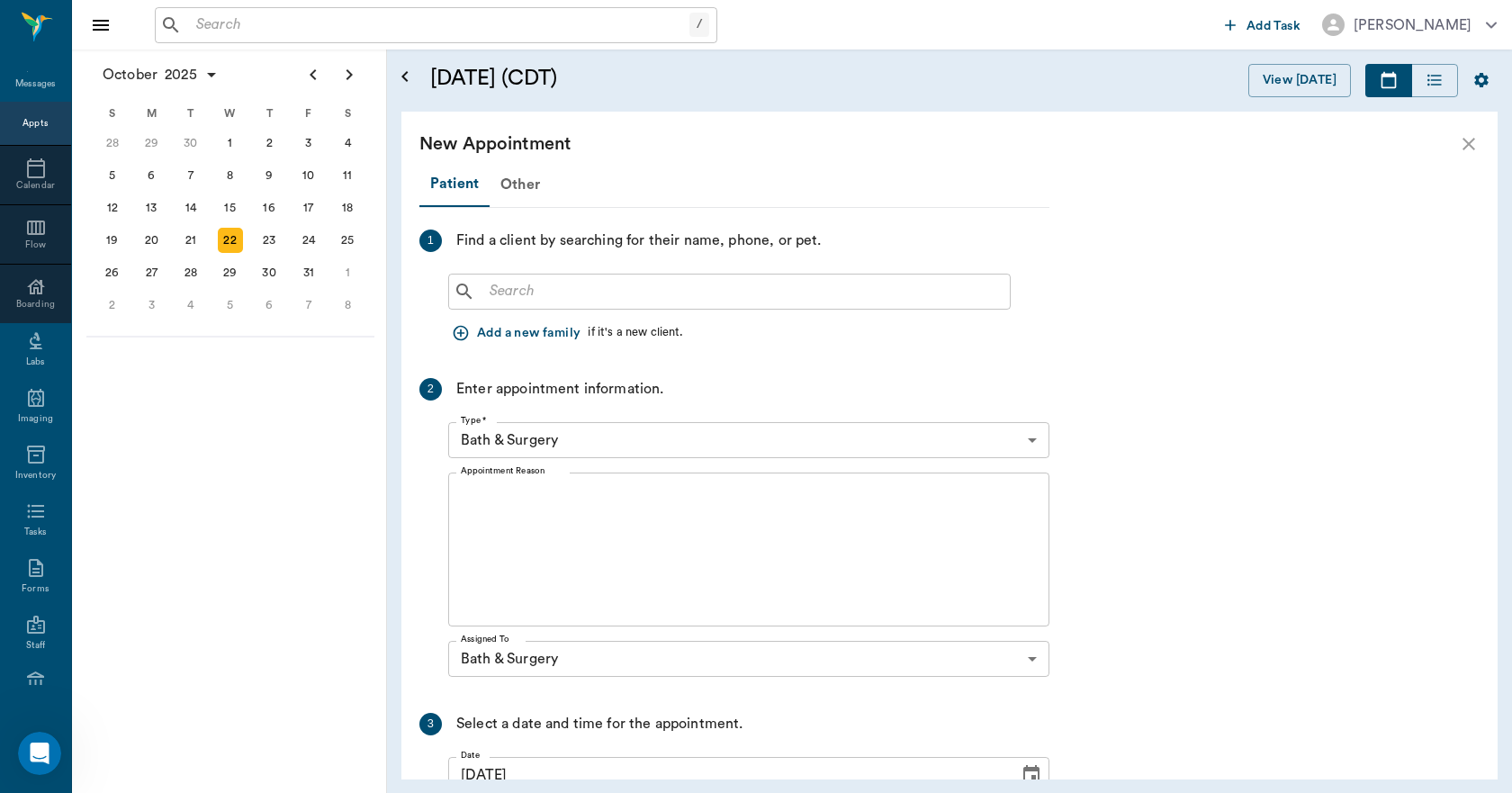
scroll to position [0, 0]
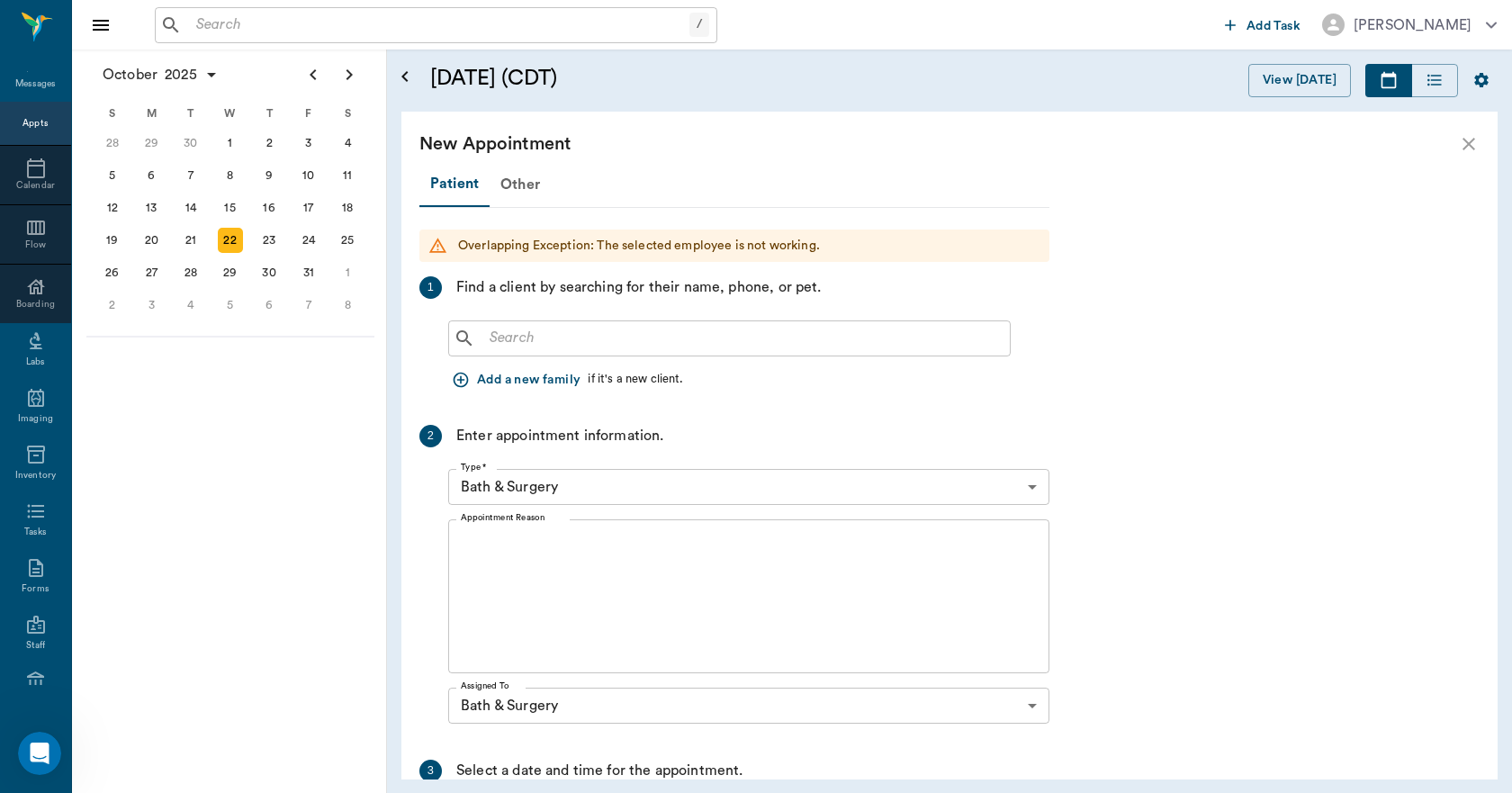
click at [543, 337] on input "text" at bounding box center [743, 338] width 520 height 25
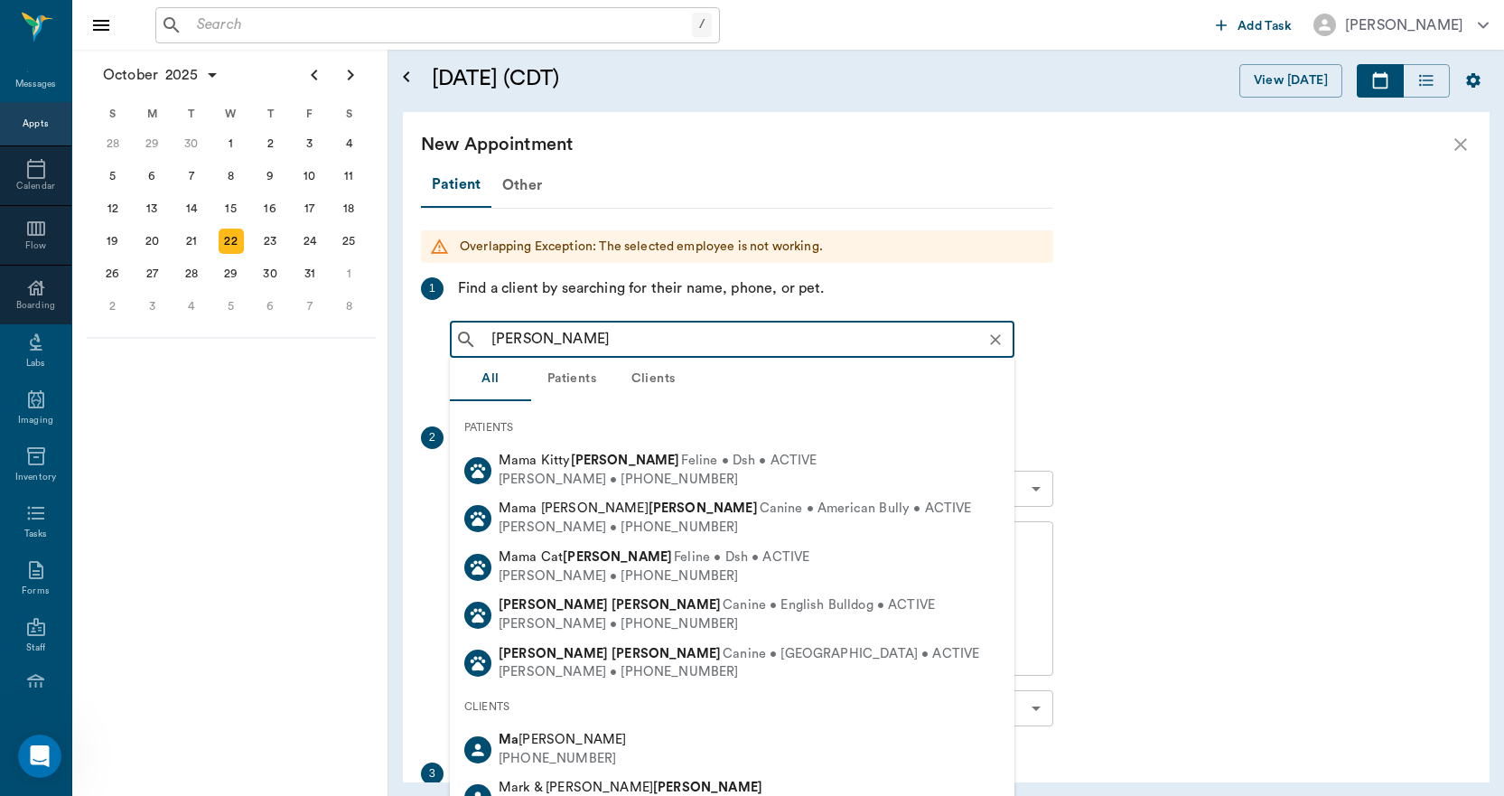
type input "MAX WOODS"
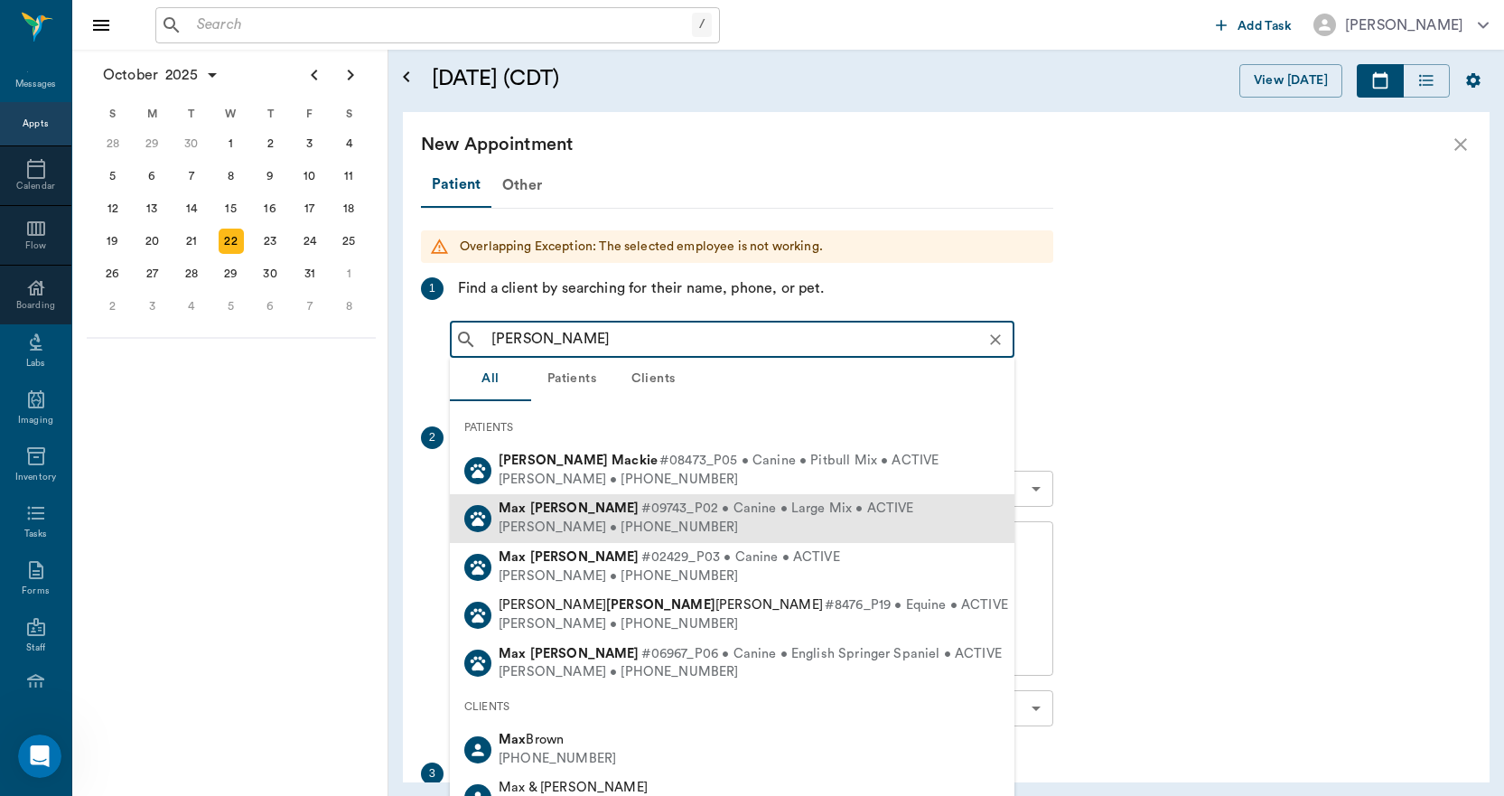
click at [558, 508] on b "Woods" at bounding box center [584, 508] width 109 height 14
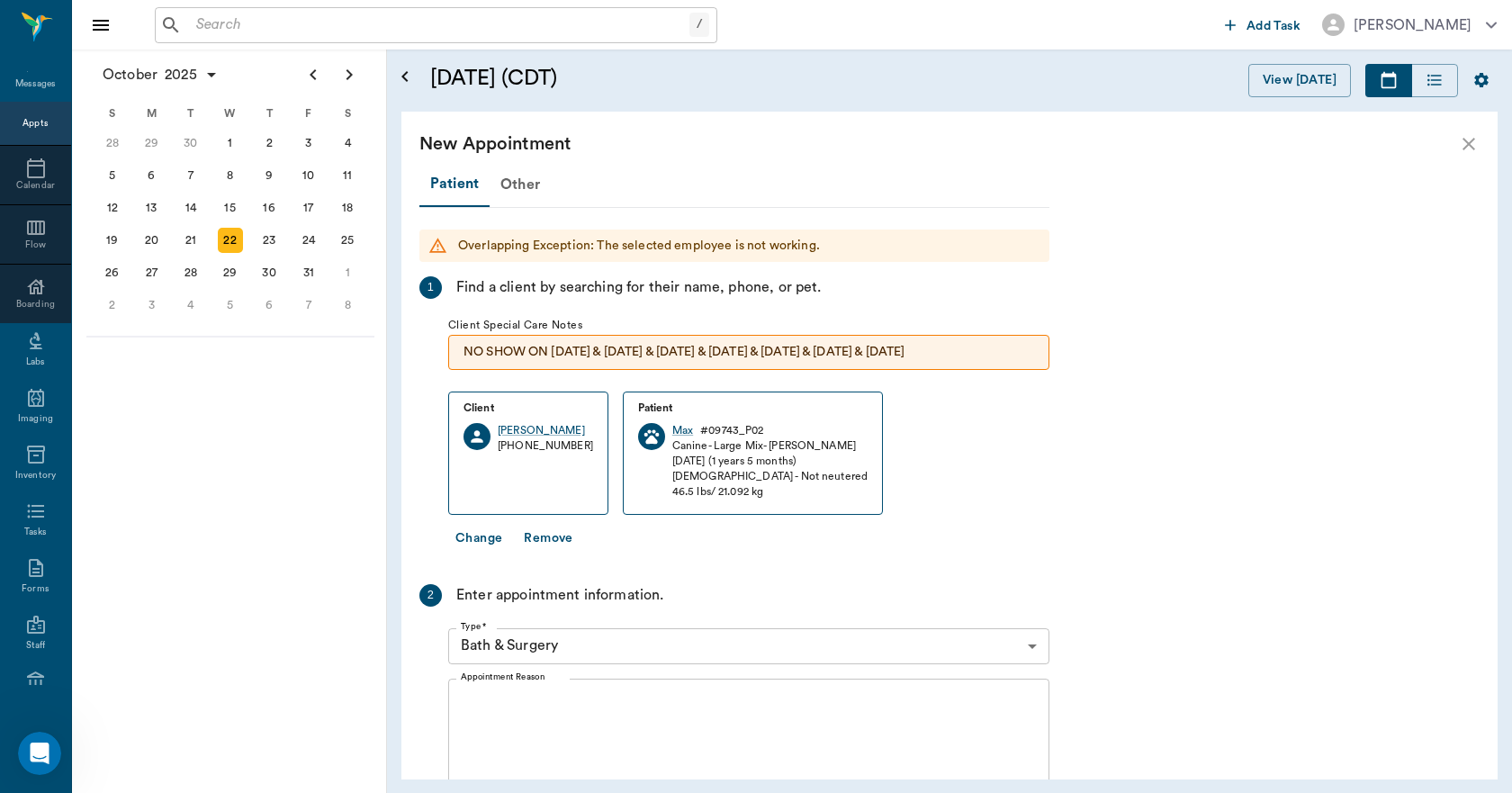
click at [575, 692] on textarea "Appointment Reason" at bounding box center [749, 754] width 576 height 125
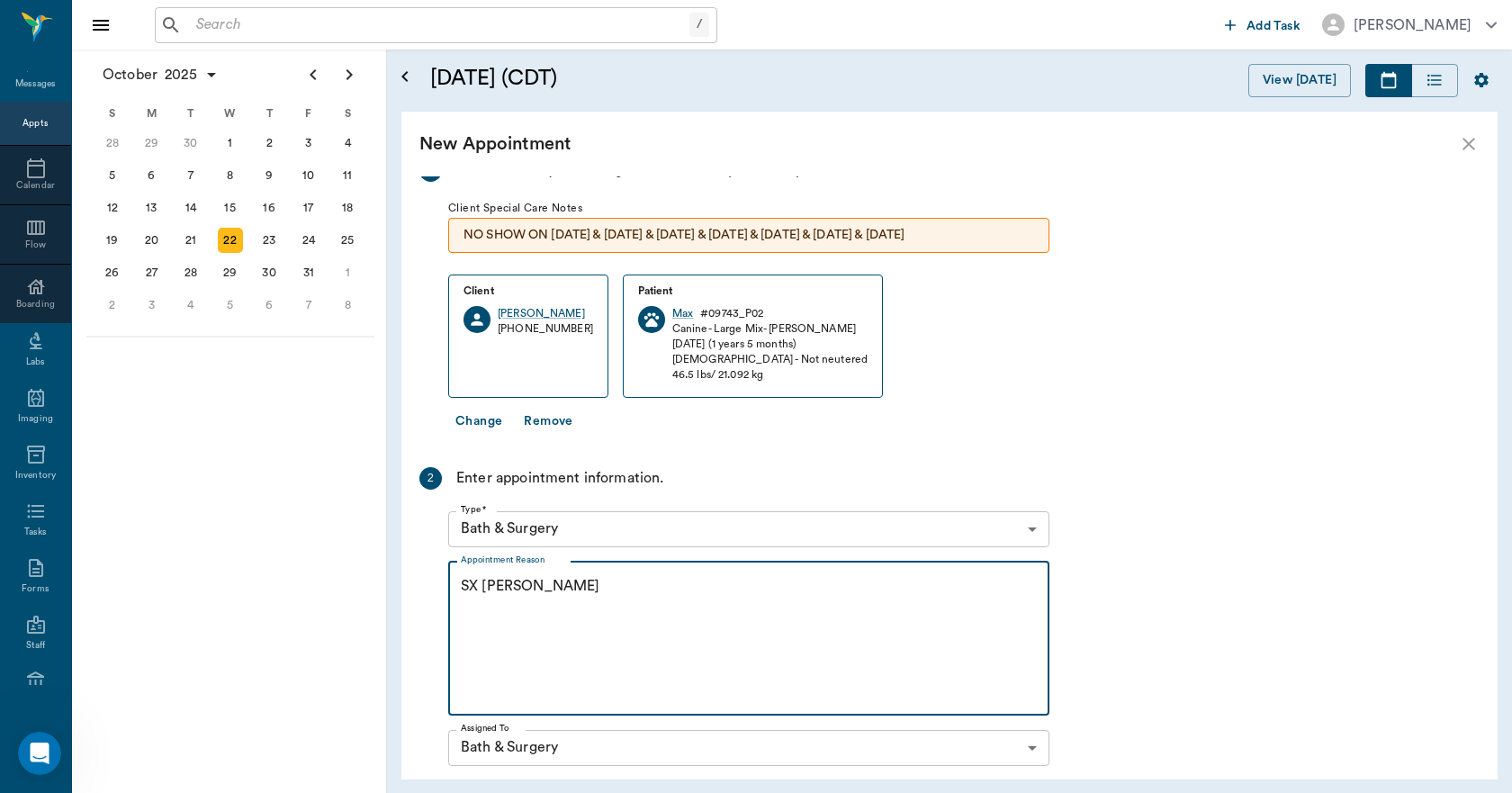
scroll to position [360, 0]
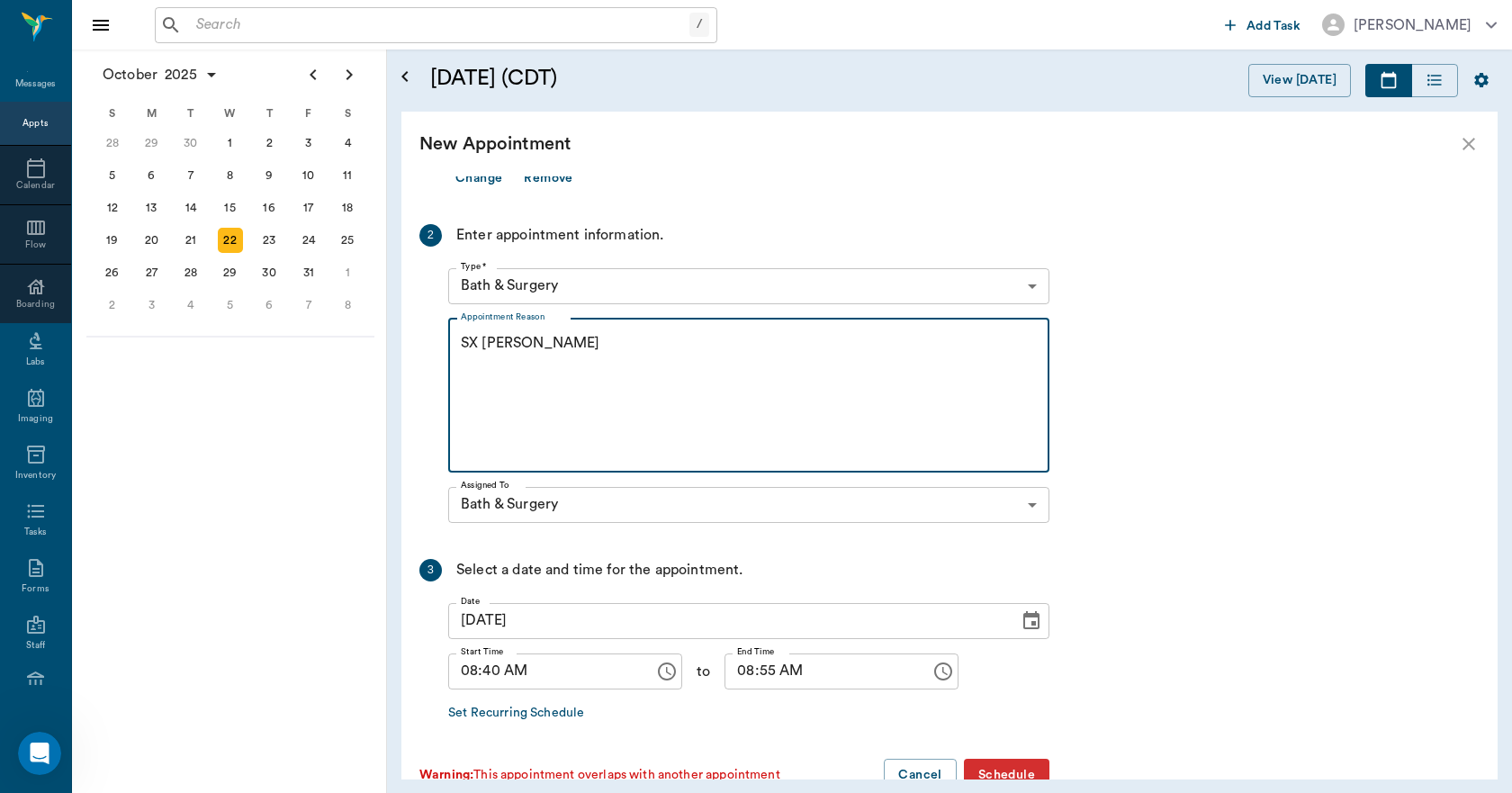
type textarea "SX REMINDER LORY"
click at [488, 672] on input "08:40 AM" at bounding box center [545, 671] width 193 height 36
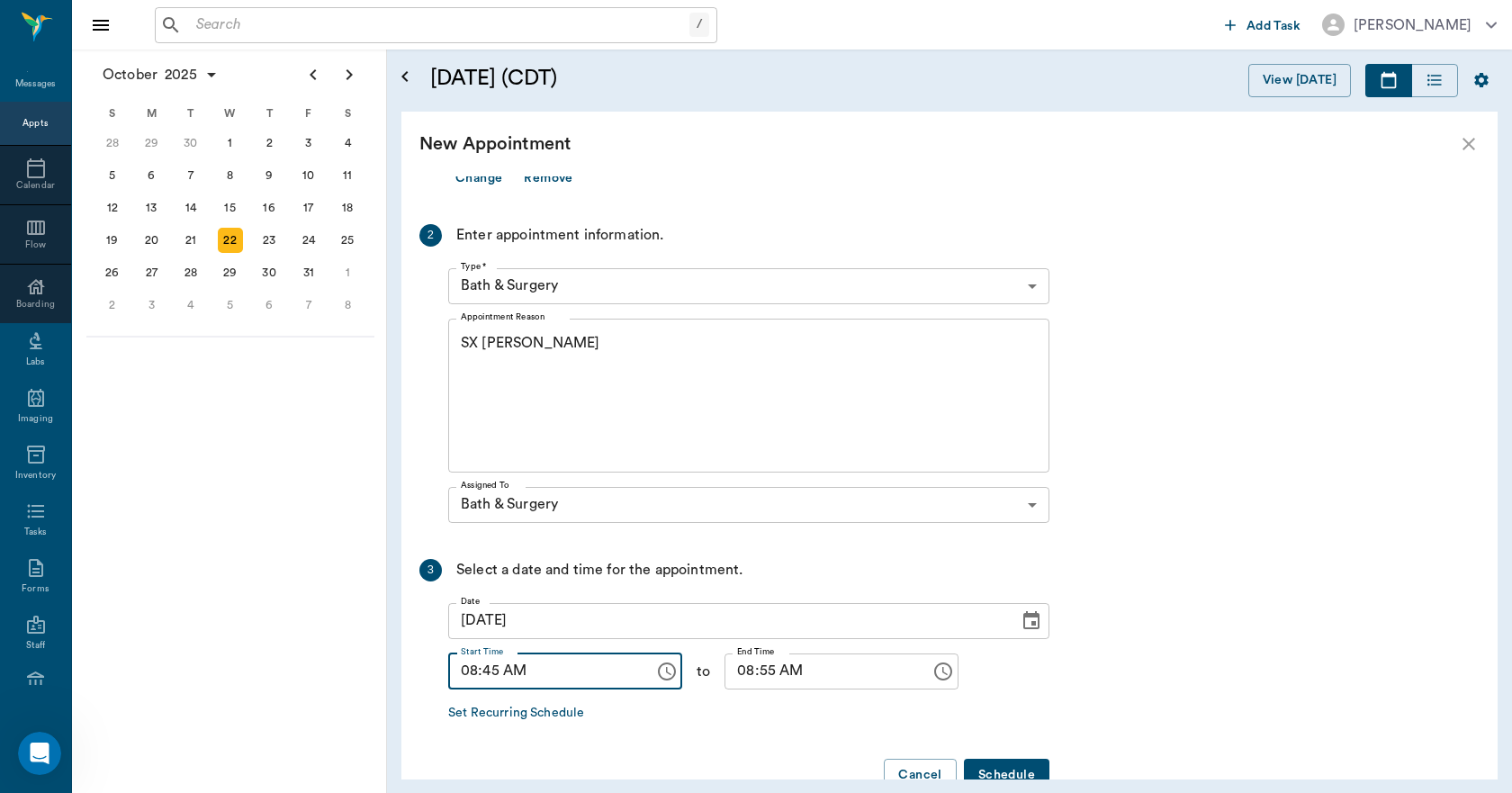
type input "08:45 AM"
click at [725, 670] on input "08:55 AM" at bounding box center [821, 671] width 193 height 36
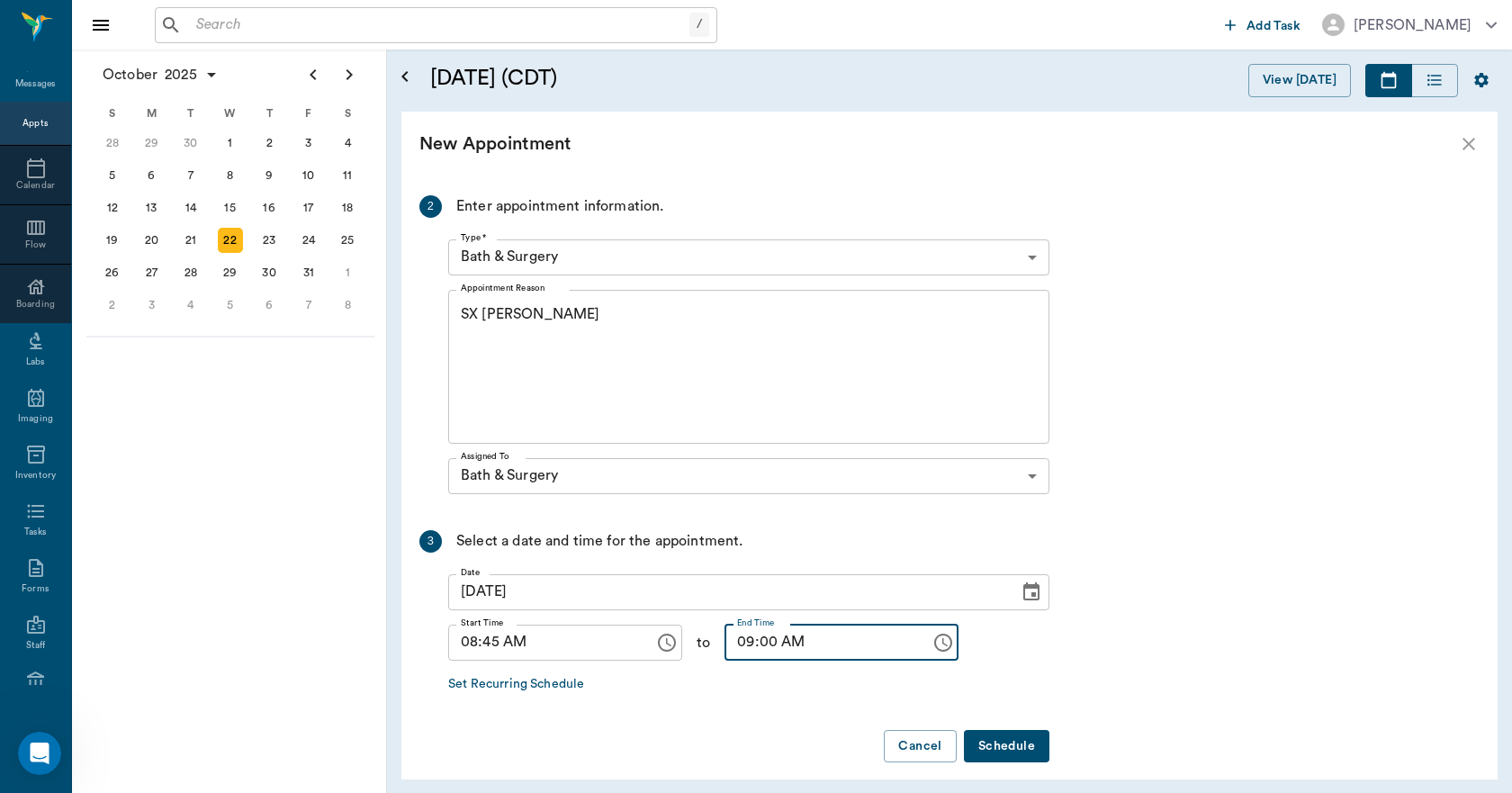
scroll to position [404, 0]
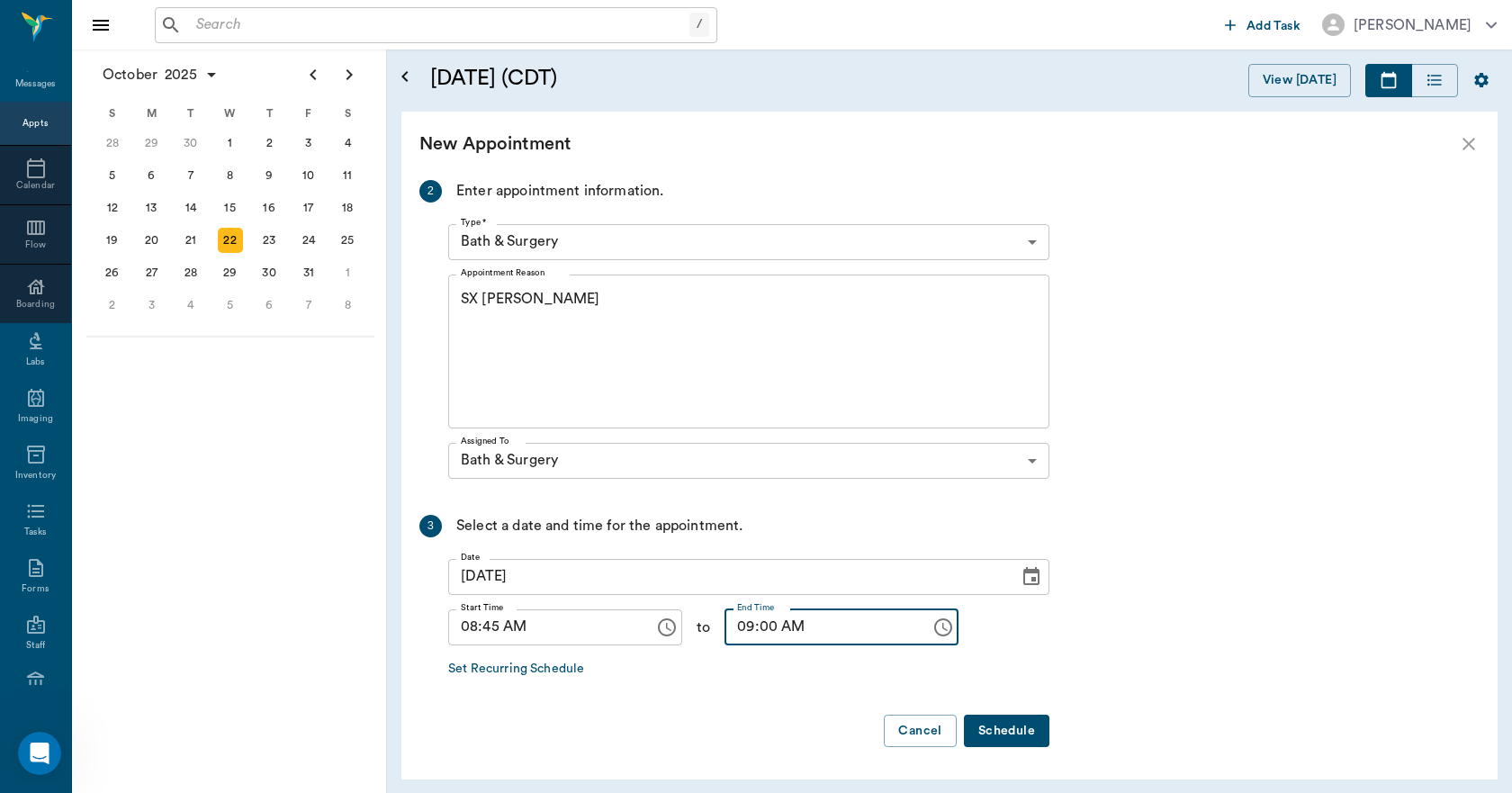
type input "09:00 AM"
click at [989, 736] on button "Schedule" at bounding box center [1007, 730] width 86 height 33
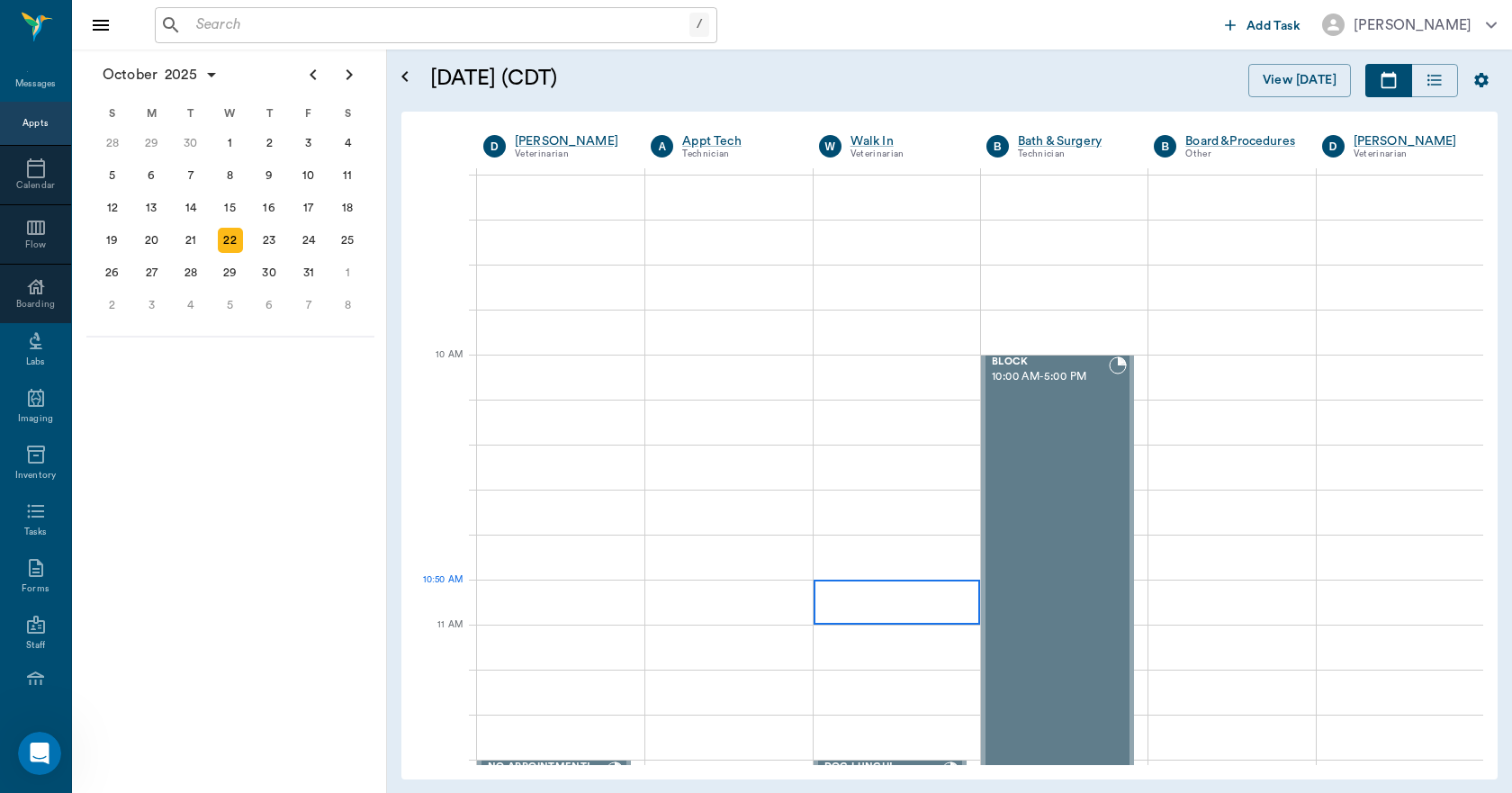
scroll to position [360, 0]
click at [275, 243] on div "23" at bounding box center [268, 240] width 25 height 25
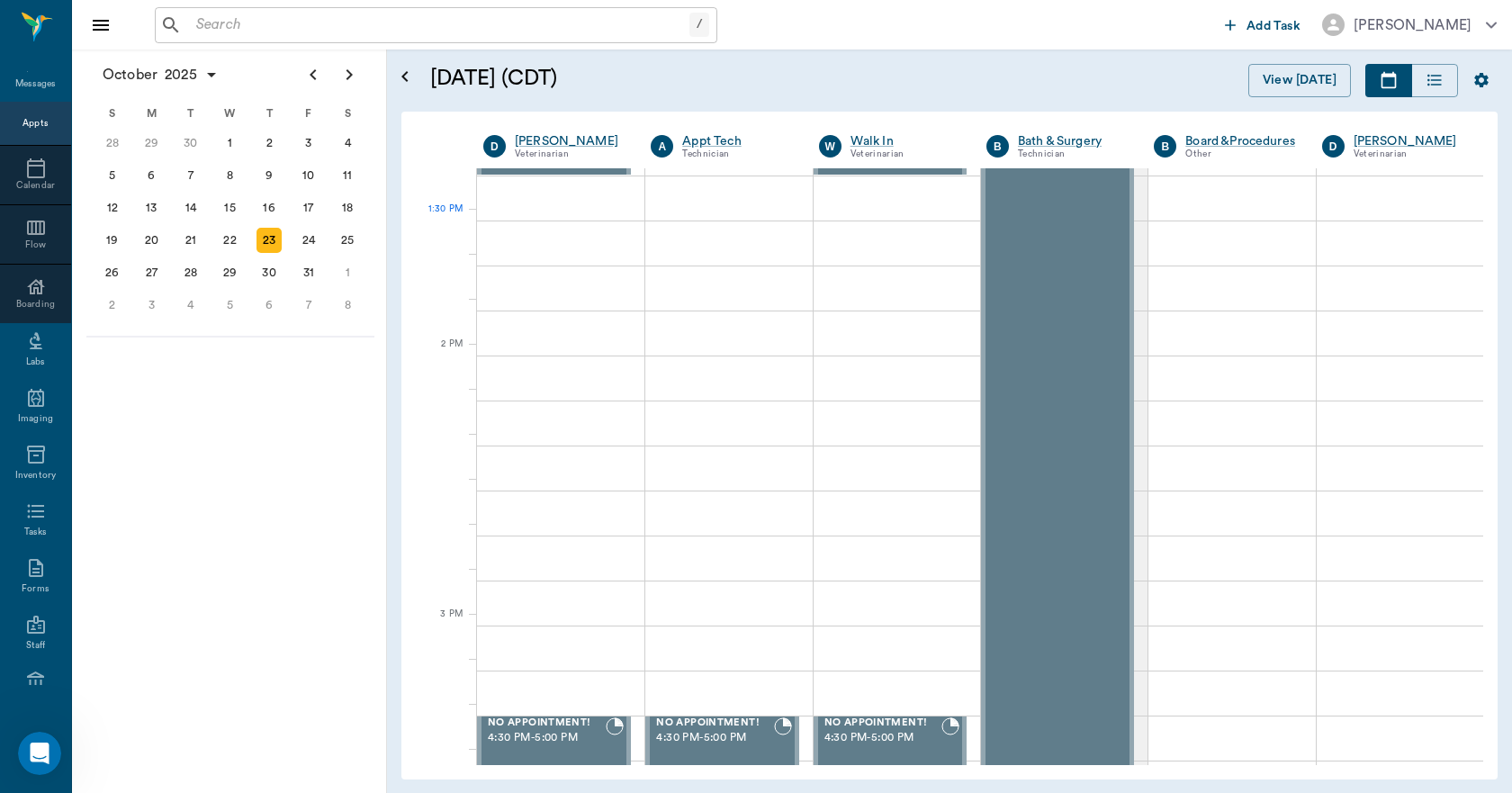
scroll to position [1440, 0]
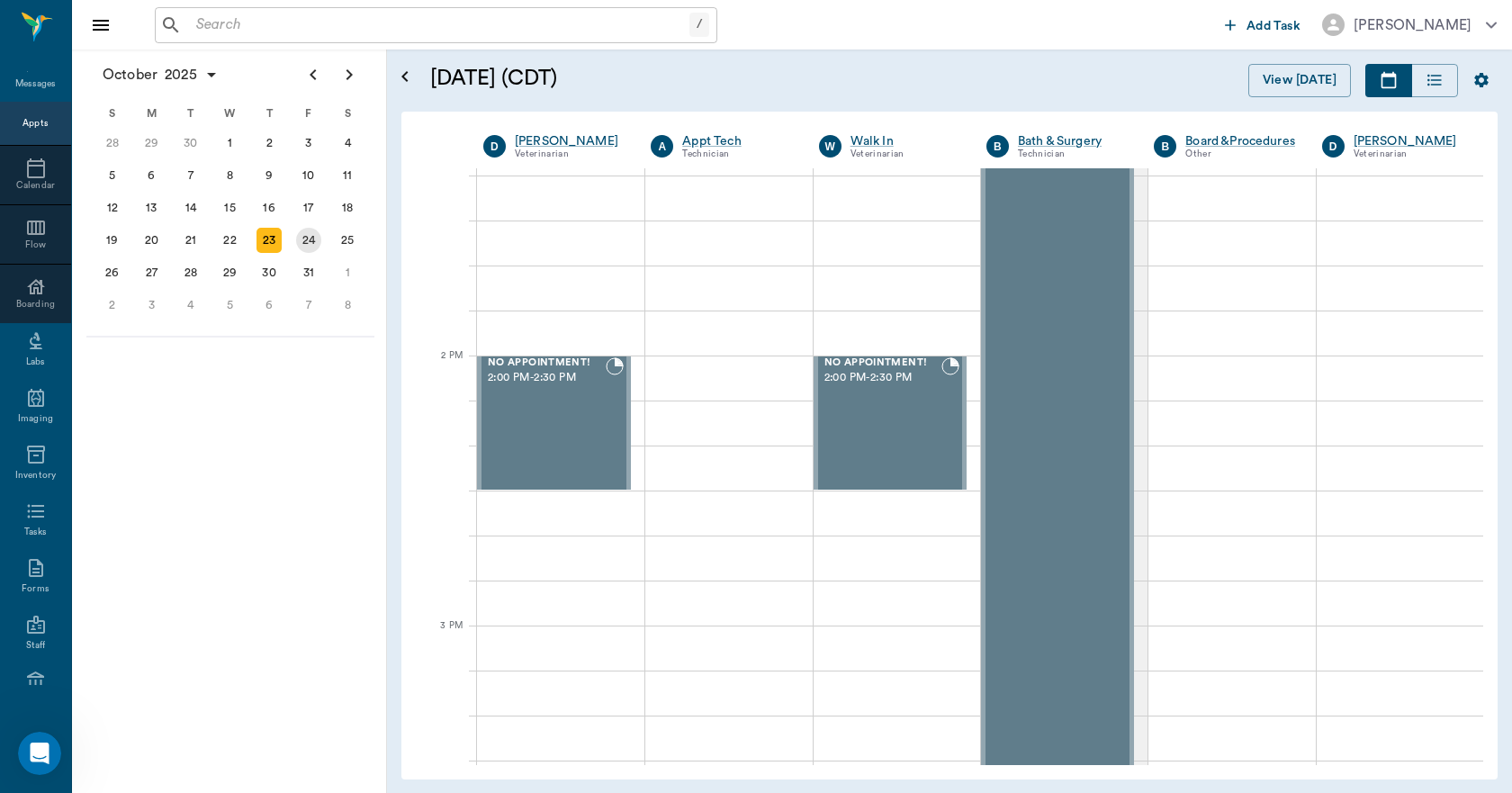
click at [311, 239] on div "24" at bounding box center [308, 240] width 25 height 25
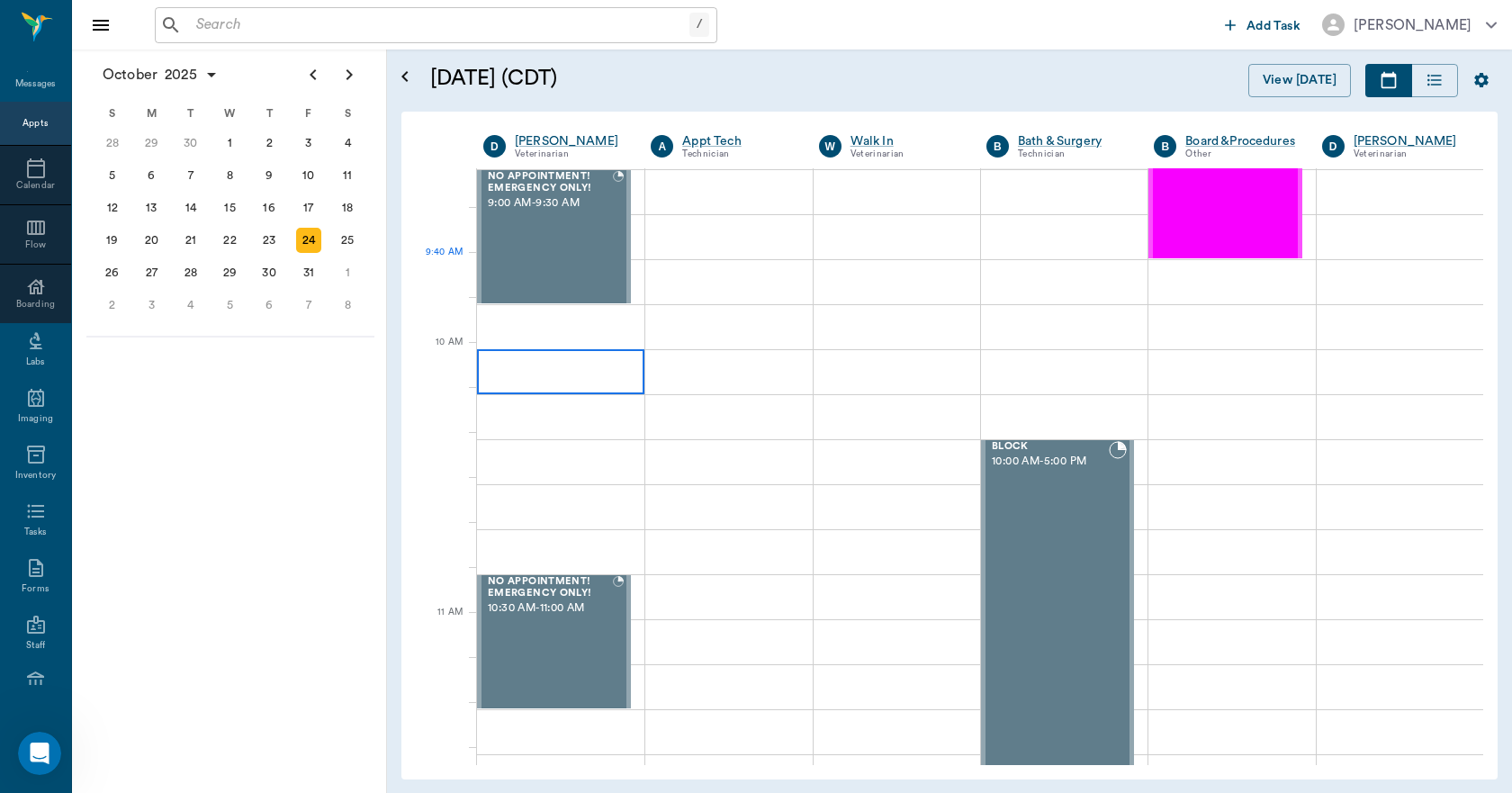
scroll to position [450, 0]
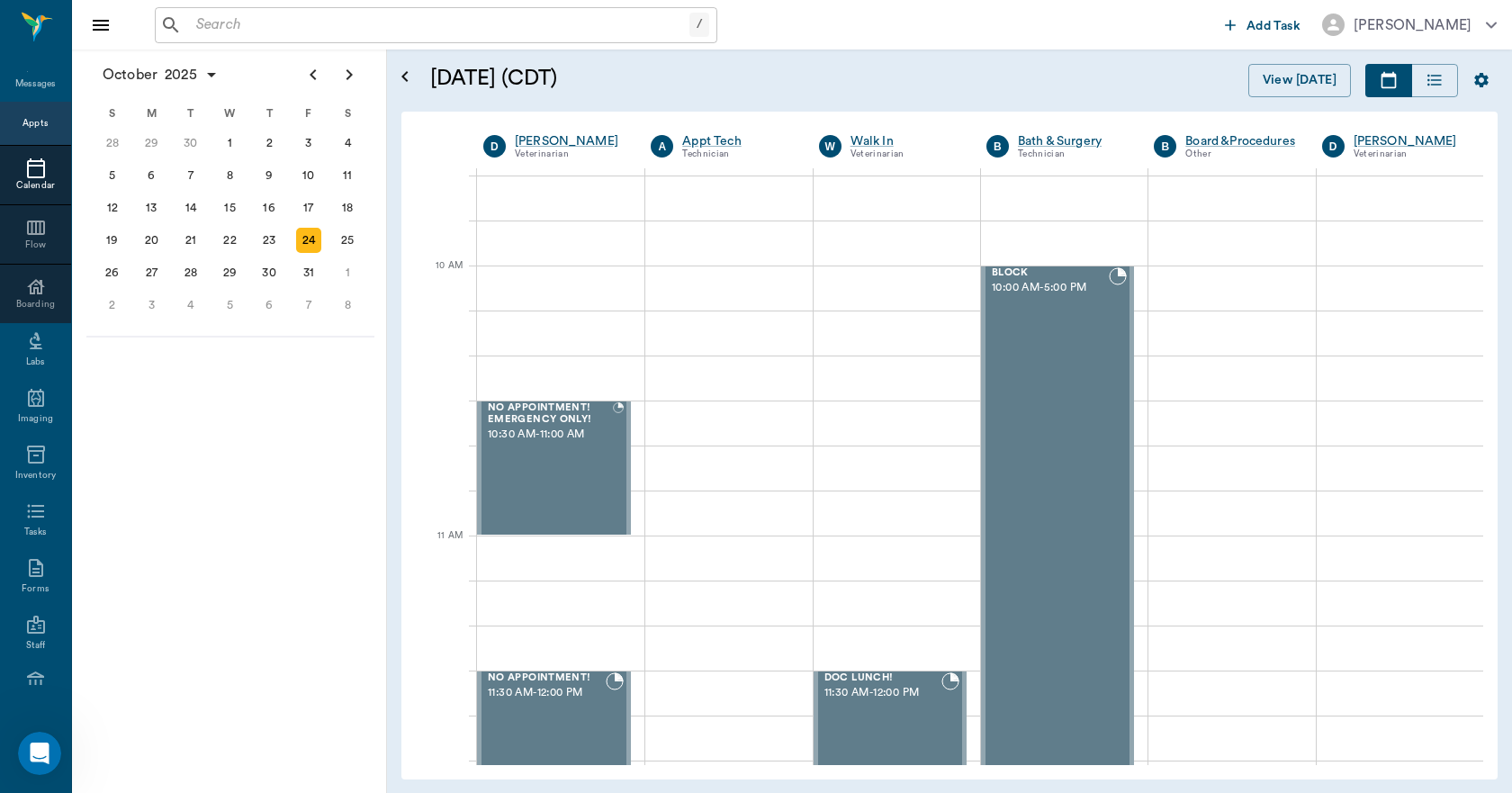
click at [14, 173] on div at bounding box center [35, 168] width 71 height 22
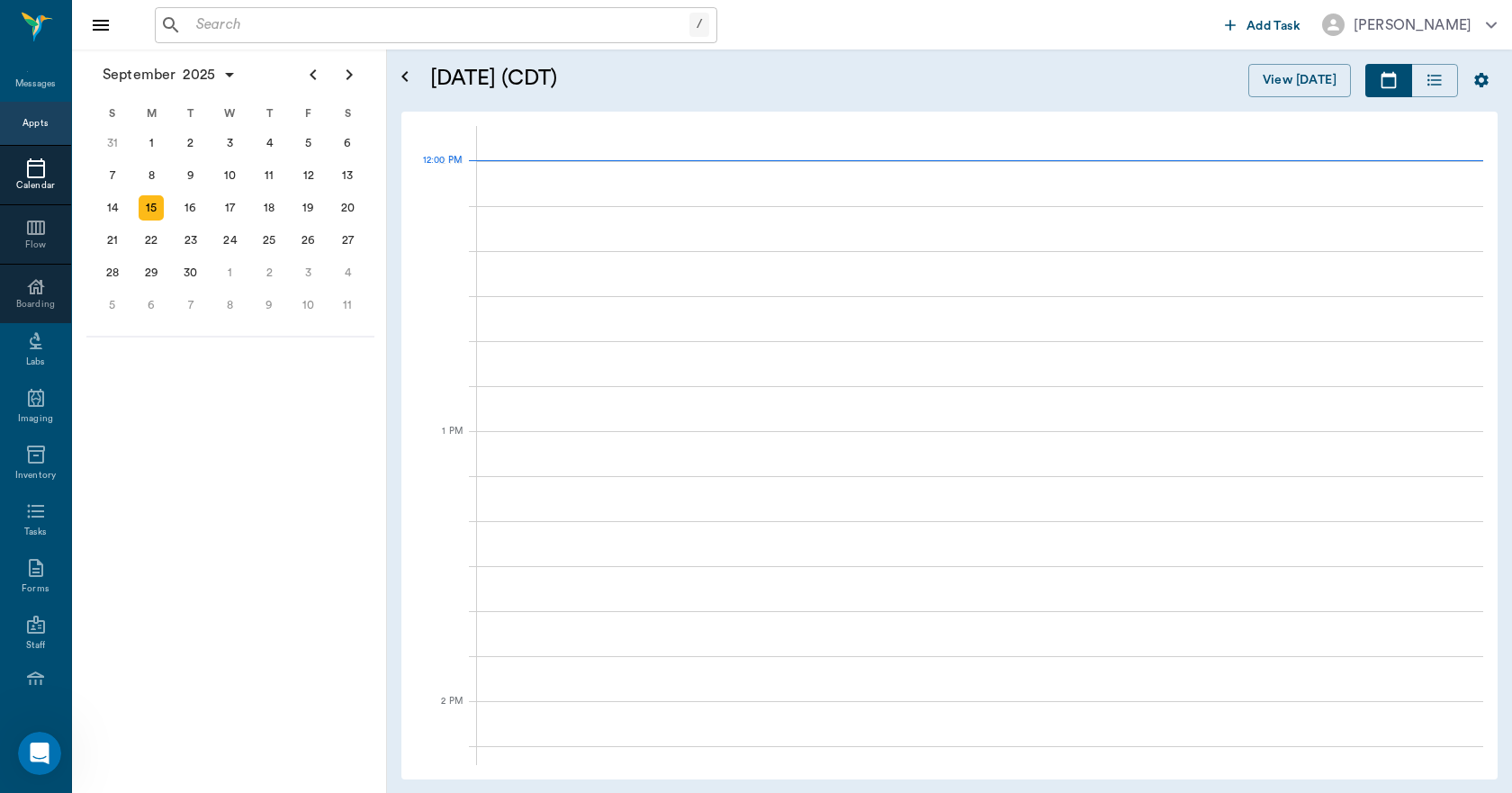
scroll to position [1082, 0]
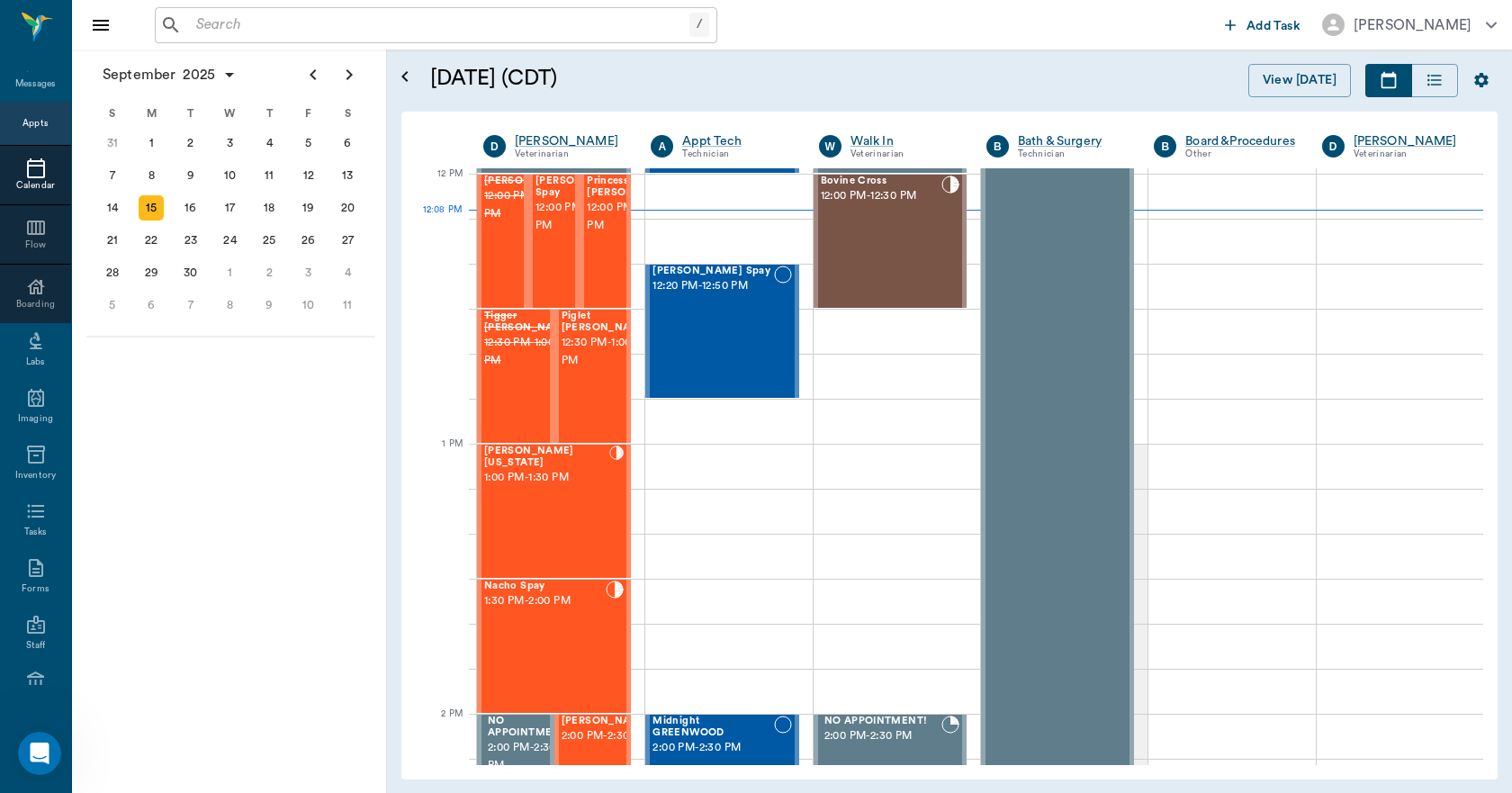
click at [229, 31] on input "text" at bounding box center [440, 25] width 500 height 25
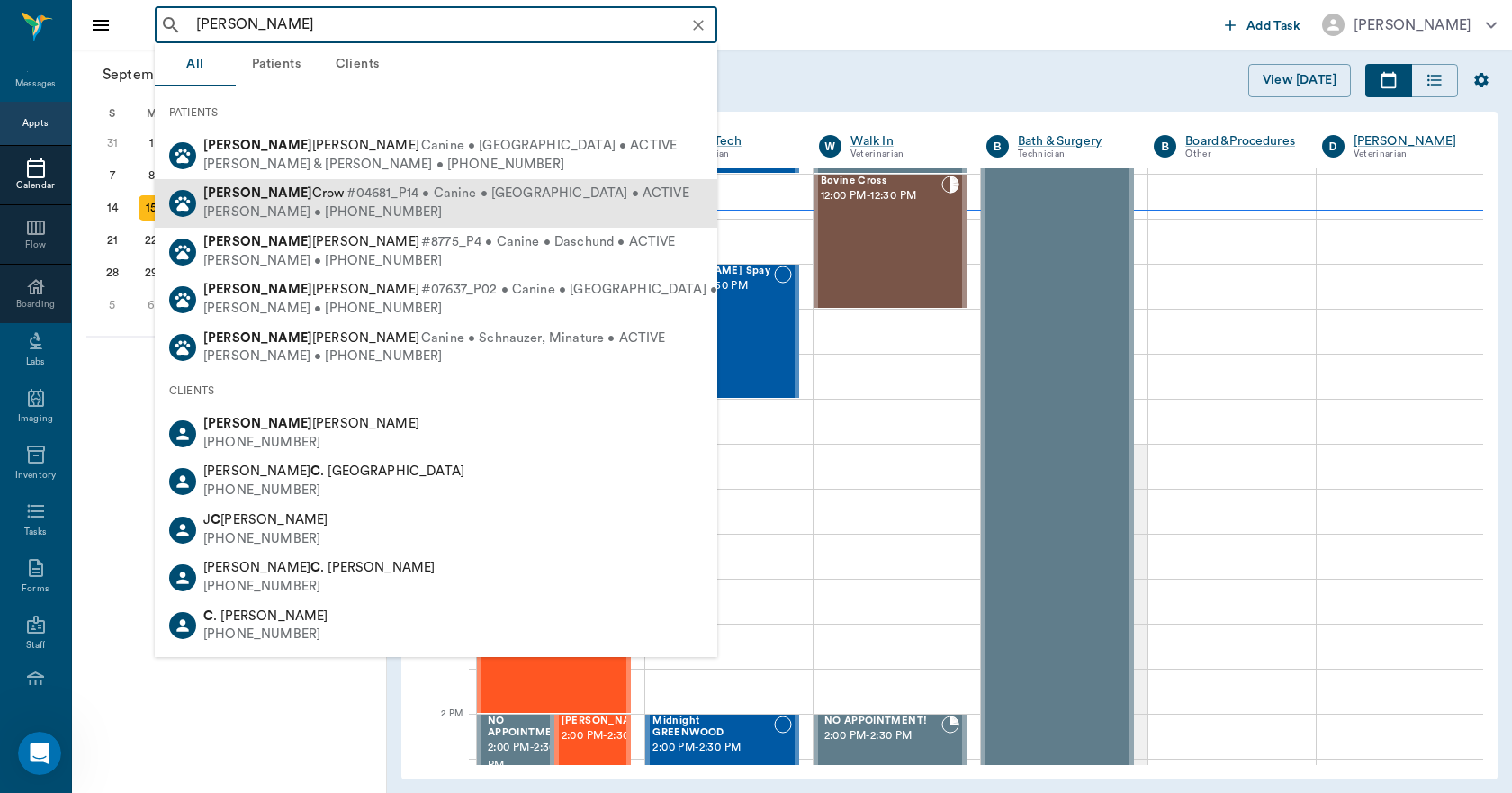
click at [269, 202] on div "Spencer Crow #04681_P14 • Canine • Pomeranian • ACTIVE" at bounding box center [447, 193] width 486 height 19
type input "SPENCER C"
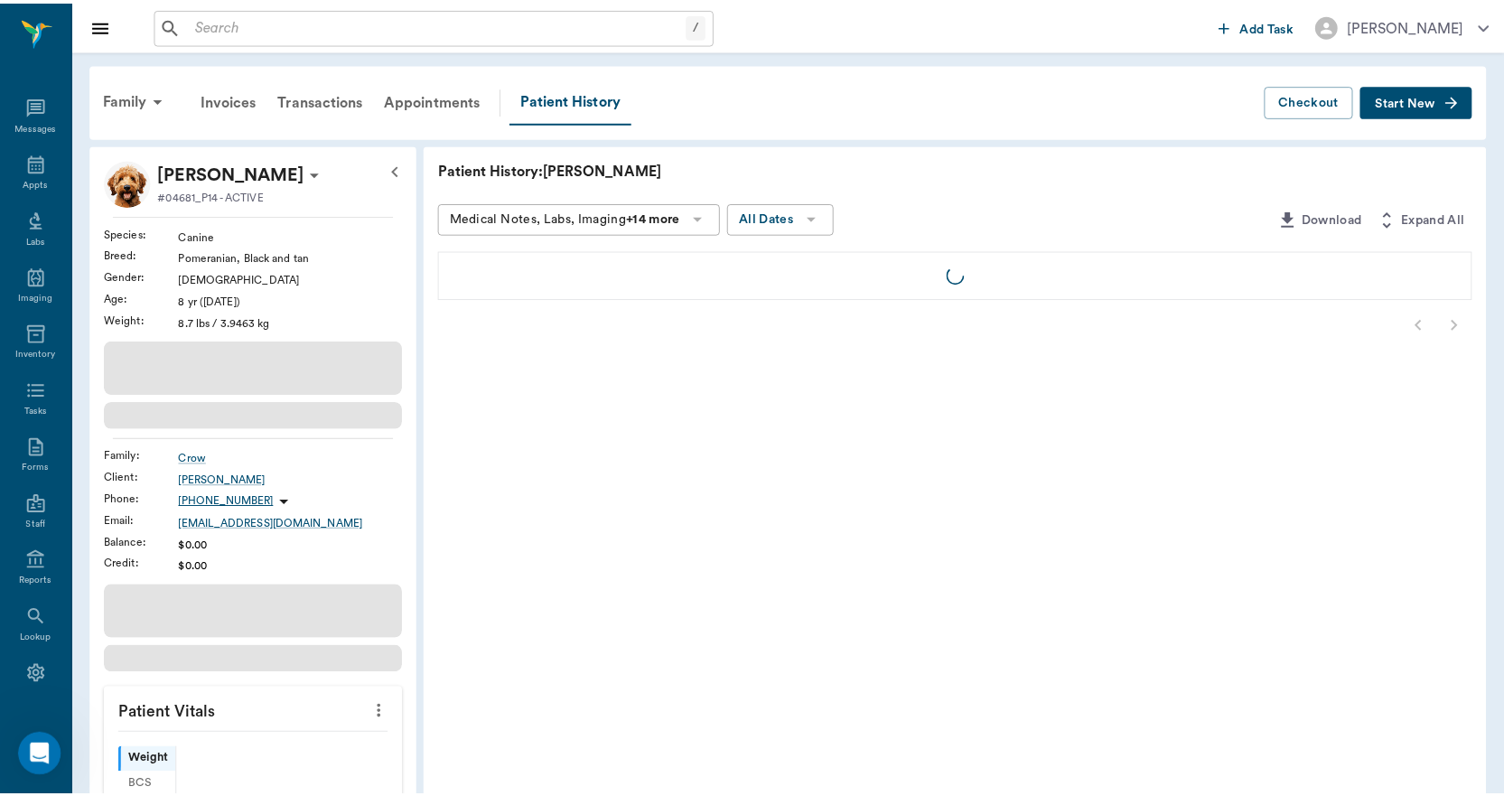
scroll to position [33, 0]
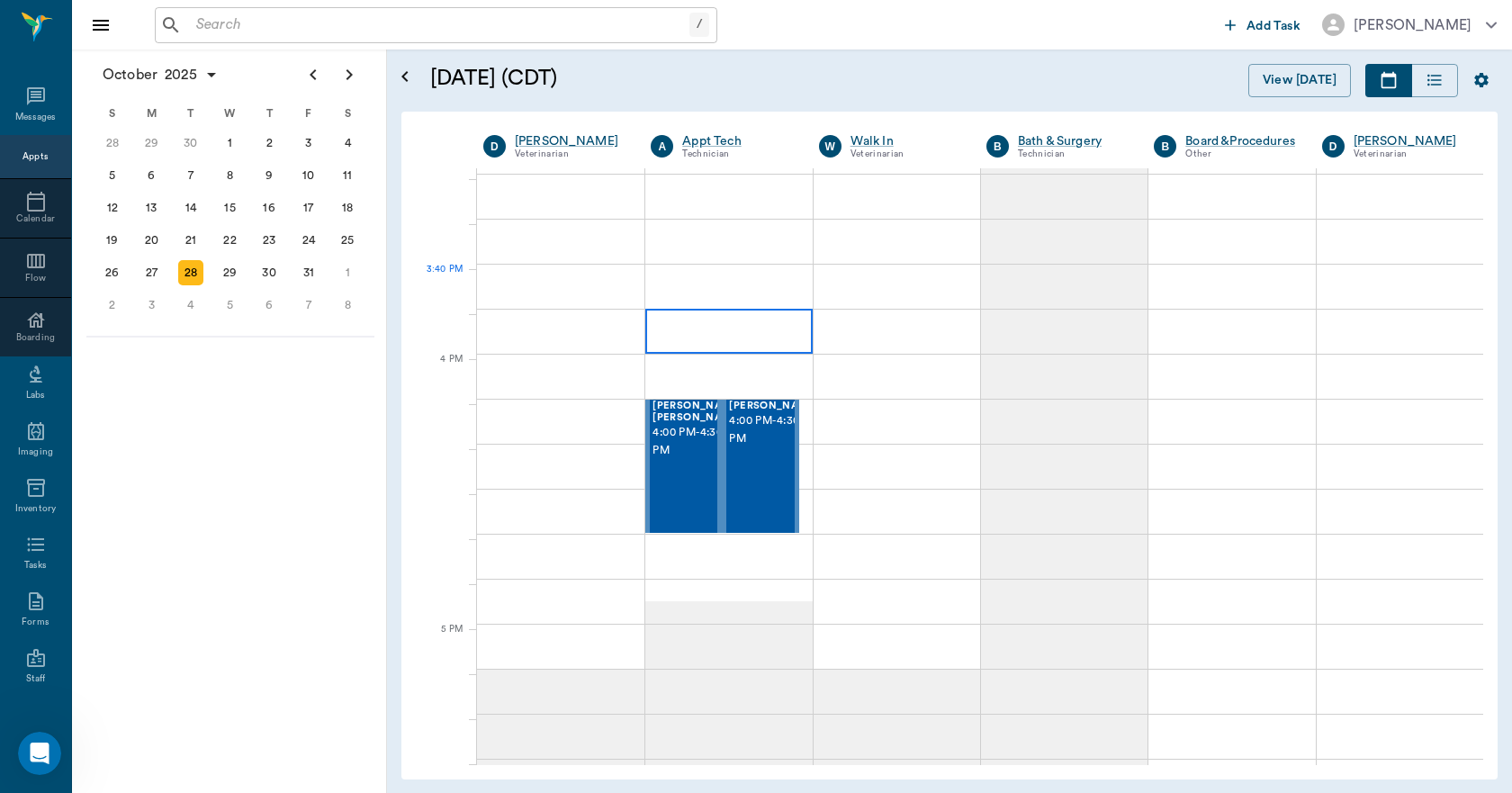
scroll to position [1980, 0]
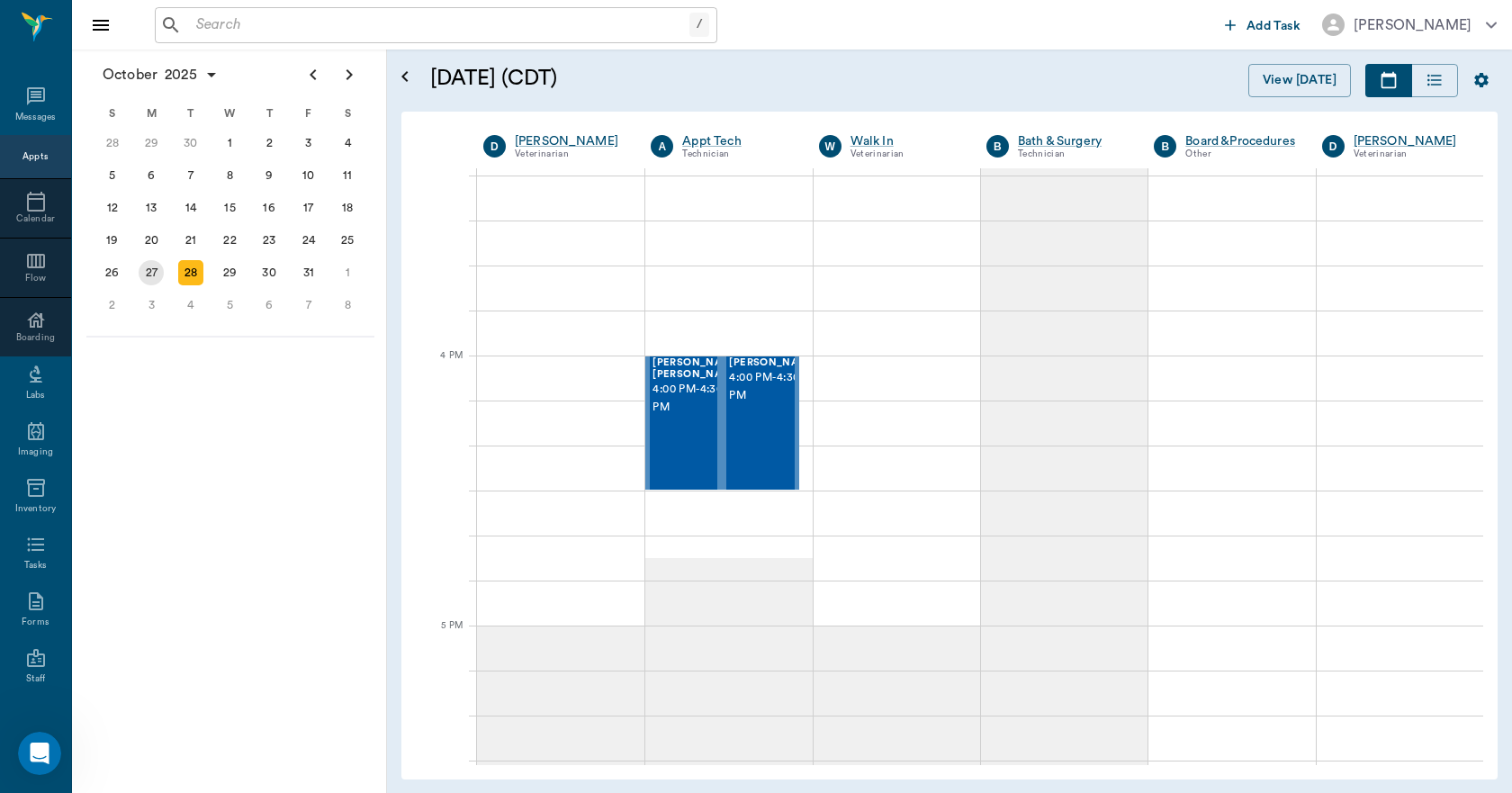
click at [161, 271] on div "27" at bounding box center [151, 272] width 25 height 25
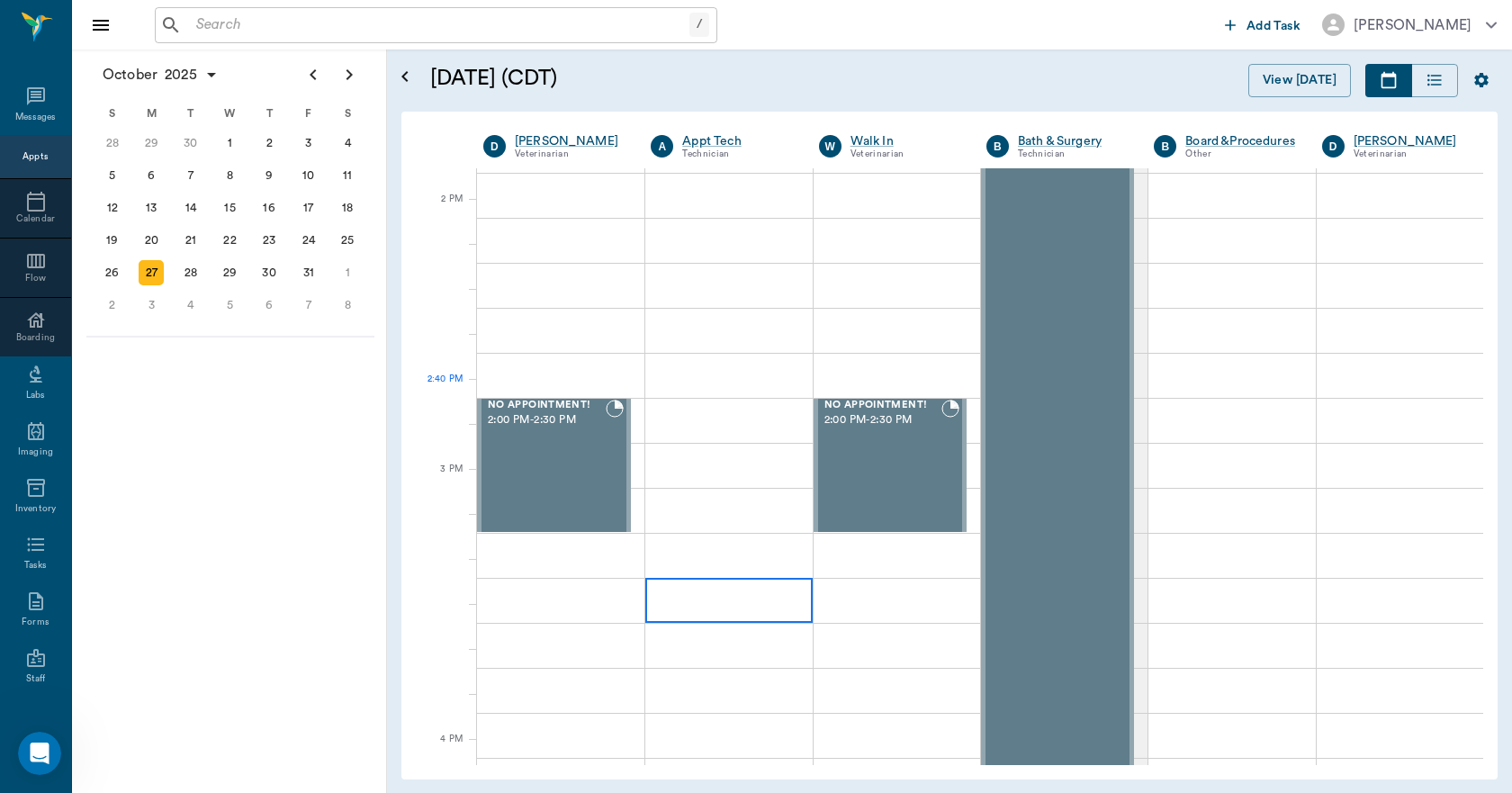
scroll to position [1350, 0]
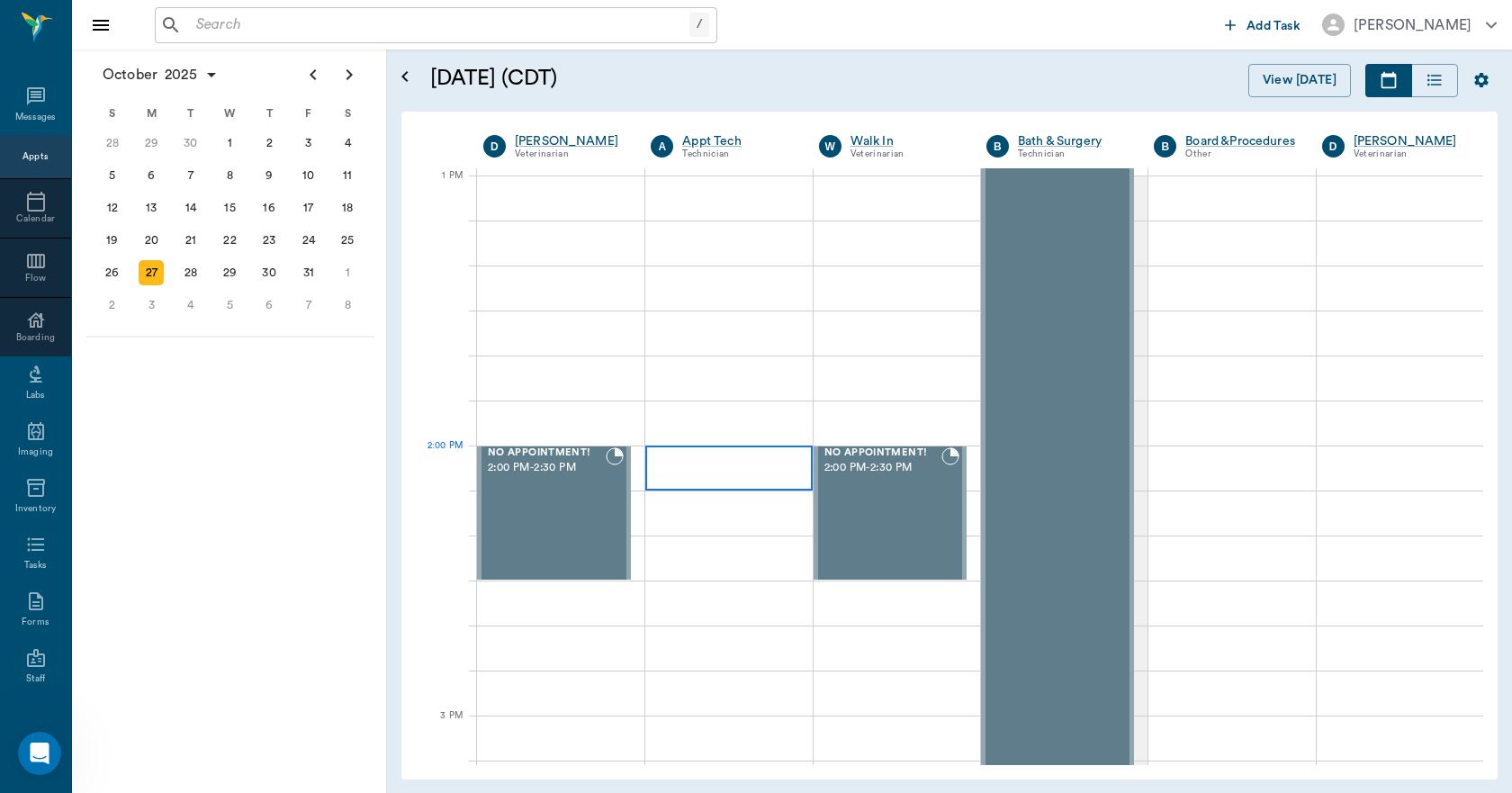
click at [717, 469] on div at bounding box center [729, 467] width 166 height 45
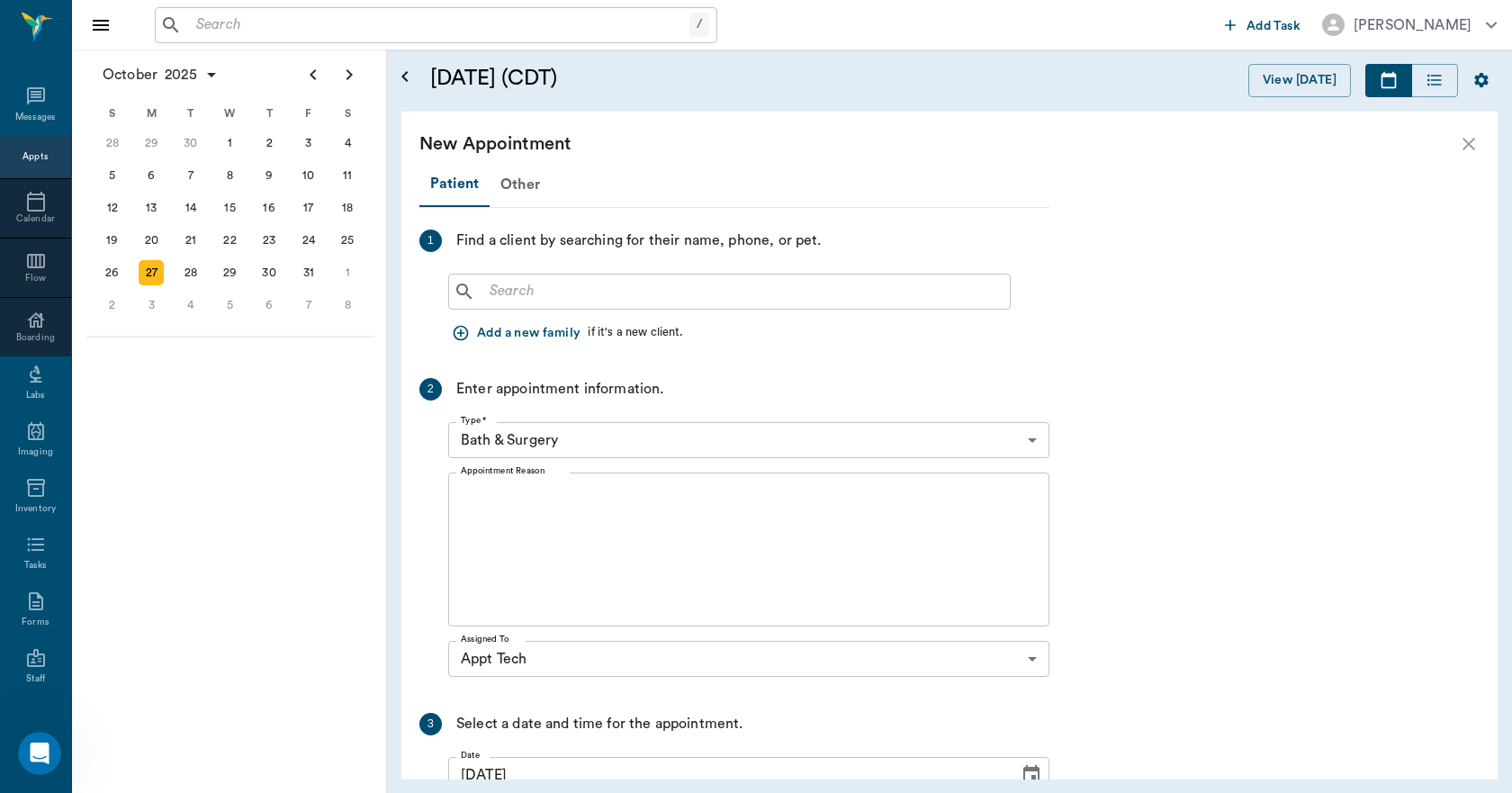
click at [1463, 142] on icon "close" at bounding box center [1469, 144] width 22 height 22
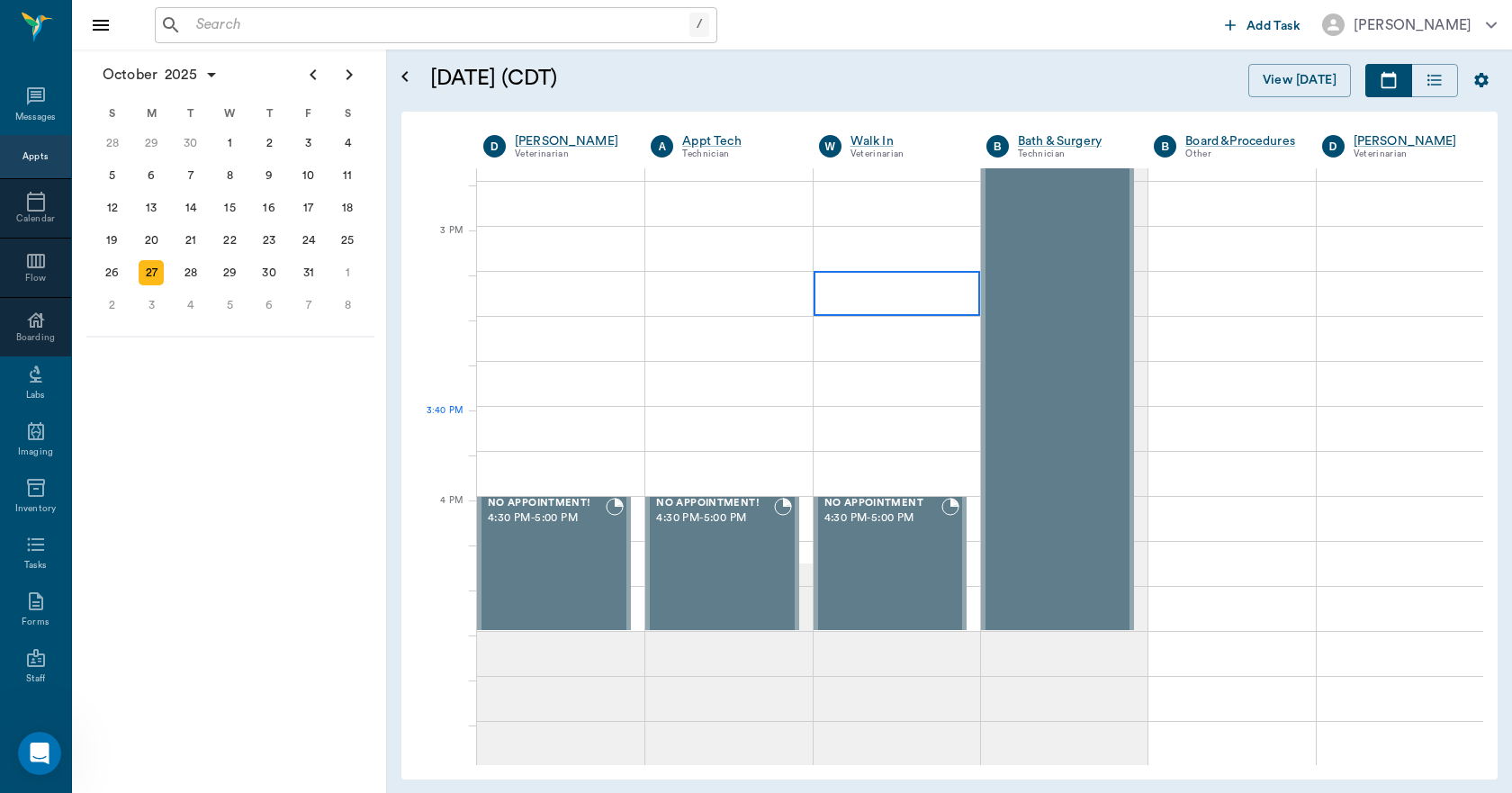
scroll to position [2249, 0]
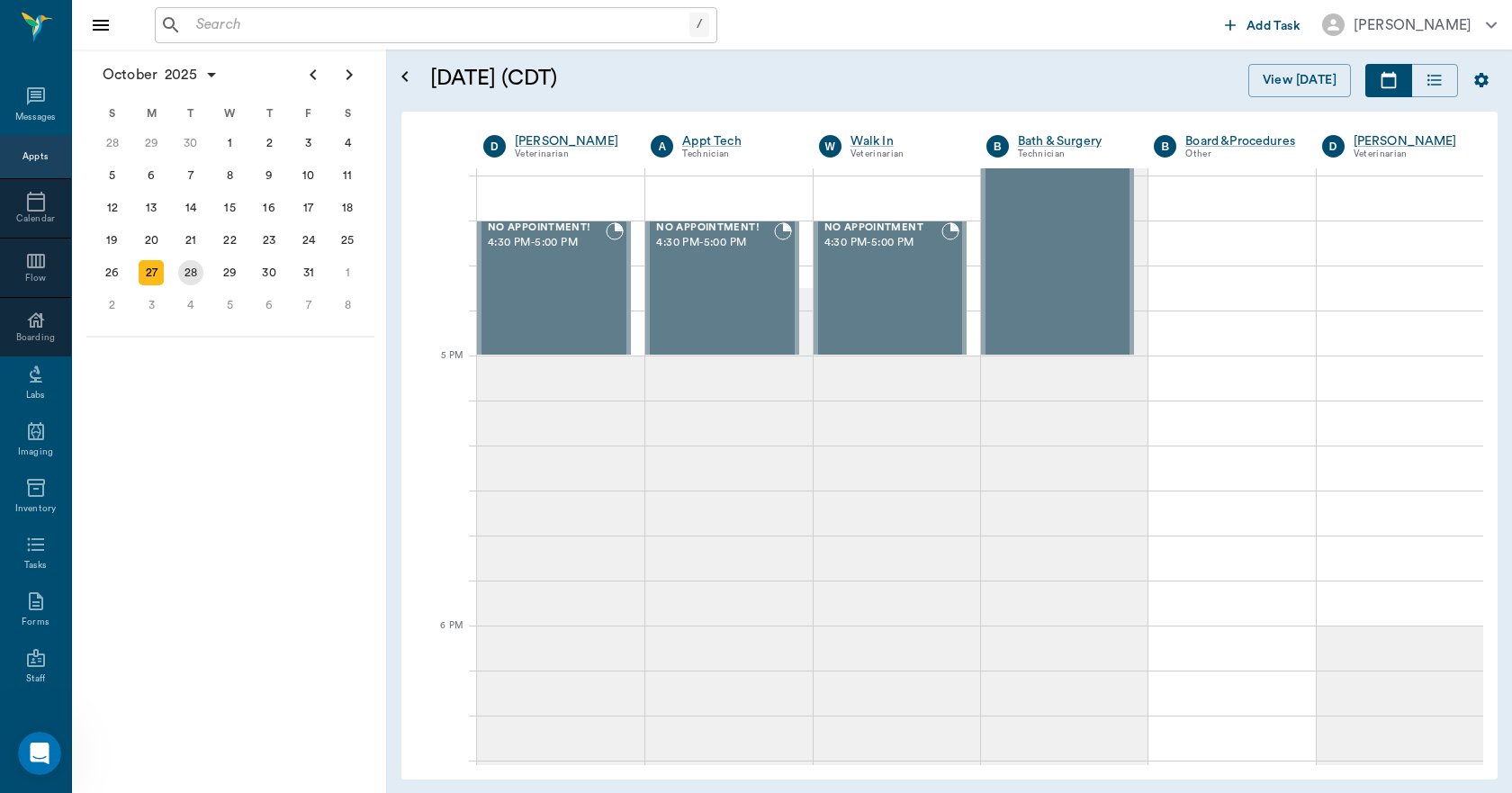
click at [200, 280] on div "28" at bounding box center [190, 272] width 25 height 25
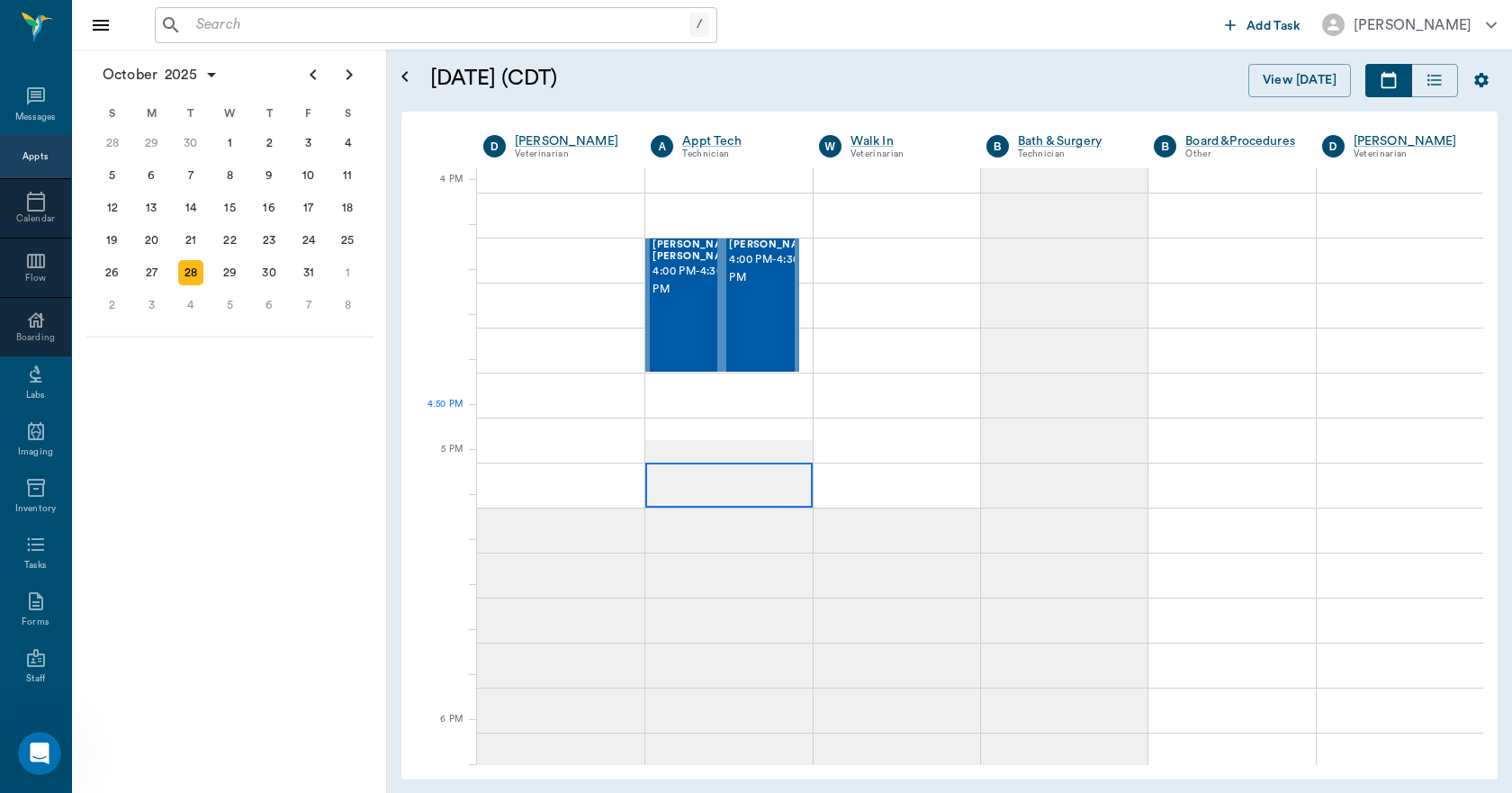
scroll to position [2160, 0]
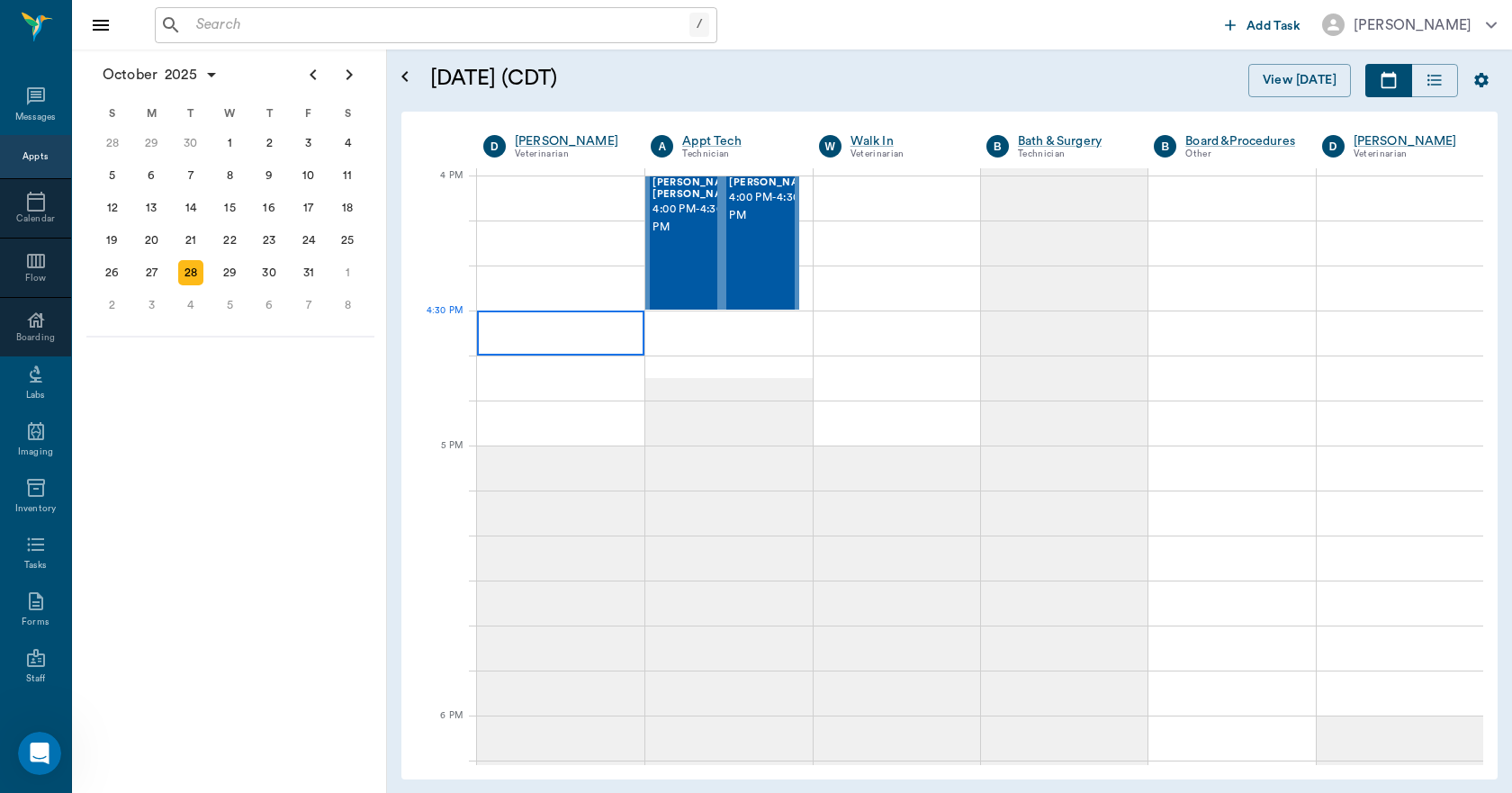
click at [560, 339] on div at bounding box center [561, 333] width 167 height 45
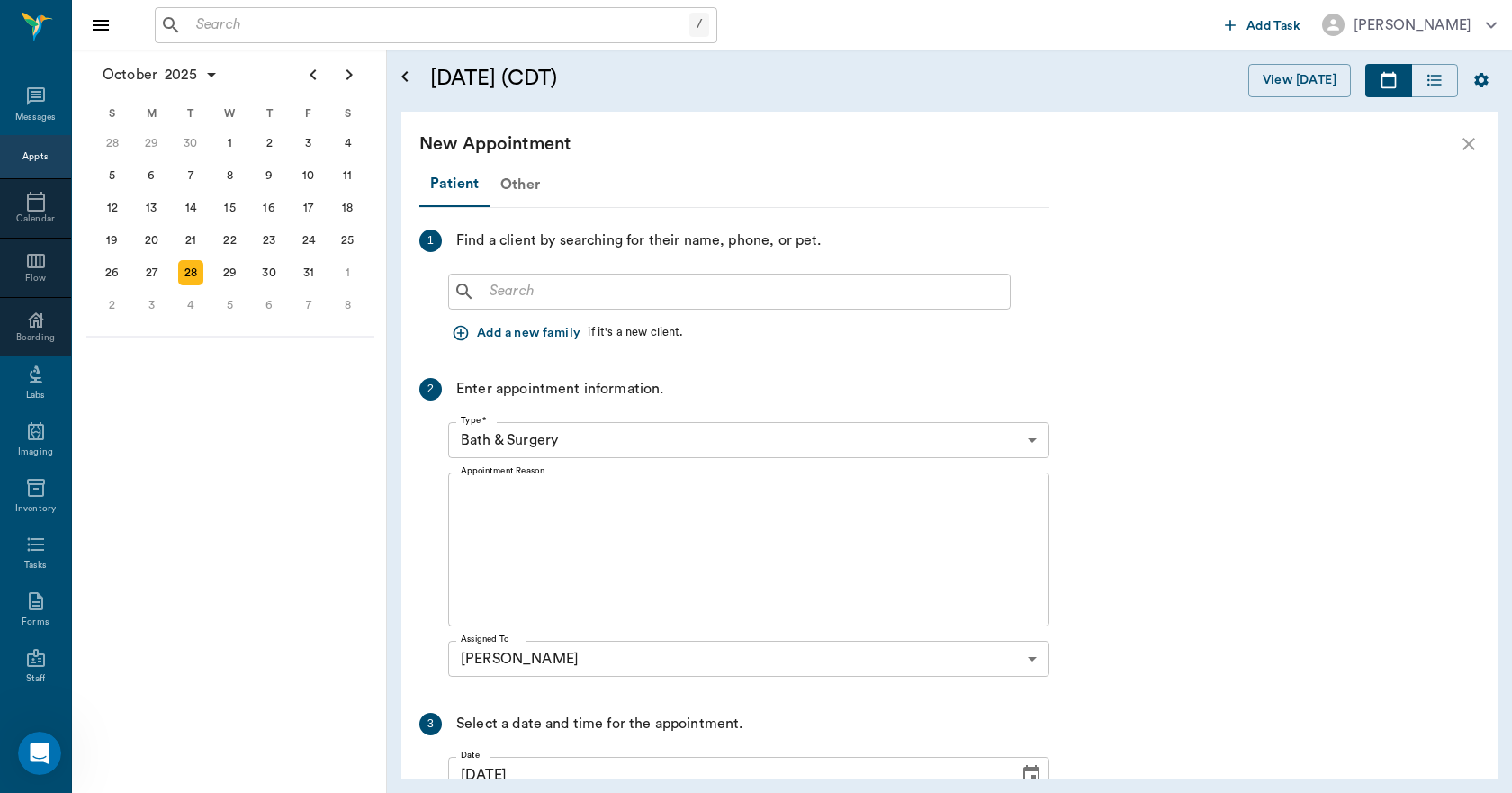
click at [511, 181] on div "Other" at bounding box center [519, 183] width 61 height 43
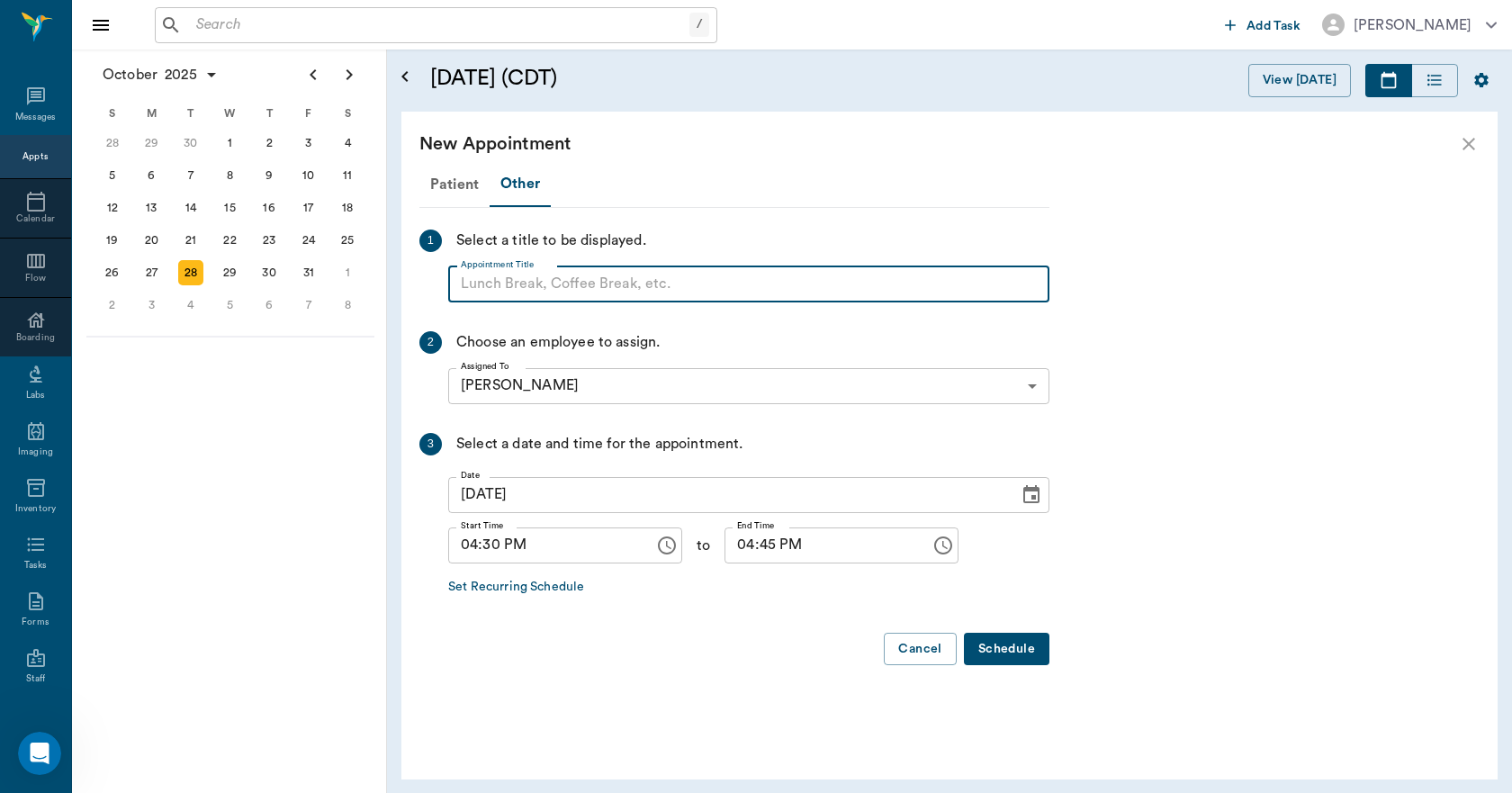
paste input "NO APPOINTMENT! EMERGENCY ONLY!"
drag, startPoint x: 752, startPoint y: 280, endPoint x: 601, endPoint y: 306, distance: 153.2
click at [601, 306] on div "Patient Other 1 Select a title to be displayed. Appointment Title NO APPOINTMEN…" at bounding box center [735, 421] width 630 height 518
type input "NO APPOINTMENT!"
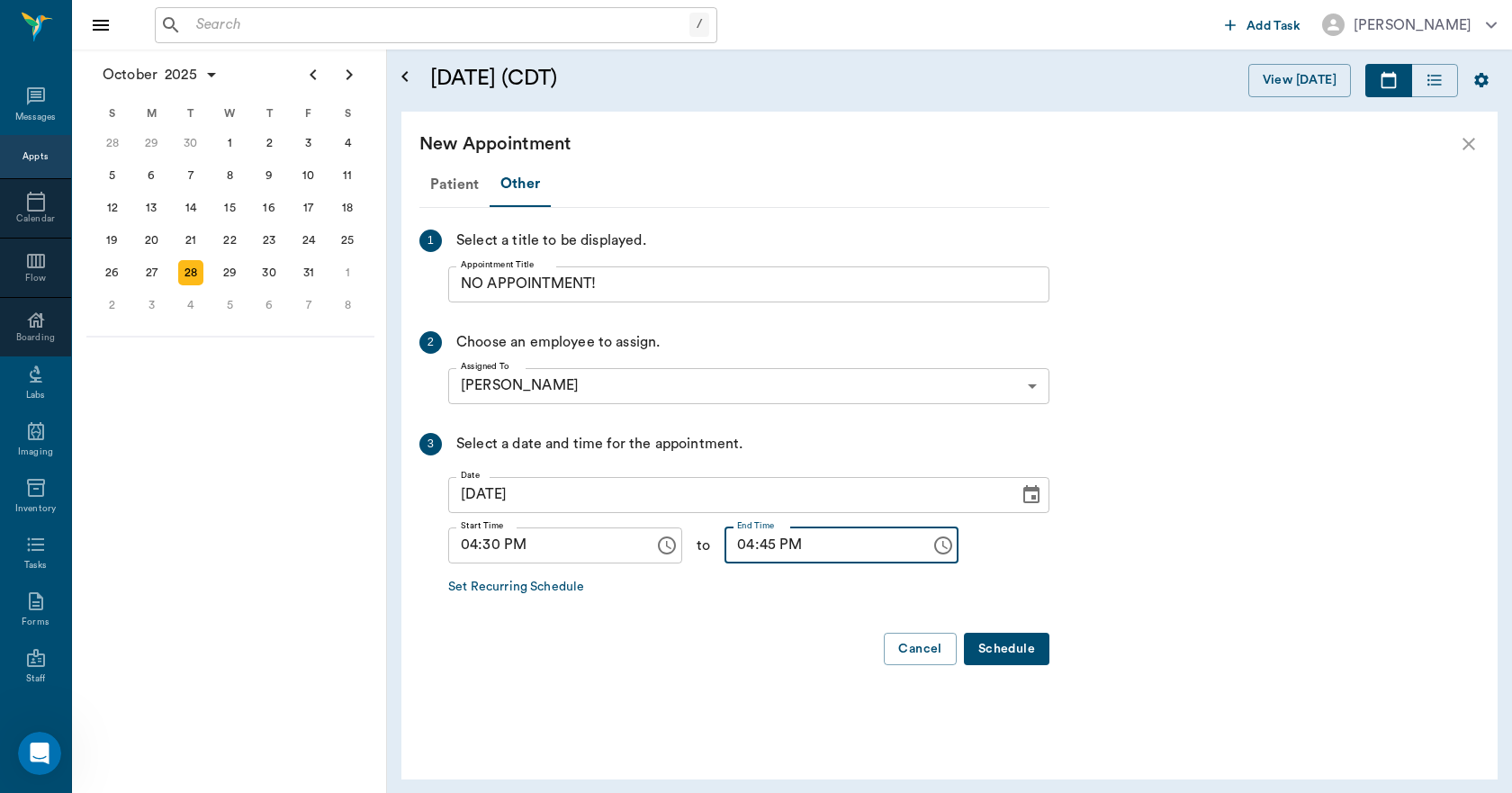
click at [728, 554] on input "04:45 PM" at bounding box center [821, 545] width 193 height 36
type input "05:00 PM"
click at [990, 639] on button "Schedule" at bounding box center [1007, 649] width 86 height 33
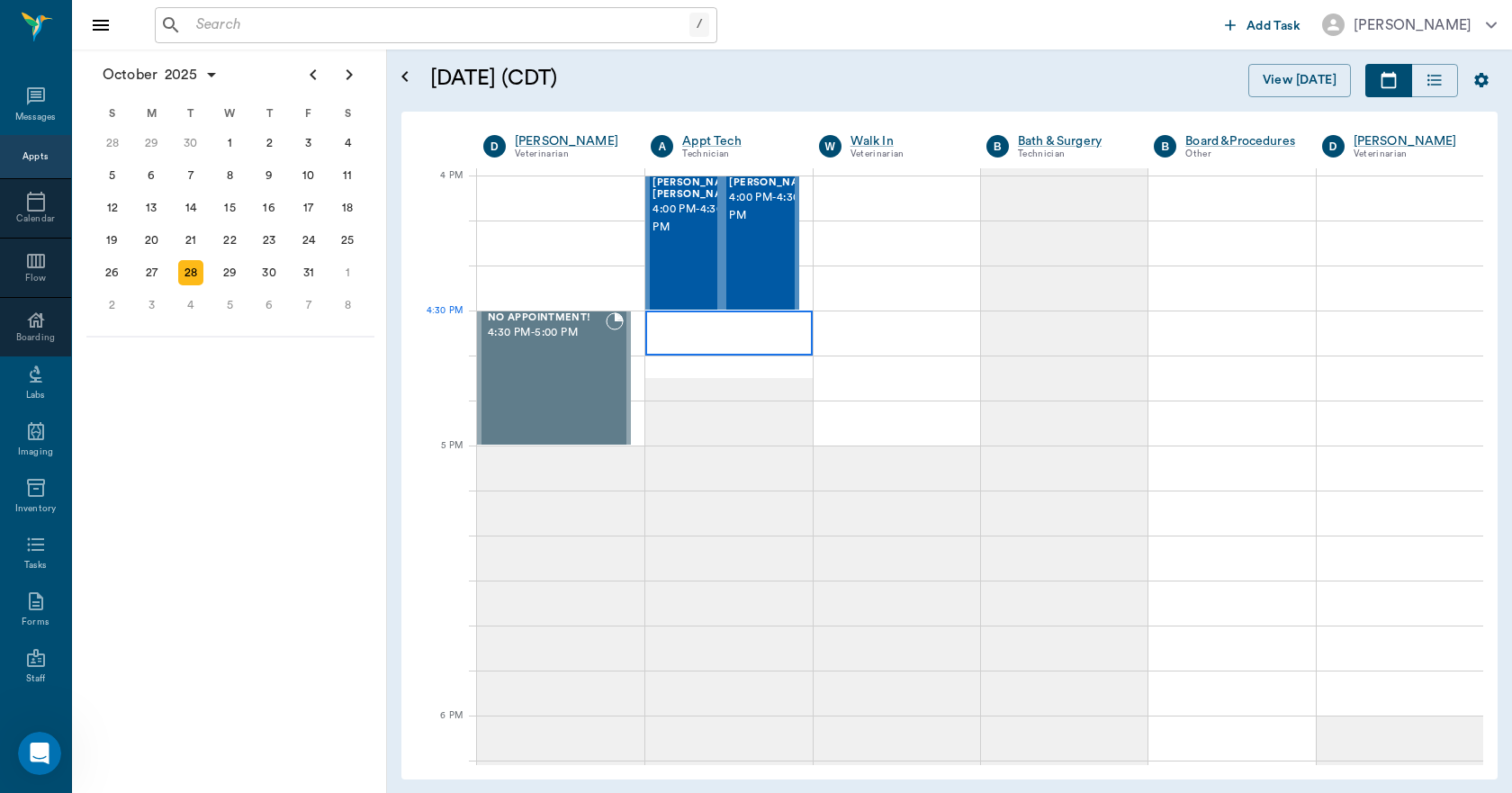
click at [674, 336] on div at bounding box center [729, 333] width 166 height 45
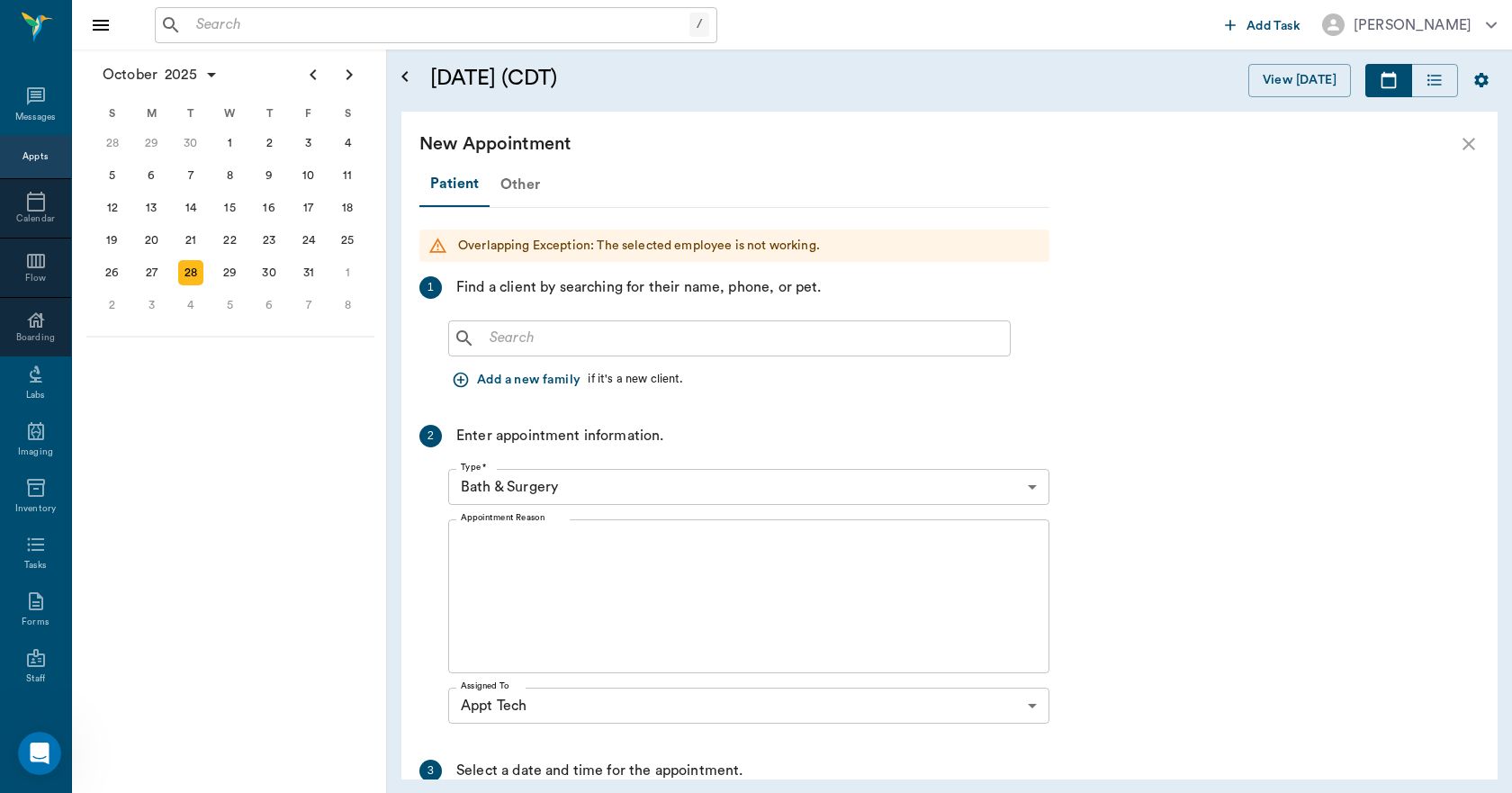
click at [515, 187] on div "Other" at bounding box center [519, 183] width 61 height 43
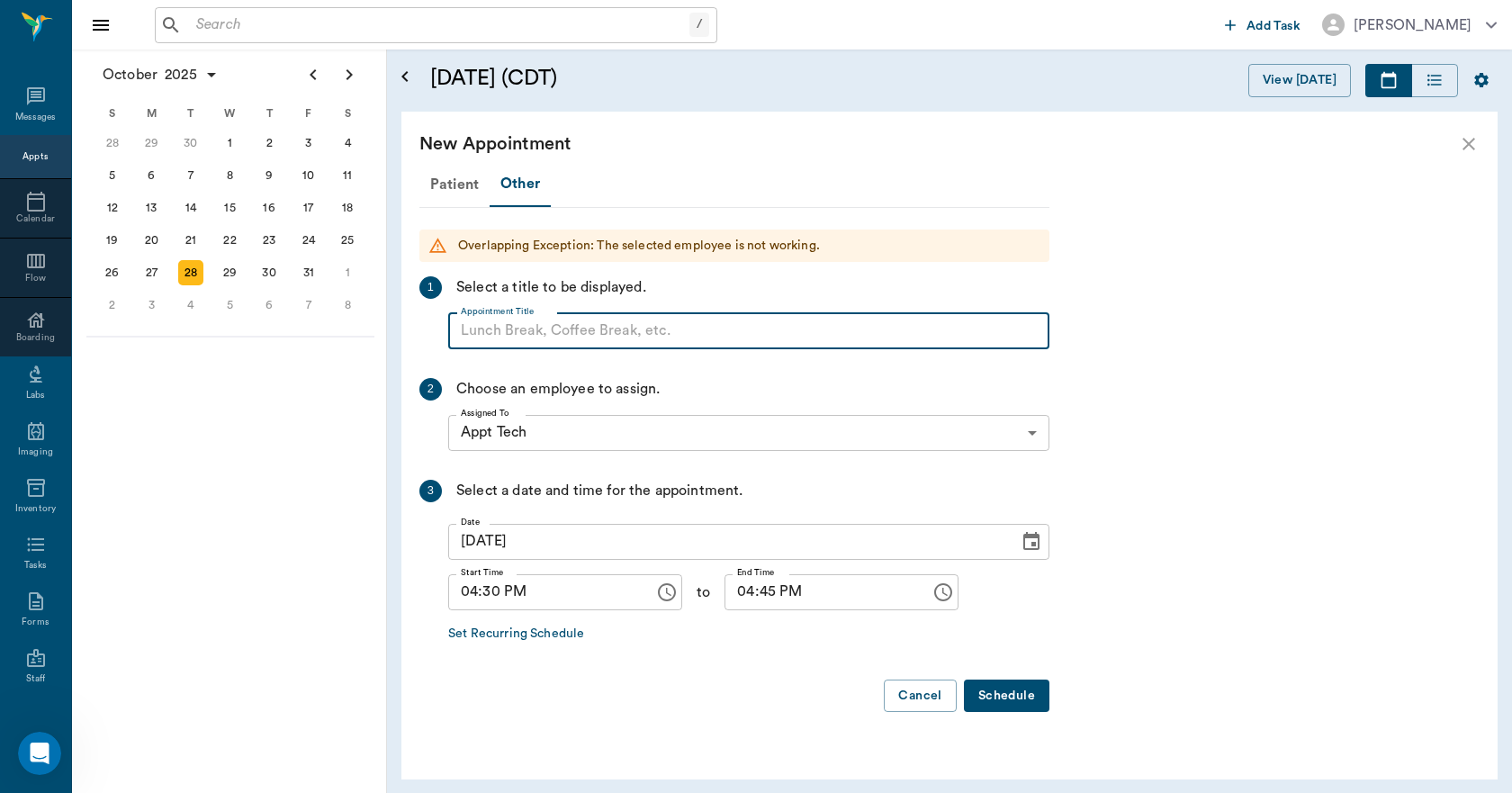
paste input "NO APPOINTMENT! EMERGENCY ONLY!"
drag, startPoint x: 753, startPoint y: 325, endPoint x: 600, endPoint y: 339, distance: 153.6
click at [600, 339] on input "NO APPOINTMENT! EMERGENCY ONLY!" at bounding box center [749, 331] width 601 height 36
type input "NO APPOINTMENT!"
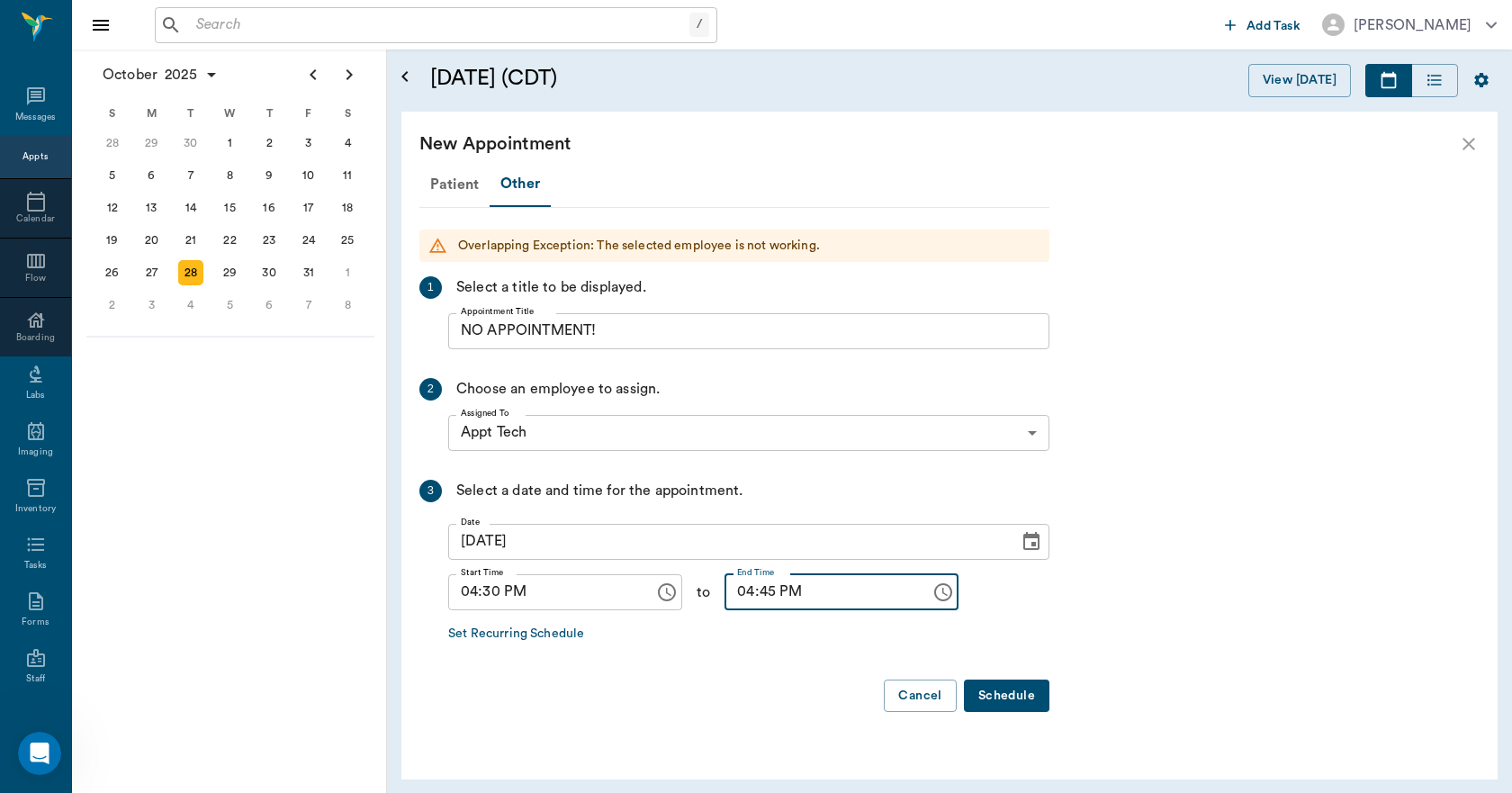
click at [731, 594] on input "04:45 PM" at bounding box center [821, 592] width 193 height 36
type input "05:00 PM"
click at [992, 684] on button "Schedule" at bounding box center [1007, 695] width 86 height 33
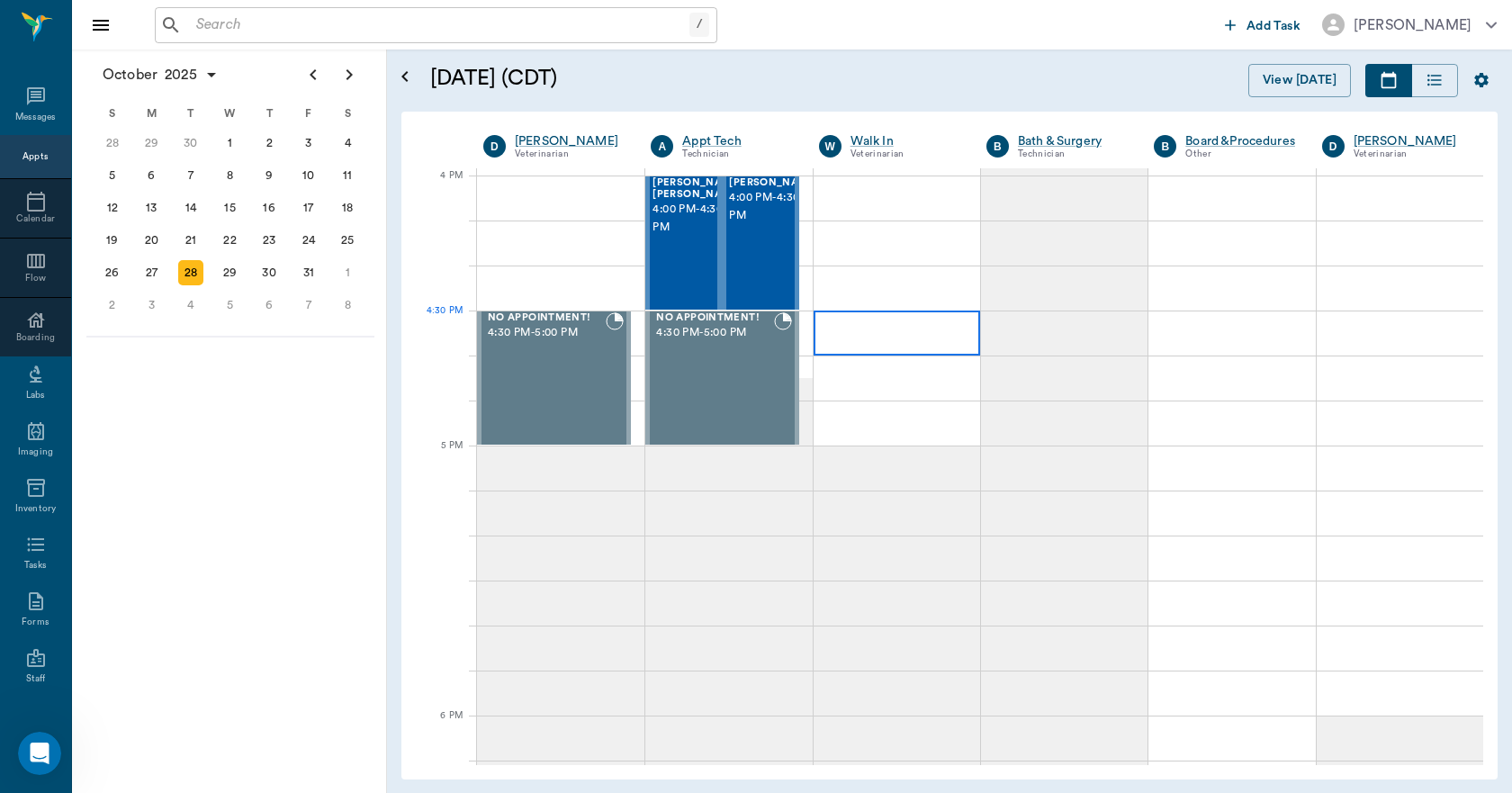
click at [896, 338] on div at bounding box center [896, 333] width 166 height 45
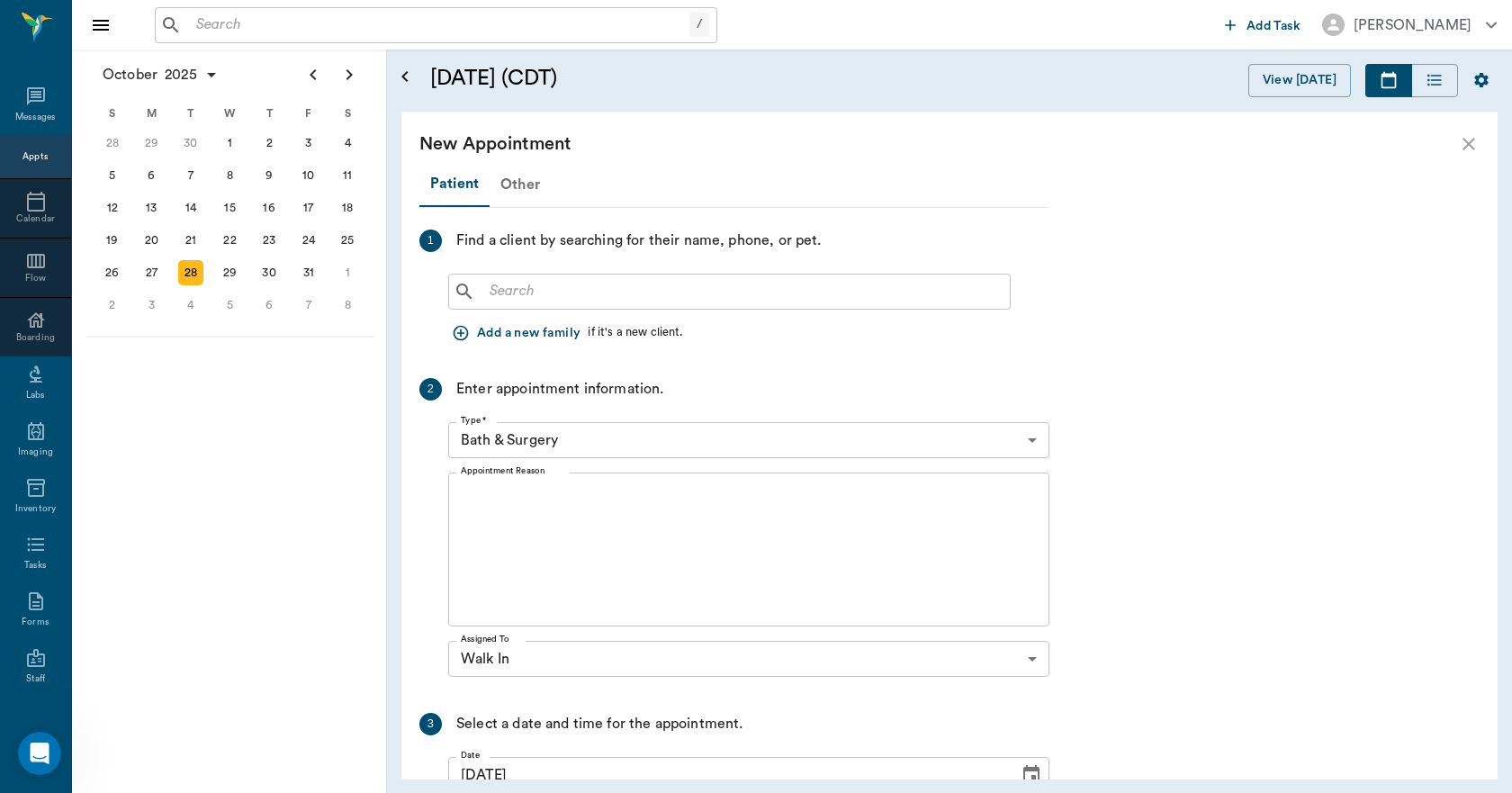
click at [520, 184] on div "Other" at bounding box center [519, 183] width 61 height 43
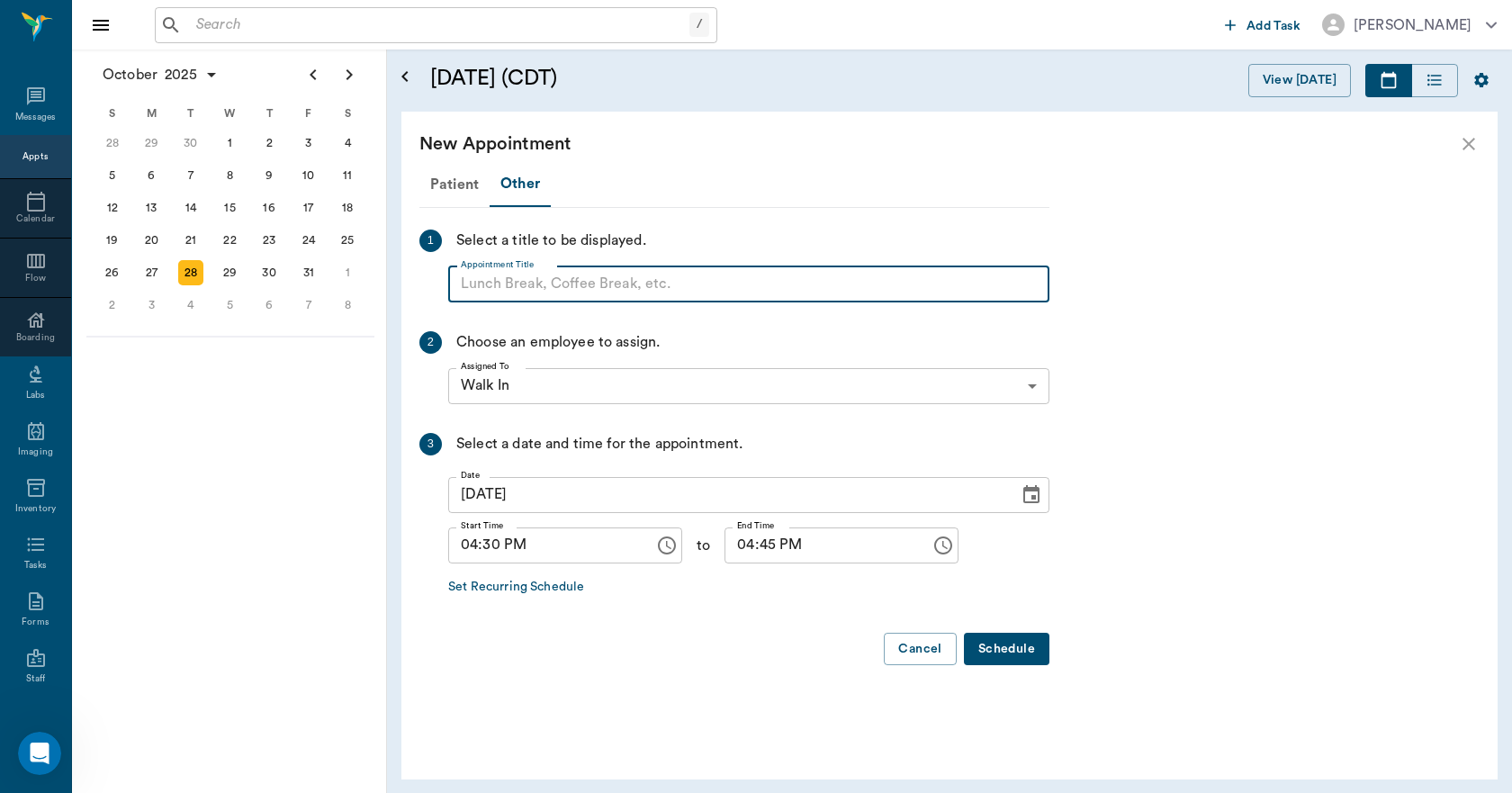
paste input "NO APPOINTMENT! EMERGENCY ONLY!"
drag, startPoint x: 759, startPoint y: 278, endPoint x: 602, endPoint y: 294, distance: 157.8
click at [602, 294] on input "NO APPOINTMENT! EMERGENCY ONLY!" at bounding box center [749, 284] width 601 height 36
type input "NO APPOINTMENT!"
click at [732, 534] on input "04:45 PM" at bounding box center [821, 545] width 193 height 36
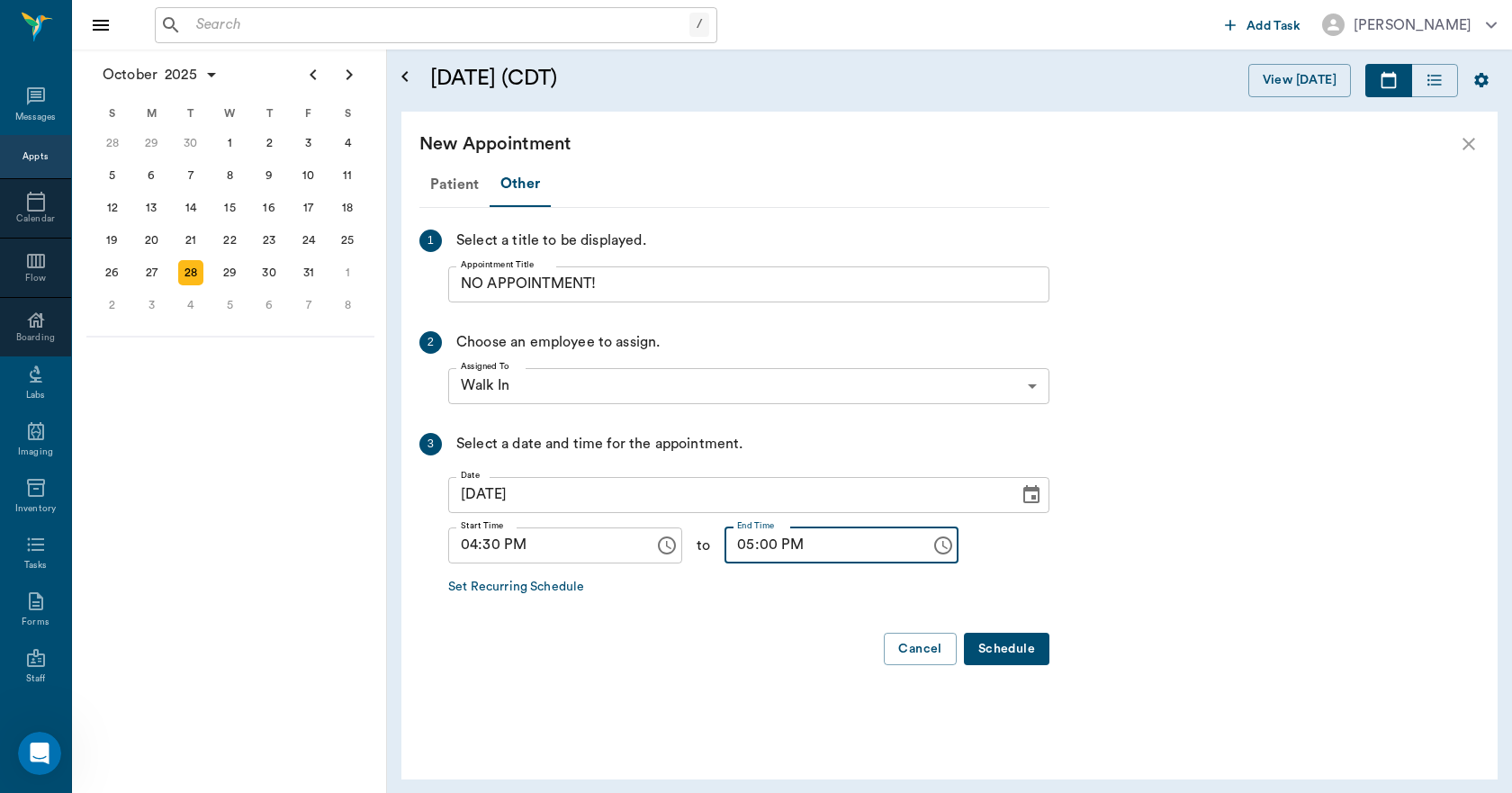
type input "05:00 PM"
click at [1000, 645] on button "Schedule" at bounding box center [1007, 649] width 86 height 33
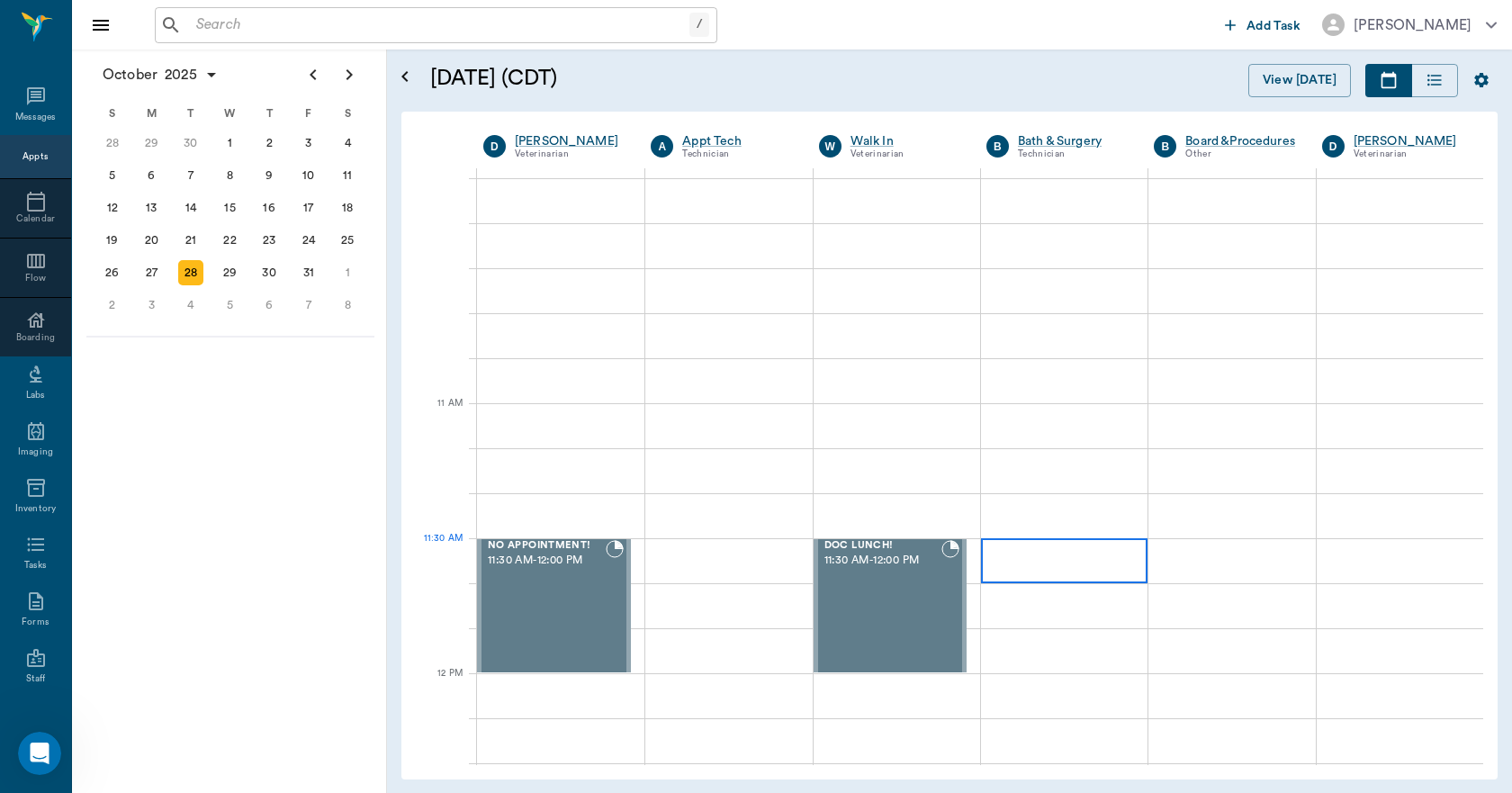
scroll to position [540, 0]
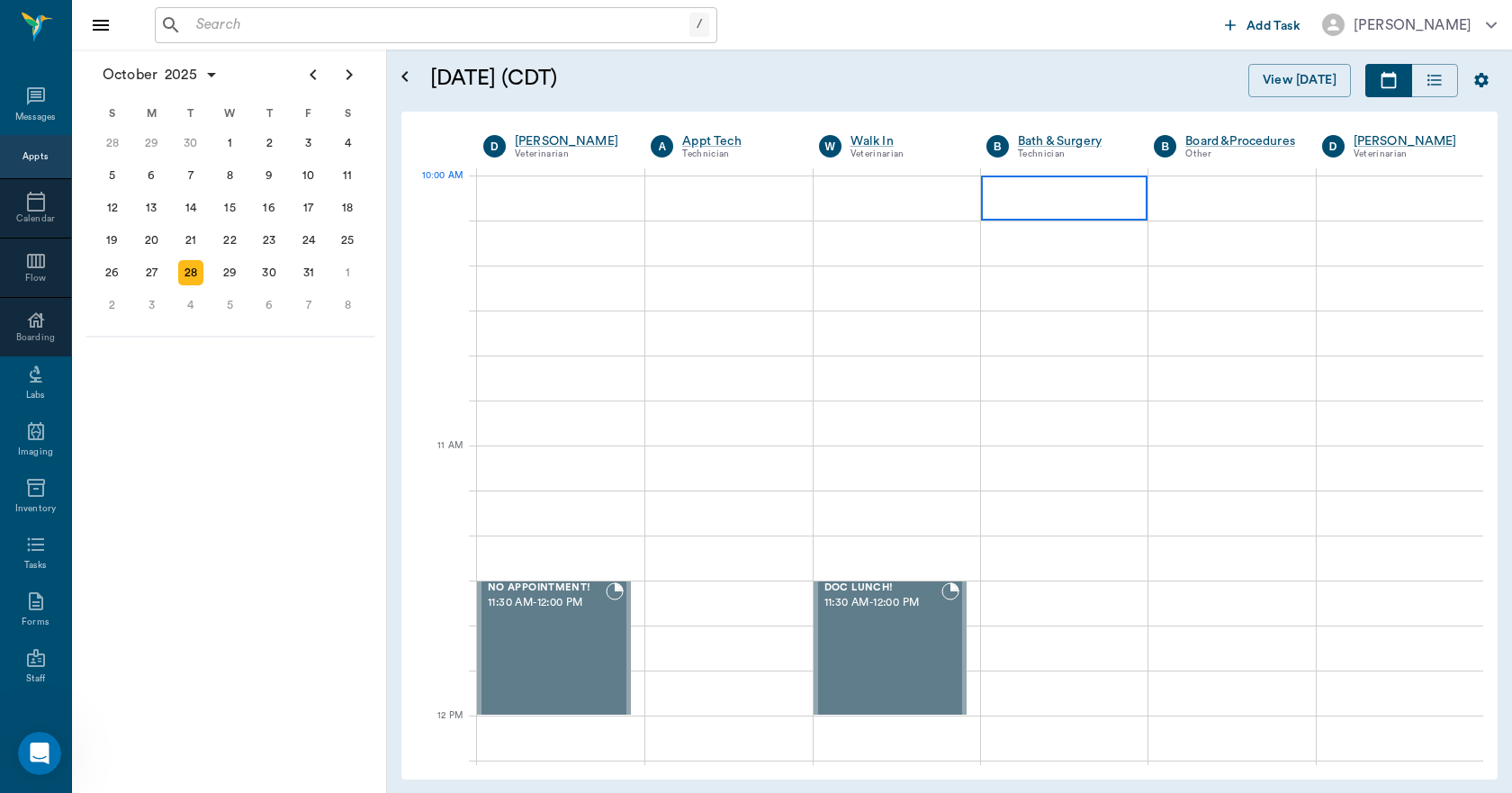
click at [1008, 200] on div at bounding box center [1063, 197] width 166 height 45
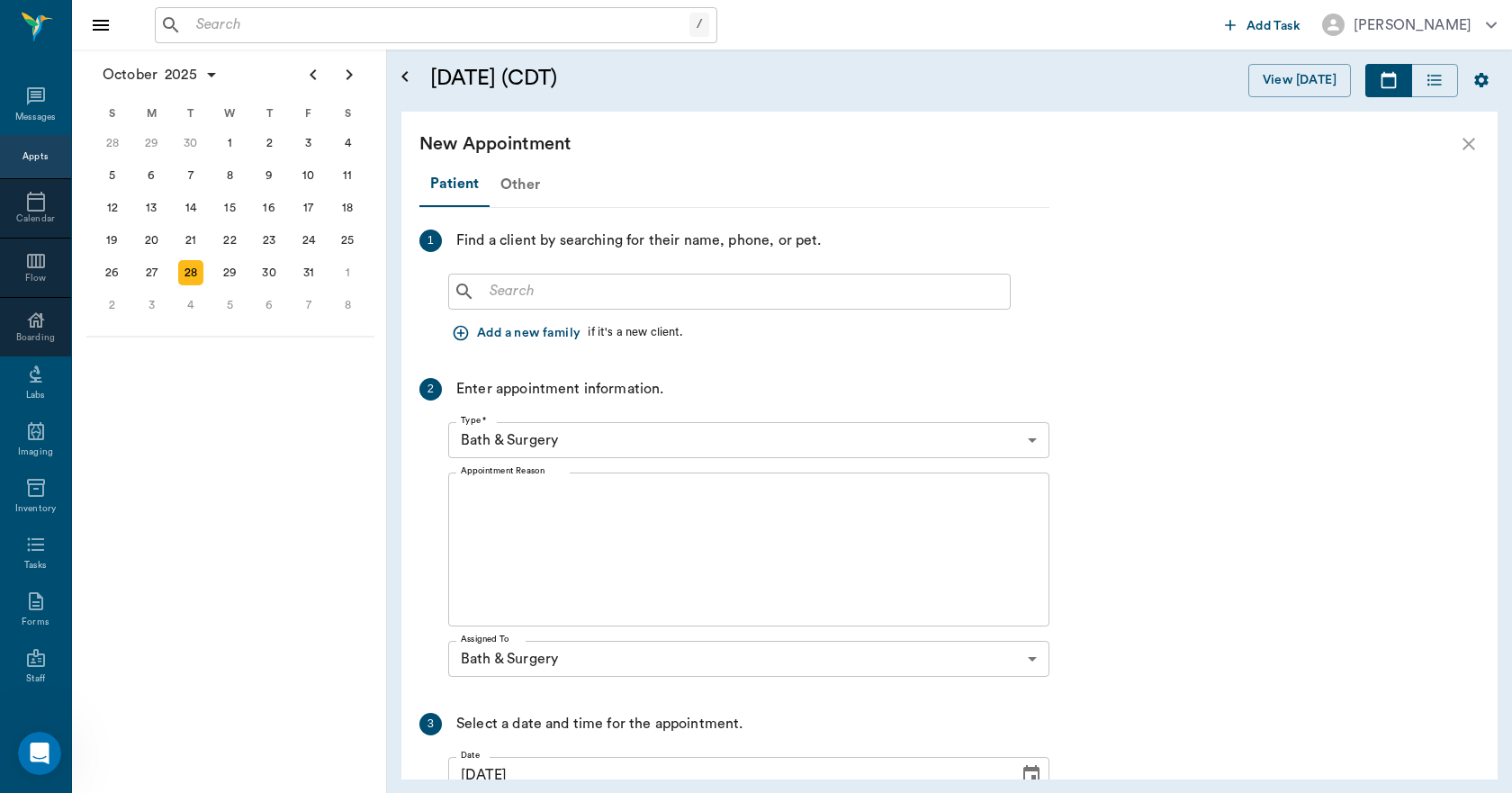
click at [528, 182] on div "Other" at bounding box center [519, 183] width 61 height 43
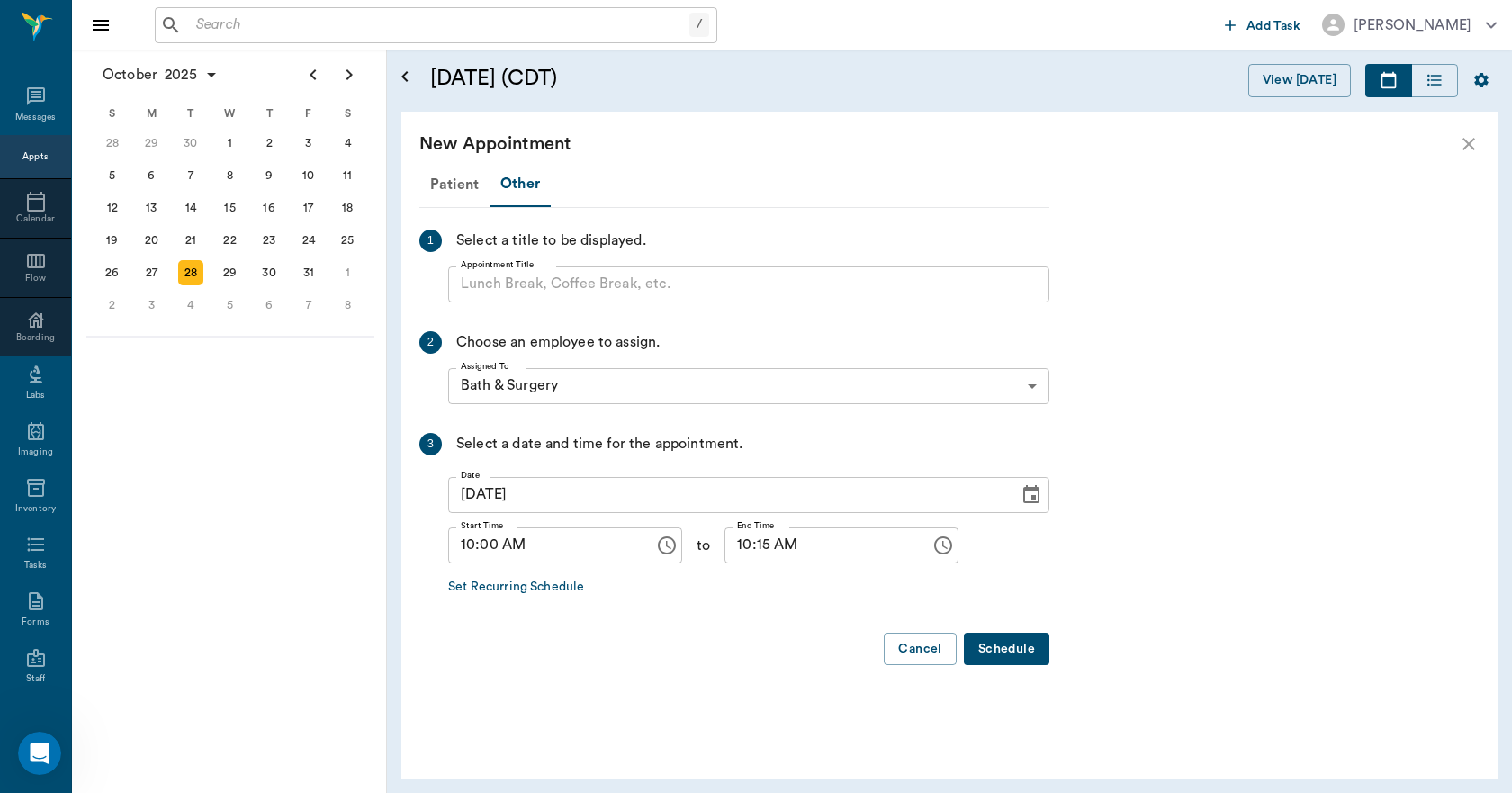
click at [543, 282] on input "Appointment Title" at bounding box center [749, 284] width 601 height 36
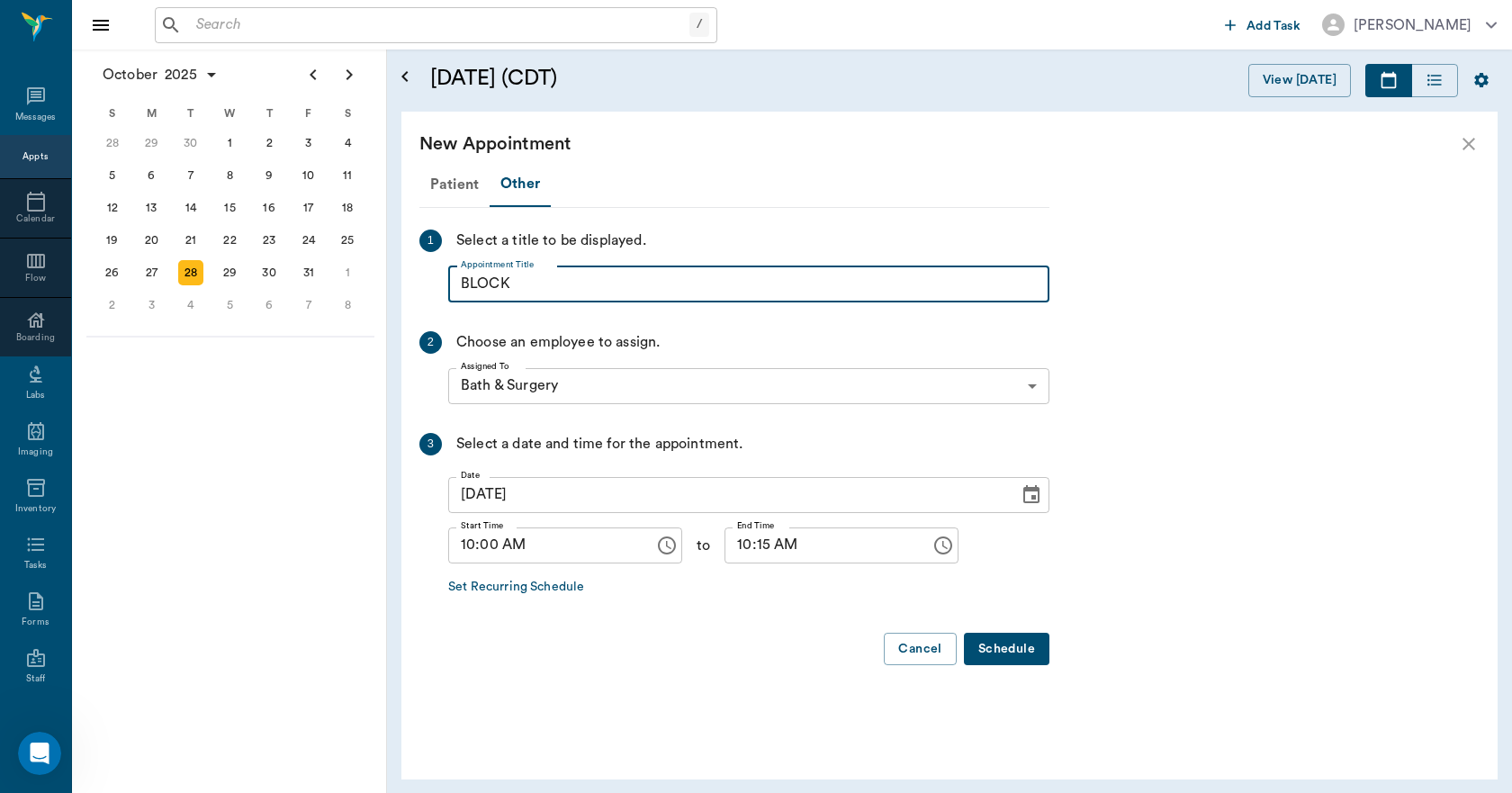
type input "BLOCK"
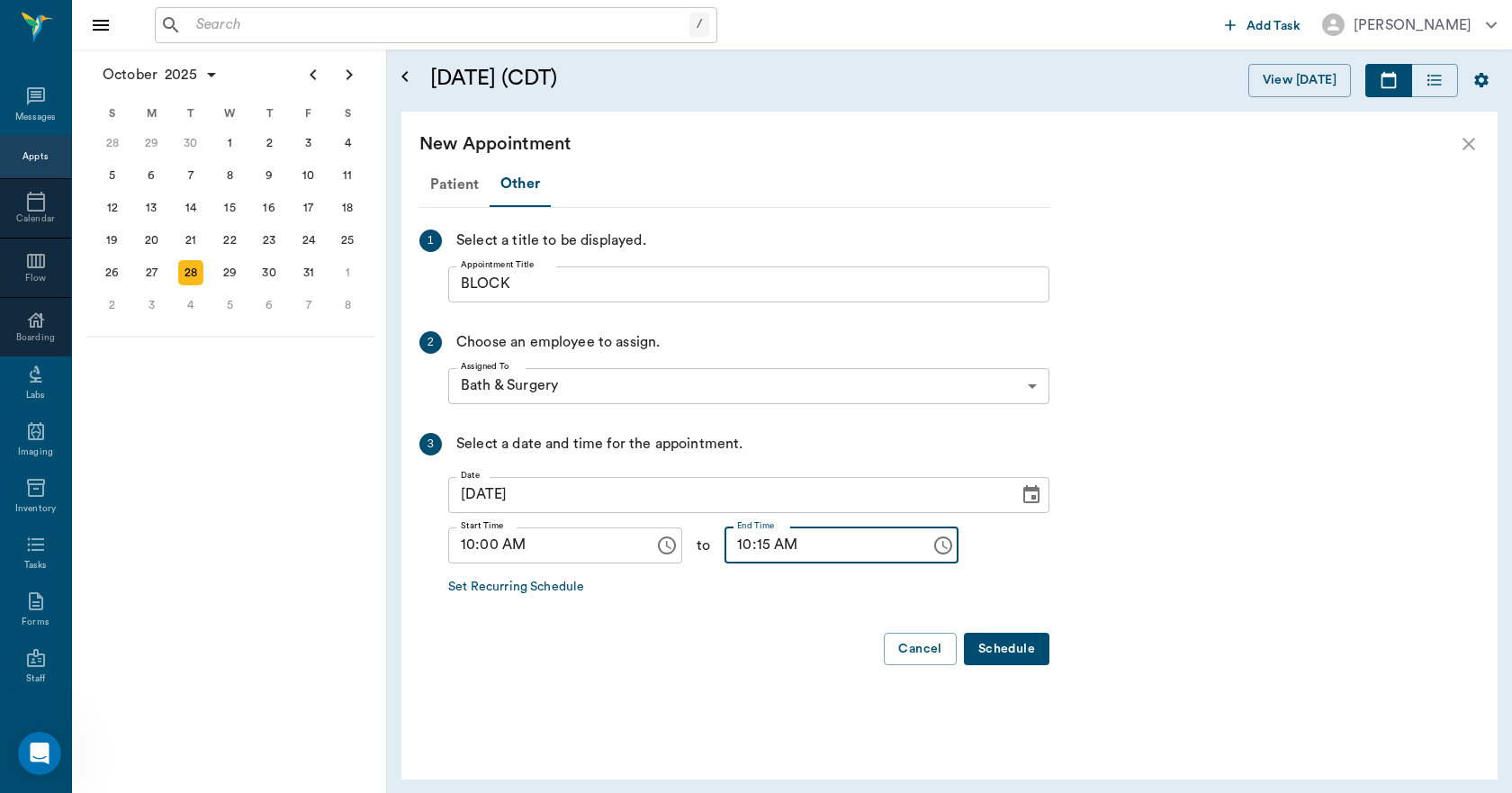
click at [725, 534] on input "10:15 AM" at bounding box center [821, 545] width 193 height 36
type input "05:00 PM"
click at [1015, 658] on button "Schedule" at bounding box center [1007, 649] width 86 height 33
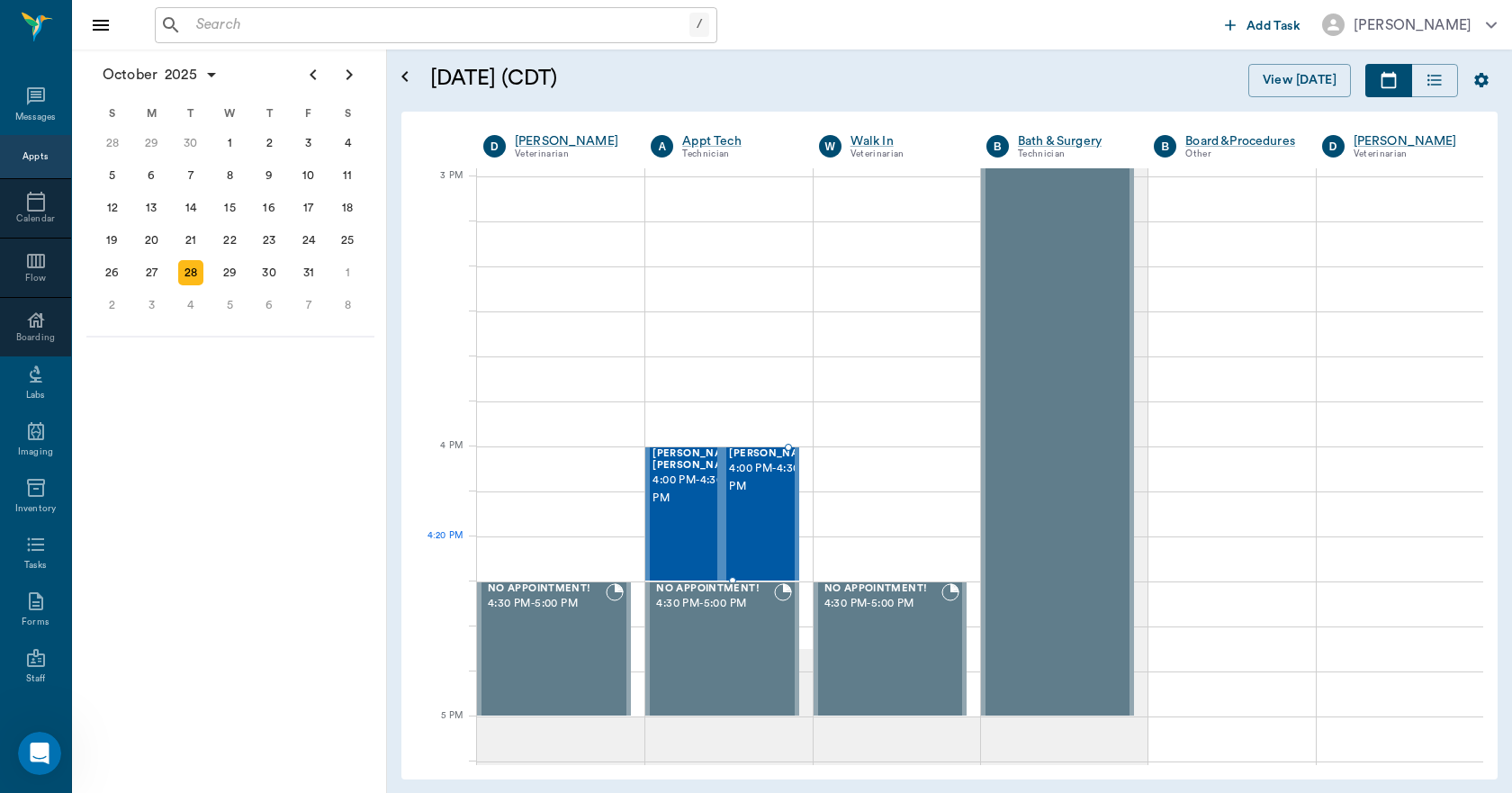
scroll to position [1890, 0]
click at [226, 261] on div "29" at bounding box center [230, 272] width 25 height 25
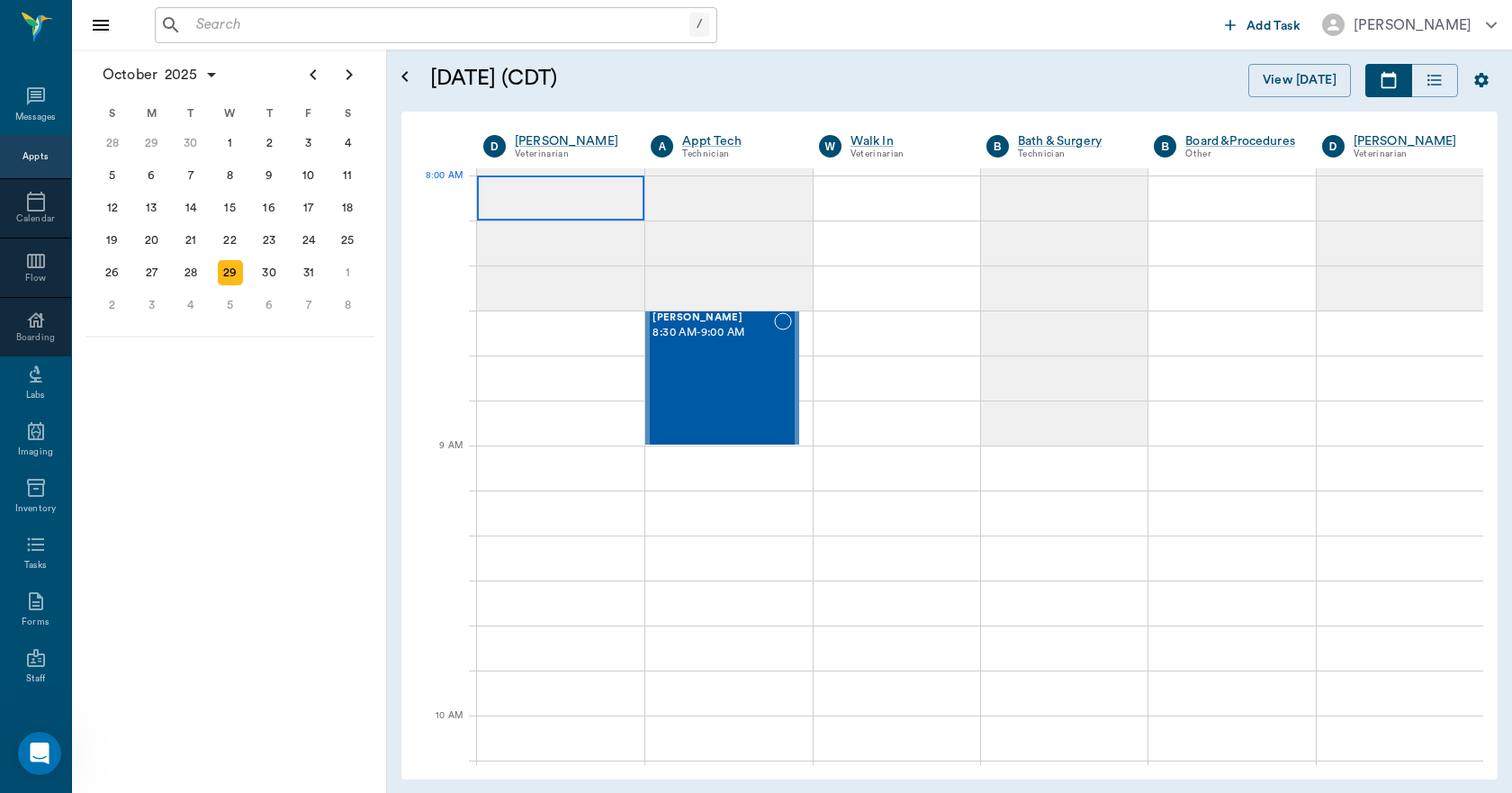
click at [526, 201] on div at bounding box center [561, 197] width 167 height 45
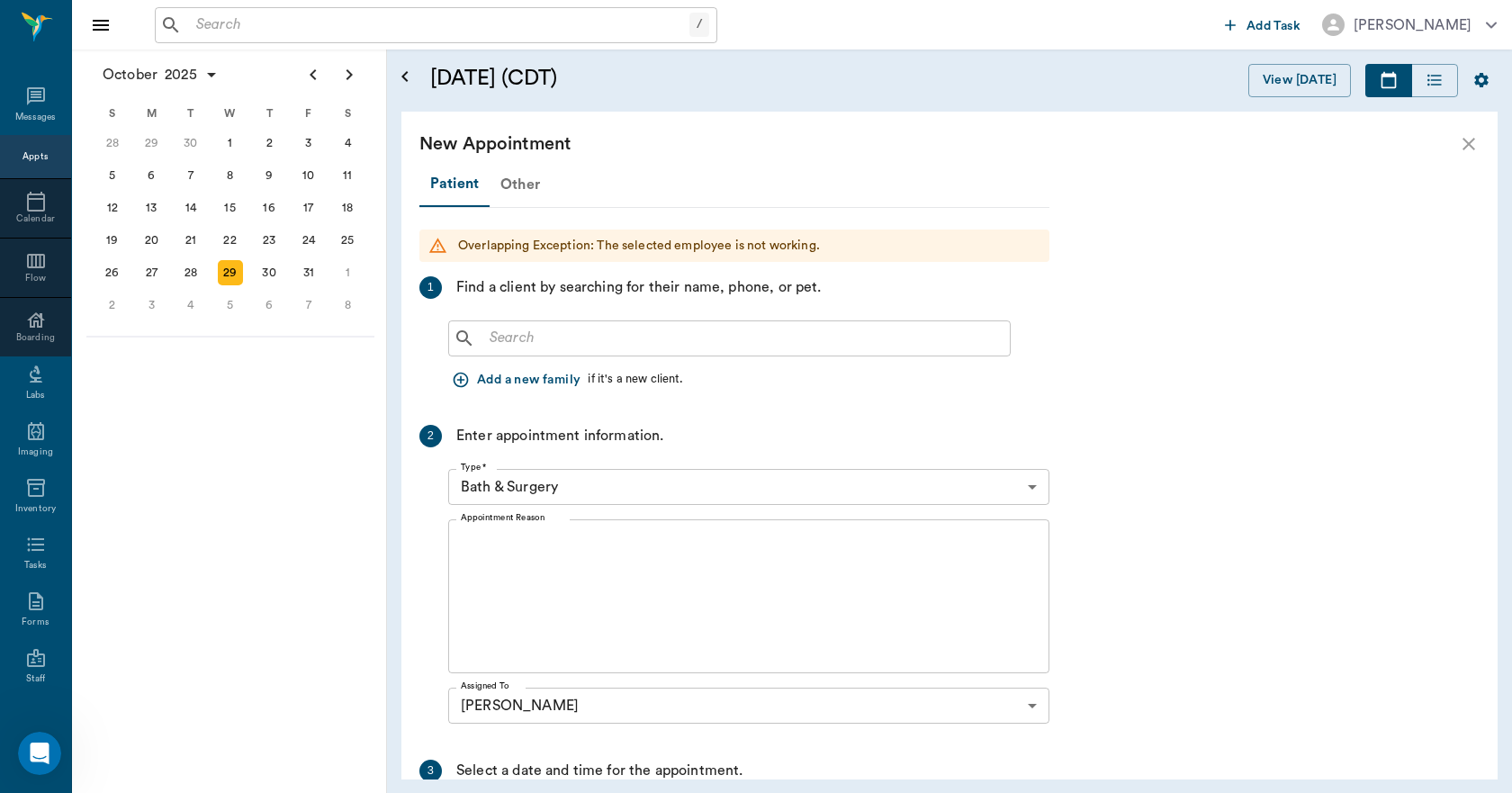
click at [513, 185] on div "Other" at bounding box center [519, 183] width 61 height 43
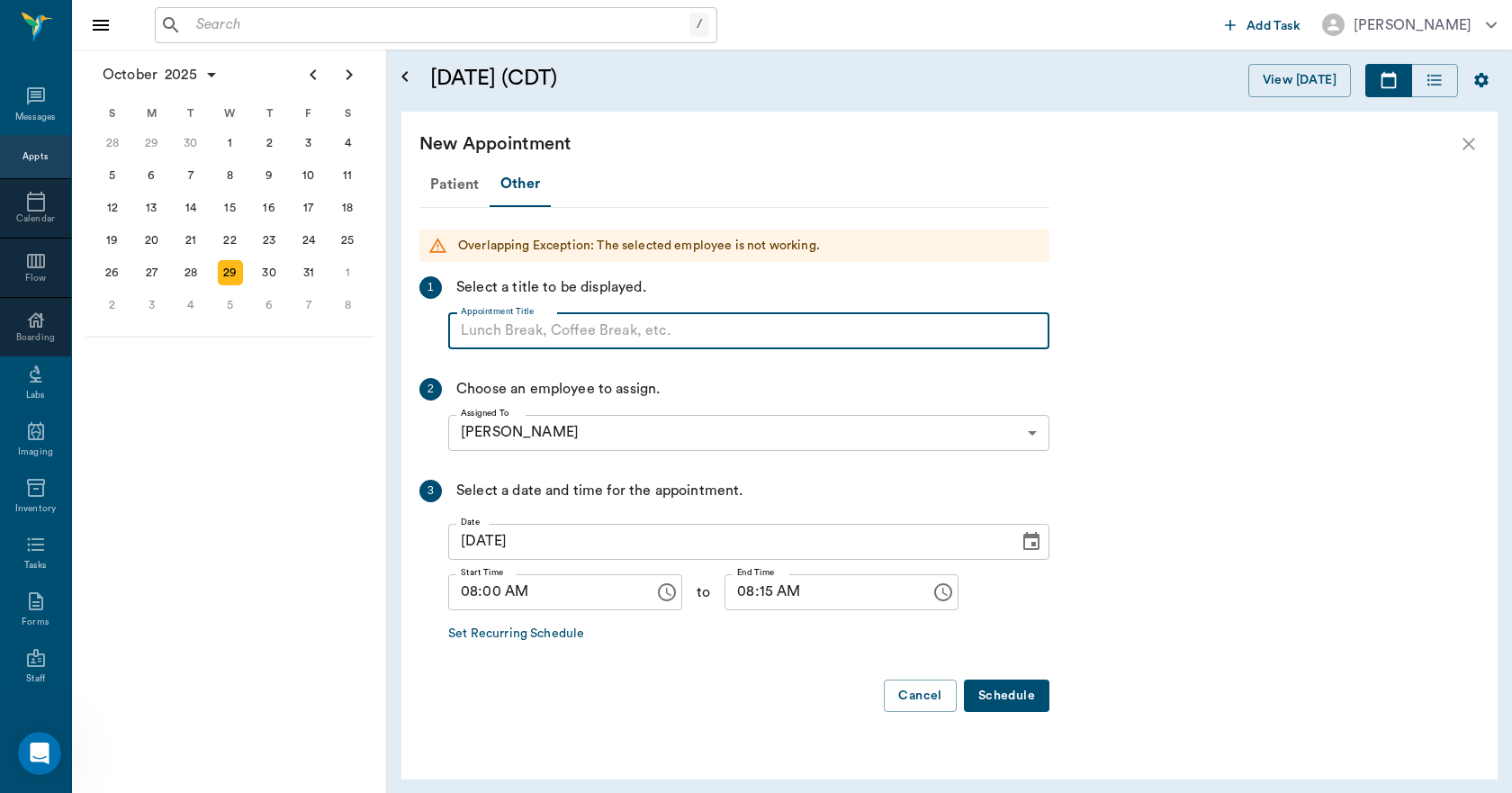
paste input "NO APPOINTMENT! EMERGENCY ONLY!"
drag, startPoint x: 756, startPoint y: 330, endPoint x: 599, endPoint y: 349, distance: 158.1
click at [599, 349] on input "NO APPOINTMENT! EMERGENCY ONLY!" at bounding box center [749, 331] width 601 height 36
type input "NO APPOINTMENT!"
click at [746, 588] on input "08:15 AM" at bounding box center [821, 592] width 193 height 36
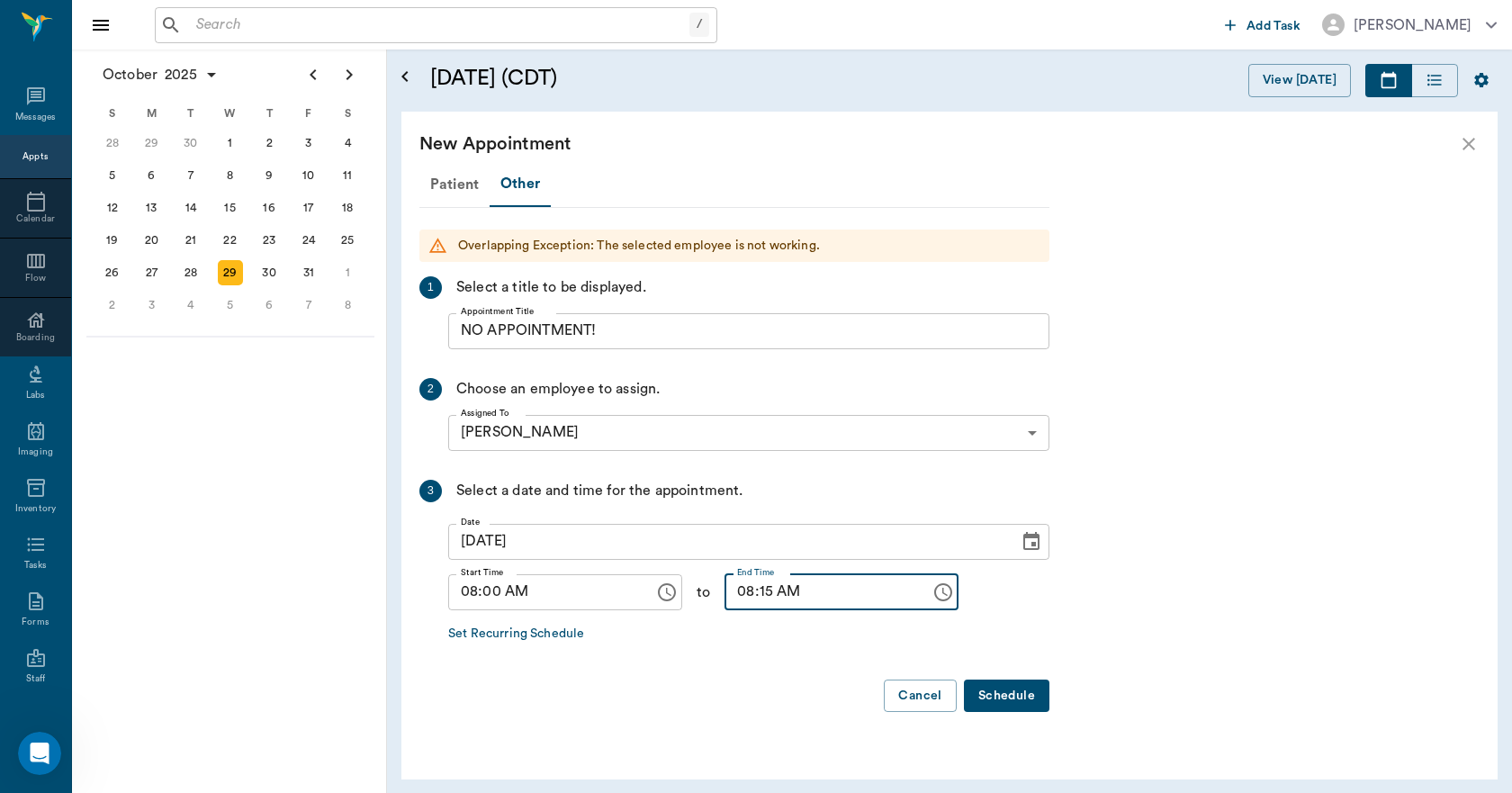
click at [751, 596] on input "08:15 AM" at bounding box center [821, 592] width 193 height 36
click at [751, 597] on input "08:15 AM" at bounding box center [821, 592] width 193 height 36
click at [745, 595] on input "08:03 AM" at bounding box center [821, 592] width 193 height 36
type input "08:30 AM"
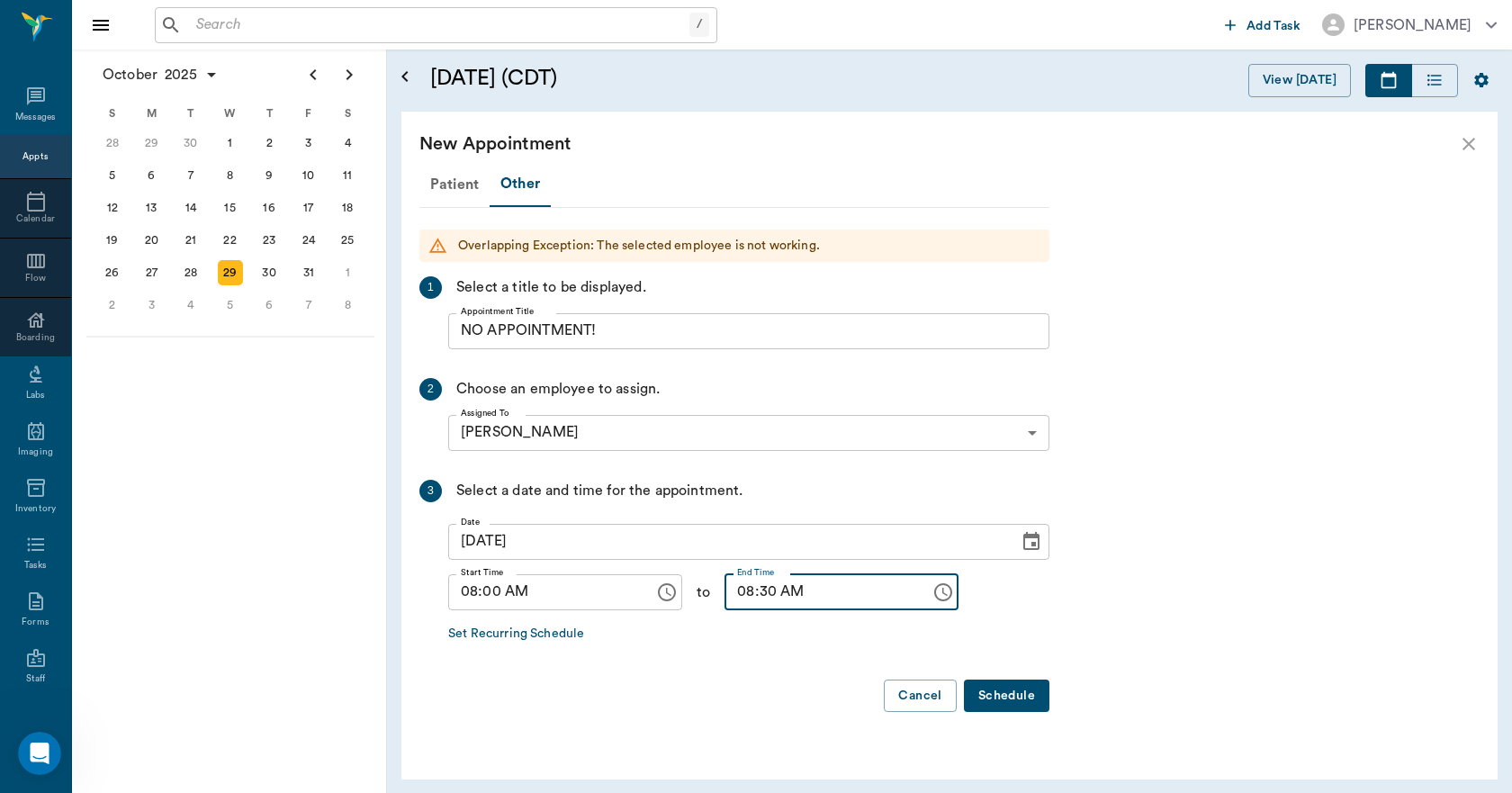
click at [990, 693] on button "Schedule" at bounding box center [1007, 695] width 86 height 33
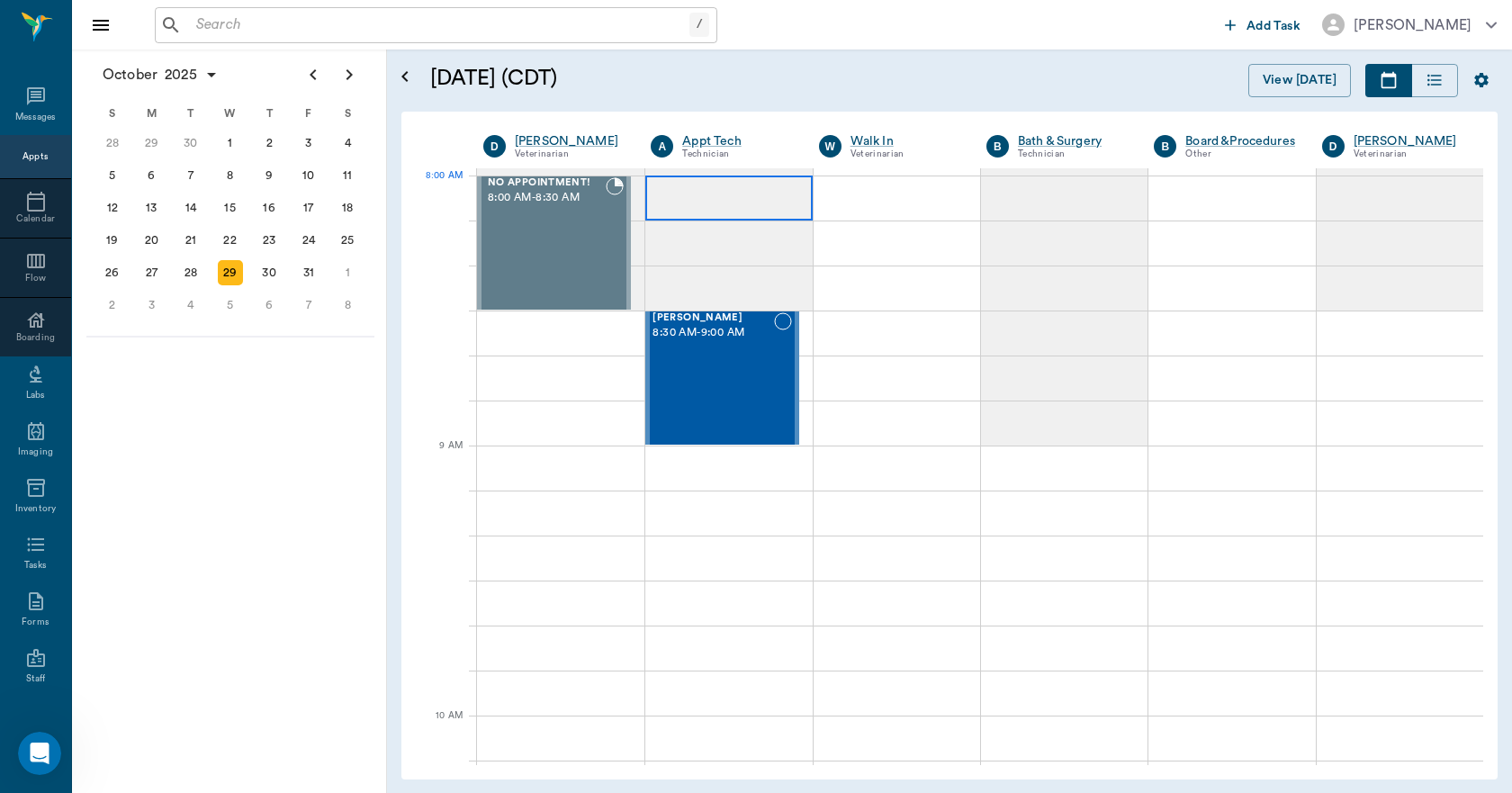
click at [708, 199] on div at bounding box center [729, 197] width 166 height 45
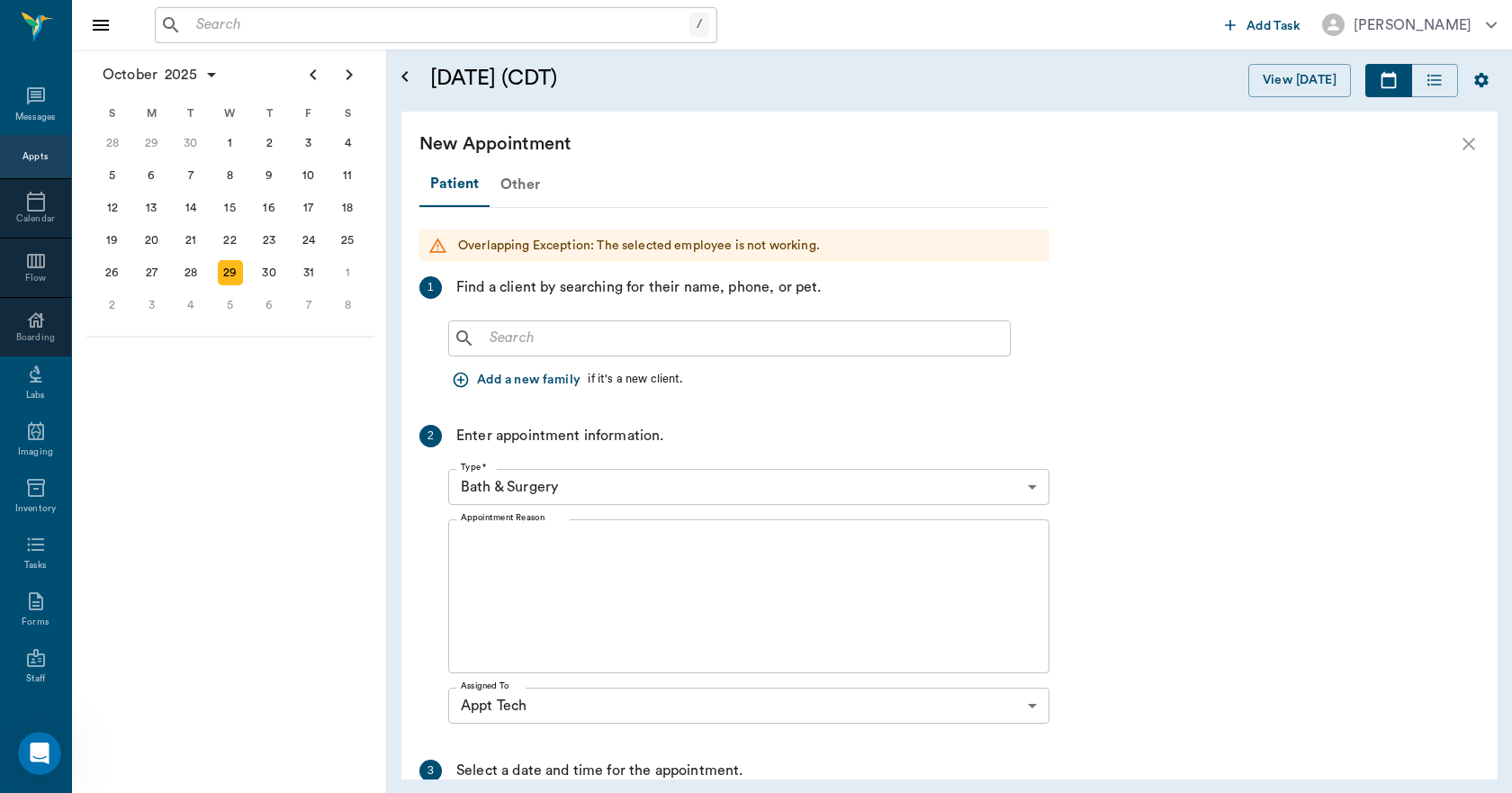
click at [522, 185] on div "Other" at bounding box center [519, 183] width 61 height 43
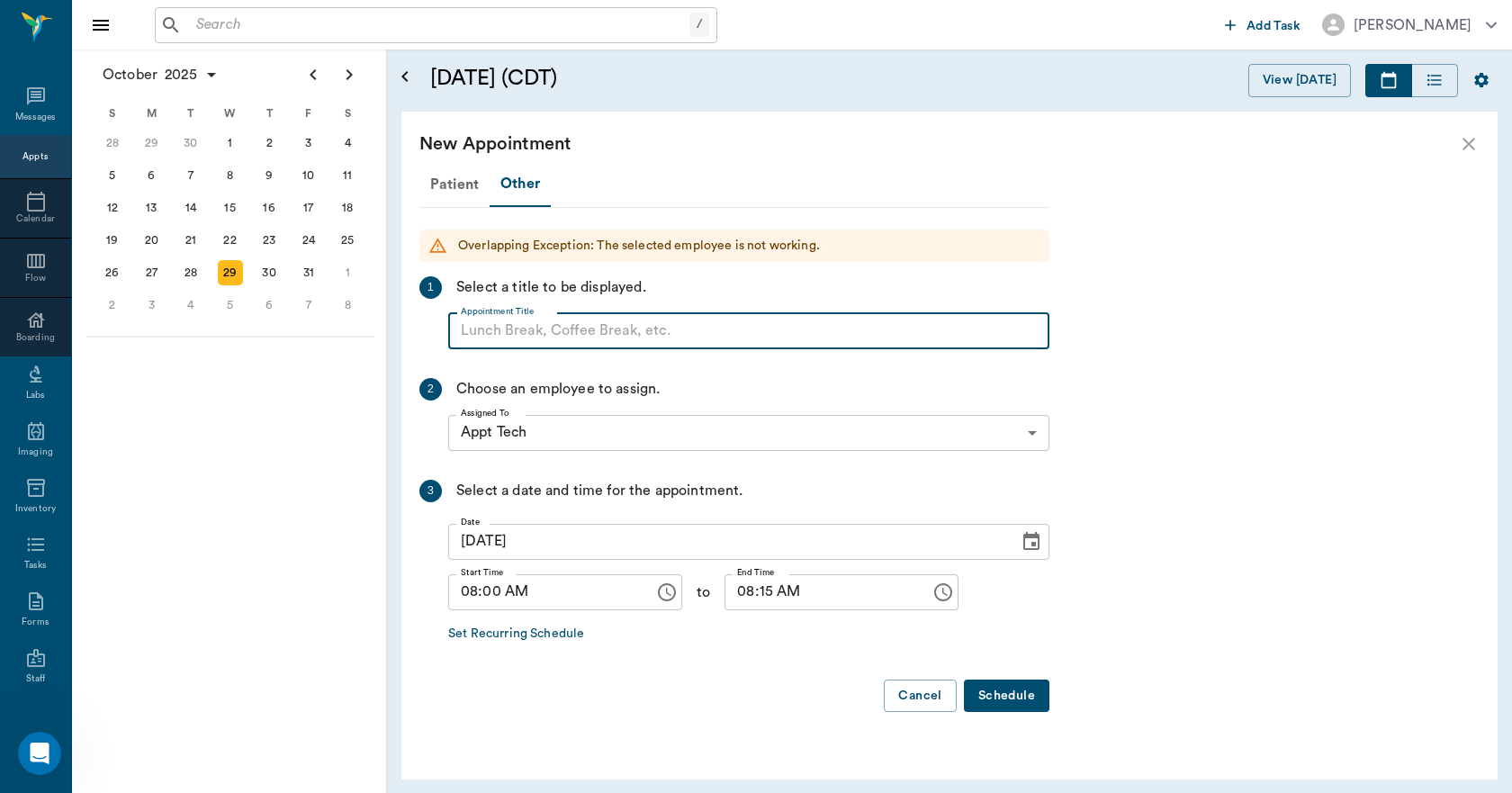
paste input "NO APPOINTMENT! EMERGENCY ONLY!"
drag, startPoint x: 761, startPoint y: 333, endPoint x: 601, endPoint y: 363, distance: 162.8
click at [601, 363] on div "Patient Other Overlapping Exception: The selected employee is not working. 1 Se…" at bounding box center [735, 444] width 630 height 565
type input "NO APPOINTMENT!"
click at [752, 586] on input "08:15 AM" at bounding box center [821, 592] width 193 height 36
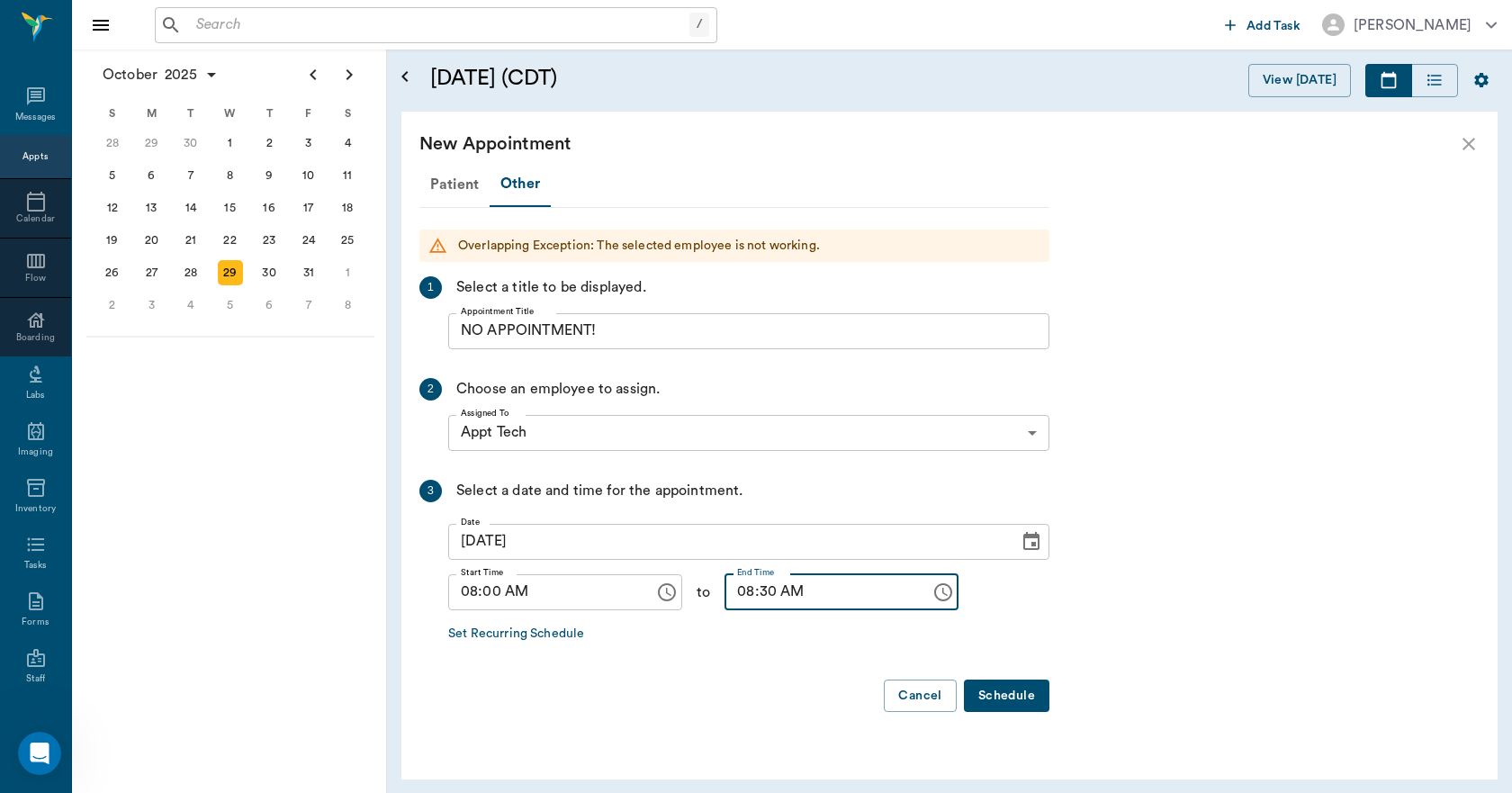
type input "08:30 AM"
click at [1024, 704] on button "Schedule" at bounding box center [1007, 695] width 86 height 33
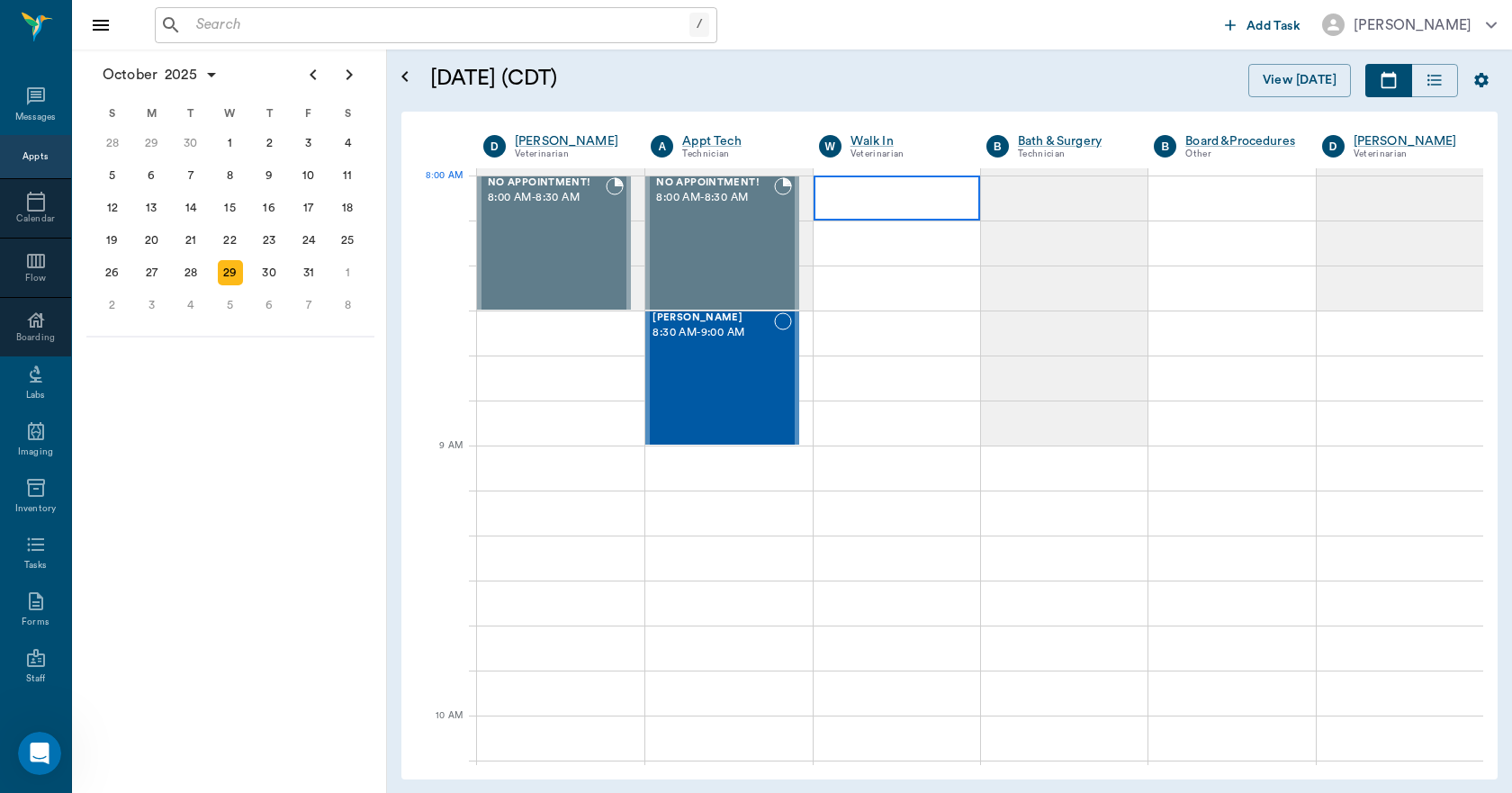
click at [846, 192] on div at bounding box center [896, 197] width 166 height 45
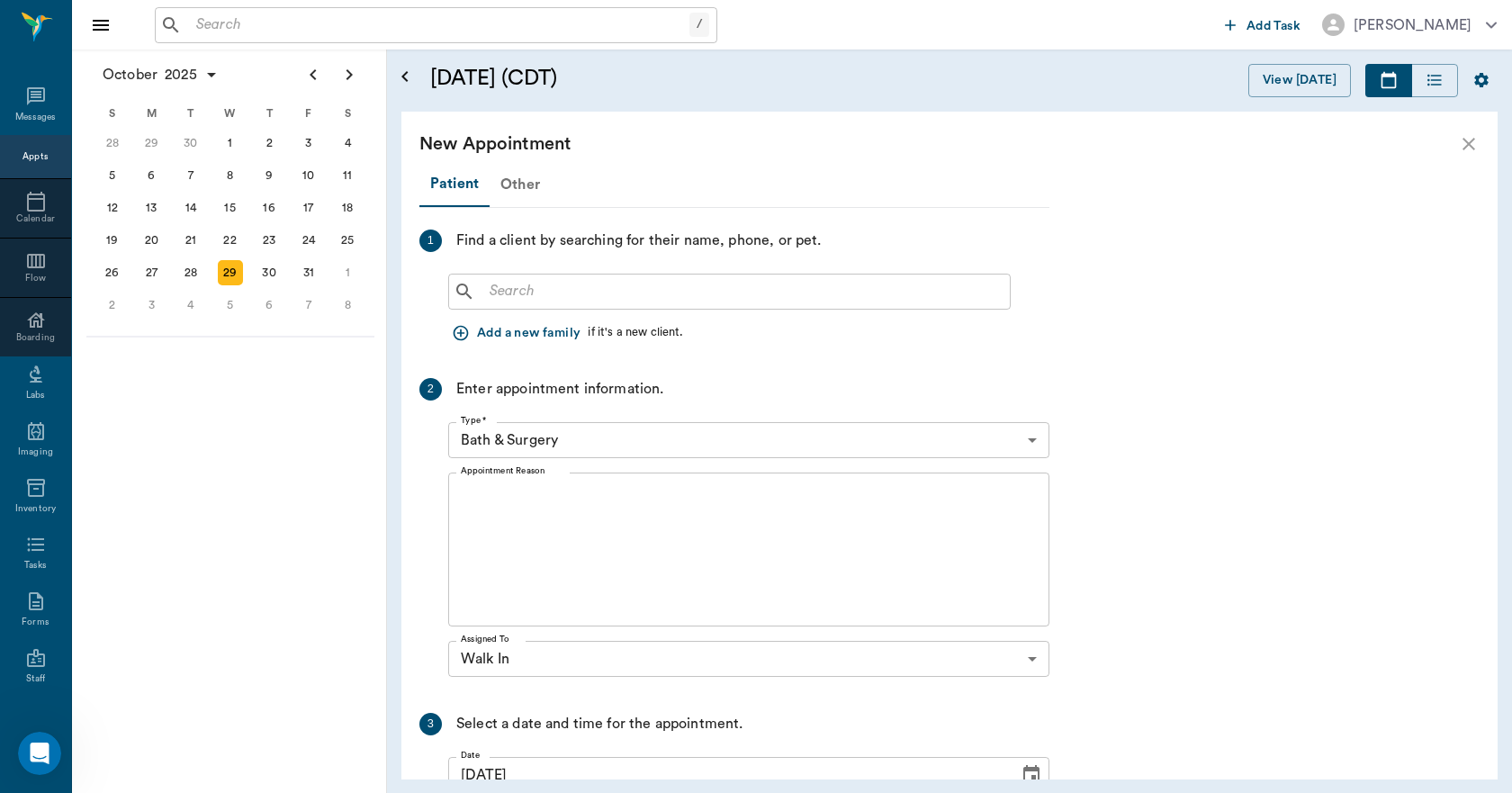
click at [506, 189] on div "Other" at bounding box center [519, 183] width 61 height 43
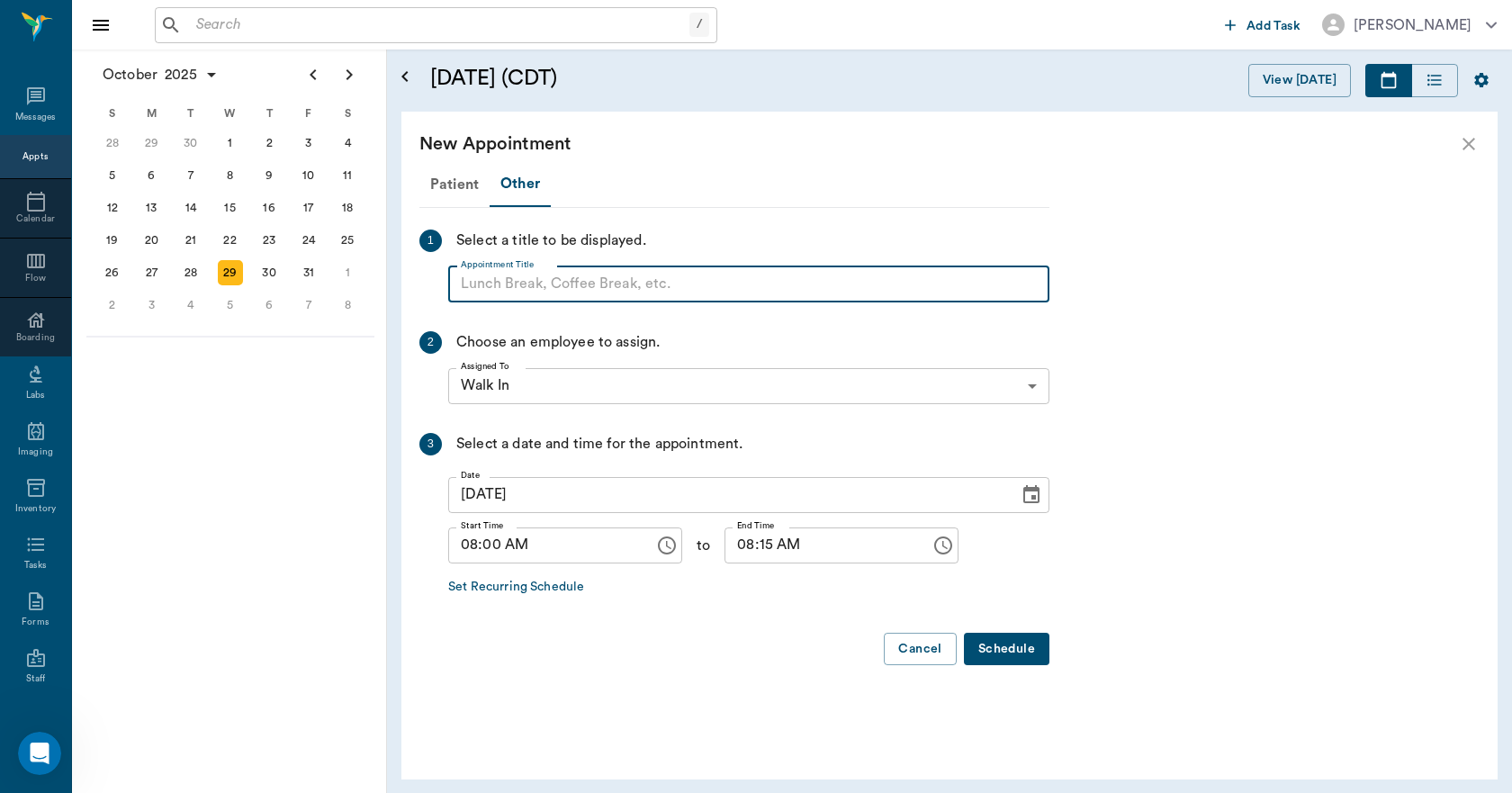
paste input "NO APPOINTMENT! EMERGENCY ONLY!"
drag, startPoint x: 768, startPoint y: 279, endPoint x: 598, endPoint y: 317, distance: 174.2
click at [599, 315] on div "Patient Other 1 Select a title to be displayed. Appointment Title NO APPOINTMEN…" at bounding box center [735, 421] width 630 height 518
type input "NO APPOINTMENT!"
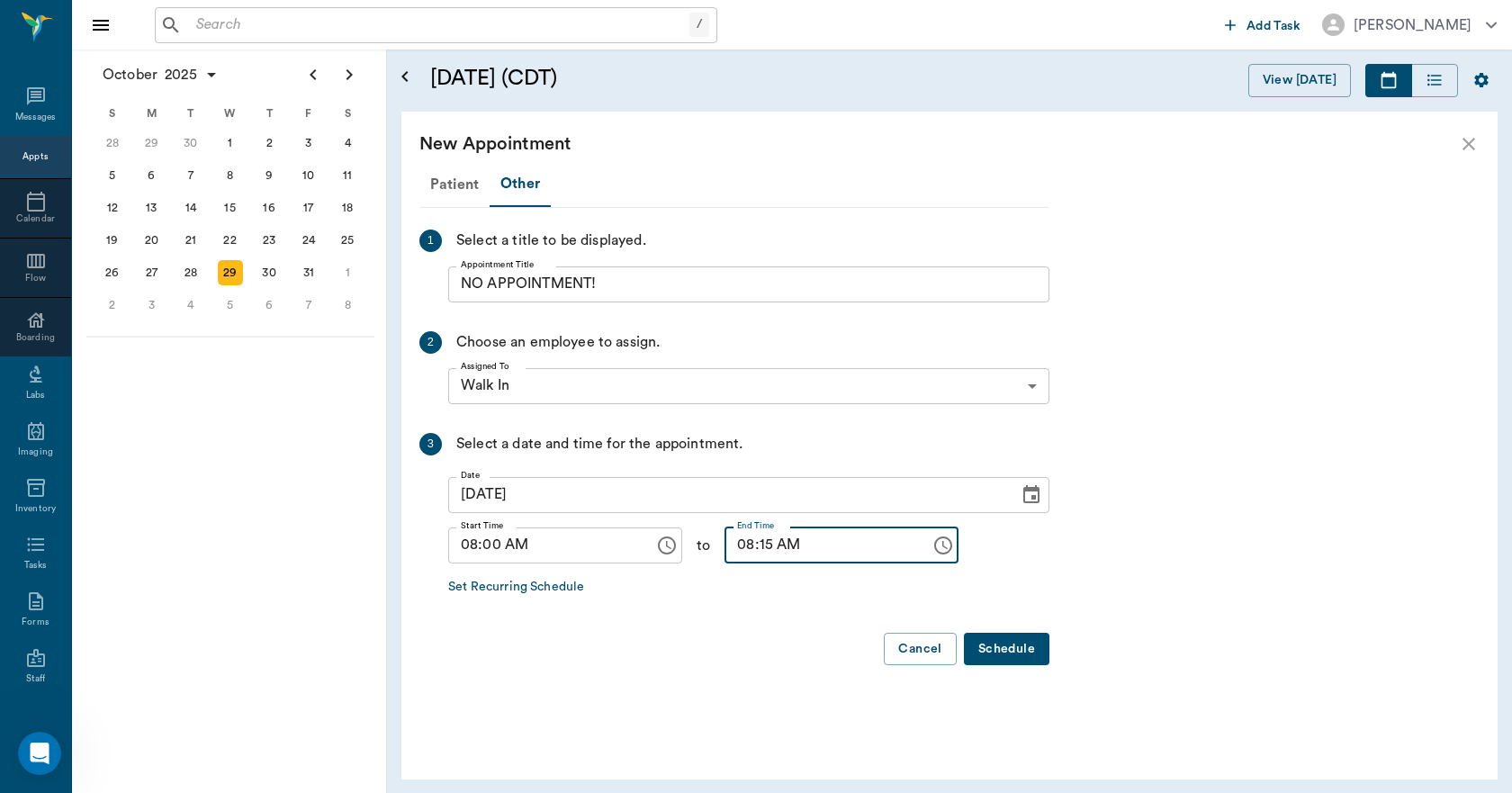
click at [753, 542] on input "08:15 AM" at bounding box center [821, 545] width 193 height 36
type input "08:30 AM"
click at [997, 656] on button "Schedule" at bounding box center [1007, 649] width 86 height 33
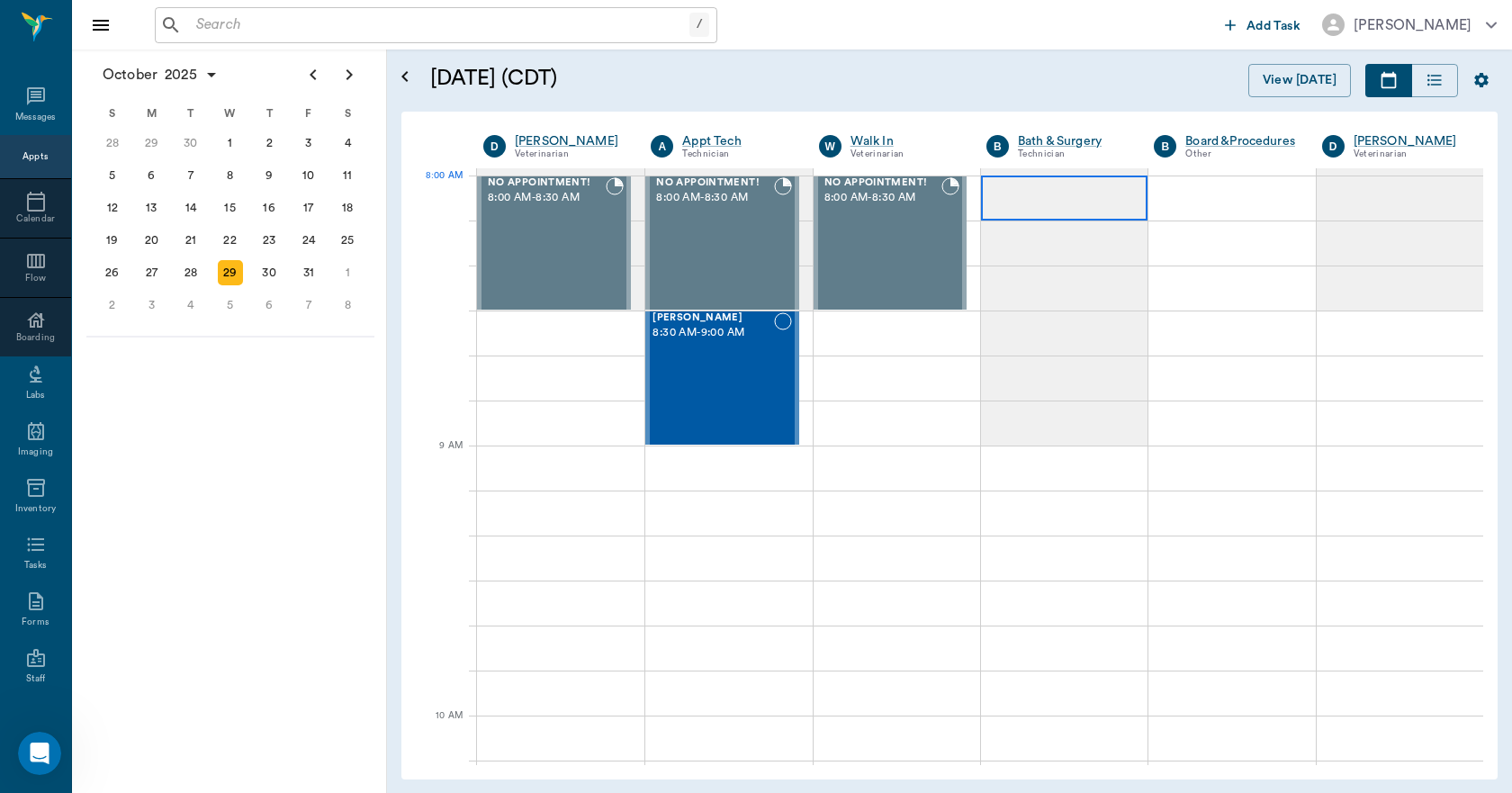
click at [1056, 192] on div at bounding box center [1063, 197] width 166 height 45
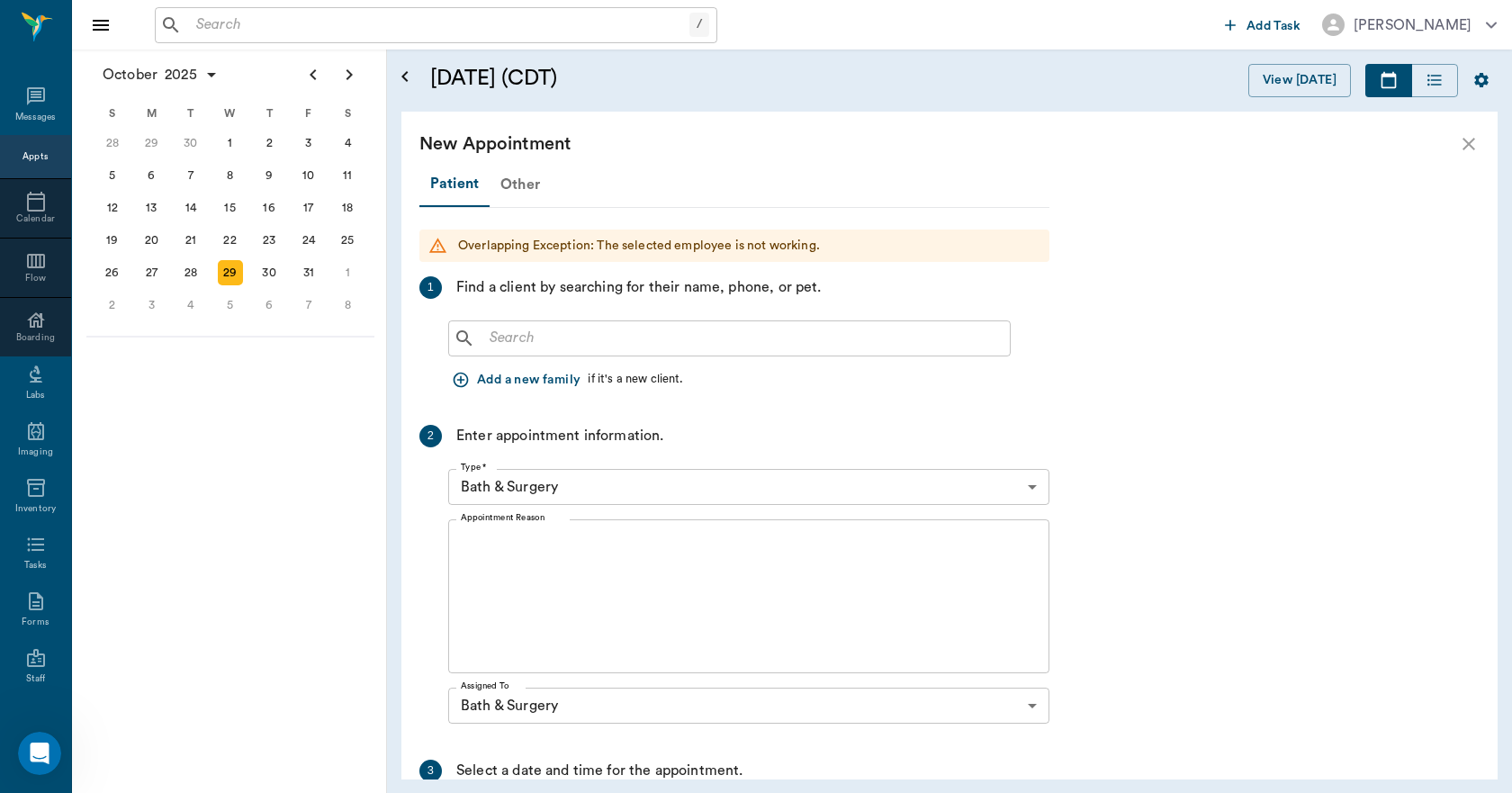
click at [523, 181] on div "Other" at bounding box center [519, 183] width 61 height 43
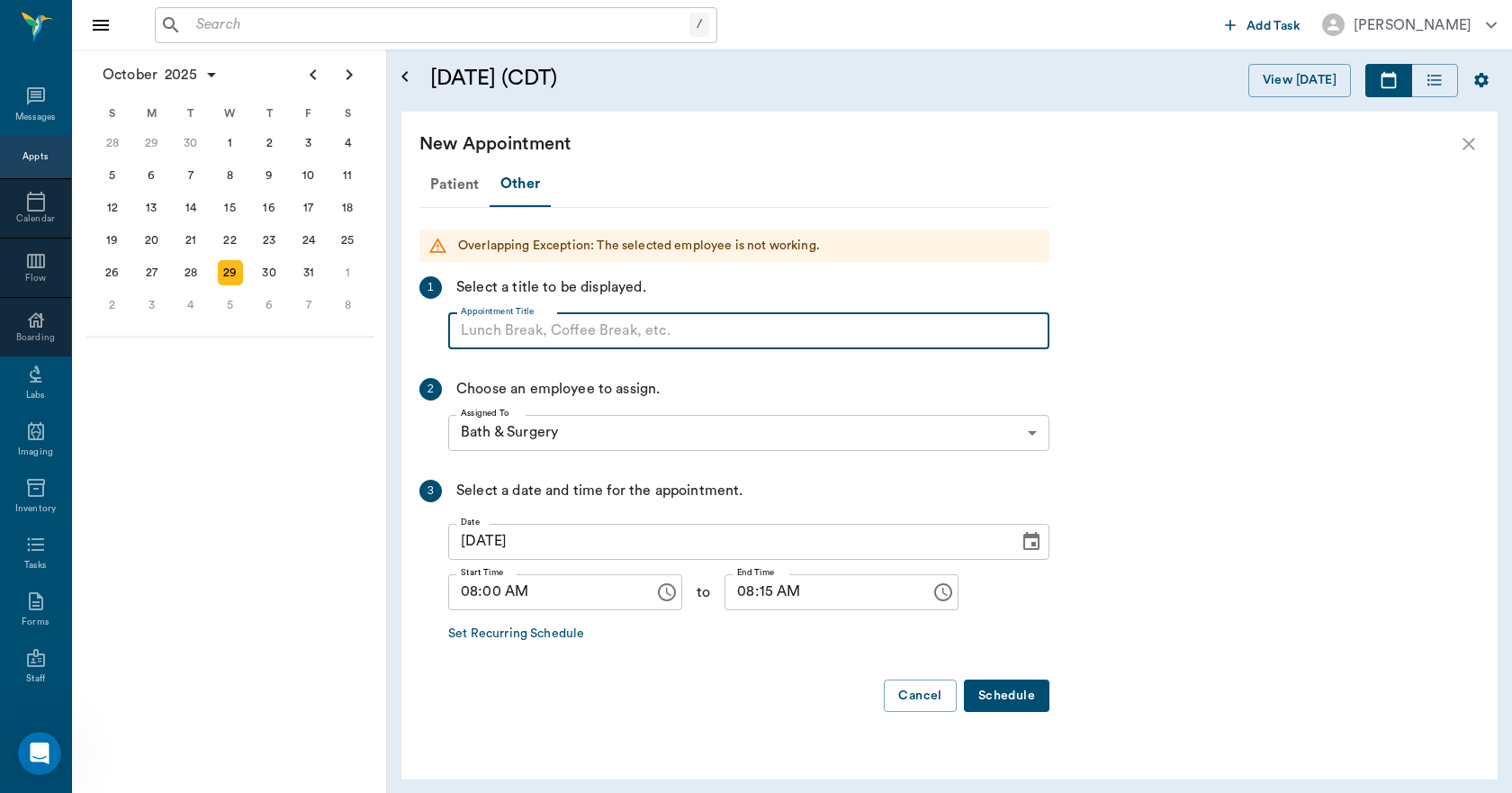
paste input "NO APPOINTMENT! EMERGENCY ONLY!"
drag, startPoint x: 763, startPoint y: 327, endPoint x: 610, endPoint y: 322, distance: 153.1
click at [604, 321] on input "NO APPOINTMENT! EMERGENCY ONLY!" at bounding box center [749, 331] width 601 height 36
type input "NO APPOINTMENT!"
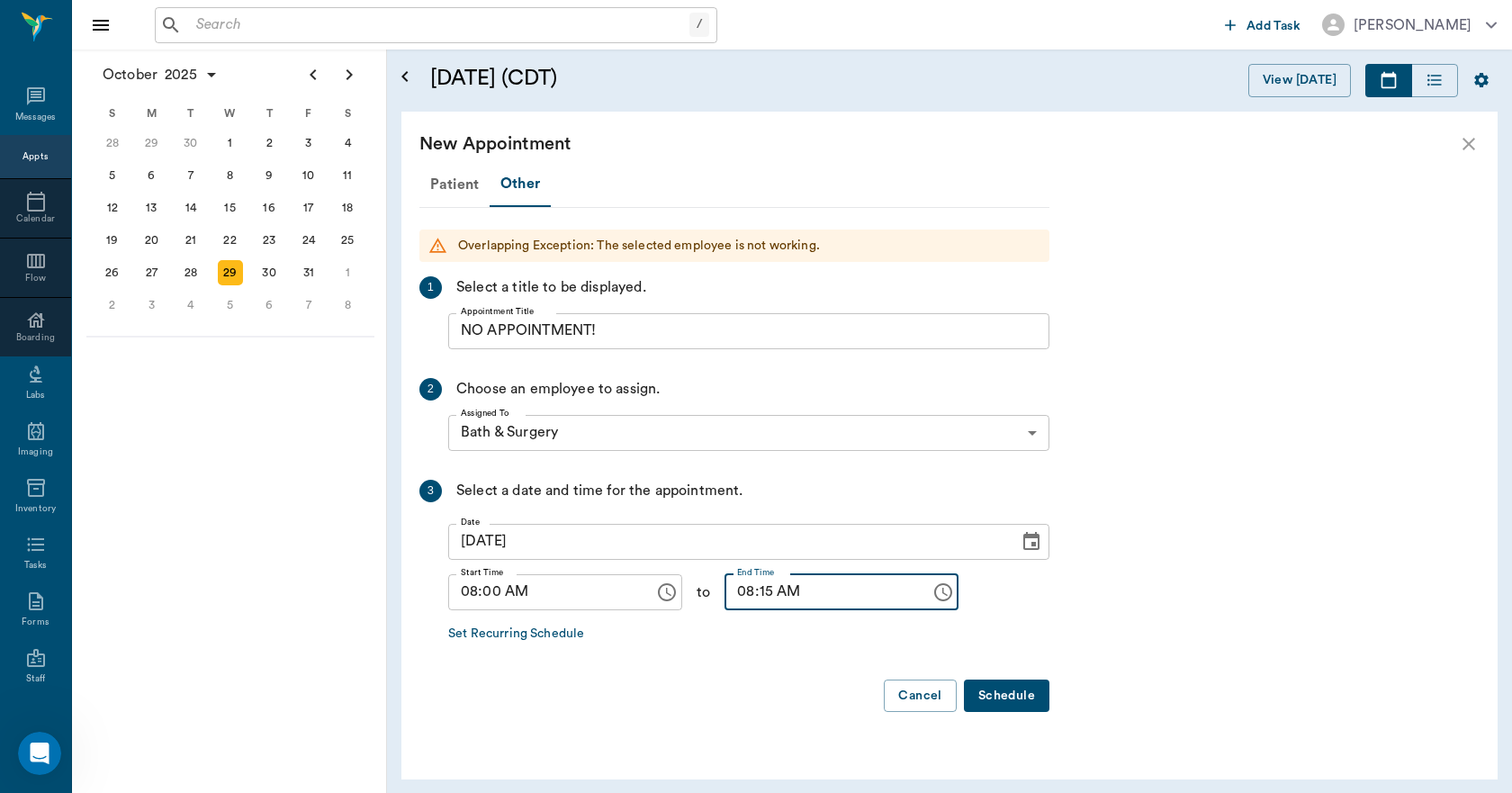
click at [742, 593] on input "08:15 AM" at bounding box center [821, 592] width 193 height 36
type input "08:30 AM"
click at [1003, 694] on button "Schedule" at bounding box center [1007, 695] width 86 height 33
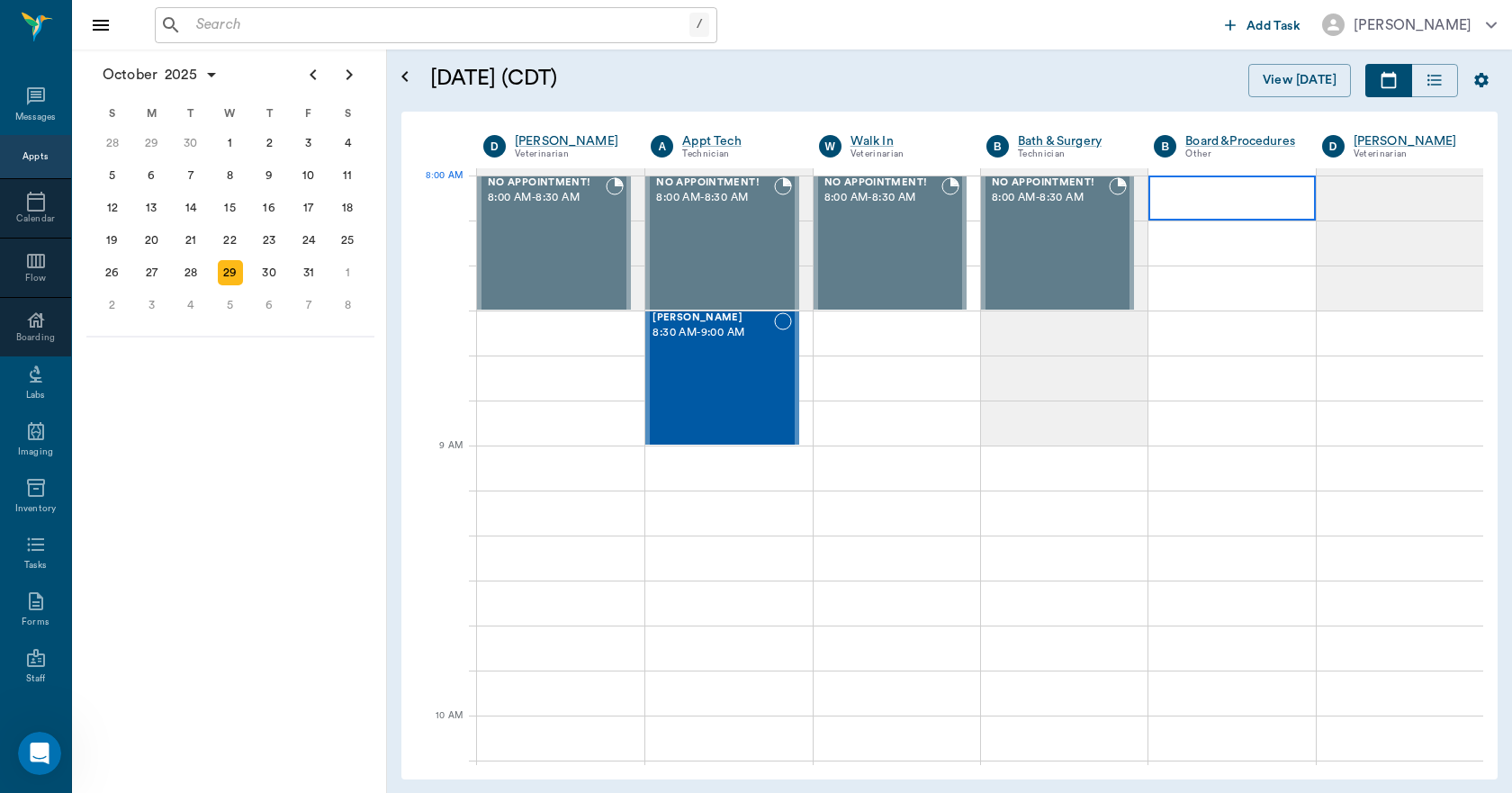
click at [1202, 198] on div at bounding box center [1231, 197] width 166 height 45
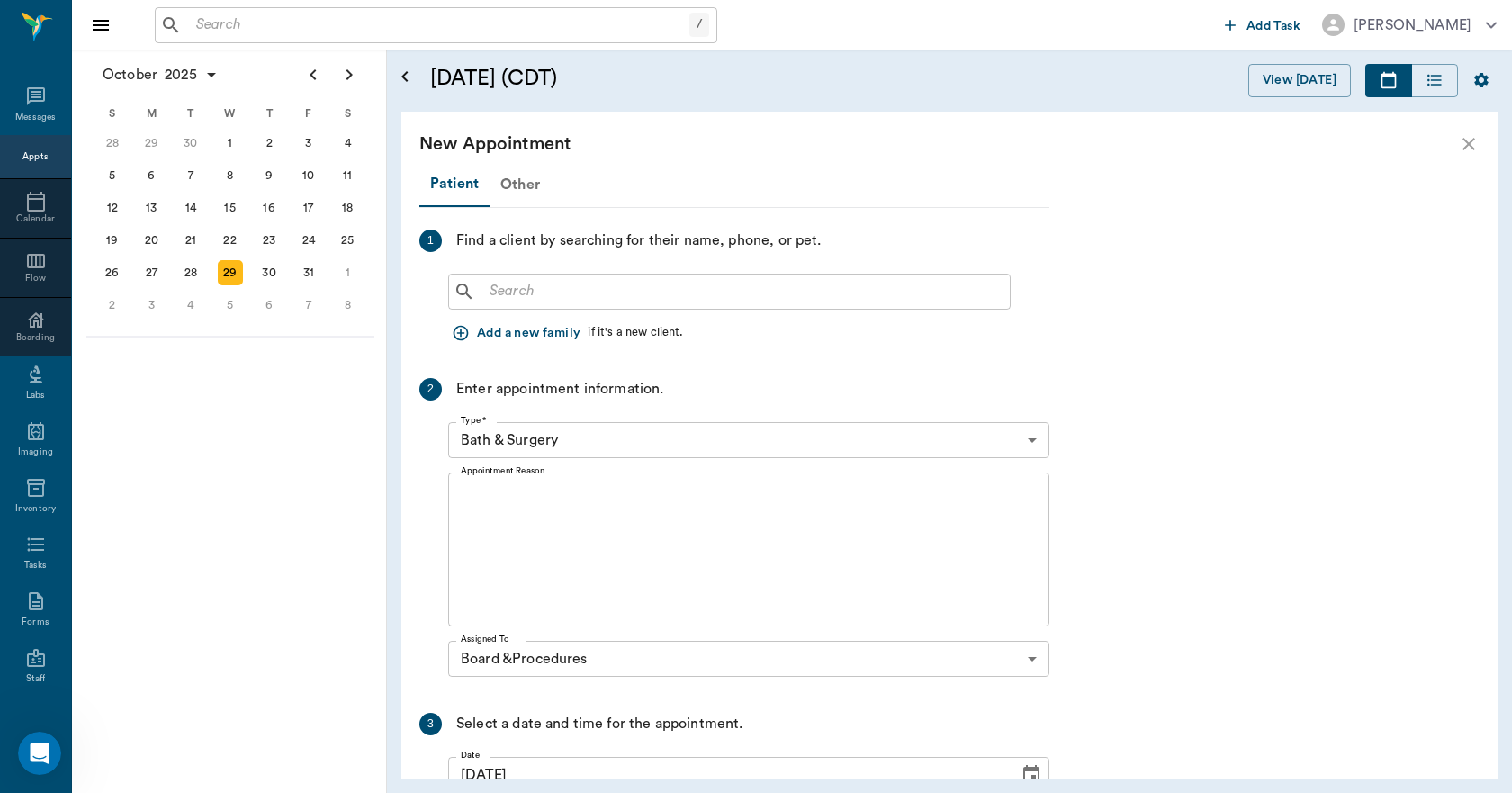
click at [518, 181] on div "Other" at bounding box center [519, 183] width 61 height 43
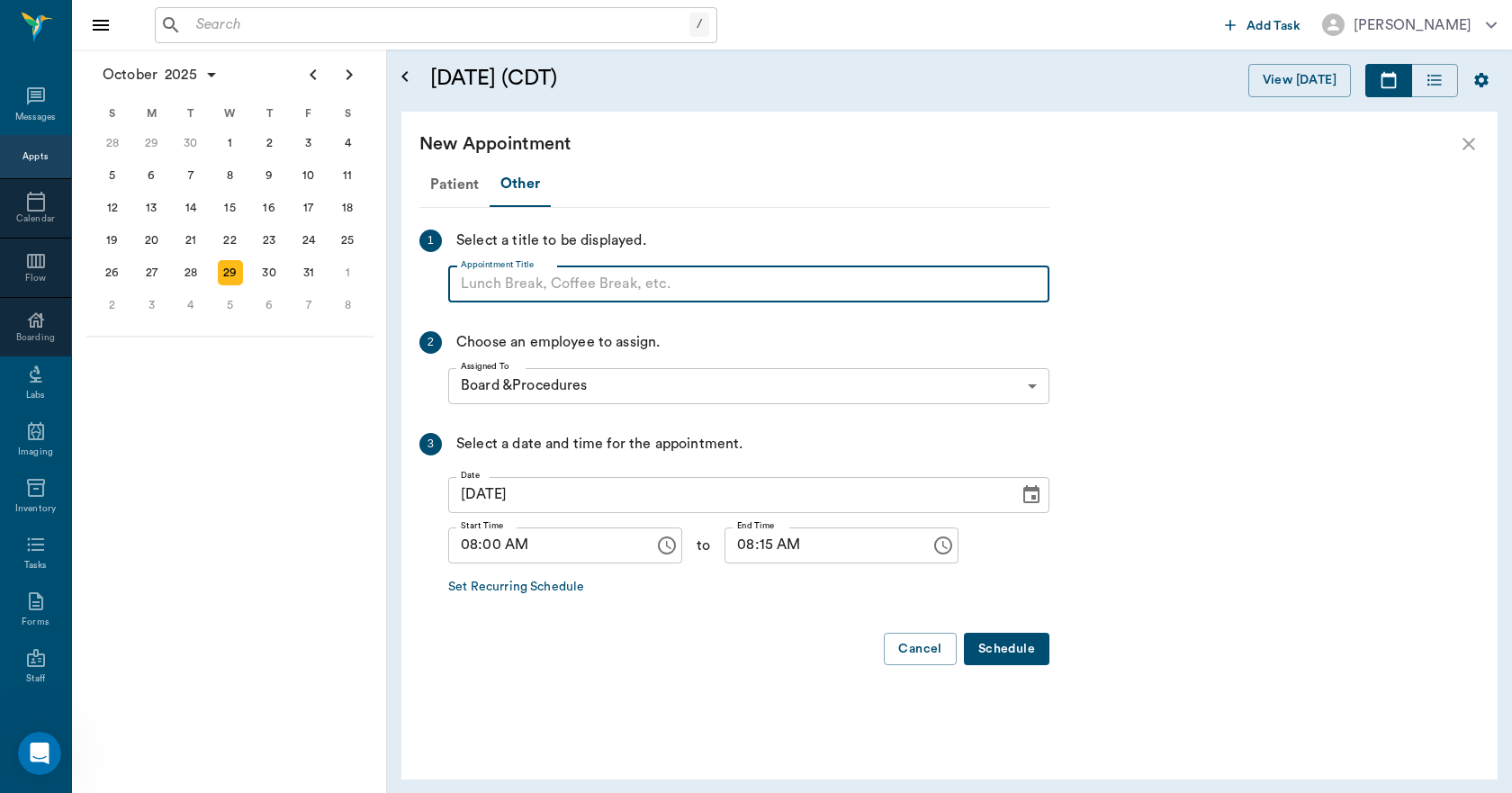
paste input "NO APPOINTMENT! EMERGENCY ONLY!"
drag, startPoint x: 758, startPoint y: 286, endPoint x: 604, endPoint y: 296, distance: 154.3
click at [604, 296] on input "NO APPOINTMENT! EMERGENCY ONLY!" at bounding box center [749, 284] width 601 height 36
type input "NO APPOINTMENT!"
click at [748, 547] on input "08:15 AM" at bounding box center [821, 545] width 193 height 36
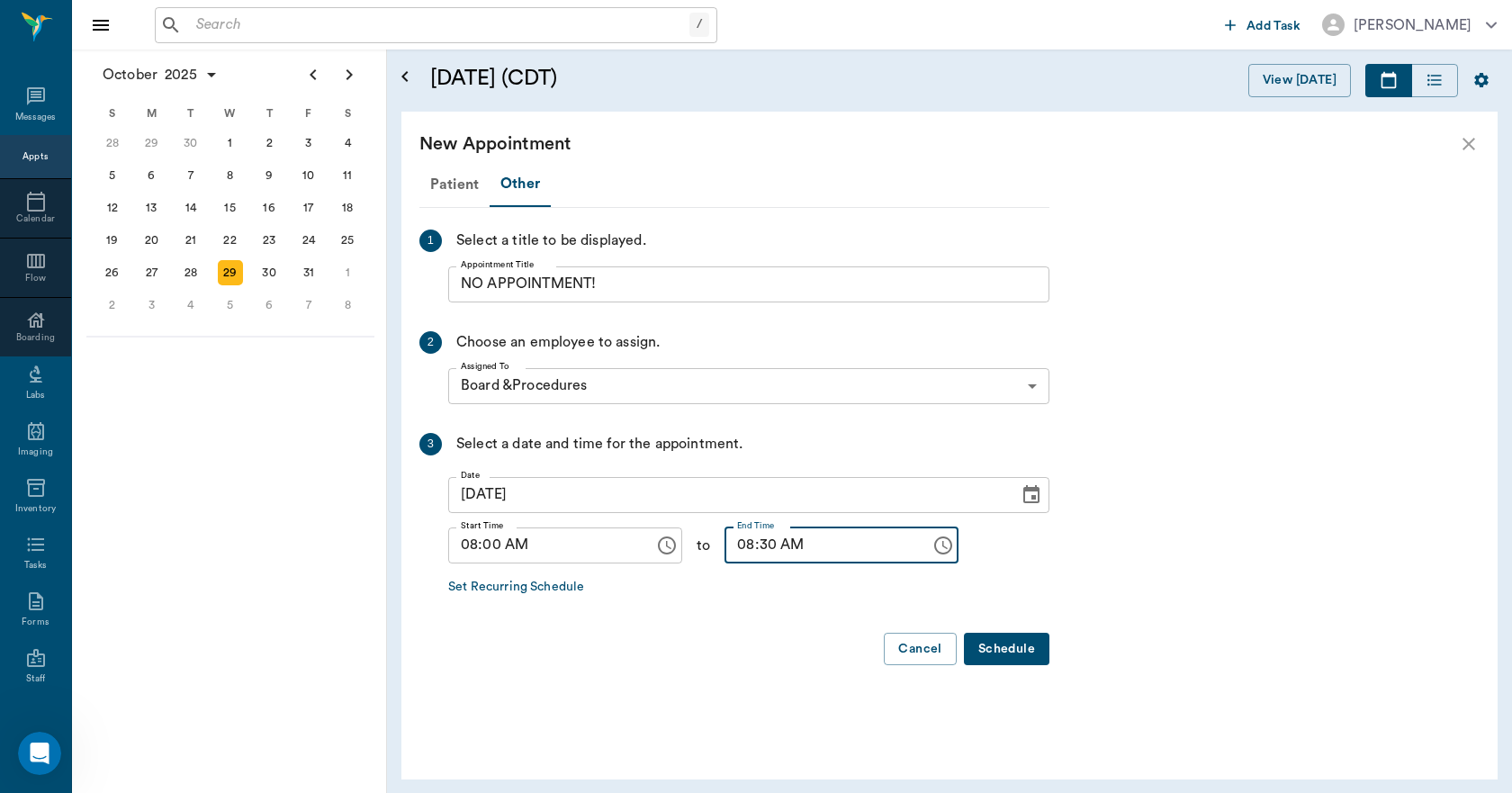
type input "08:30 AM"
click at [981, 649] on button "Schedule" at bounding box center [1007, 649] width 86 height 33
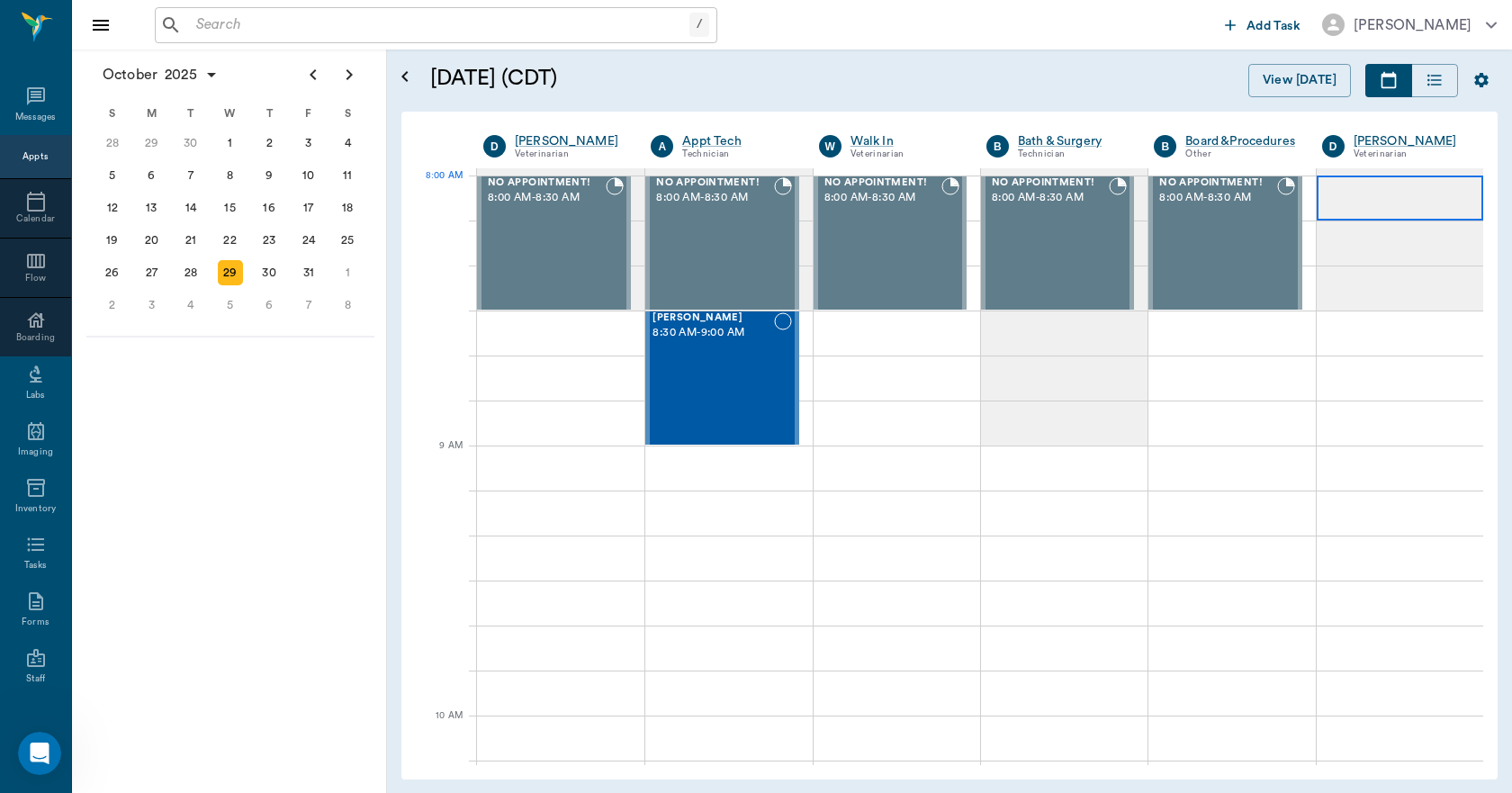
click at [1342, 200] on div at bounding box center [1399, 197] width 166 height 45
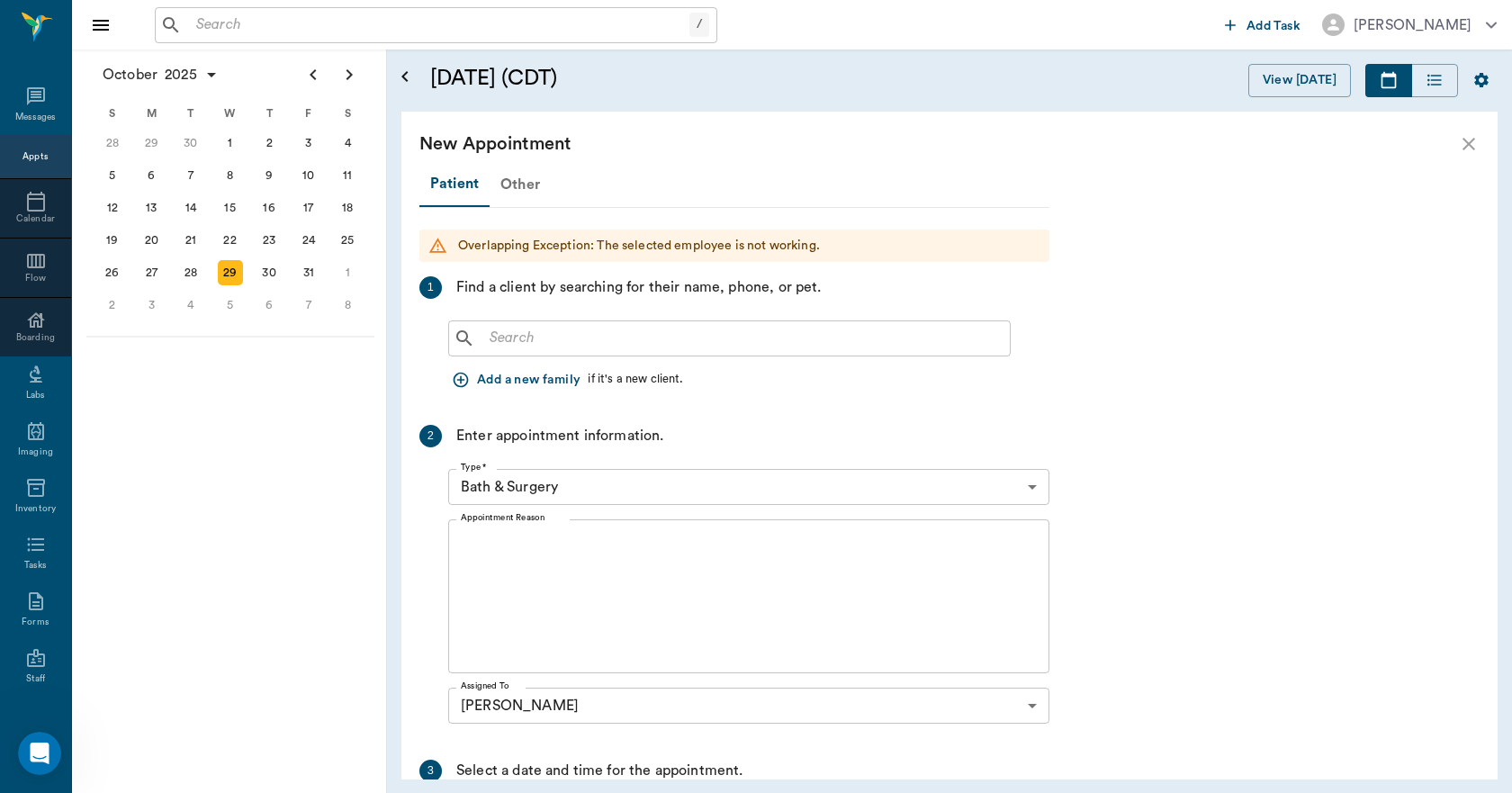
click at [527, 182] on div "Other" at bounding box center [519, 183] width 61 height 43
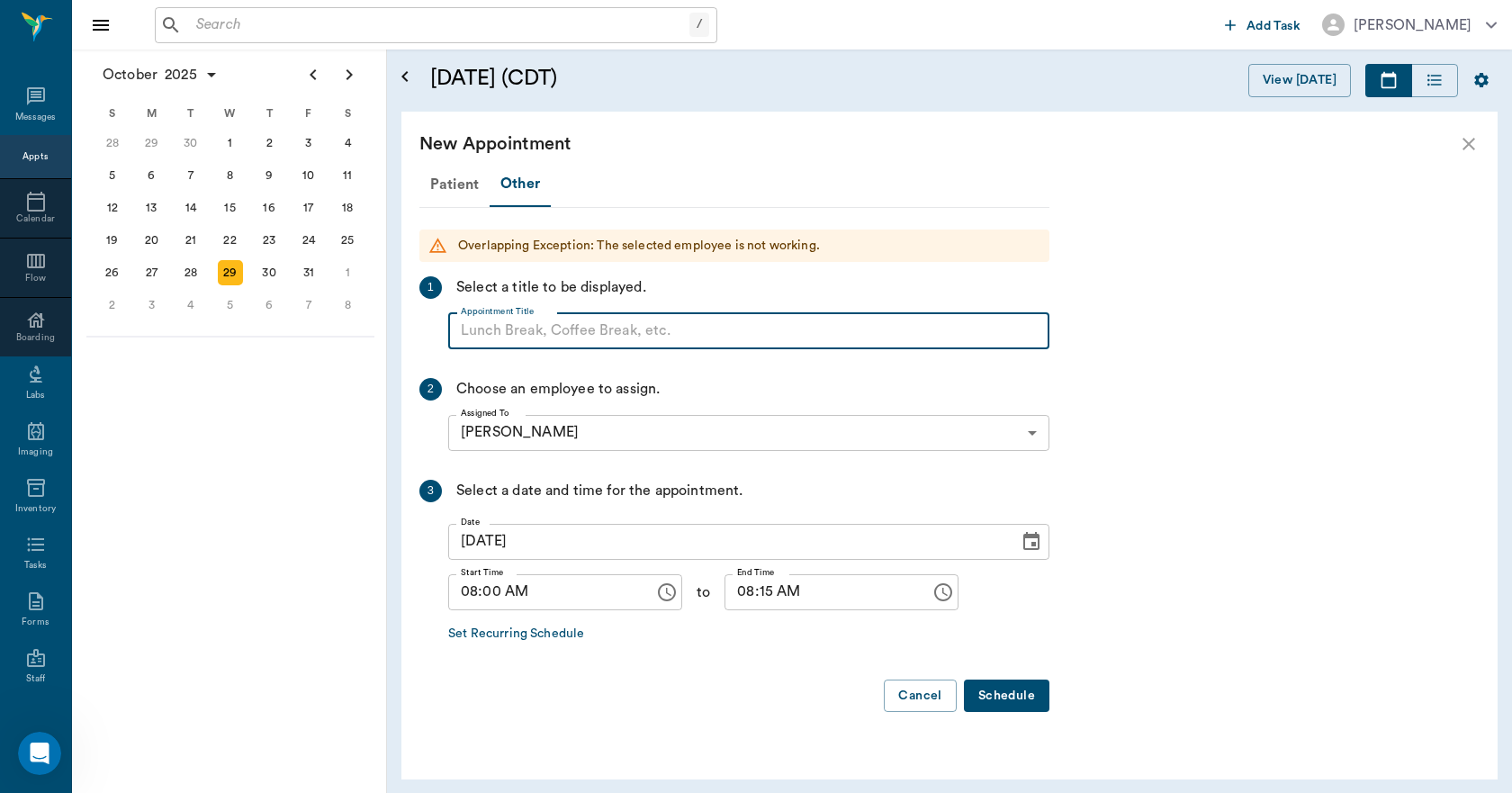
paste input "NO APPOINTMENT! EMERGENCY ONLY!"
drag, startPoint x: 769, startPoint y: 339, endPoint x: 605, endPoint y: 351, distance: 164.4
click at [605, 351] on div "Patient Other Overlapping Exception: The selected employee is not working. 1 Se…" at bounding box center [735, 444] width 630 height 565
type input "NO APPOINTMENT!"
click at [747, 596] on input "08:15 AM" at bounding box center [821, 592] width 193 height 36
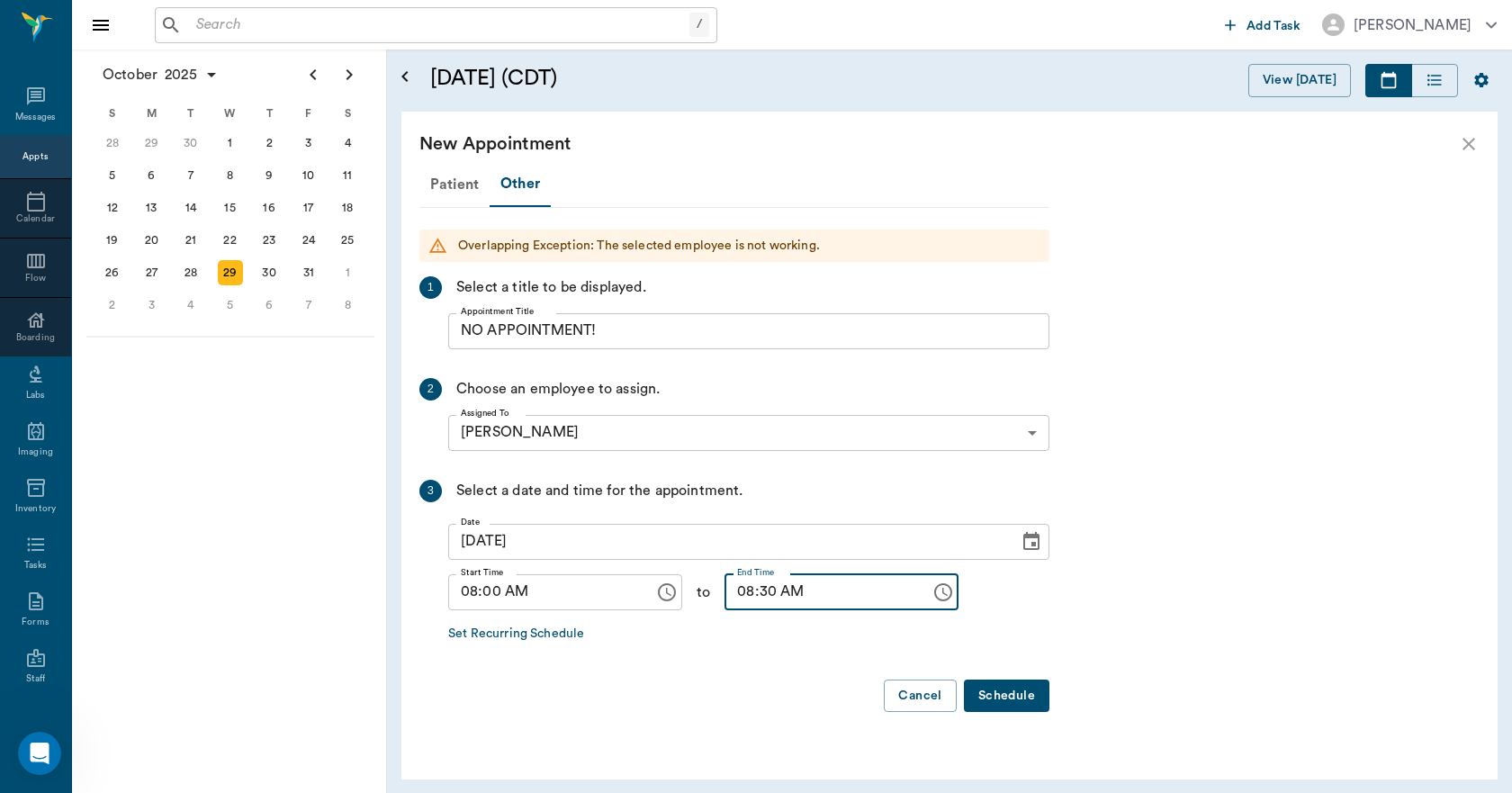
type input "08:30 AM"
click at [1014, 696] on button "Schedule" at bounding box center [1007, 695] width 86 height 33
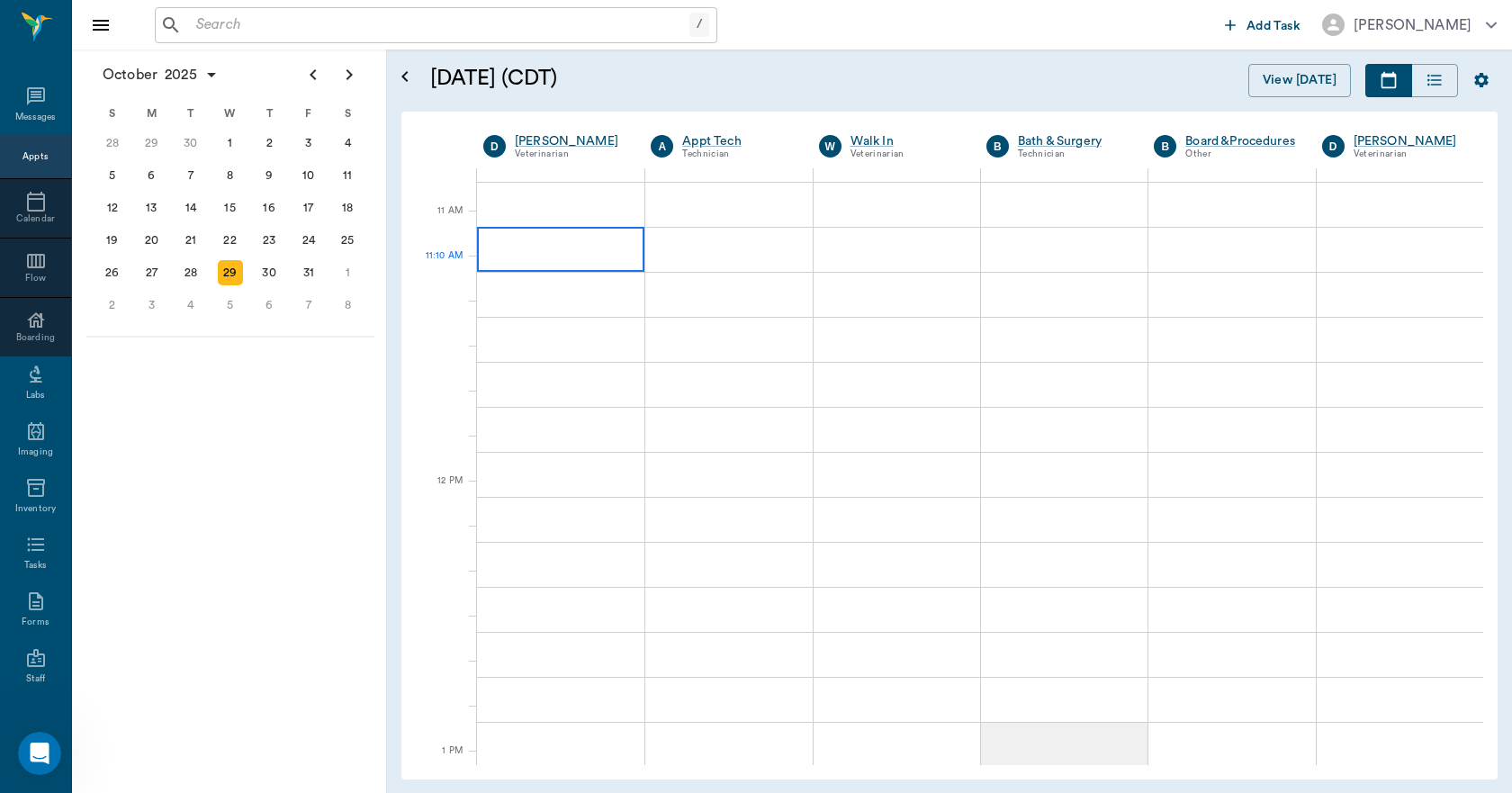
scroll to position [810, 0]
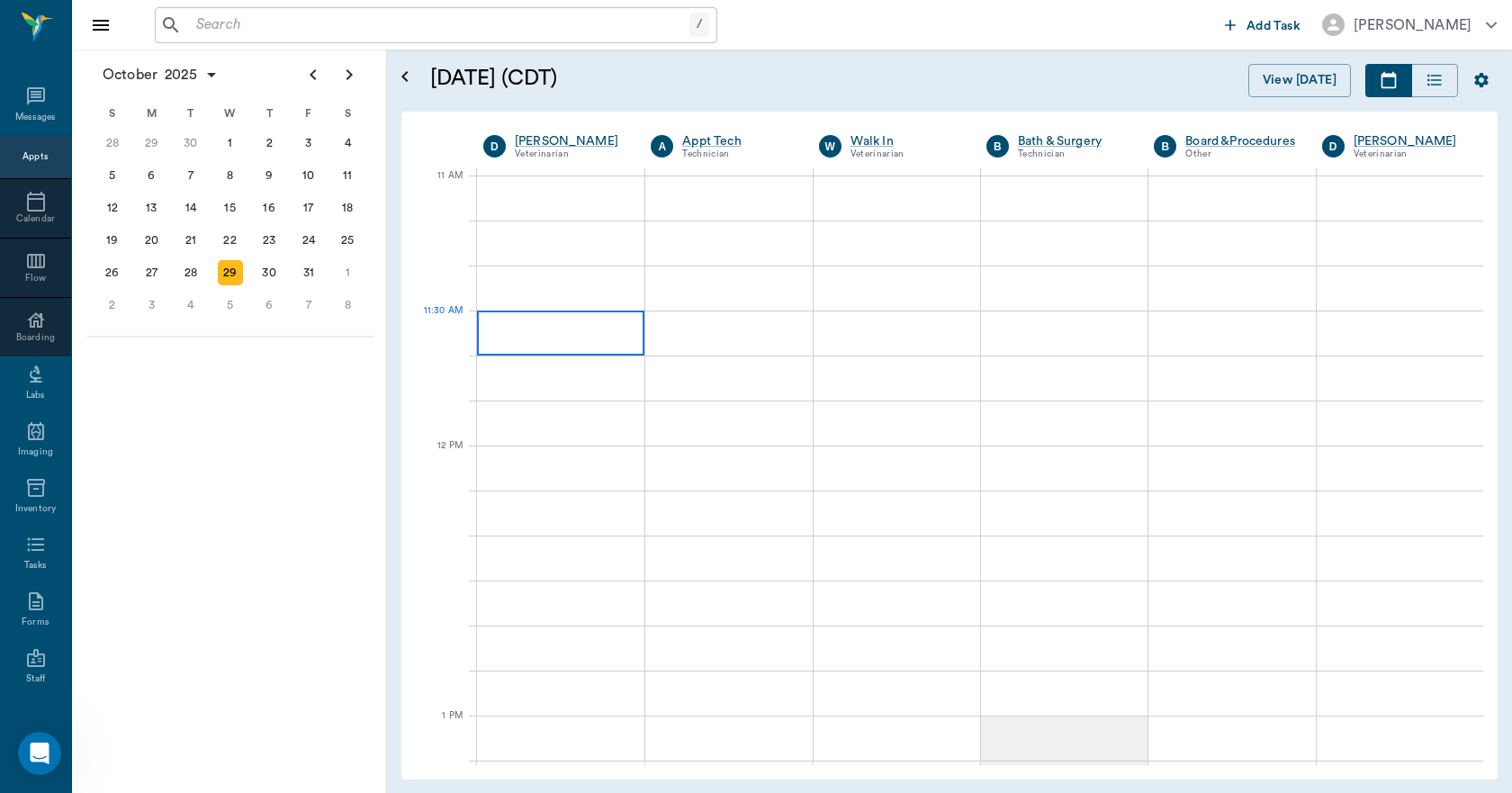
click at [606, 330] on div at bounding box center [561, 333] width 167 height 45
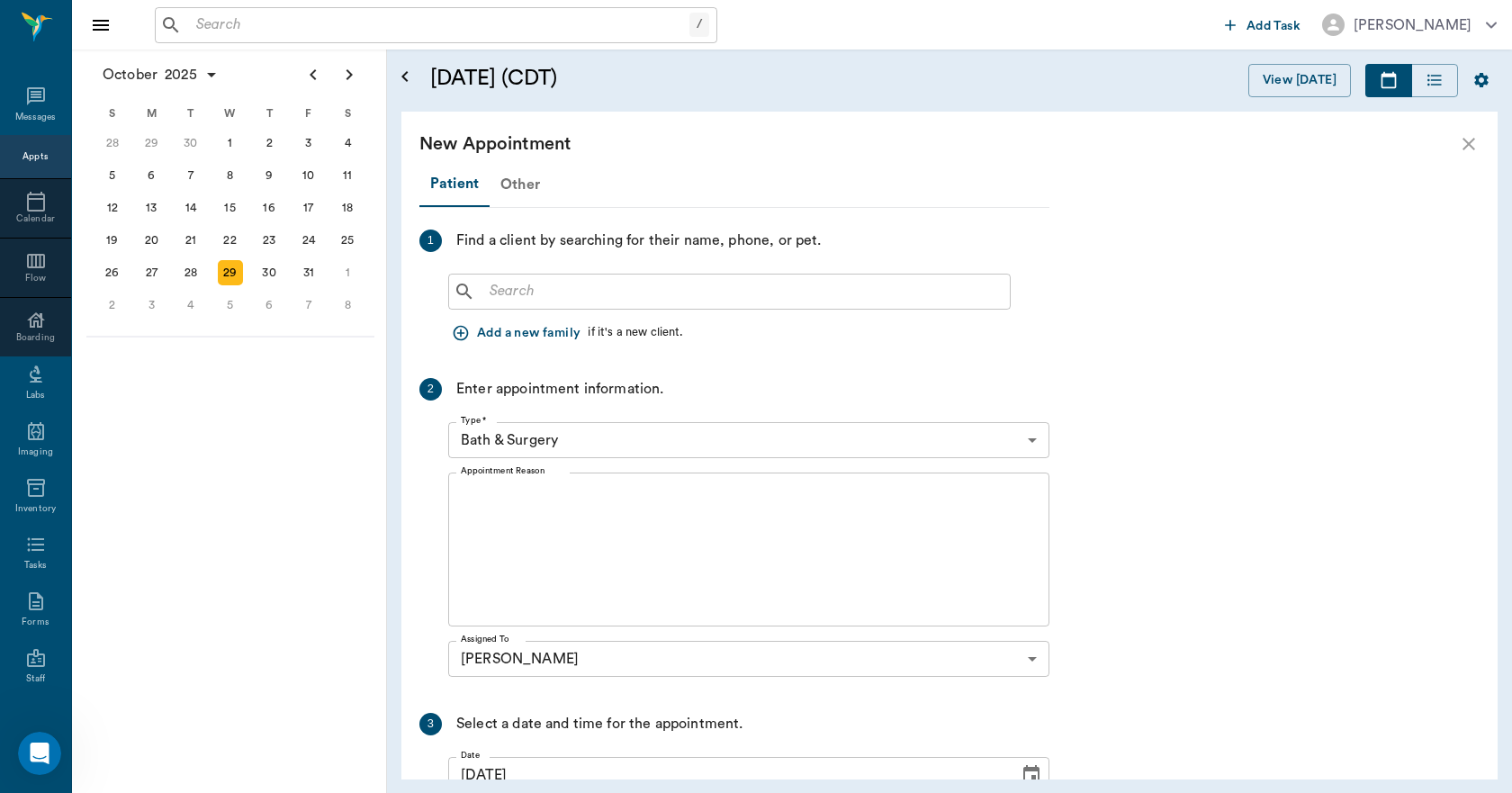
click at [524, 189] on div "Other" at bounding box center [519, 183] width 61 height 43
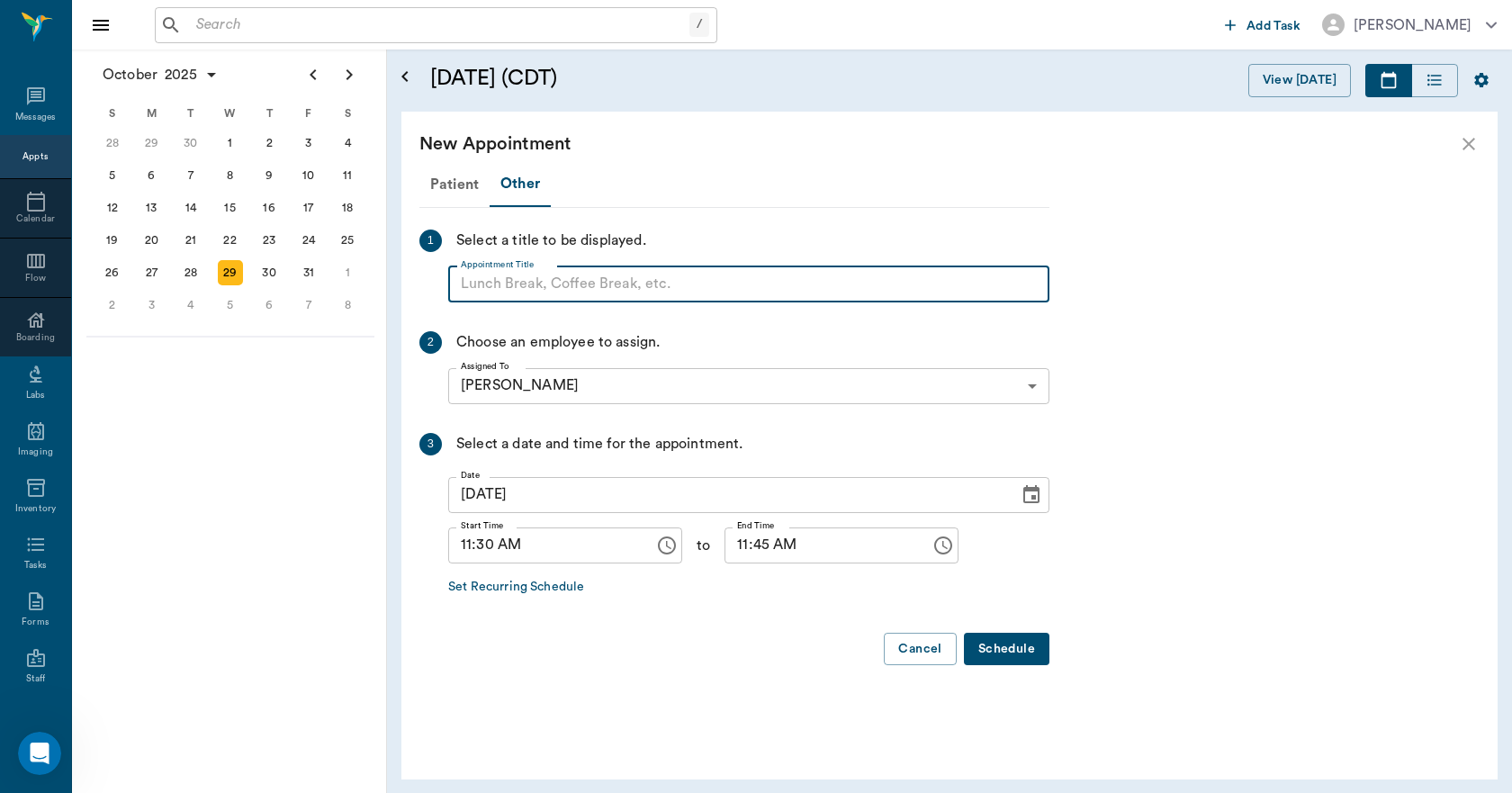
paste input "NO APPOINTMENT! EMERGENCY ONLY!"
drag, startPoint x: 773, startPoint y: 274, endPoint x: 604, endPoint y: 308, distance: 172.4
click at [604, 308] on div "Patient Other 1 Select a title to be displayed. Appointment Title NO APPOINTMEN…" at bounding box center [735, 421] width 630 height 518
type input "NO APPOINTMENT!"
click at [725, 560] on input "11:45 AM" at bounding box center [821, 545] width 193 height 36
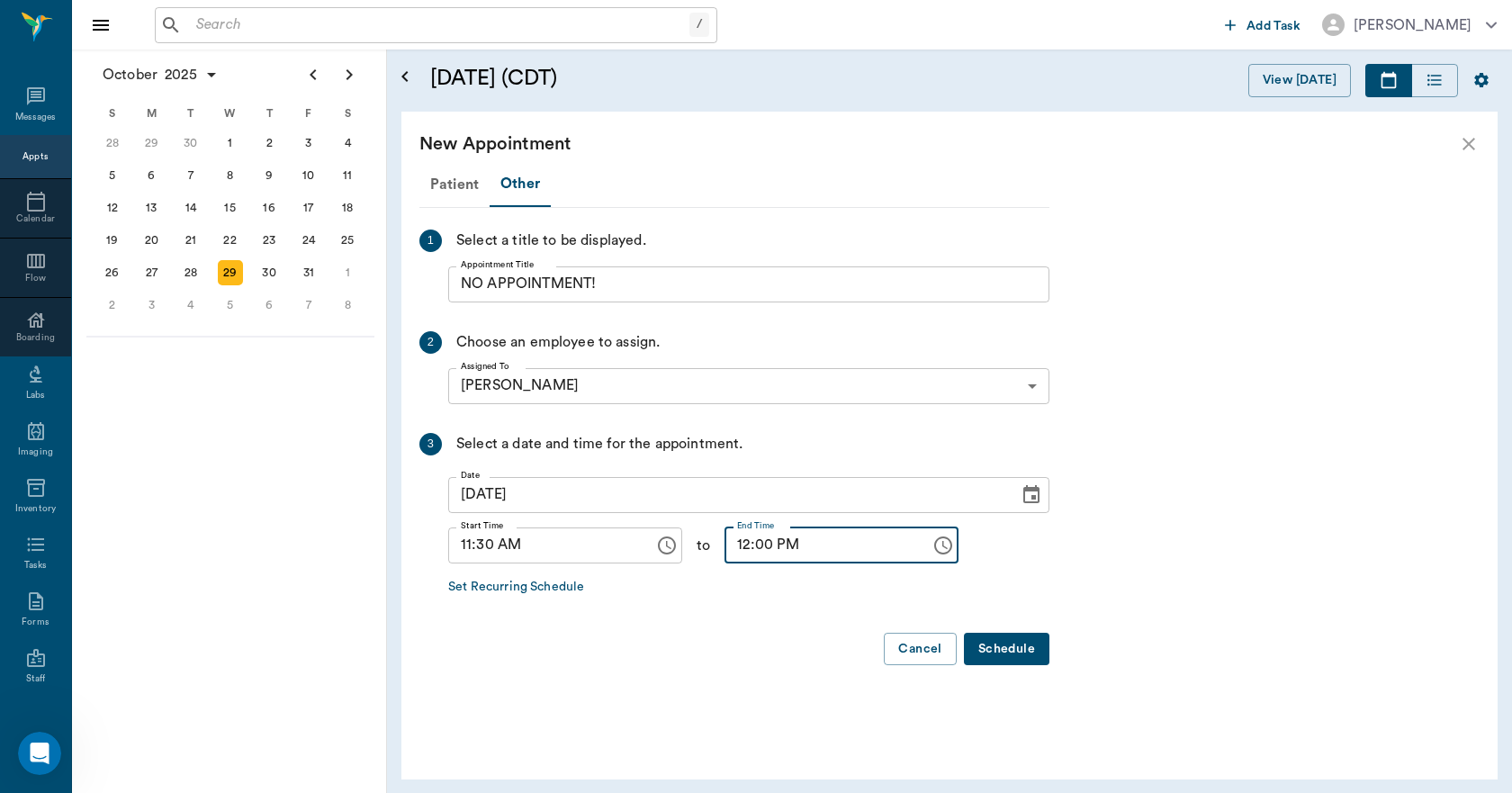
type input "12:00 PM"
click at [998, 643] on button "Schedule" at bounding box center [1007, 649] width 86 height 33
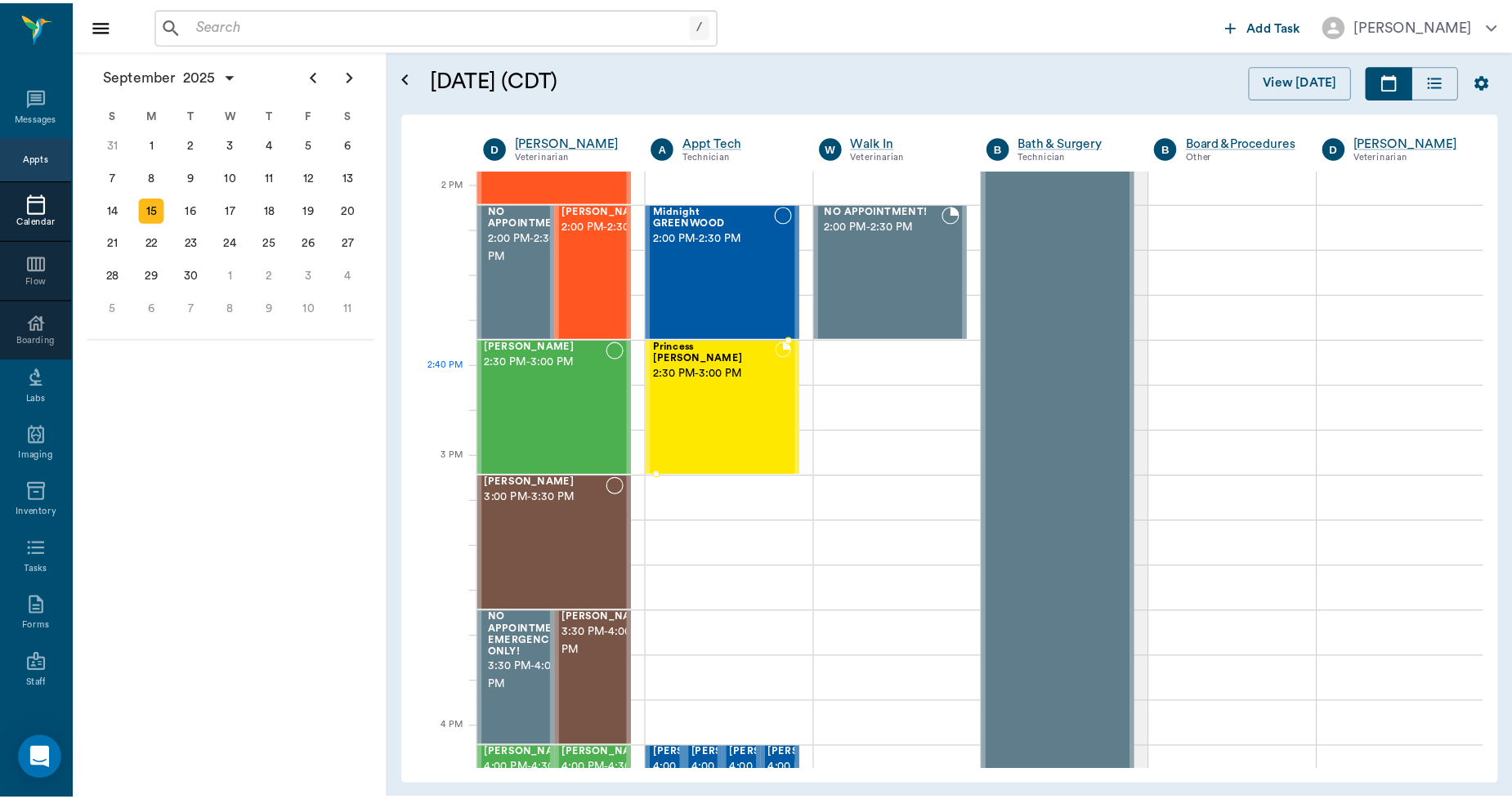
scroll to position [1474, 0]
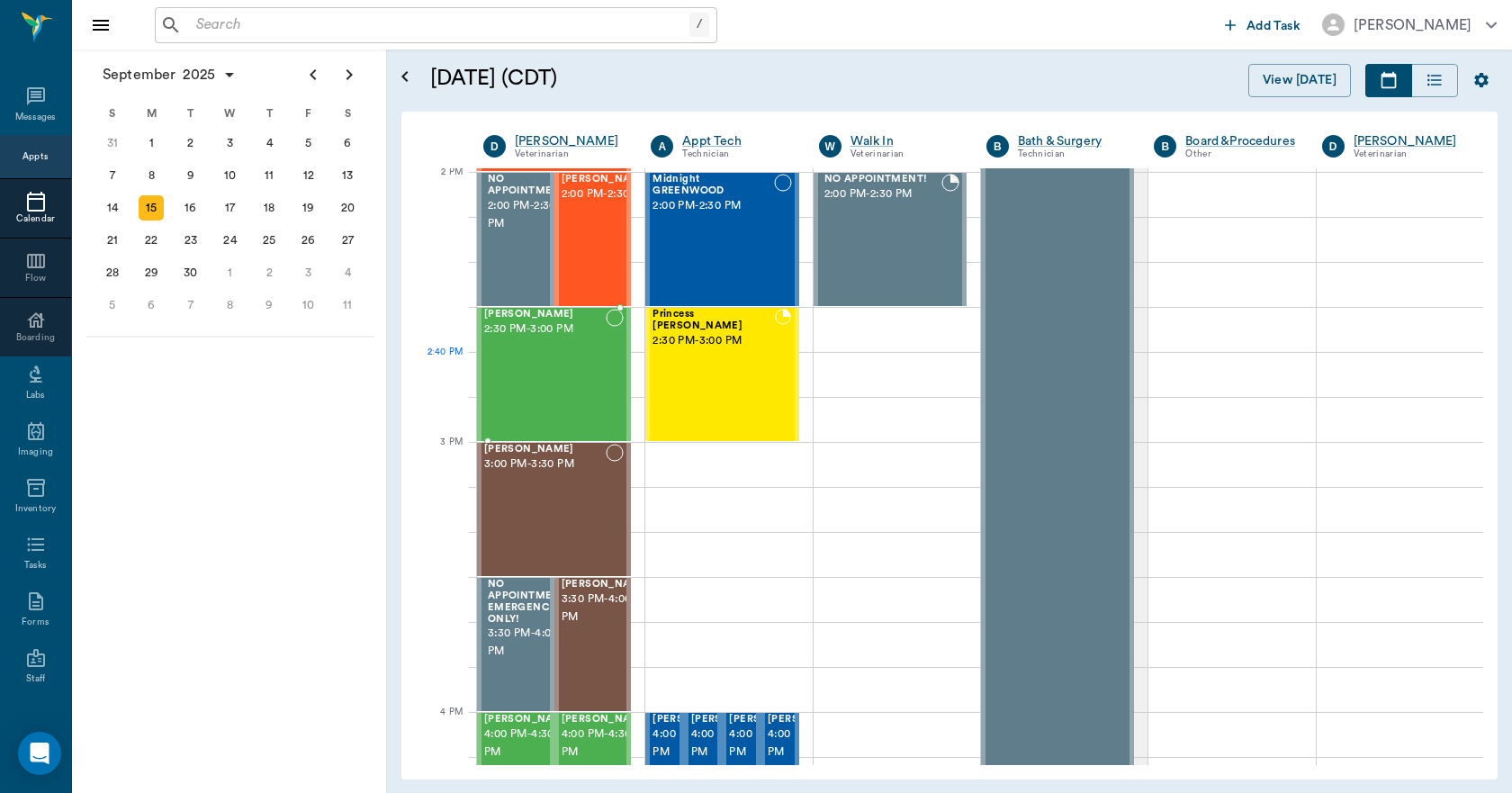
click at [583, 377] on div "[PERSON_NAME] 2:30 PM - 3:00 PM" at bounding box center [545, 375] width 122 height 132
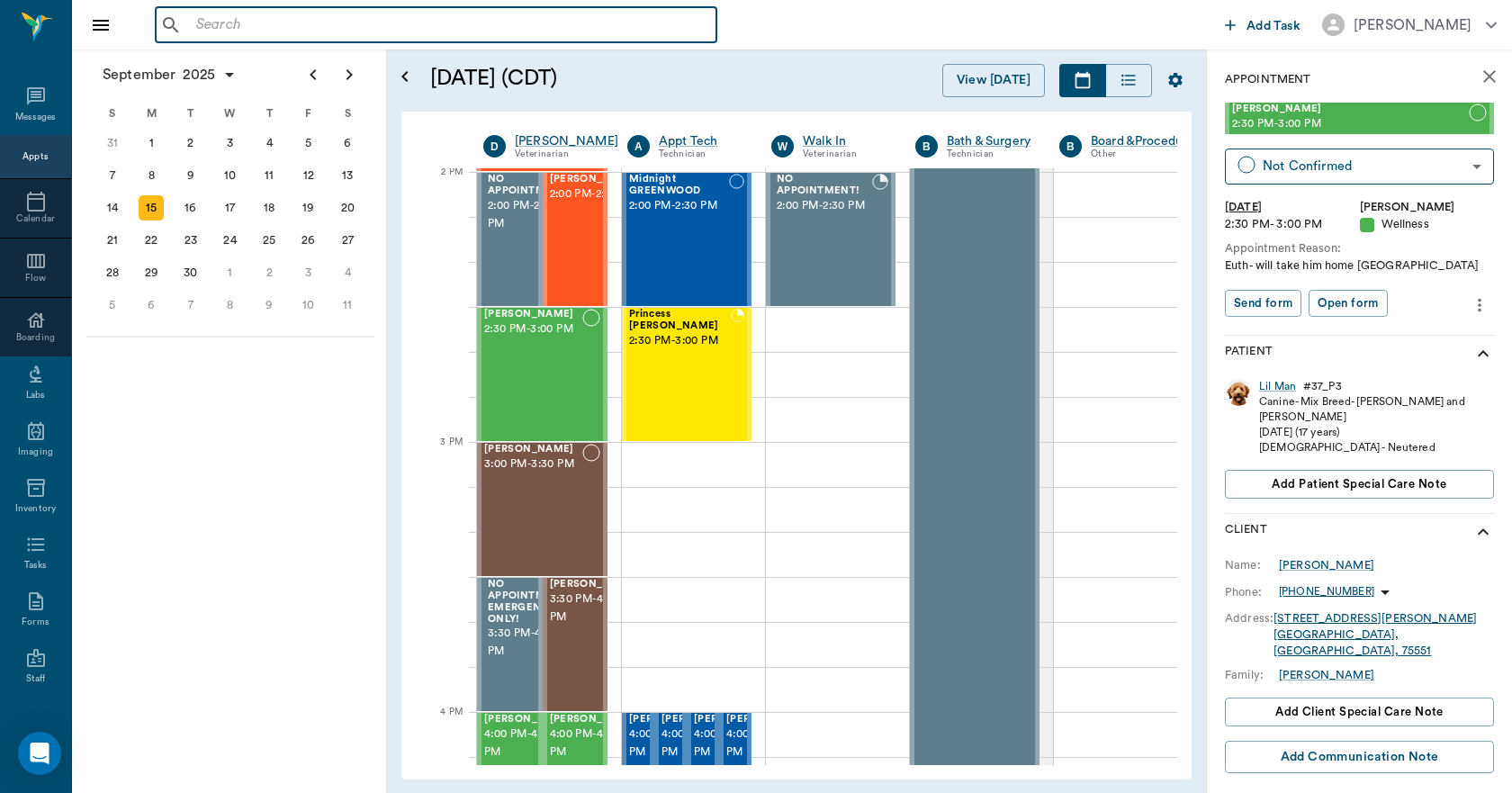
click at [268, 23] on input "text" at bounding box center [450, 25] width 520 height 25
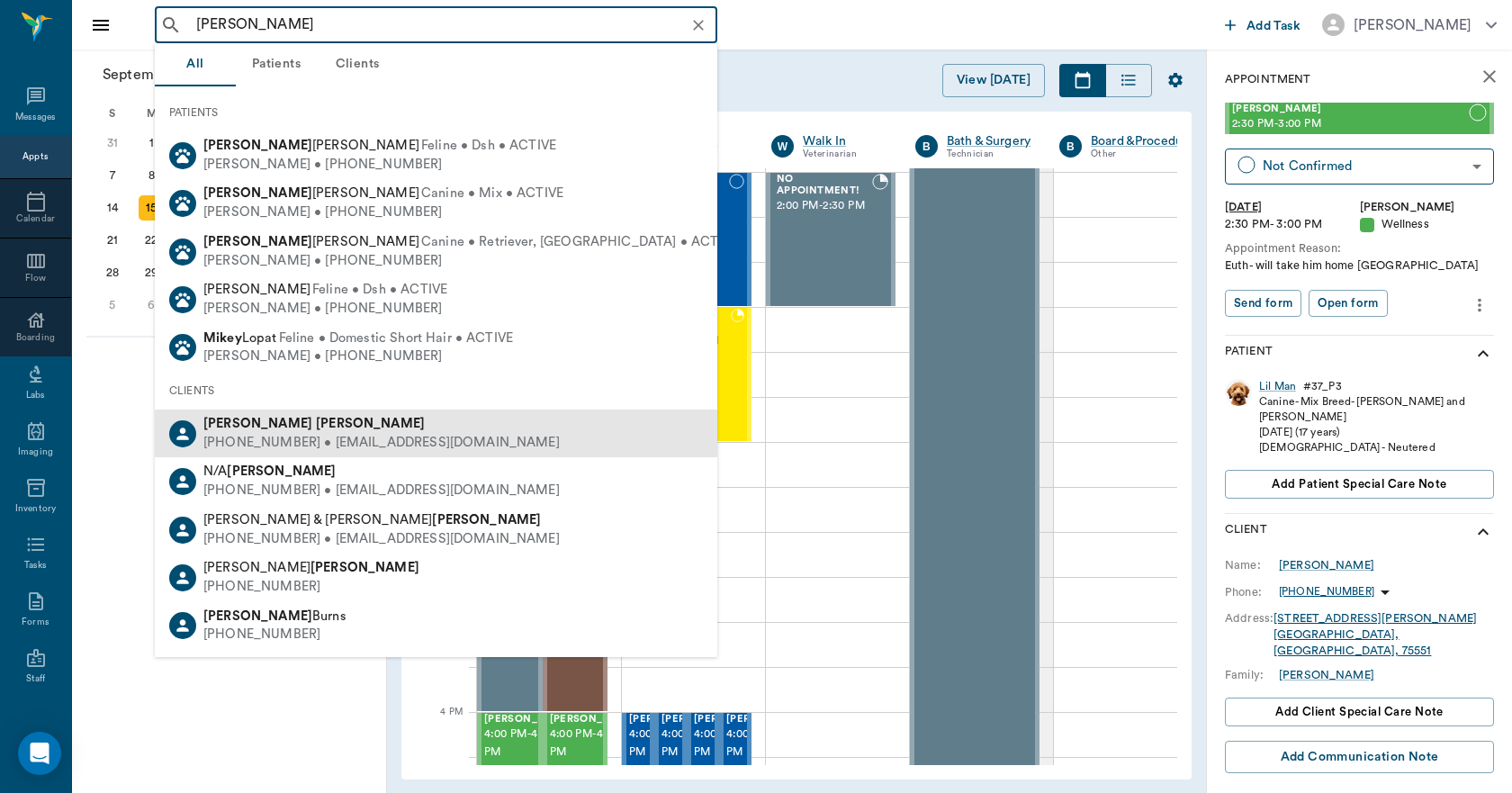
click at [234, 436] on div "[PHONE_NUMBER] • [EMAIL_ADDRESS][DOMAIN_NAME]" at bounding box center [382, 442] width 357 height 19
type input "[PERSON_NAME]"
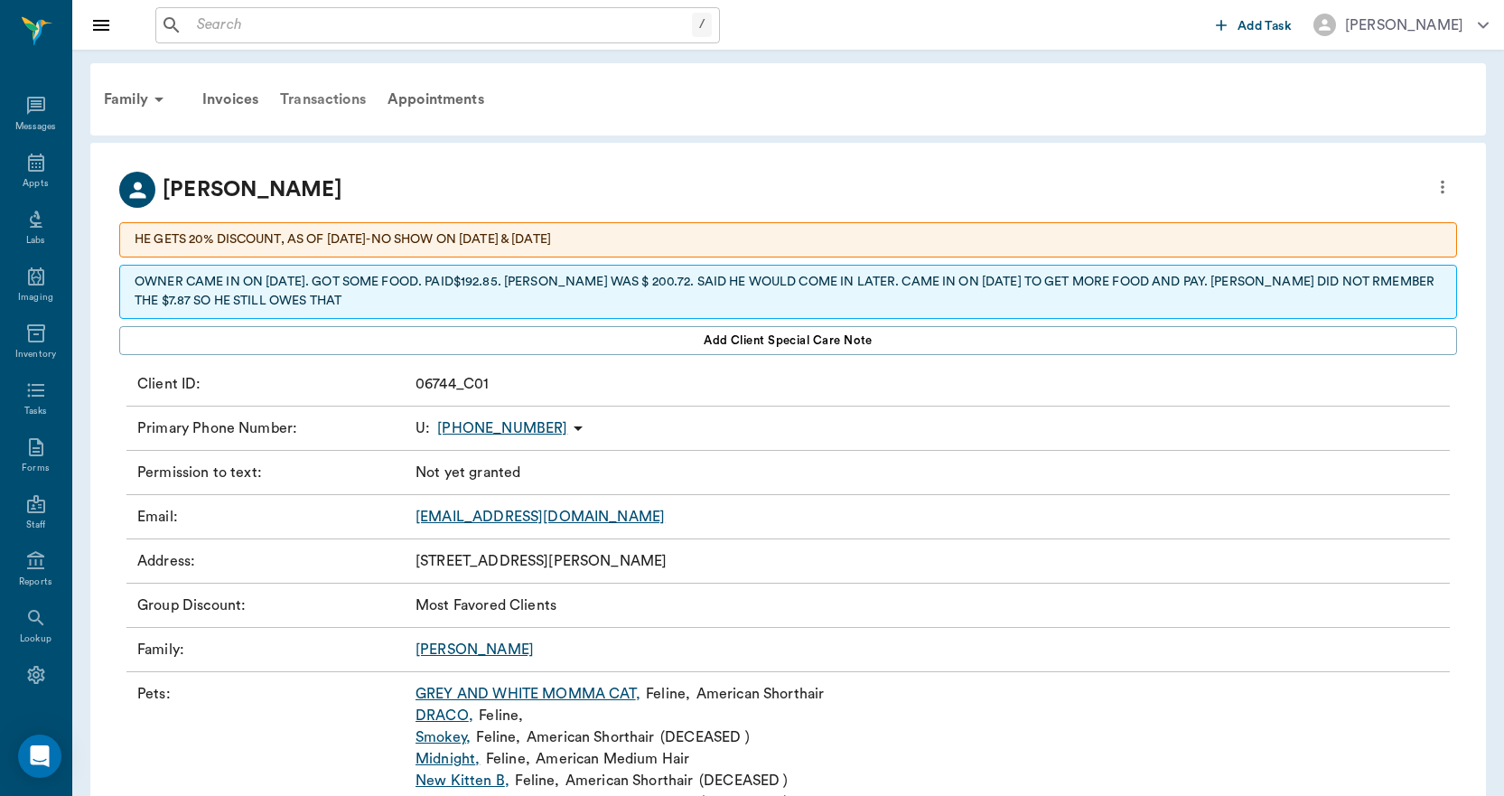
click at [333, 93] on div "Transactions" at bounding box center [322, 99] width 107 height 43
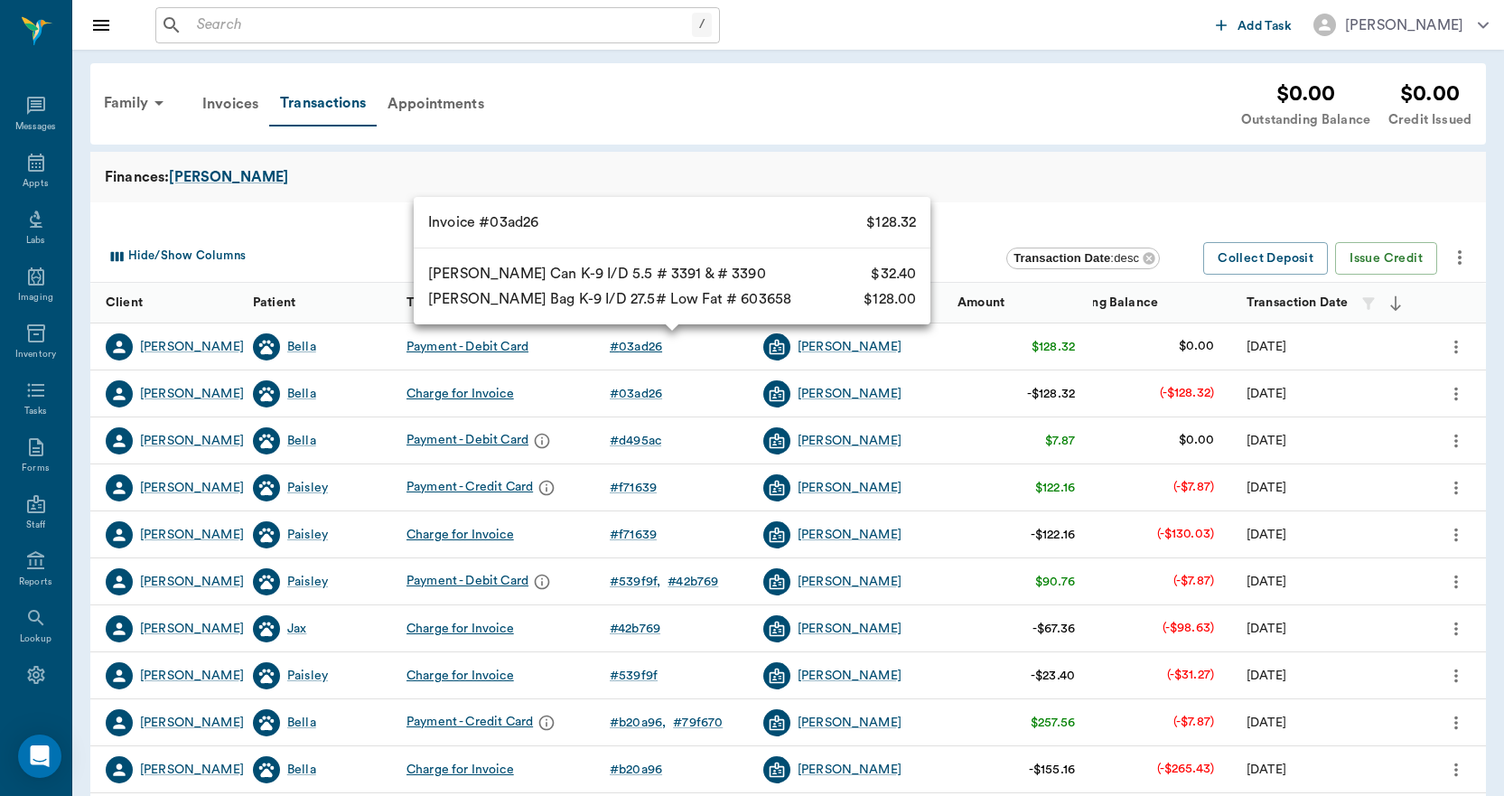
click at [638, 349] on div "# 03ad26" at bounding box center [636, 347] width 52 height 18
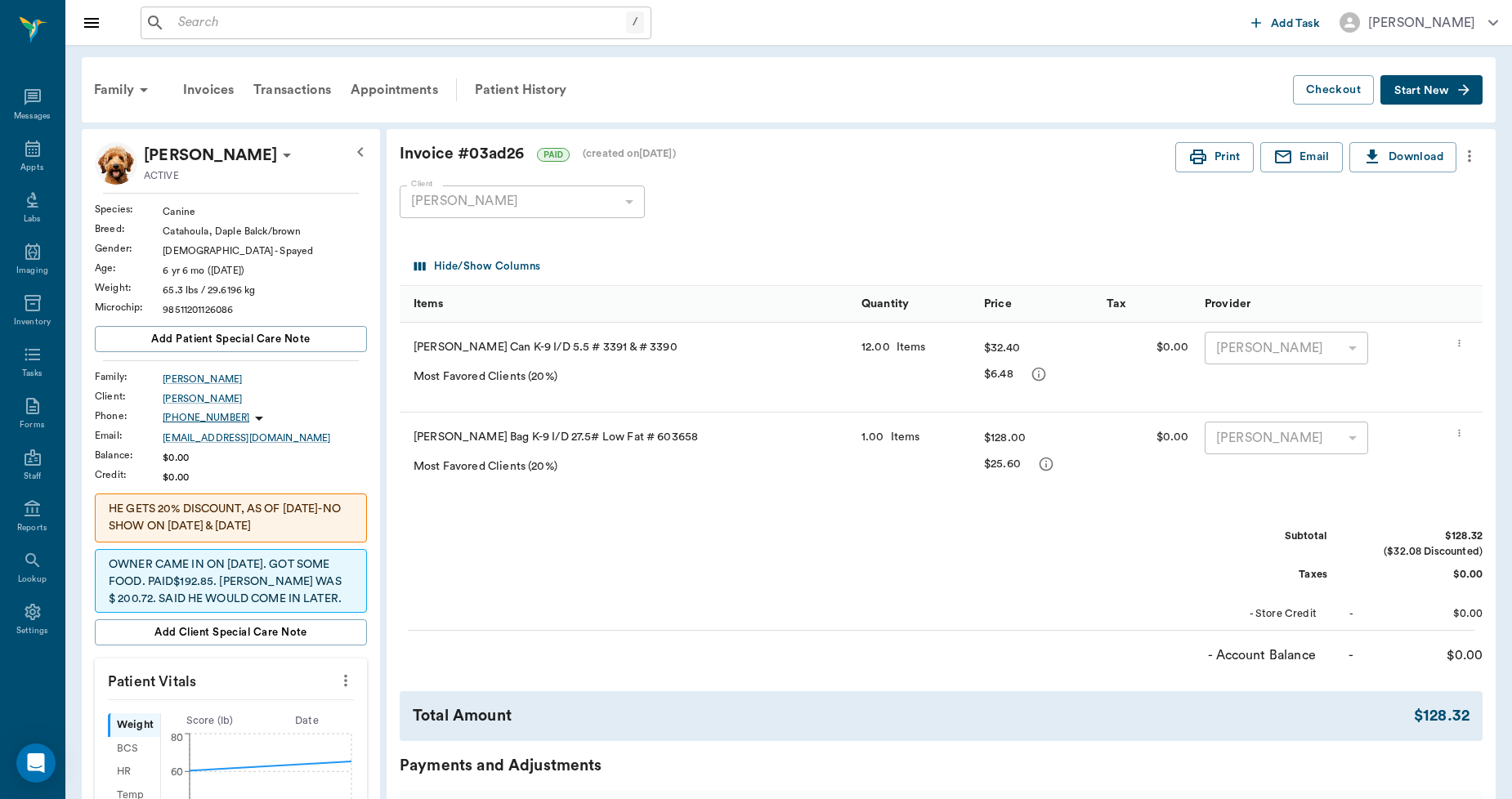
drag, startPoint x: 1189, startPoint y: 4, endPoint x: 989, endPoint y: 198, distance: 278.6
click at [989, 198] on div "Client [PERSON_NAME] 63ec2e9252e12b0ba117b883 Client" at bounding box center [928, 202] width 1057 height 59
drag, startPoint x: 1478, startPoint y: 1, endPoint x: 1005, endPoint y: 151, distance: 496.2
click at [1005, 151] on div "Invoice # 03ad26 PAID (created on [DATE] )" at bounding box center [787, 154] width 775 height 24
click at [362, 154] on icon "button" at bounding box center [360, 152] width 20 height 20
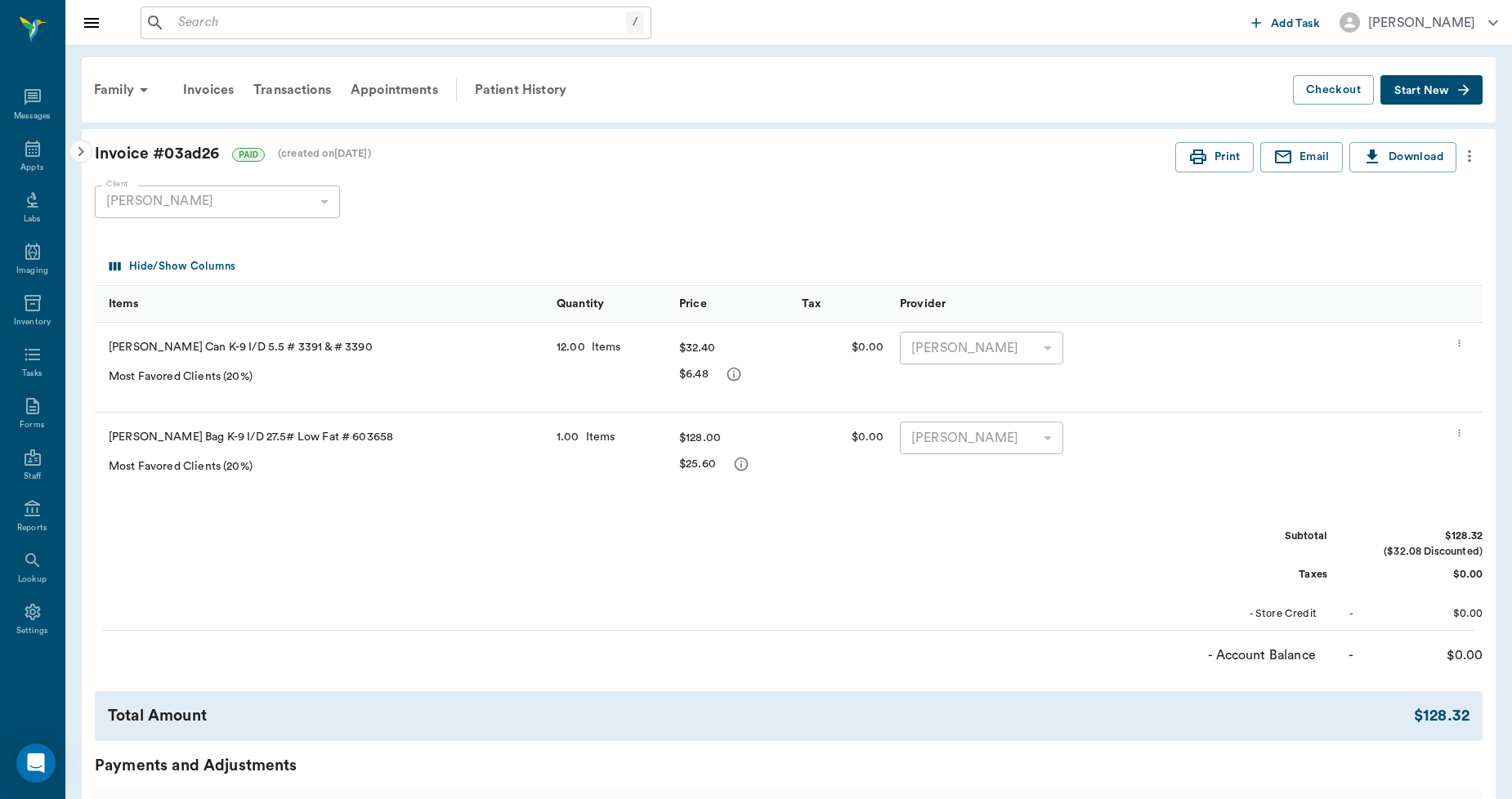
click at [80, 142] on icon "button" at bounding box center [81, 152] width 20 height 20
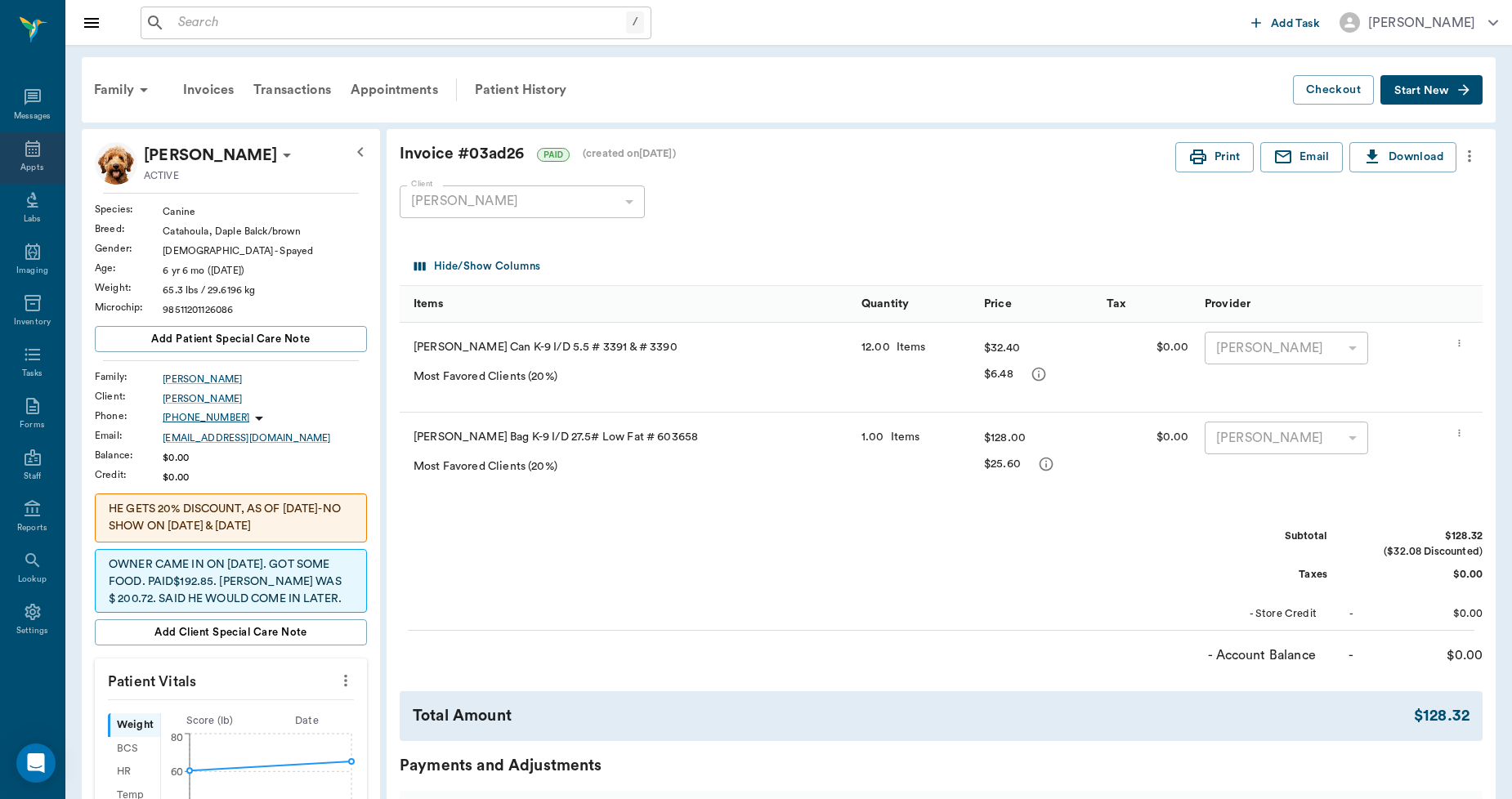
click at [30, 144] on icon at bounding box center [33, 149] width 20 height 20
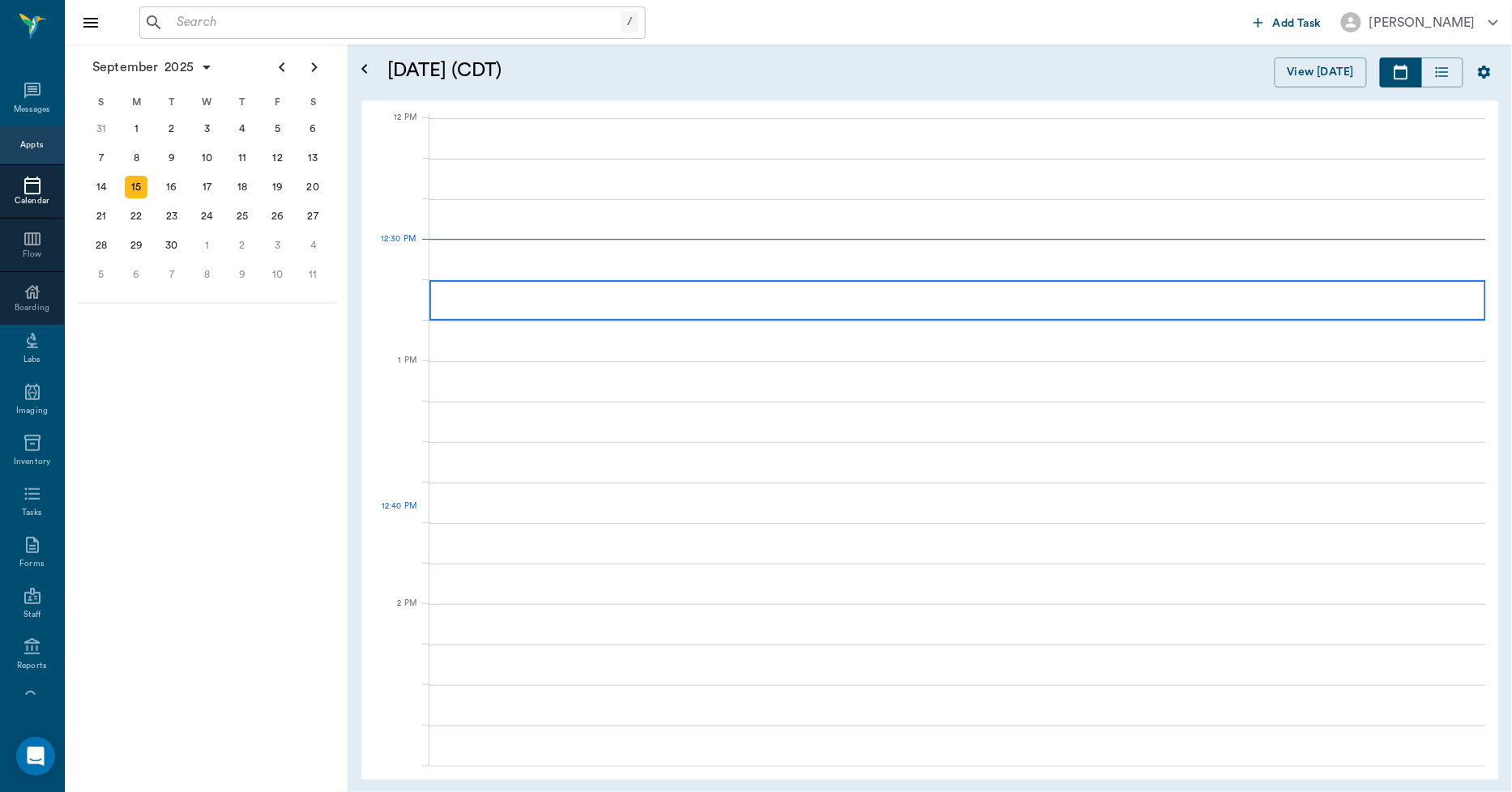
scroll to position [972, 0]
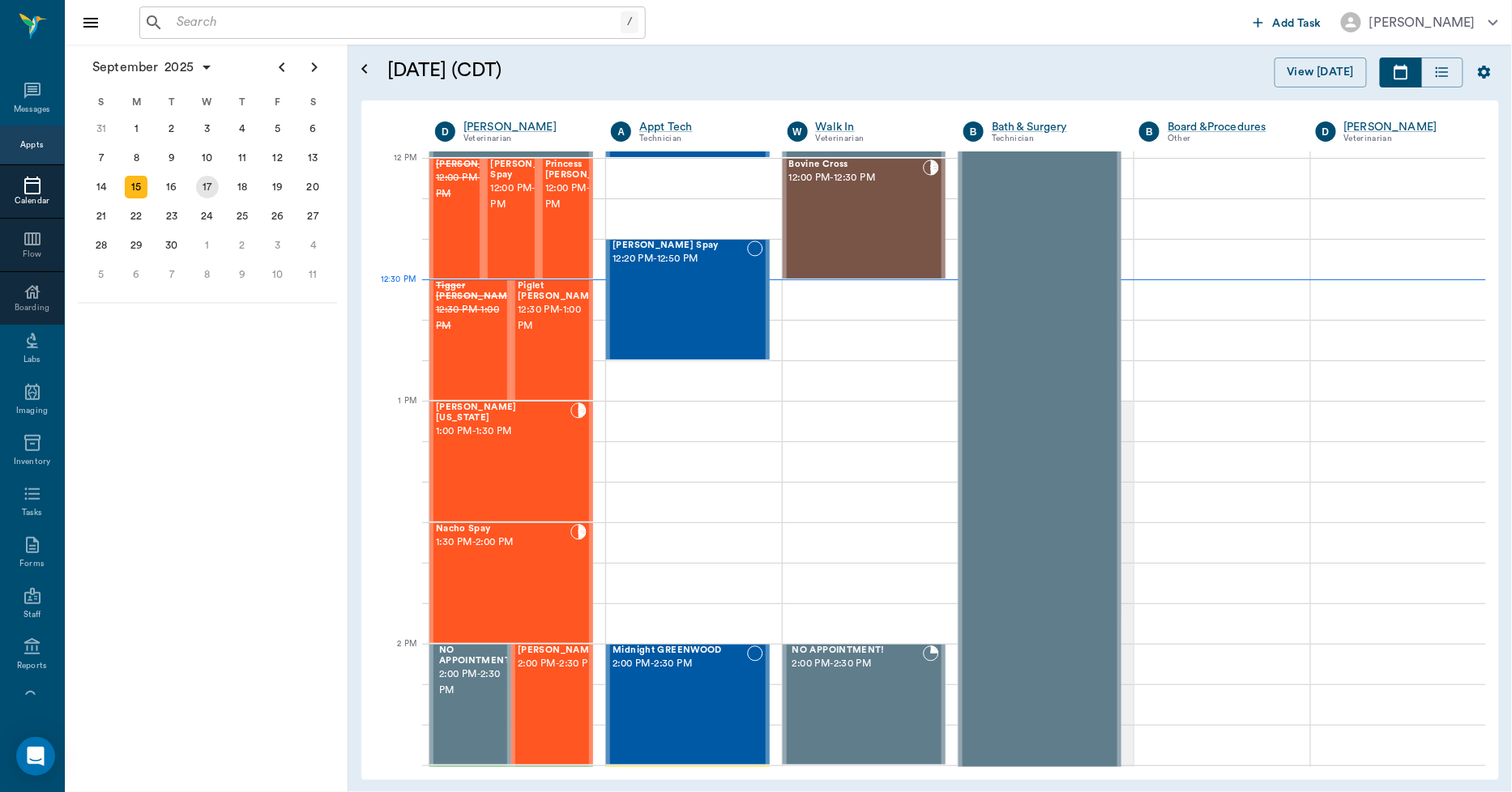
click at [205, 187] on div "17" at bounding box center [207, 187] width 22 height 22
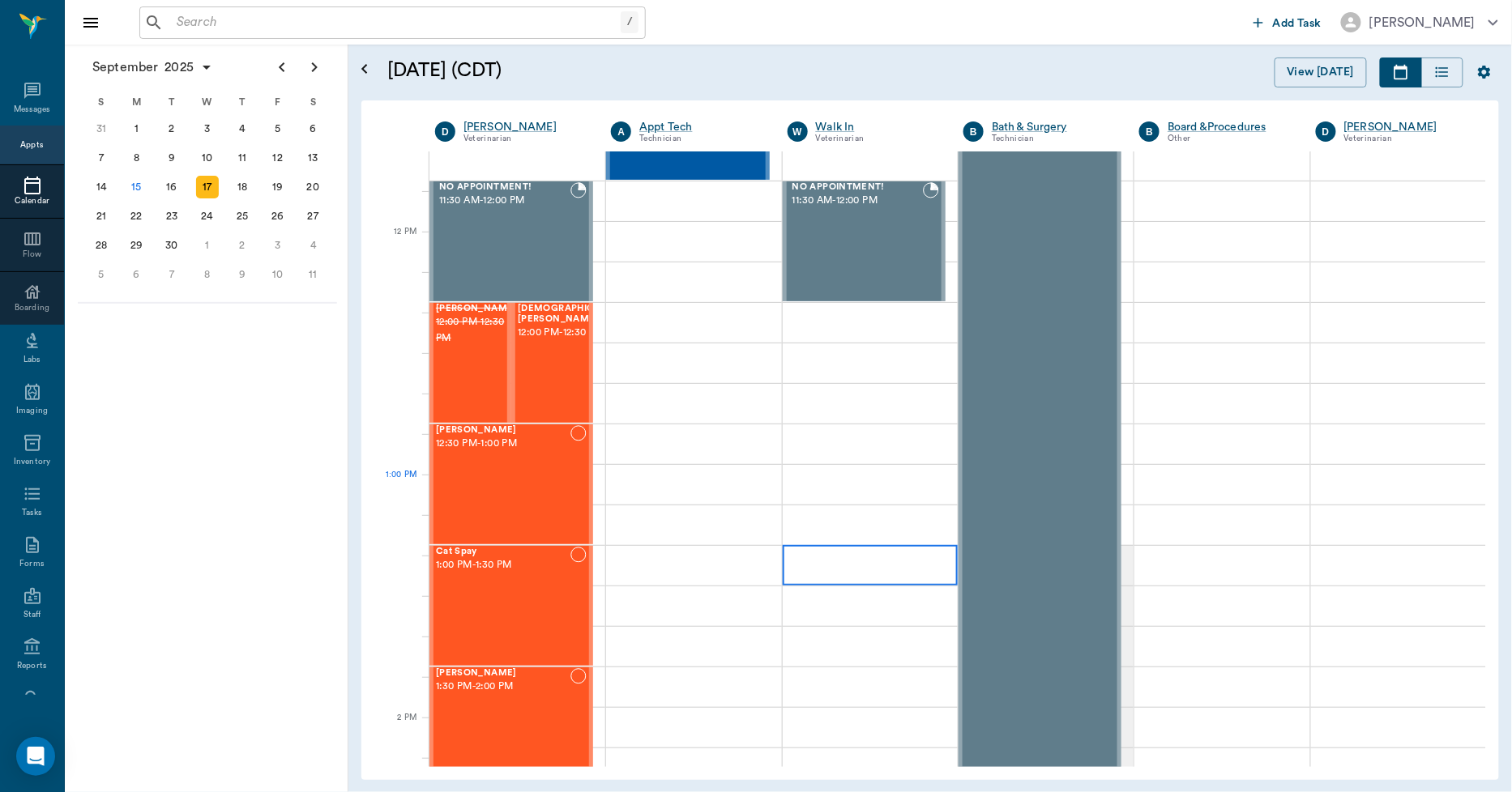
scroll to position [900, 0]
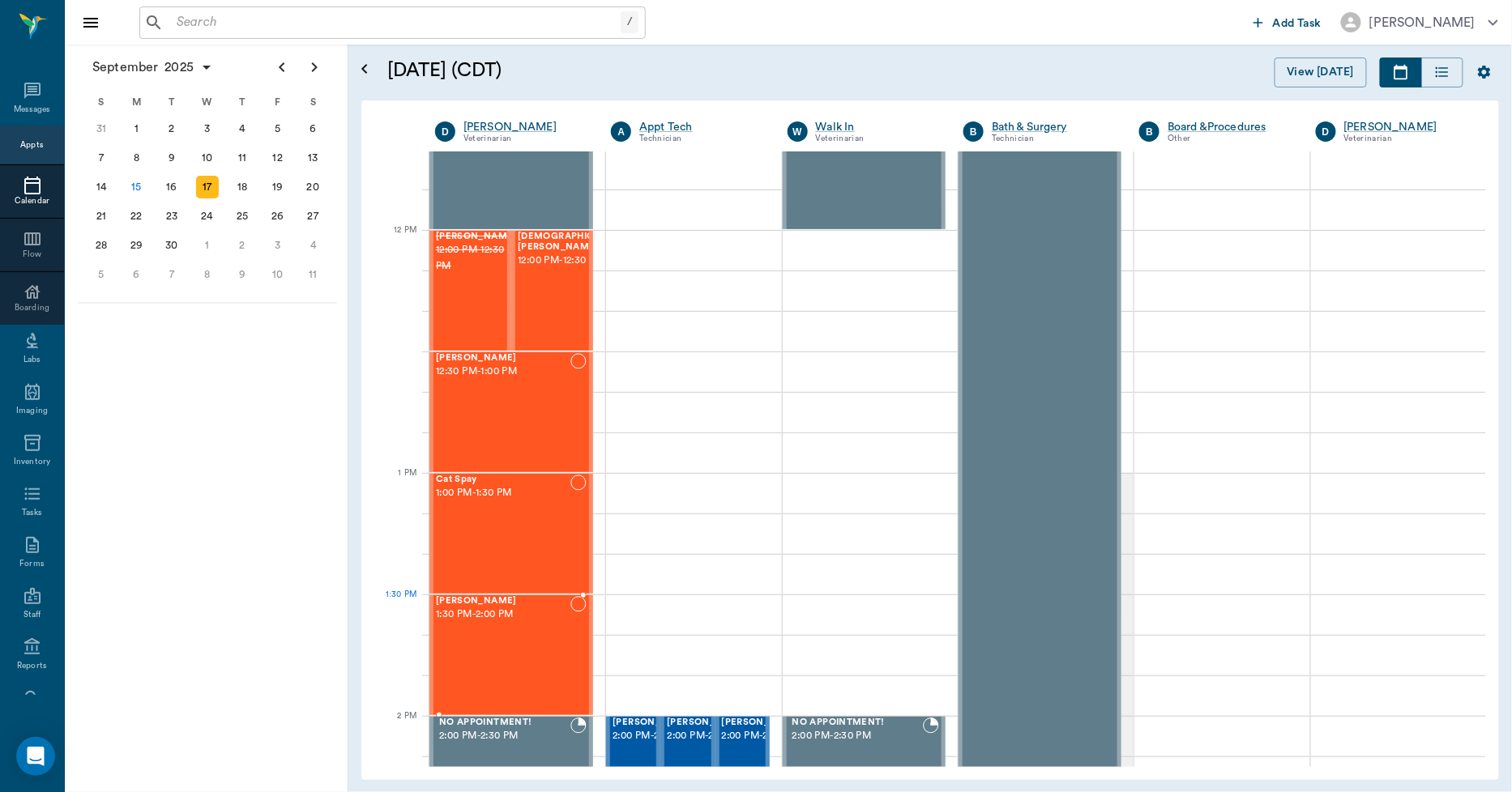
click at [524, 640] on div "[PERSON_NAME] 1:30 PM - 2:00 PM" at bounding box center [503, 656] width 135 height 118
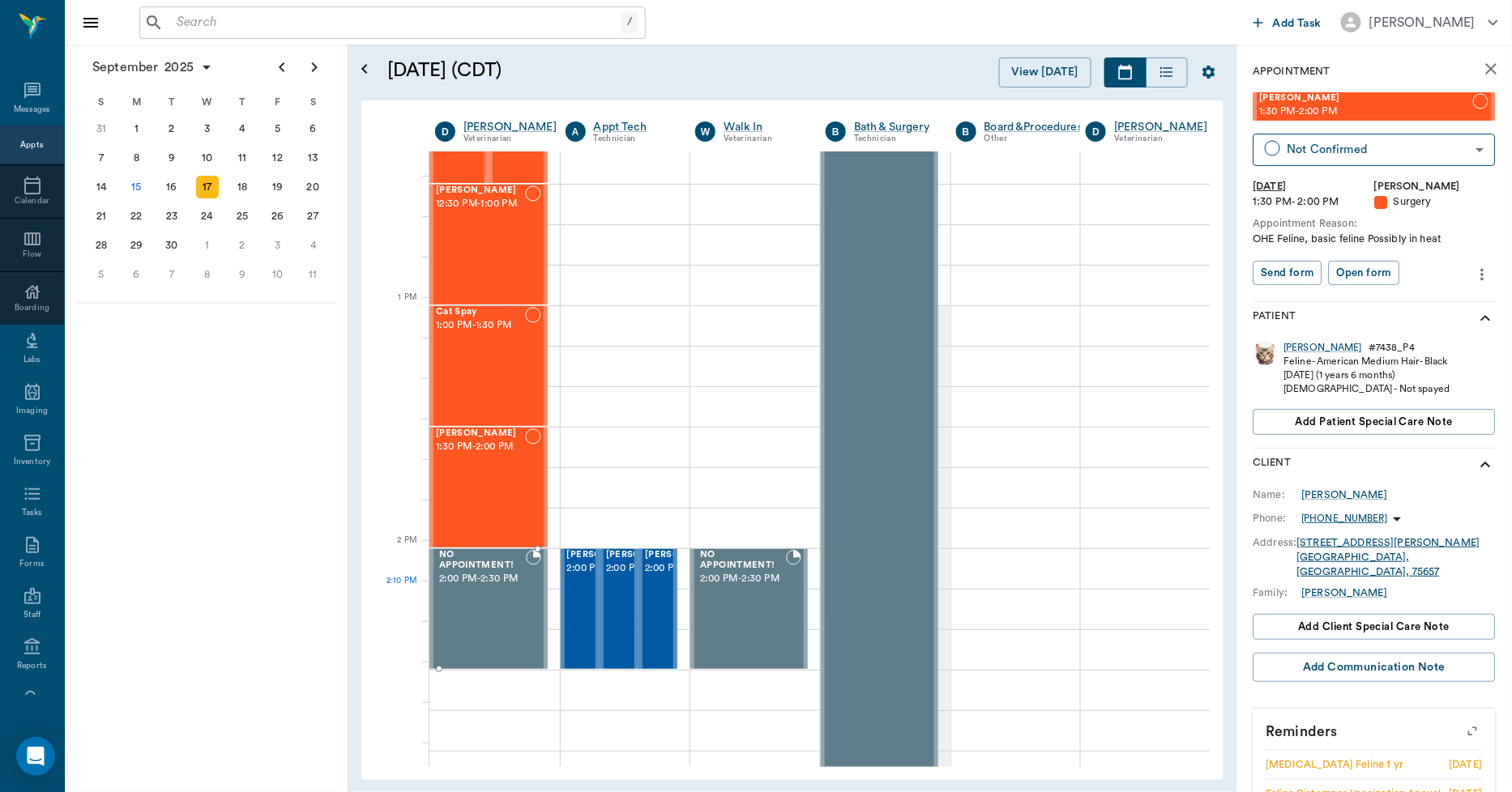
scroll to position [1080, 0]
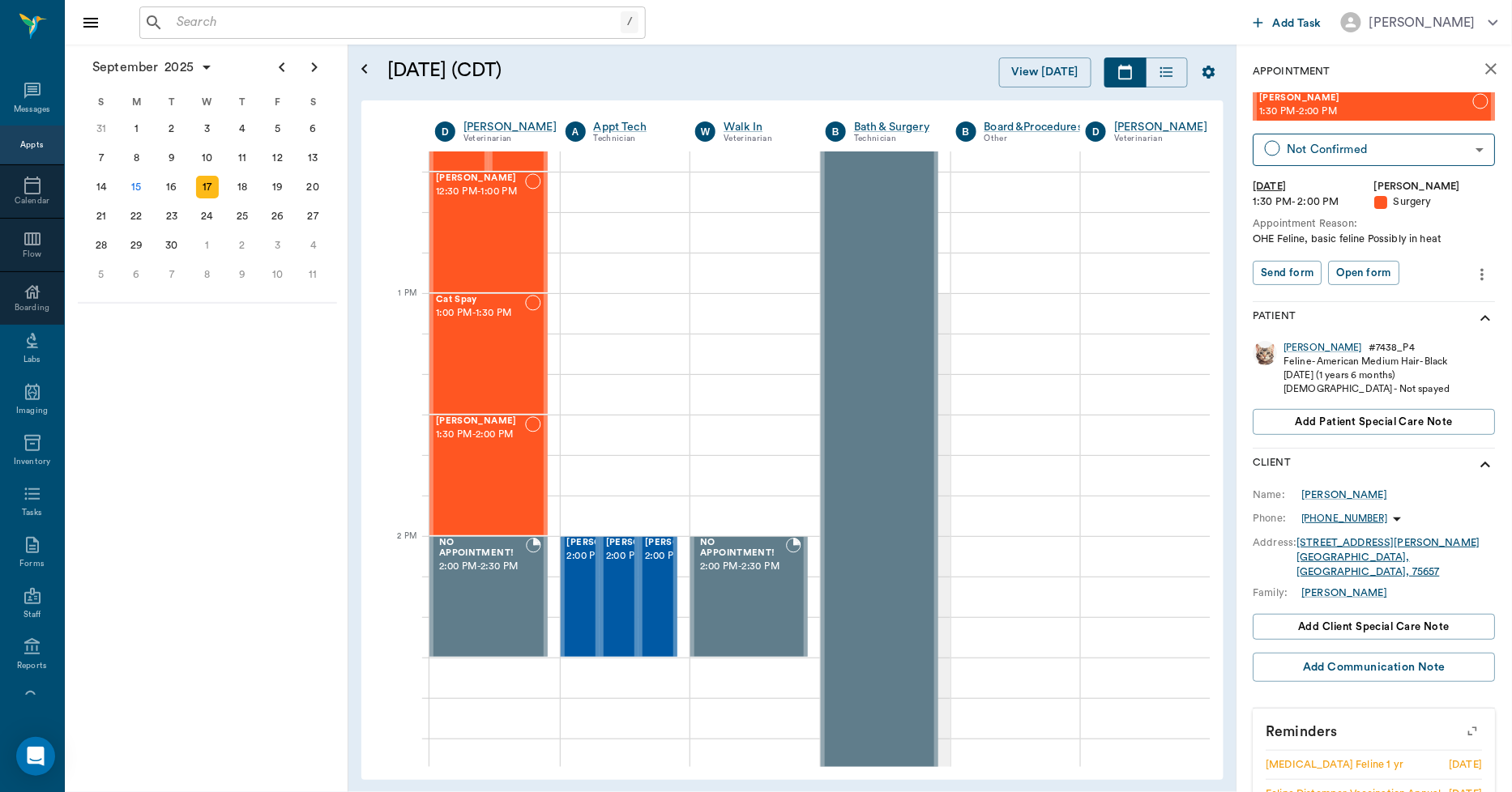
click at [1349, 63] on icon "close" at bounding box center [1492, 69] width 20 height 20
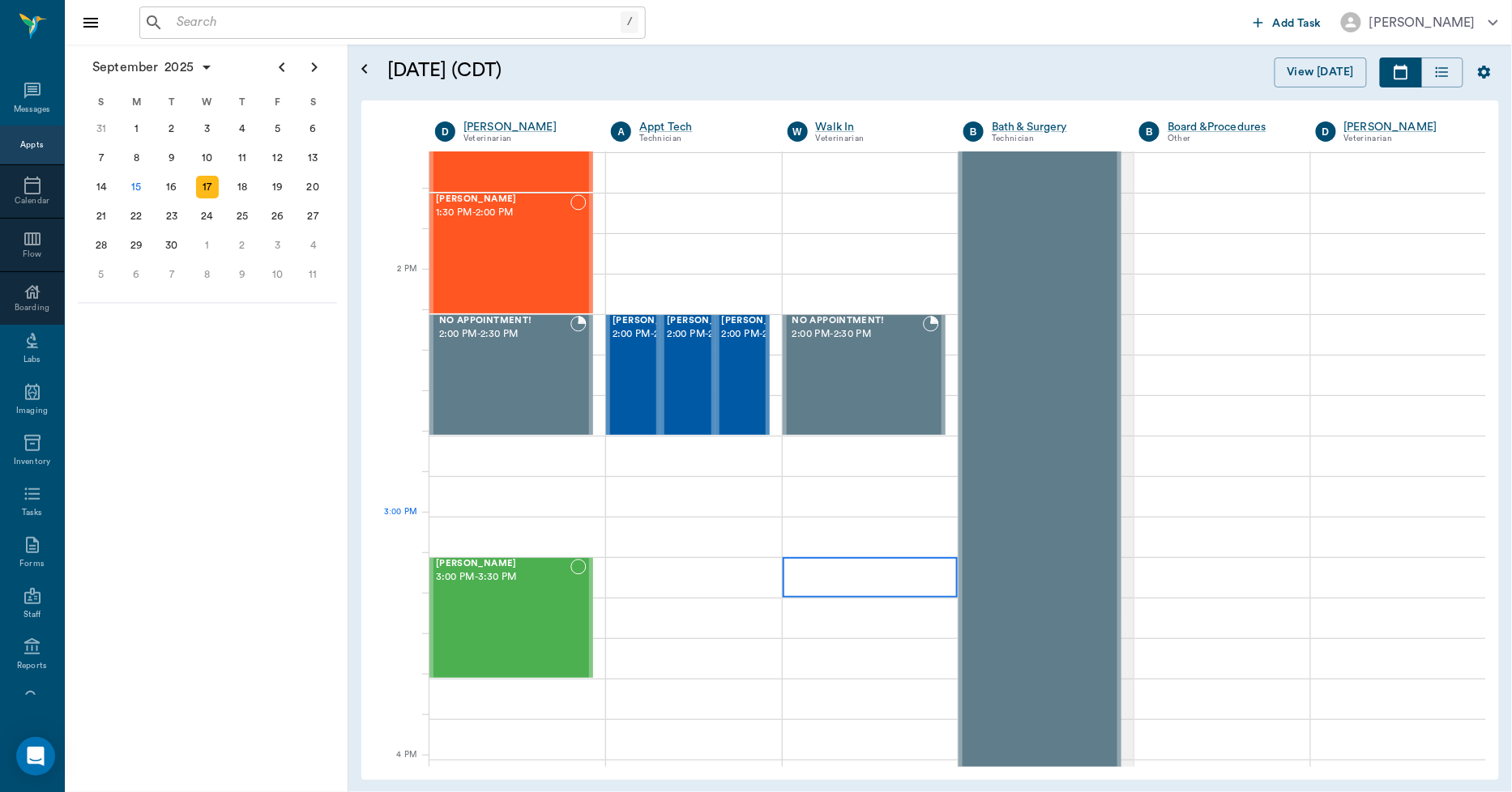
scroll to position [1350, 0]
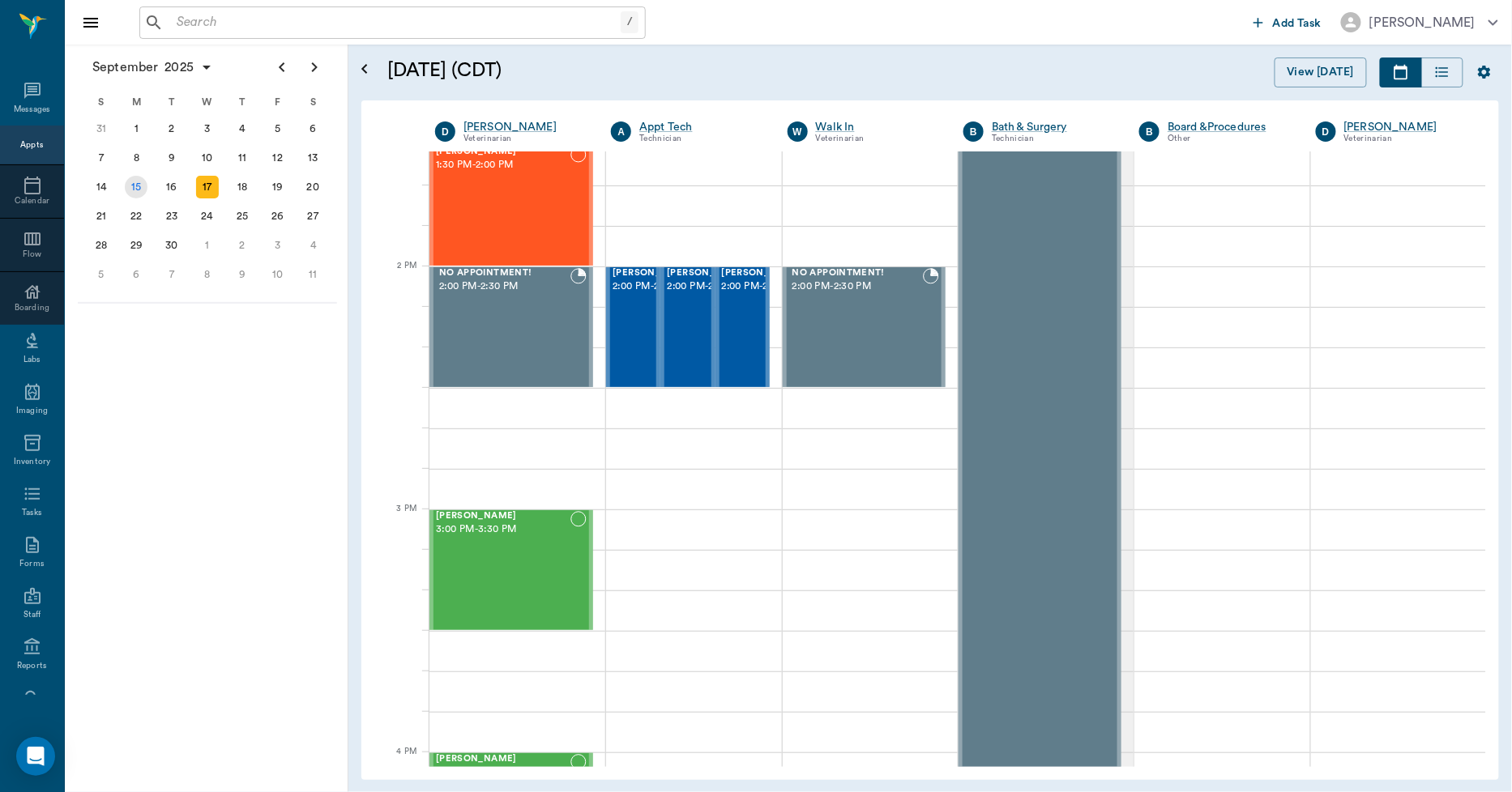
click at [144, 188] on div "15" at bounding box center [135, 187] width 22 height 22
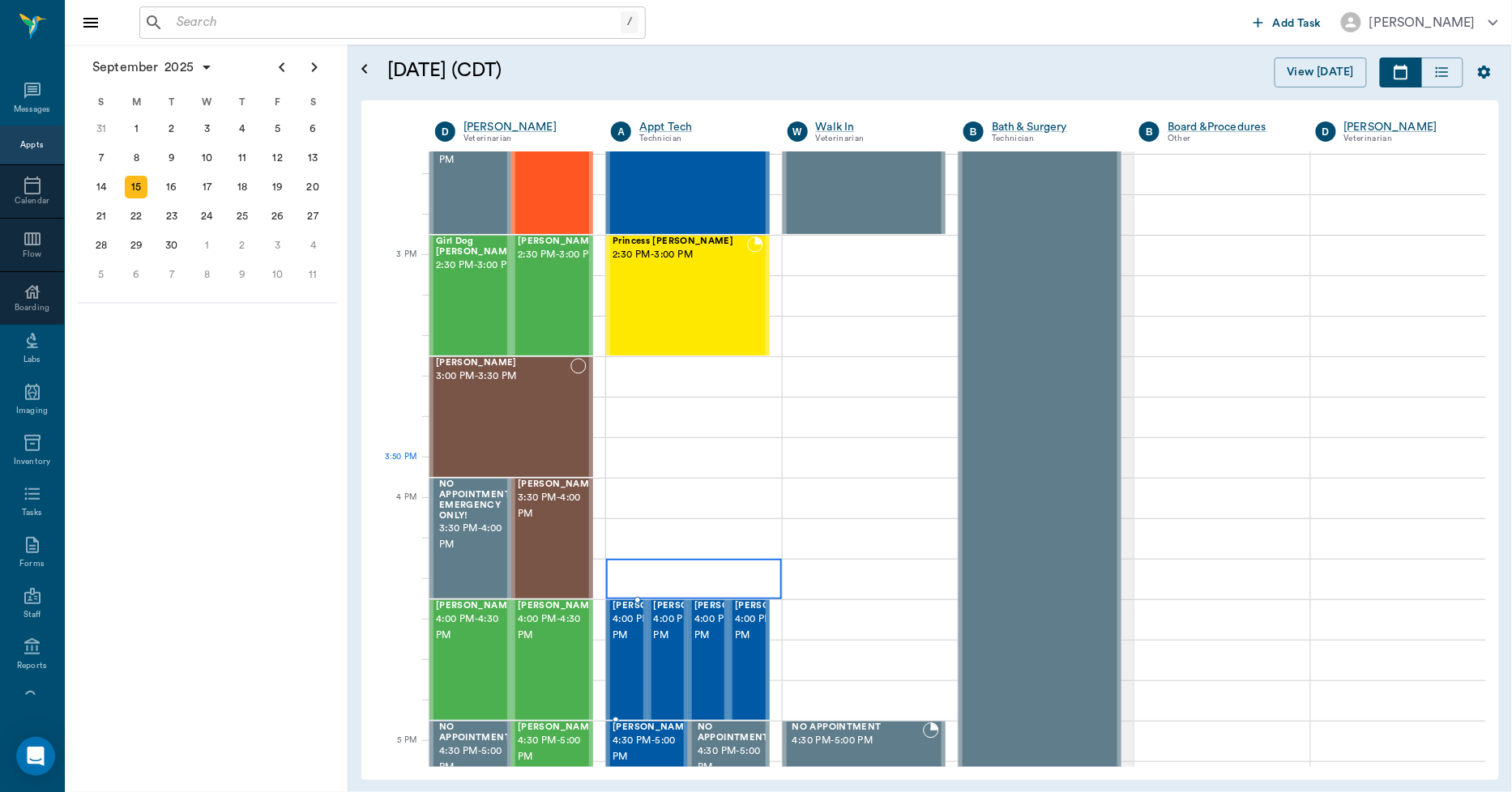
scroll to position [1486, 0]
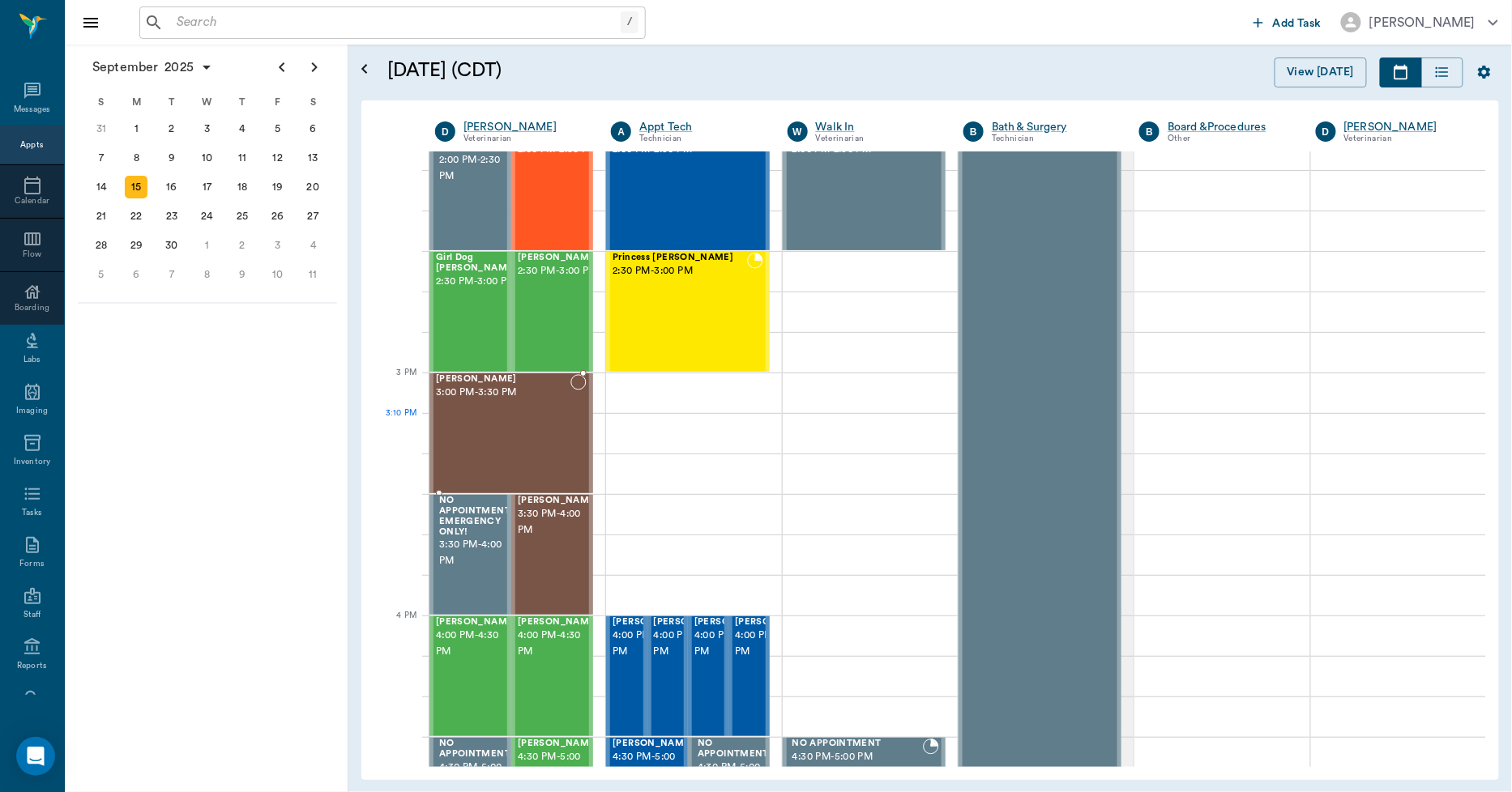
click at [523, 428] on div "[PERSON_NAME] 3:00 PM - 3:30 PM" at bounding box center [503, 433] width 135 height 118
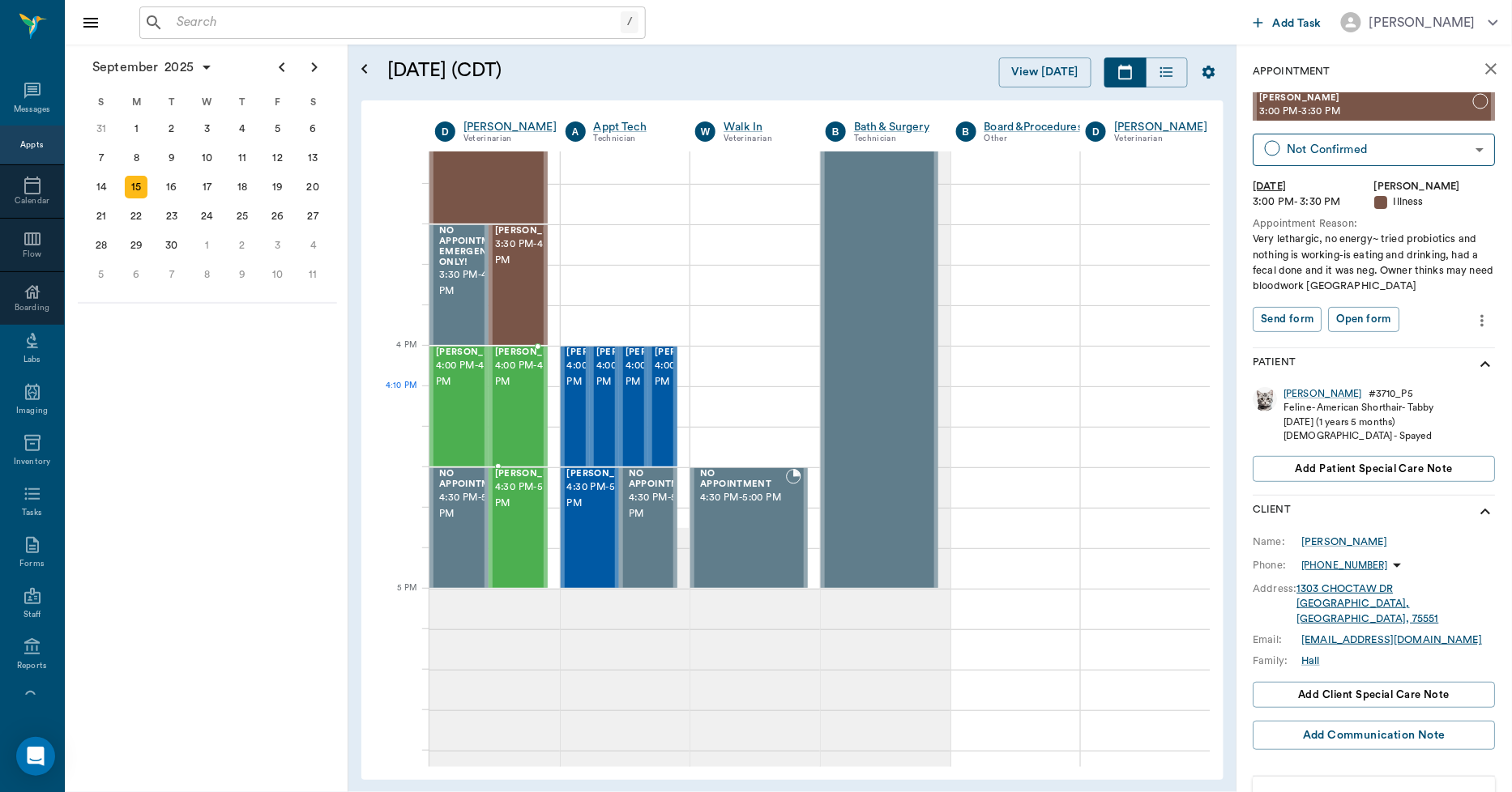
click at [515, 417] on div "[PERSON_NAME] 4:00 PM - 4:30 PM" at bounding box center [536, 406] width 81 height 118
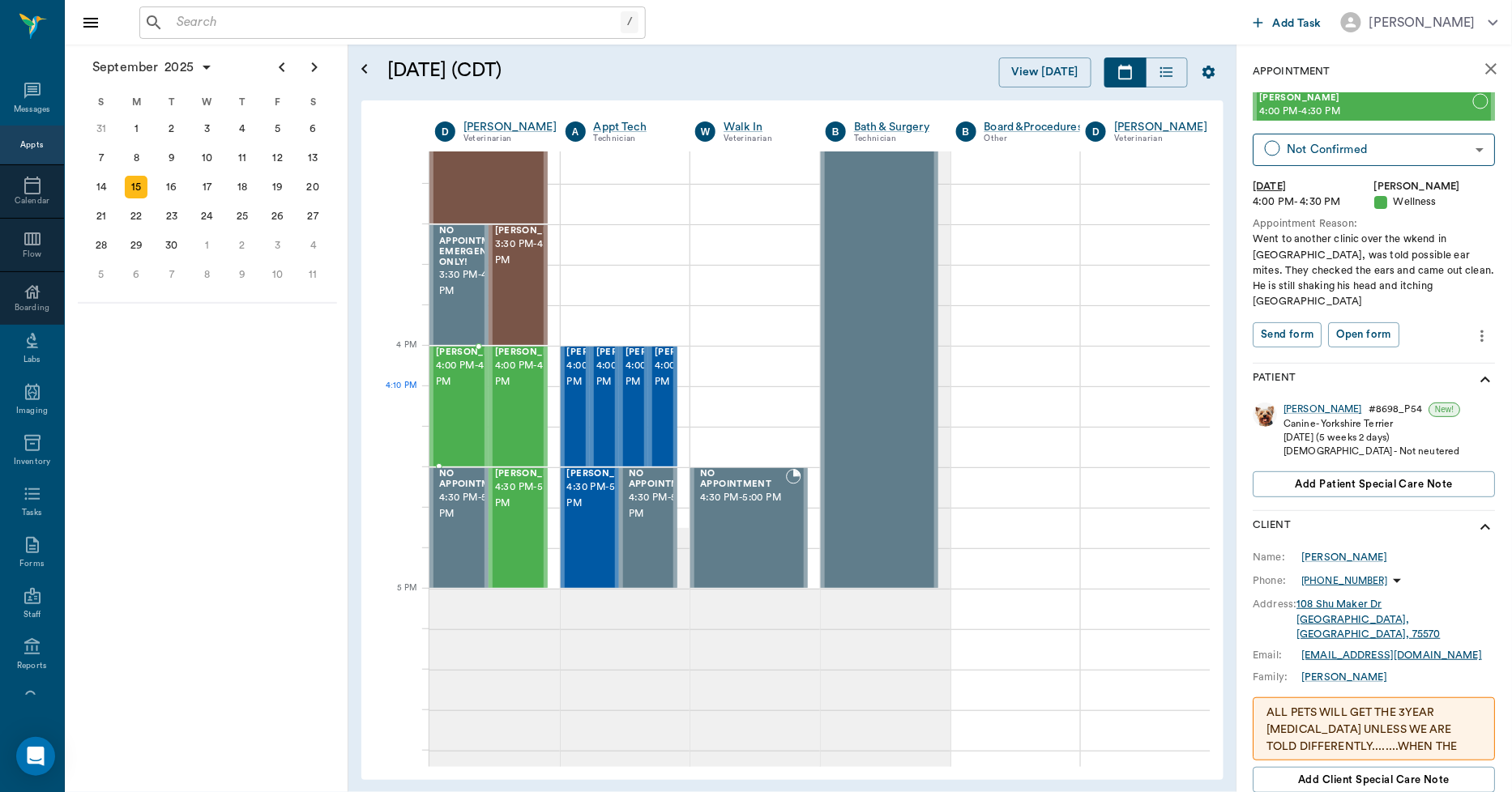
click at [436, 390] on span "4:00 PM - 4:30 PM" at bounding box center [476, 374] width 81 height 32
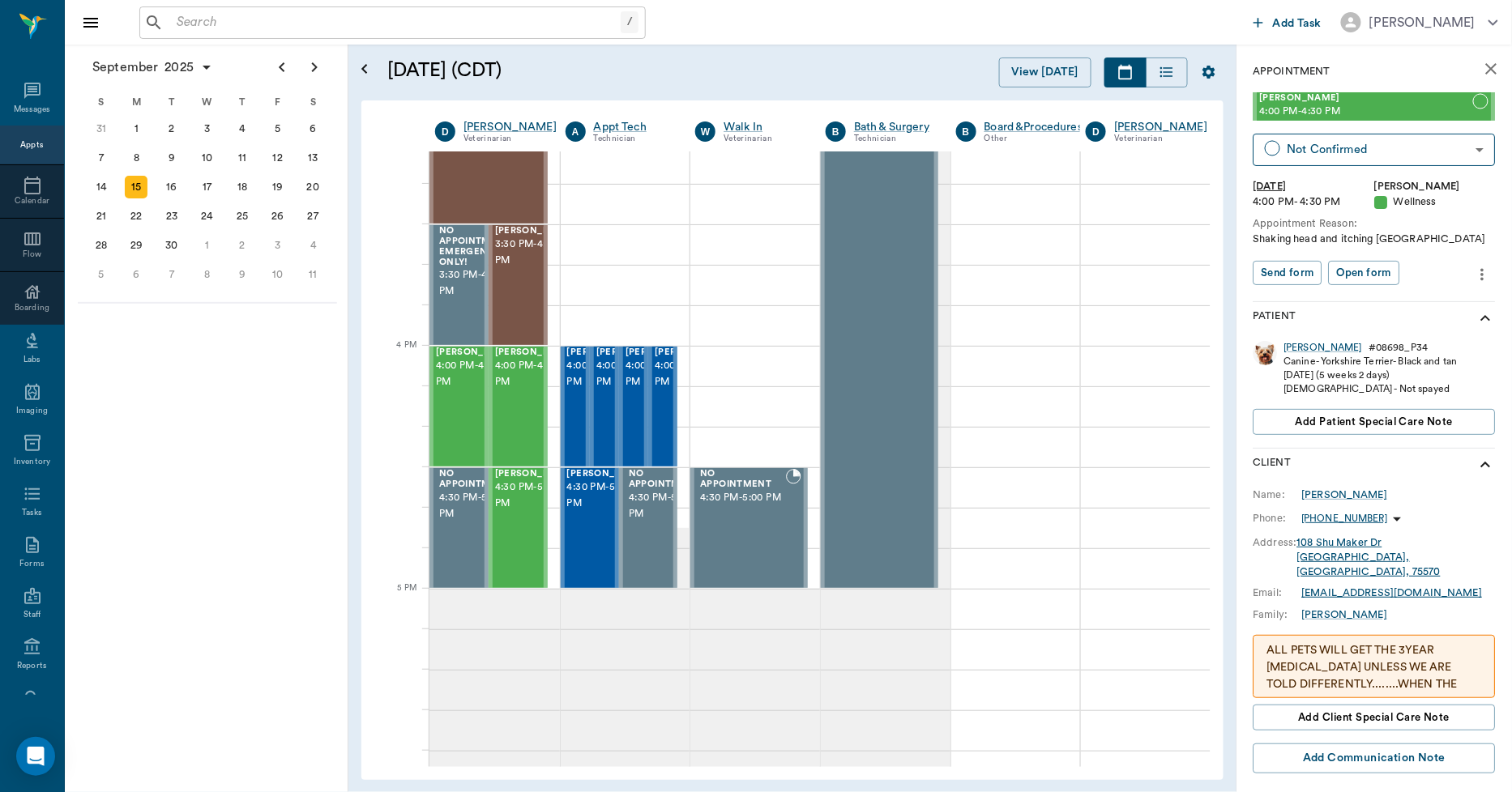
click at [1349, 71] on icon "close" at bounding box center [1491, 68] width 12 height 12
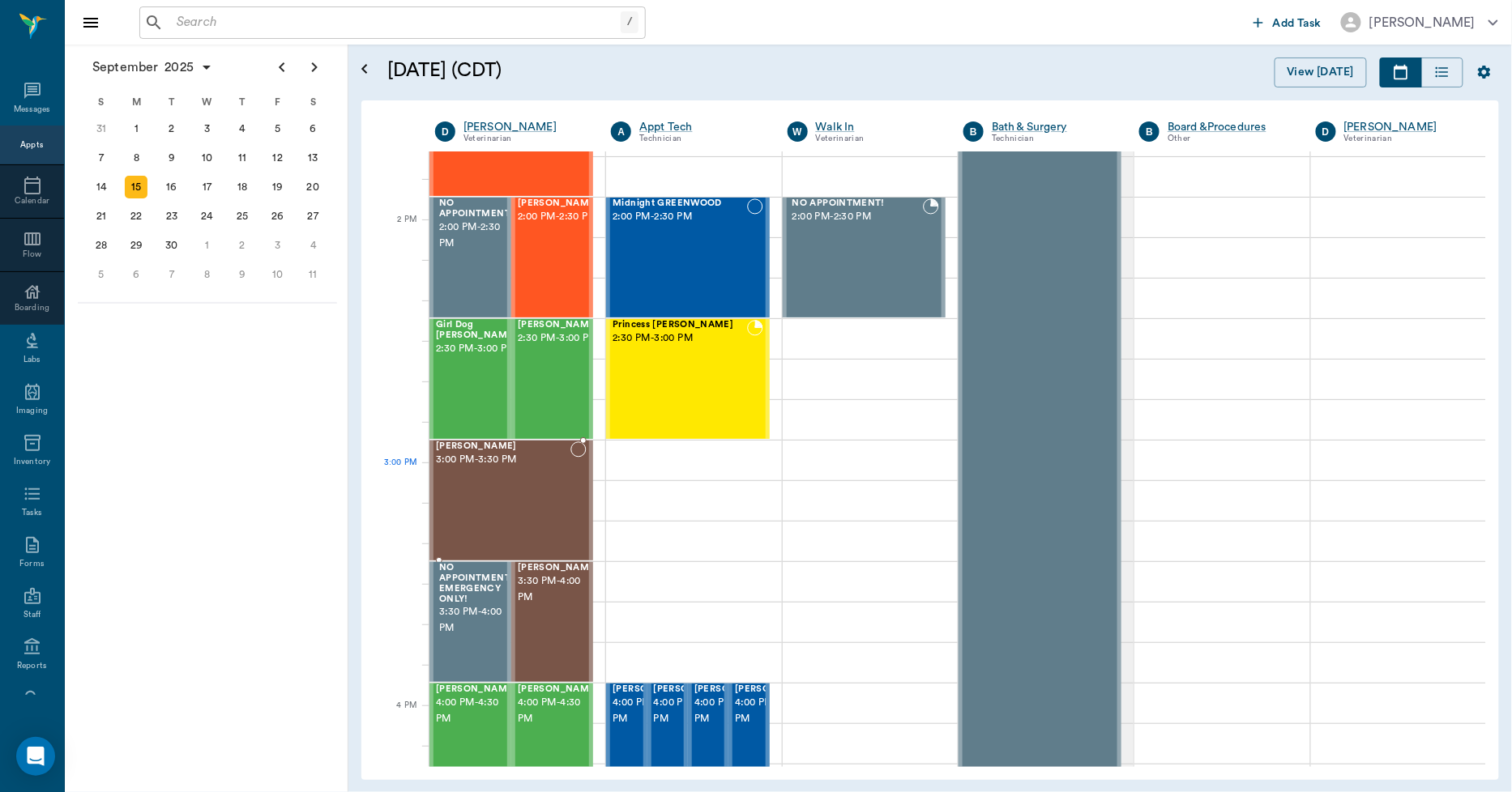
scroll to position [1397, 0]
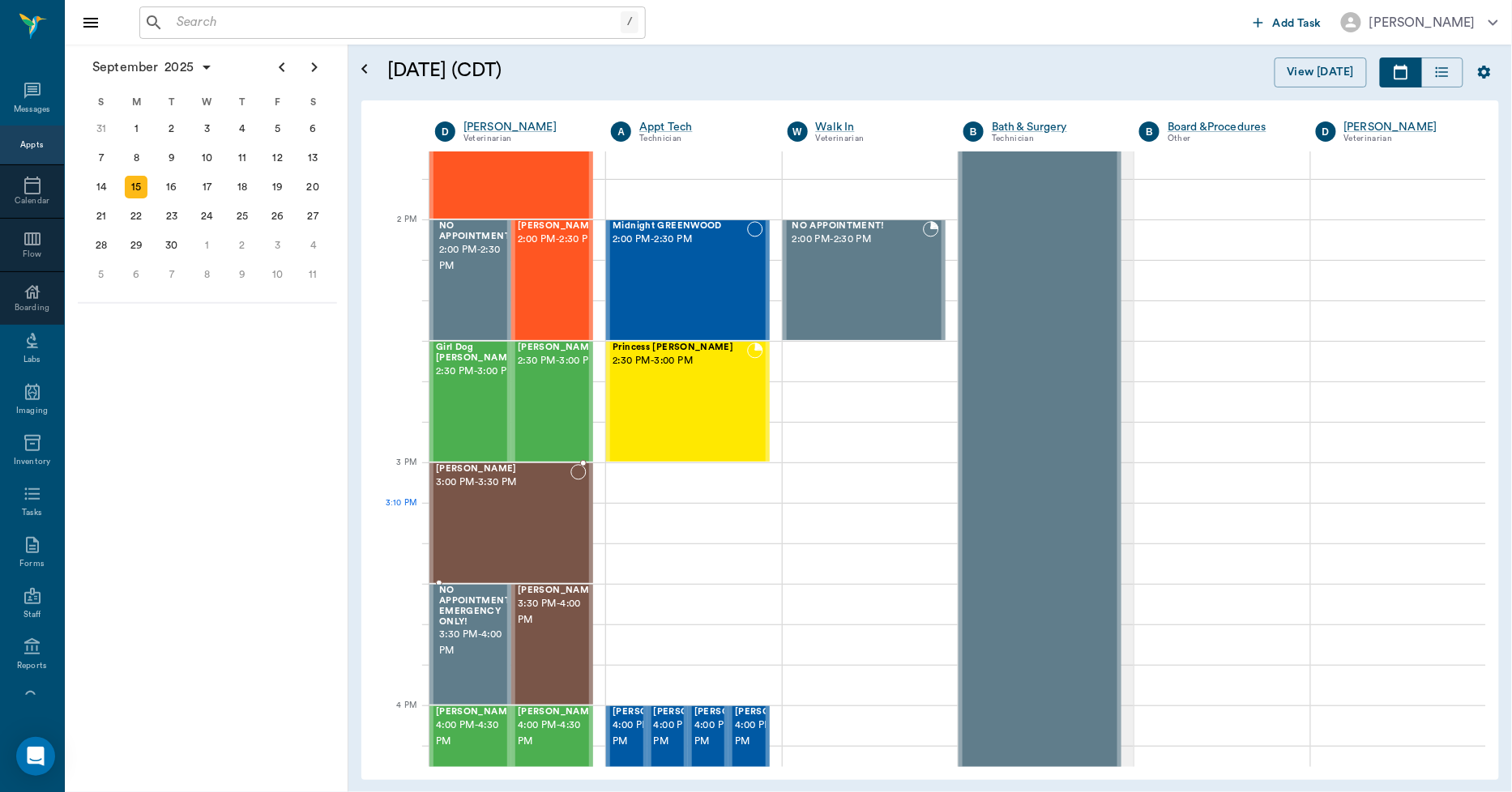
click at [549, 516] on div "[PERSON_NAME] 3:00 PM - 3:30 PM" at bounding box center [503, 524] width 135 height 118
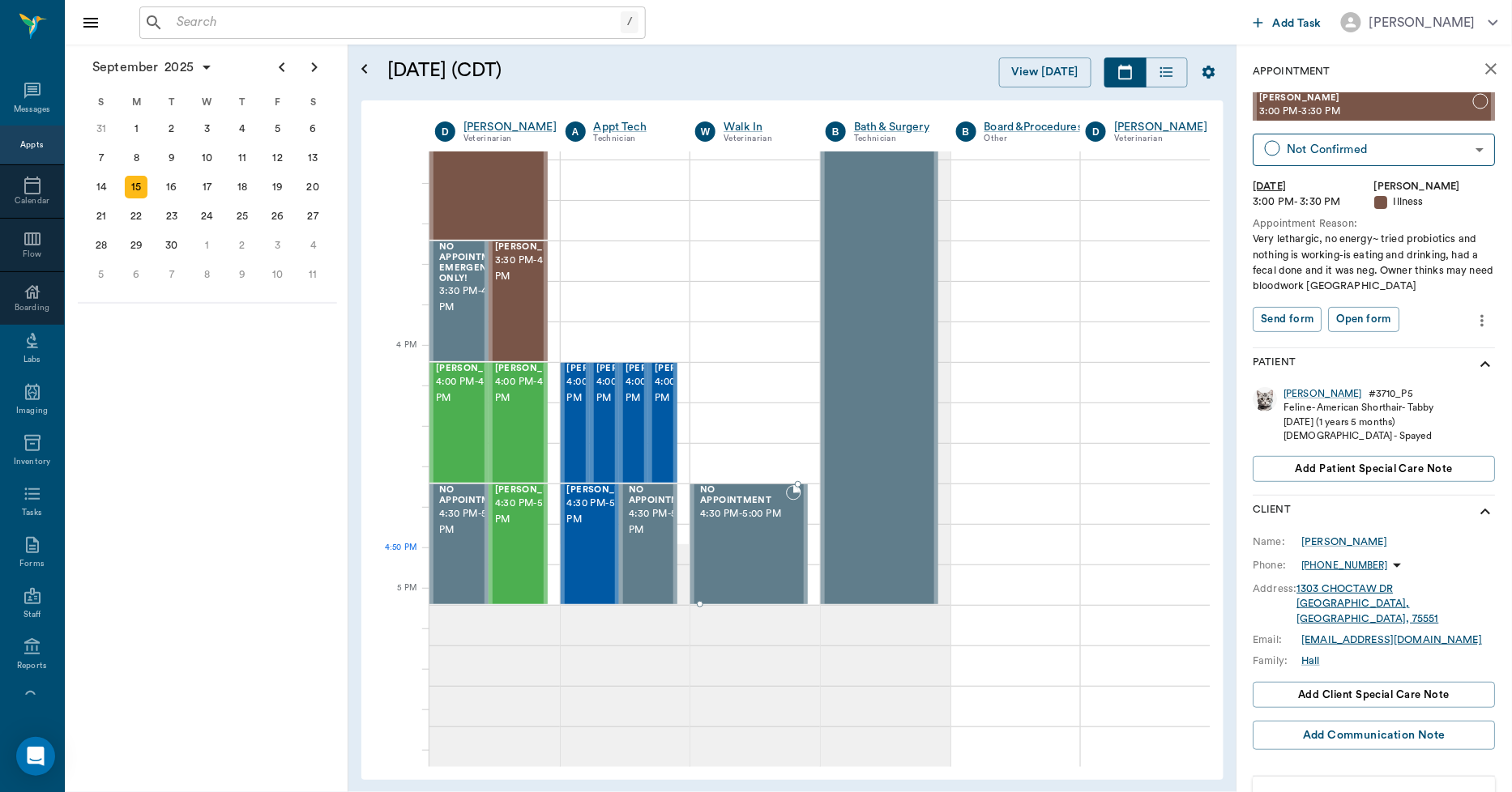
scroll to position [1756, 0]
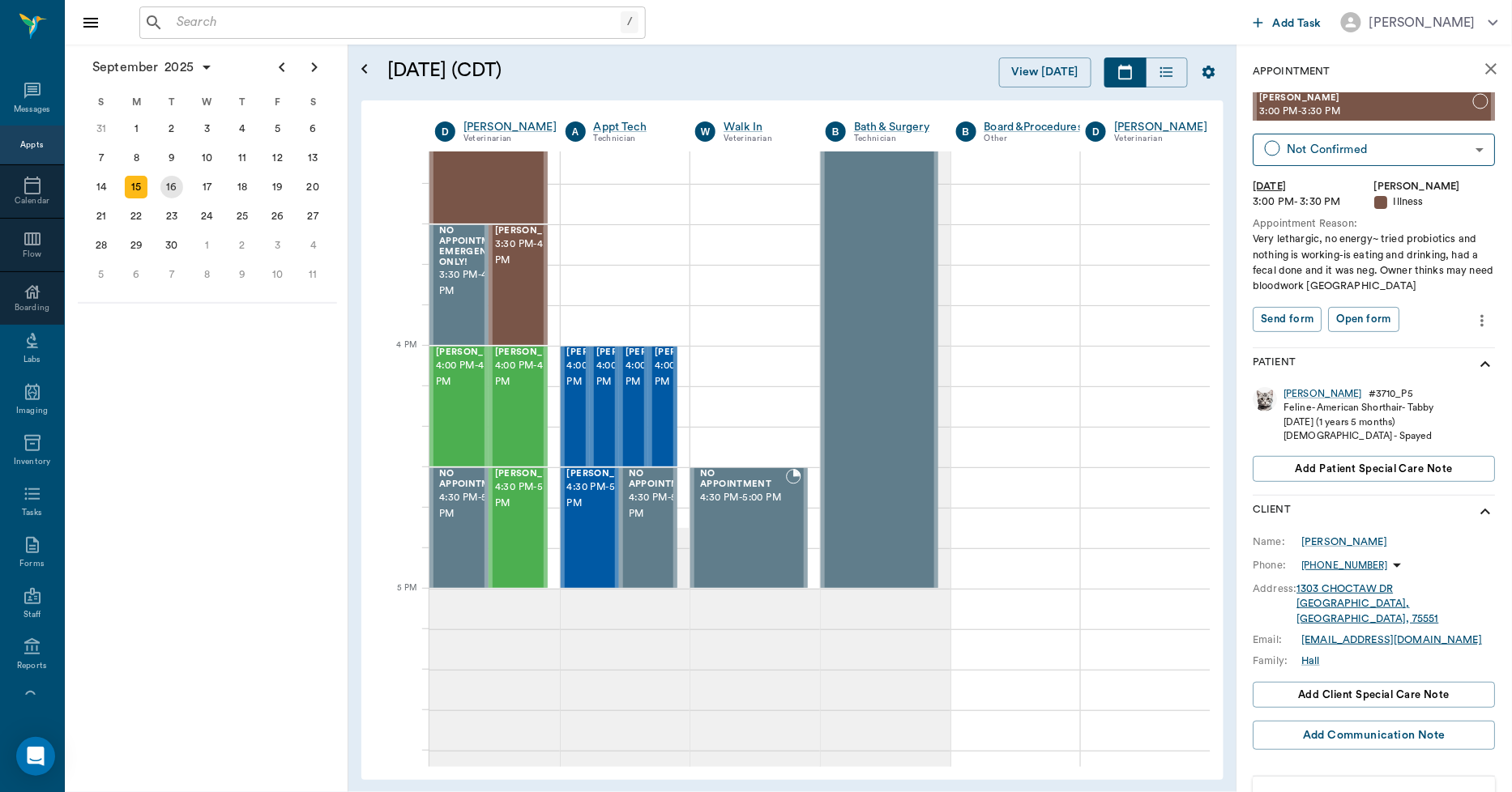
click at [169, 180] on div "16" at bounding box center [171, 187] width 22 height 22
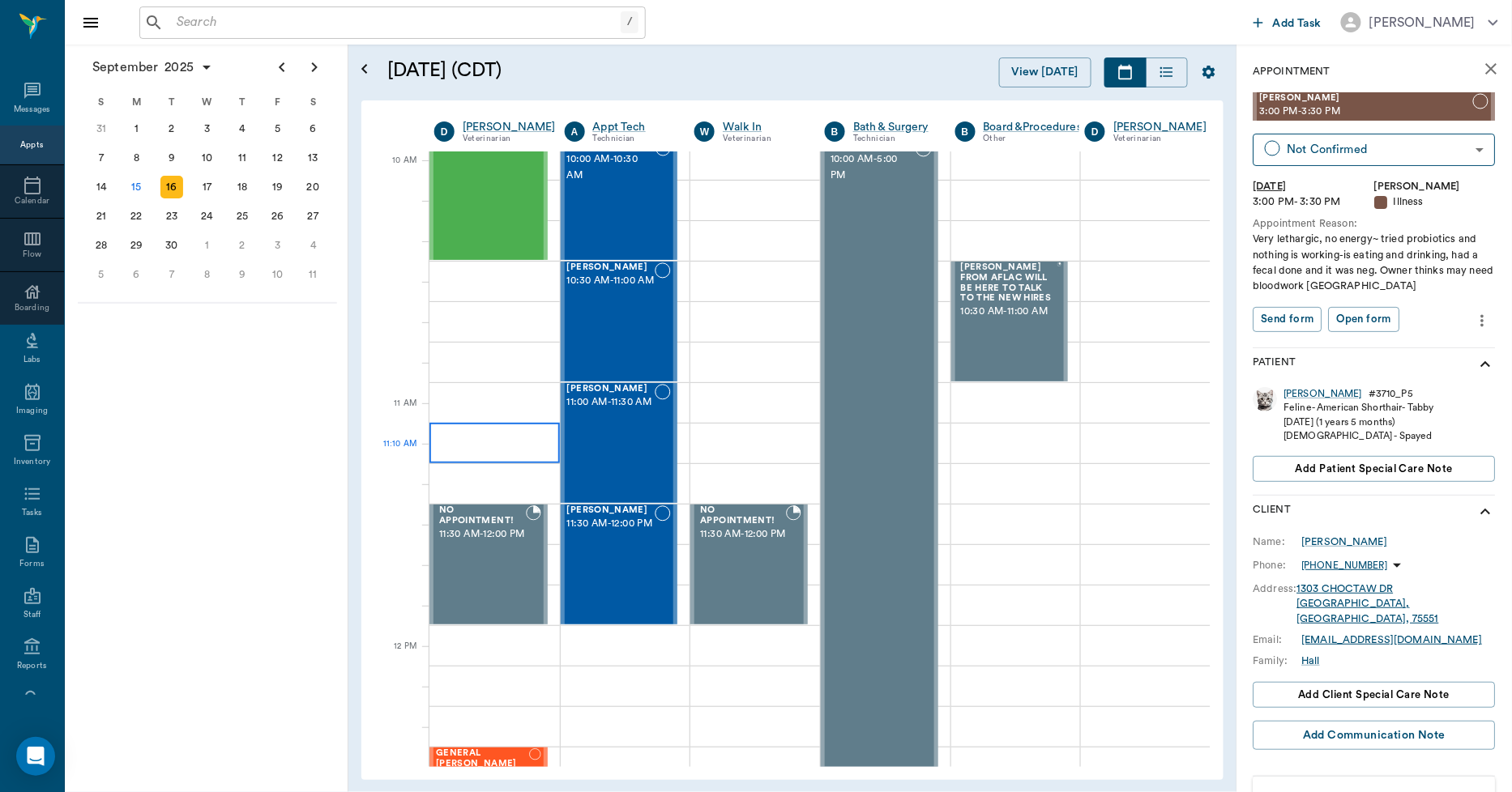
scroll to position [540, 1]
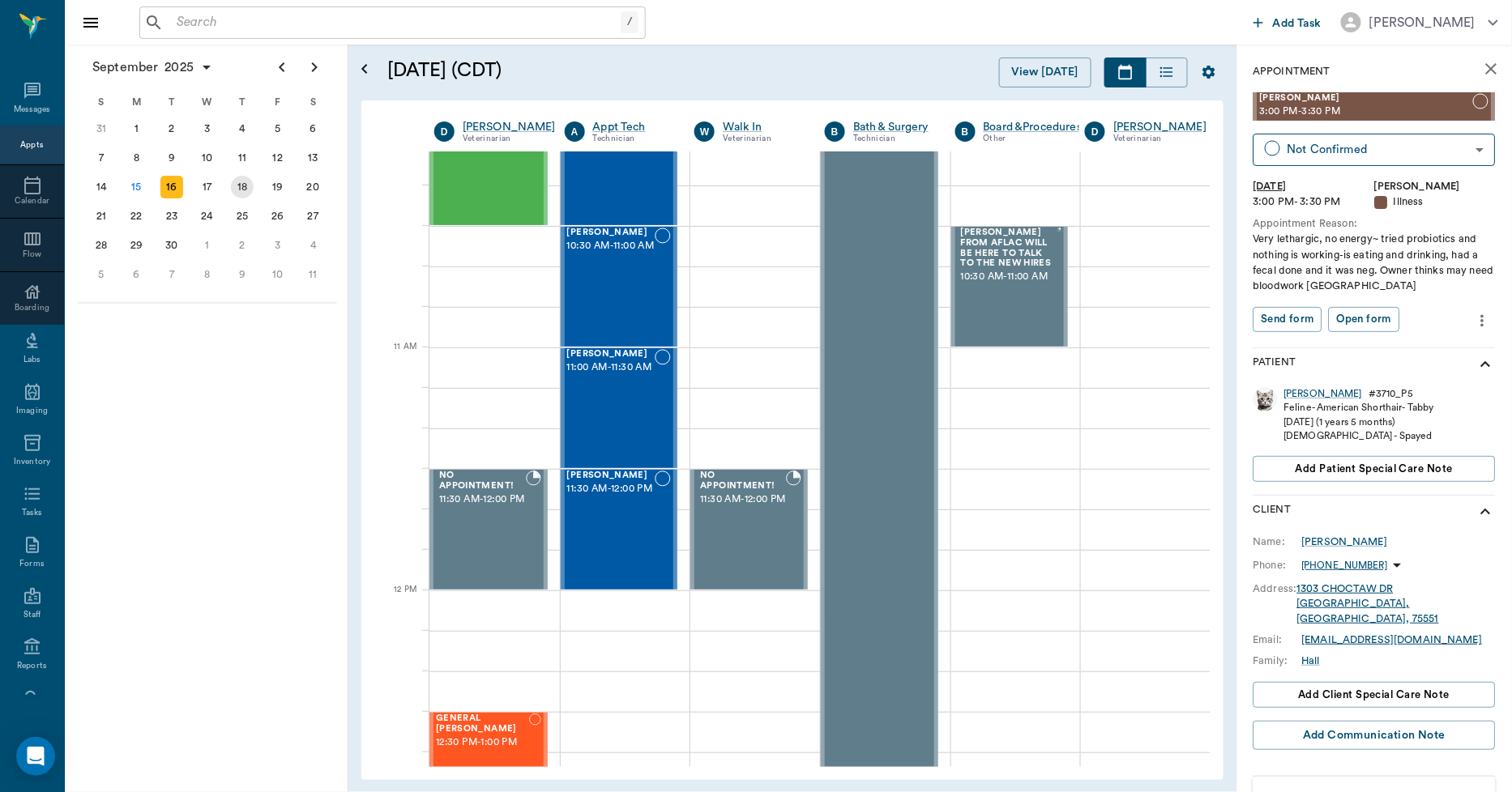
click at [245, 181] on div "18" at bounding box center [241, 187] width 22 height 22
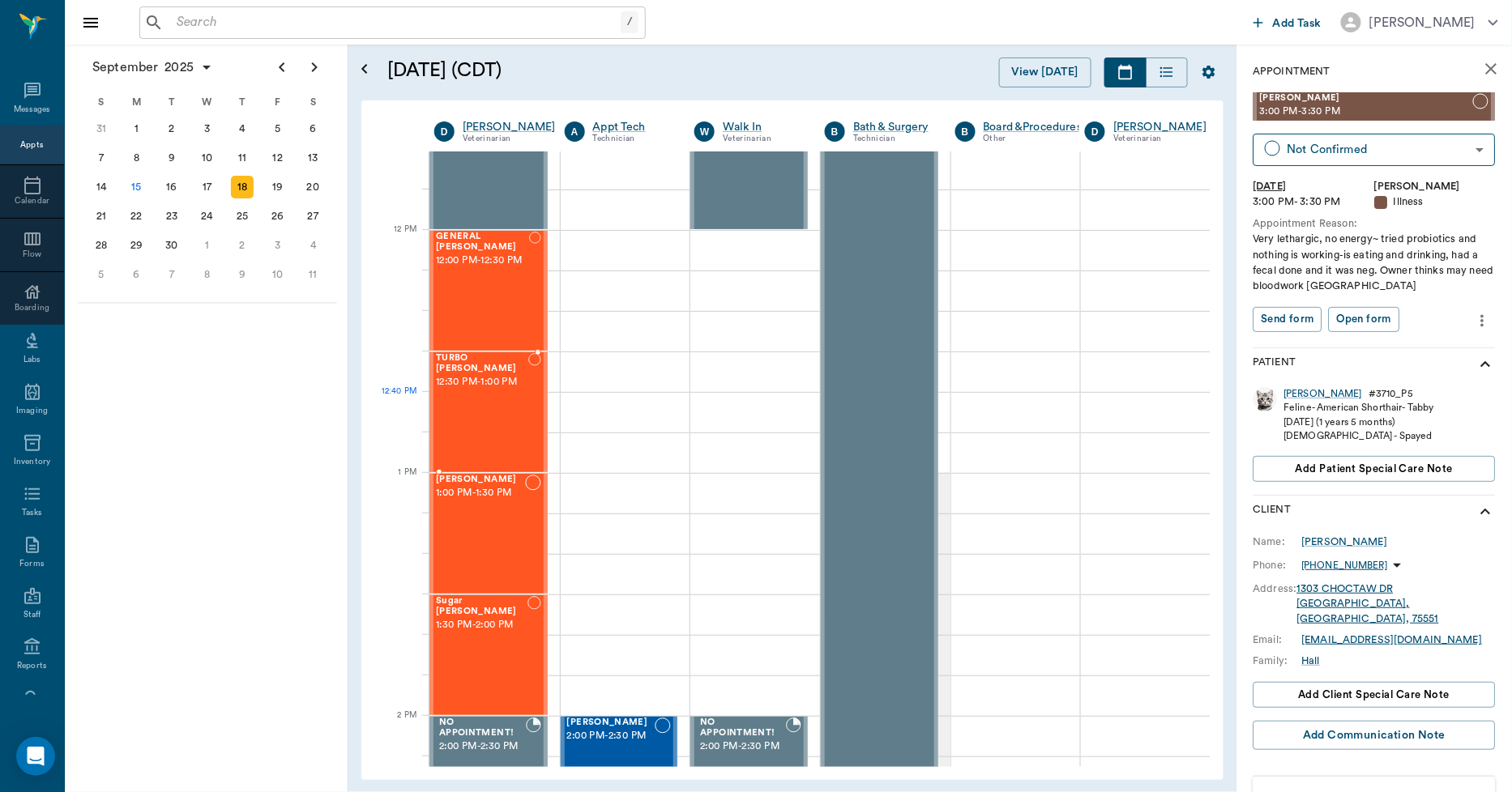
scroll to position [1440, 1]
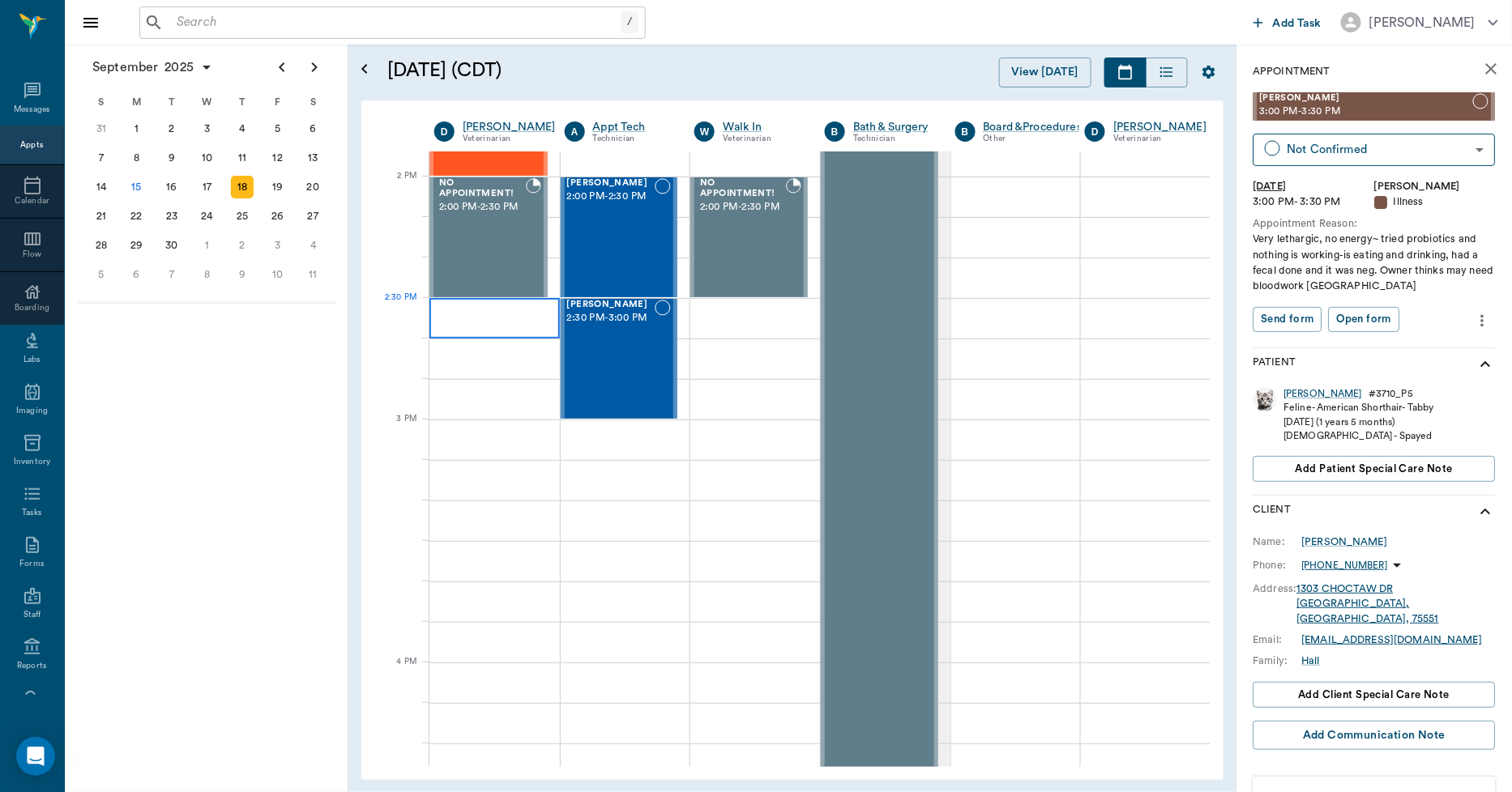
click at [479, 322] on div at bounding box center [494, 318] width 130 height 40
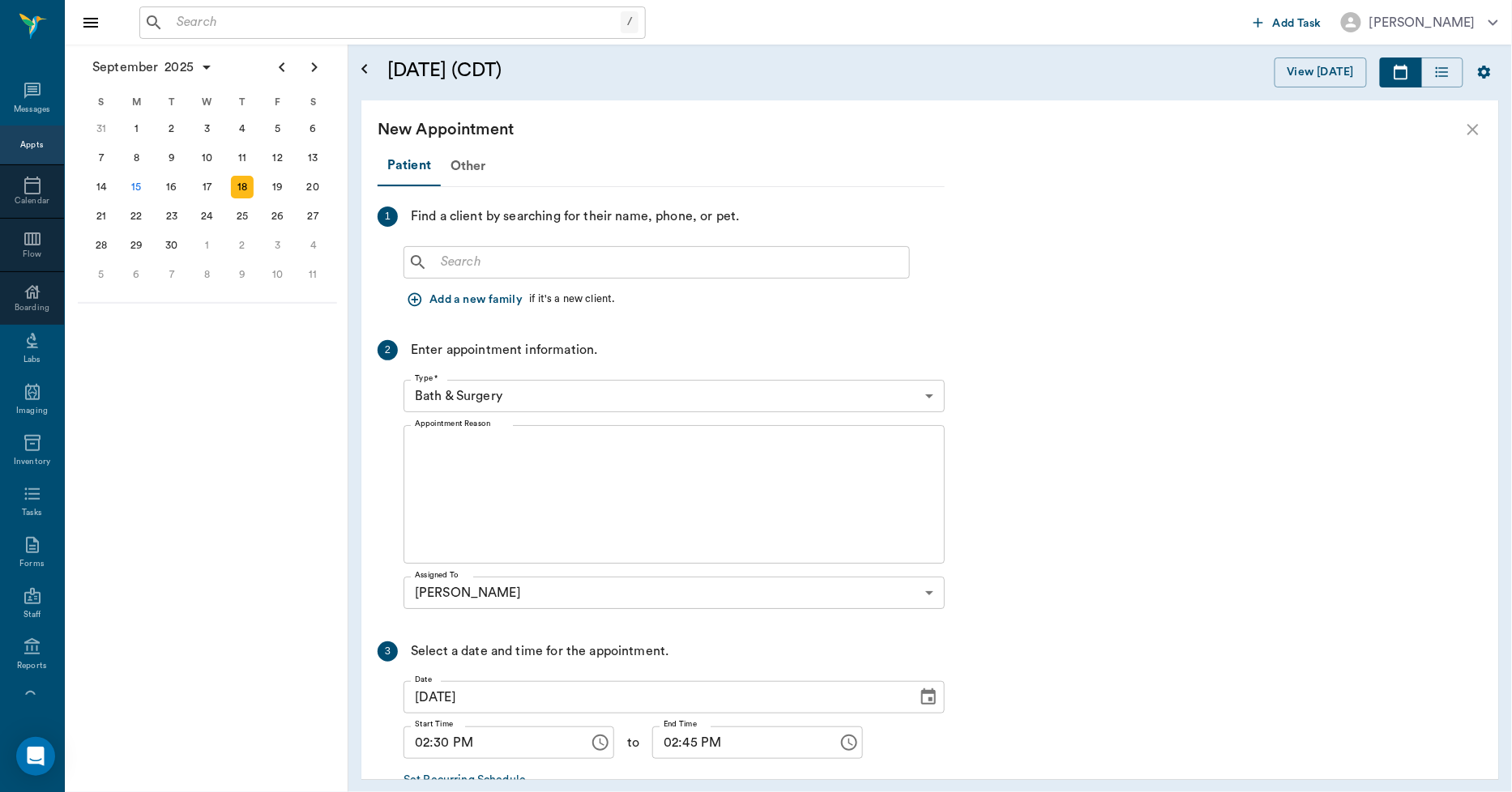
scroll to position [1440, 0]
click at [449, 264] on input "text" at bounding box center [669, 262] width 468 height 22
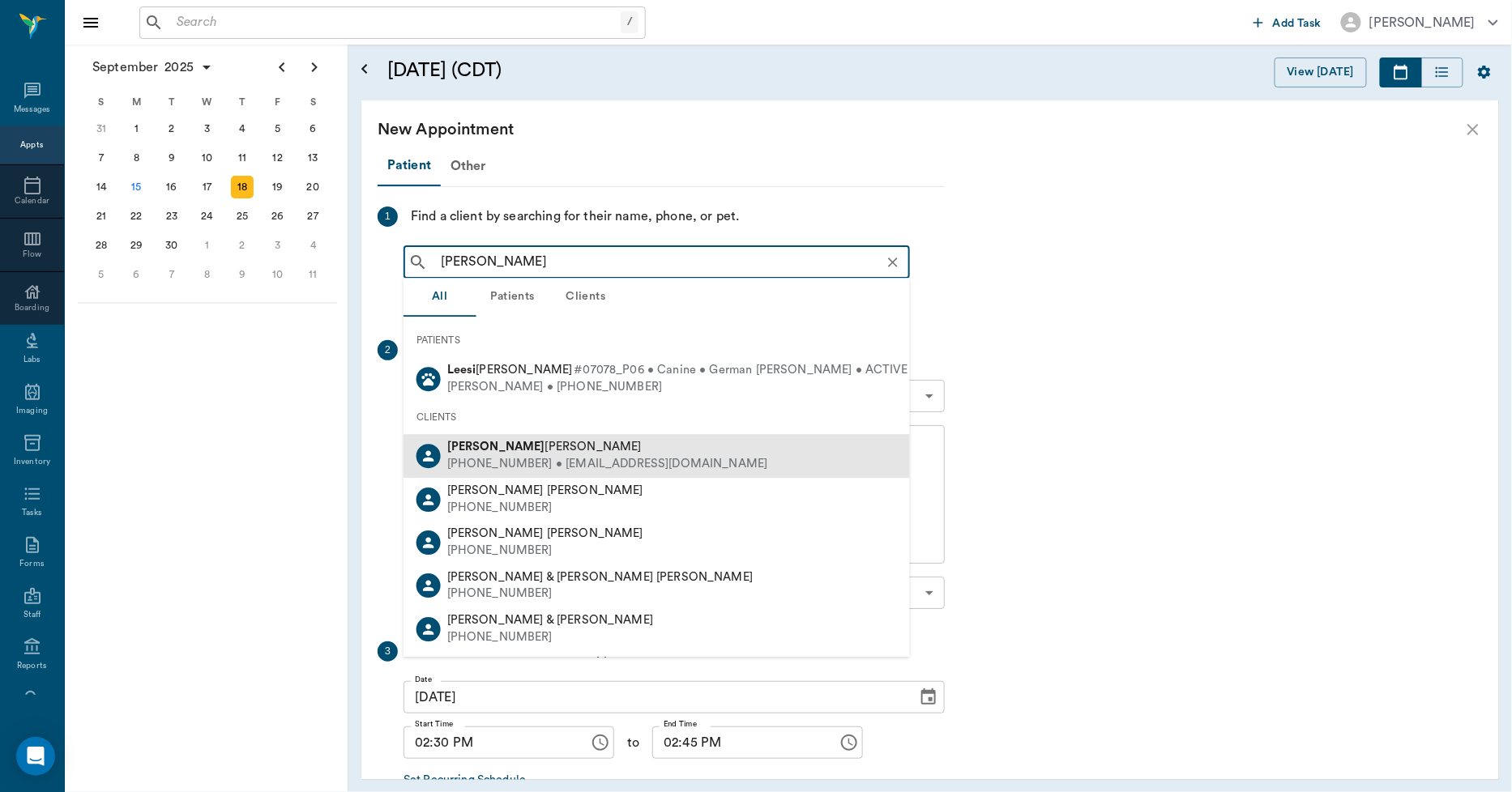
click at [495, 448] on span "[PERSON_NAME]" at bounding box center [545, 448] width 195 height 13
type input "[PERSON_NAME]"
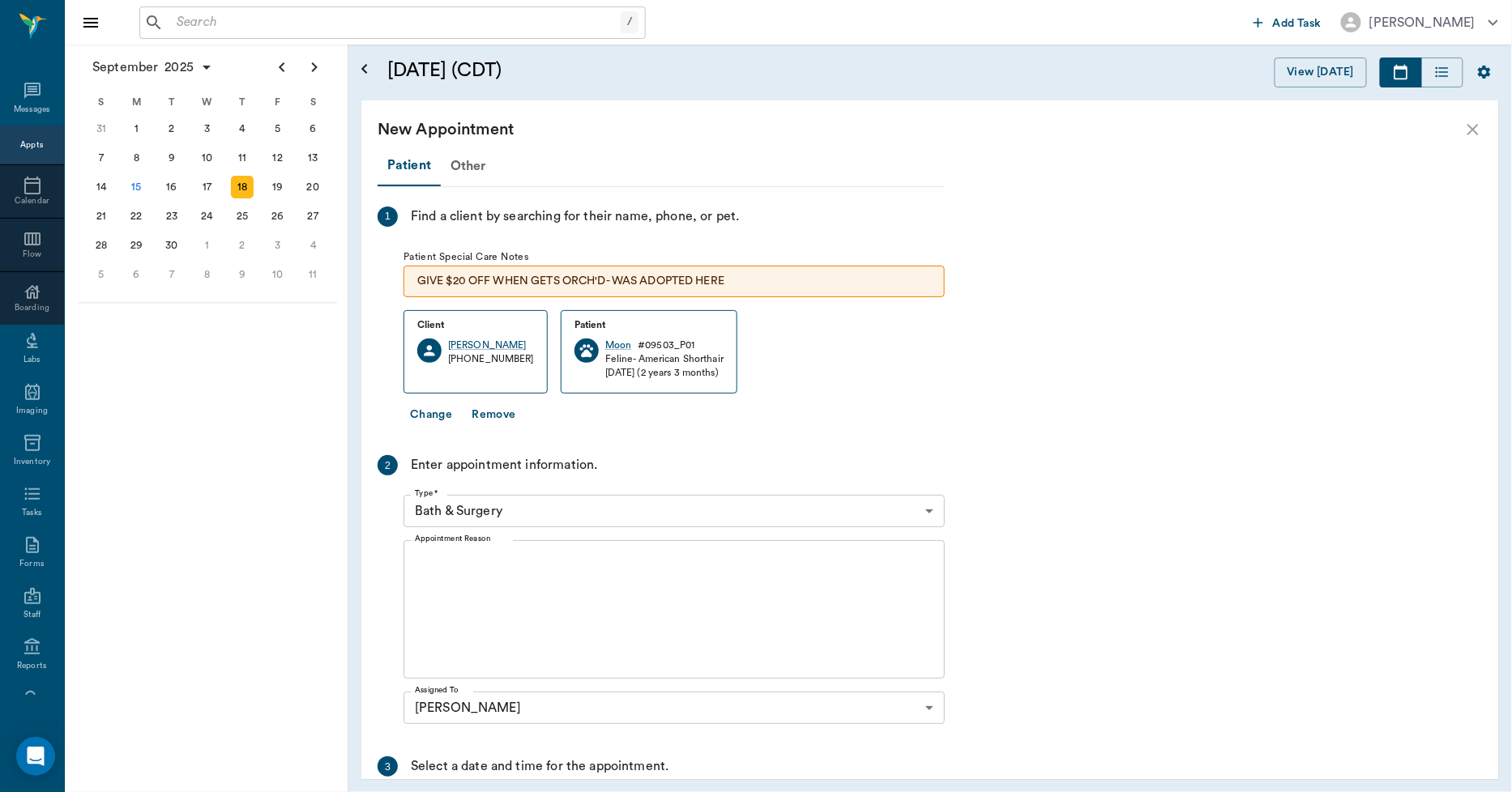
click at [433, 417] on button "Change" at bounding box center [431, 414] width 55 height 30
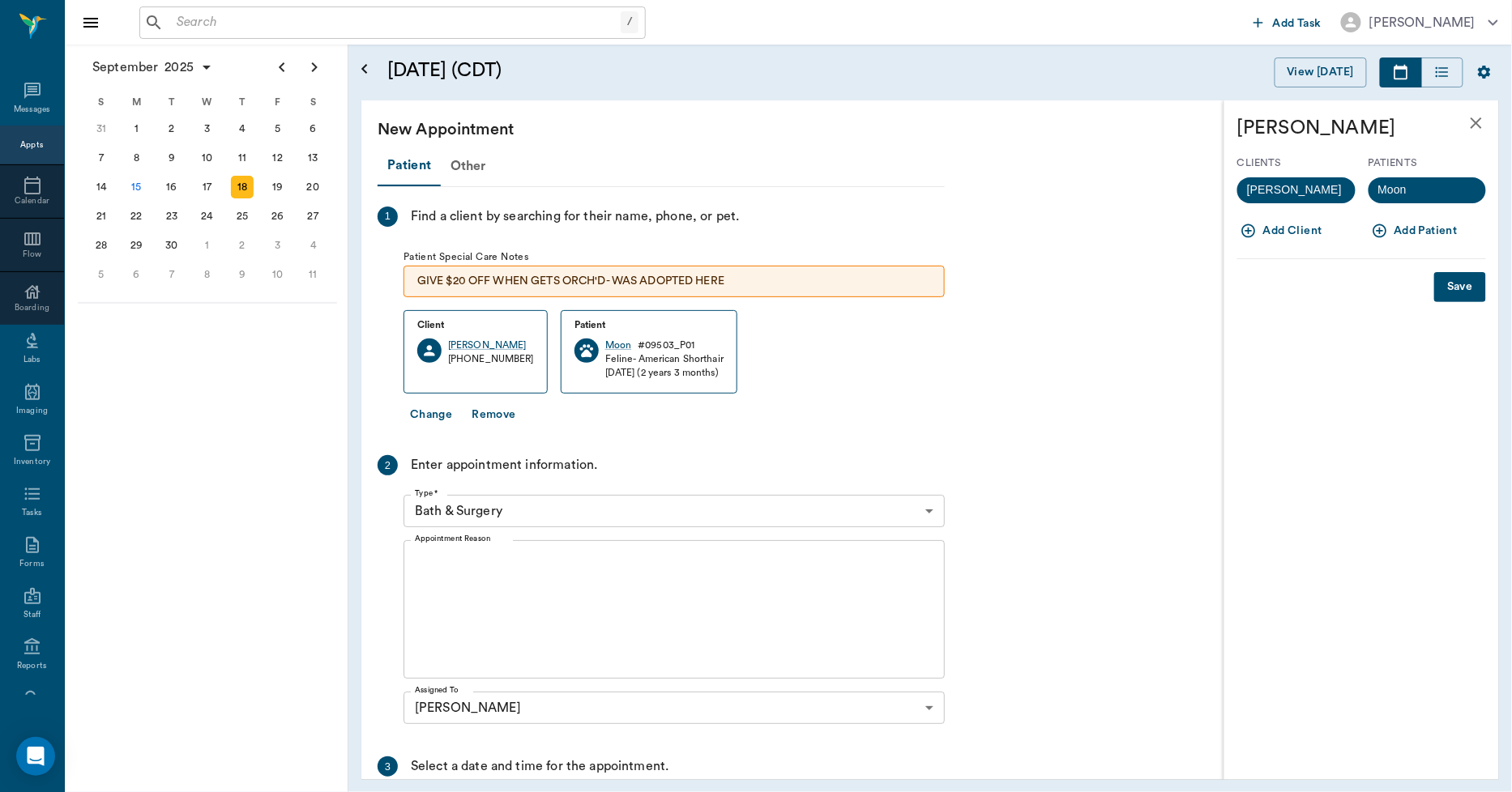
click at [1349, 223] on icon "button" at bounding box center [1380, 231] width 16 height 16
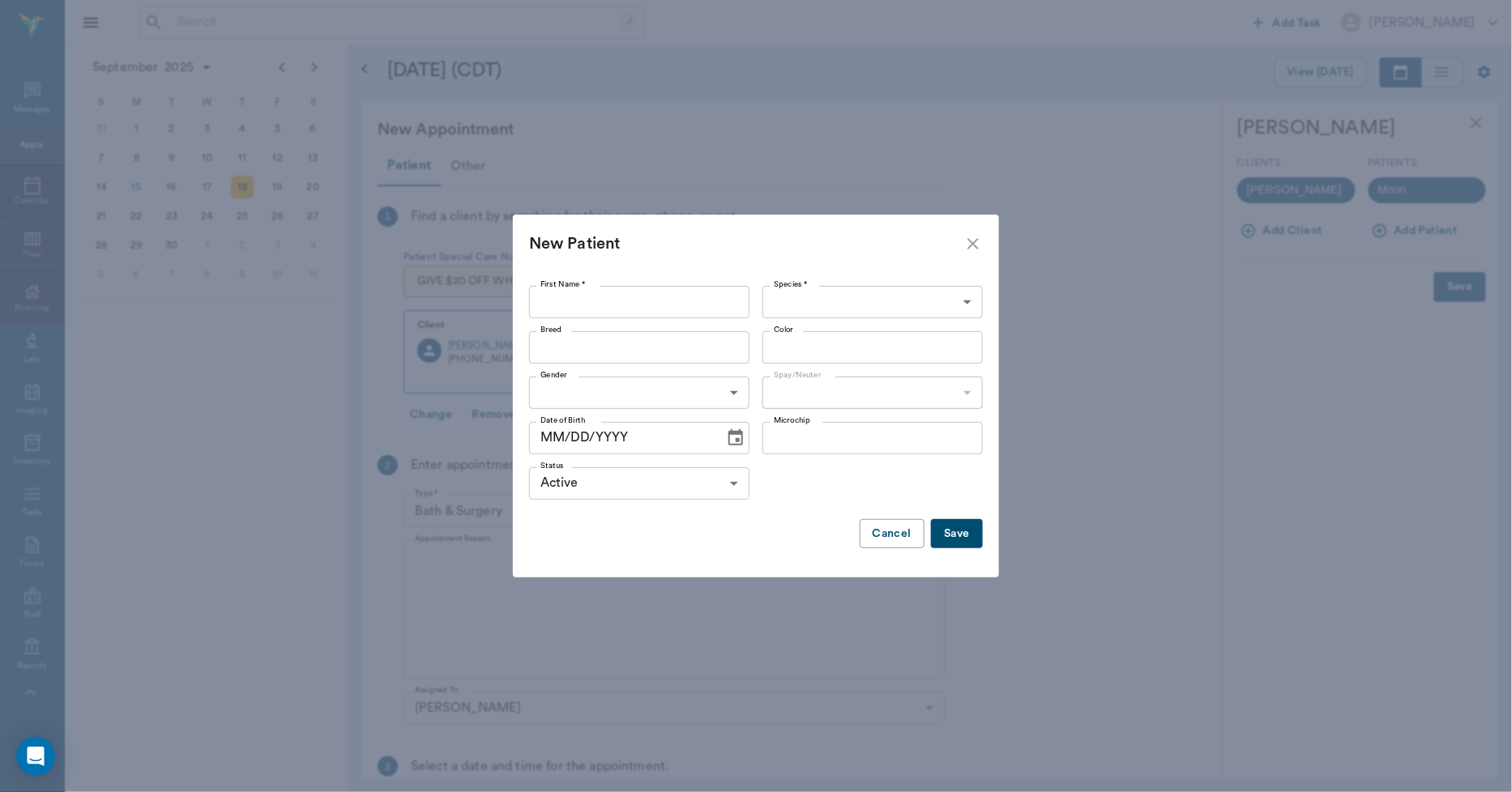
click at [568, 301] on input "First Name *" at bounding box center [640, 302] width 221 height 32
type input "Matilda"
click at [878, 305] on body "/ ​ Add Task [PERSON_NAME] Nectar Messages Appts Calendar Flow Boarding Labs Im…" at bounding box center [756, 396] width 1512 height 792
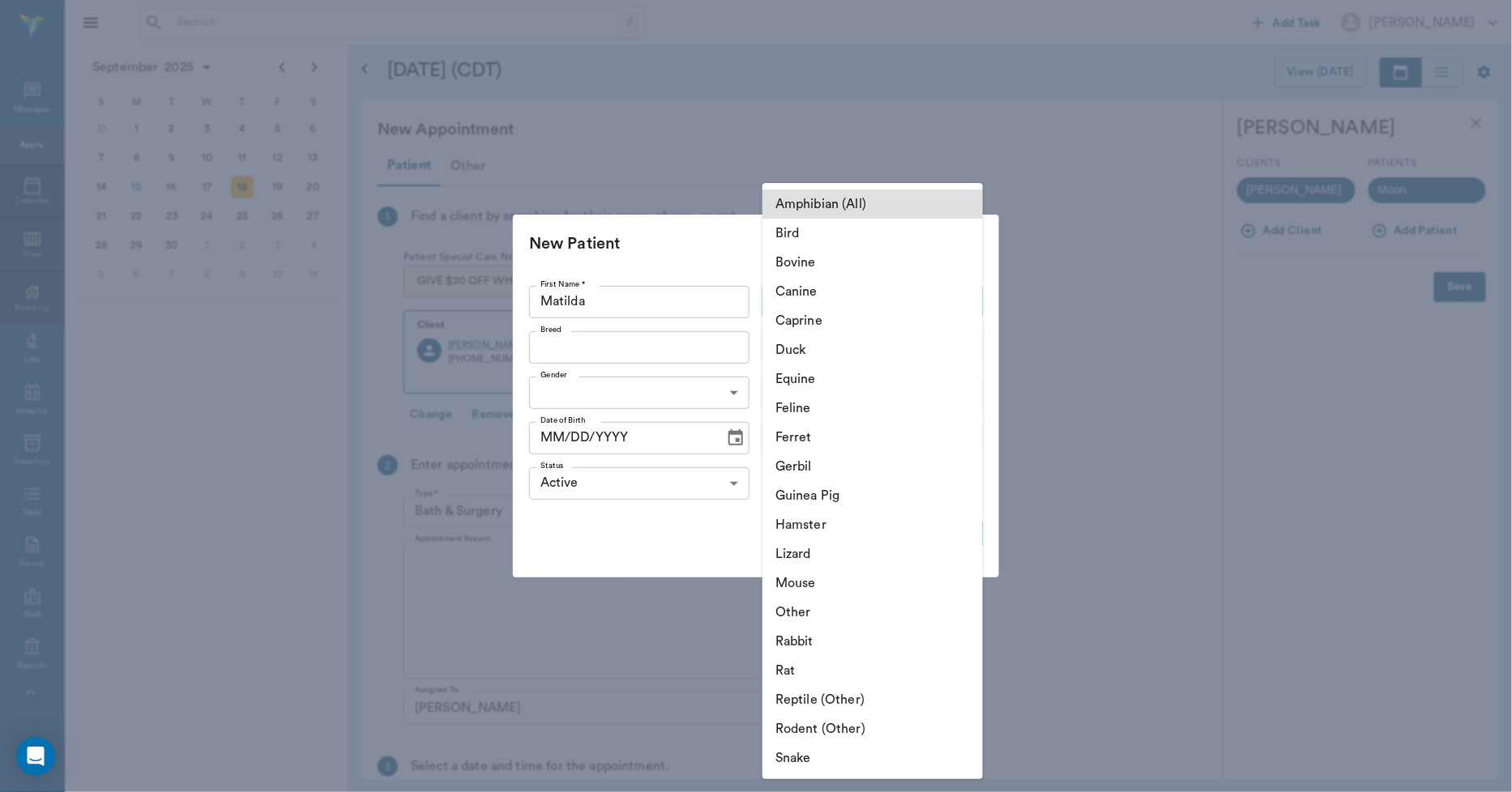
click at [850, 302] on li "Canine" at bounding box center [873, 292] width 221 height 30
type input "Canine"
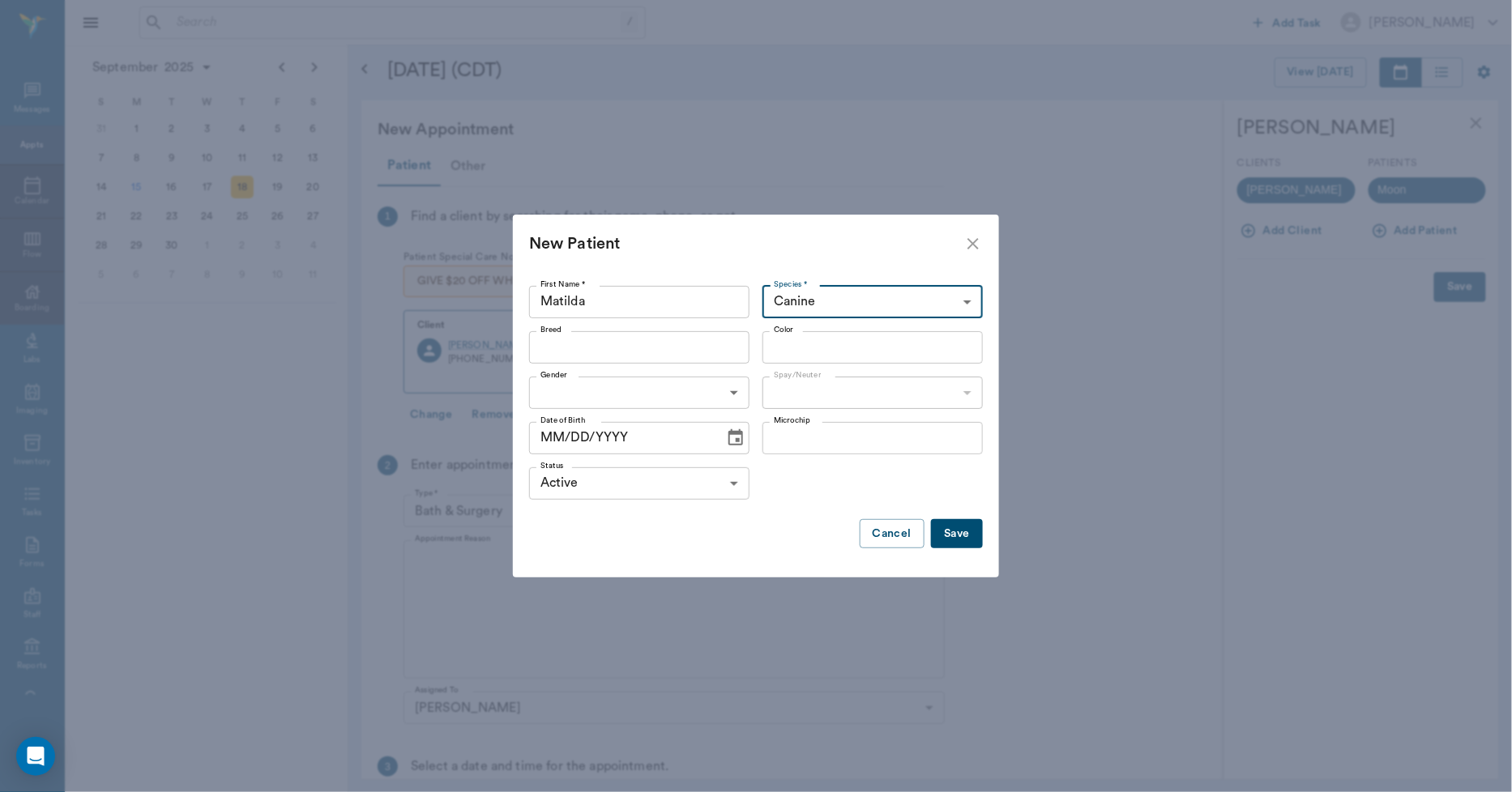
click at [673, 352] on input "Breed" at bounding box center [625, 347] width 184 height 22
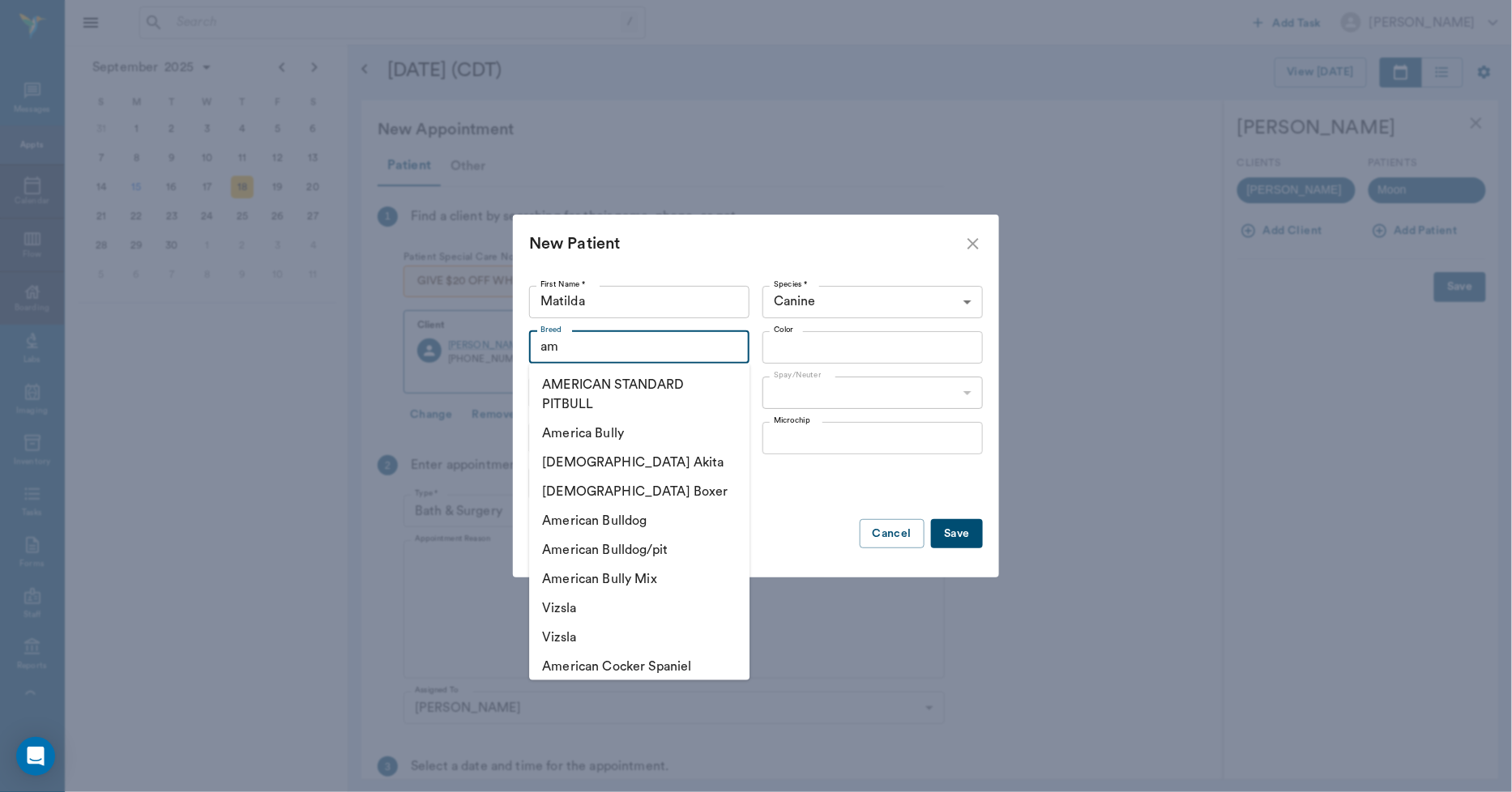
type input "a"
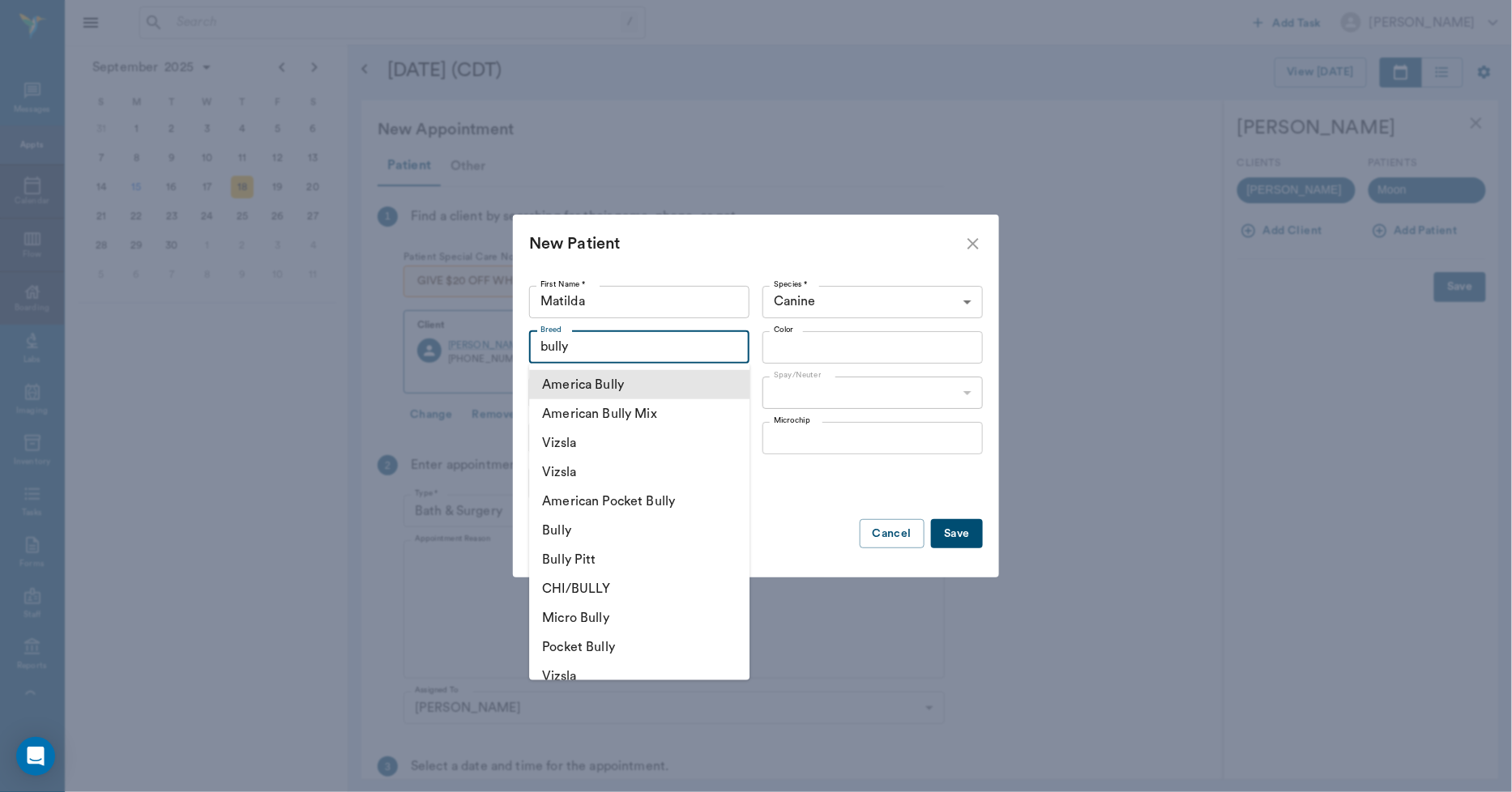
click at [607, 375] on li "America Bully" at bounding box center [640, 385] width 221 height 30
type input "America Bully"
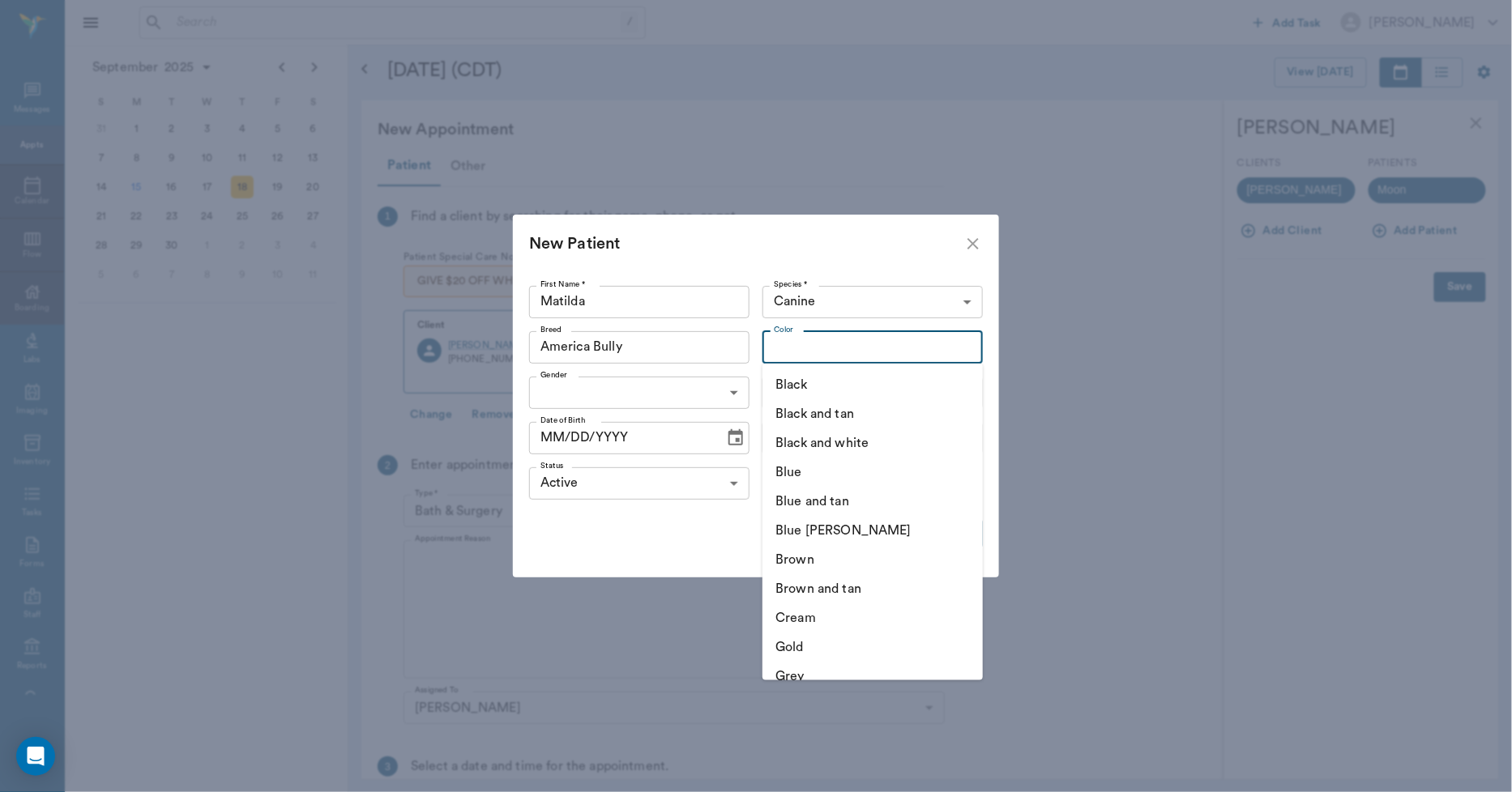
click at [795, 348] on input "Color" at bounding box center [859, 347] width 184 height 22
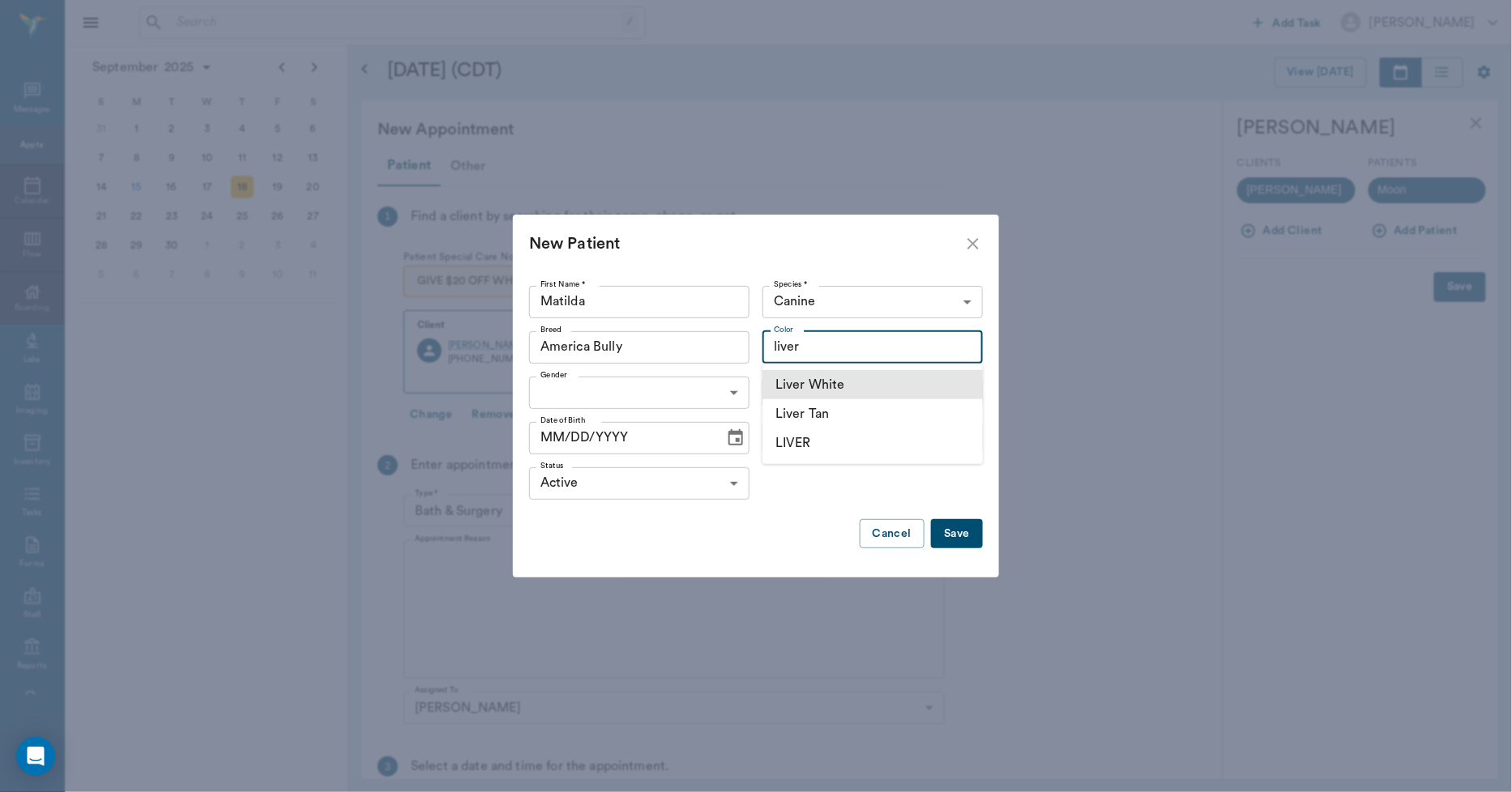
click at [851, 383] on li "Liver White" at bounding box center [873, 385] width 221 height 30
type input "Liver White"
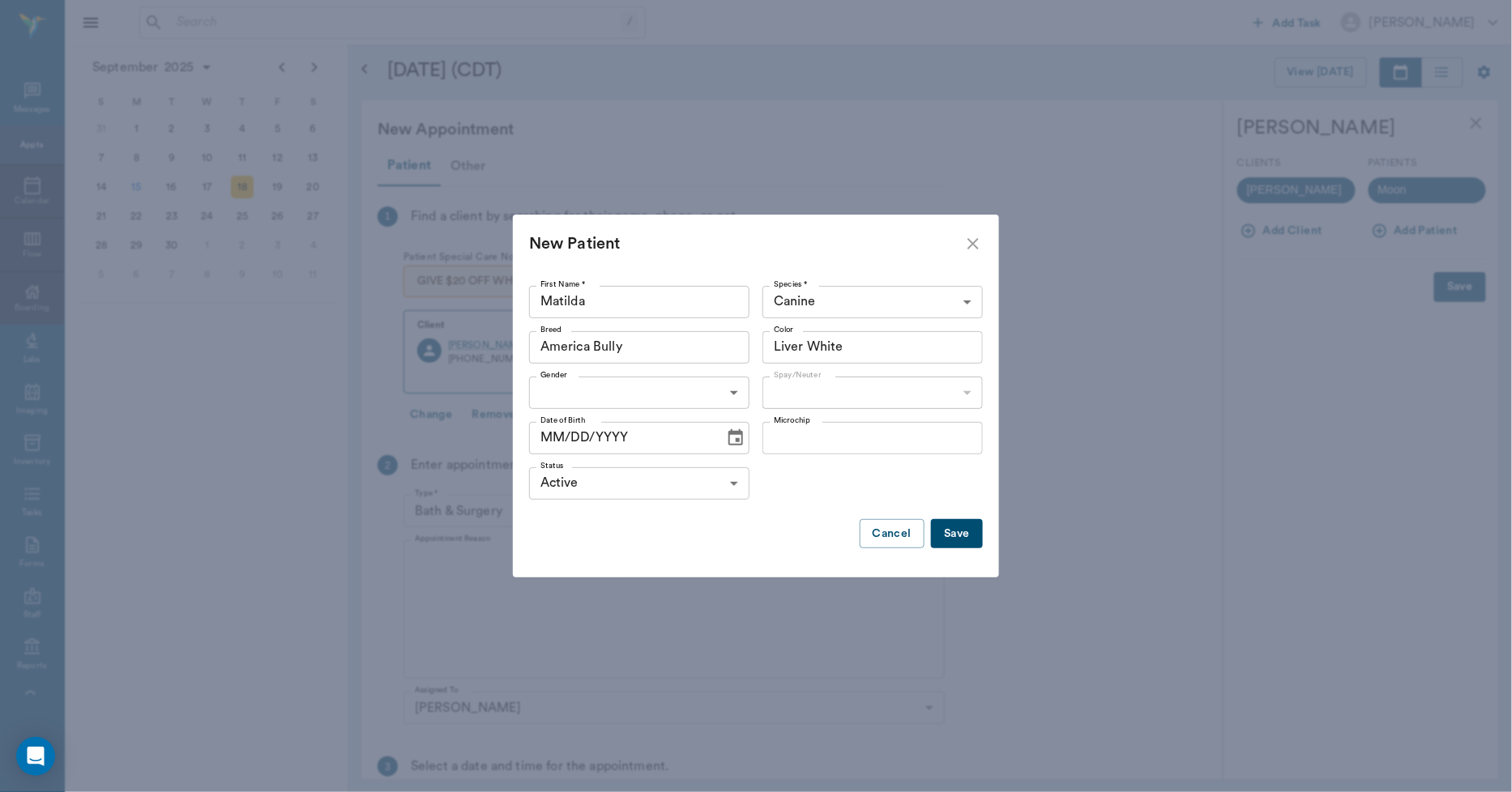
click at [739, 395] on body "/ ​ Add Task [PERSON_NAME] Nectar Messages Appts Calendar Flow Boarding Labs Im…" at bounding box center [756, 396] width 1512 height 792
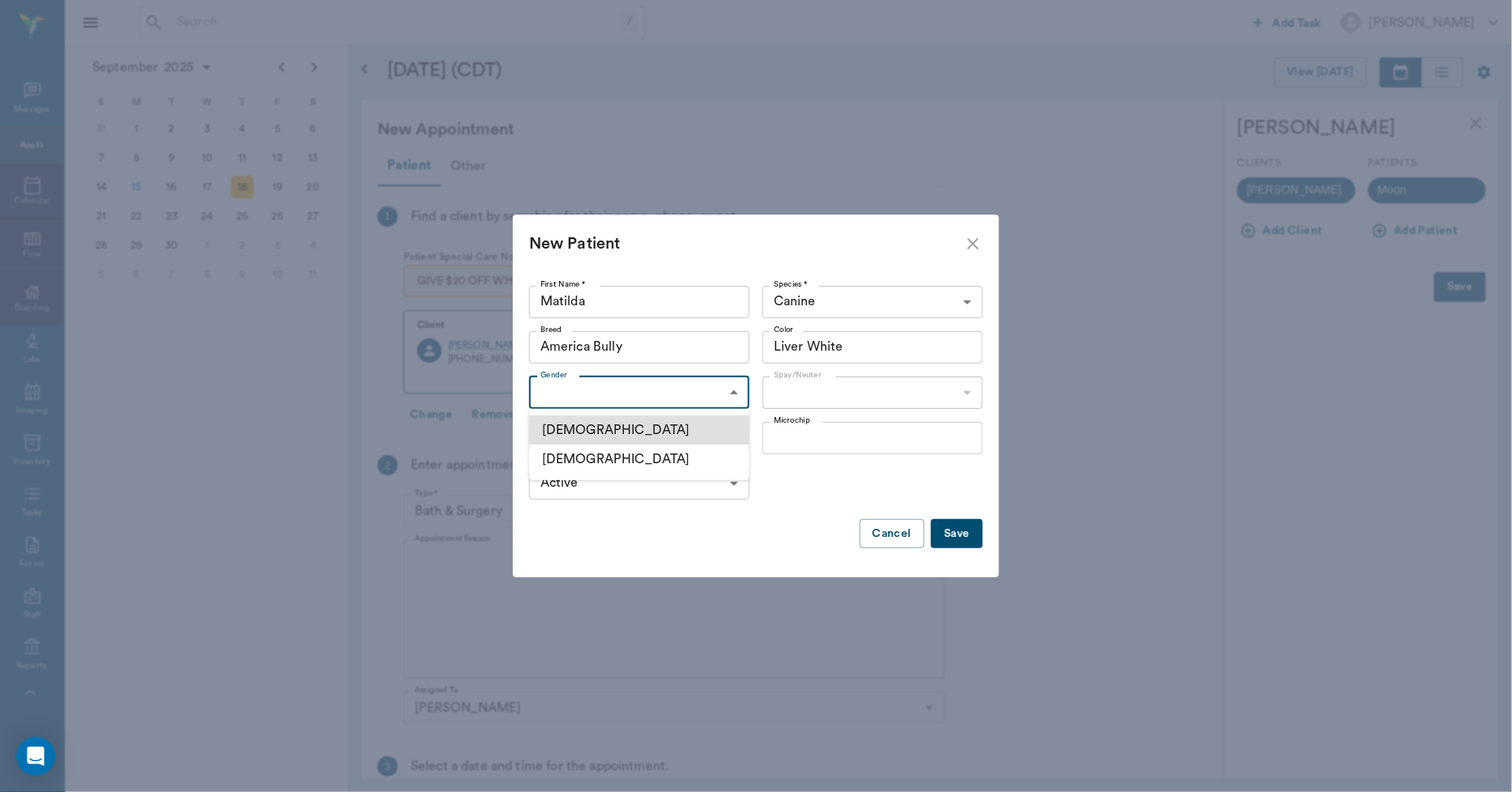
click at [608, 458] on li "[DEMOGRAPHIC_DATA]" at bounding box center [640, 459] width 221 height 30
type input "[DEMOGRAPHIC_DATA]"
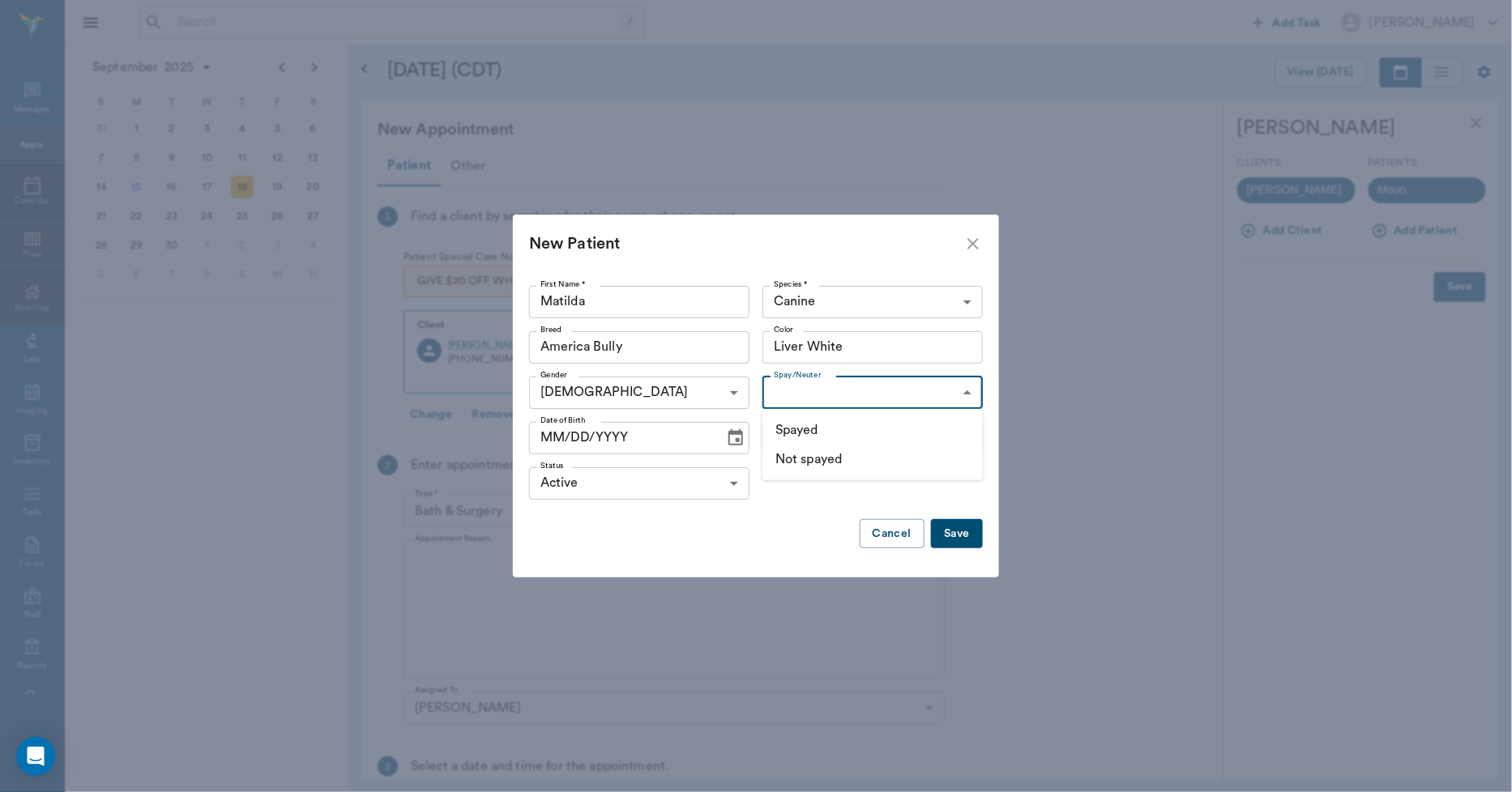
click at [829, 394] on body "/ ​ Add Task [PERSON_NAME] Nectar Messages Appts Calendar Flow Boarding Labs Im…" at bounding box center [756, 396] width 1512 height 792
click at [810, 451] on li "Not spayed" at bounding box center [873, 459] width 221 height 30
type input "false"
click at [736, 440] on icon "Choose date" at bounding box center [736, 439] width 20 height 20
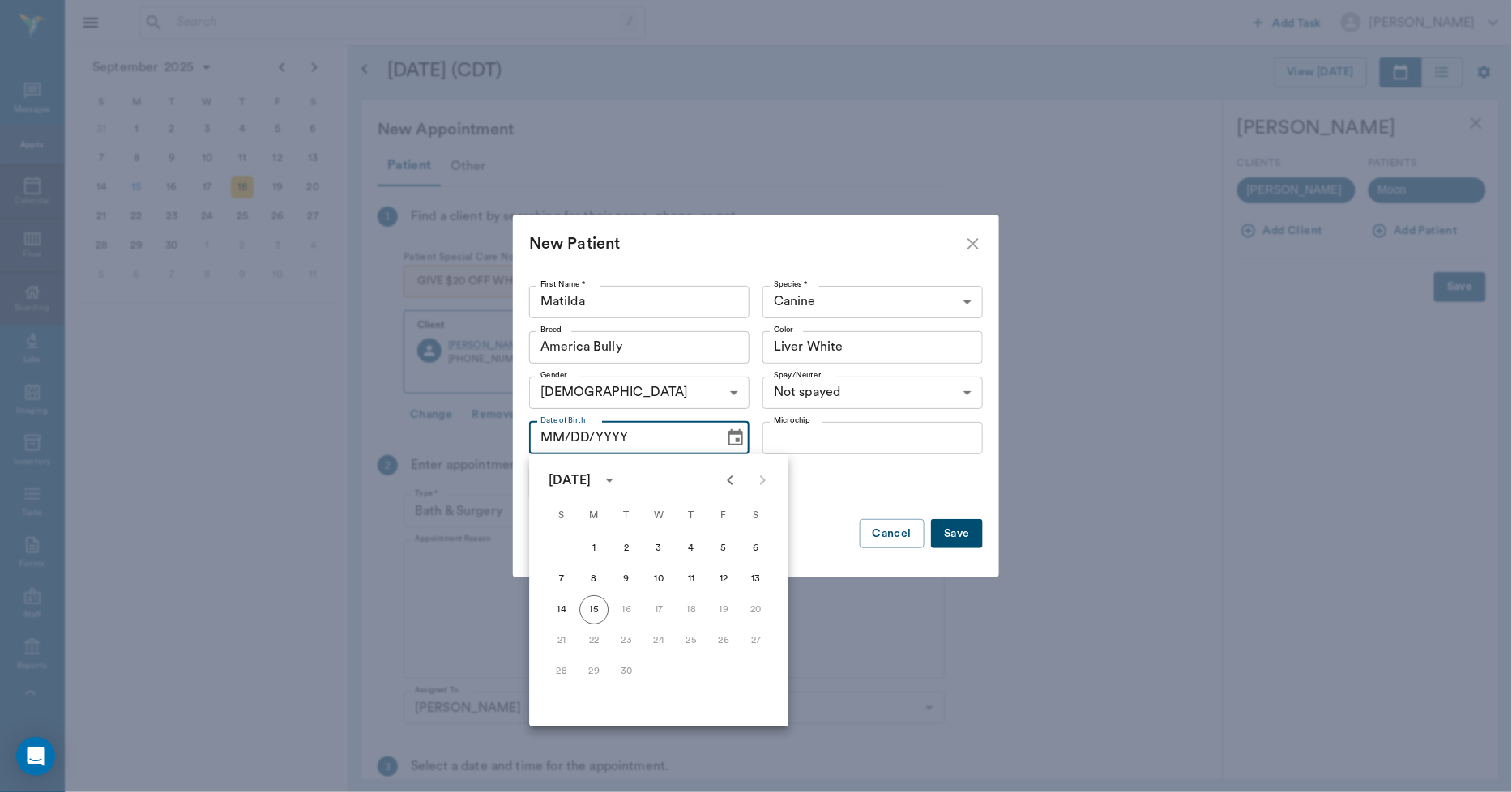
click at [619, 481] on icon "calendar view is open, switch to year view" at bounding box center [609, 481] width 20 height 20
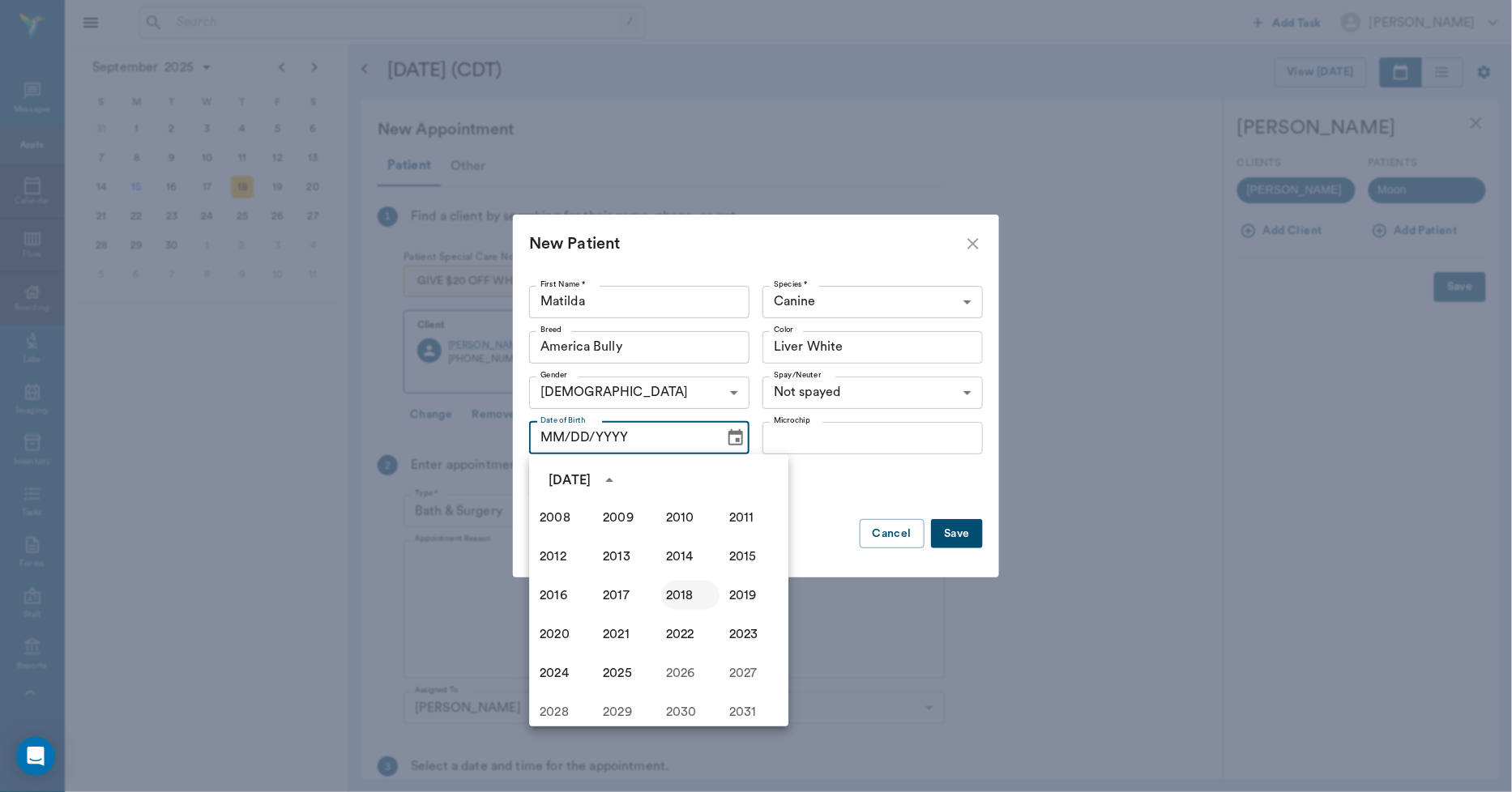
scroll to position [1021, 0]
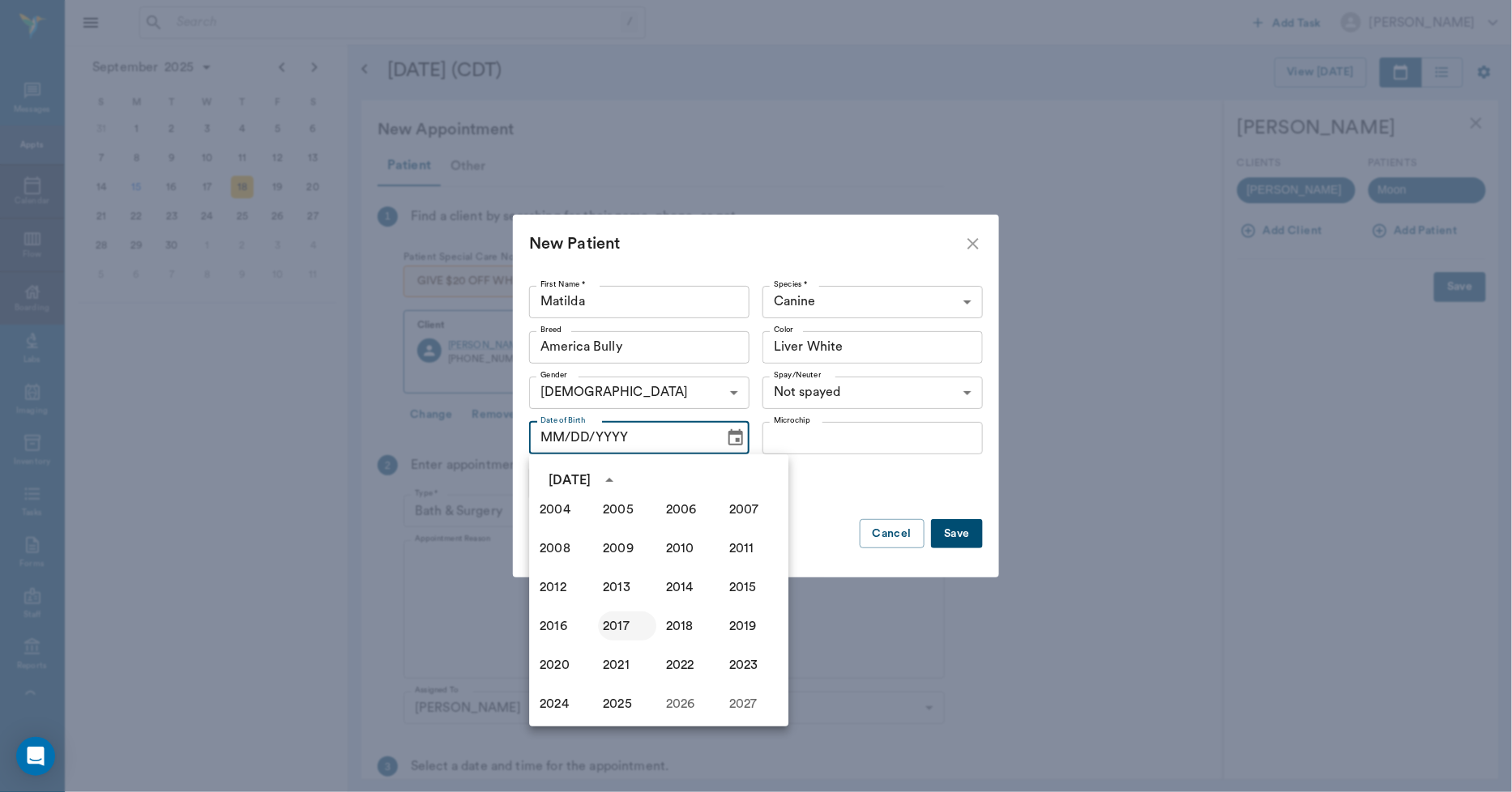
click at [619, 622] on button "2017" at bounding box center [627, 626] width 58 height 30
type input "[DATE]"
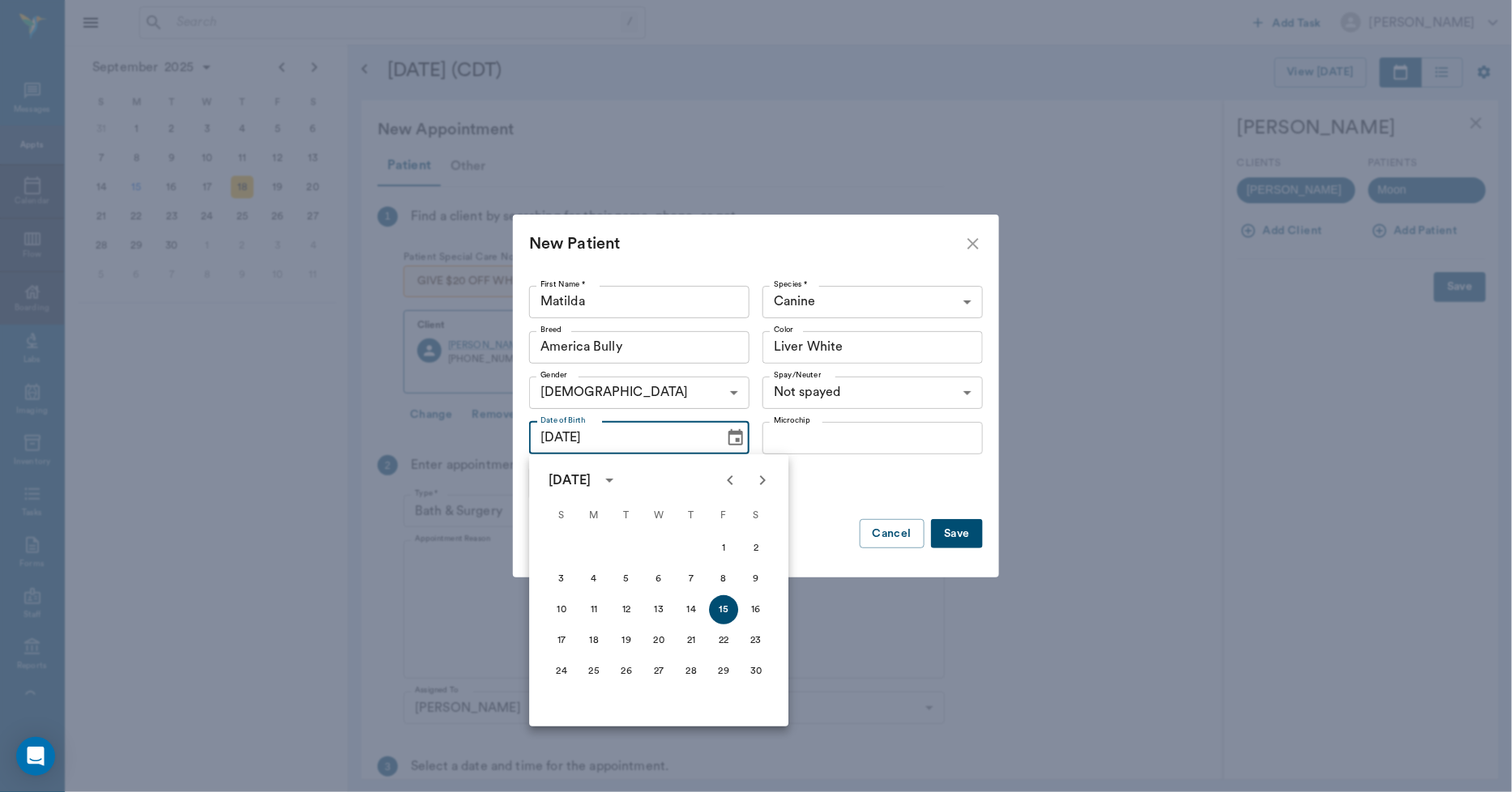
click at [950, 531] on button "Save" at bounding box center [957, 534] width 52 height 30
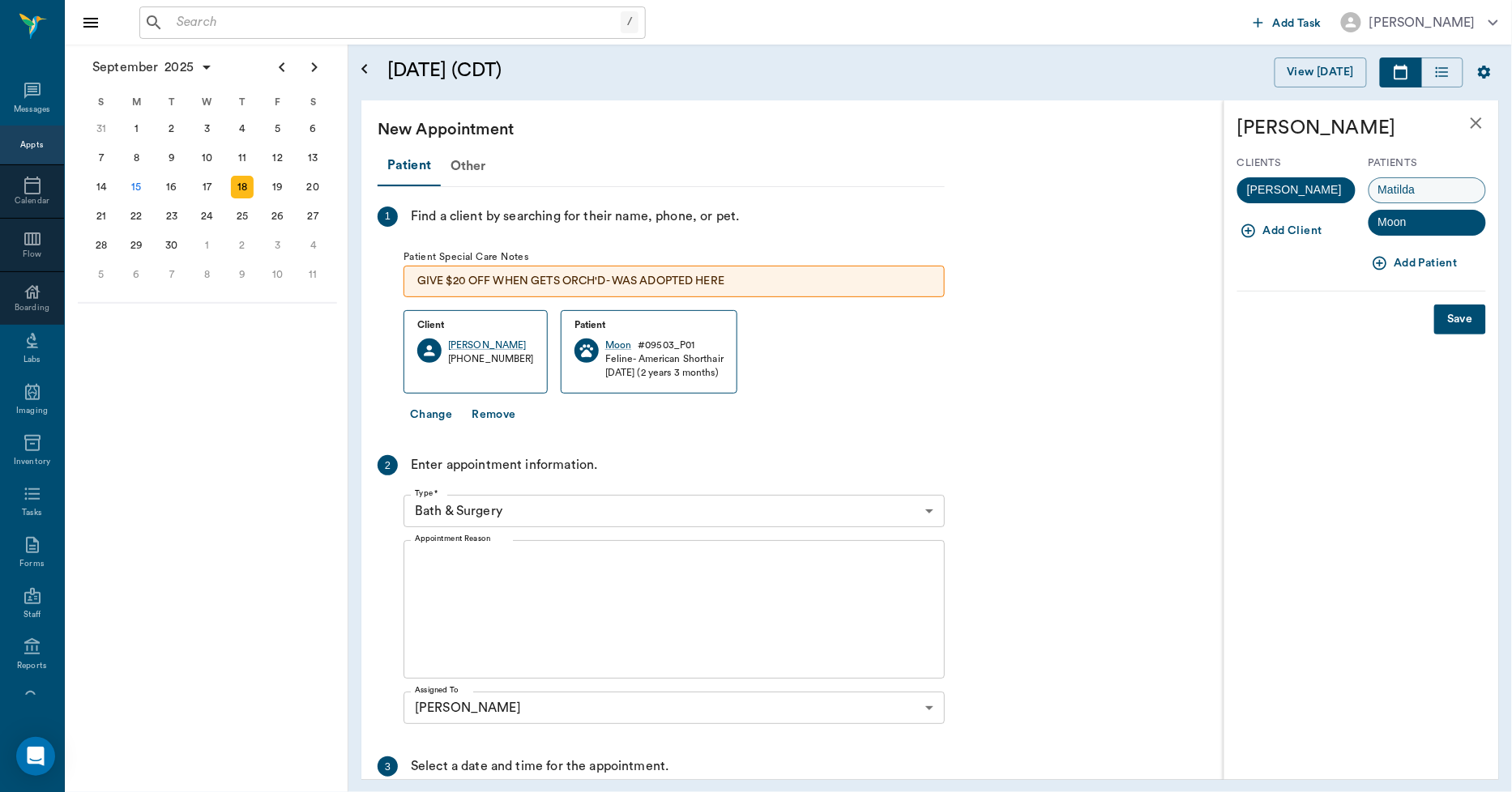
click at [1349, 187] on span "Matilda" at bounding box center [1396, 189] width 55 height 17
click at [1349, 310] on button "Save" at bounding box center [1461, 319] width 52 height 30
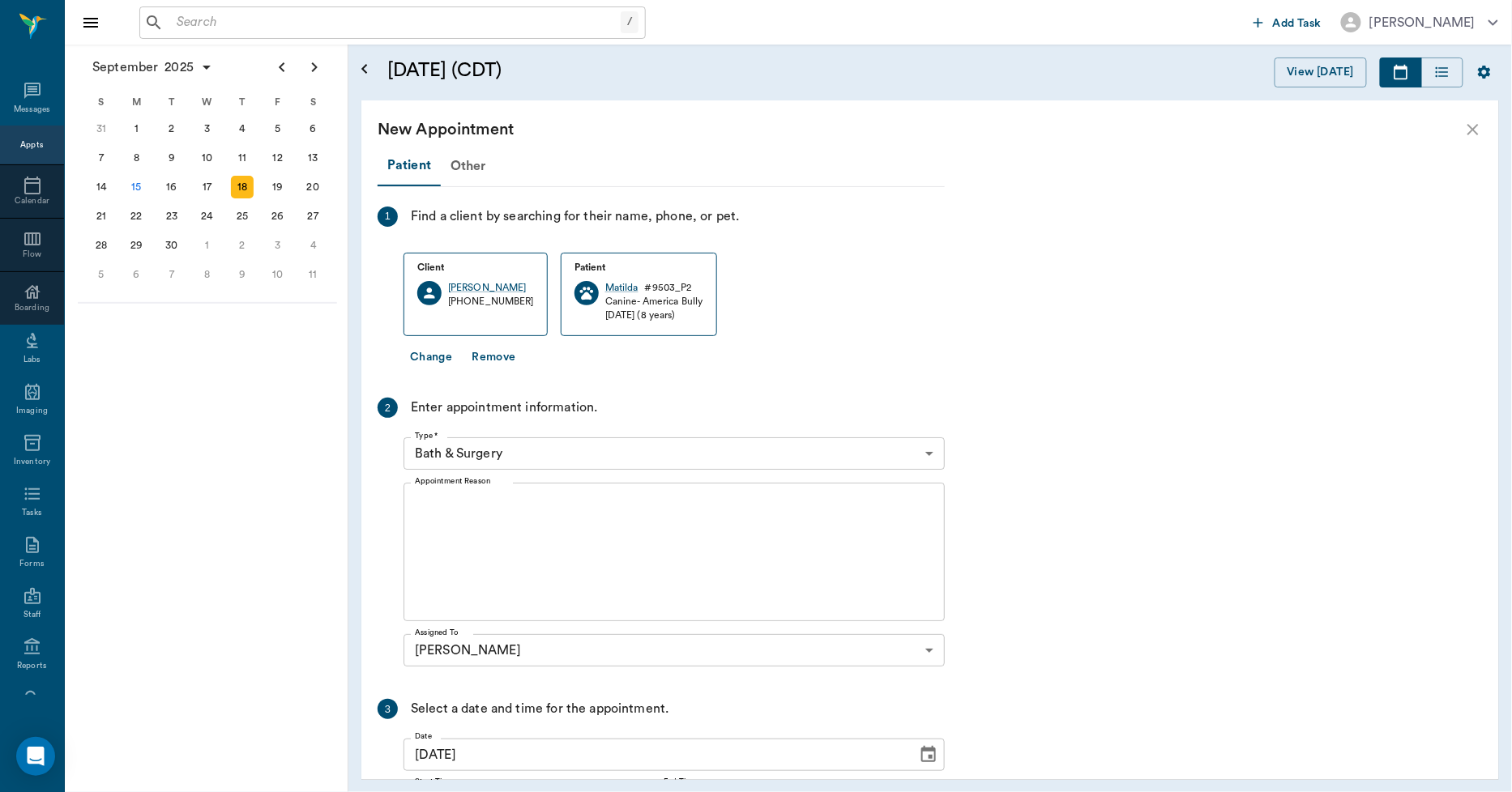
click at [519, 448] on body "/ ​ Add Task [PERSON_NAME] Nectar Messages Appts Calendar Flow Boarding Labs Im…" at bounding box center [756, 396] width 1512 height 792
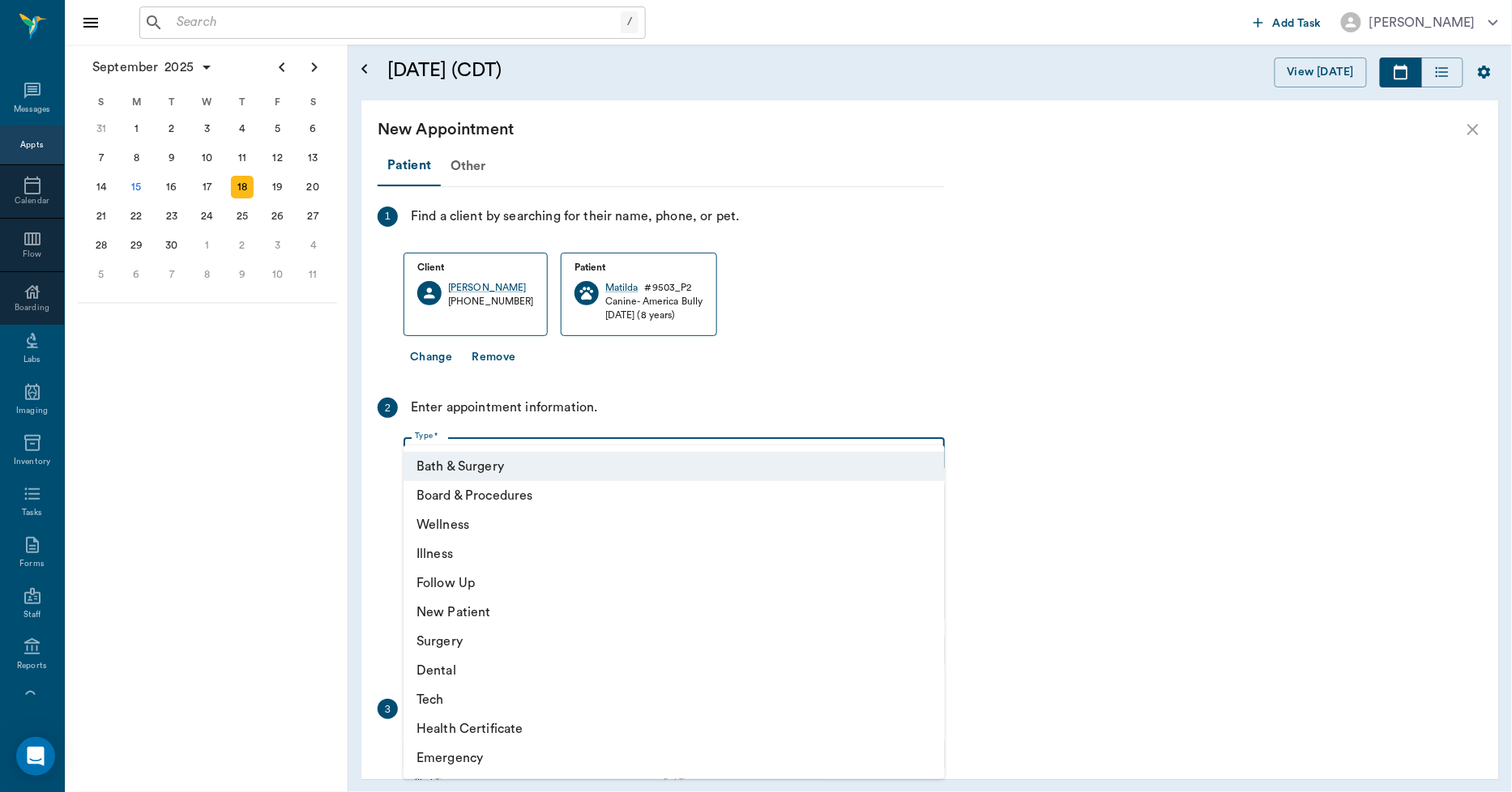
click at [457, 555] on li "Illness" at bounding box center [674, 554] width 541 height 30
type input "65d2be4f46e3a538d89b8c15"
type input "03:00 PM"
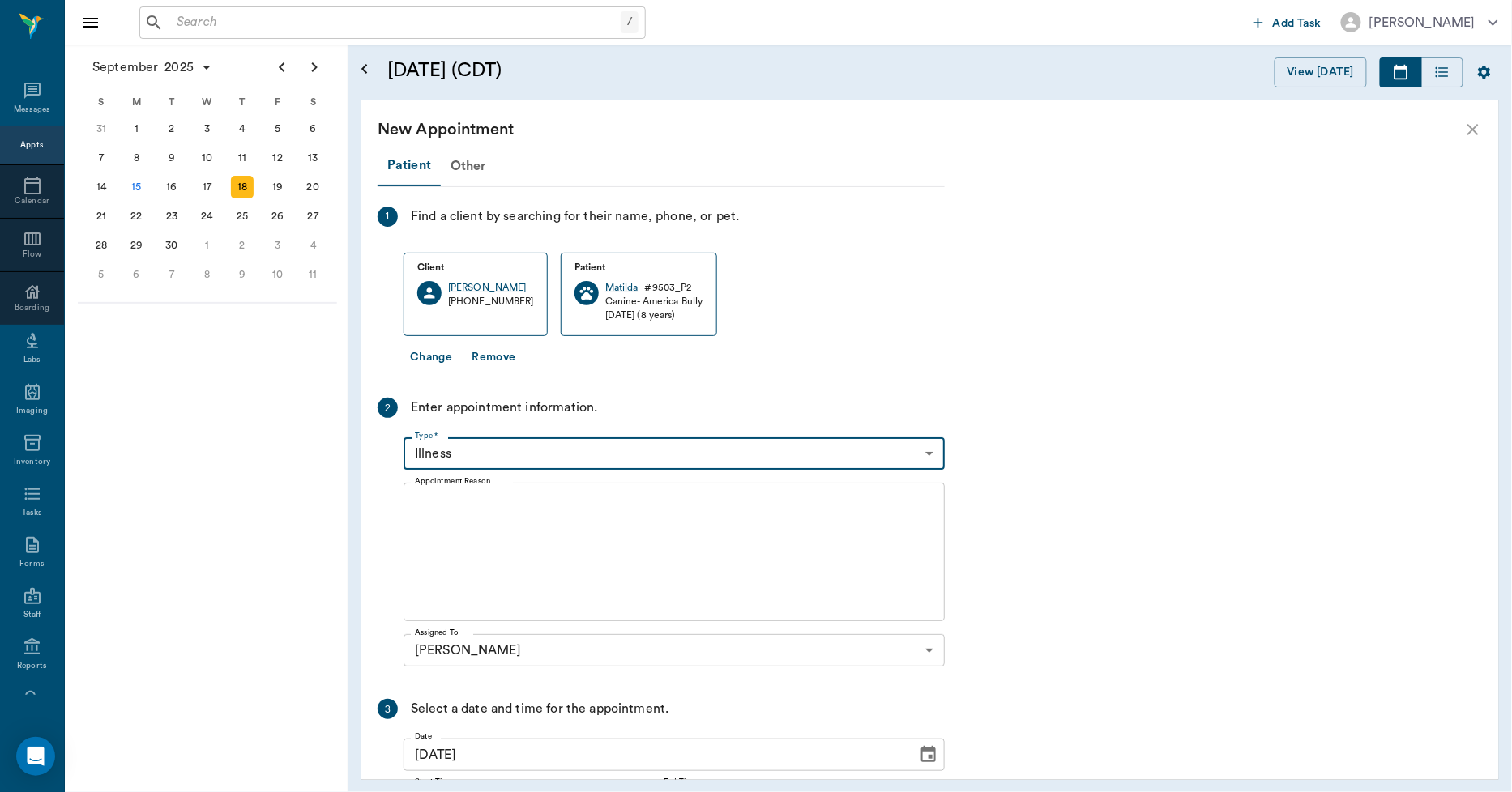
click at [556, 539] on textarea "Appointment Reason" at bounding box center [674, 553] width 519 height 112
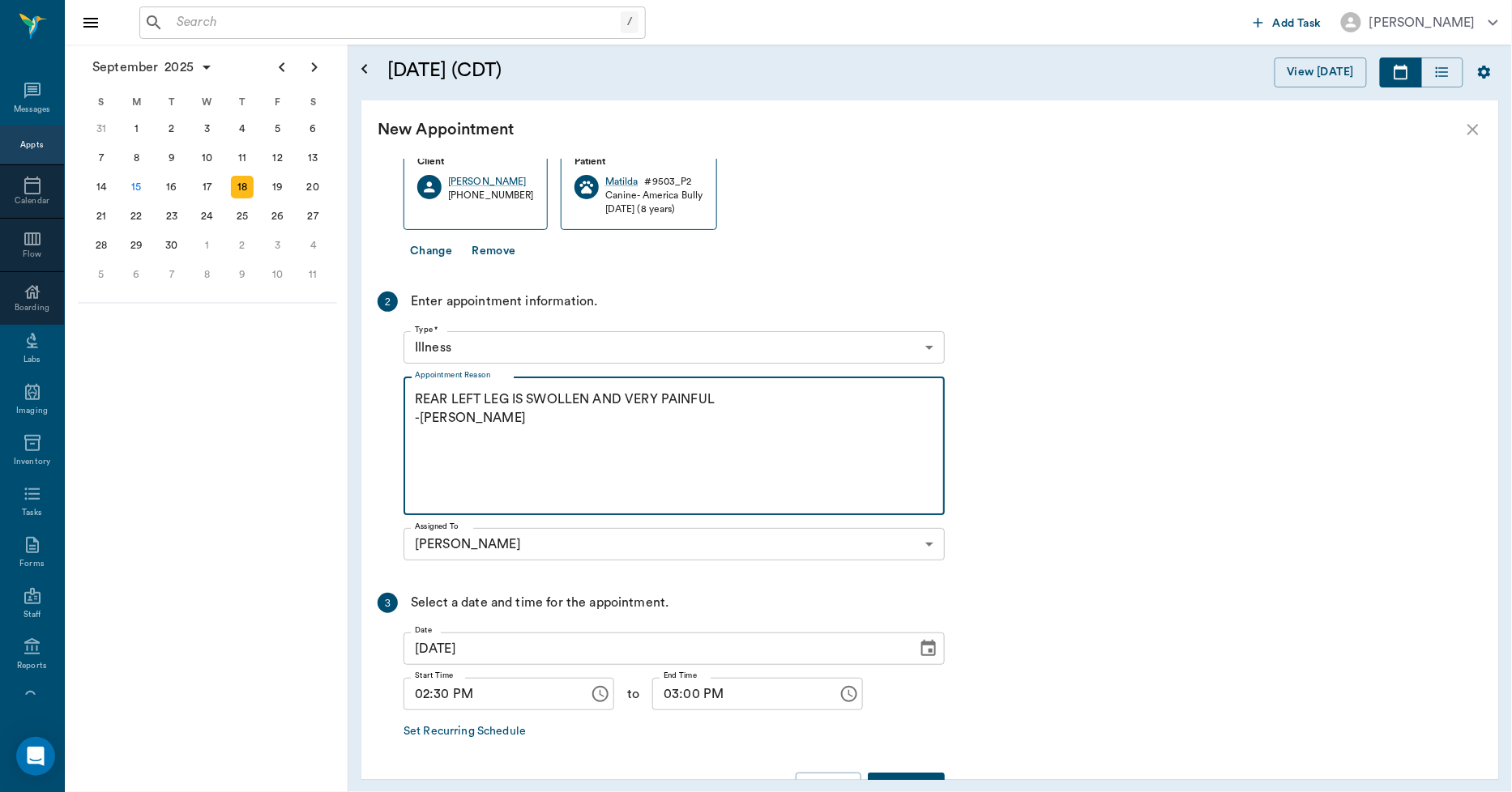
scroll to position [156, 0]
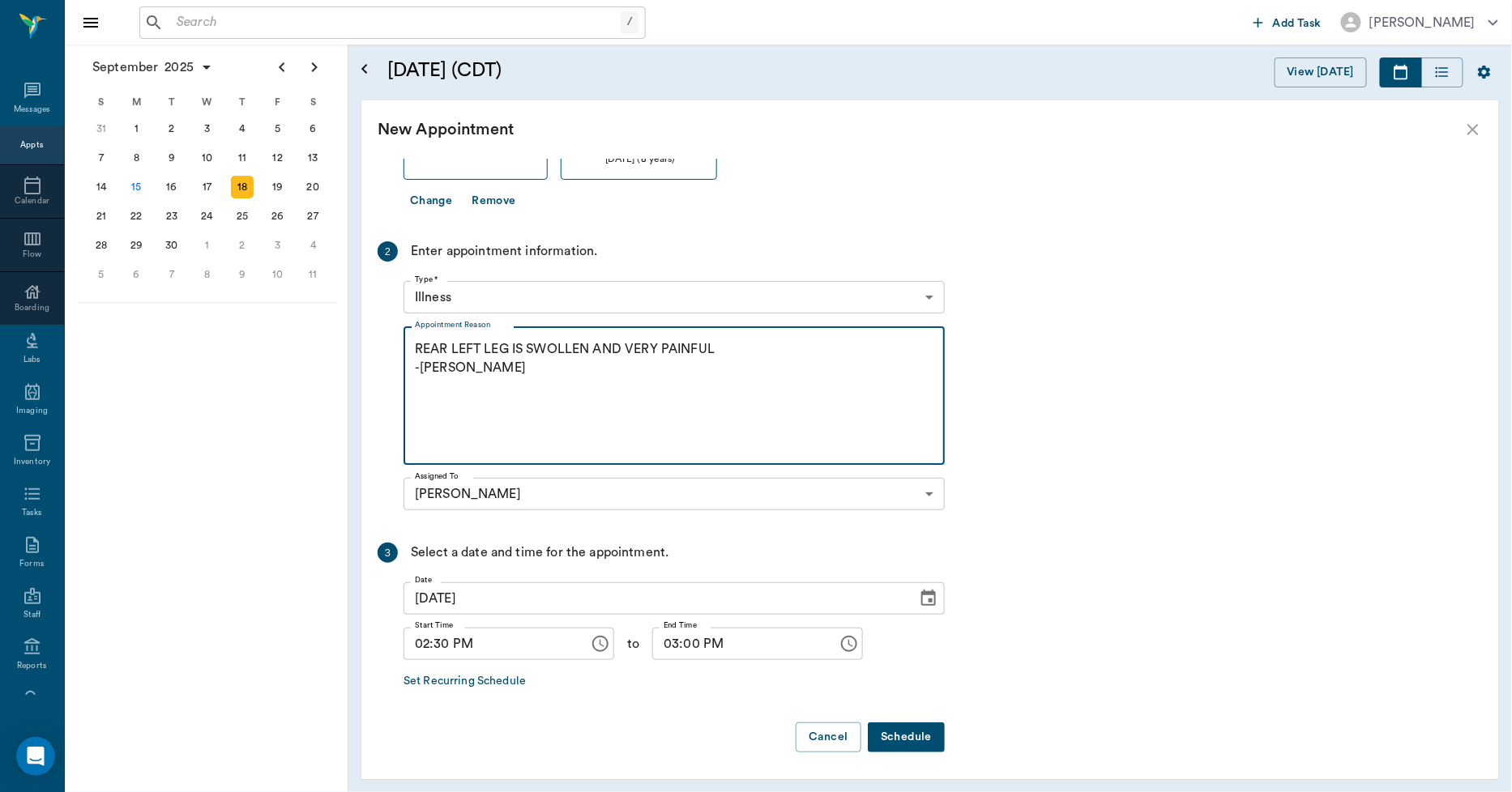
type textarea "REAR LEFT LEG IS SWOLLEN AND VERY PAINFUL -[PERSON_NAME]"
click at [911, 713] on button "Schedule" at bounding box center [906, 737] width 77 height 30
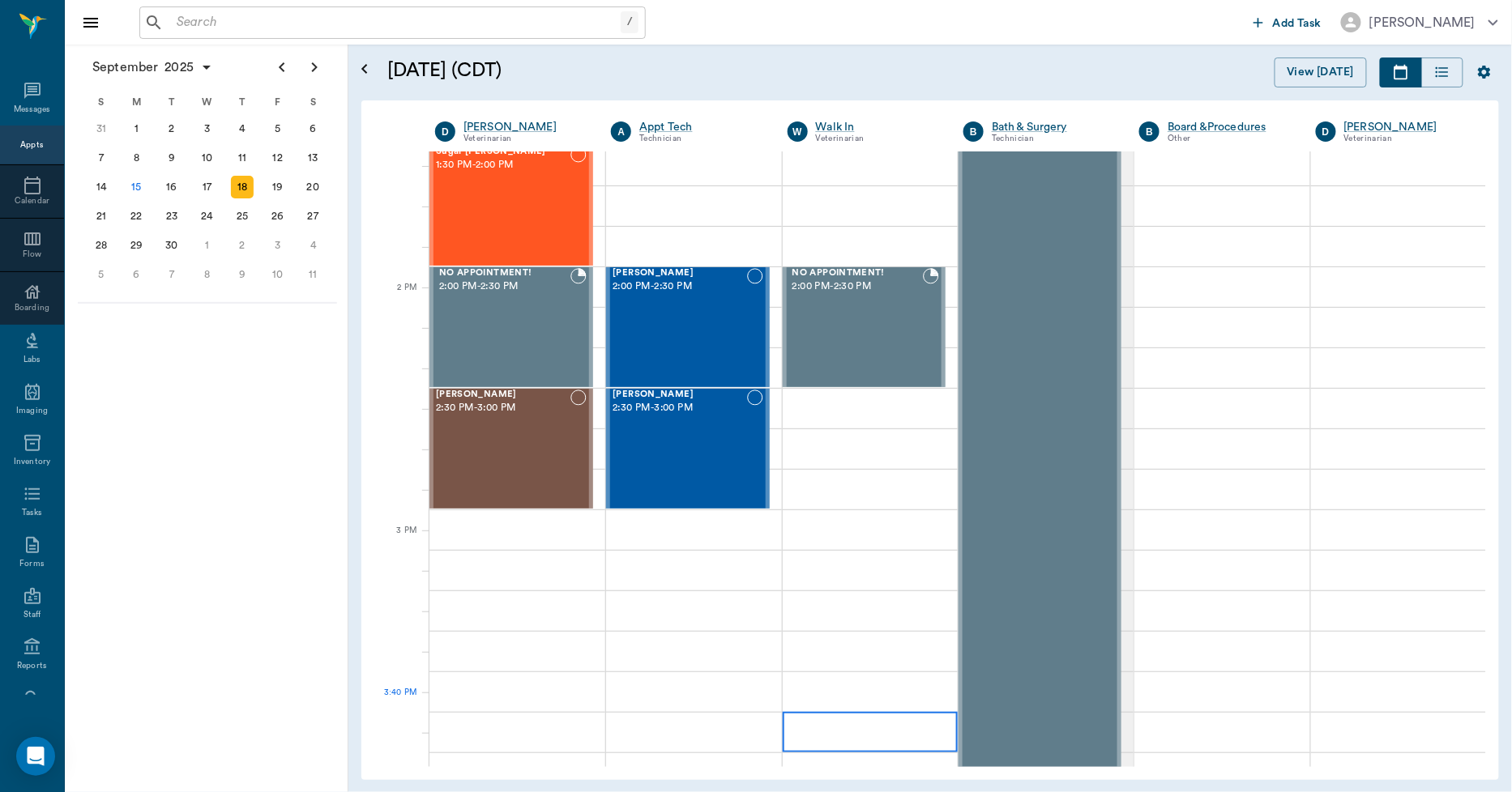
scroll to position [1259, 0]
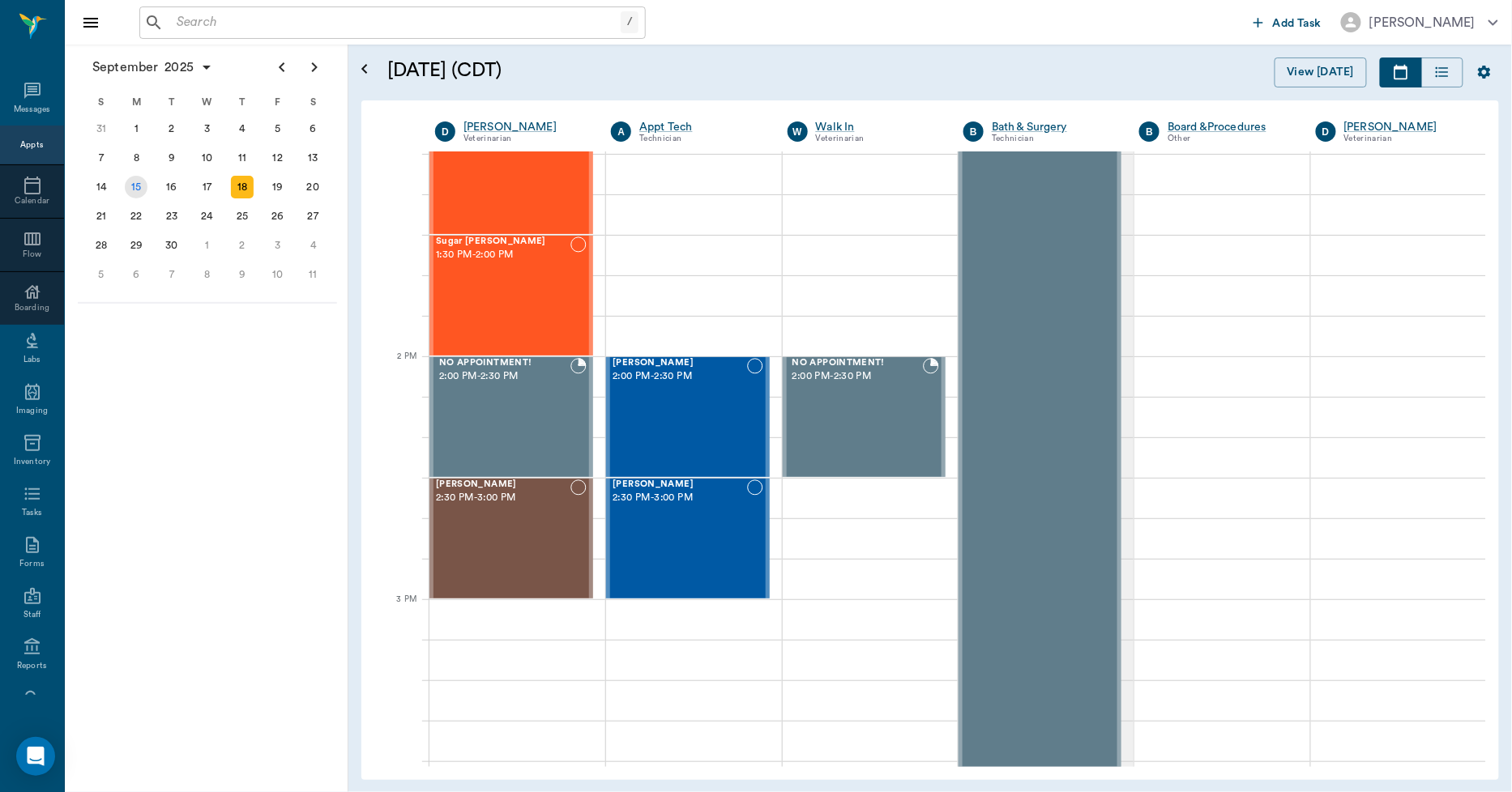
click at [139, 179] on div "15" at bounding box center [135, 187] width 22 height 22
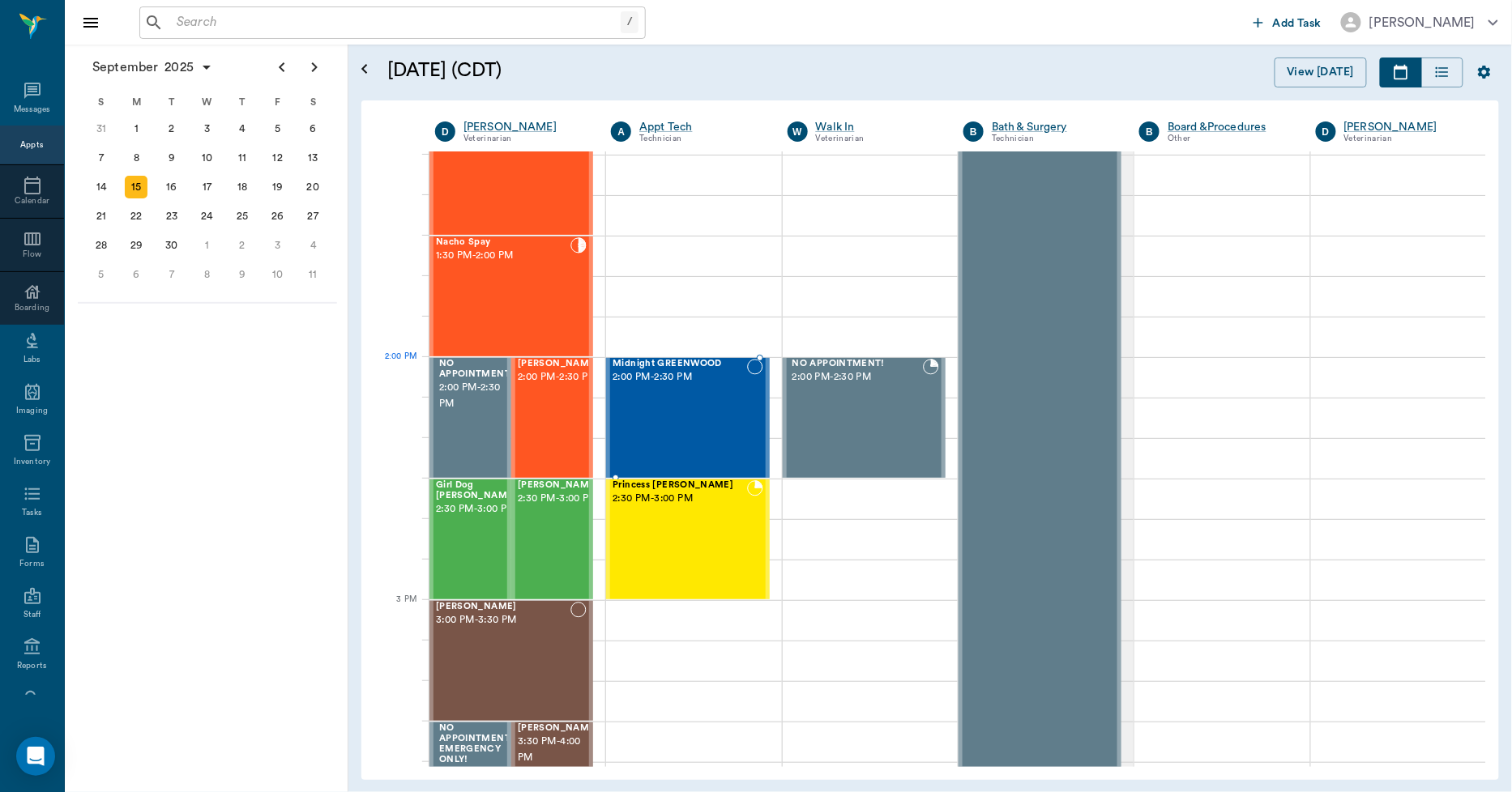
scroll to position [1259, 0]
click at [559, 506] on span "2:30 PM - 3:00 PM" at bounding box center [558, 498] width 81 height 16
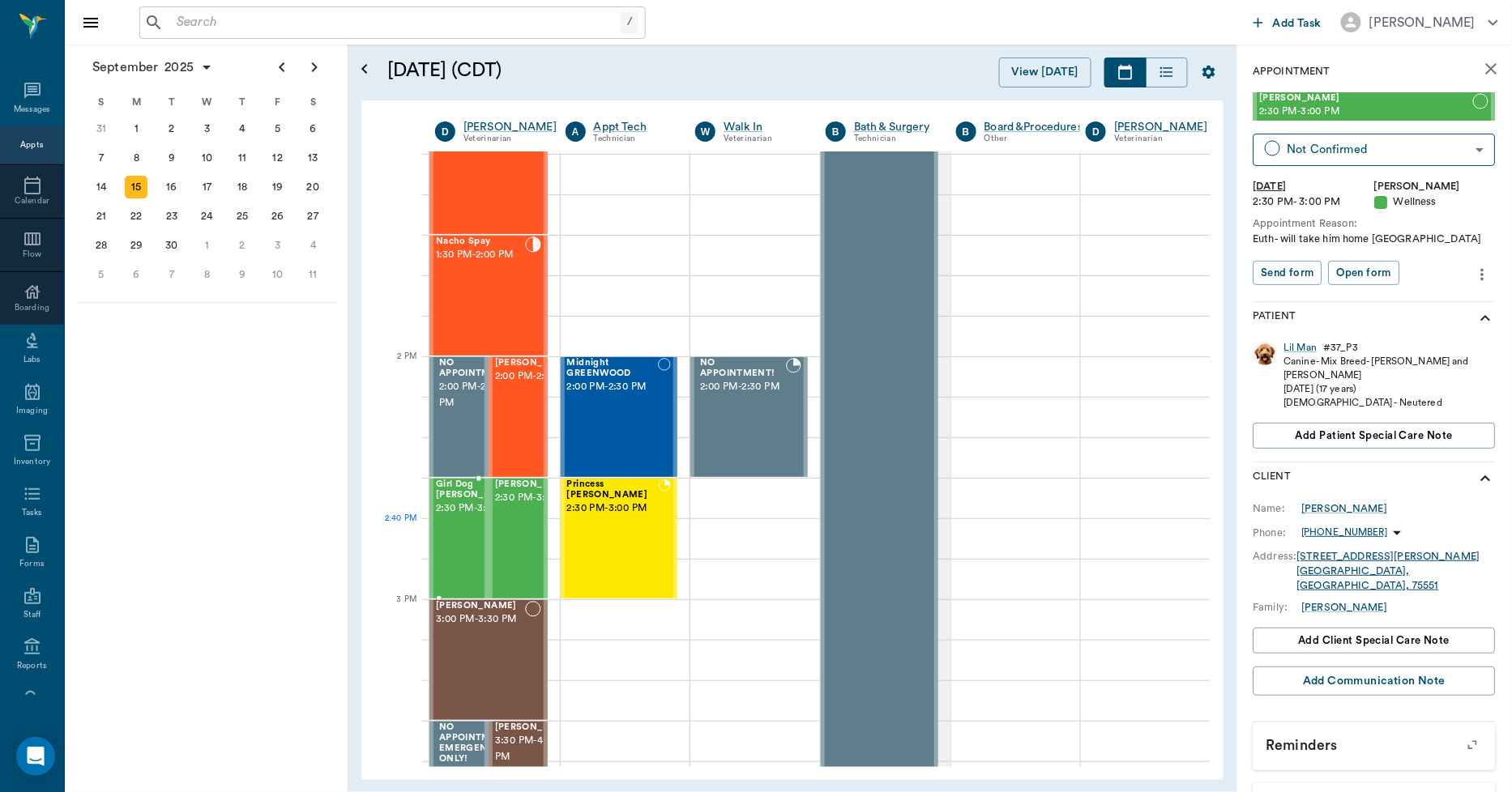
click at [464, 517] on span "2:30 PM - 3:00 PM" at bounding box center [476, 509] width 81 height 16
